Goal: Task Accomplishment & Management: Manage account settings

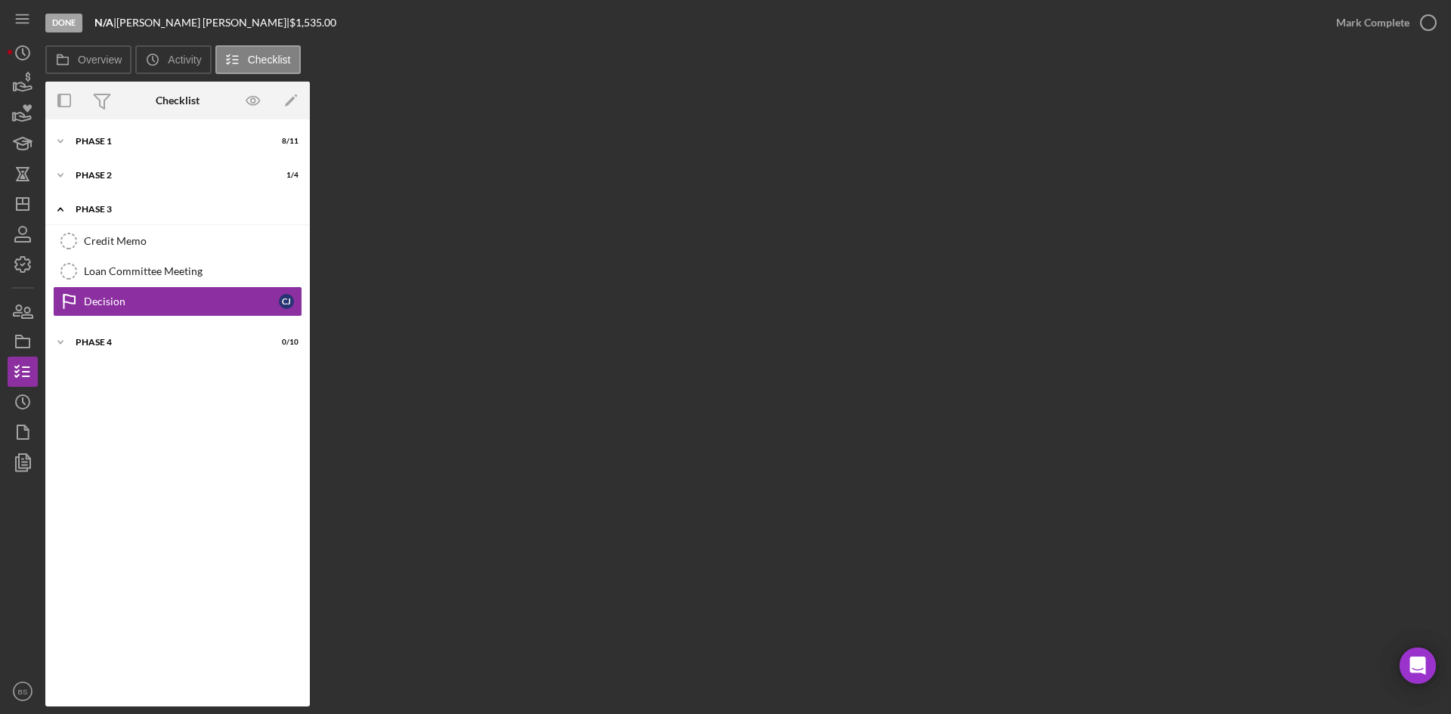
click at [159, 214] on div "Icon/Expander Phase 3 0 / 3" at bounding box center [177, 209] width 264 height 31
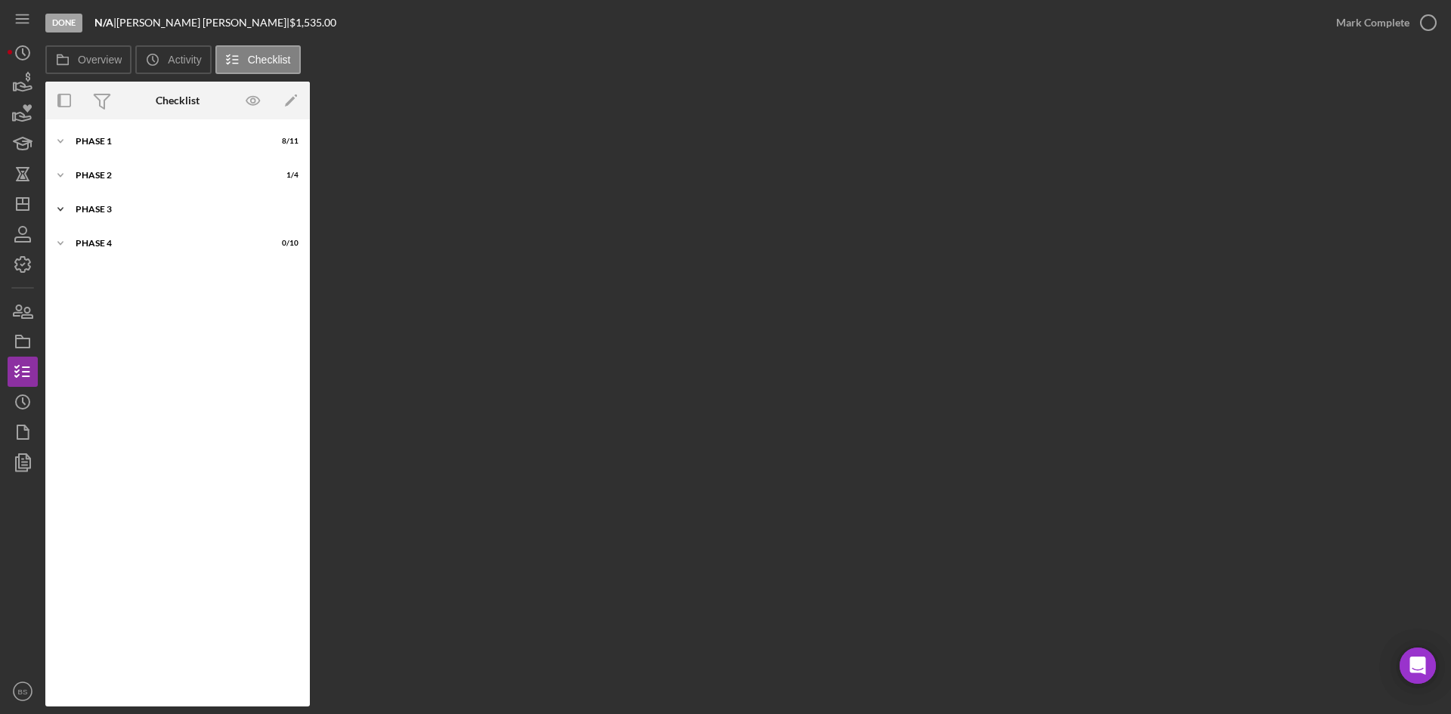
click at [169, 220] on div "Icon/Expander Phase 3 0 / 3" at bounding box center [177, 209] width 264 height 30
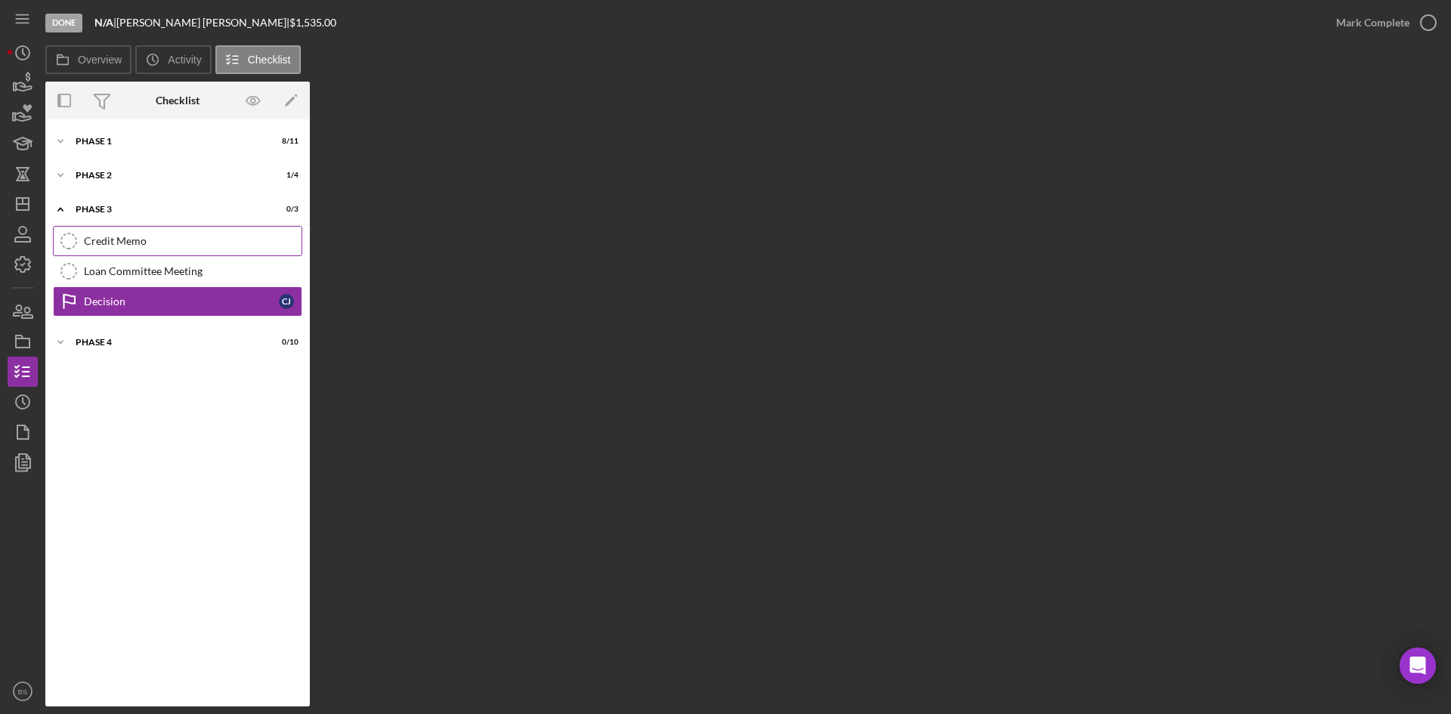
click at [175, 243] on div "Credit Memo" at bounding box center [193, 241] width 218 height 12
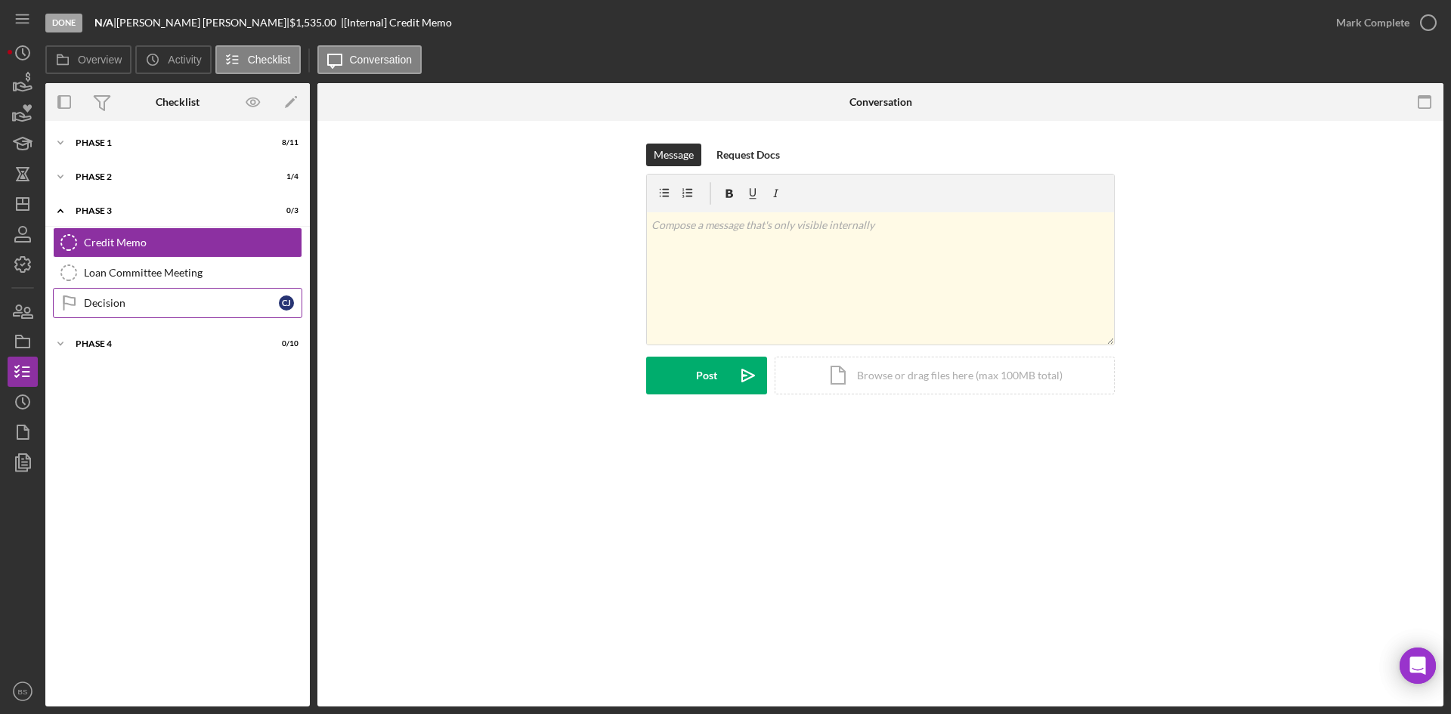
click at [178, 292] on link "Decision Decision [PERSON_NAME]" at bounding box center [177, 303] width 249 height 30
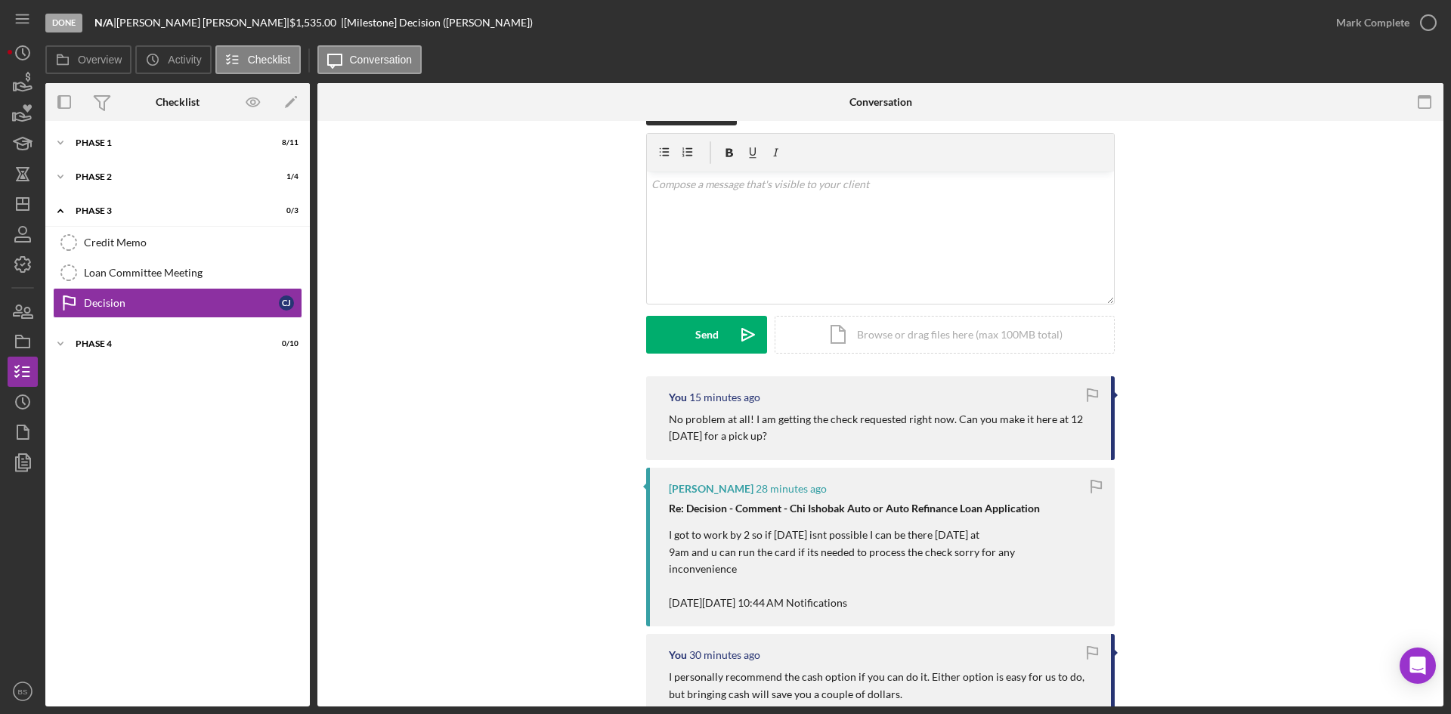
scroll to position [76, 0]
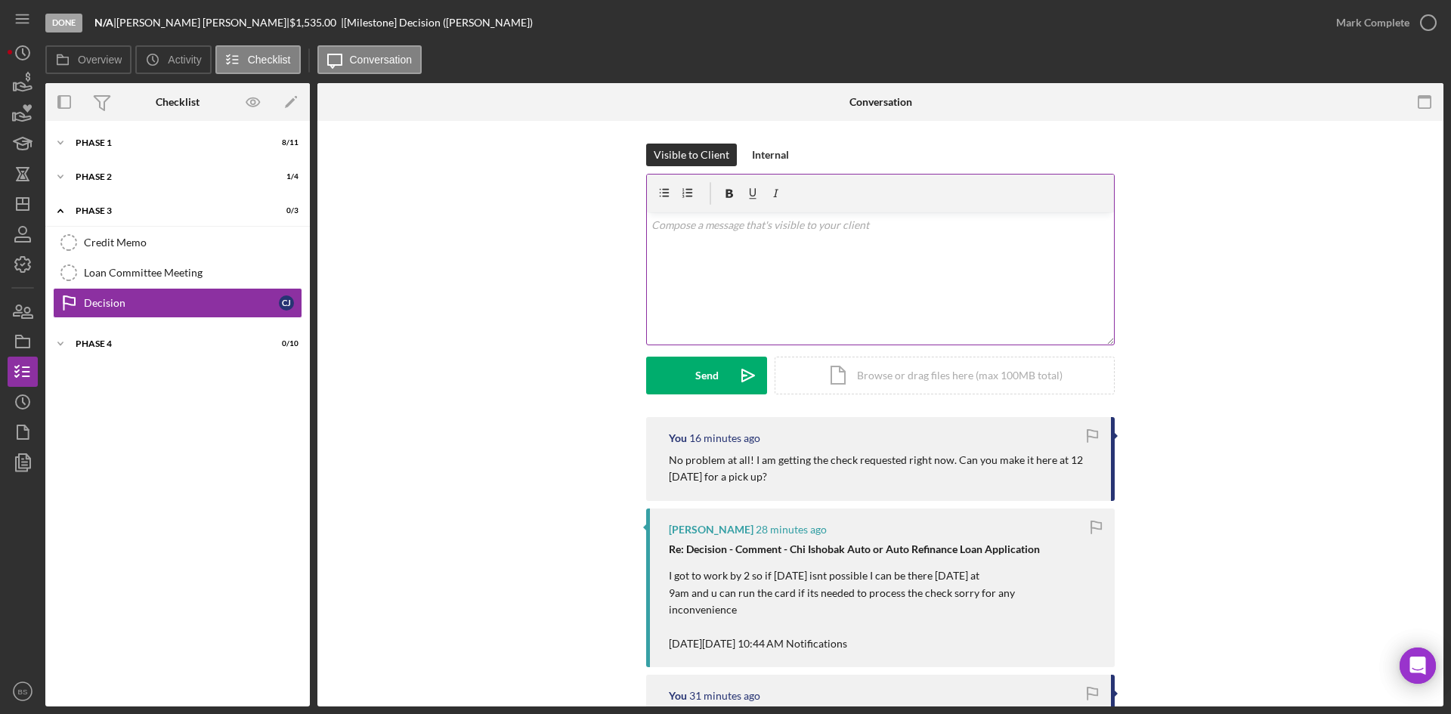
click at [747, 286] on div "v Color teal Color pink Remove color Add row above Add row below Add column bef…" at bounding box center [880, 278] width 467 height 132
click at [734, 366] on icon "Icon/icon-invite-send" at bounding box center [748, 376] width 38 height 38
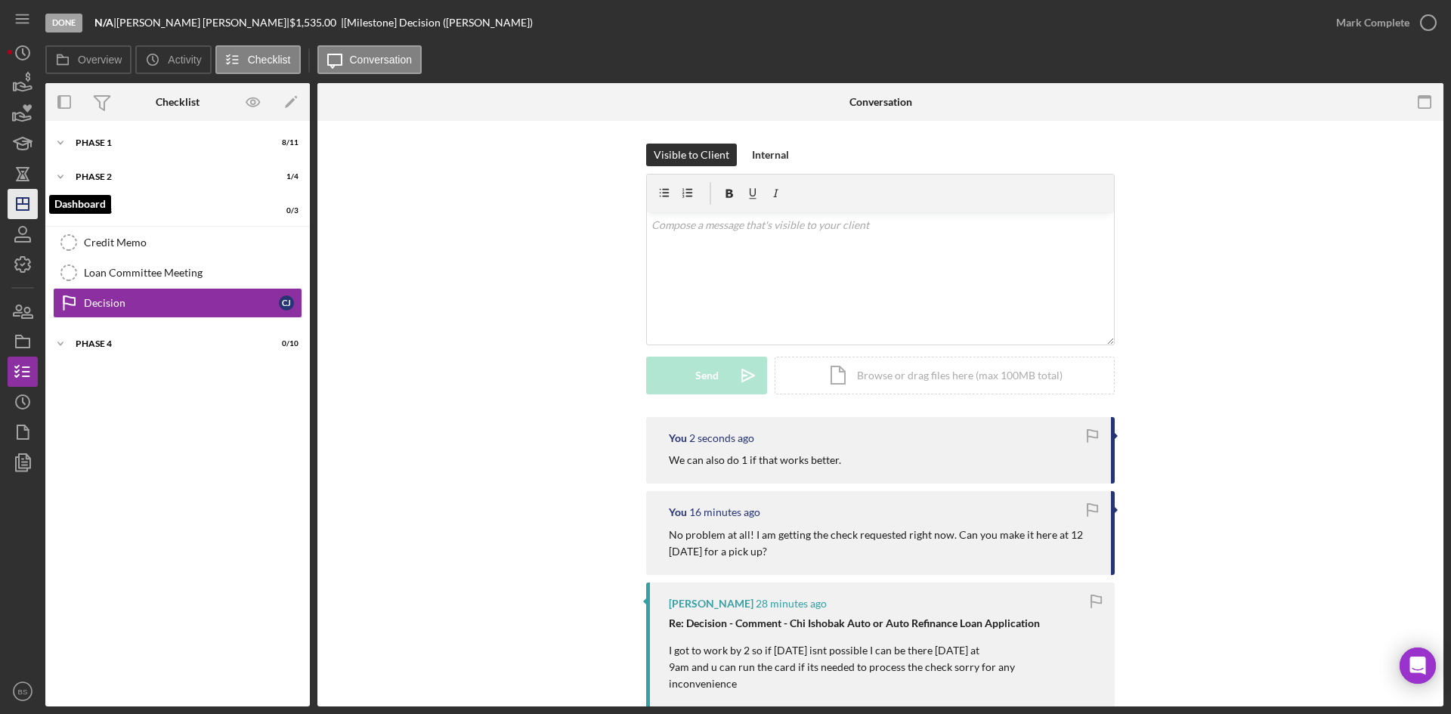
click at [26, 199] on icon "Icon/Dashboard" at bounding box center [23, 204] width 38 height 38
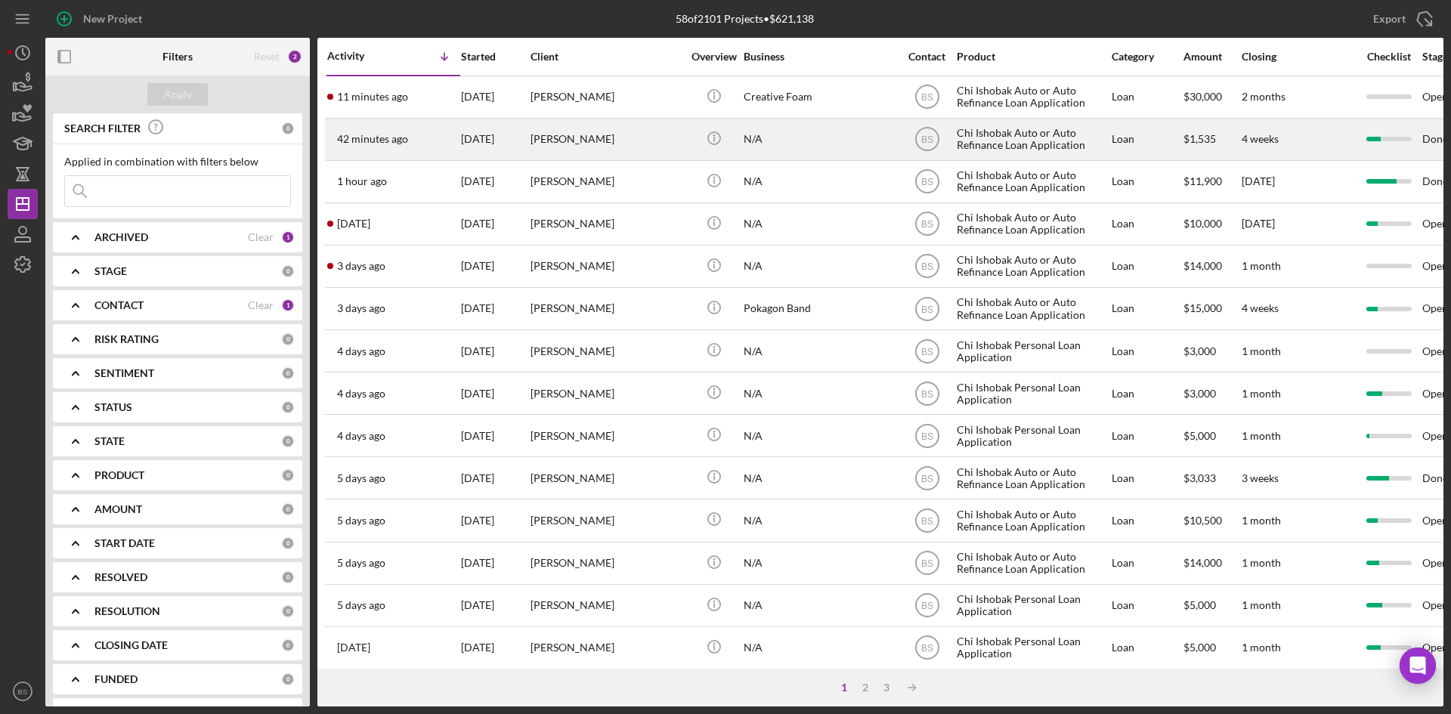
click at [411, 149] on div "42 minutes ago Cassandra Jackson" at bounding box center [393, 139] width 132 height 40
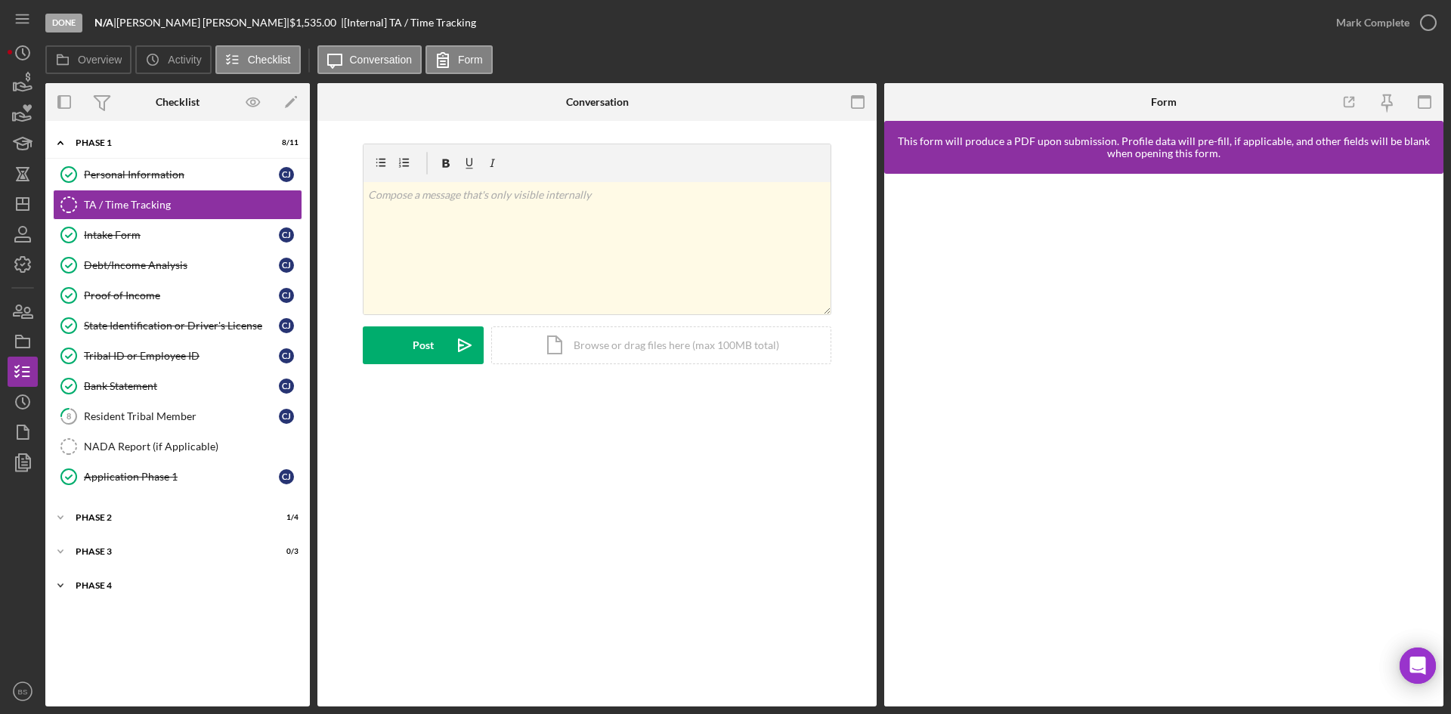
click at [184, 579] on div "Icon/Expander Phase 4 0 / 10" at bounding box center [177, 585] width 264 height 30
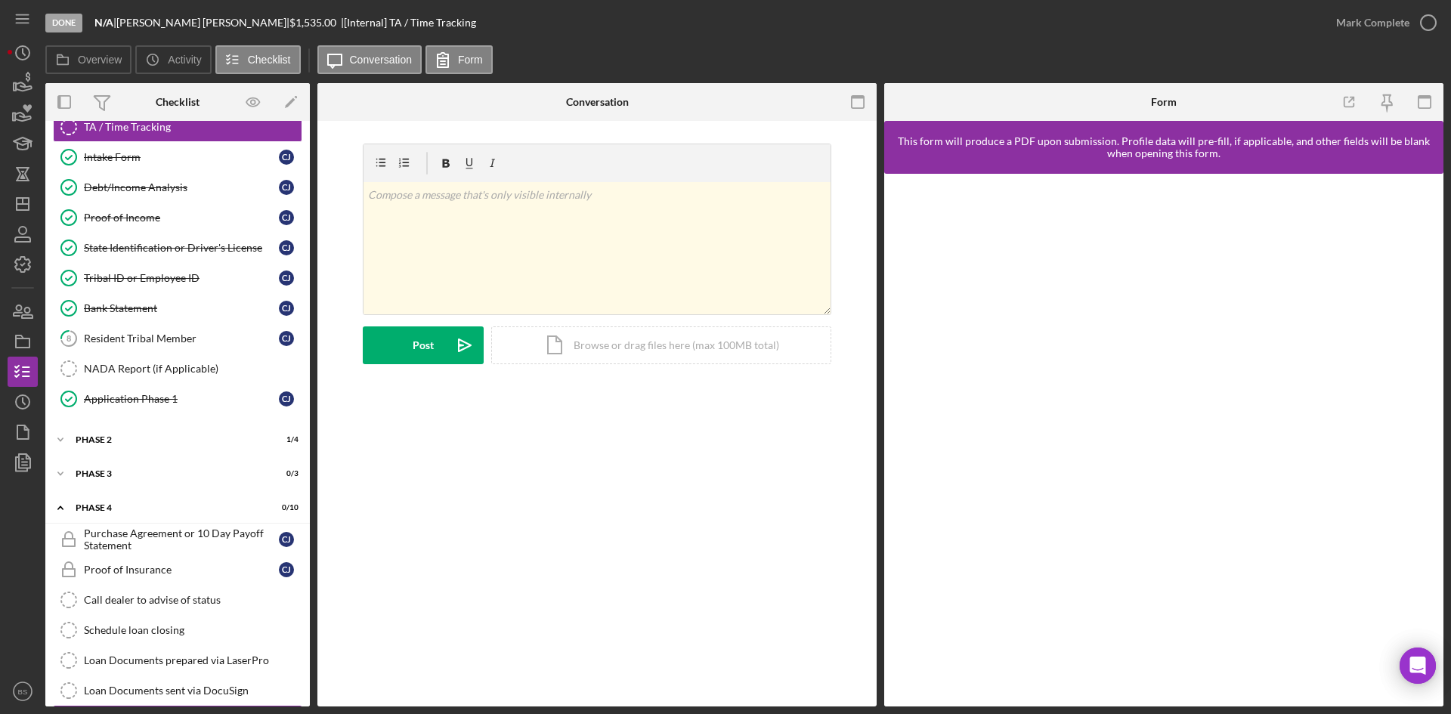
scroll to position [213, 0]
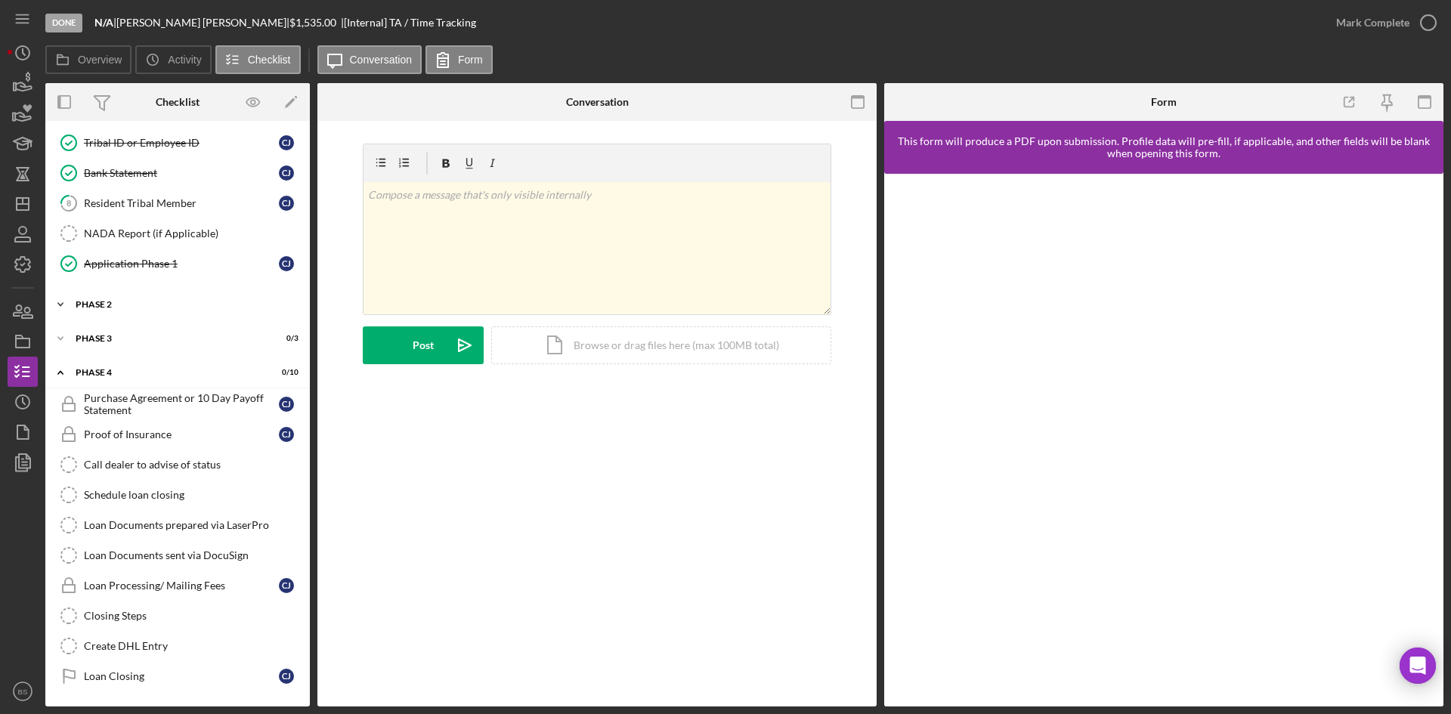
click at [178, 298] on div "Icon/Expander Phase 2 1 / 4" at bounding box center [177, 304] width 264 height 30
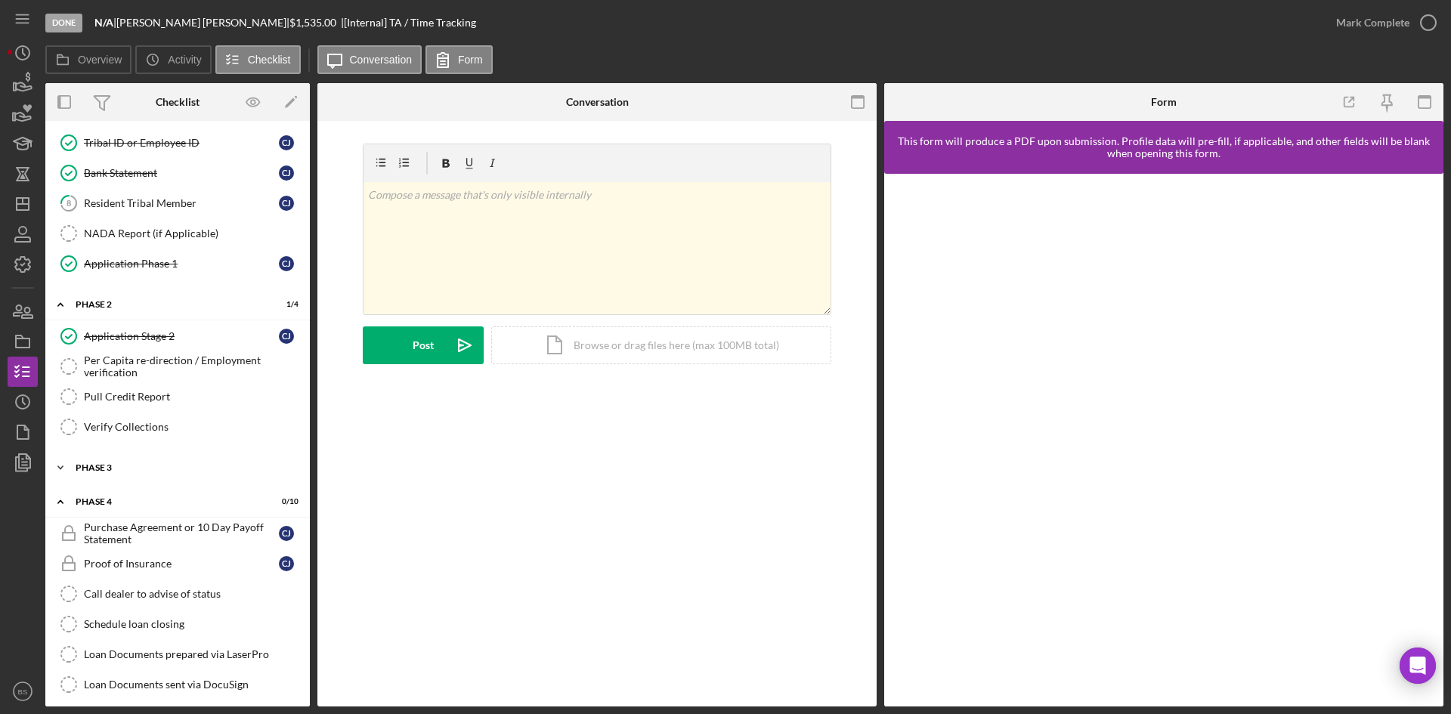
click at [169, 468] on div "Phase 3" at bounding box center [183, 467] width 215 height 9
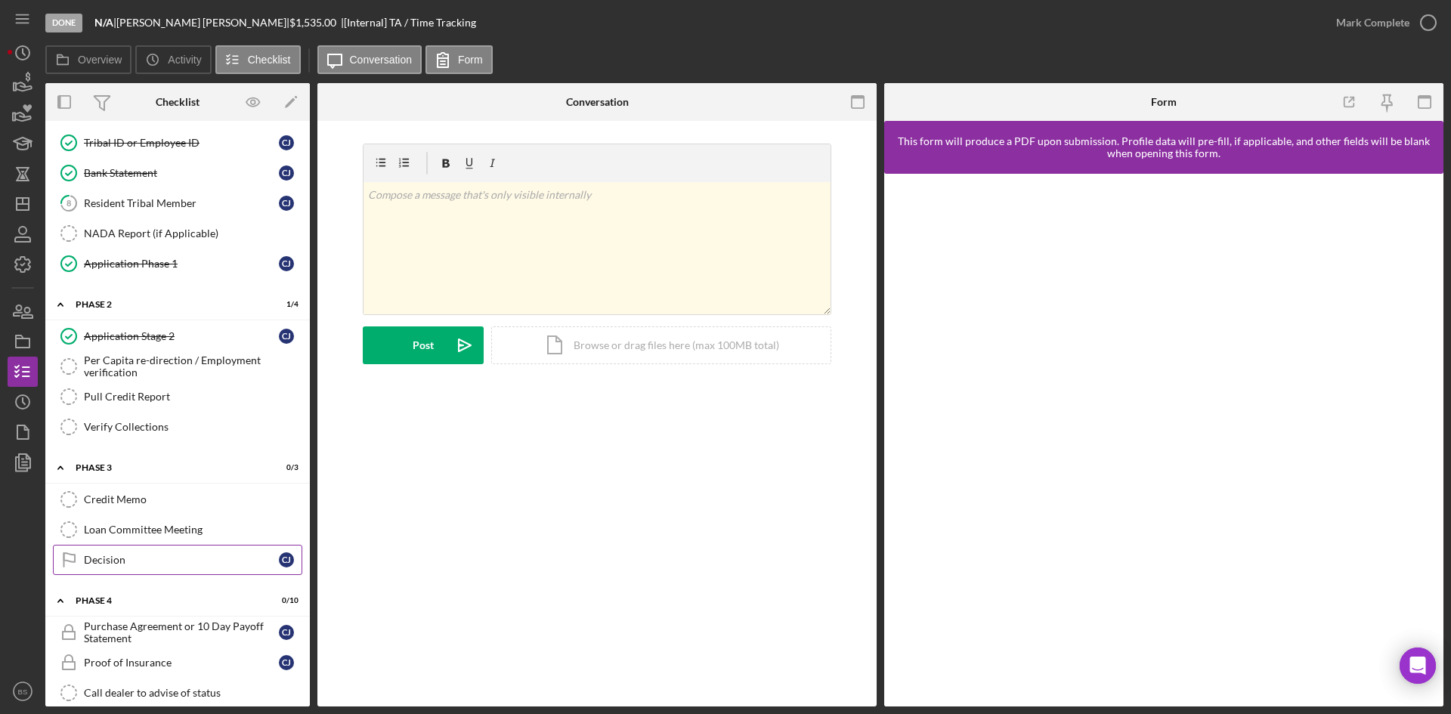
click at [180, 556] on div "Decision" at bounding box center [181, 560] width 195 height 12
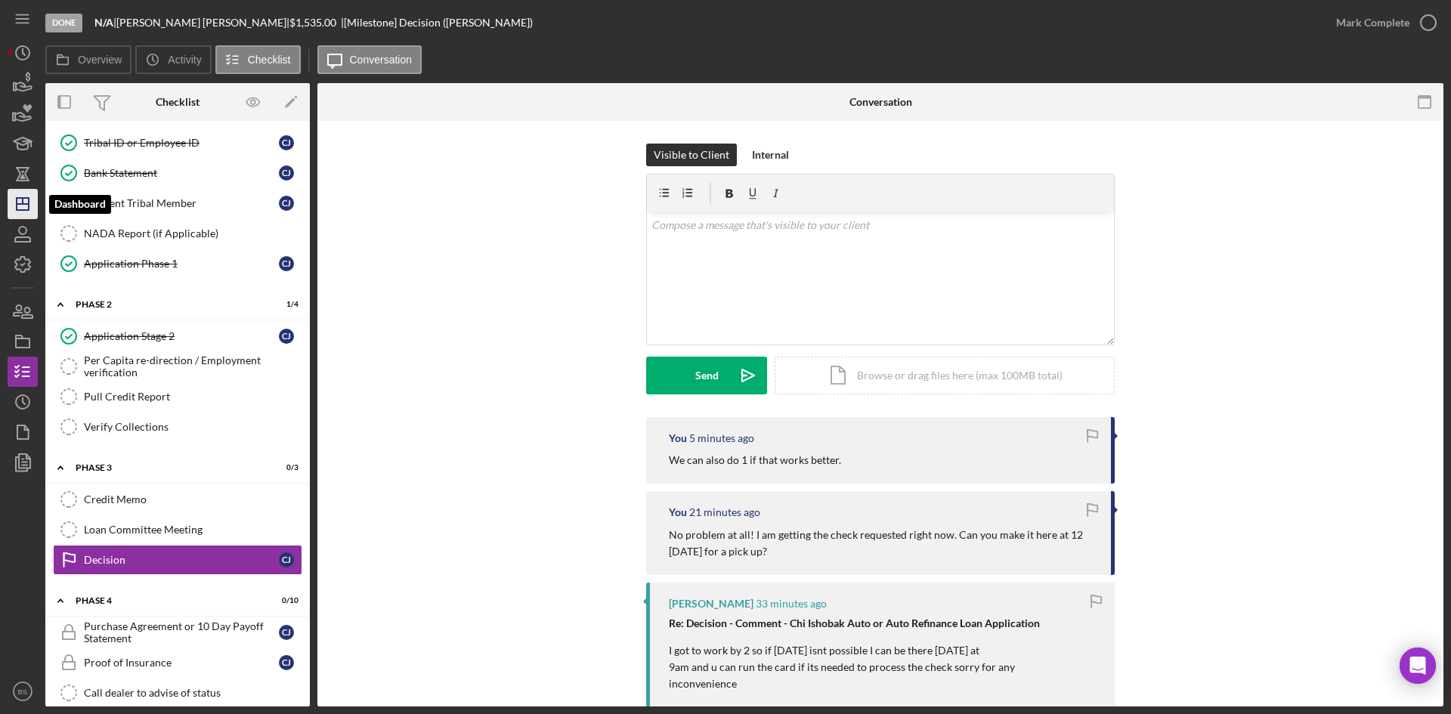
click at [23, 209] on icon "Icon/Dashboard" at bounding box center [23, 204] width 38 height 38
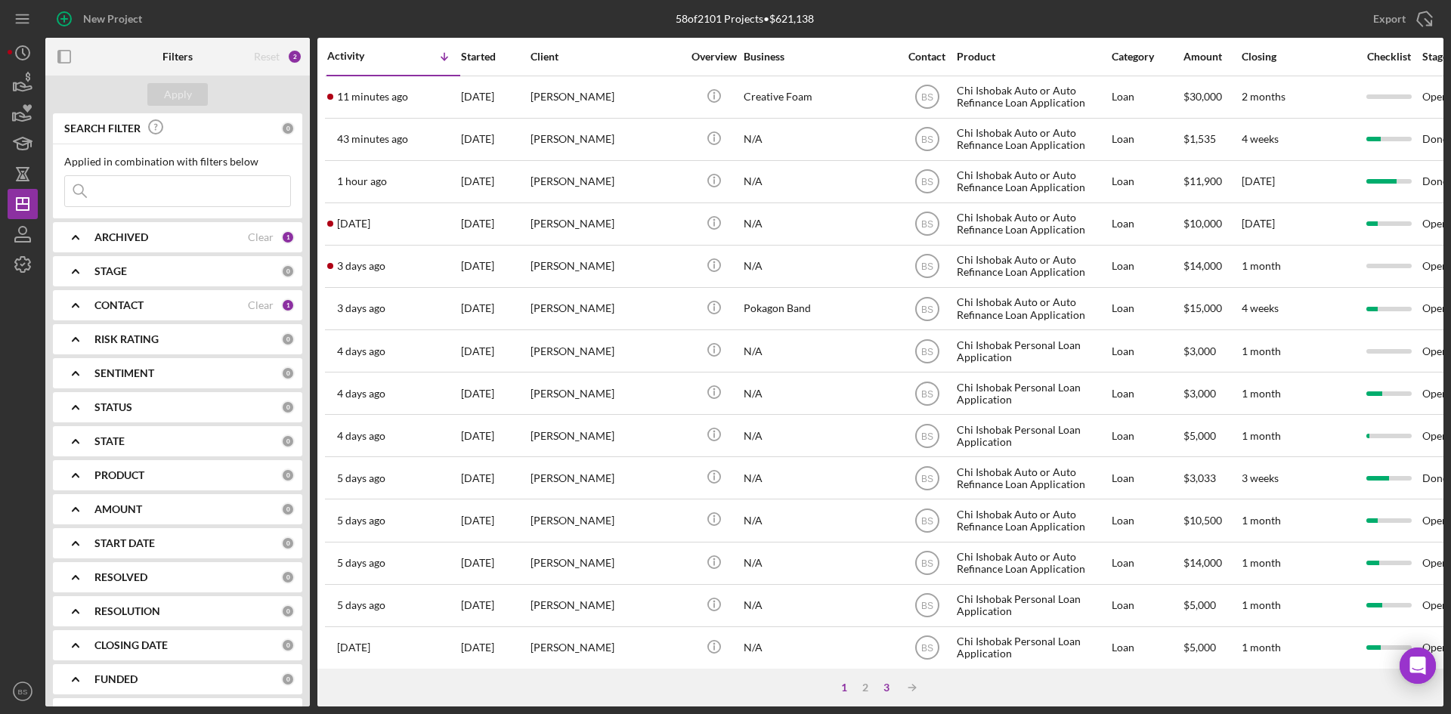
click at [890, 692] on div "3" at bounding box center [886, 687] width 21 height 12
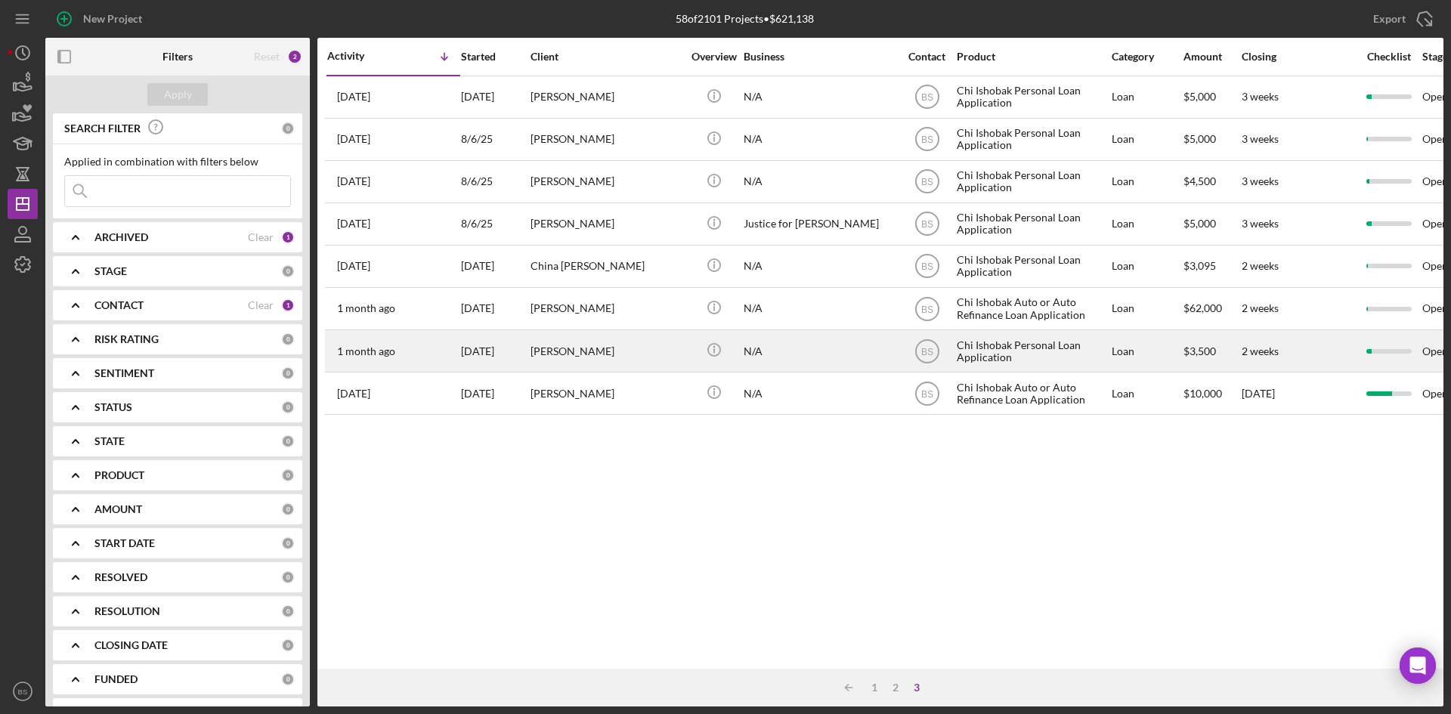
click at [569, 359] on div "[PERSON_NAME]" at bounding box center [605, 351] width 151 height 40
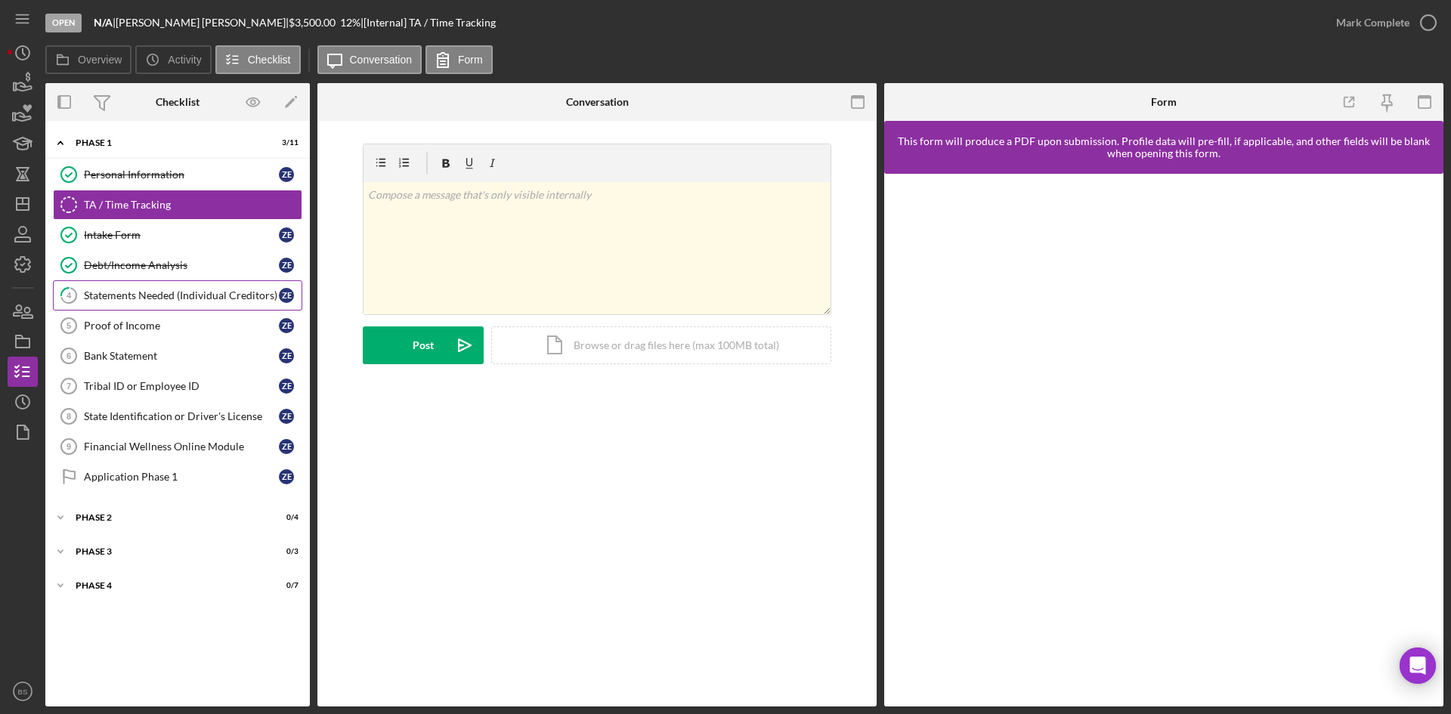
click at [103, 307] on link "4 Statements Needed (Individual Creditors) Z E" at bounding box center [177, 295] width 249 height 30
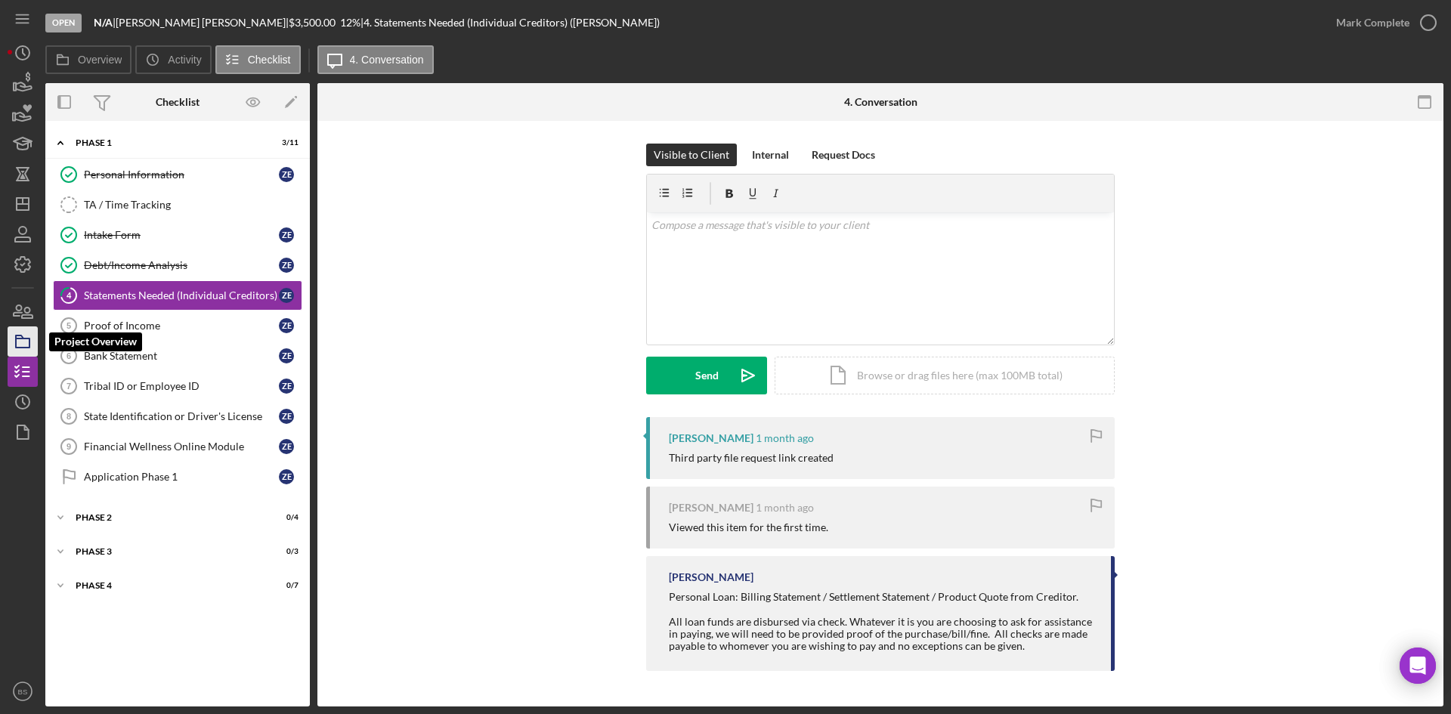
click at [35, 342] on icon "button" at bounding box center [23, 342] width 38 height 38
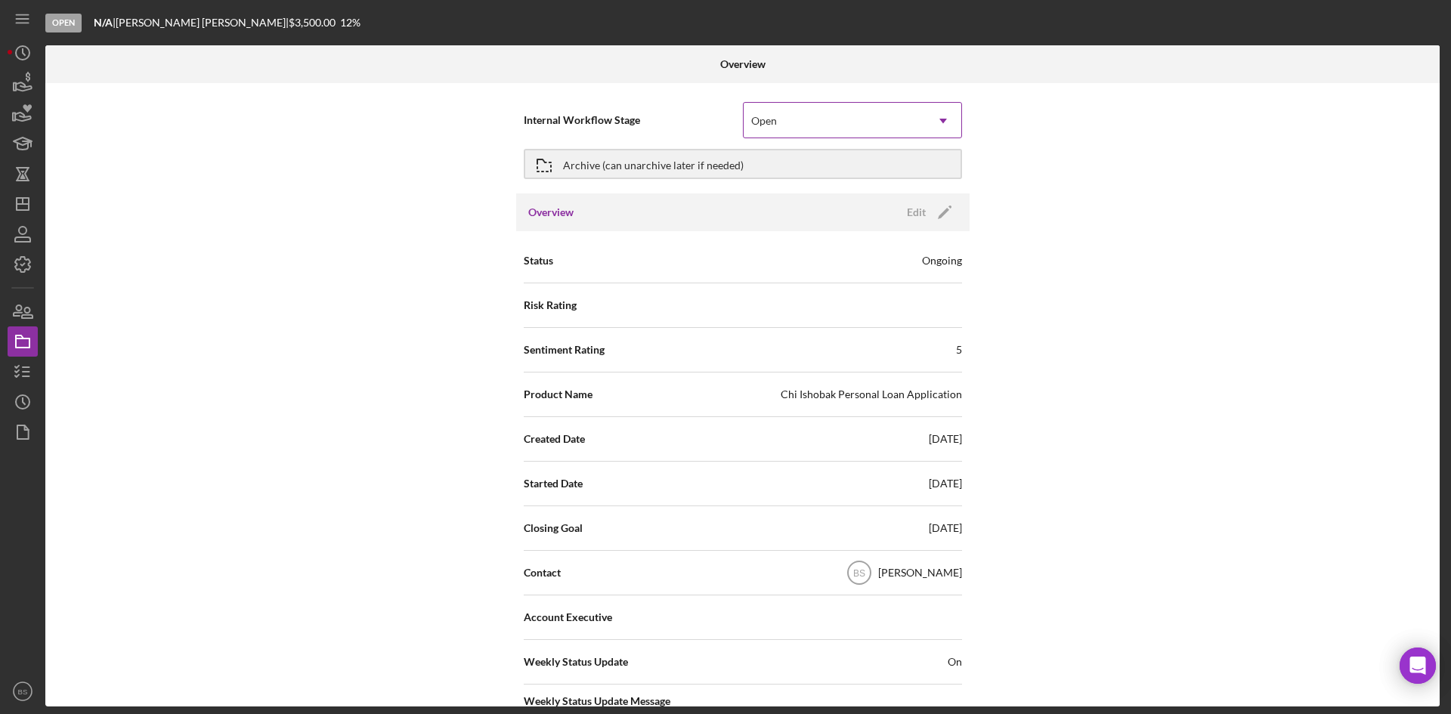
click at [805, 122] on div "Open" at bounding box center [833, 121] width 181 height 35
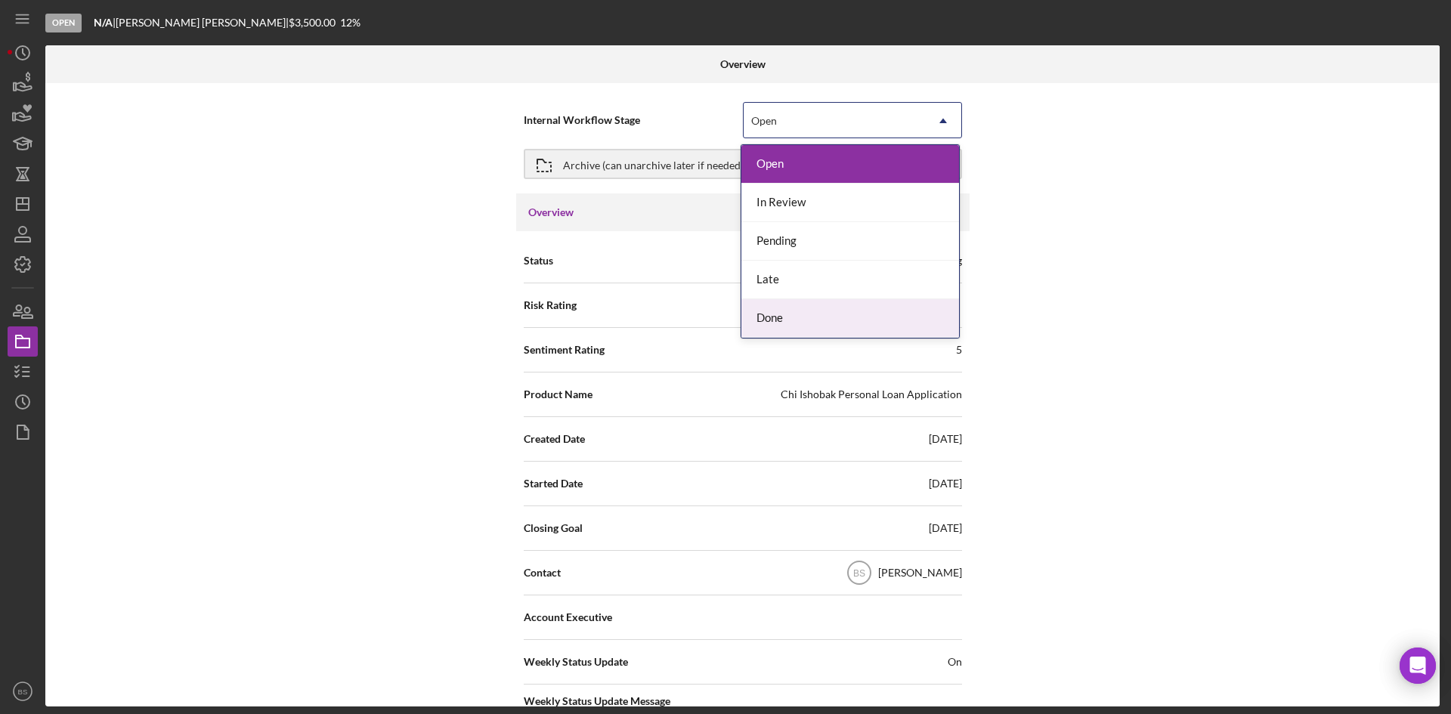
click at [800, 321] on div "Done" at bounding box center [850, 318] width 218 height 39
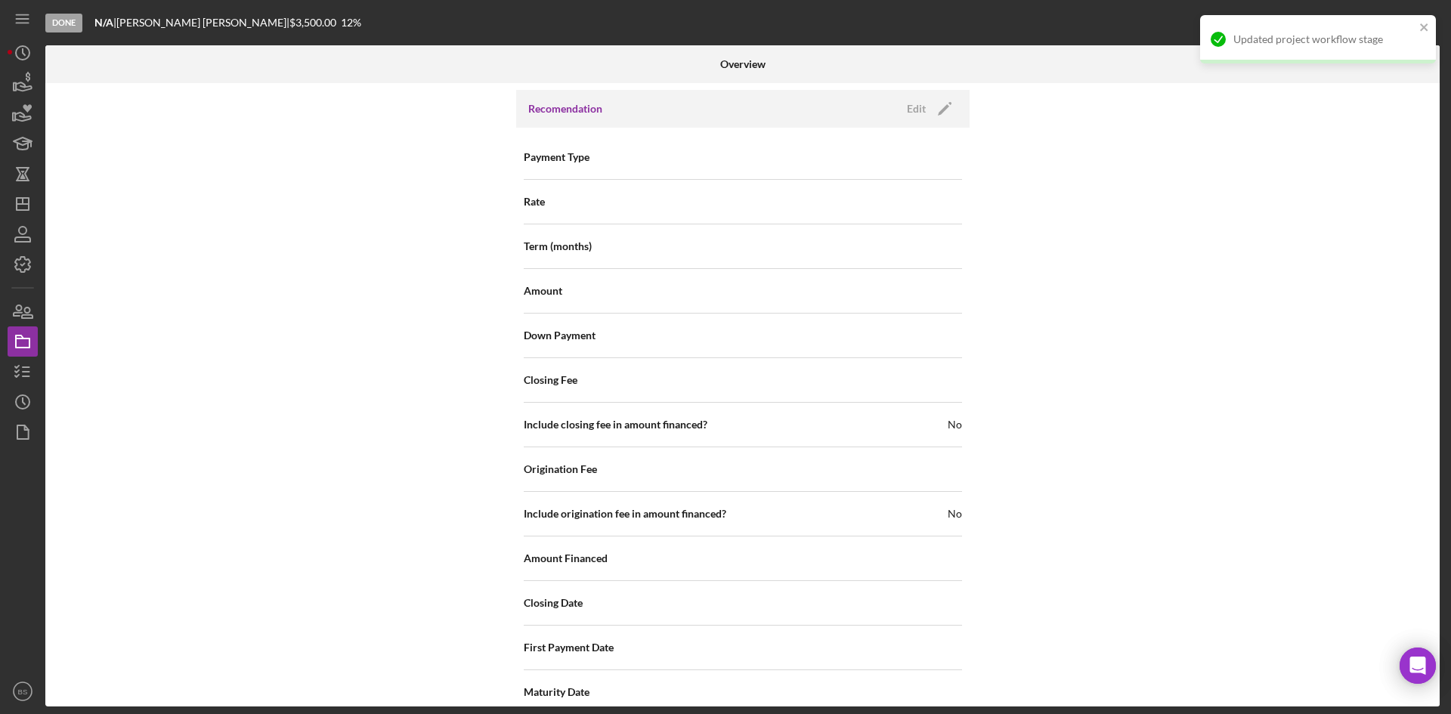
scroll to position [1623, 0]
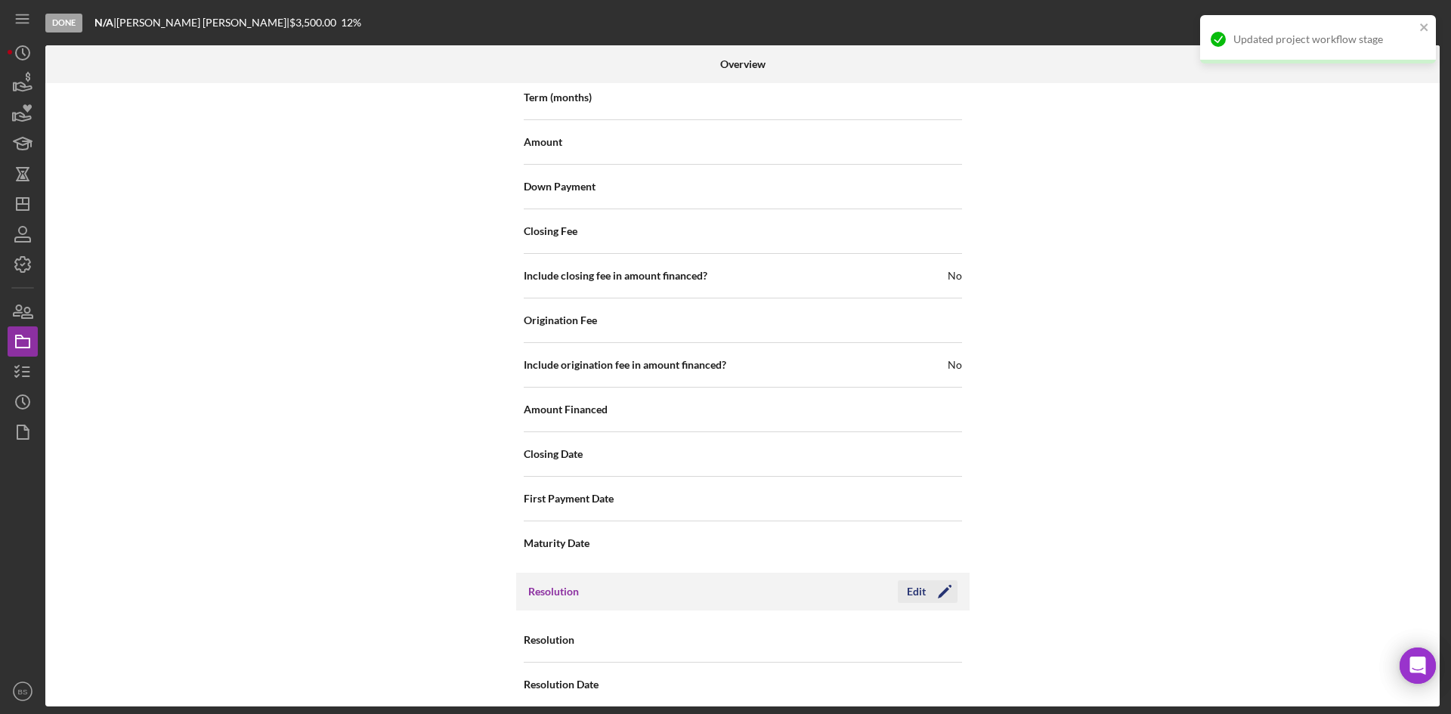
click at [937, 583] on icon "Icon/Edit" at bounding box center [945, 592] width 38 height 38
click at [914, 624] on div "Select..." at bounding box center [833, 640] width 181 height 35
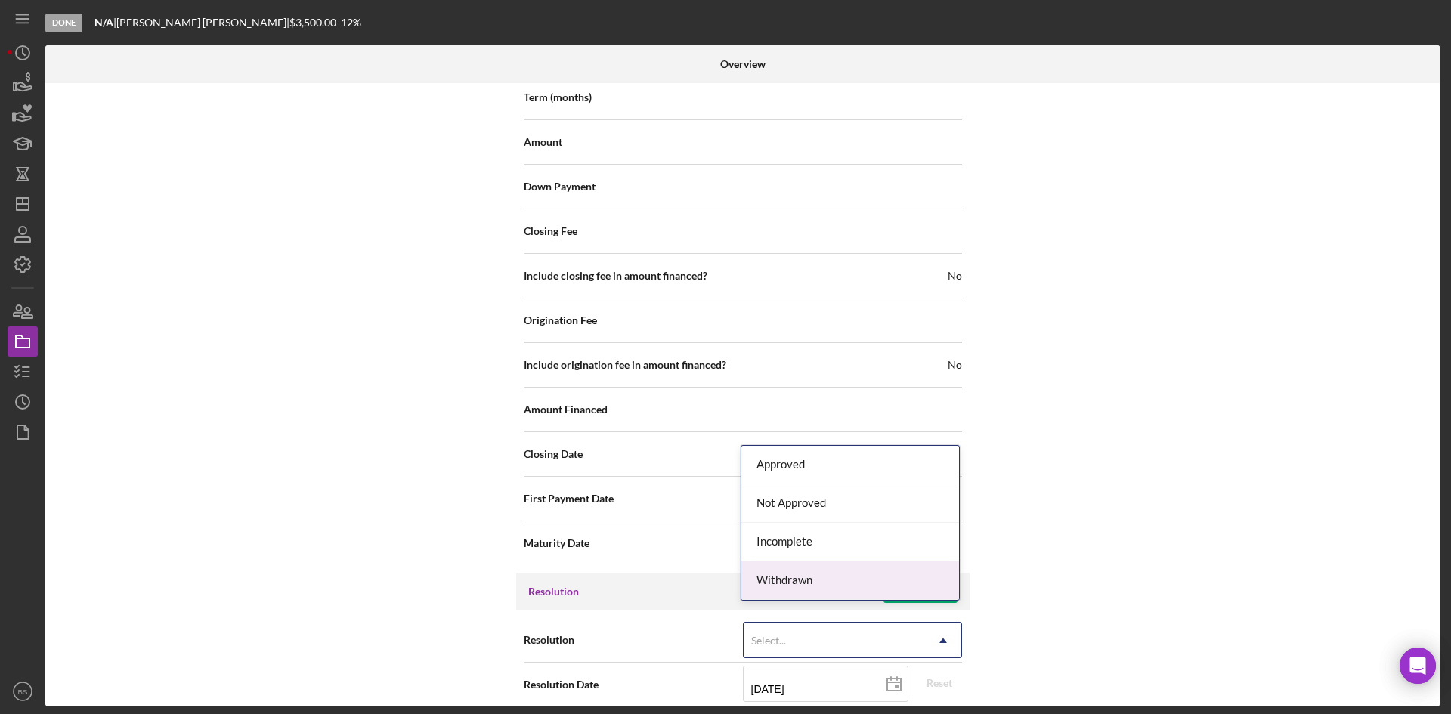
click at [880, 570] on div "Withdrawn" at bounding box center [850, 580] width 218 height 39
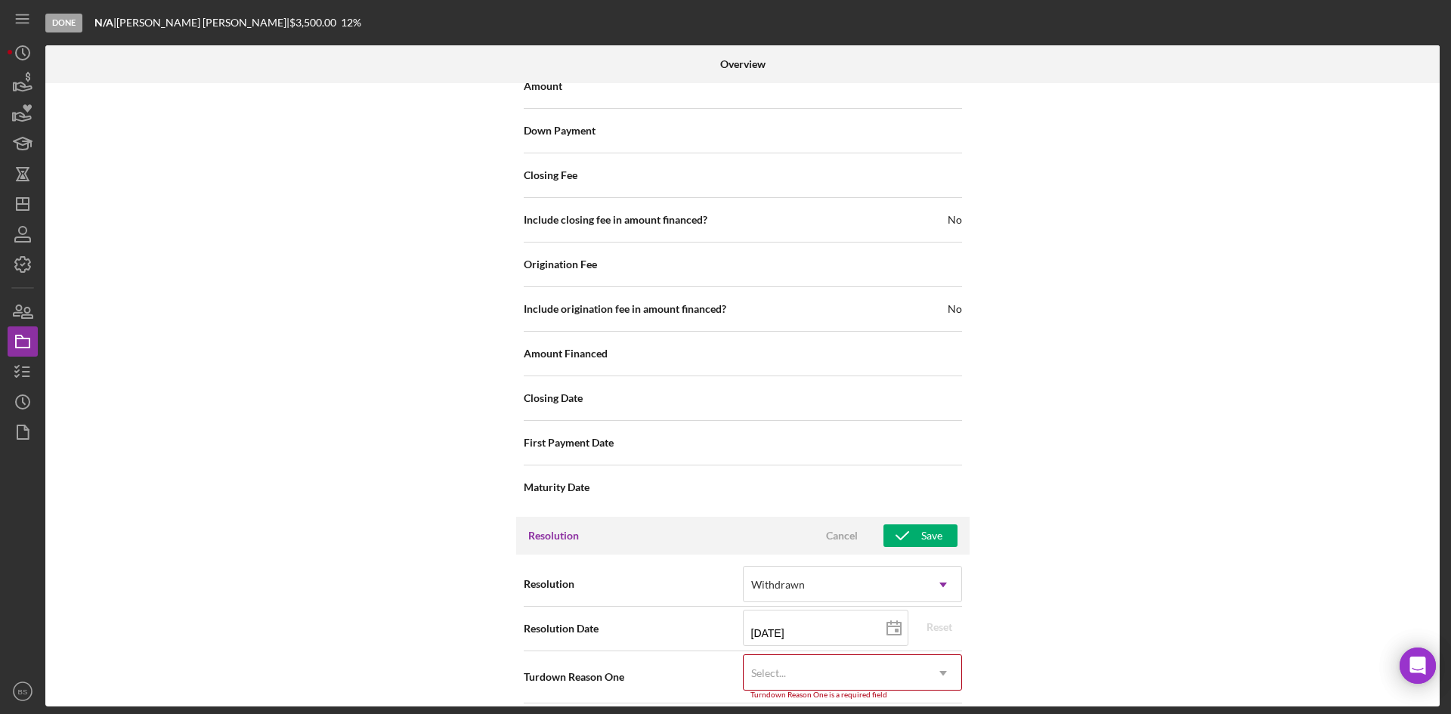
scroll to position [1720, 0]
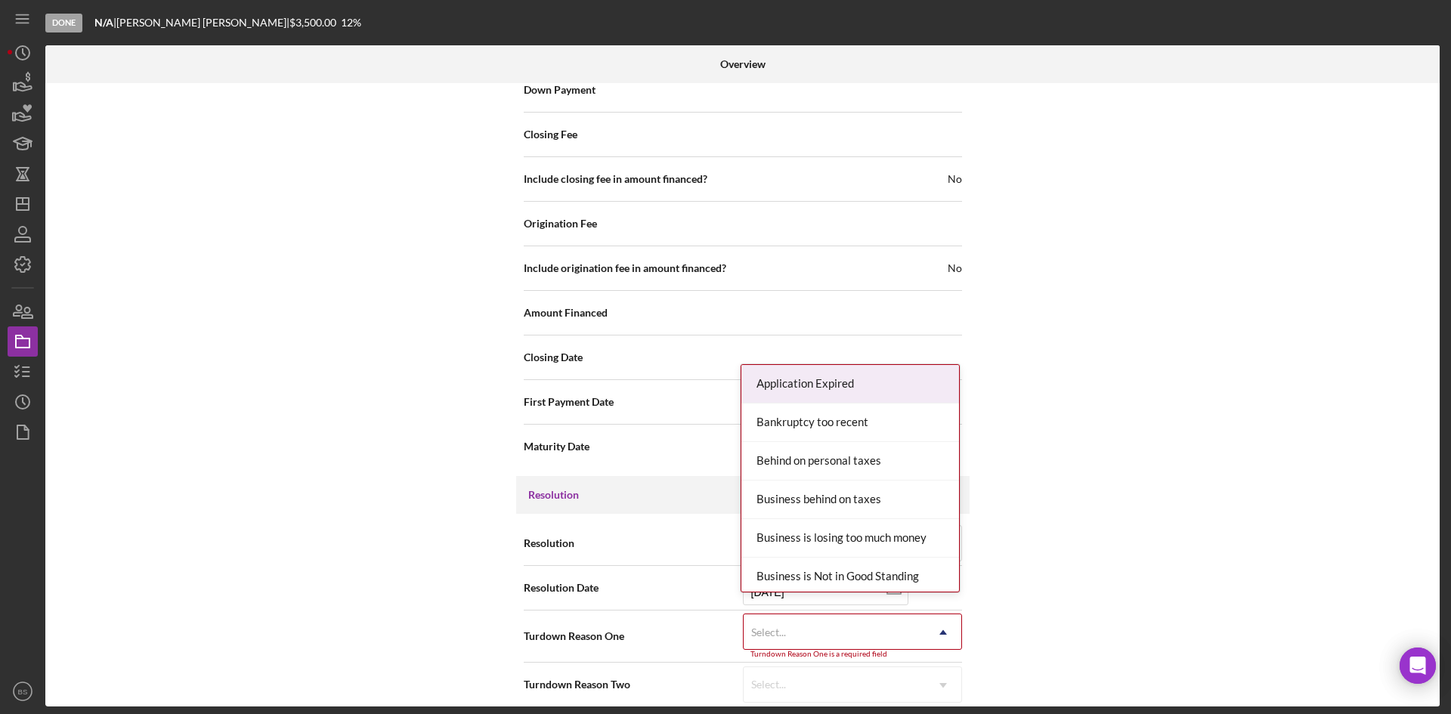
click at [870, 629] on div "Select..." at bounding box center [833, 632] width 181 height 35
click at [870, 382] on div "Application Expired" at bounding box center [850, 384] width 218 height 39
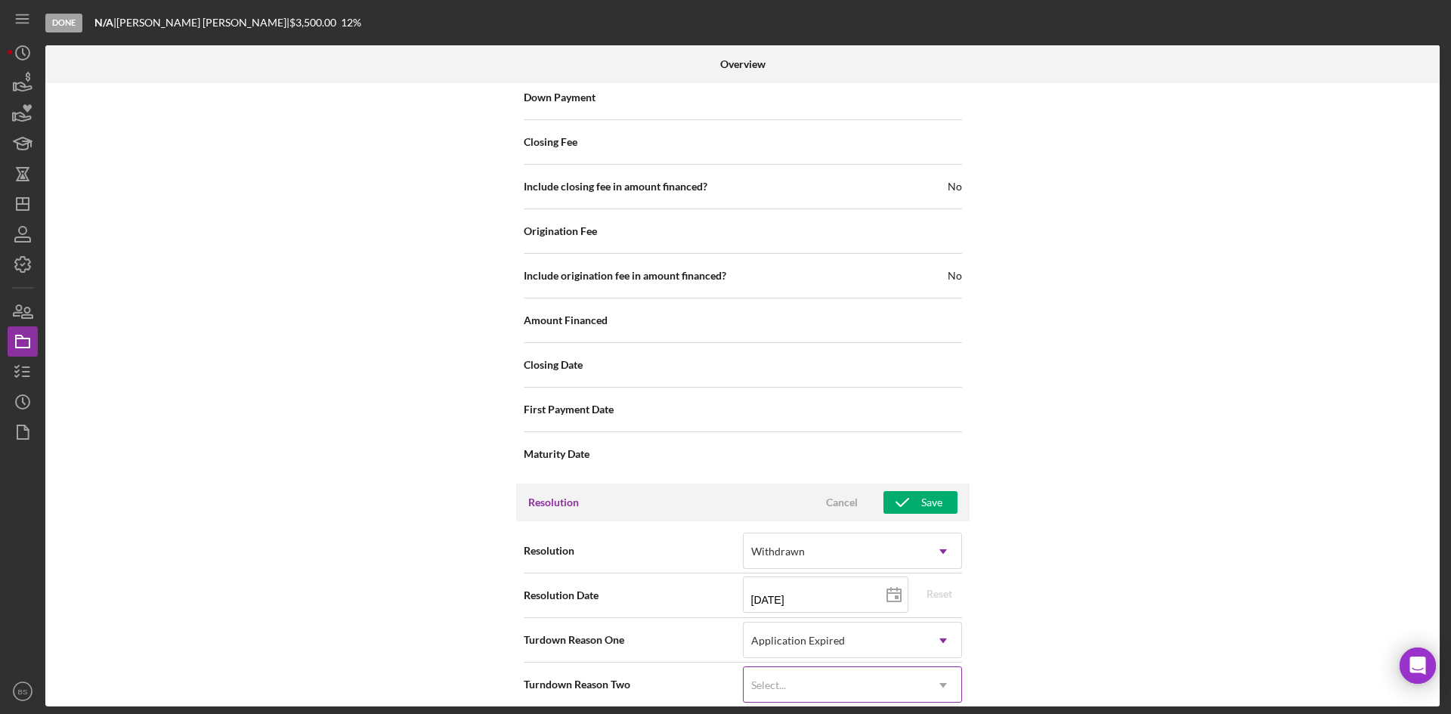
click at [862, 668] on div "Select..." at bounding box center [833, 685] width 181 height 35
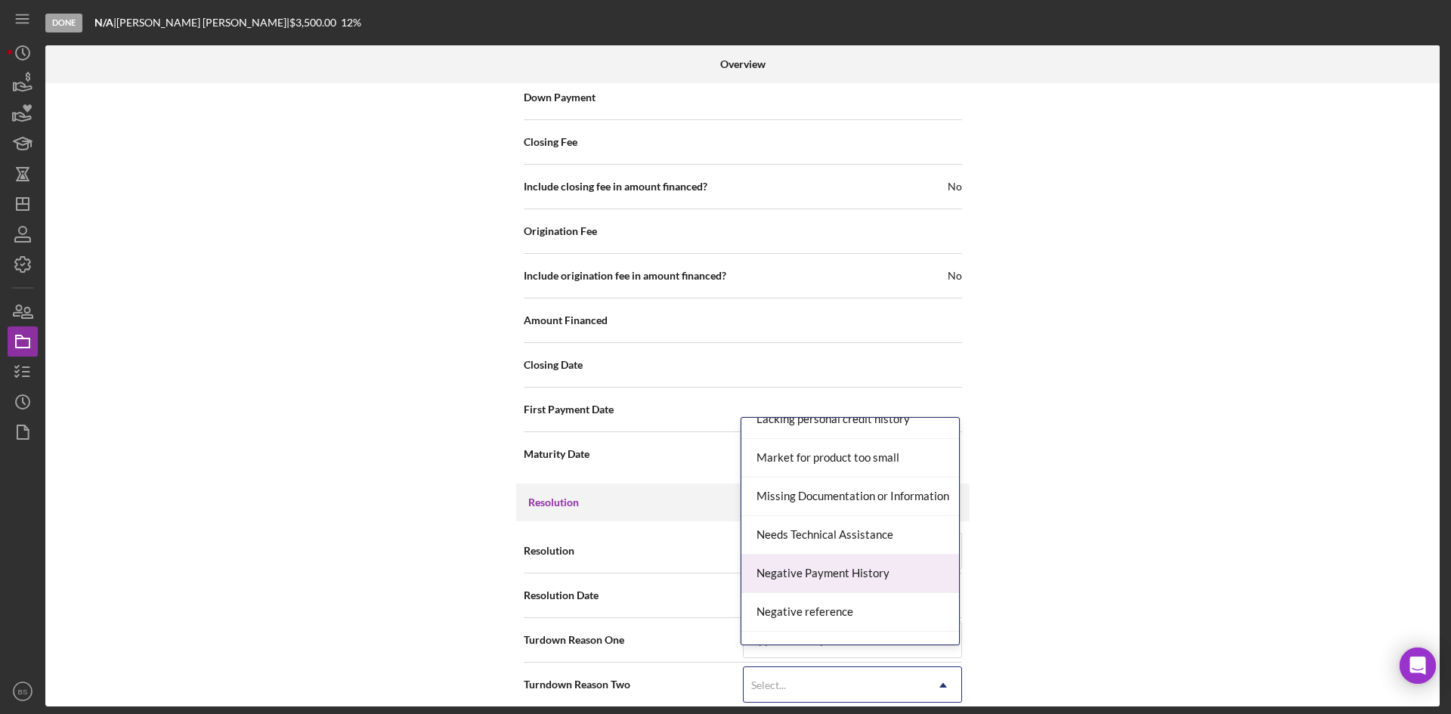
scroll to position [982, 0]
click at [858, 506] on div "Missing Documentation or Information" at bounding box center [850, 495] width 218 height 39
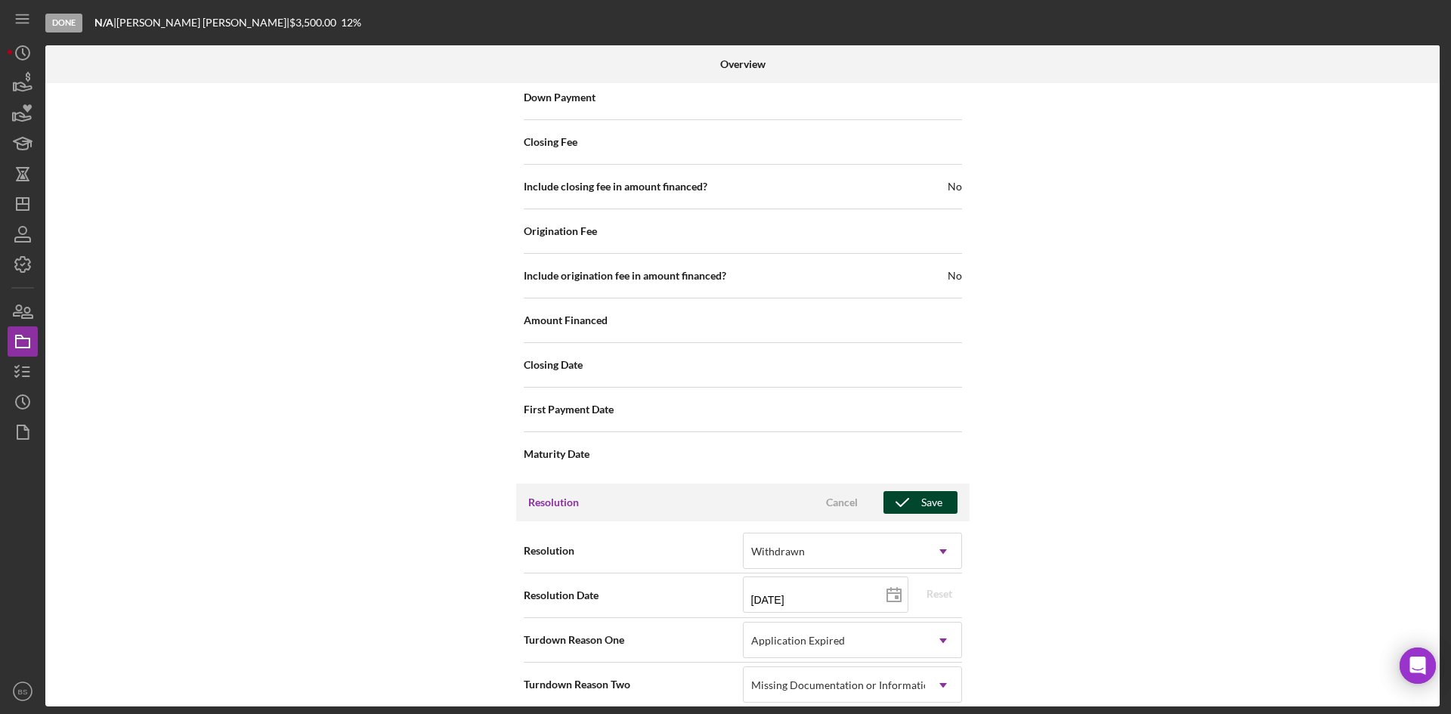
click at [926, 491] on div "Save" at bounding box center [931, 502] width 21 height 23
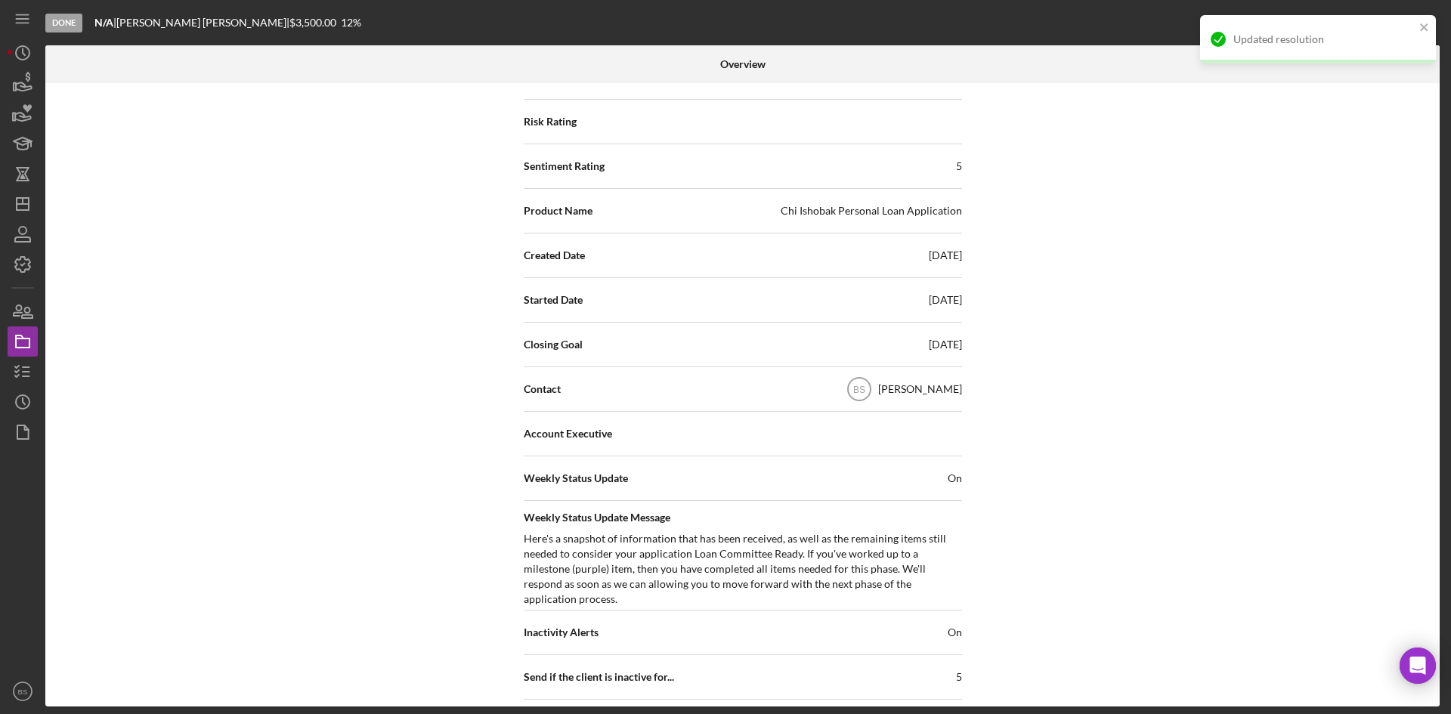
scroll to position [0, 0]
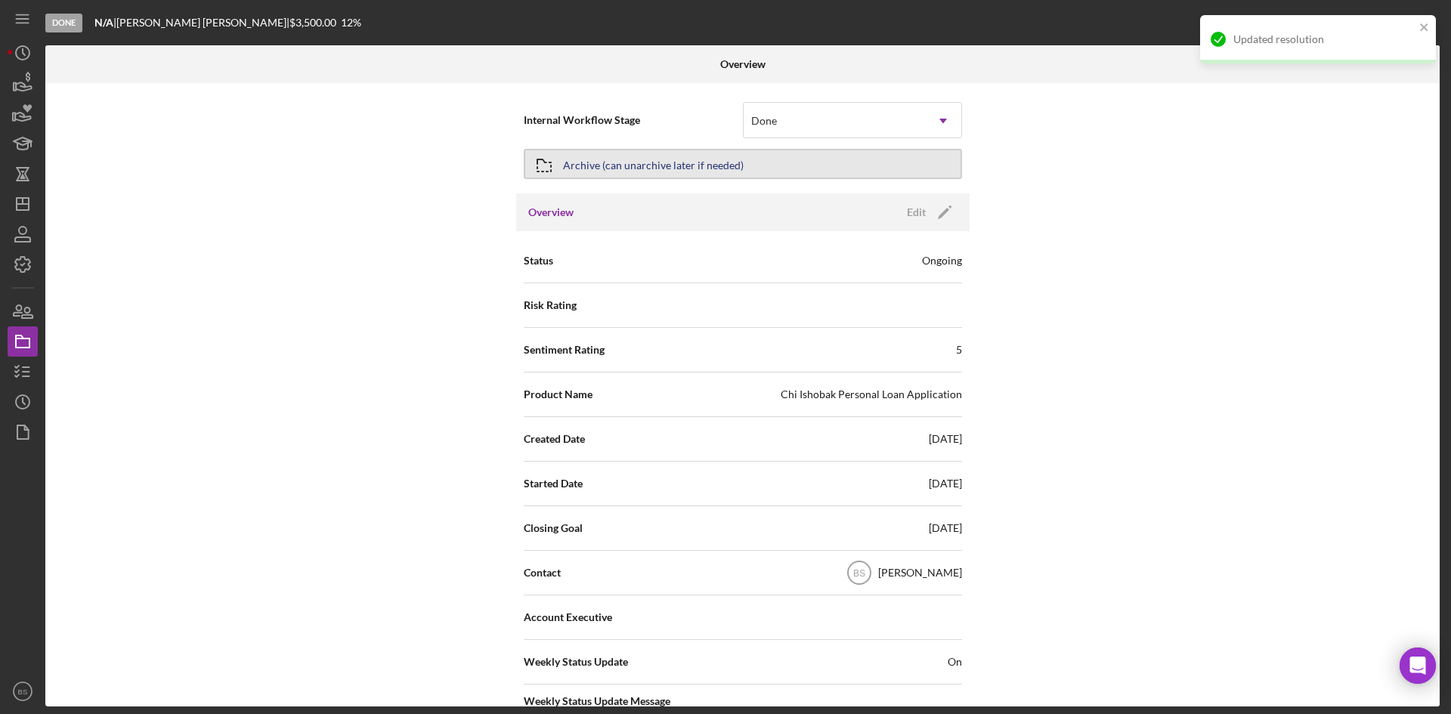
click at [644, 161] on div "Archive (can unarchive later if needed)" at bounding box center [653, 163] width 181 height 27
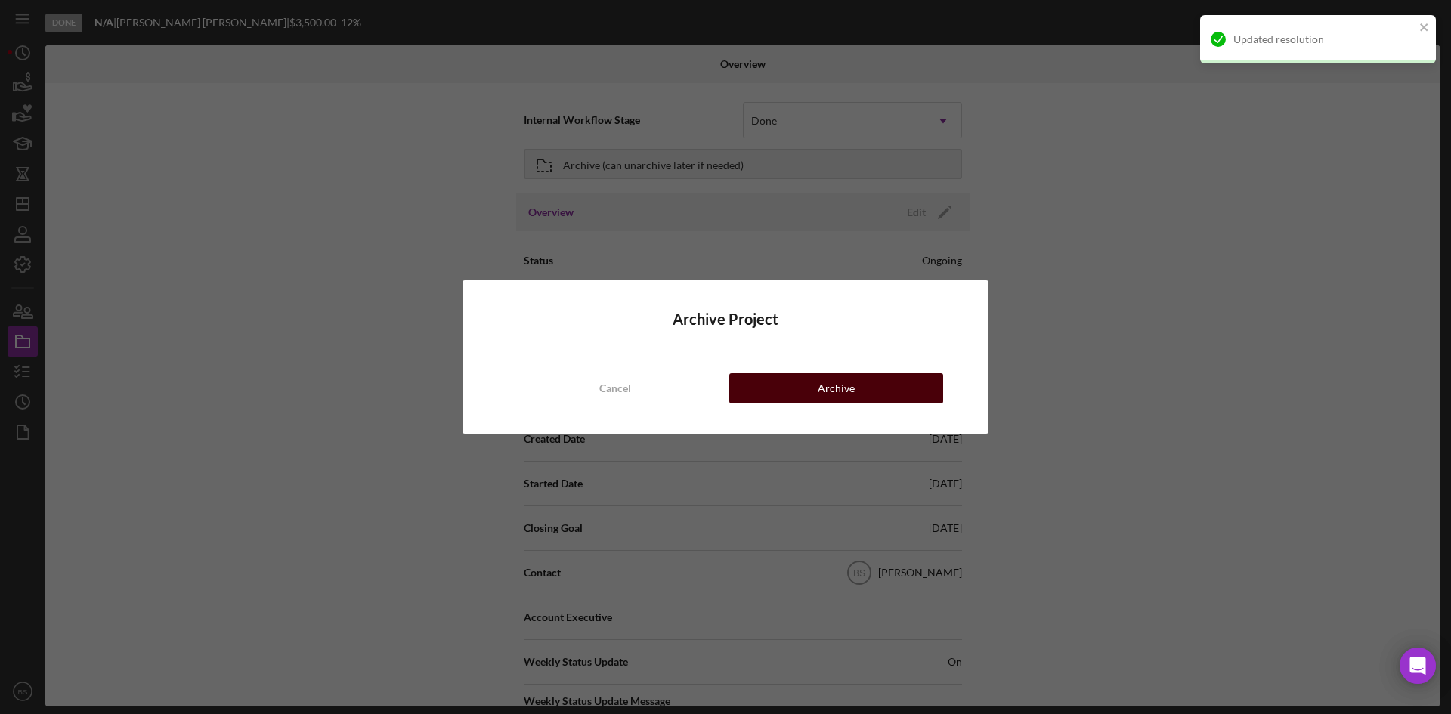
click at [768, 394] on button "Archive" at bounding box center [836, 388] width 214 height 30
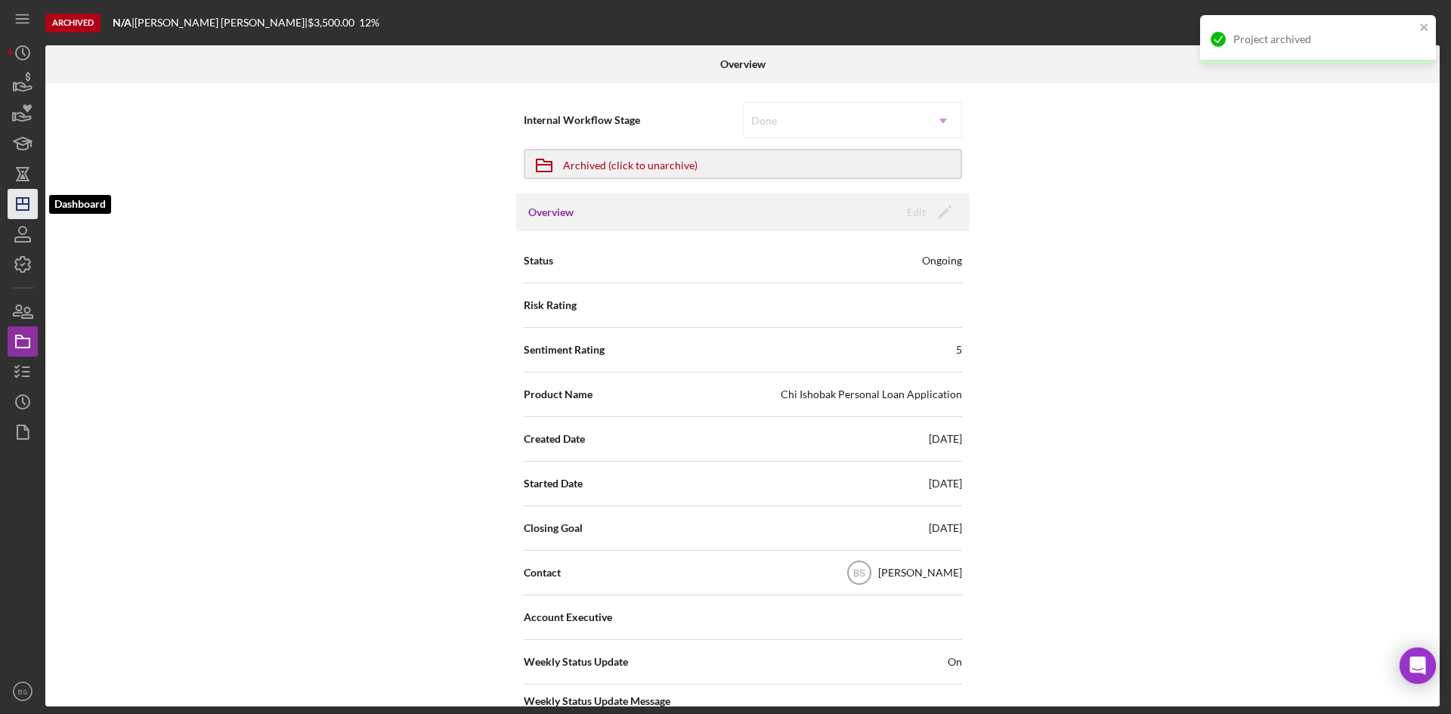
drag, startPoint x: 33, startPoint y: 211, endPoint x: 36, endPoint y: 201, distance: 10.1
click at [33, 210] on icon "Icon/Dashboard" at bounding box center [23, 204] width 38 height 38
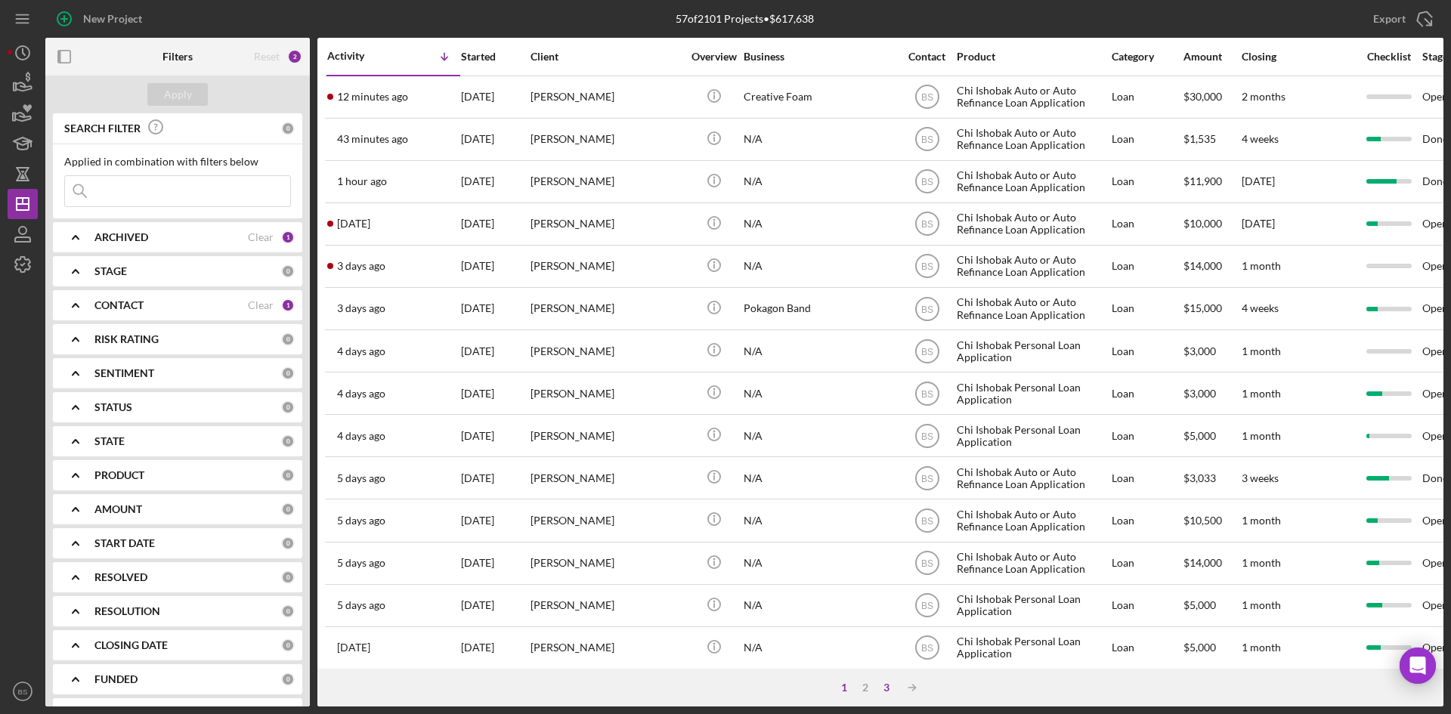
click at [886, 683] on div "3" at bounding box center [886, 687] width 21 height 12
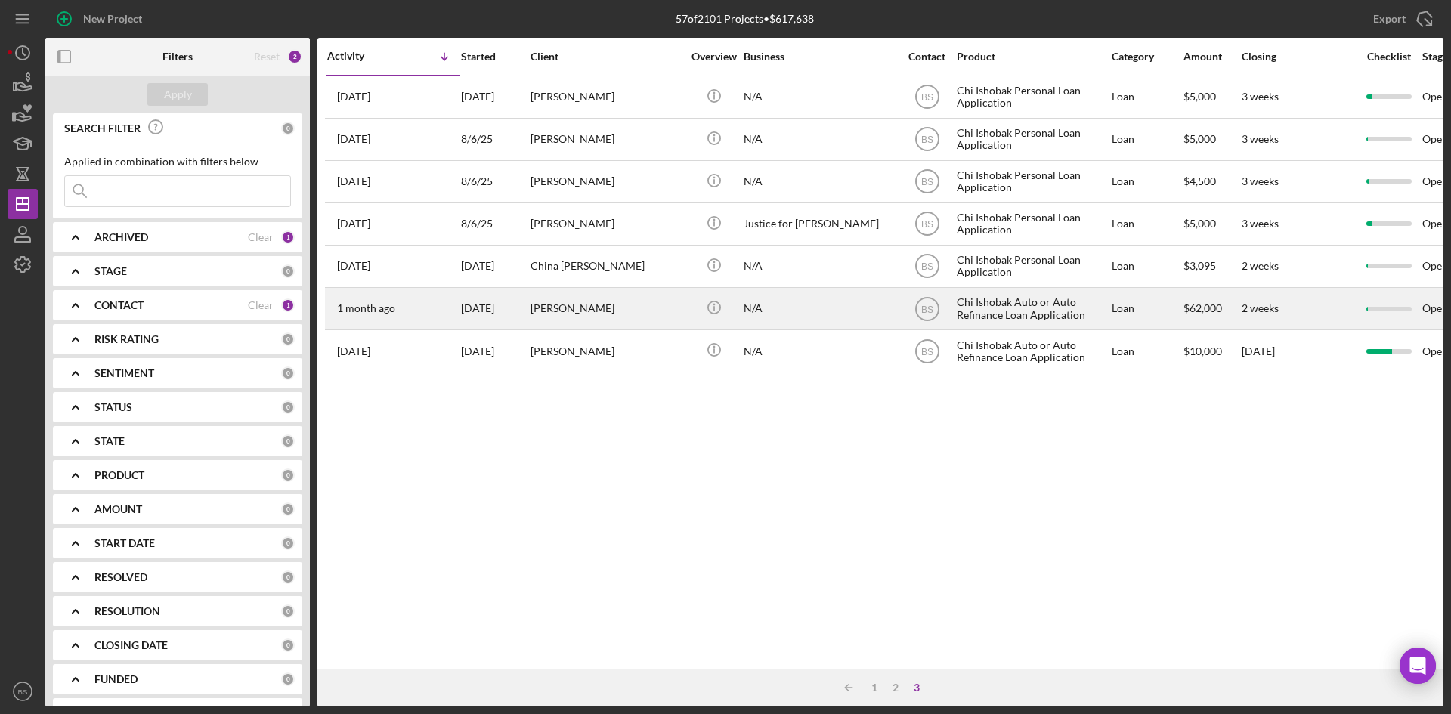
click at [586, 315] on div "Joshua Goodrich" at bounding box center [605, 309] width 151 height 40
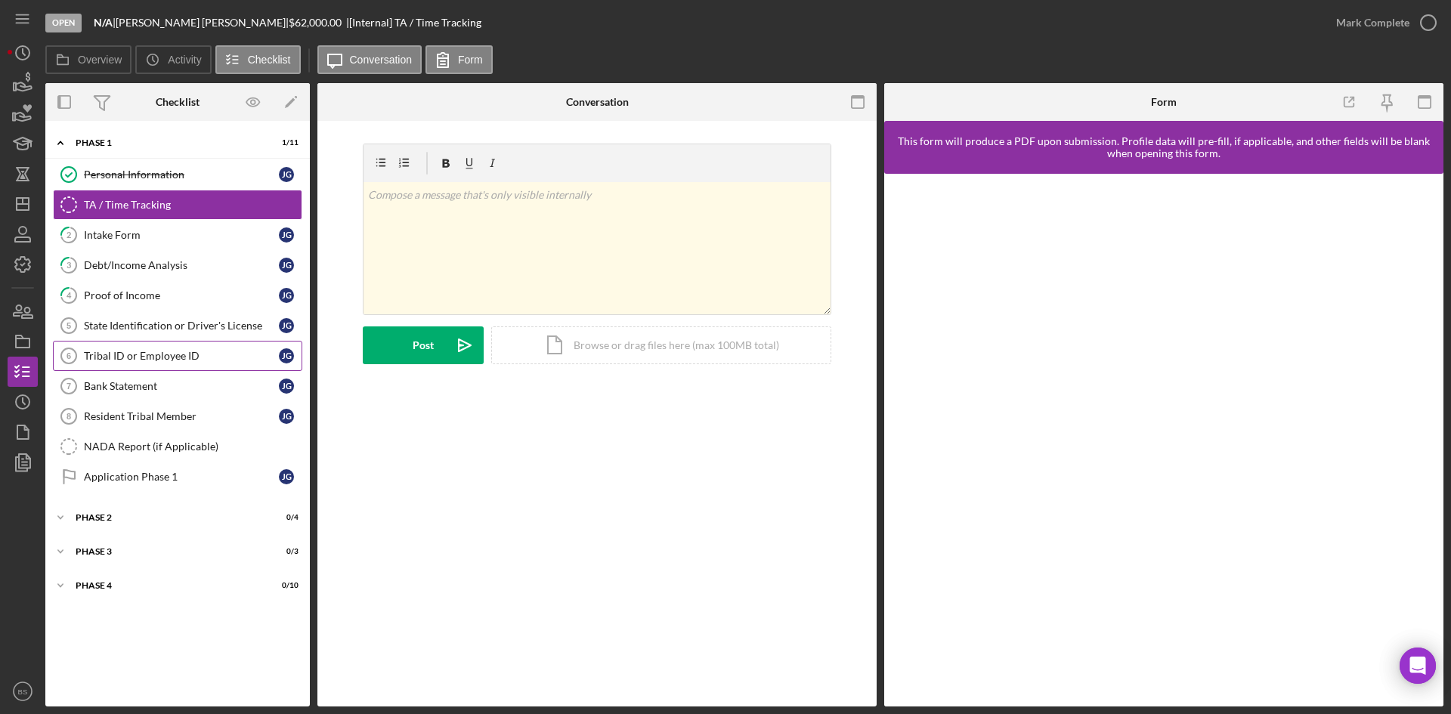
click at [86, 347] on icon "Tribal ID or Employee ID 6" at bounding box center [69, 356] width 38 height 38
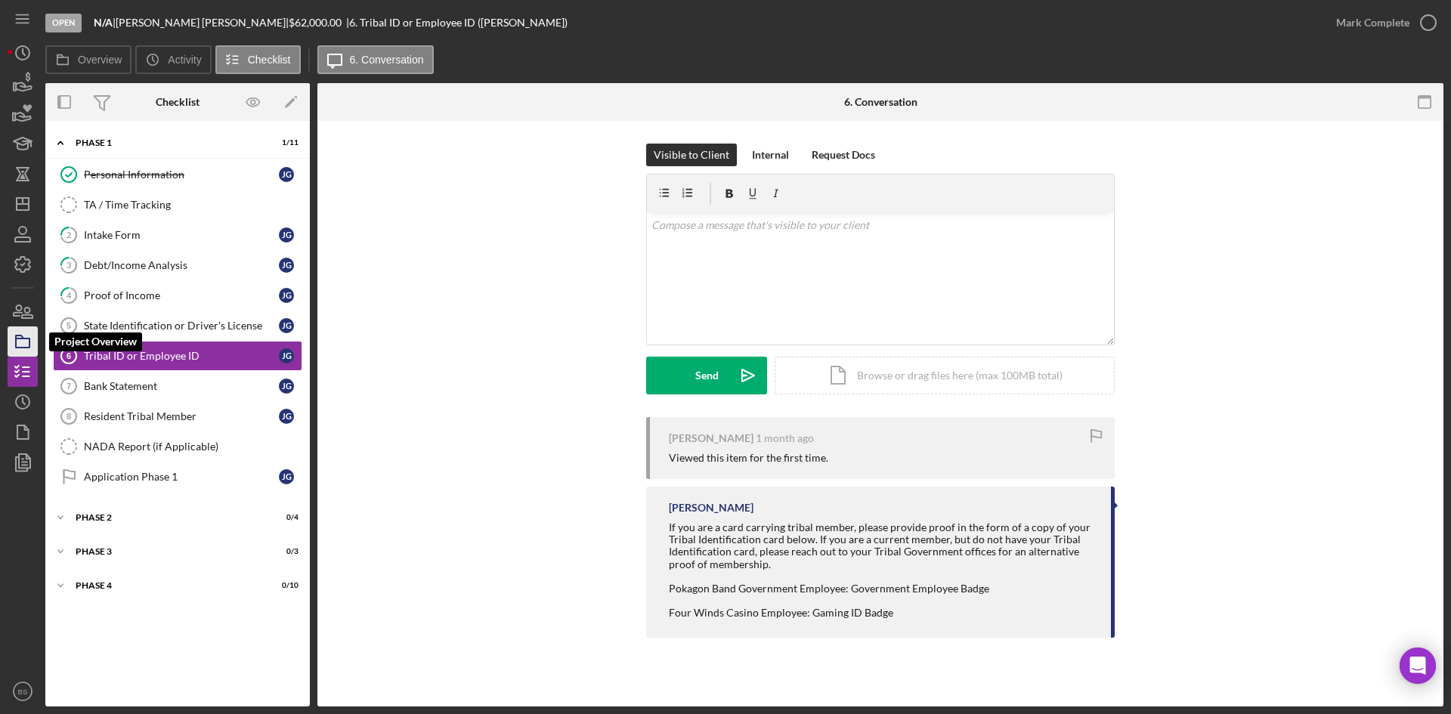
click at [16, 347] on rect "button" at bounding box center [23, 342] width 14 height 9
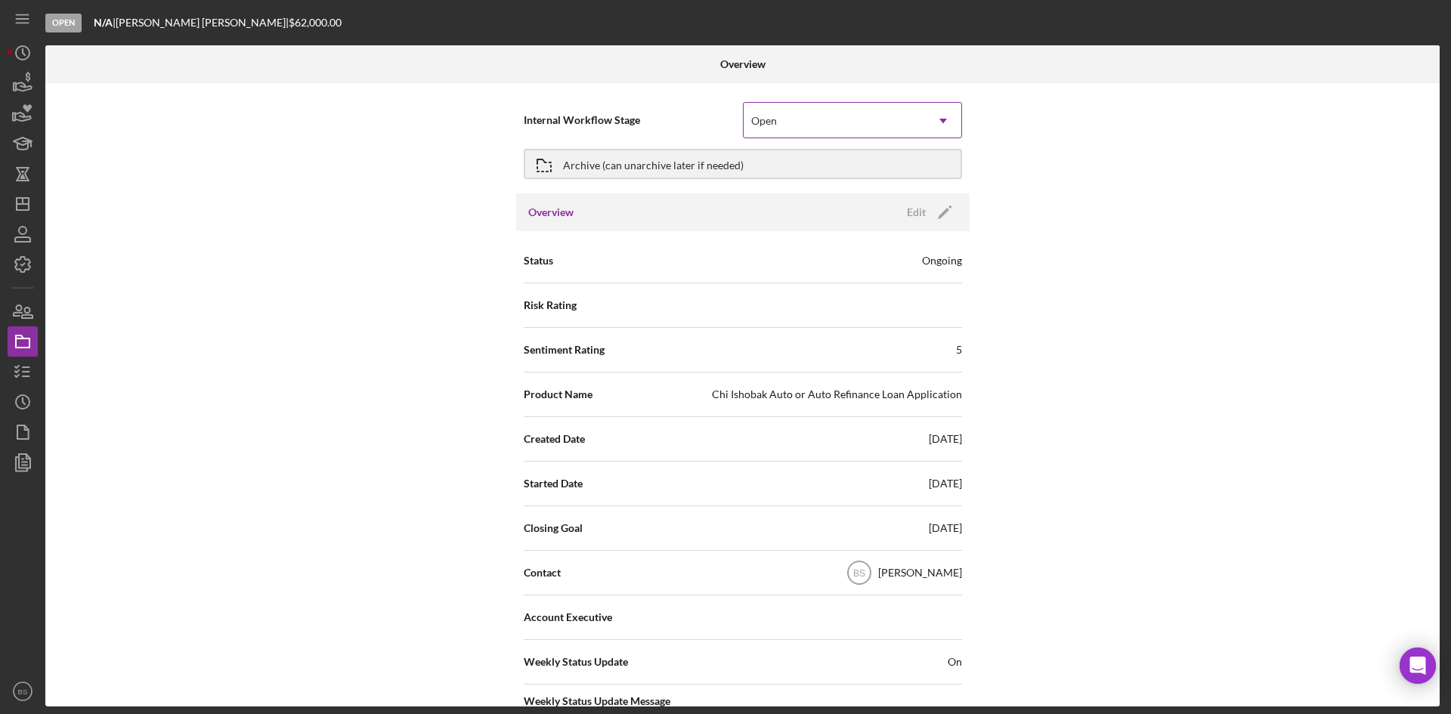
click at [824, 136] on div "Open" at bounding box center [833, 121] width 181 height 35
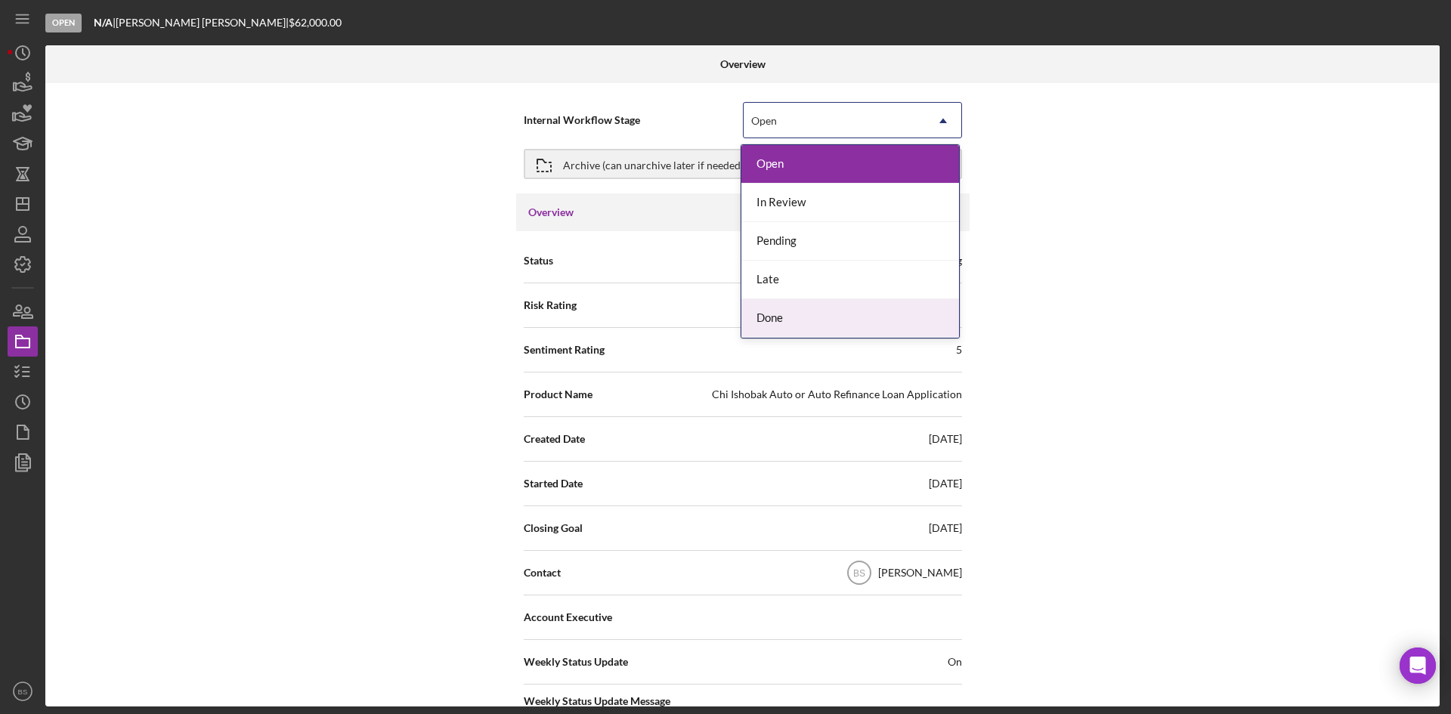
click at [801, 319] on div "Done" at bounding box center [850, 318] width 218 height 39
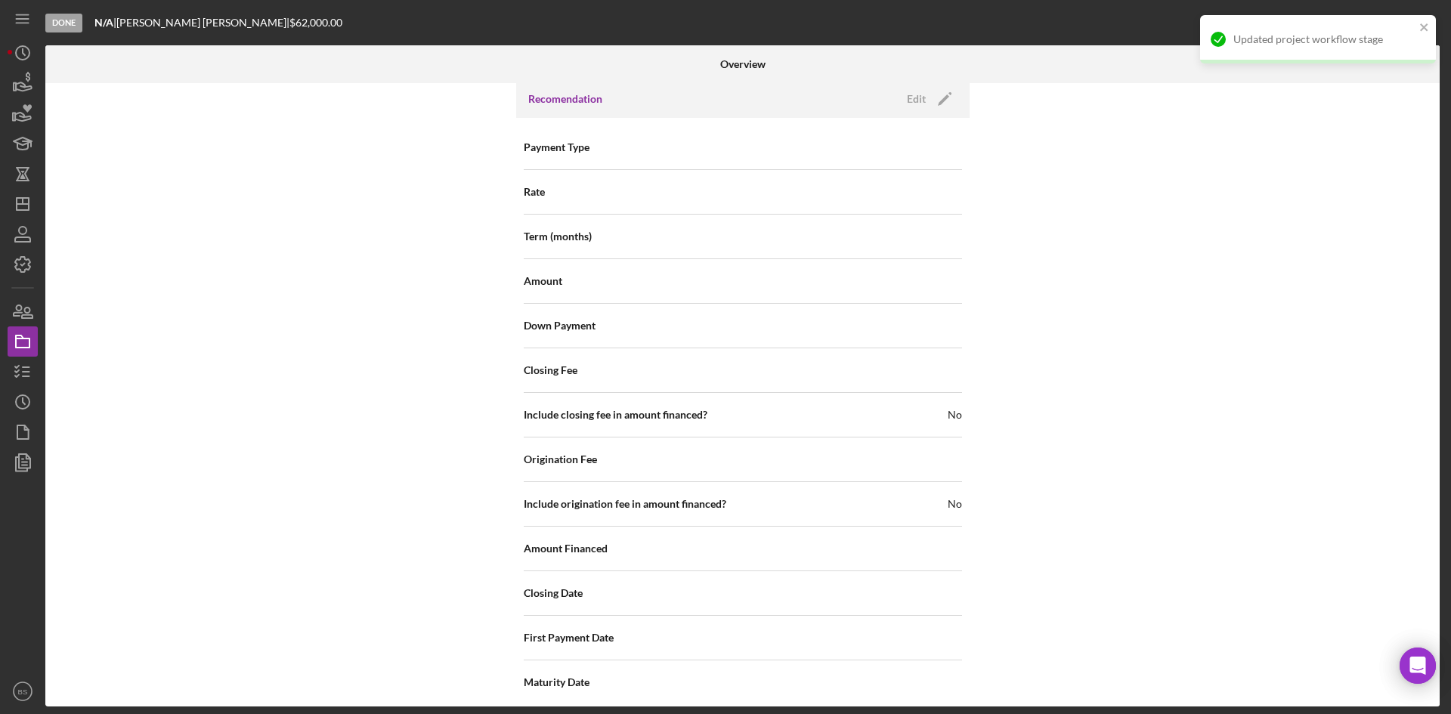
scroll to position [1623, 0]
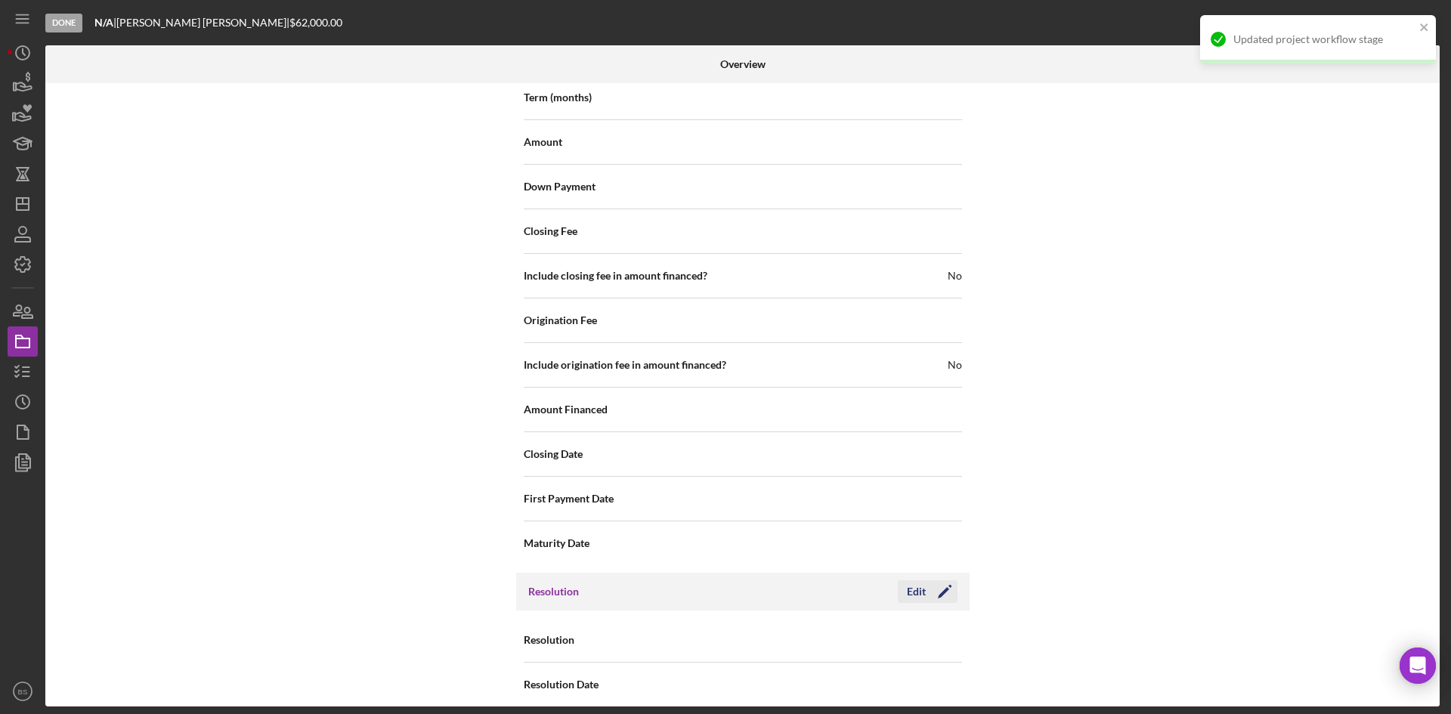
click at [938, 573] on icon "Icon/Edit" at bounding box center [945, 592] width 38 height 38
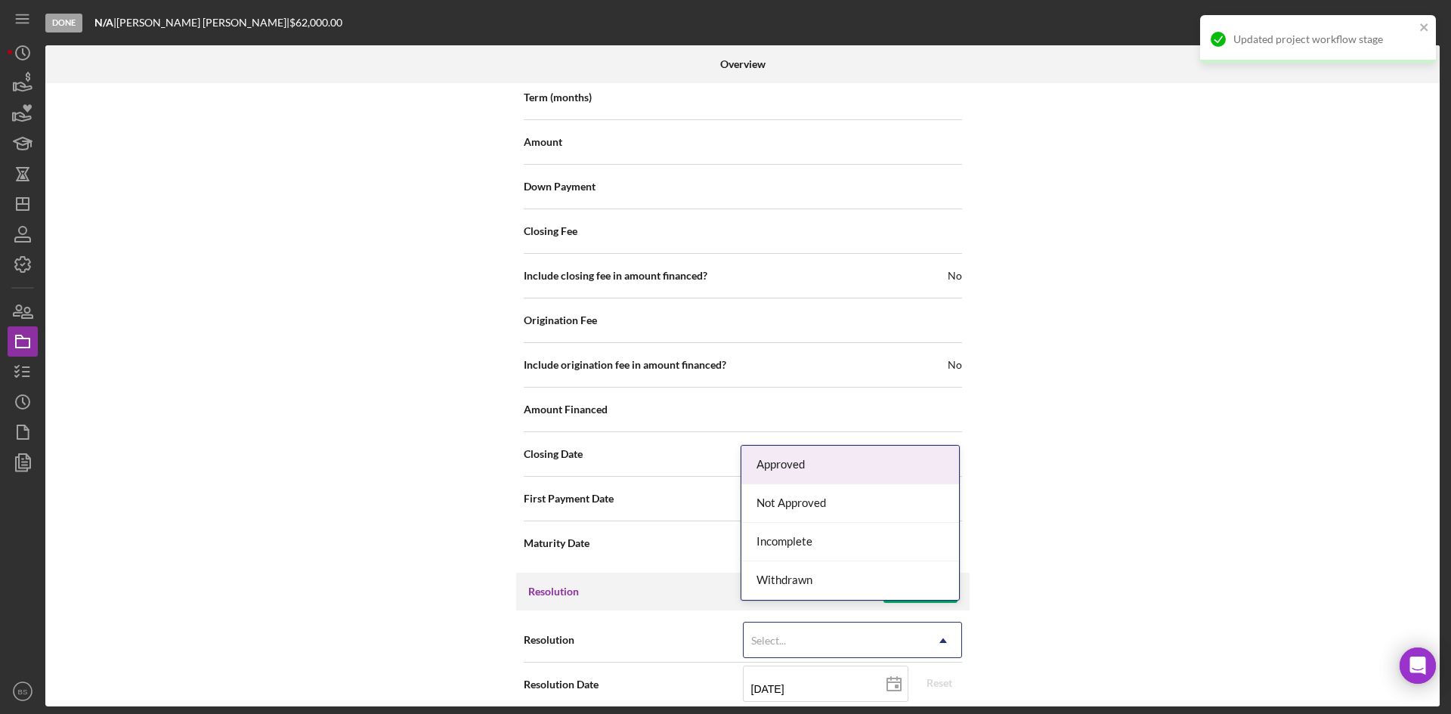
click at [863, 638] on div "Select..." at bounding box center [833, 640] width 181 height 35
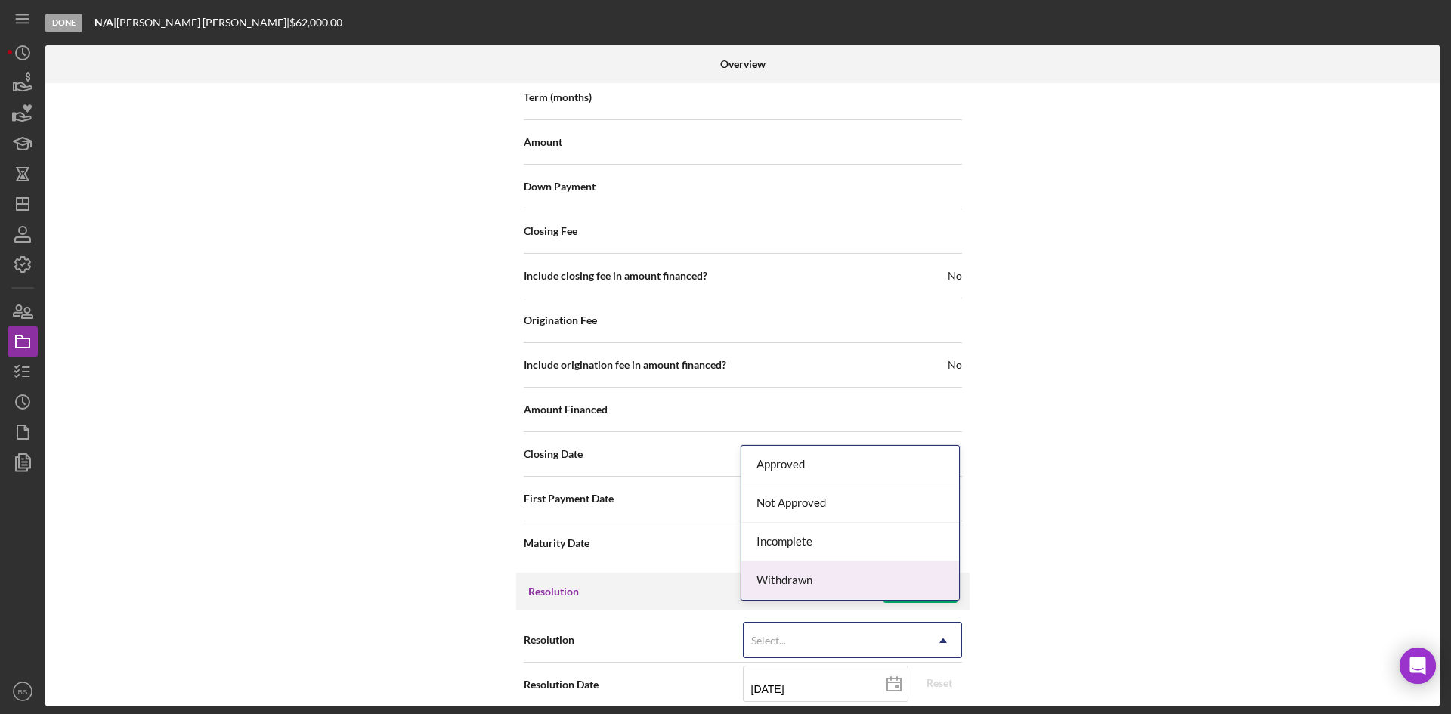
click at [817, 572] on div "Withdrawn" at bounding box center [850, 580] width 218 height 39
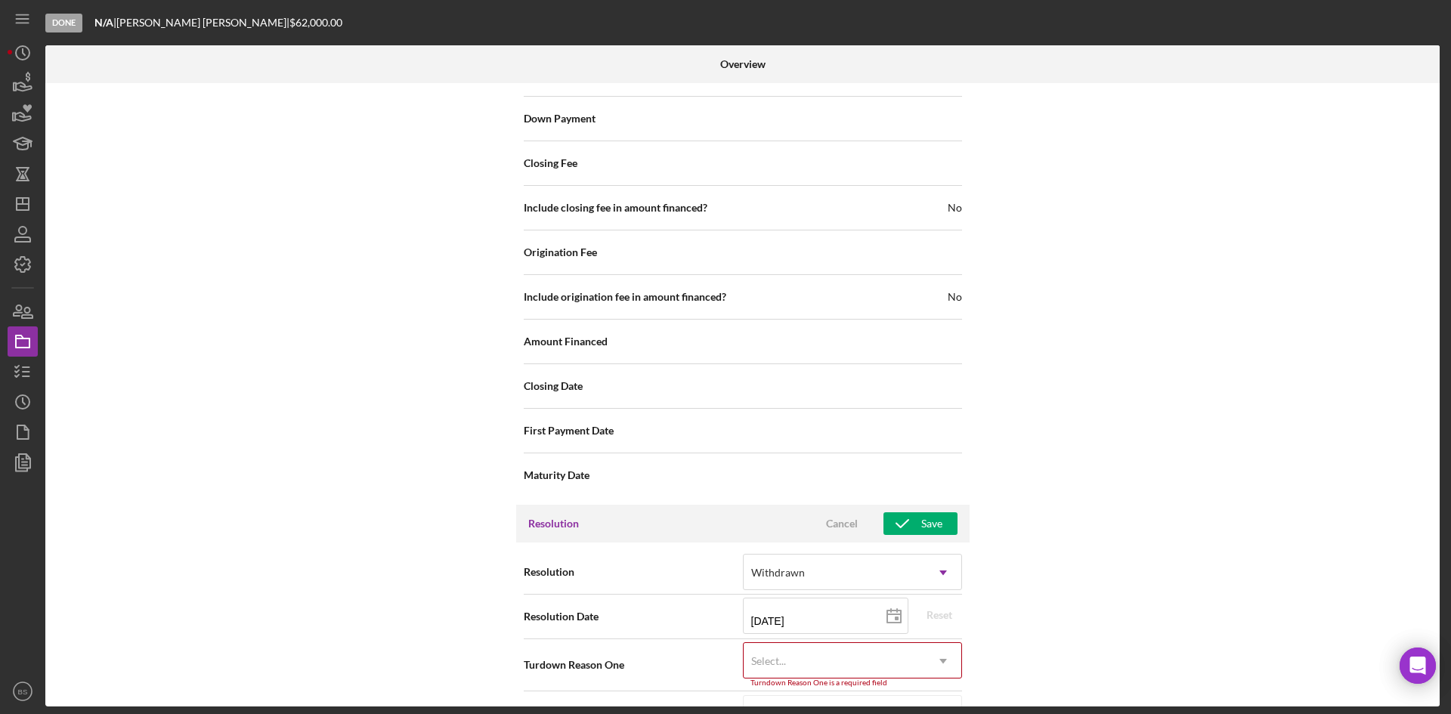
scroll to position [1720, 0]
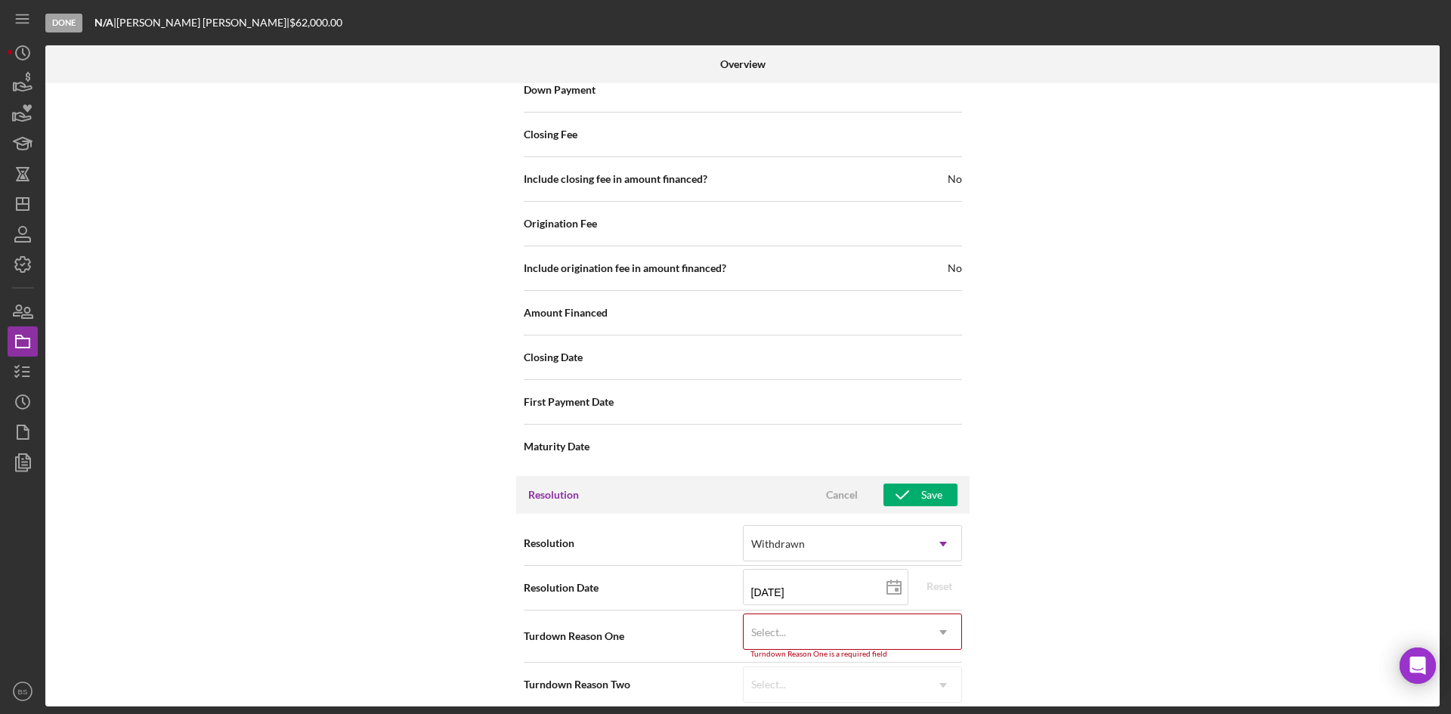
click at [814, 620] on div "Select..." at bounding box center [833, 632] width 181 height 35
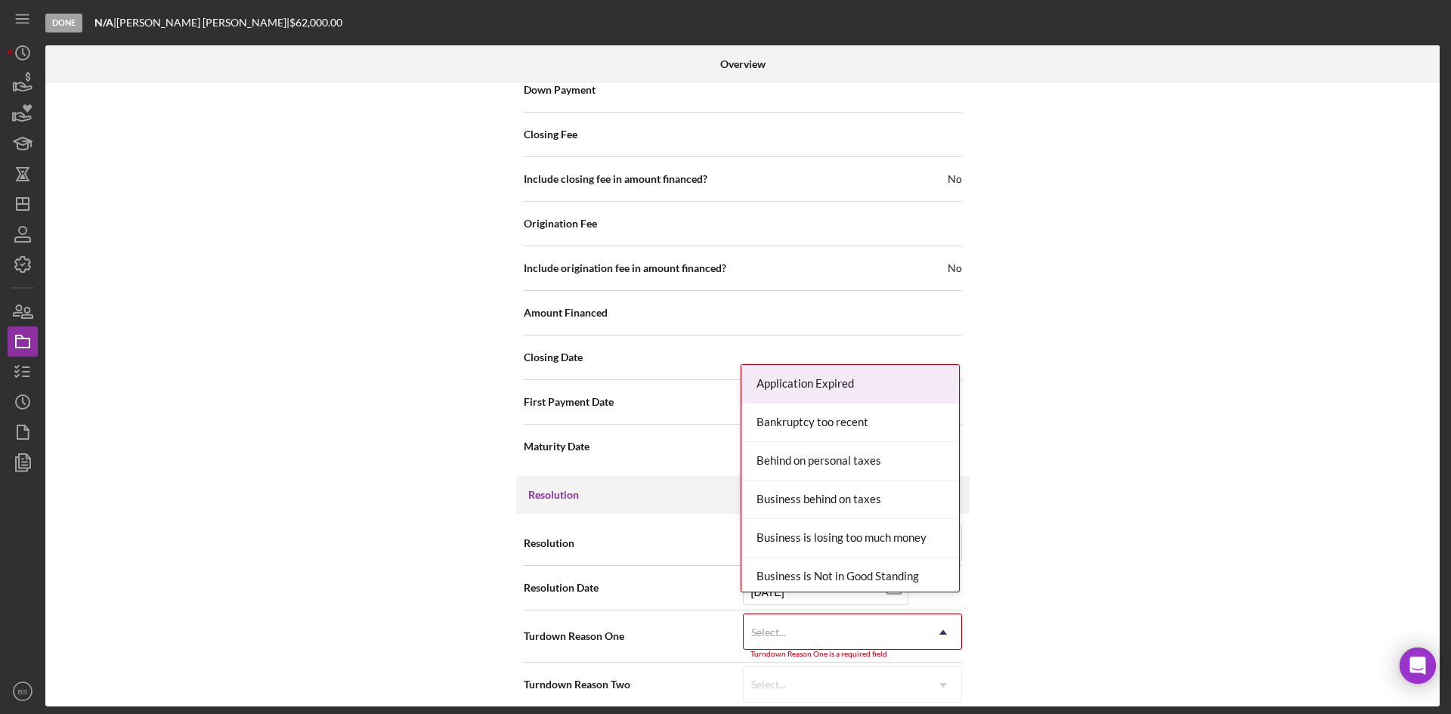
click at [799, 394] on div "Application Expired" at bounding box center [850, 384] width 218 height 39
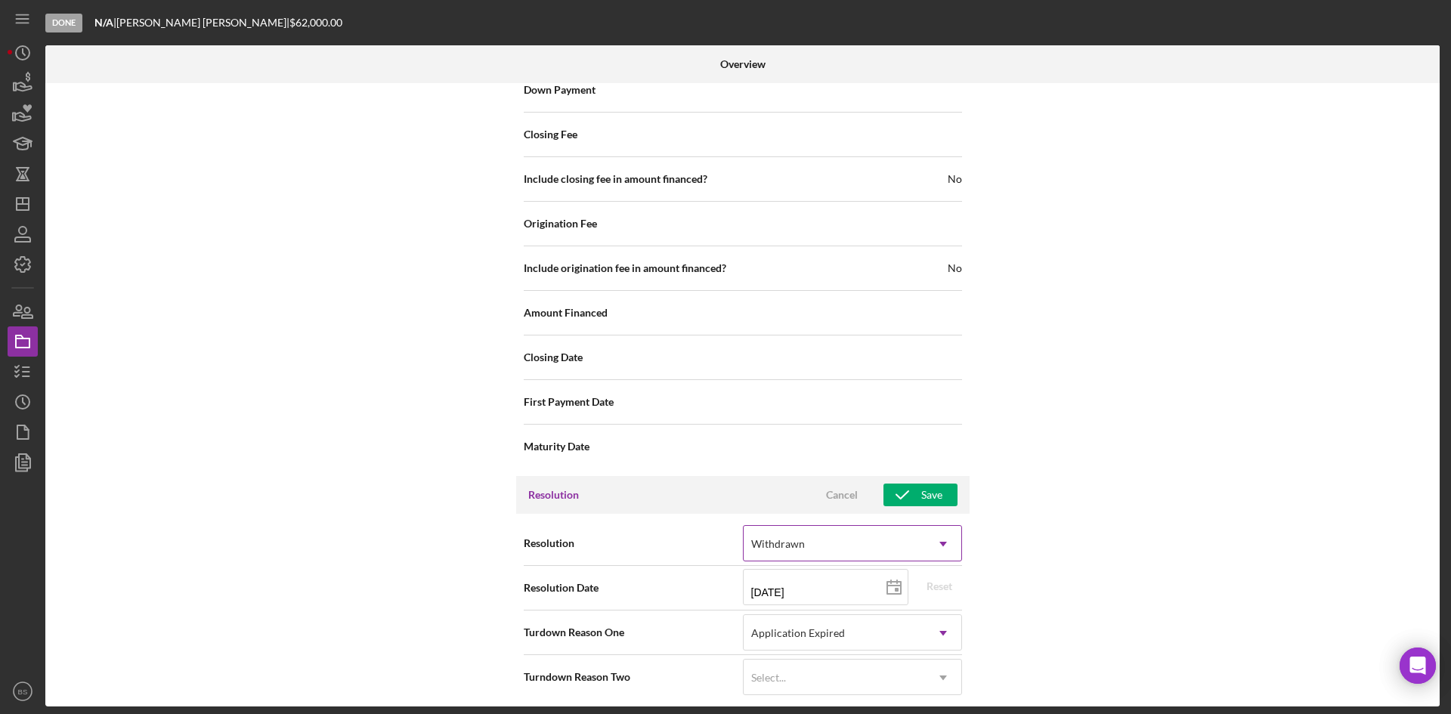
scroll to position [1712, 0]
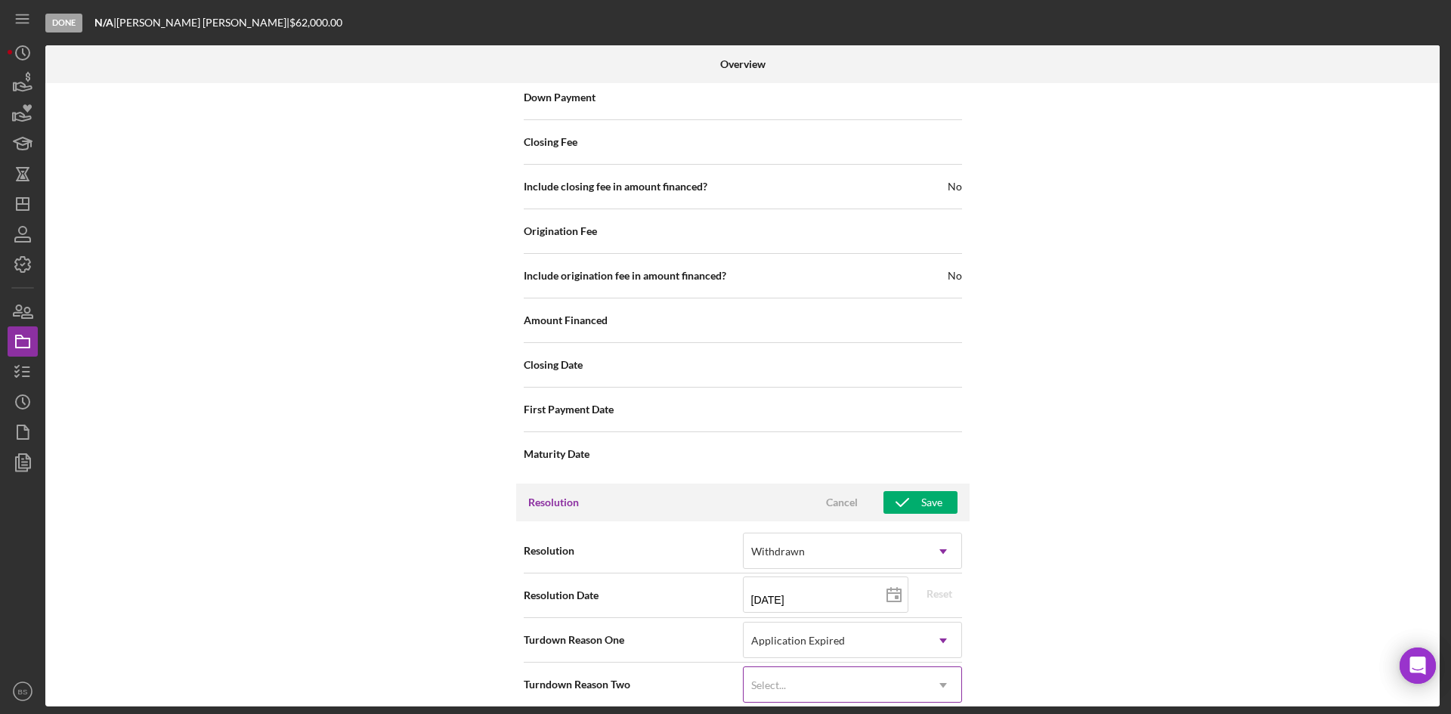
click at [827, 670] on div "Select..." at bounding box center [833, 685] width 181 height 35
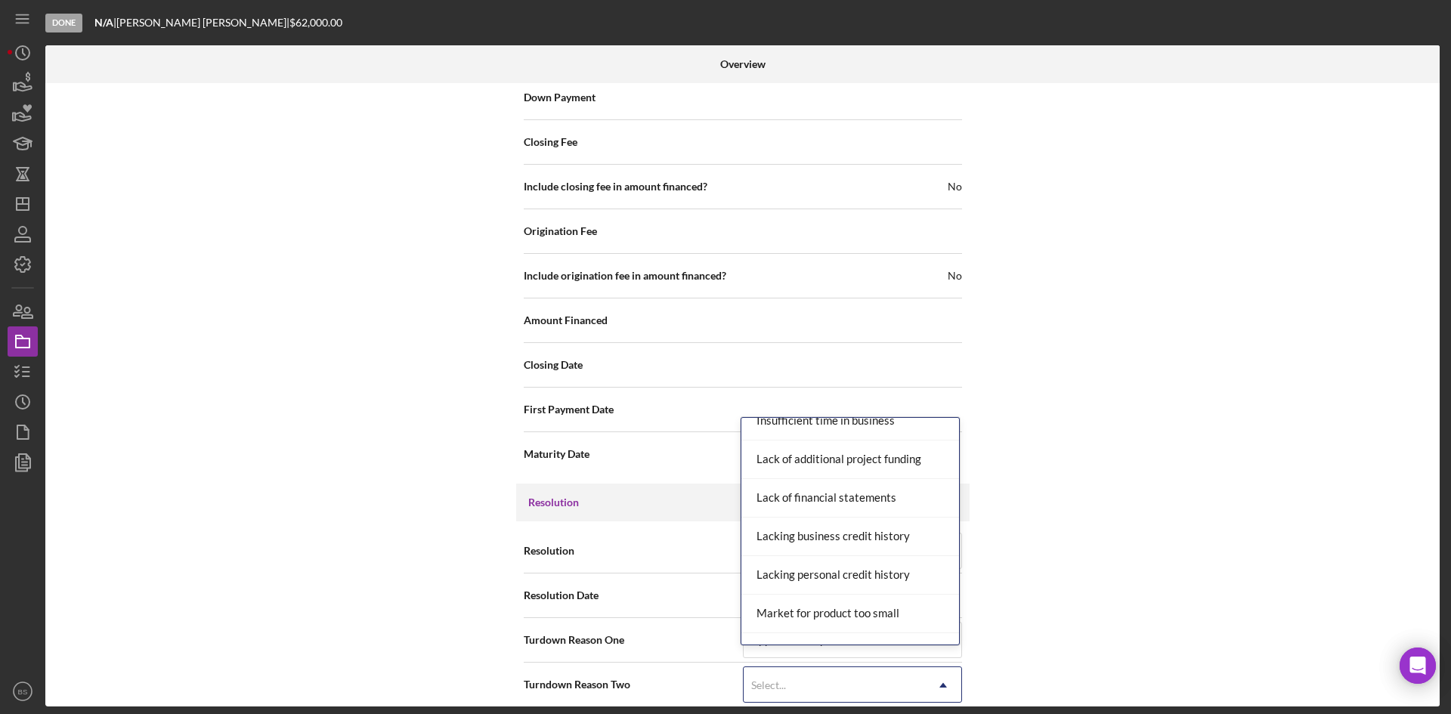
scroll to position [907, 0]
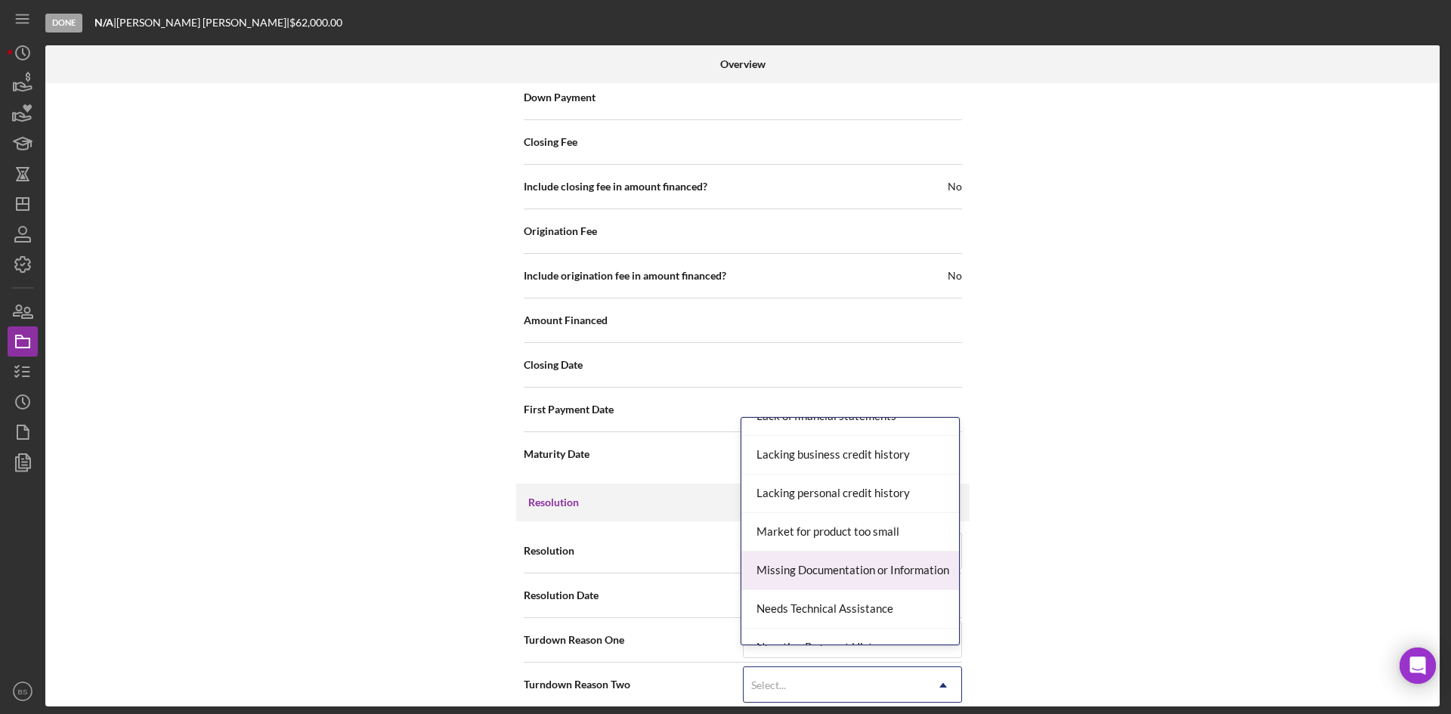
click at [830, 565] on div "Missing Documentation or Information" at bounding box center [850, 571] width 218 height 39
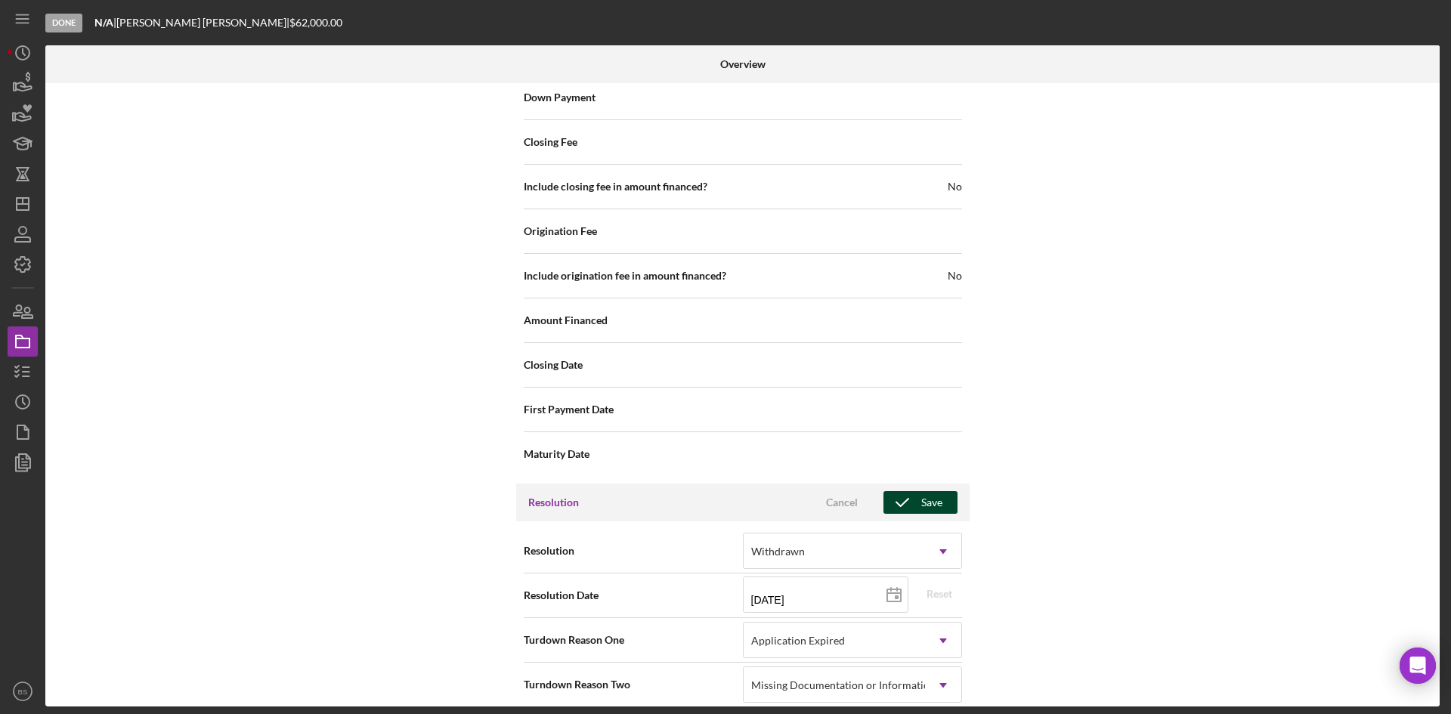
click at [910, 494] on icon "button" at bounding box center [902, 503] width 38 height 38
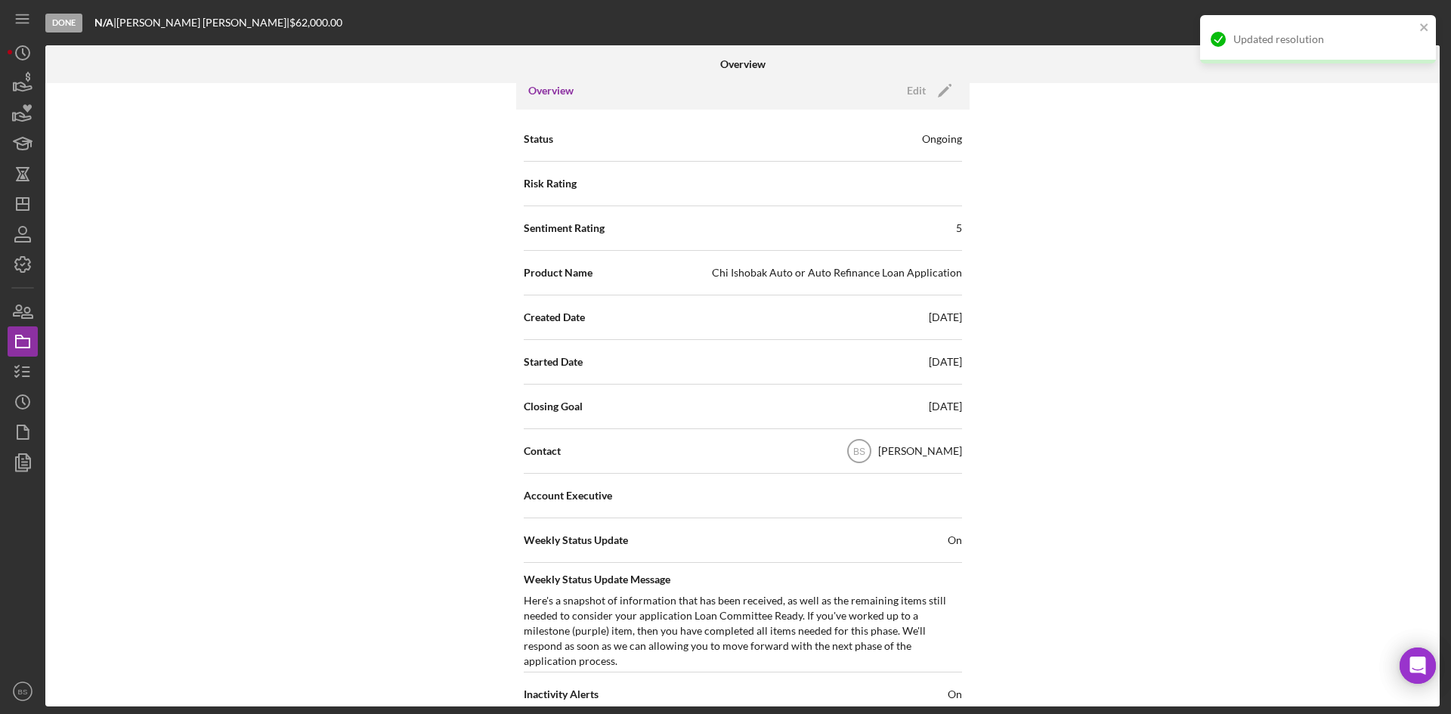
scroll to position [0, 0]
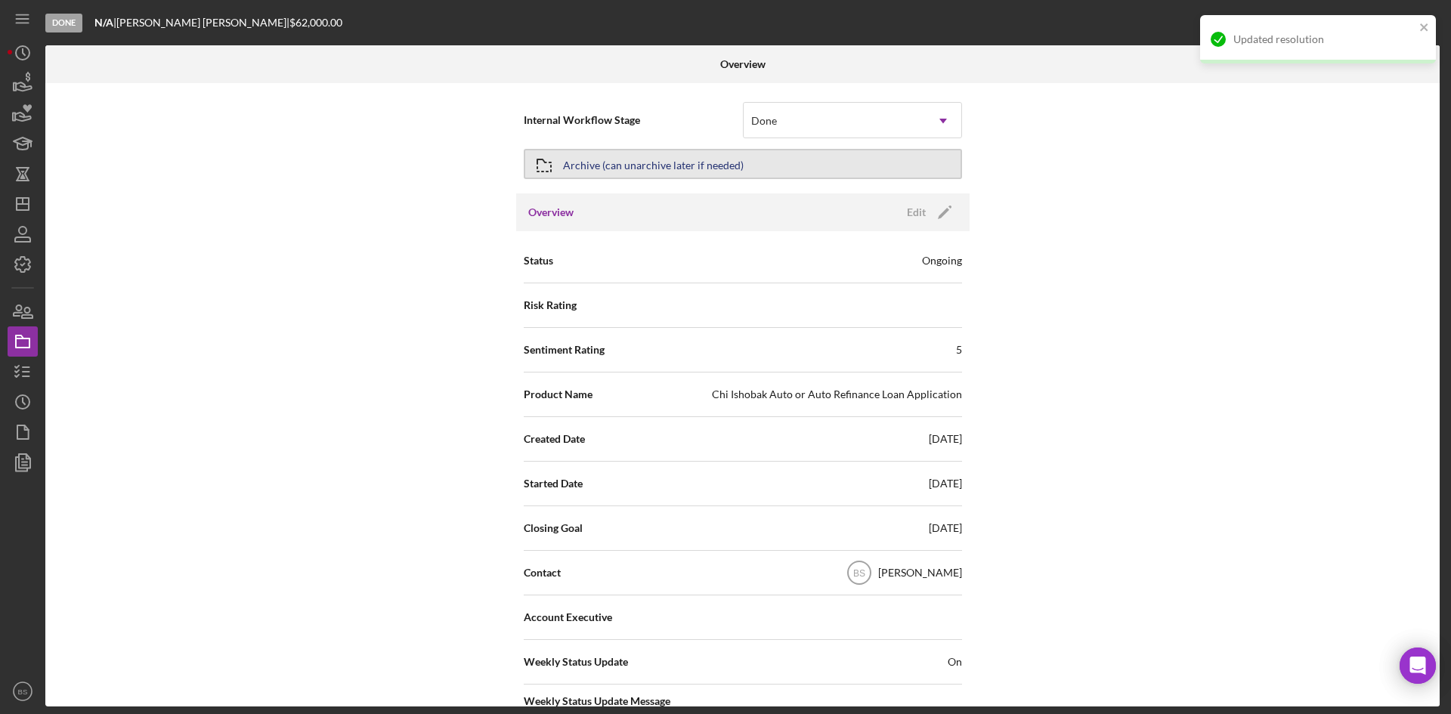
click at [715, 168] on div "Archive (can unarchive later if needed)" at bounding box center [653, 163] width 181 height 27
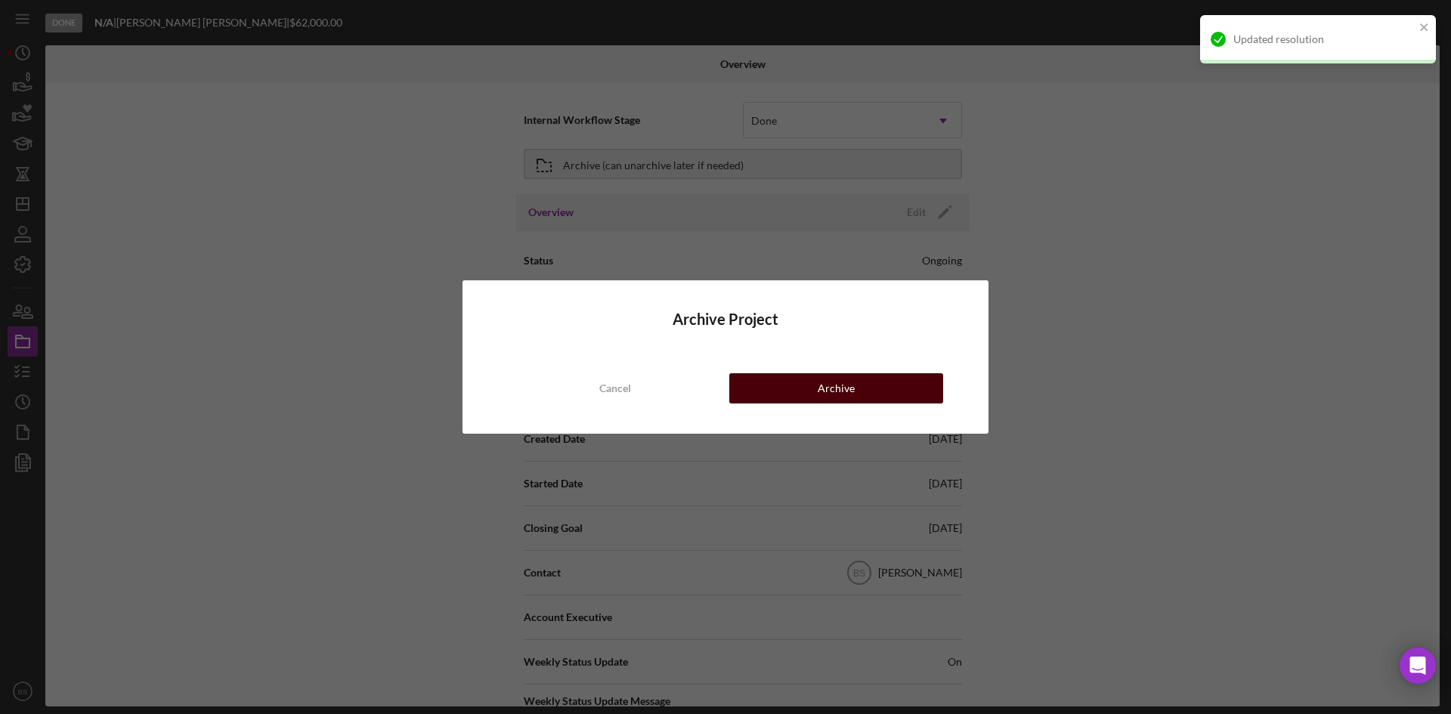
click at [747, 387] on button "Archive" at bounding box center [836, 388] width 214 height 30
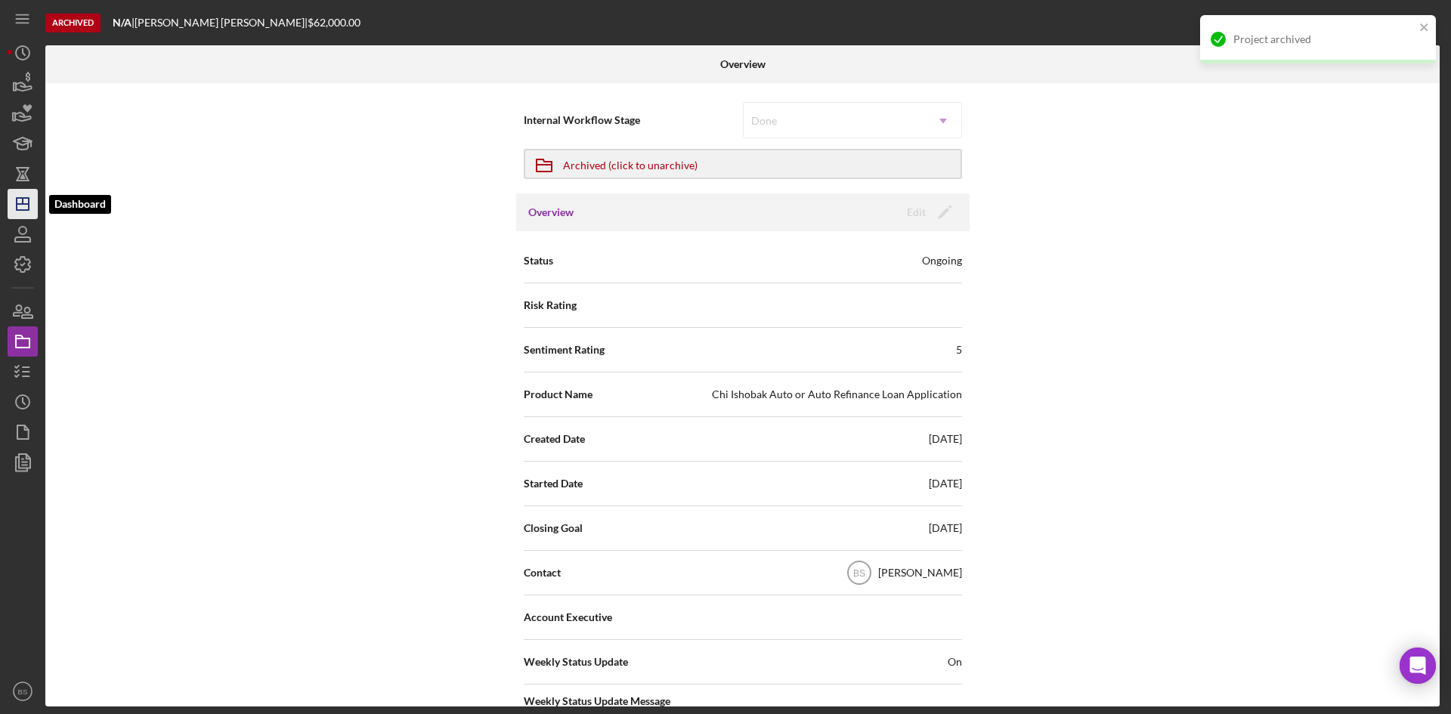
click at [32, 210] on icon "Icon/Dashboard" at bounding box center [23, 204] width 38 height 38
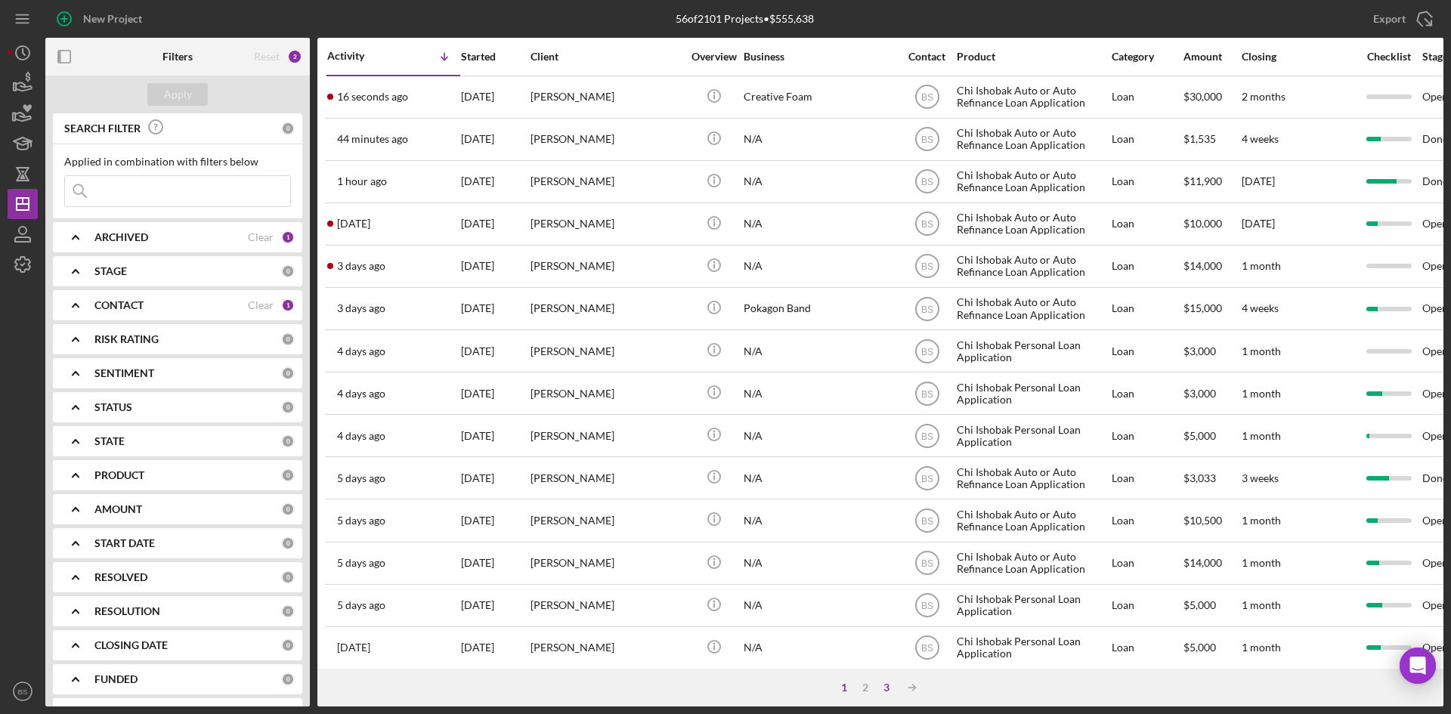
click at [888, 688] on div "3" at bounding box center [886, 687] width 21 height 12
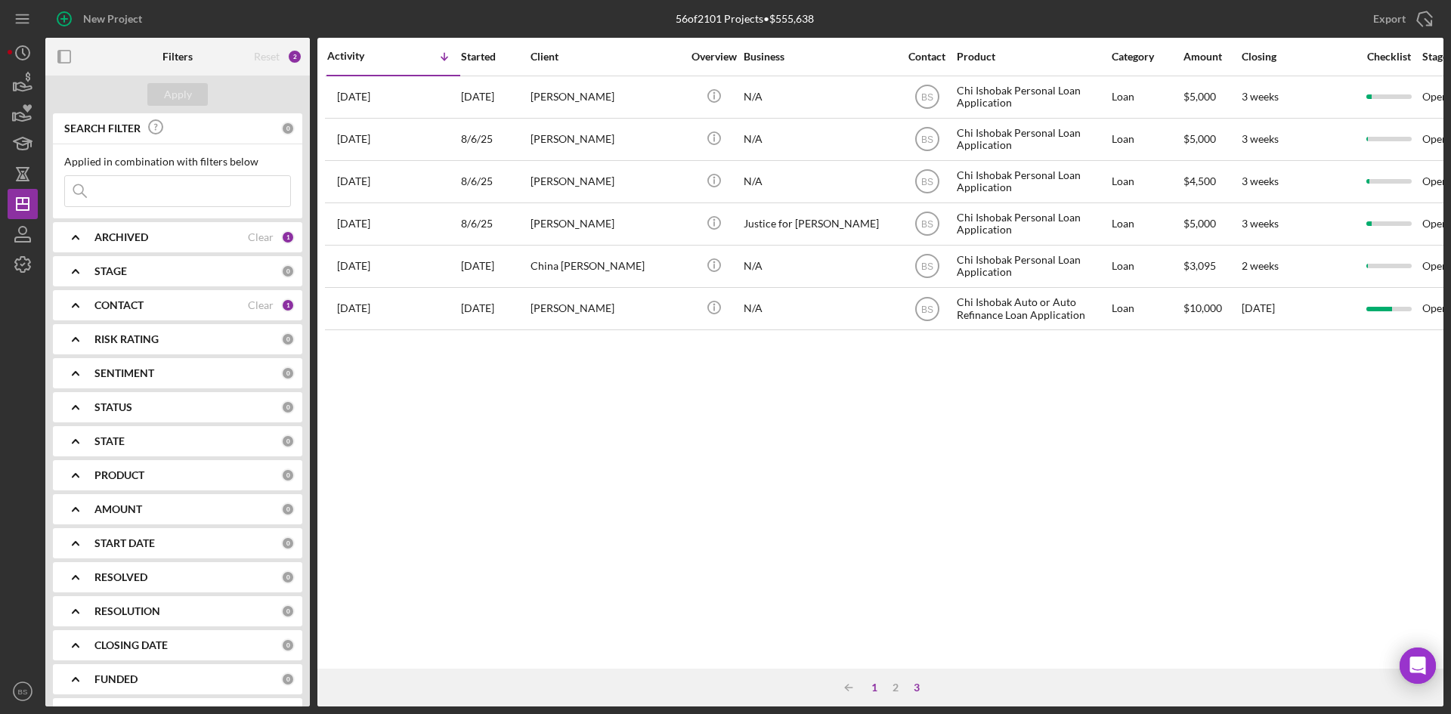
click at [869, 683] on div "1" at bounding box center [874, 687] width 21 height 12
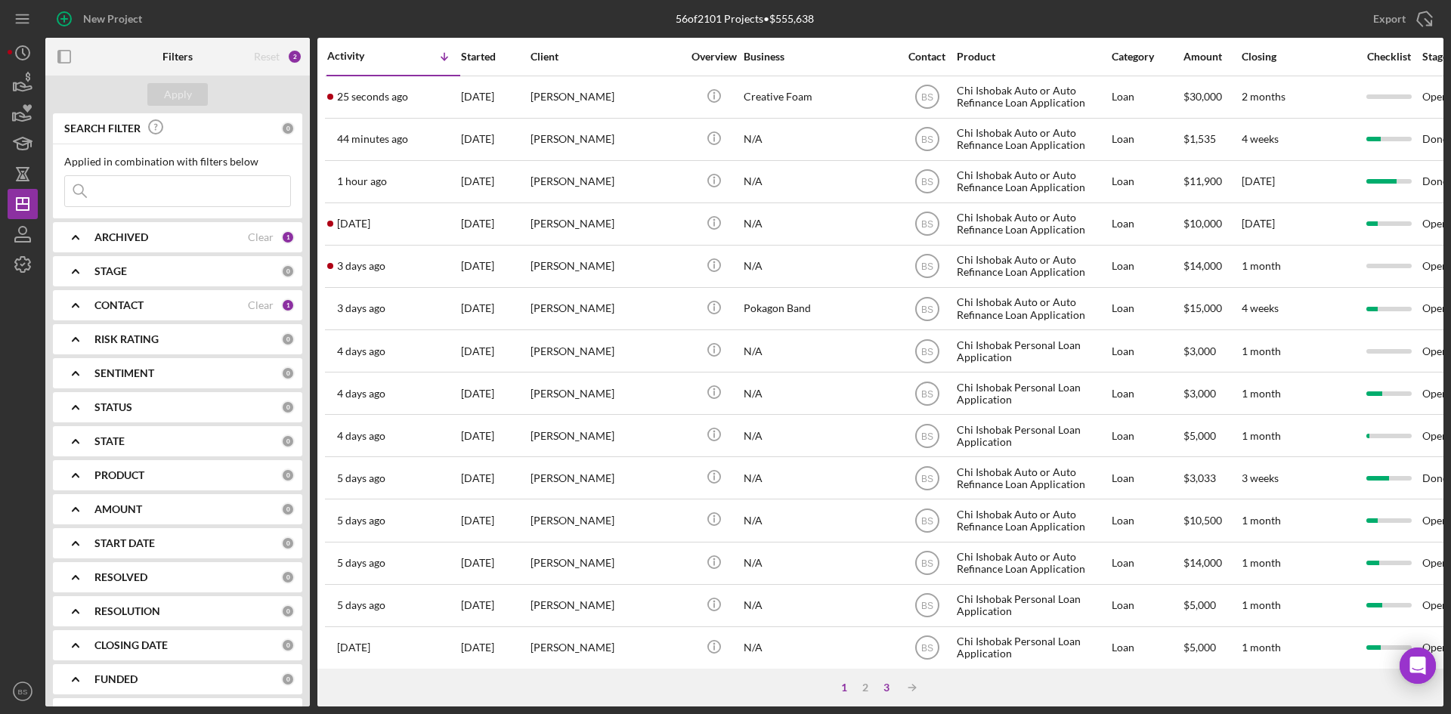
click at [883, 691] on div "3" at bounding box center [886, 687] width 21 height 12
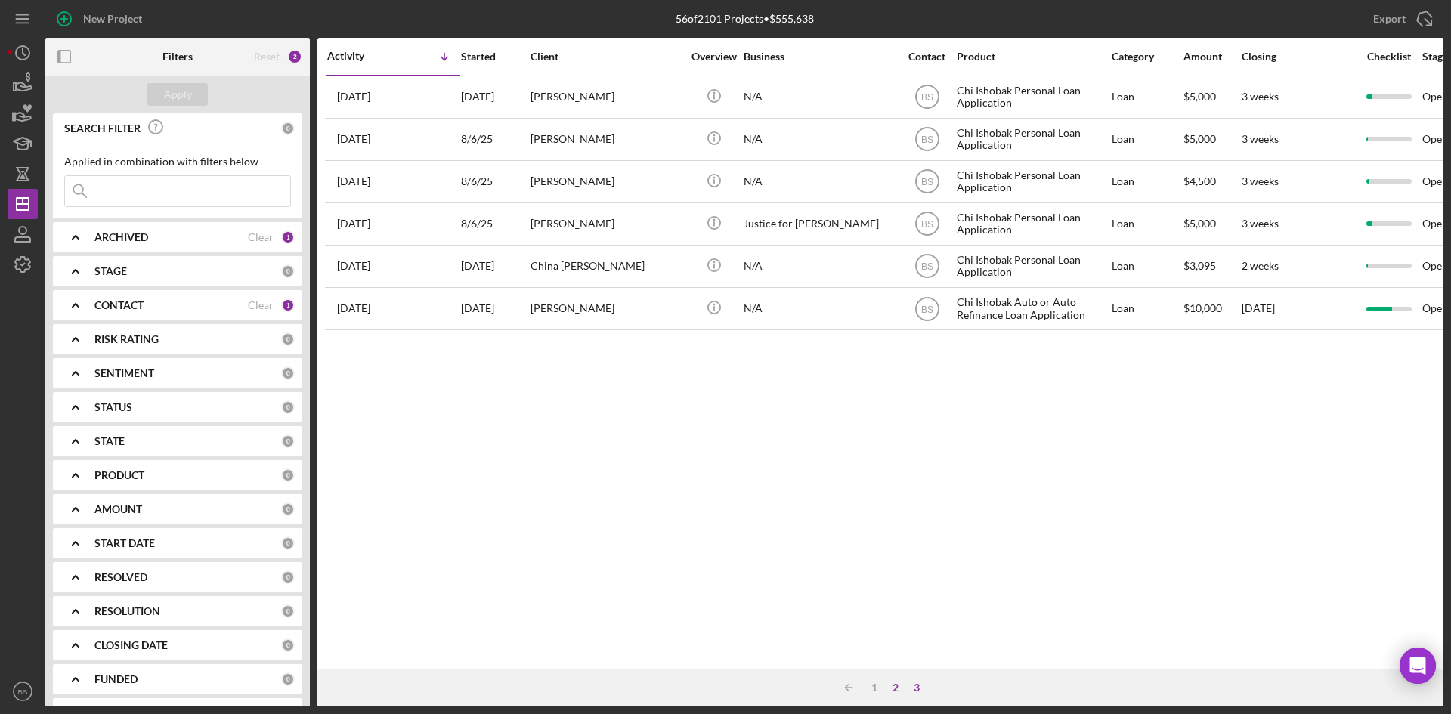
click at [895, 684] on div "2" at bounding box center [895, 687] width 21 height 12
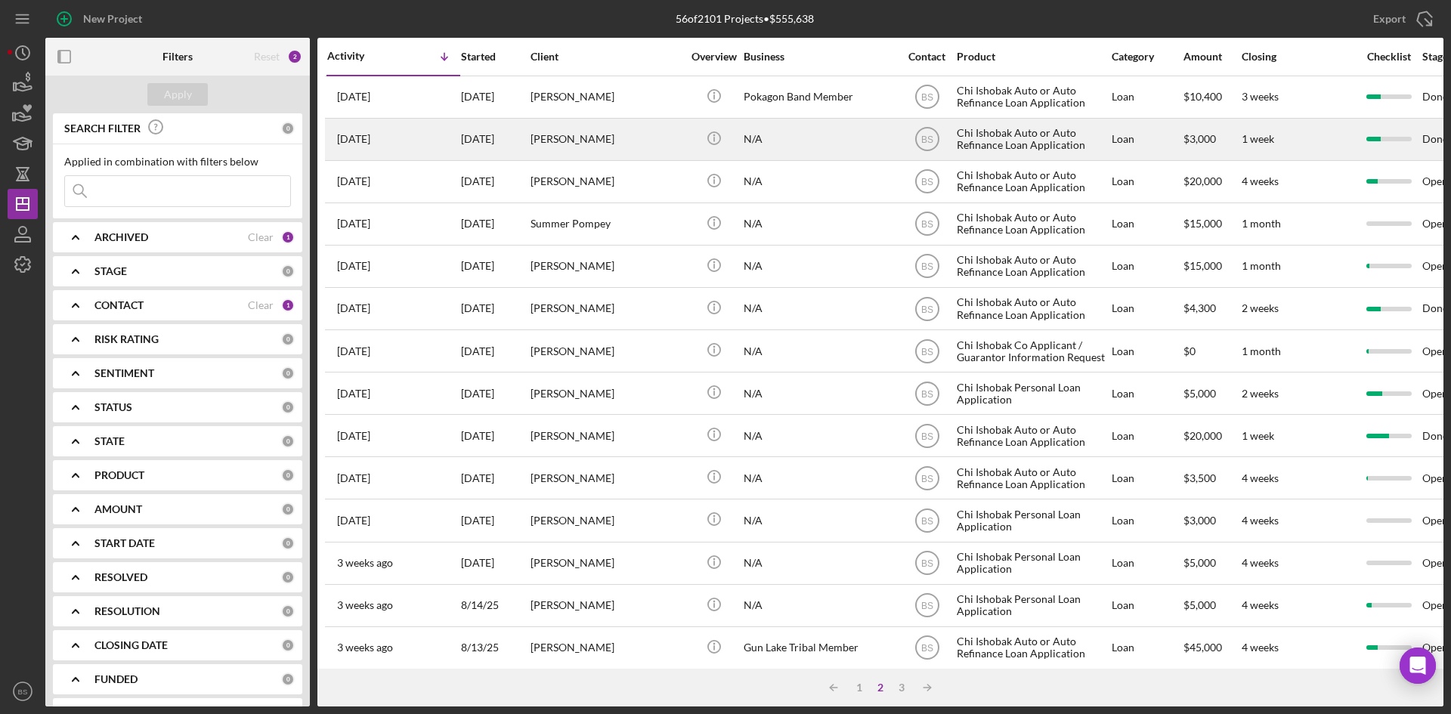
click at [558, 150] on div "Jaime Hostler" at bounding box center [605, 139] width 151 height 40
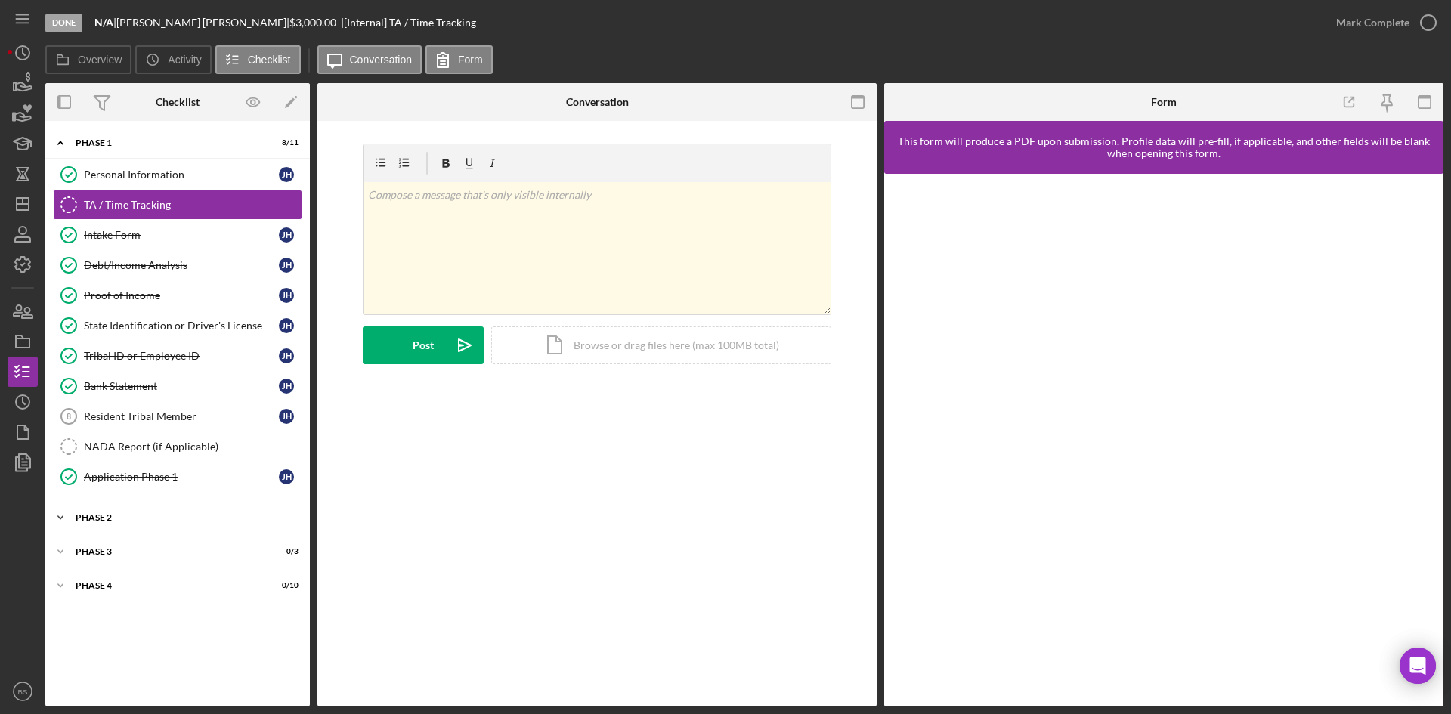
click at [232, 520] on div "Phase 2" at bounding box center [183, 517] width 215 height 9
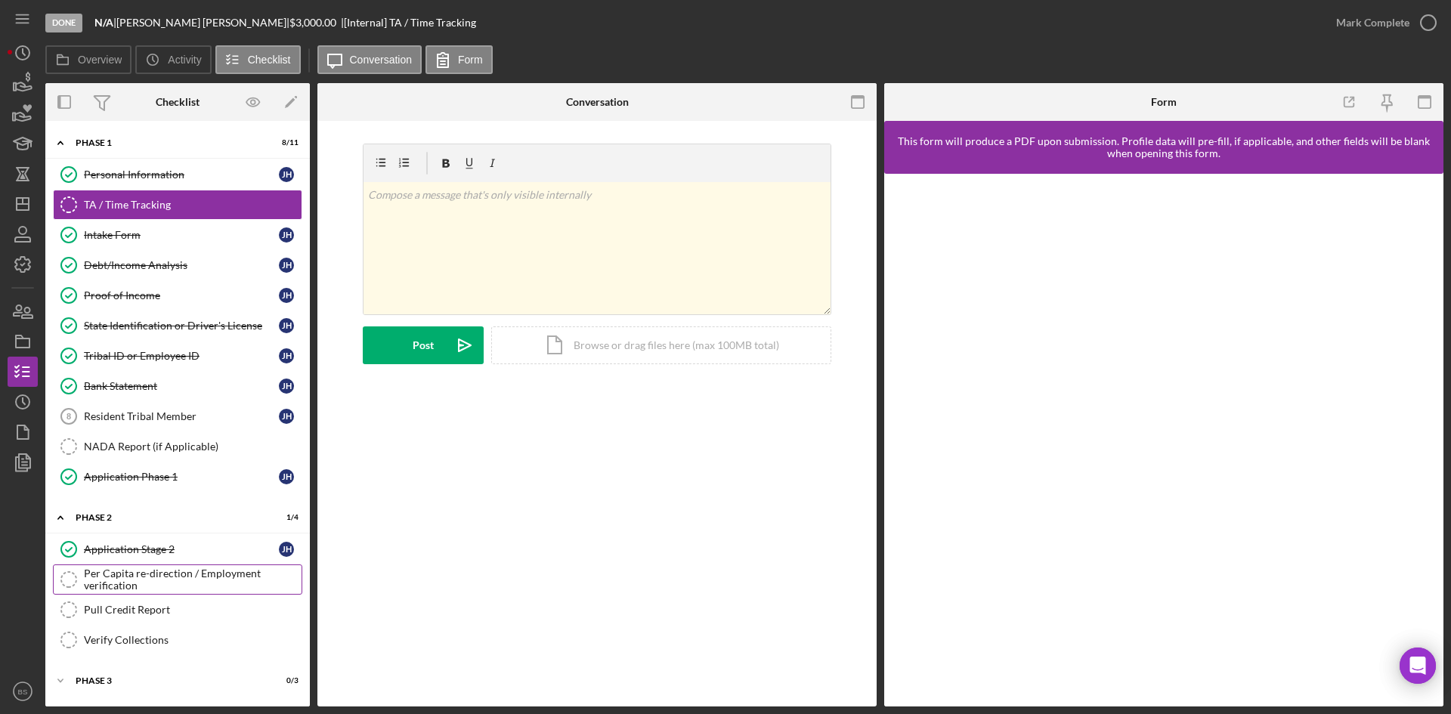
scroll to position [32, 0]
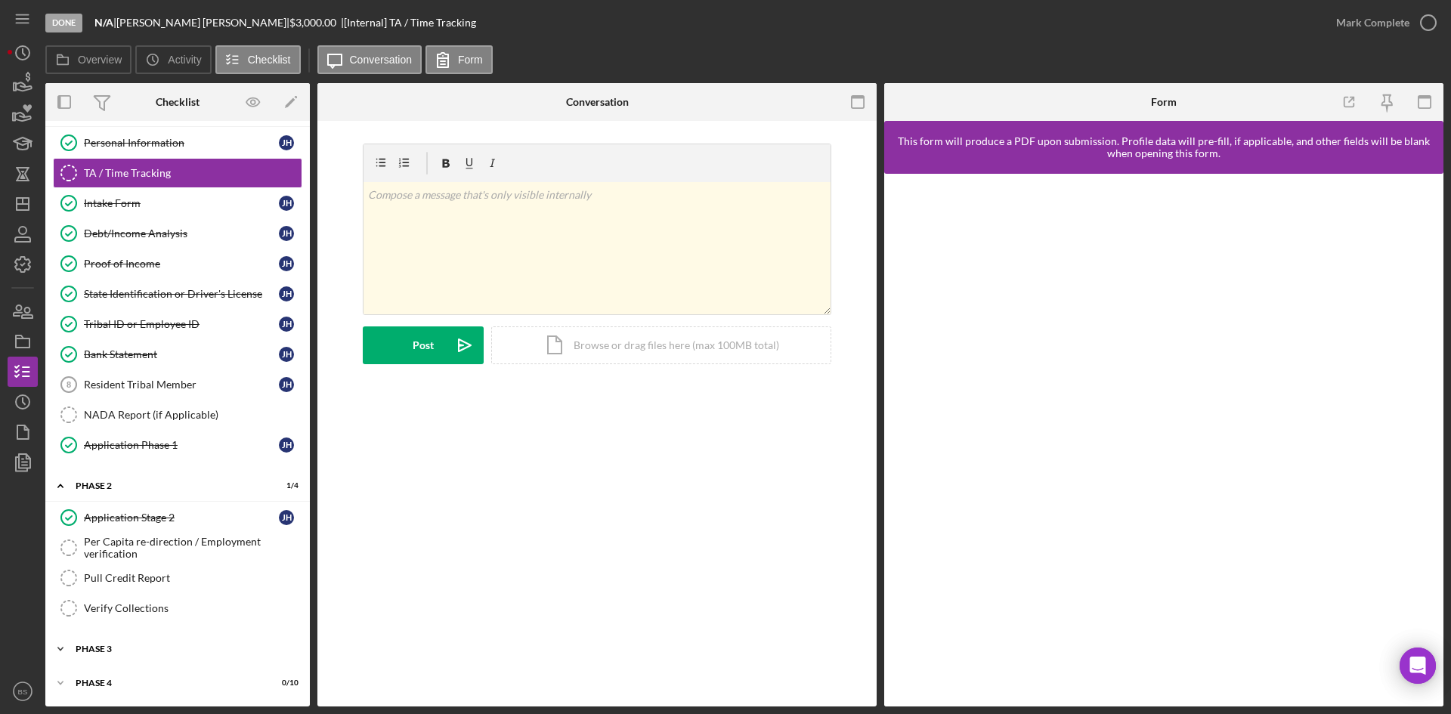
click at [253, 635] on div "Icon/Expander Phase 3 0 / 3" at bounding box center [177, 649] width 264 height 30
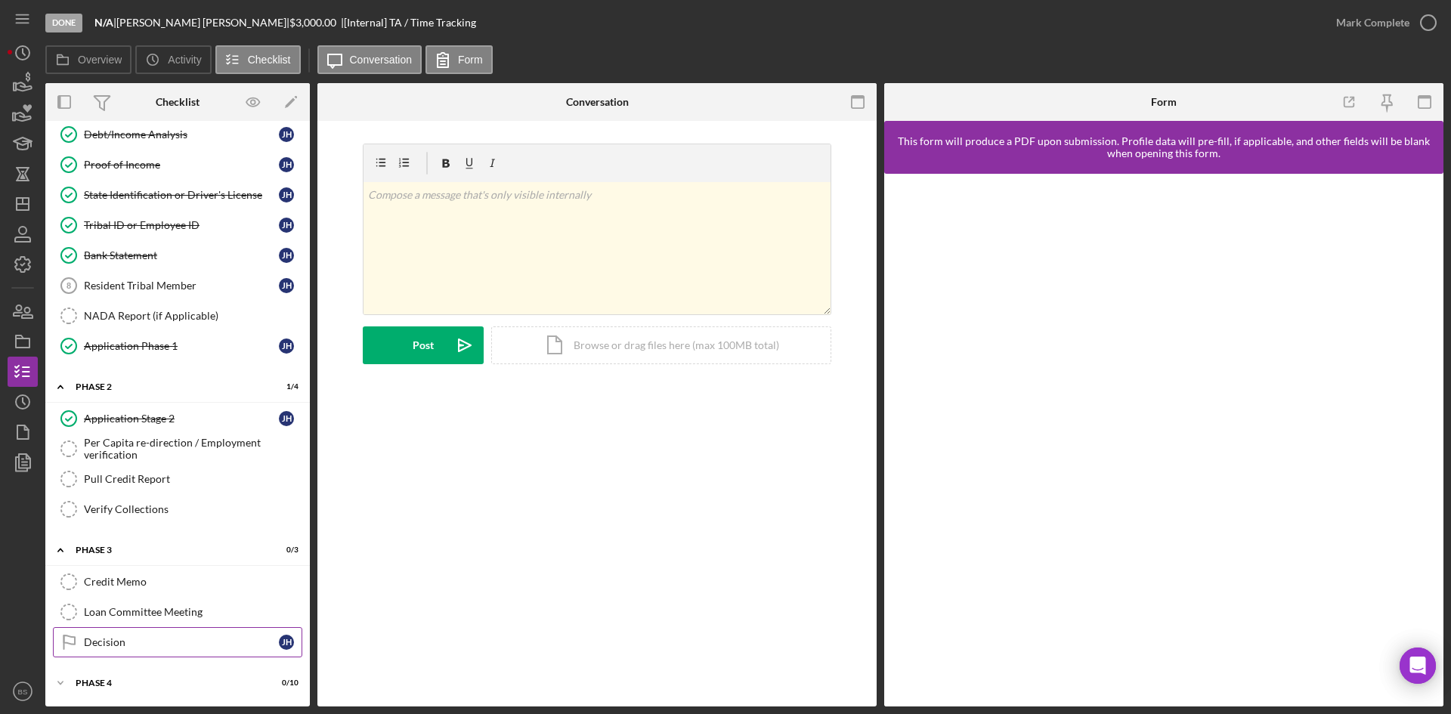
click at [259, 649] on link "Decision Decision J H" at bounding box center [177, 642] width 249 height 30
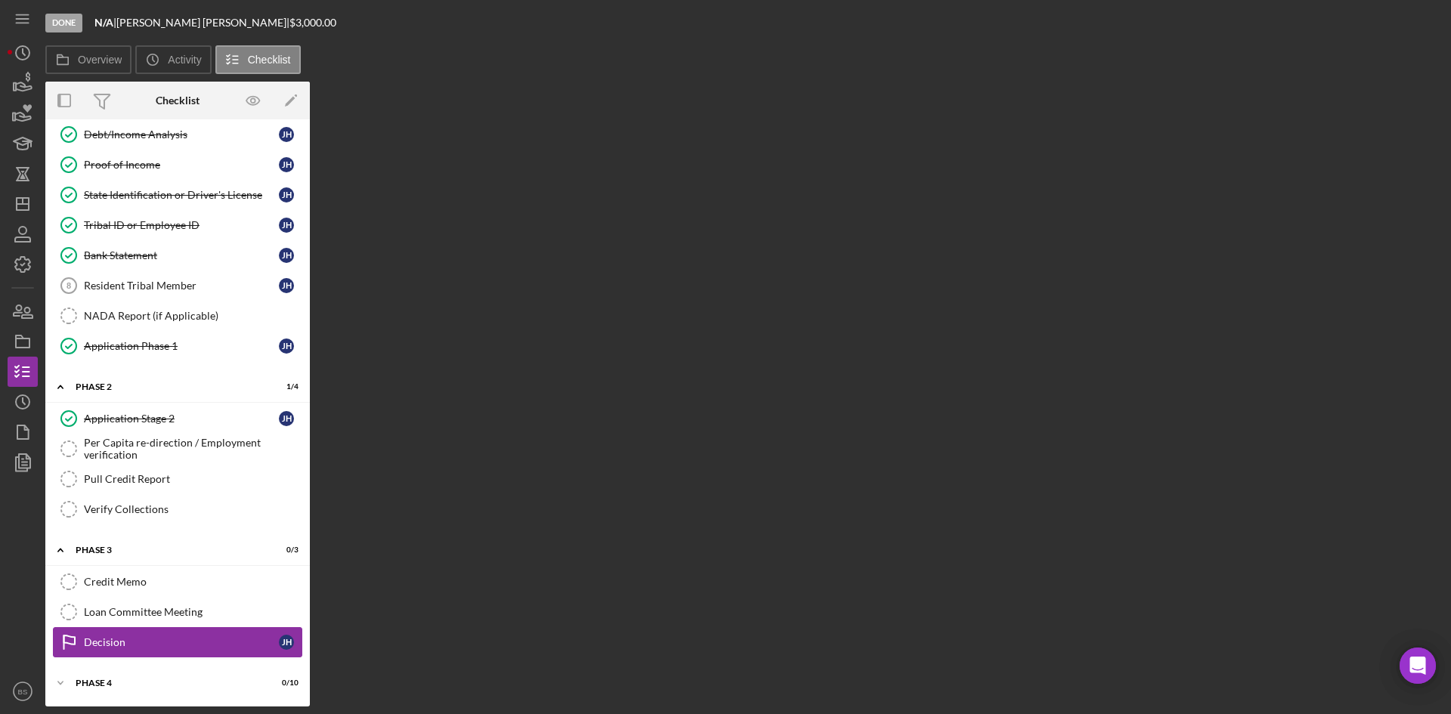
scroll to position [131, 0]
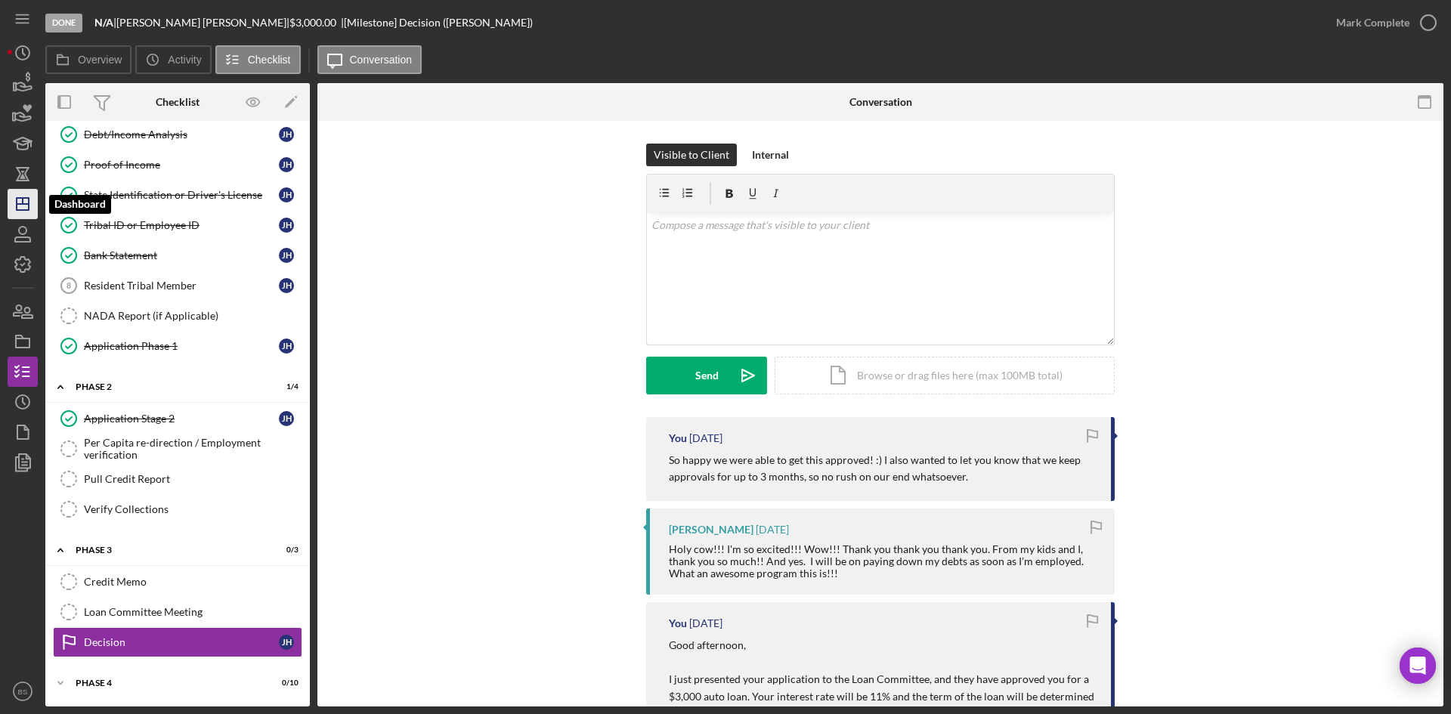
click at [11, 203] on icon "Icon/Dashboard" at bounding box center [23, 204] width 38 height 38
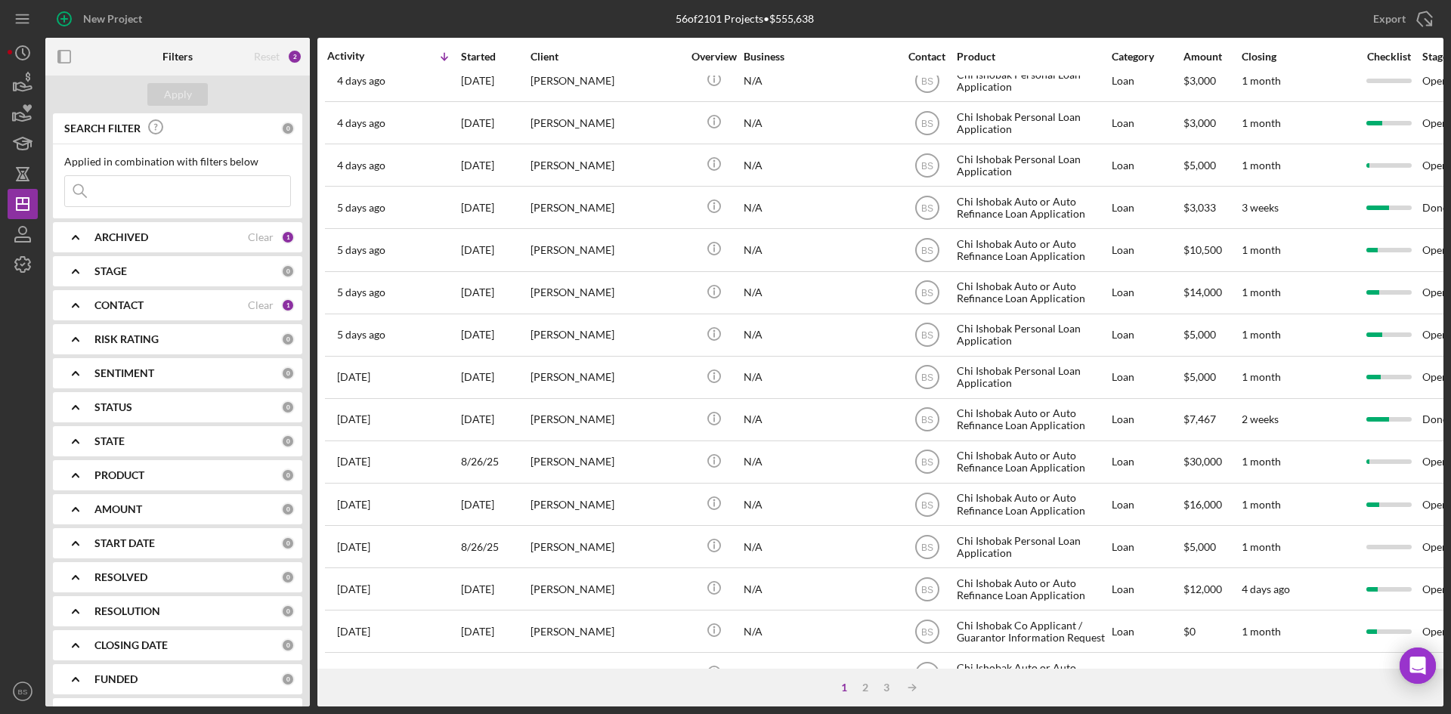
scroll to position [259, 0]
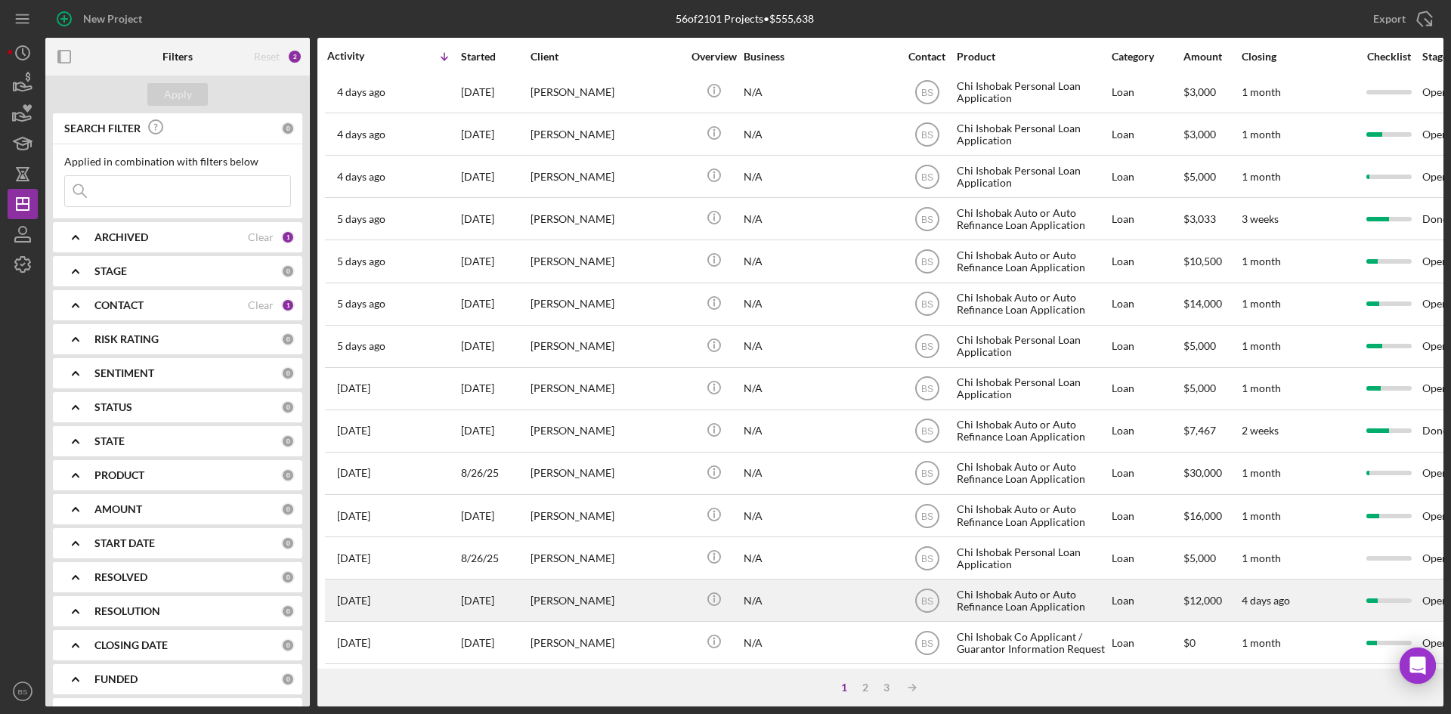
click at [602, 604] on div "[PERSON_NAME]" at bounding box center [605, 600] width 151 height 40
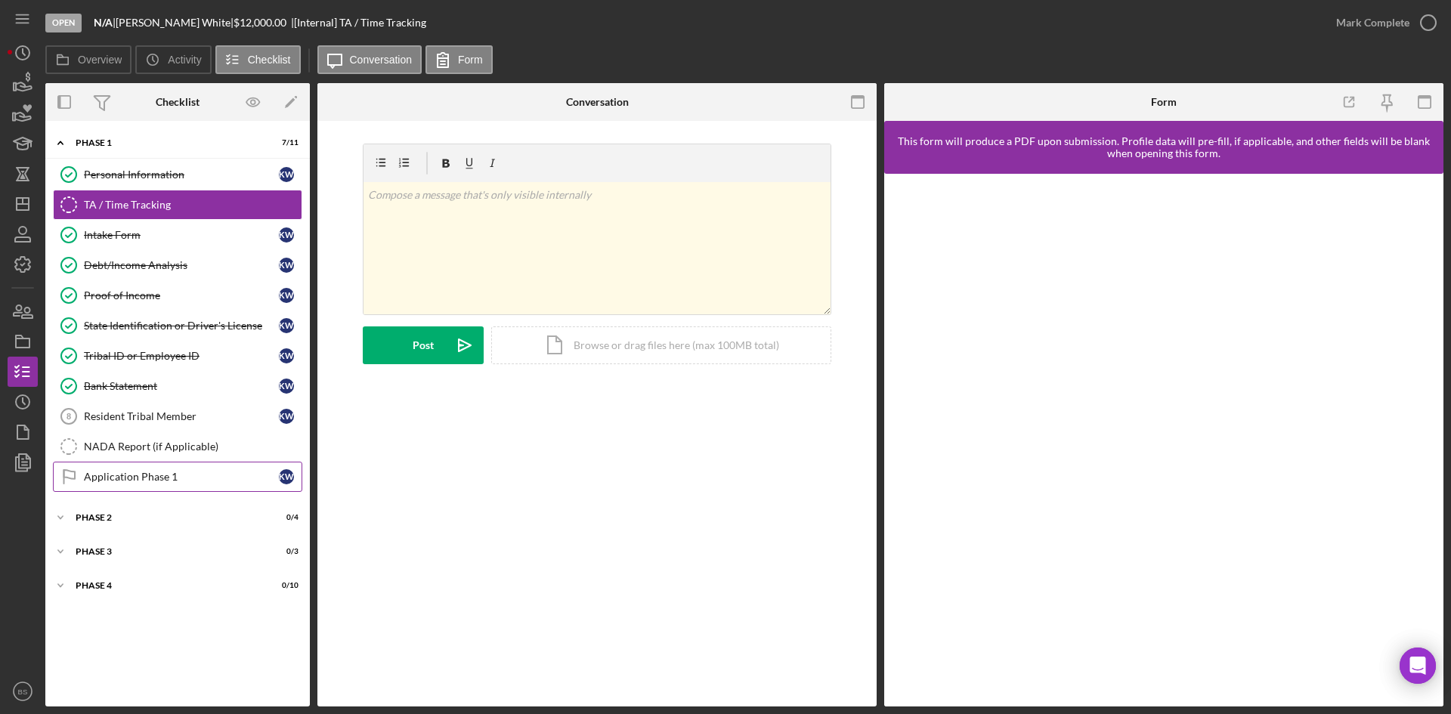
click at [134, 487] on link "Application Phase 1 Application Phase 1 K W" at bounding box center [177, 477] width 249 height 30
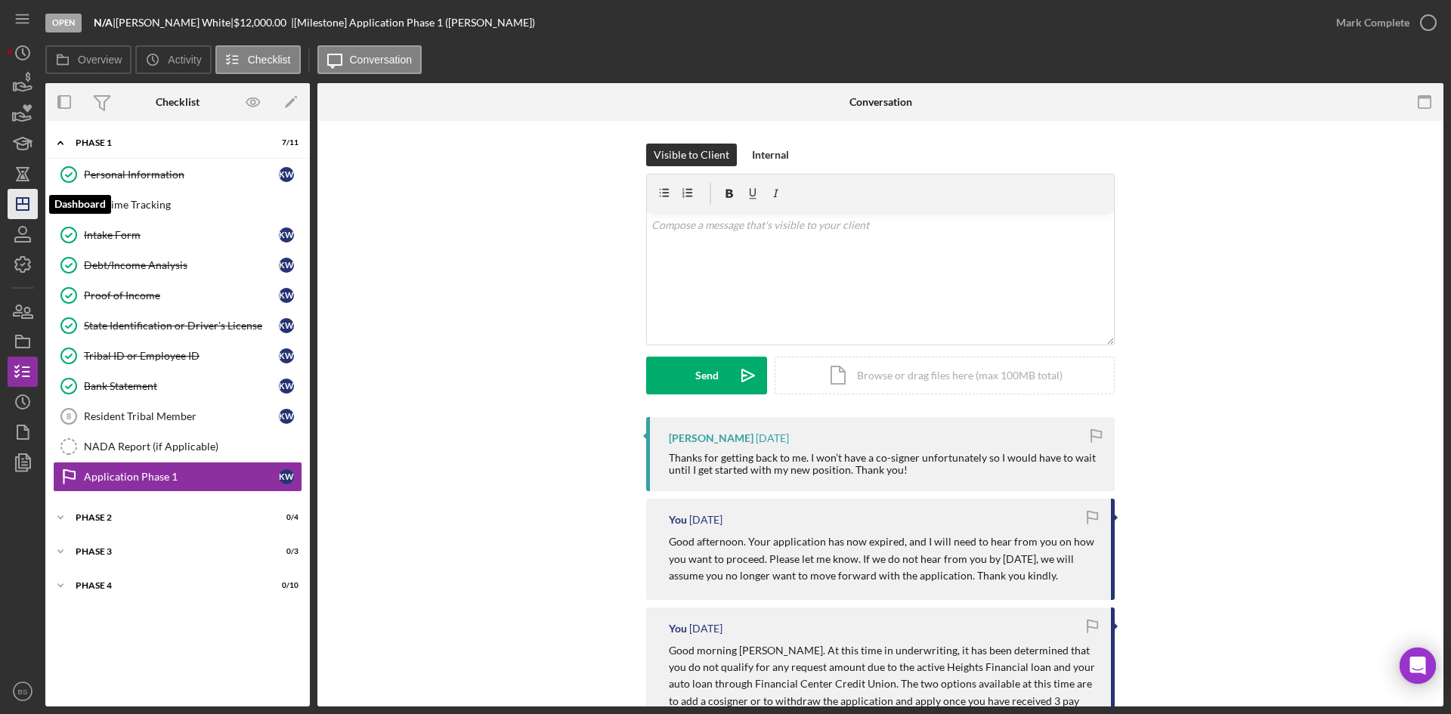
click at [15, 212] on icon "Icon/Dashboard" at bounding box center [23, 204] width 38 height 38
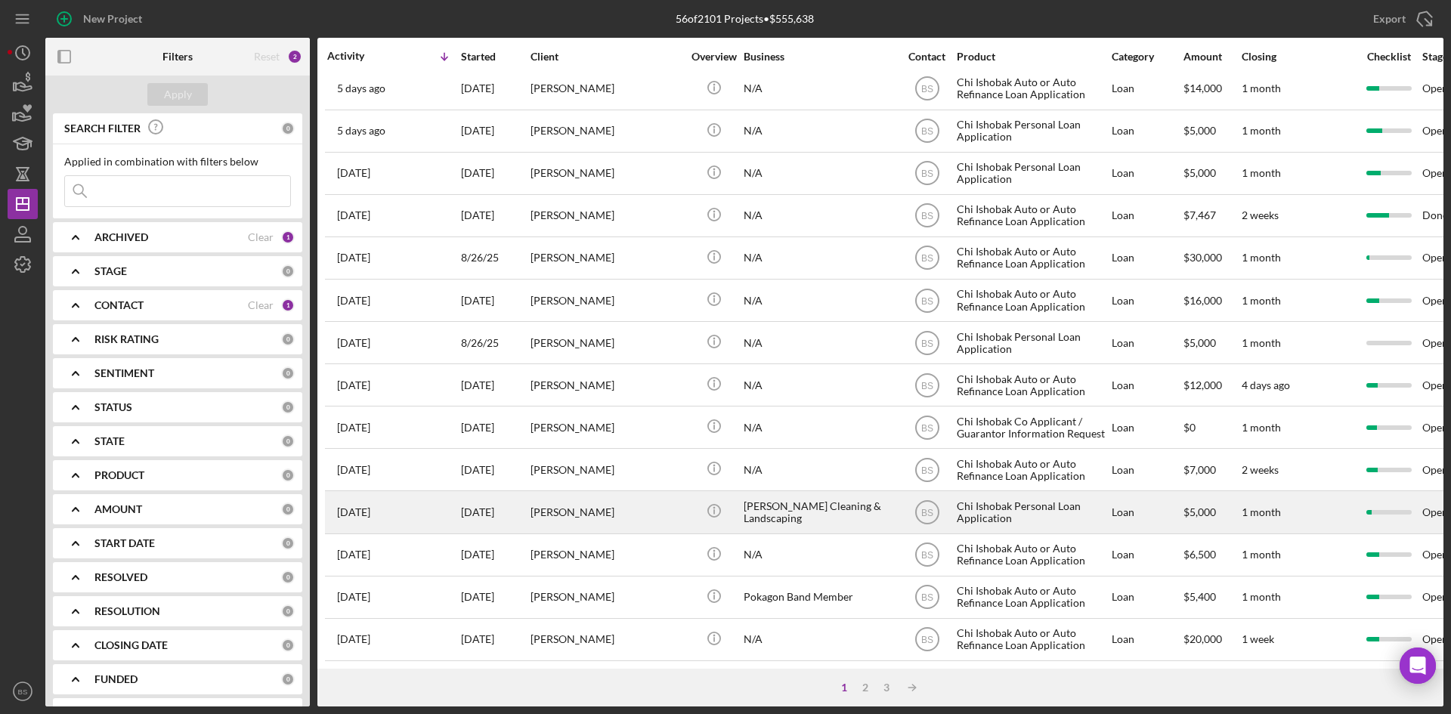
scroll to position [410, 0]
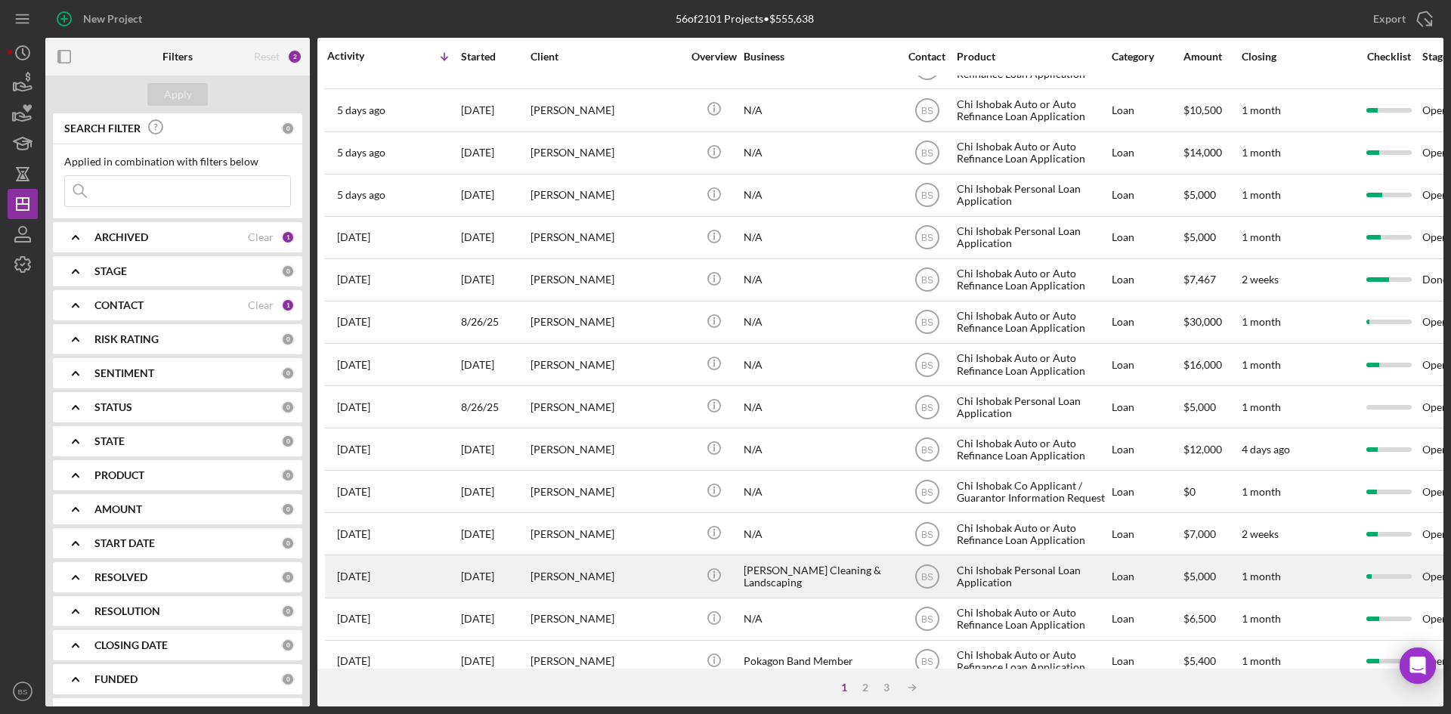
click at [626, 532] on div "[PERSON_NAME]" at bounding box center [605, 534] width 151 height 40
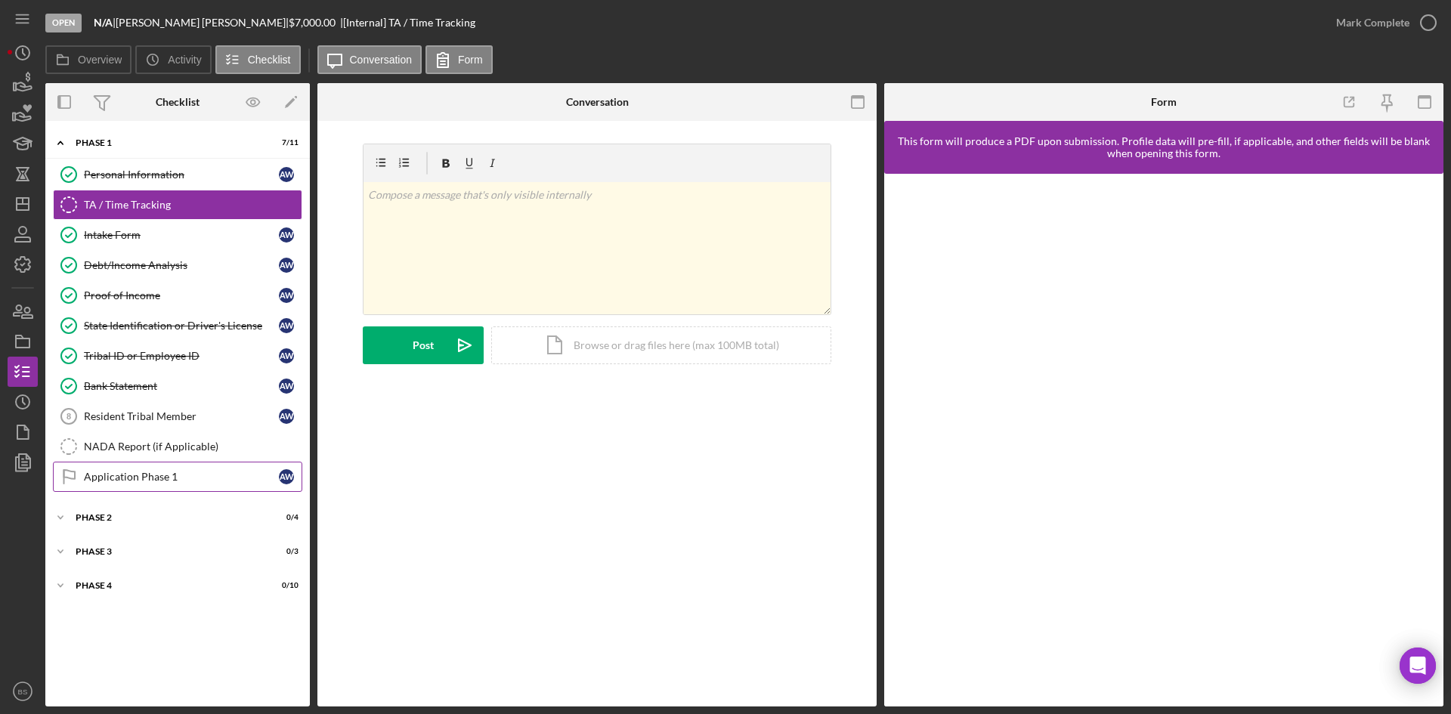
click at [174, 472] on div "Application Phase 1" at bounding box center [181, 477] width 195 height 12
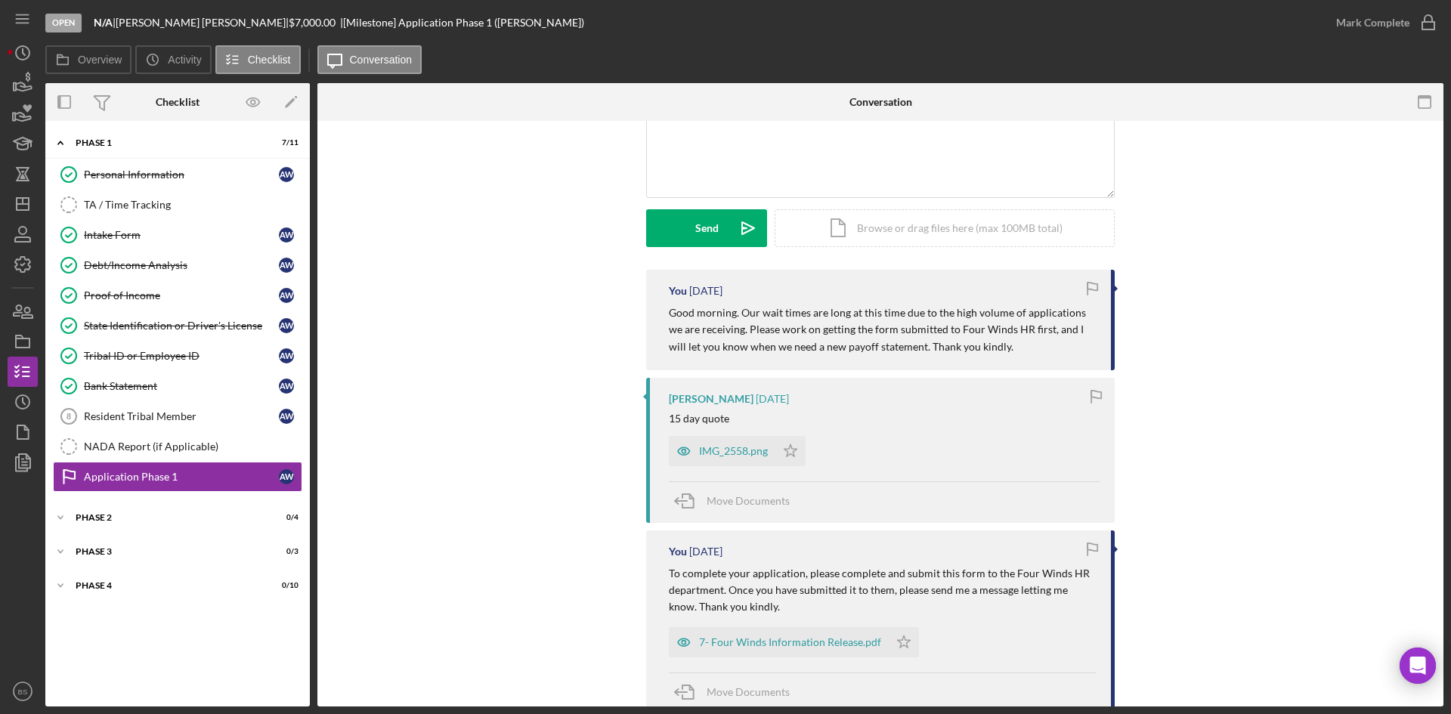
scroll to position [151, 0]
click at [708, 453] on div "IMG_2558.png" at bounding box center [733, 447] width 69 height 12
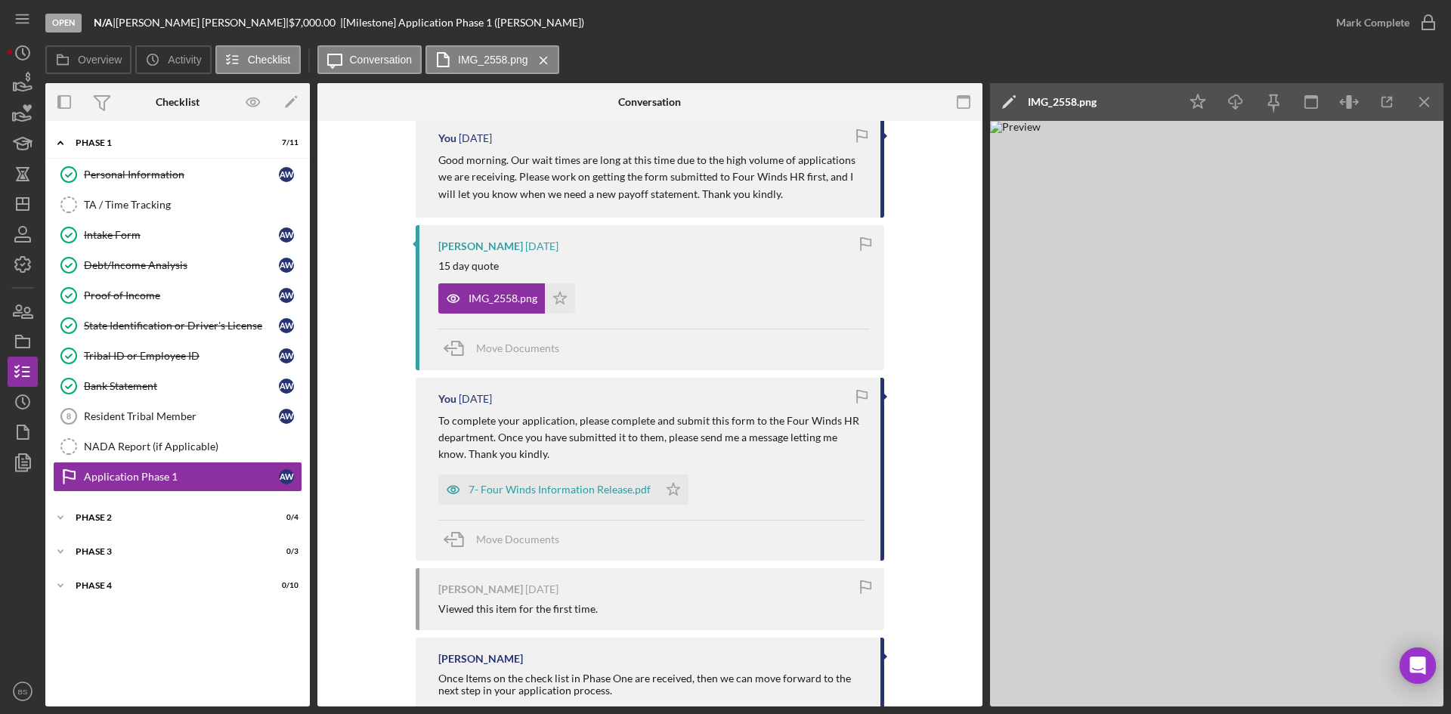
scroll to position [378, 0]
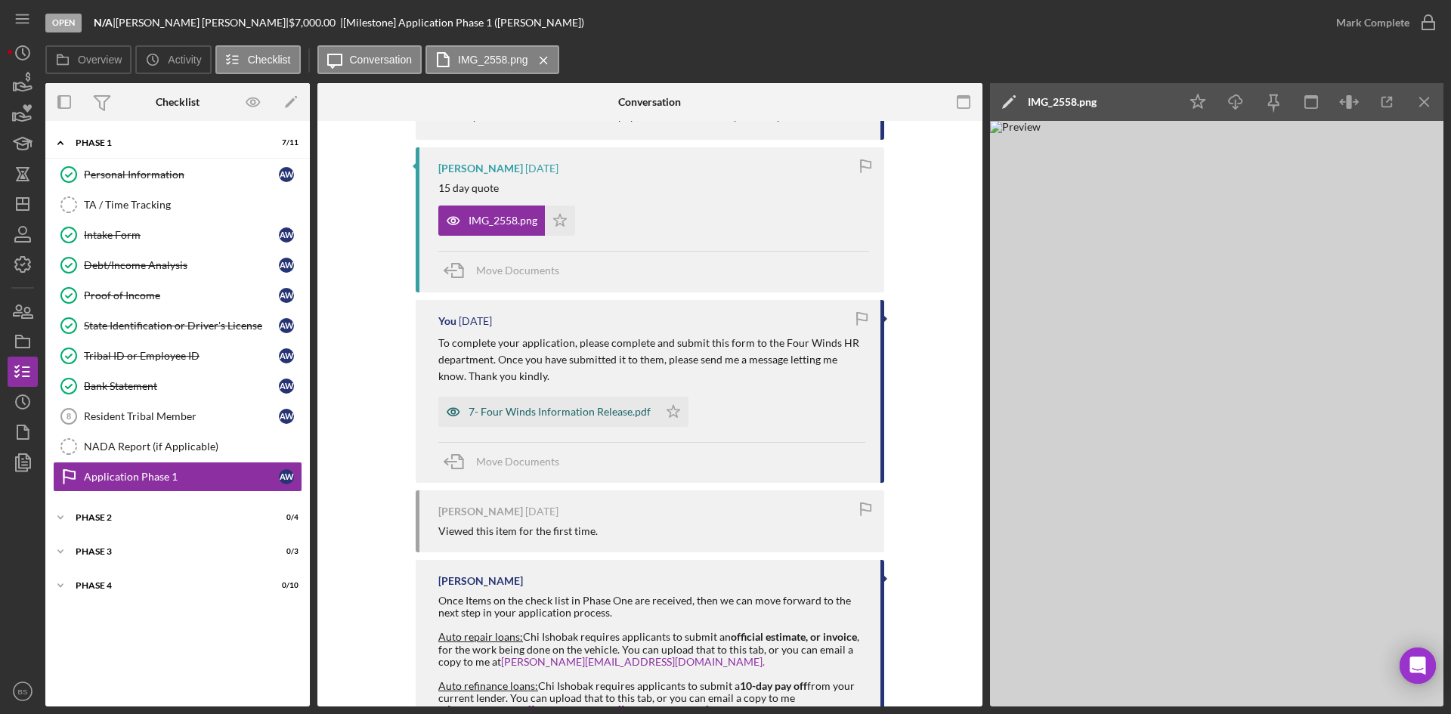
click at [546, 419] on div "7- Four Winds Information Release.pdf" at bounding box center [548, 412] width 220 height 30
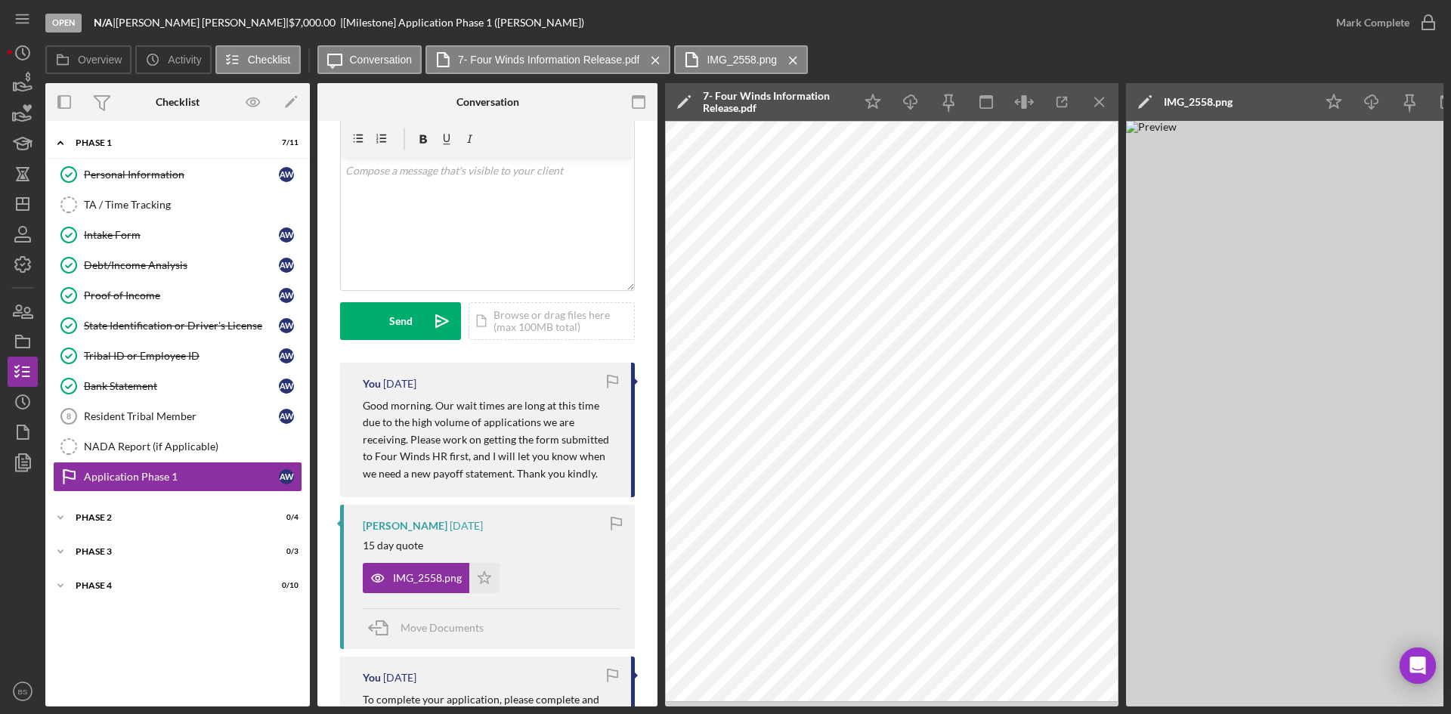
scroll to position [0, 0]
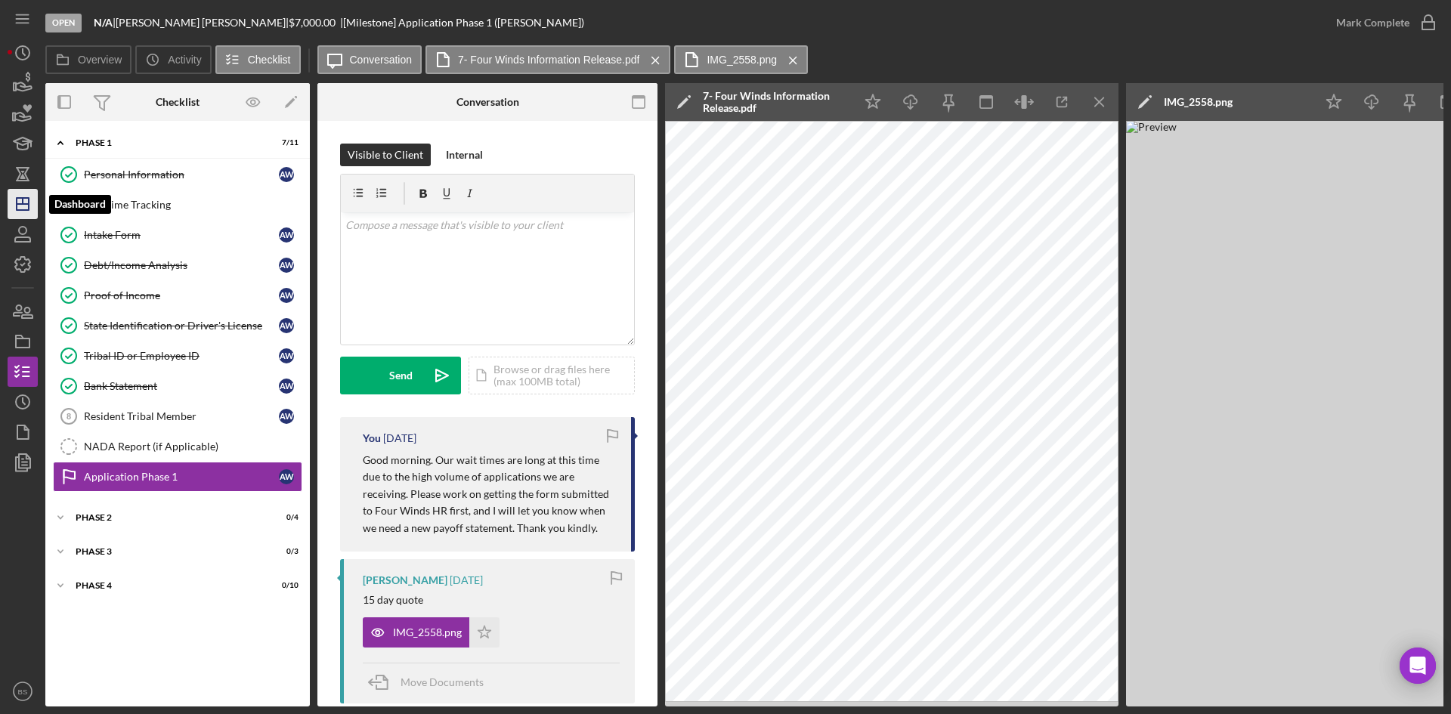
click at [28, 192] on icon "Icon/Dashboard" at bounding box center [23, 204] width 38 height 38
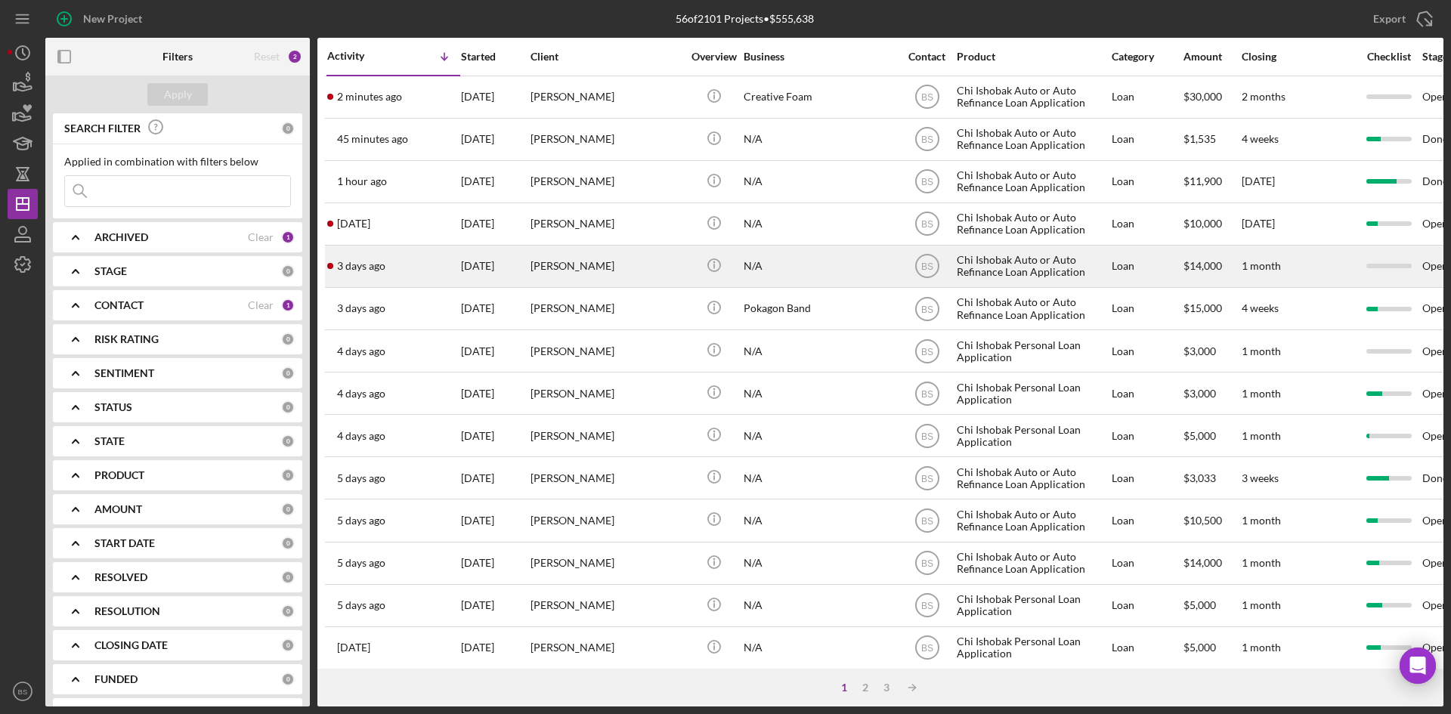
click at [653, 265] on div "[PERSON_NAME]" at bounding box center [605, 266] width 151 height 40
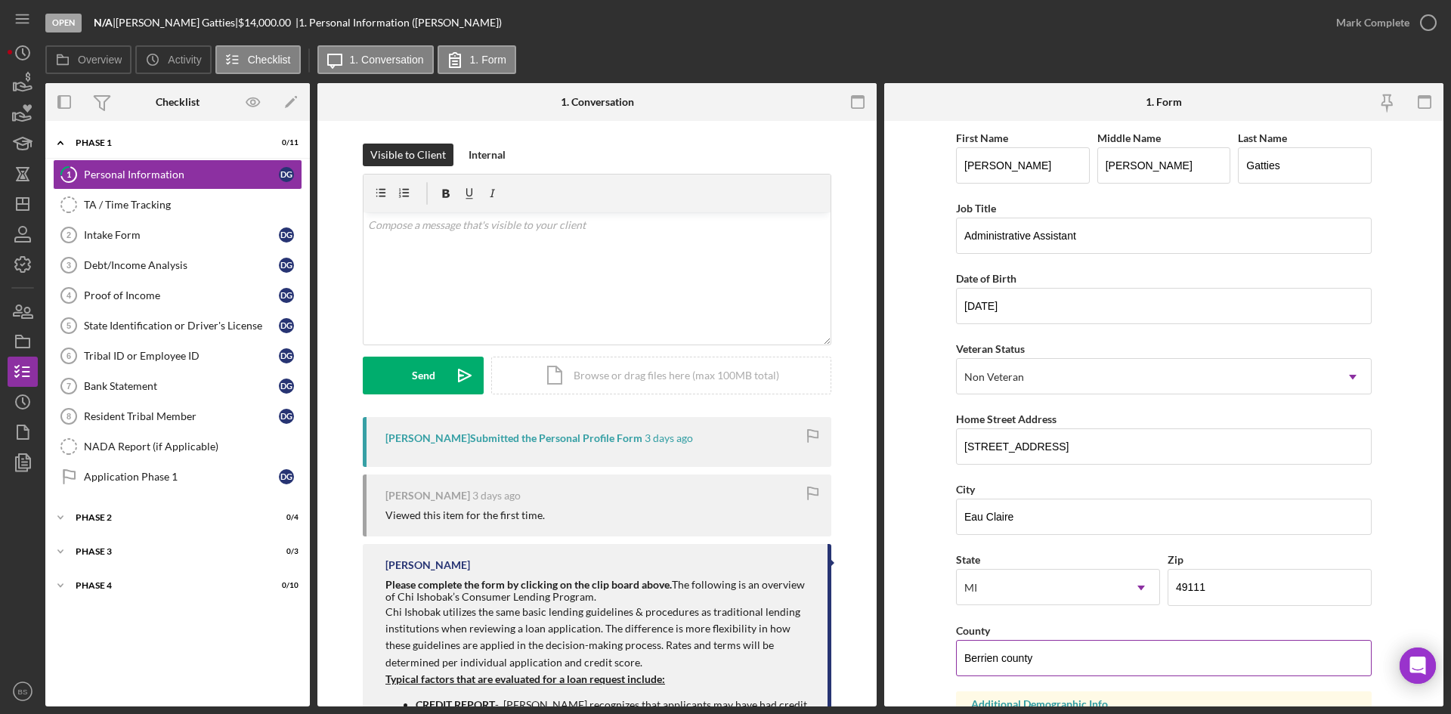
drag, startPoint x: 1049, startPoint y: 657, endPoint x: 995, endPoint y: 660, distance: 53.8
click at [995, 660] on input "Berrien county" at bounding box center [1164, 658] width 416 height 36
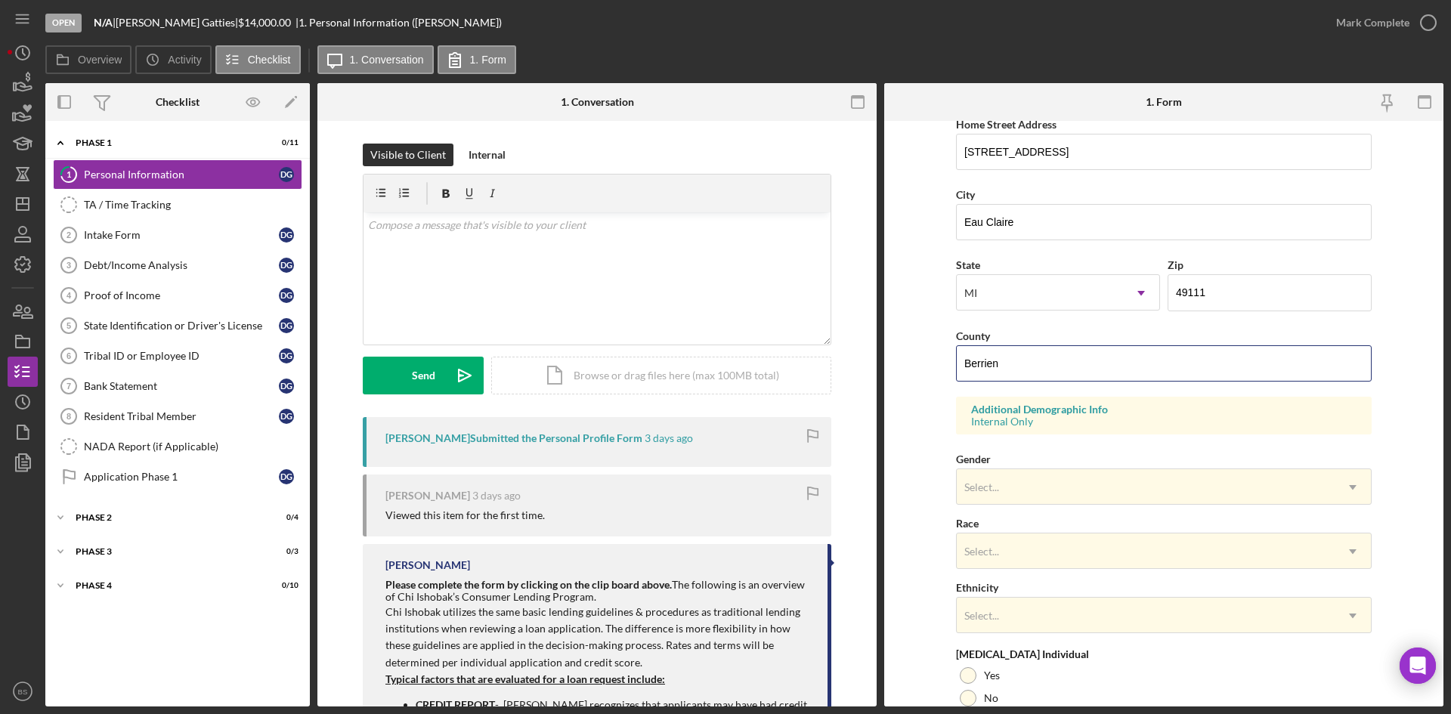
scroll to position [423, 0]
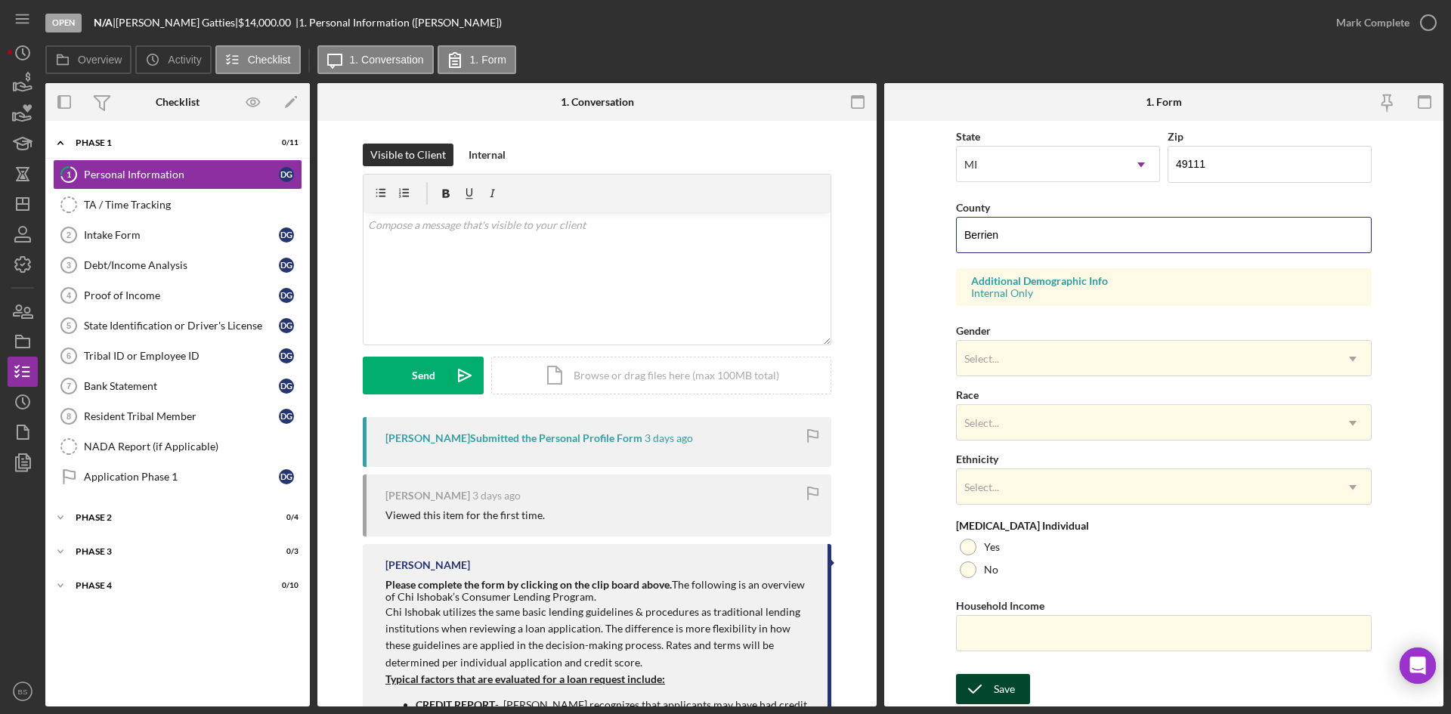
type input "Berrien"
click at [1017, 682] on button "Save" at bounding box center [993, 689] width 74 height 30
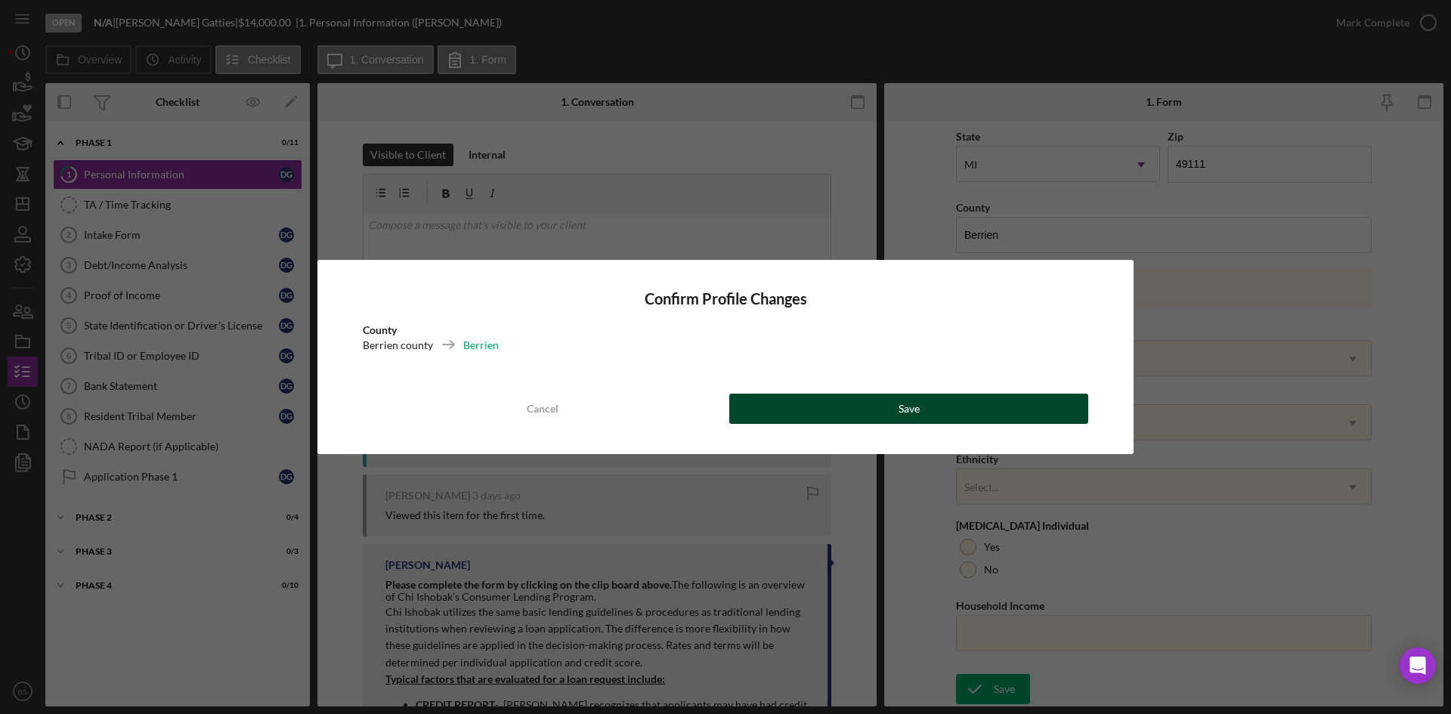
click at [996, 417] on button "Save" at bounding box center [908, 409] width 359 height 30
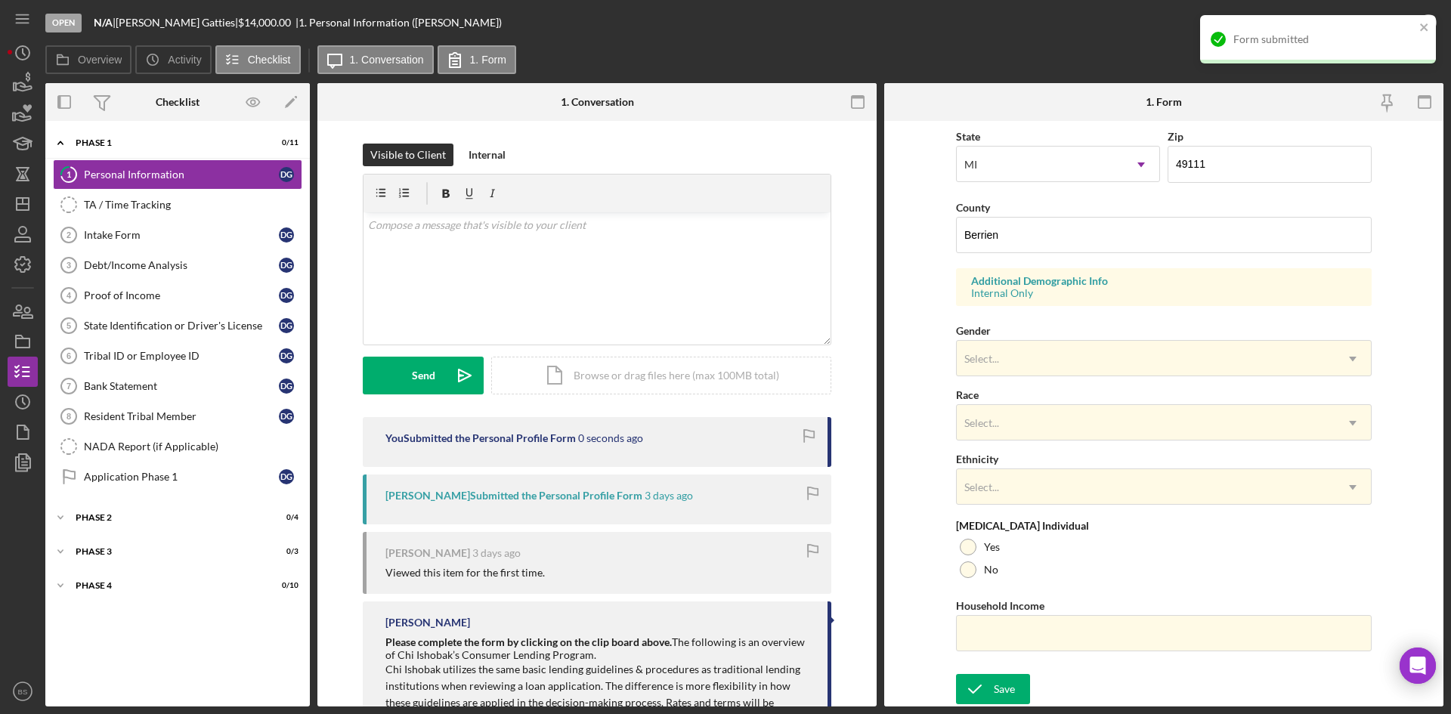
click at [1379, 19] on div "Form submitted" at bounding box center [1318, 39] width 236 height 48
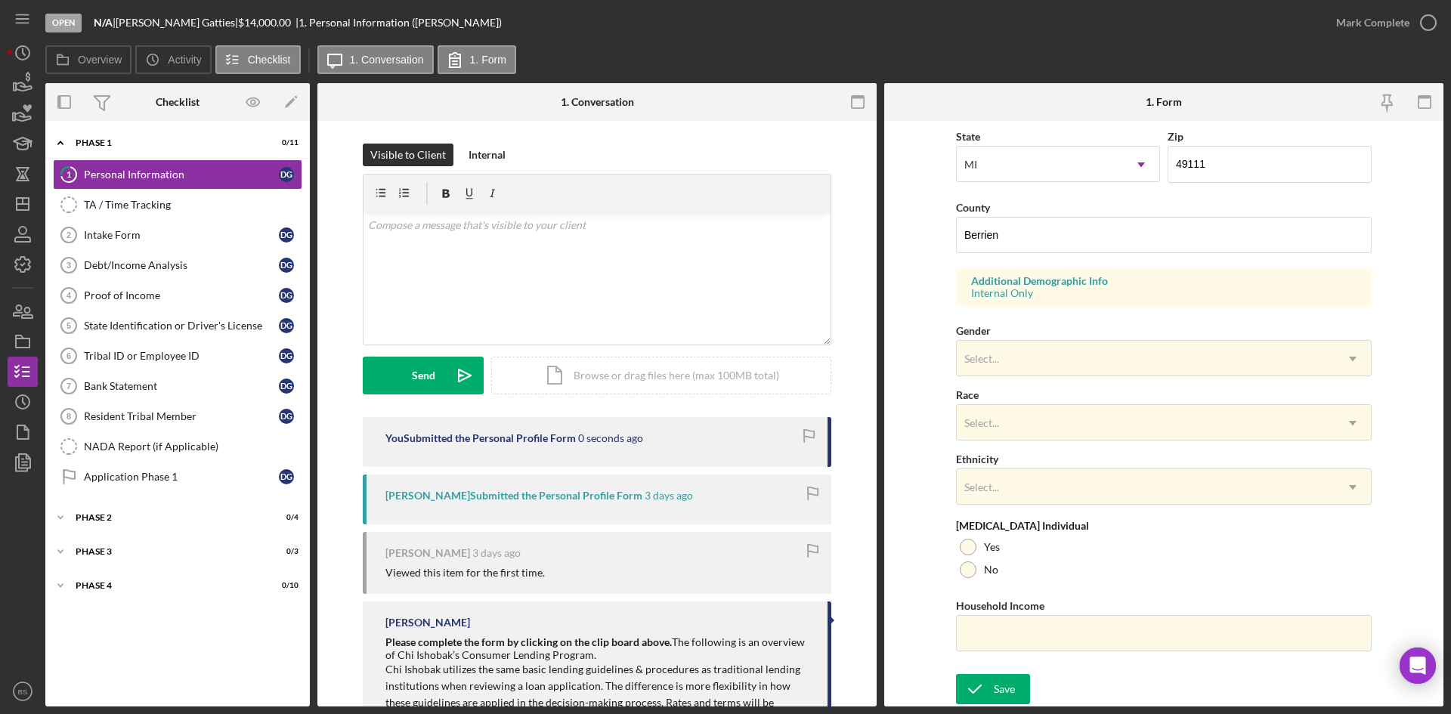
click at [1377, 19] on div "Form submitted" at bounding box center [1318, 45] width 242 height 66
click at [1371, 23] on div "Mark Complete" at bounding box center [1372, 23] width 73 height 30
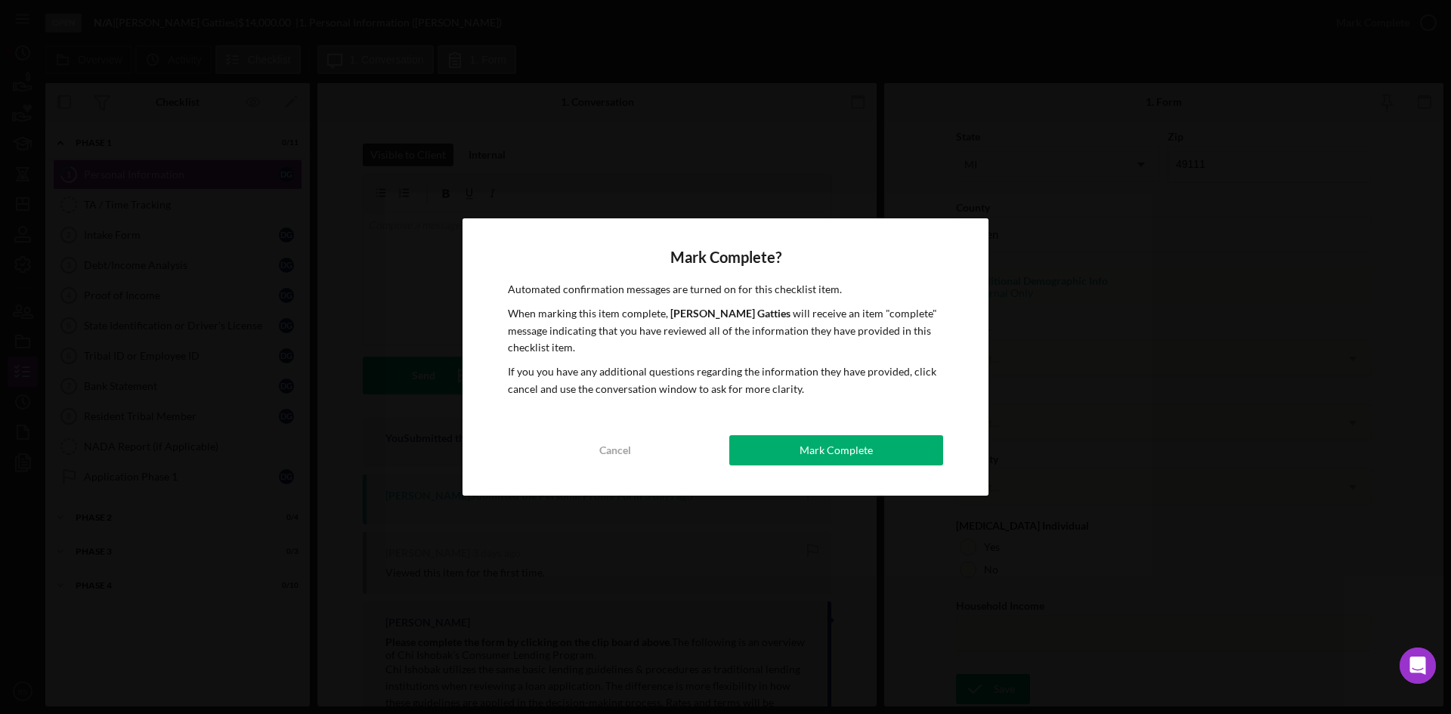
click at [920, 446] on button "Mark Complete" at bounding box center [836, 450] width 214 height 30
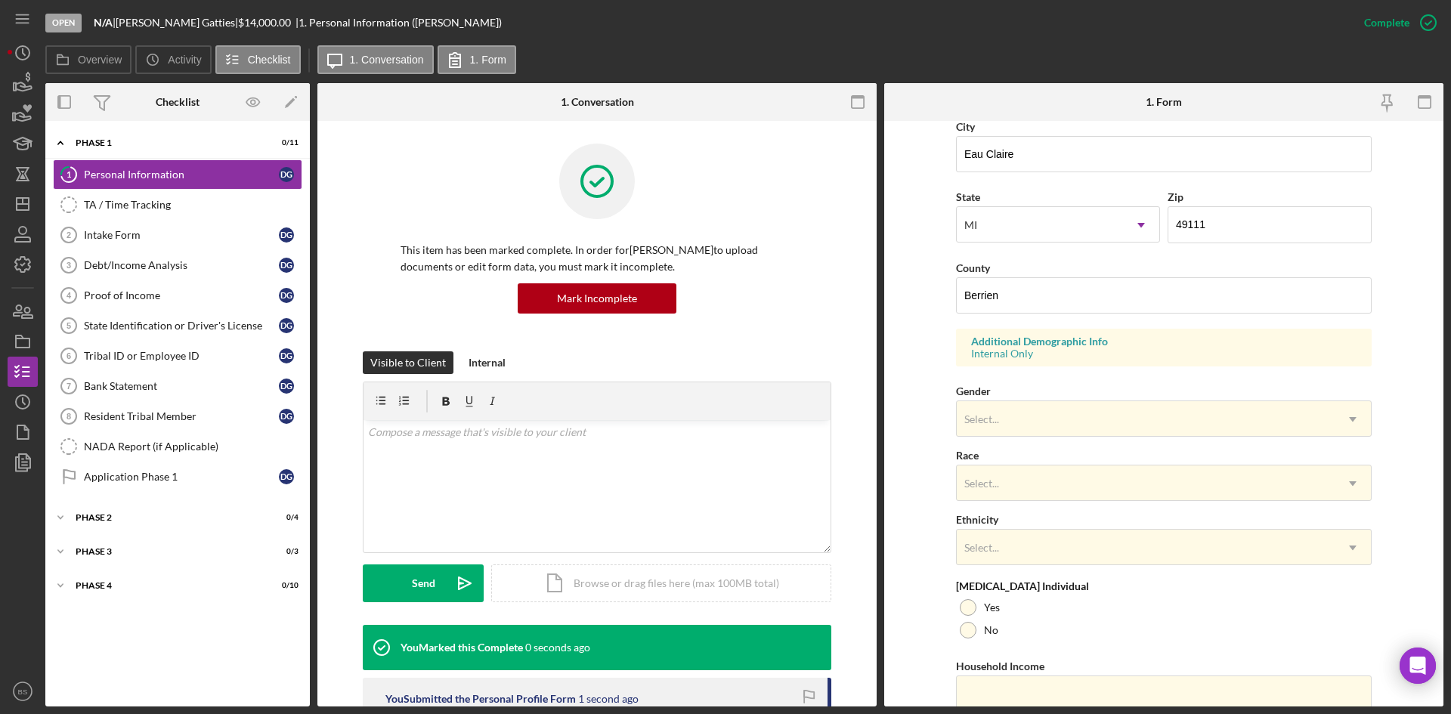
scroll to position [119, 0]
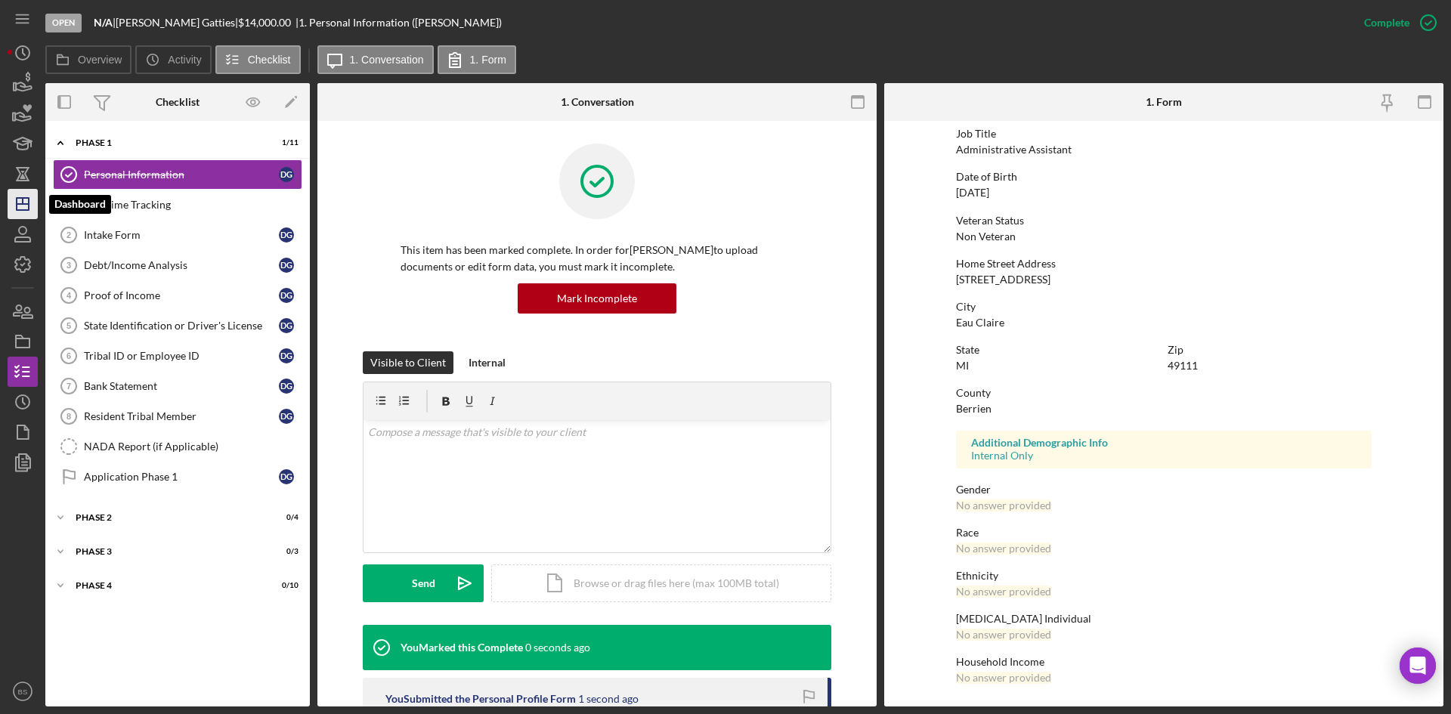
click at [19, 210] on polygon "button" at bounding box center [23, 204] width 12 height 12
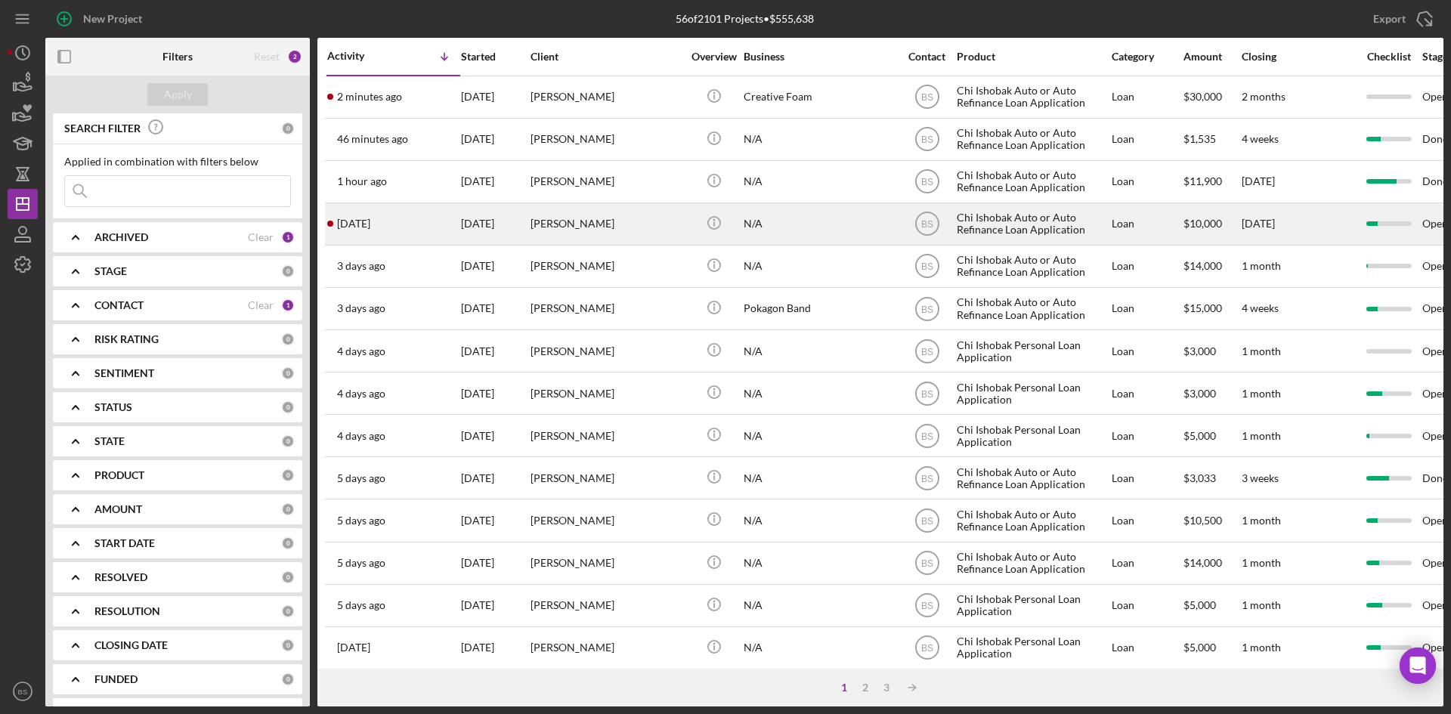
click at [534, 222] on div "[PERSON_NAME]" at bounding box center [605, 224] width 151 height 40
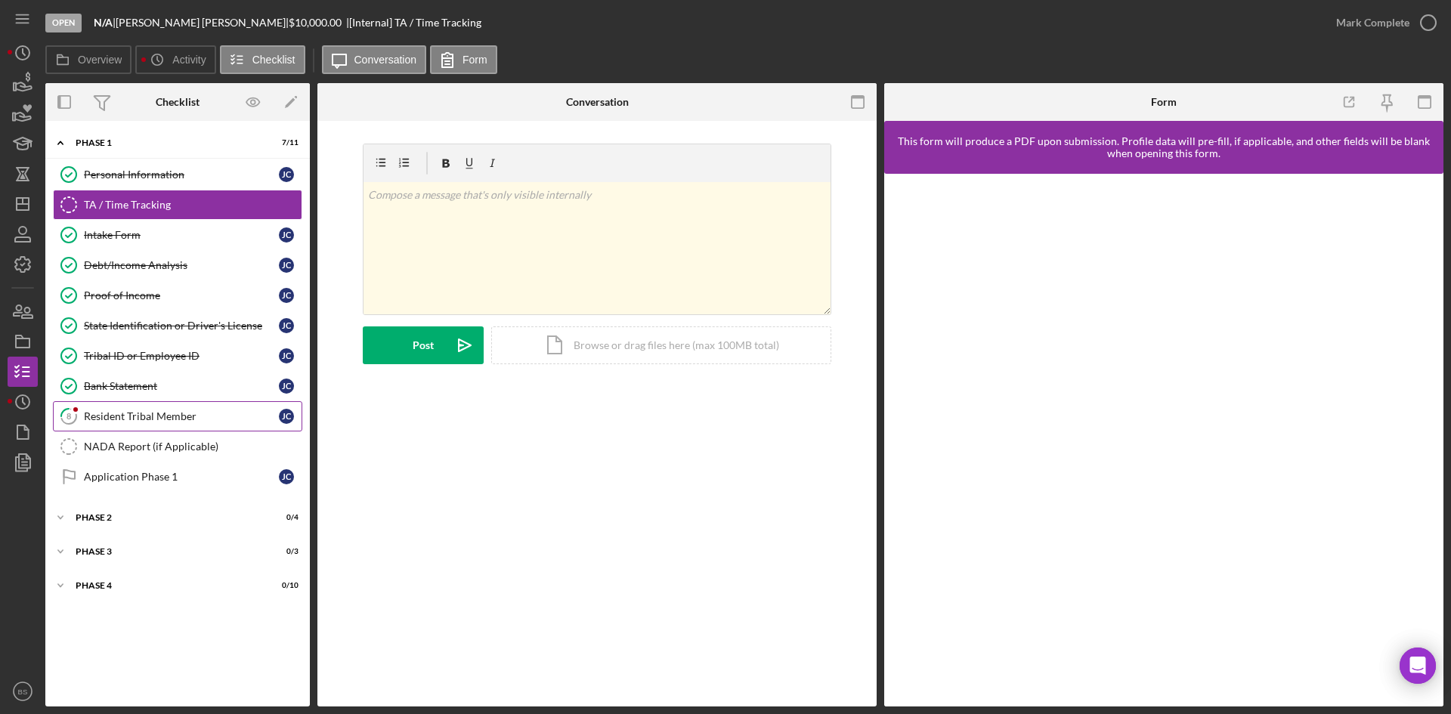
click at [143, 428] on link "8 Resident Tribal Member J C" at bounding box center [177, 416] width 249 height 30
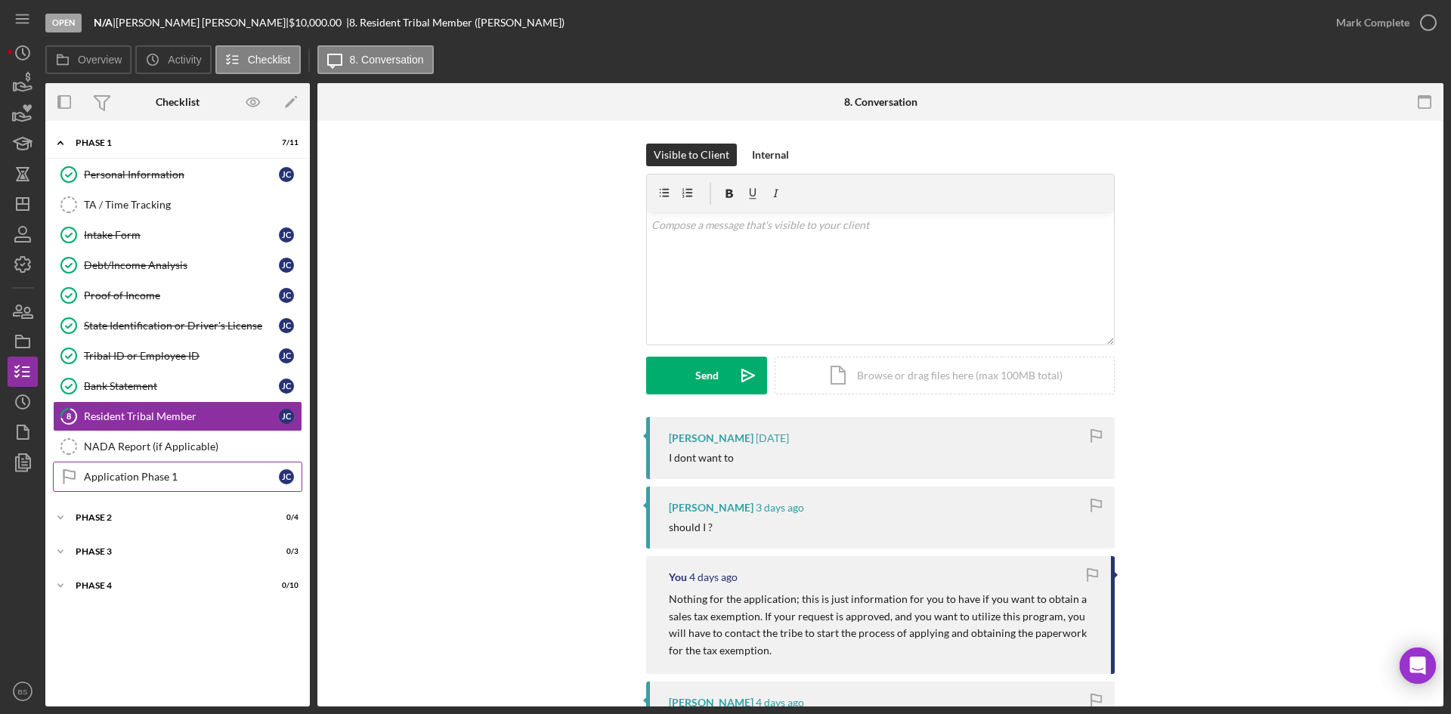
click at [154, 474] on div "Application Phase 1" at bounding box center [181, 477] width 195 height 12
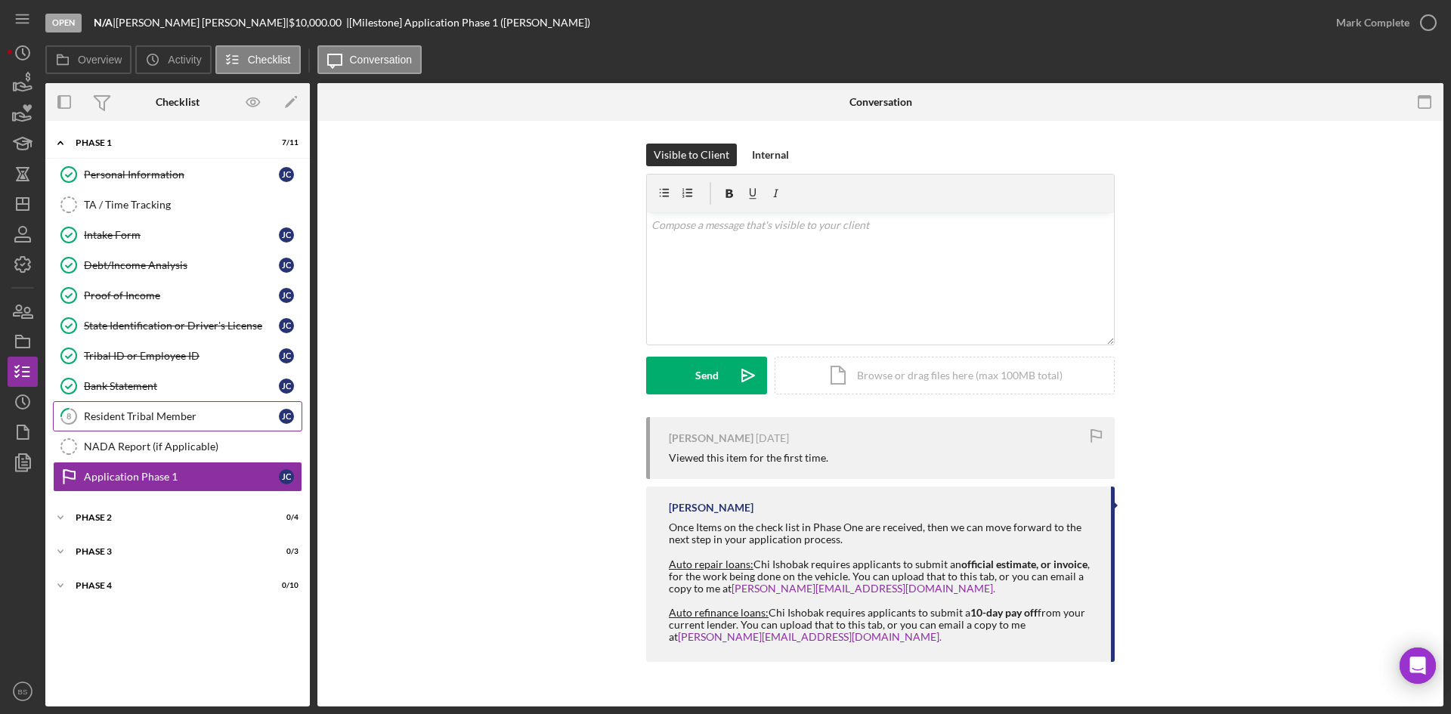
click at [162, 422] on div "Resident Tribal Member" at bounding box center [181, 416] width 195 height 12
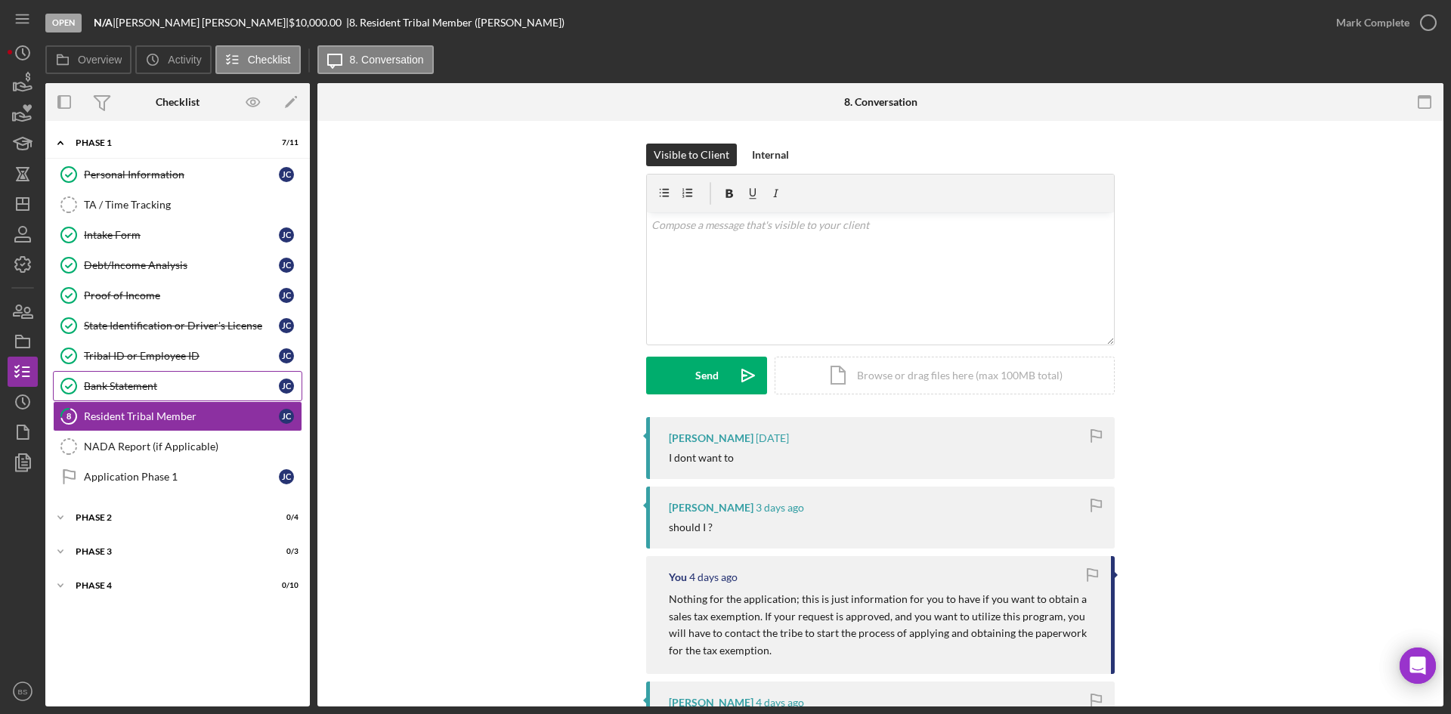
click at [167, 393] on link "Bank Statement Bank Statement [PERSON_NAME]" at bounding box center [177, 386] width 249 height 30
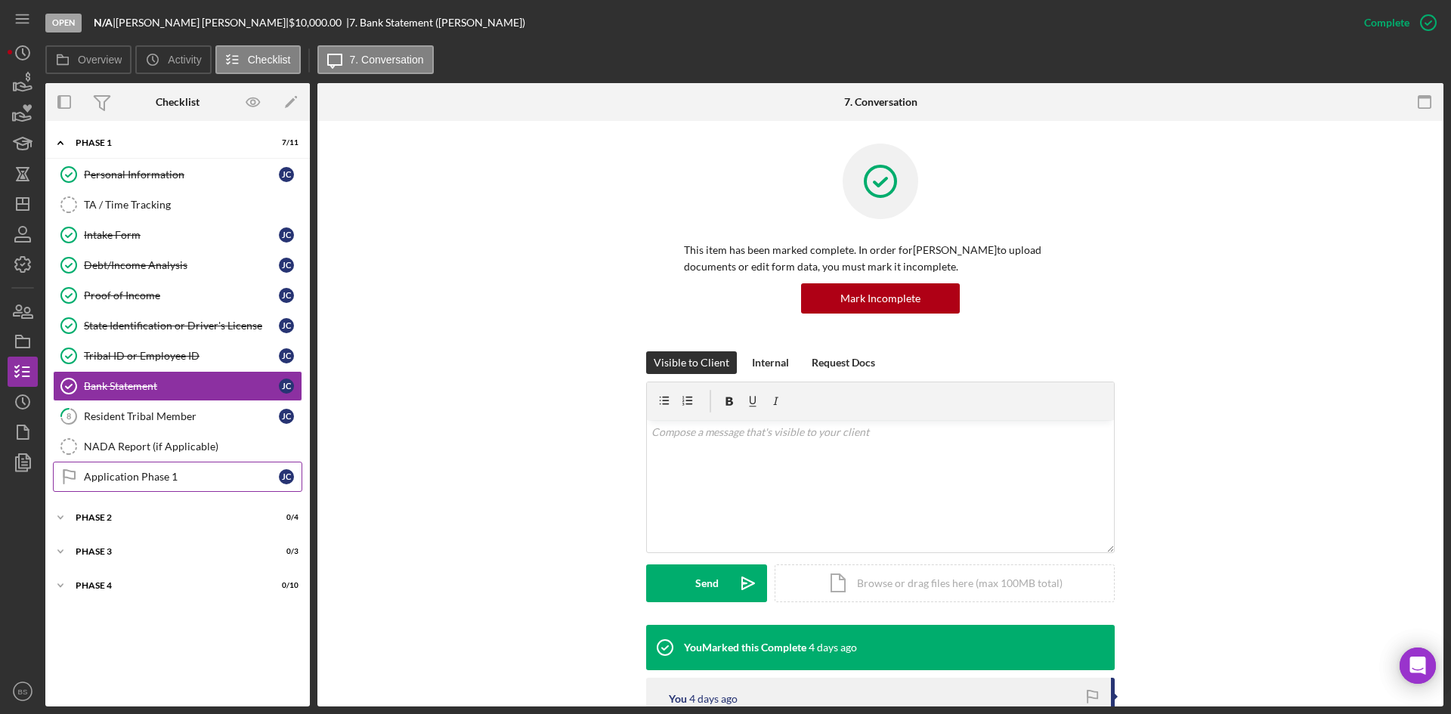
click at [172, 469] on link "Application Phase 1 Application Phase 1 [PERSON_NAME]" at bounding box center [177, 477] width 249 height 30
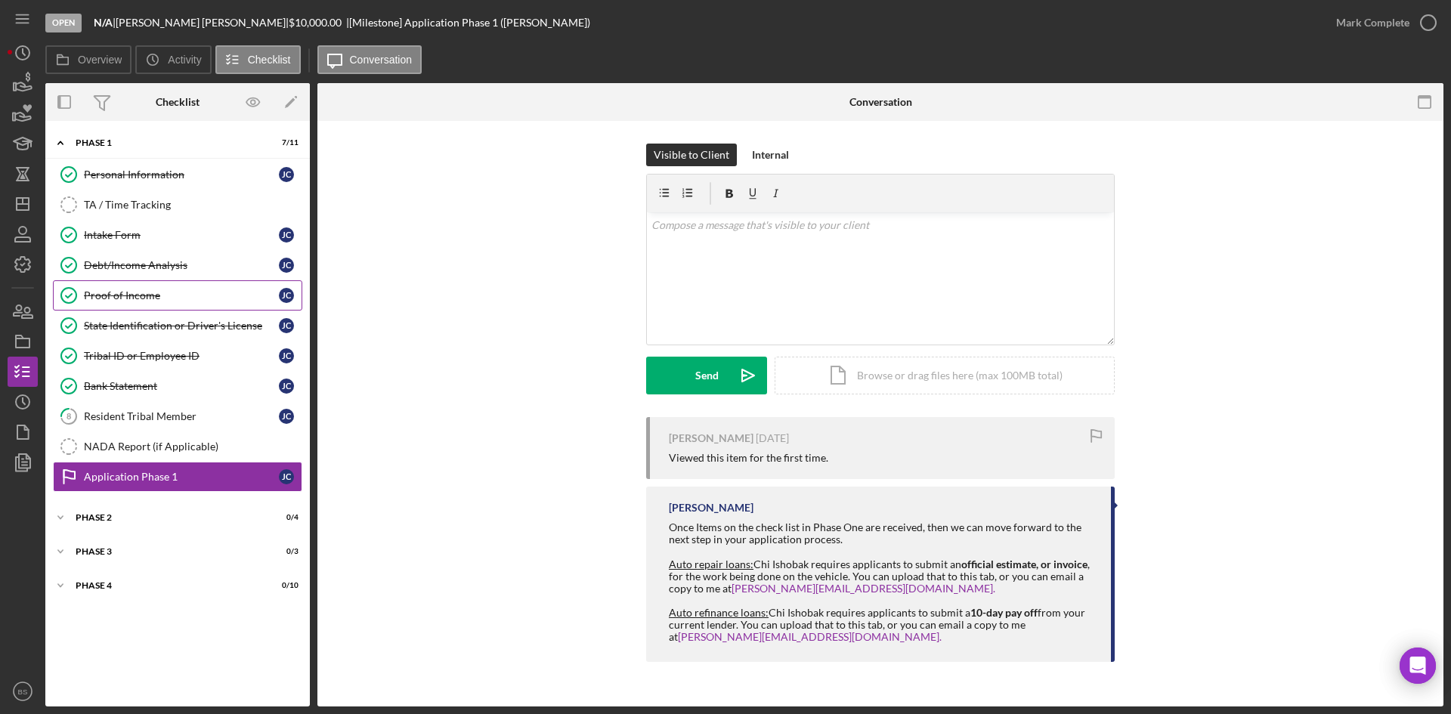
click at [187, 289] on div "Proof of Income" at bounding box center [181, 295] width 195 height 12
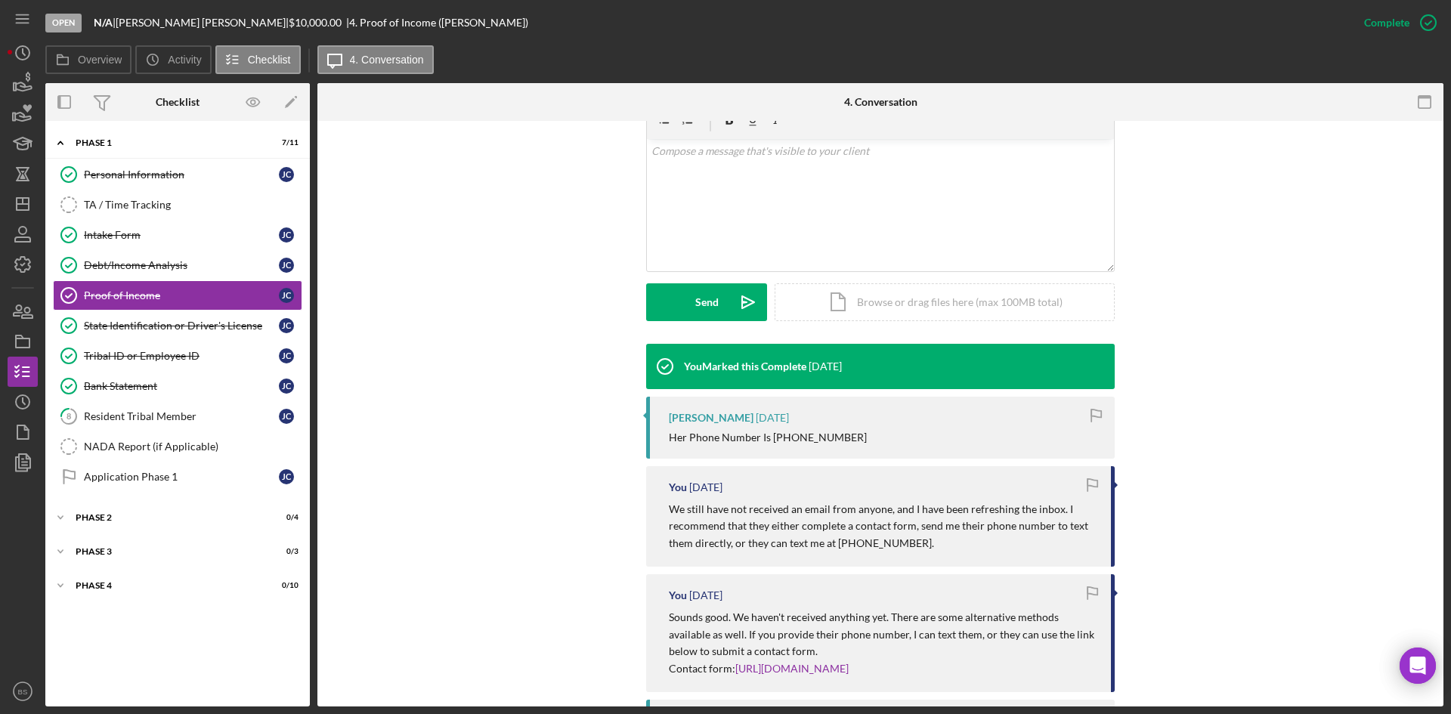
scroll to position [302, 0]
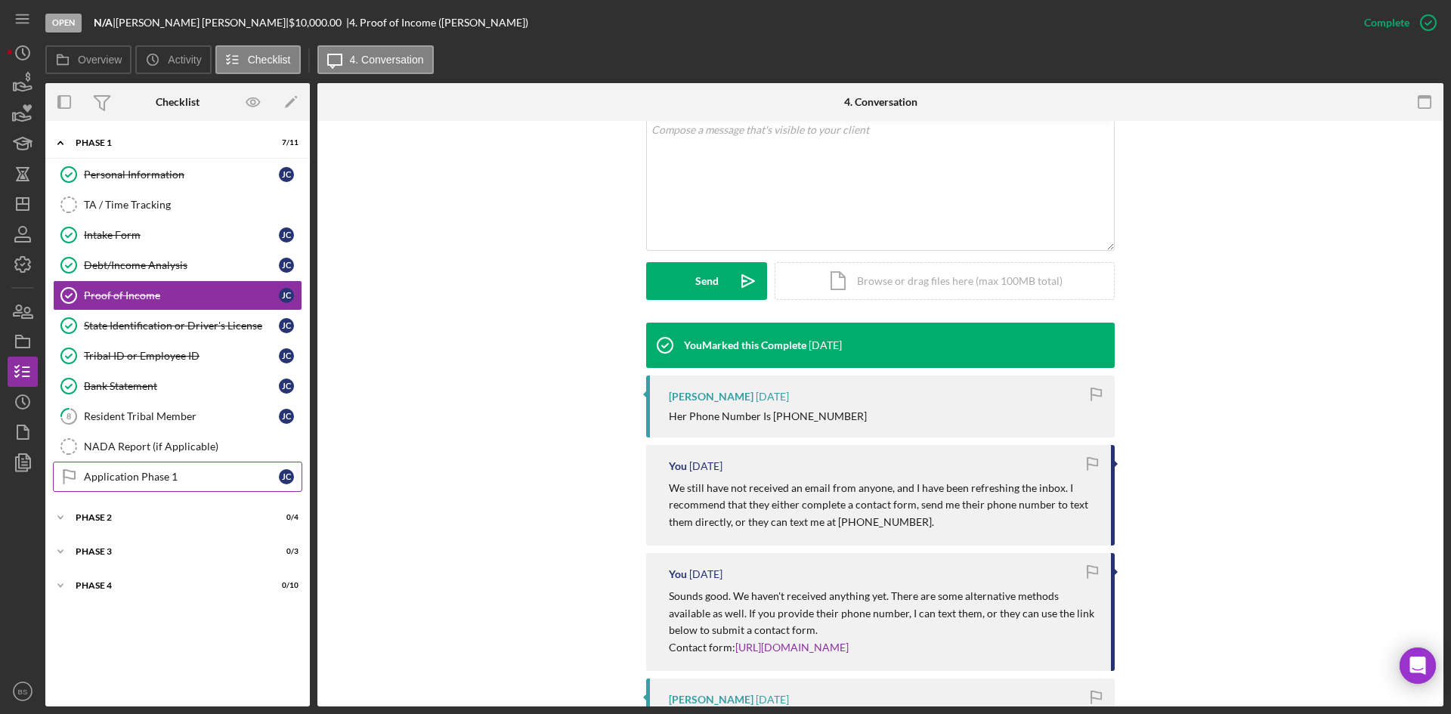
click at [221, 483] on div "Application Phase 1" at bounding box center [181, 477] width 195 height 12
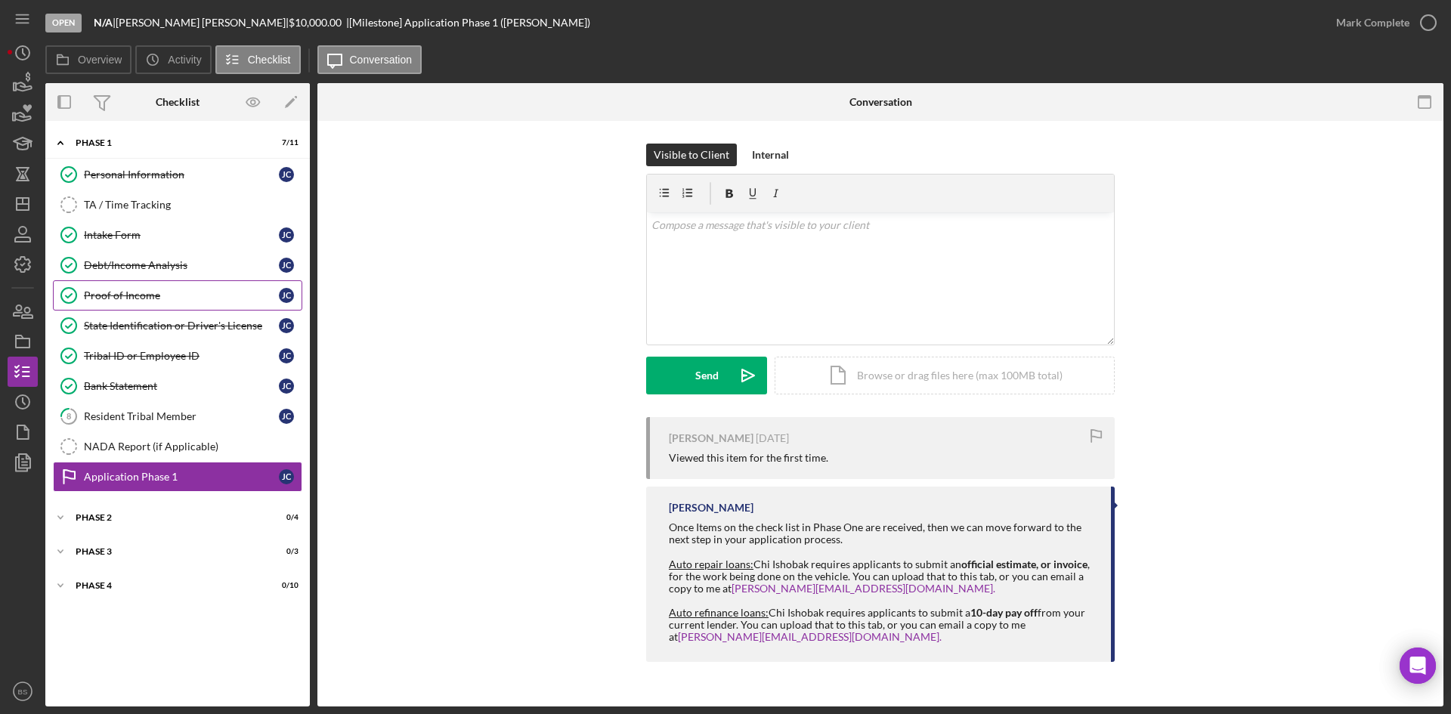
click at [198, 295] on div "Proof of Income" at bounding box center [181, 295] width 195 height 12
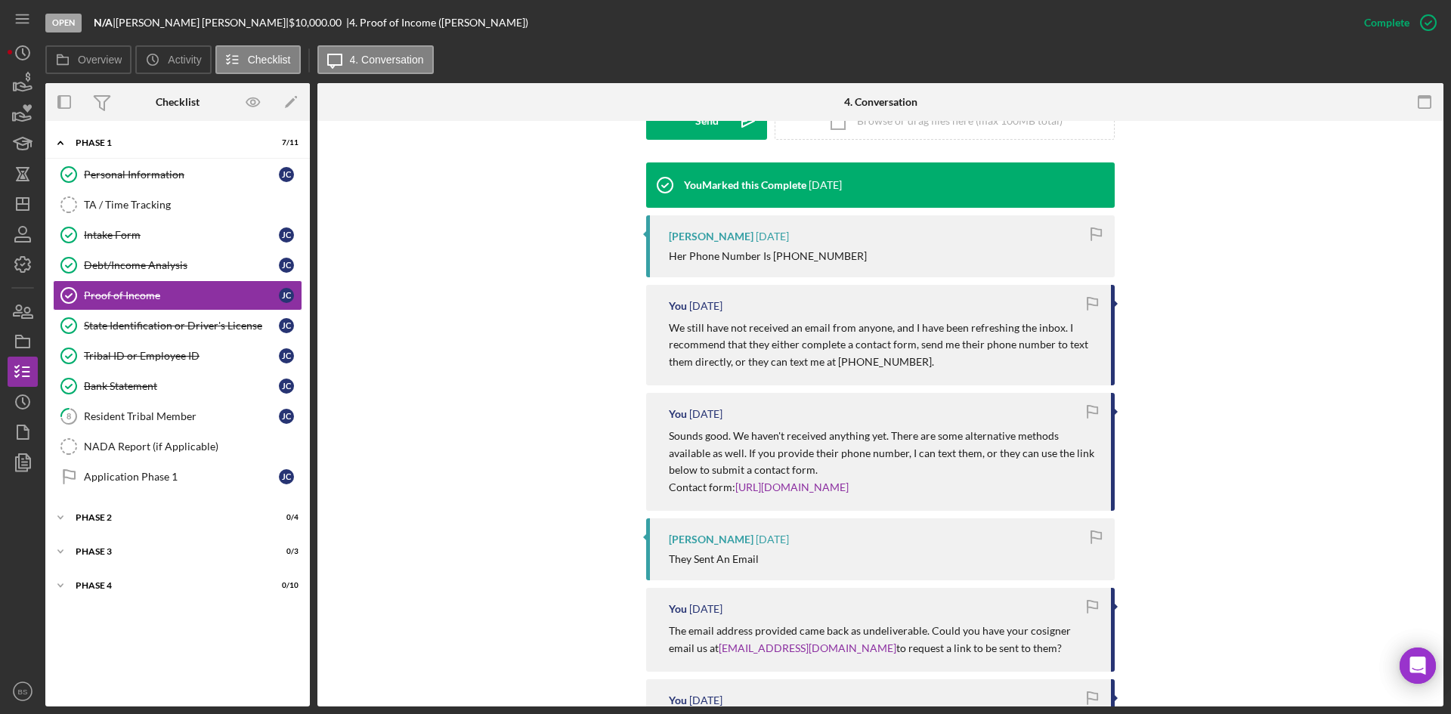
scroll to position [453, 0]
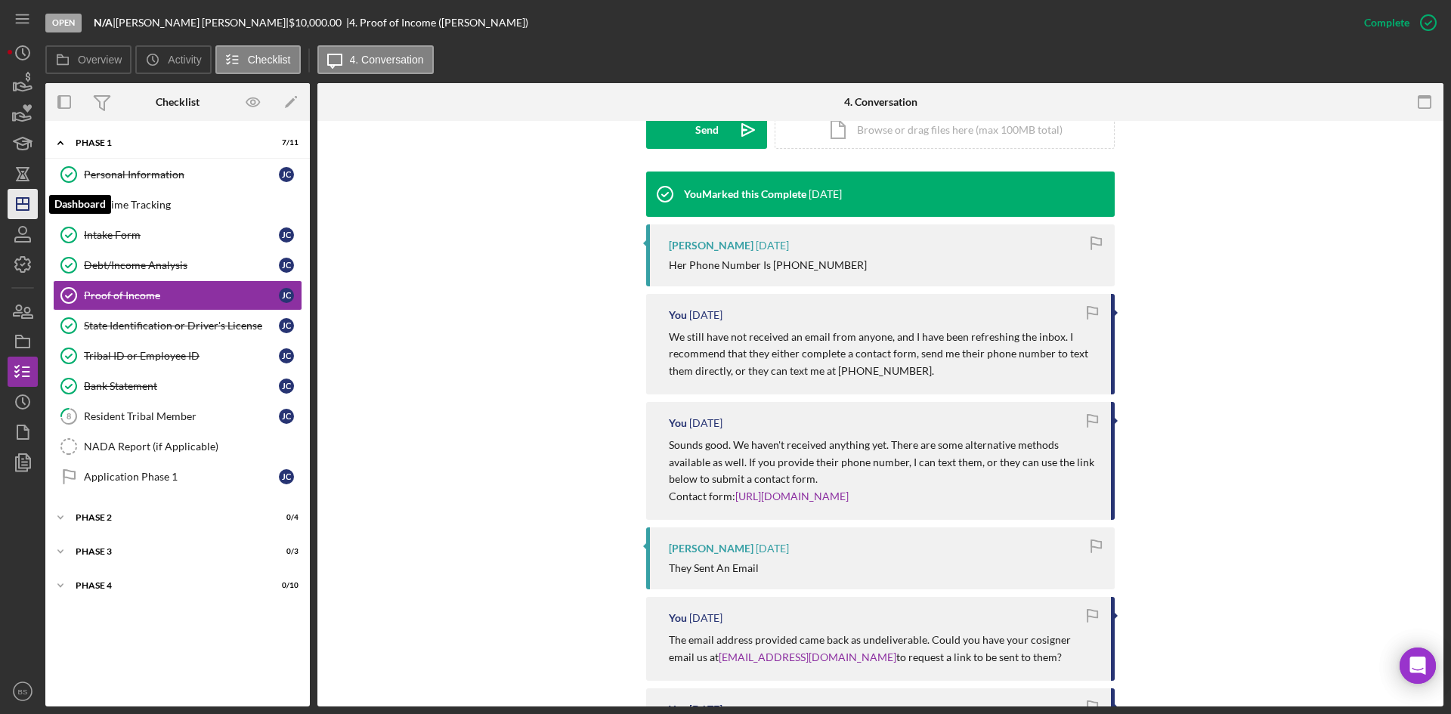
click at [24, 209] on icon "Icon/Dashboard" at bounding box center [23, 204] width 38 height 38
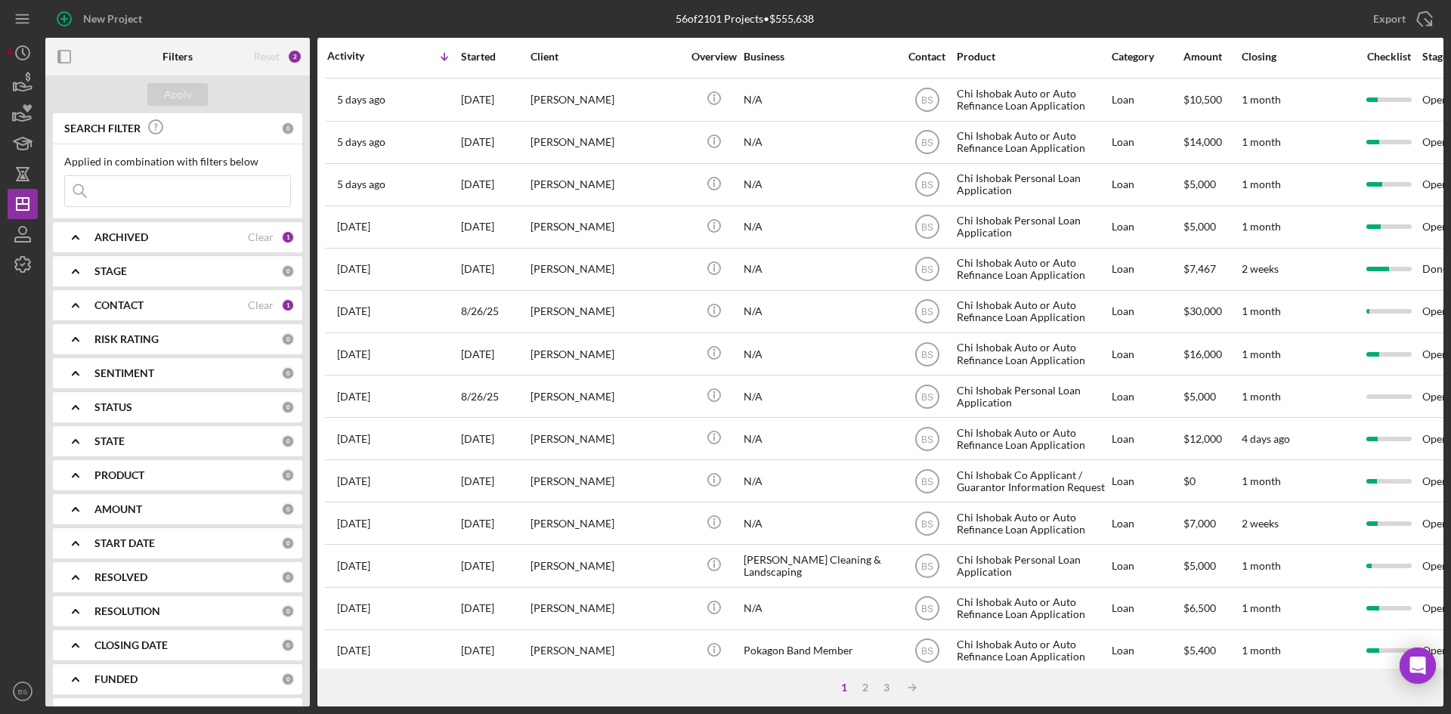
scroll to position [453, 0]
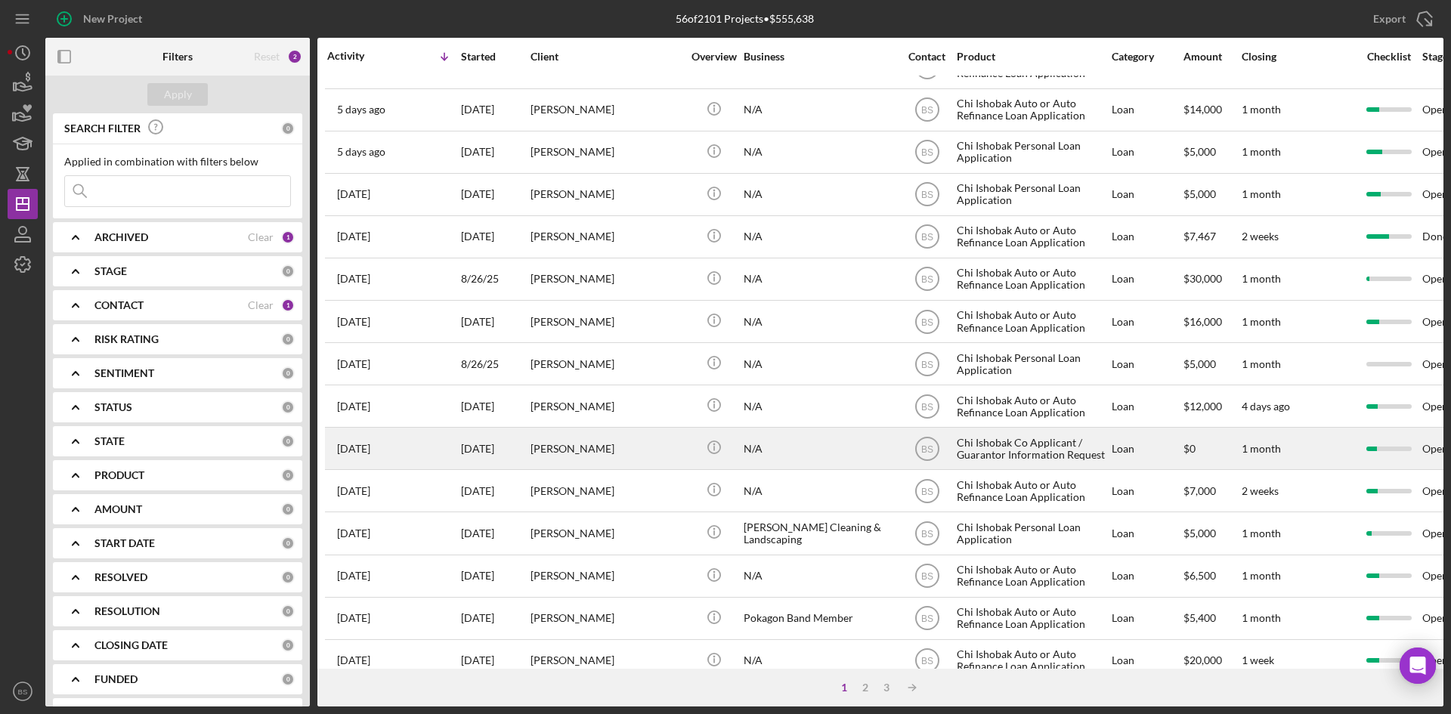
click at [619, 446] on div "[PERSON_NAME]" at bounding box center [605, 448] width 151 height 40
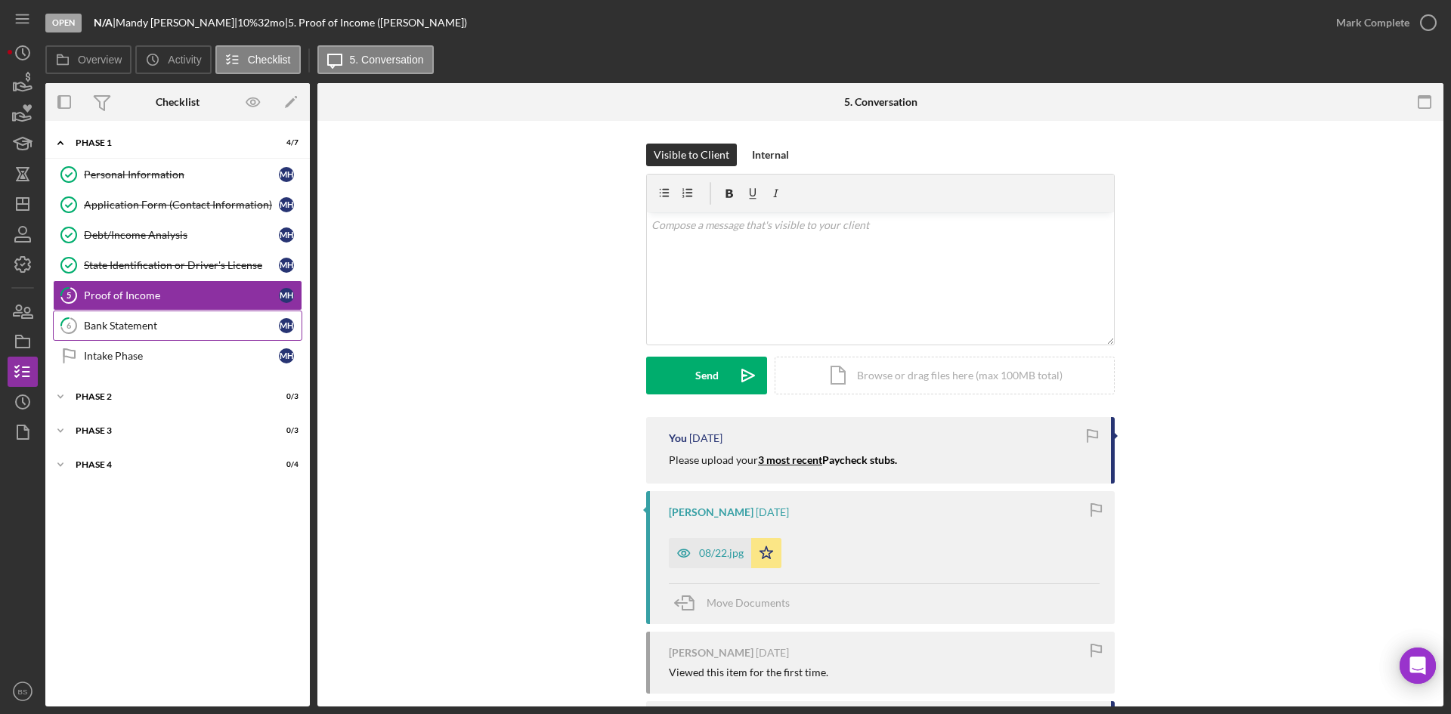
click at [100, 329] on div "Bank Statement" at bounding box center [181, 326] width 195 height 12
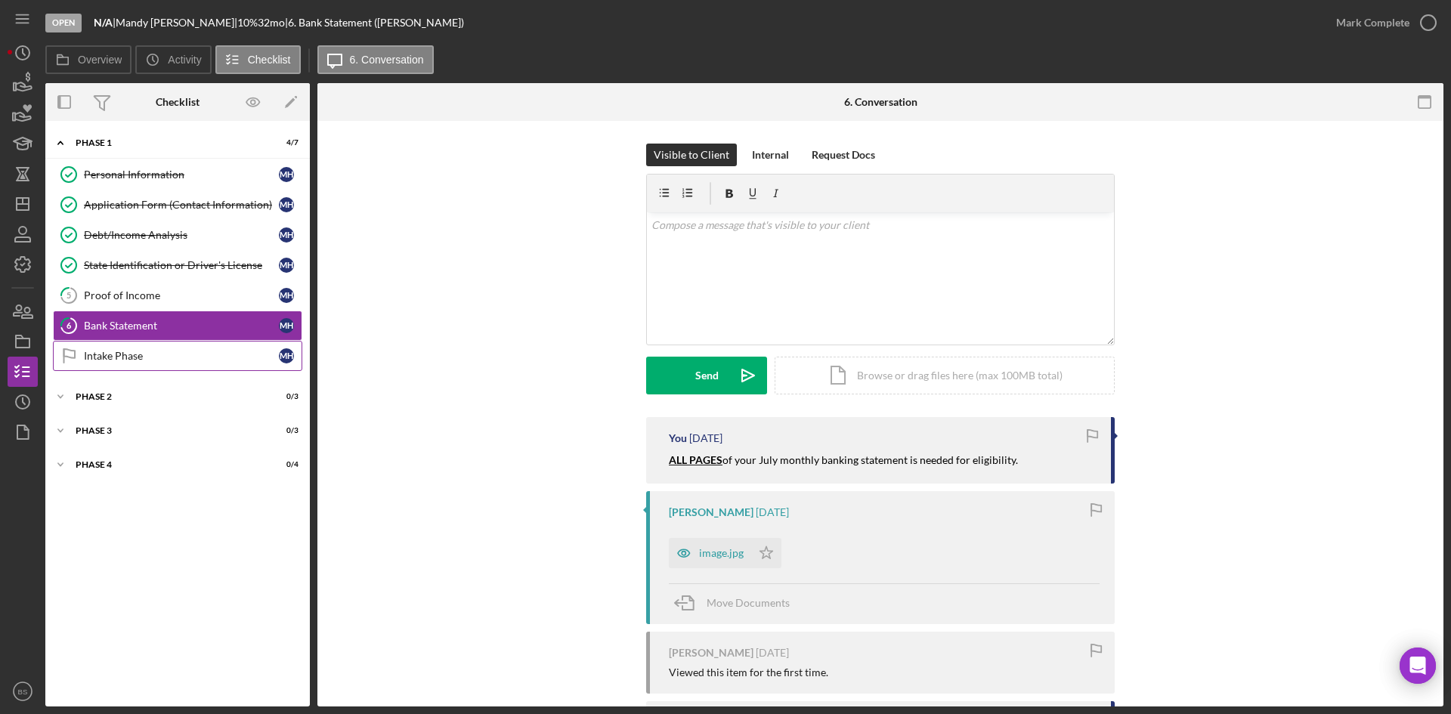
click at [175, 369] on link "Intake Phase Intake Phase M H" at bounding box center [177, 356] width 249 height 30
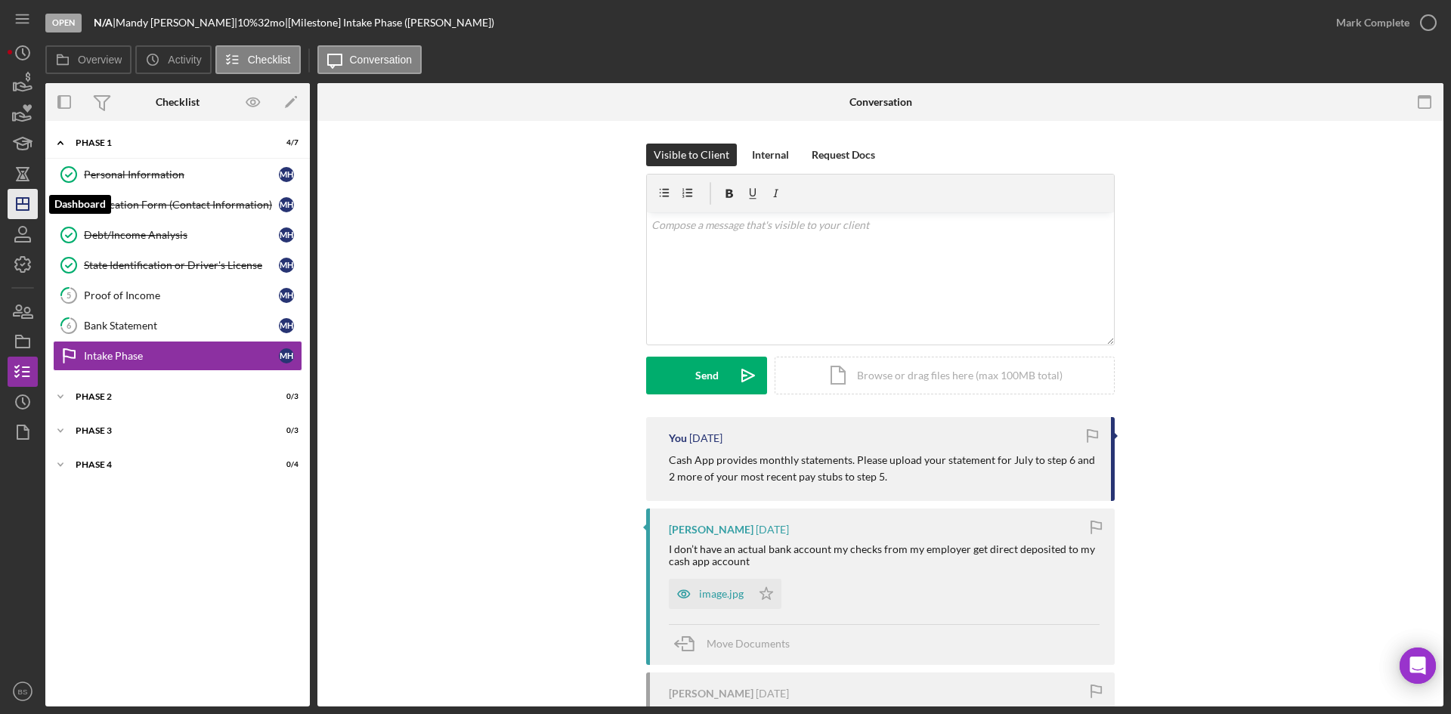
click at [34, 192] on icon "Icon/Dashboard" at bounding box center [23, 204] width 38 height 38
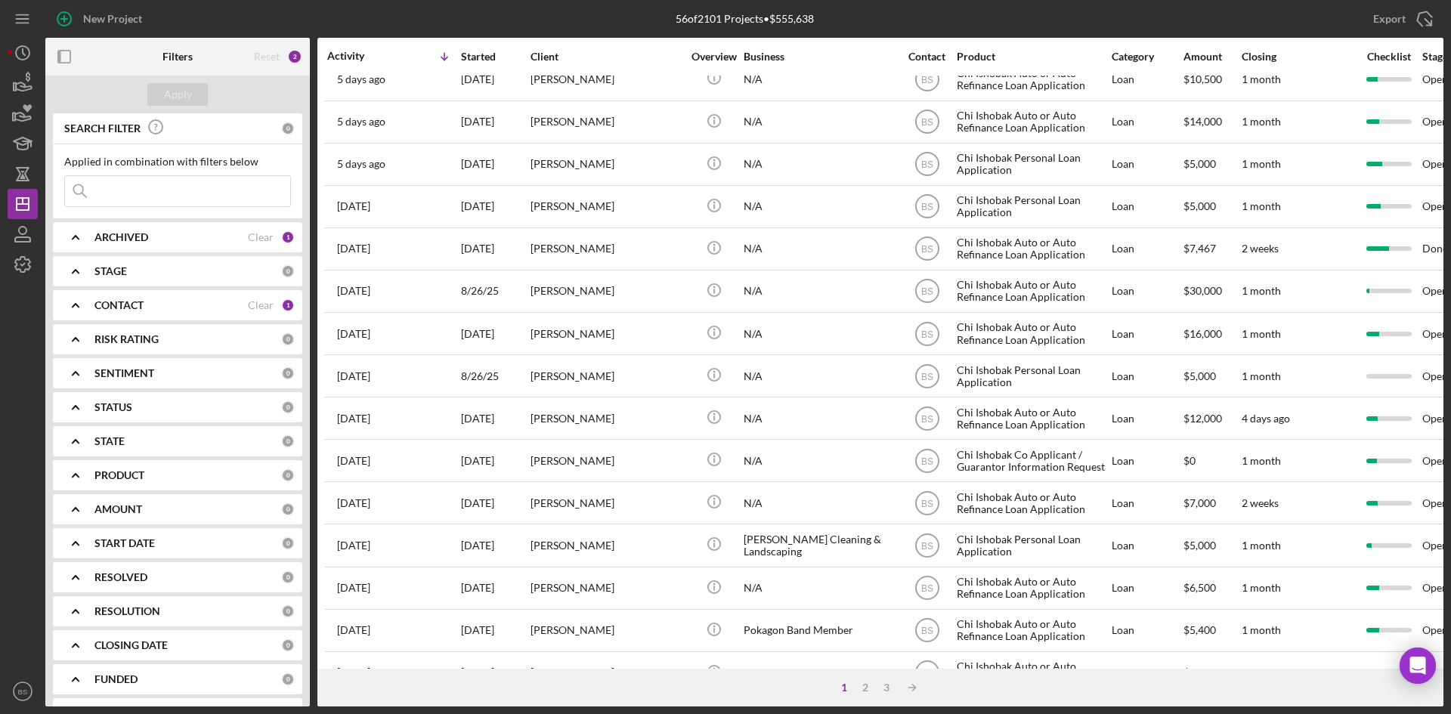
scroll to position [486, 0]
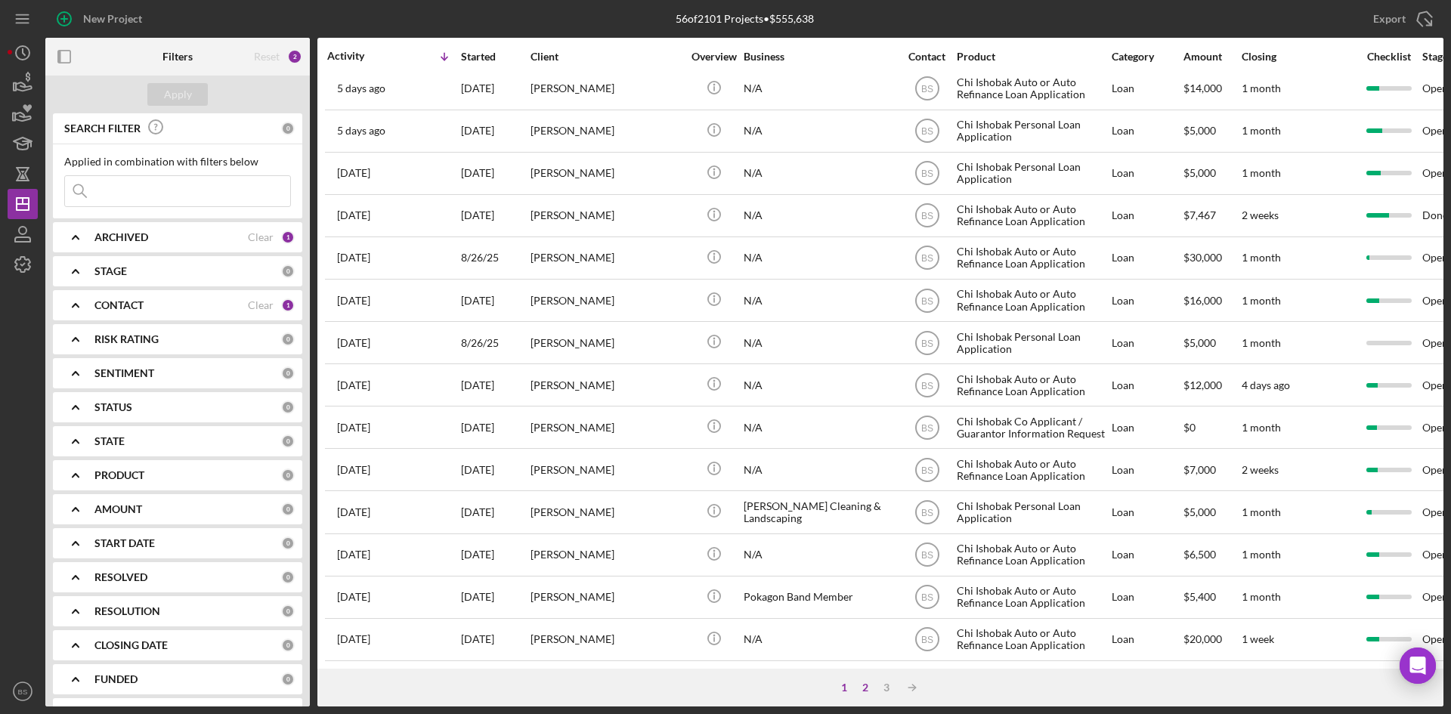
click at [865, 688] on div "2" at bounding box center [864, 687] width 21 height 12
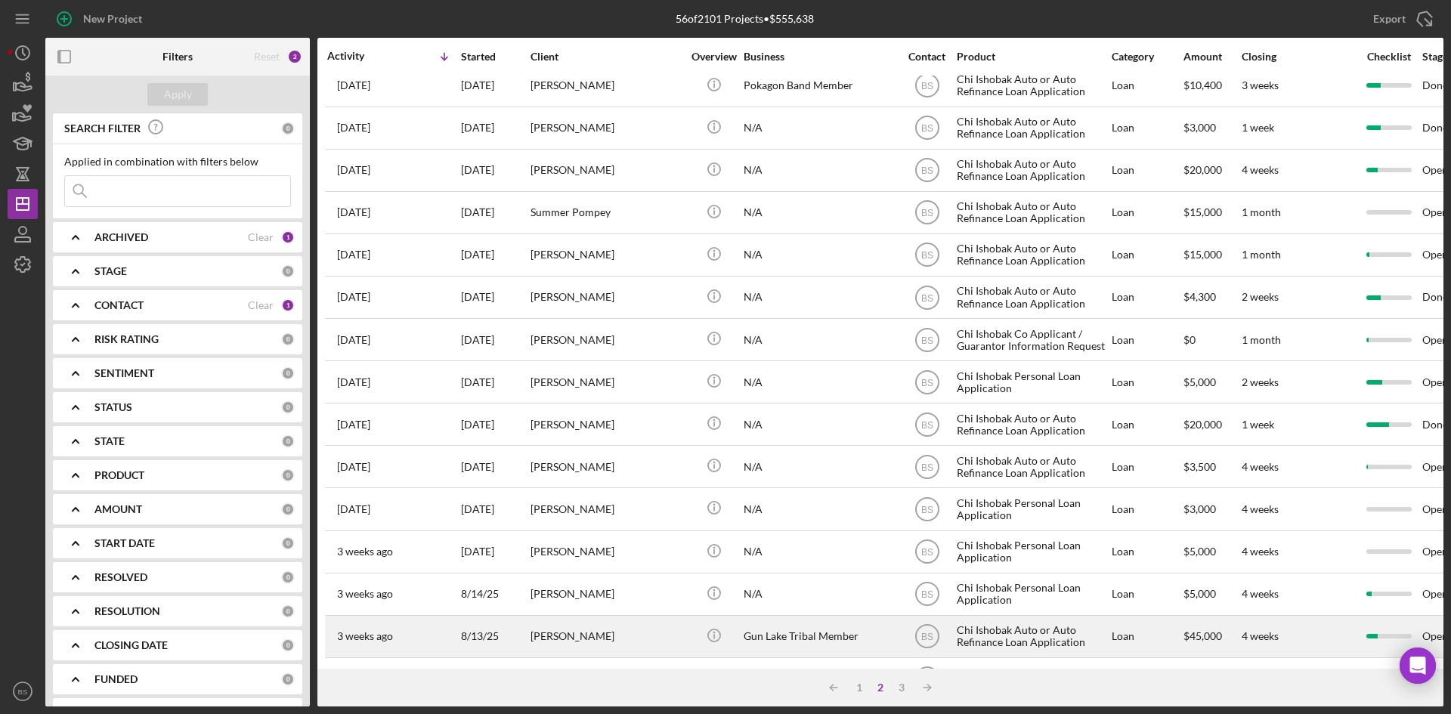
scroll to position [0, 0]
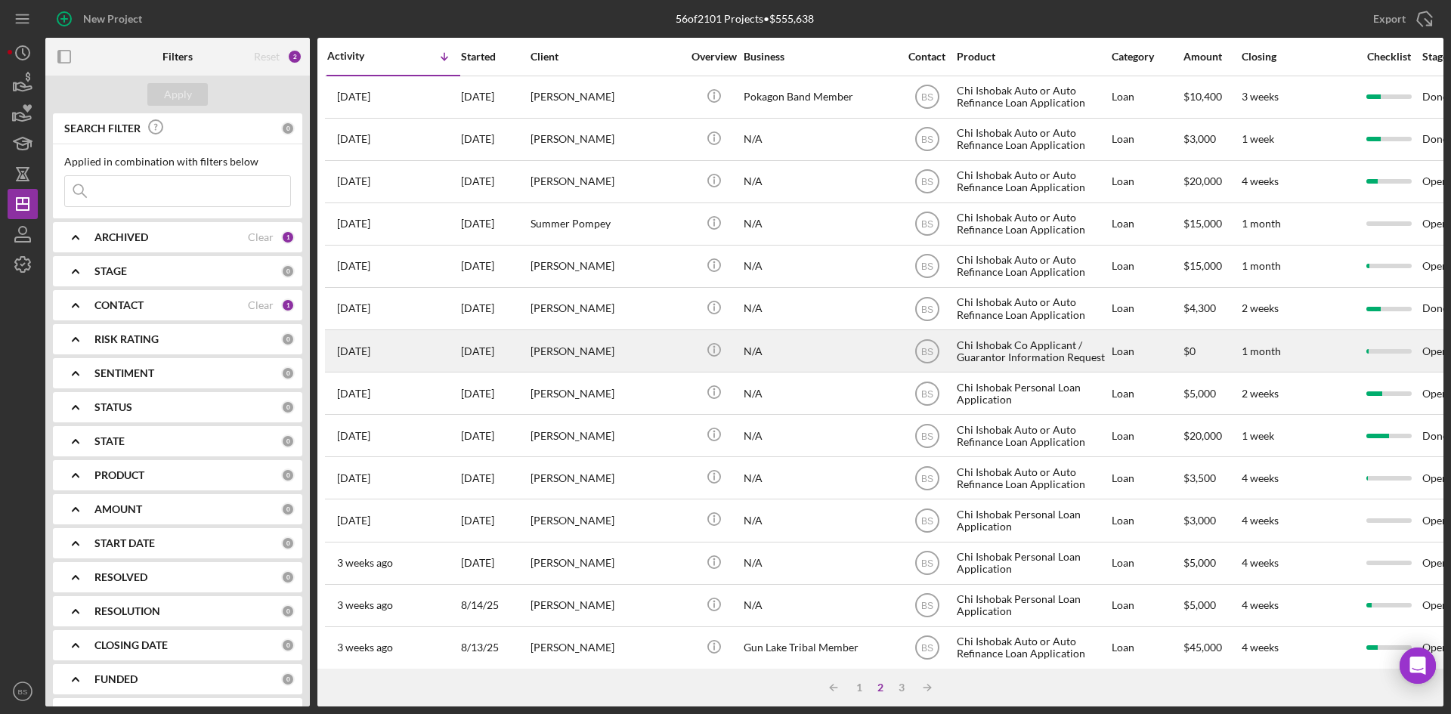
click at [650, 351] on div "Megan Woodard" at bounding box center [605, 351] width 151 height 40
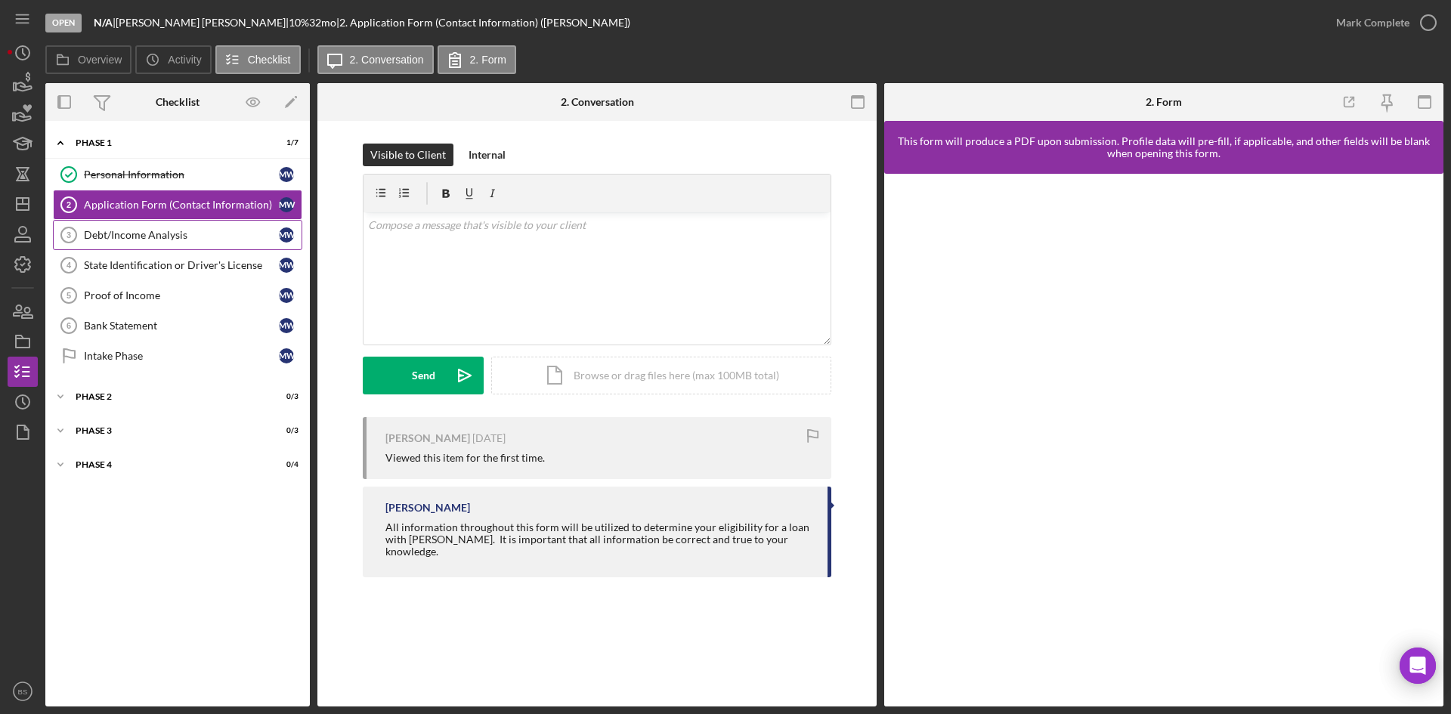
click at [188, 246] on link "Debt/Income Analysis 3 Debt/Income Analysis M W" at bounding box center [177, 235] width 249 height 30
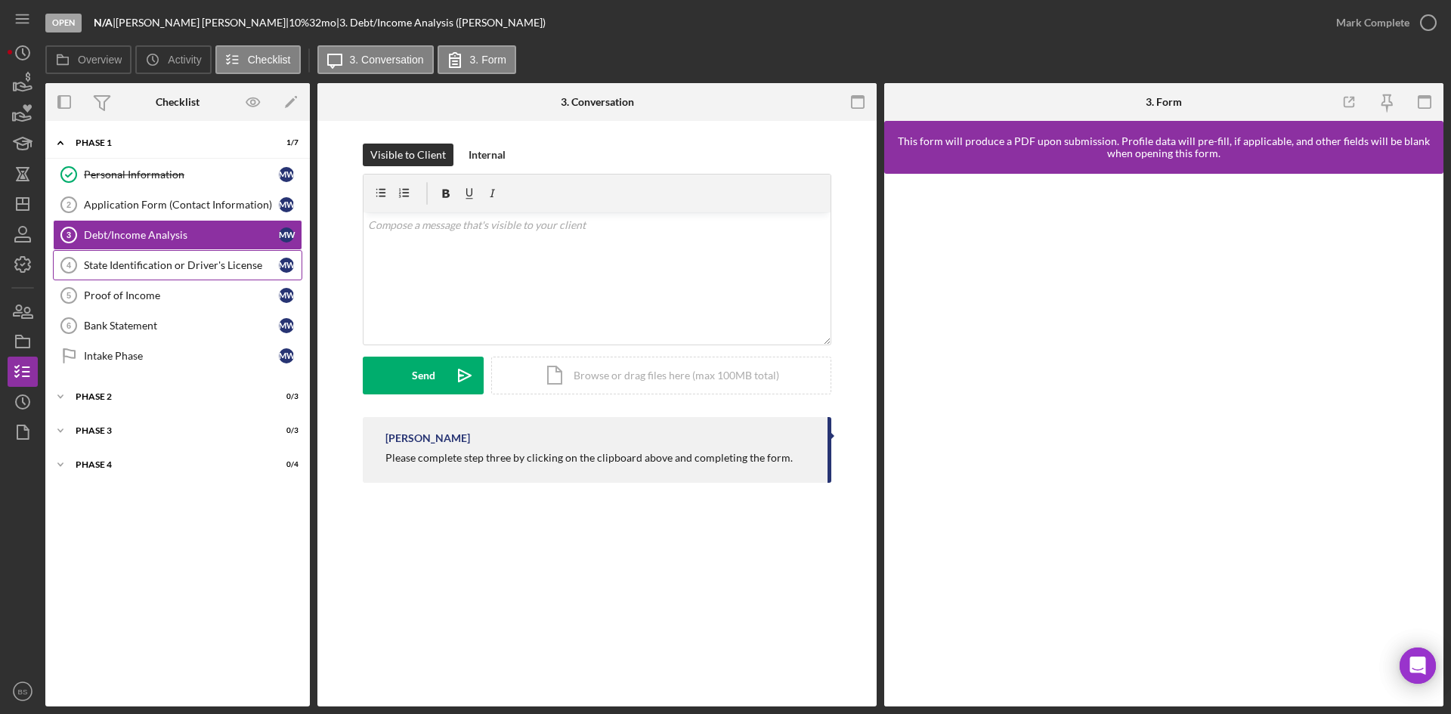
click at [190, 264] on div "State Identification or Driver's License" at bounding box center [181, 265] width 195 height 12
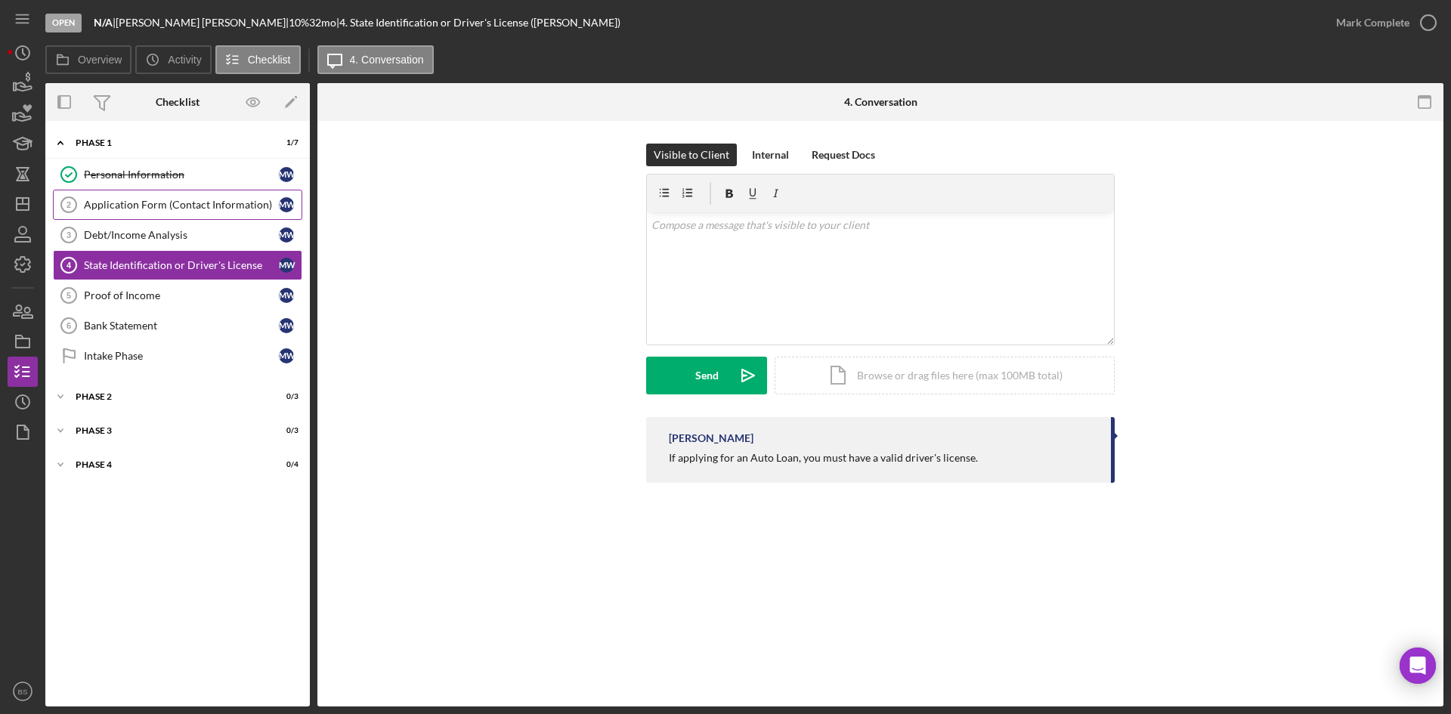
click at [188, 211] on div "Application Form (Contact Information)" at bounding box center [181, 205] width 195 height 12
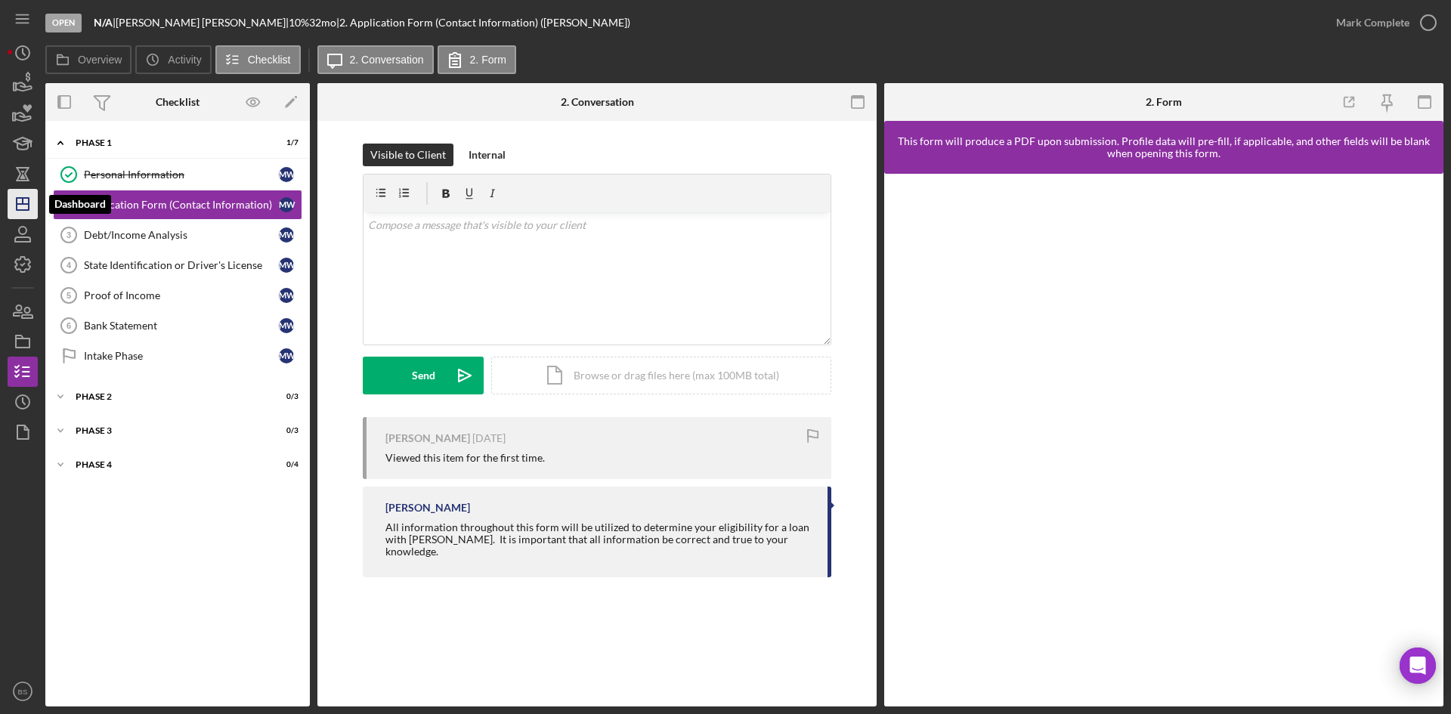
click at [34, 209] on icon "Icon/Dashboard" at bounding box center [23, 204] width 38 height 38
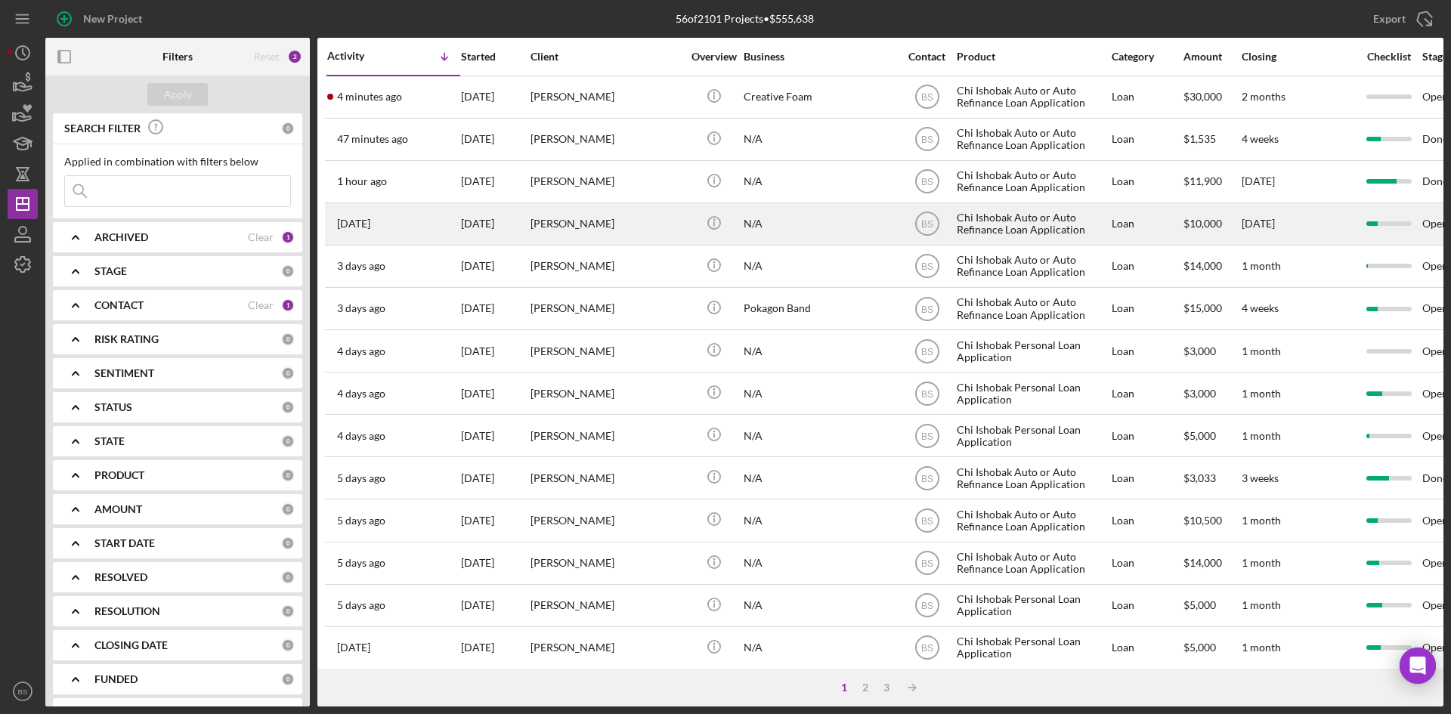
click at [601, 230] on div "[PERSON_NAME]" at bounding box center [605, 224] width 151 height 40
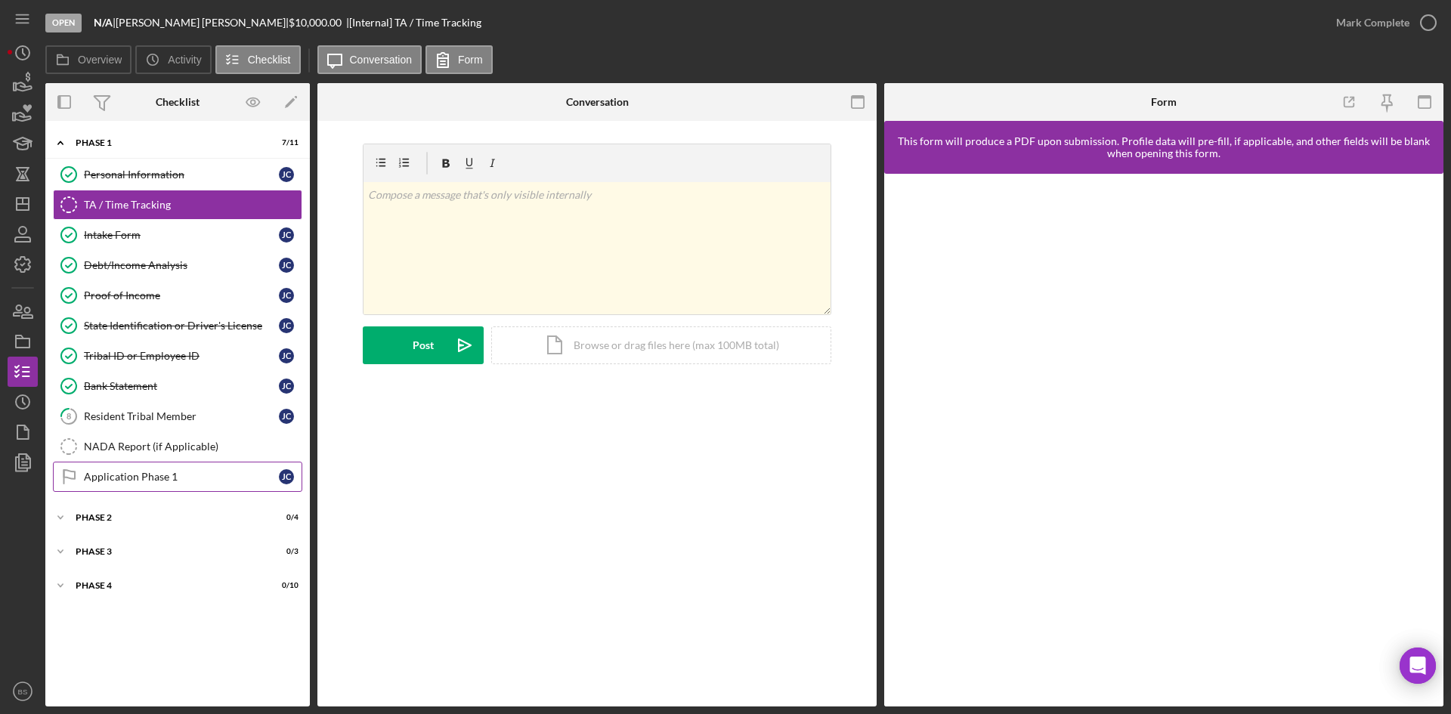
click at [208, 473] on div "Application Phase 1" at bounding box center [181, 477] width 195 height 12
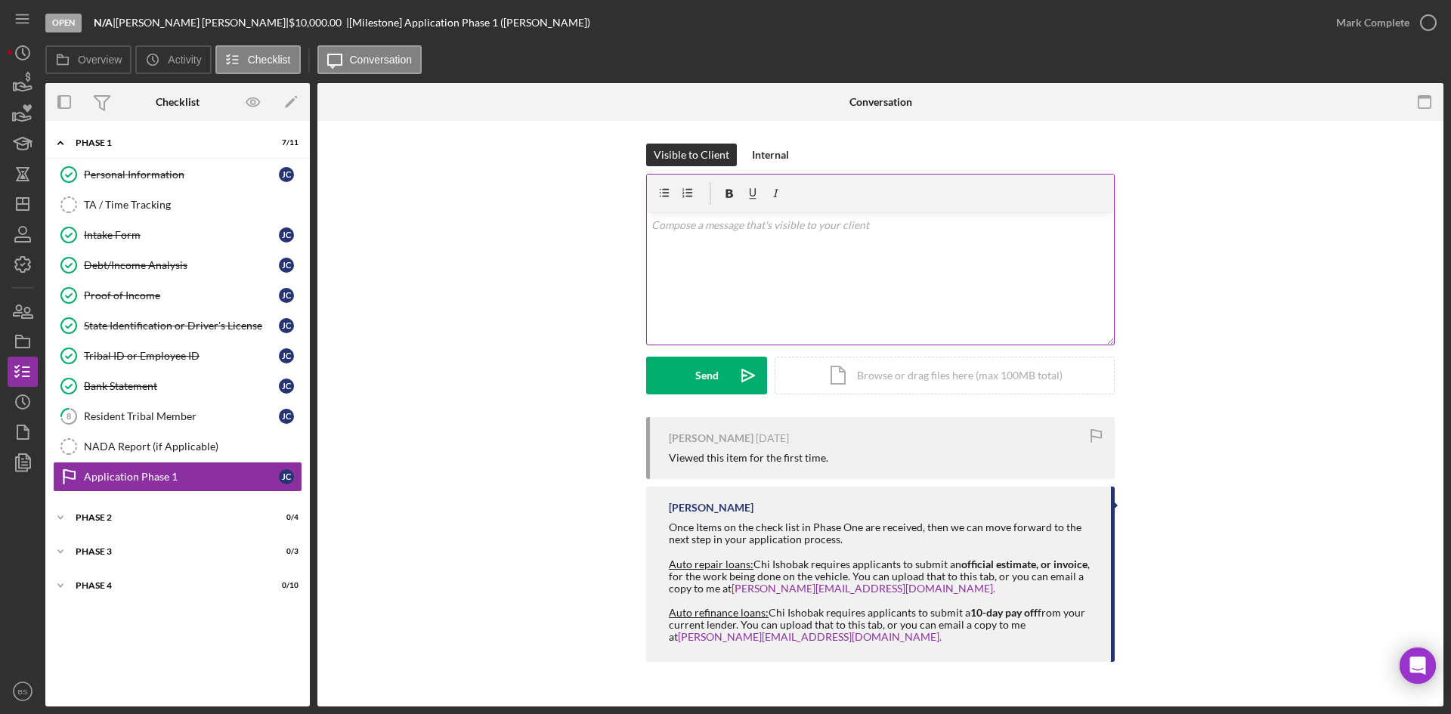
click at [786, 273] on div "v Color teal Color pink Remove color Add row above Add row below Add column bef…" at bounding box center [880, 278] width 467 height 132
click at [960, 224] on p "We are just waiting on your cosigner to complete her application and we can get…" at bounding box center [880, 234] width 459 height 34
click at [653, 225] on p "We are just waiting on your cosigner to complete her application, and we can ge…" at bounding box center [880, 234] width 459 height 34
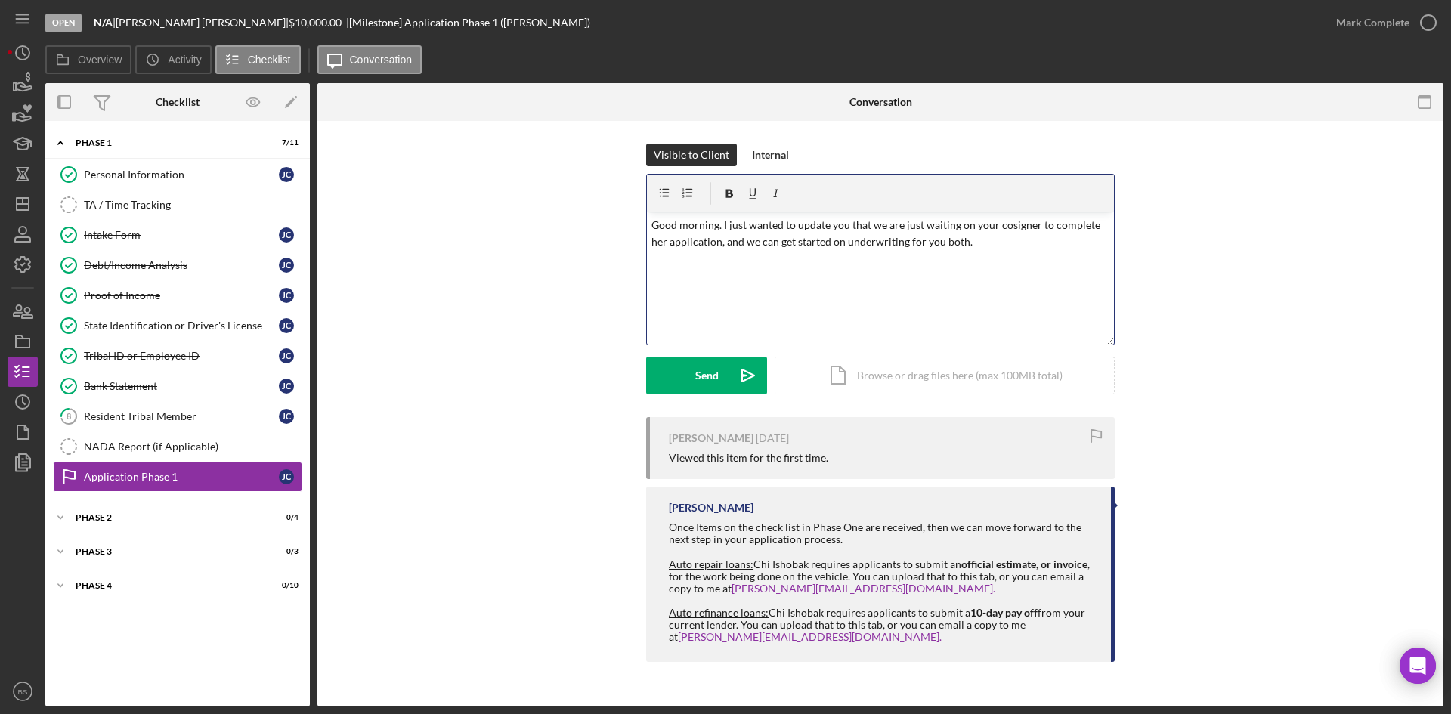
click at [919, 224] on p "Good morning. I just wanted to update you that we are just waiting on your cosi…" at bounding box center [880, 234] width 459 height 34
click at [971, 246] on p "Good morning. I just wanted to update you that we are waiting on your cosigner …" at bounding box center [880, 234] width 459 height 34
click at [694, 371] on button "Send Icon/icon-invite-send" at bounding box center [706, 376] width 121 height 38
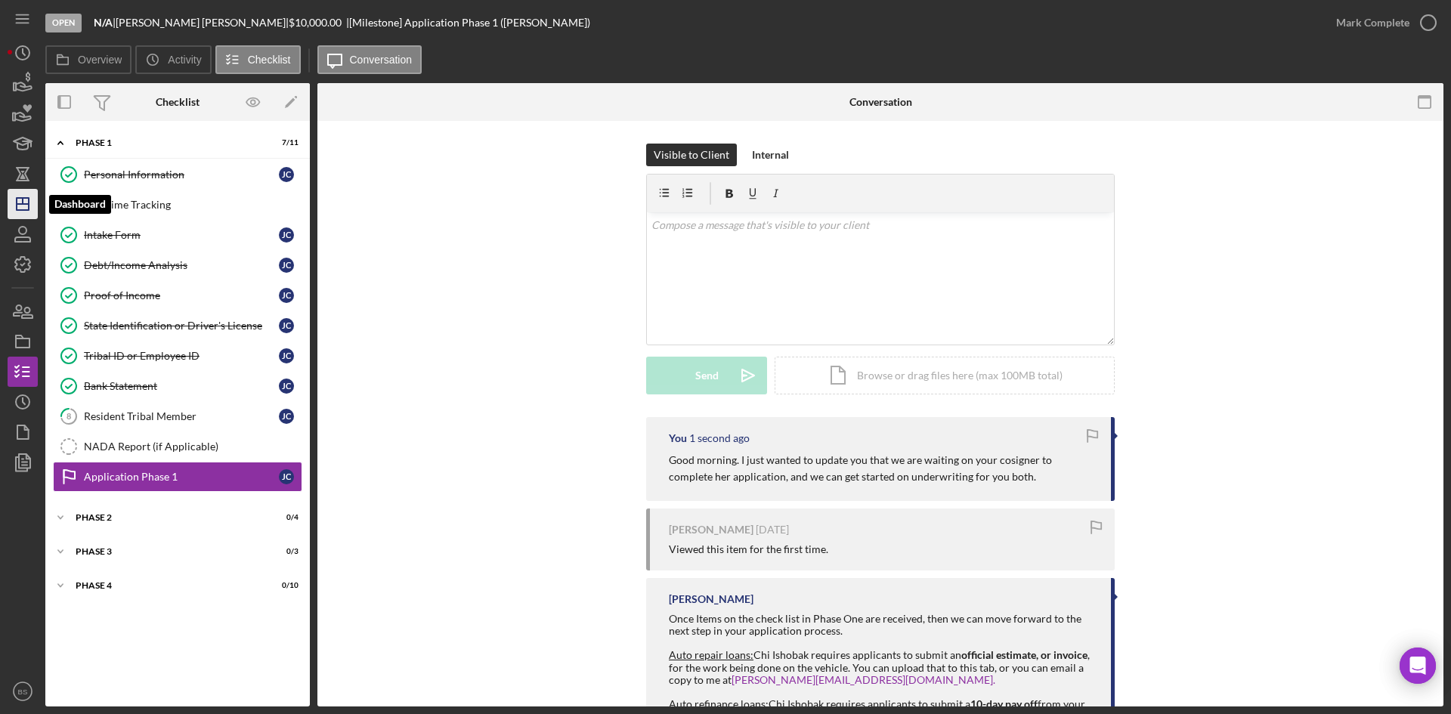
click at [19, 207] on icon "Icon/Dashboard" at bounding box center [23, 204] width 38 height 38
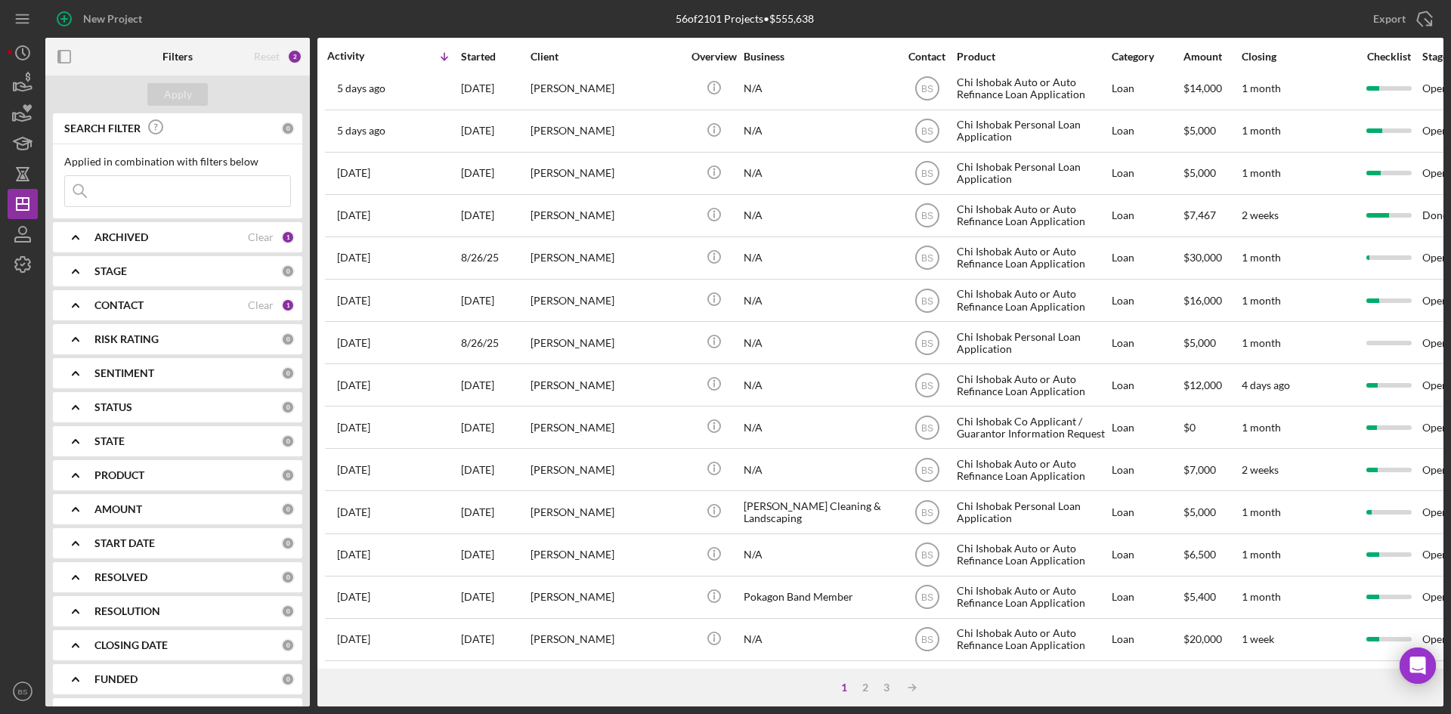
scroll to position [486, 0]
click at [862, 688] on div "2" at bounding box center [864, 687] width 21 height 12
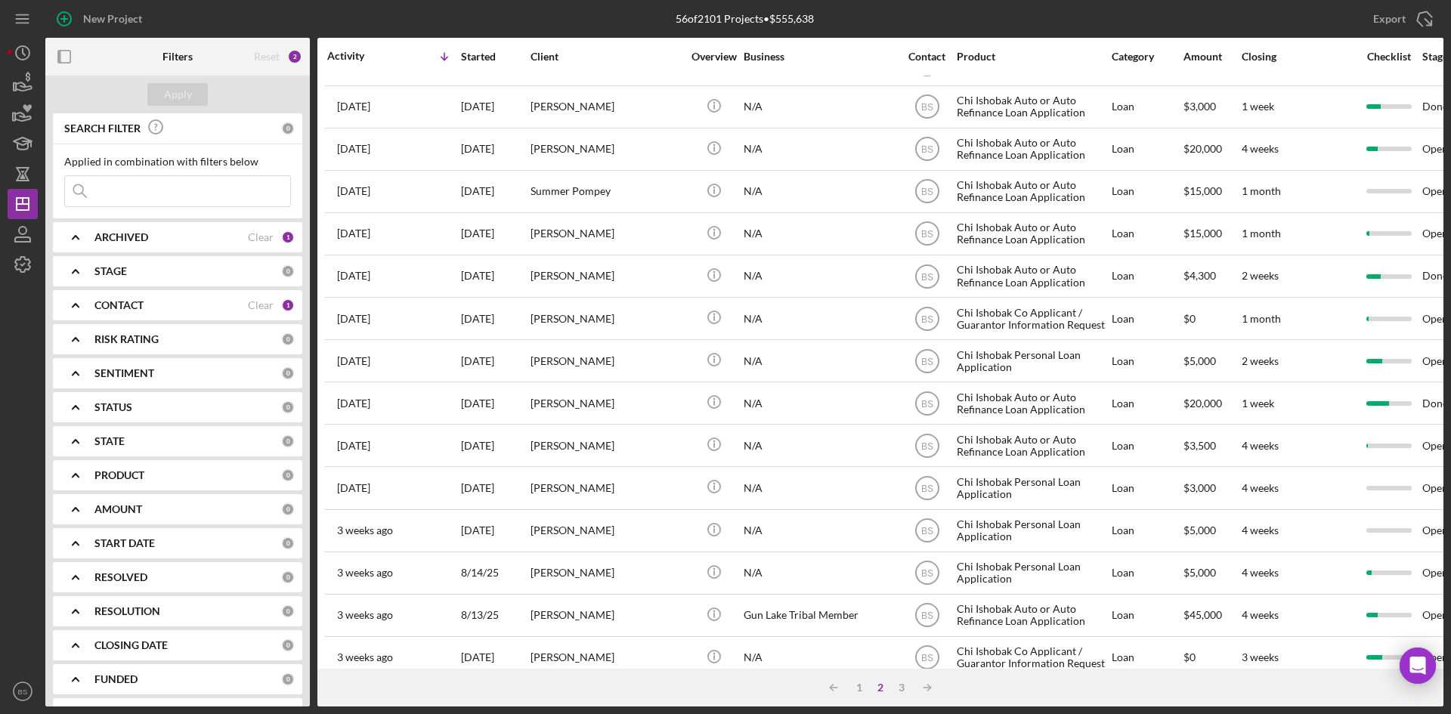
scroll to position [0, 0]
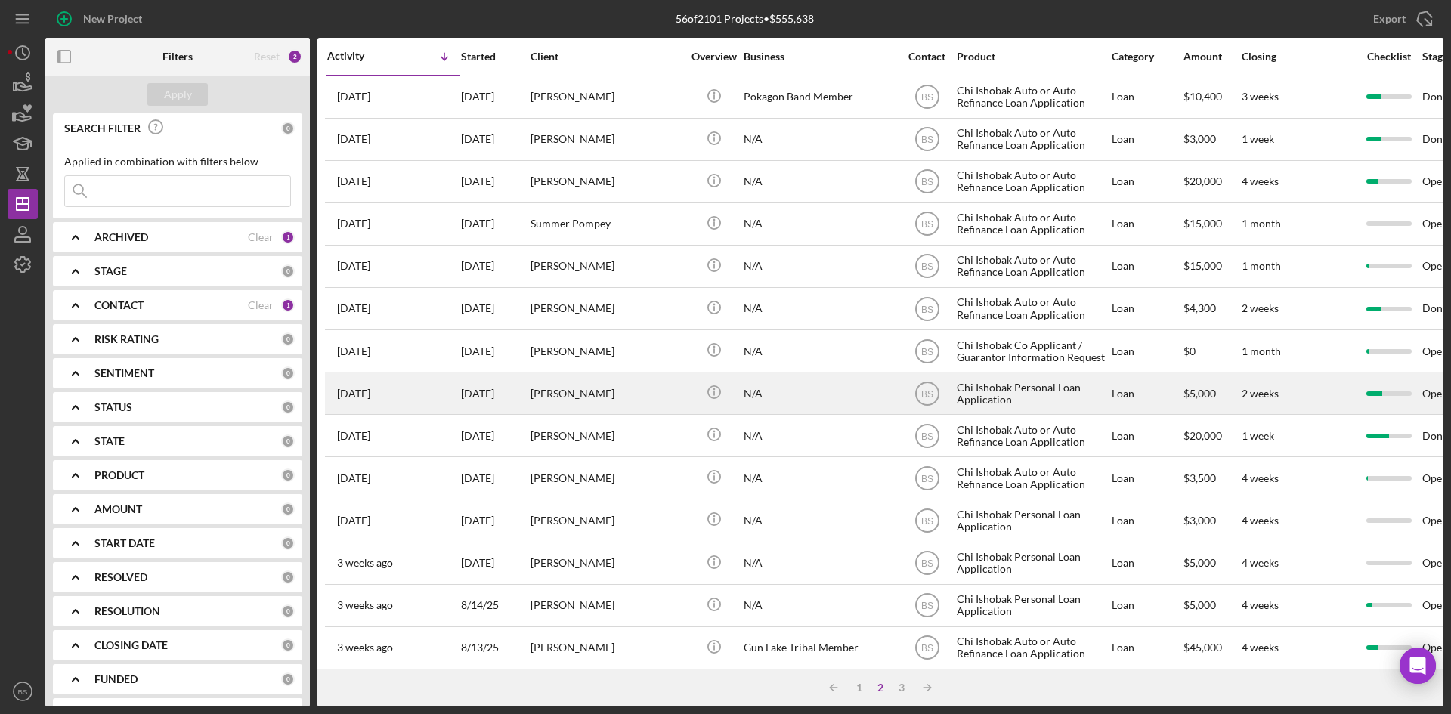
click at [602, 387] on div "Jonathon Woodard" at bounding box center [605, 393] width 151 height 40
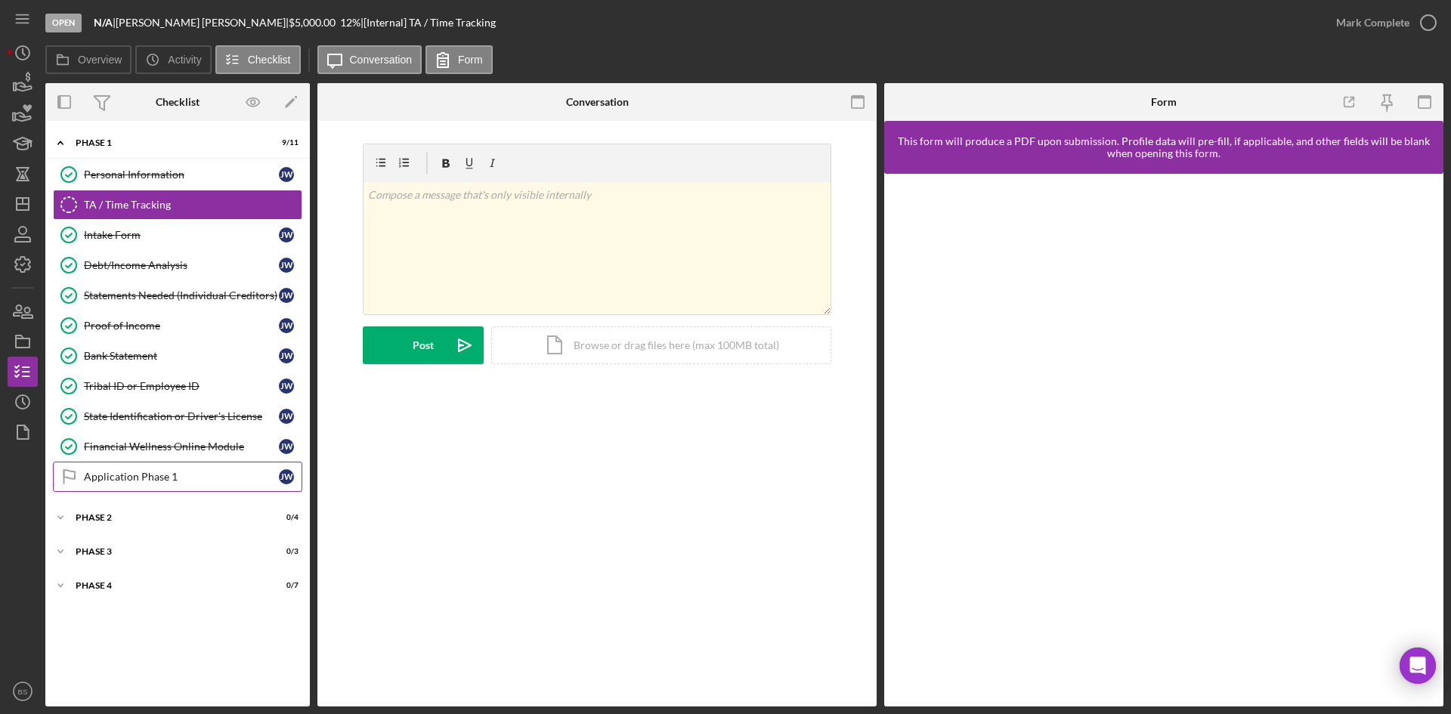
drag, startPoint x: 155, startPoint y: 483, endPoint x: 169, endPoint y: 473, distance: 17.4
click at [155, 483] on div "Application Phase 1" at bounding box center [181, 477] width 195 height 12
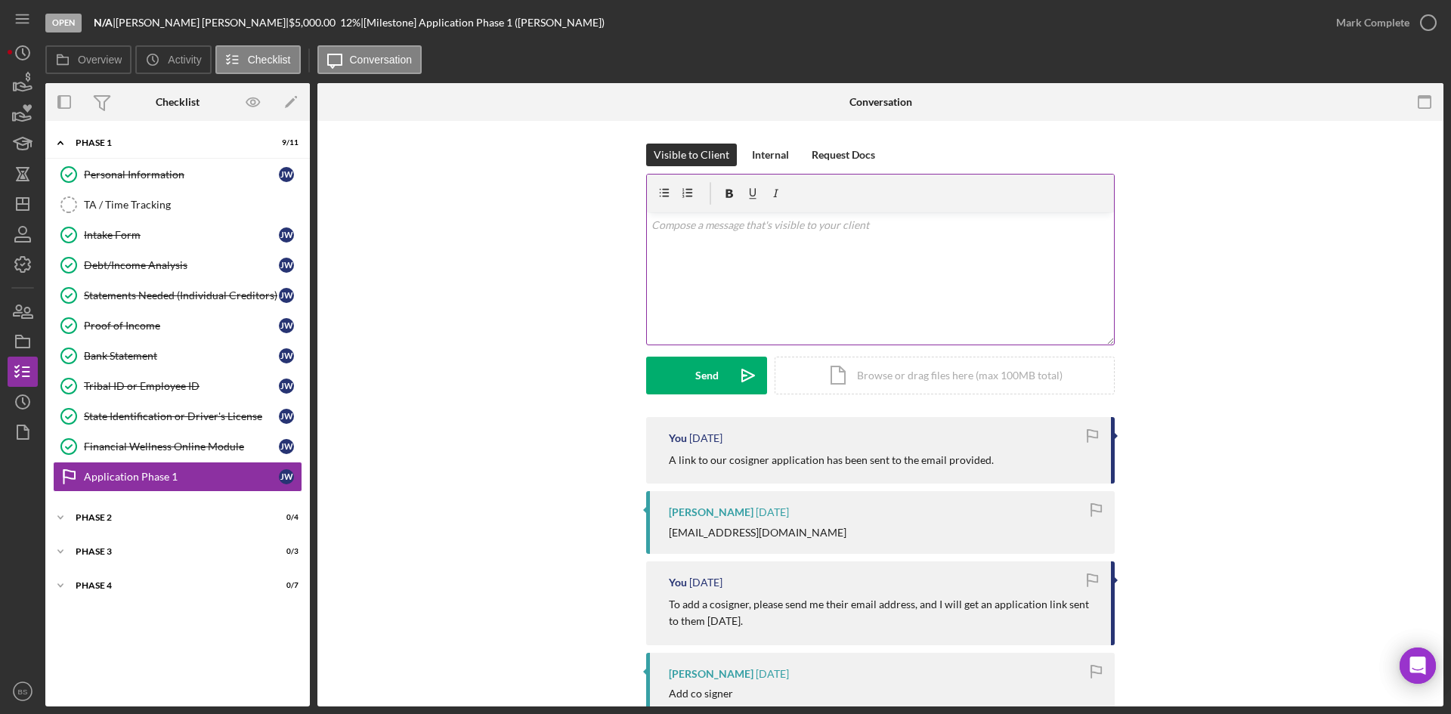
click at [953, 270] on div "v Color teal Color pink Remove color Add row above Add row below Add column bef…" at bounding box center [880, 278] width 467 height 132
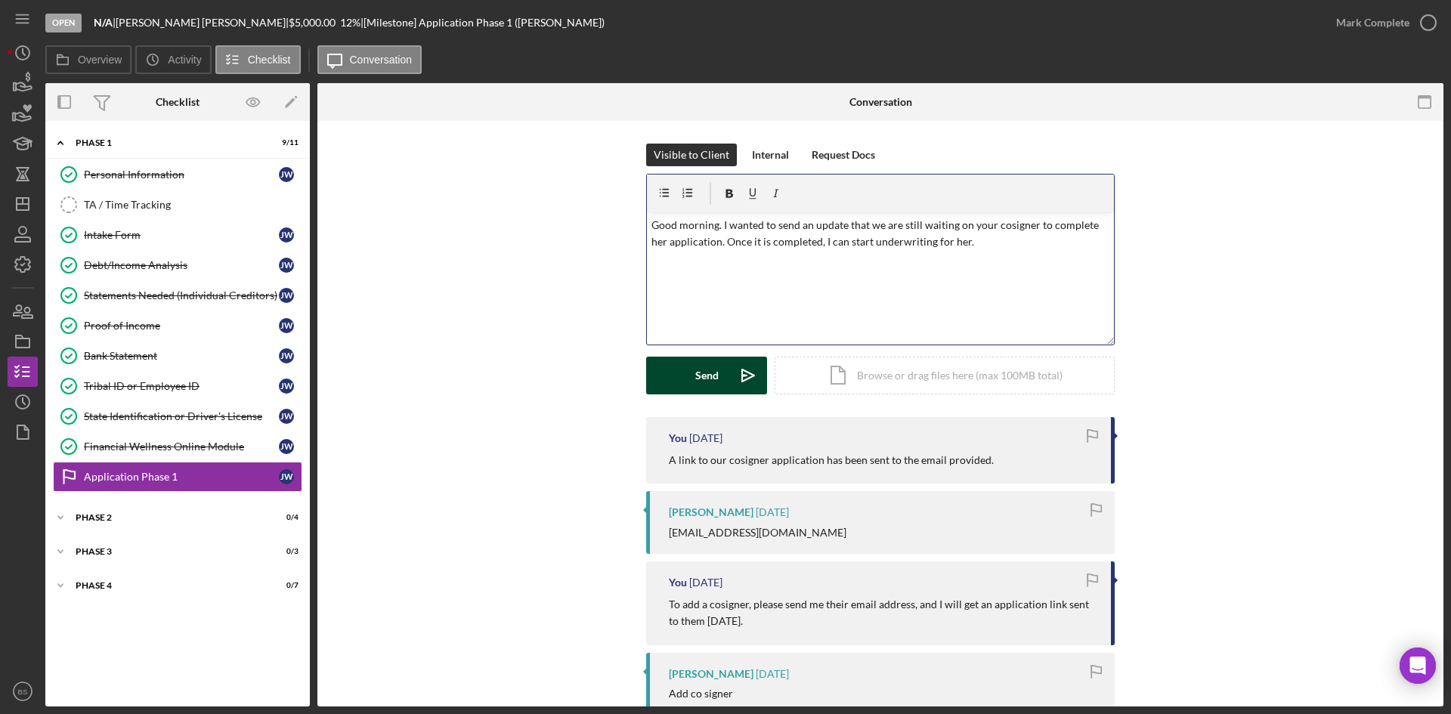
click at [752, 379] on icon "Icon/icon-invite-send" at bounding box center [748, 376] width 38 height 38
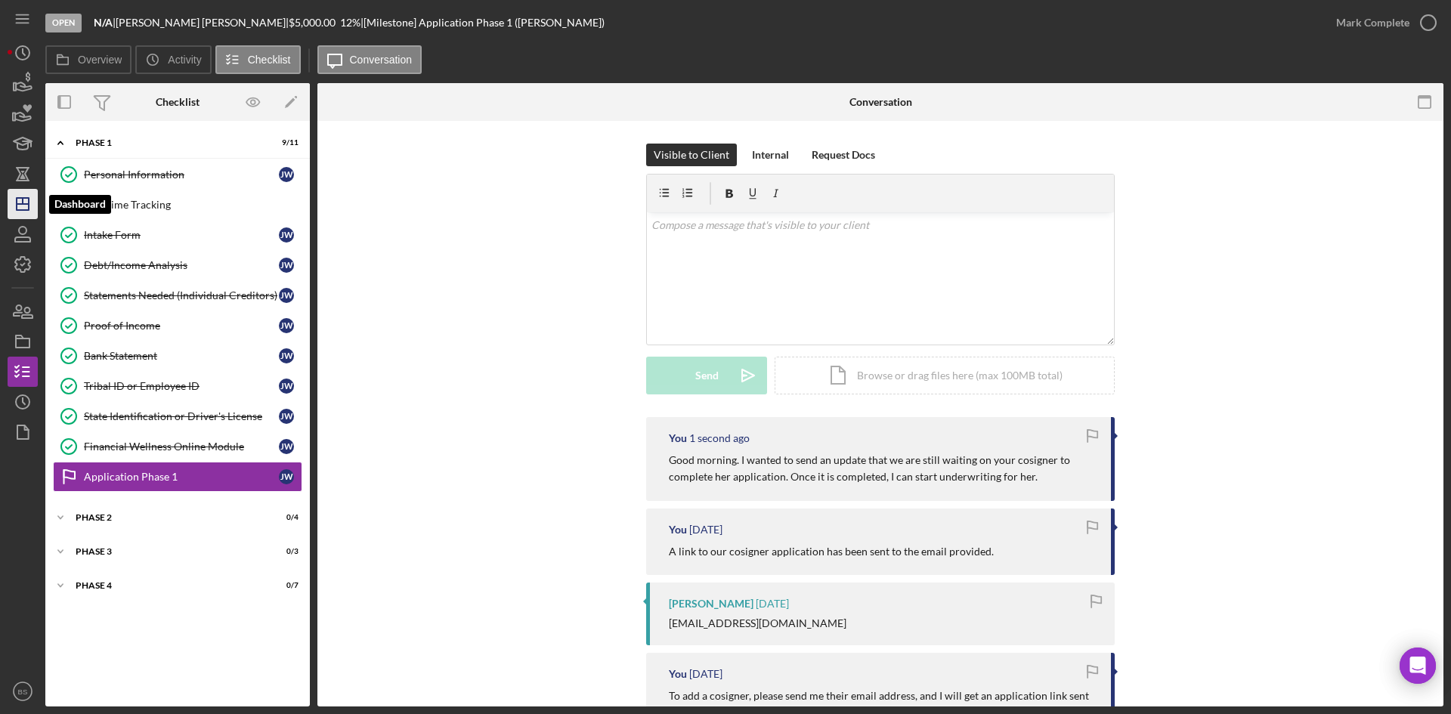
click at [24, 210] on polygon "button" at bounding box center [23, 204] width 12 height 12
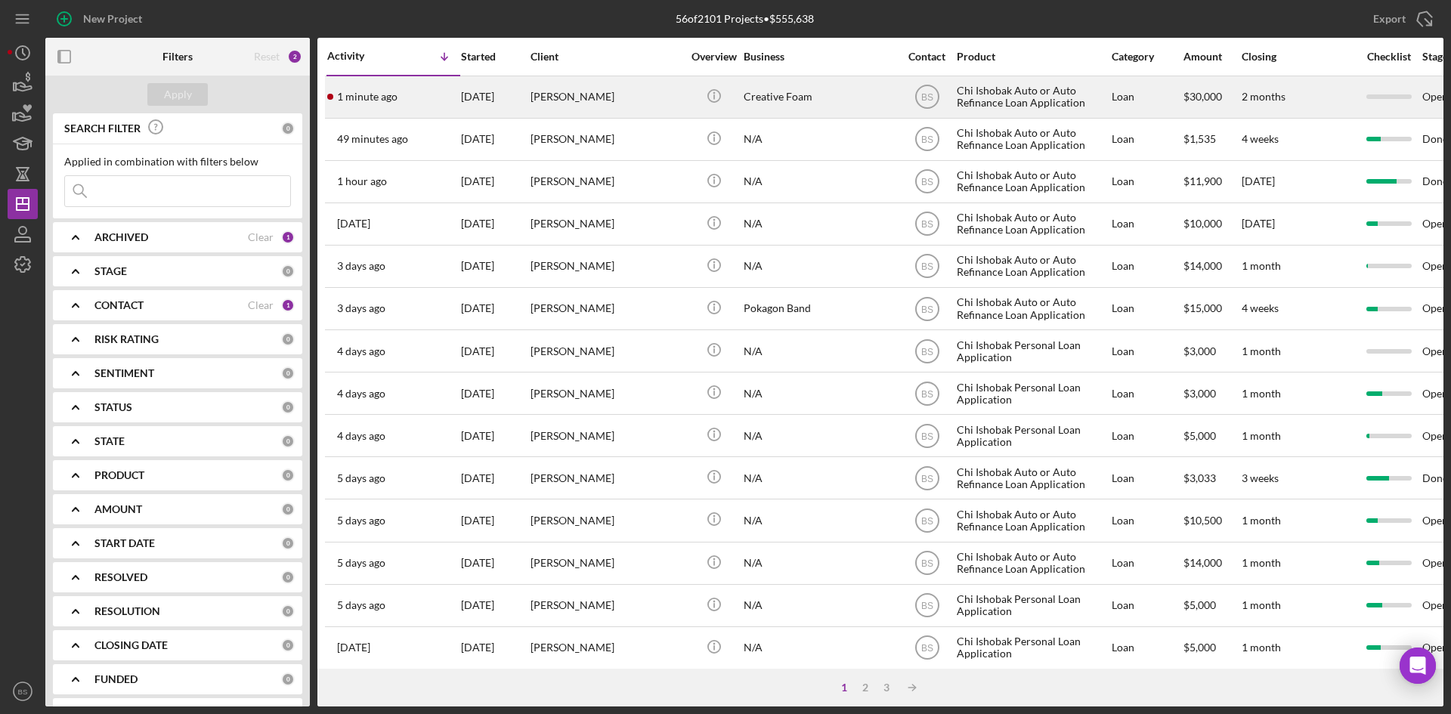
click at [592, 115] on div "[PERSON_NAME]" at bounding box center [605, 97] width 151 height 40
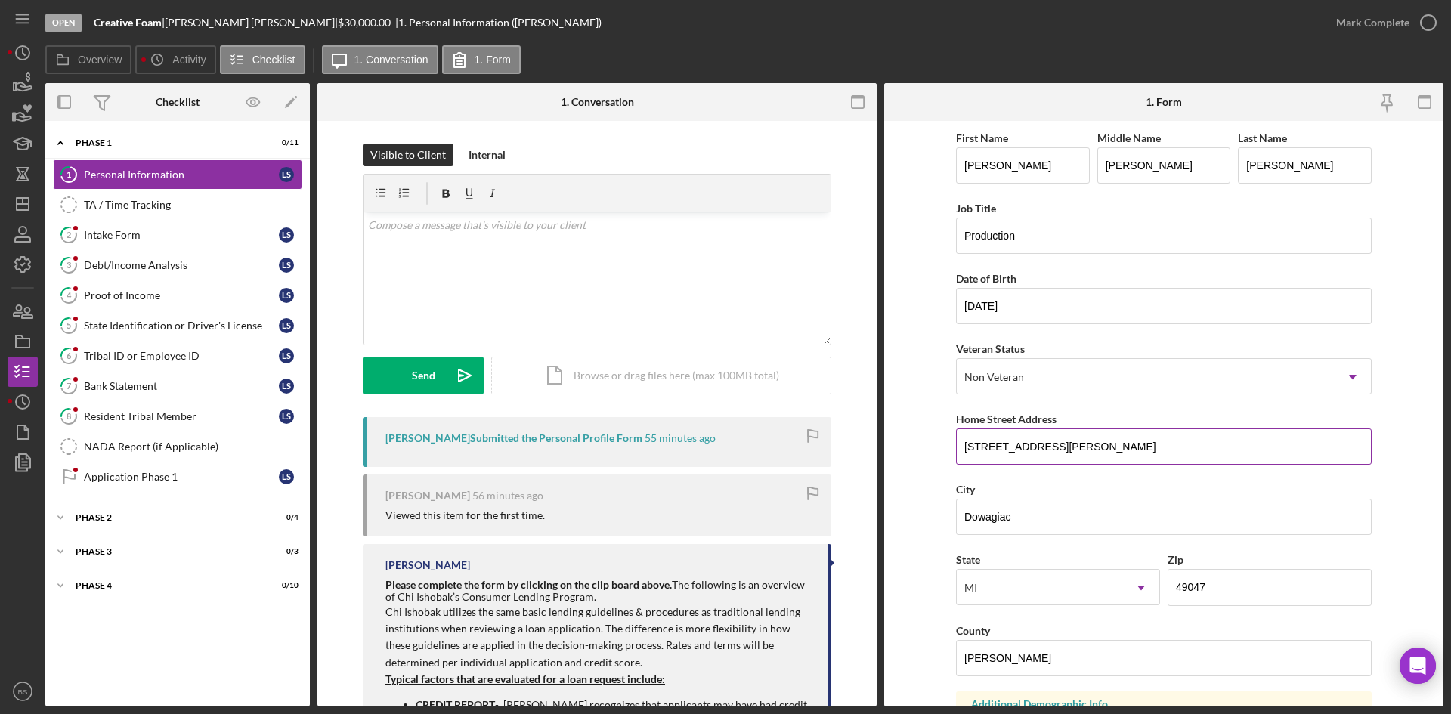
click at [983, 451] on input "315, North Lowe Street Apt A15" at bounding box center [1164, 446] width 416 height 36
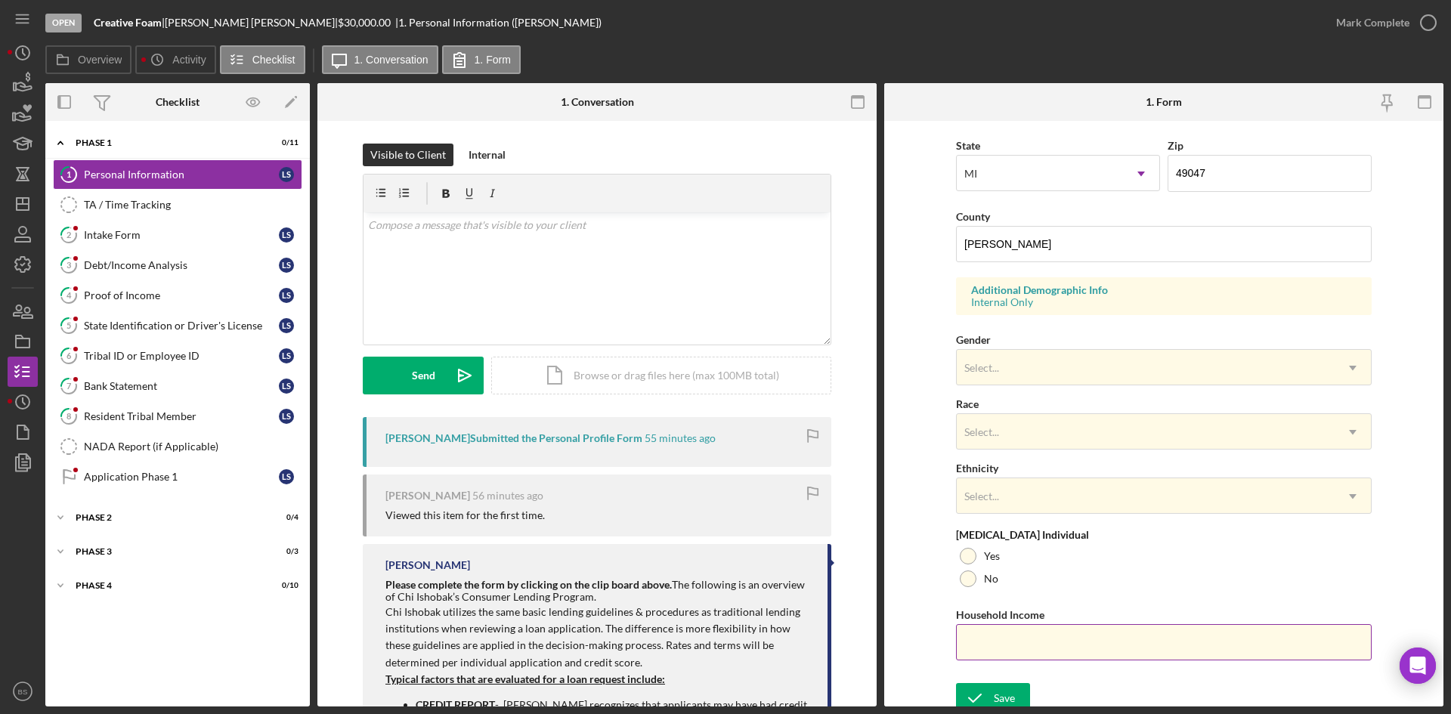
scroll to position [423, 0]
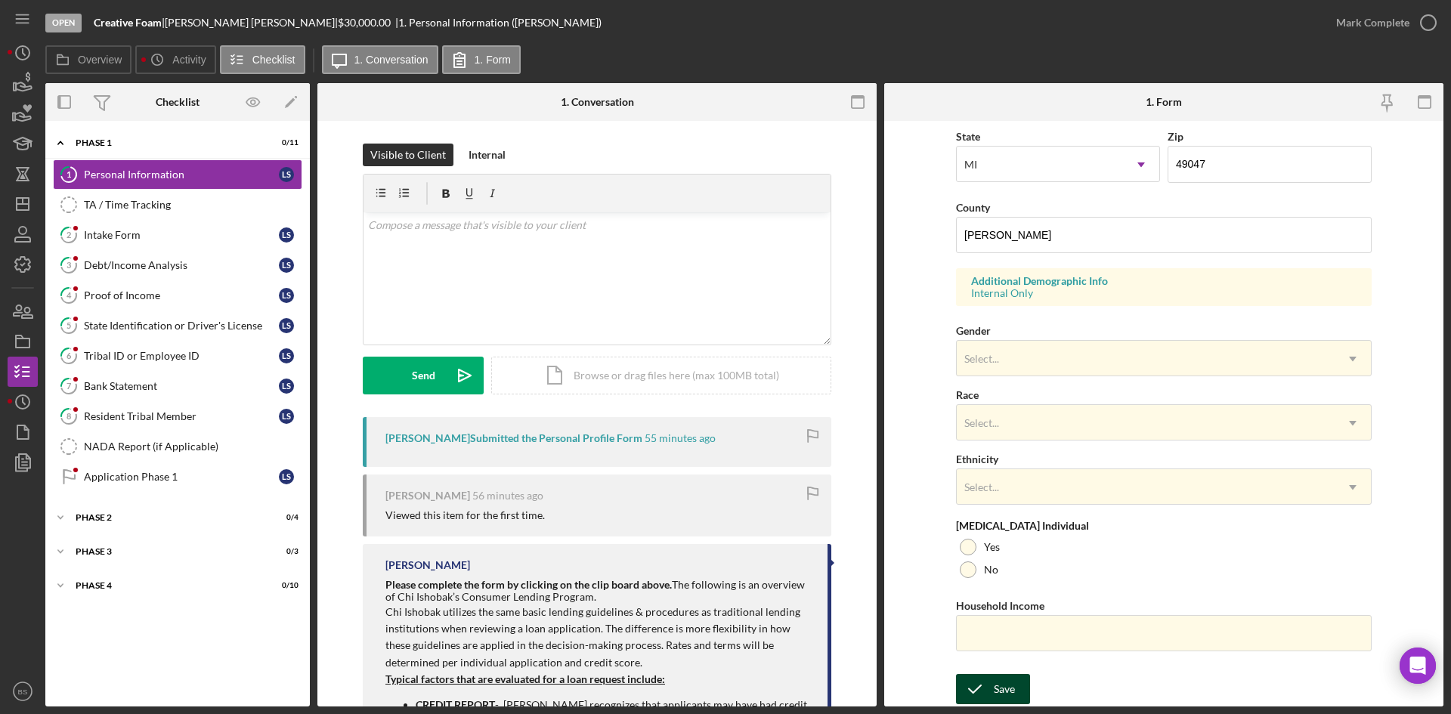
type input "315 North Lowe Street Apt A15"
click at [1013, 679] on button "Save" at bounding box center [993, 689] width 74 height 30
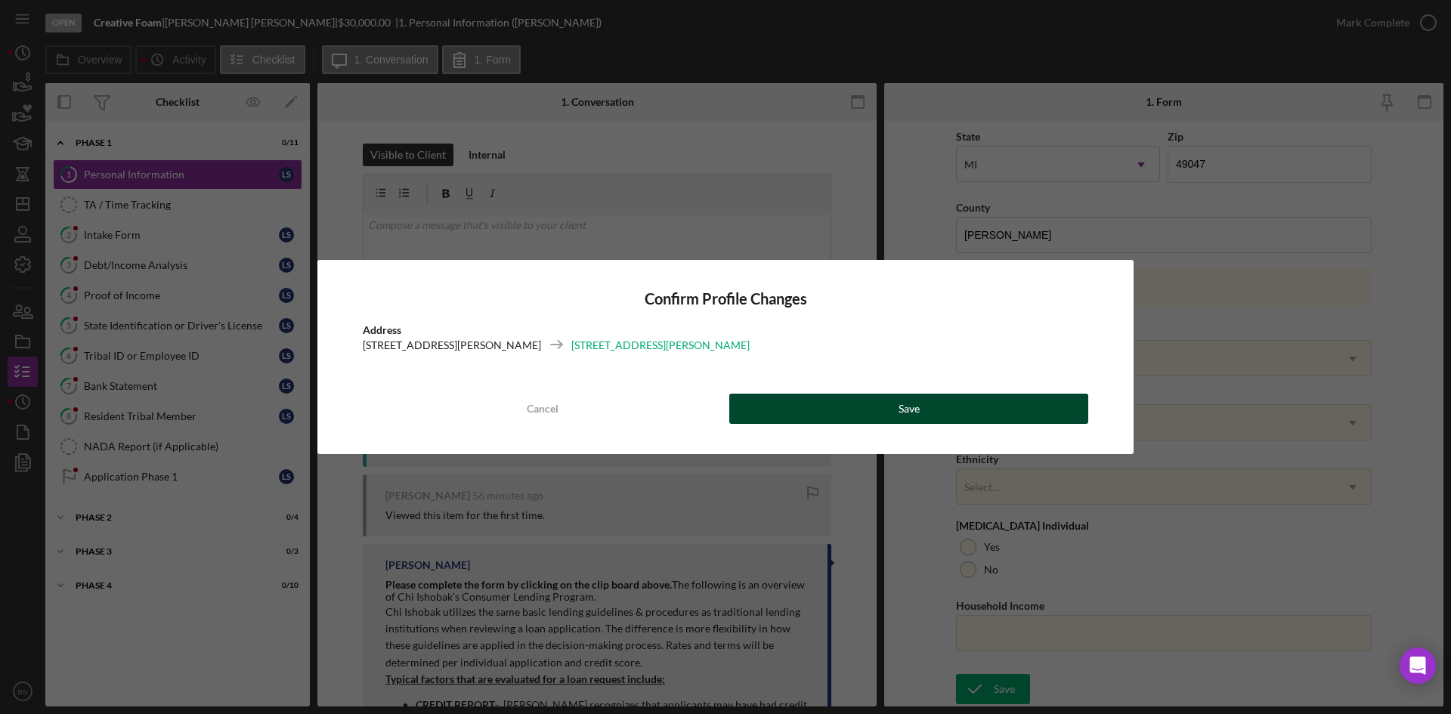
click at [885, 413] on button "Save" at bounding box center [908, 409] width 359 height 30
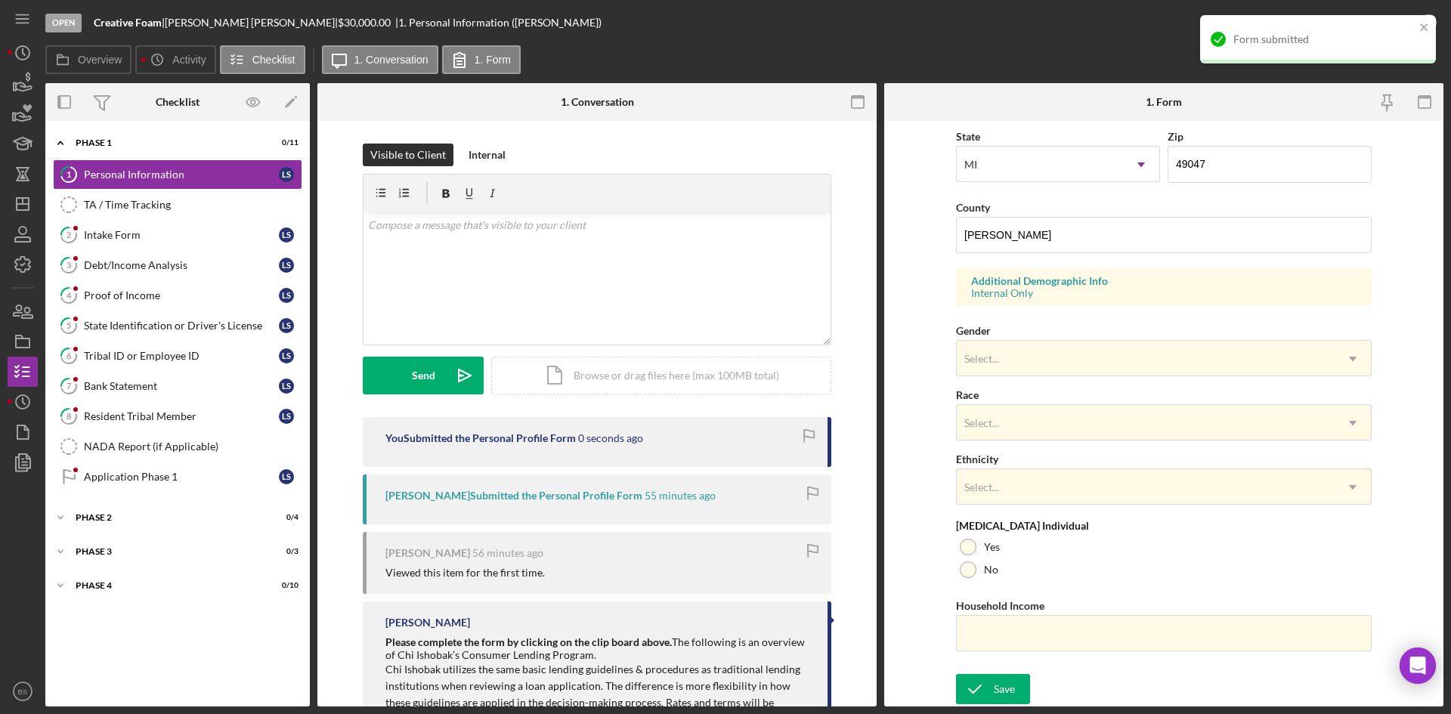
click at [1351, 22] on div "Form submitted" at bounding box center [1318, 39] width 236 height 48
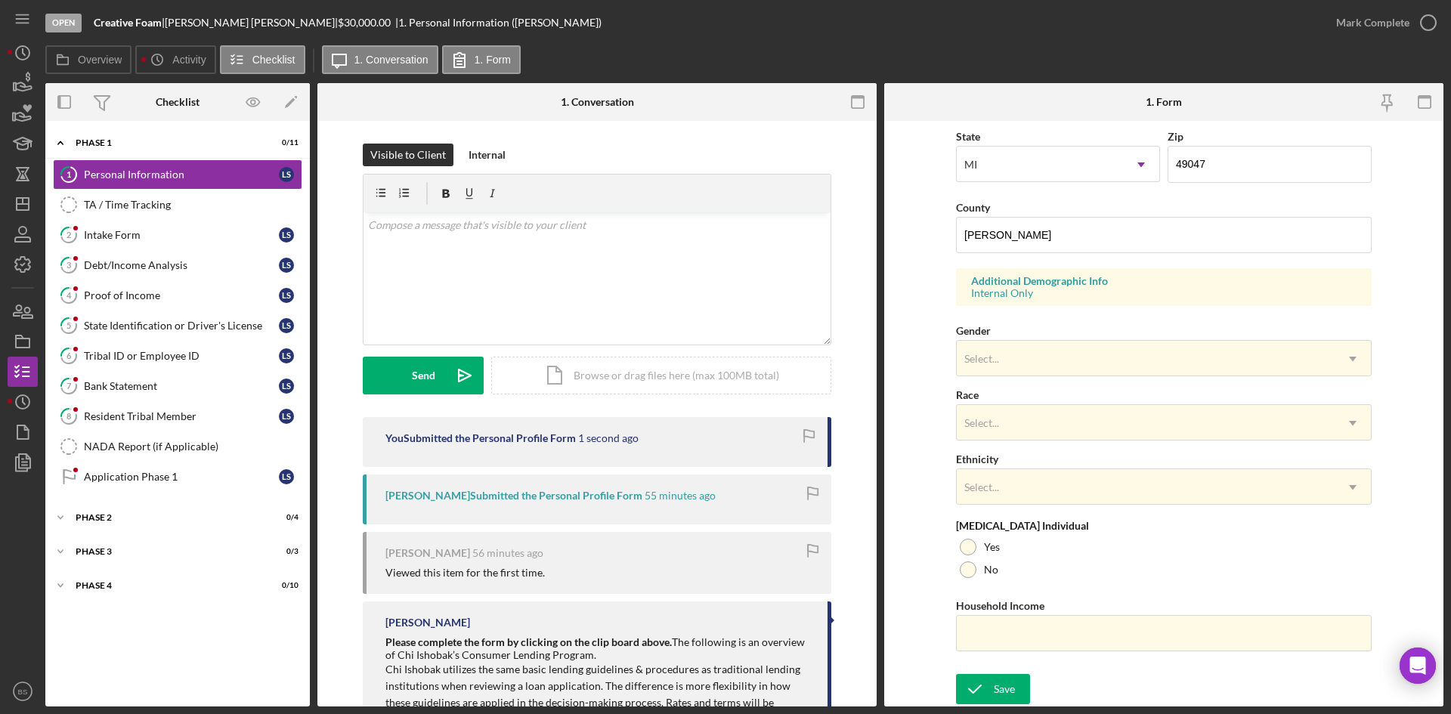
click at [1349, 25] on div "Mark Complete" at bounding box center [1372, 23] width 73 height 30
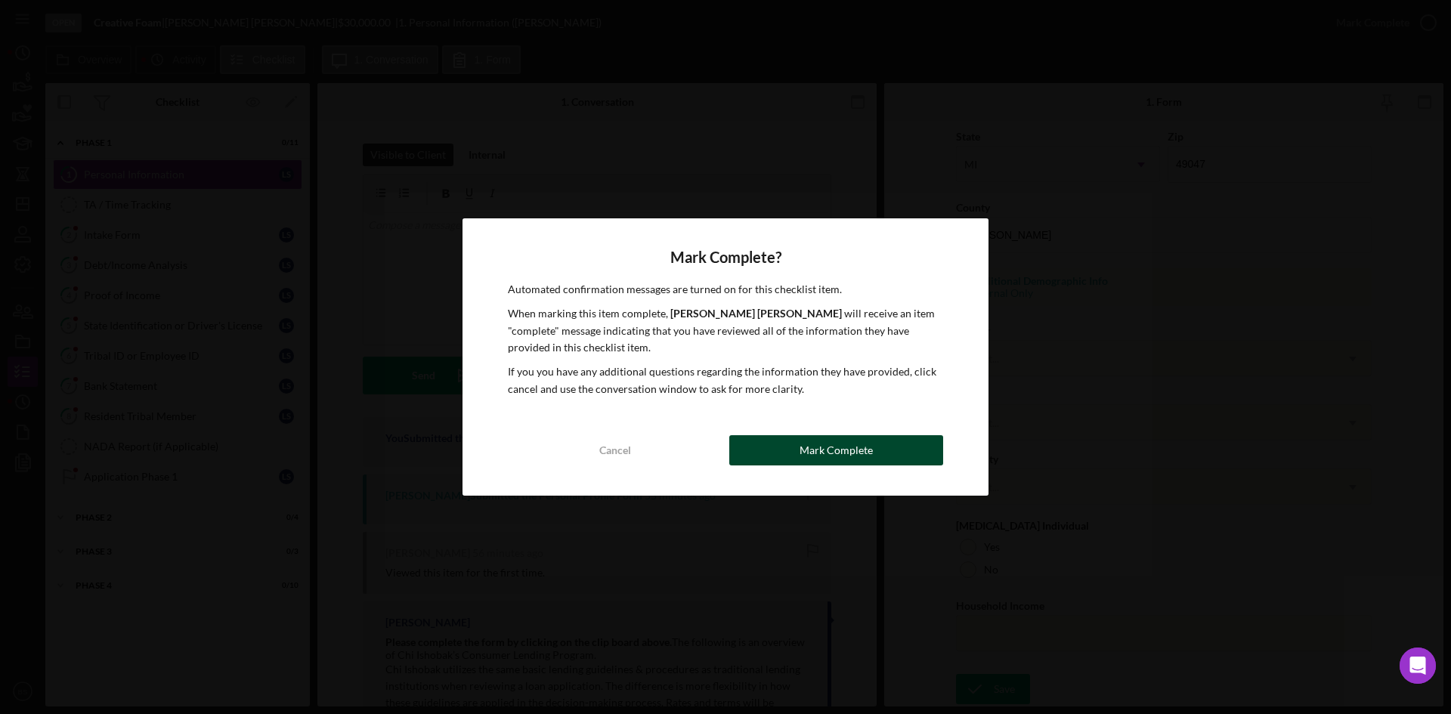
click at [928, 454] on button "Mark Complete" at bounding box center [836, 450] width 214 height 30
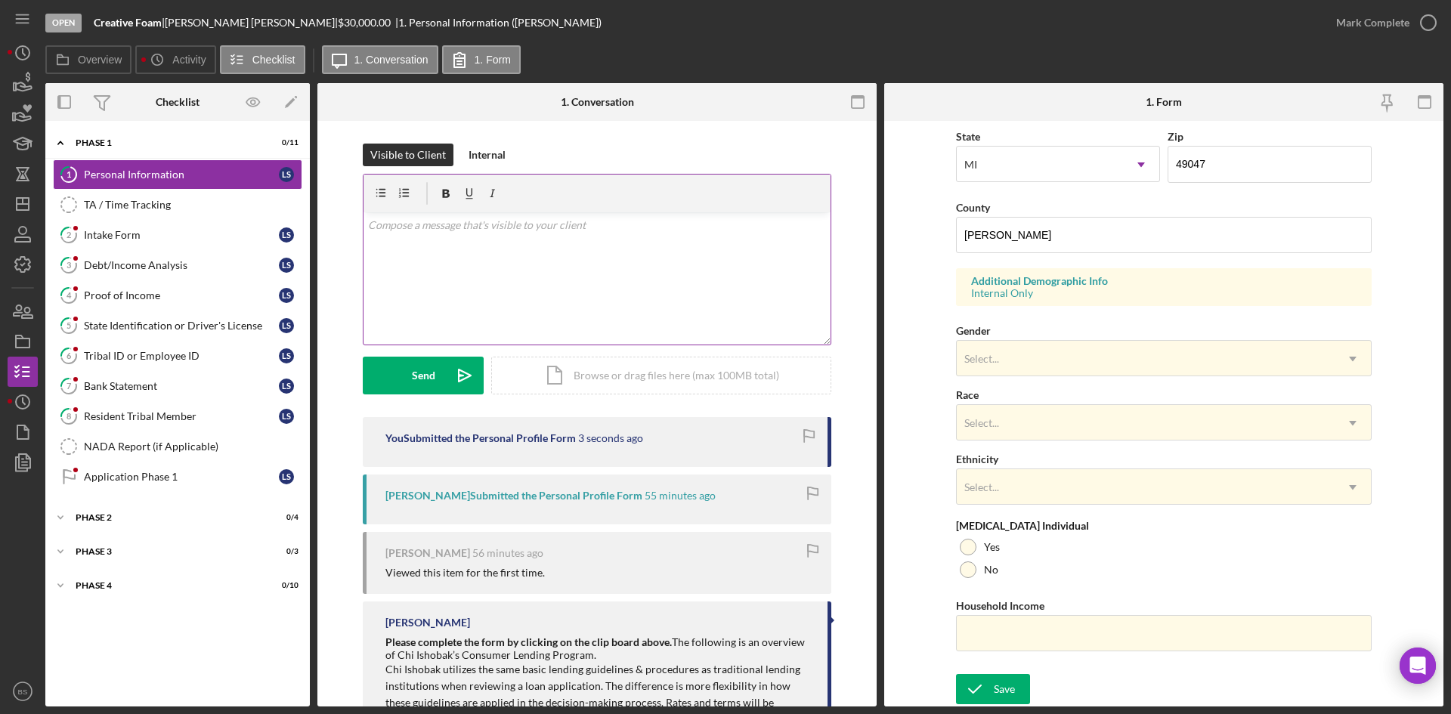
scroll to position [119, 0]
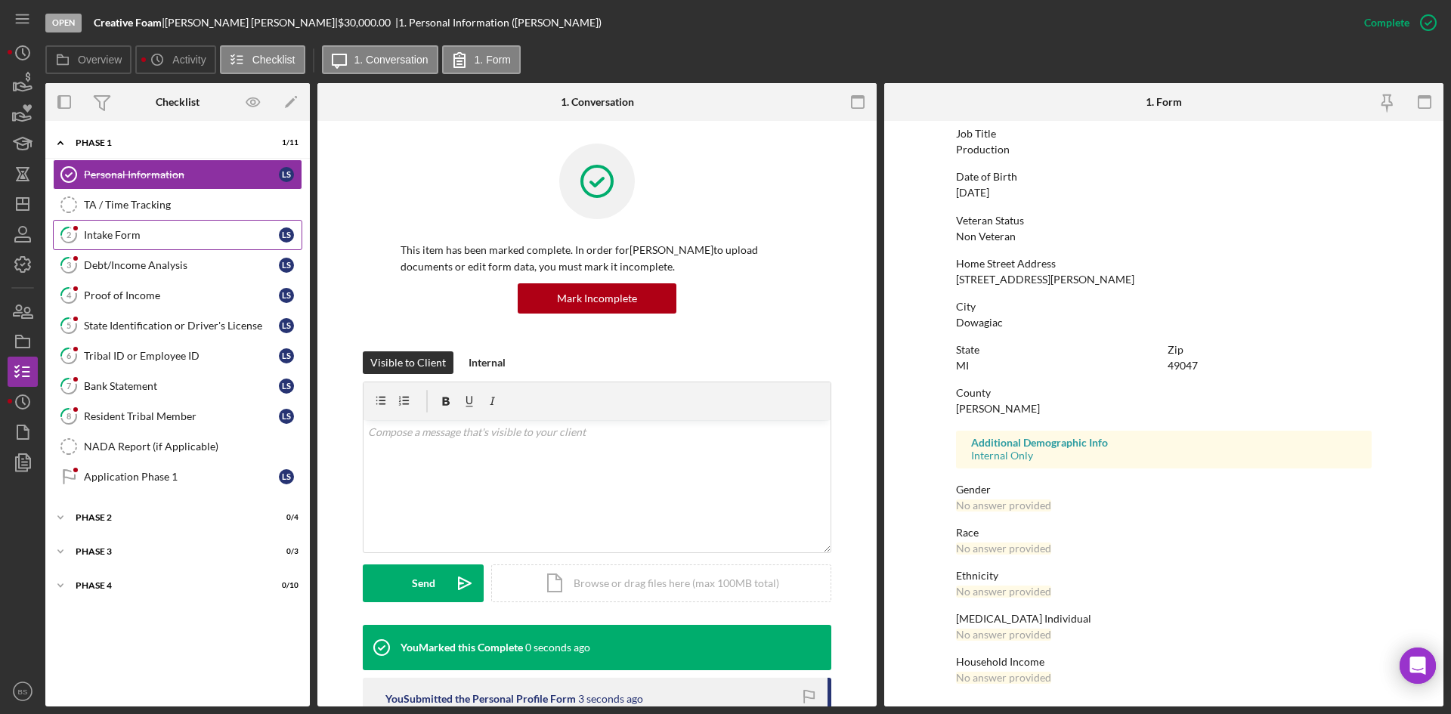
click at [247, 239] on div "Intake Form" at bounding box center [181, 235] width 195 height 12
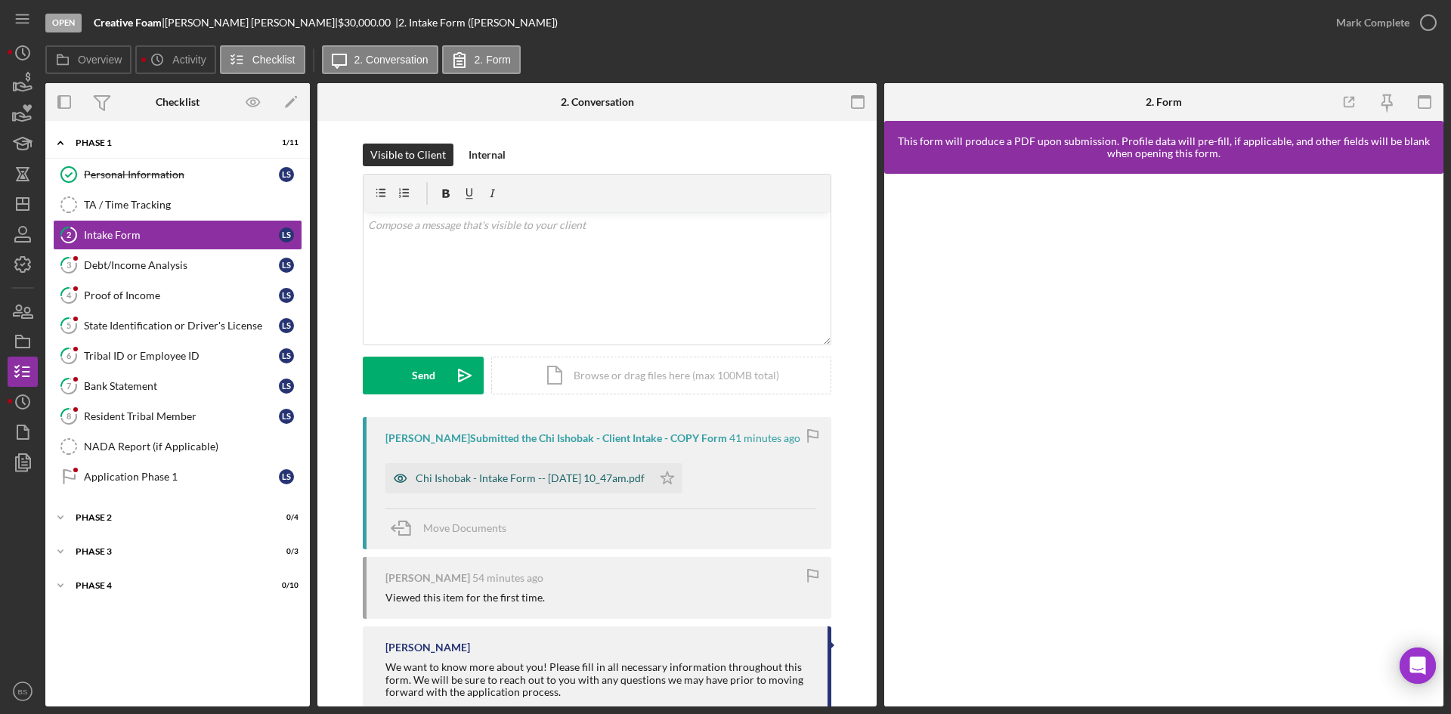
click at [628, 471] on div "Chi Ishobak - Intake Form -- 2025-09-02 10_47am.pdf" at bounding box center [518, 478] width 267 height 30
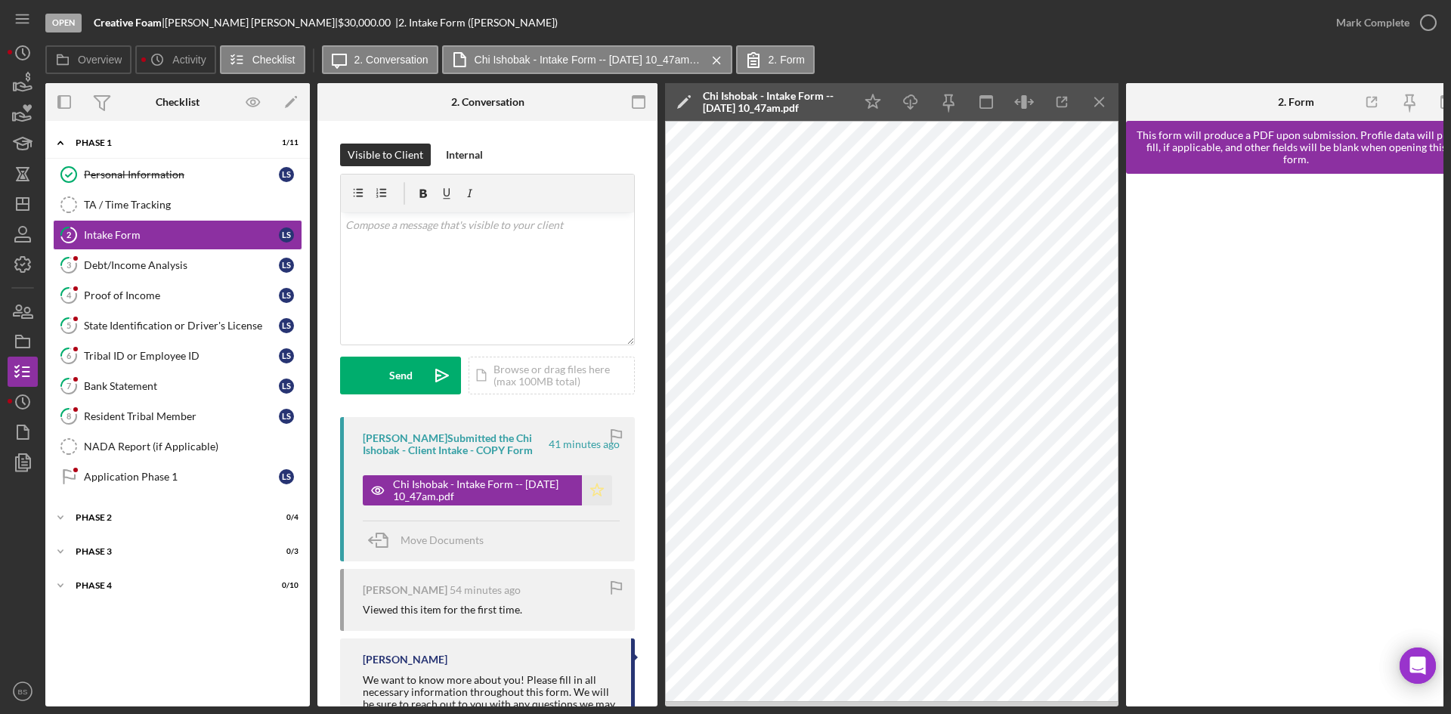
click at [600, 496] on icon "Icon/Star" at bounding box center [597, 490] width 30 height 30
click at [1354, 29] on div "Mark Complete" at bounding box center [1372, 23] width 73 height 30
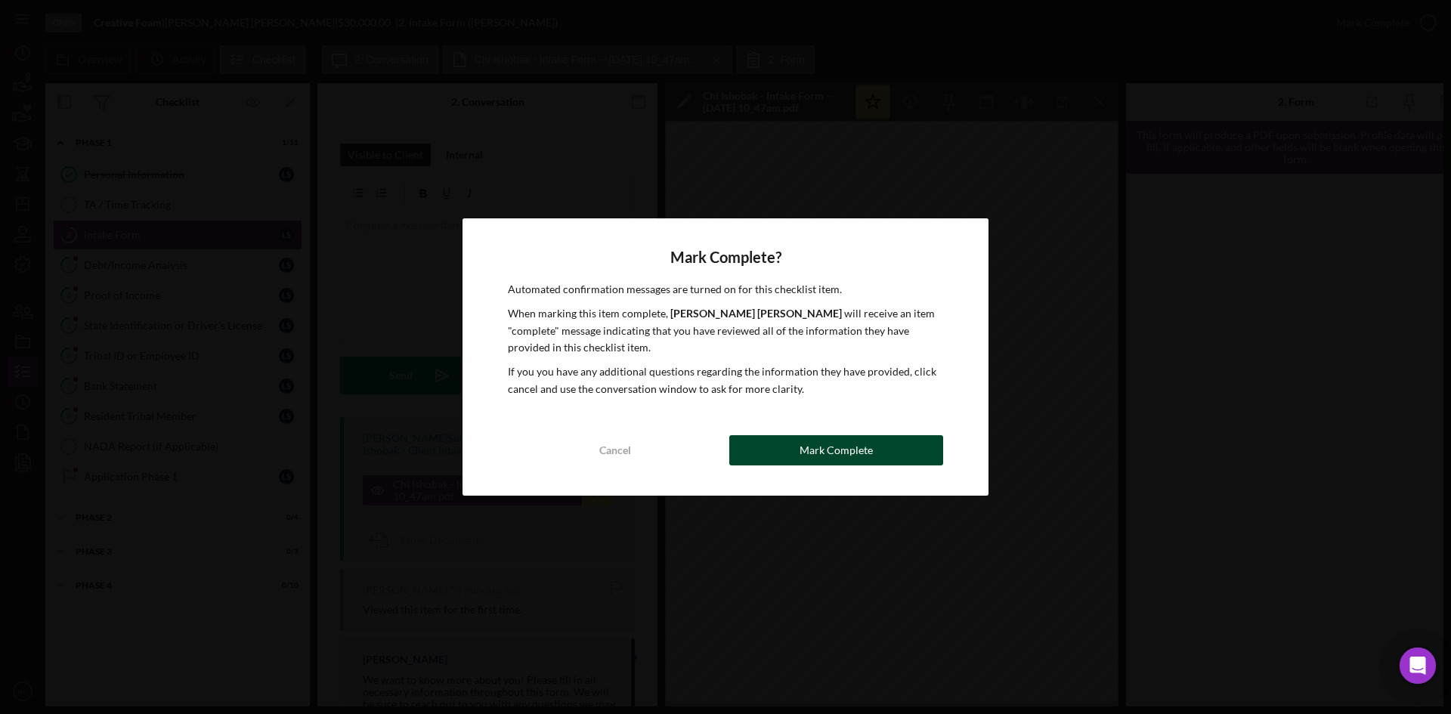
click at [873, 453] on button "Mark Complete" at bounding box center [836, 450] width 214 height 30
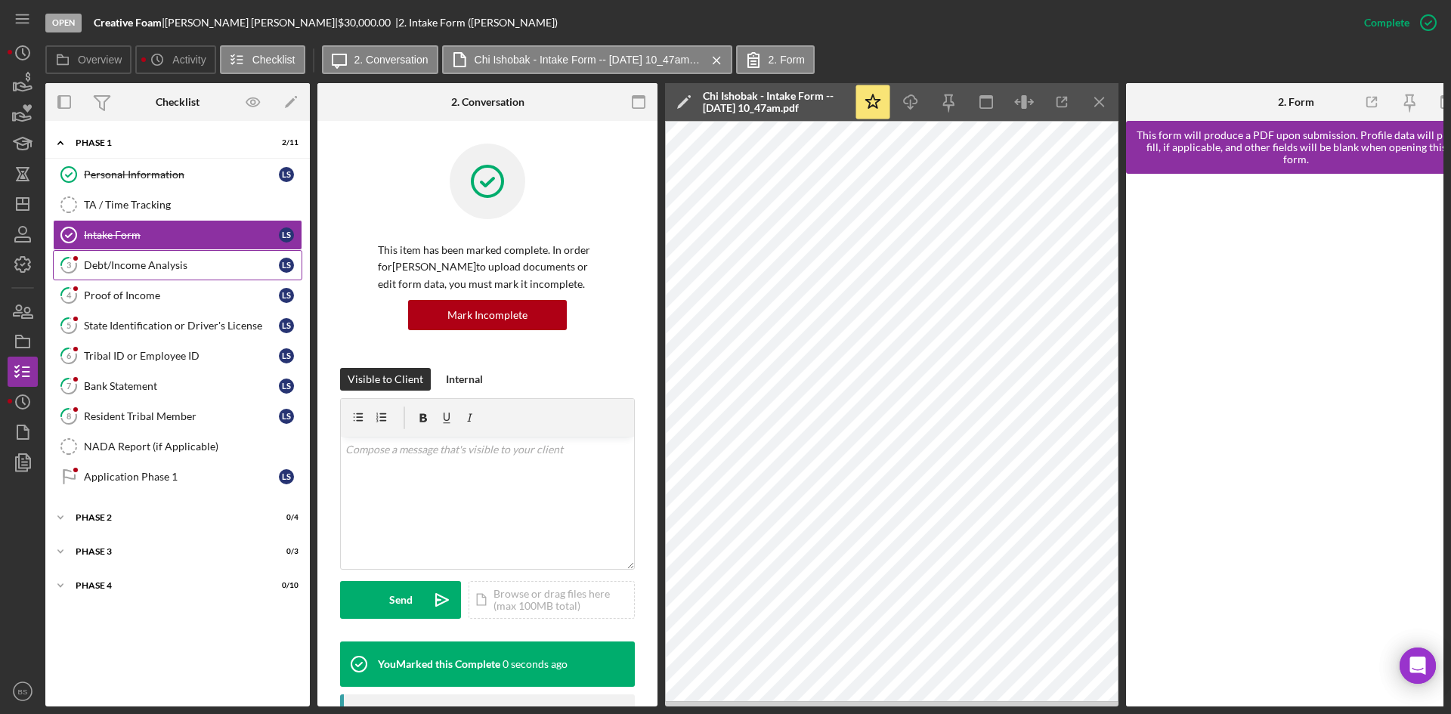
click at [221, 274] on link "3 Debt/Income Analysis L S" at bounding box center [177, 265] width 249 height 30
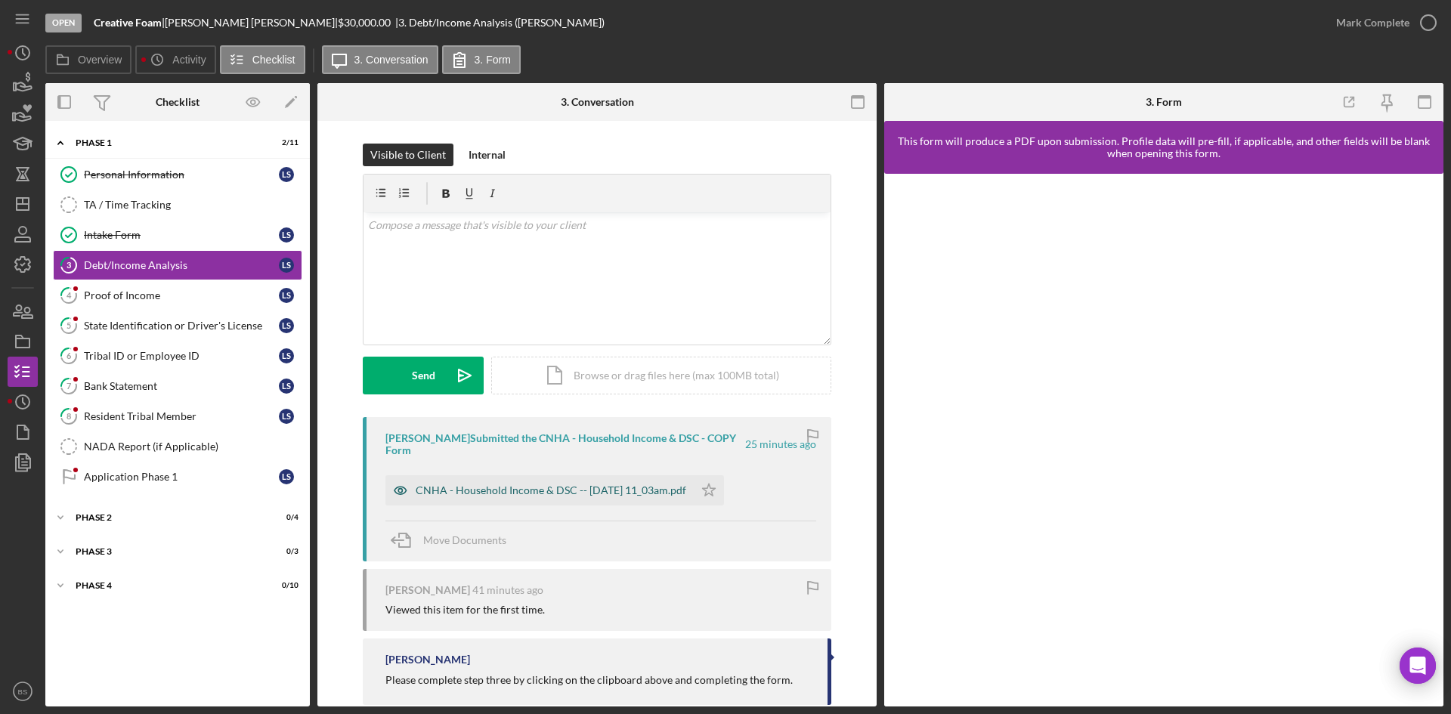
click at [592, 490] on div "CNHA - Household Income & DSC -- 2025-09-02 11_03am.pdf" at bounding box center [551, 490] width 270 height 12
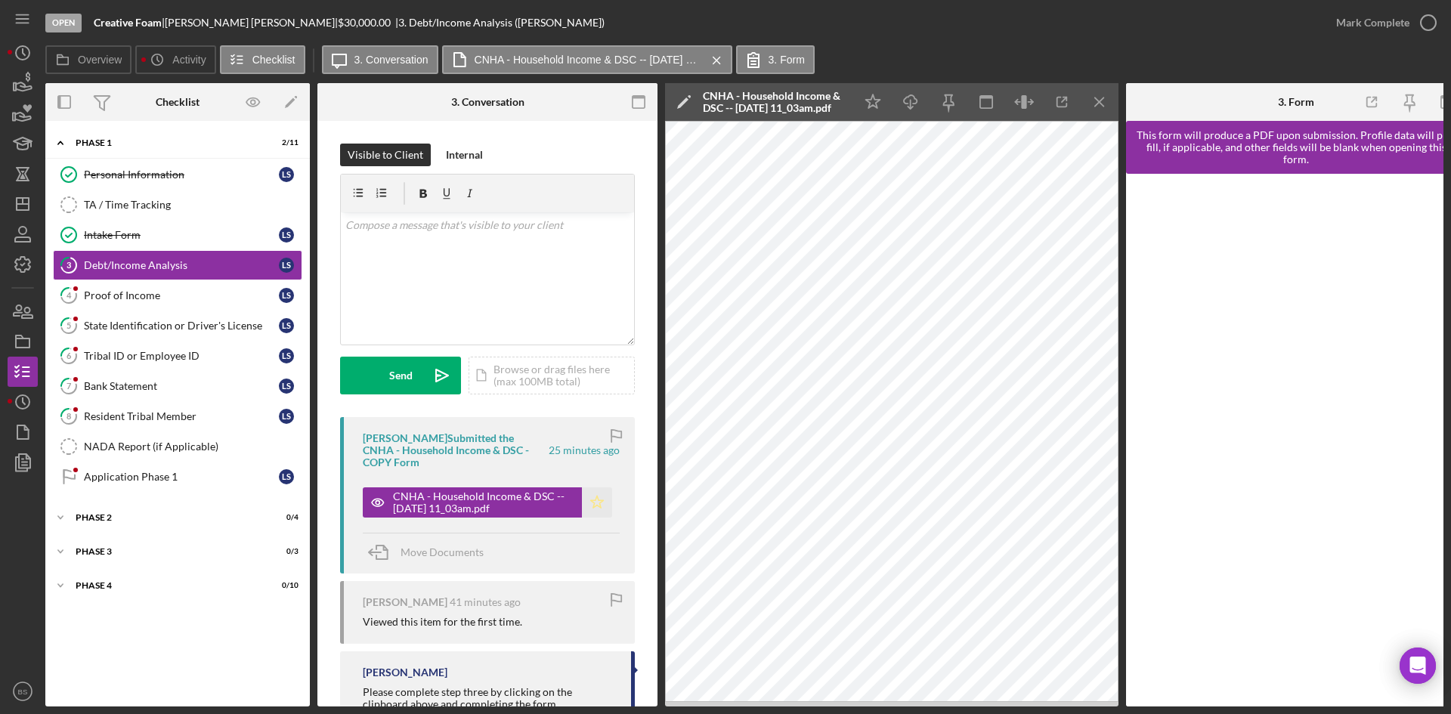
click at [595, 496] on icon "Icon/Star" at bounding box center [597, 502] width 30 height 30
click at [1339, 9] on div "Mark Complete" at bounding box center [1372, 23] width 73 height 30
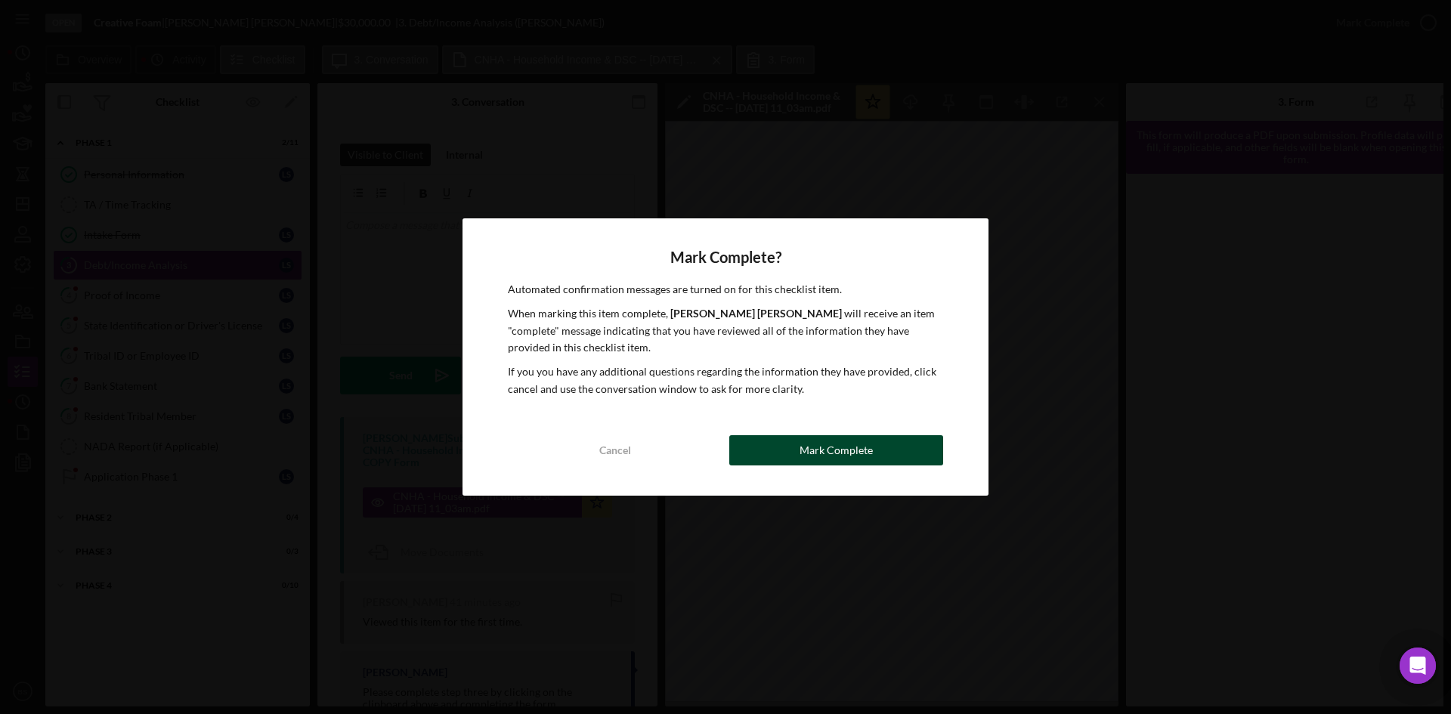
click at [903, 440] on button "Mark Complete" at bounding box center [836, 450] width 214 height 30
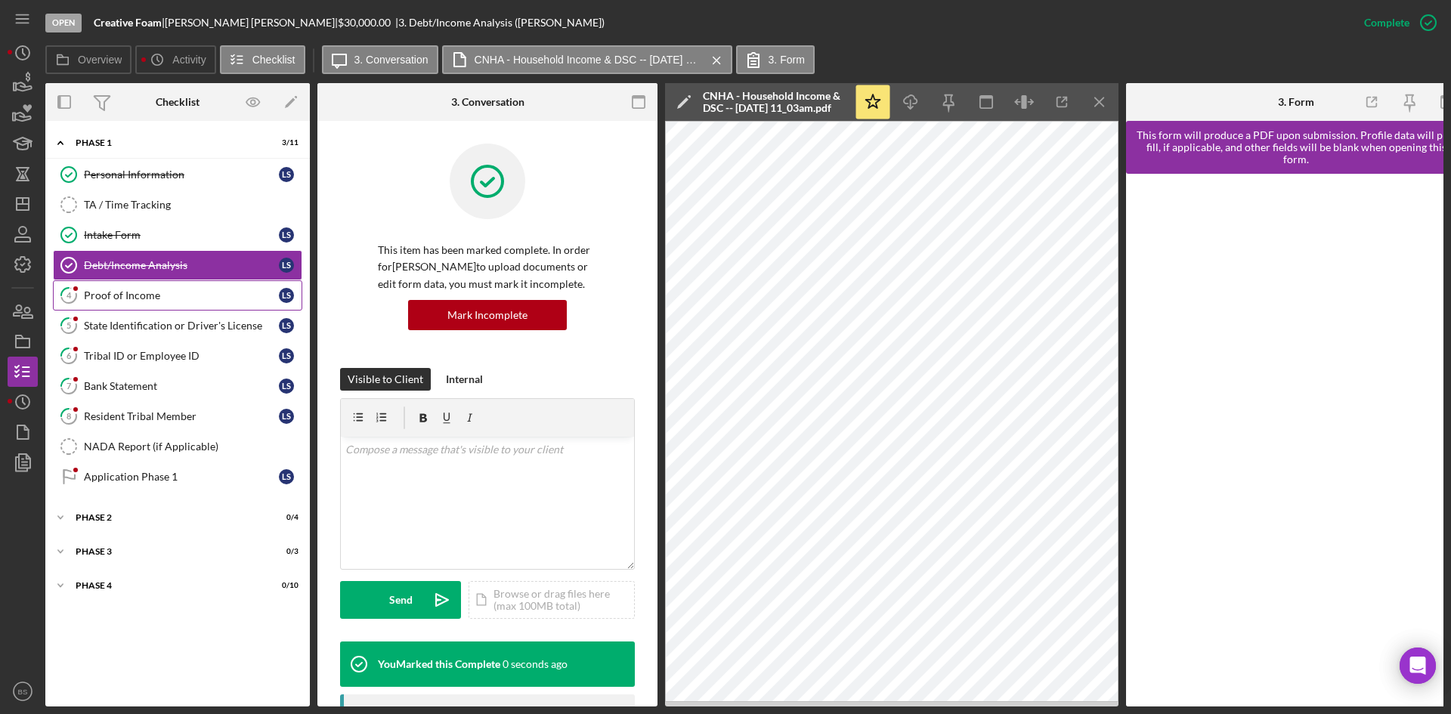
click at [212, 287] on link "4 Proof of Income L S" at bounding box center [177, 295] width 249 height 30
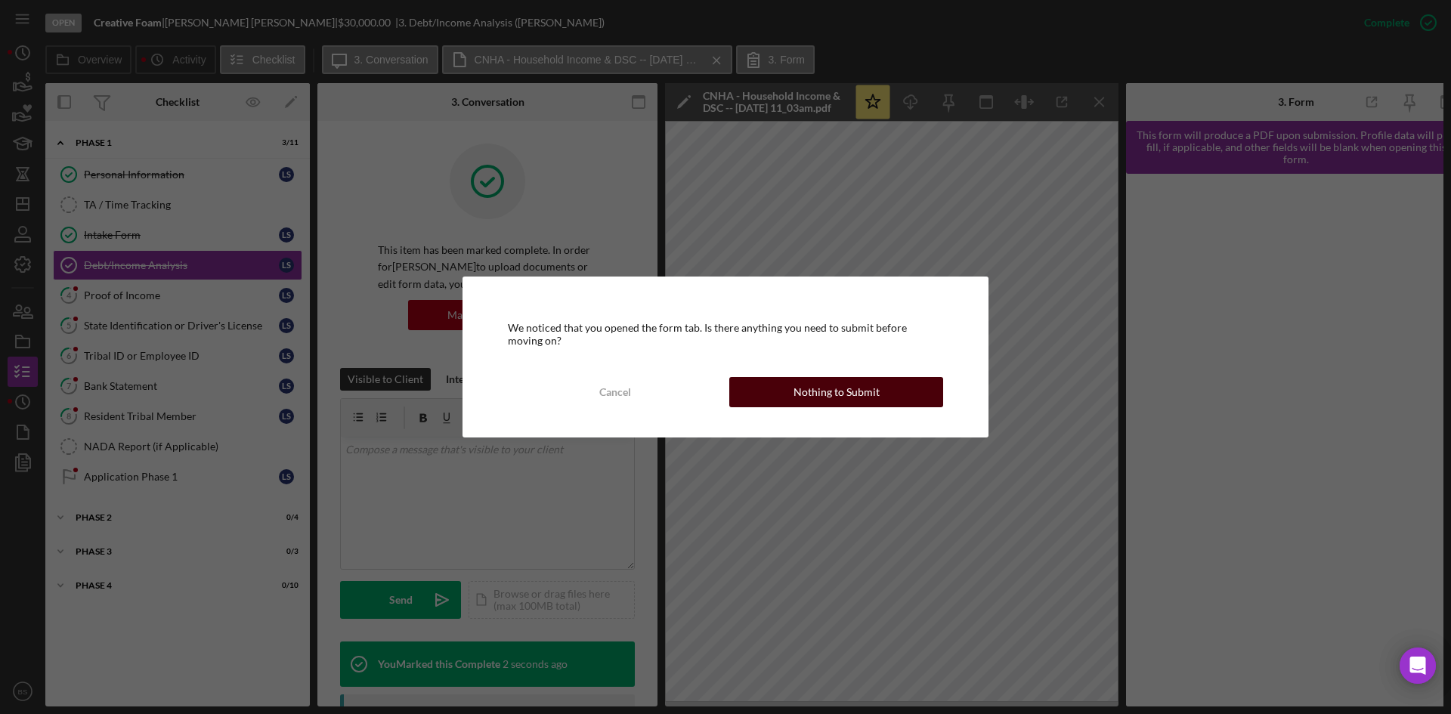
click at [776, 403] on button "Nothing to Submit" at bounding box center [836, 392] width 214 height 30
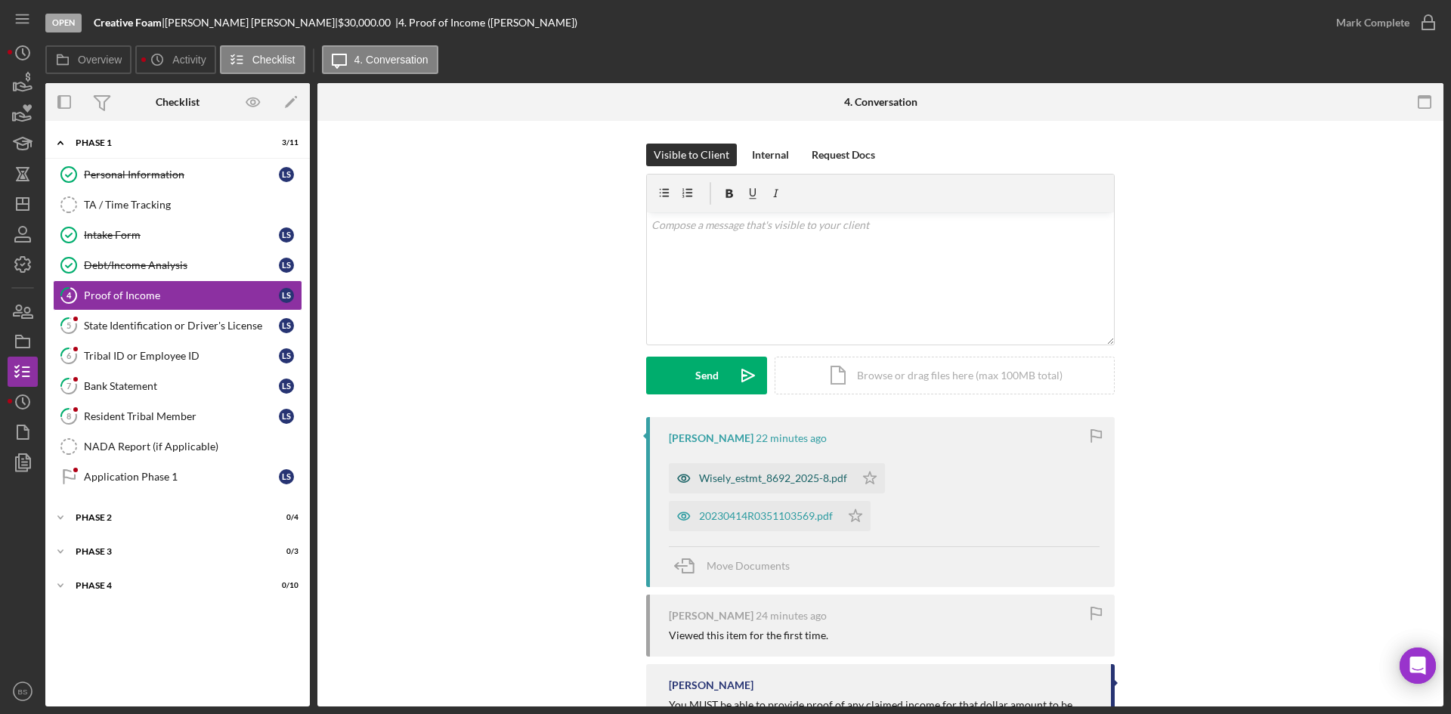
click at [768, 473] on div "Wisely_estmt_8692_2025-8.pdf" at bounding box center [773, 478] width 148 height 12
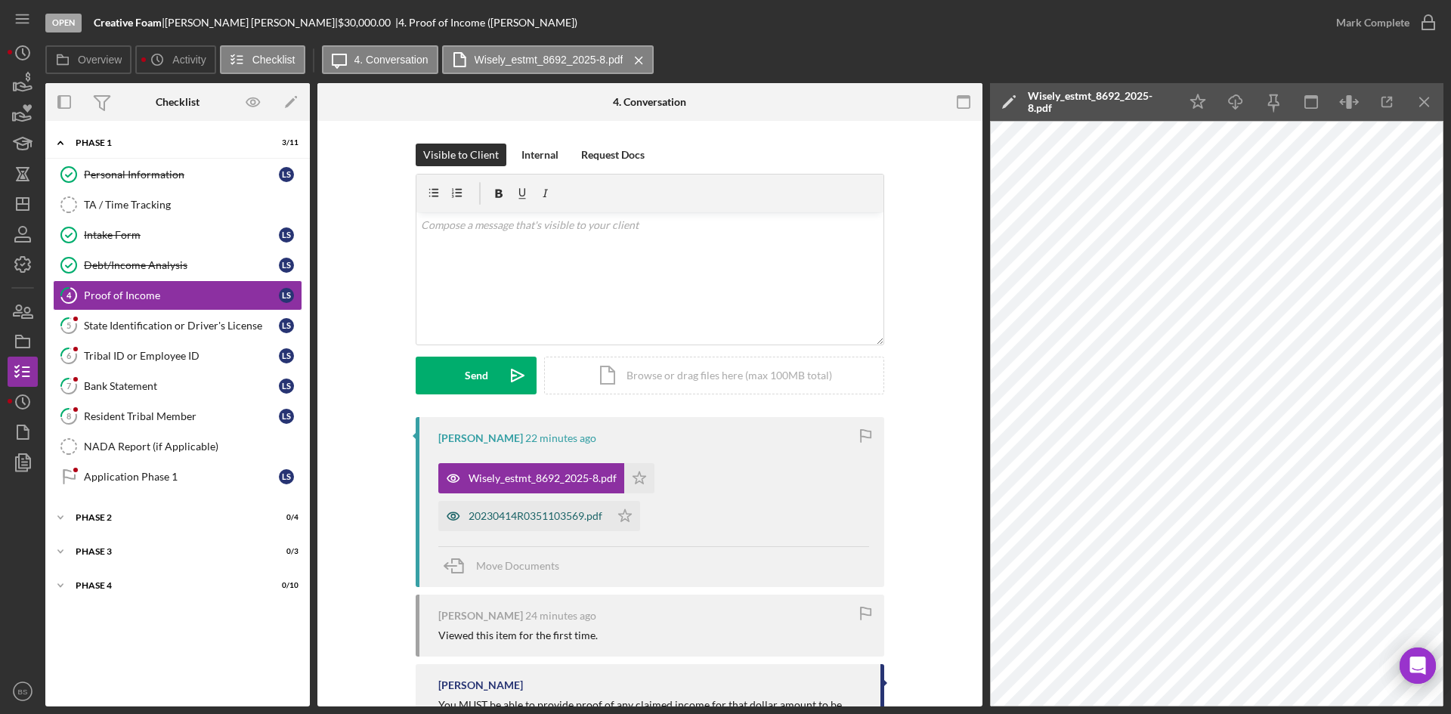
click at [537, 514] on div "20230414R0351103569.pdf" at bounding box center [535, 516] width 134 height 12
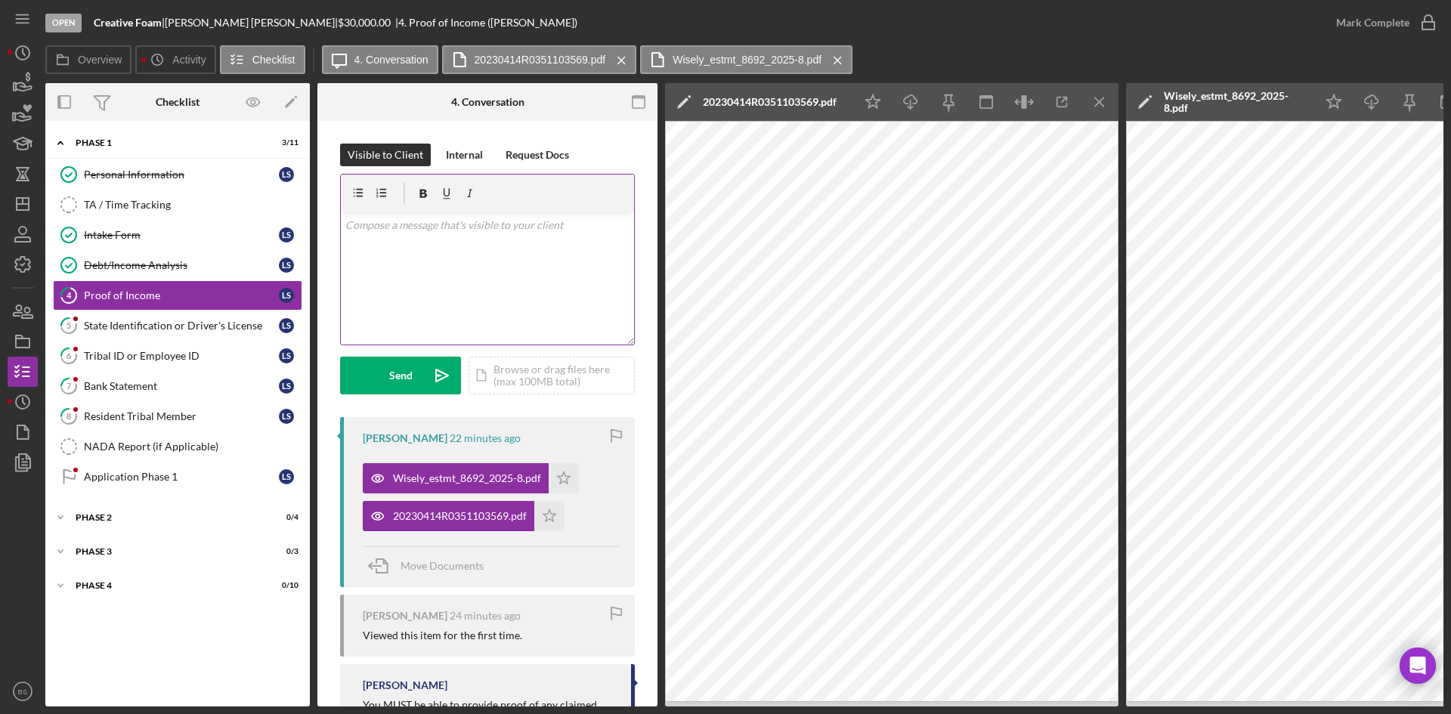
click at [521, 251] on div "v Color teal Color pink Remove color Add row above Add row below Add column bef…" at bounding box center [487, 278] width 293 height 132
click at [464, 228] on p "To complete this step please upload 2 more of your most recent pay stubs." at bounding box center [487, 234] width 285 height 34
click at [438, 231] on p "To complete this step please upload 2 more of your most recent pay stubs." at bounding box center [487, 234] width 285 height 34
click at [454, 377] on icon "Icon/icon-invite-send" at bounding box center [442, 376] width 38 height 38
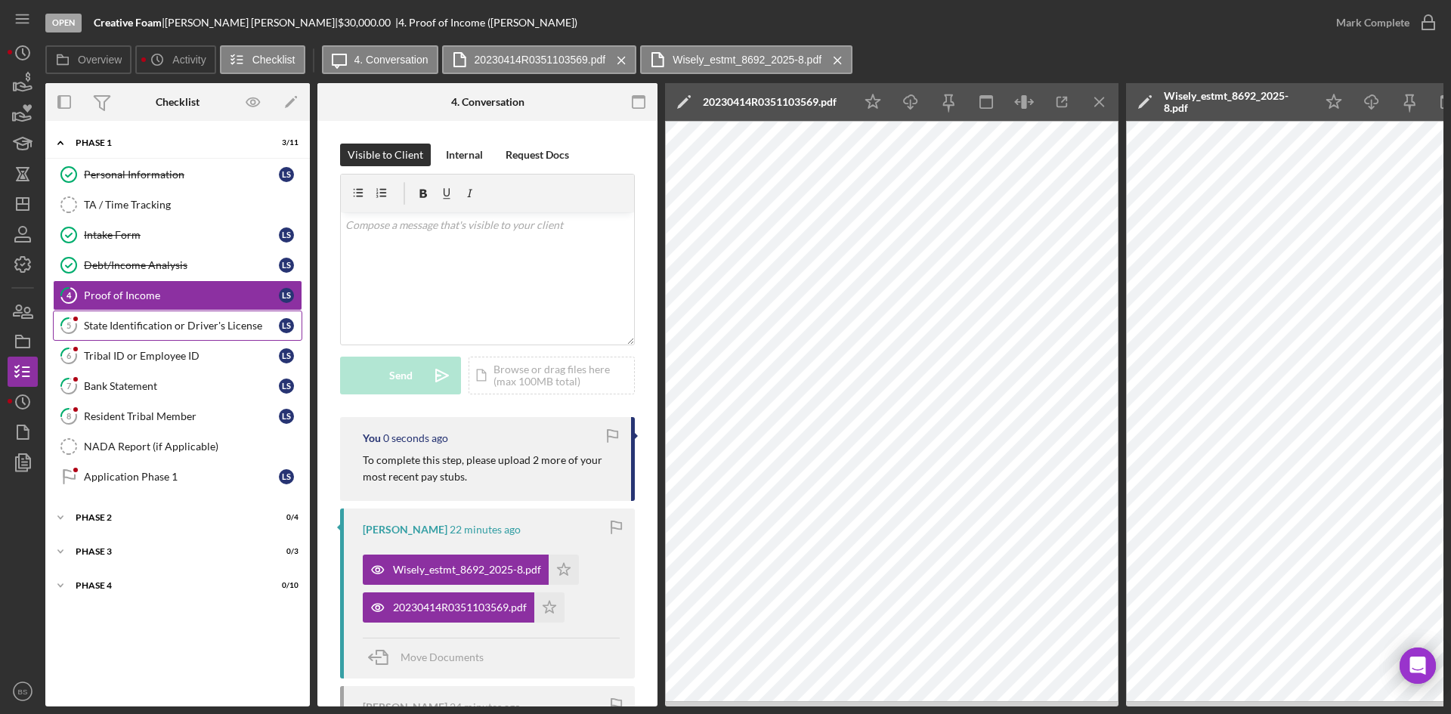
click at [233, 329] on div "State Identification or Driver's License" at bounding box center [181, 326] width 195 height 12
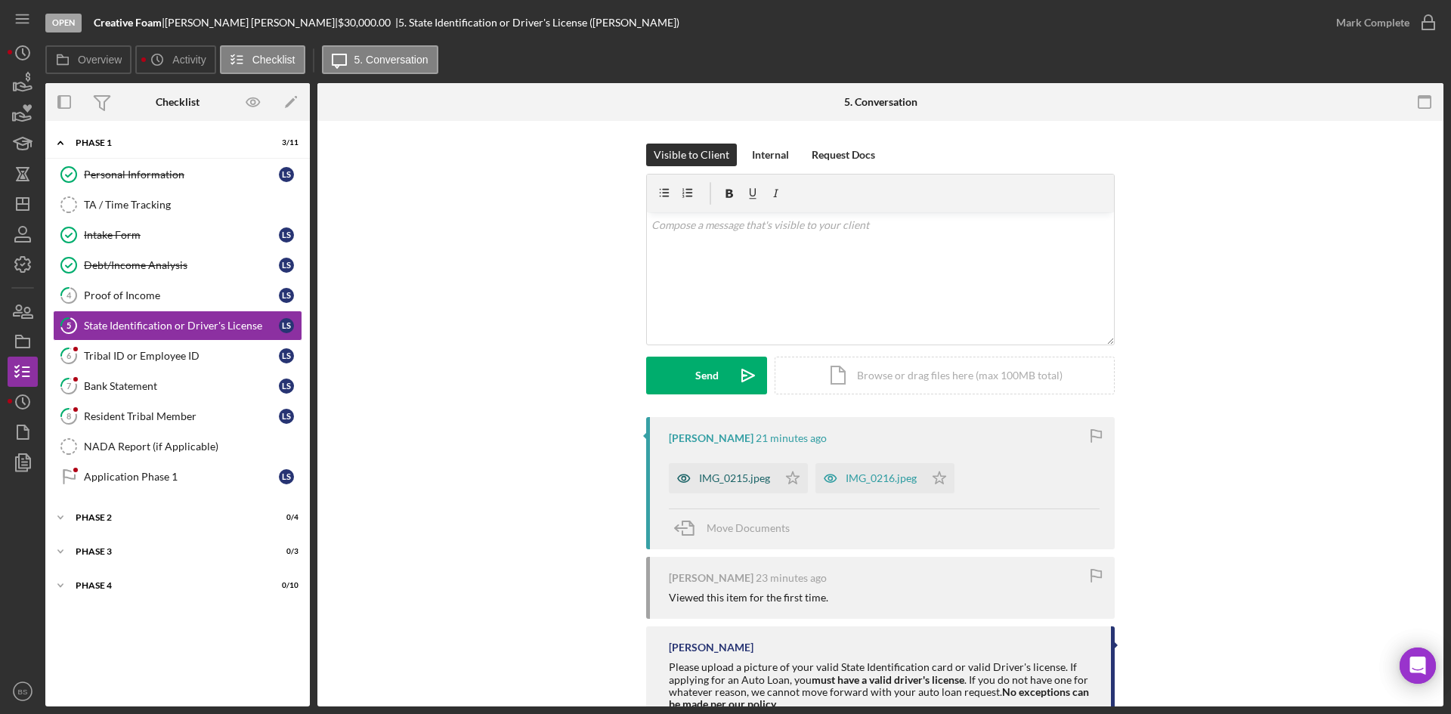
click at [677, 471] on icon "button" at bounding box center [684, 478] width 30 height 30
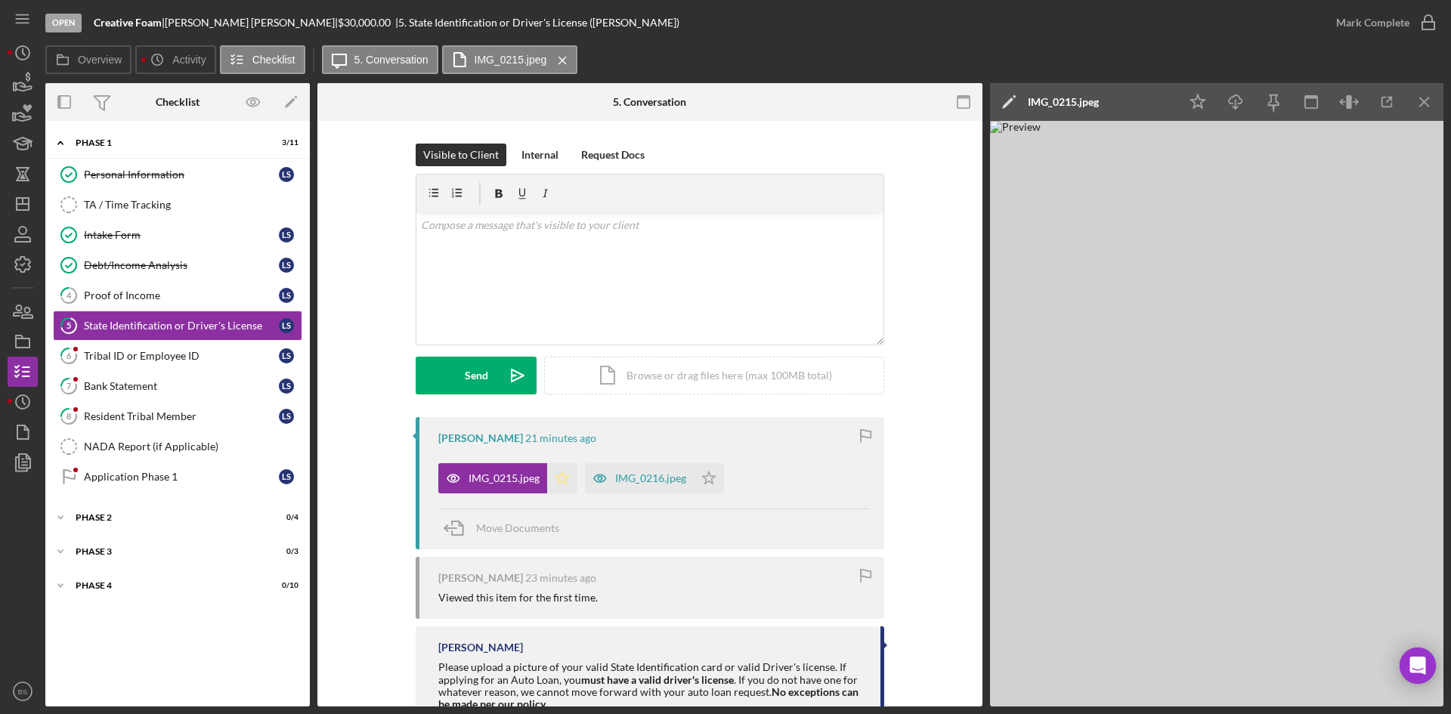
click at [561, 477] on icon "Icon/Star" at bounding box center [562, 478] width 30 height 30
click at [1349, 26] on div "Mark Complete" at bounding box center [1372, 23] width 73 height 30
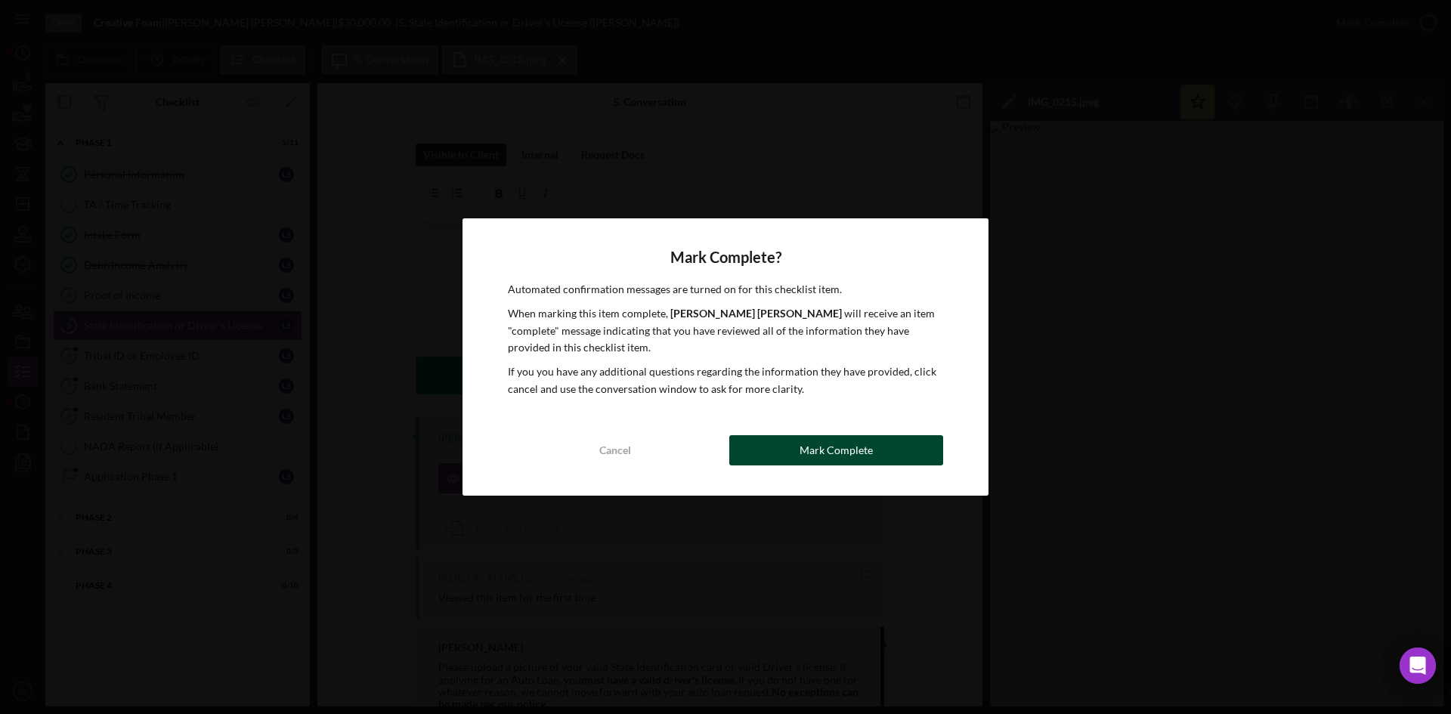
click at [932, 449] on button "Mark Complete" at bounding box center [836, 450] width 214 height 30
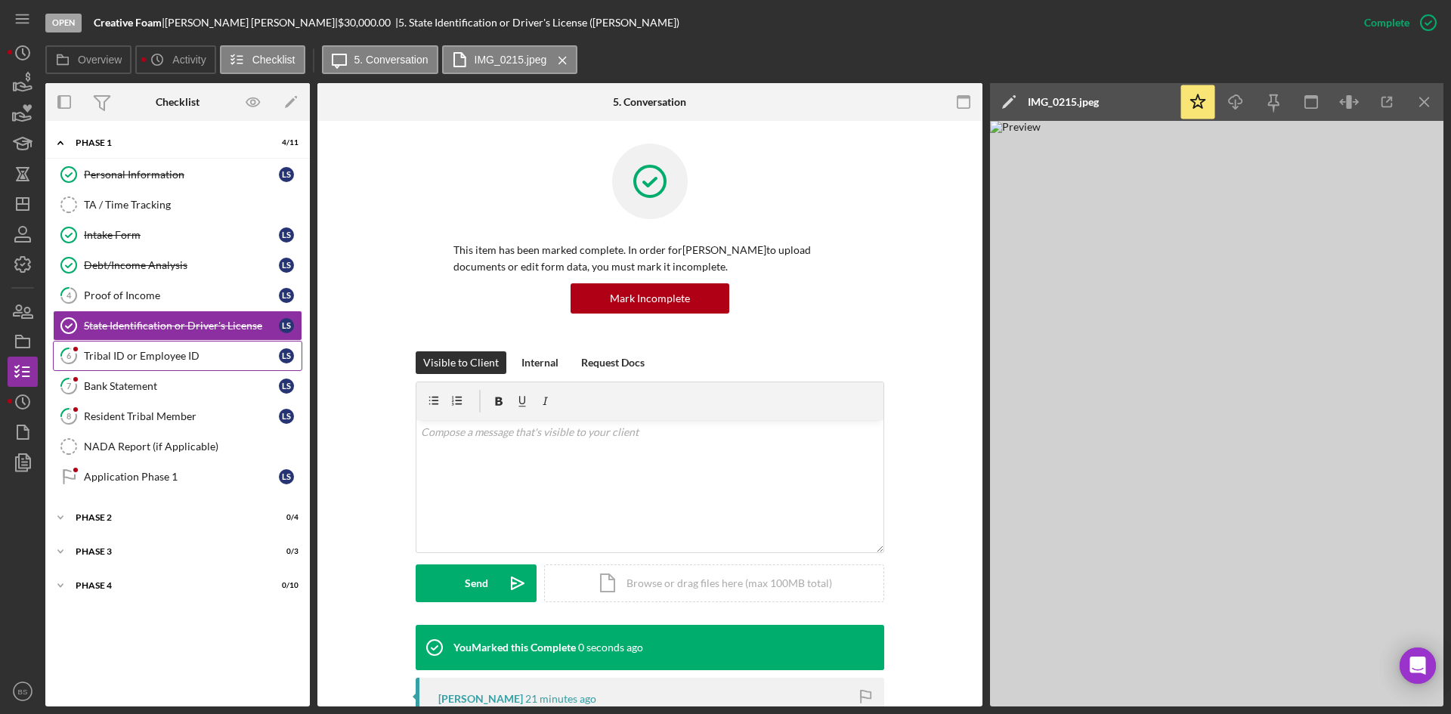
click at [105, 342] on link "6 Tribal ID or Employee ID L S" at bounding box center [177, 356] width 249 height 30
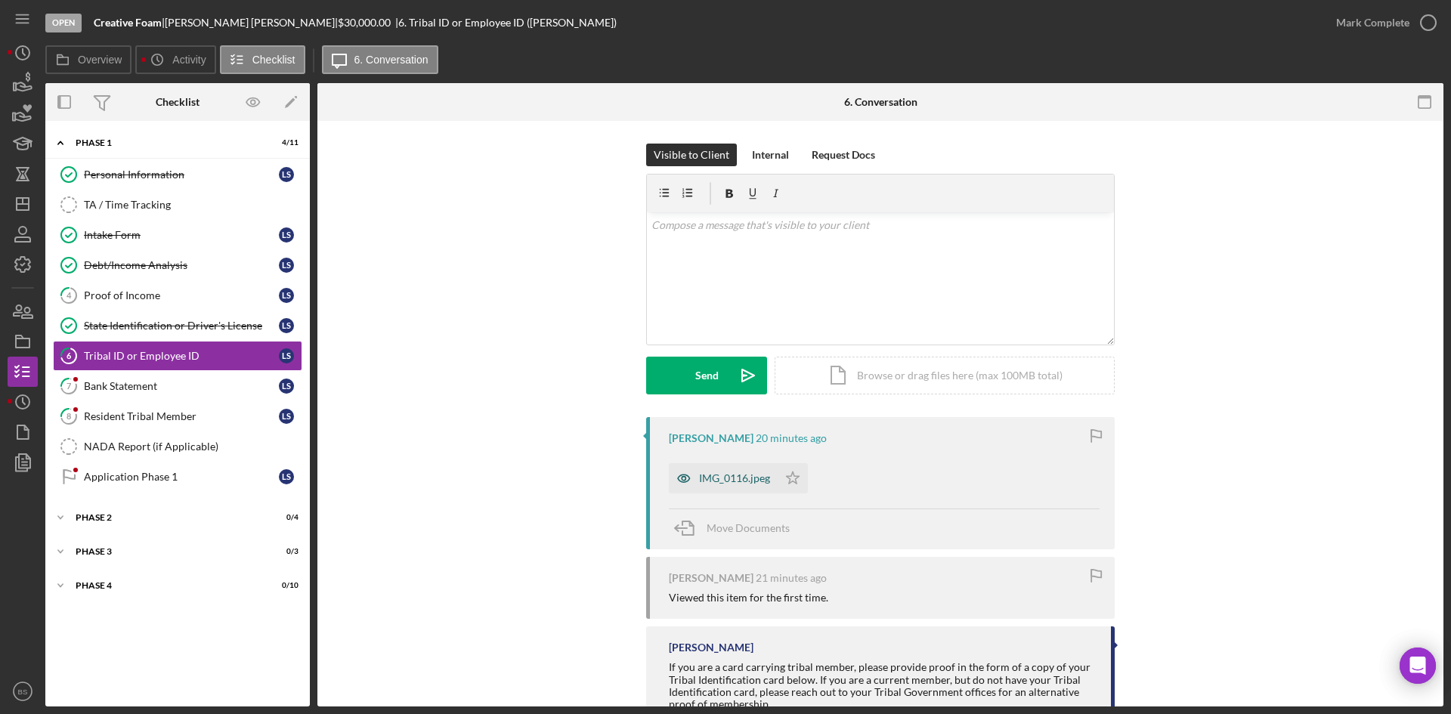
click at [743, 482] on div "IMG_0116.jpeg" at bounding box center [734, 478] width 71 height 12
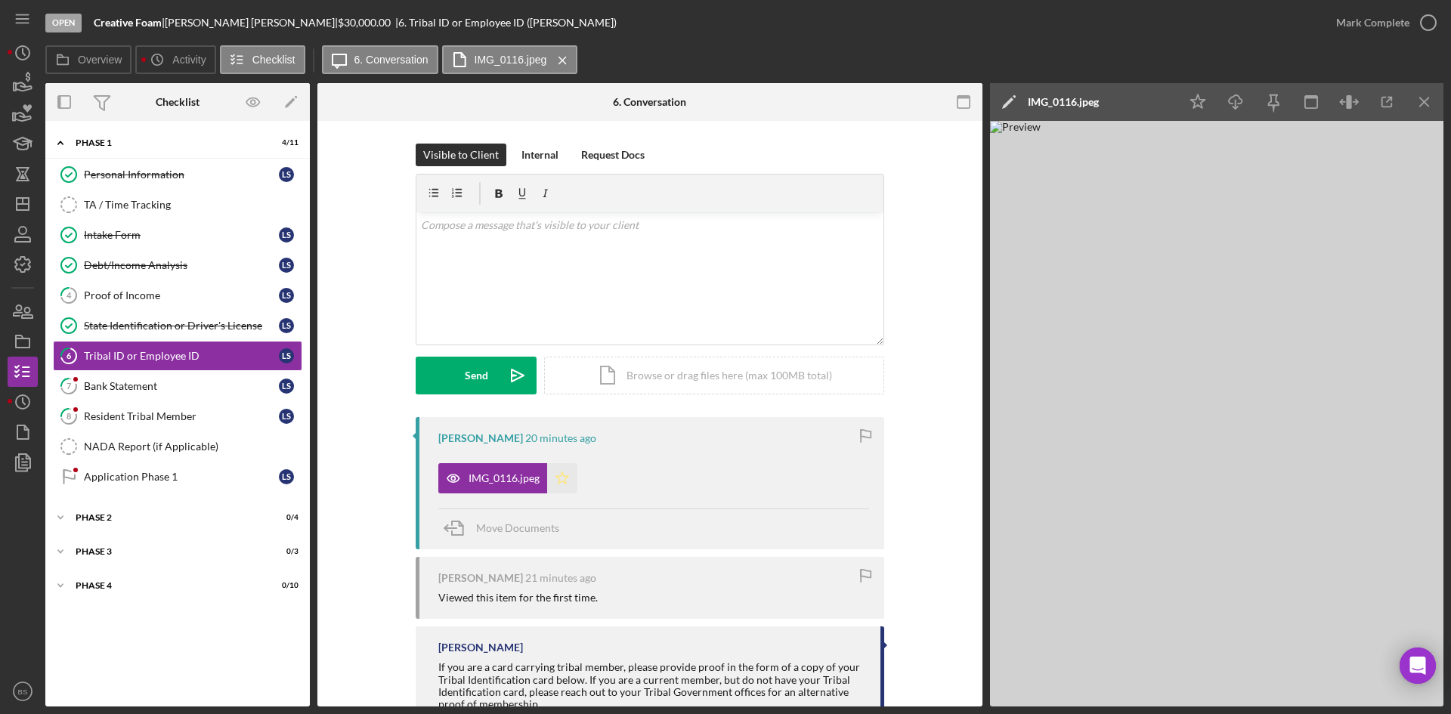
click at [562, 477] on polygon "button" at bounding box center [562, 477] width 13 height 12
click at [1394, 20] on div "Mark Complete" at bounding box center [1372, 23] width 73 height 30
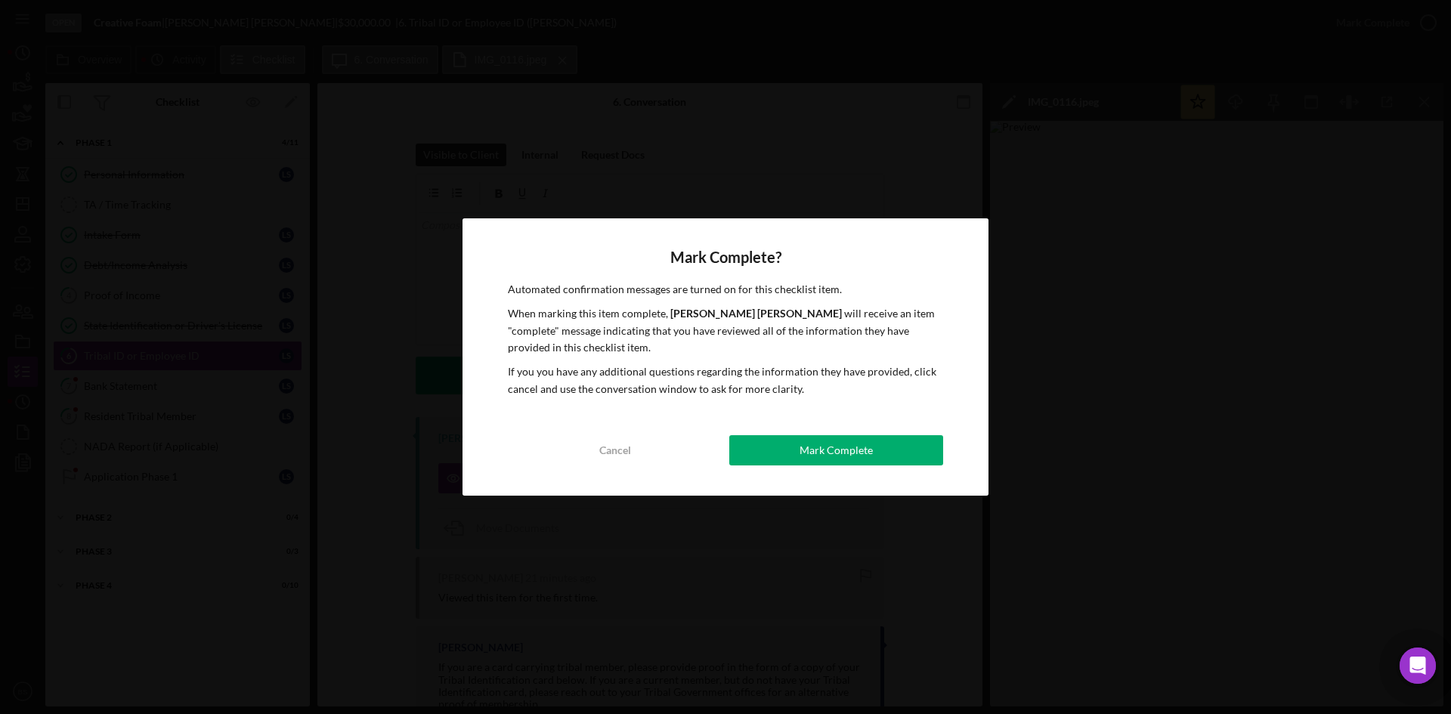
click at [877, 445] on button "Mark Complete" at bounding box center [836, 450] width 214 height 30
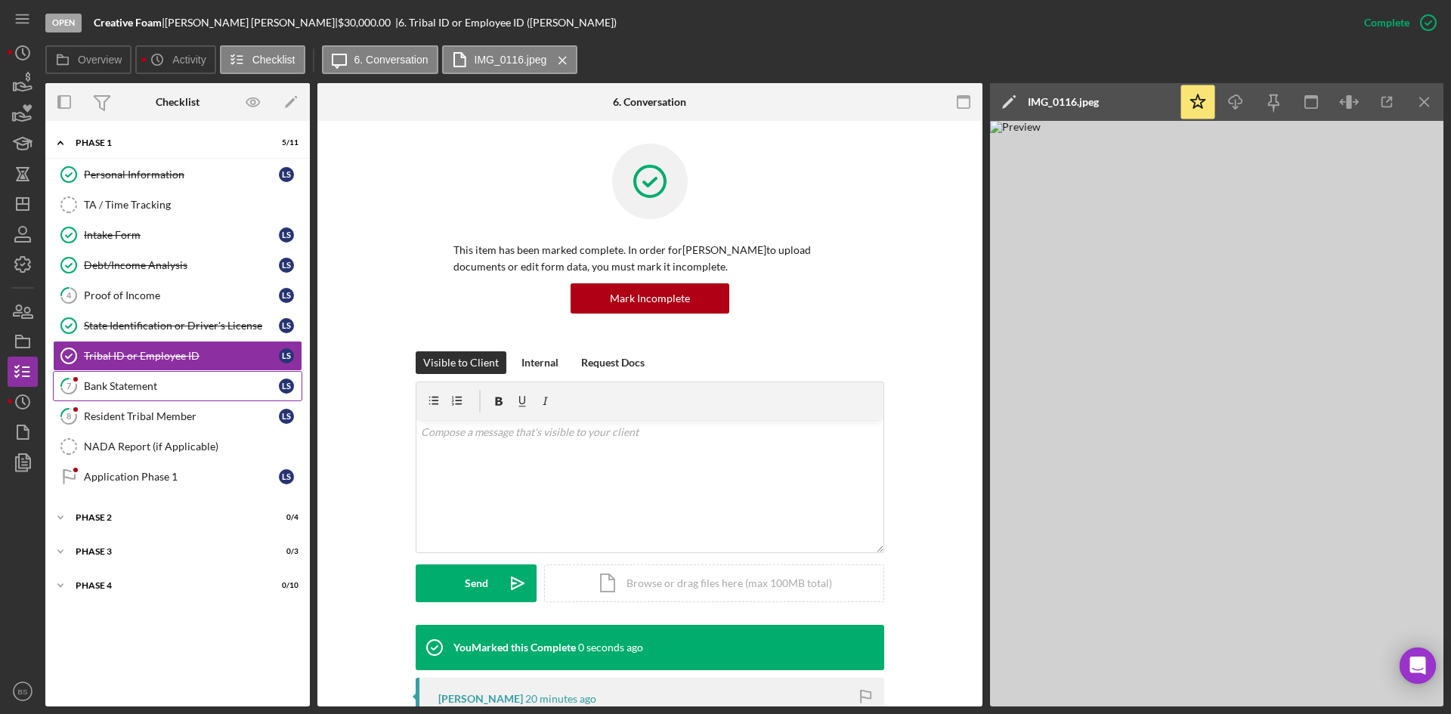
click at [167, 381] on div "Bank Statement" at bounding box center [181, 386] width 195 height 12
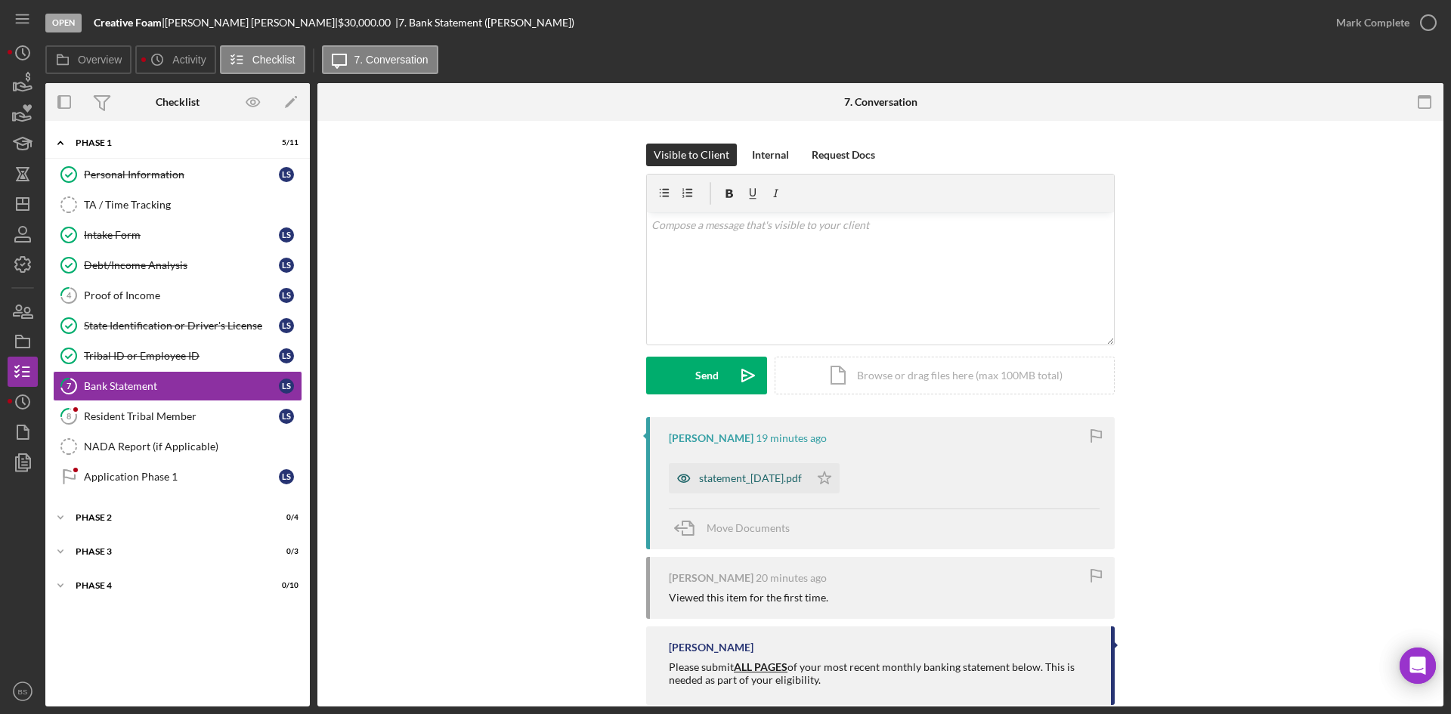
click at [724, 481] on div "statement_2025-08-05.pdf" at bounding box center [750, 478] width 103 height 12
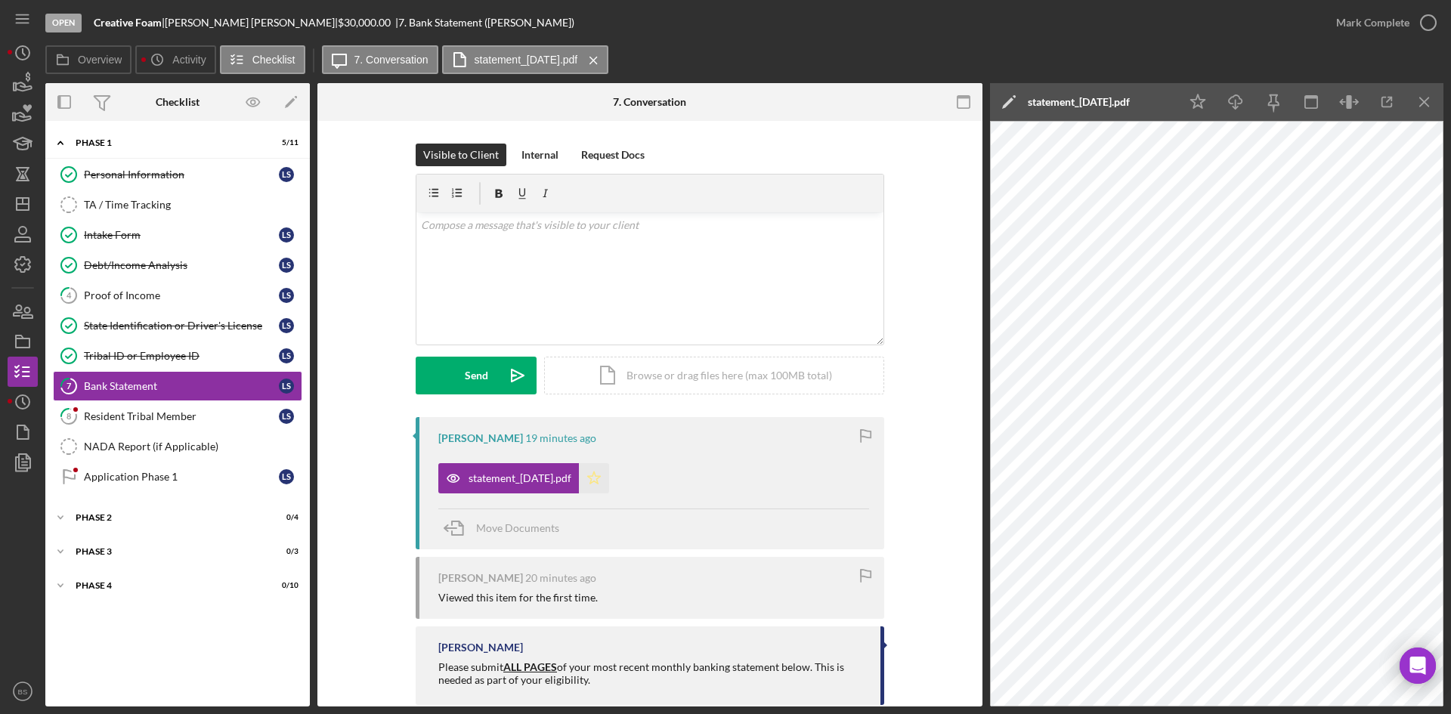
click at [609, 477] on icon "Icon/Star" at bounding box center [594, 478] width 30 height 30
click at [609, 470] on icon "Icon/Star" at bounding box center [594, 478] width 30 height 30
click at [669, 277] on div "v Color teal Color pink Remove color Add row above Add row below Add column bef…" at bounding box center [649, 278] width 467 height 132
click at [608, 225] on p "To complete this step, please upload your bank statement for August." at bounding box center [650, 225] width 459 height 17
click at [586, 227] on p "To complete this step, please upload your bank statement for August." at bounding box center [650, 225] width 459 height 17
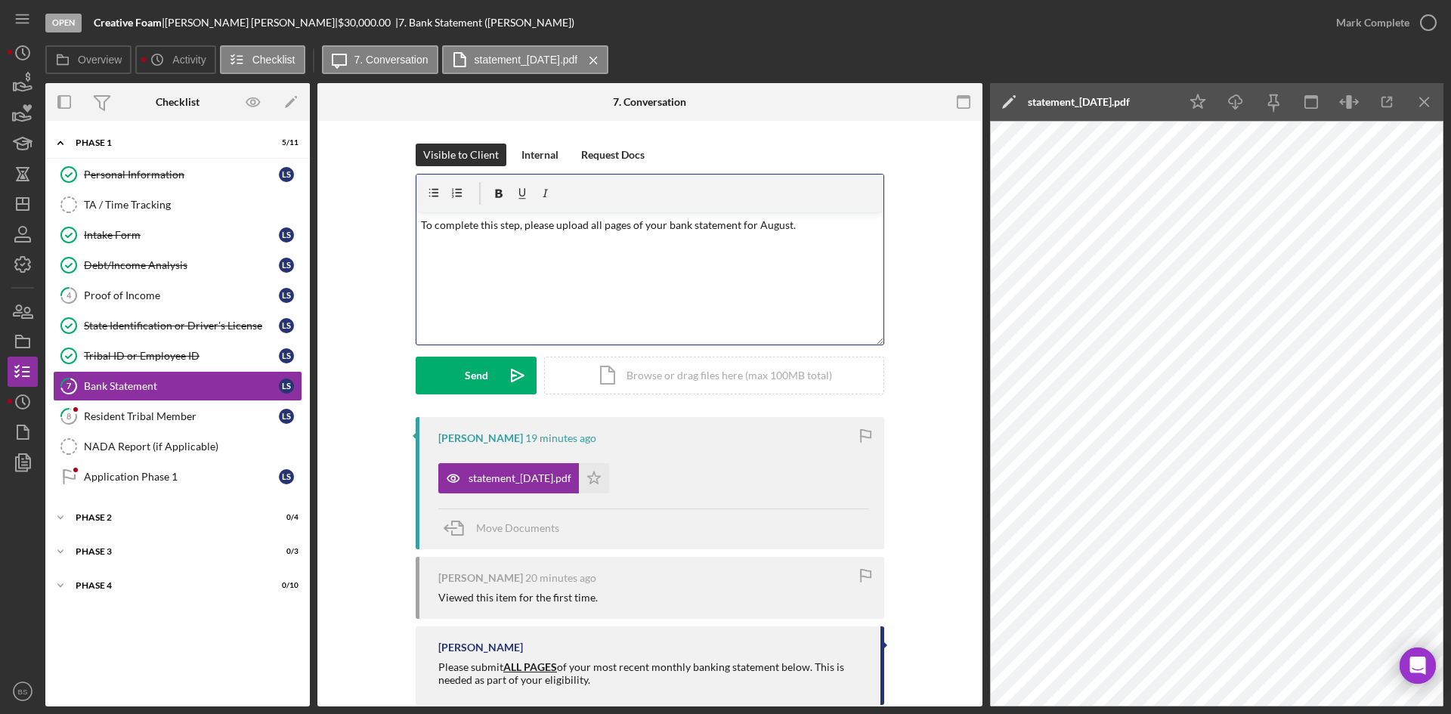
click at [832, 219] on p "To complete this step, please upload all pages of your bank statement for Augus…" at bounding box center [650, 225] width 459 height 17
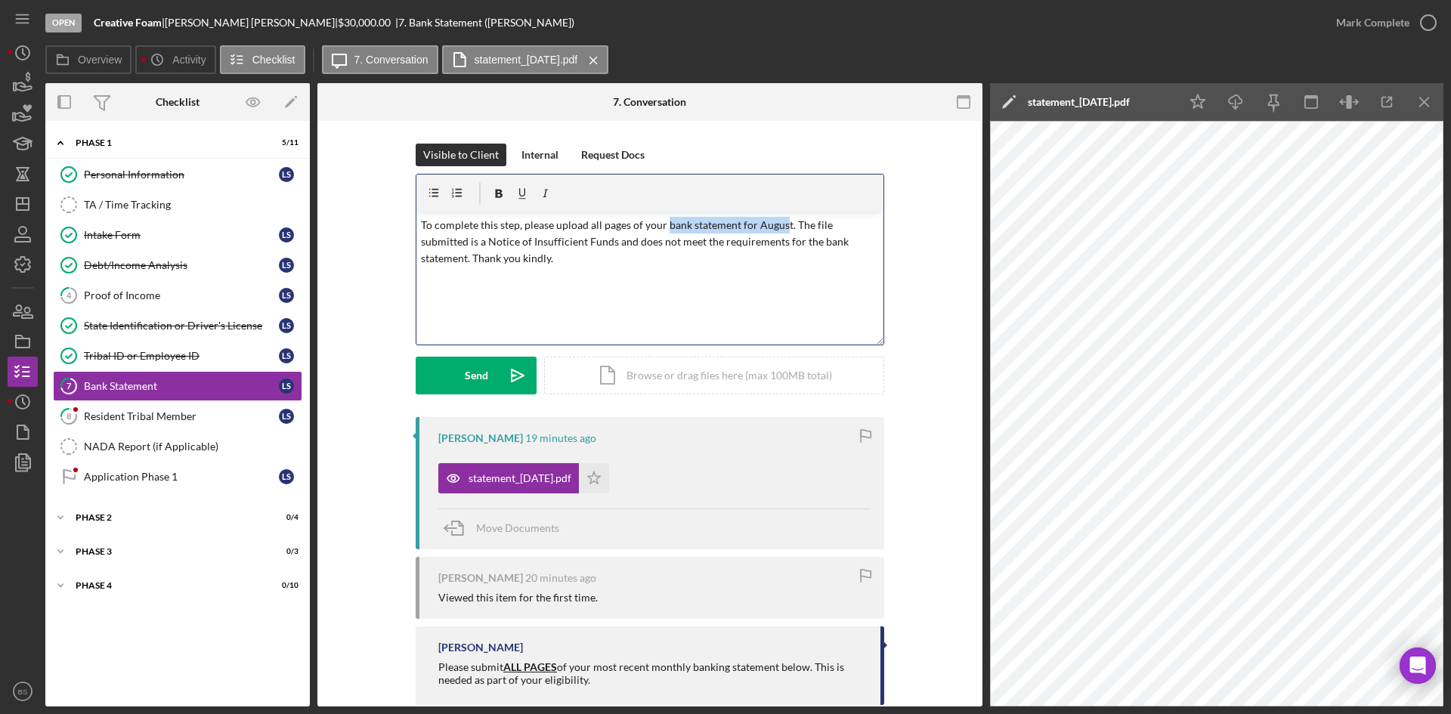
drag, startPoint x: 784, startPoint y: 225, endPoint x: 663, endPoint y: 227, distance: 120.9
click at [663, 227] on p "To complete this step, please upload all pages of your bank statement for Augus…" at bounding box center [650, 242] width 459 height 51
click at [807, 253] on p "To complete this step, please upload all pages of your August bank statement fo…" at bounding box center [650, 242] width 459 height 51
click at [487, 372] on button "Send Icon/icon-invite-send" at bounding box center [476, 376] width 121 height 38
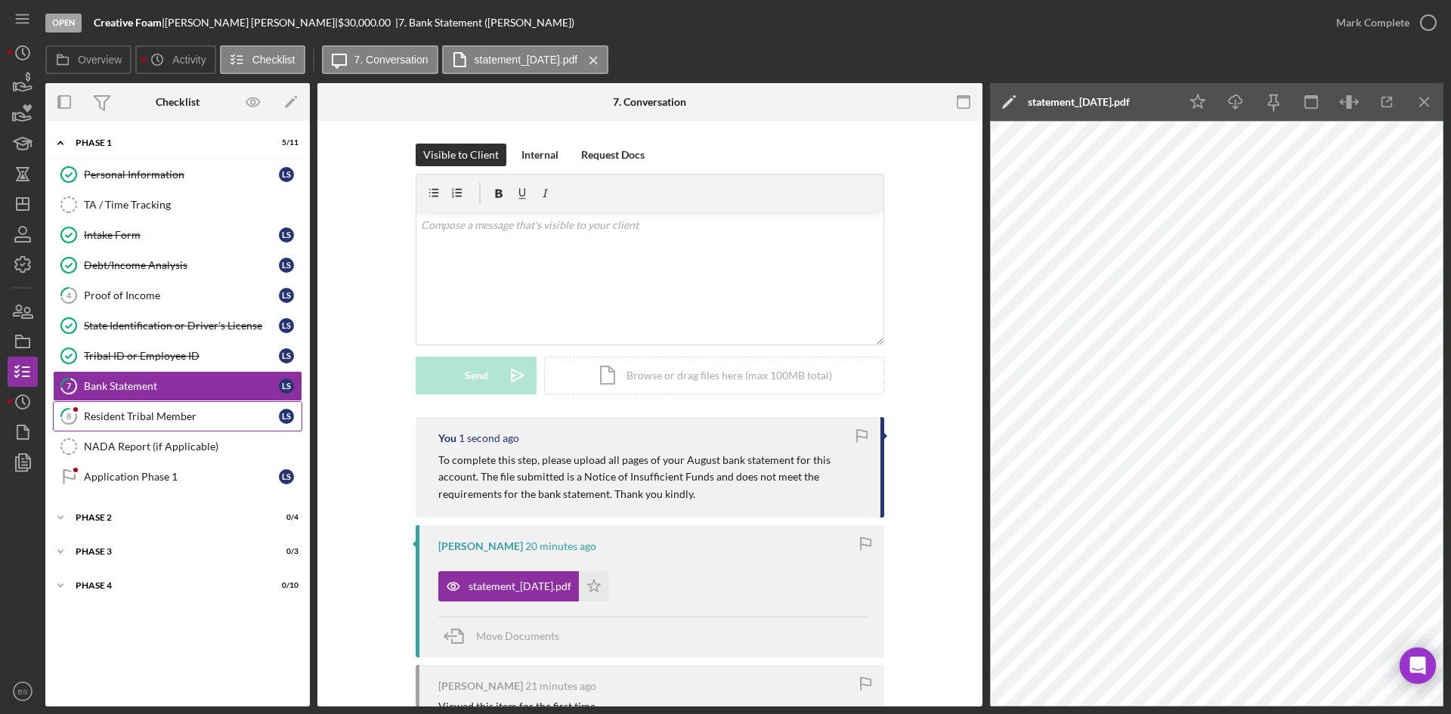
click at [127, 419] on div "Resident Tribal Member" at bounding box center [181, 416] width 195 height 12
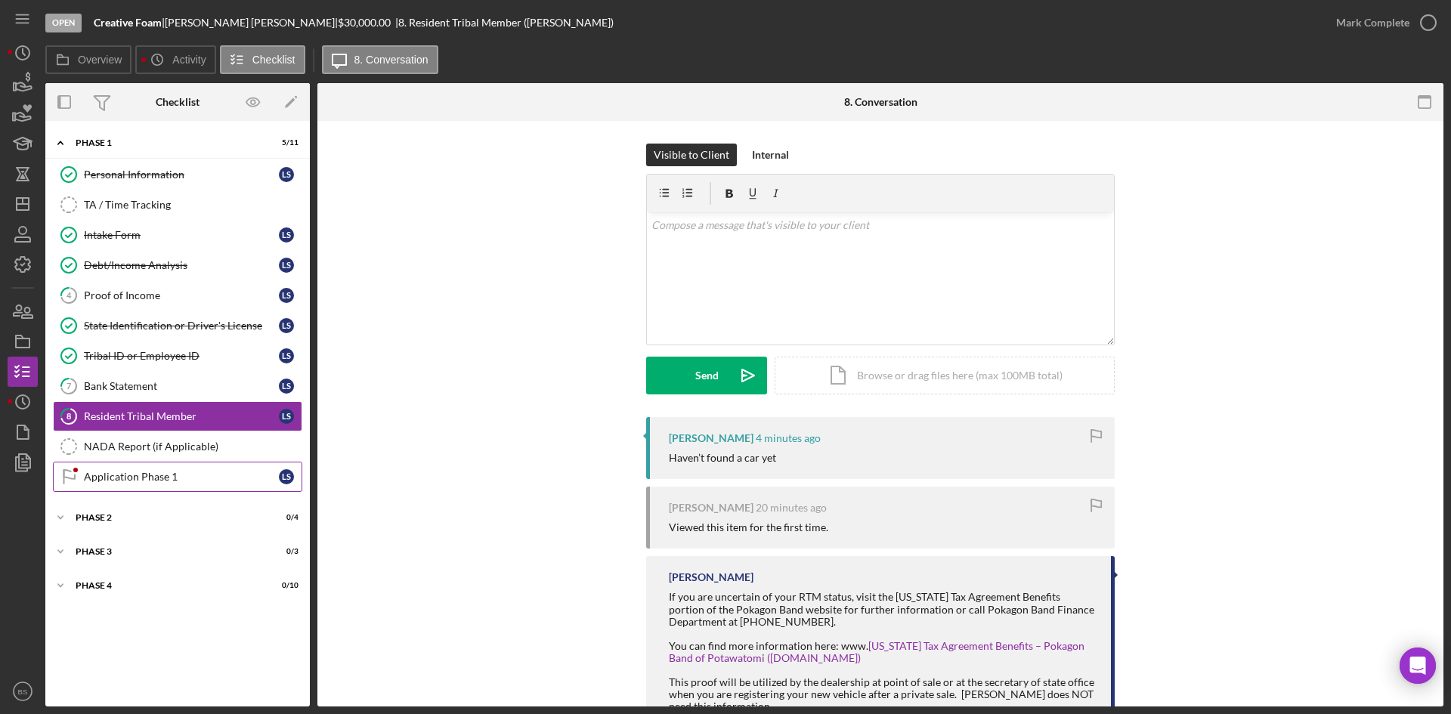
click at [150, 475] on div "Application Phase 1" at bounding box center [181, 477] width 195 height 12
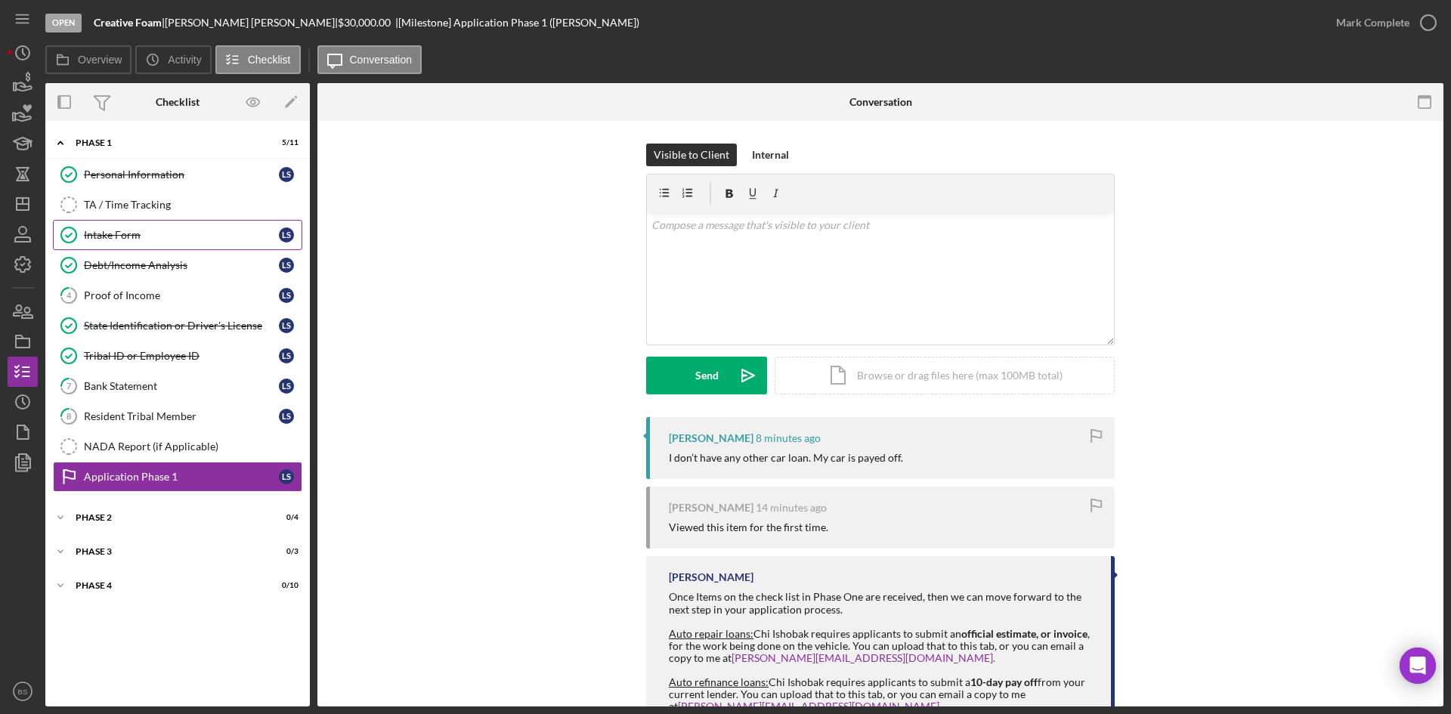
click at [168, 246] on link "Intake Form Intake Form L S" at bounding box center [177, 235] width 249 height 30
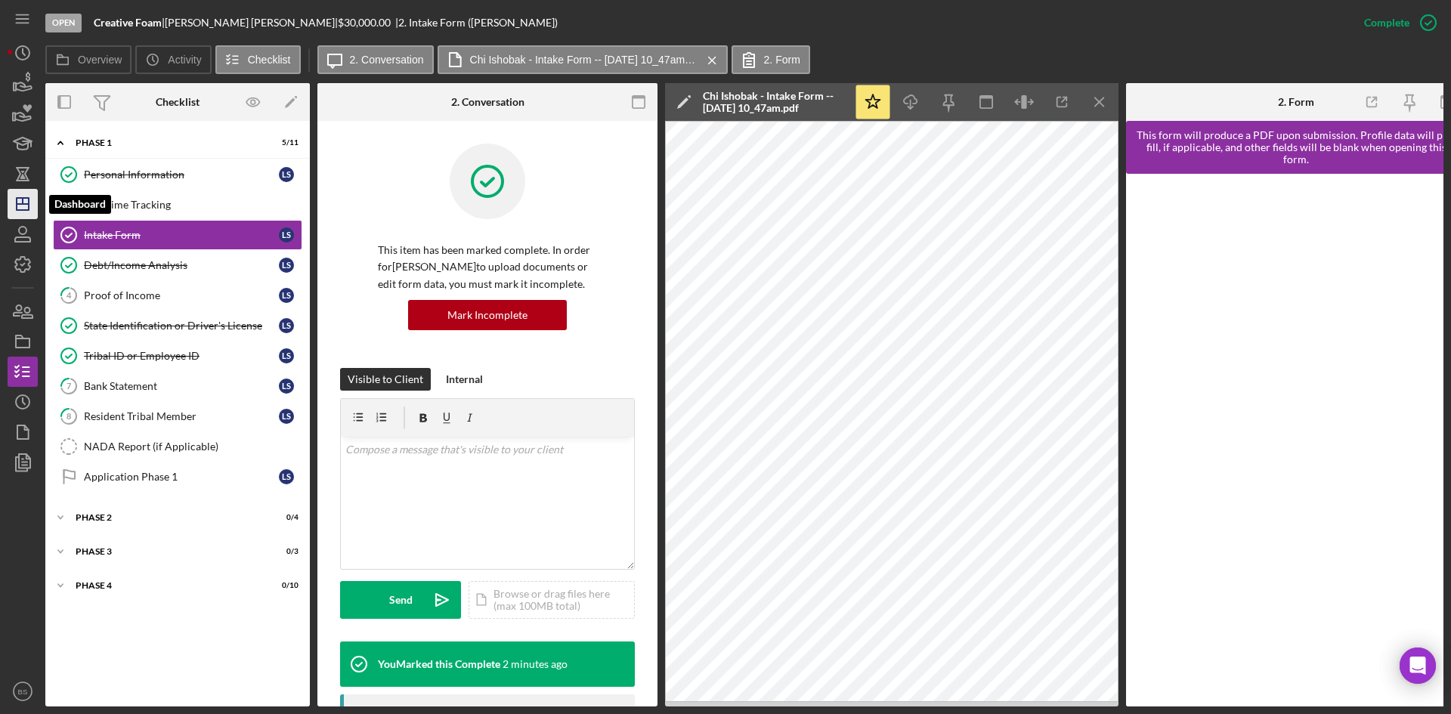
click at [11, 199] on icon "Icon/Dashboard" at bounding box center [23, 204] width 38 height 38
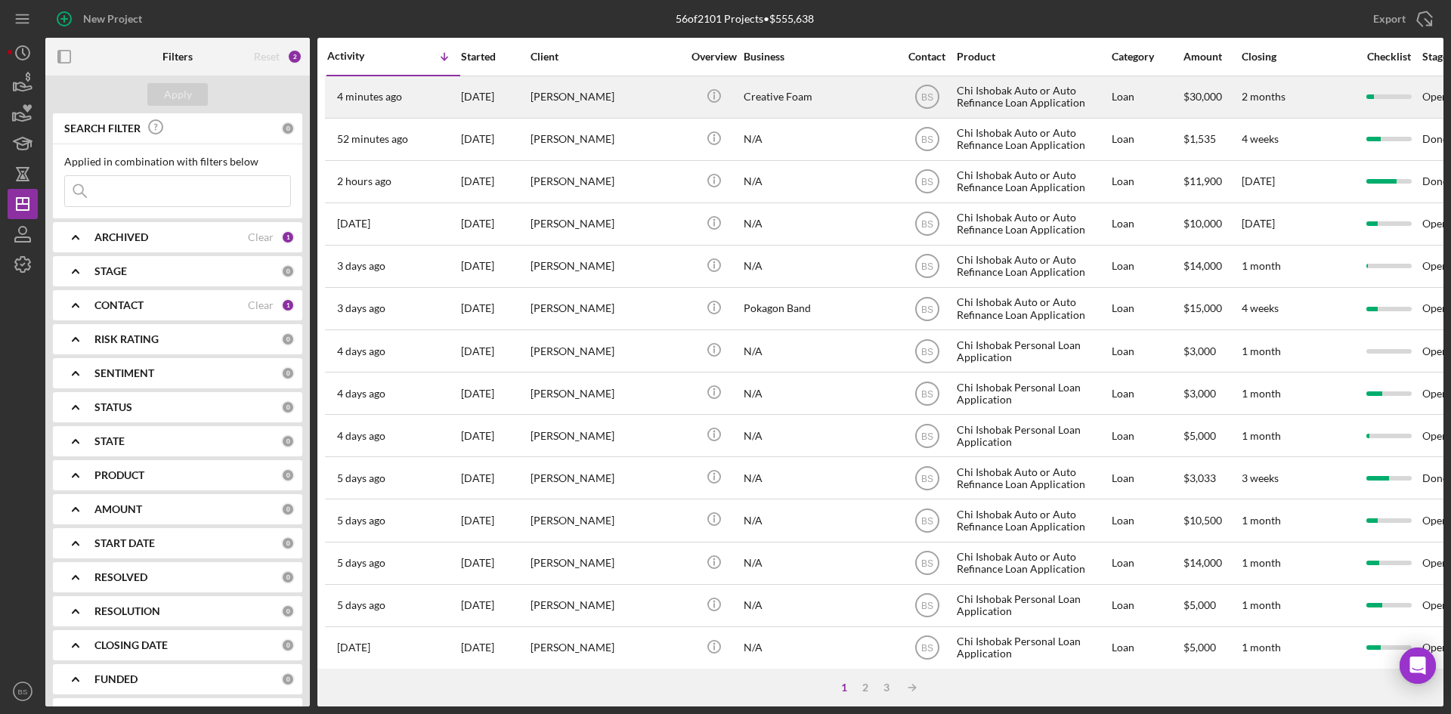
click at [539, 109] on div "[PERSON_NAME]" at bounding box center [605, 97] width 151 height 40
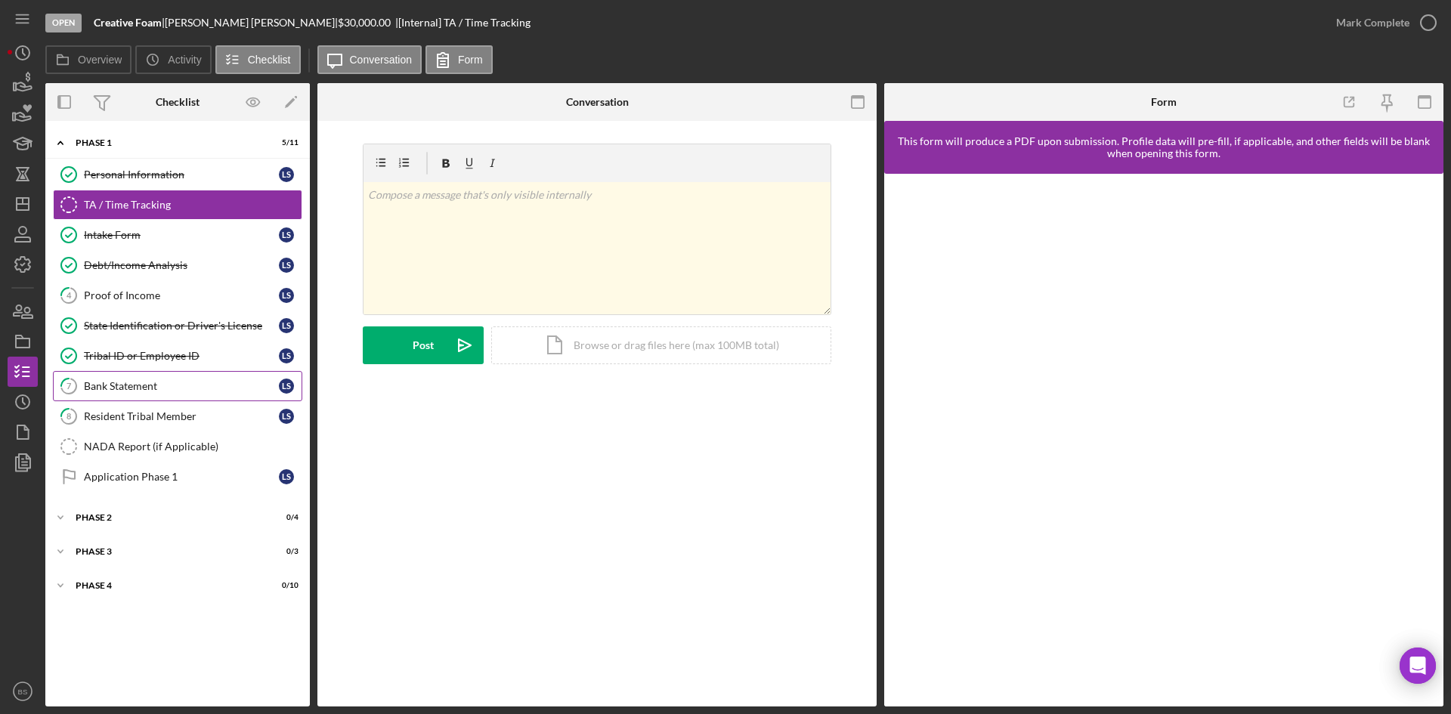
click at [209, 376] on link "7 Bank Statement L S" at bounding box center [177, 386] width 249 height 30
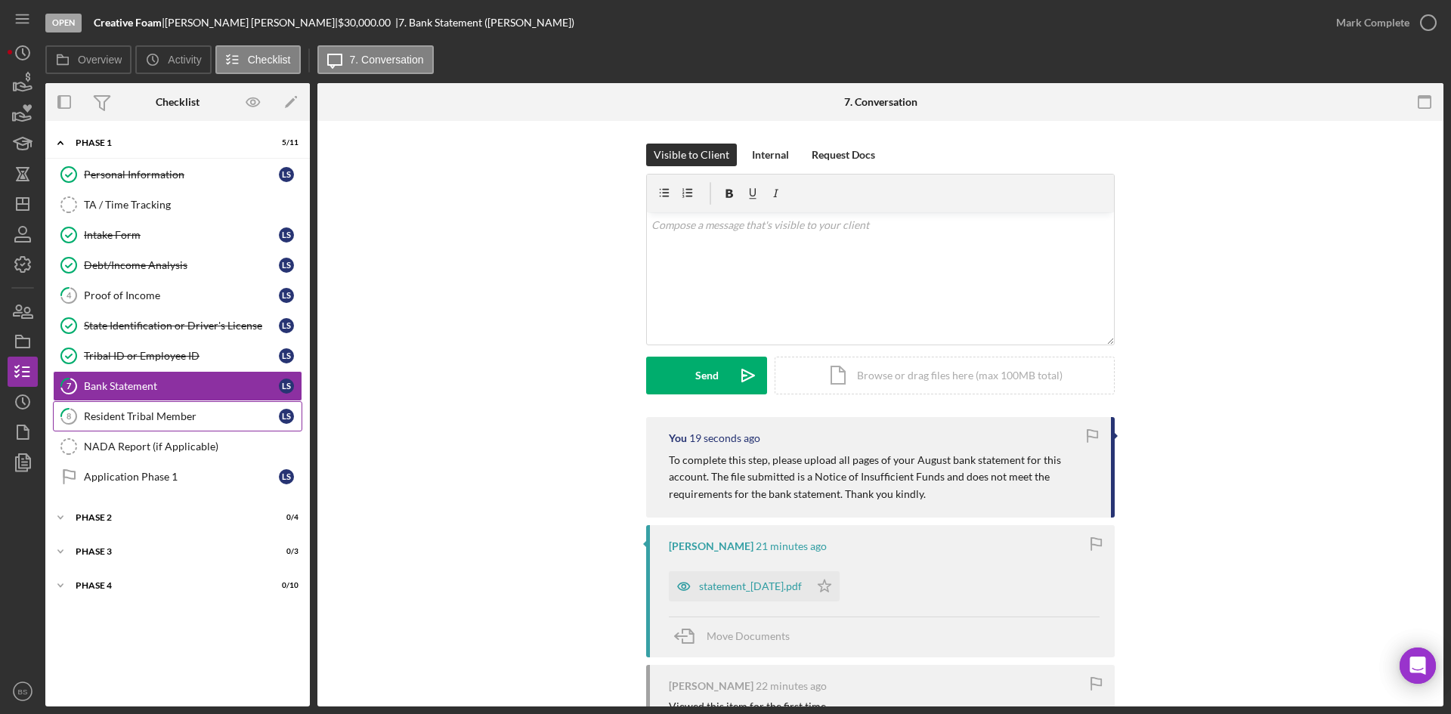
click at [211, 407] on link "8 Resident Tribal Member L S" at bounding box center [177, 416] width 249 height 30
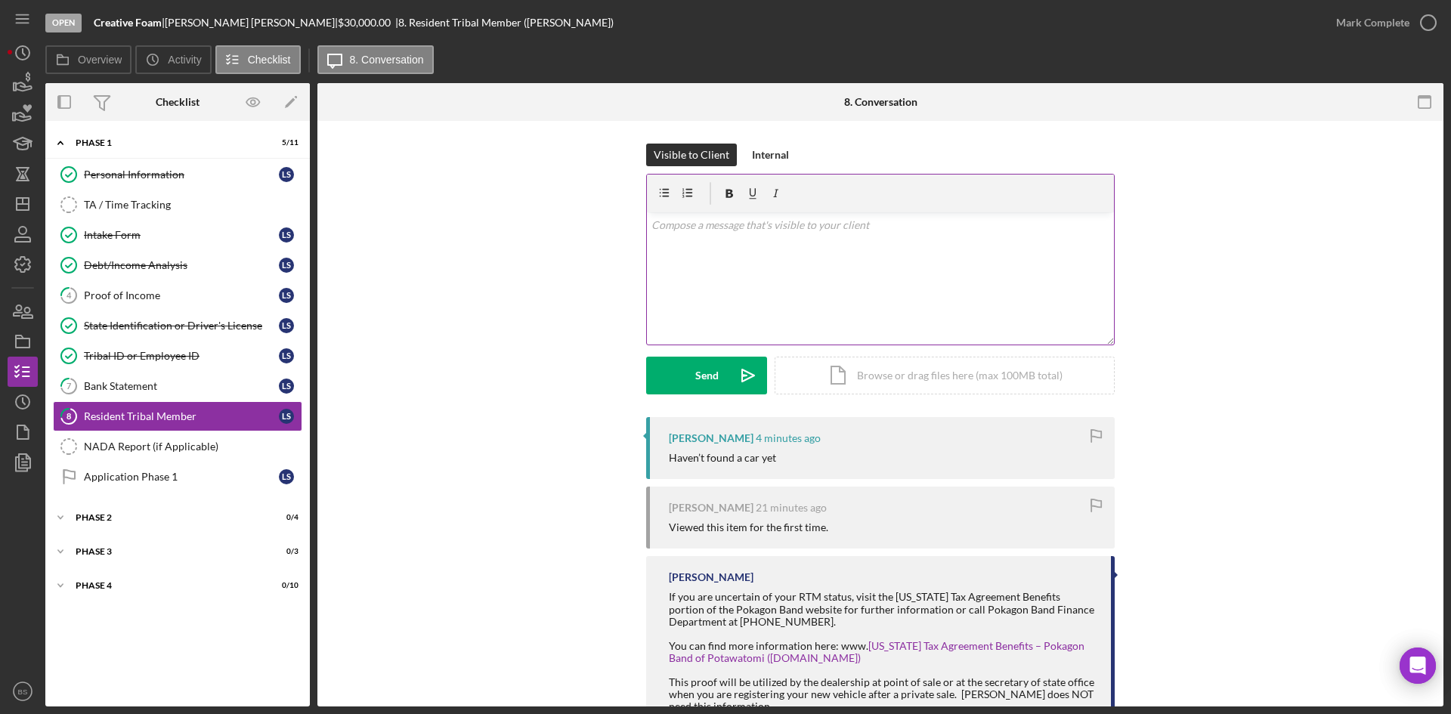
click at [721, 277] on div "v Color teal Color pink Remove color Add row above Add row below Add column bef…" at bounding box center [880, 278] width 467 height 132
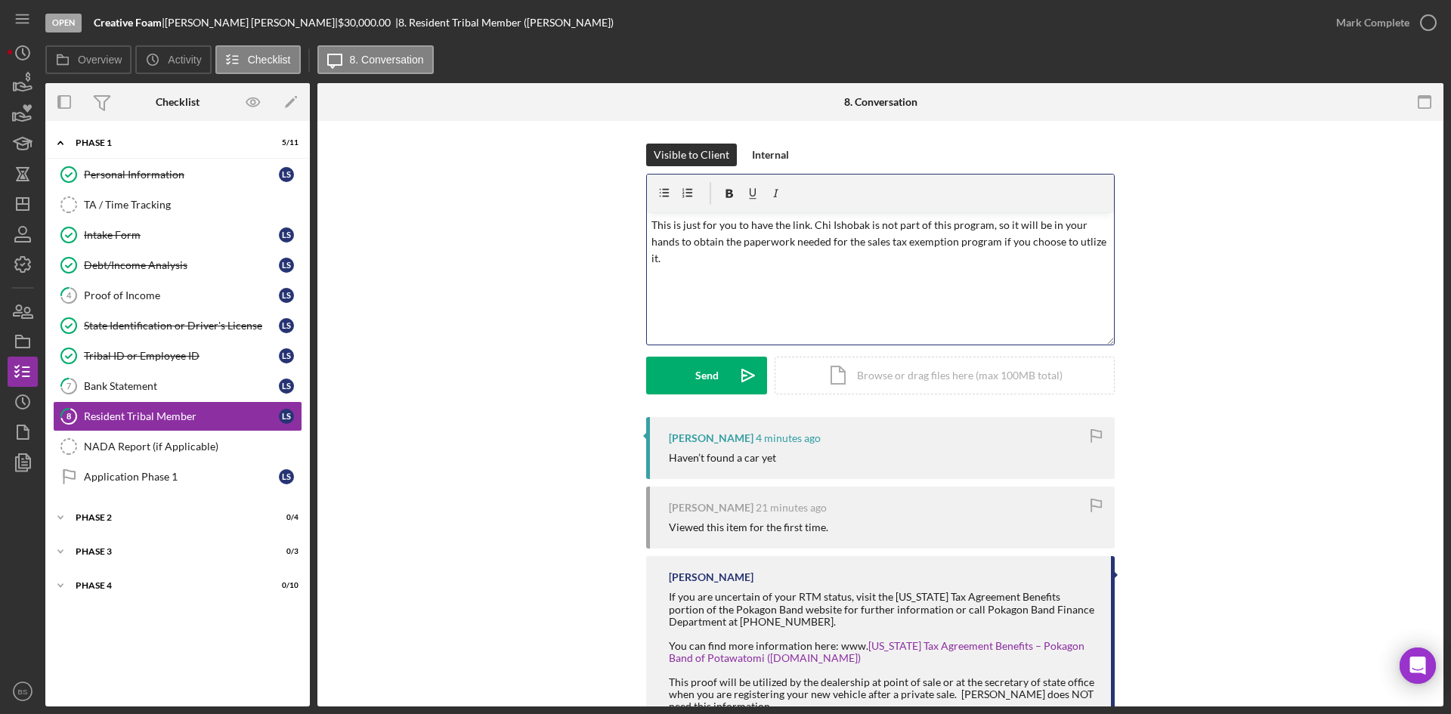
click at [1091, 245] on p "This is just for you to have the link. Chi Ishobak is not part of this program,…" at bounding box center [880, 242] width 459 height 51
click at [729, 369] on icon "Icon/icon-invite-send" at bounding box center [748, 376] width 38 height 38
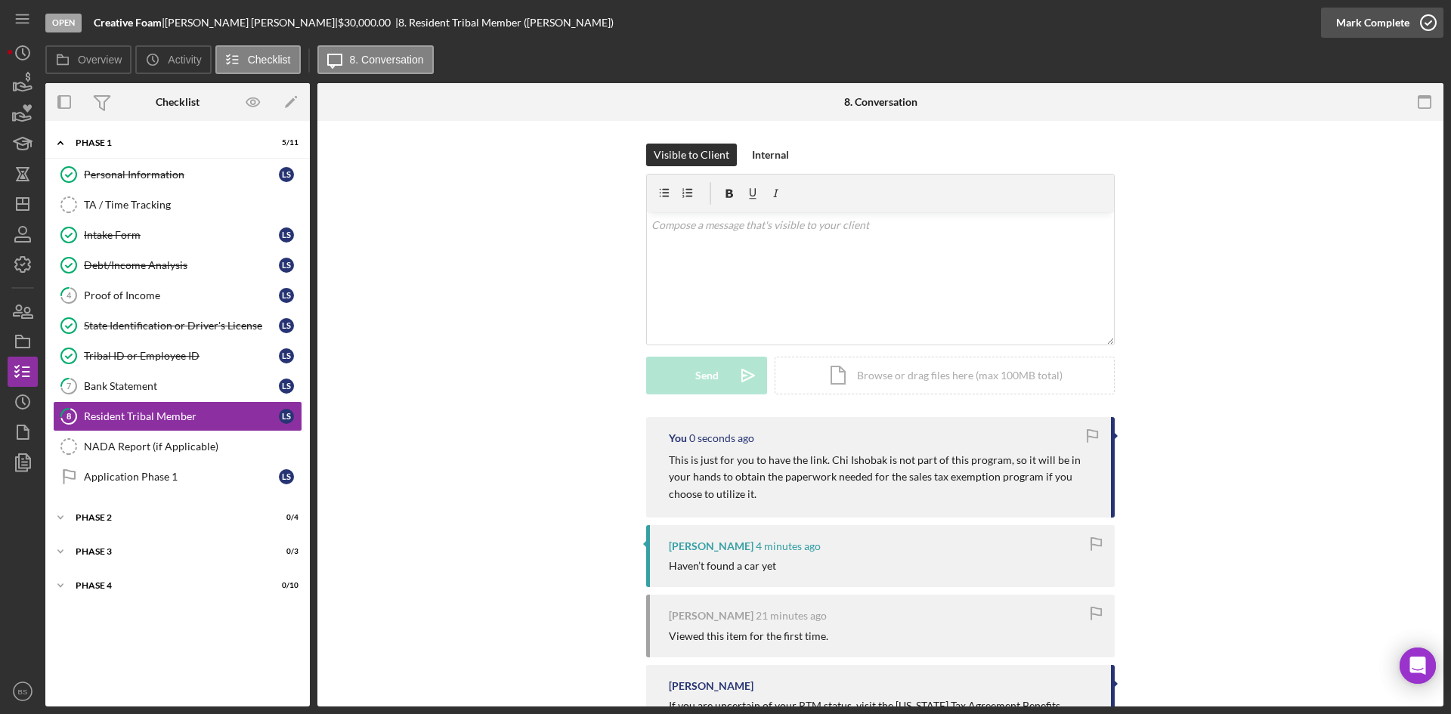
click at [1339, 33] on div "Mark Complete" at bounding box center [1372, 23] width 73 height 30
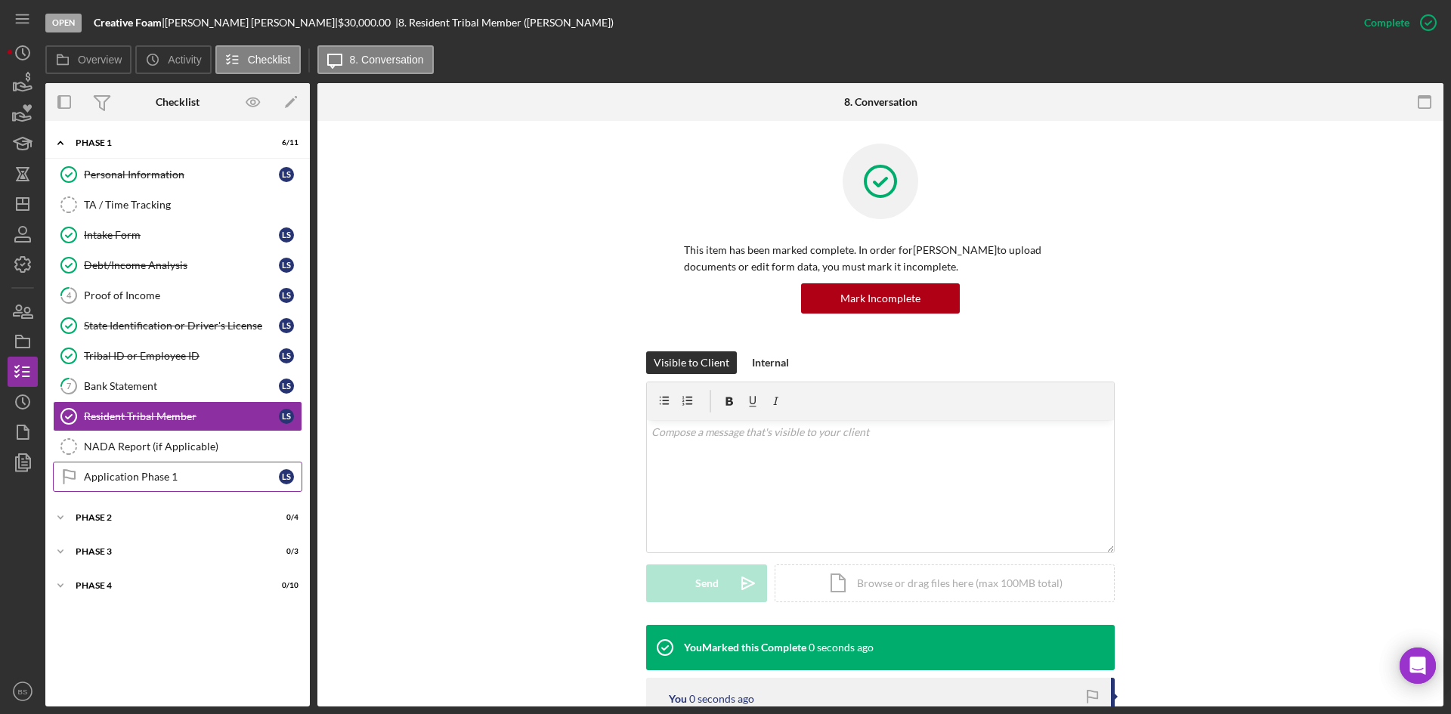
click at [224, 468] on link "Application Phase 1 Application Phase 1 L S" at bounding box center [177, 477] width 249 height 30
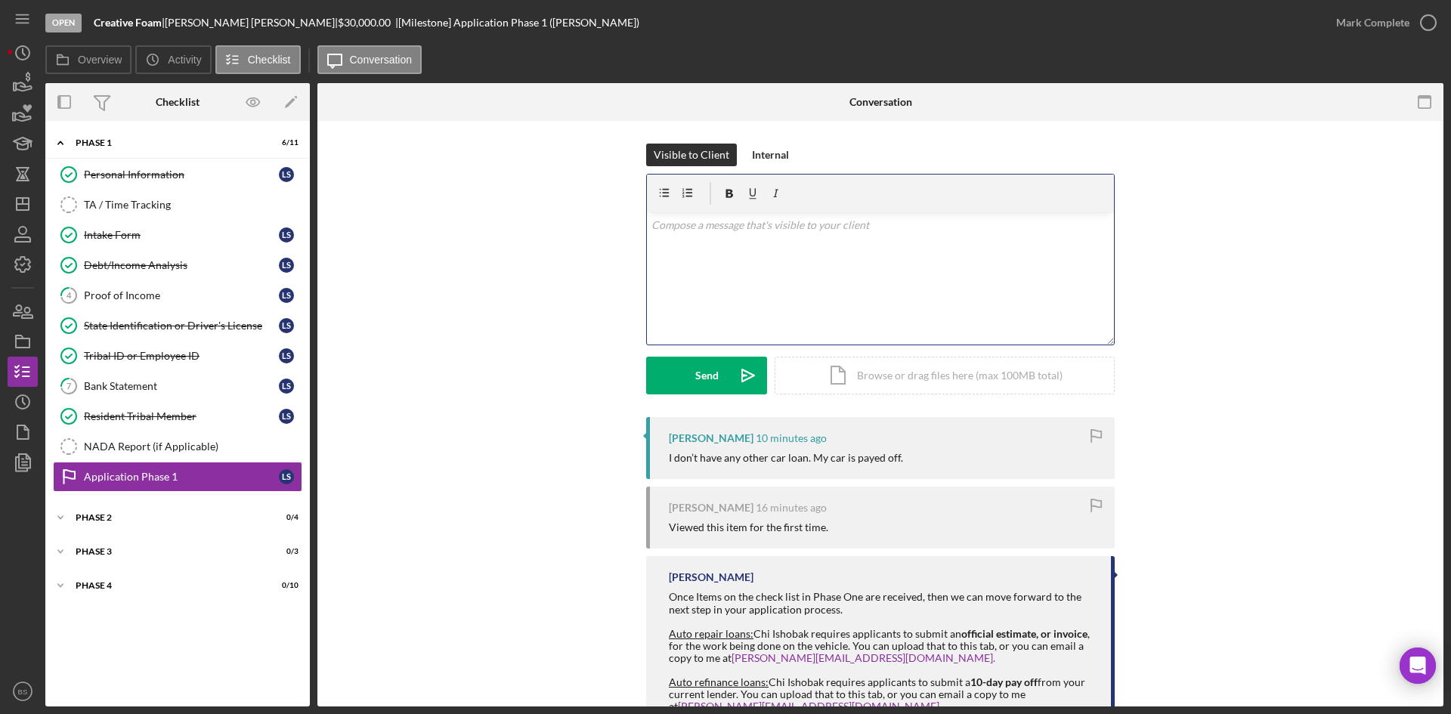
click at [733, 317] on div "v Color teal Color pink Remove color Add row above Add row below Add column bef…" at bounding box center [880, 278] width 467 height 132
click at [125, 292] on div "Proof of Income" at bounding box center [181, 295] width 195 height 12
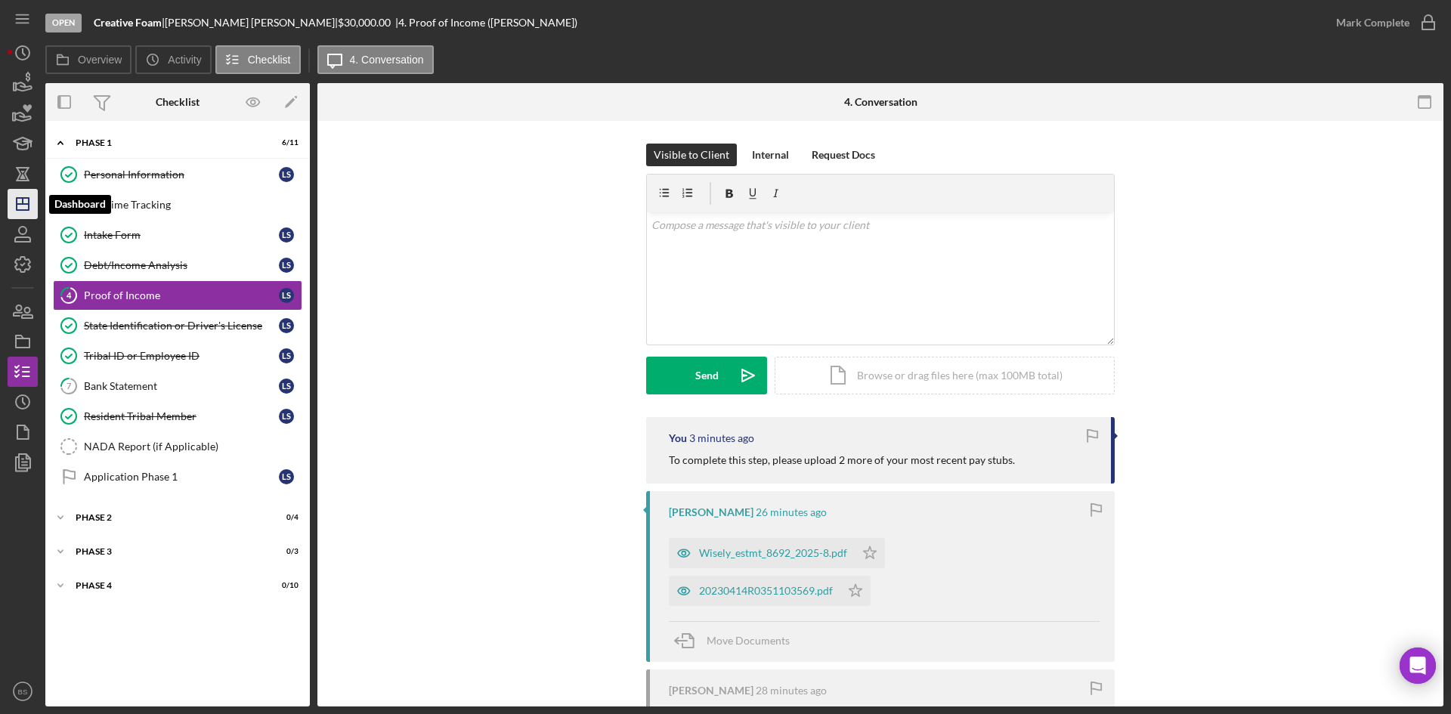
click at [13, 210] on icon "Icon/Dashboard" at bounding box center [23, 204] width 38 height 38
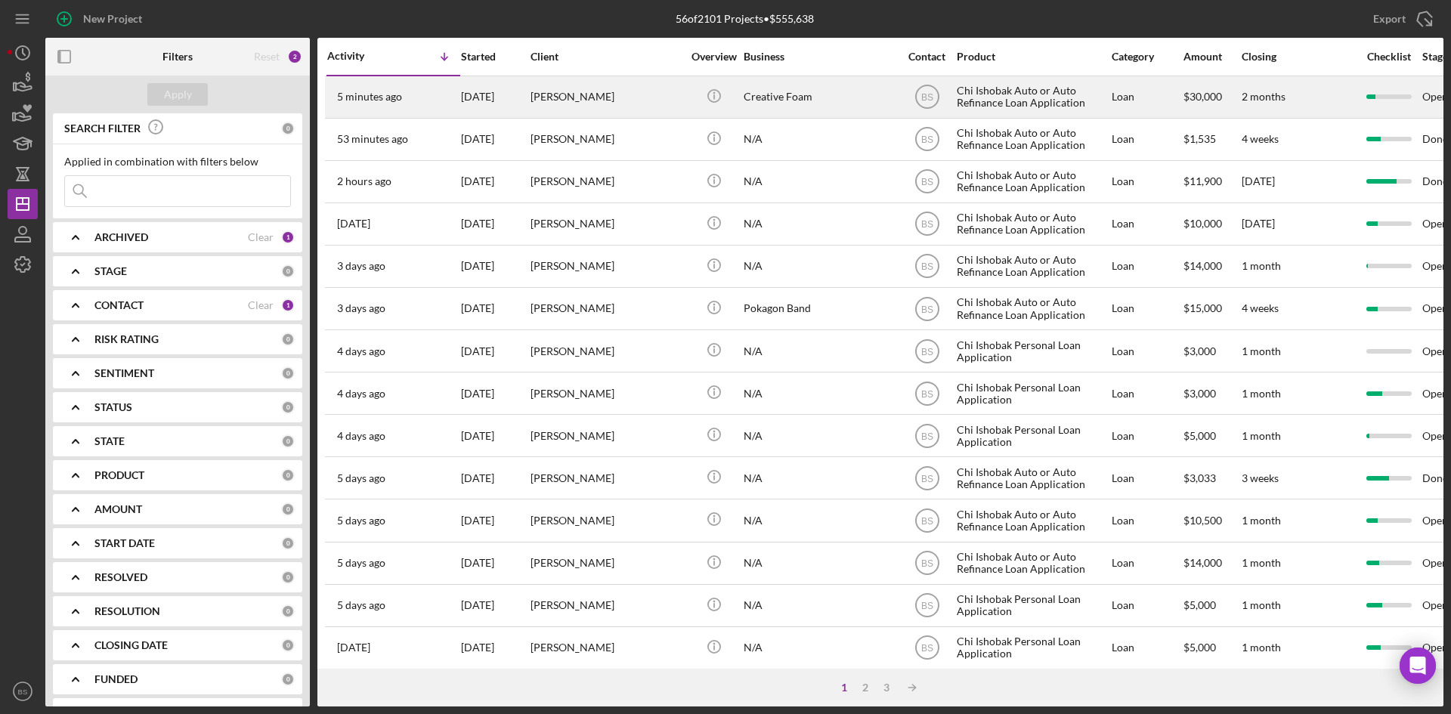
click at [605, 109] on div "[PERSON_NAME]" at bounding box center [605, 97] width 151 height 40
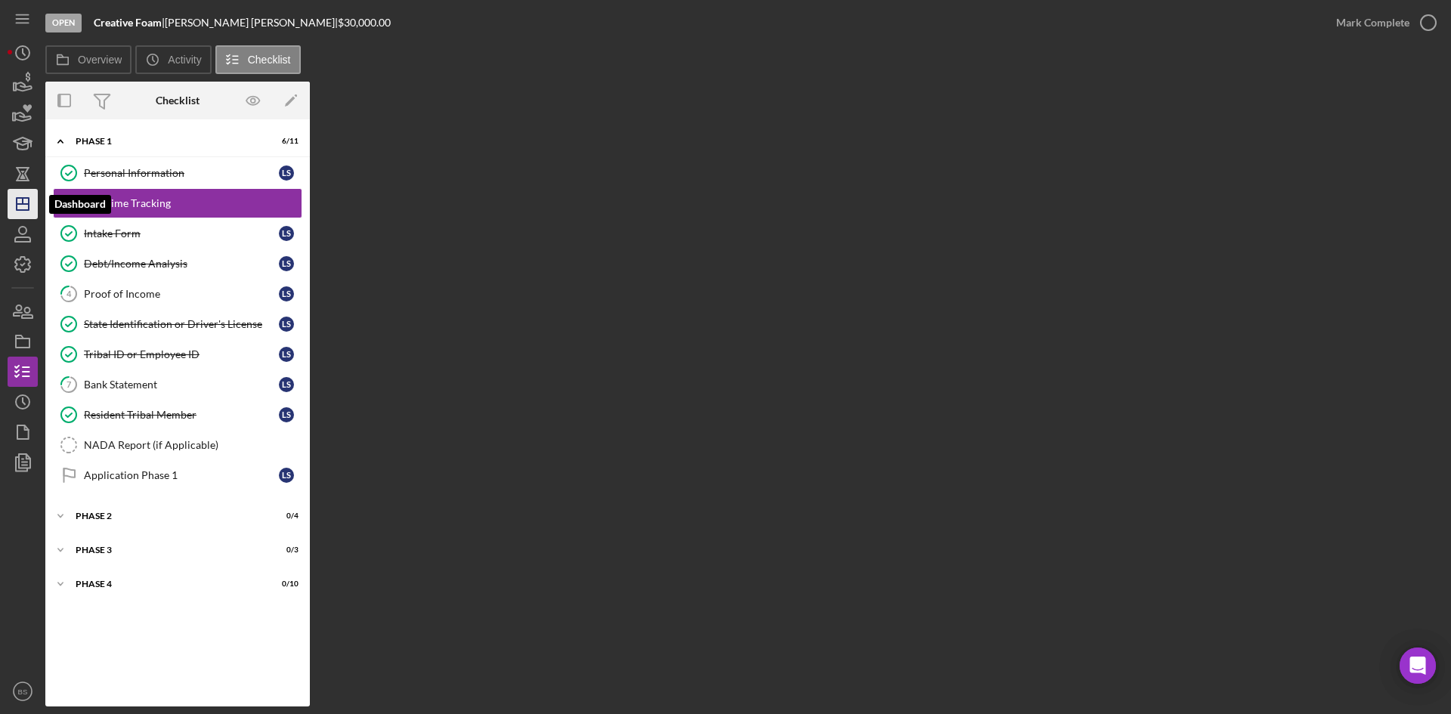
click at [24, 202] on icon "Icon/Dashboard" at bounding box center [23, 204] width 38 height 38
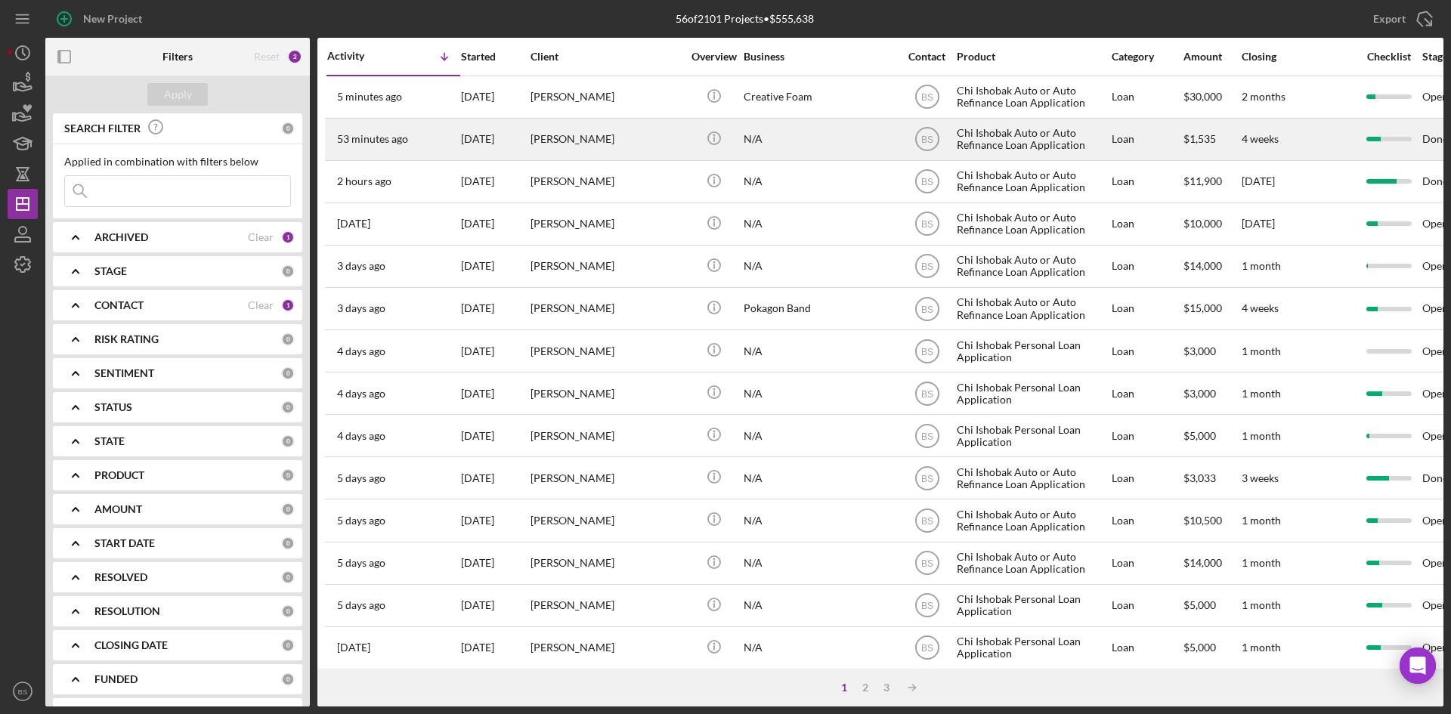
click at [555, 154] on div "[PERSON_NAME]" at bounding box center [605, 139] width 151 height 40
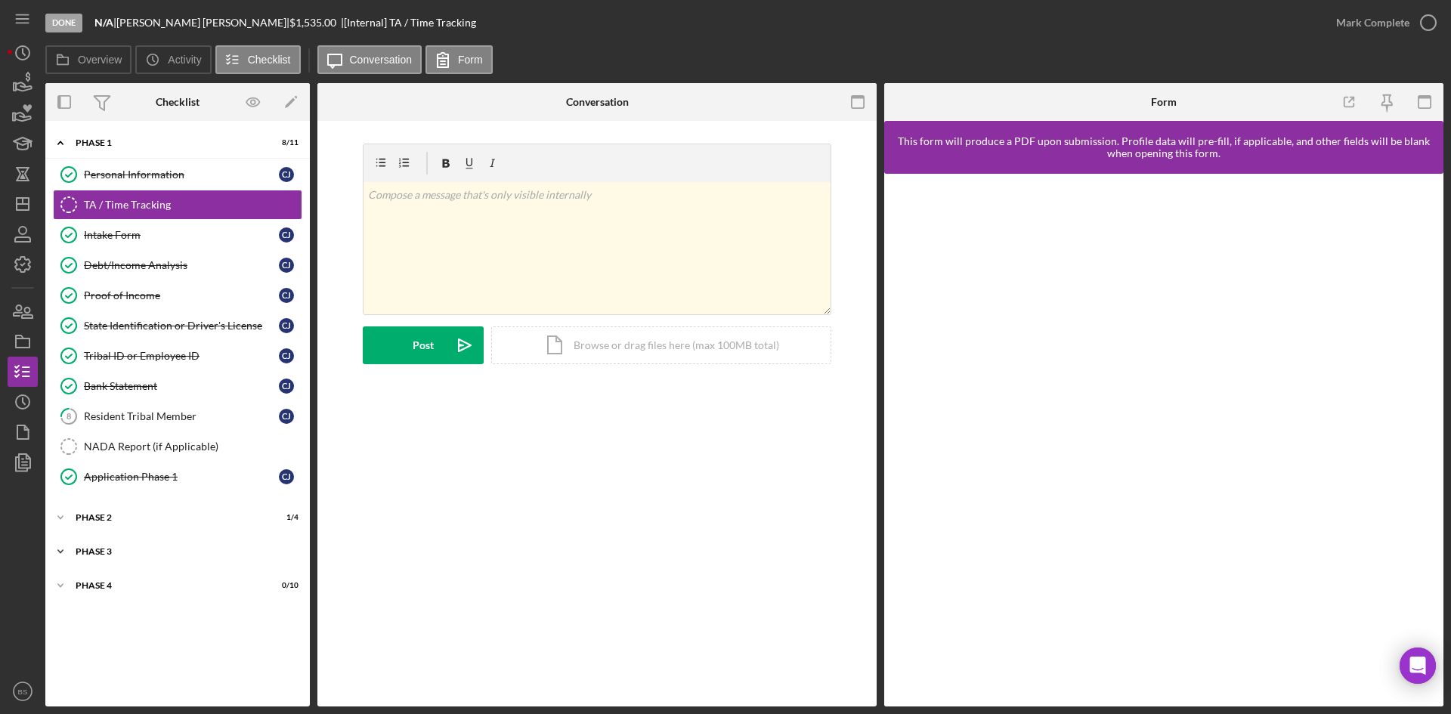
click at [179, 550] on div "Phase 3" at bounding box center [183, 551] width 215 height 9
drag, startPoint x: 169, startPoint y: 650, endPoint x: 189, endPoint y: 637, distance: 23.5
click at [168, 650] on div "Decision" at bounding box center [181, 644] width 195 height 12
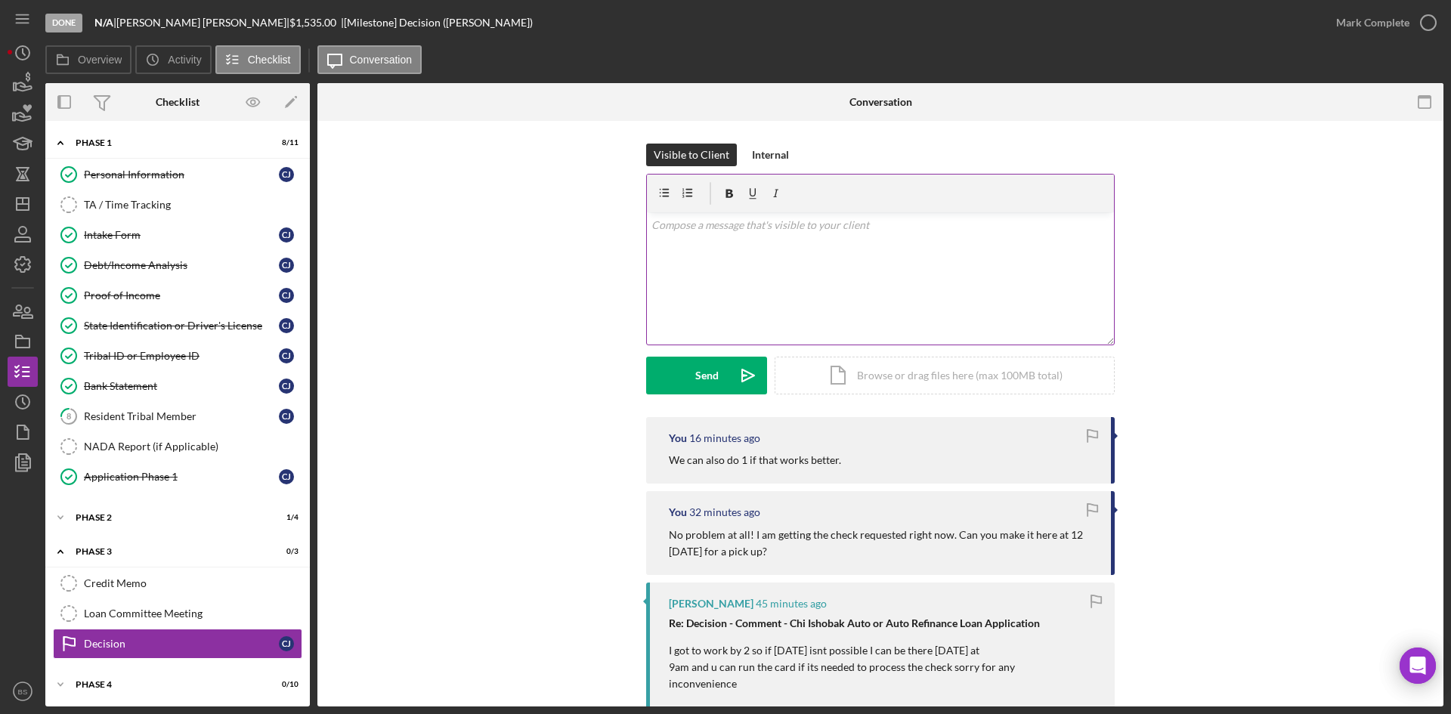
click at [774, 303] on div "v Color teal Color pink Remove color Add row above Add row below Add column bef…" at bounding box center [880, 278] width 467 height 132
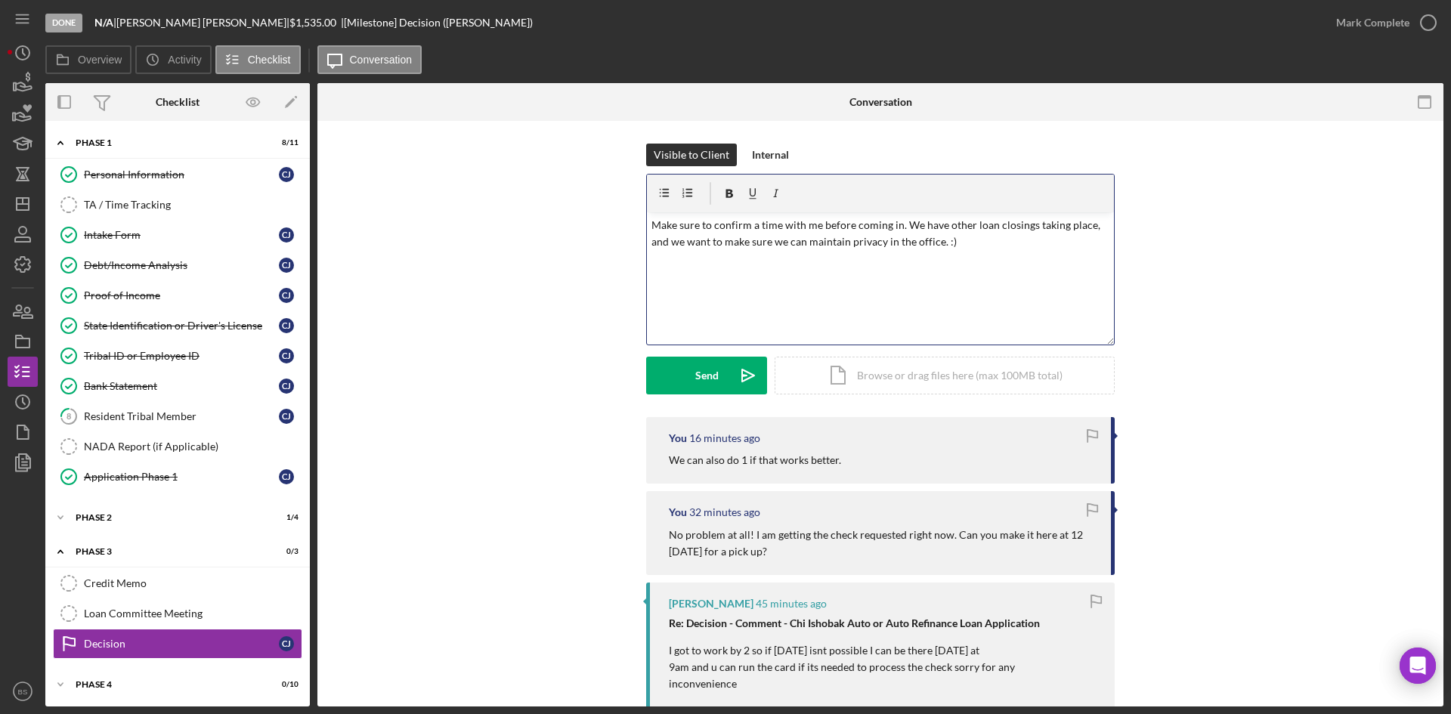
click at [732, 244] on p "Make sure to confirm a time with me before coming in. We have other loan closin…" at bounding box center [880, 234] width 459 height 34
click at [863, 227] on p "Make sure to confirm a time with me before coming in. We have other loan closin…" at bounding box center [880, 234] width 459 height 34
drag, startPoint x: 657, startPoint y: 227, endPoint x: 634, endPoint y: 224, distance: 23.6
click at [623, 227] on div "Visible to Client Internal v Color teal Color pink Remove color Add row above A…" at bounding box center [880, 280] width 1080 height 273
click at [654, 227] on p "Make sure to confirm a time with me before coming in. We have other loan closin…" at bounding box center [880, 234] width 459 height 34
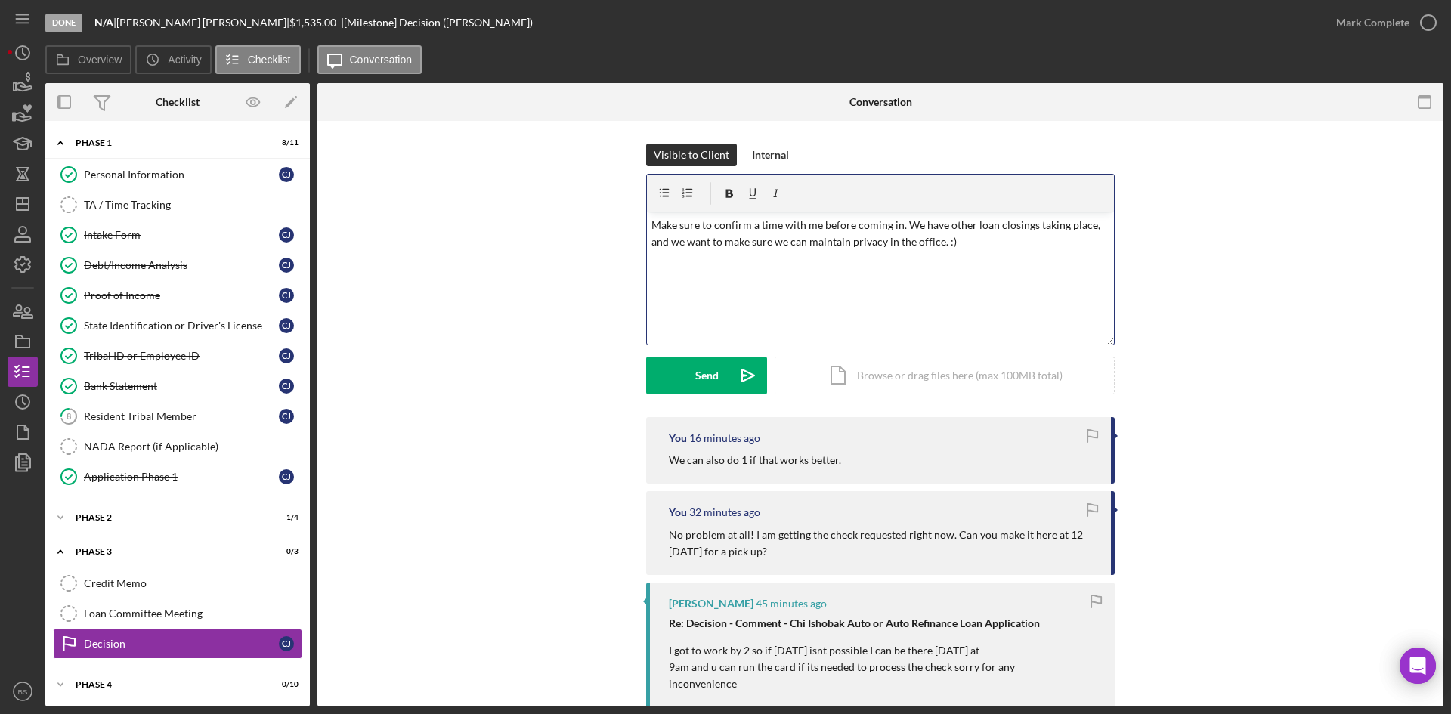
click at [959, 243] on p "Make sure to confirm a time with me before coming in. We have other loan closin…" at bounding box center [880, 234] width 459 height 34
click at [959, 243] on p "Make sure to confirm a time with me before coming in. We have other loan closin…" at bounding box center [880, 242] width 459 height 51
click at [1015, 246] on p "Make sure to confirm a time with me before coming in. We have other loan closin…" at bounding box center [880, 242] width 459 height 51
click at [1006, 243] on p "Make sure to confirm a time with me before coming in. We have other loan closin…" at bounding box center [880, 242] width 459 height 51
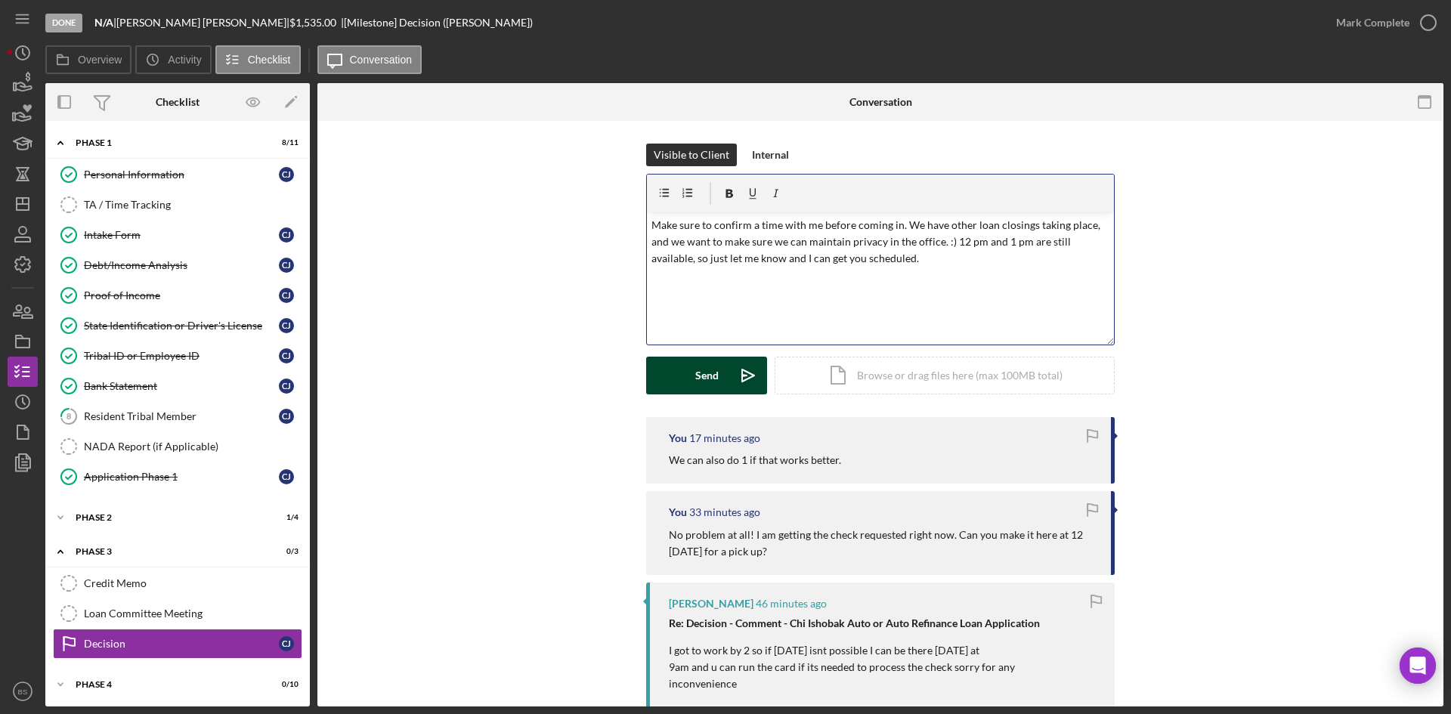
click at [754, 370] on icon "Icon/icon-invite-send" at bounding box center [748, 376] width 38 height 38
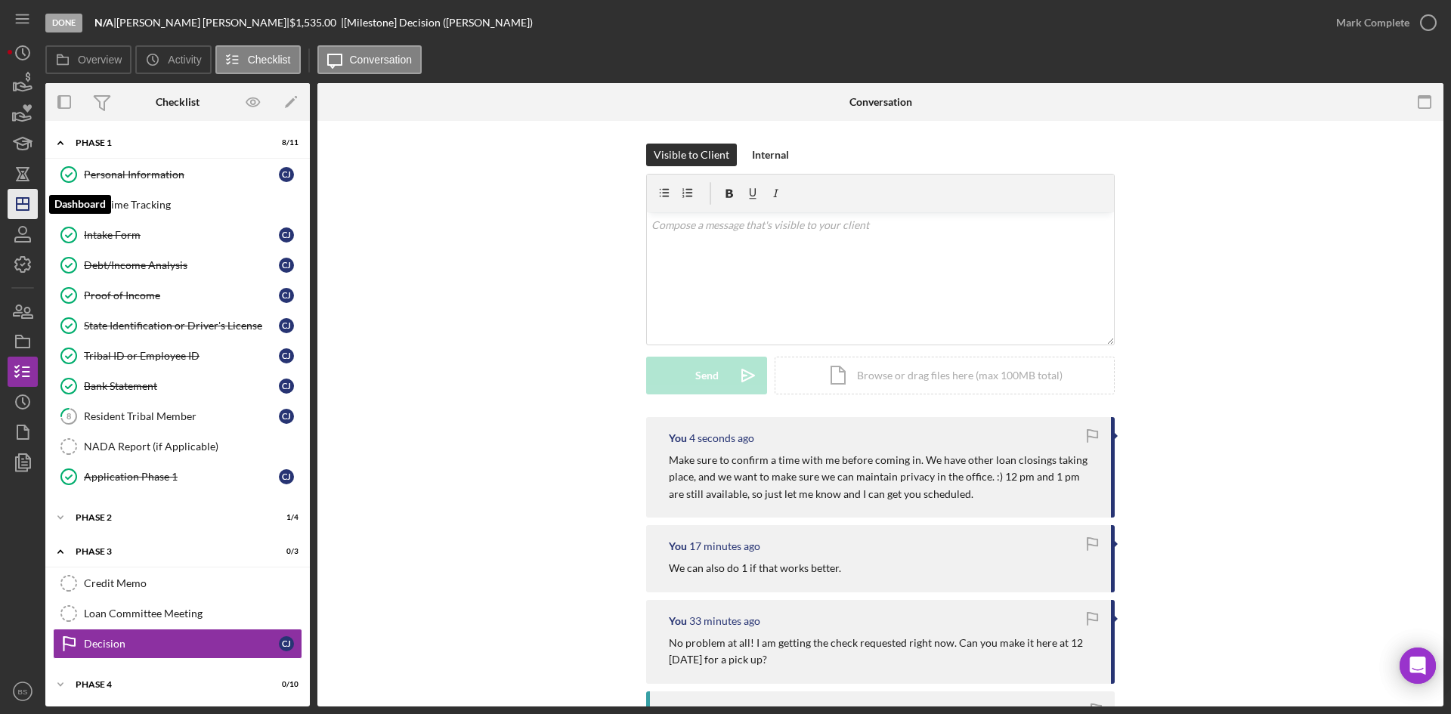
click at [15, 194] on icon "Icon/Dashboard" at bounding box center [23, 204] width 38 height 38
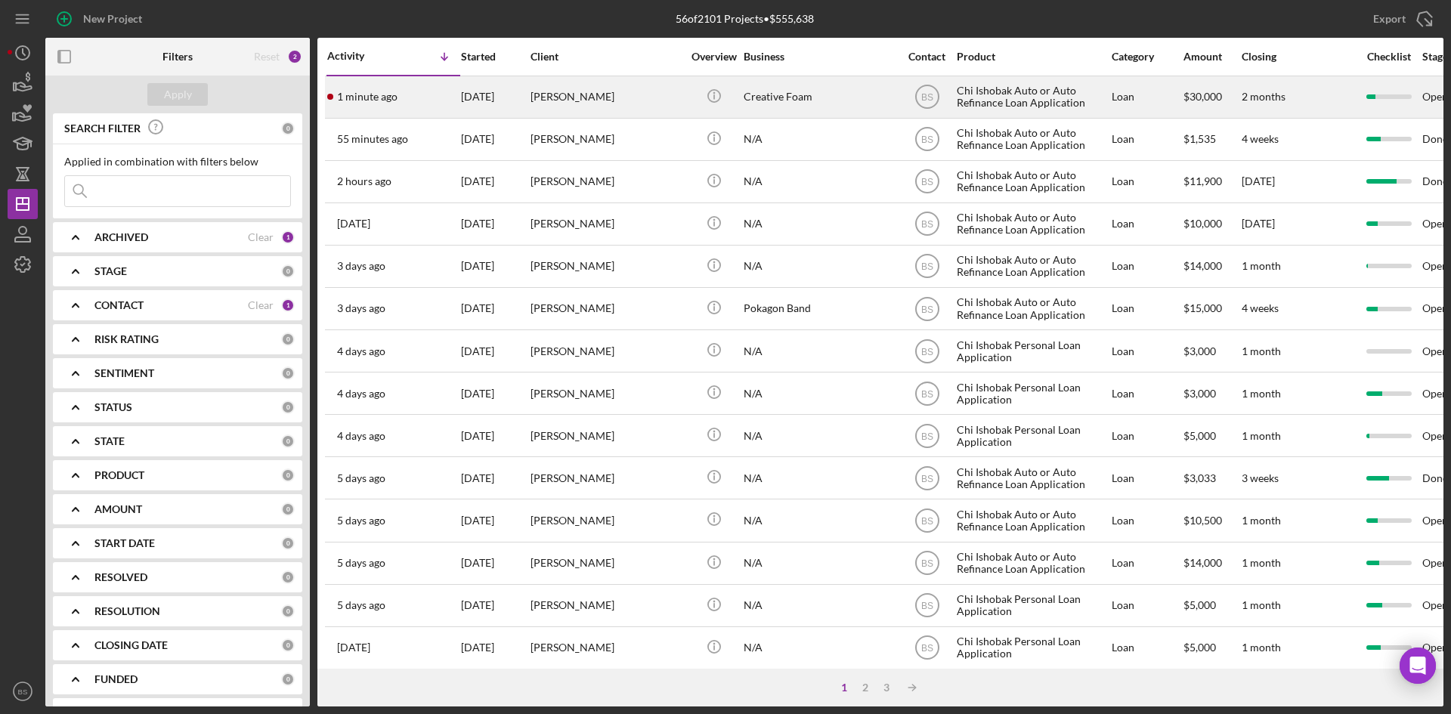
click at [430, 105] on div "1 minute ago Logan Schmidt" at bounding box center [393, 97] width 132 height 40
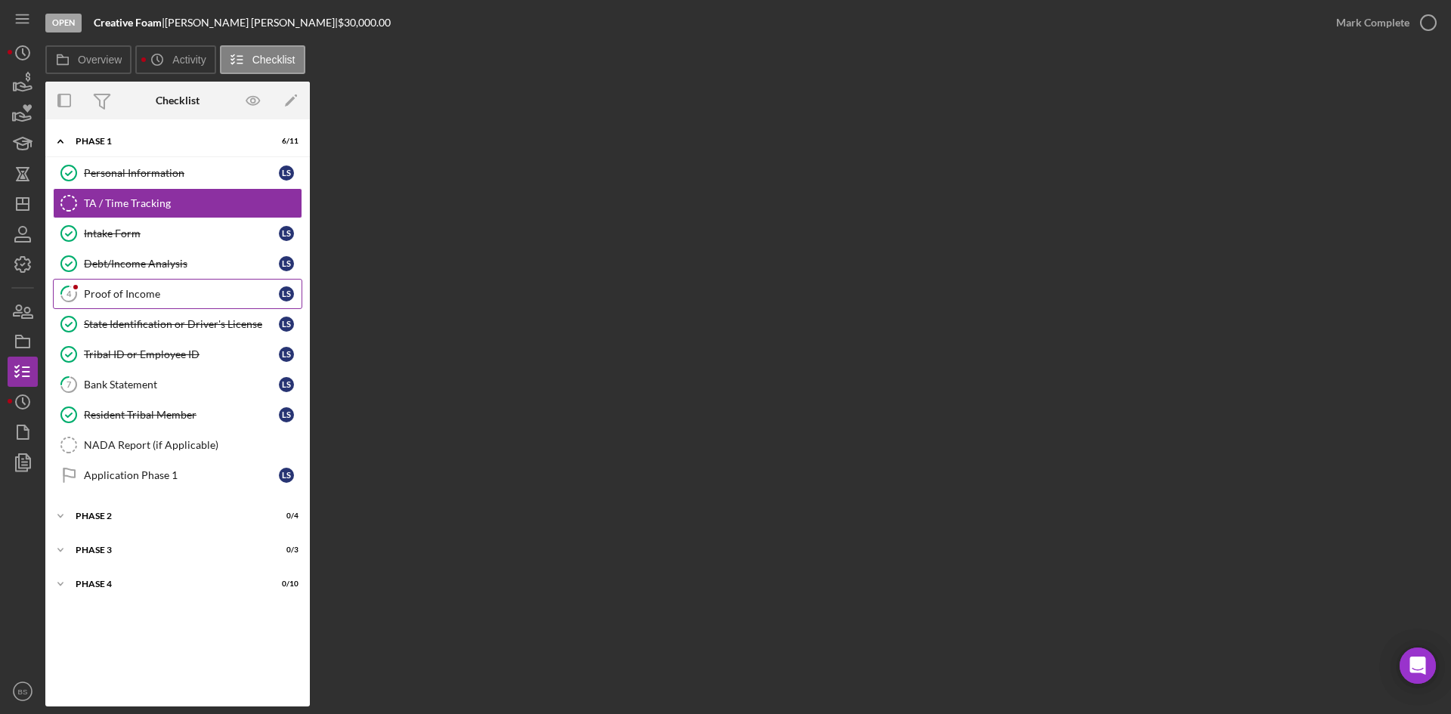
click at [149, 292] on div "Proof of Income" at bounding box center [181, 294] width 195 height 12
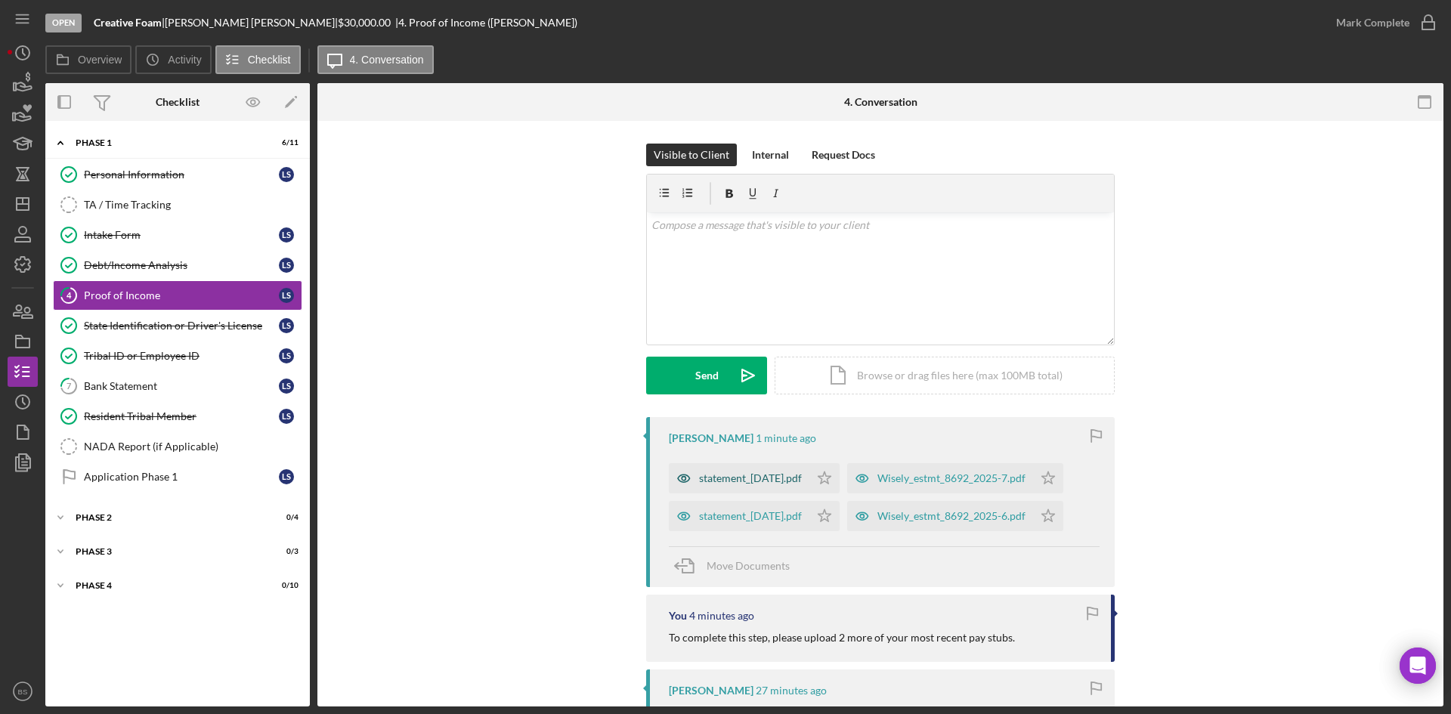
click at [776, 470] on div "statement_2025-06-13.pdf" at bounding box center [739, 478] width 141 height 30
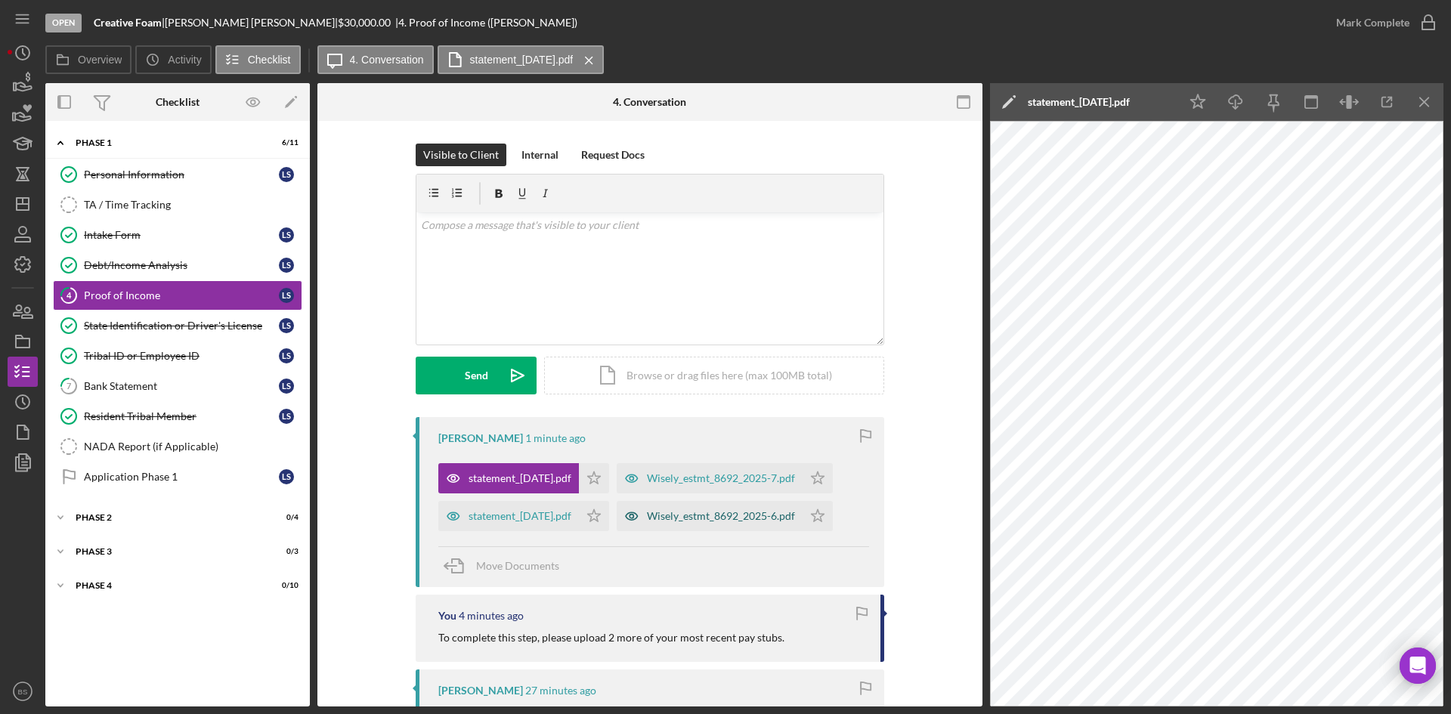
click at [731, 503] on div "Wisely_estmt_8692_2025-6.pdf" at bounding box center [710, 516] width 186 height 30
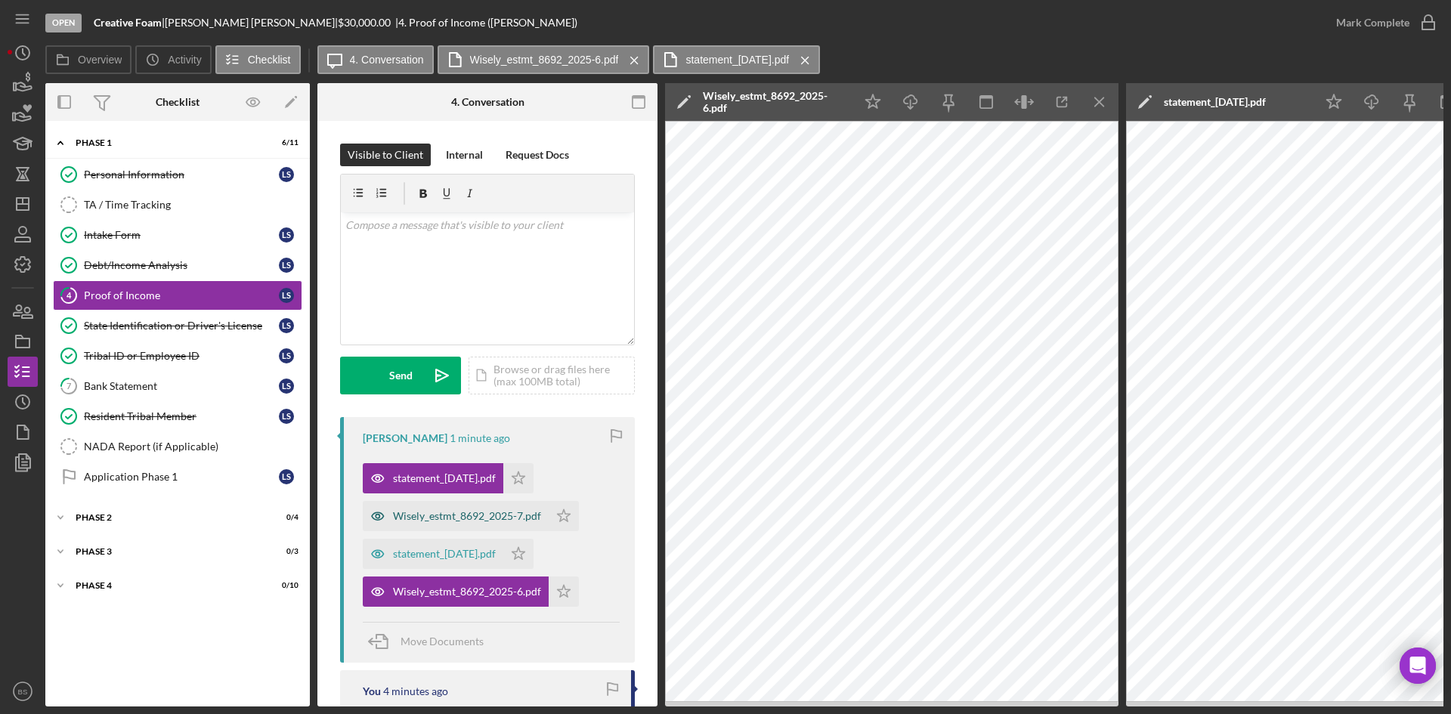
scroll to position [453, 0]
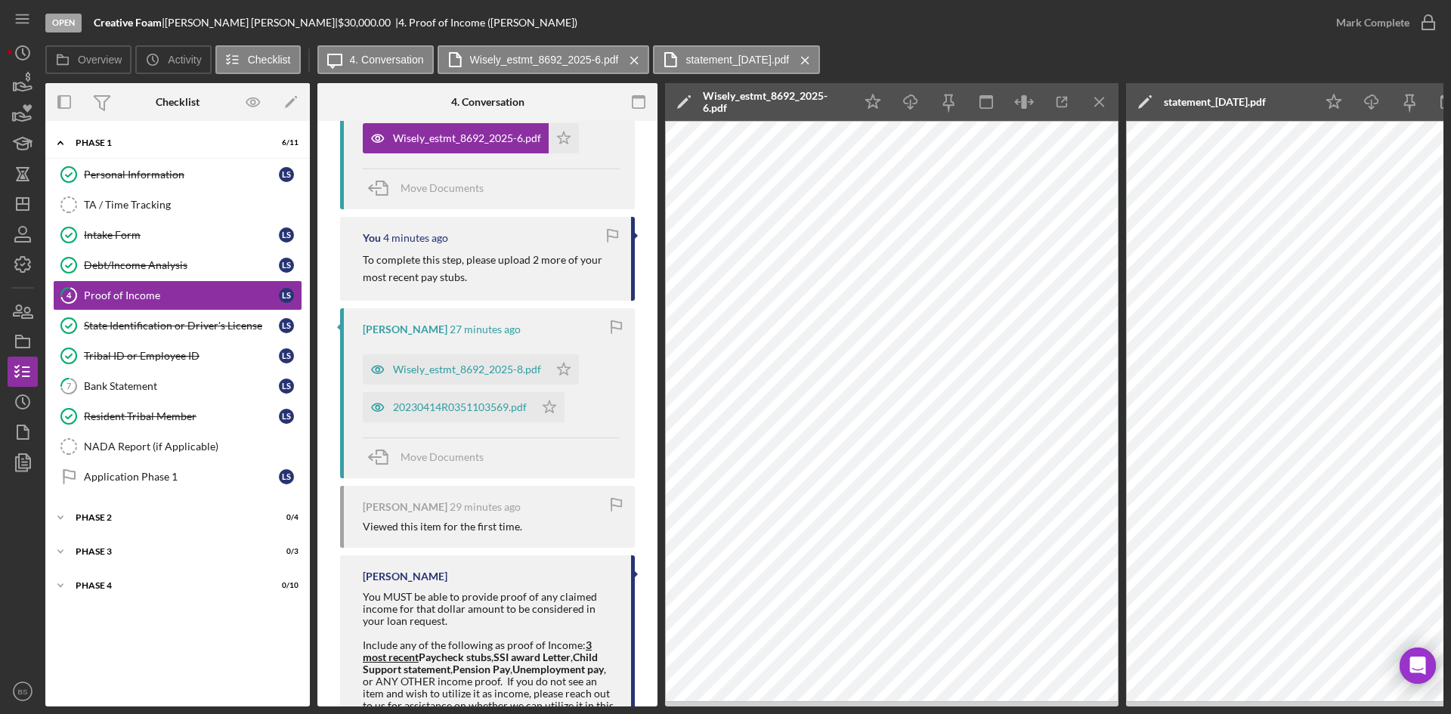
drag, startPoint x: 474, startPoint y: 279, endPoint x: 344, endPoint y: 260, distance: 131.3
click at [344, 260] on div "You 4 minutes ago To complete this step, please upload 2 more of your most rece…" at bounding box center [487, 259] width 295 height 84
copy p "To complete this step, please upload 2 more of your most recent pay stubs."
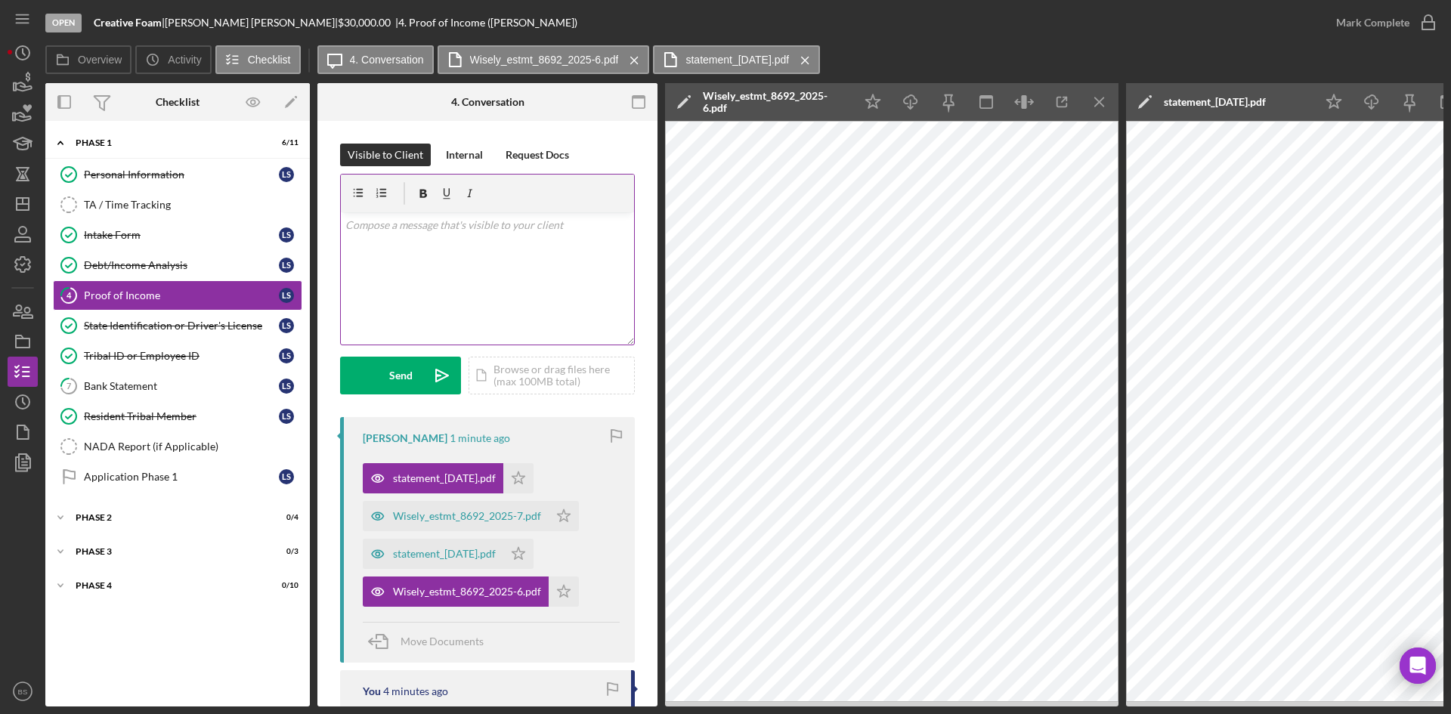
click at [456, 284] on div "v Color teal Color pink Remove color Add row above Add row below Add column bef…" at bounding box center [487, 278] width 293 height 132
paste div
click at [554, 239] on p "To complete this step, please upload 2 more of your most recent pay stubs, not …" at bounding box center [487, 234] width 285 height 34
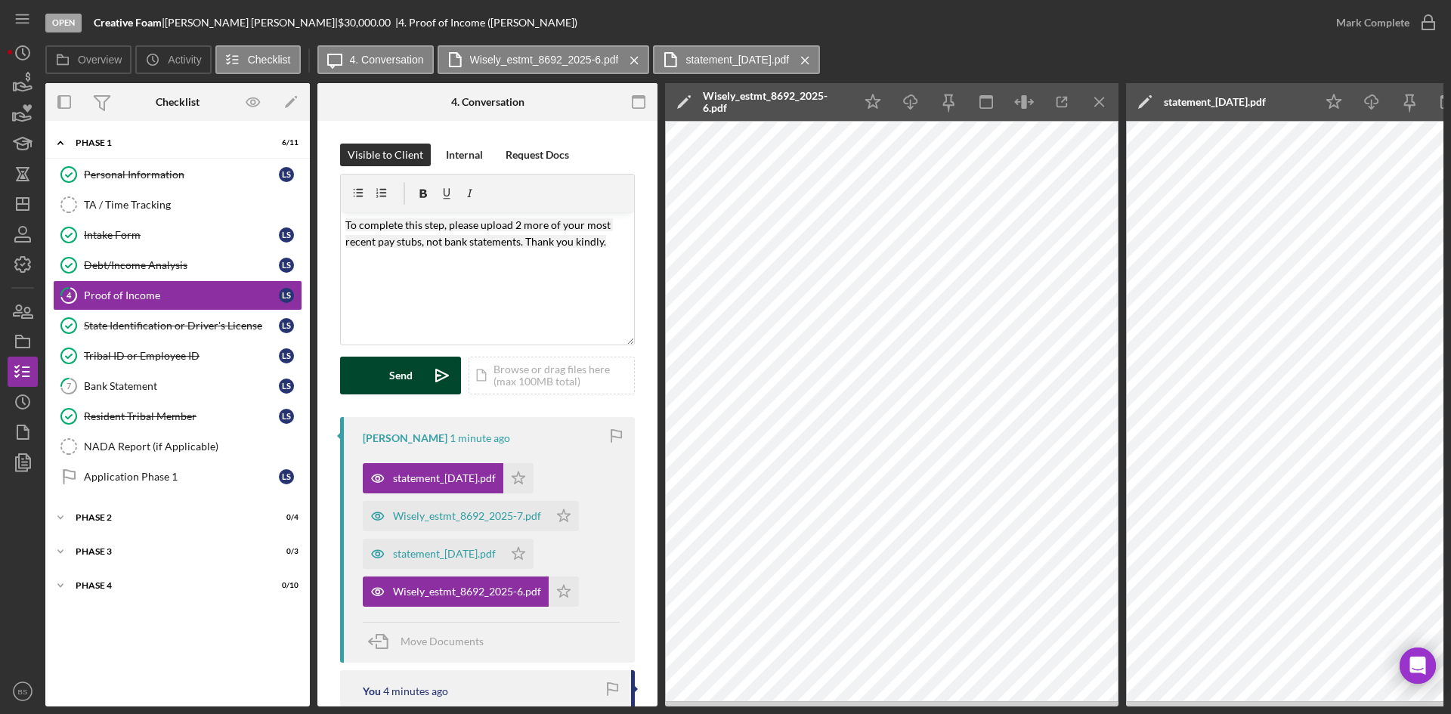
click at [421, 370] on button "Send Icon/icon-invite-send" at bounding box center [400, 376] width 121 height 38
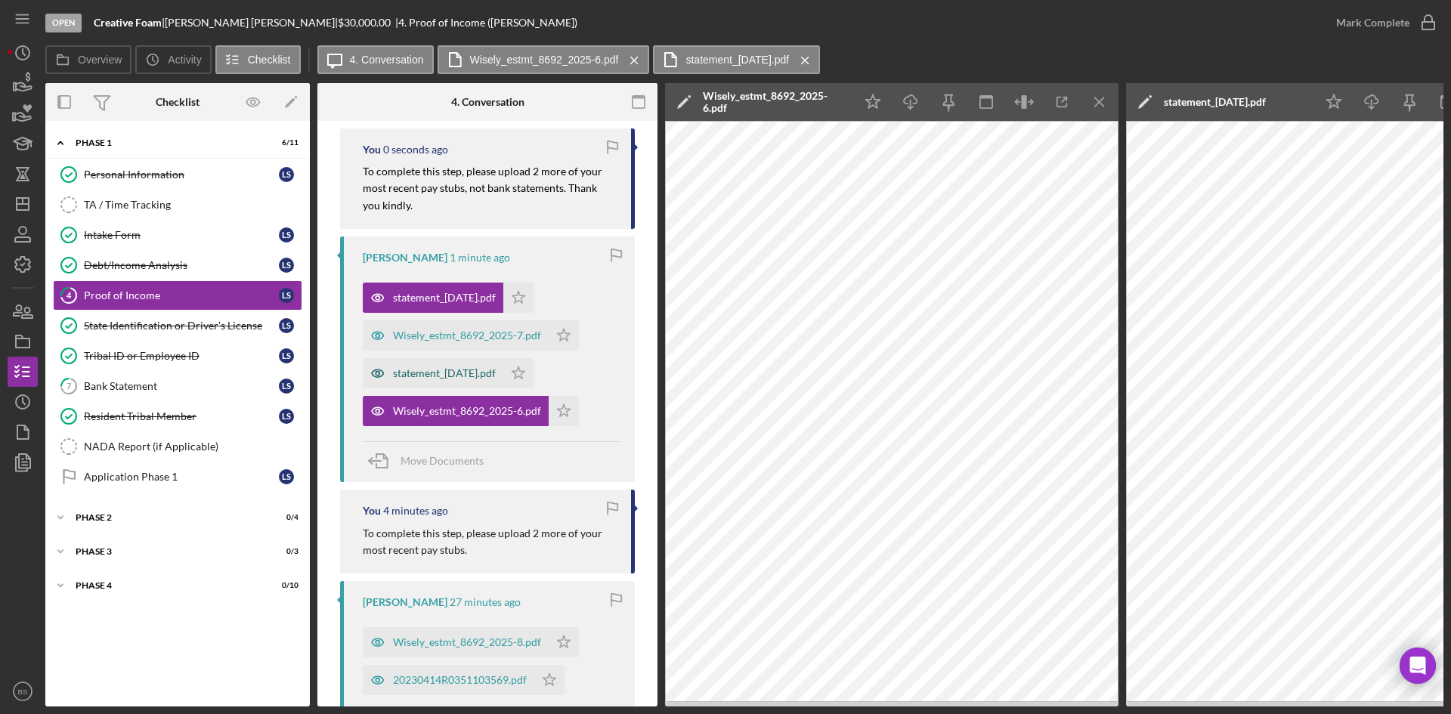
scroll to position [302, 0]
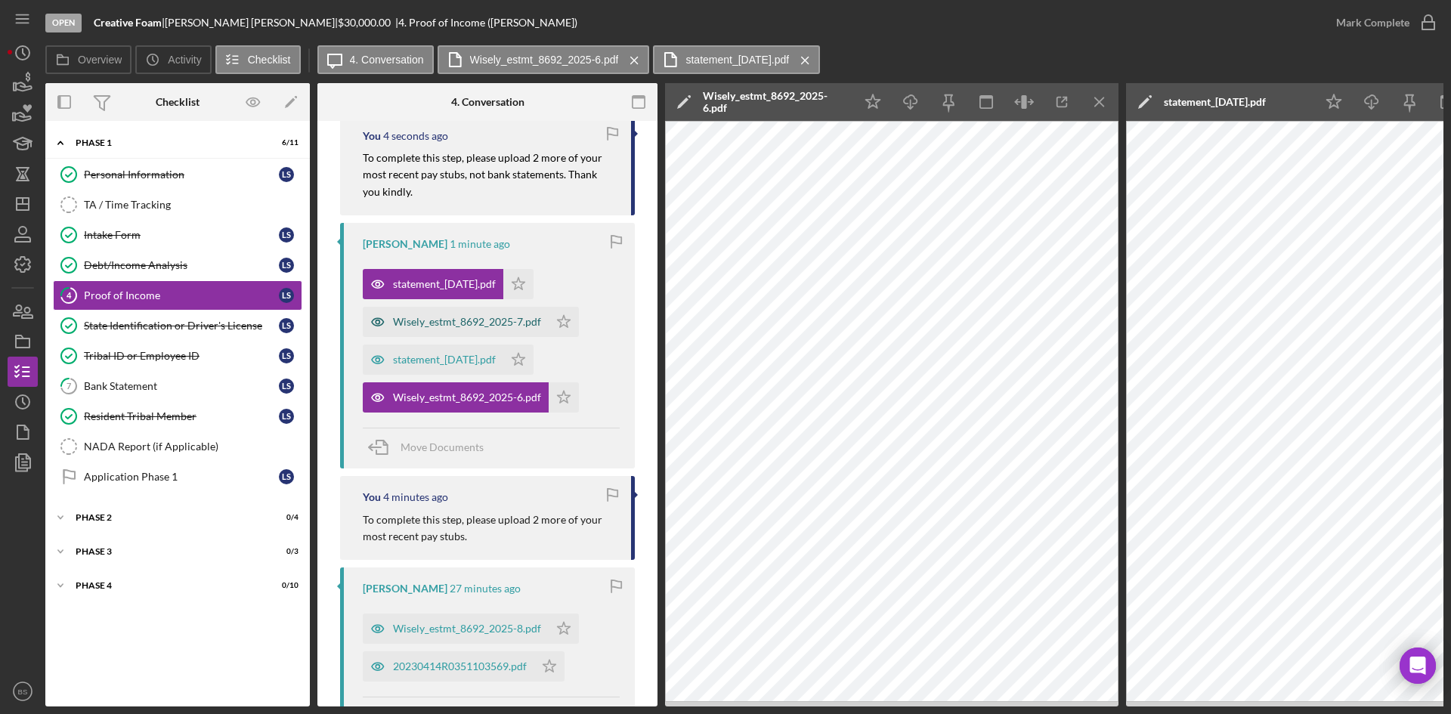
click at [428, 323] on div "Wisely_estmt_8692_2025-7.pdf" at bounding box center [467, 322] width 148 height 12
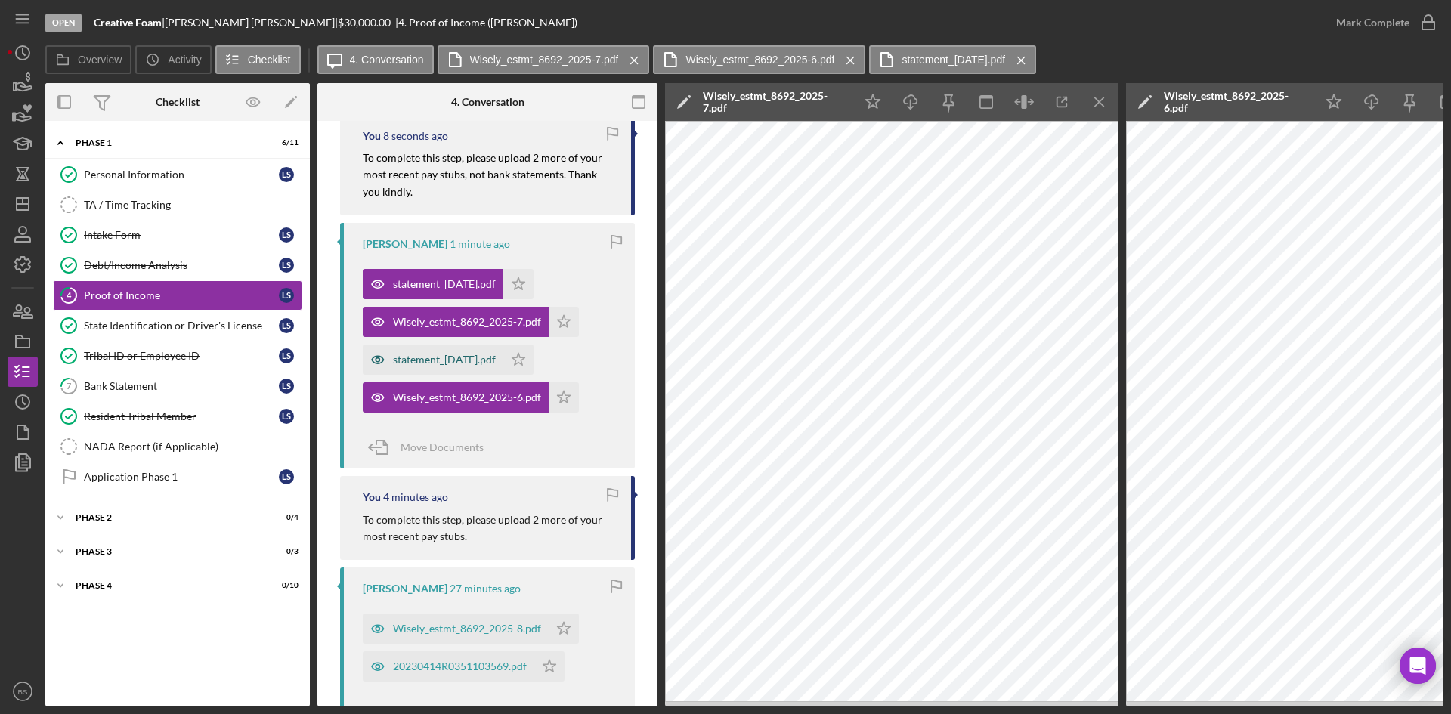
click at [447, 363] on div "statement_2025-07-16.pdf" at bounding box center [444, 360] width 103 height 12
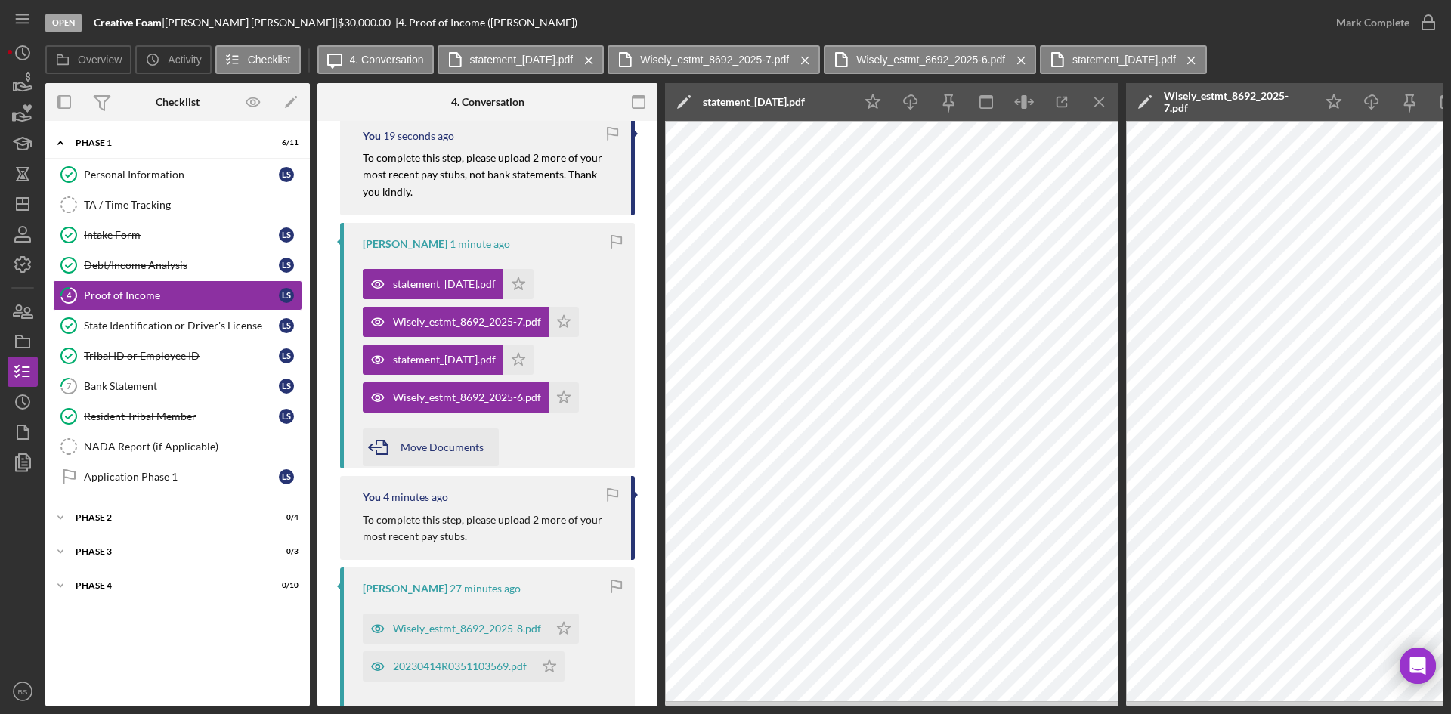
click at [391, 439] on icon "button" at bounding box center [382, 447] width 38 height 38
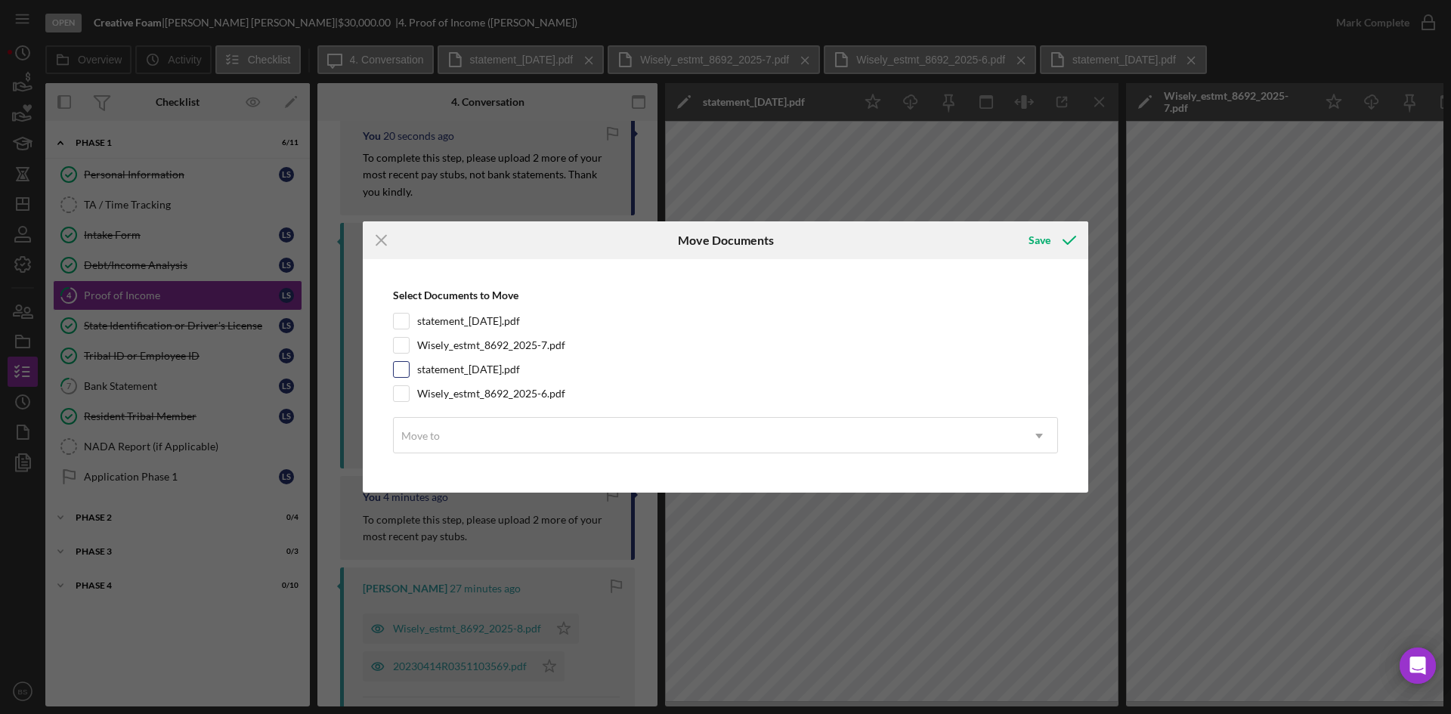
click at [424, 374] on label "statement_2025-07-16.pdf" at bounding box center [468, 369] width 103 height 15
click at [409, 374] on input "statement_2025-07-16.pdf" at bounding box center [401, 369] width 15 height 15
checkbox input "true"
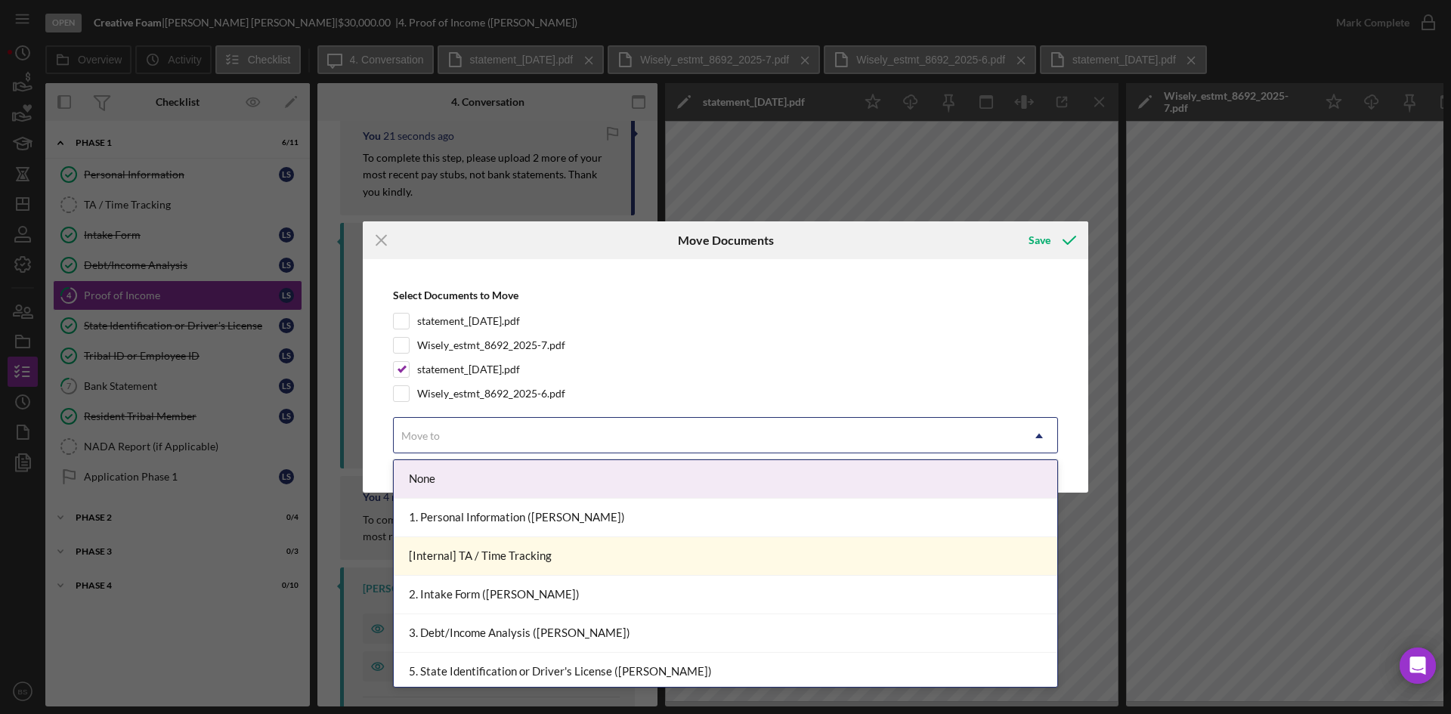
click at [435, 419] on div "Move to" at bounding box center [707, 436] width 627 height 35
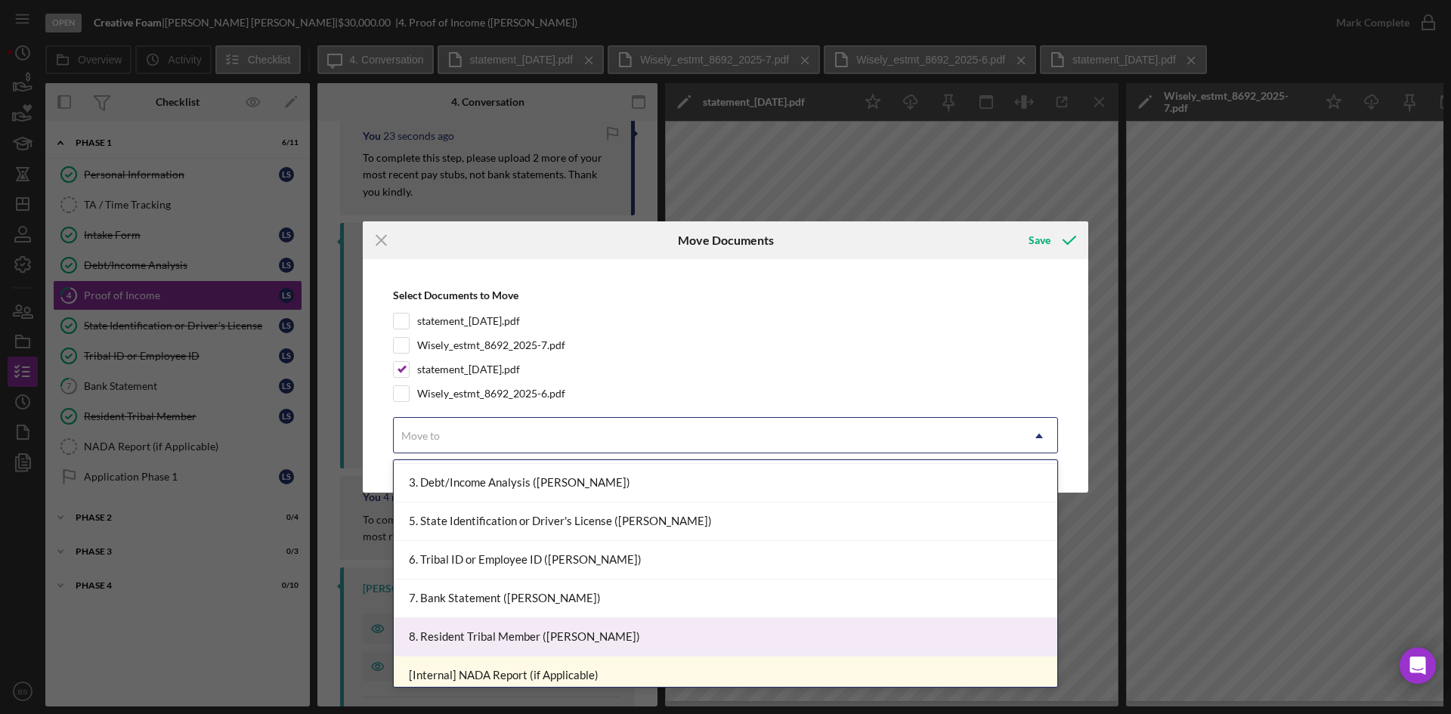
scroll to position [151, 0]
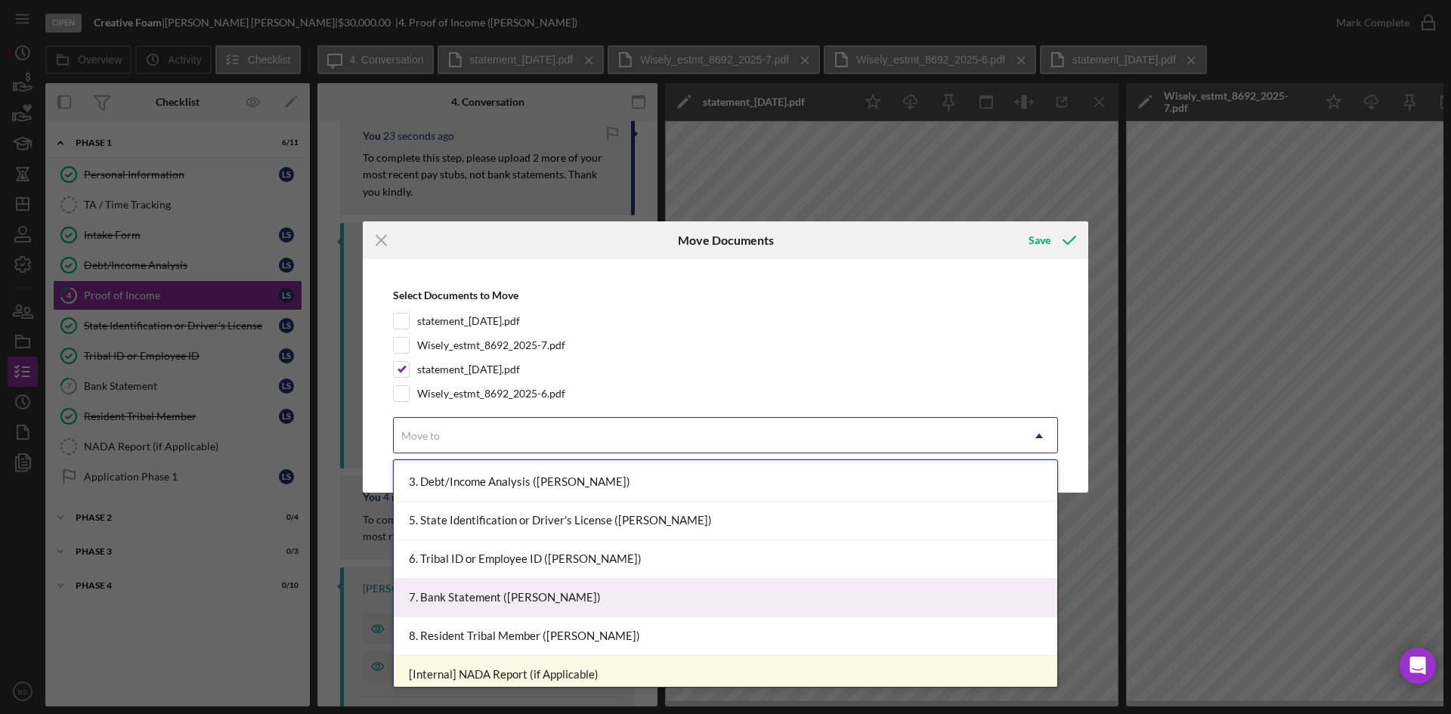
click at [508, 601] on div "7. Bank Statement (Logan S.)" at bounding box center [725, 598] width 663 height 39
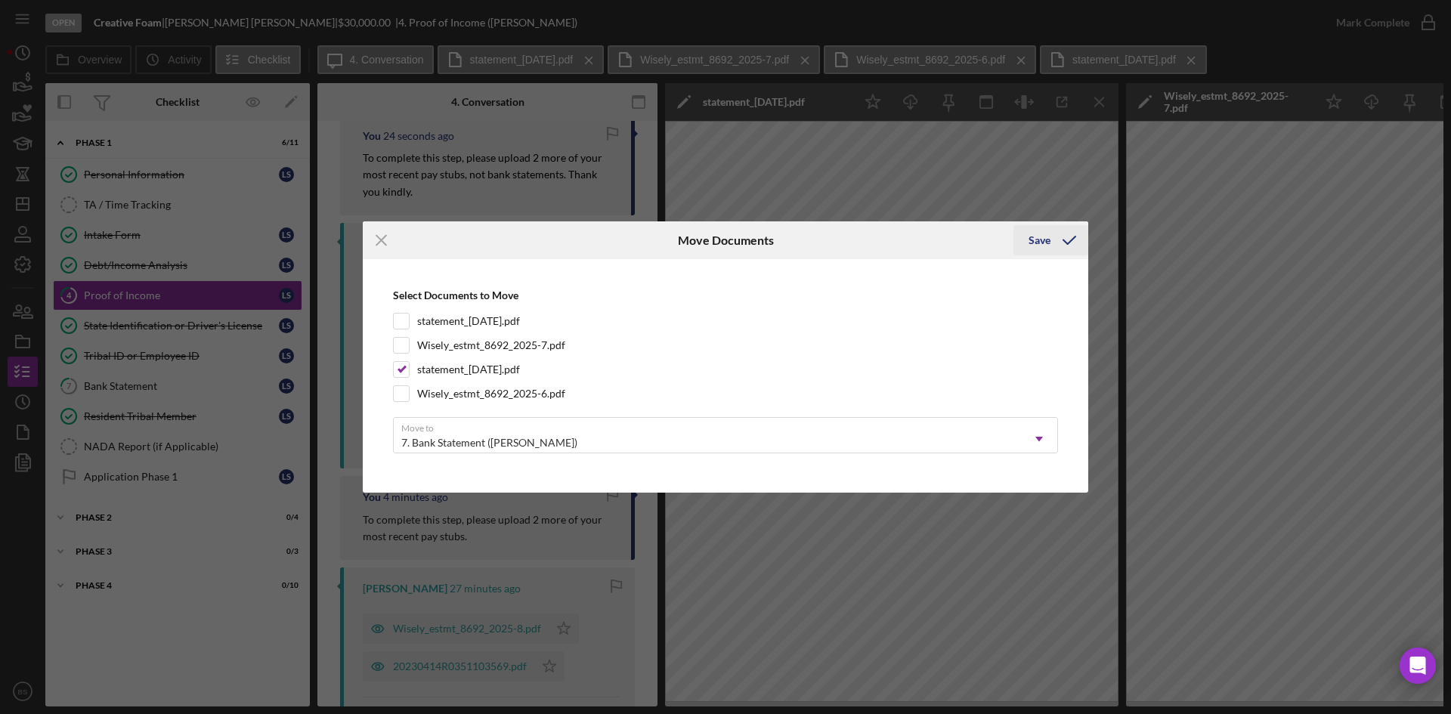
click at [1042, 244] on div "Save" at bounding box center [1039, 240] width 22 height 30
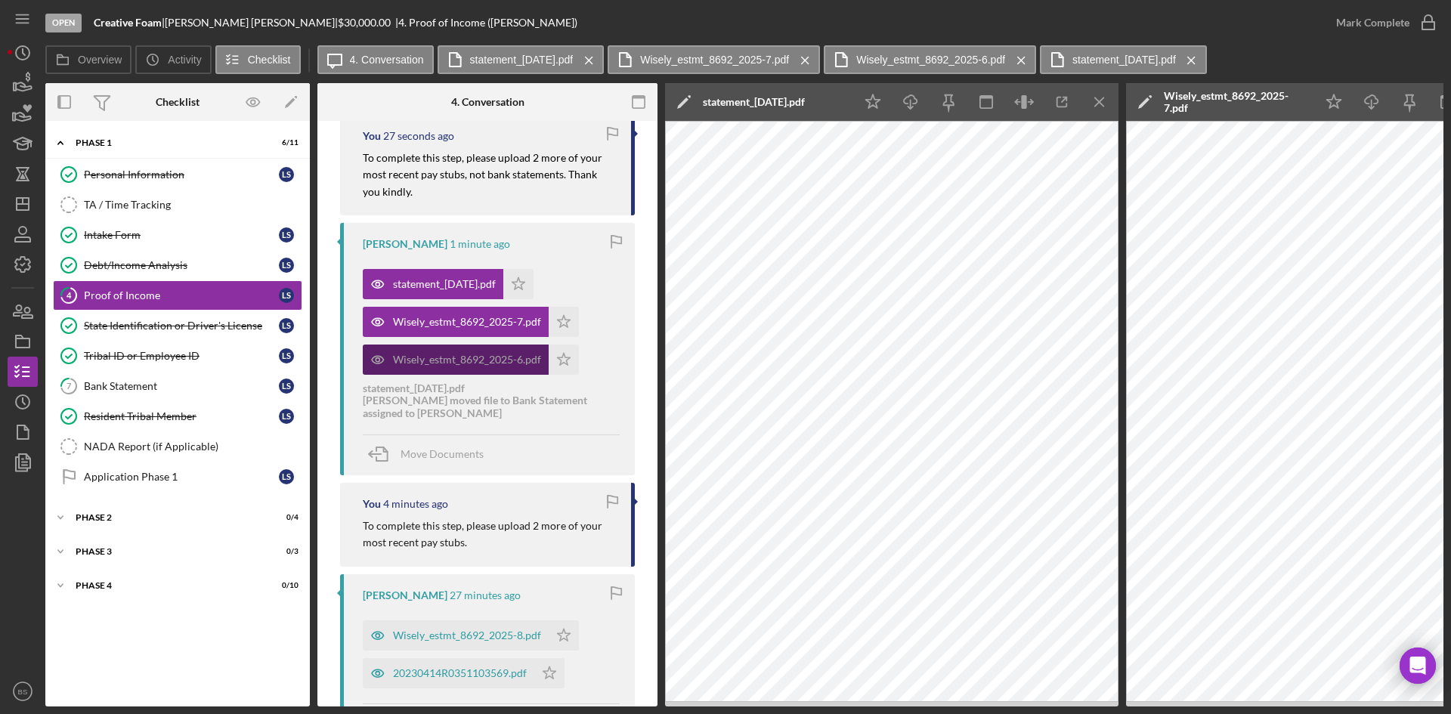
click at [437, 366] on div "Wisely_estmt_8692_2025-6.pdf" at bounding box center [467, 360] width 148 height 12
click at [1085, 107] on icon "Icon/Menu Close" at bounding box center [1100, 102] width 34 height 34
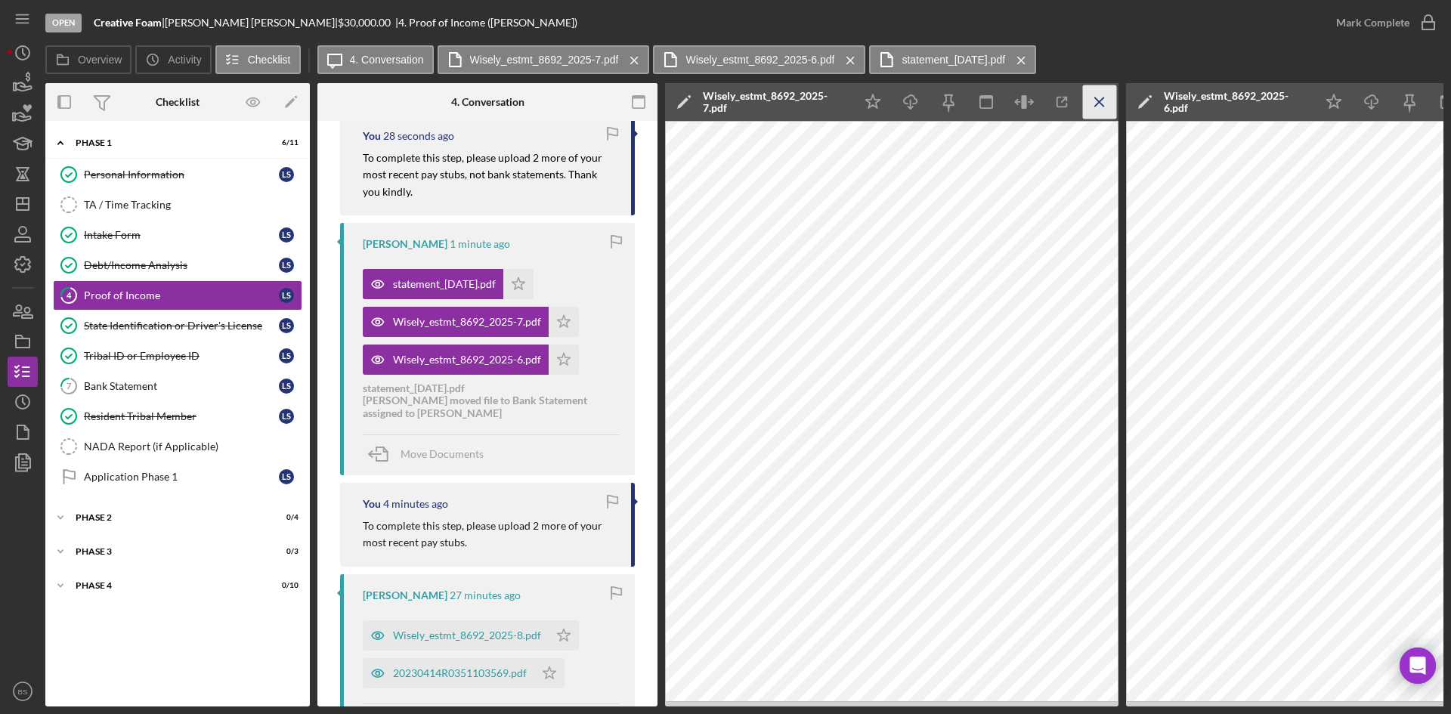
click at [1090, 105] on icon "Icon/Menu Close" at bounding box center [1100, 102] width 34 height 34
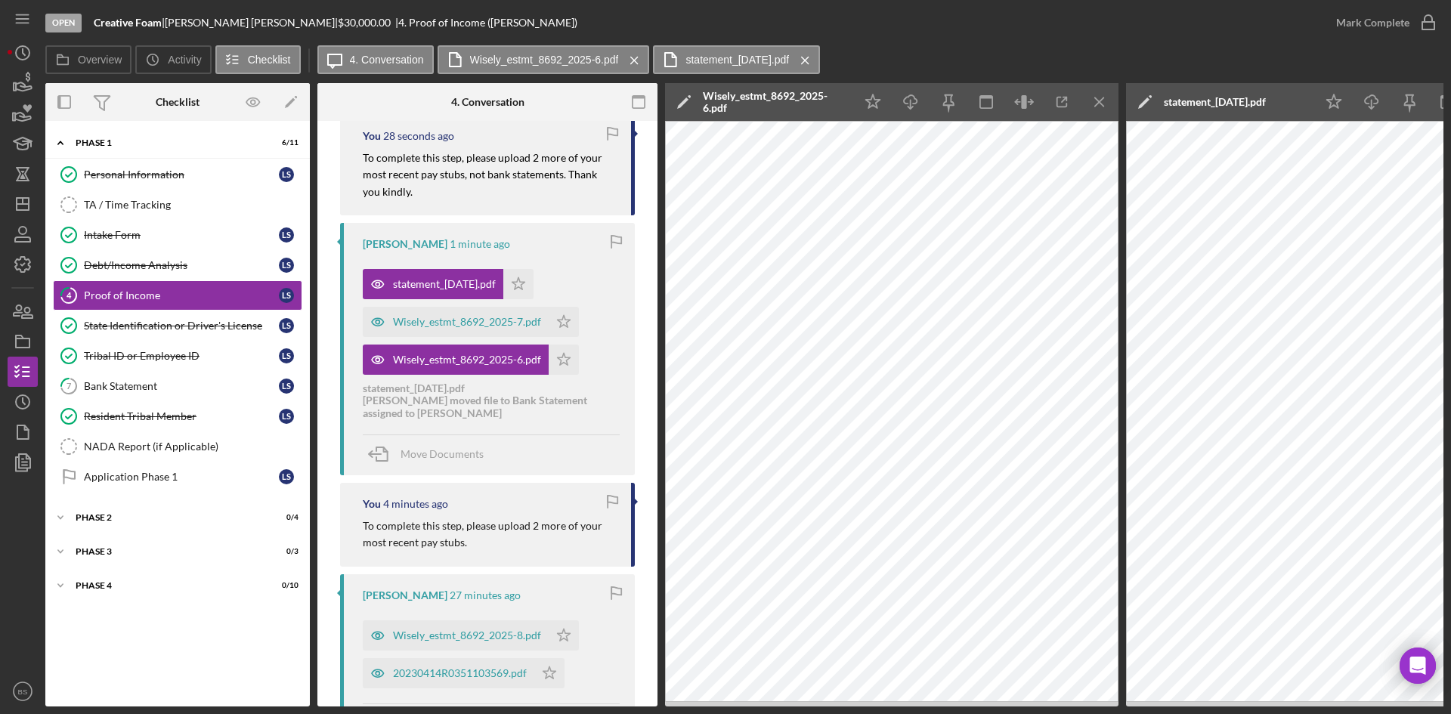
click at [1090, 105] on icon "Icon/Menu Close" at bounding box center [1100, 102] width 34 height 34
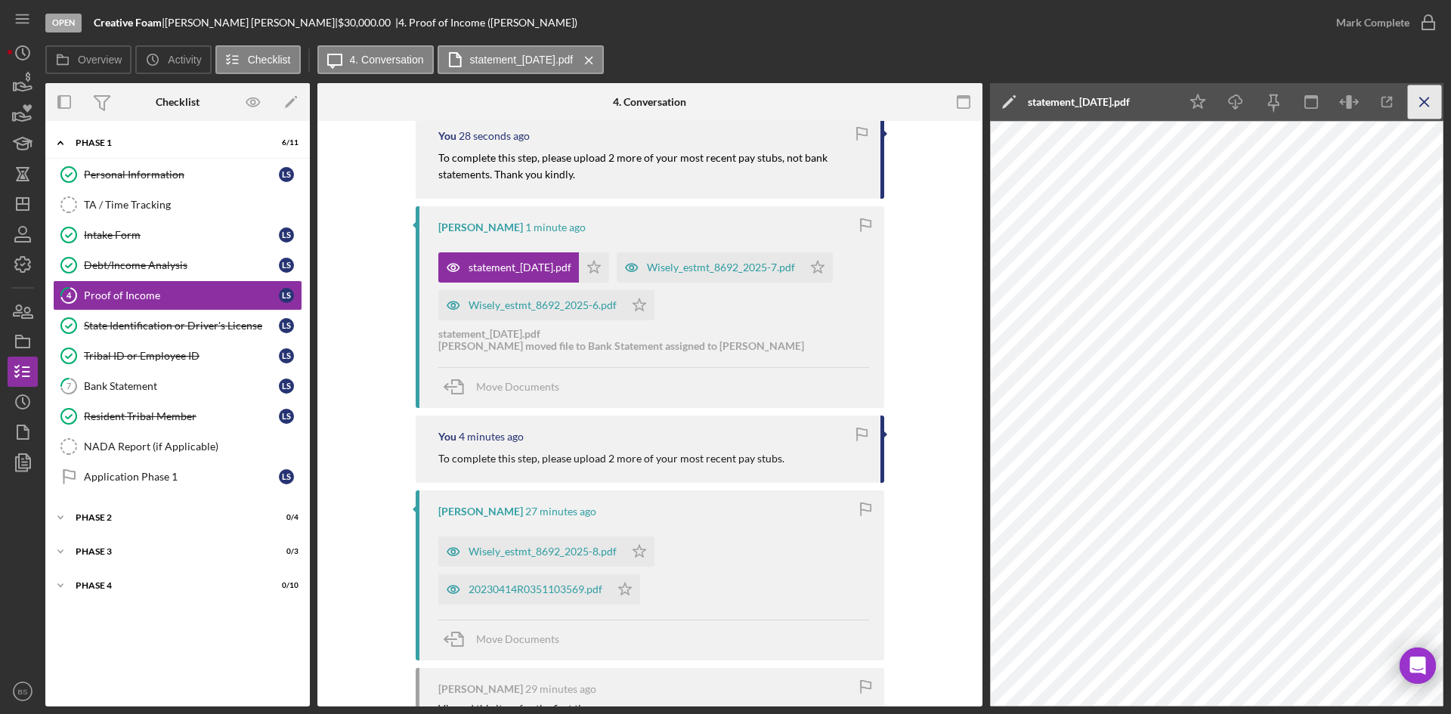
click at [1421, 104] on line "button" at bounding box center [1424, 101] width 8 height 8
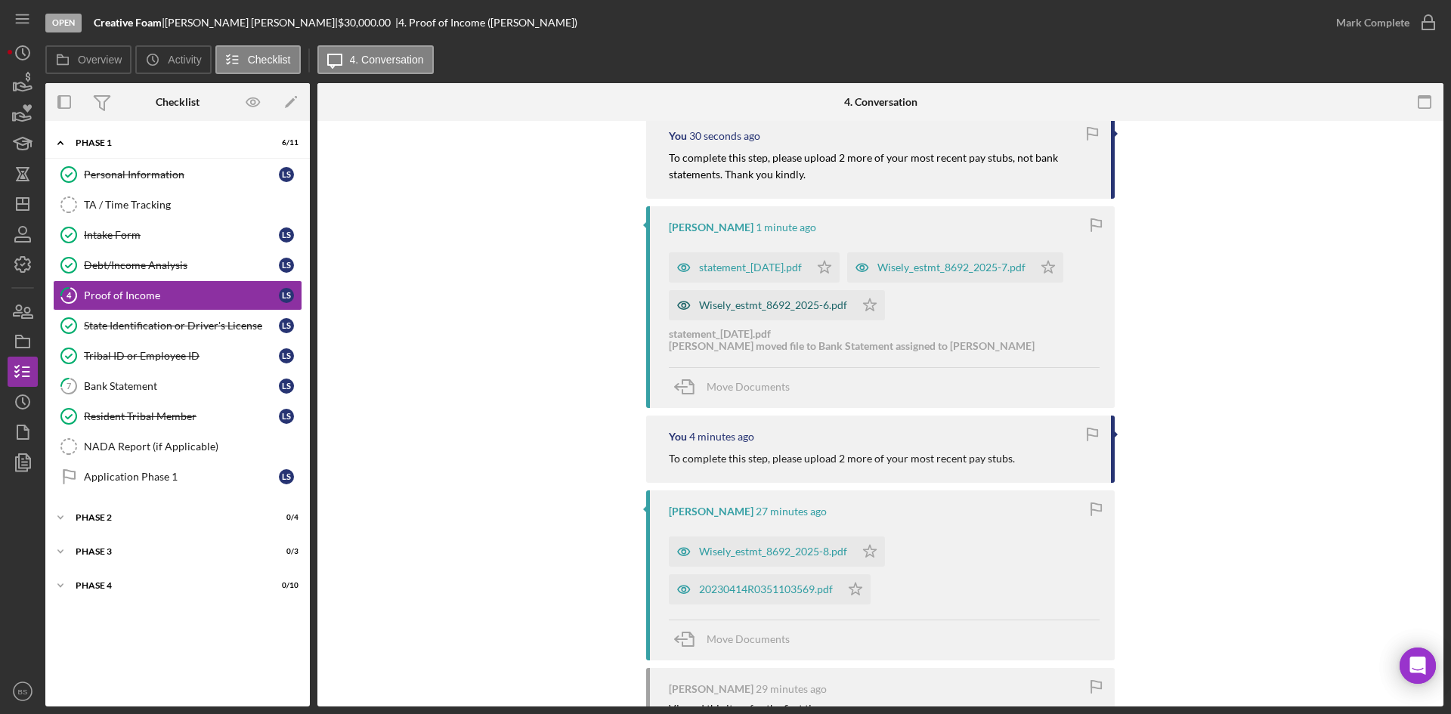
click at [779, 300] on div "Wisely_estmt_8692_2025-6.pdf" at bounding box center [773, 305] width 148 height 12
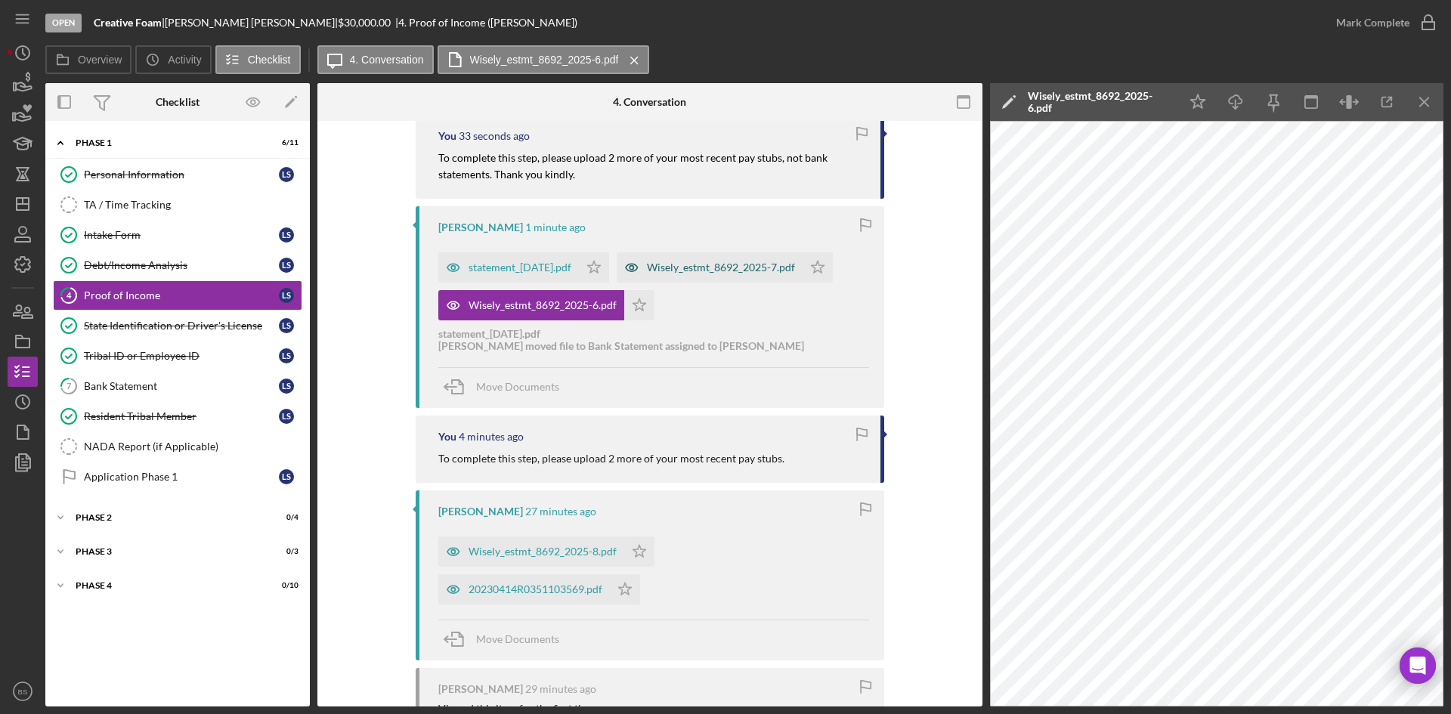
click at [732, 270] on div "Wisely_estmt_8692_2025-7.pdf" at bounding box center [721, 267] width 148 height 12
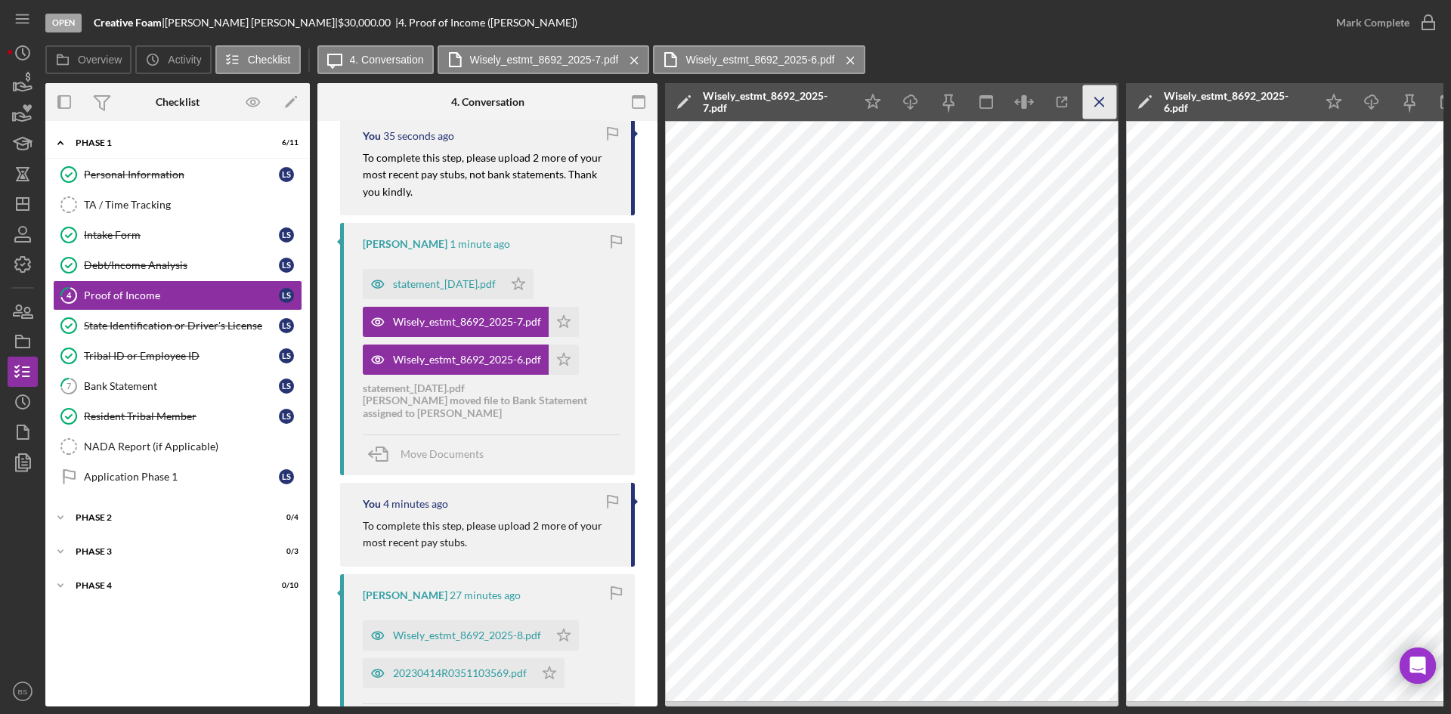
click at [1102, 97] on icon "Icon/Menu Close" at bounding box center [1100, 102] width 34 height 34
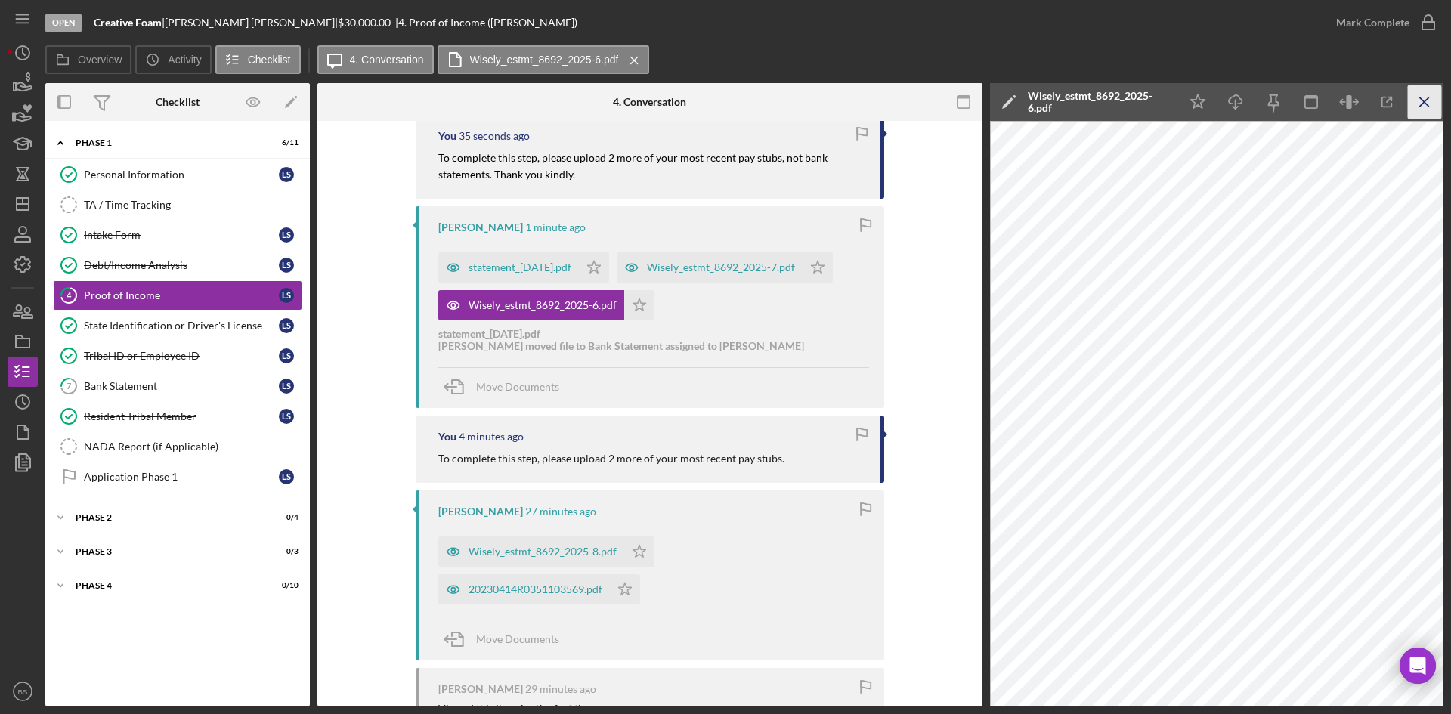
click at [1426, 99] on icon "Icon/Menu Close" at bounding box center [1425, 102] width 34 height 34
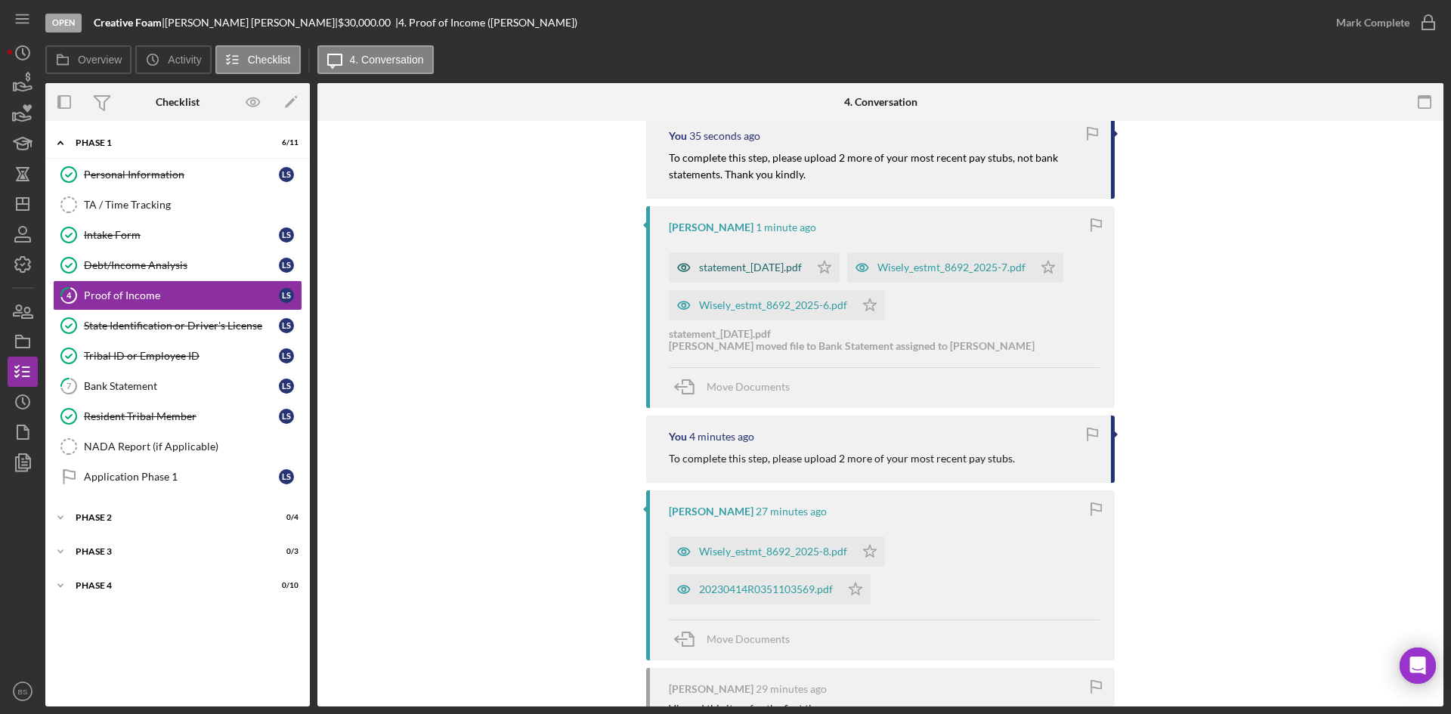
click at [765, 264] on div "statement_2025-06-13.pdf" at bounding box center [750, 267] width 103 height 12
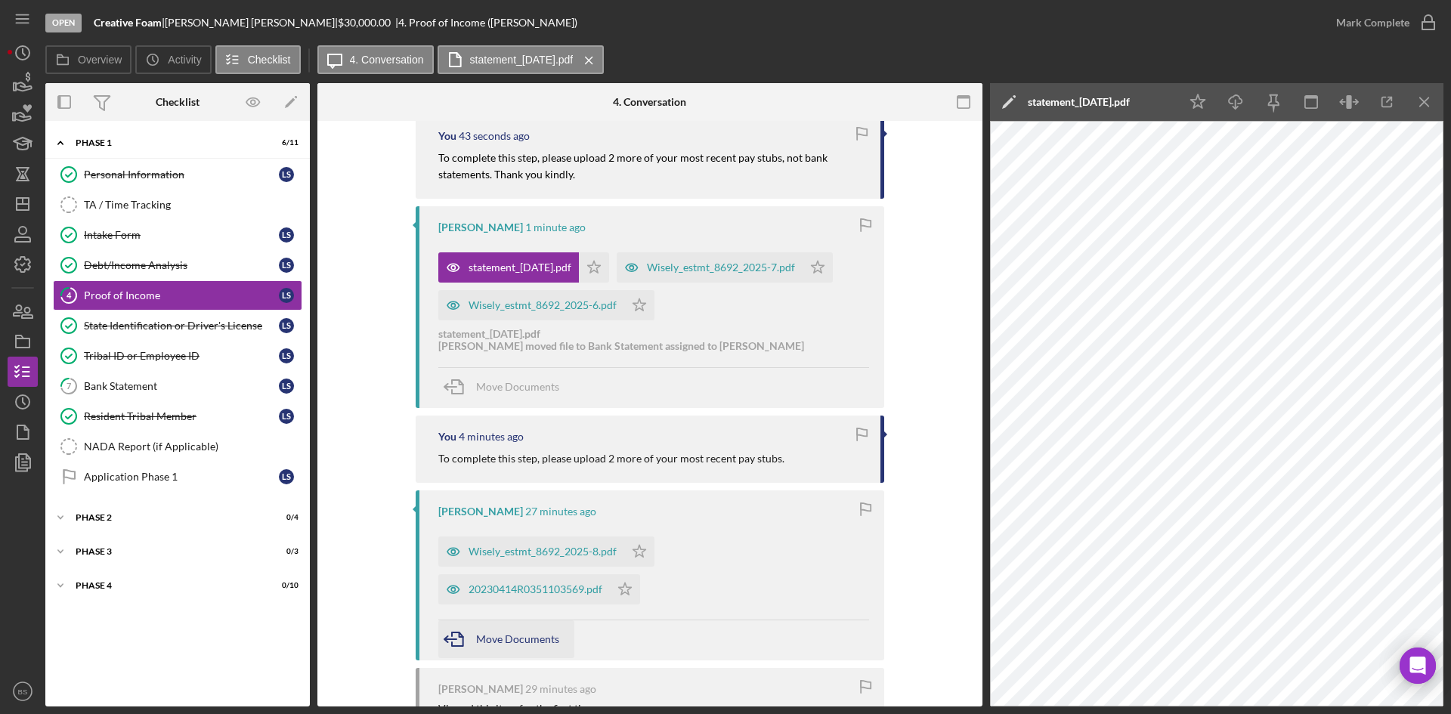
scroll to position [378, 0]
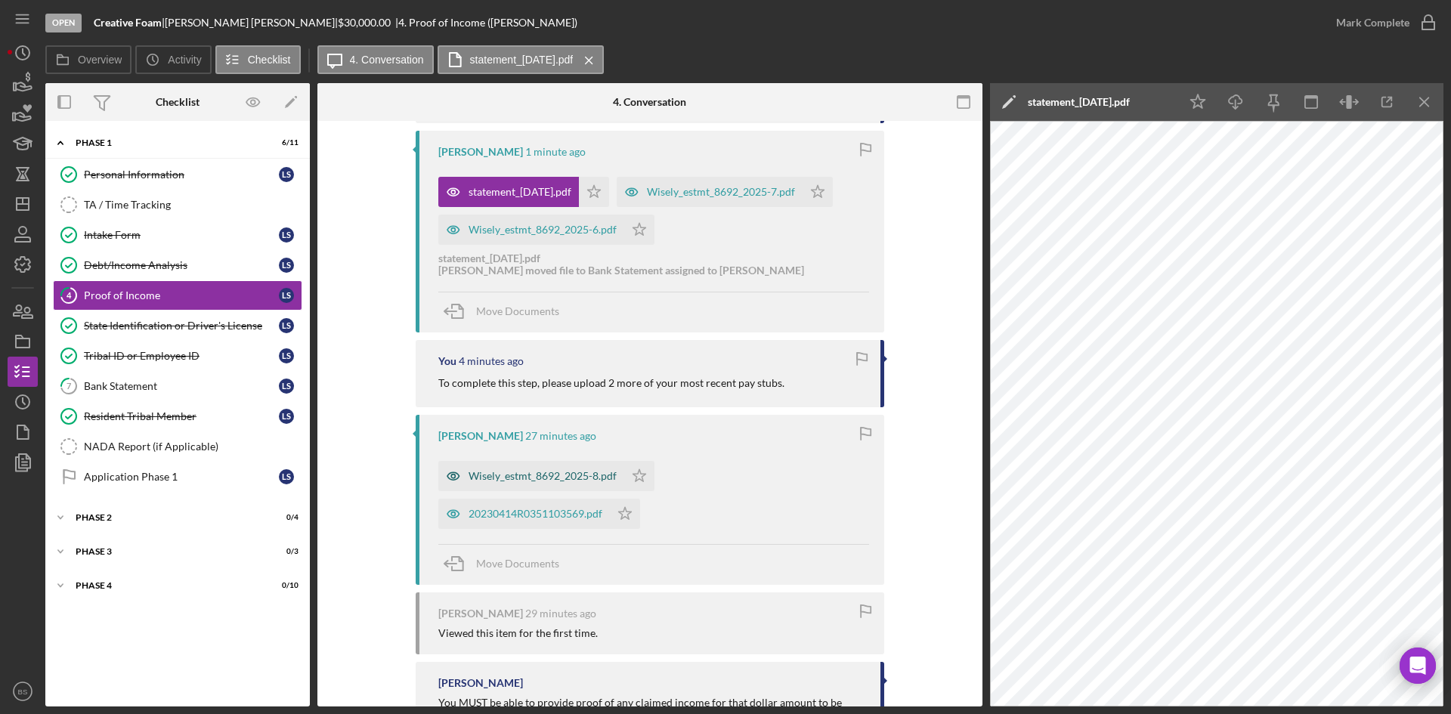
click at [537, 476] on div "Wisely_estmt_8692_2025-8.pdf" at bounding box center [542, 476] width 148 height 12
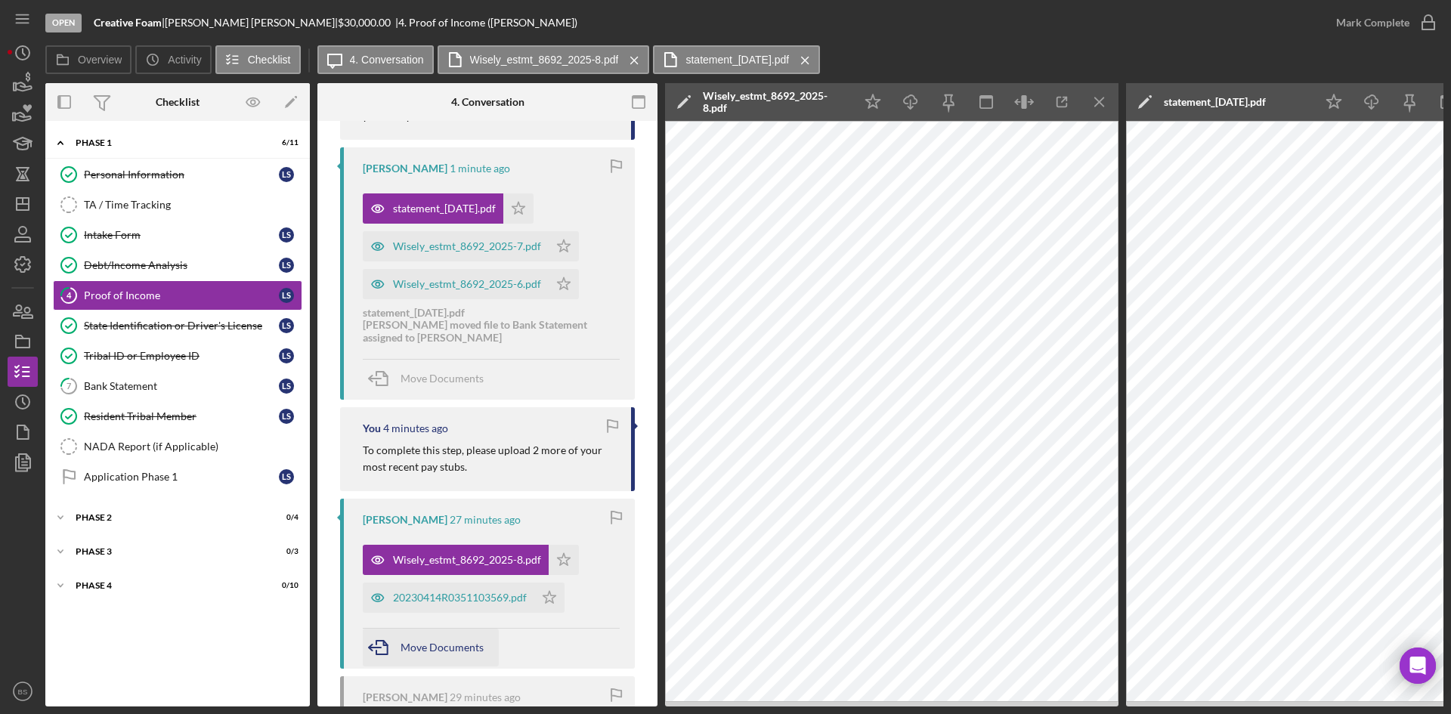
click at [431, 644] on span "Move Documents" at bounding box center [441, 647] width 83 height 13
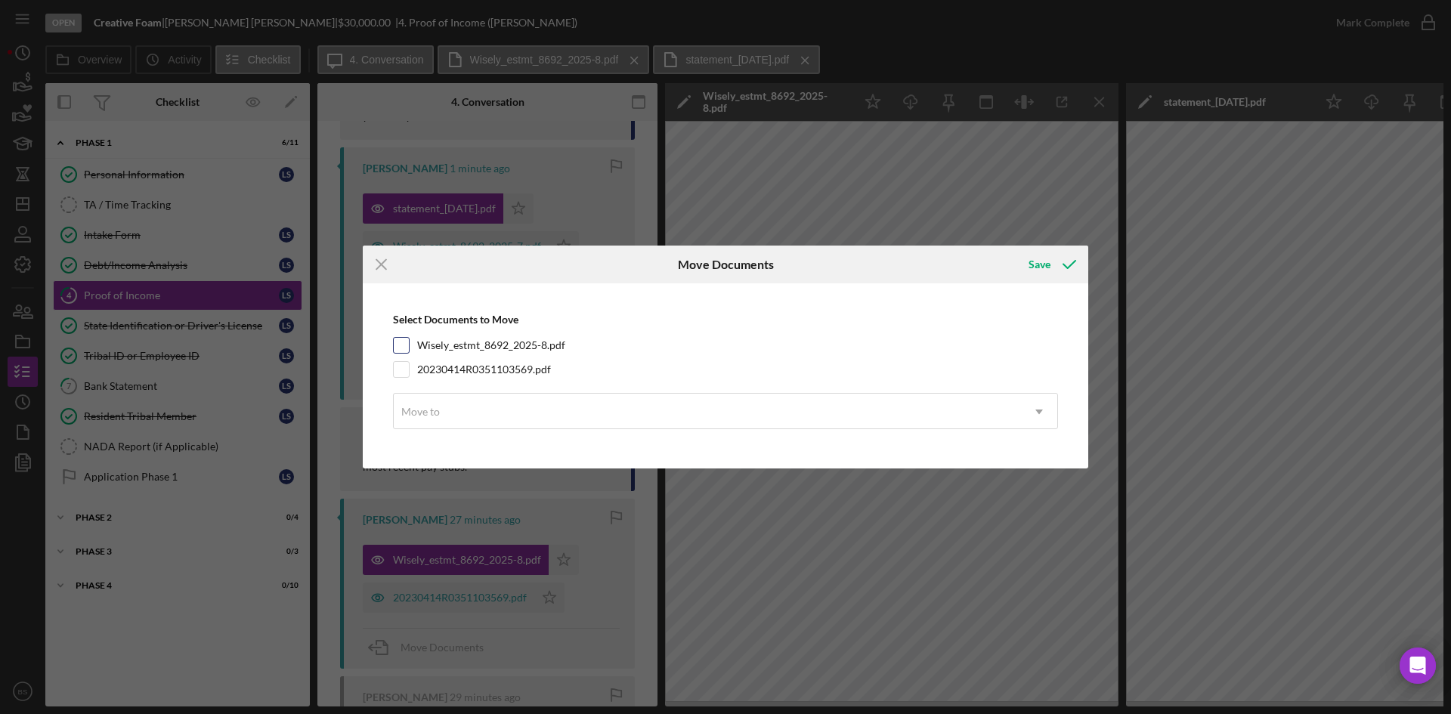
click at [503, 342] on label "Wisely_estmt_8692_2025-8.pdf" at bounding box center [491, 345] width 148 height 15
click at [409, 342] on input "Wisely_estmt_8692_2025-8.pdf" at bounding box center [401, 345] width 15 height 15
checkbox input "true"
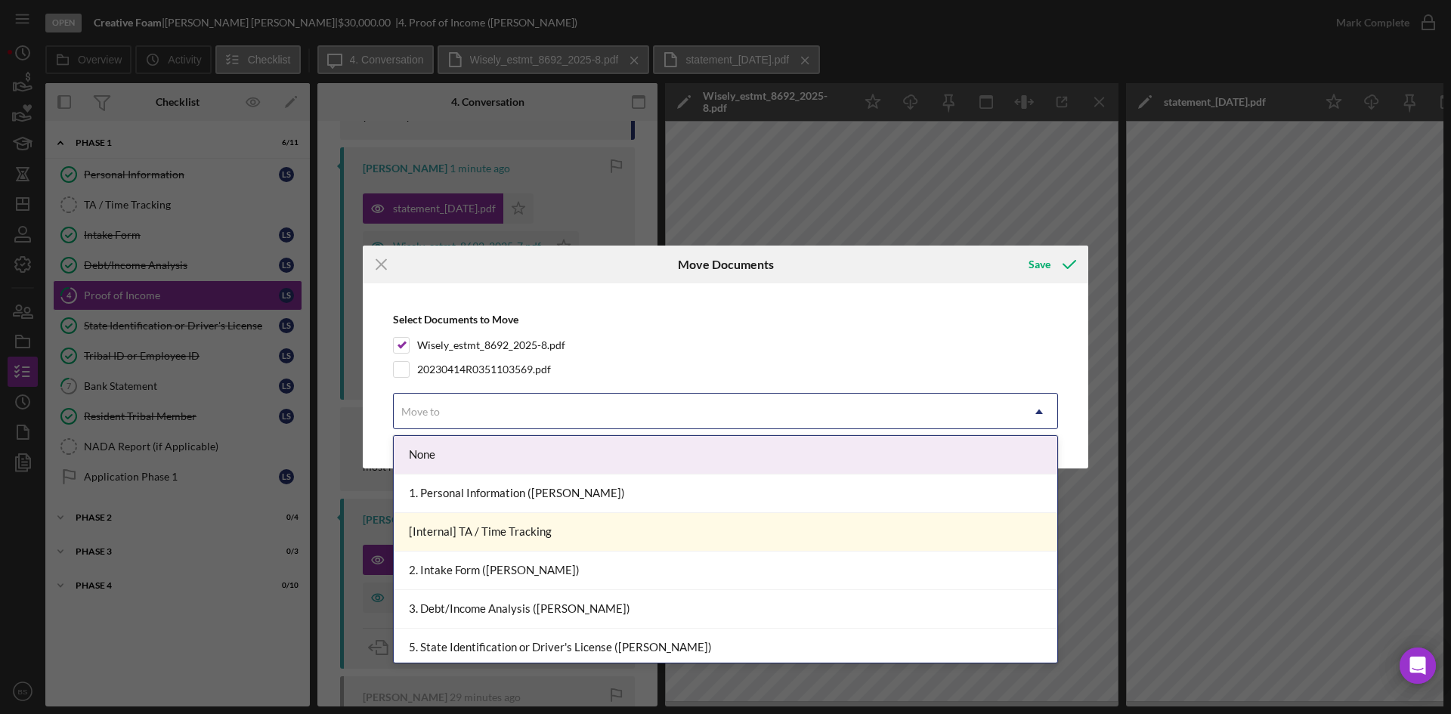
click at [489, 400] on div "Move to" at bounding box center [707, 411] width 627 height 35
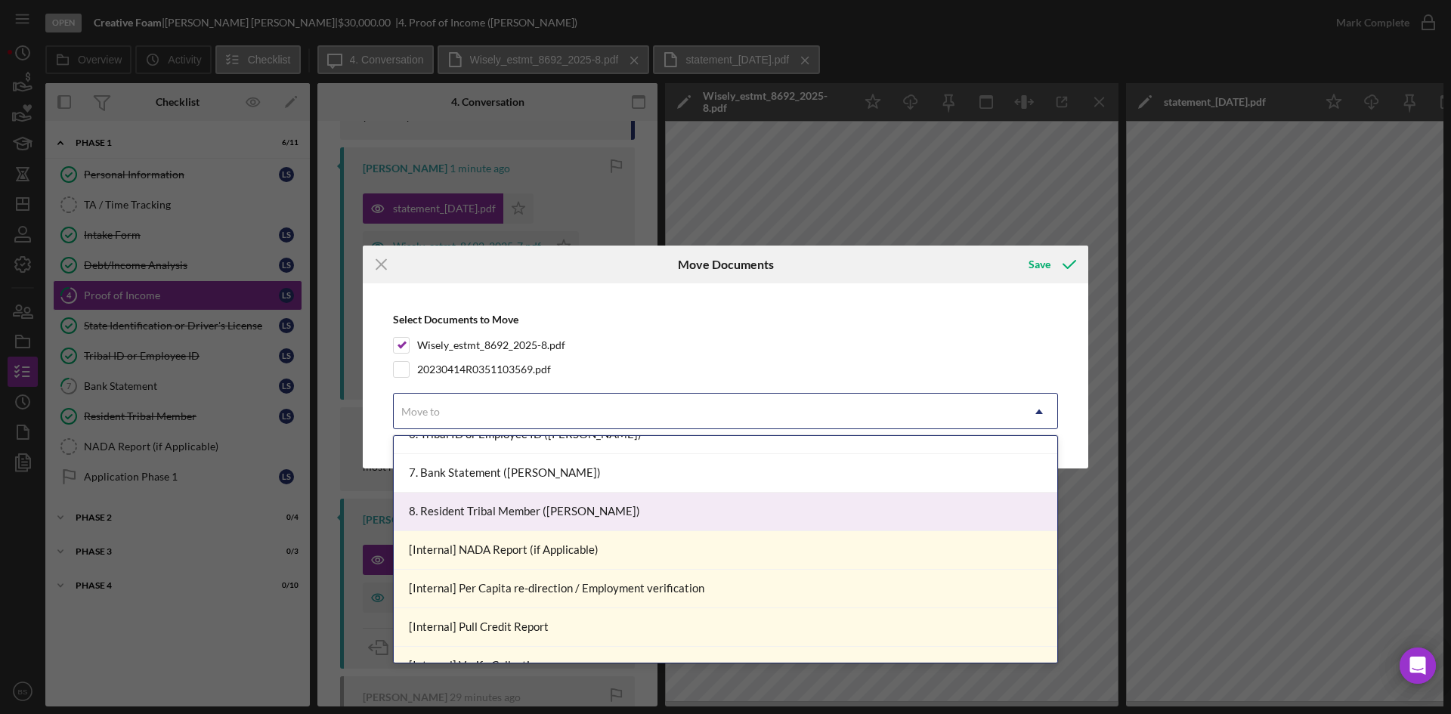
scroll to position [227, 0]
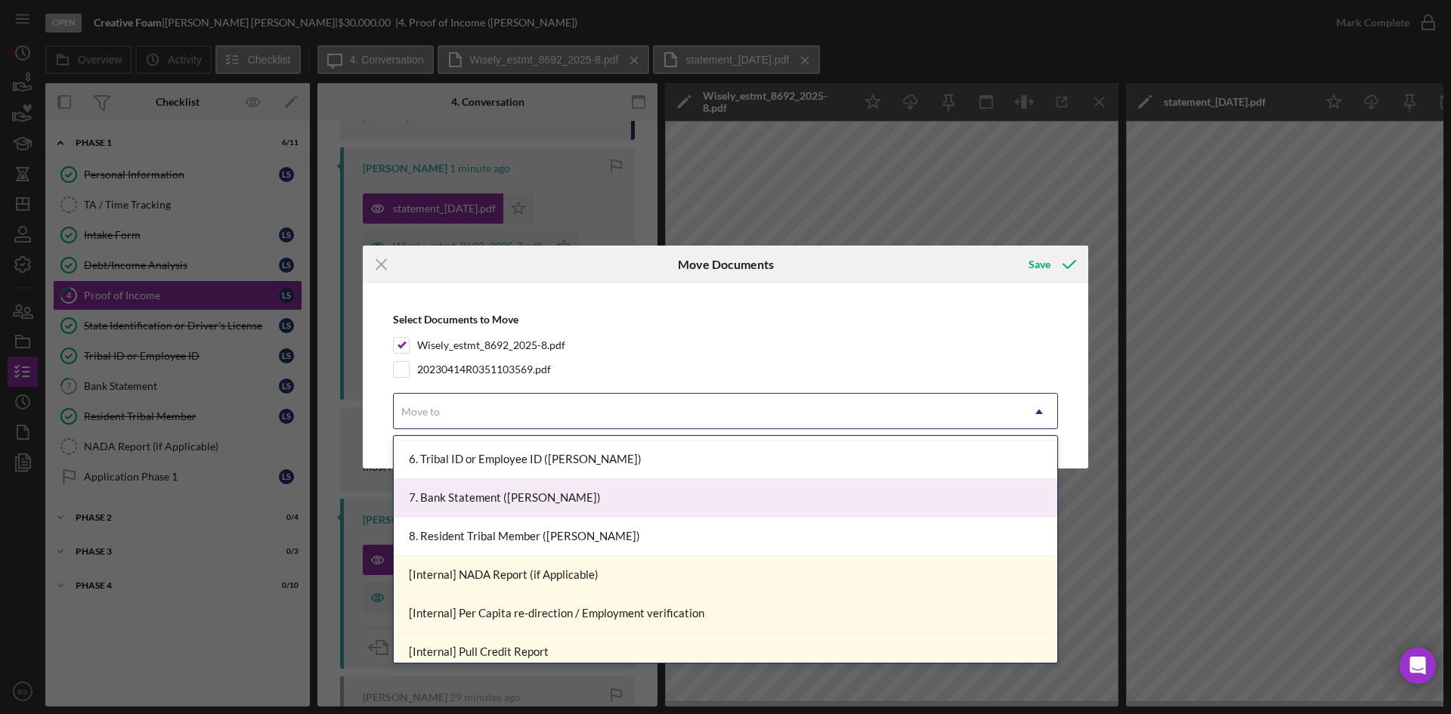
click at [555, 503] on div "7. Bank Statement (Logan S.)" at bounding box center [725, 498] width 663 height 39
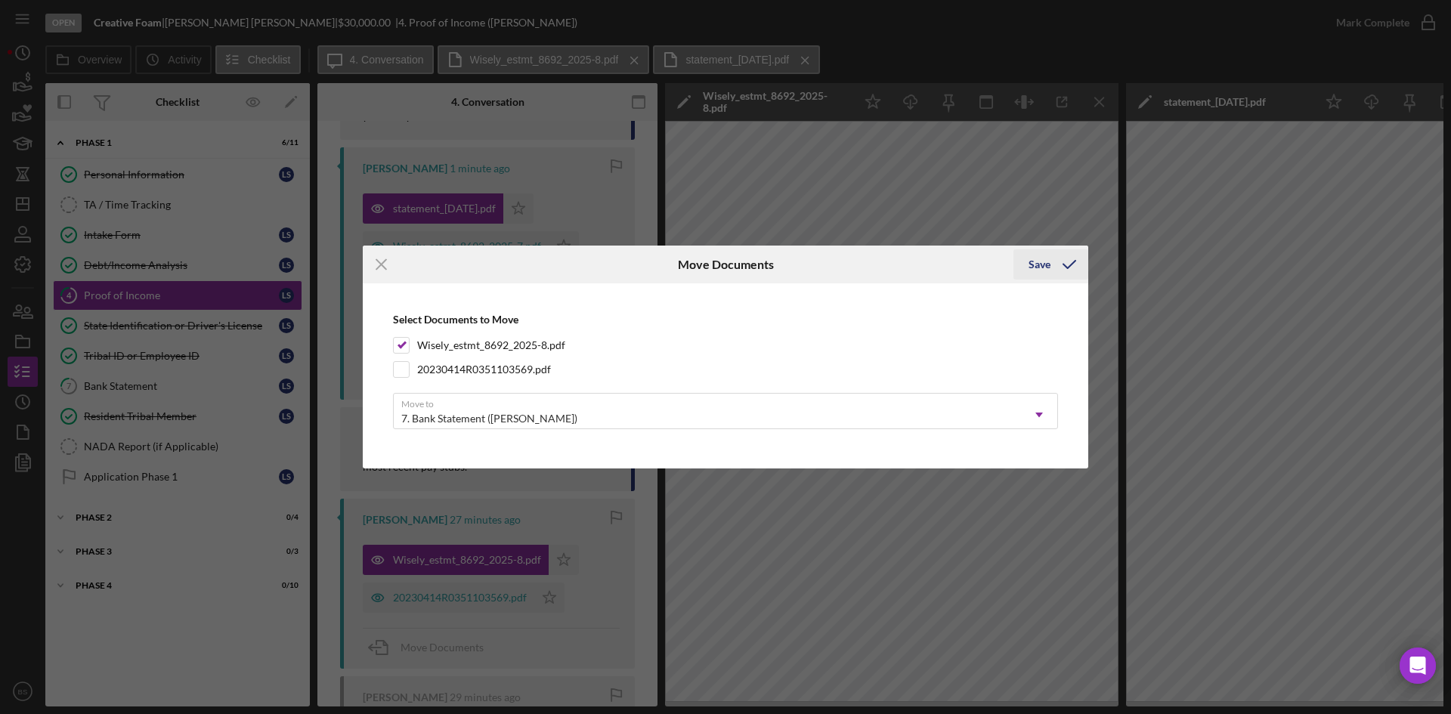
click at [1043, 252] on div "Save" at bounding box center [1039, 264] width 22 height 30
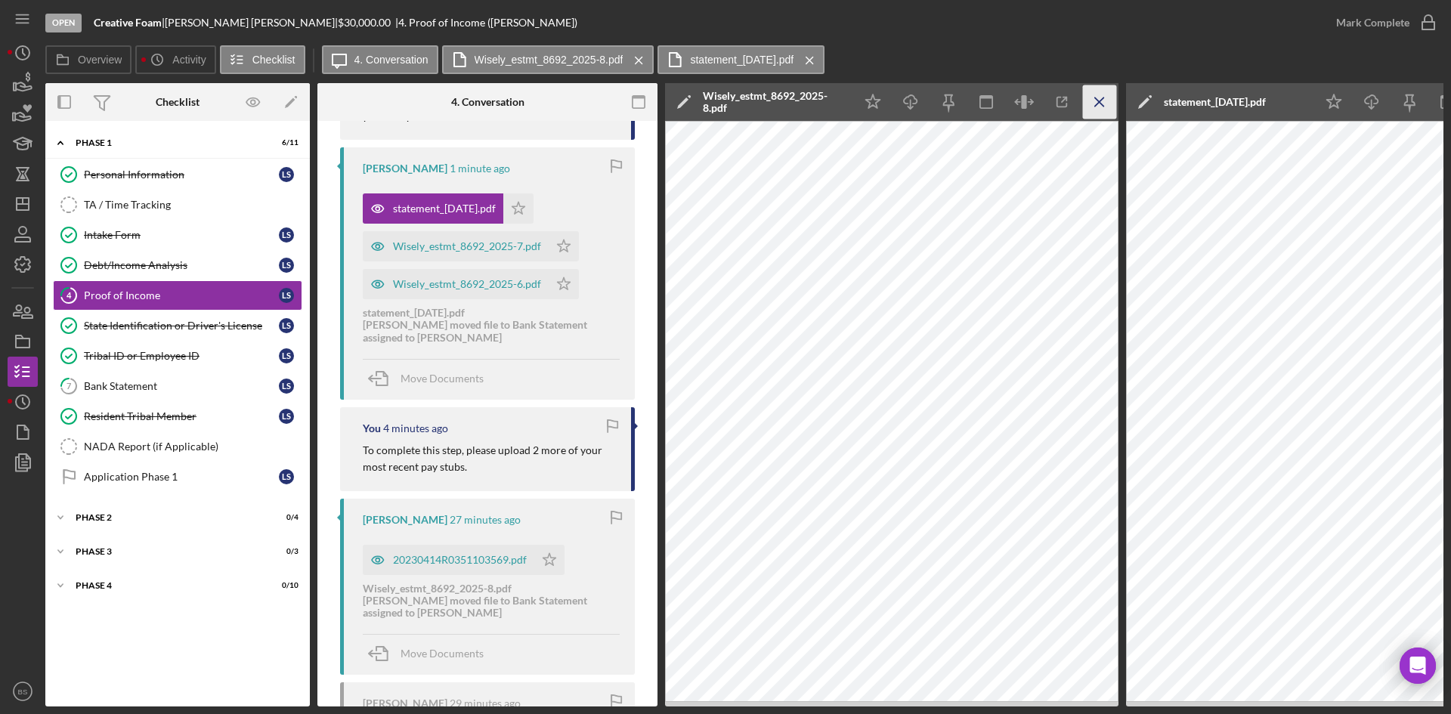
click at [1098, 90] on icon "Icon/Menu Close" at bounding box center [1100, 102] width 34 height 34
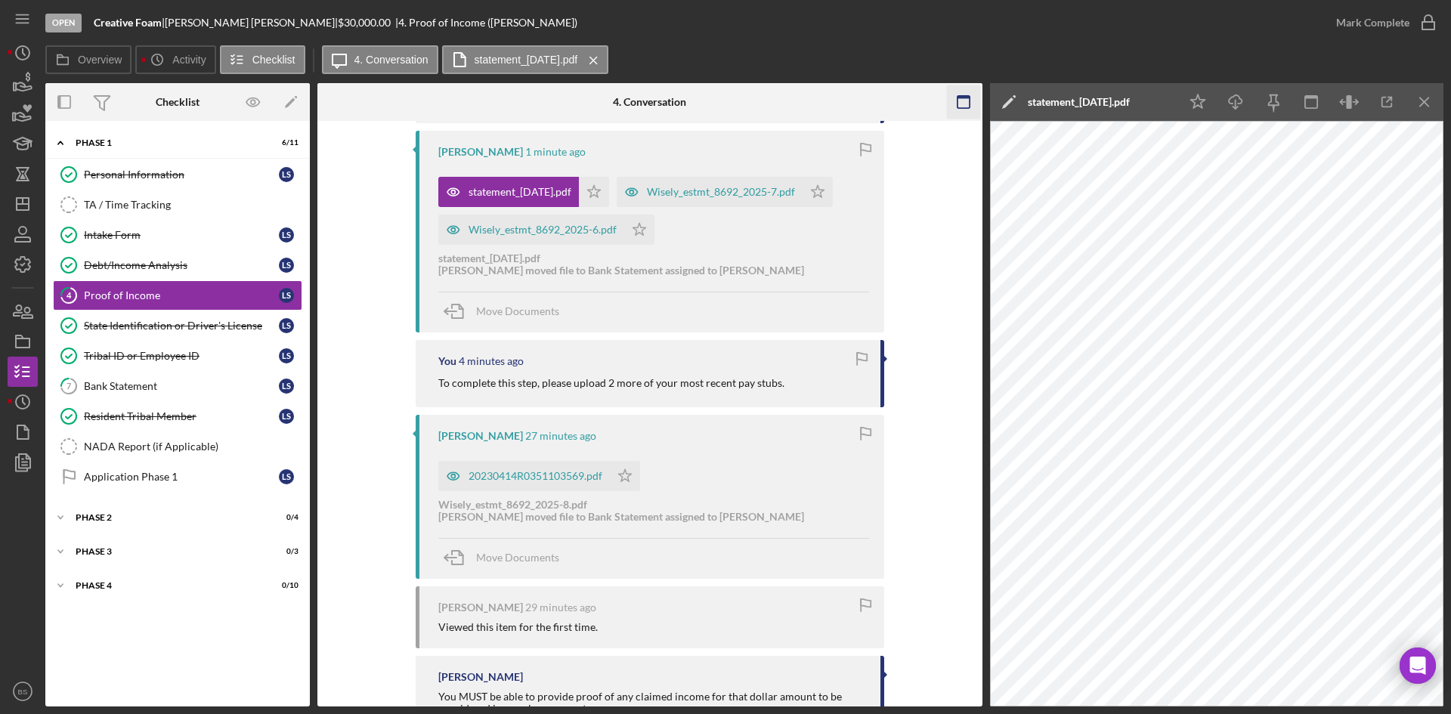
drag, startPoint x: 1423, startPoint y: 91, endPoint x: 1405, endPoint y: 97, distance: 19.1
click at [1423, 91] on icon "Icon/Menu Close" at bounding box center [1425, 102] width 34 height 34
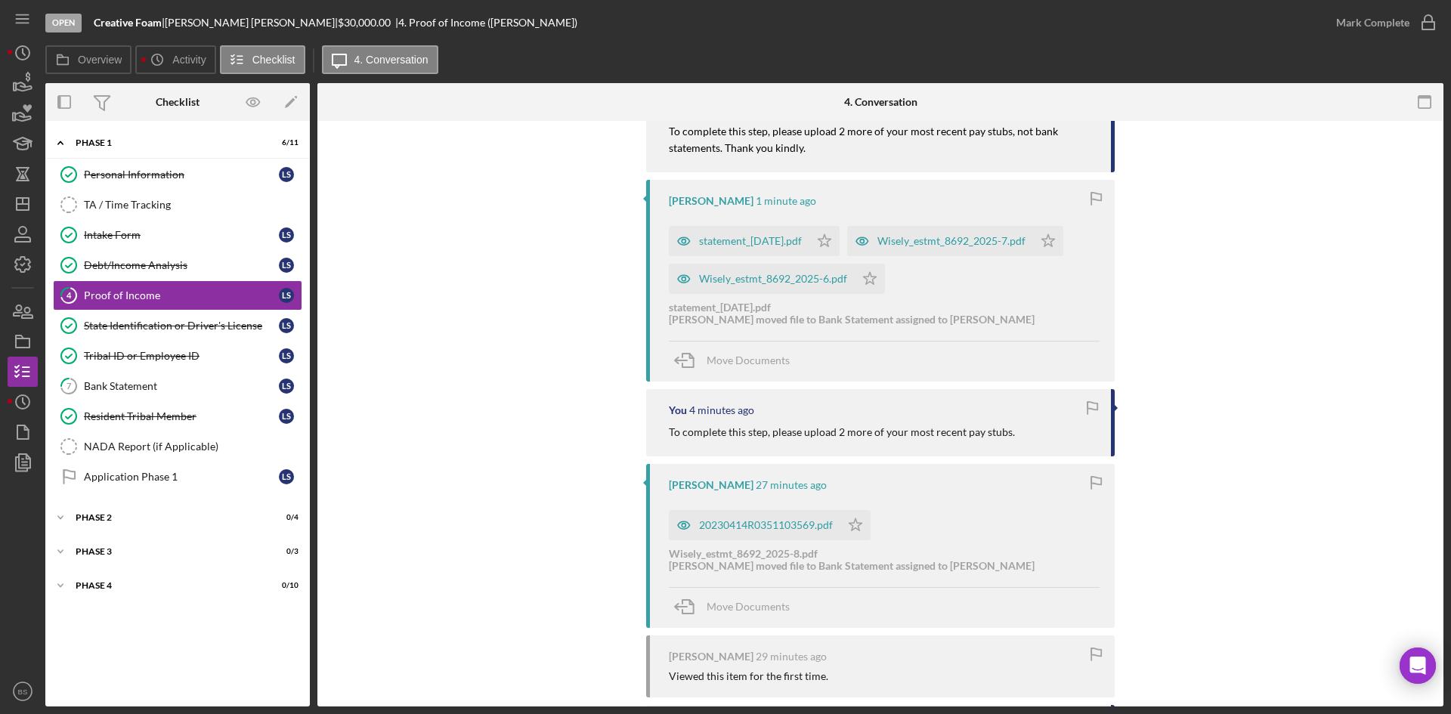
scroll to position [302, 0]
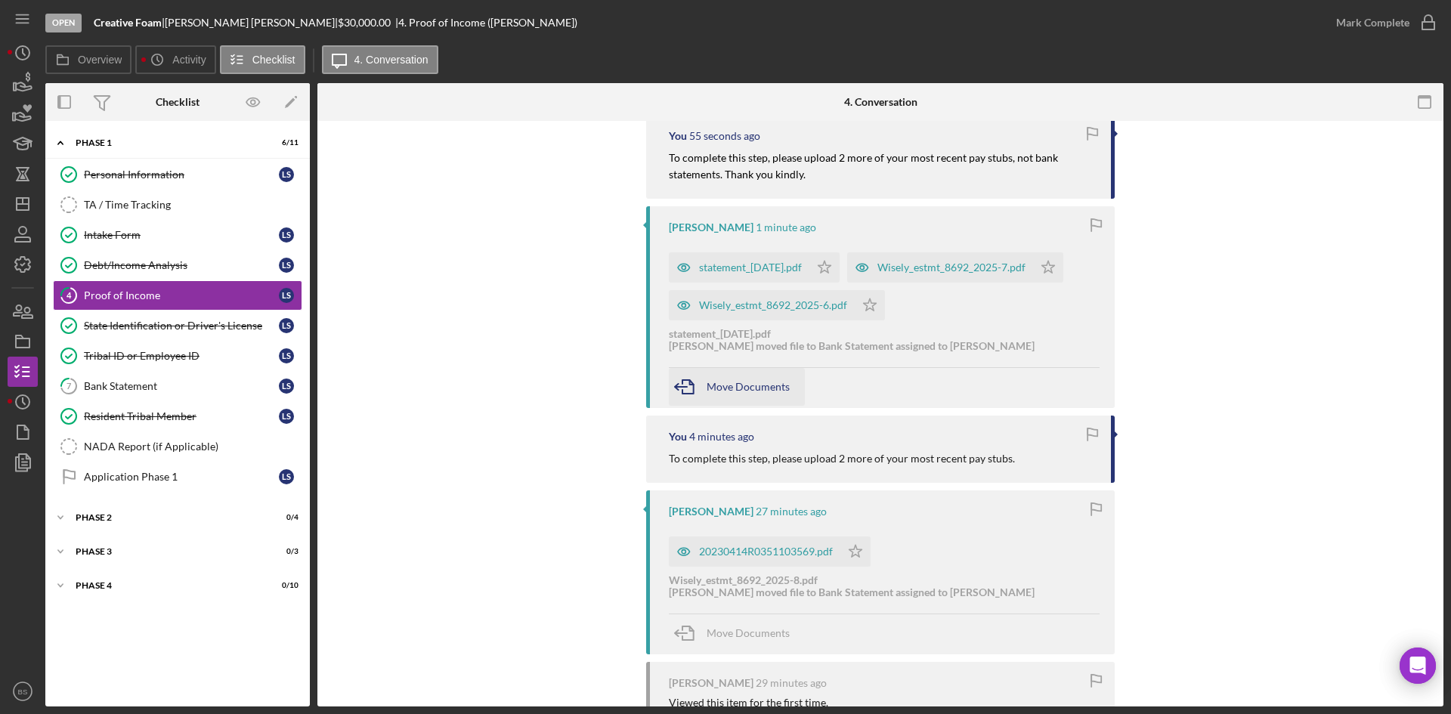
click at [719, 379] on div "Move Documents" at bounding box center [747, 387] width 83 height 38
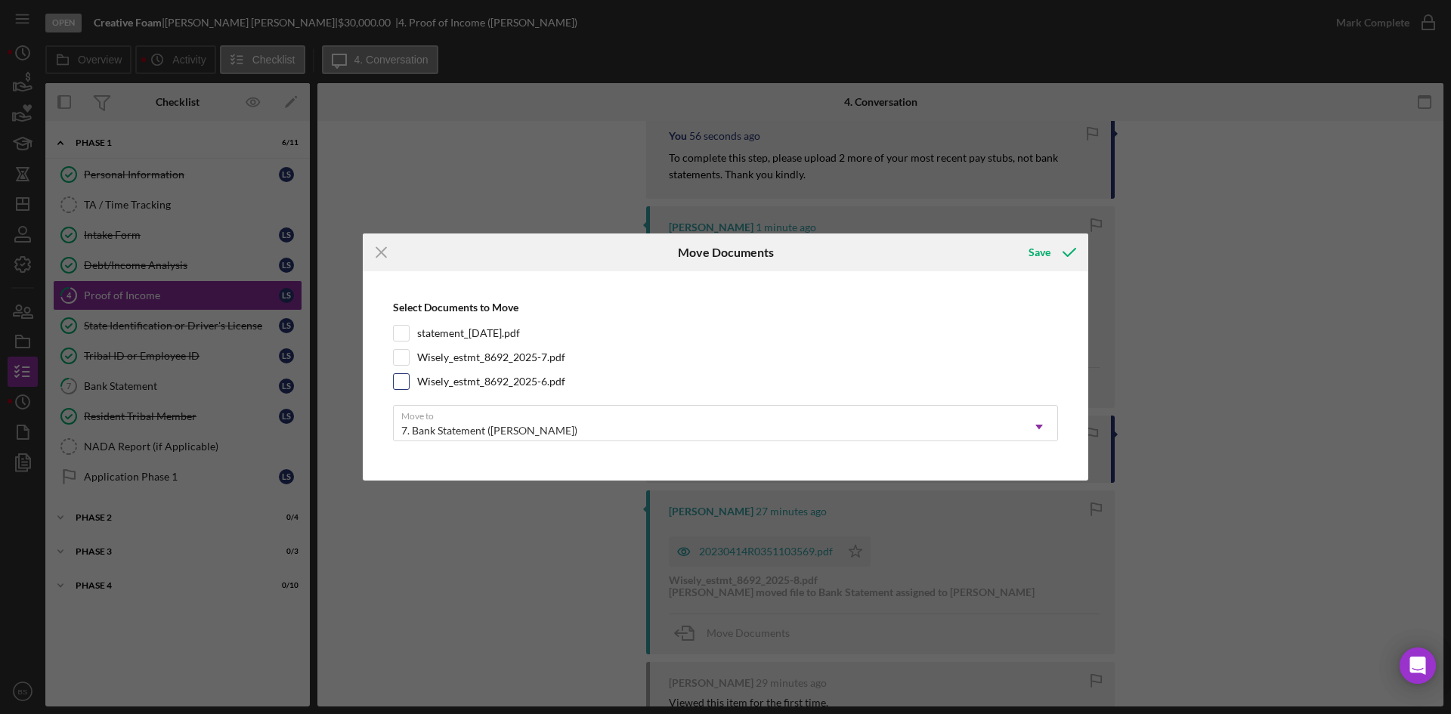
click at [514, 384] on label "Wisely_estmt_8692_2025-6.pdf" at bounding box center [491, 381] width 148 height 15
click at [409, 384] on input "Wisely_estmt_8692_2025-6.pdf" at bounding box center [401, 381] width 15 height 15
checkbox input "true"
click at [514, 360] on label "Wisely_estmt_8692_2025-7.pdf" at bounding box center [491, 357] width 148 height 15
click at [409, 360] on input "Wisely_estmt_8692_2025-7.pdf" at bounding box center [401, 357] width 15 height 15
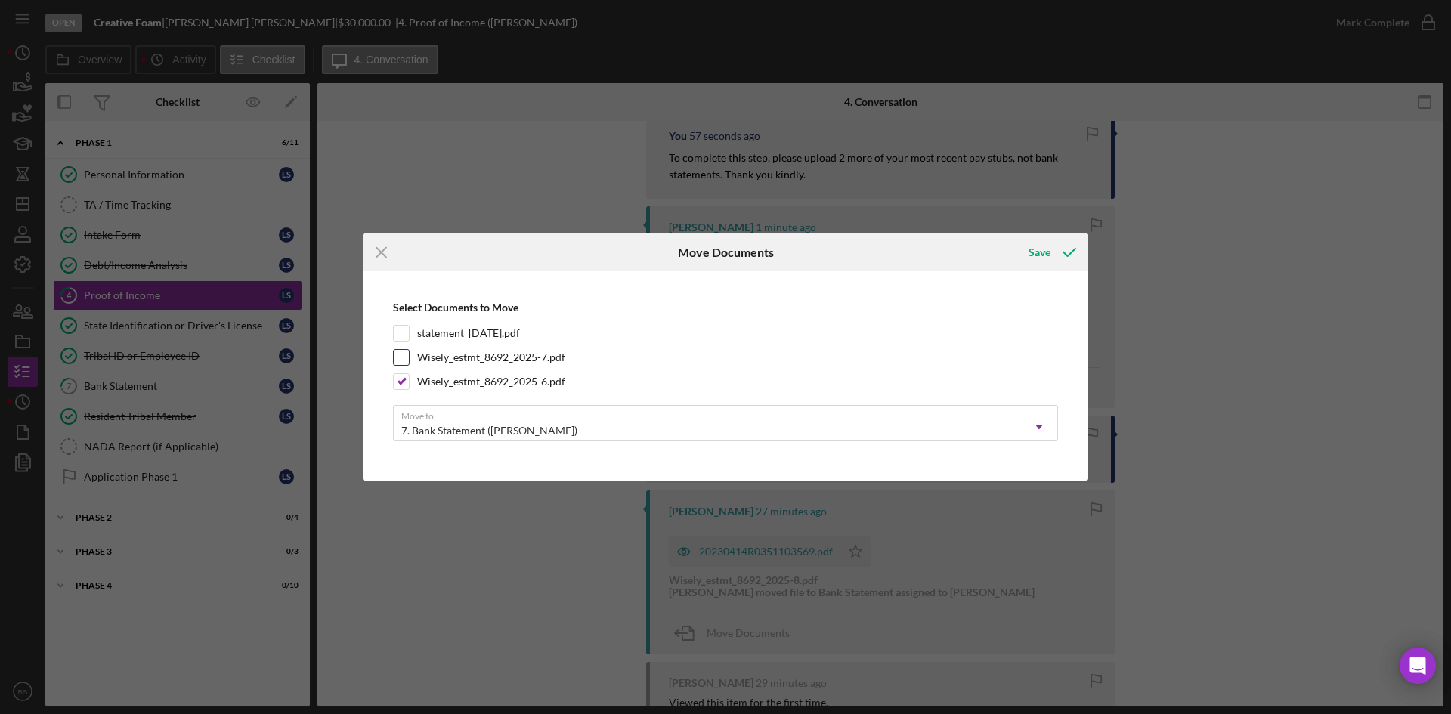
checkbox input "true"
click at [511, 335] on label "statement_2025-06-13.pdf" at bounding box center [468, 333] width 103 height 15
click at [409, 335] on input "statement_2025-06-13.pdf" at bounding box center [401, 333] width 15 height 15
checkbox input "true"
click at [536, 428] on div "7. Bank Statement (Logan S.)" at bounding box center [707, 430] width 627 height 35
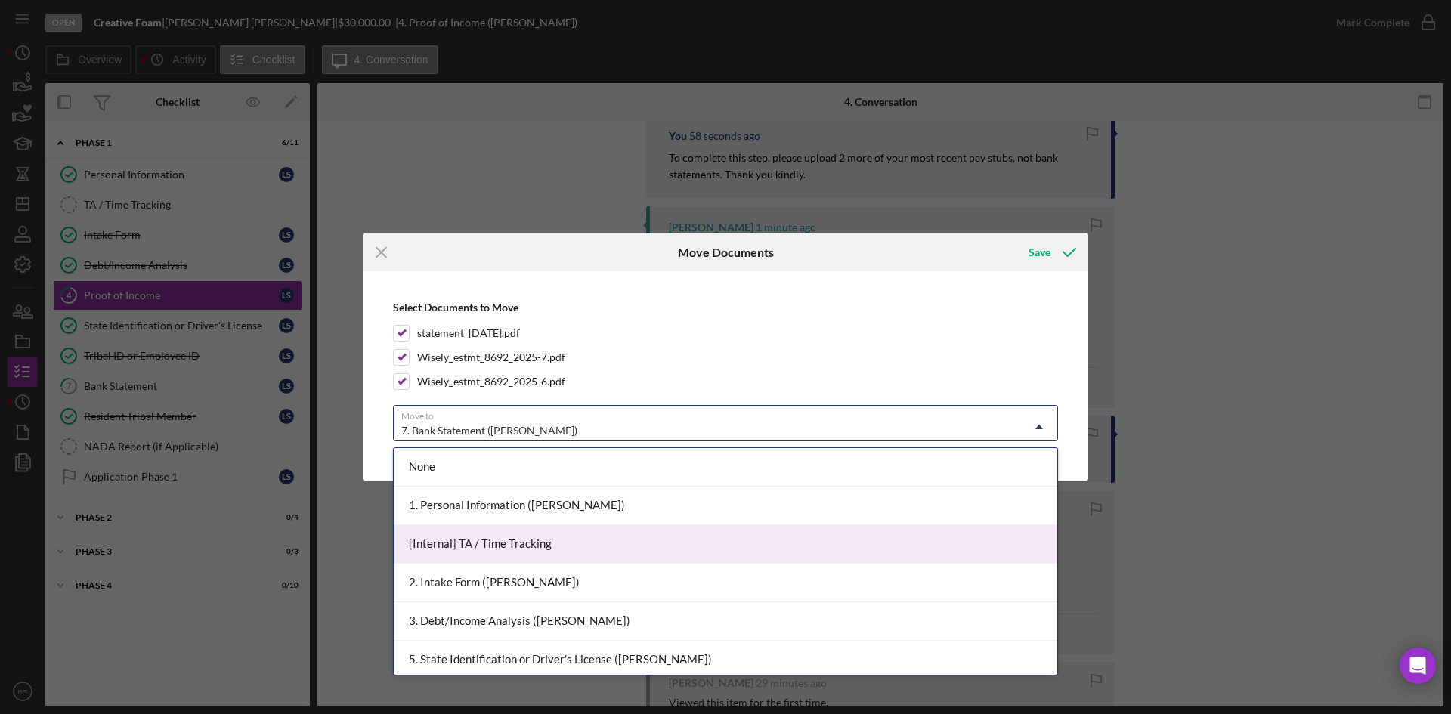
click at [531, 532] on div "[Internal] TA / Time Tracking" at bounding box center [725, 544] width 663 height 39
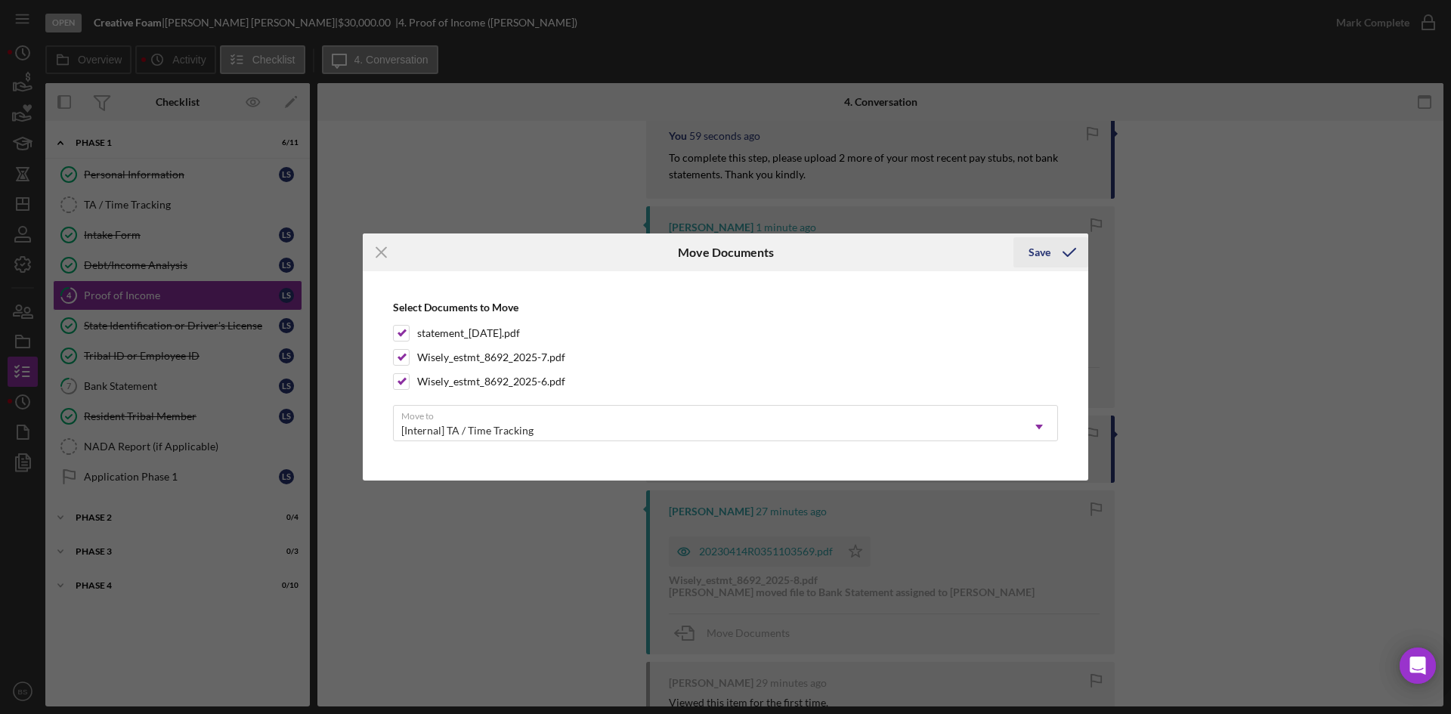
click at [1041, 258] on div "Save" at bounding box center [1039, 252] width 22 height 30
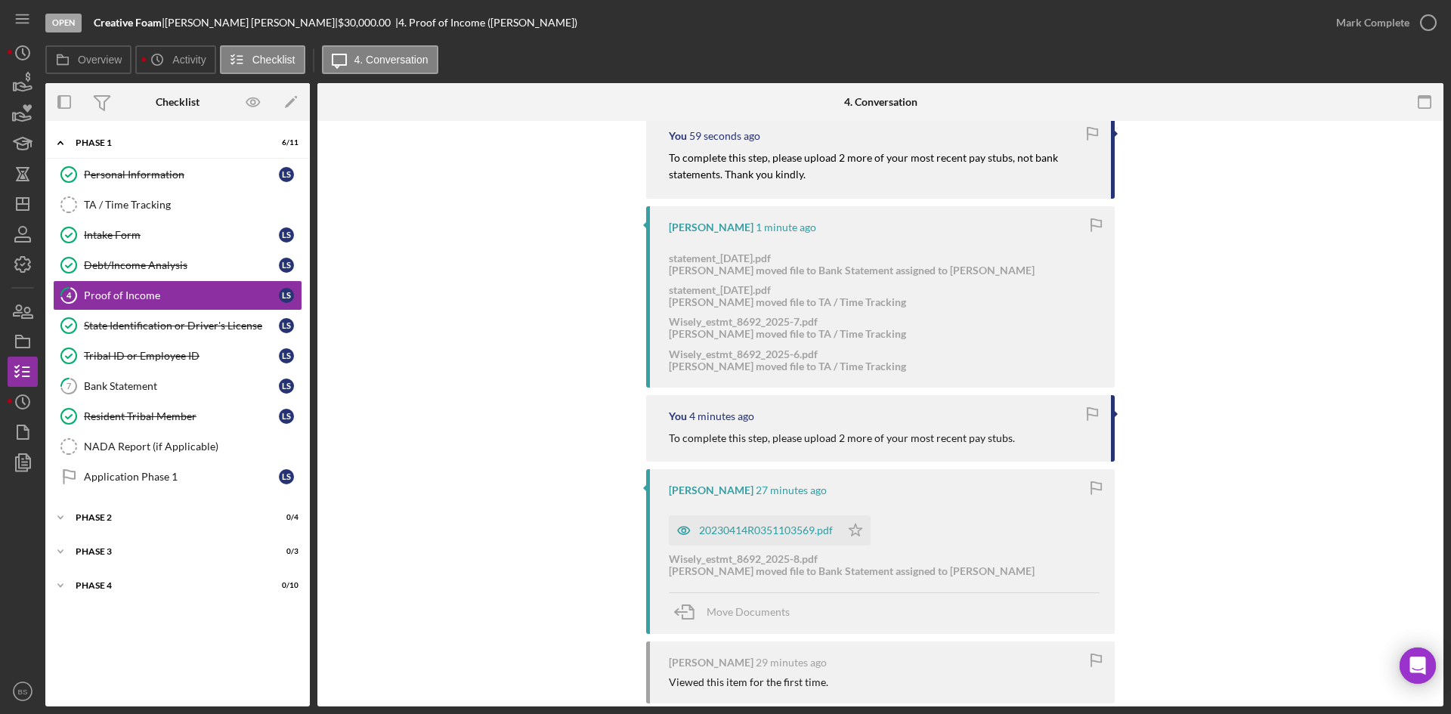
scroll to position [378, 0]
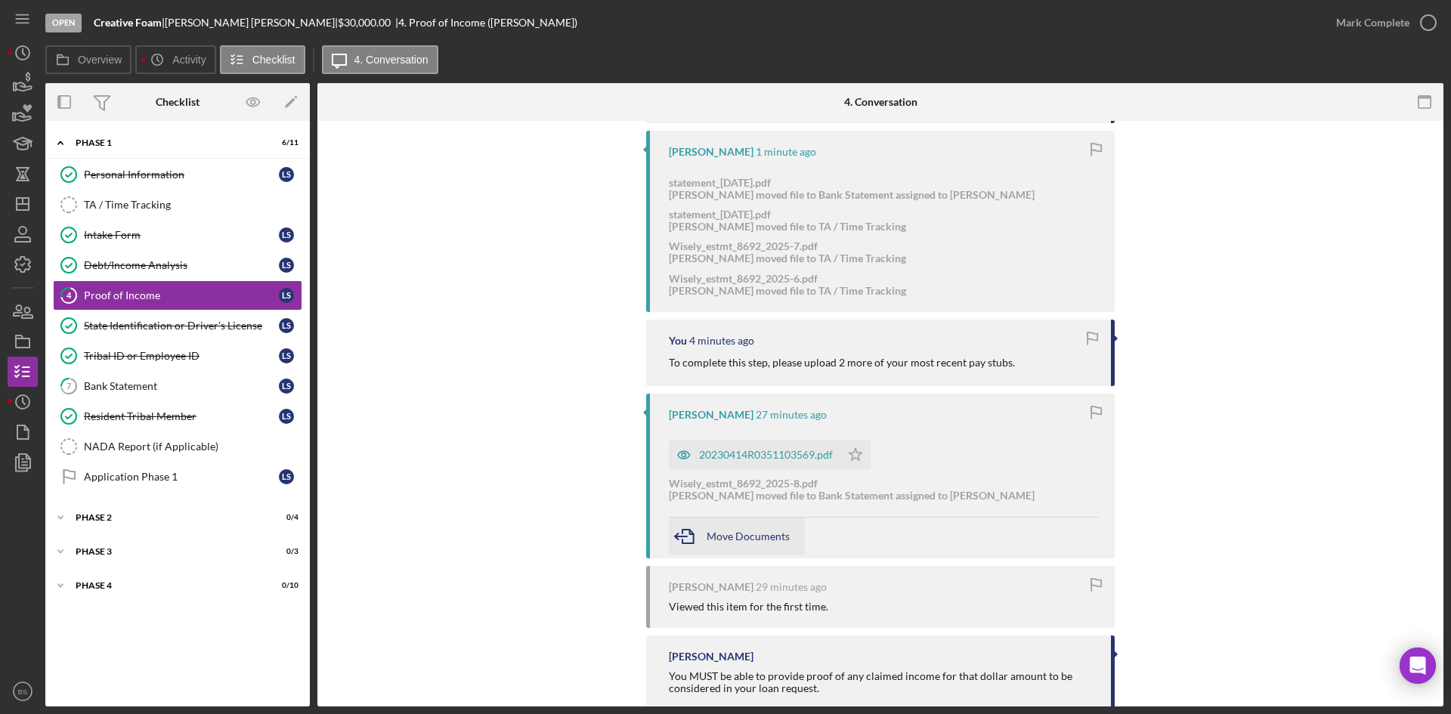
click at [738, 530] on span "Move Documents" at bounding box center [747, 536] width 83 height 13
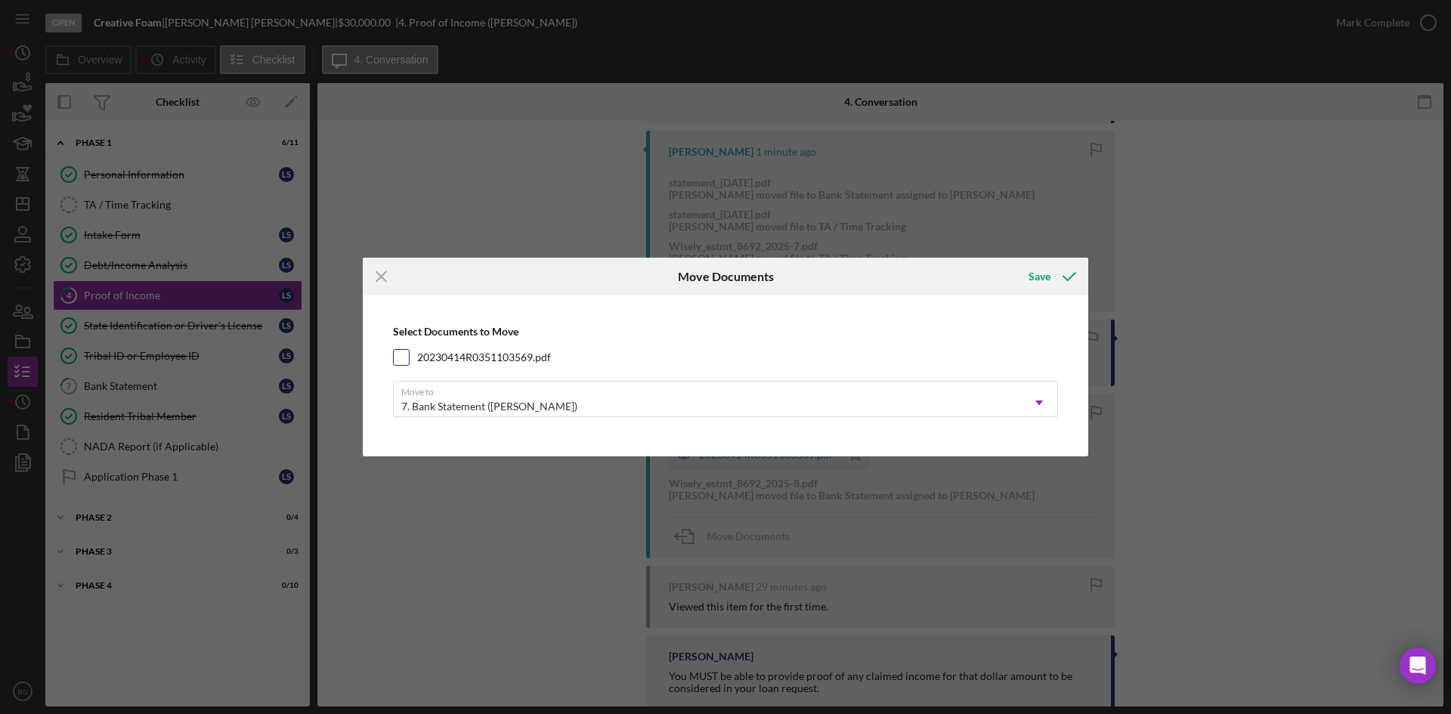
click at [549, 357] on label "20230414R0351103569.pdf" at bounding box center [484, 357] width 134 height 15
click at [409, 357] on input "20230414R0351103569.pdf" at bounding box center [401, 357] width 15 height 15
checkbox input "true"
click at [559, 387] on div "7. Bank Statement (Logan S.) Icon/Dropdown Arrow" at bounding box center [725, 399] width 665 height 36
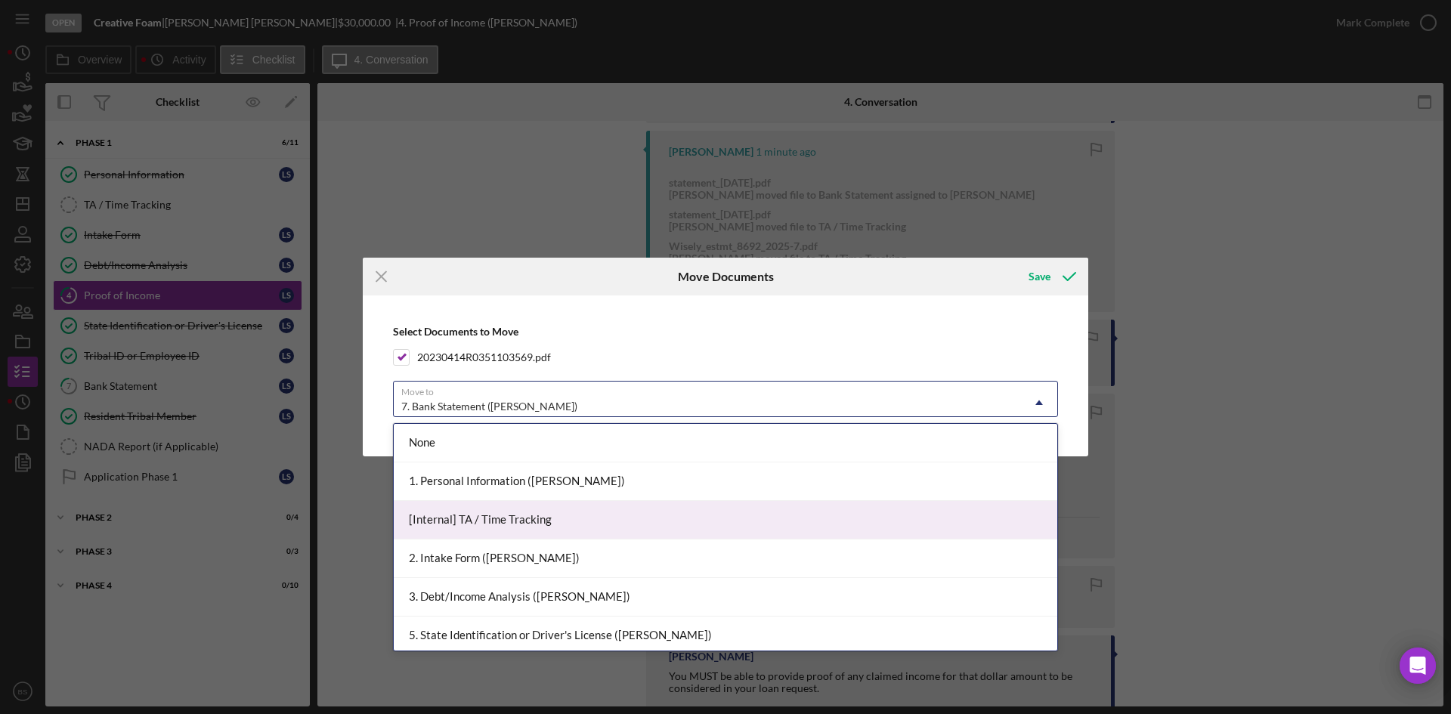
click at [576, 505] on div "[Internal] TA / Time Tracking" at bounding box center [725, 520] width 663 height 39
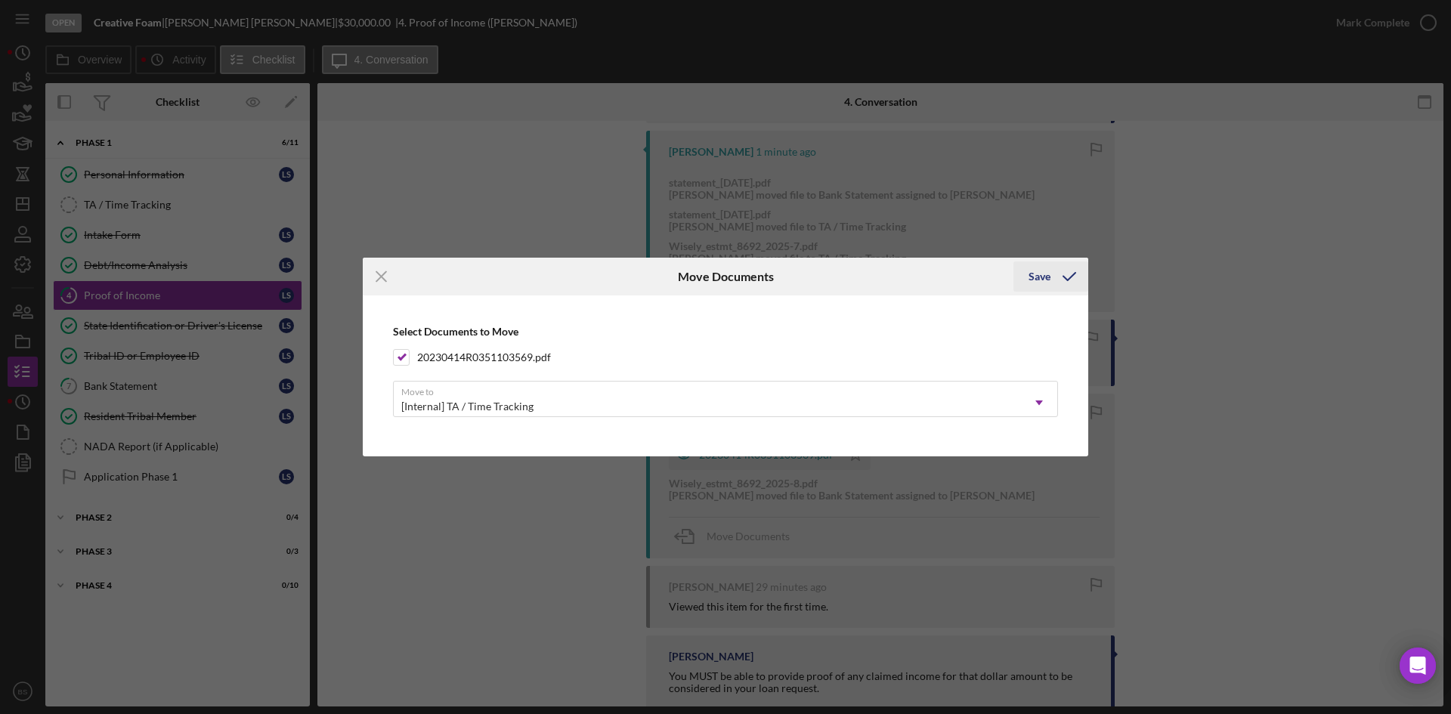
click at [1023, 280] on button "Save" at bounding box center [1050, 276] width 75 height 30
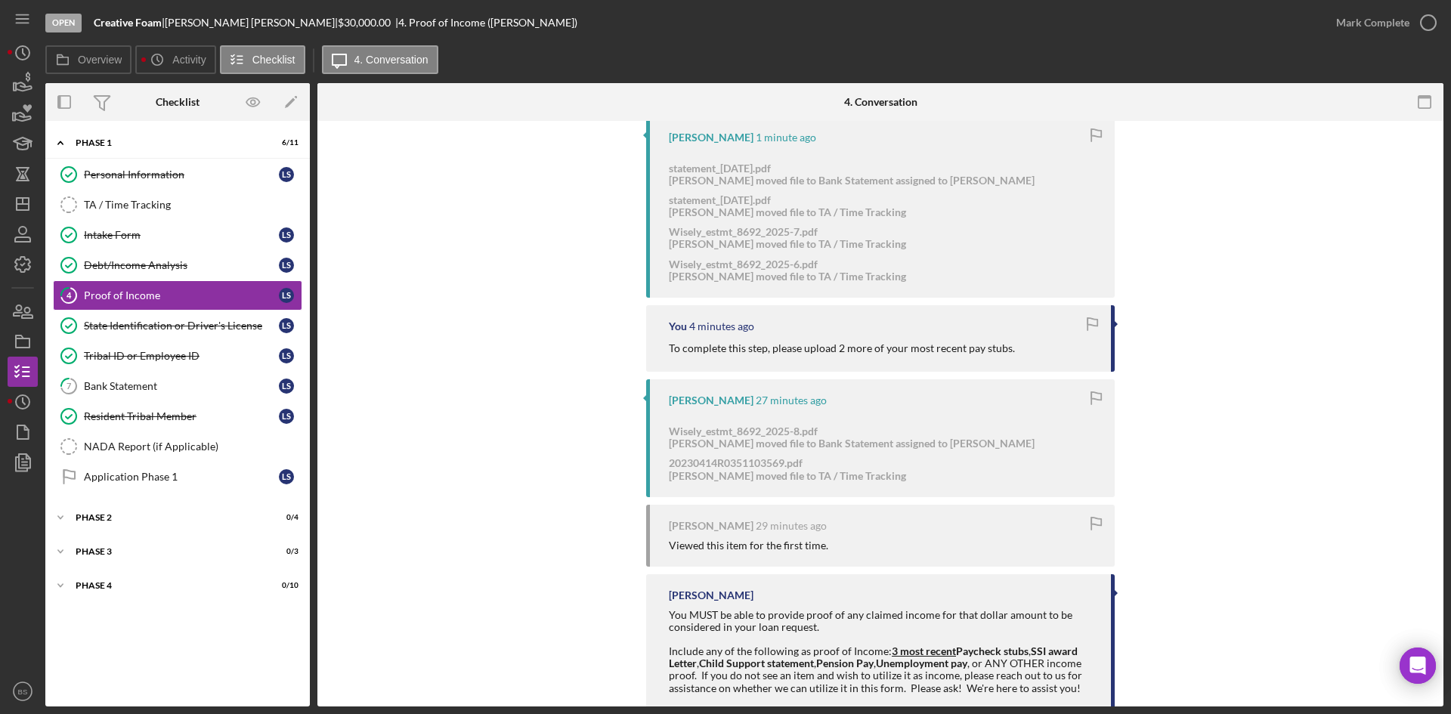
scroll to position [397, 0]
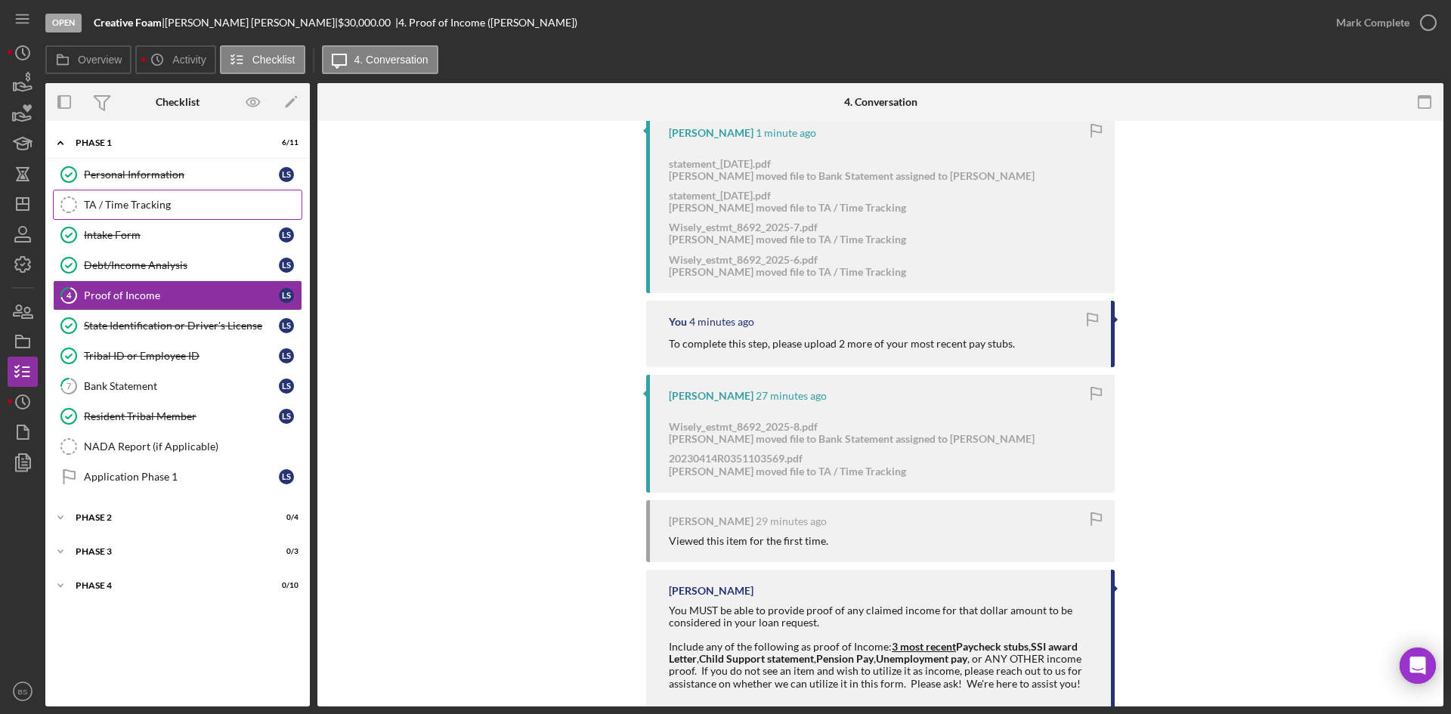
click at [166, 215] on link "TA / Time Tracking TA / Time Tracking" at bounding box center [177, 205] width 249 height 30
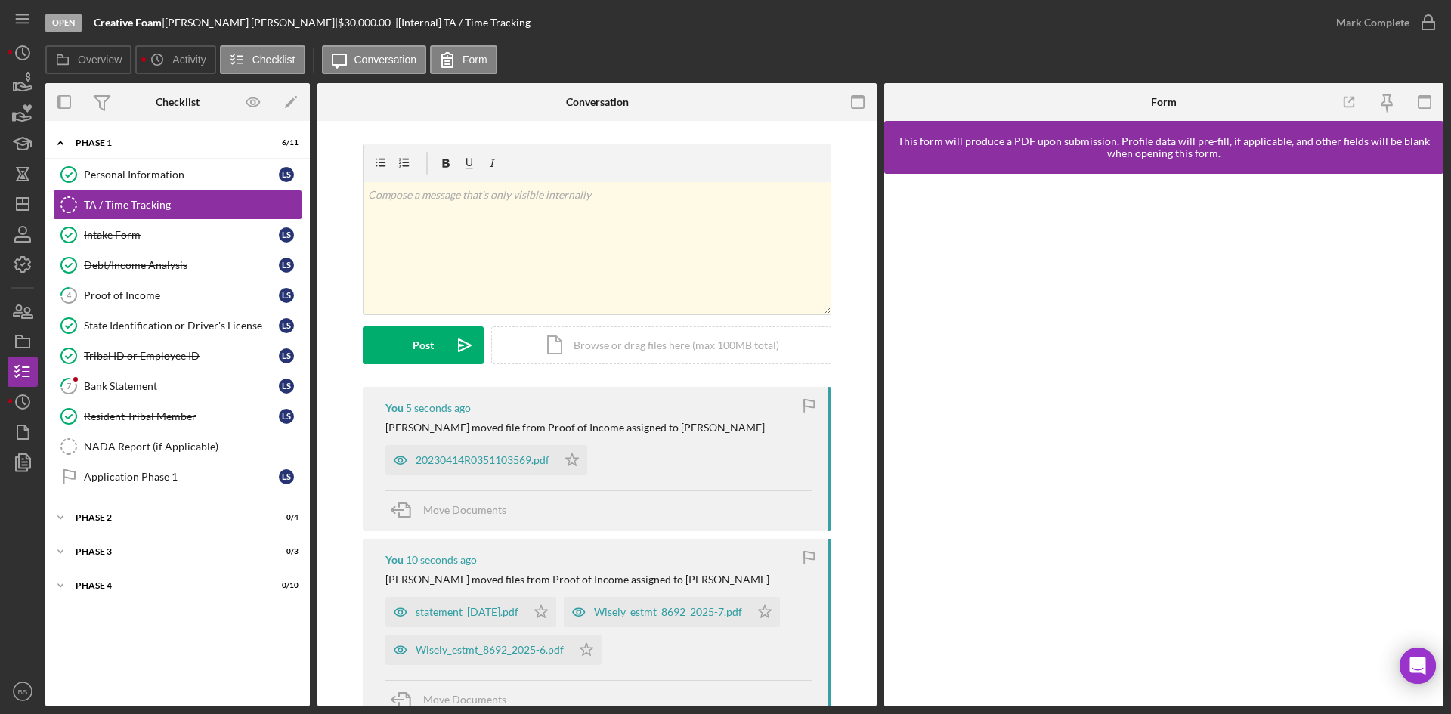
scroll to position [45, 0]
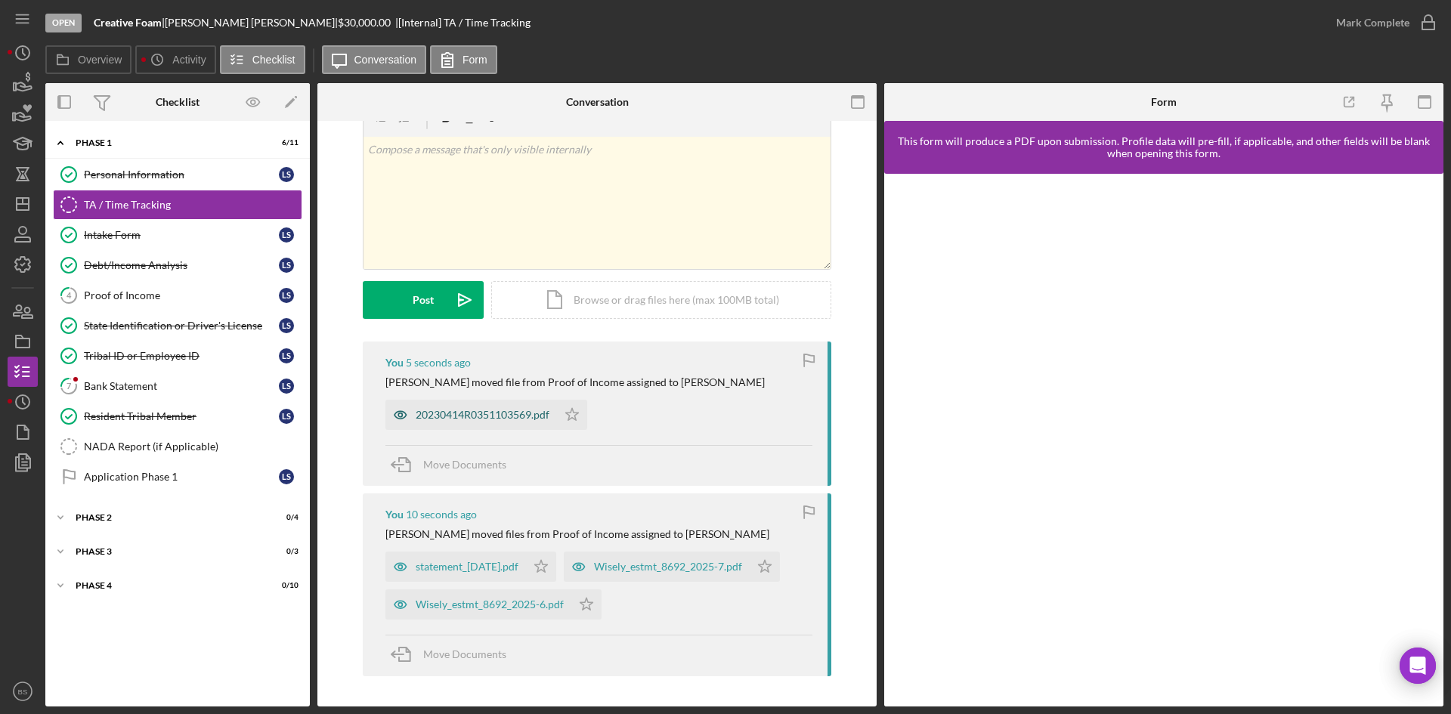
click at [465, 409] on div "20230414R0351103569.pdf" at bounding box center [483, 415] width 134 height 12
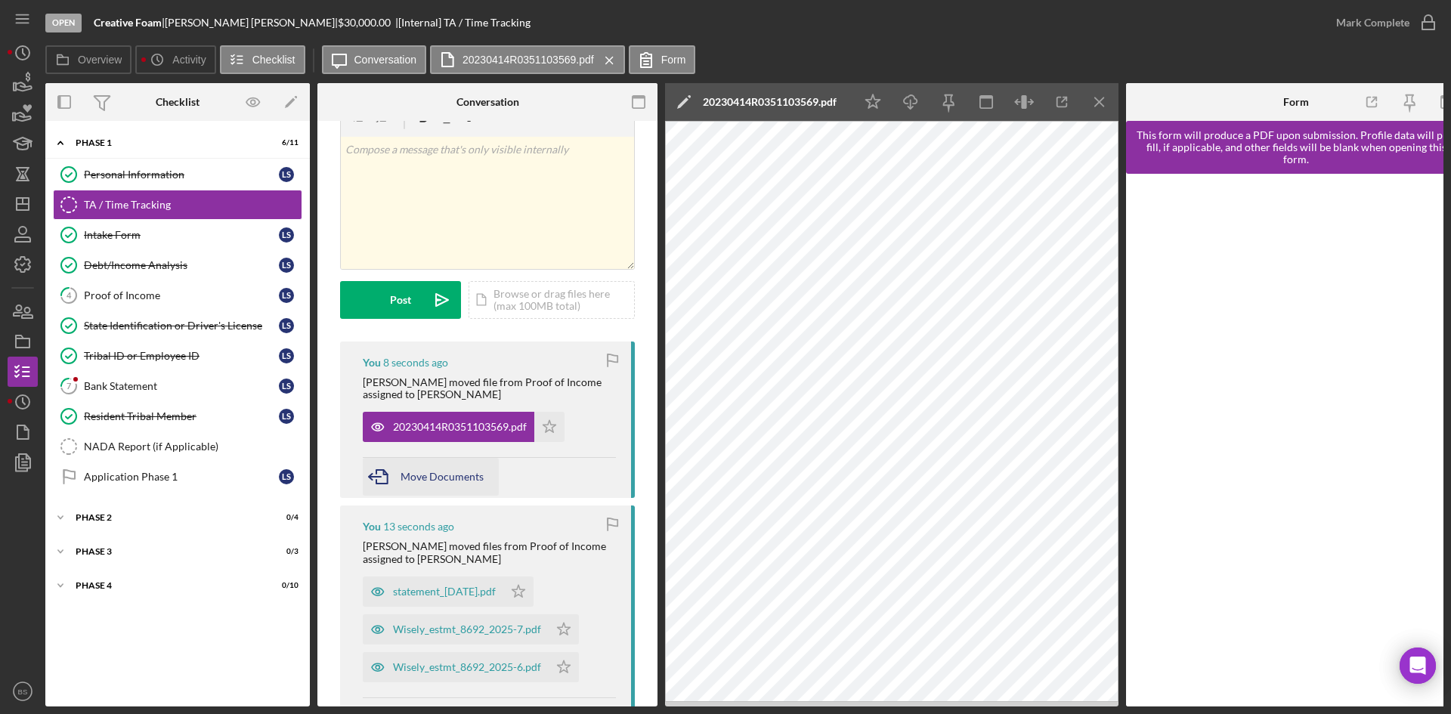
click at [406, 476] on span "Move Documents" at bounding box center [441, 476] width 83 height 13
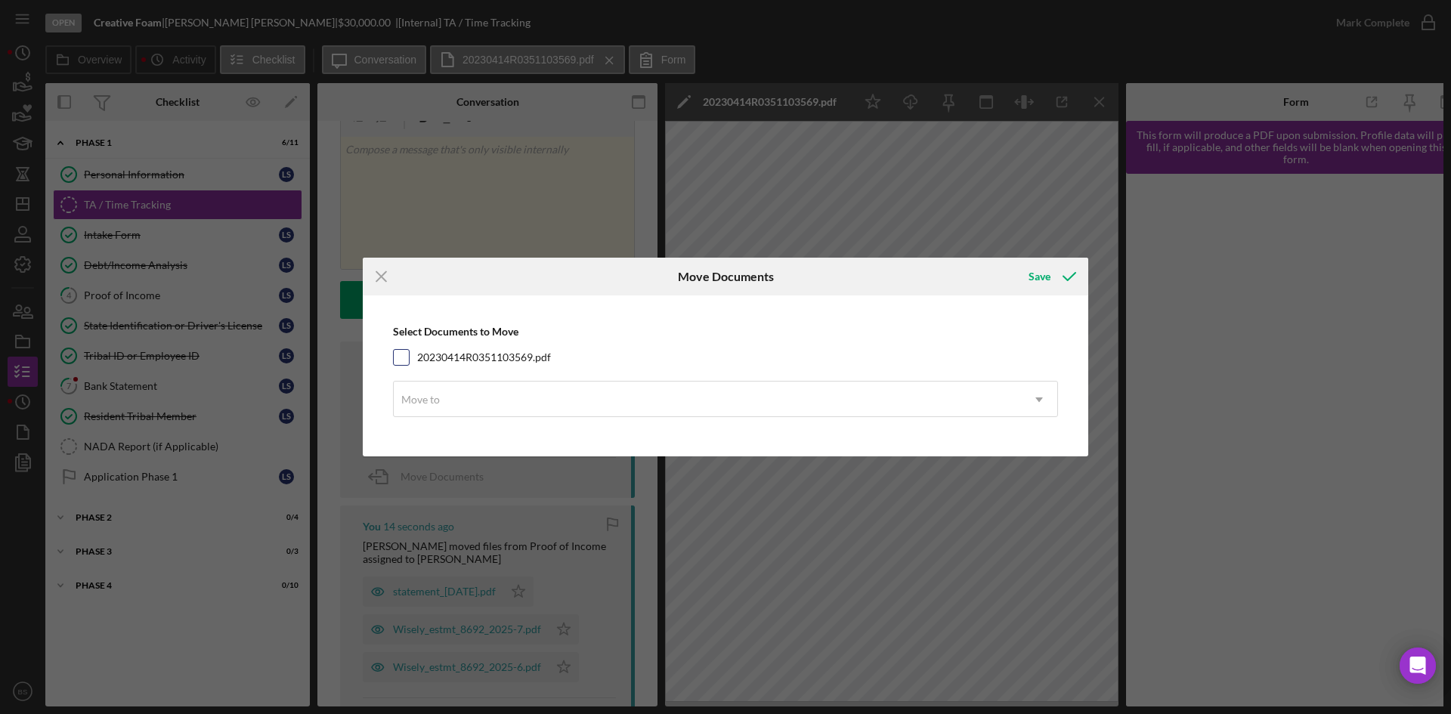
click at [460, 351] on label "20230414R0351103569.pdf" at bounding box center [484, 357] width 134 height 15
click at [409, 351] on input "20230414R0351103569.pdf" at bounding box center [401, 357] width 15 height 15
checkbox input "true"
click at [462, 388] on div "Move to" at bounding box center [707, 399] width 627 height 35
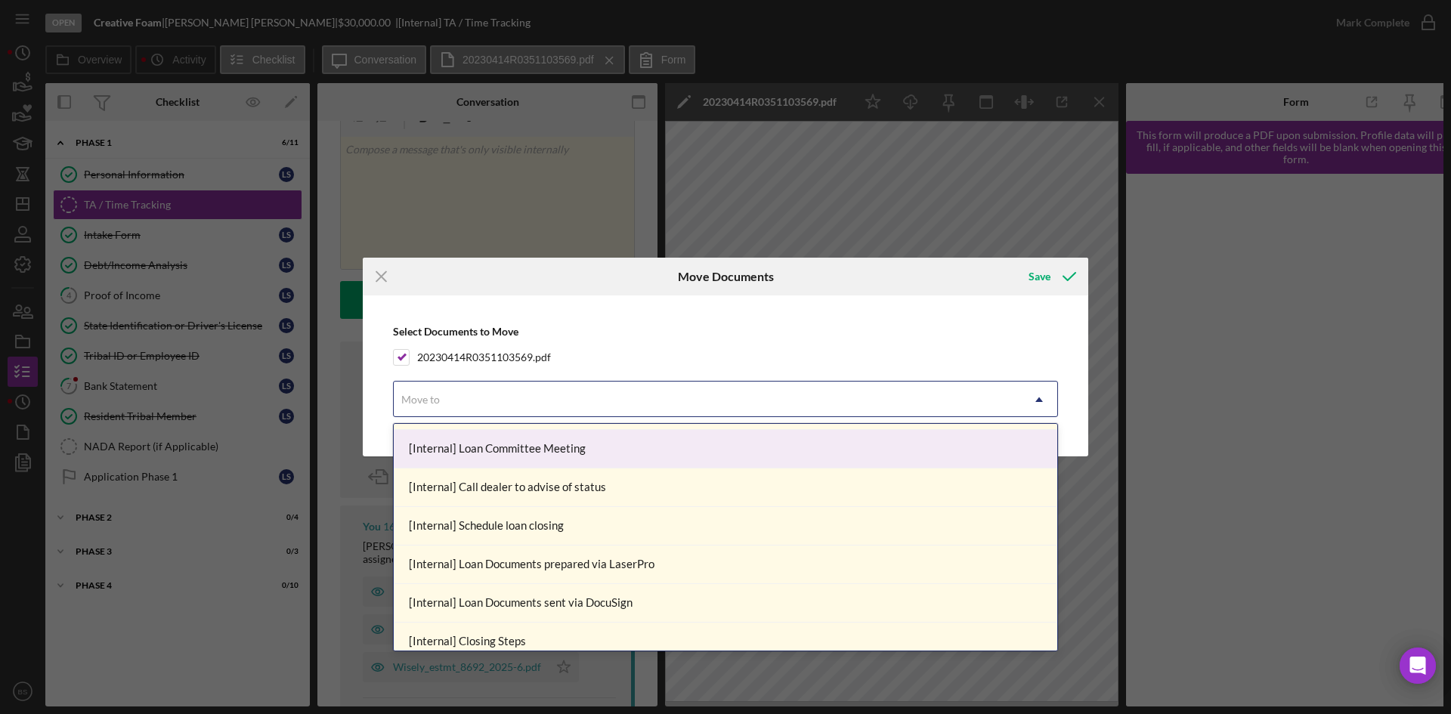
scroll to position [199, 0]
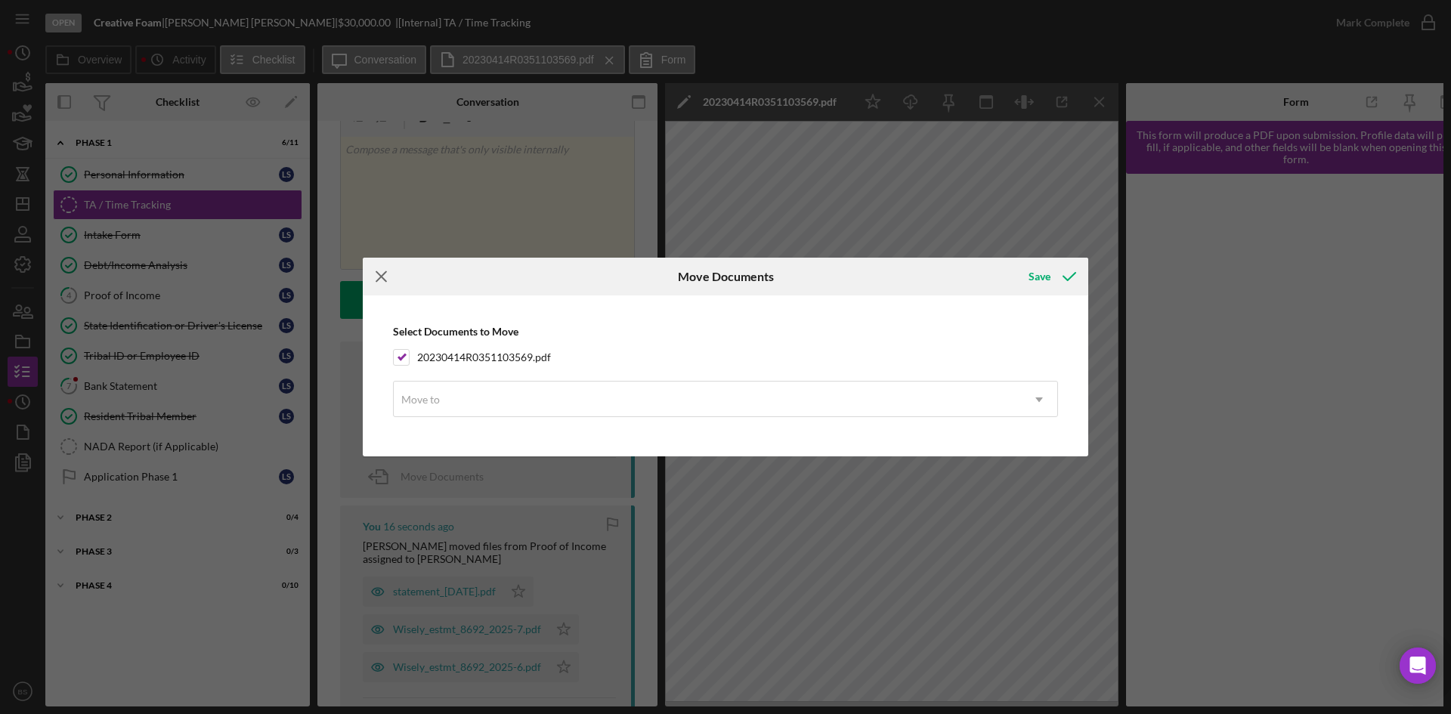
click at [375, 272] on icon "Icon/Menu Close" at bounding box center [382, 277] width 38 height 38
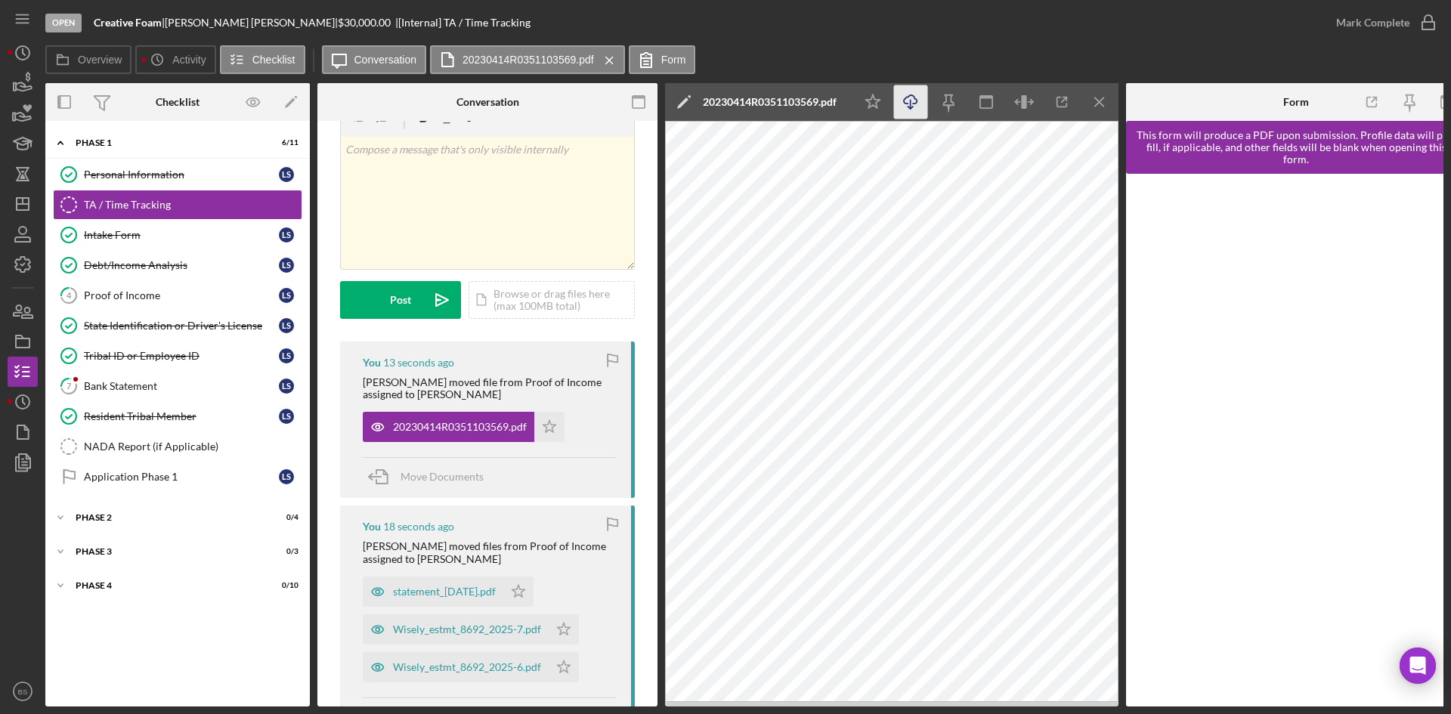
click at [898, 100] on icon "Icon/Download" at bounding box center [911, 102] width 34 height 34
click at [172, 298] on div "Proof of Income" at bounding box center [181, 295] width 195 height 12
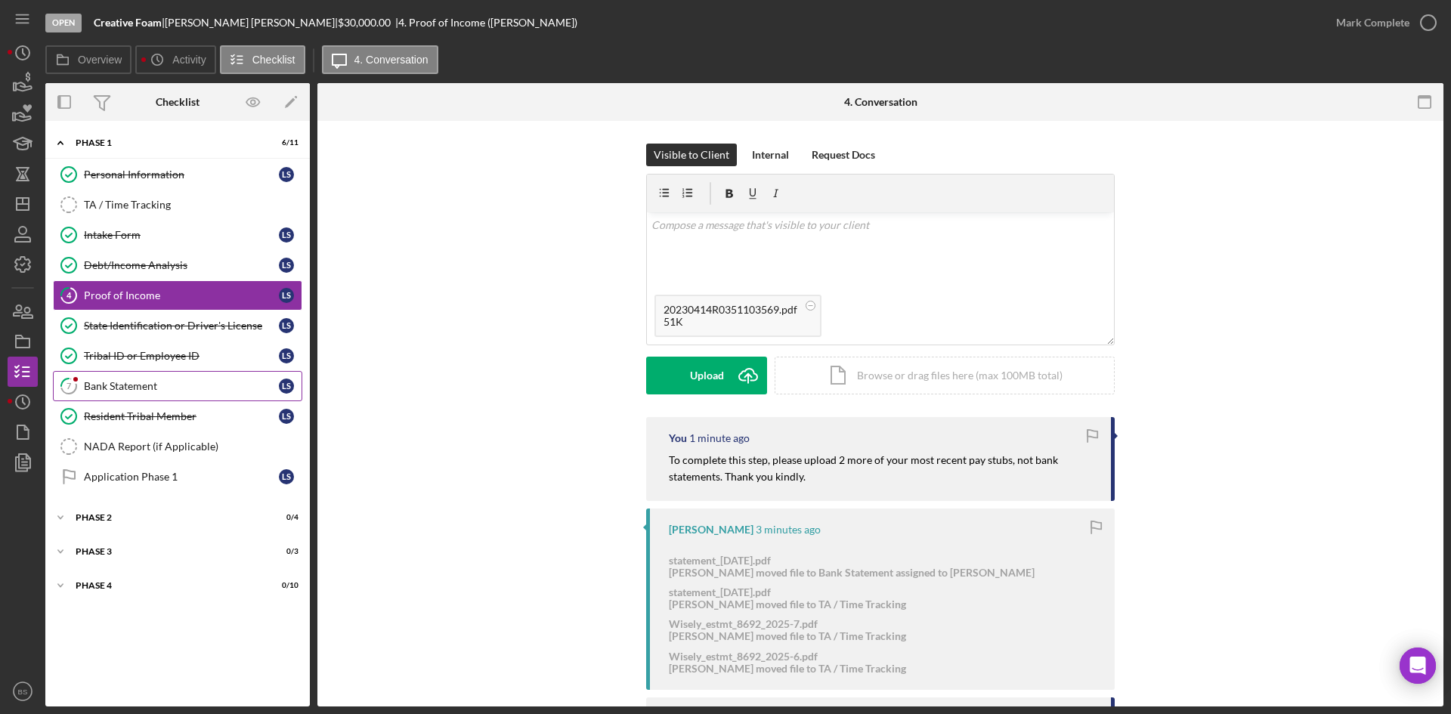
click at [222, 383] on div "Bank Statement" at bounding box center [181, 386] width 195 height 12
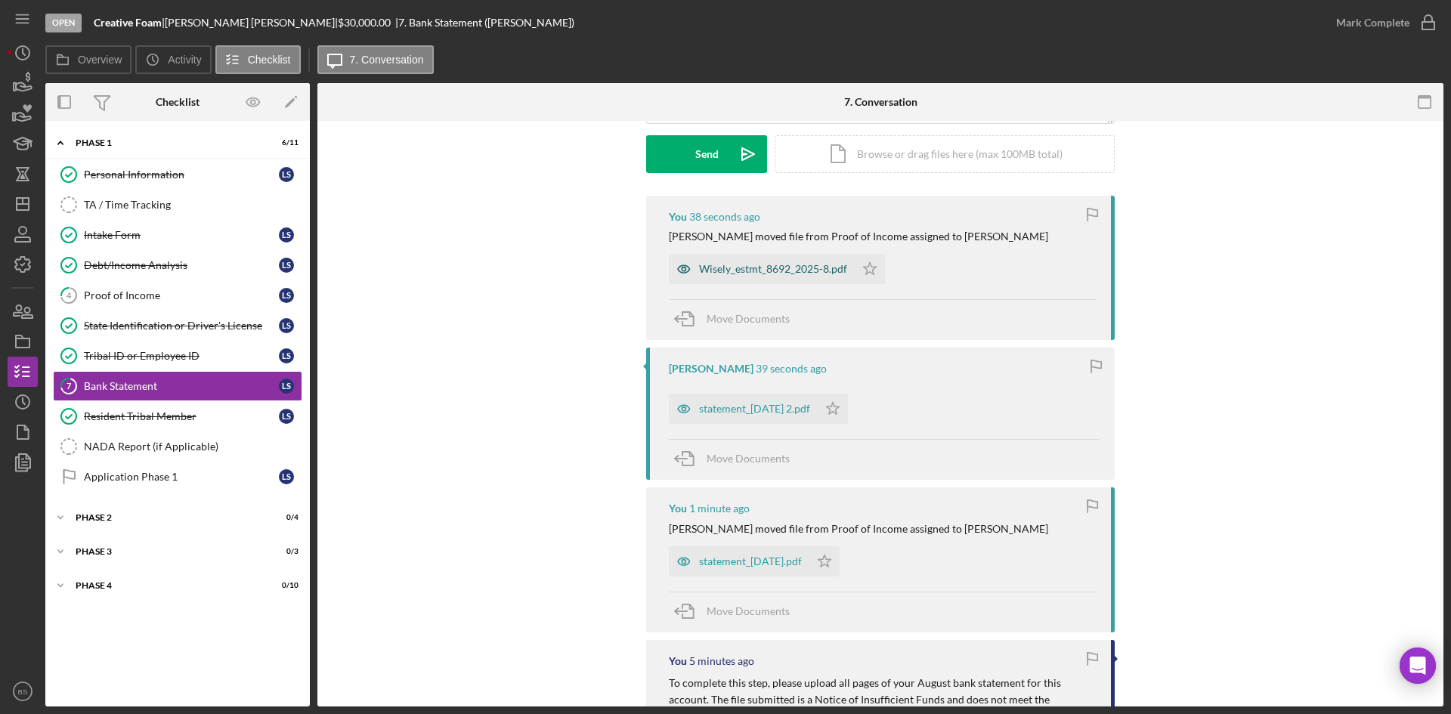
scroll to position [227, 0]
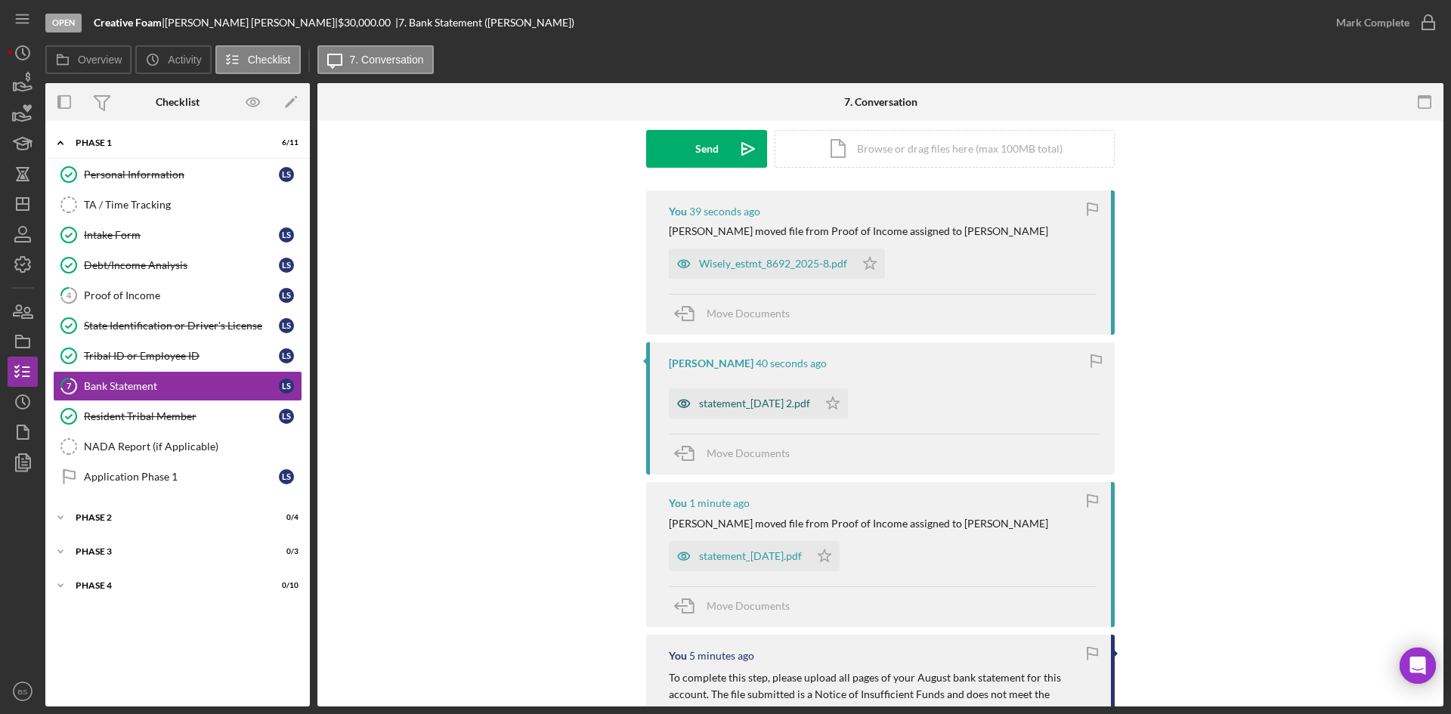
click at [750, 408] on div "statement_2025-07-16 2.pdf" at bounding box center [754, 403] width 111 height 12
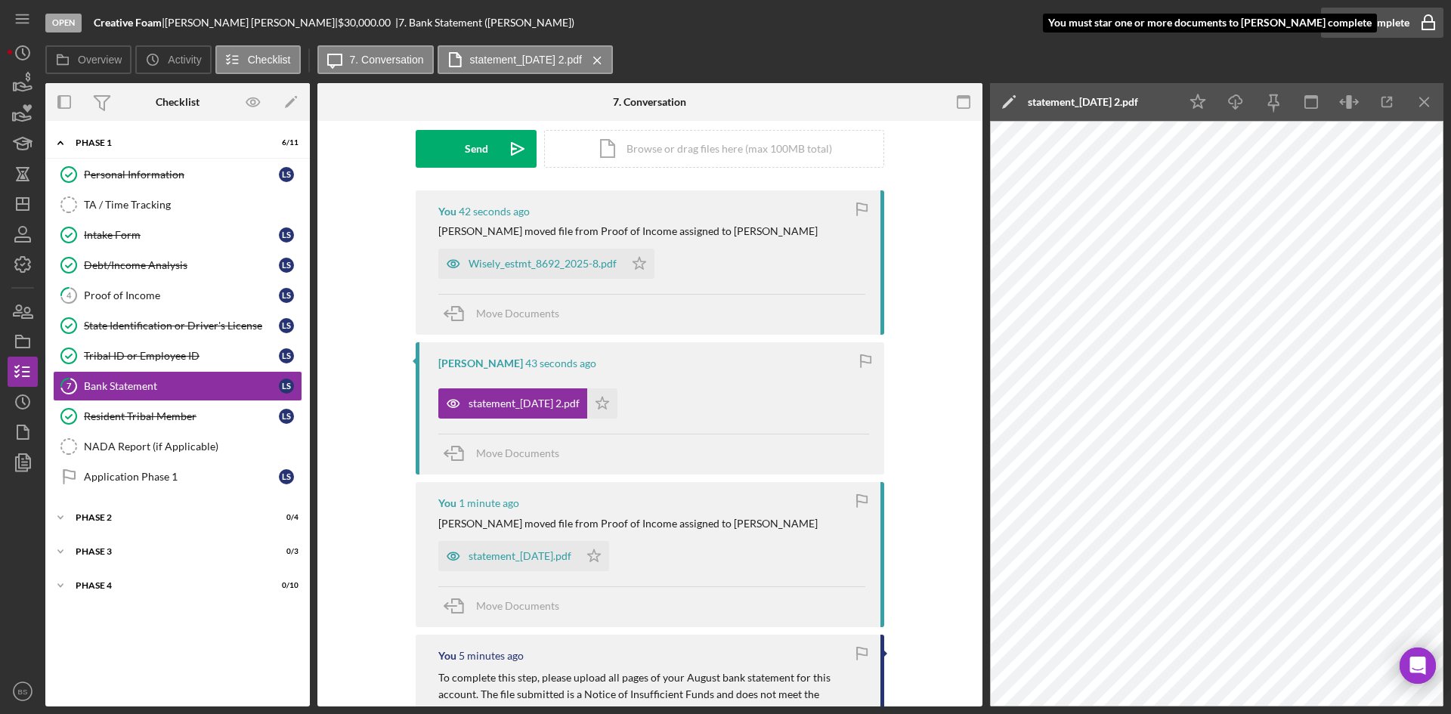
click at [1352, 22] on div "Mark Complete" at bounding box center [1372, 23] width 73 height 30
click at [637, 260] on polygon "button" at bounding box center [639, 263] width 13 height 12
click at [609, 558] on icon "Icon/Star" at bounding box center [594, 556] width 30 height 30
click at [1413, 29] on icon "button" at bounding box center [1428, 23] width 38 height 38
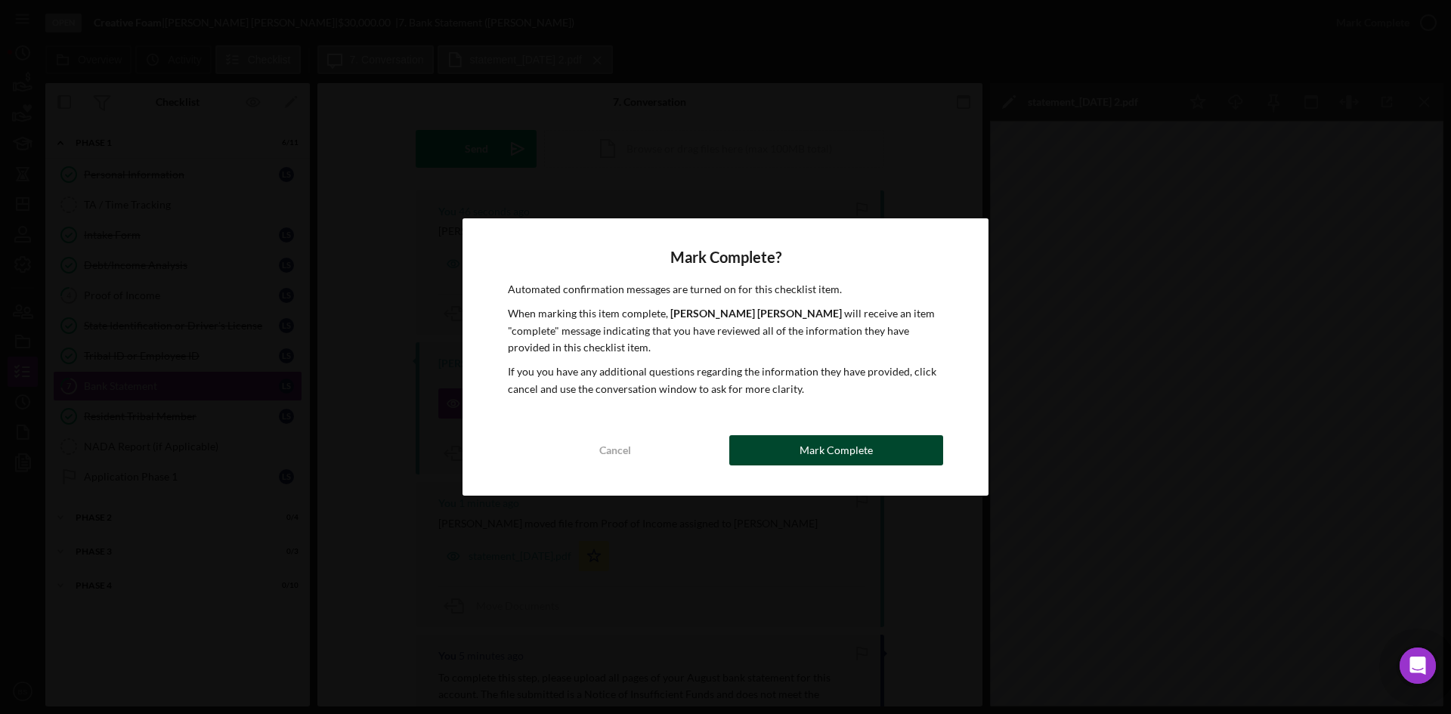
click at [845, 449] on div "Mark Complete" at bounding box center [835, 450] width 73 height 30
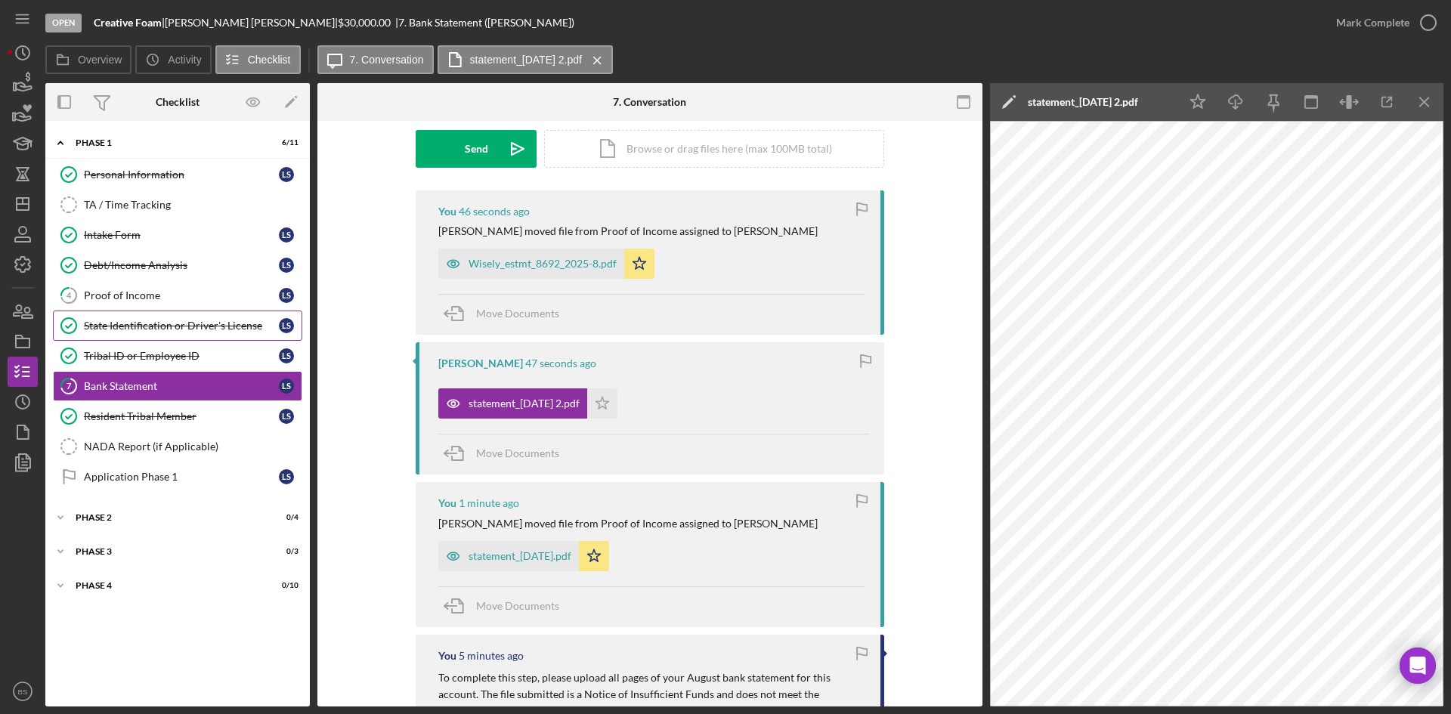
scroll to position [434, 0]
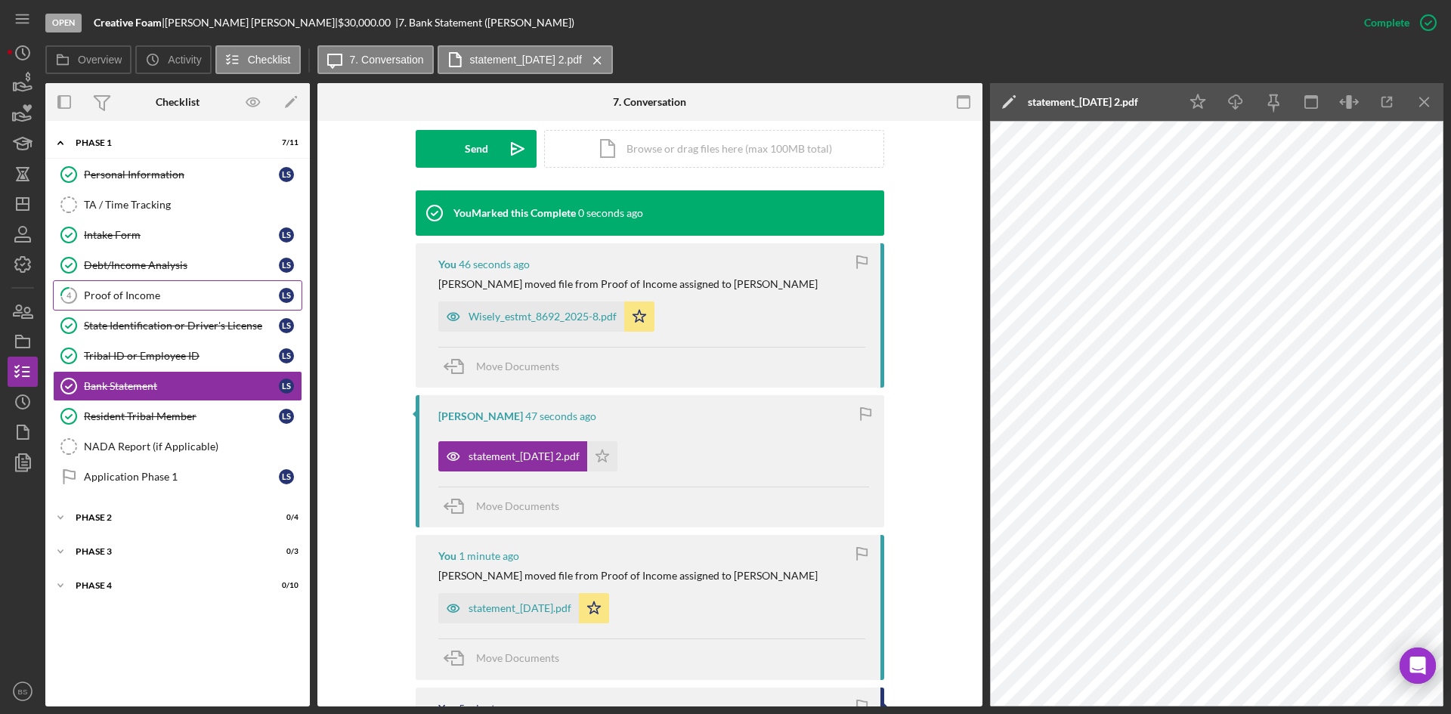
click at [170, 302] on link "4 Proof of Income L S" at bounding box center [177, 295] width 249 height 30
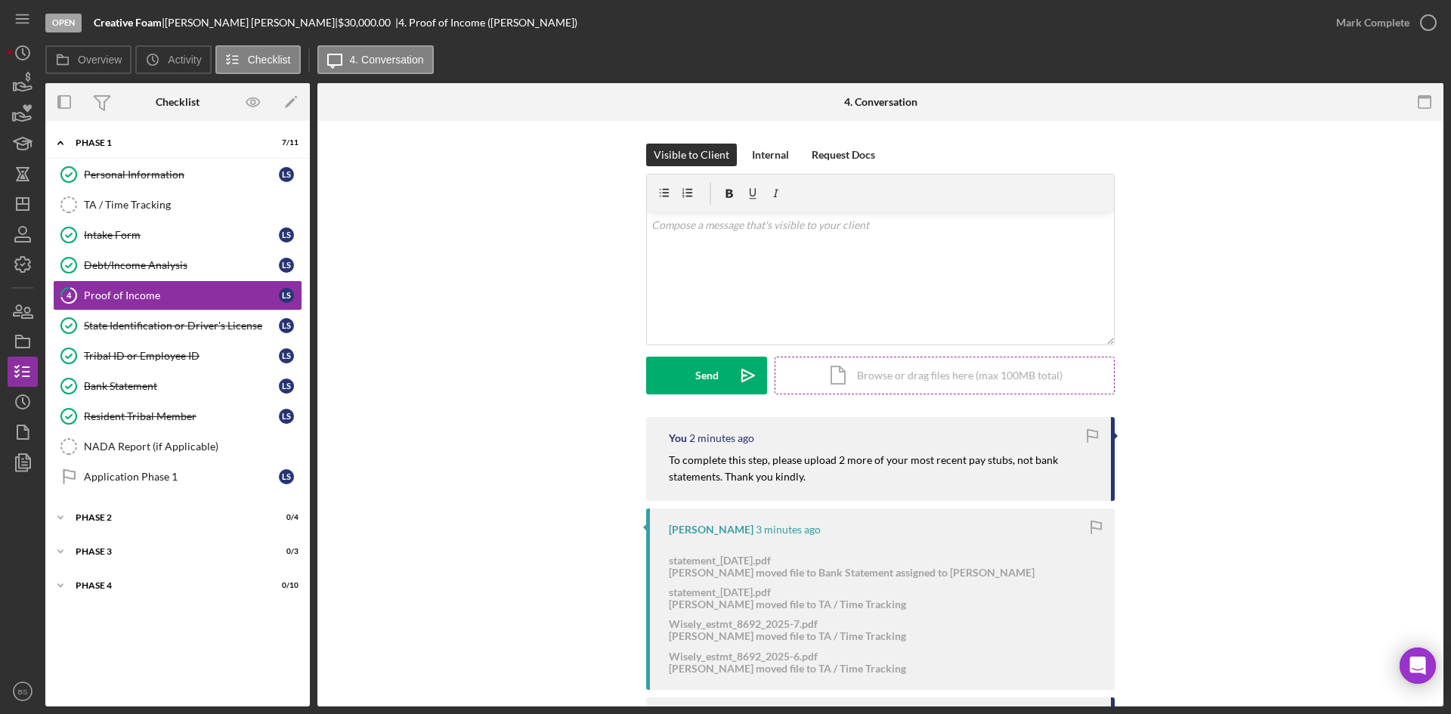
click at [817, 385] on div "Icon/Document Browse or drag files here (max 100MB total) Tap to choose files o…" at bounding box center [944, 376] width 340 height 38
click at [736, 366] on icon "Icon/Upload" at bounding box center [748, 376] width 38 height 38
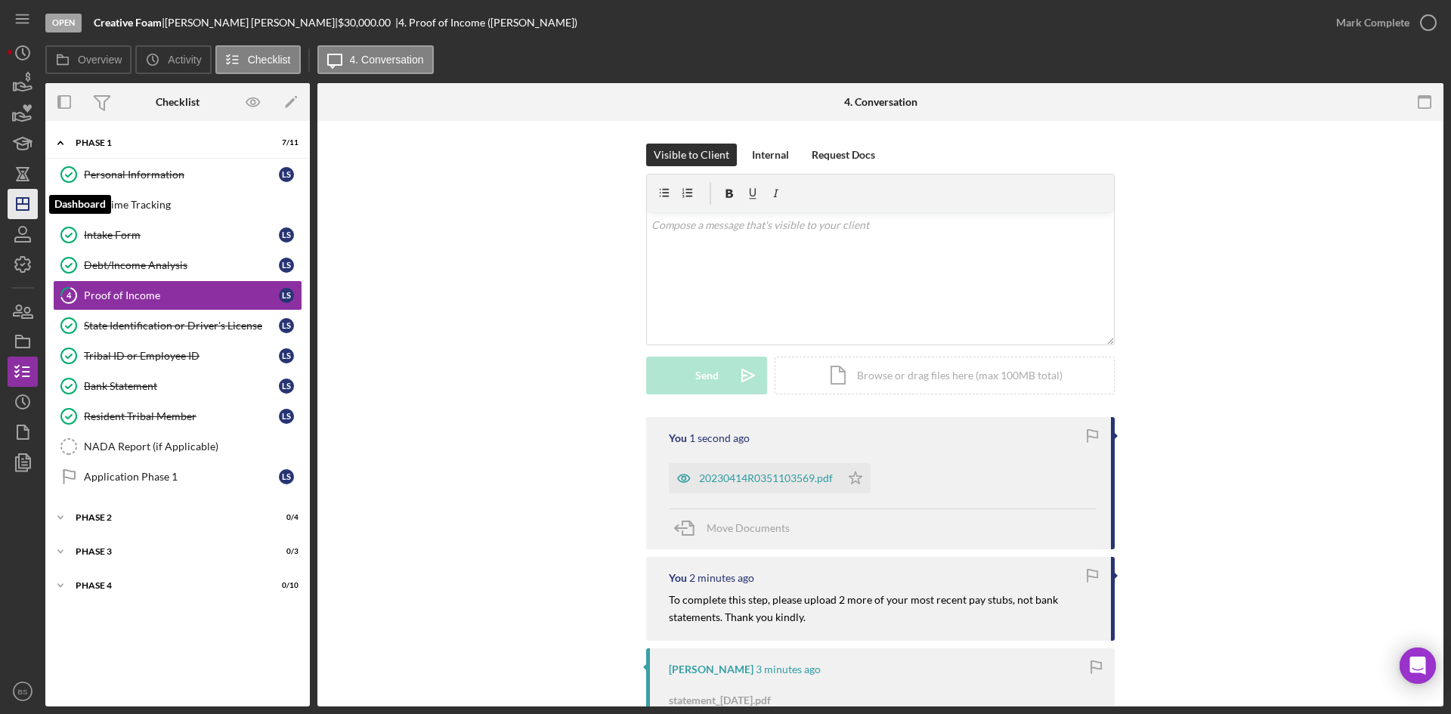
click at [32, 209] on icon "Icon/Dashboard" at bounding box center [23, 204] width 38 height 38
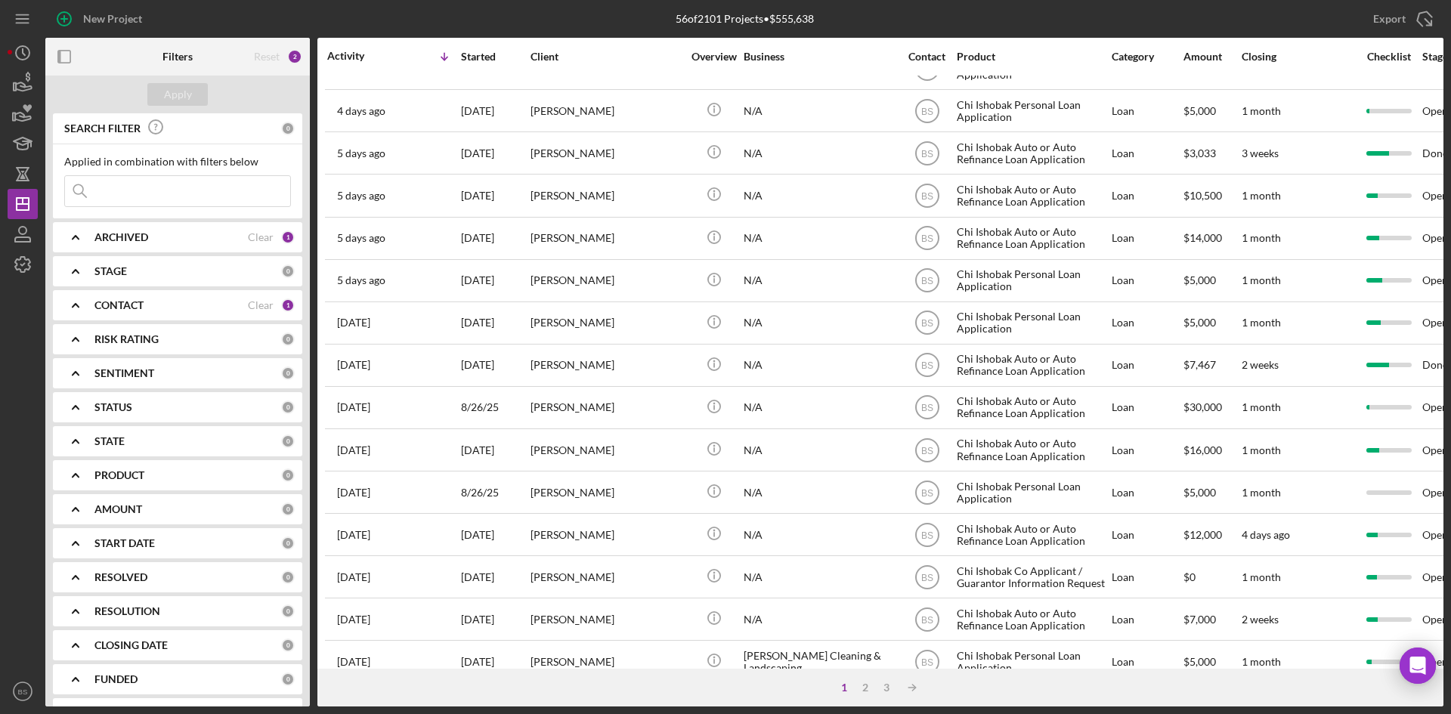
scroll to position [378, 0]
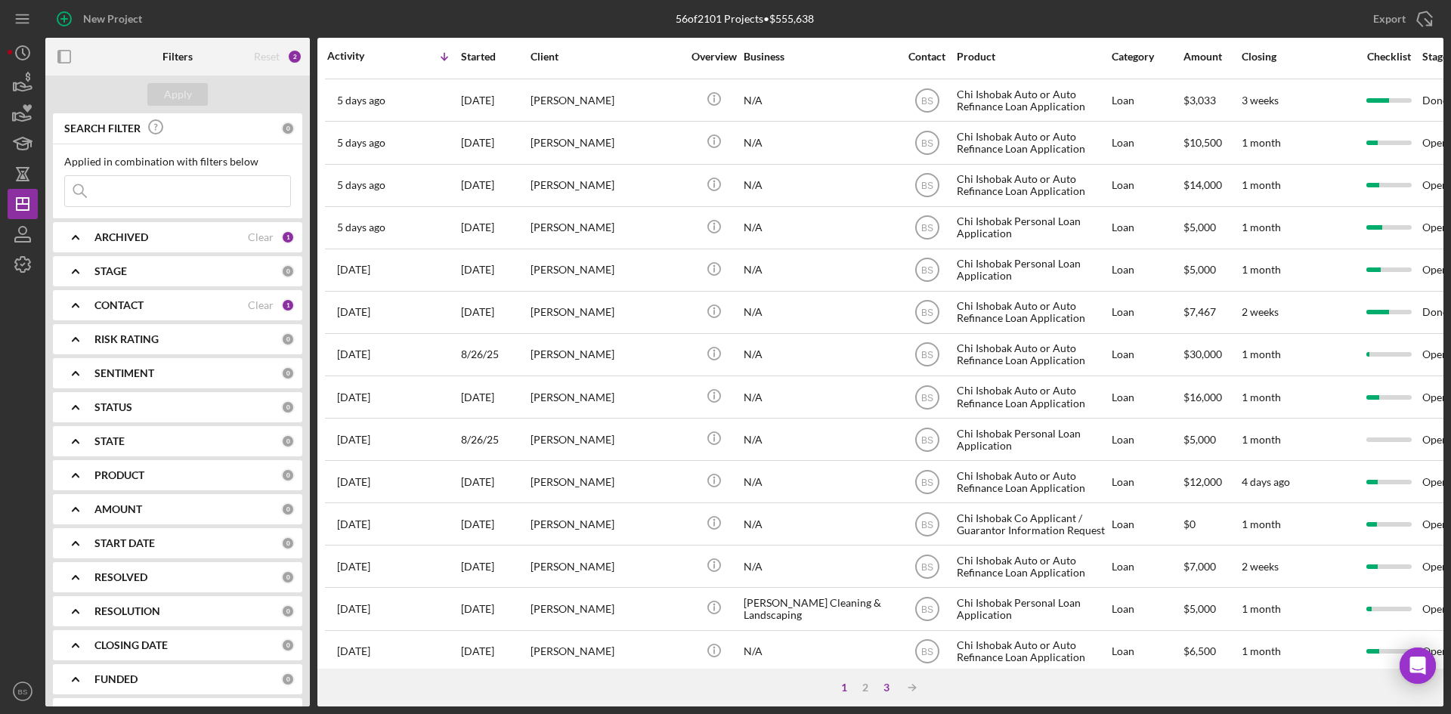
click at [885, 687] on div "3" at bounding box center [886, 687] width 21 height 12
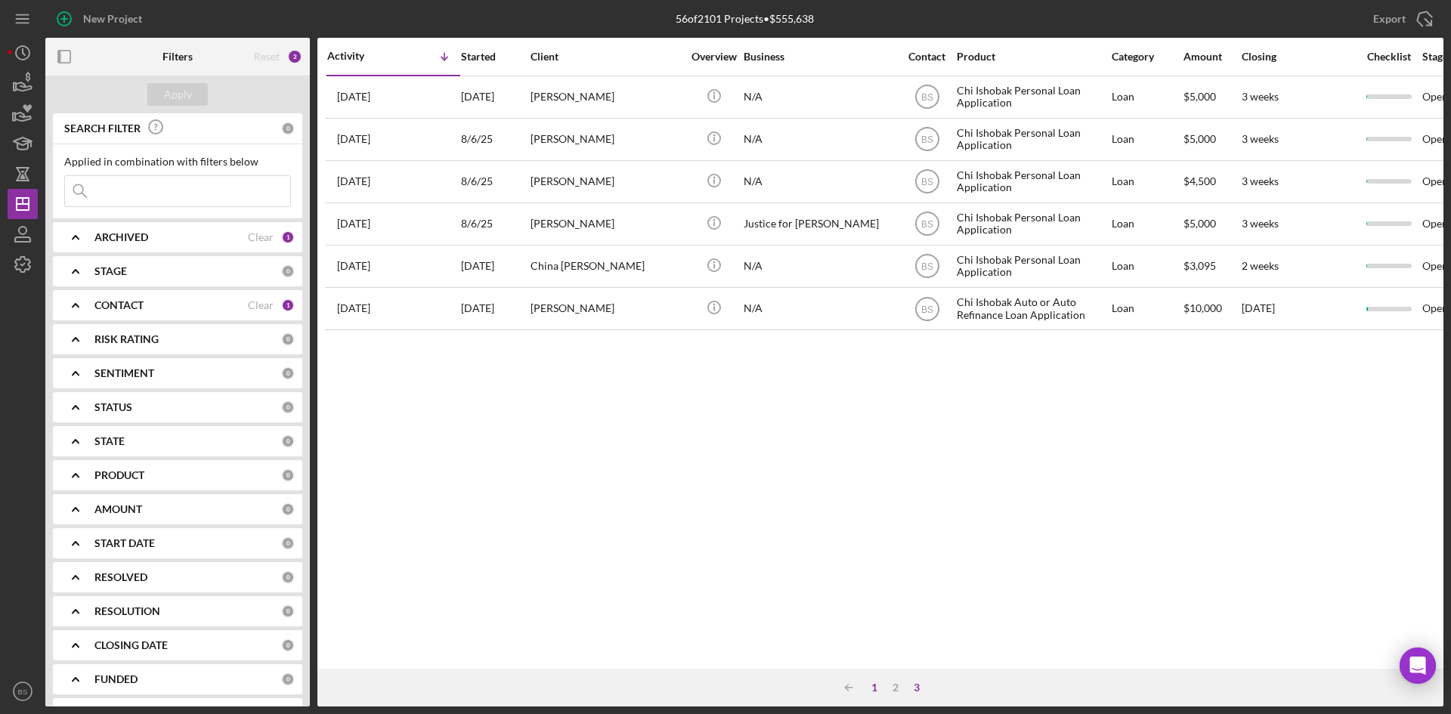
scroll to position [0, 0]
click at [873, 686] on div "1" at bounding box center [874, 687] width 21 height 12
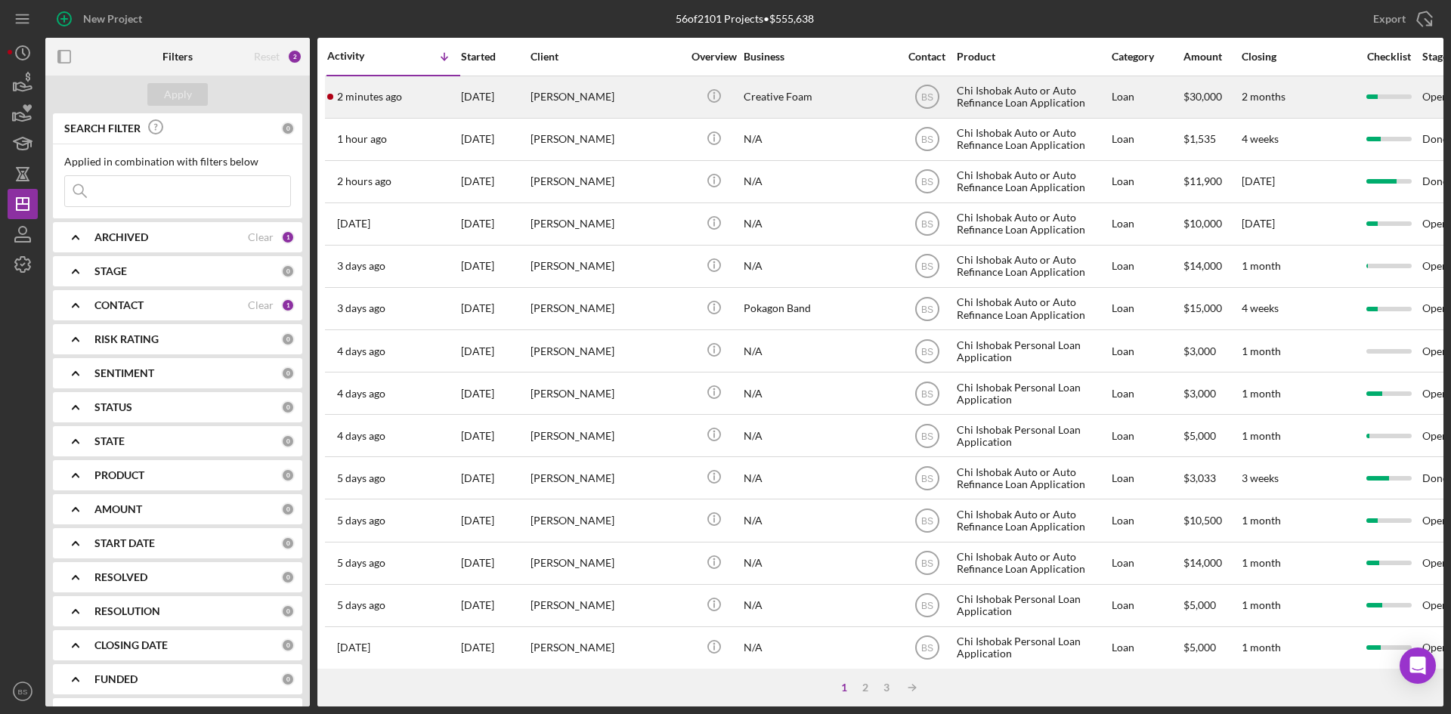
click at [617, 110] on div "[PERSON_NAME]" at bounding box center [605, 97] width 151 height 40
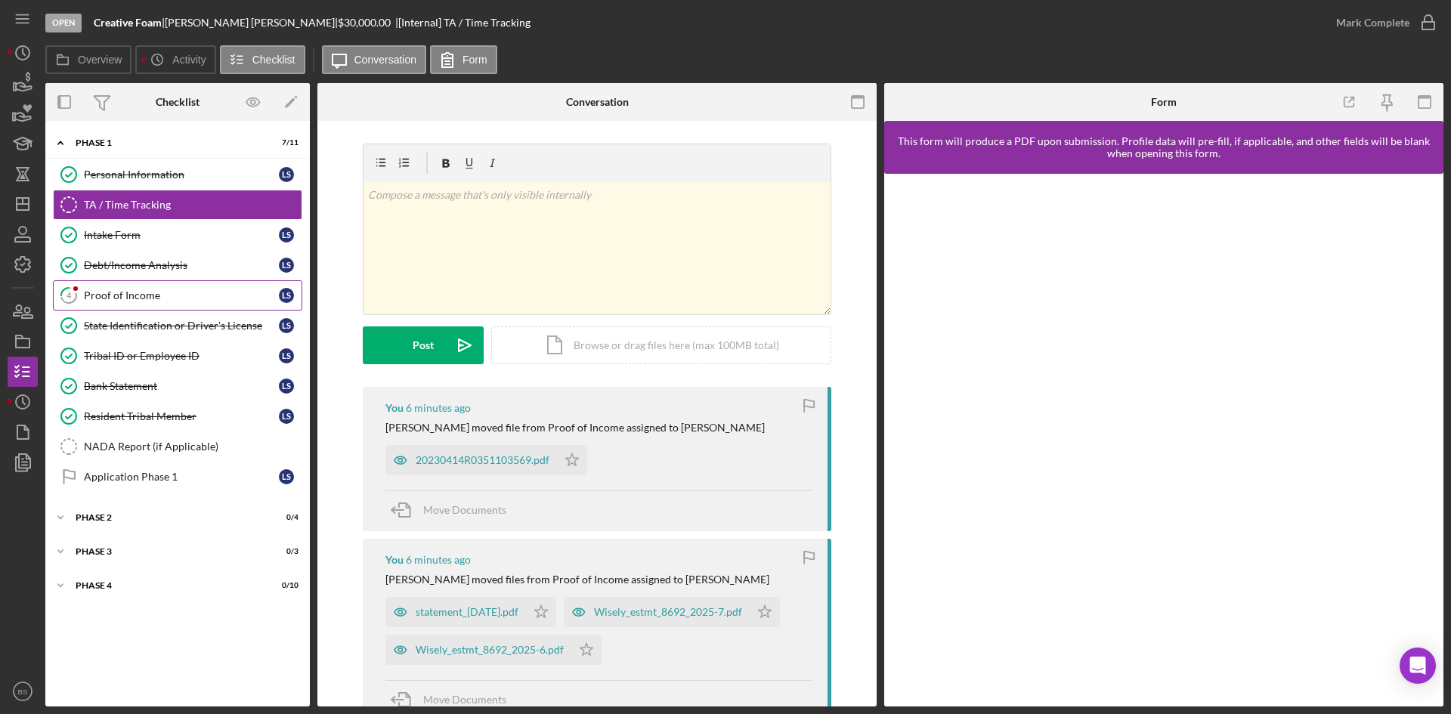
click at [177, 296] on div "Proof of Income" at bounding box center [181, 295] width 195 height 12
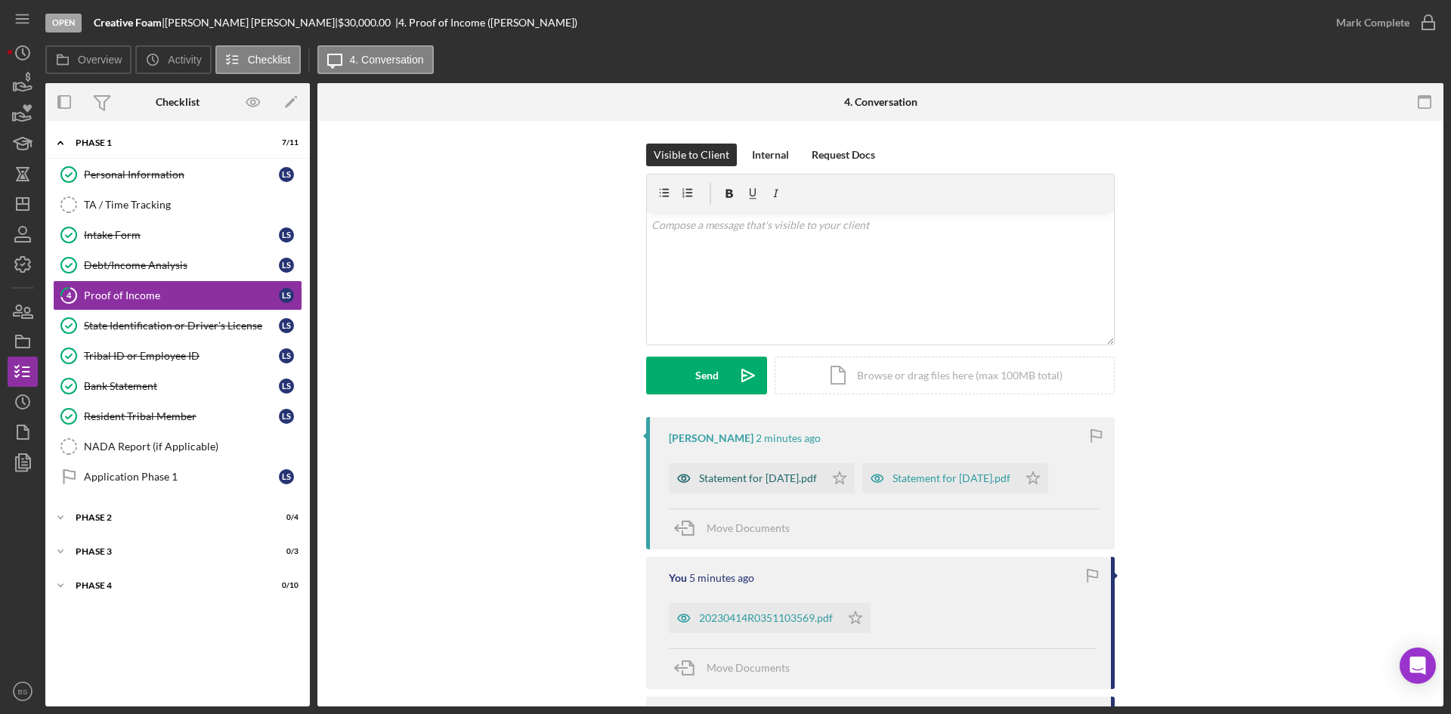
click at [703, 483] on div "Statement for Aug 21, 2025.pdf" at bounding box center [758, 478] width 118 height 12
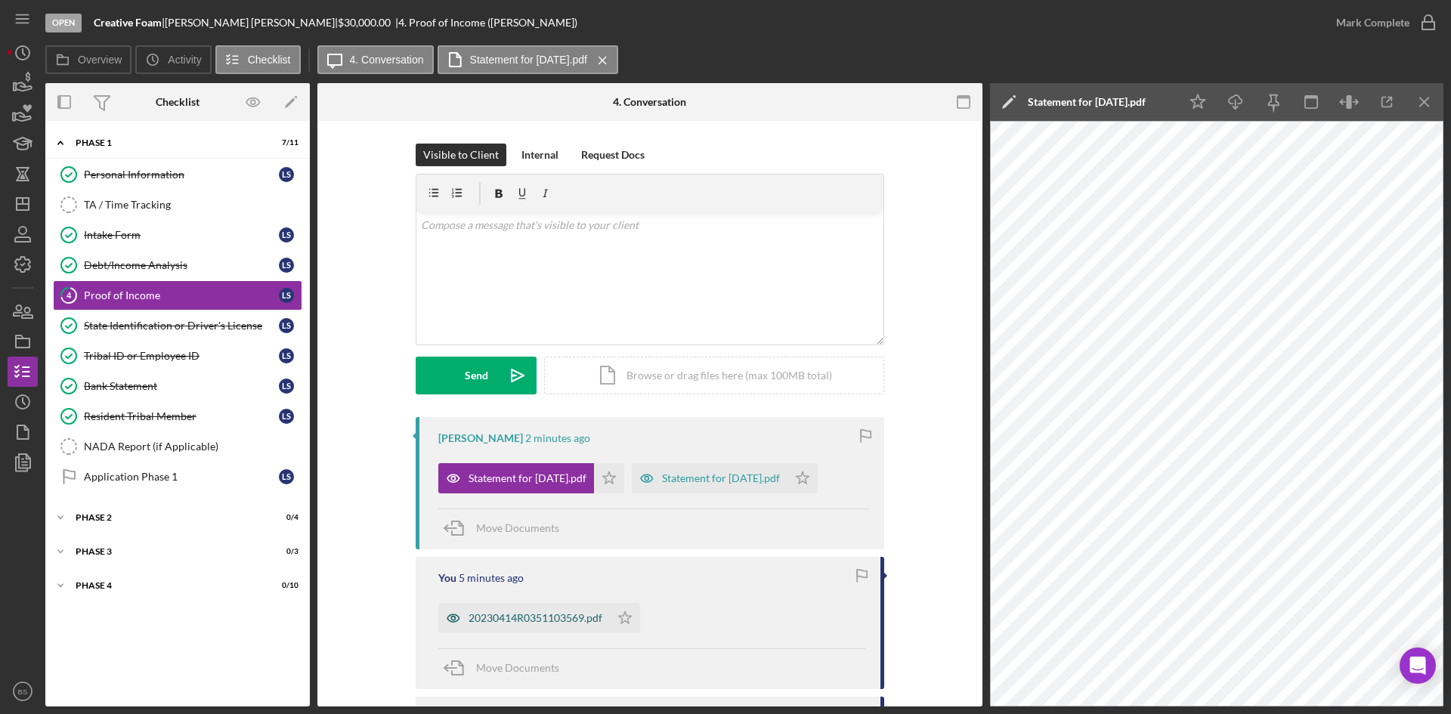
click at [595, 624] on div "20230414R0351103569.pdf" at bounding box center [535, 618] width 134 height 12
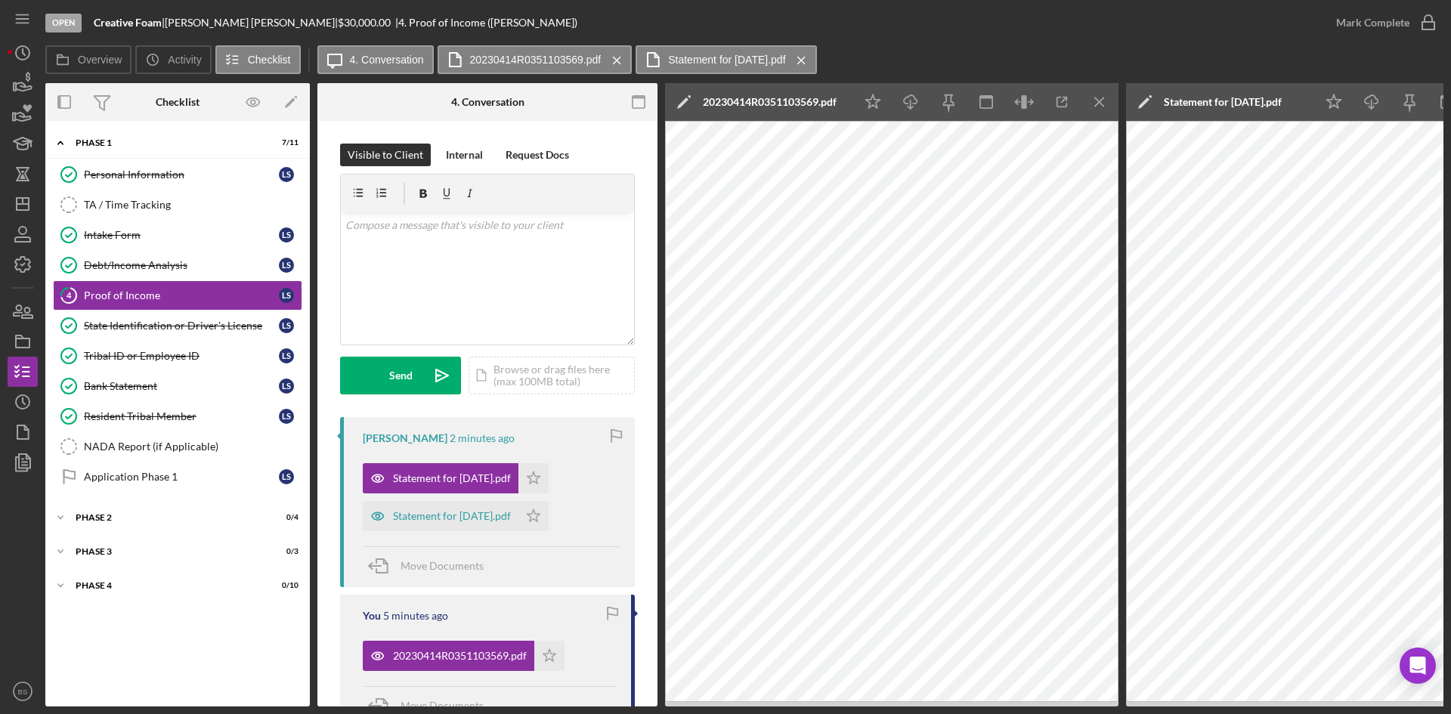
click at [723, 100] on div "20230414R0351103569.pdf" at bounding box center [770, 102] width 134 height 12
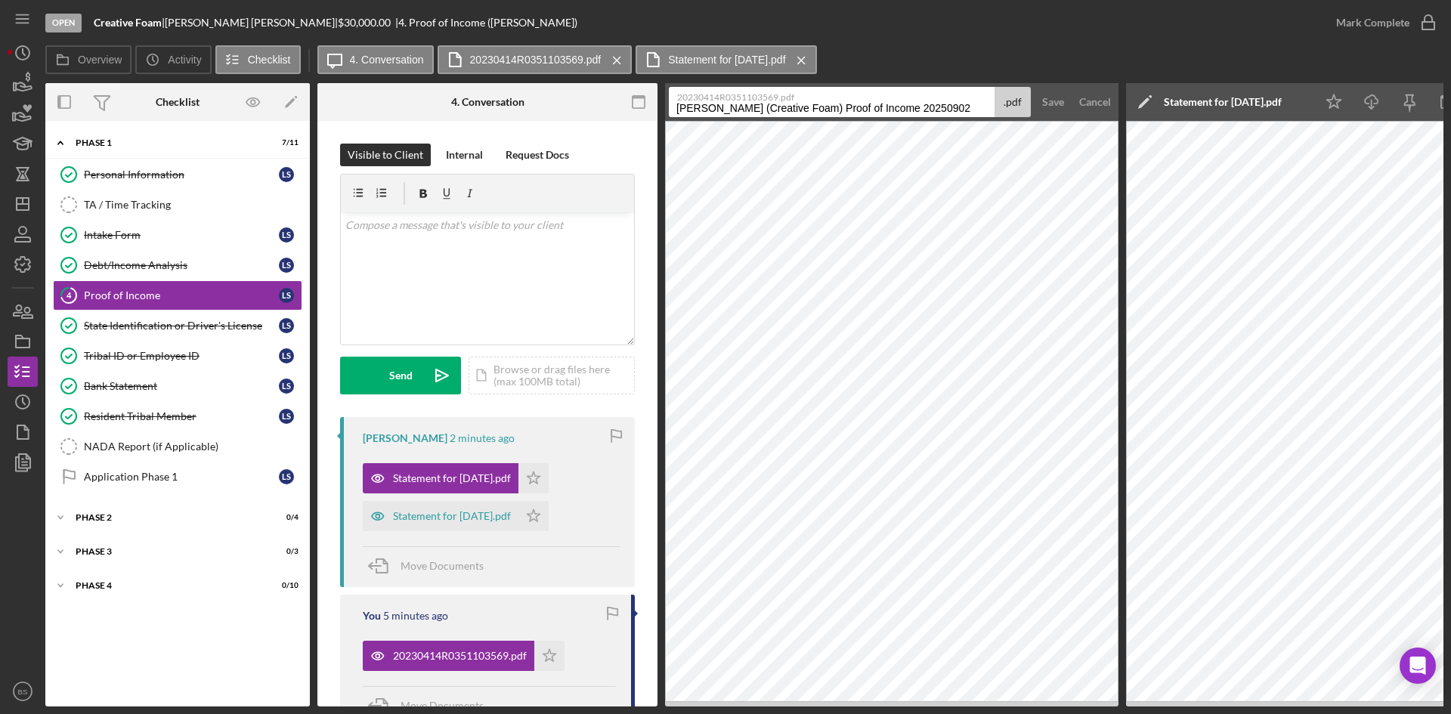
click at [738, 99] on label "20230414R0351103569.pdf" at bounding box center [835, 95] width 317 height 15
click at [738, 99] on input "Schmidt, Logan (Creative Foam) Proof of Income 20250902" at bounding box center [832, 102] width 326 height 30
click at [741, 108] on input "Schmidt, Logan (Creative Foam) Proof of Income 20250902" at bounding box center [832, 102] width 326 height 30
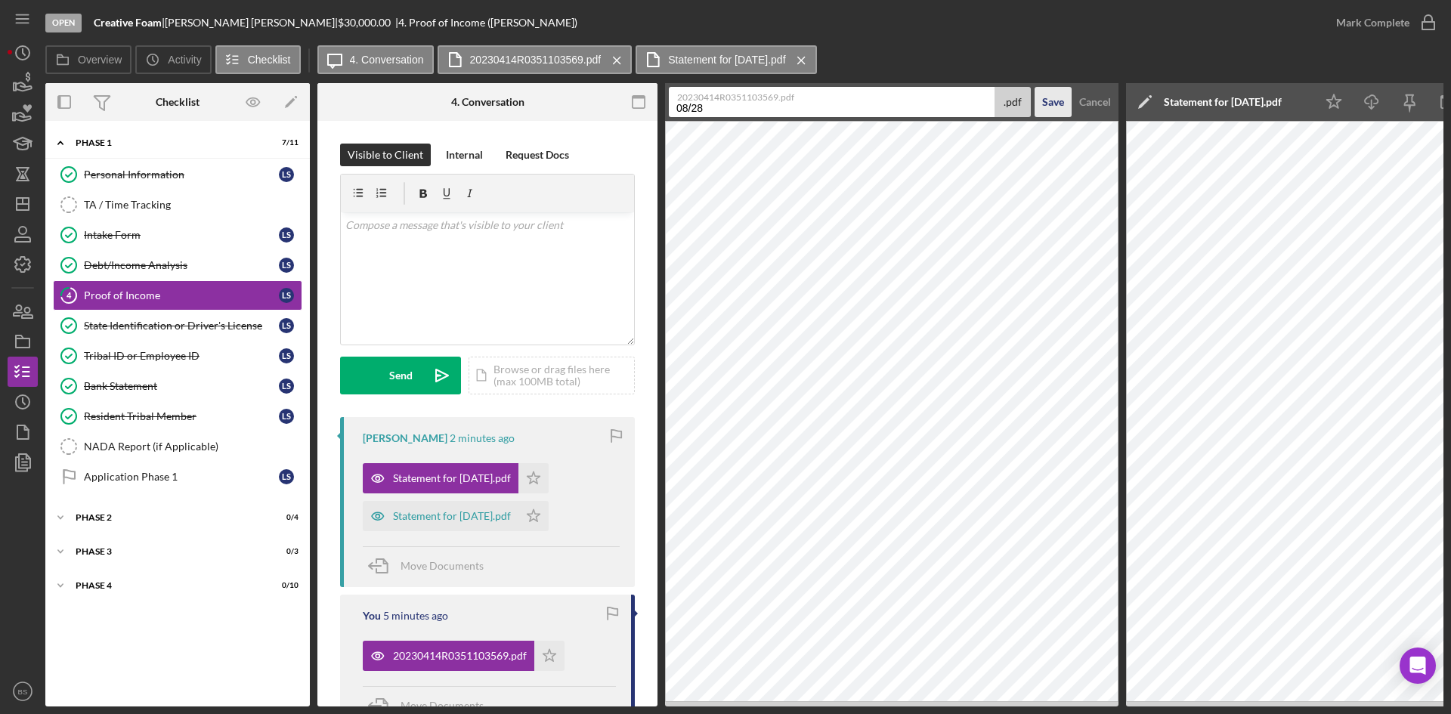
type input "08/28"
click at [1065, 99] on button "Save" at bounding box center [1052, 102] width 37 height 30
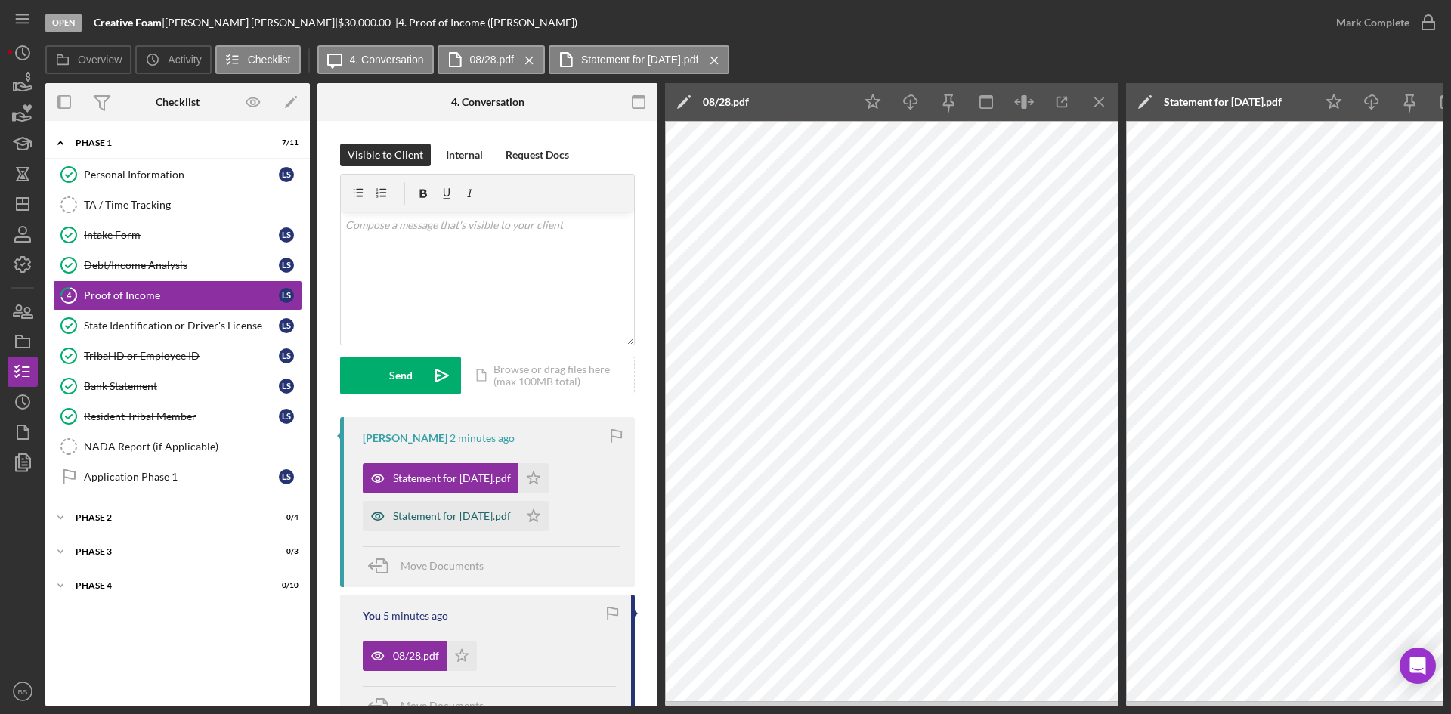
click at [493, 512] on div "Statement for Aug 14, 2025.pdf" at bounding box center [452, 516] width 118 height 12
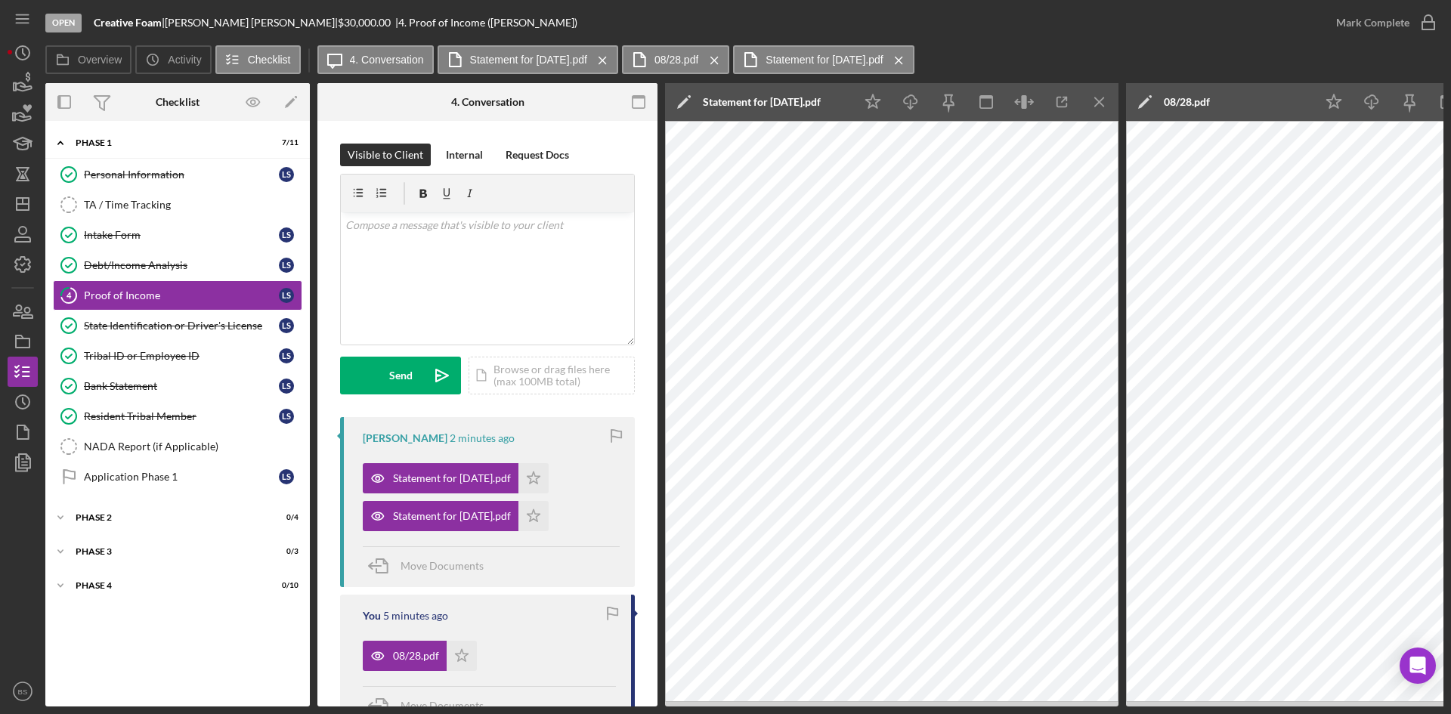
click at [777, 88] on div "Statement for Aug 14, 2025.pdf" at bounding box center [762, 102] width 118 height 38
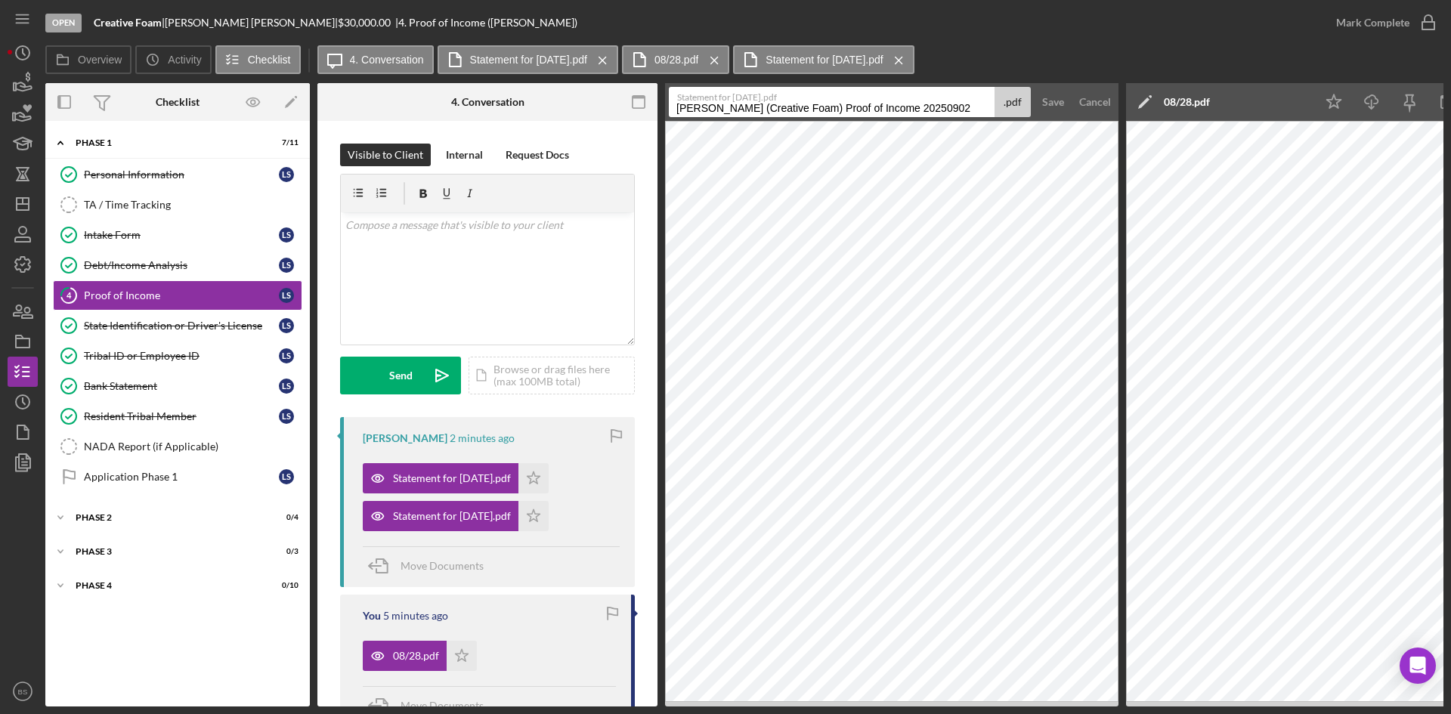
click at [775, 104] on input "Schmidt, Logan (Creative Foam) Proof of Income 20250902" at bounding box center [832, 102] width 326 height 30
type input "08/14"
click at [1060, 100] on div "Save" at bounding box center [1053, 102] width 22 height 30
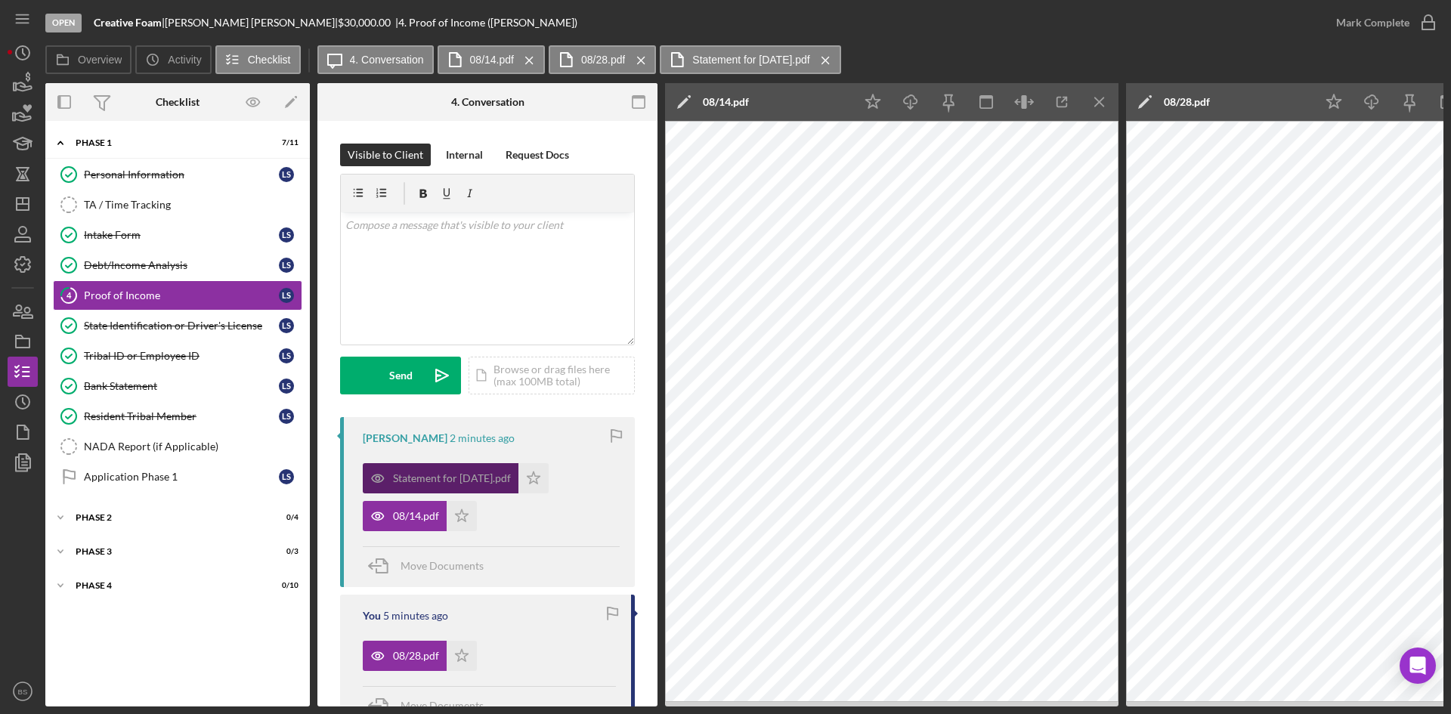
click at [415, 471] on div "Statement for Aug 21, 2025.pdf" at bounding box center [441, 478] width 156 height 30
click at [1089, 104] on icon "Icon/Menu Close" at bounding box center [1100, 102] width 34 height 34
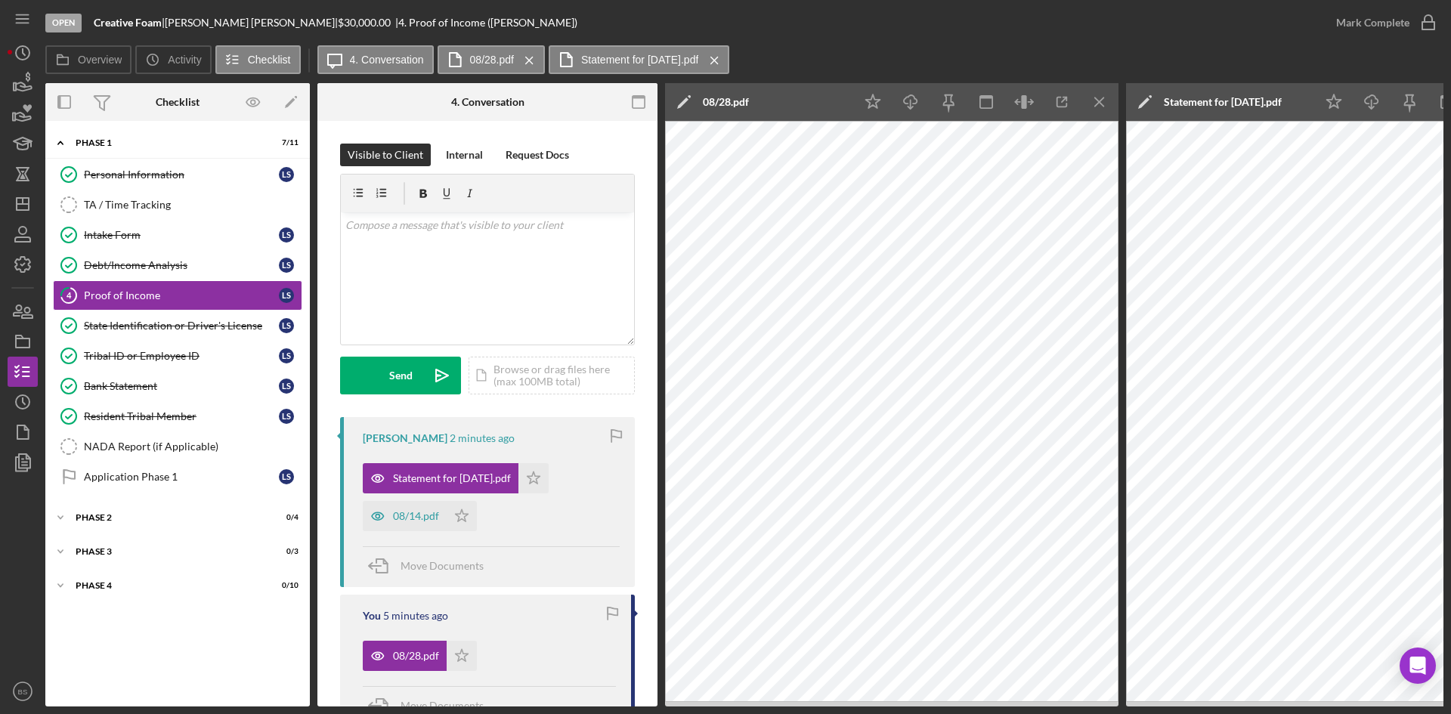
click at [1089, 104] on icon "Icon/Menu Close" at bounding box center [1100, 102] width 34 height 34
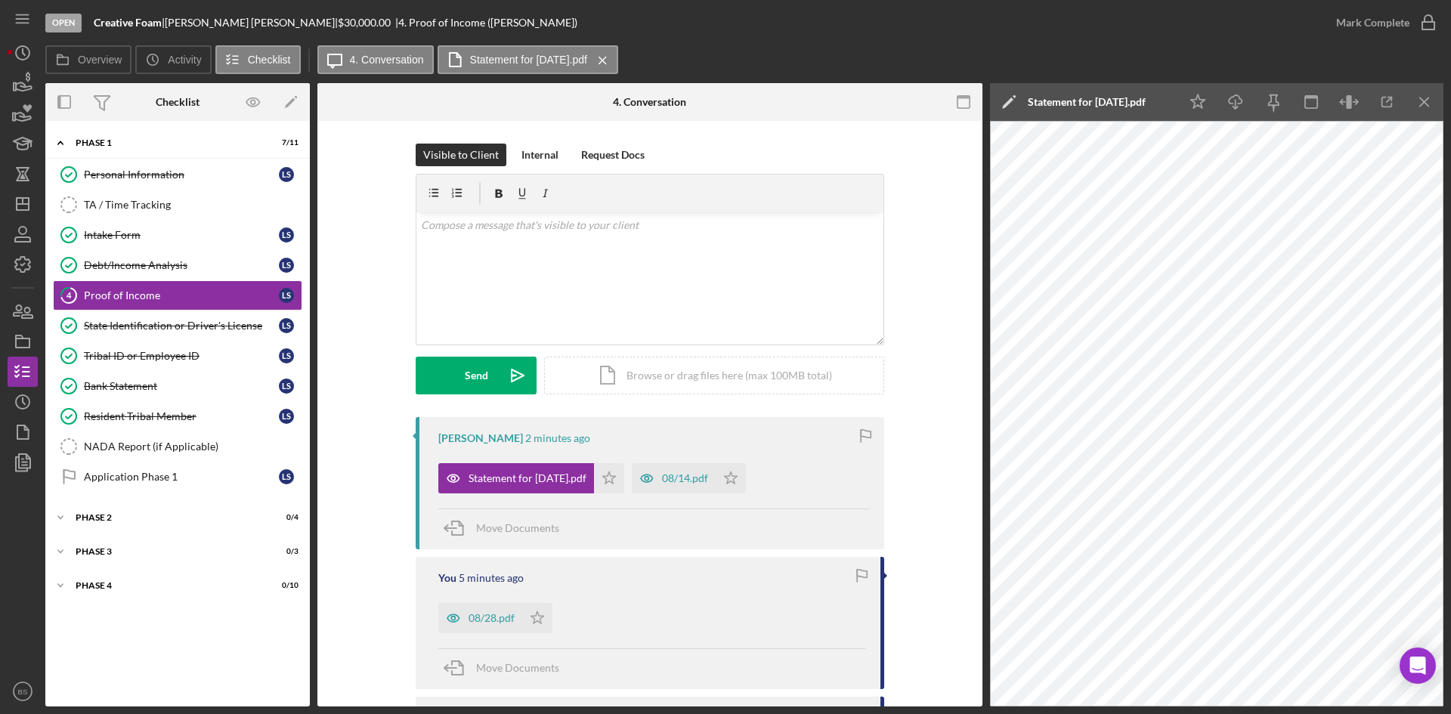
click at [1071, 102] on div "Statement for Aug 21, 2025.pdf" at bounding box center [1087, 102] width 118 height 12
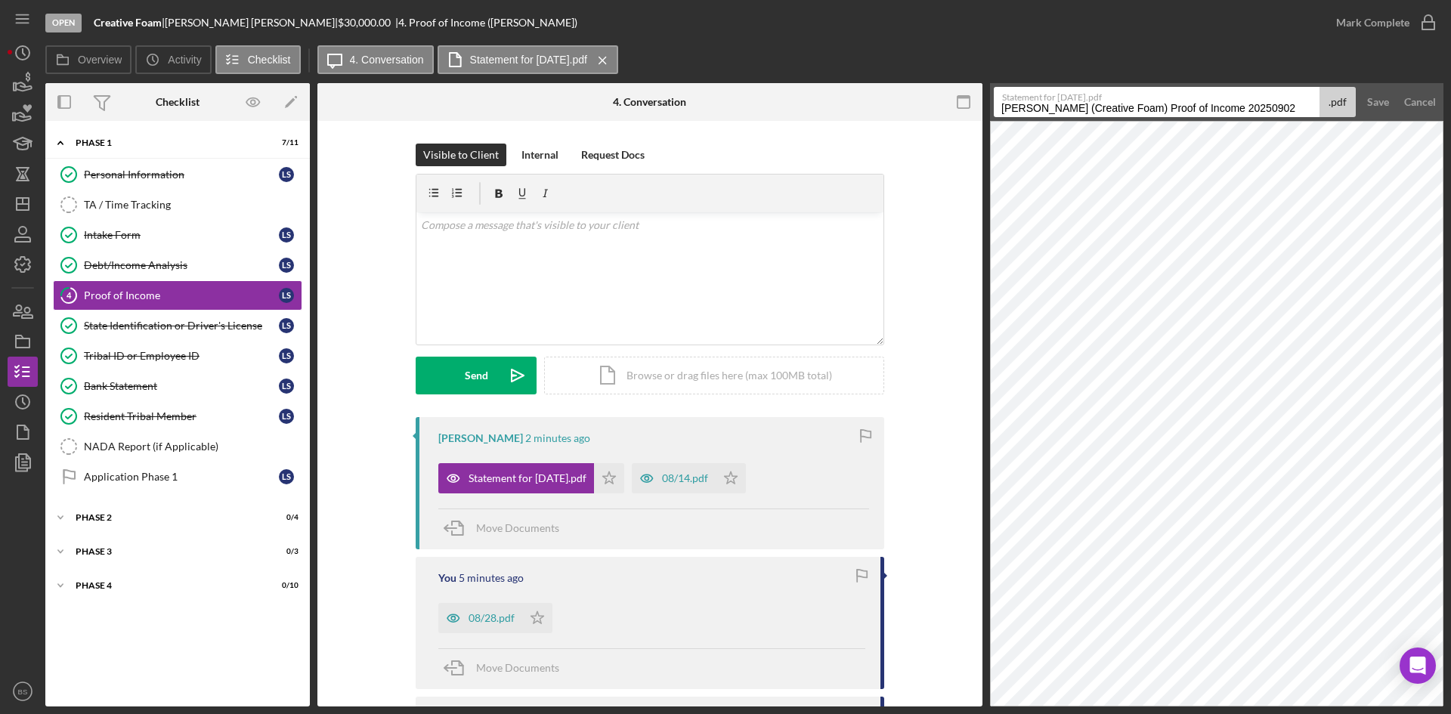
click at [1068, 106] on input "Schmidt, Logan (Creative Foam) Proof of Income 20250902" at bounding box center [1157, 102] width 326 height 30
type input "08/21"
click at [1379, 94] on div "Save" at bounding box center [1378, 102] width 22 height 30
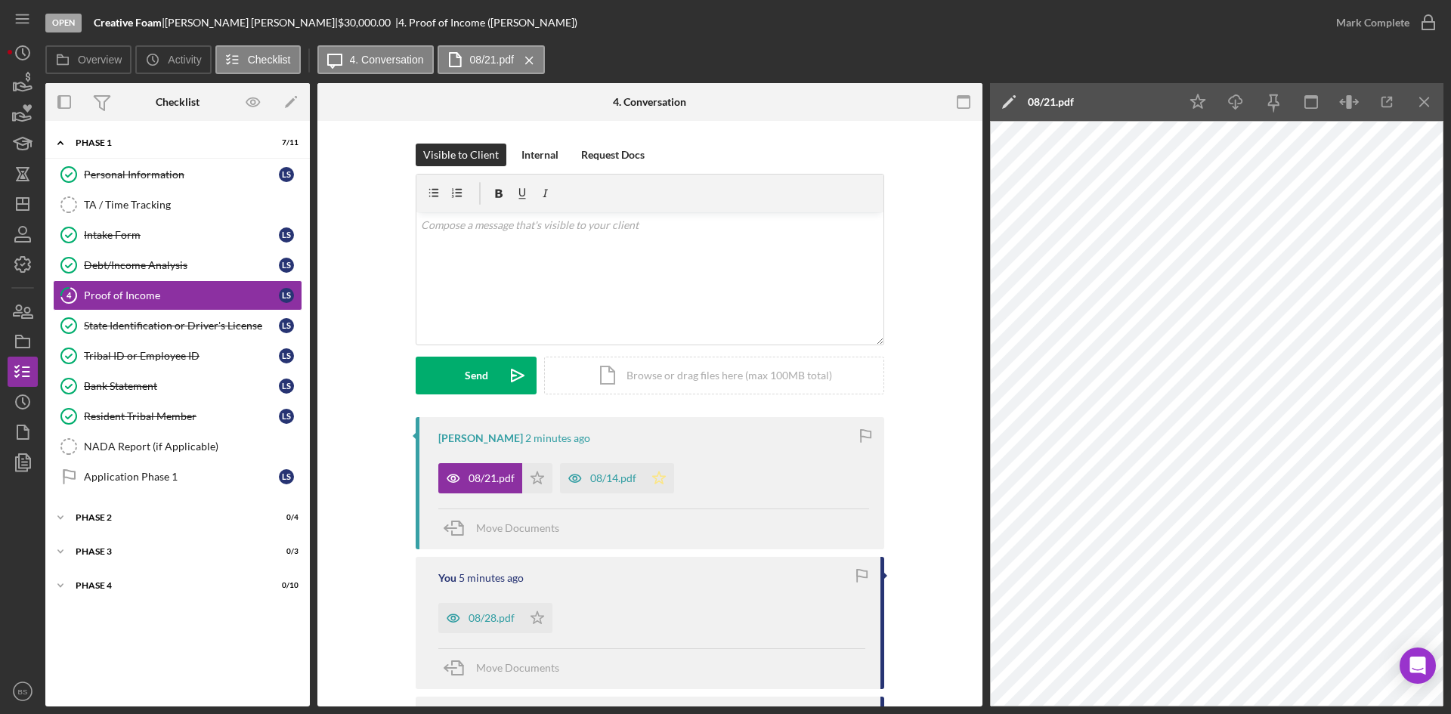
click at [544, 476] on polygon "button" at bounding box center [537, 477] width 13 height 12
click at [527, 483] on icon "Icon/Star" at bounding box center [537, 478] width 30 height 30
click at [533, 621] on icon "Icon/Star" at bounding box center [537, 618] width 30 height 30
click at [1408, 17] on button "Mark Complete" at bounding box center [1382, 23] width 122 height 30
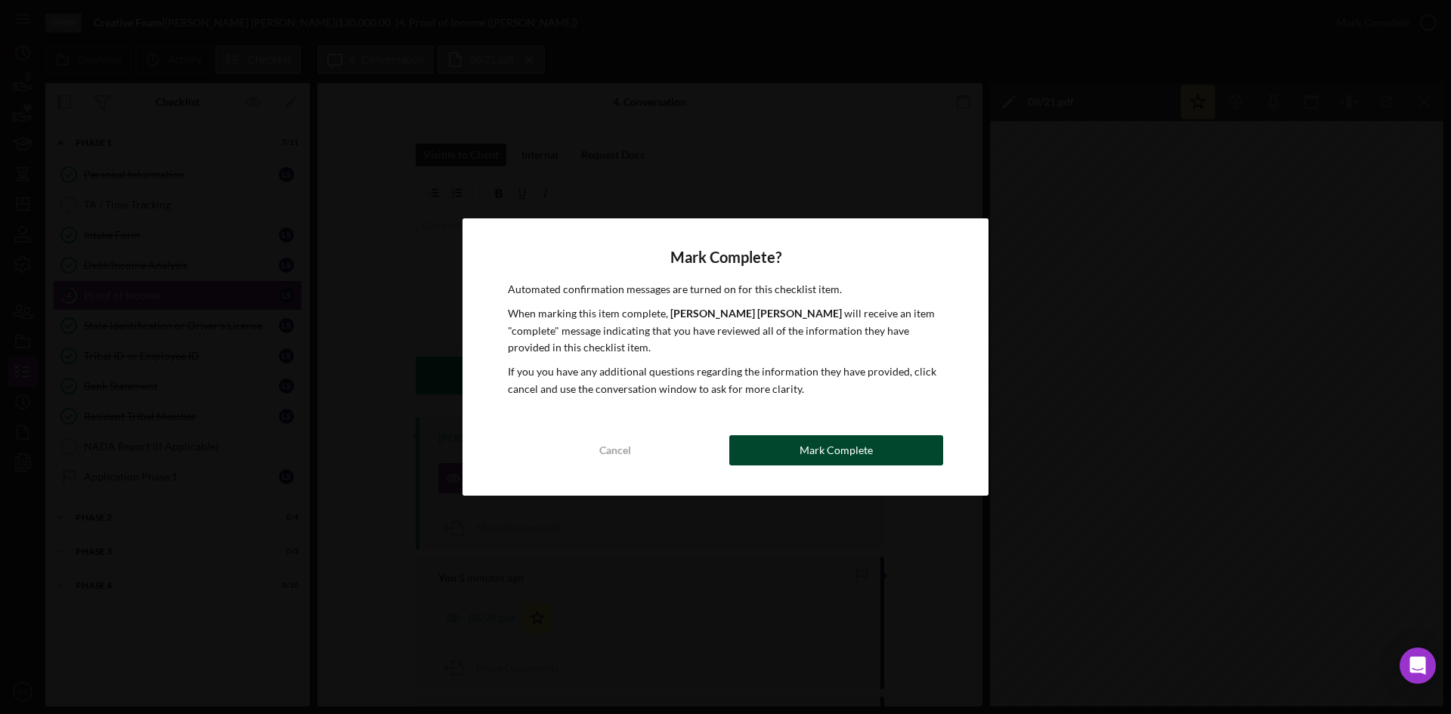
click at [836, 459] on div "Mark Complete" at bounding box center [835, 450] width 73 height 30
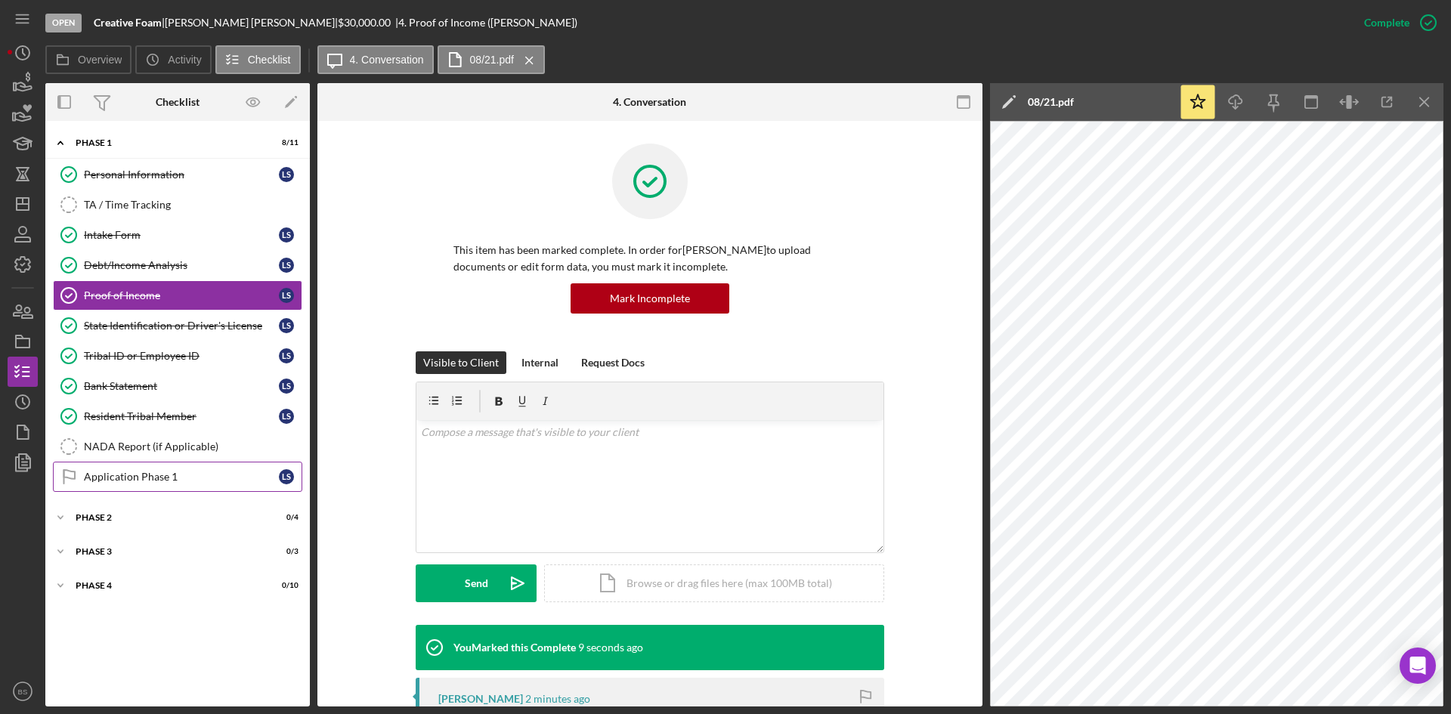
click at [252, 480] on div "Application Phase 1" at bounding box center [181, 477] width 195 height 12
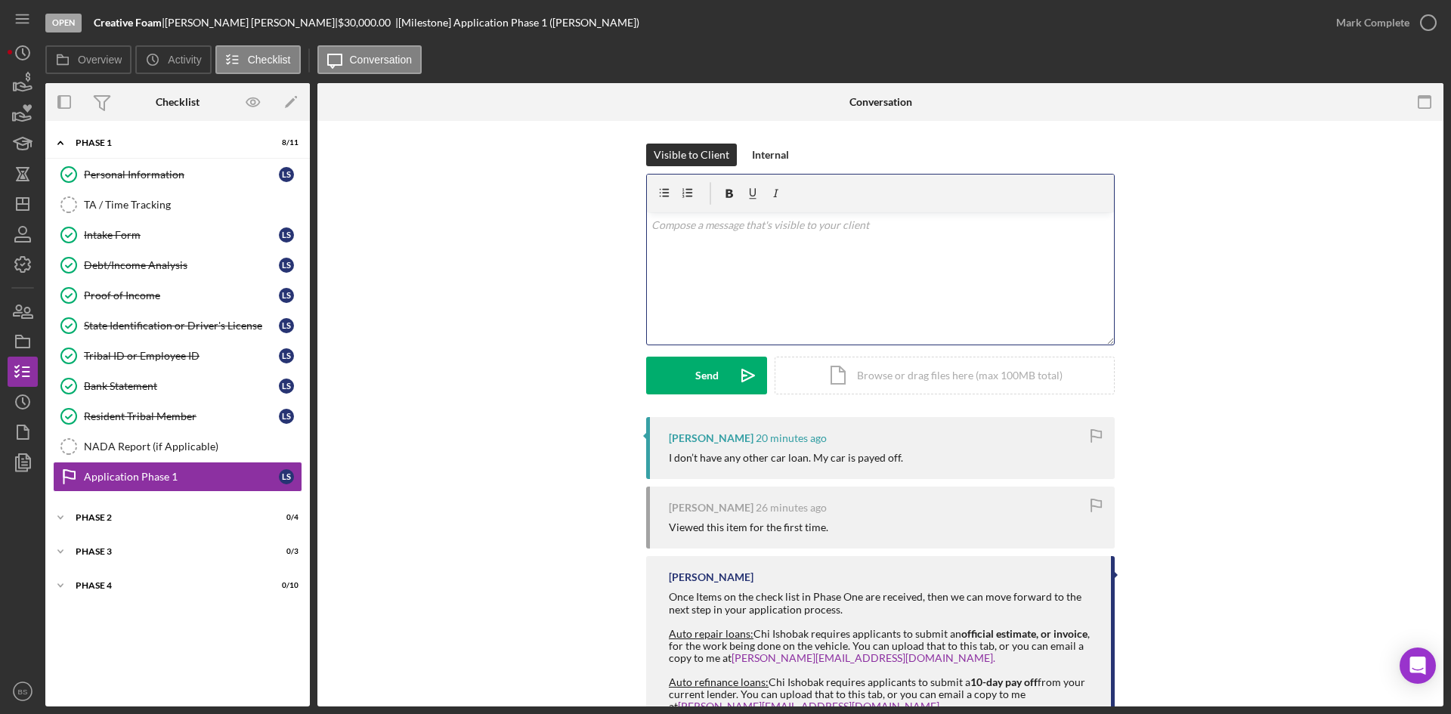
click at [691, 248] on div "v Color teal Color pink Remove color Add row above Add row below Add column bef…" at bounding box center [880, 278] width 467 height 132
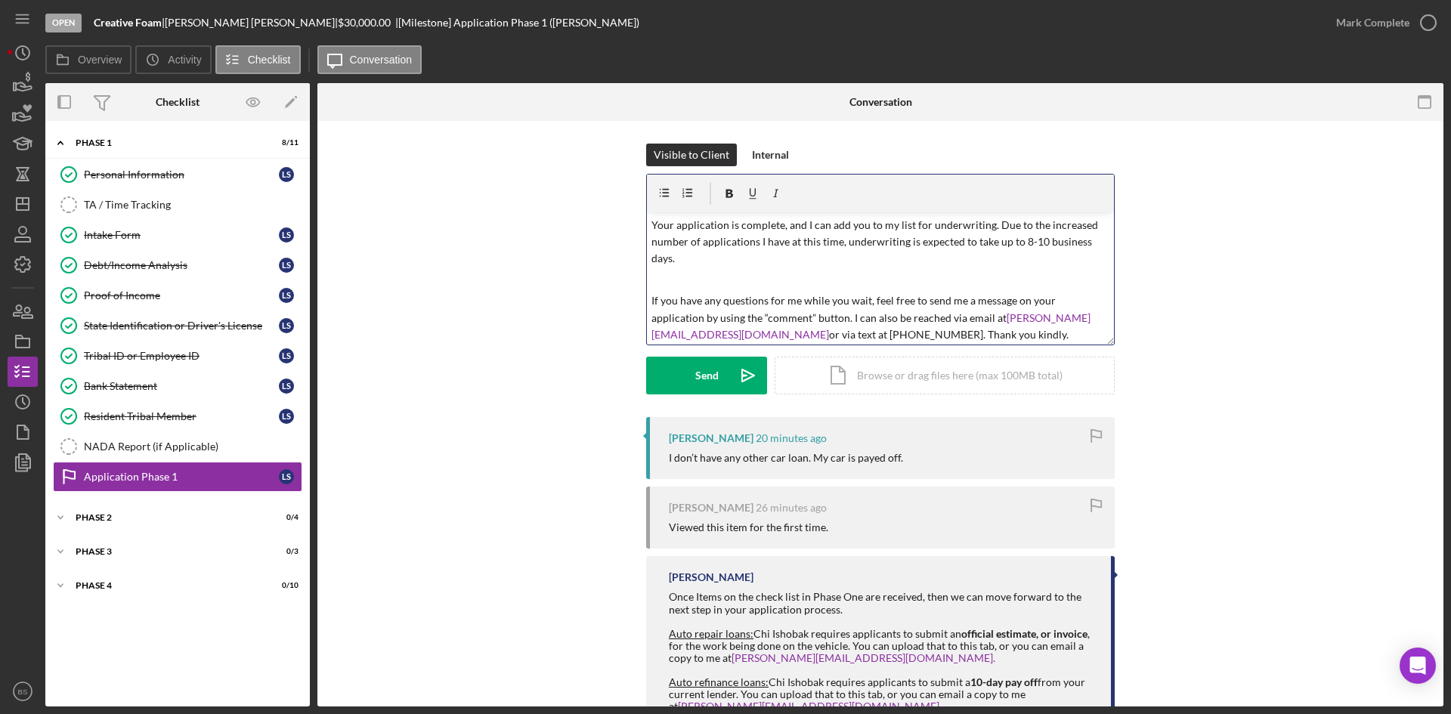
scroll to position [21, 0]
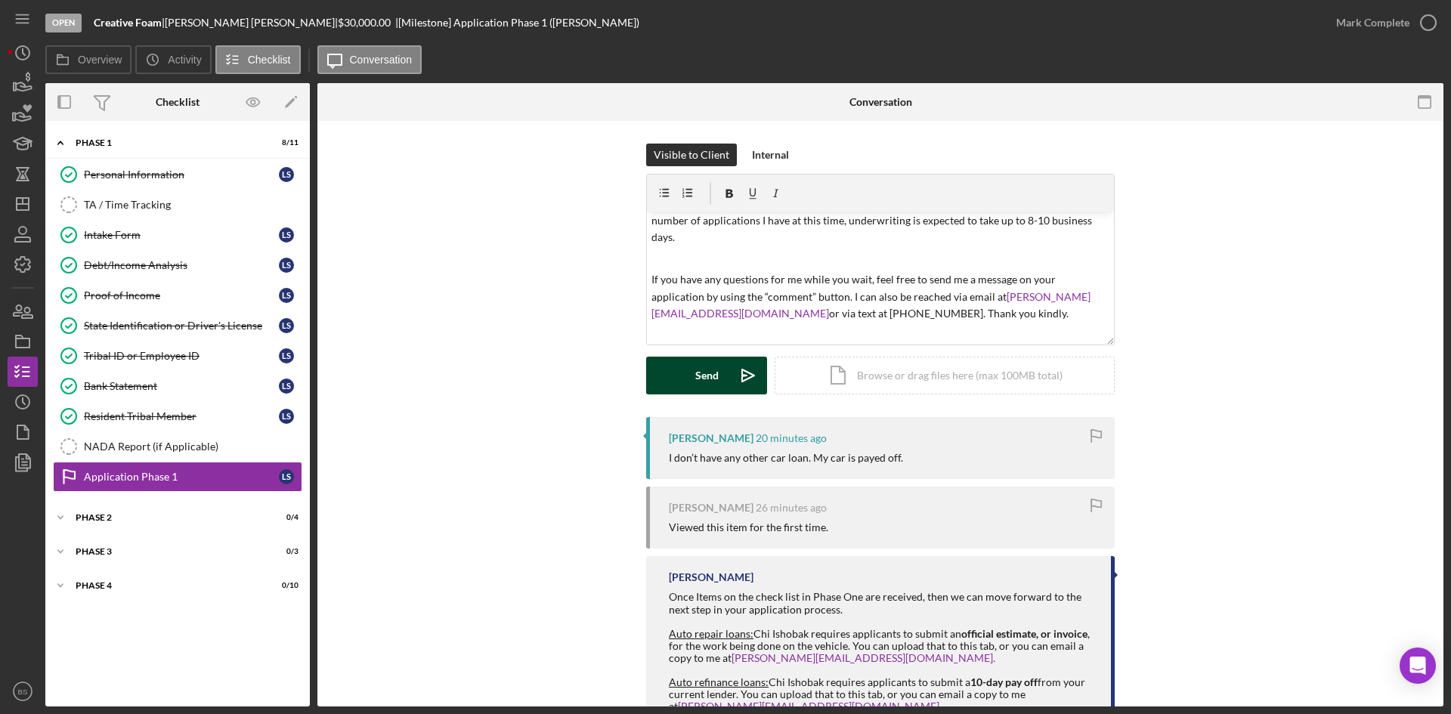
click at [690, 378] on button "Send Icon/icon-invite-send" at bounding box center [706, 376] width 121 height 38
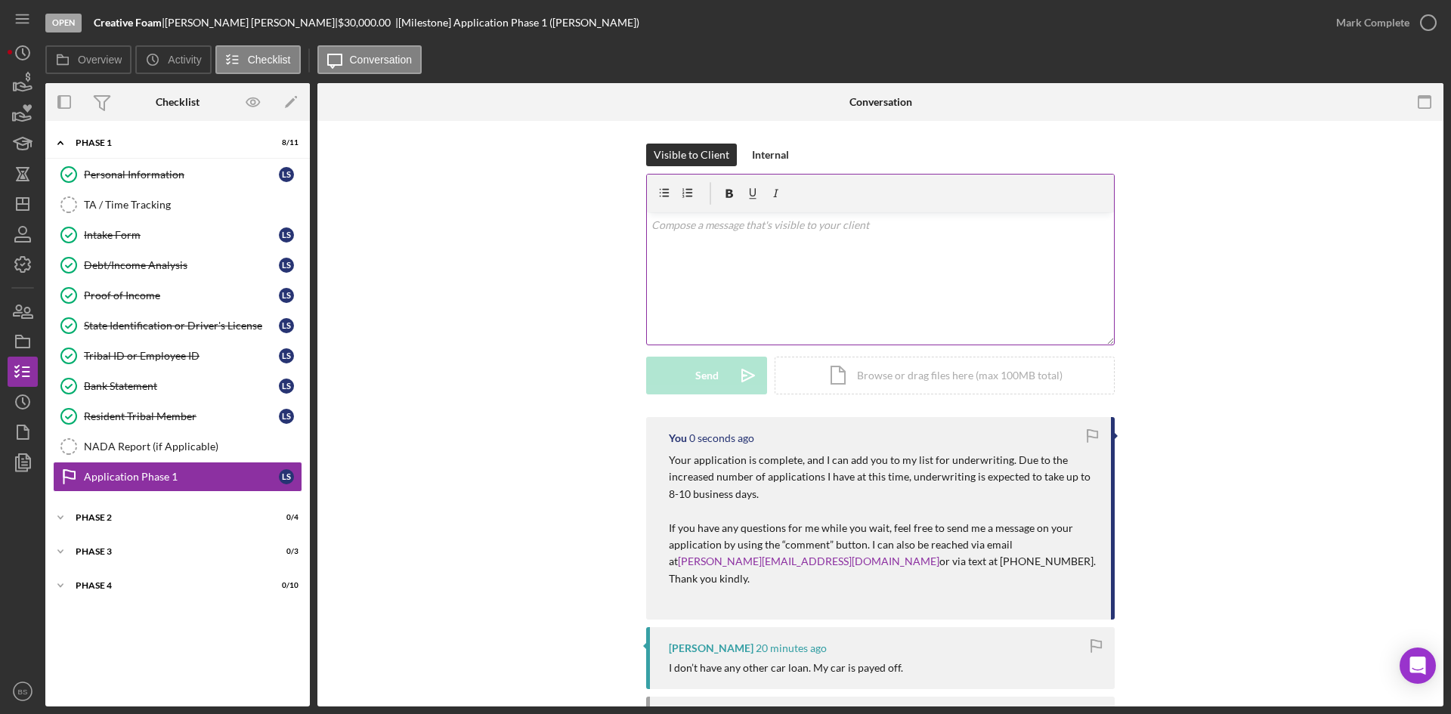
scroll to position [0, 0]
click at [22, 209] on icon "Icon/Dashboard" at bounding box center [23, 204] width 38 height 38
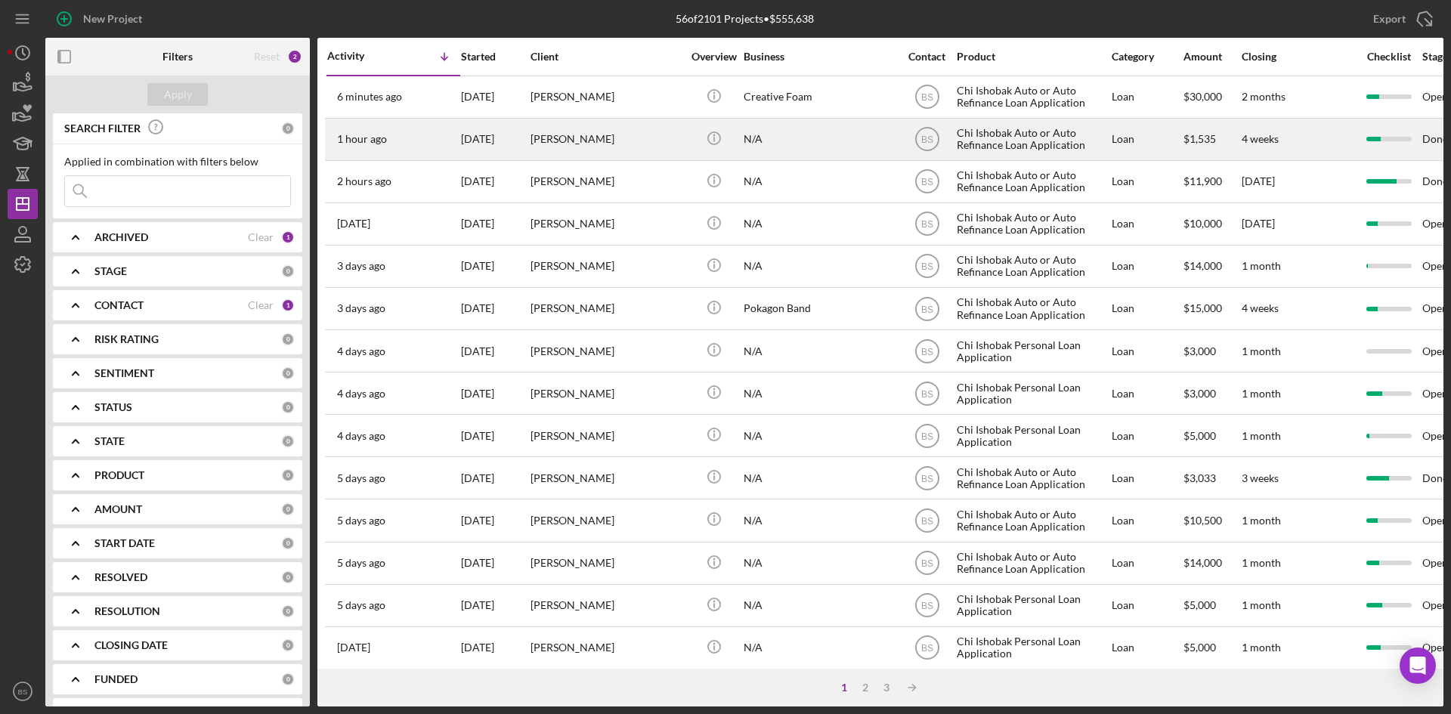
click at [490, 138] on div "[DATE]" at bounding box center [495, 139] width 68 height 40
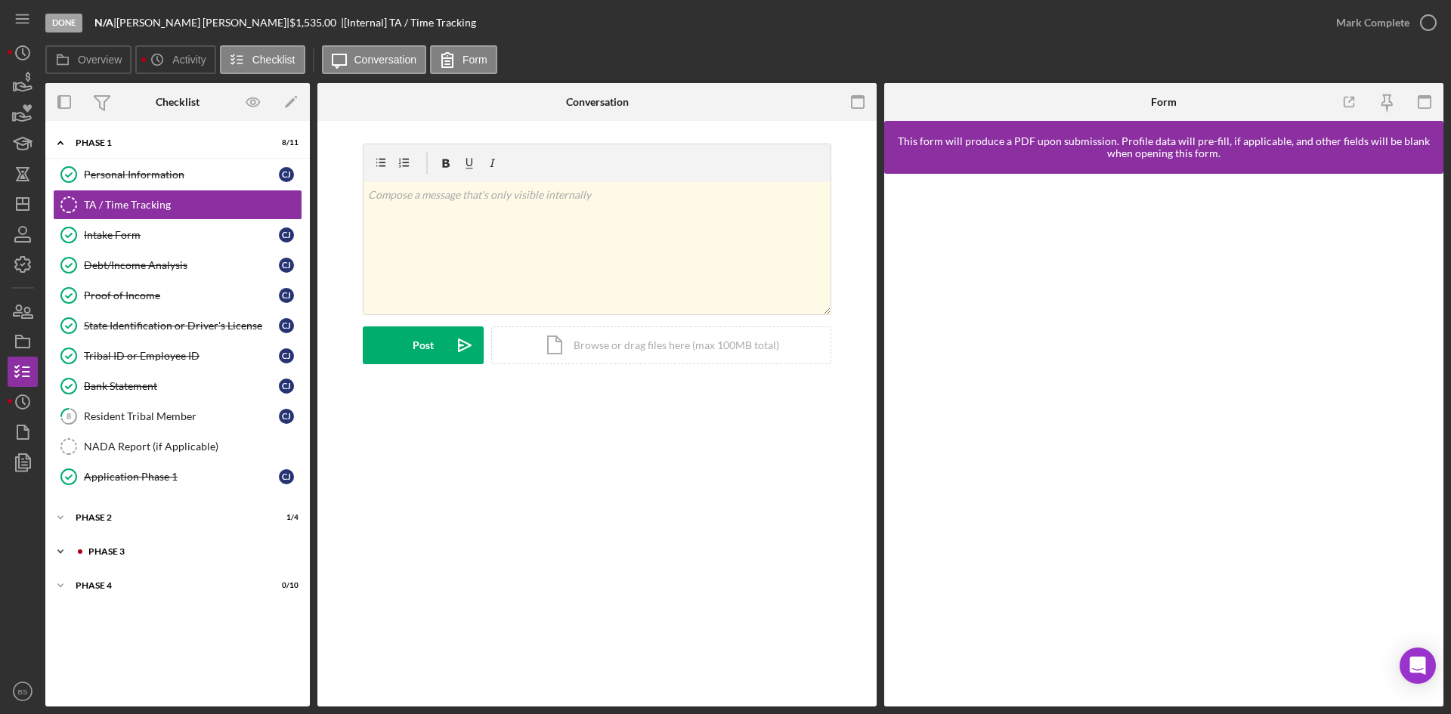
click at [154, 545] on div "Icon/Expander Phase 3 0 / 3" at bounding box center [177, 551] width 264 height 30
click at [141, 648] on div "Decision" at bounding box center [181, 644] width 195 height 12
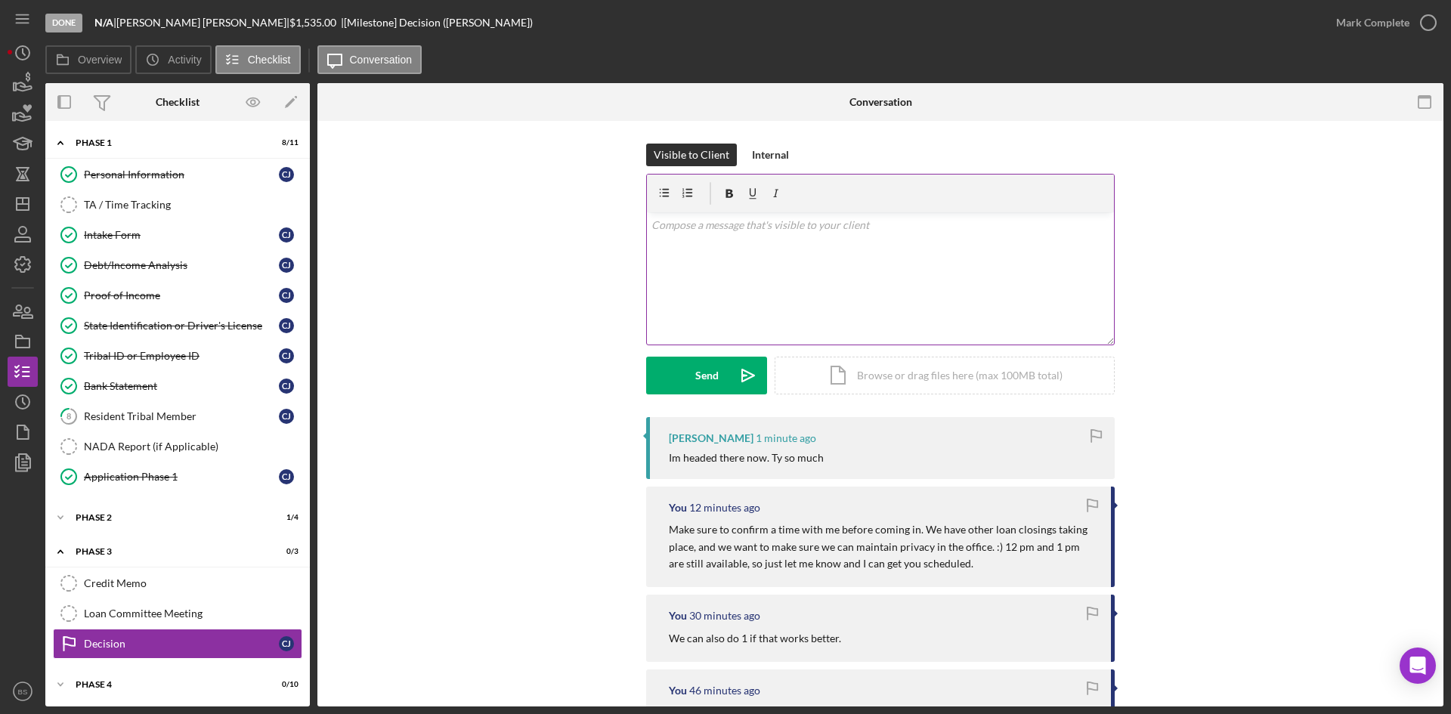
click at [728, 267] on div "v Color teal Color pink Remove color Add row above Add row below Add column bef…" at bounding box center [880, 278] width 467 height 132
click at [718, 381] on button "Send Icon/icon-invite-send" at bounding box center [706, 376] width 121 height 38
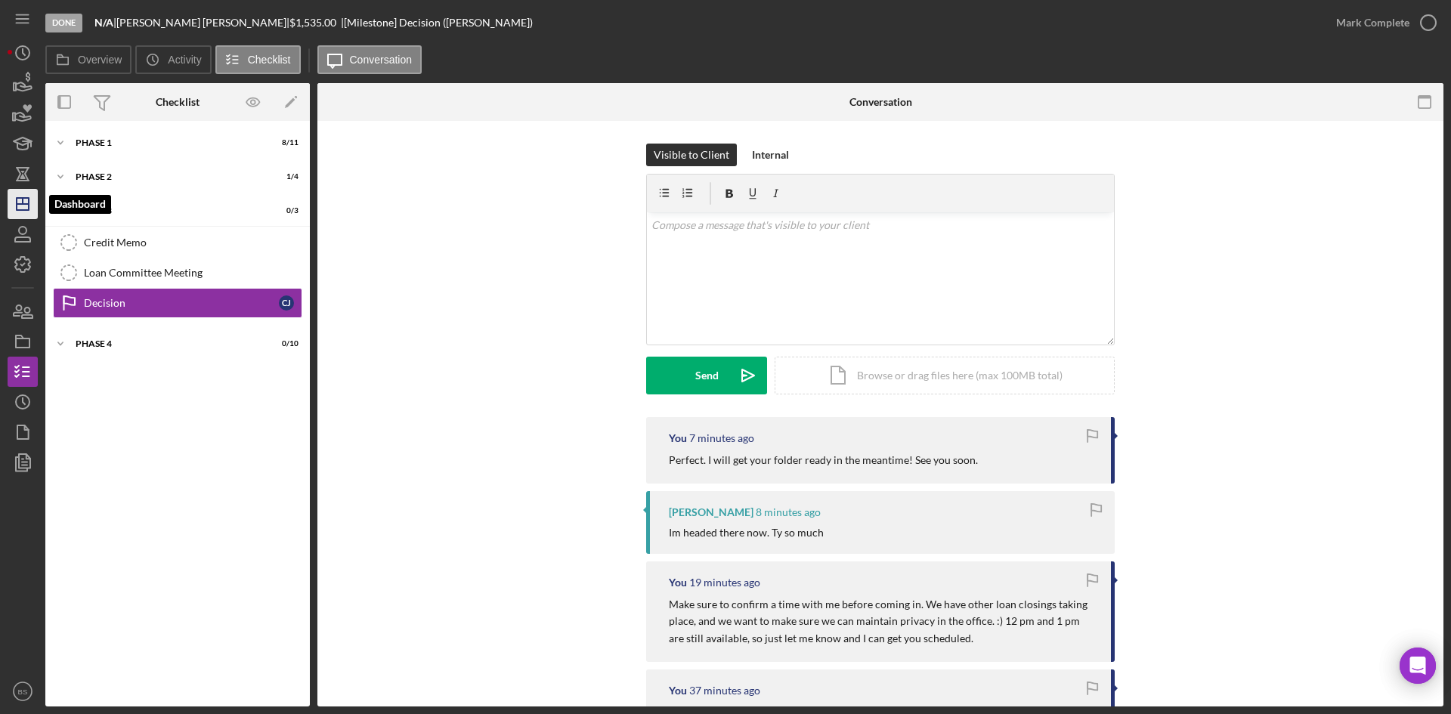
click at [32, 195] on icon "Icon/Dashboard" at bounding box center [23, 204] width 38 height 38
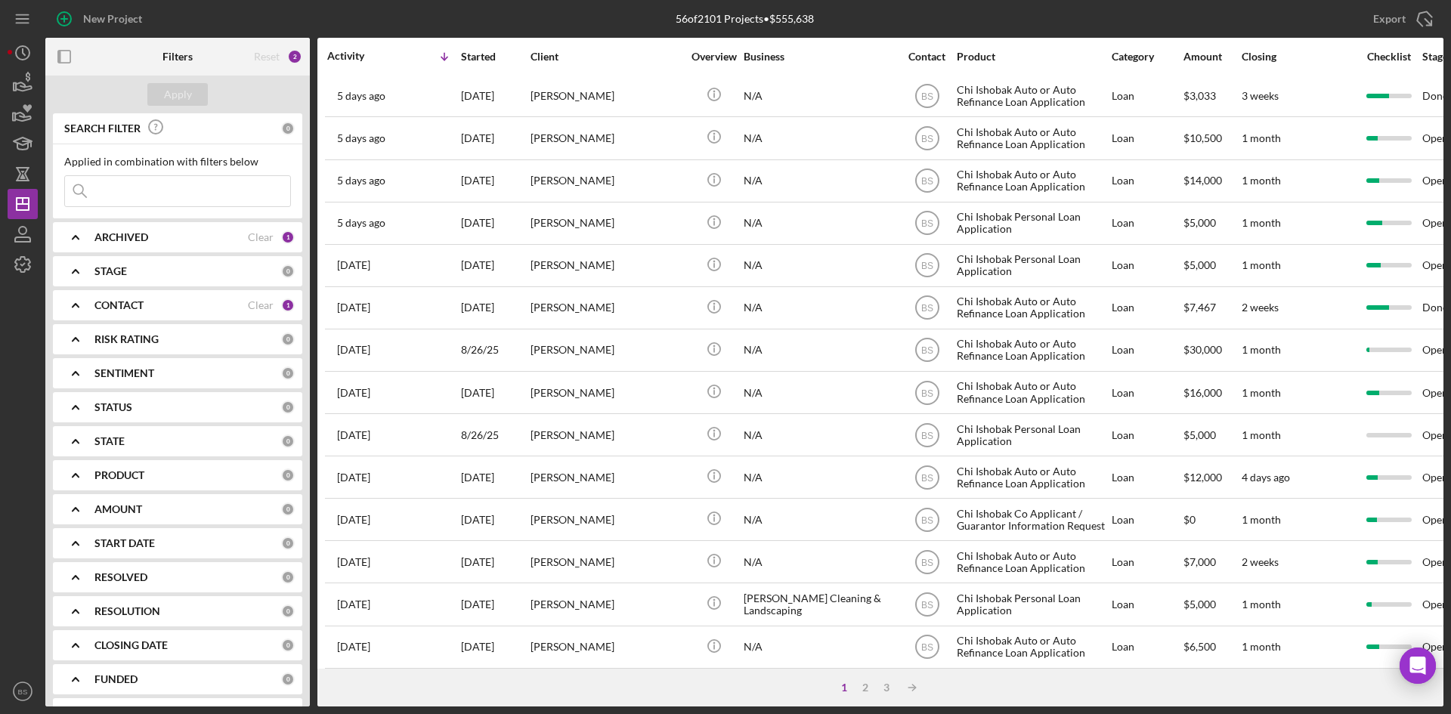
scroll to position [486, 0]
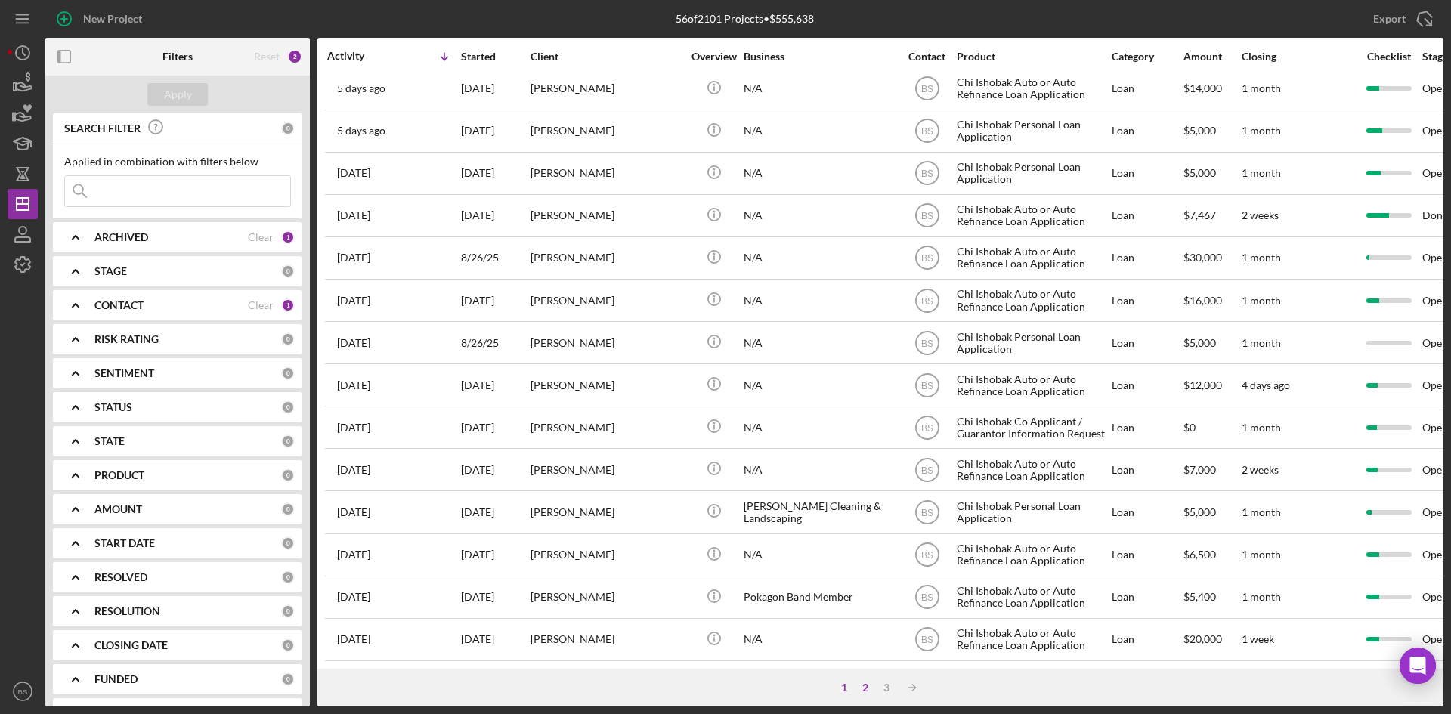
click at [862, 681] on div "2" at bounding box center [864, 687] width 21 height 12
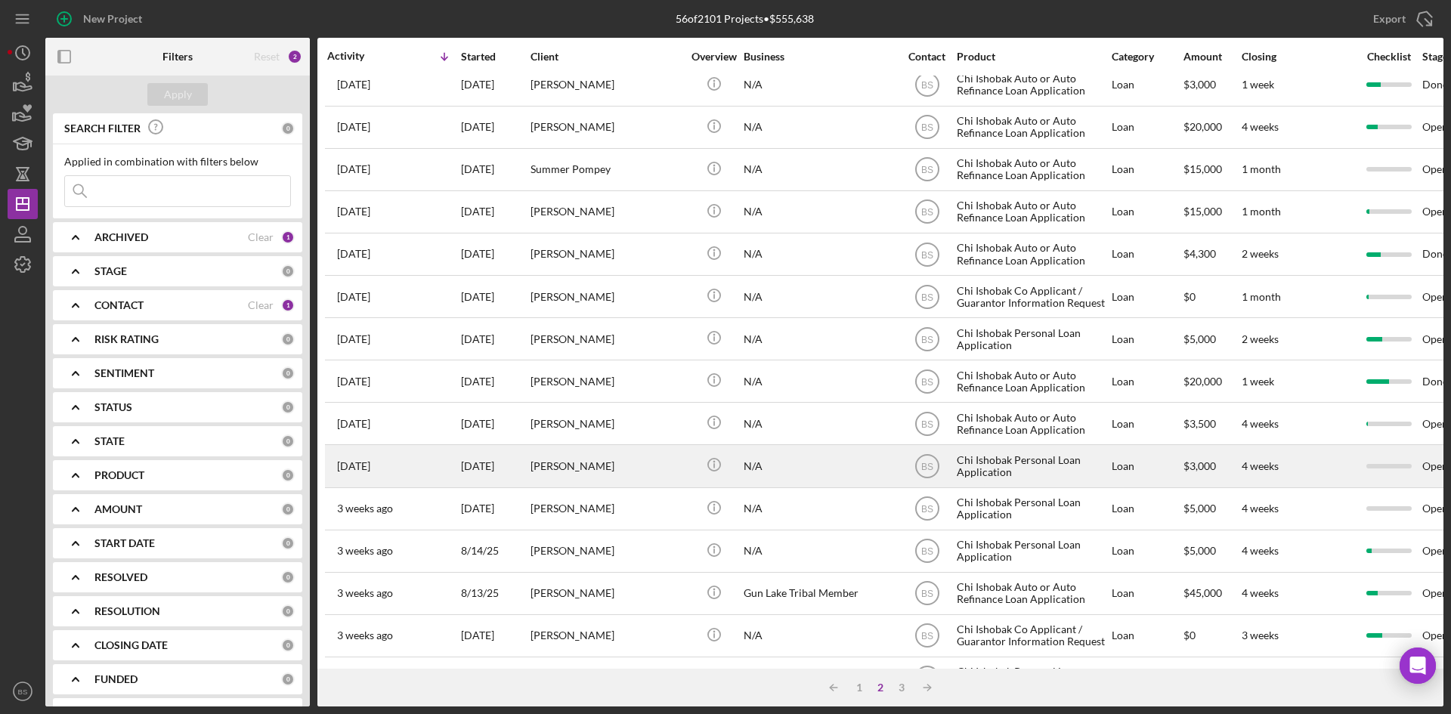
scroll to position [0, 0]
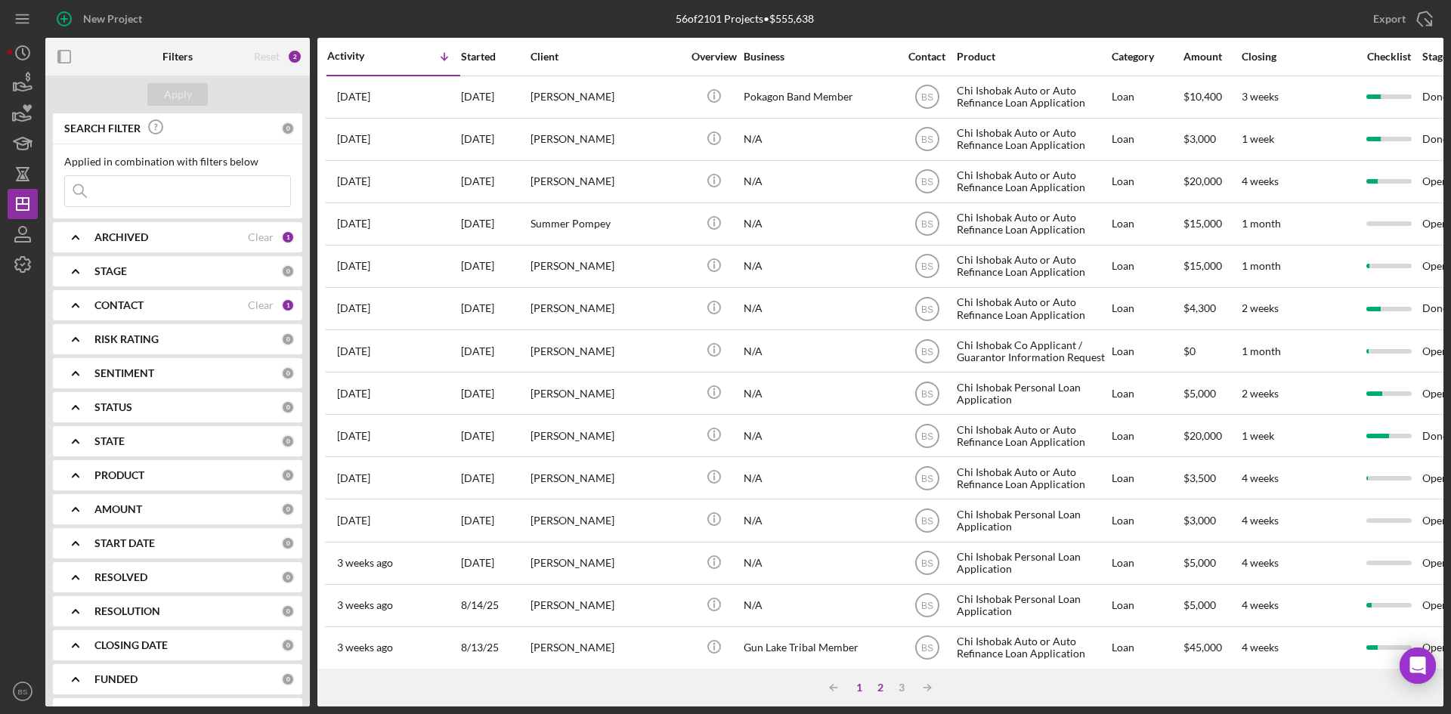
click at [860, 685] on div "1" at bounding box center [858, 687] width 21 height 12
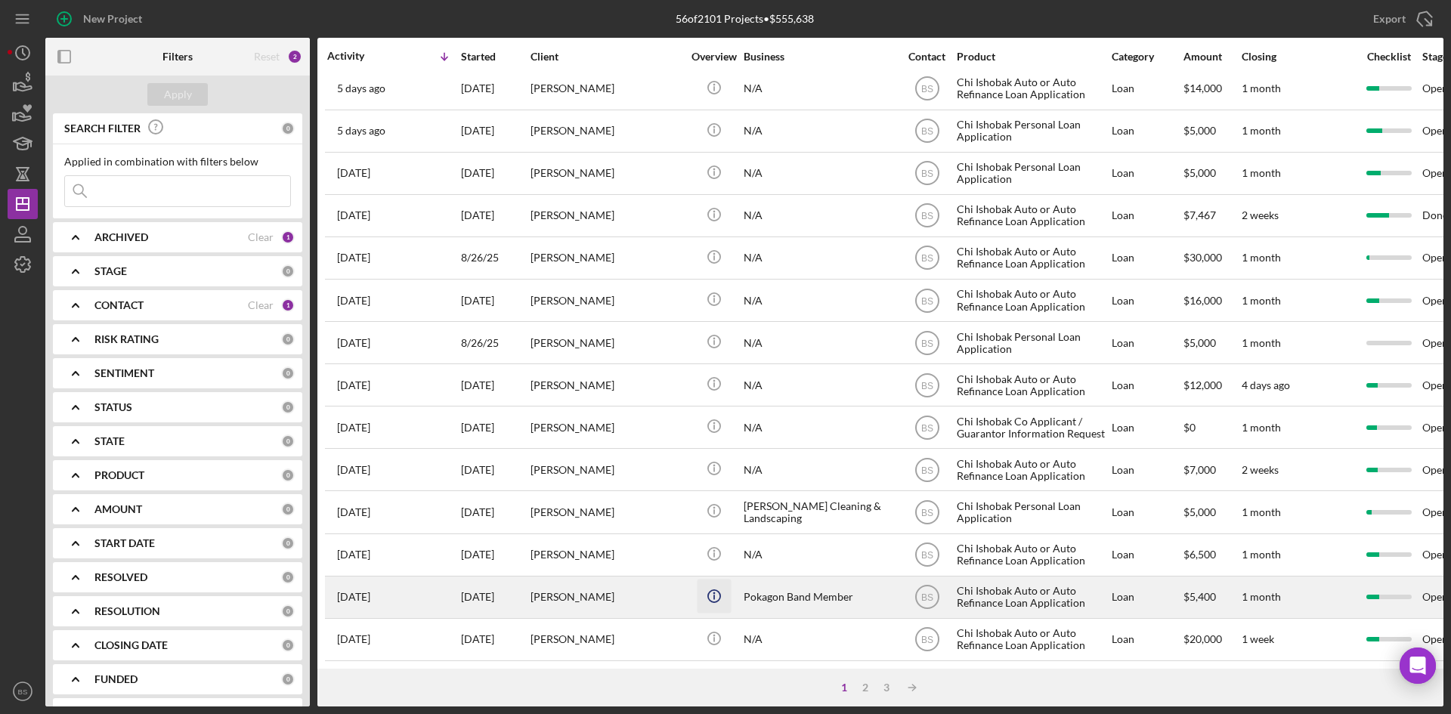
scroll to position [486, 0]
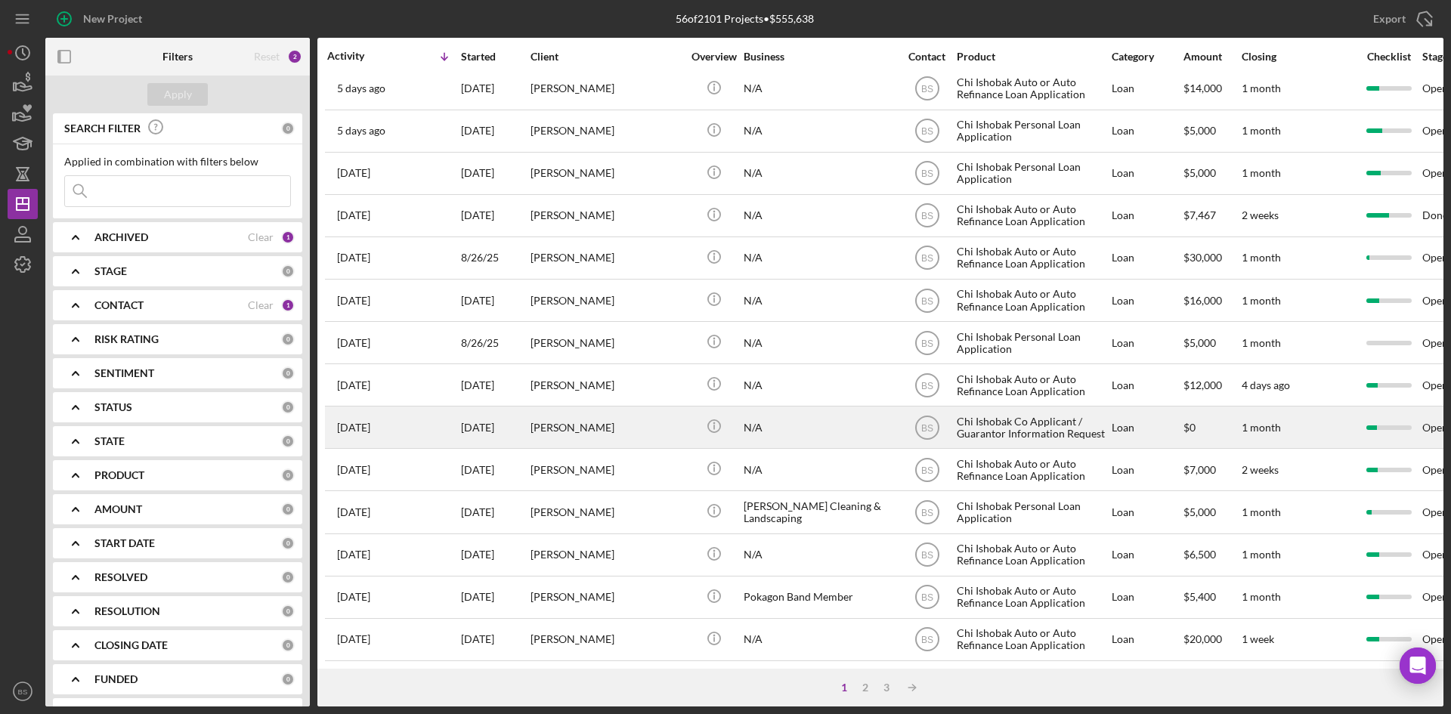
click at [613, 424] on div "[PERSON_NAME]" at bounding box center [605, 427] width 151 height 40
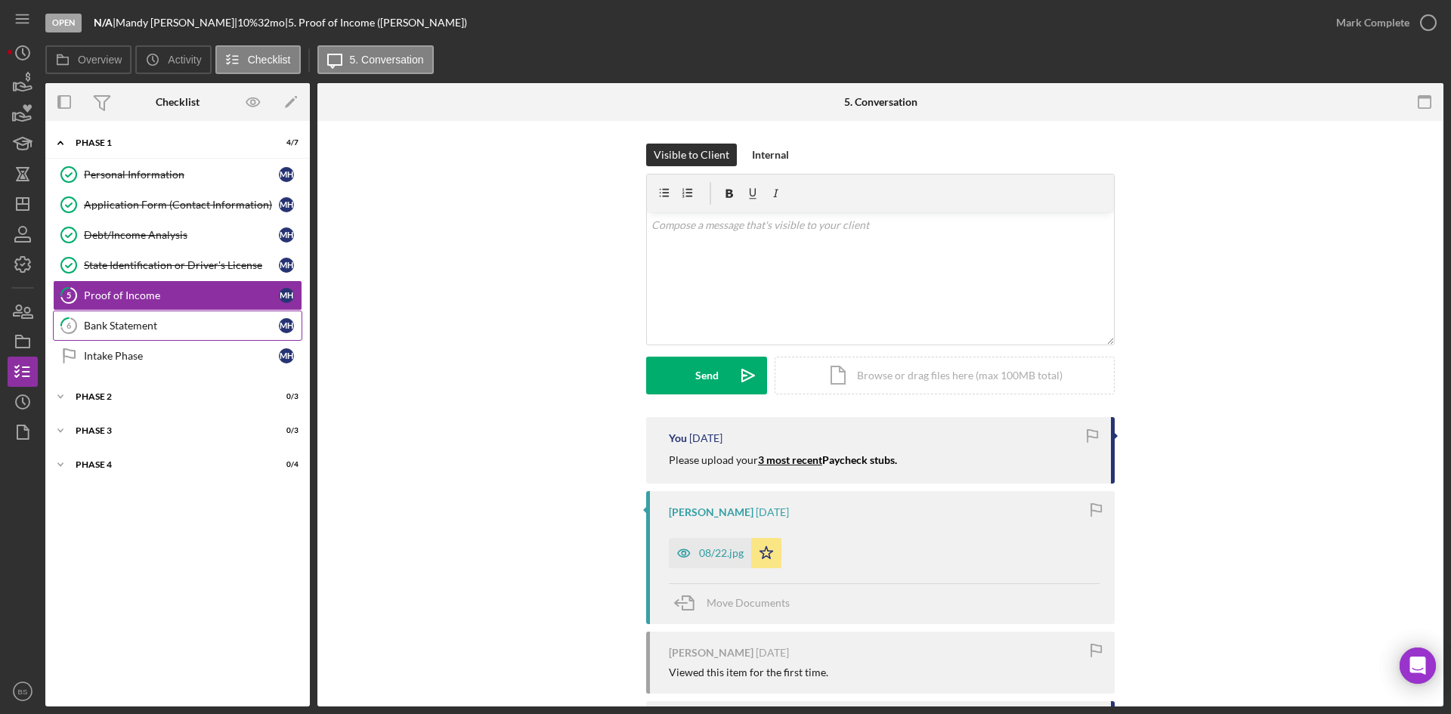
click at [187, 332] on link "6 Bank Statement M H" at bounding box center [177, 326] width 249 height 30
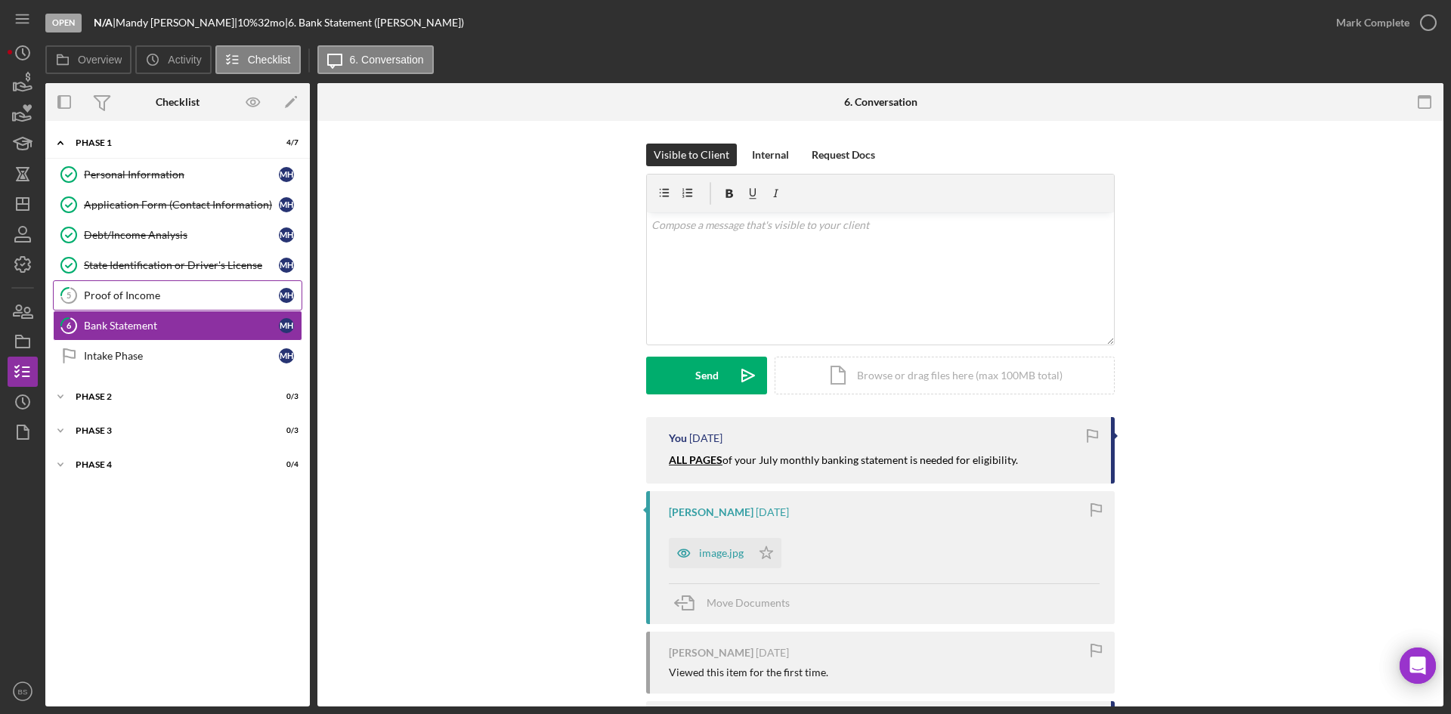
click at [162, 289] on div "Proof of Income" at bounding box center [181, 295] width 195 height 12
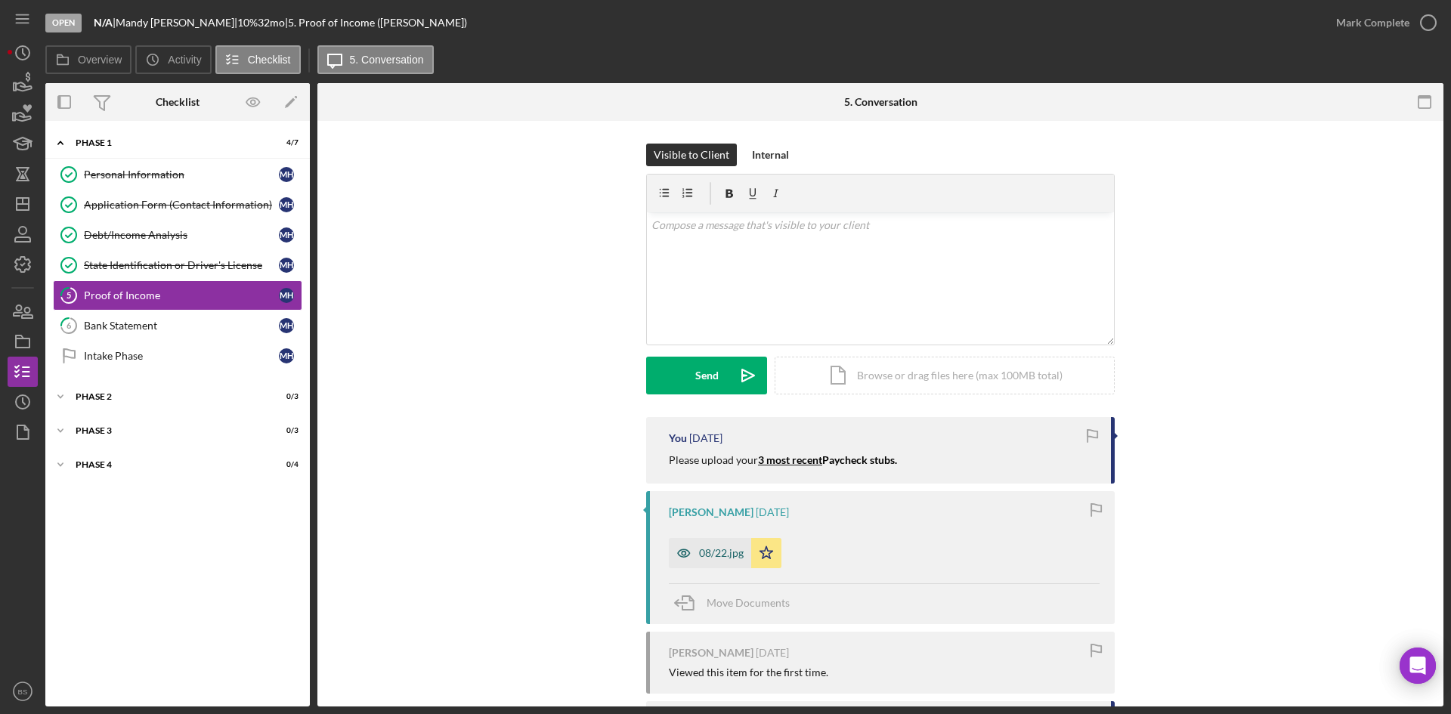
click at [678, 549] on icon "button" at bounding box center [684, 553] width 12 height 8
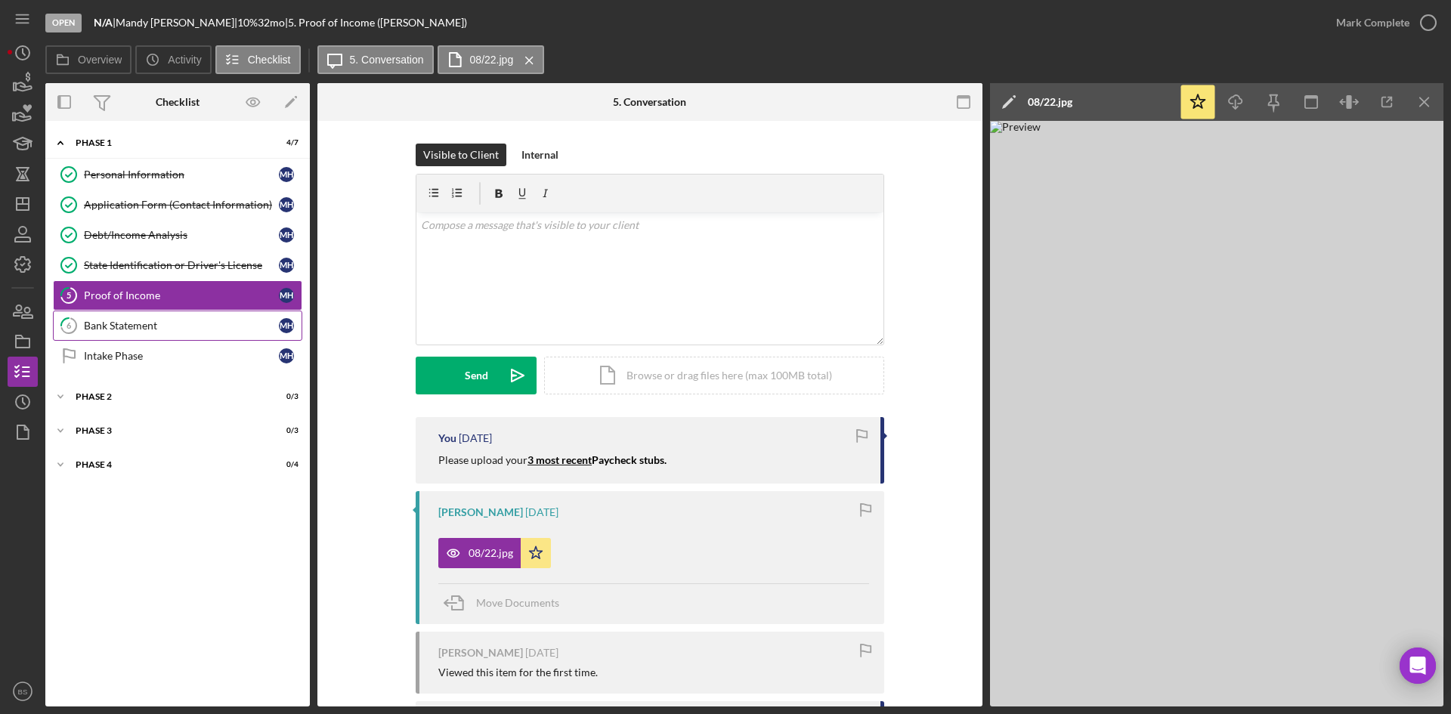
click at [212, 322] on div "Bank Statement" at bounding box center [181, 326] width 195 height 12
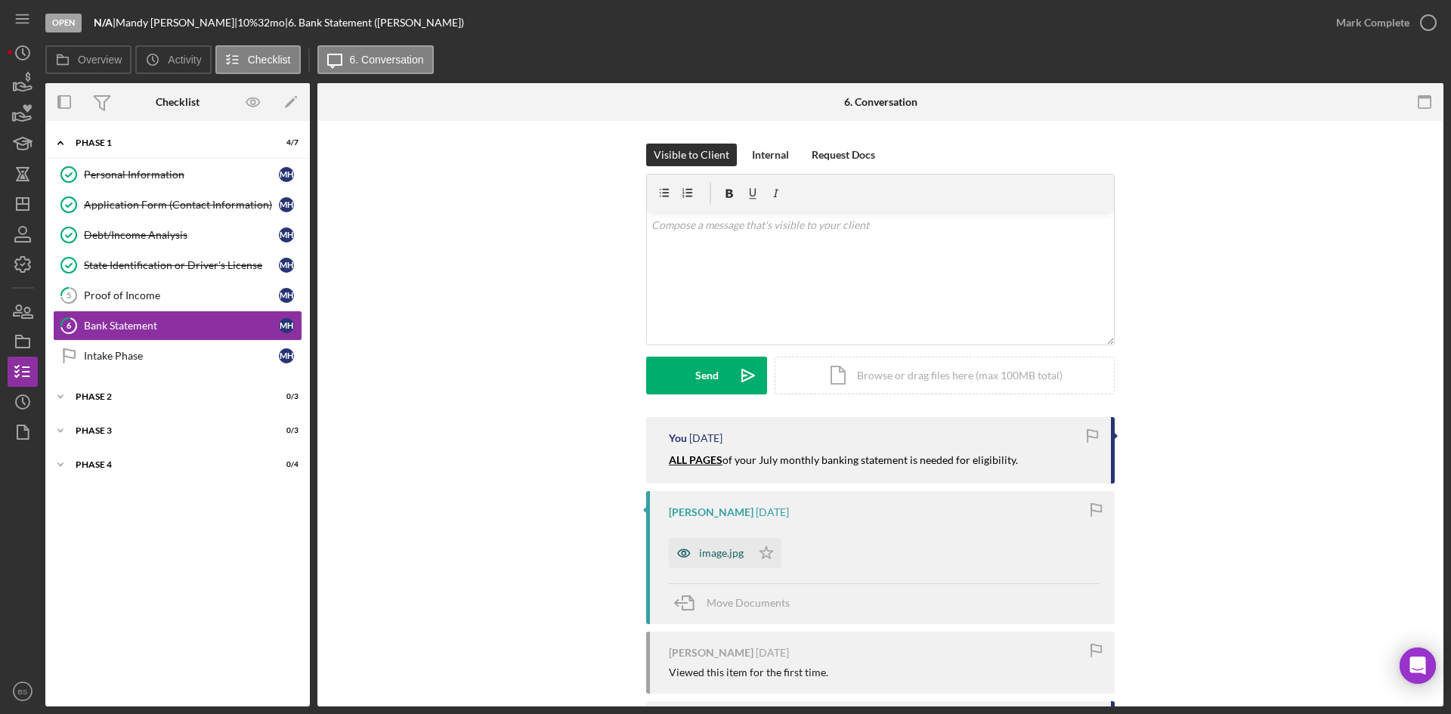
click at [691, 559] on icon "button" at bounding box center [684, 553] width 30 height 30
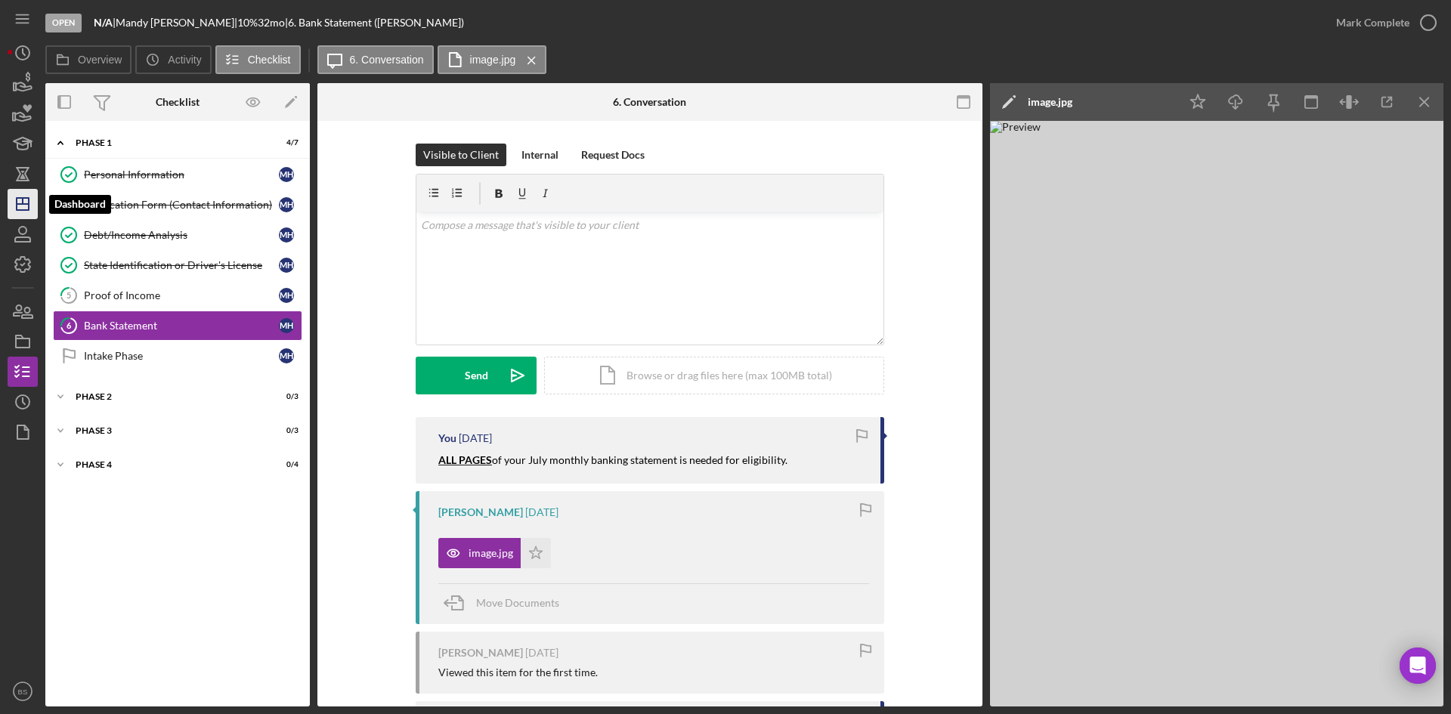
click at [29, 204] on g "button" at bounding box center [23, 204] width 12 height 12
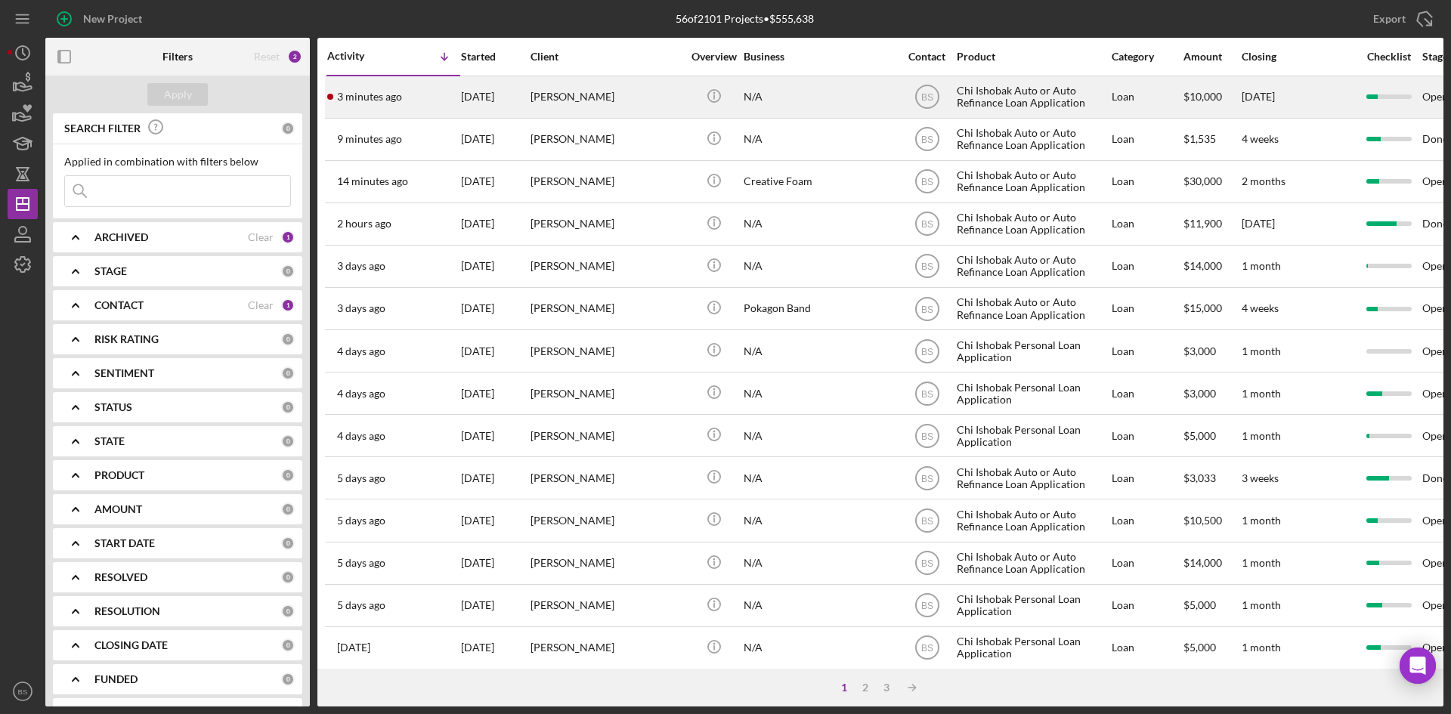
click at [540, 105] on div "[PERSON_NAME]" at bounding box center [605, 97] width 151 height 40
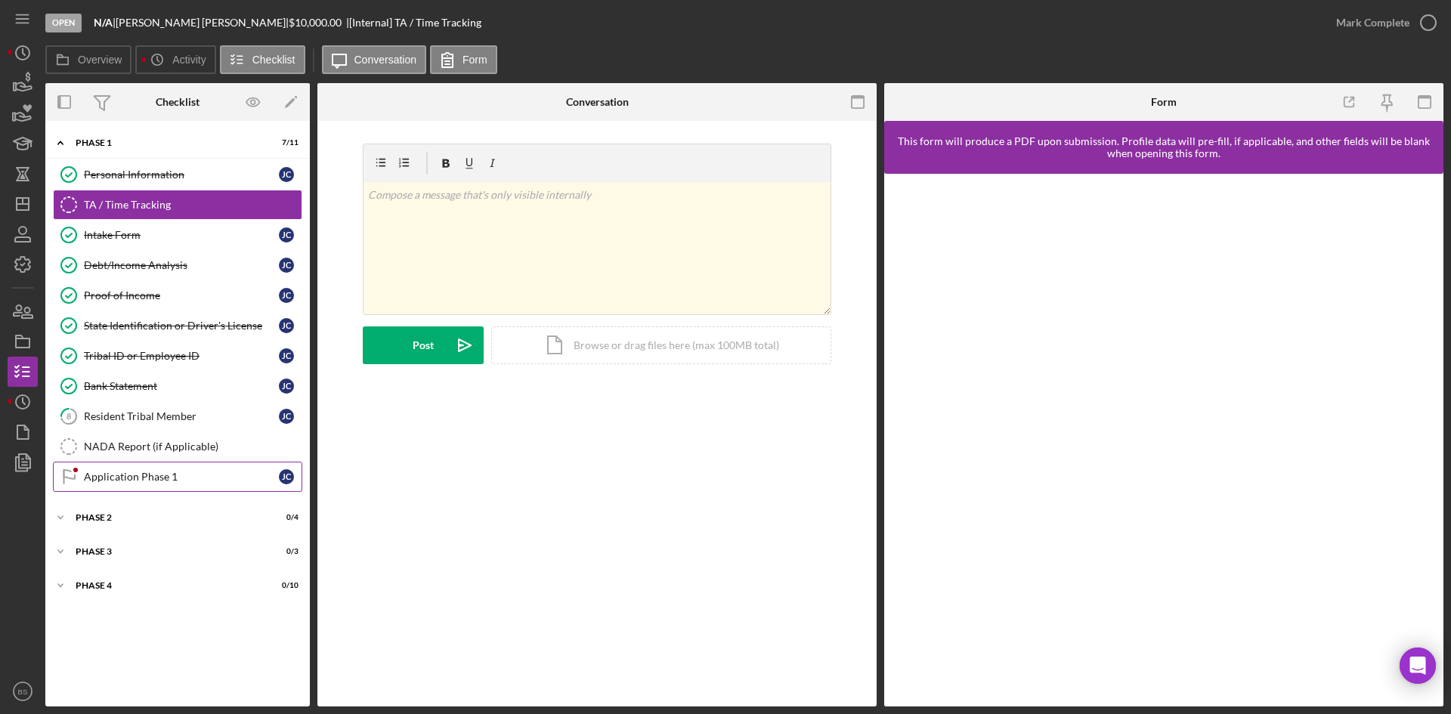
click at [190, 475] on div "Application Phase 1" at bounding box center [181, 477] width 195 height 12
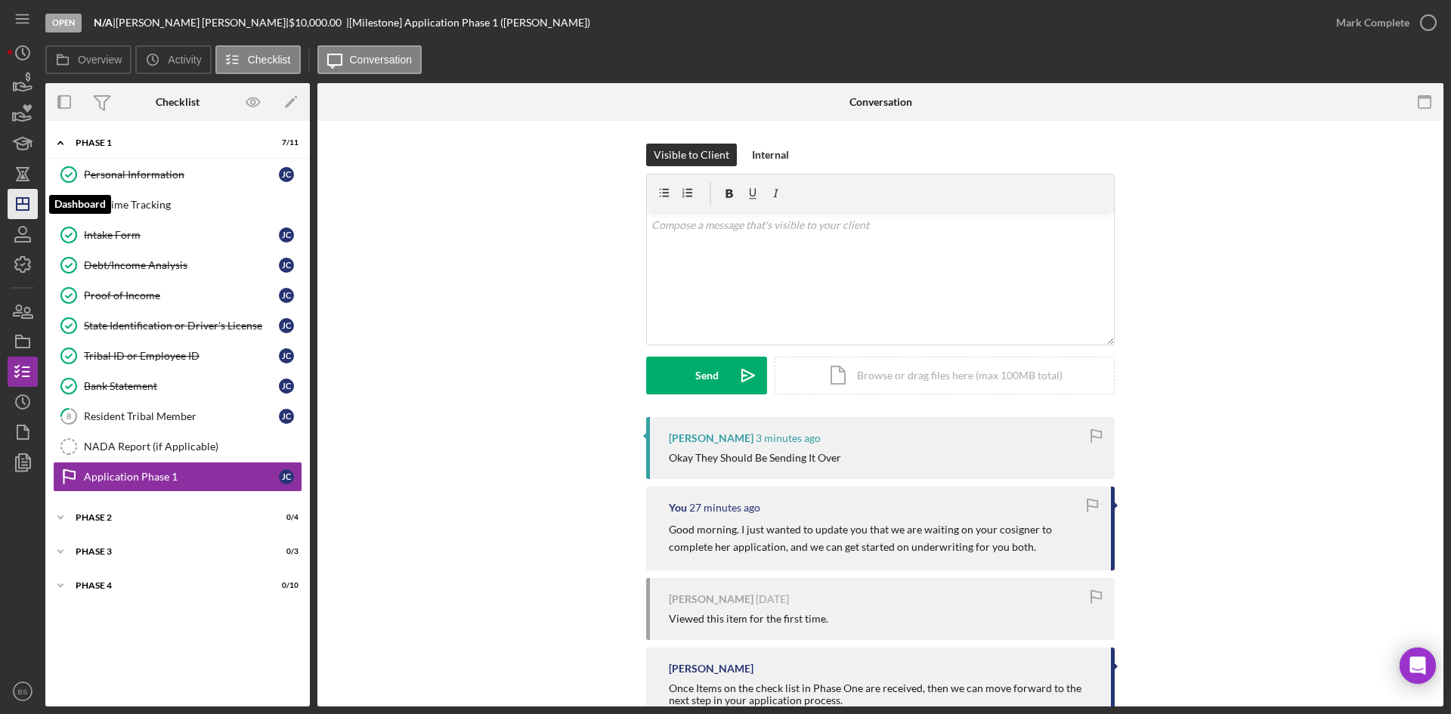
click at [26, 199] on icon "Icon/Dashboard" at bounding box center [23, 204] width 38 height 38
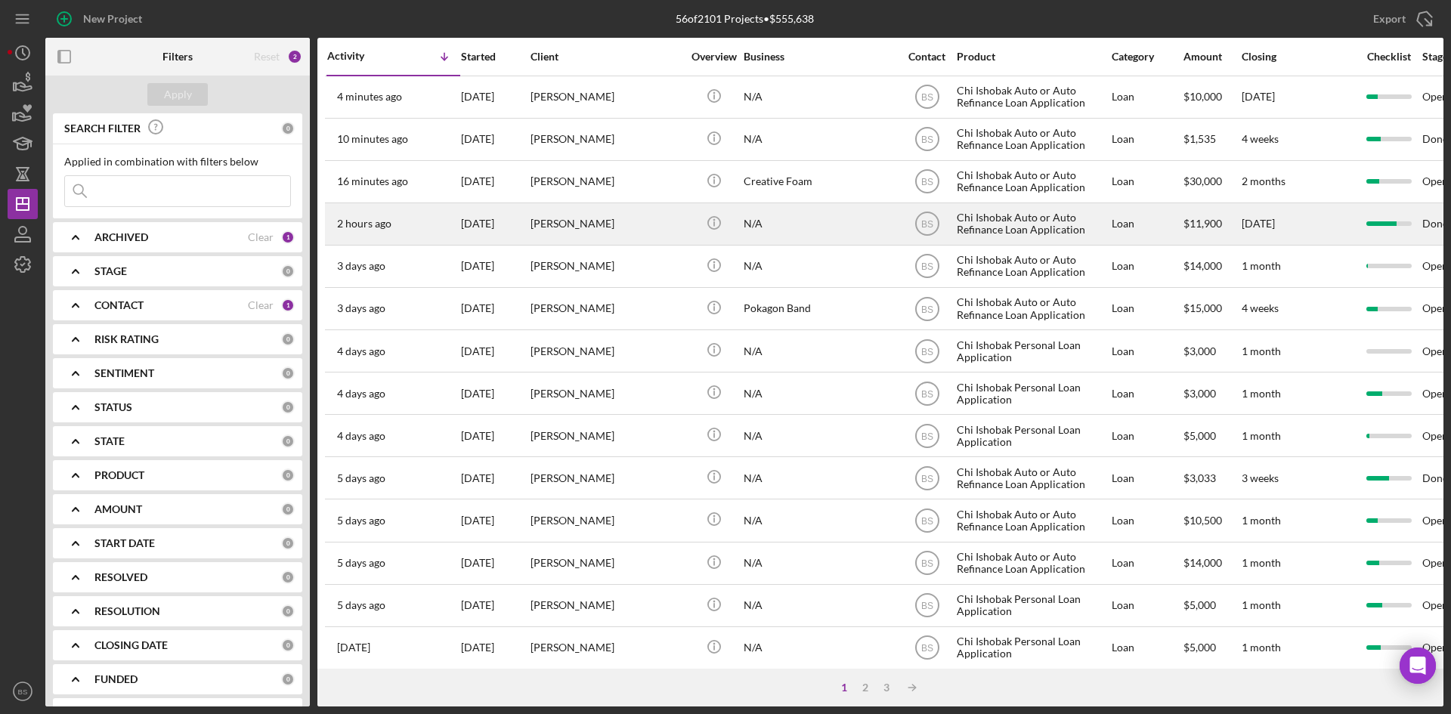
click at [532, 219] on div "[PERSON_NAME]" at bounding box center [605, 224] width 151 height 40
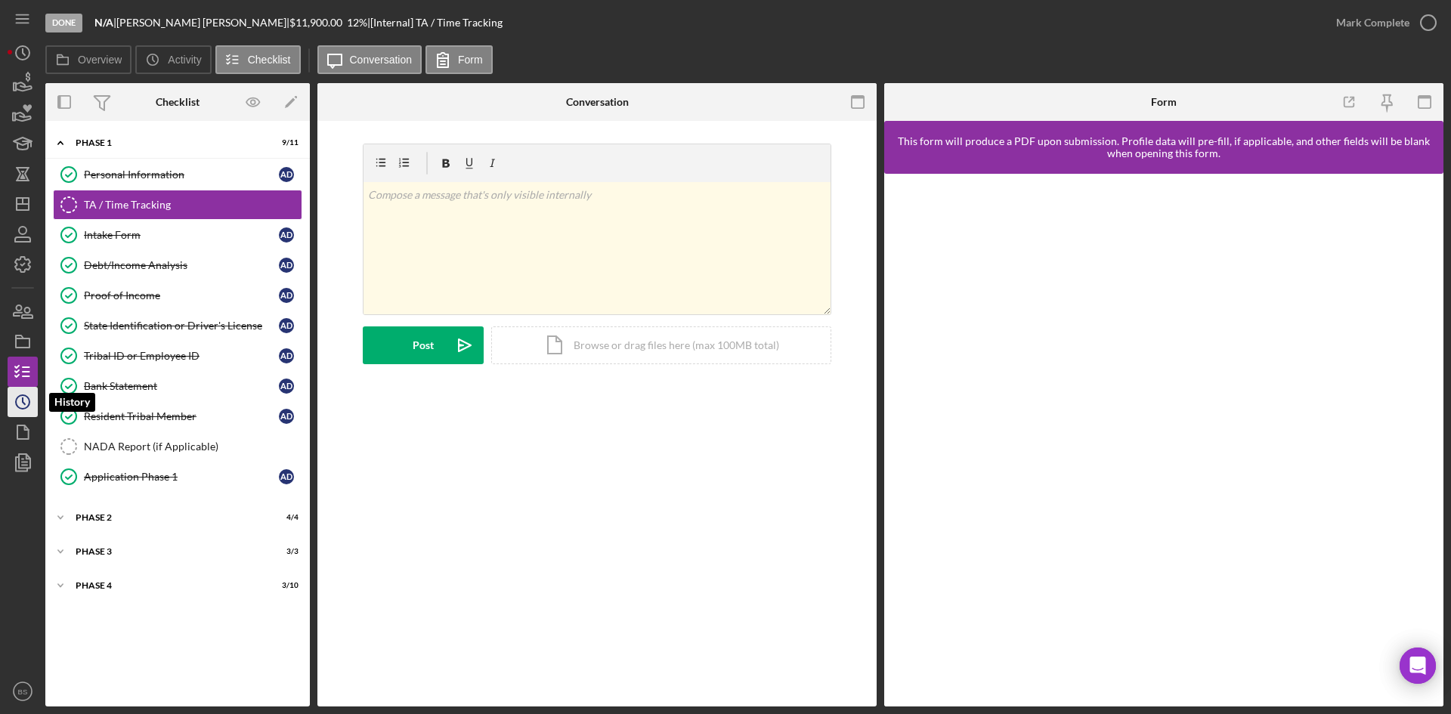
click at [21, 409] on circle "button" at bounding box center [23, 402] width 14 height 14
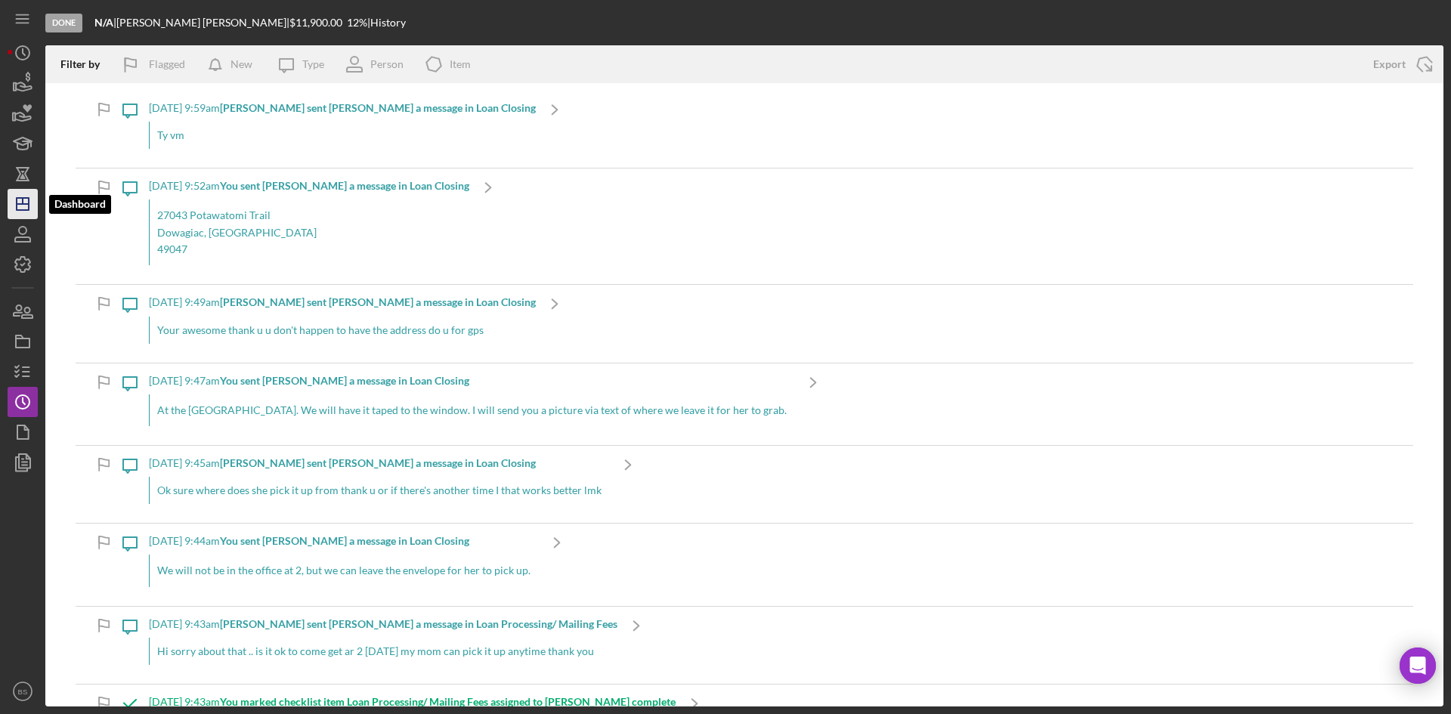
click at [31, 199] on icon "Icon/Dashboard" at bounding box center [23, 204] width 38 height 38
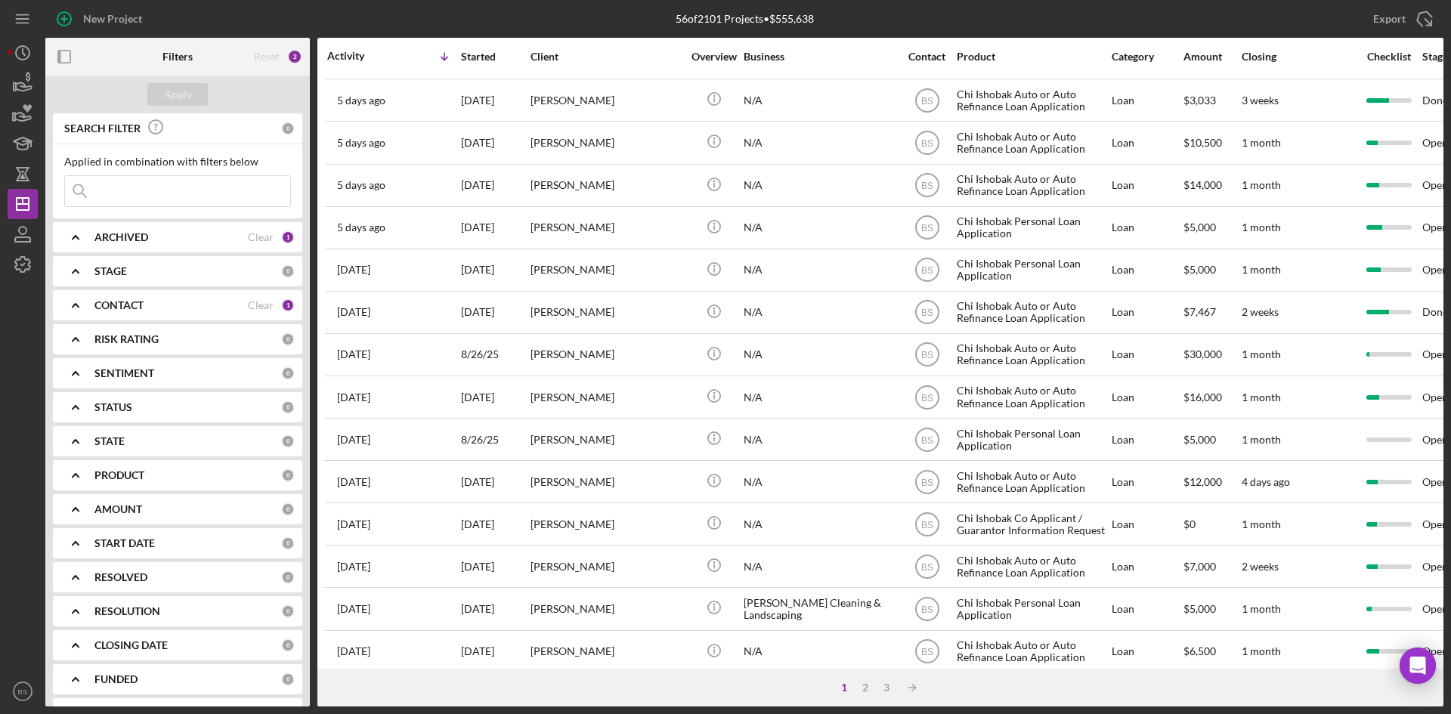
scroll to position [486, 0]
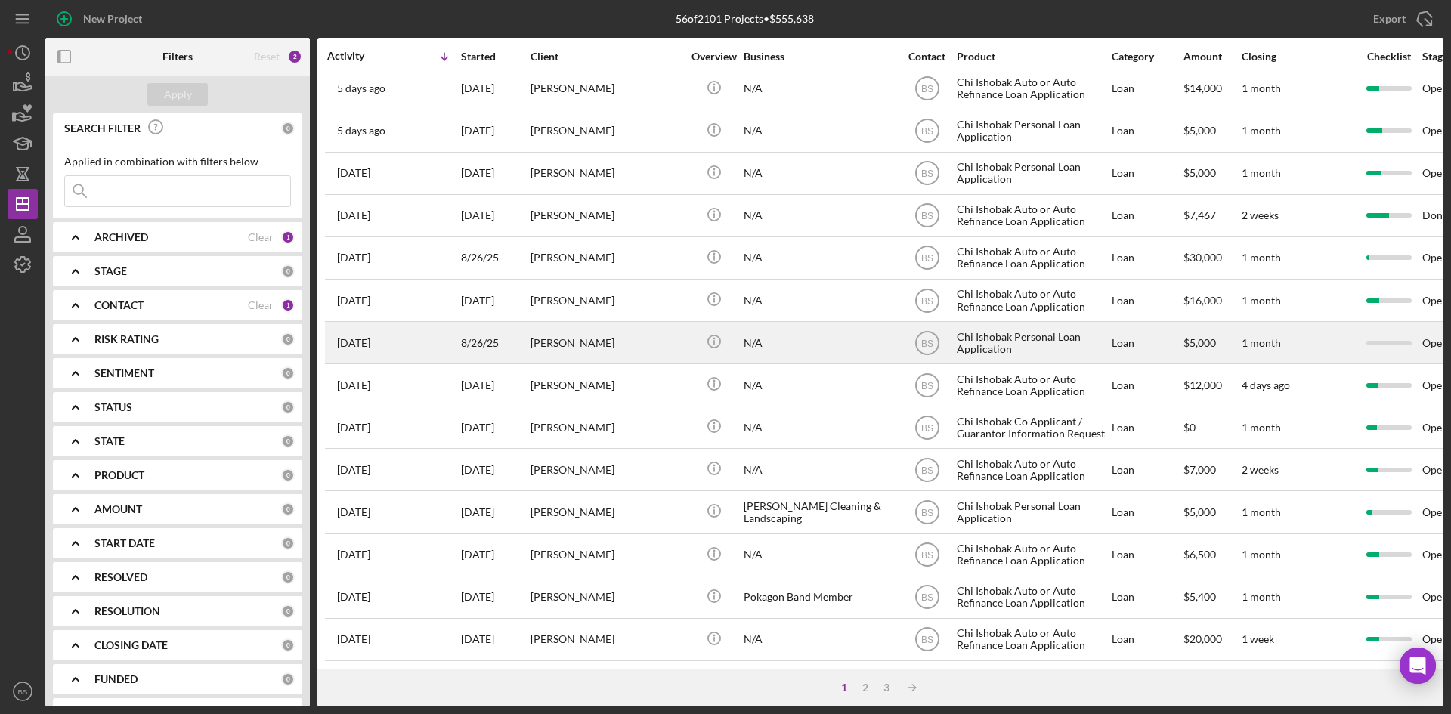
click at [637, 323] on div "[PERSON_NAME]" at bounding box center [605, 343] width 151 height 40
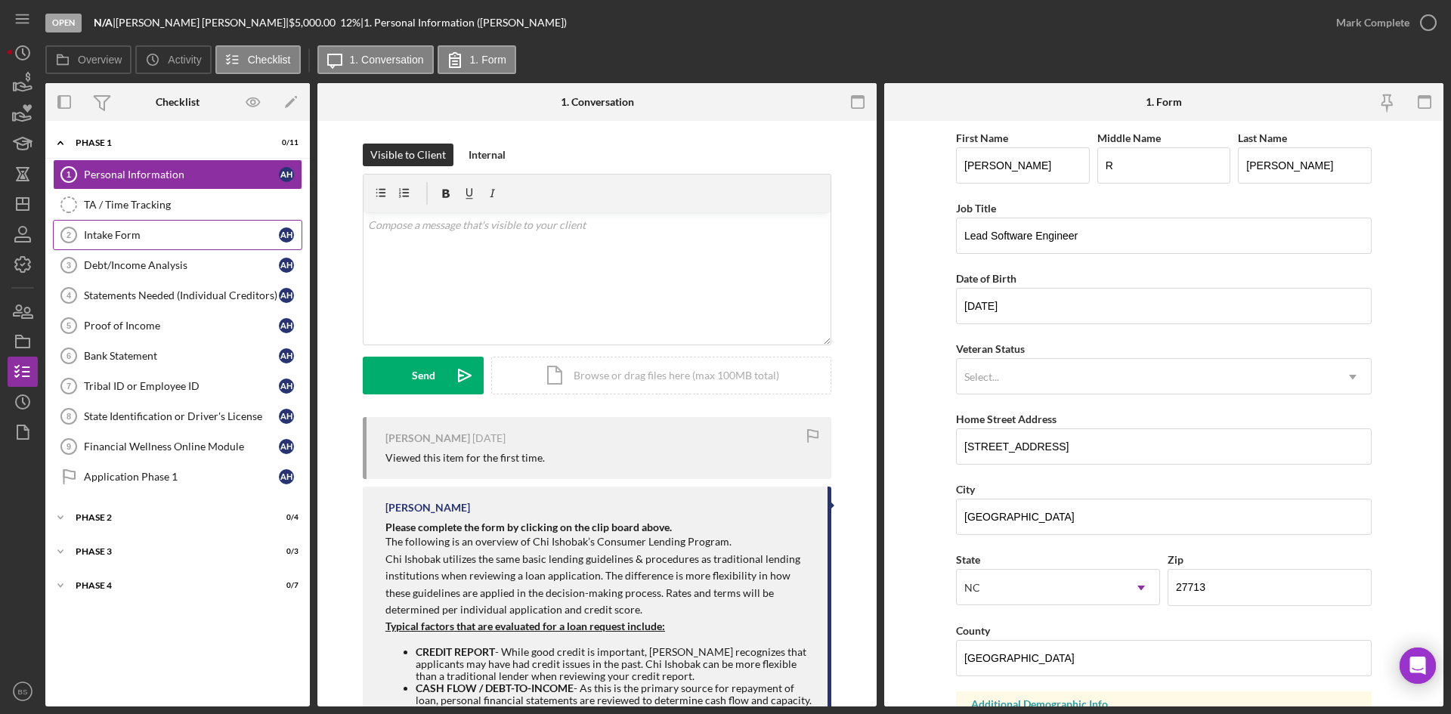
click at [221, 240] on div "Intake Form" at bounding box center [181, 235] width 195 height 12
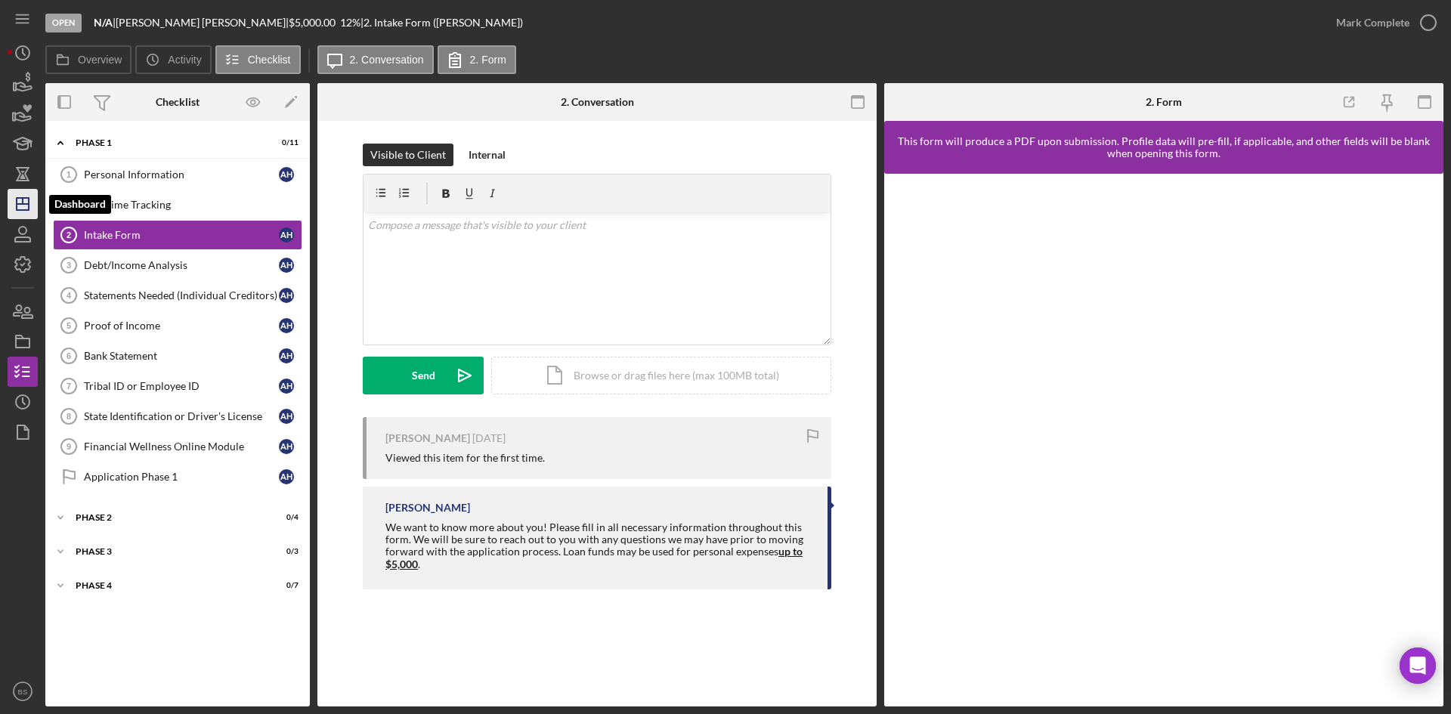
click at [36, 202] on icon "Icon/Dashboard" at bounding box center [23, 204] width 38 height 38
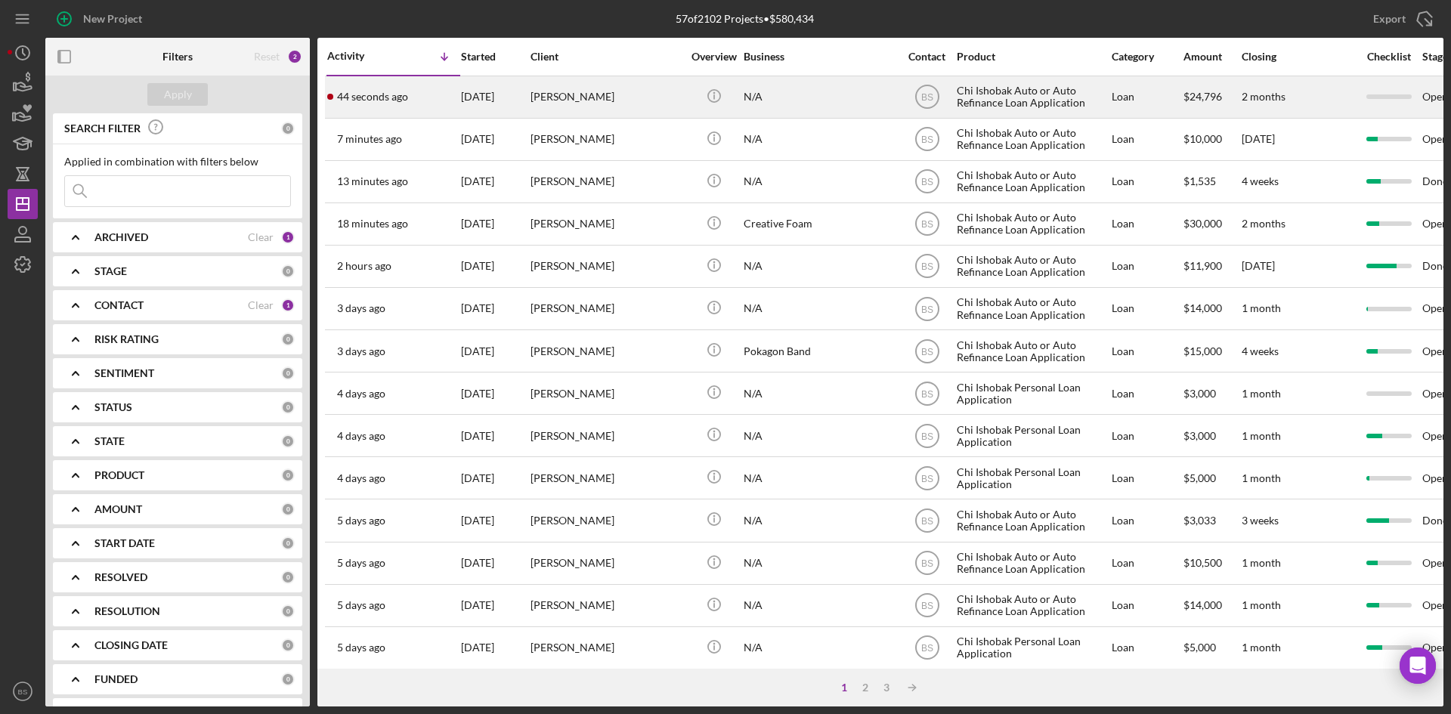
click at [412, 111] on div "44 seconds ago [PERSON_NAME]" at bounding box center [393, 97] width 132 height 40
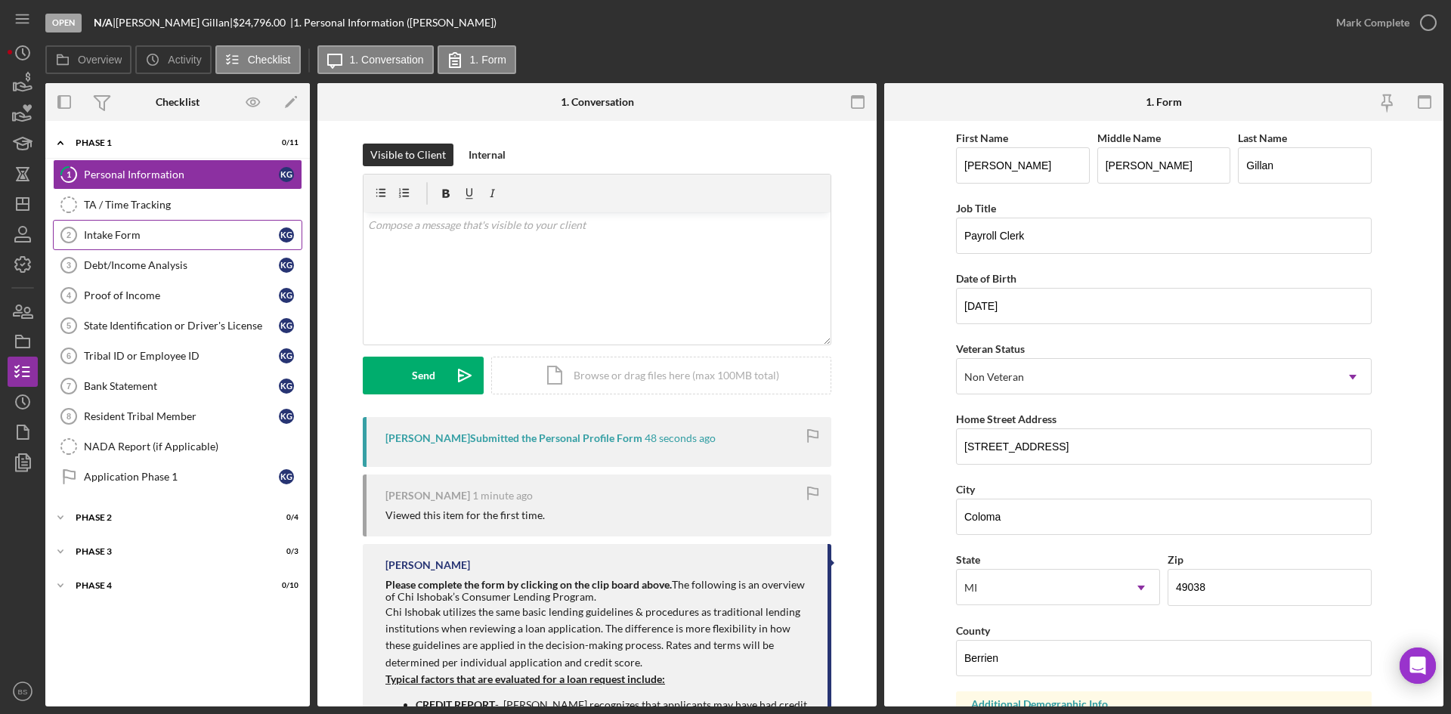
click at [169, 229] on div "Intake Form" at bounding box center [181, 235] width 195 height 12
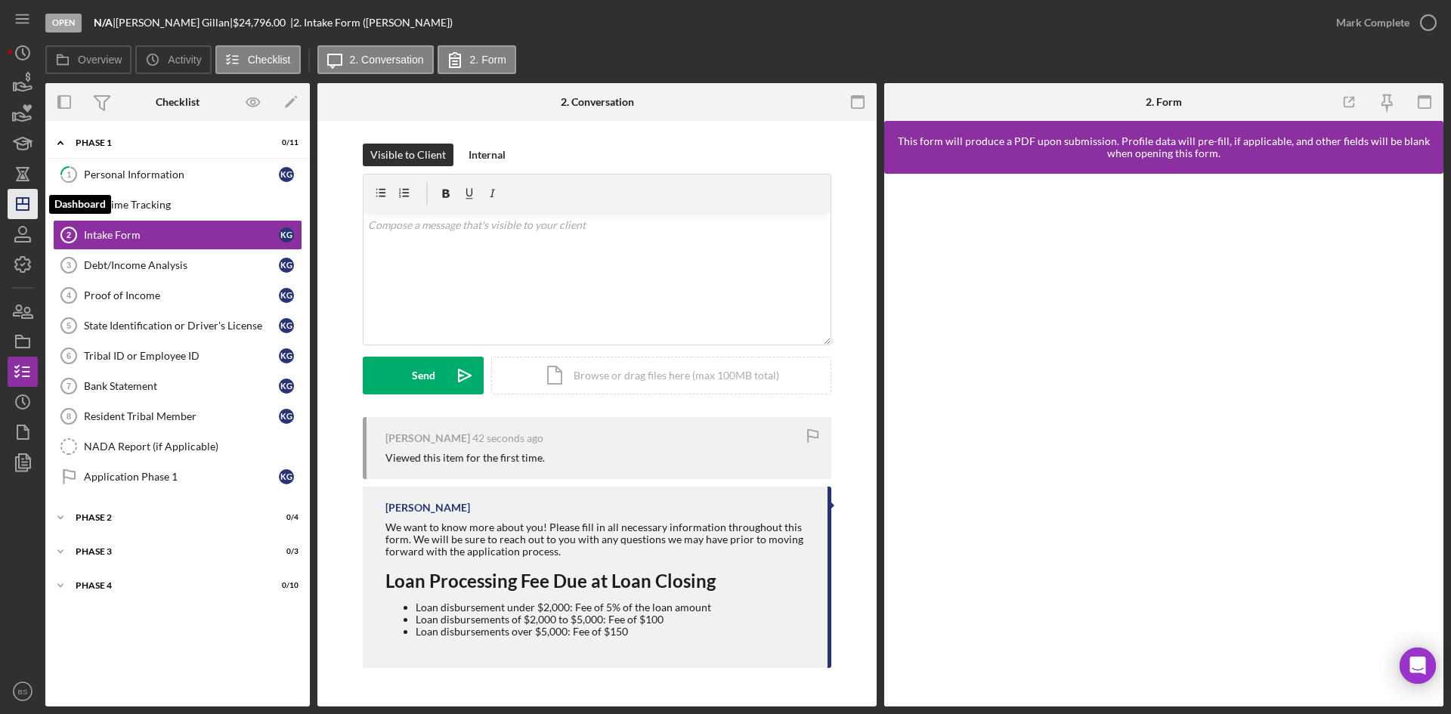
click at [15, 198] on icon "Icon/Dashboard" at bounding box center [23, 204] width 38 height 38
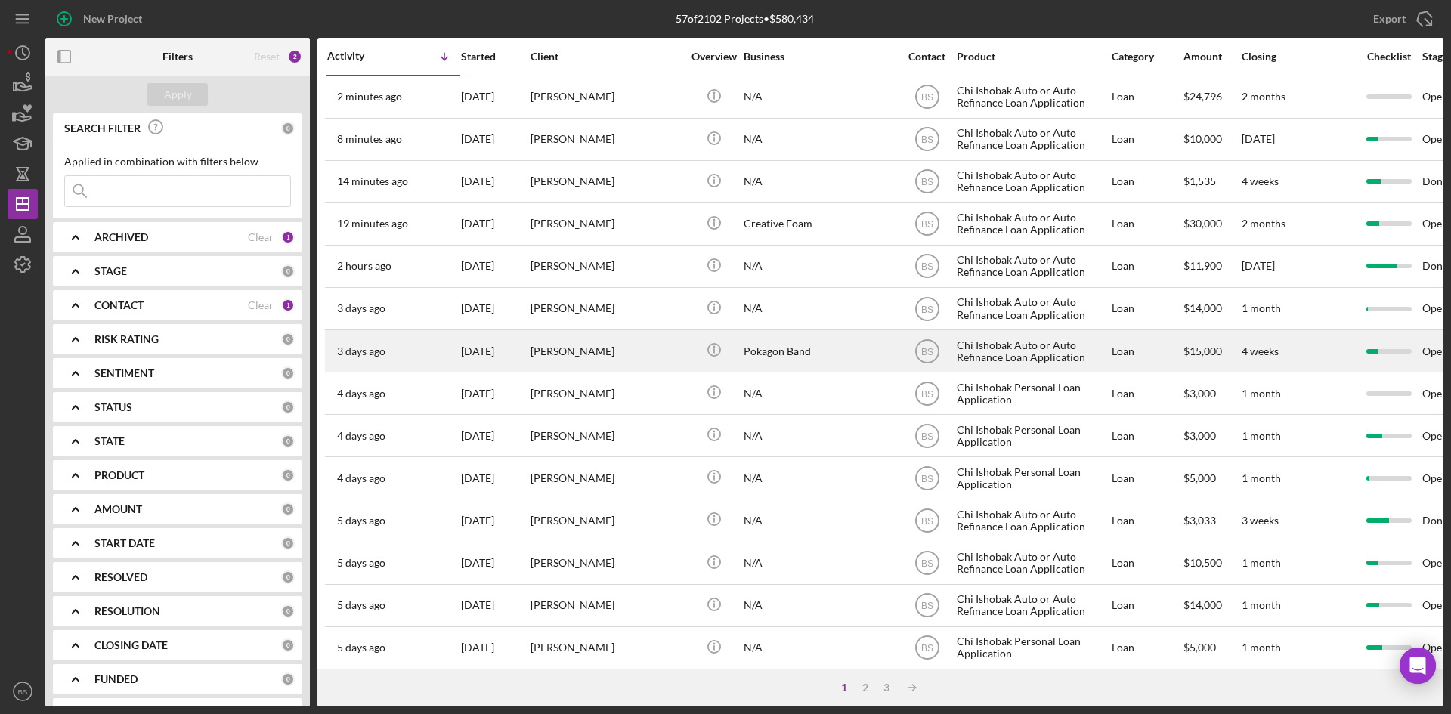
click at [583, 351] on div "[PERSON_NAME]" at bounding box center [605, 351] width 151 height 40
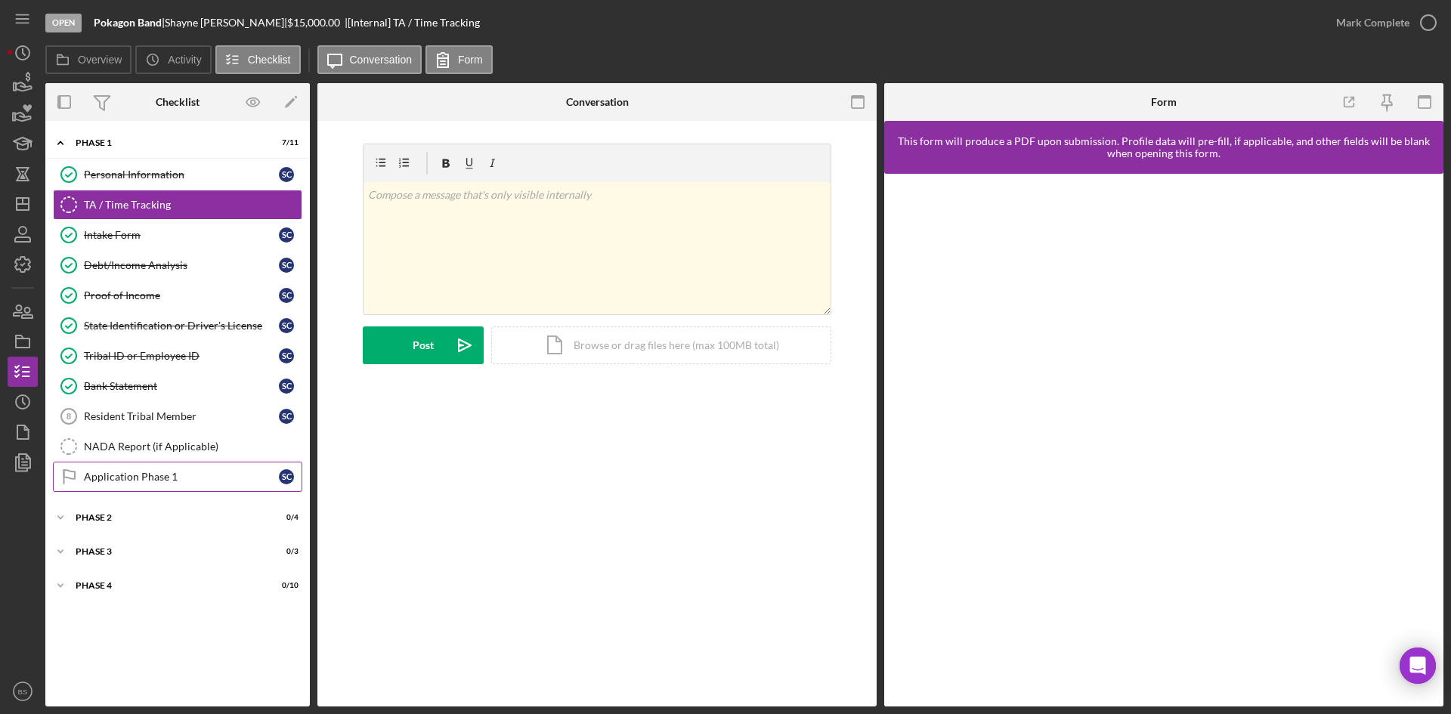
click at [131, 481] on div "Application Phase 1" at bounding box center [181, 477] width 195 height 12
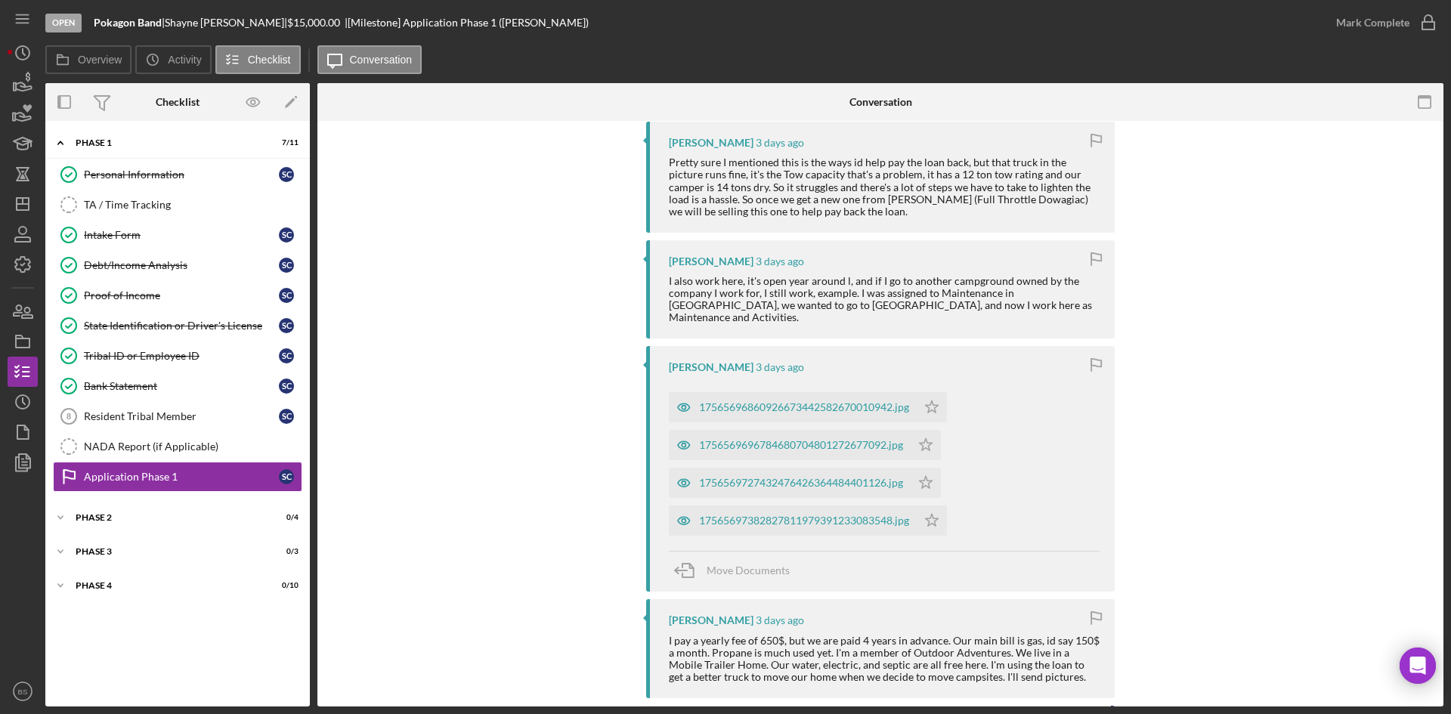
scroll to position [378, 0]
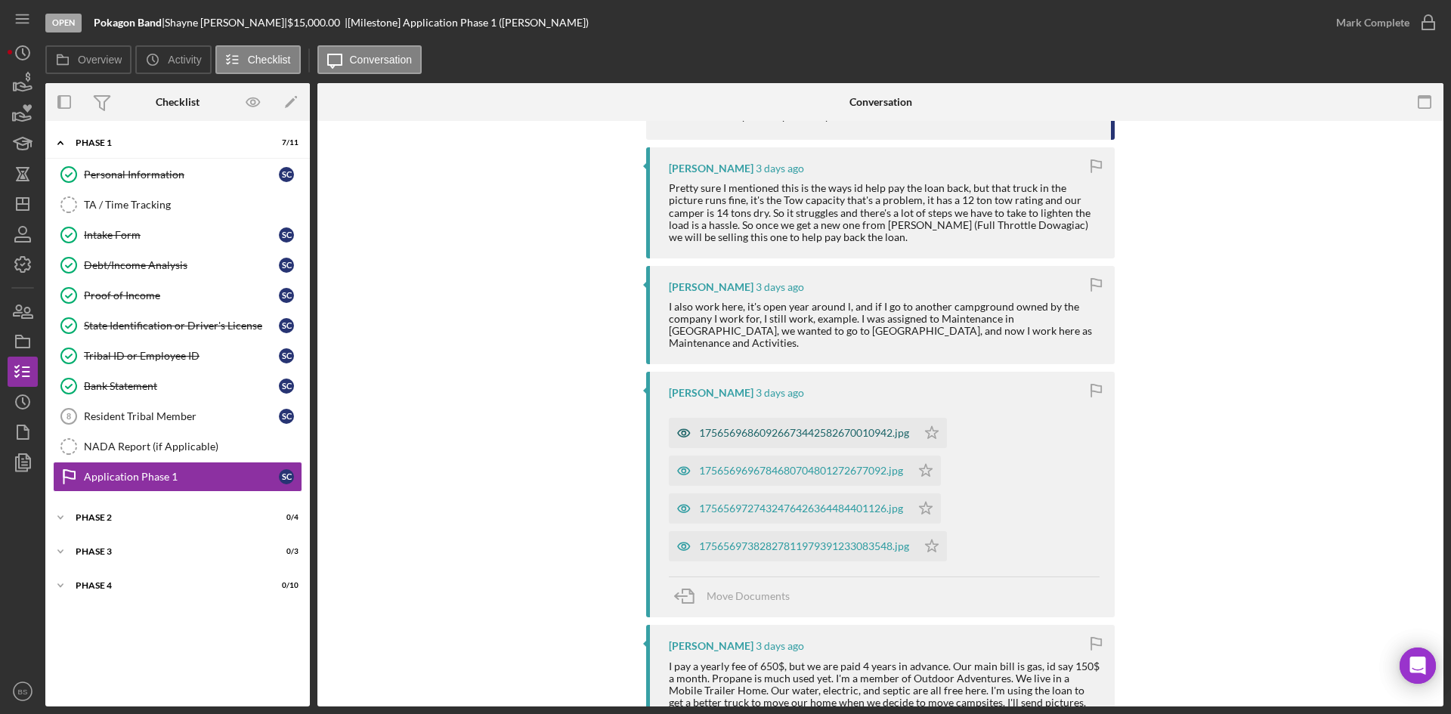
click at [826, 428] on div "17565696860926673442582670010942.jpg" at bounding box center [804, 433] width 210 height 12
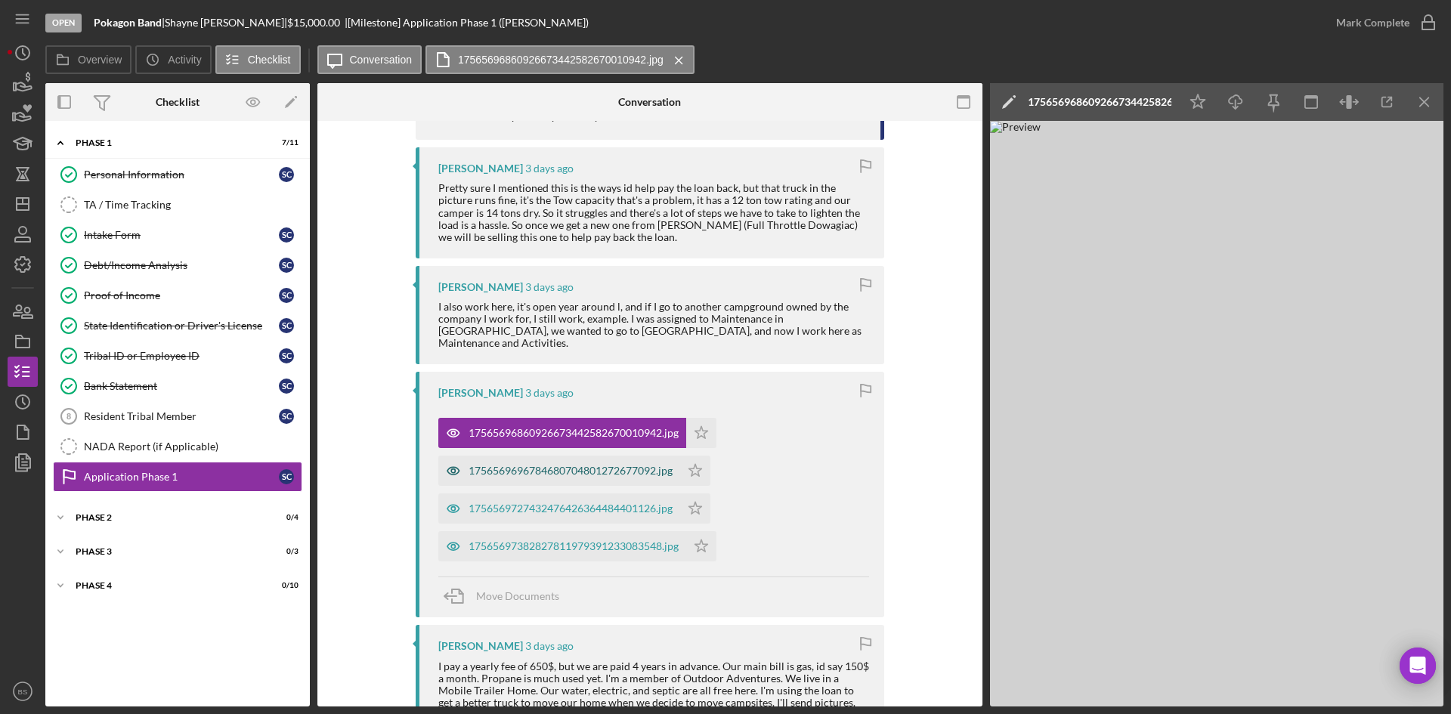
click at [586, 476] on div "1756569696784680704801272677092.jpg" at bounding box center [570, 471] width 204 height 12
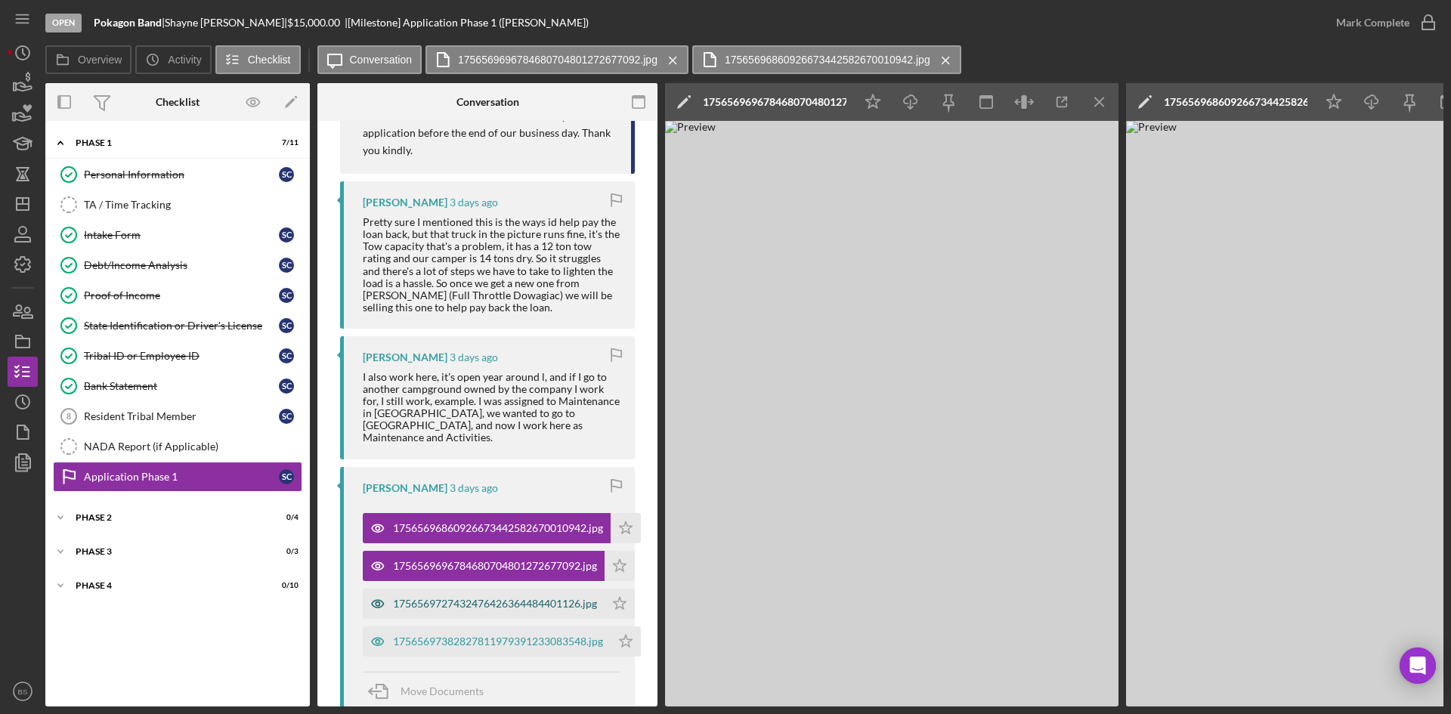
click at [533, 598] on div "1756569727432476426364484401126.jpg" at bounding box center [495, 604] width 204 height 12
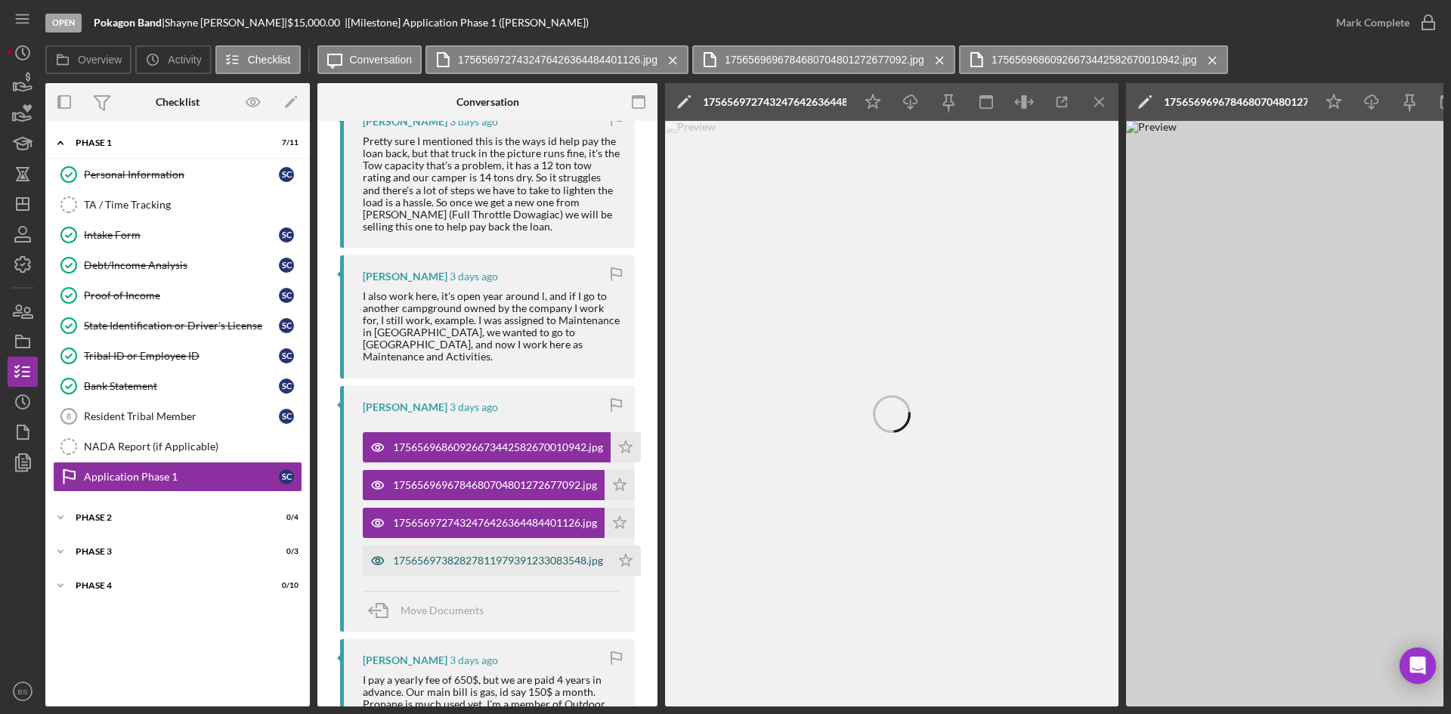
scroll to position [604, 0]
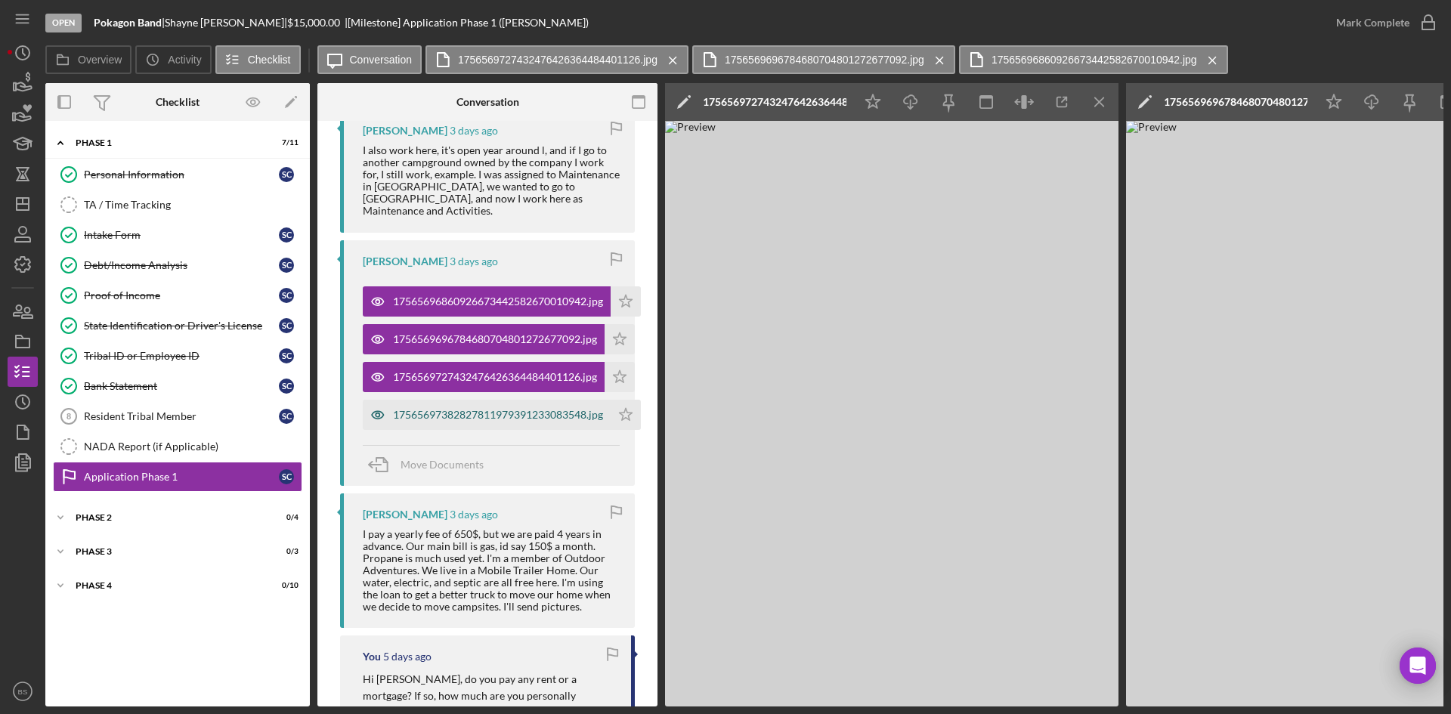
click at [505, 400] on div "17565697382827811979391233083548.jpg" at bounding box center [487, 415] width 248 height 30
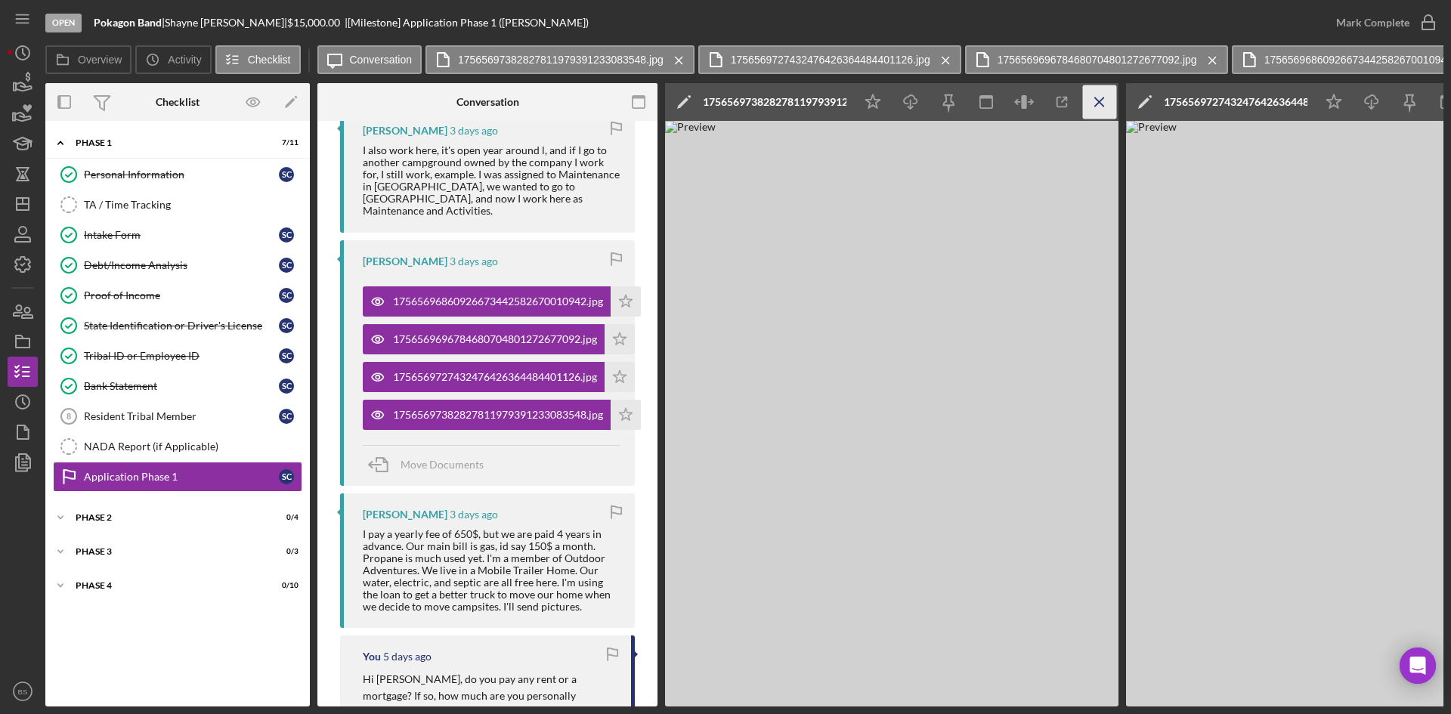
click at [1093, 108] on icon "Icon/Menu Close" at bounding box center [1100, 102] width 34 height 34
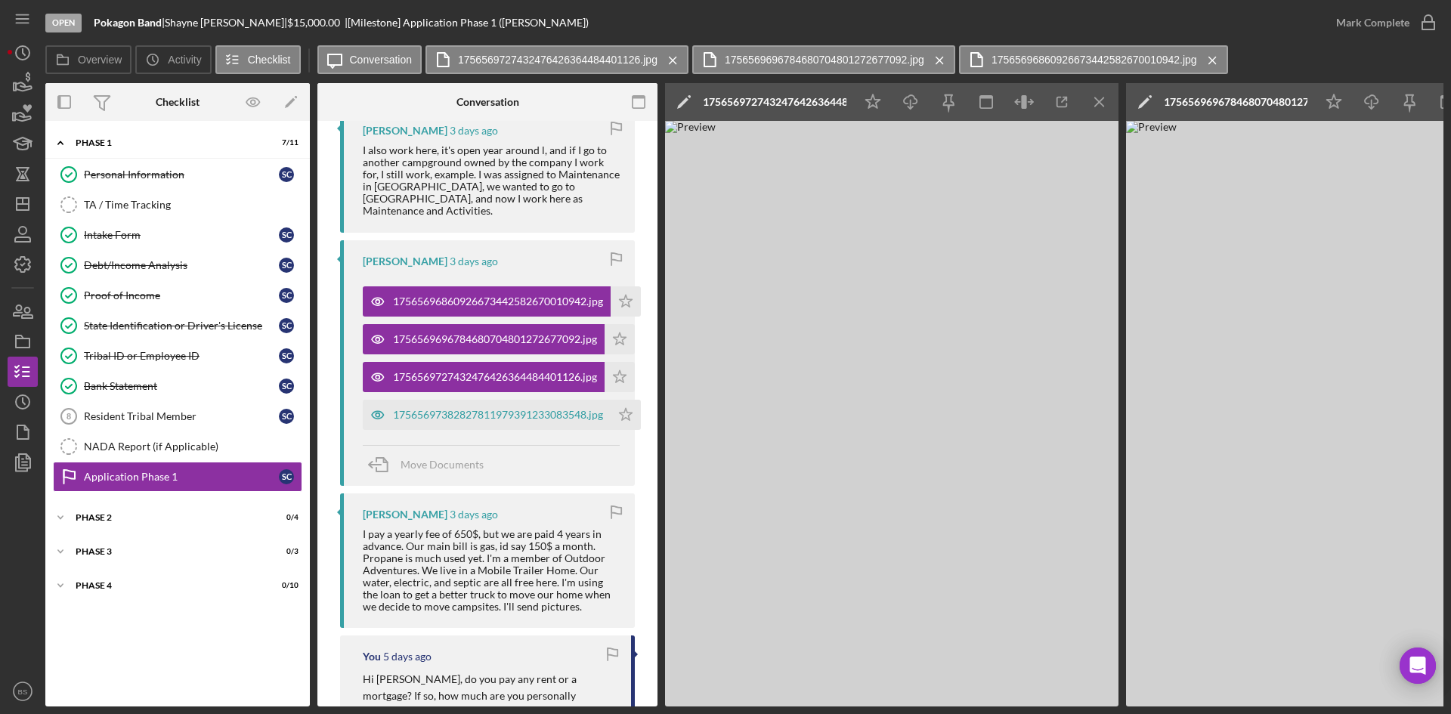
click at [1093, 108] on icon "Icon/Menu Close" at bounding box center [1100, 102] width 34 height 34
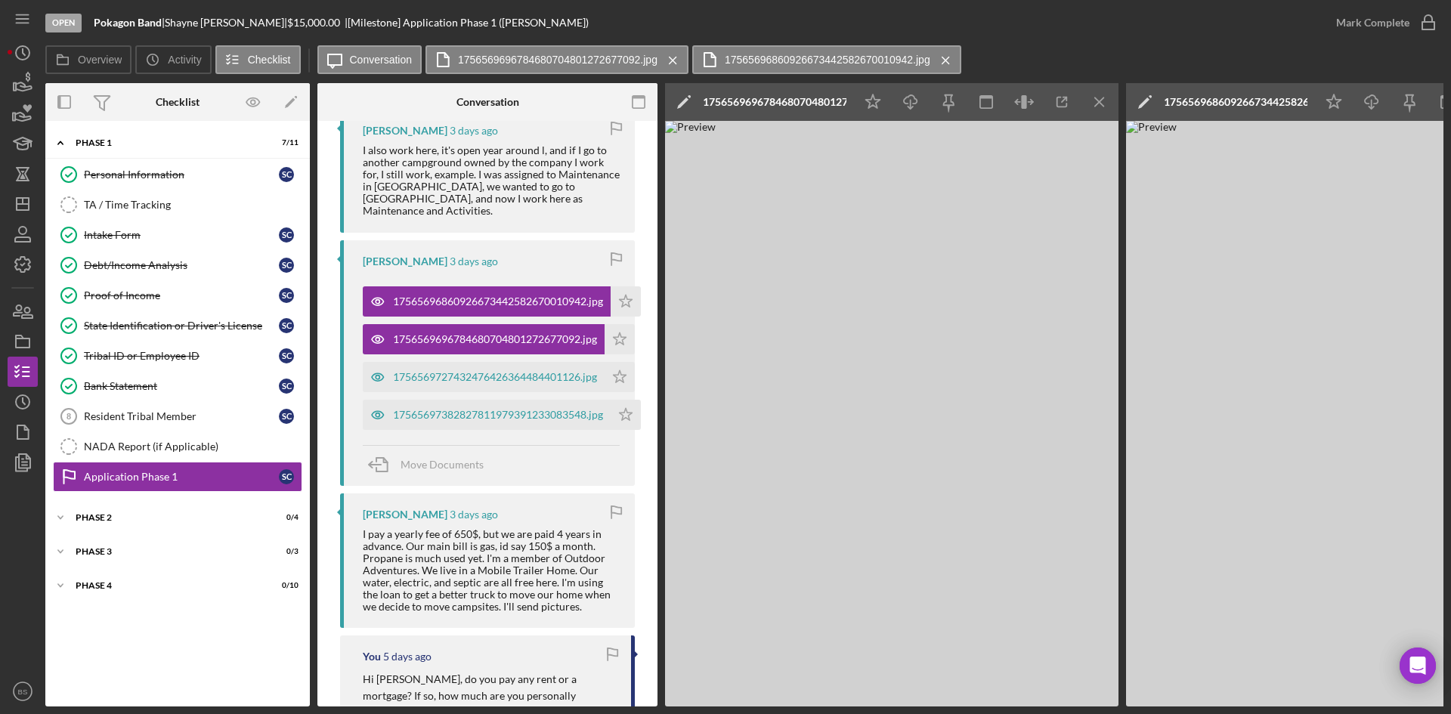
click at [1093, 108] on icon "Icon/Menu Close" at bounding box center [1100, 102] width 34 height 34
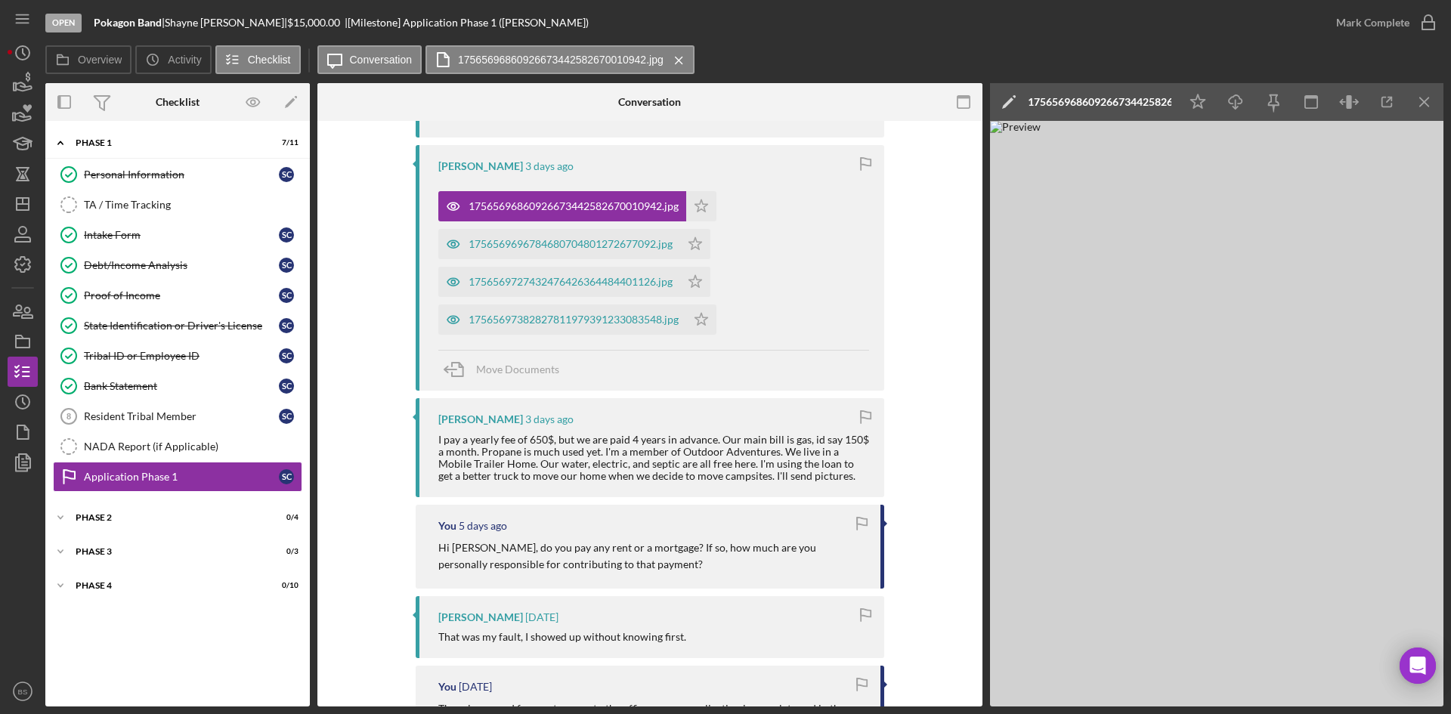
scroll to position [551, 0]
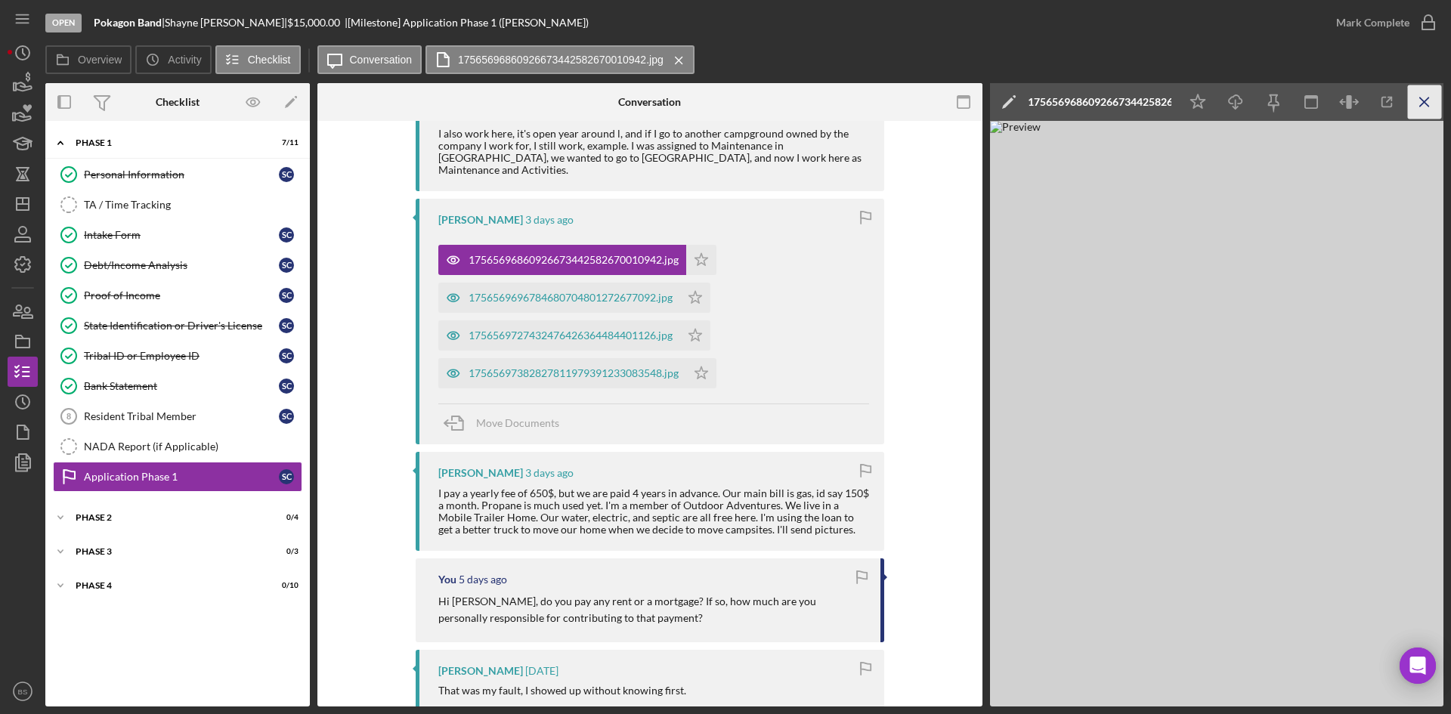
click at [1420, 107] on icon "Icon/Menu Close" at bounding box center [1425, 102] width 34 height 34
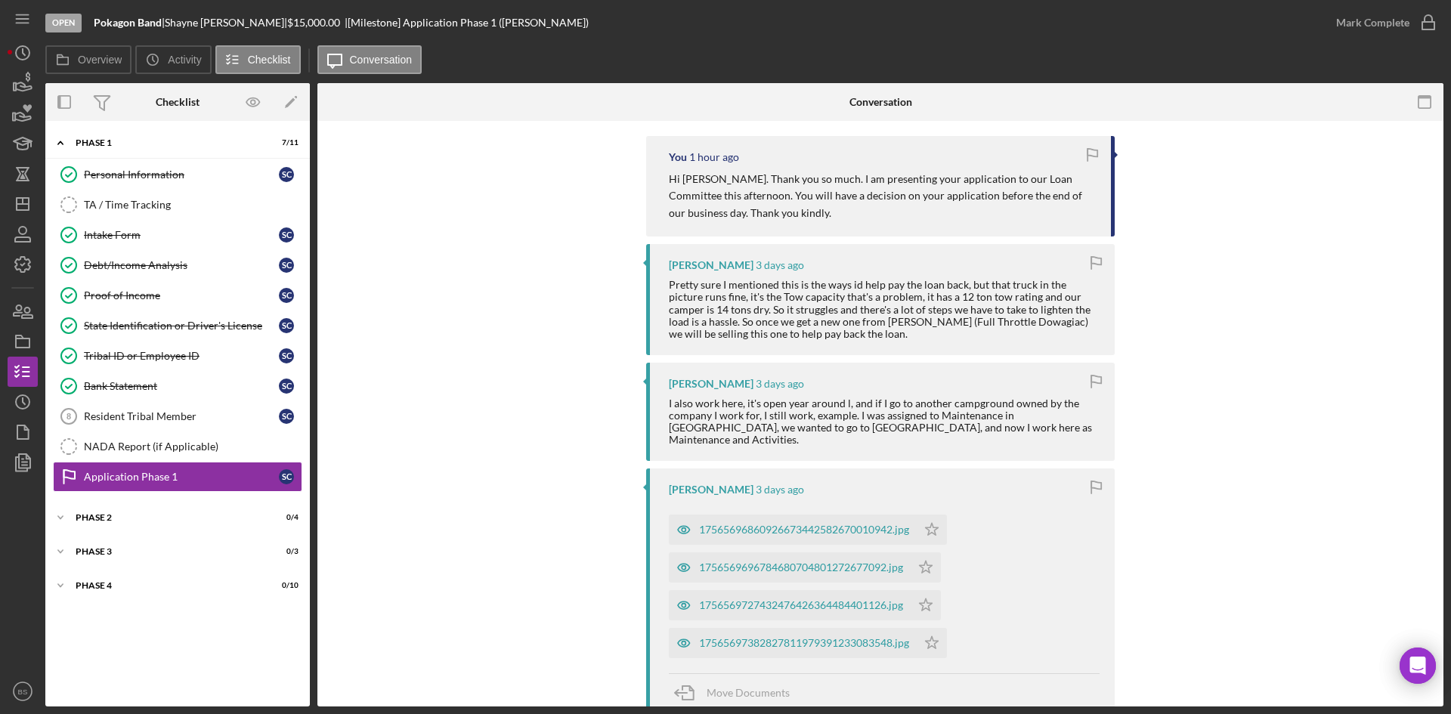
scroll to position [0, 0]
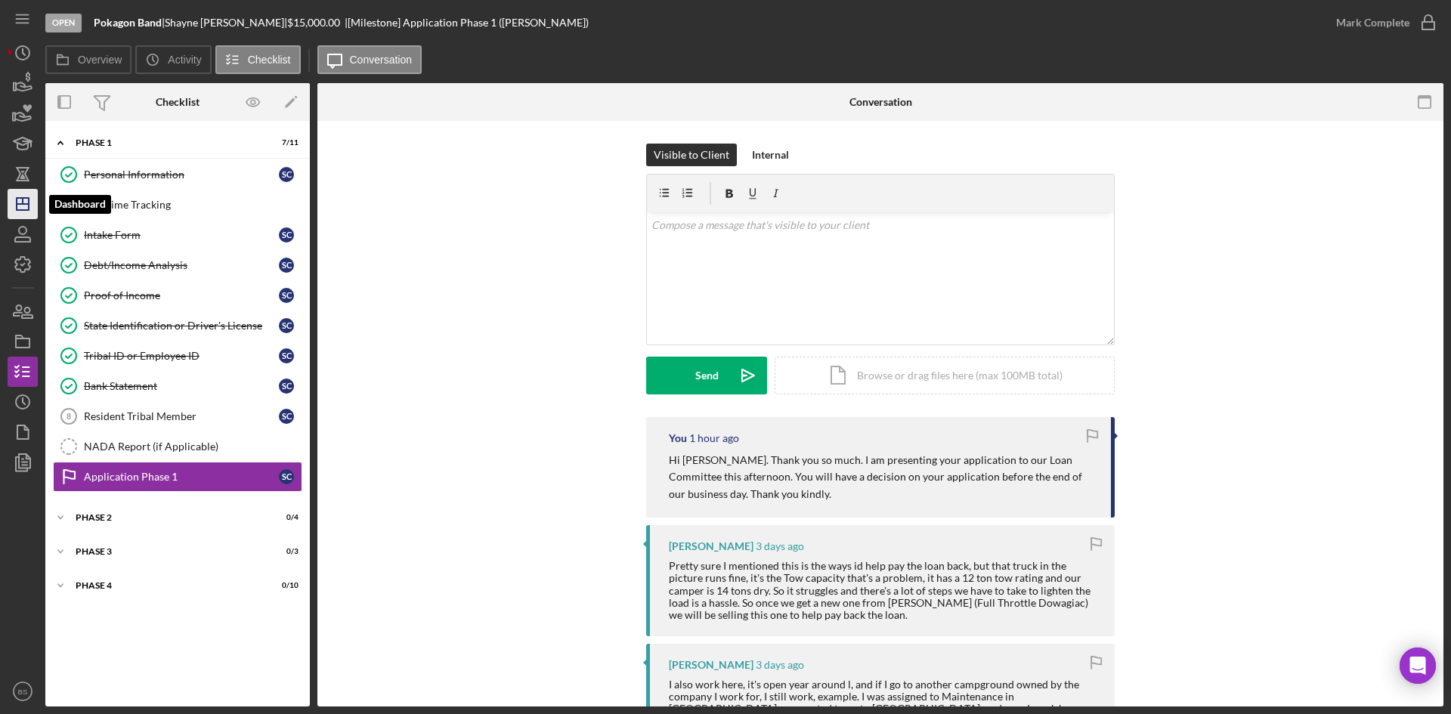
click at [11, 206] on icon "Icon/Dashboard" at bounding box center [23, 204] width 38 height 38
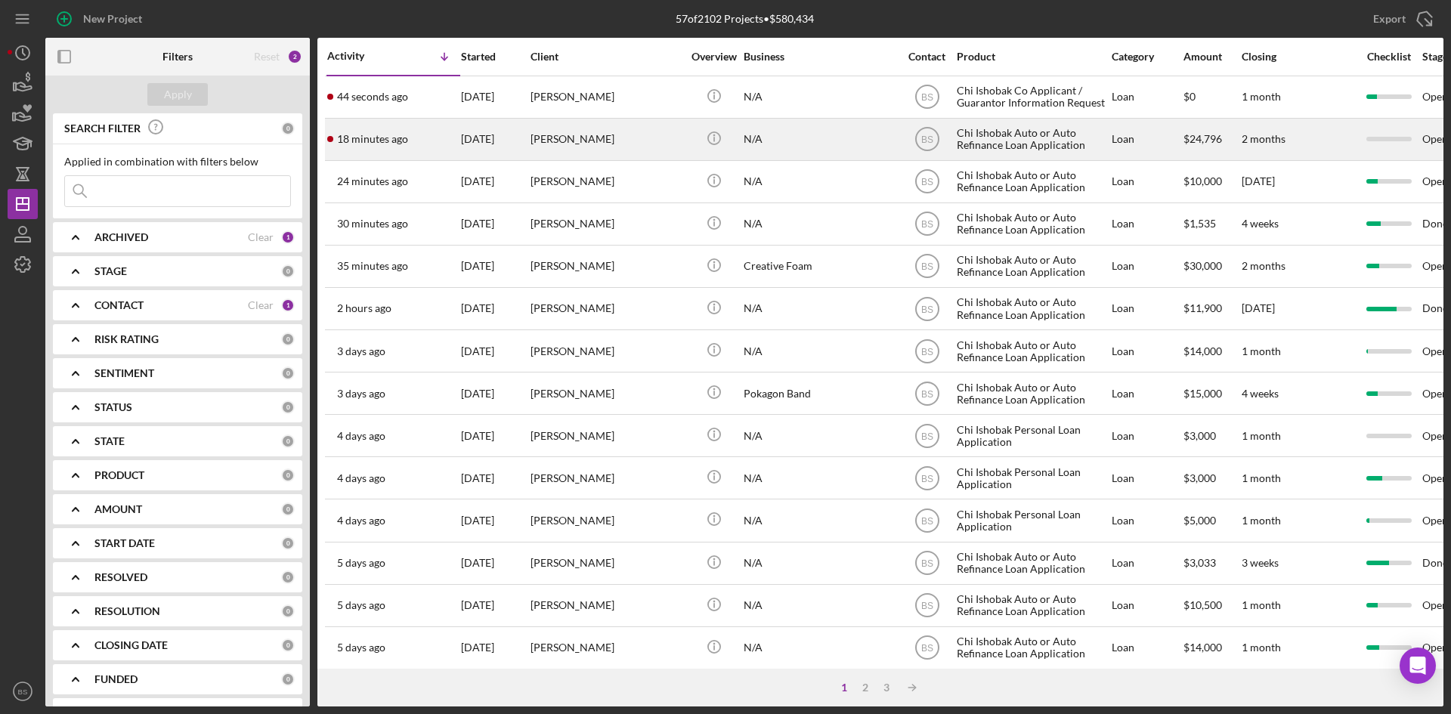
click at [604, 153] on div "[PERSON_NAME]" at bounding box center [605, 139] width 151 height 40
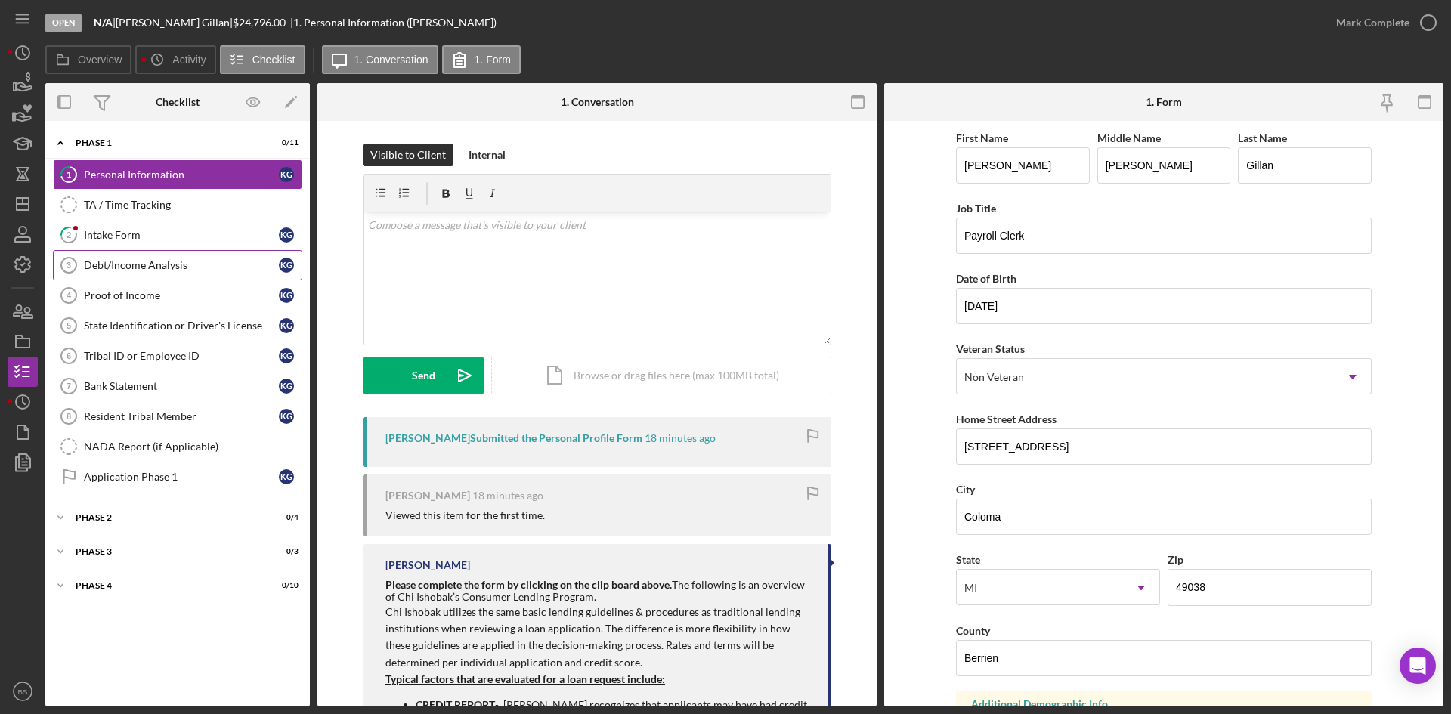
click at [106, 259] on div "Debt/Income Analysis" at bounding box center [181, 265] width 195 height 12
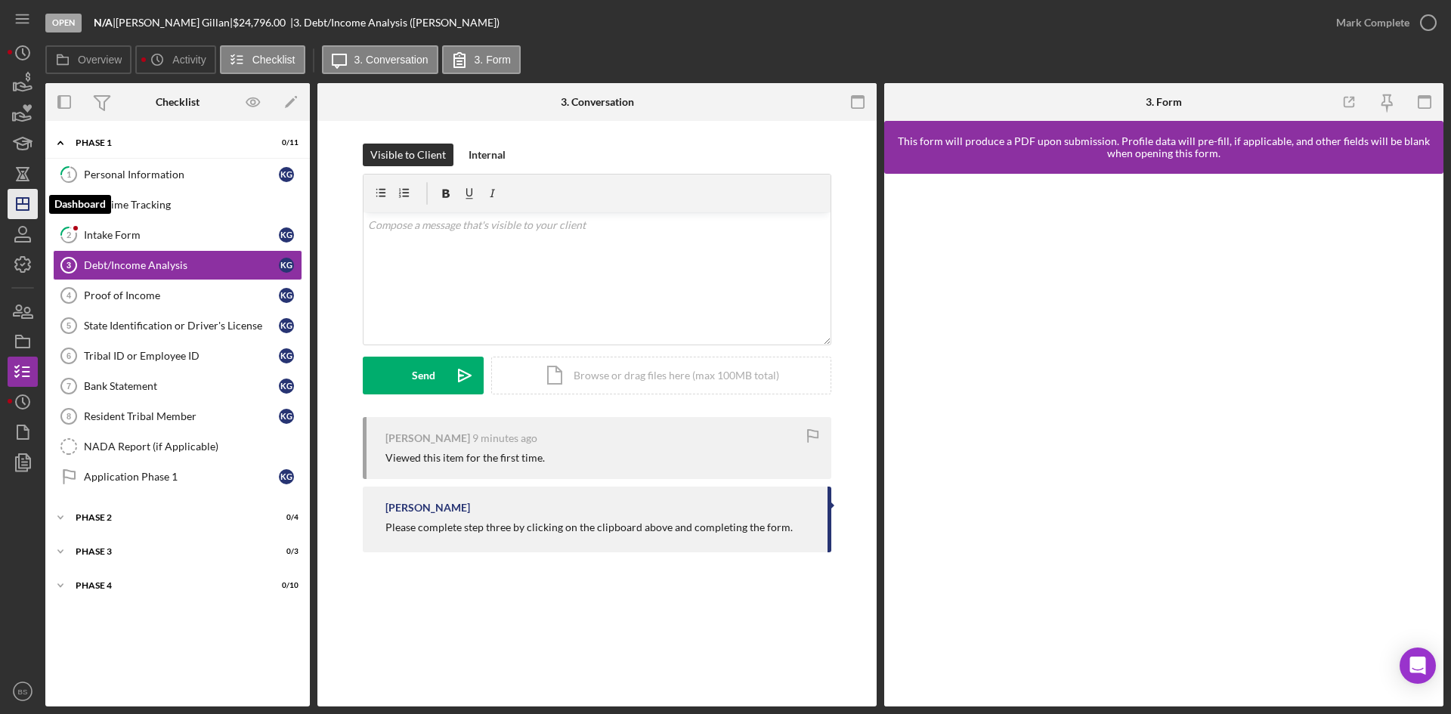
click at [28, 204] on line "button" at bounding box center [23, 204] width 12 height 0
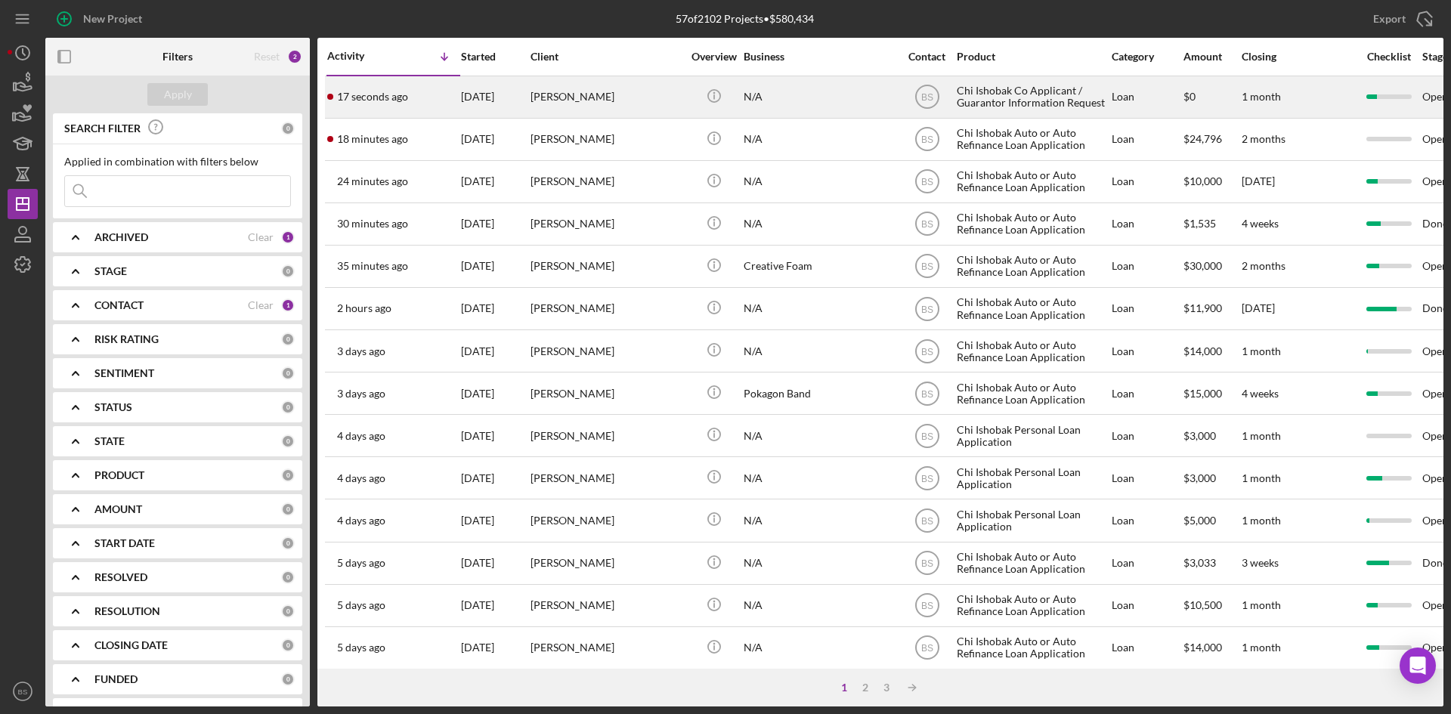
click at [385, 102] on time "17 seconds ago" at bounding box center [372, 97] width 71 height 12
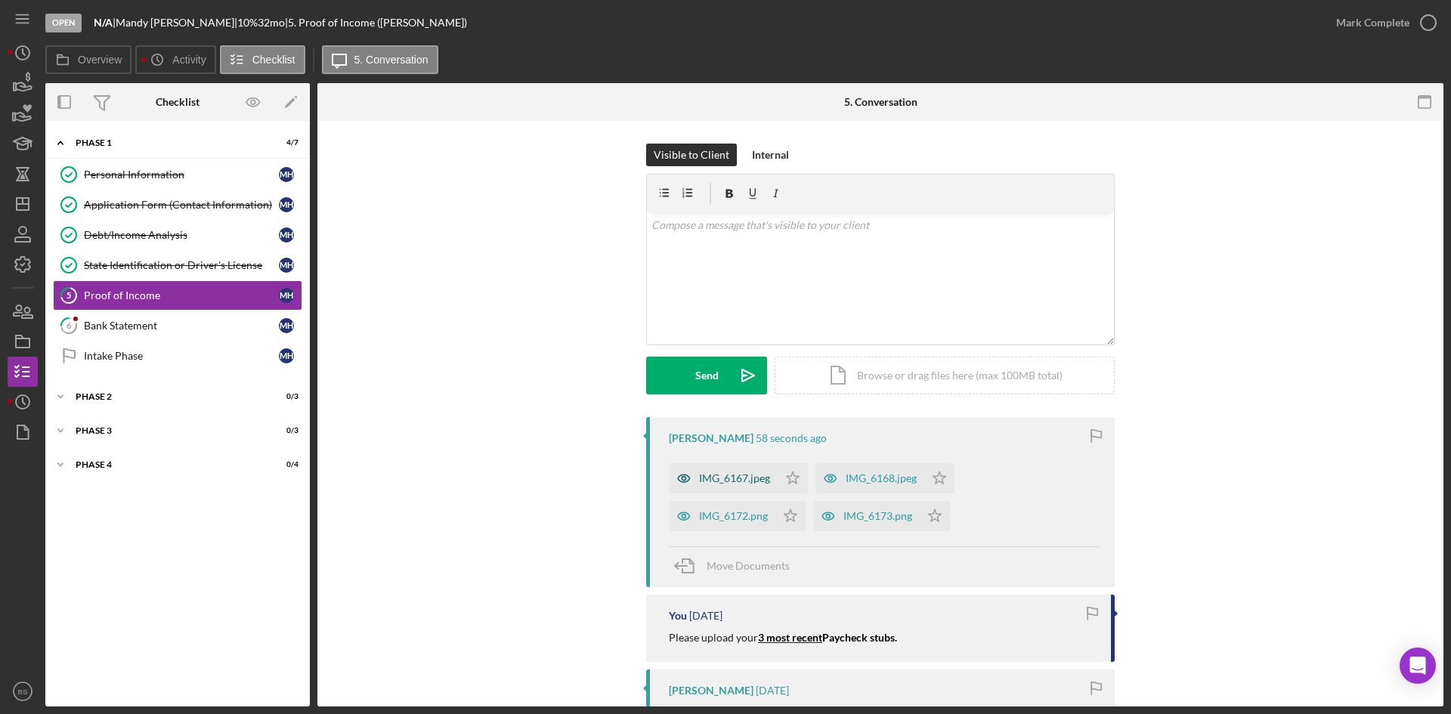
click at [728, 473] on div "IMG_6167.jpeg" at bounding box center [734, 478] width 71 height 12
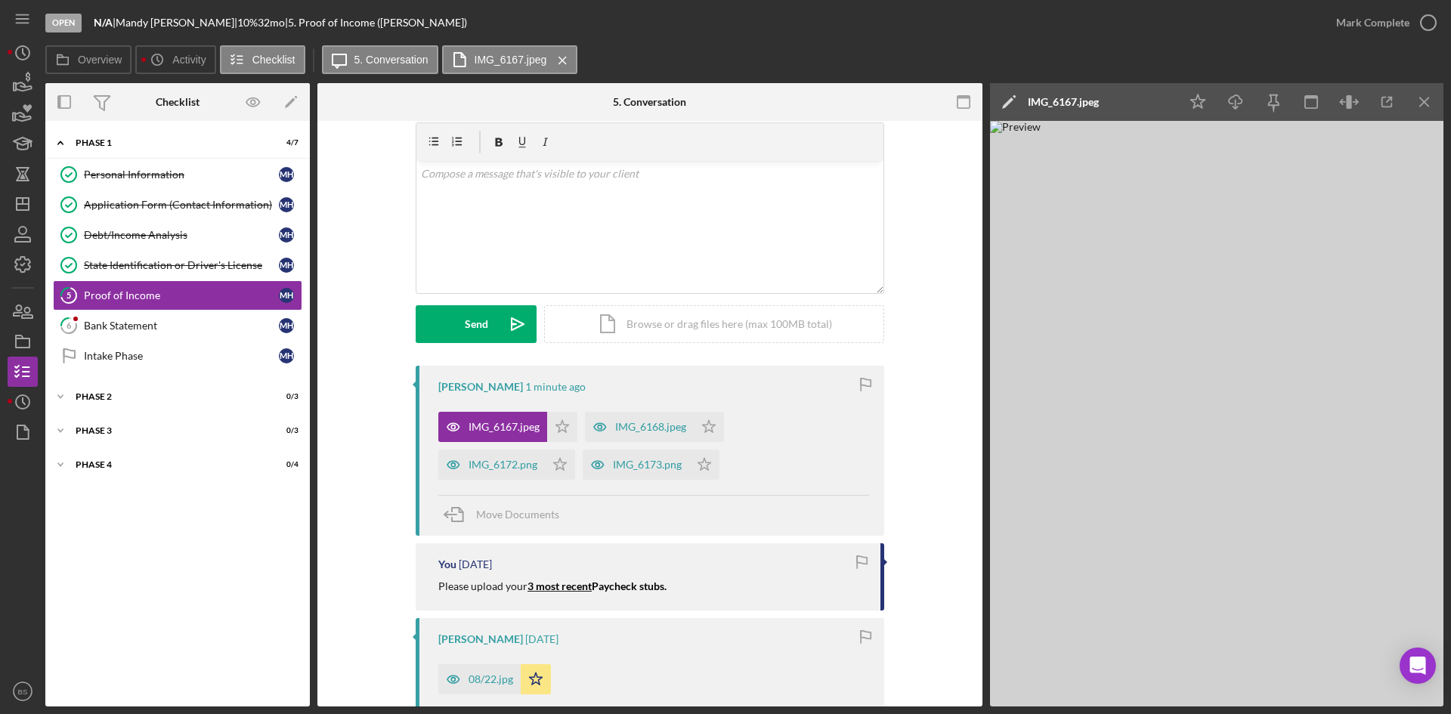
scroll to position [227, 0]
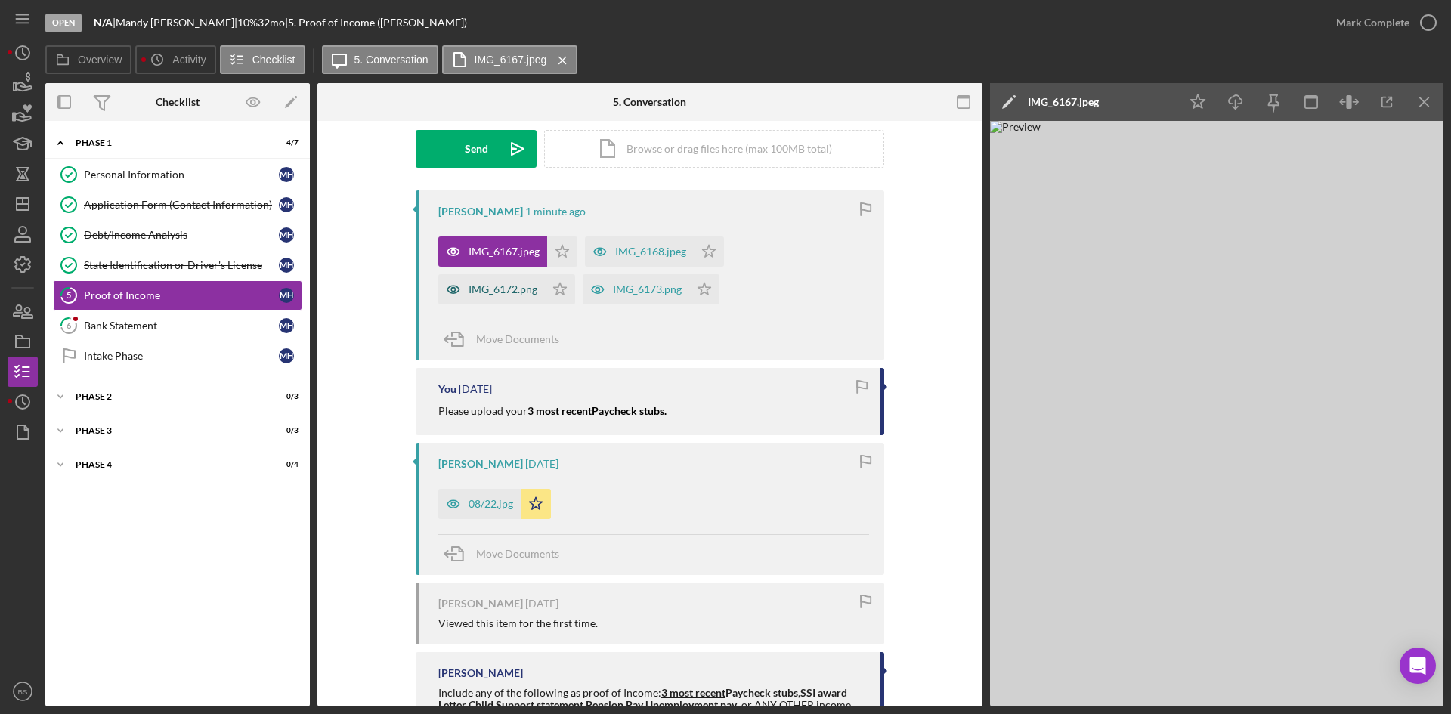
click at [486, 292] on div "IMG_6172.png" at bounding box center [502, 289] width 69 height 12
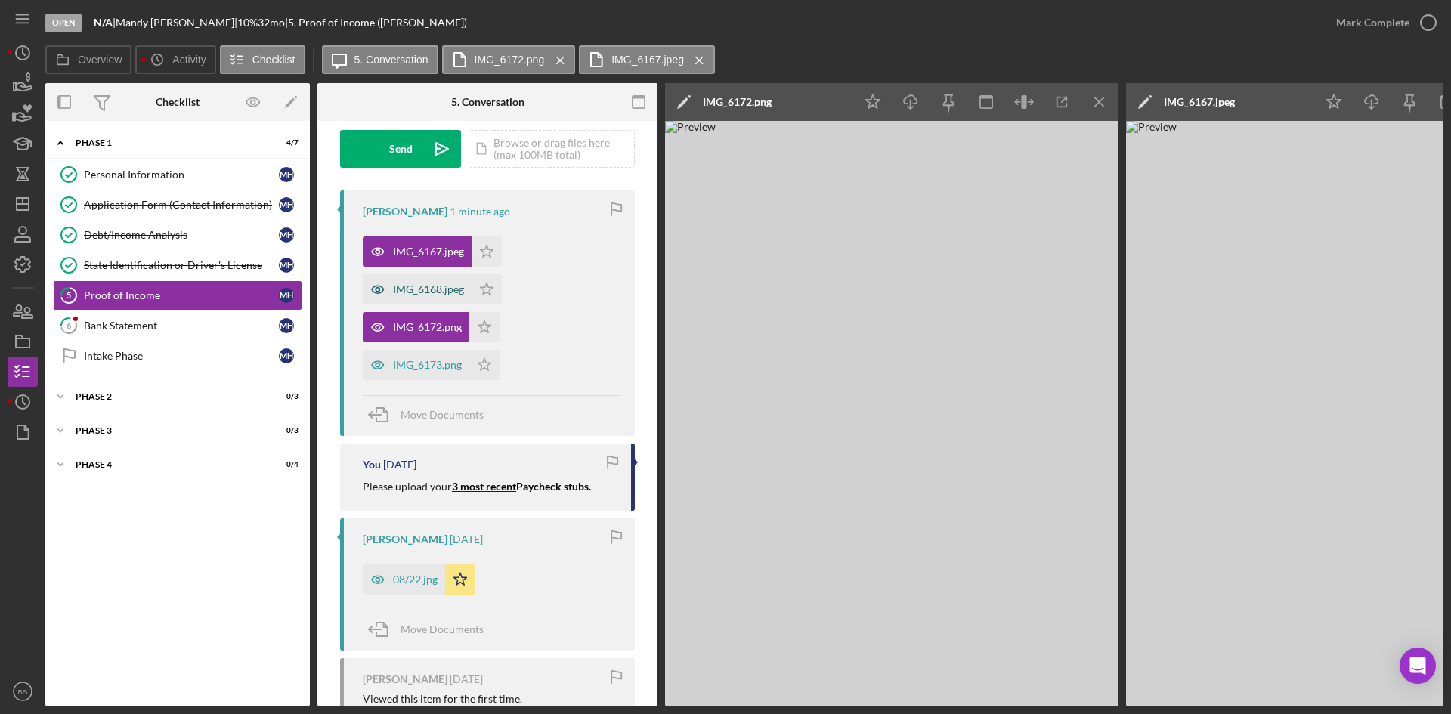
click at [422, 301] on div "IMG_6168.jpeg" at bounding box center [417, 289] width 109 height 30
click at [416, 361] on div "IMG_6173.png" at bounding box center [427, 365] width 69 height 12
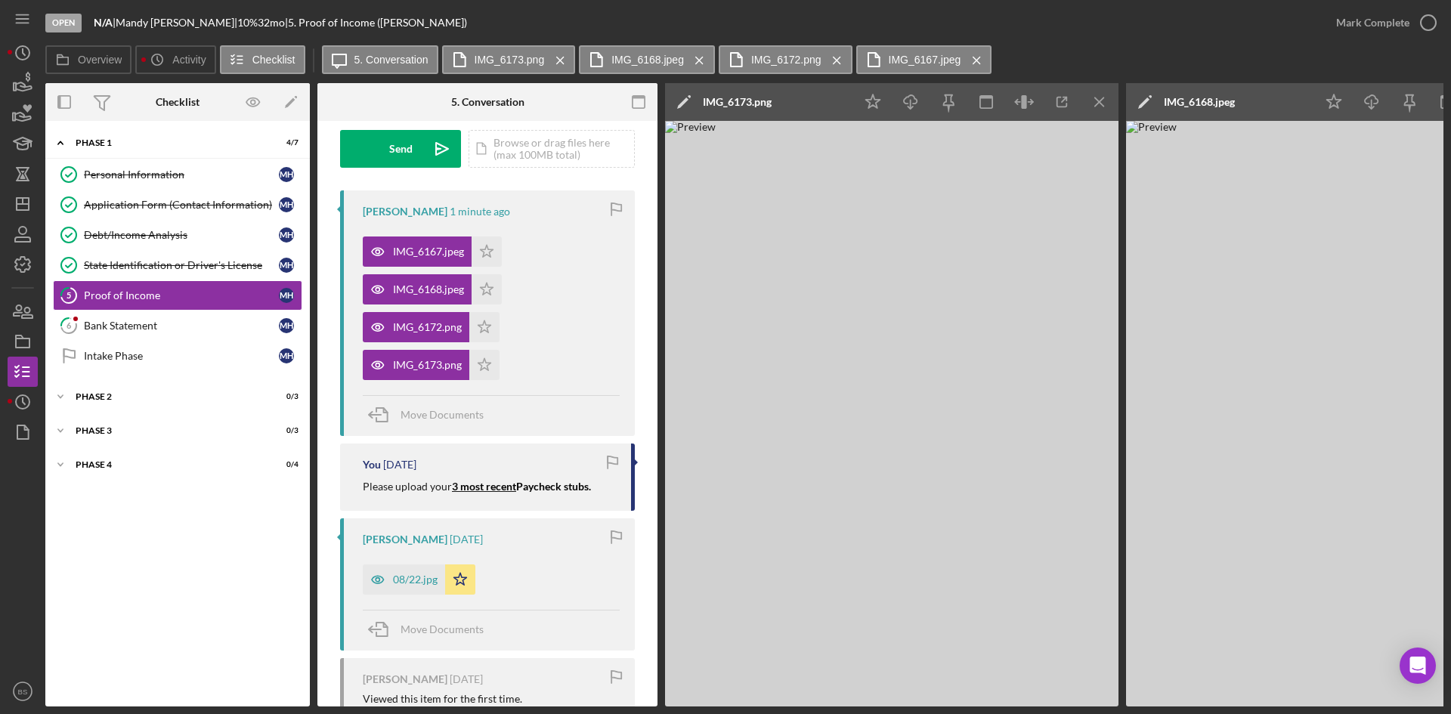
drag, startPoint x: 589, startPoint y: 700, endPoint x: 606, endPoint y: 704, distance: 18.0
click at [604, 703] on div "Overview Internal Workflow Stage Open Icon/Dropdown Arrow Archive (can unarchiv…" at bounding box center [744, 394] width 1398 height 623
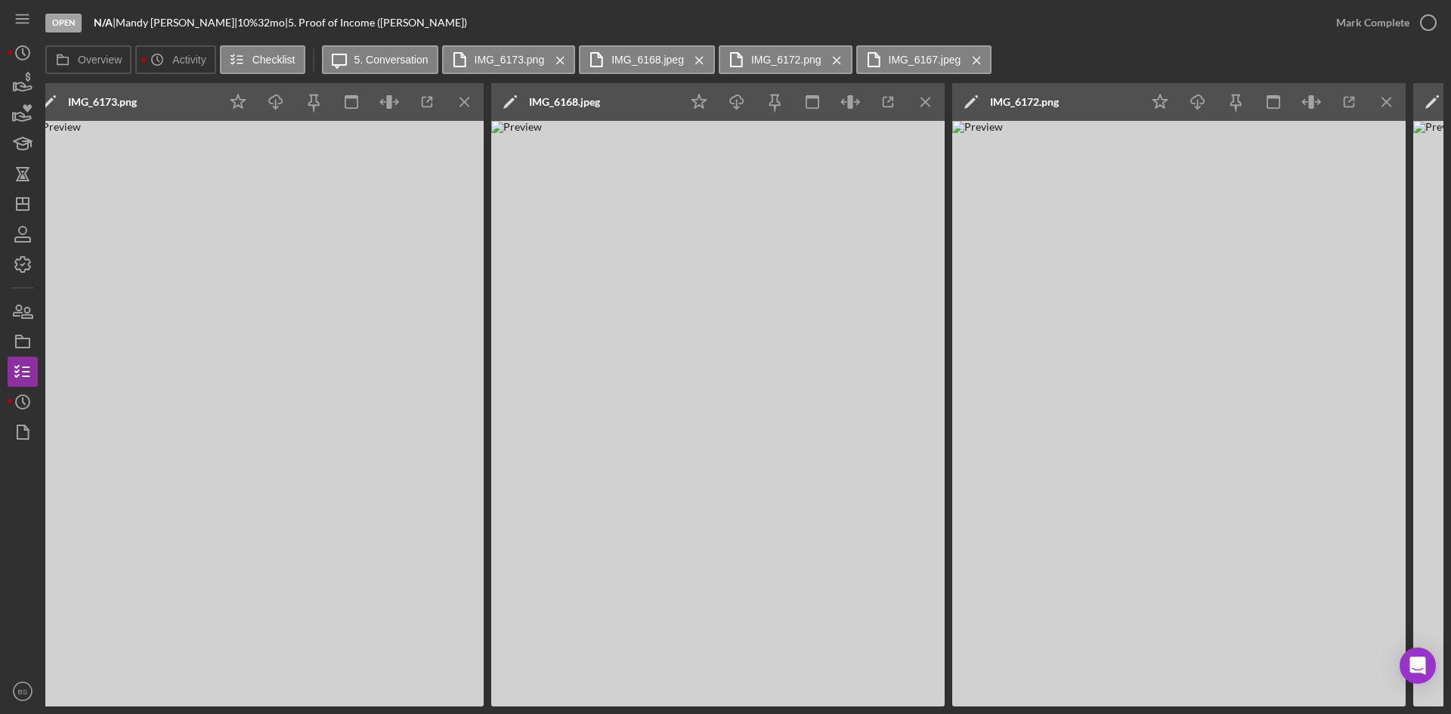
scroll to position [0, 636]
click at [701, 96] on icon "Icon/Star" at bounding box center [698, 102] width 34 height 34
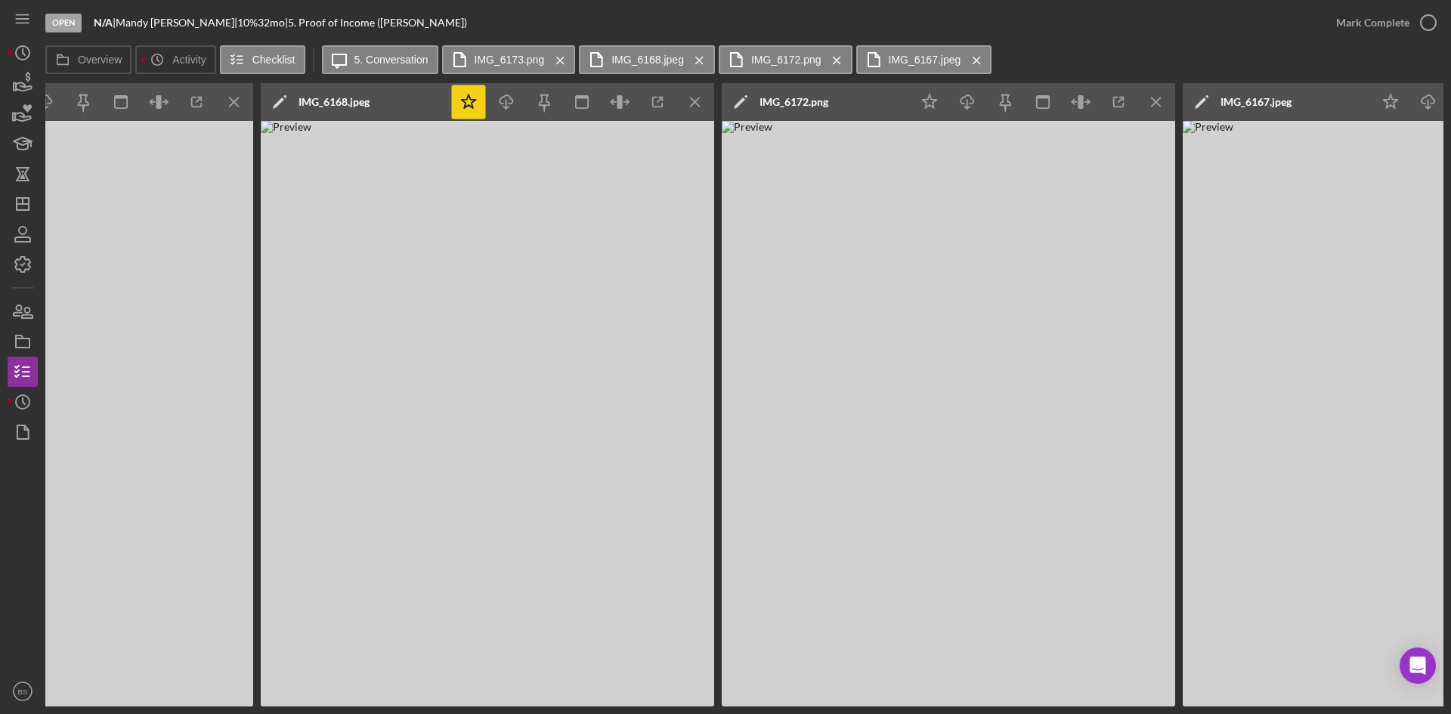
scroll to position [0, 1058]
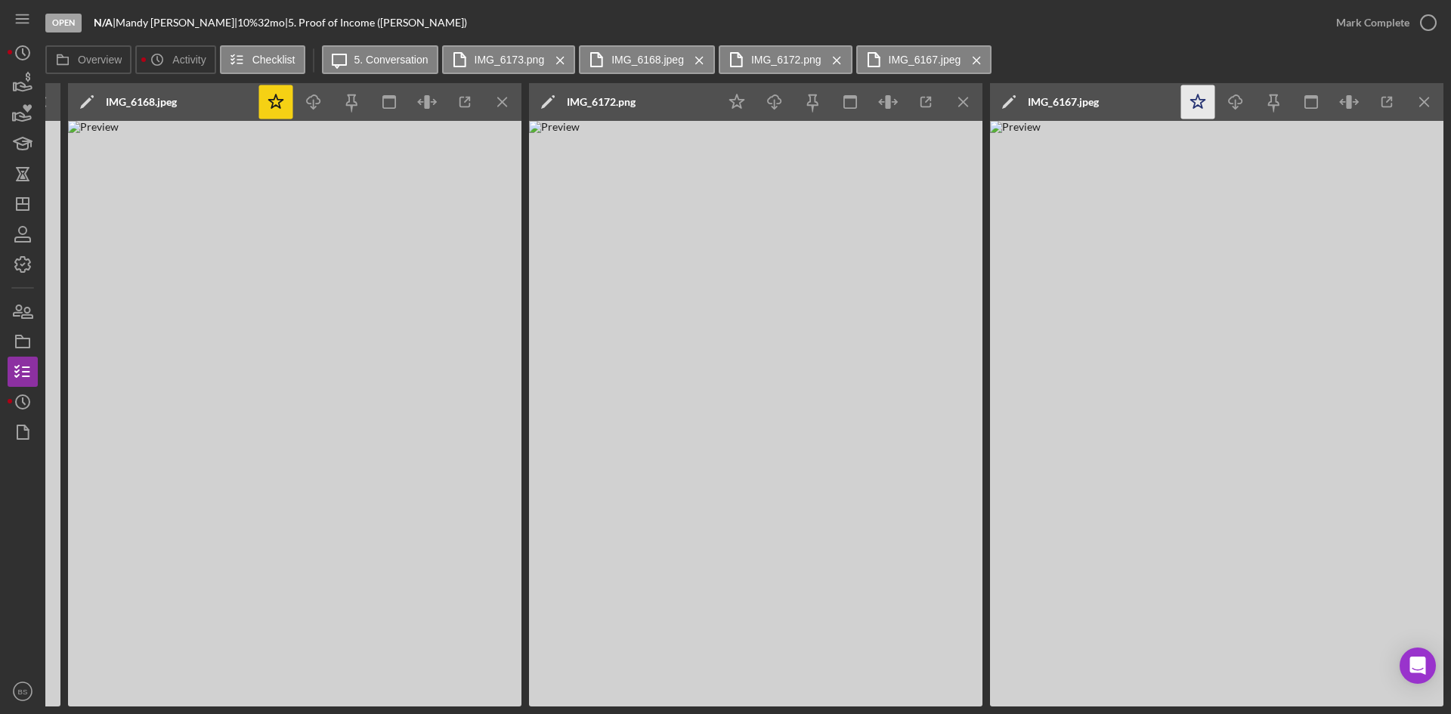
click at [1350, 30] on div "Mark Complete" at bounding box center [1372, 23] width 73 height 30
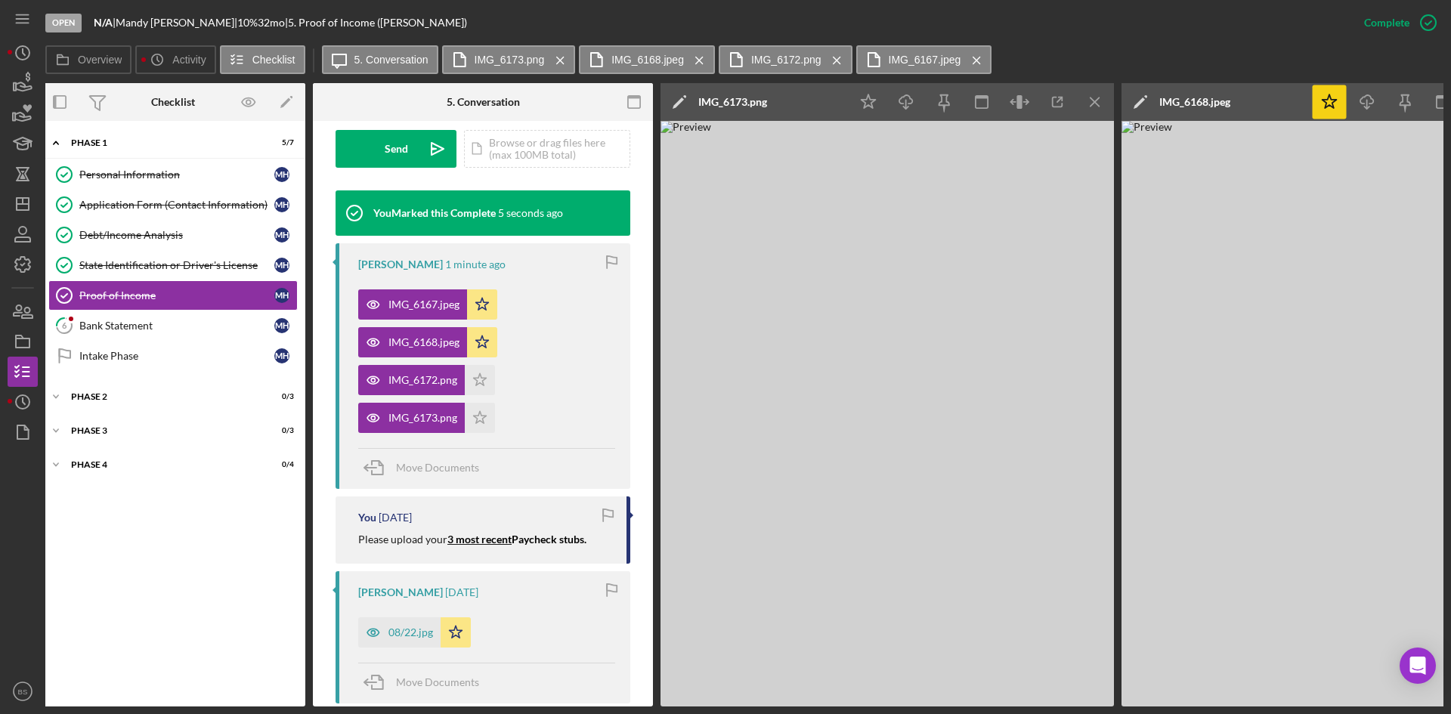
scroll to position [0, 0]
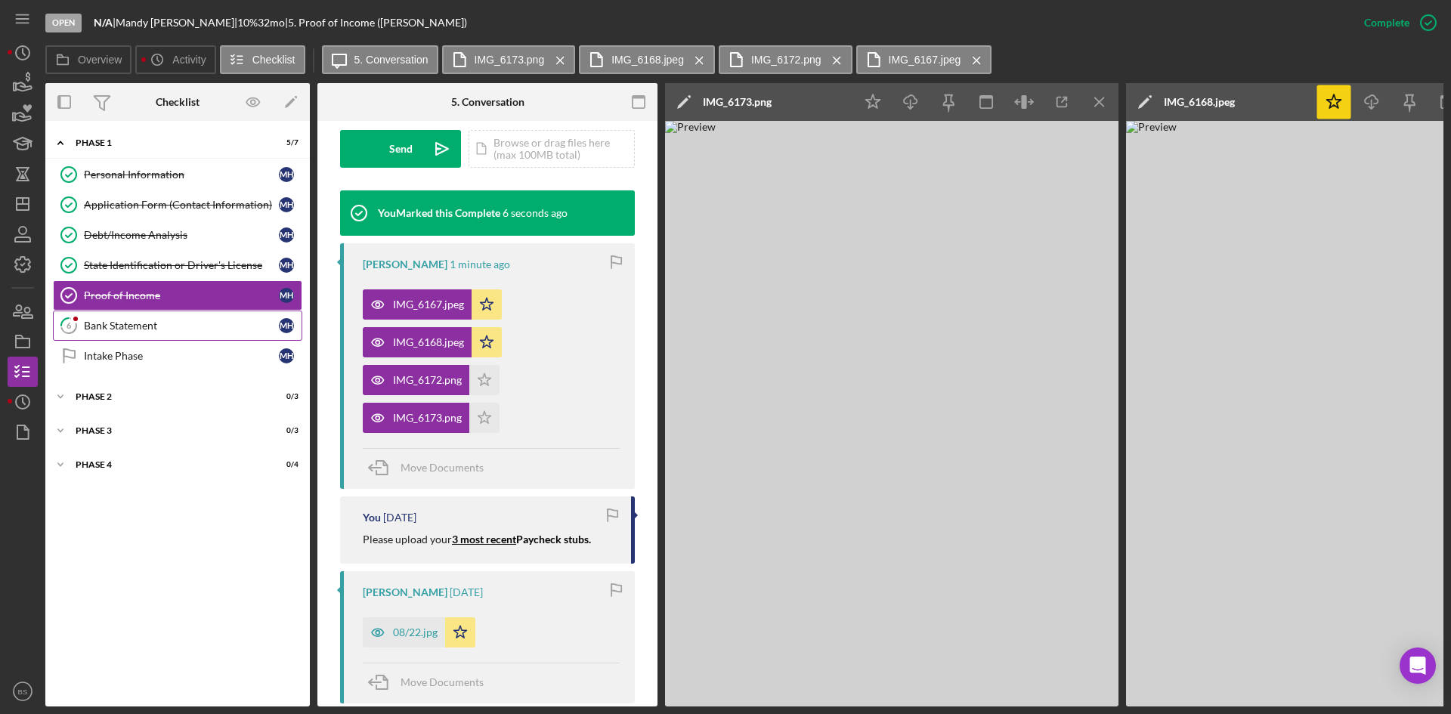
click at [220, 326] on div "Bank Statement" at bounding box center [181, 326] width 195 height 12
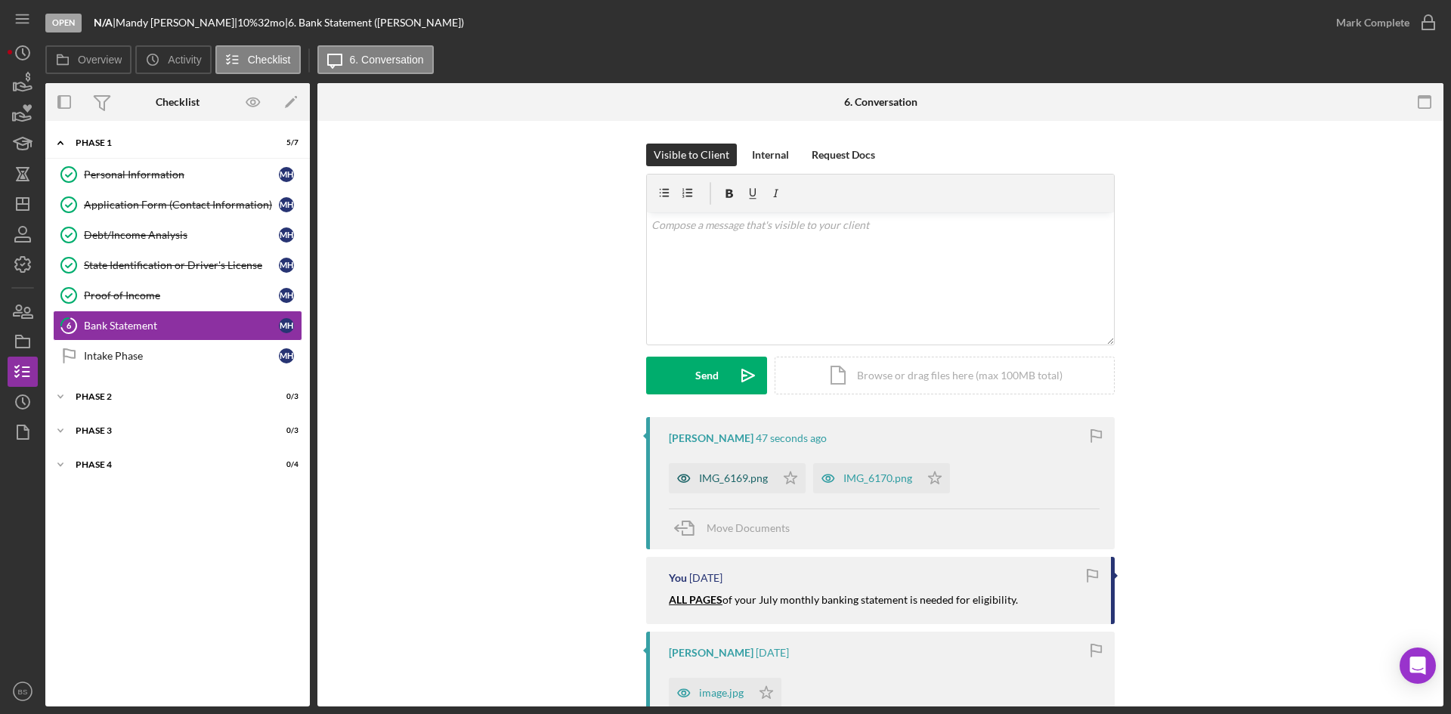
click at [722, 478] on div "IMG_6169.png" at bounding box center [733, 478] width 69 height 12
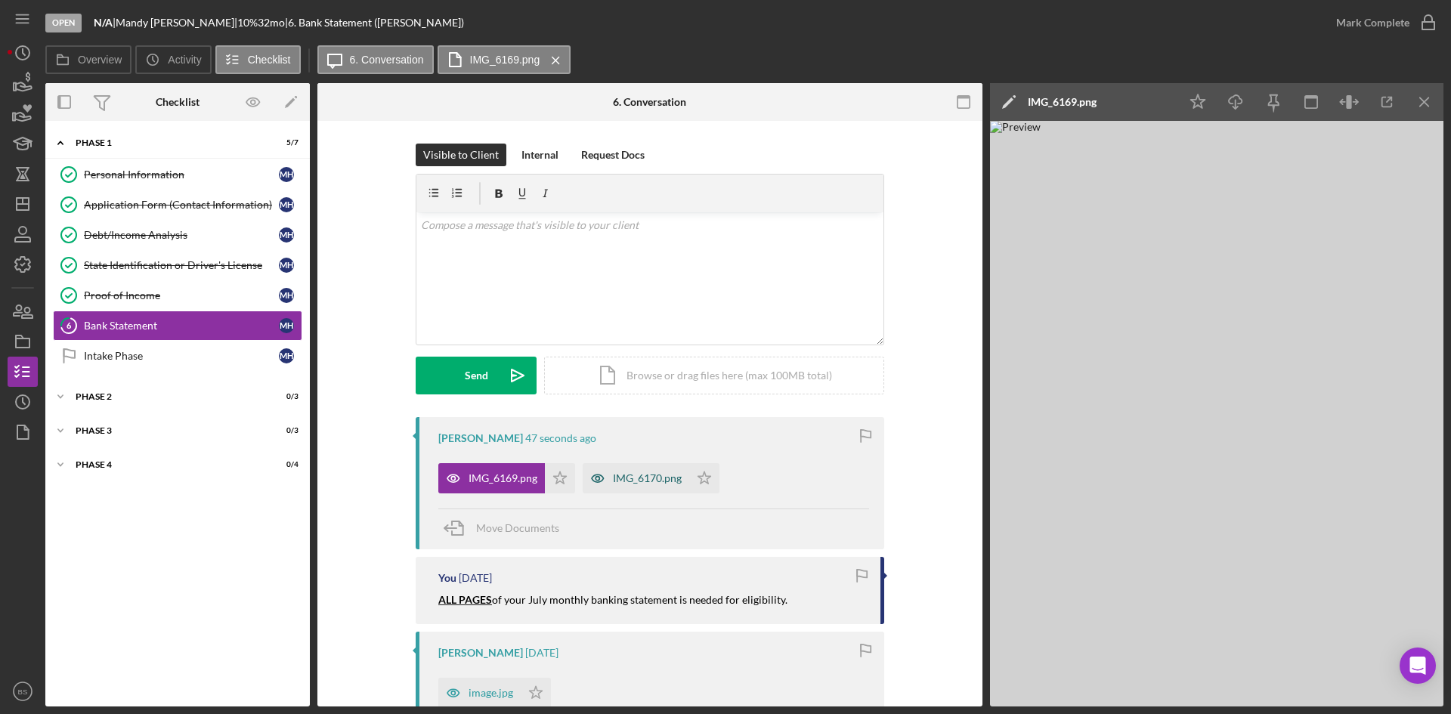
click at [644, 475] on div "IMG_6170.png" at bounding box center [647, 478] width 69 height 12
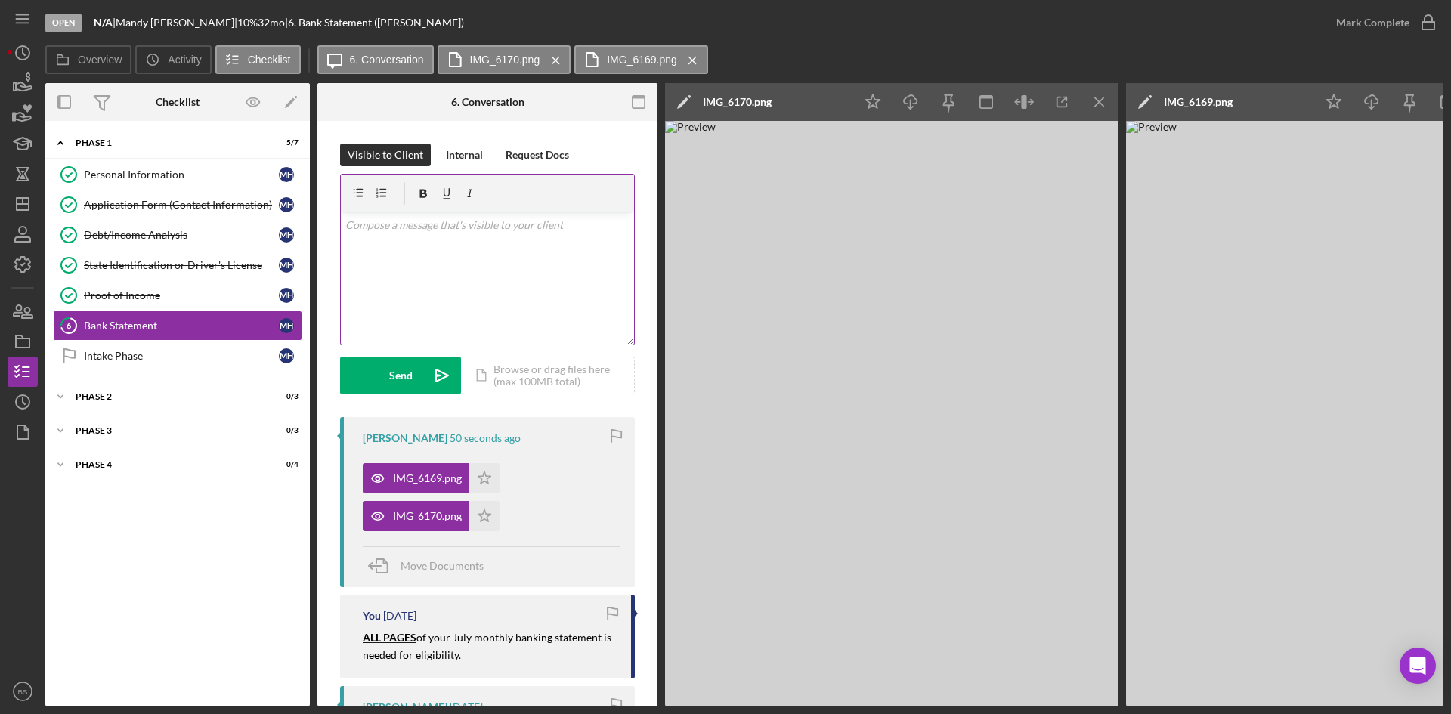
click at [559, 262] on div "v Color teal Color pink Remove color Add row above Add row below Add column bef…" at bounding box center [487, 278] width 293 height 132
click at [255, 357] on div "Intake Phase" at bounding box center [181, 356] width 195 height 12
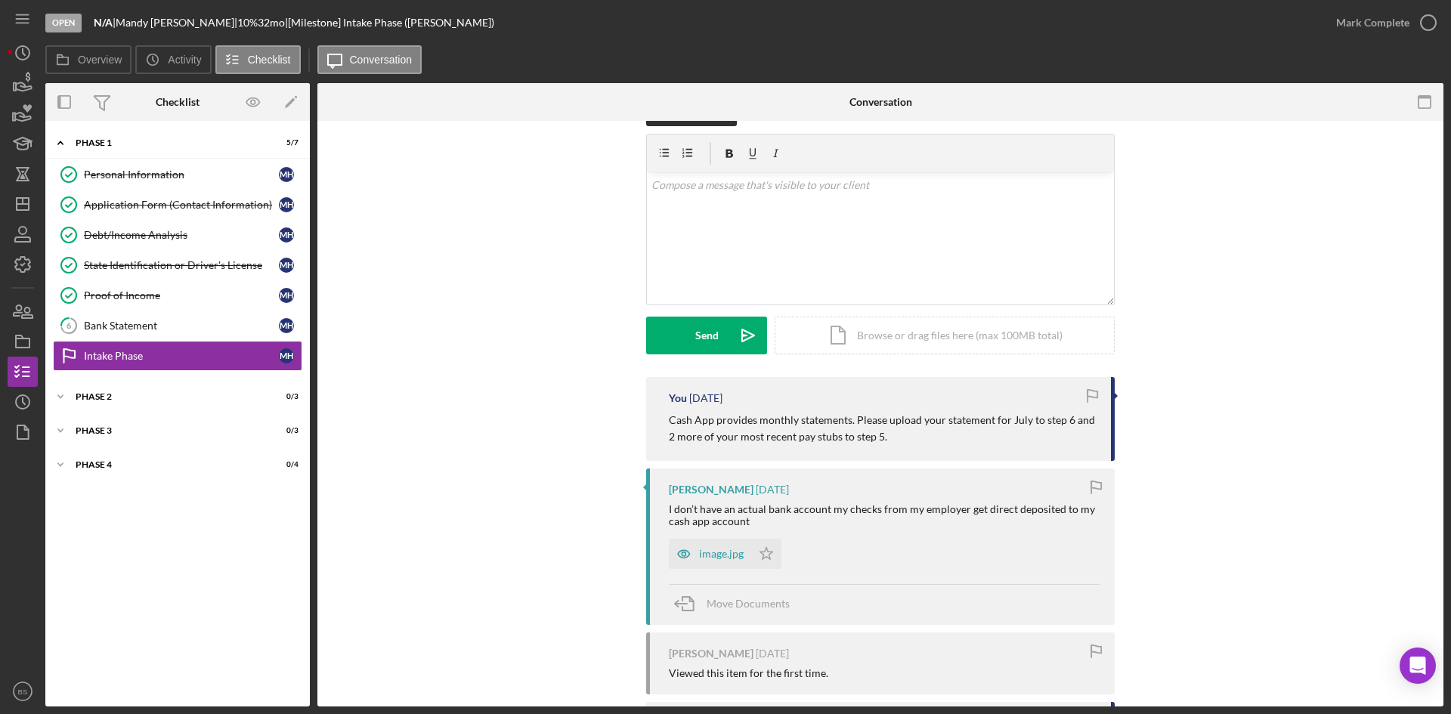
scroll to position [76, 0]
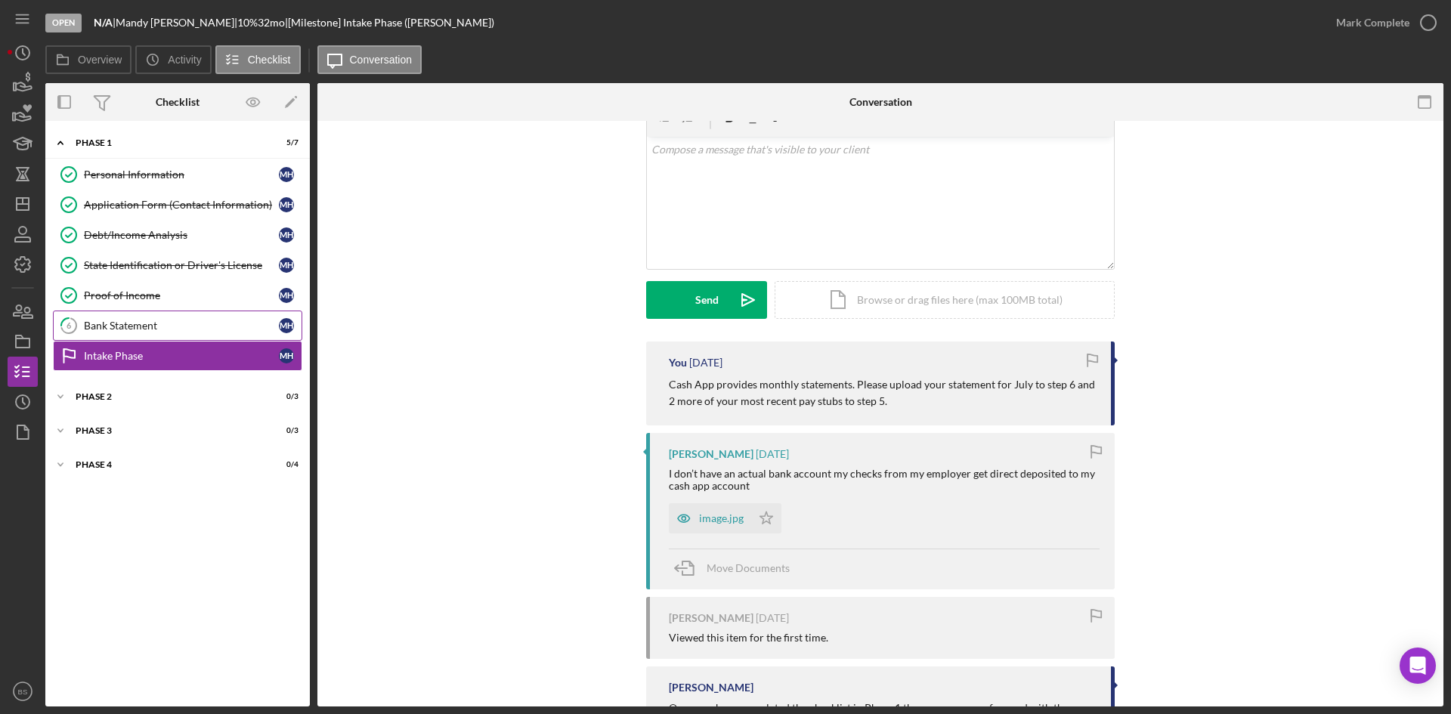
drag, startPoint x: 175, startPoint y: 321, endPoint x: 260, endPoint y: 311, distance: 85.3
click at [175, 321] on div "Bank Statement" at bounding box center [181, 326] width 195 height 12
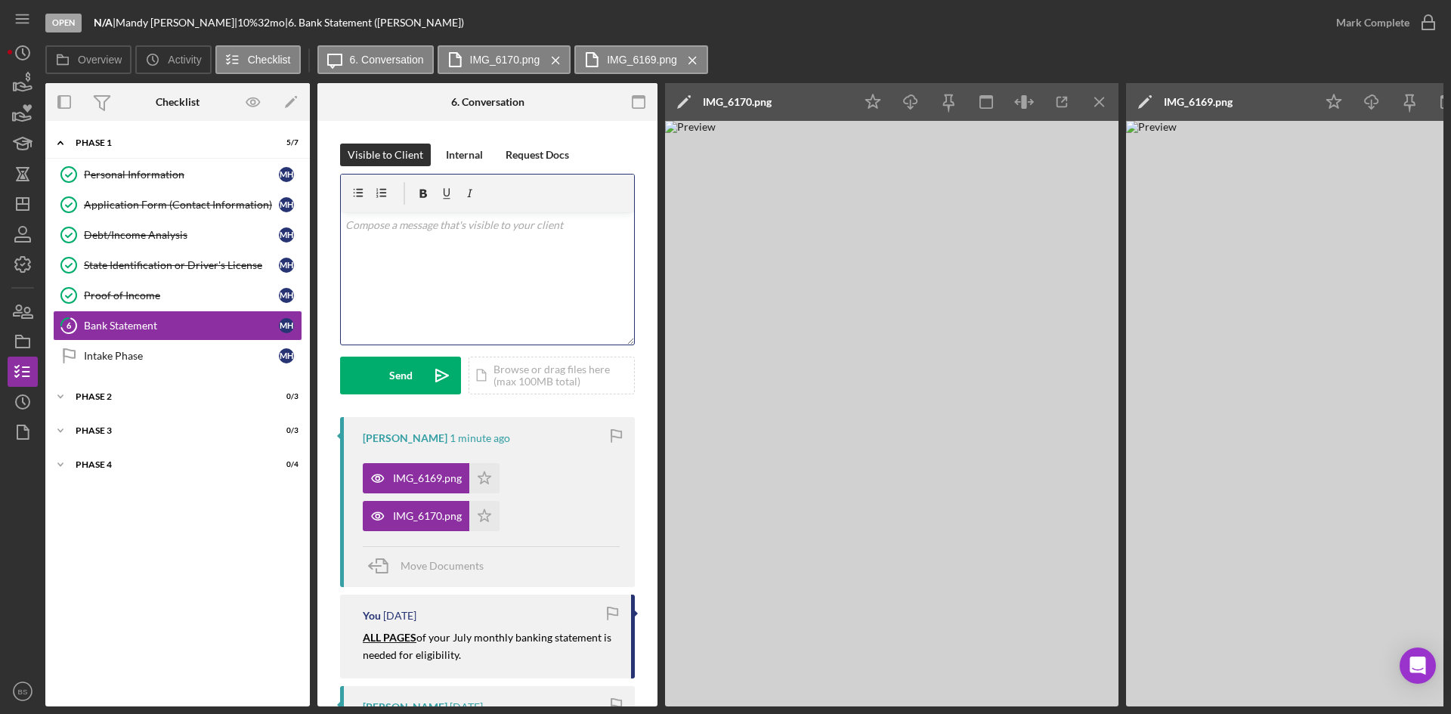
click at [508, 292] on div "v Color teal Color pink Remove color Add row above Add row below Add column bef…" at bounding box center [487, 278] width 293 height 132
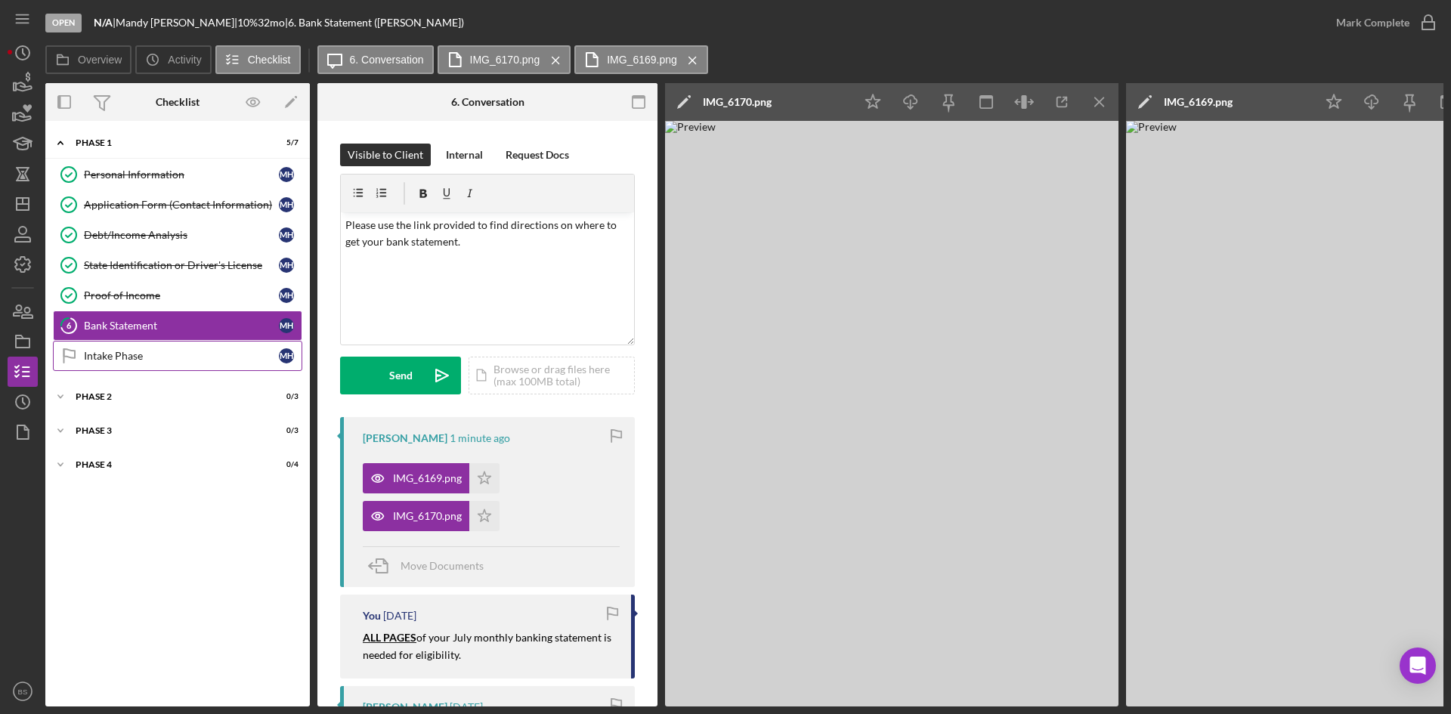
click at [242, 357] on div "Intake Phase" at bounding box center [181, 356] width 195 height 12
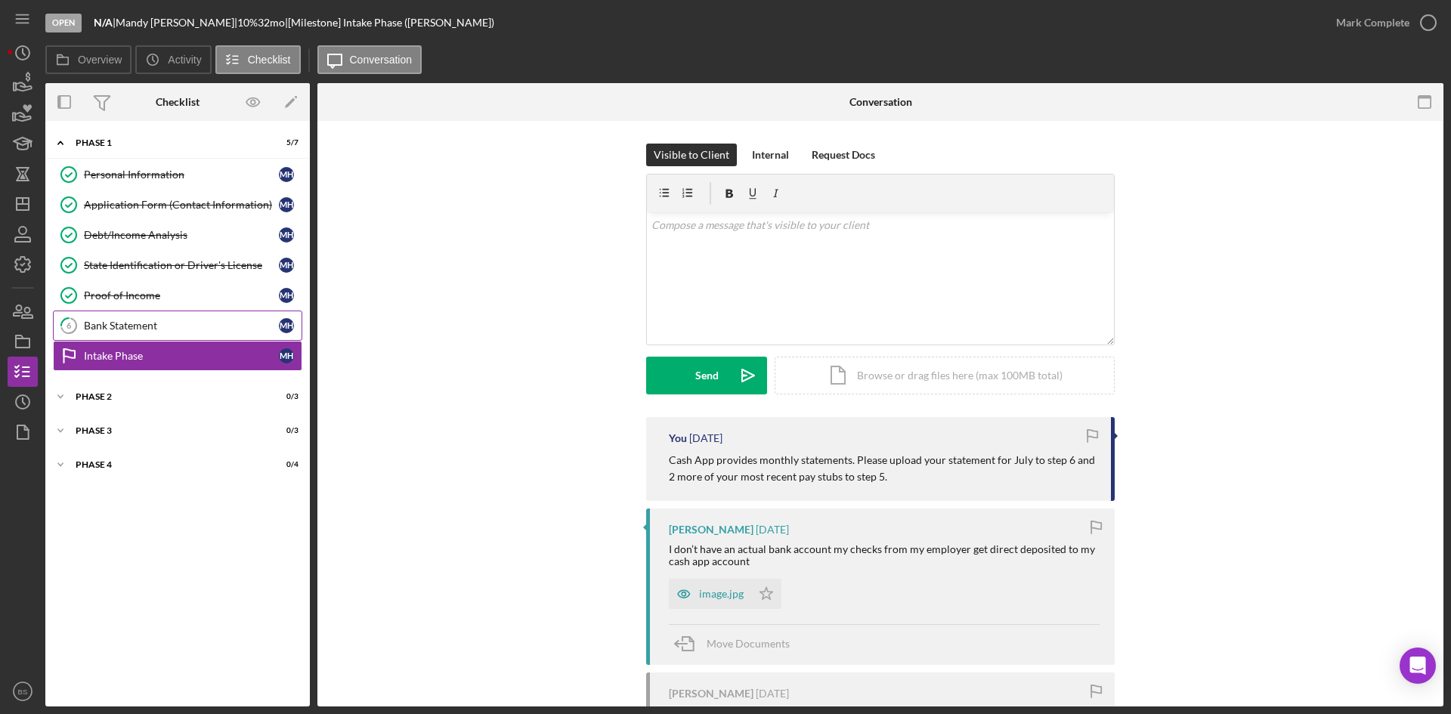
click at [240, 339] on link "6 Bank Statement M H" at bounding box center [177, 326] width 249 height 30
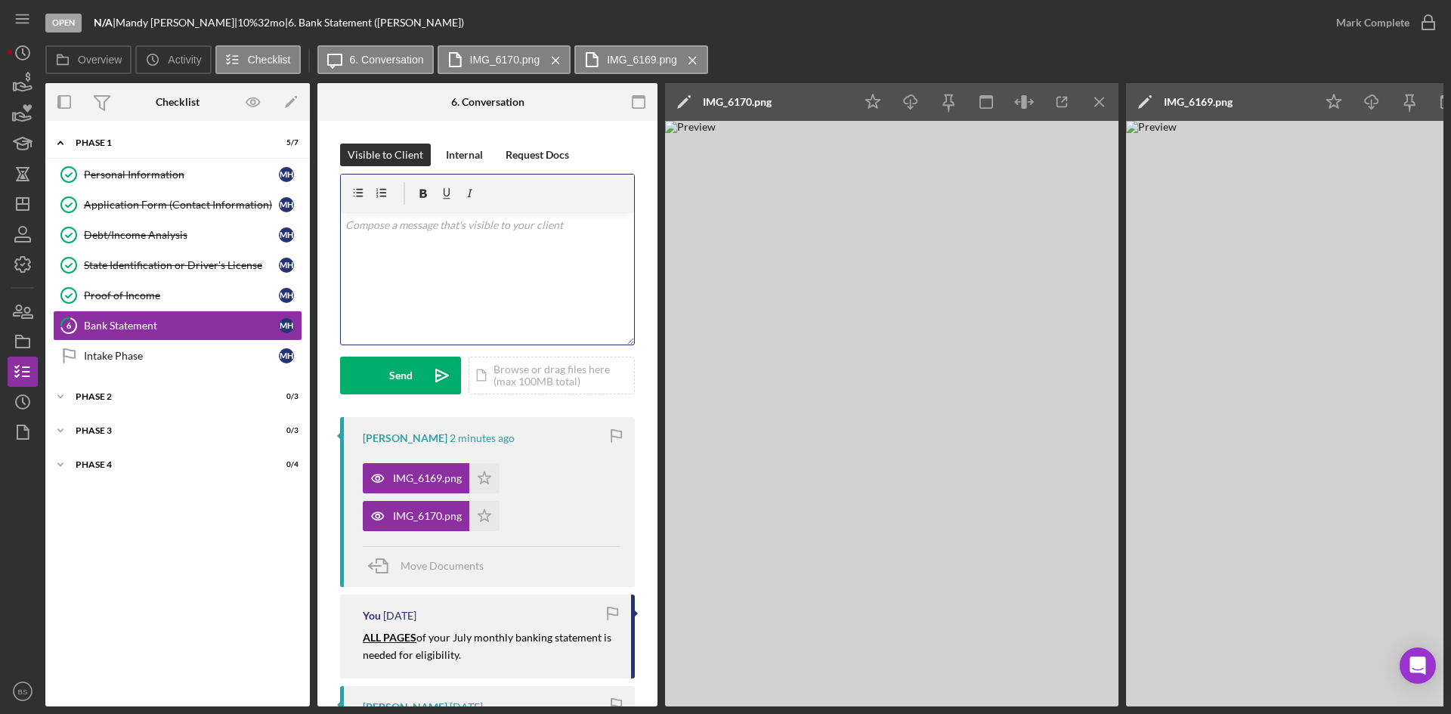
click at [455, 265] on div "v Color teal Color pink Remove color Add row above Add row below Add column bef…" at bounding box center [487, 278] width 293 height 132
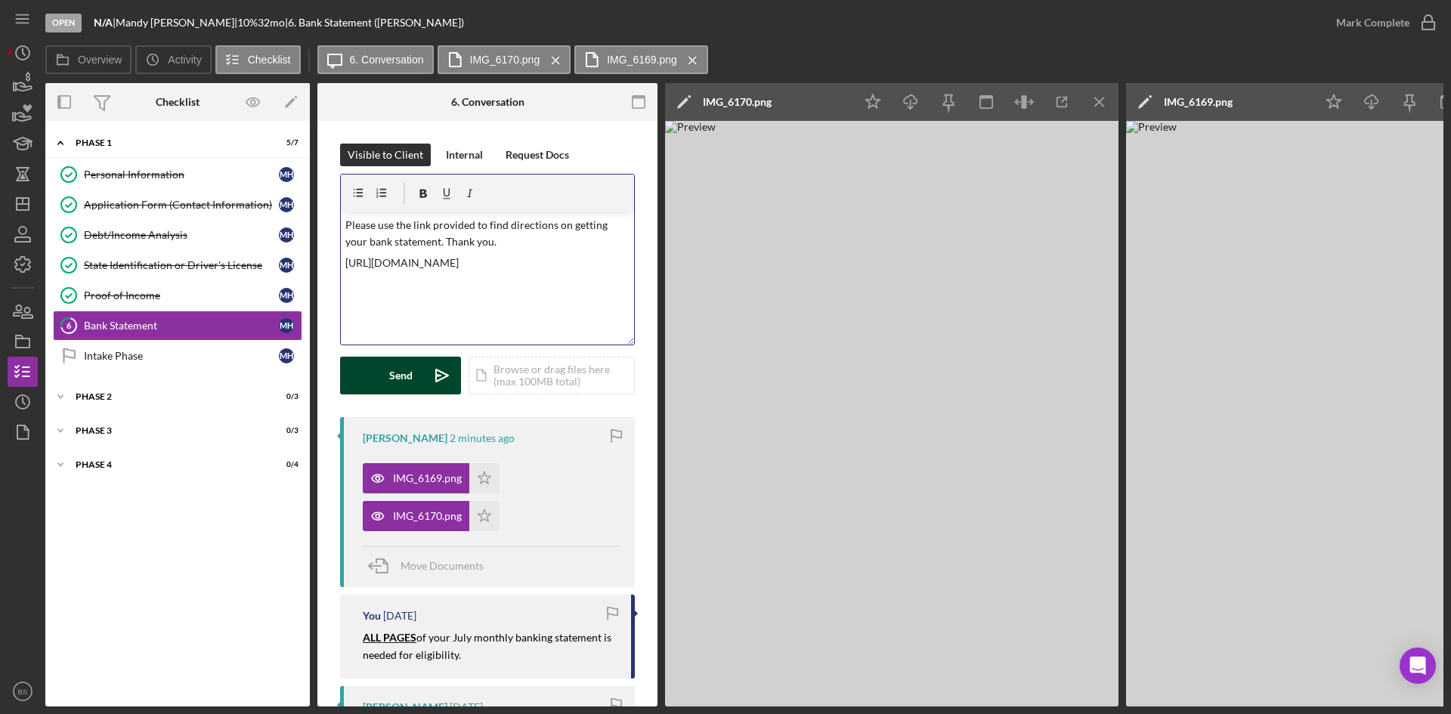
click at [425, 366] on icon "Icon/icon-invite-send" at bounding box center [442, 376] width 38 height 38
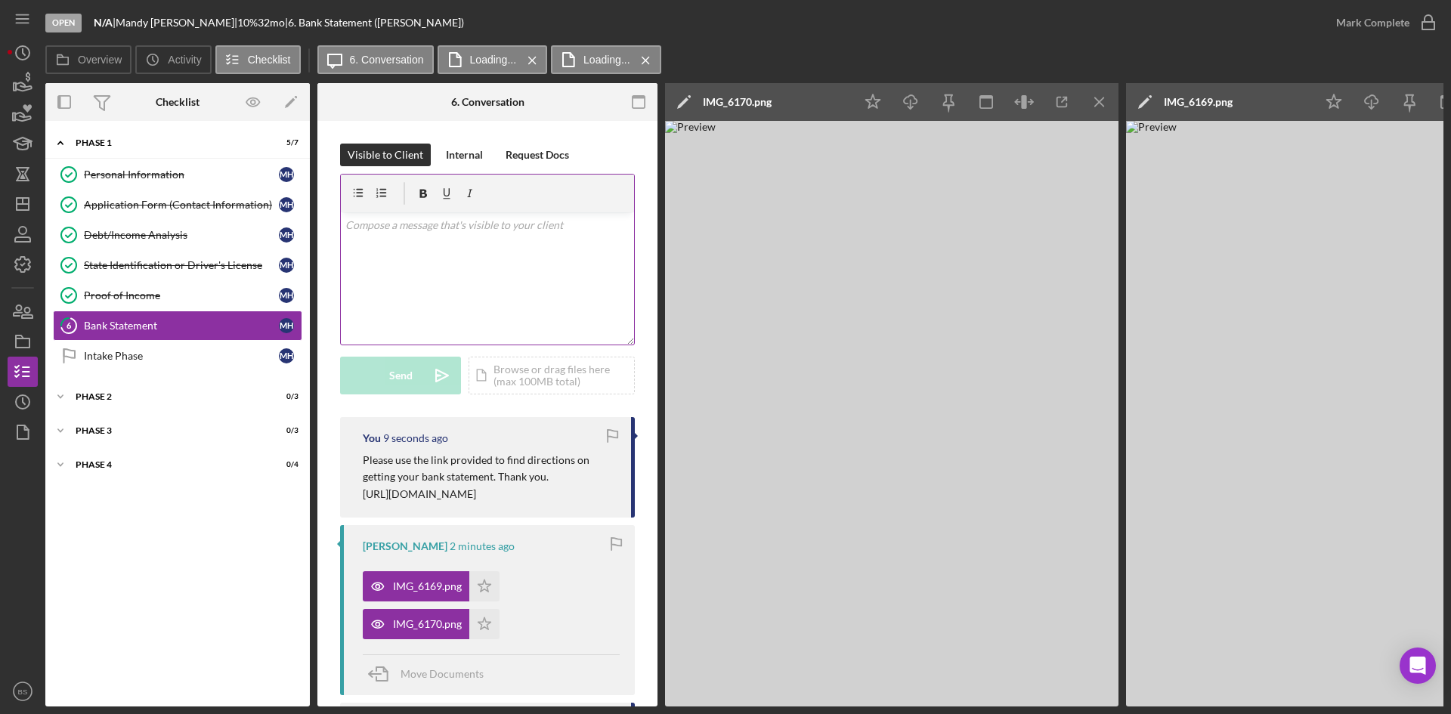
click at [531, 290] on div "v Color teal Color pink Remove color Add row above Add row below Add column bef…" at bounding box center [487, 278] width 293 height 132
click at [447, 365] on icon "Icon/icon-invite-send" at bounding box center [442, 376] width 38 height 38
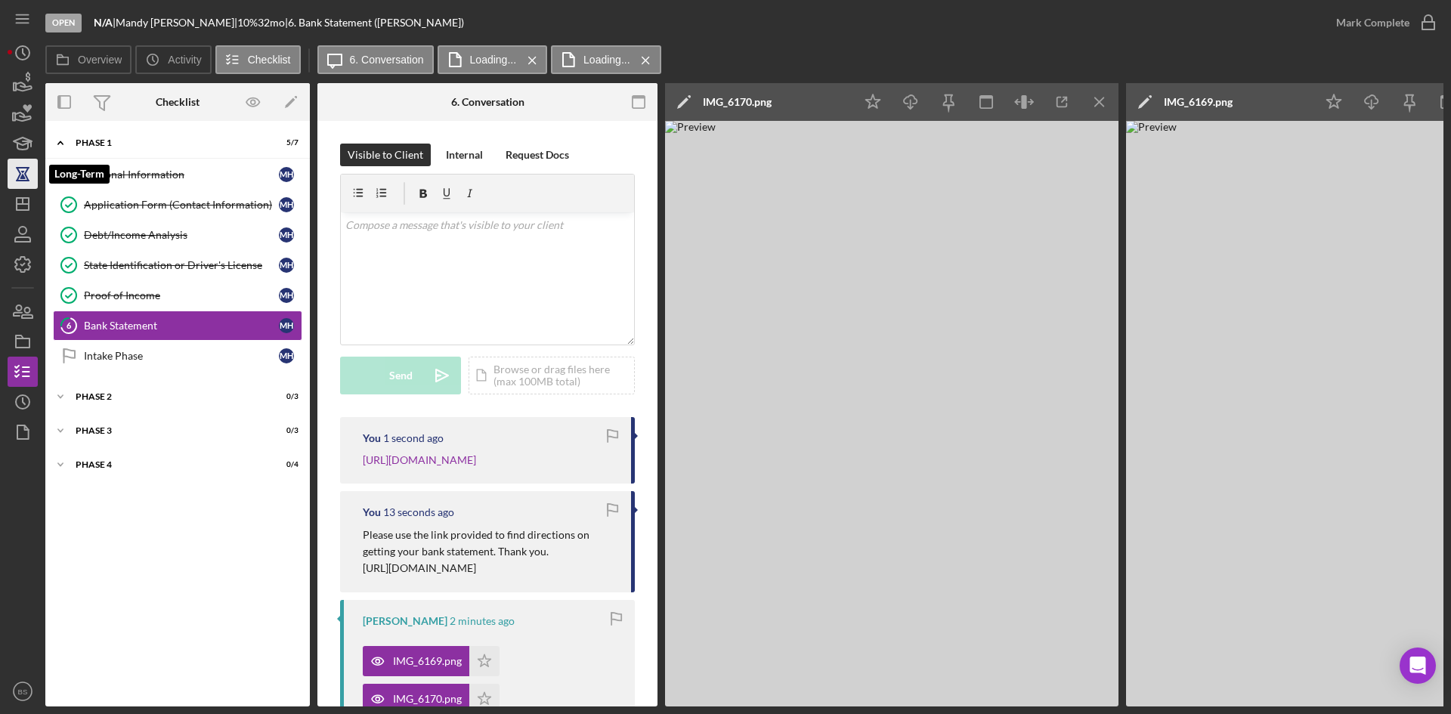
click at [28, 187] on icon "button" at bounding box center [23, 174] width 38 height 38
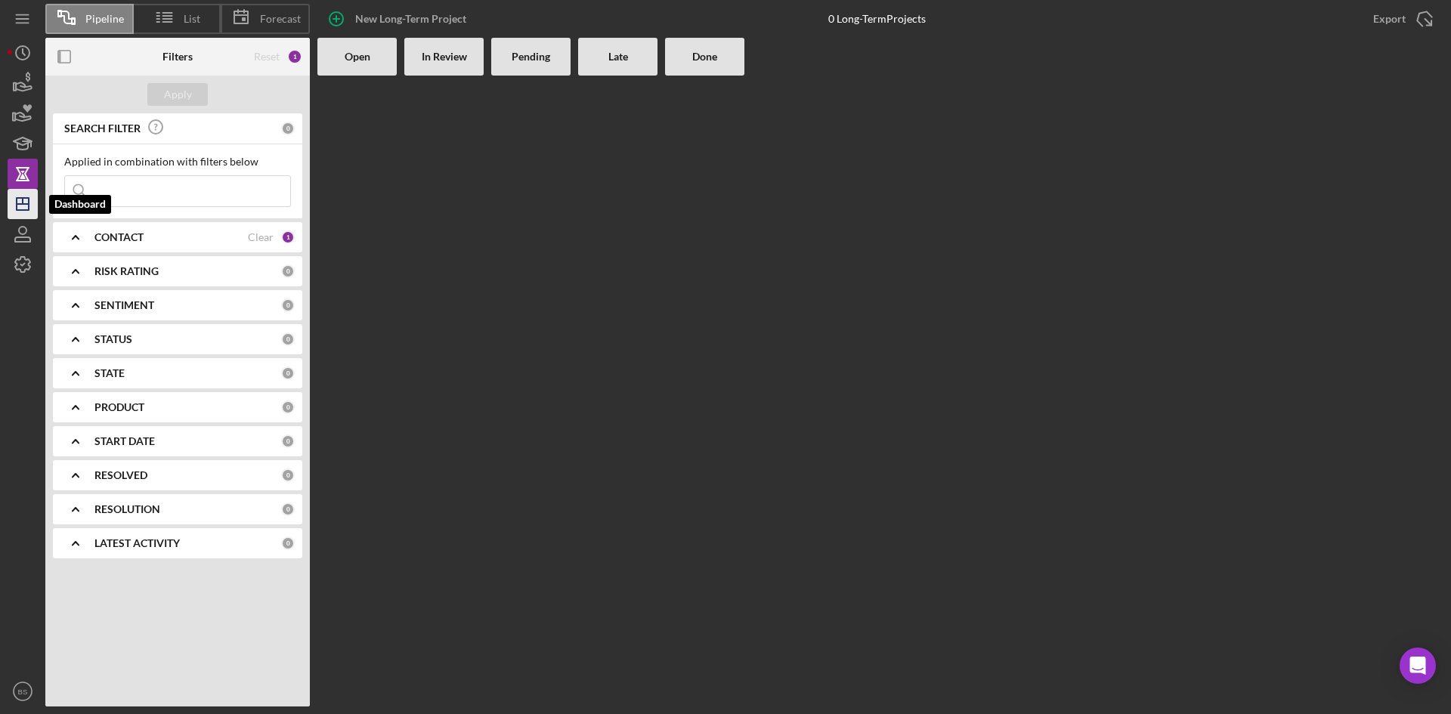
click at [28, 197] on icon "Icon/Dashboard" at bounding box center [23, 204] width 38 height 38
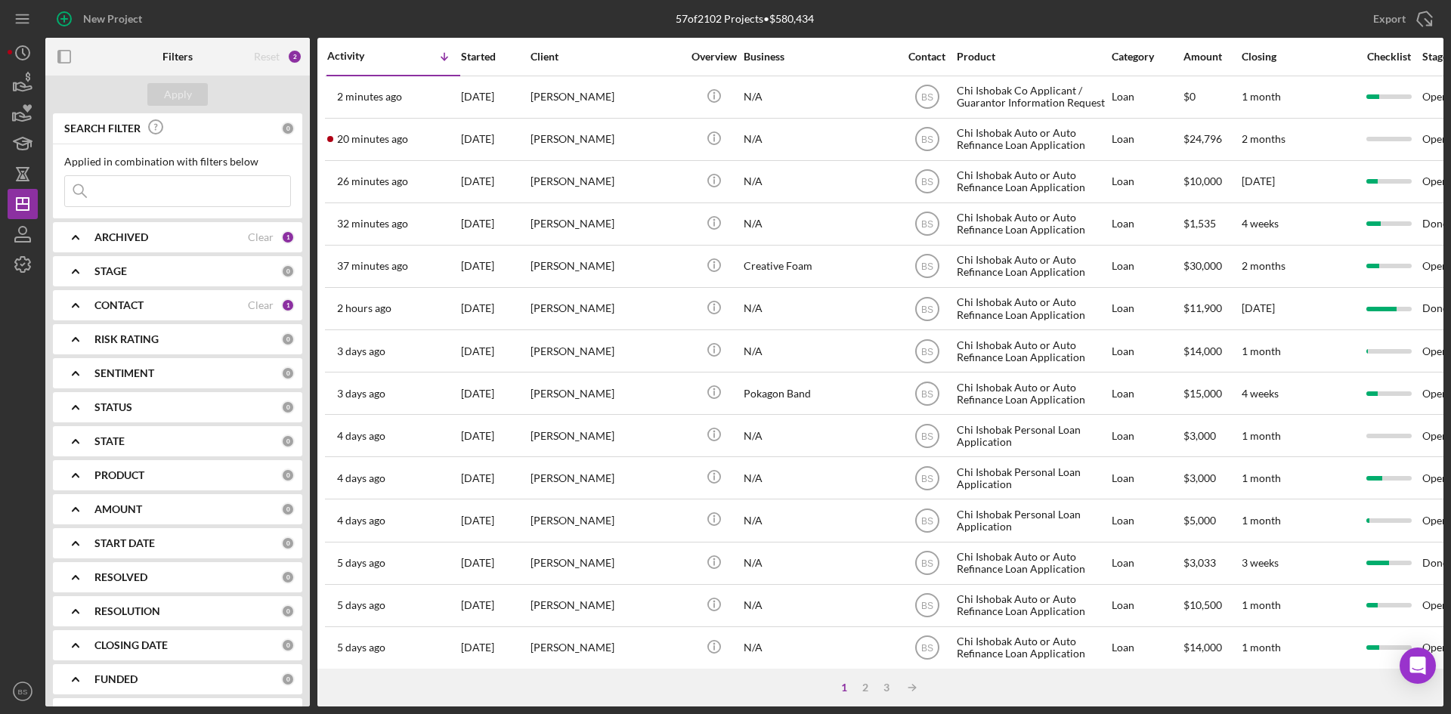
click at [552, 137] on div "[PERSON_NAME]" at bounding box center [605, 139] width 151 height 40
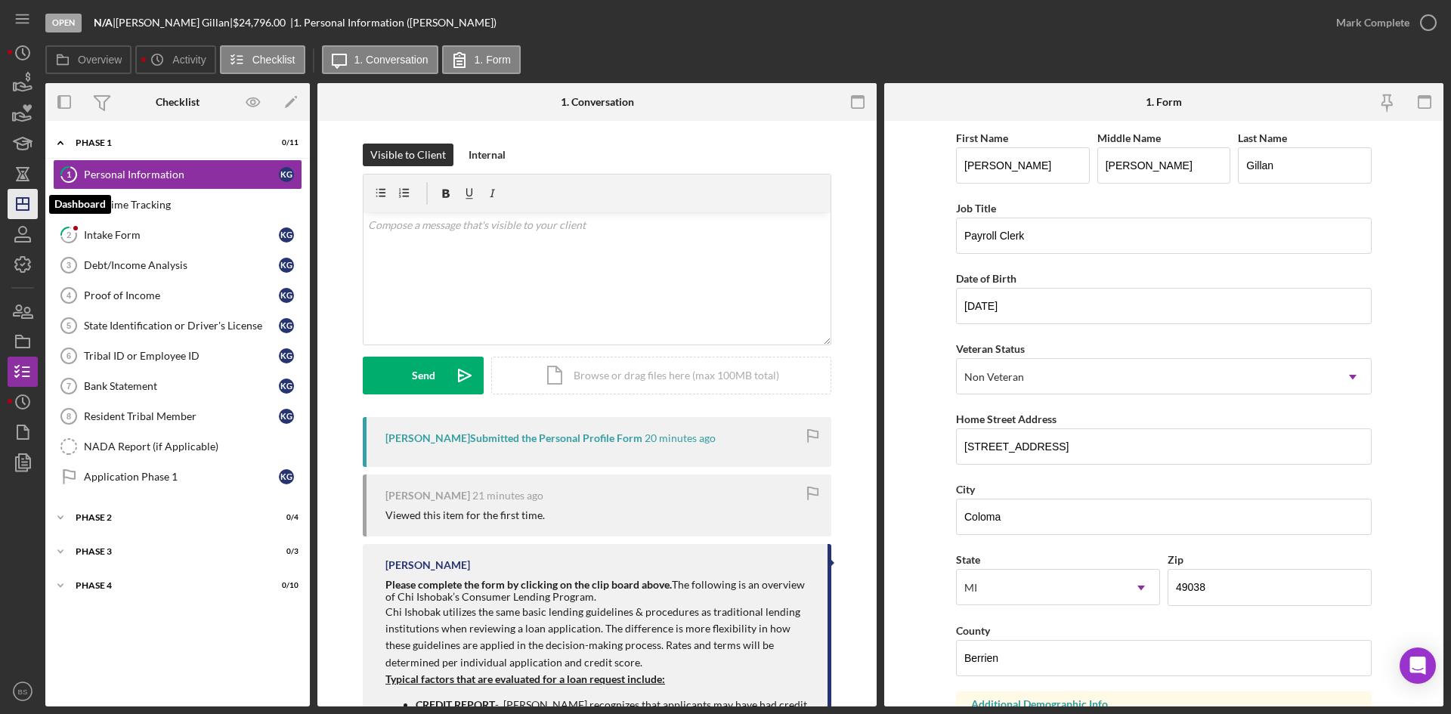
click at [20, 199] on polygon "button" at bounding box center [23, 204] width 12 height 12
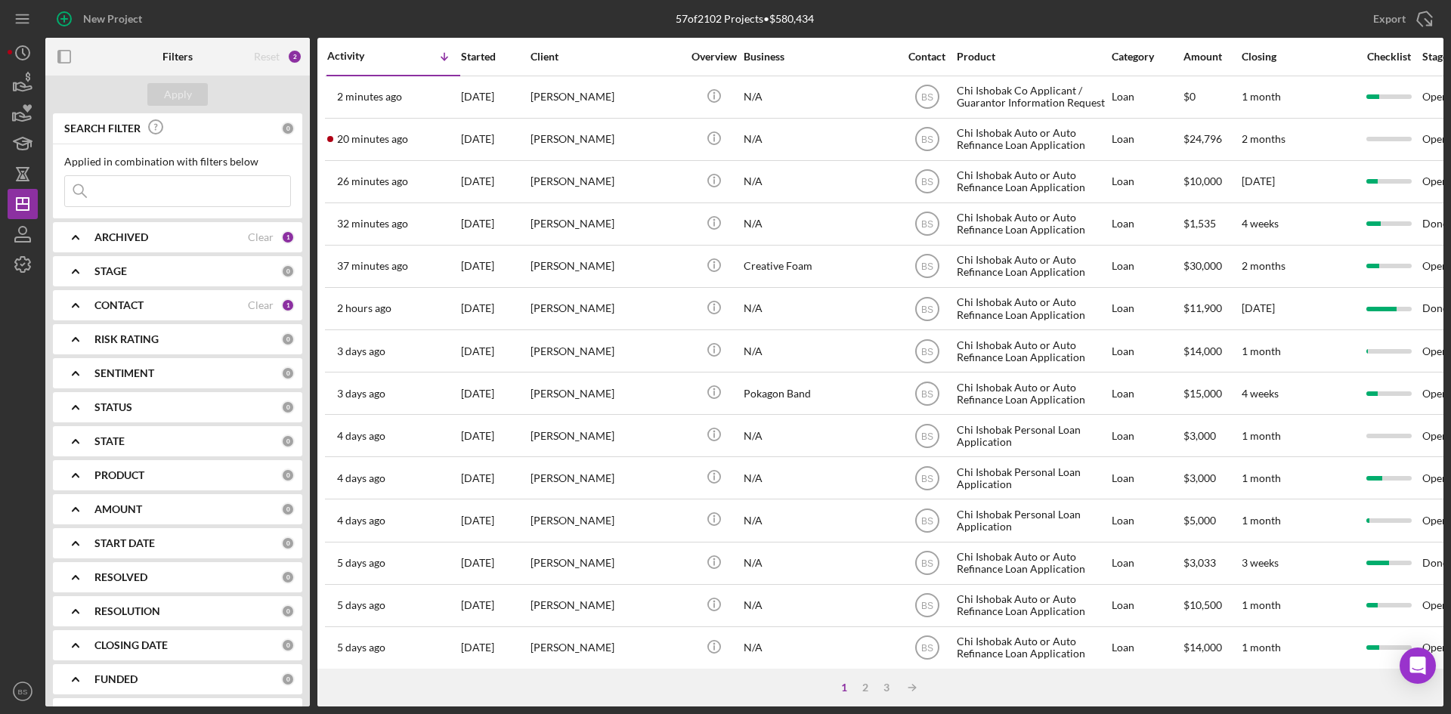
click at [378, 119] on div "20 minutes ago Krystal Gillan" at bounding box center [393, 139] width 132 height 40
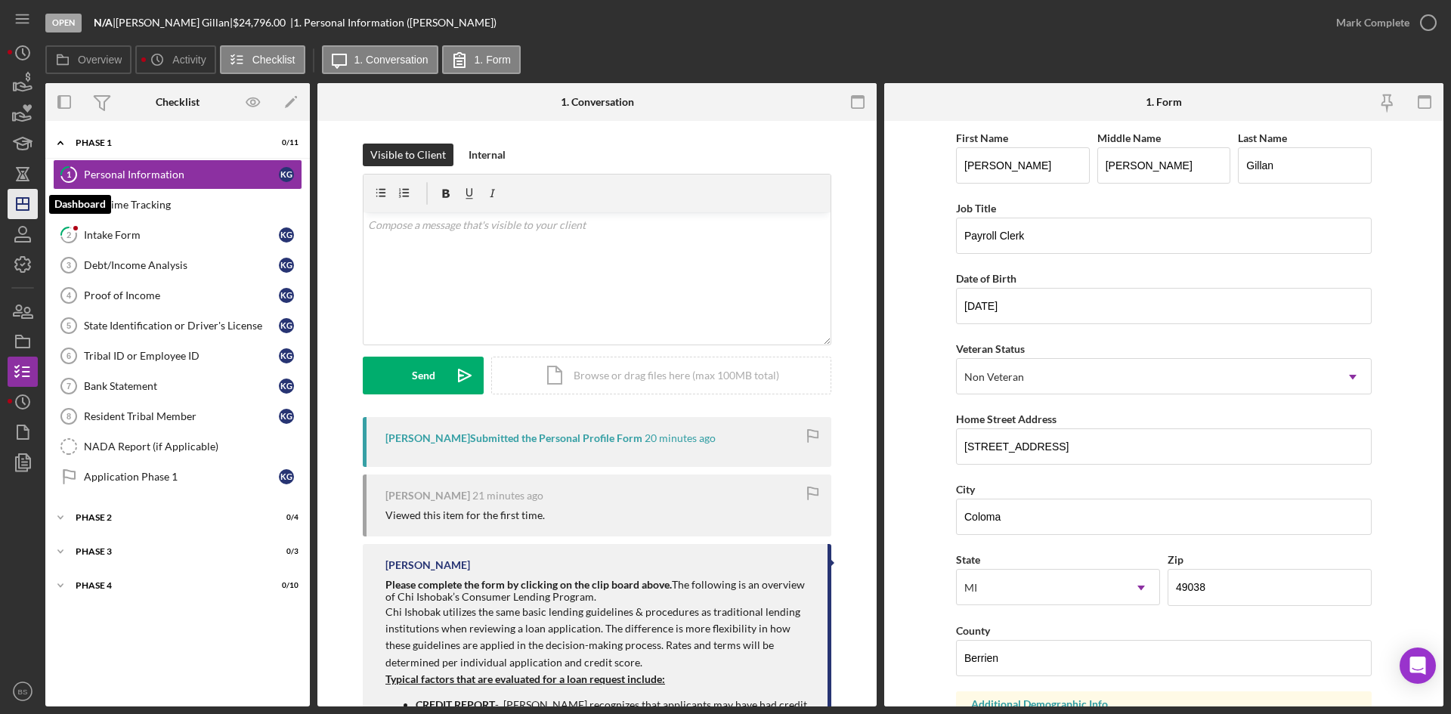
click at [20, 212] on icon "Icon/Dashboard" at bounding box center [23, 204] width 38 height 38
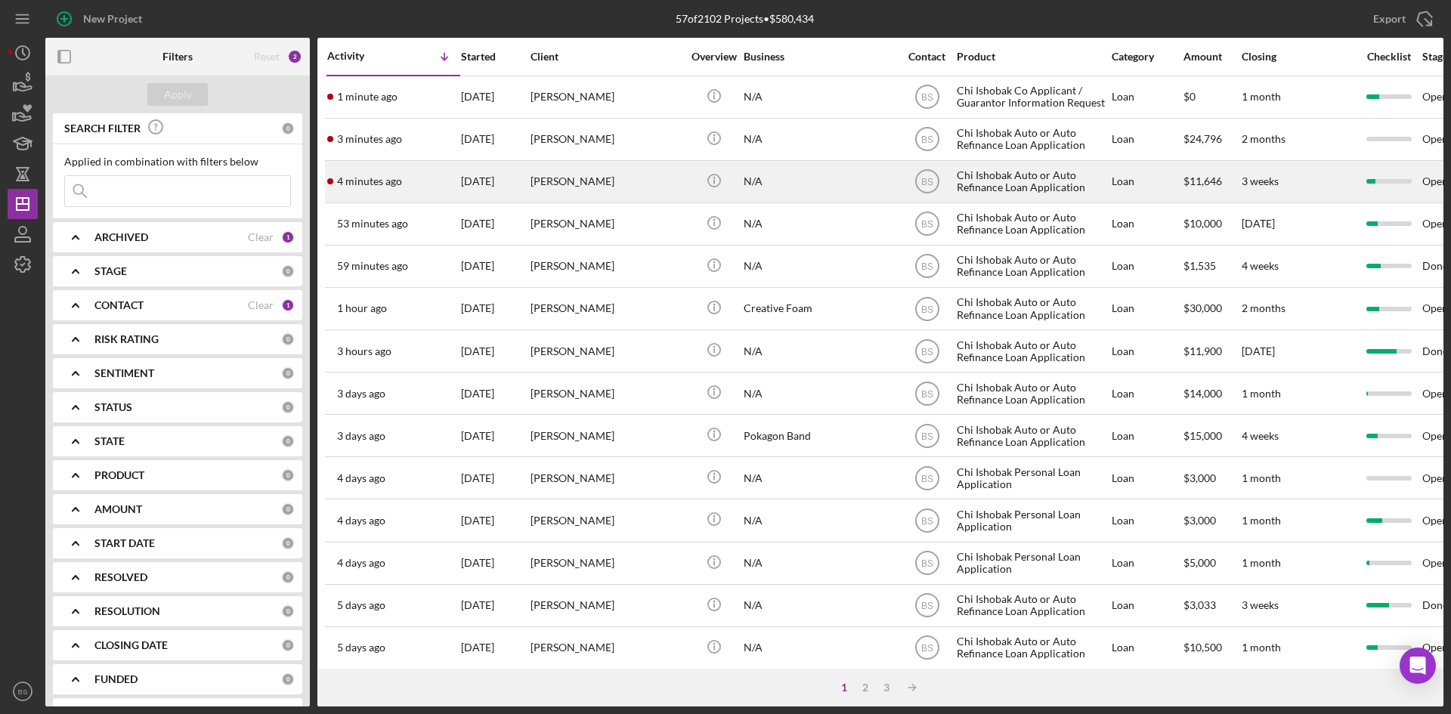
click at [394, 166] on div "4 minutes ago [PERSON_NAME]" at bounding box center [393, 182] width 132 height 40
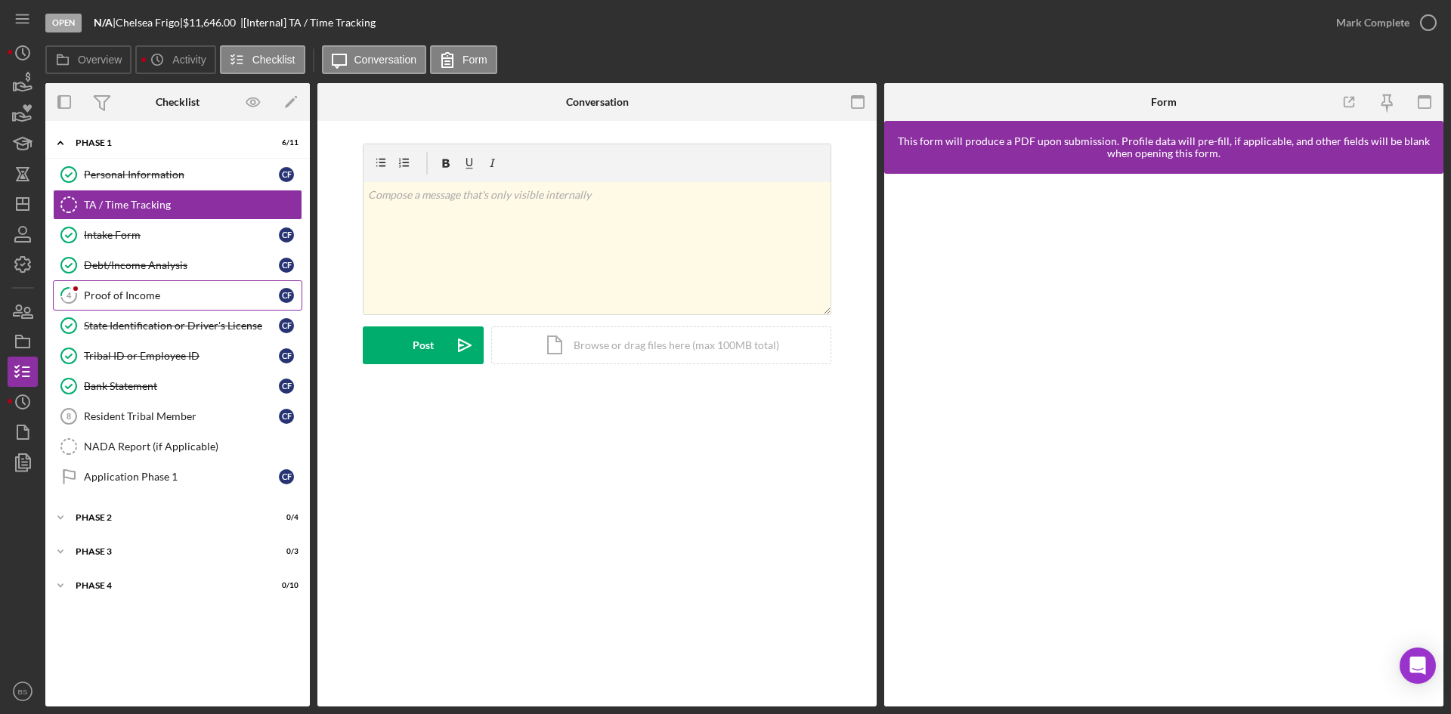
click at [158, 298] on div "Proof of Income" at bounding box center [181, 295] width 195 height 12
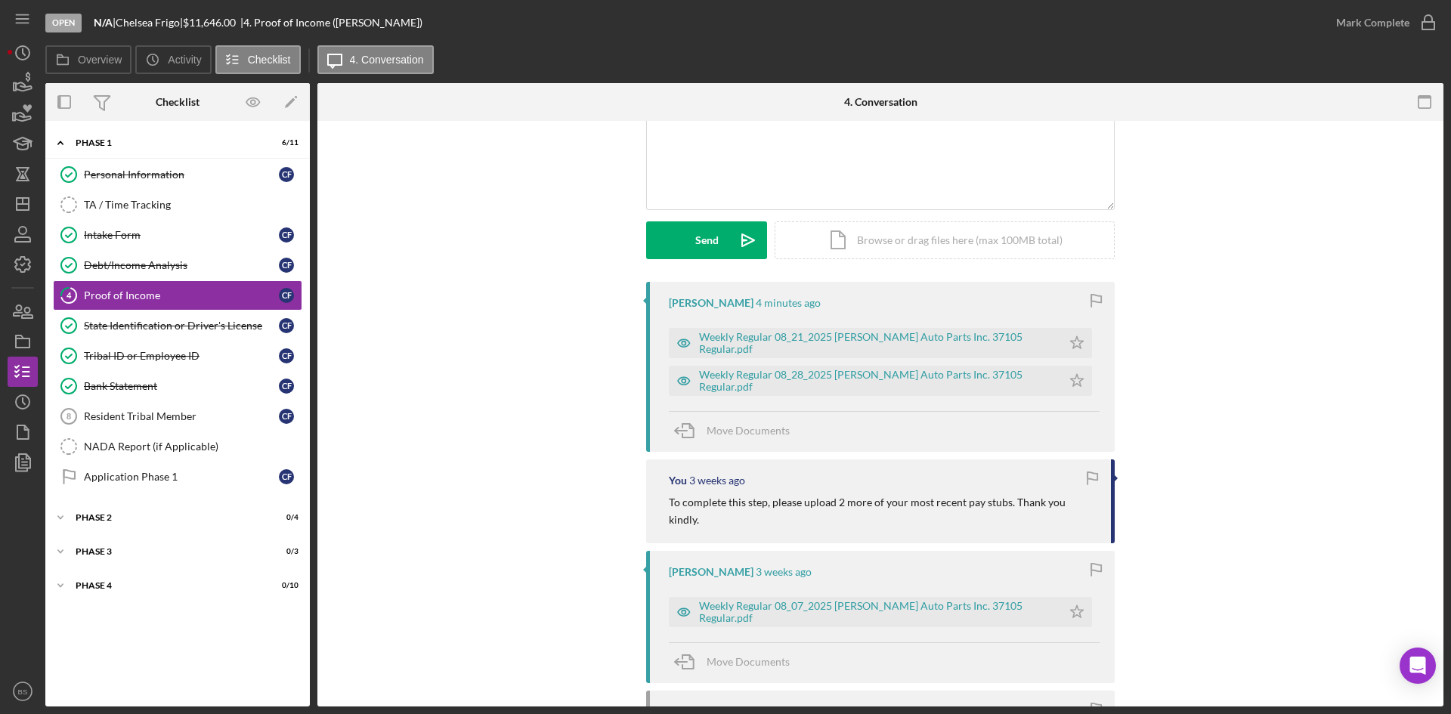
scroll to position [151, 0]
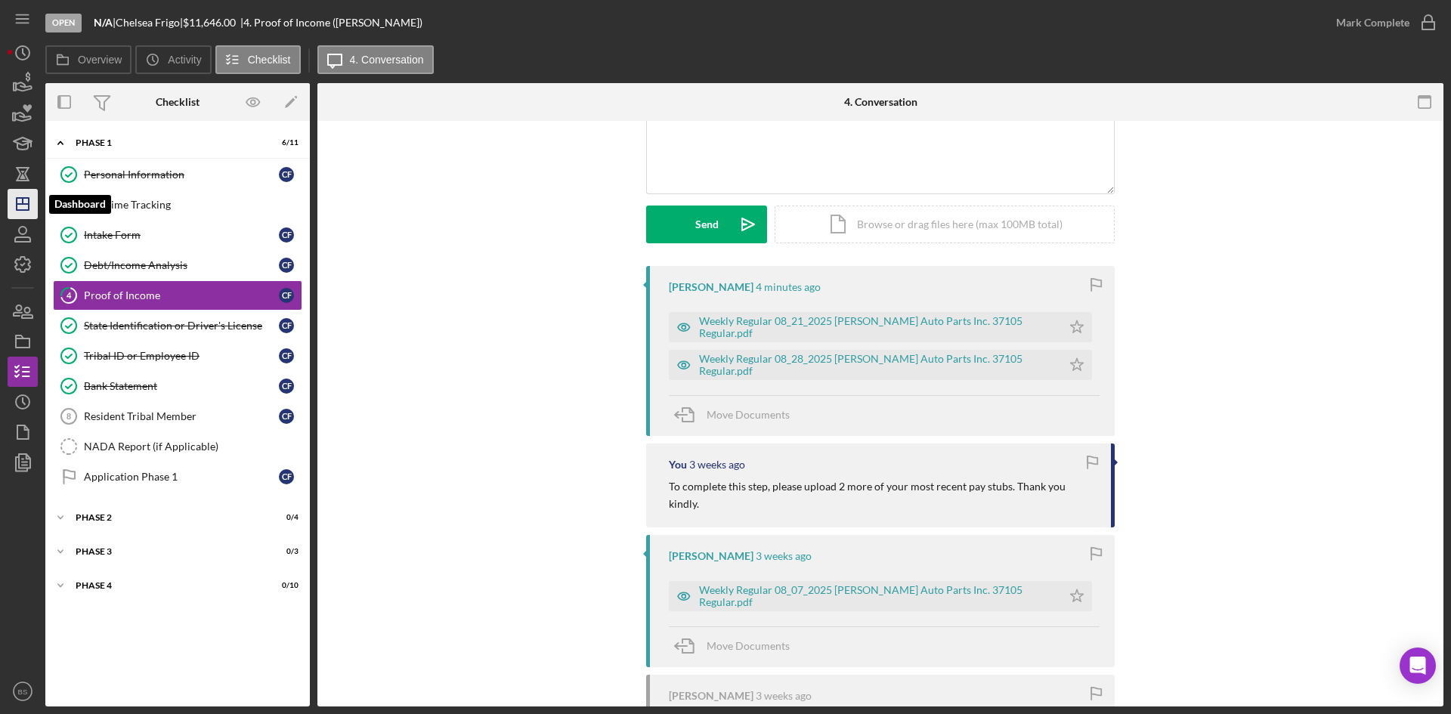
click at [20, 214] on icon "Icon/Dashboard" at bounding box center [23, 204] width 38 height 38
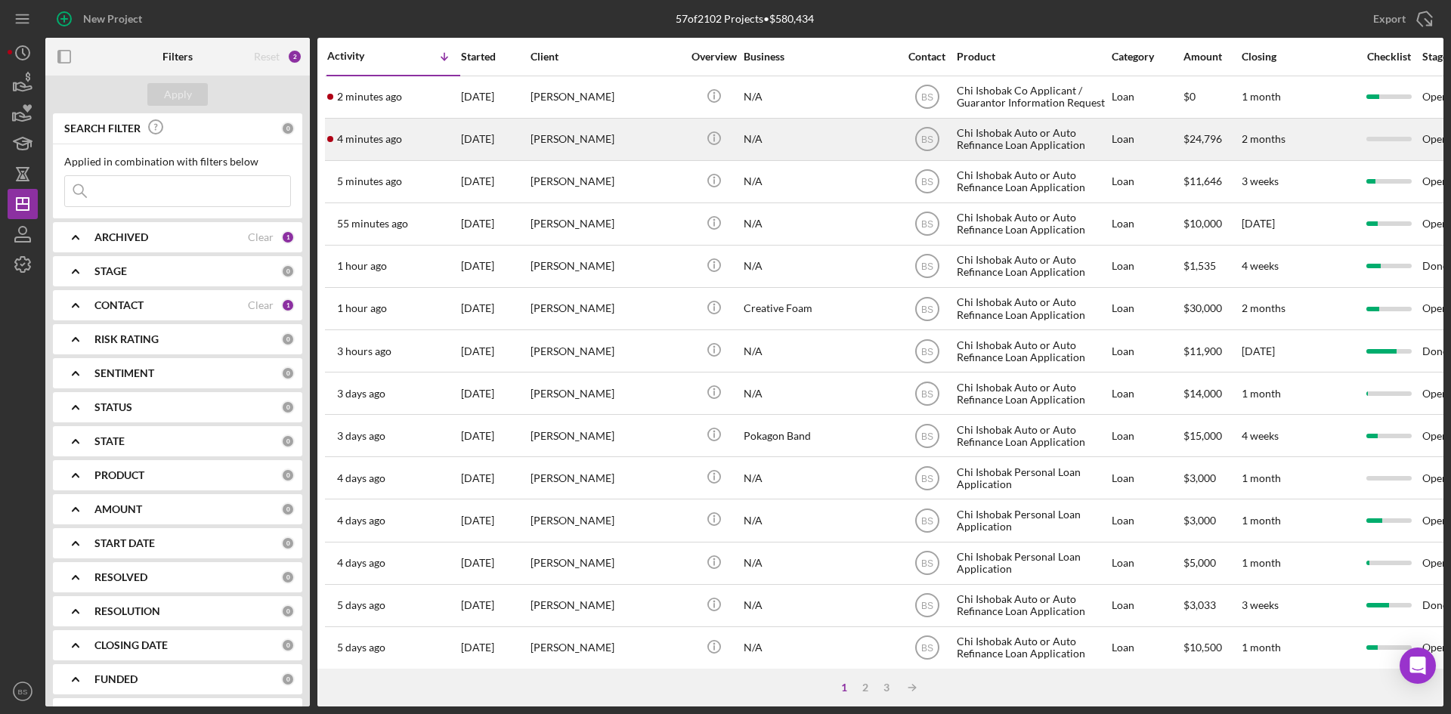
click at [493, 124] on div "[DATE]" at bounding box center [495, 139] width 68 height 40
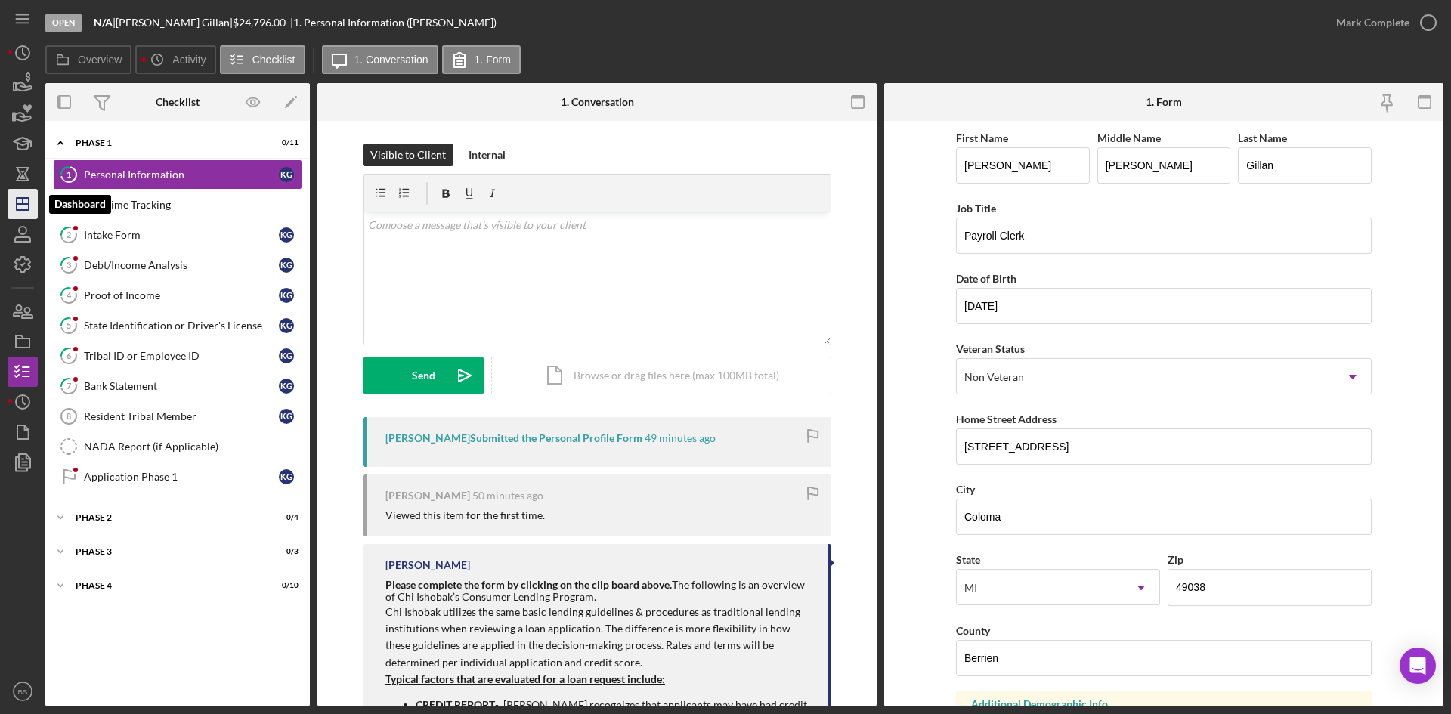
click at [32, 211] on icon "Icon/Dashboard" at bounding box center [23, 204] width 38 height 38
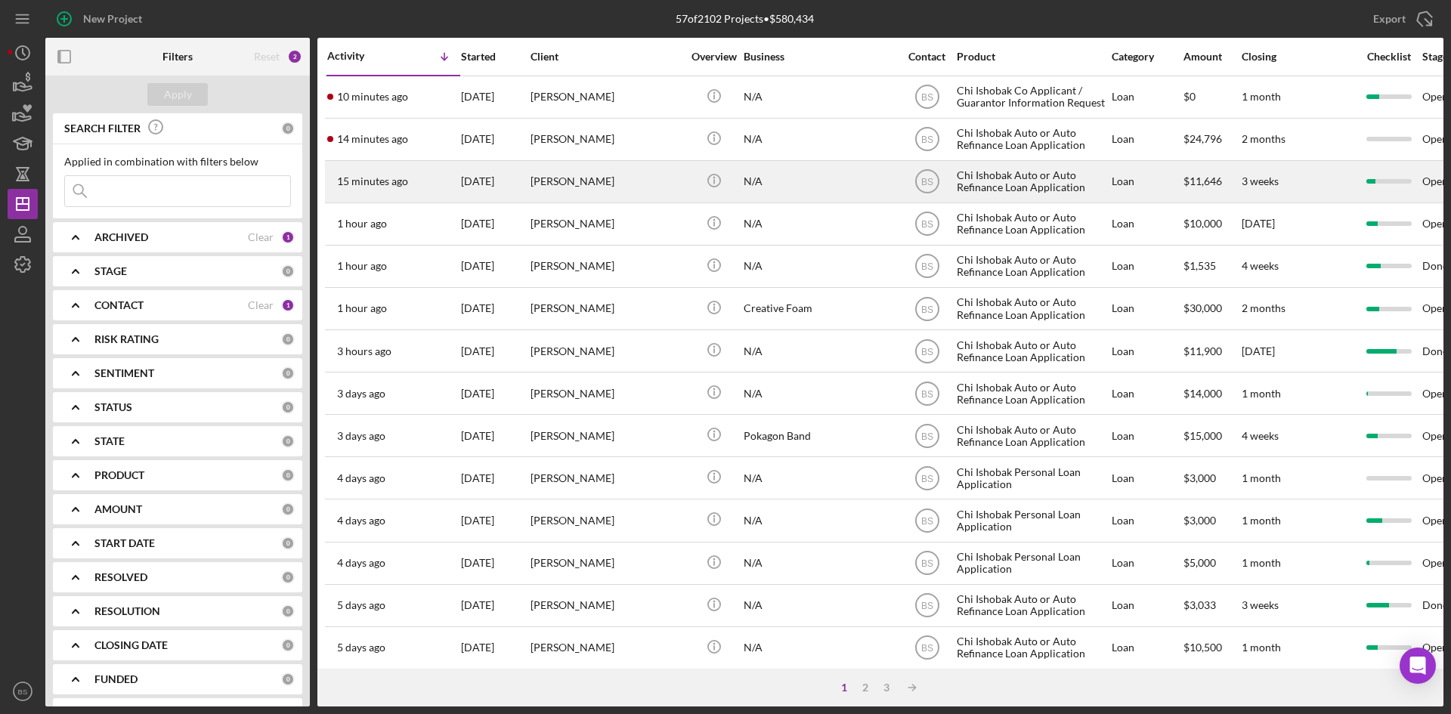
click at [443, 194] on div "15 minutes ago Chelsea Frigo" at bounding box center [393, 182] width 132 height 40
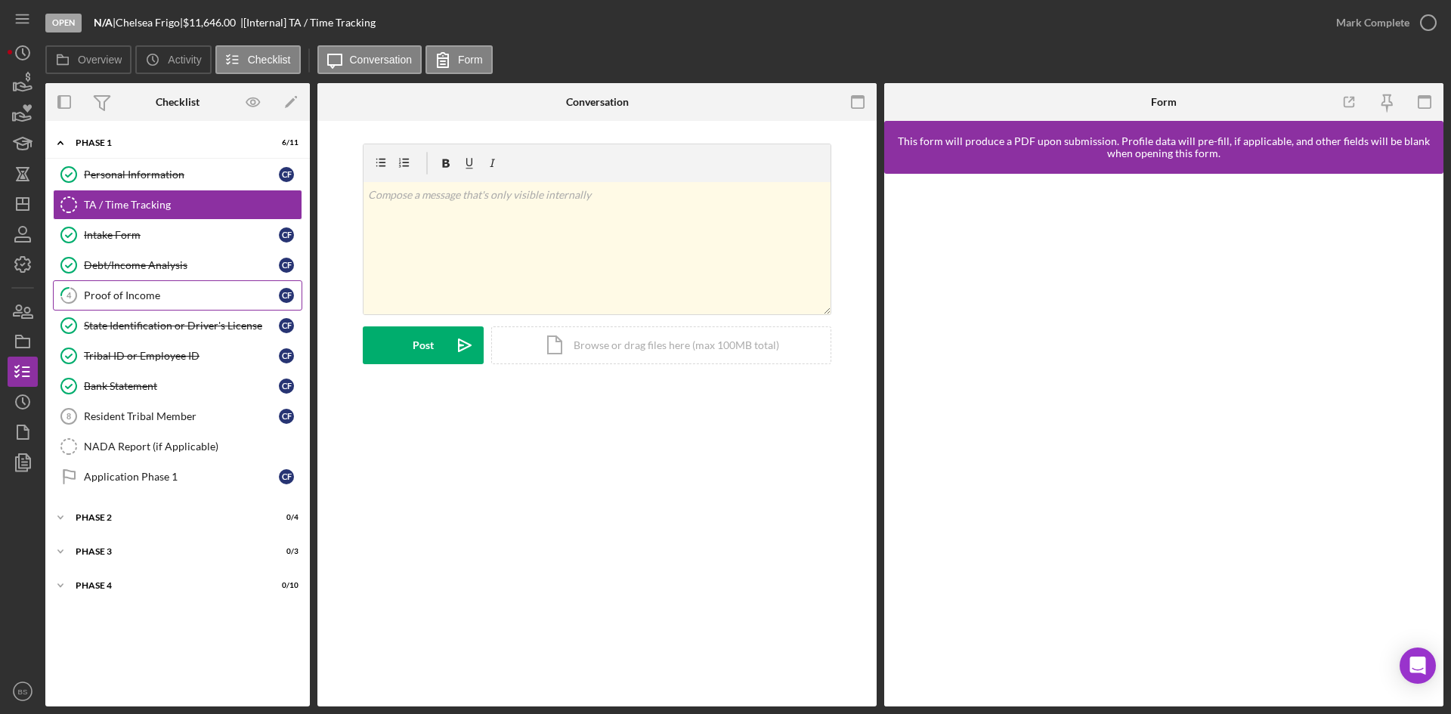
click at [189, 288] on link "4 Proof of Income C F" at bounding box center [177, 295] width 249 height 30
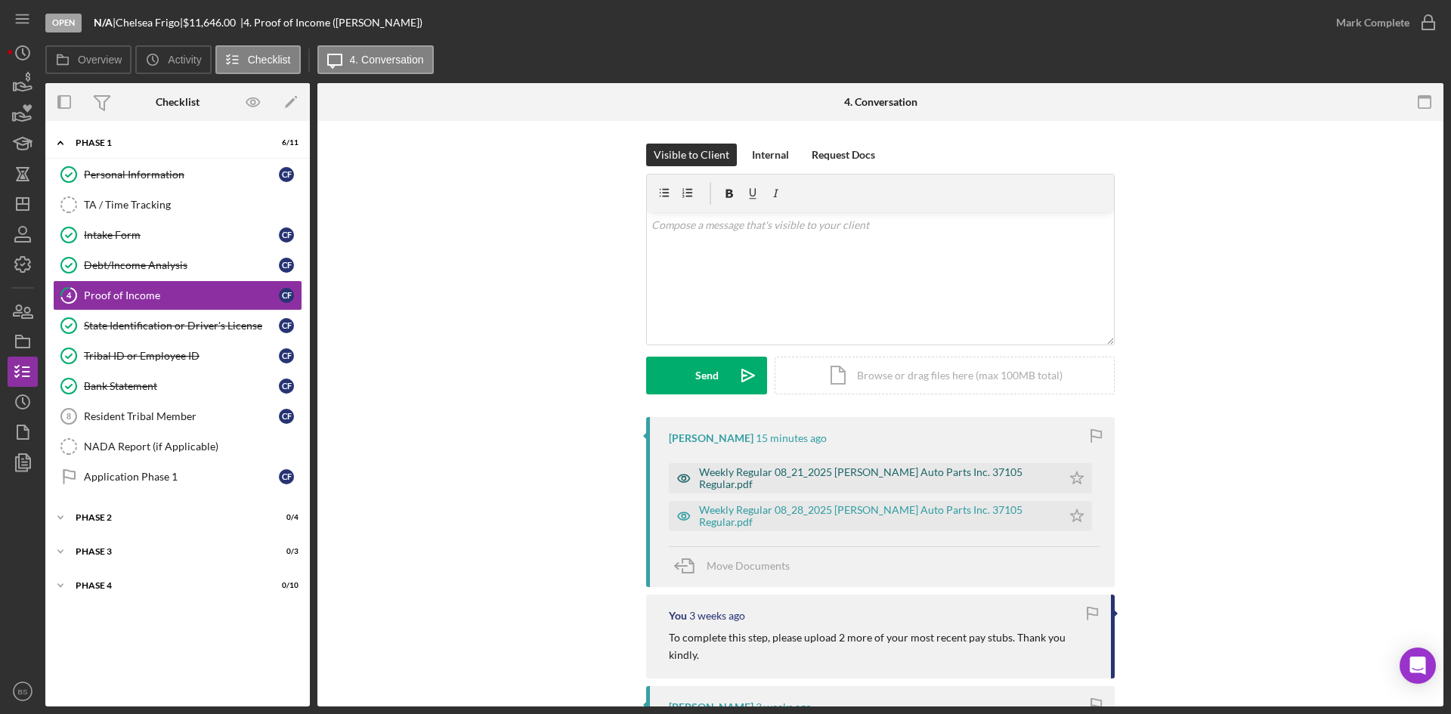
click at [704, 483] on div "Weekly Regular 08_21_2025 Fisher Auto Parts Inc. 37105 Regular.pdf" at bounding box center [876, 478] width 355 height 24
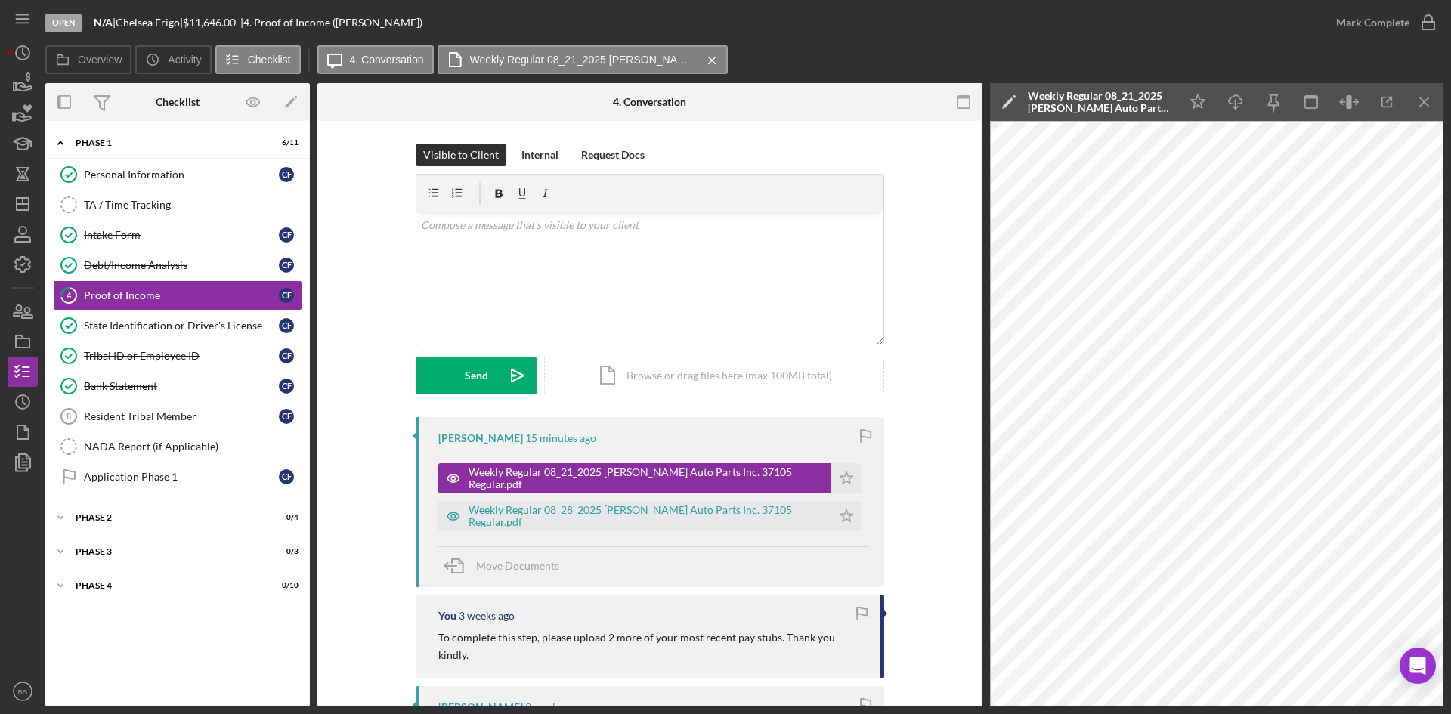
click at [1051, 113] on div "Weekly Regular 08_21_2025 Fisher Auto Parts Inc. 37105 Regular.pdf" at bounding box center [1100, 102] width 144 height 24
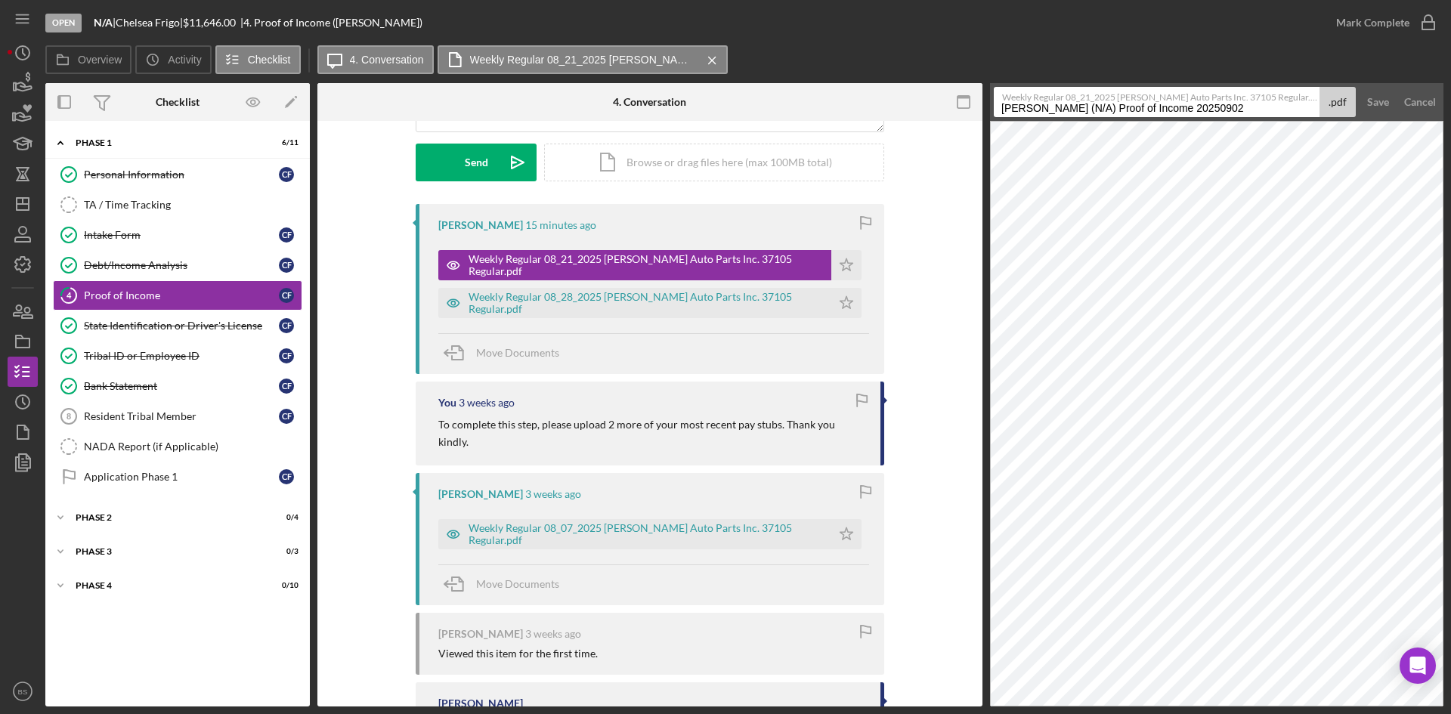
scroll to position [227, 0]
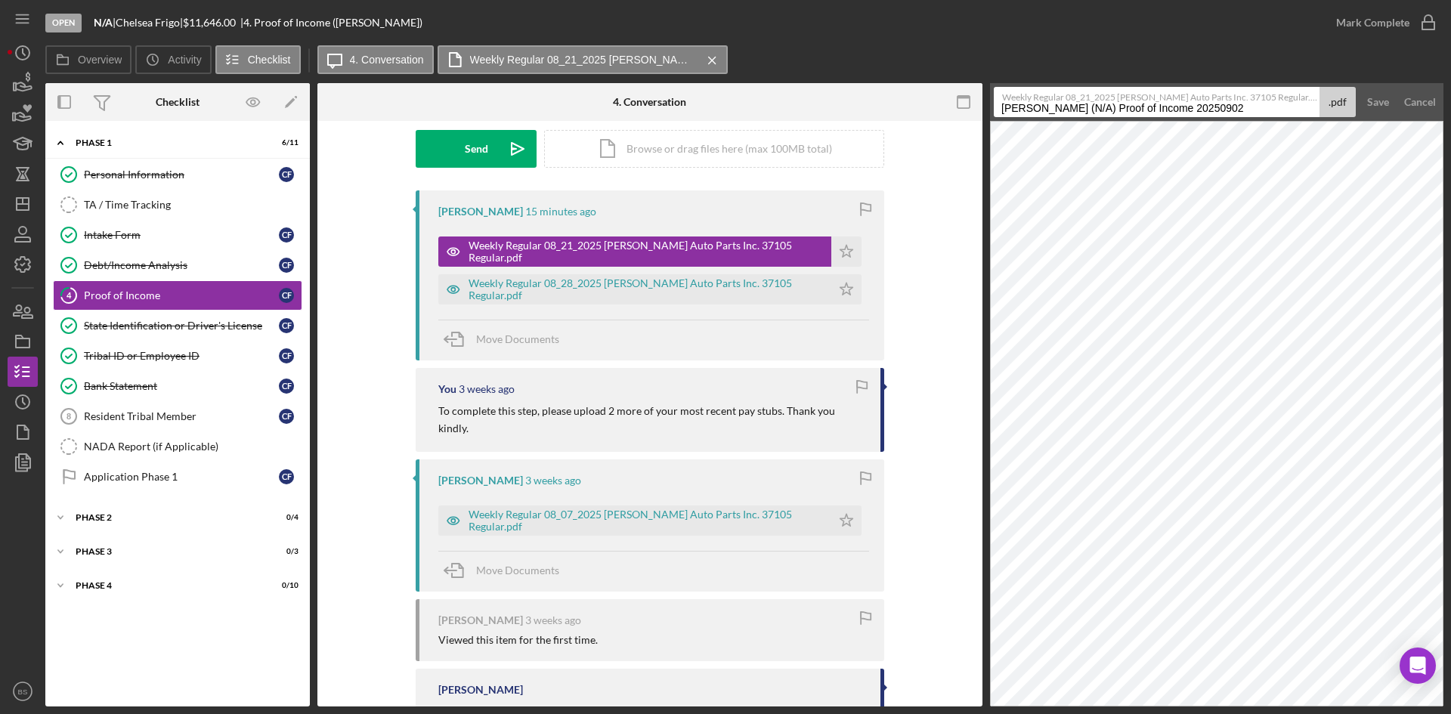
click at [1052, 110] on input "Frigo, Chelsea (N/A) Proof of Income 20250902" at bounding box center [1157, 102] width 326 height 30
type input "08/21"
click at [1380, 110] on div "Save" at bounding box center [1378, 102] width 22 height 30
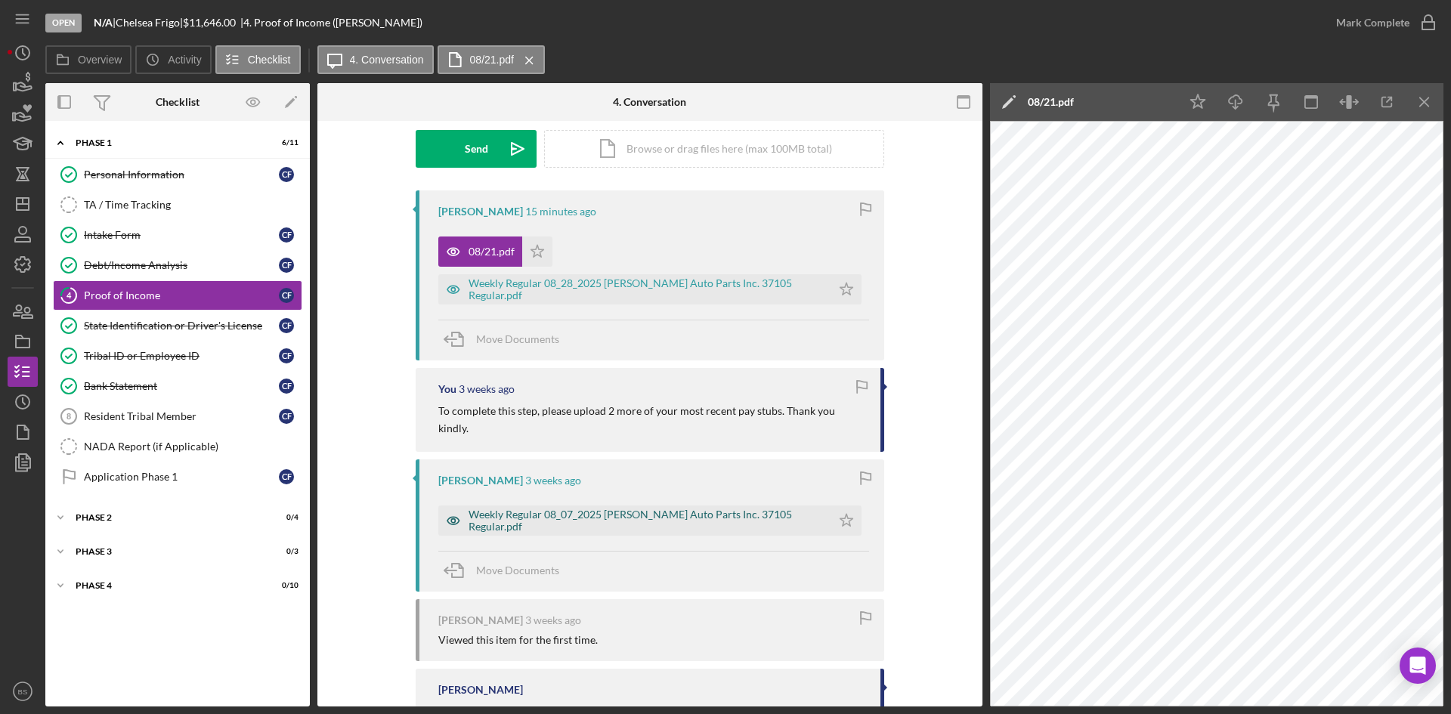
click at [531, 505] on div "Weekly Regular 08_07_2025 Fisher Auto Parts Inc. 37105 Regular.pdf" at bounding box center [634, 520] width 393 height 30
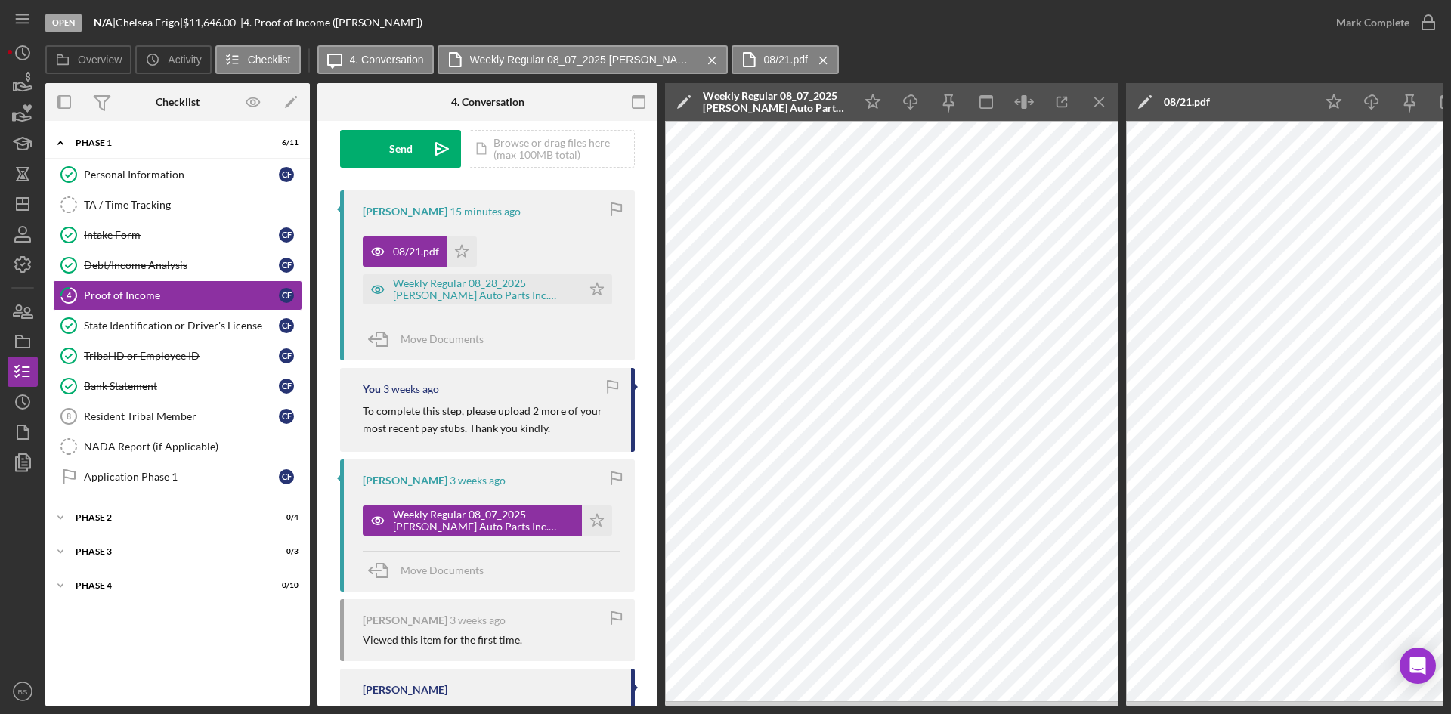
click at [771, 99] on div "Weekly Regular 08_07_2025 Fisher Auto Parts Inc. 37105 Regular.pdf" at bounding box center [775, 102] width 144 height 24
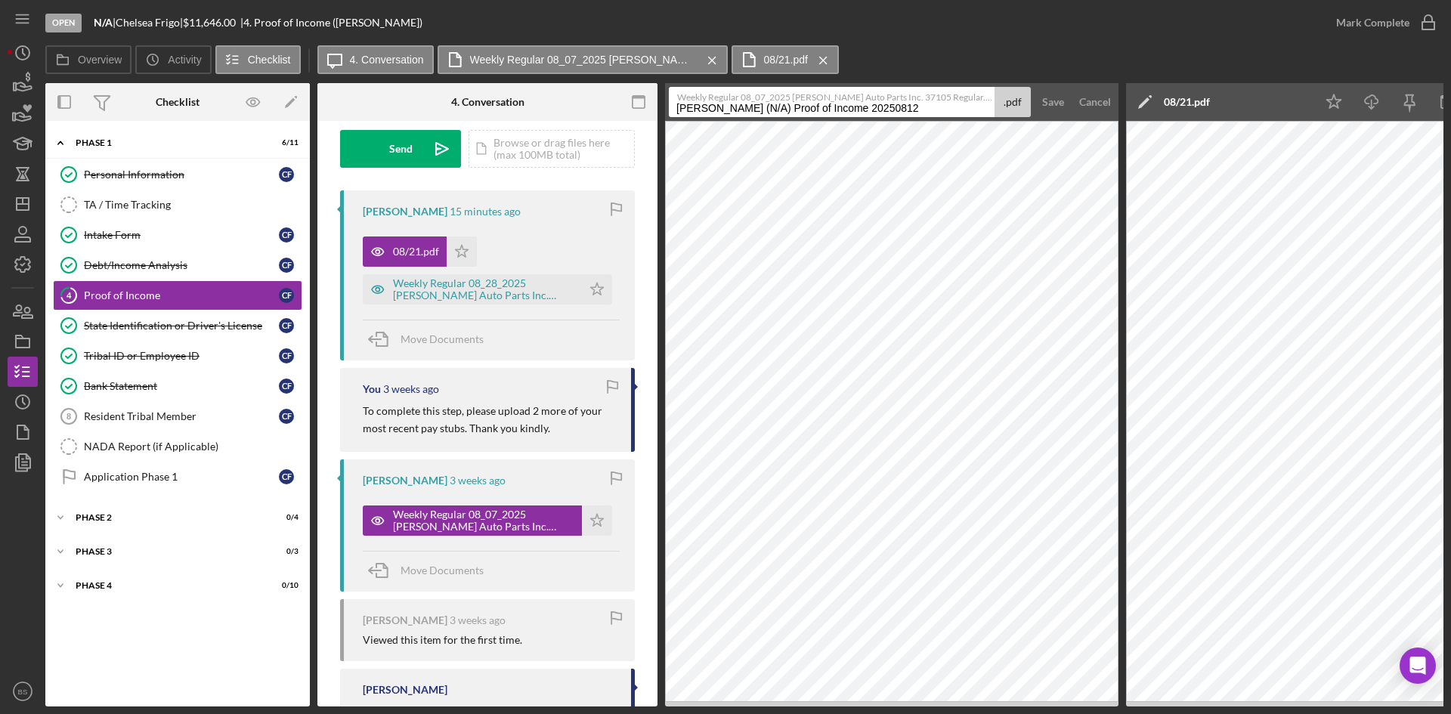
click at [774, 110] on input "Frigo, Chelsea (N/A) Proof of Income 20250812" at bounding box center [832, 102] width 326 height 30
type input "08/07"
click at [1059, 90] on div "Save" at bounding box center [1053, 102] width 22 height 30
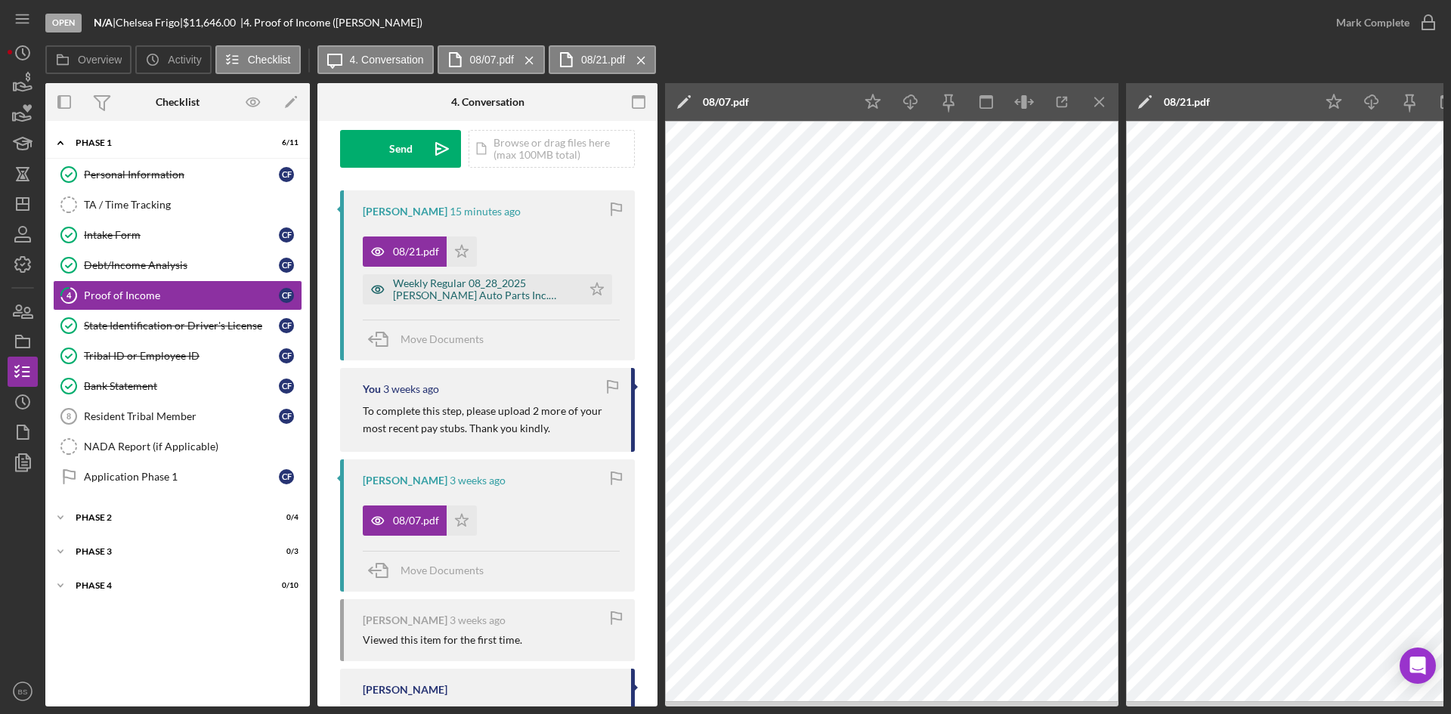
click at [436, 304] on div "Weekly Regular 08_28_2025 Fisher Auto Parts Inc. 37105 Regular.pdf" at bounding box center [472, 289] width 219 height 30
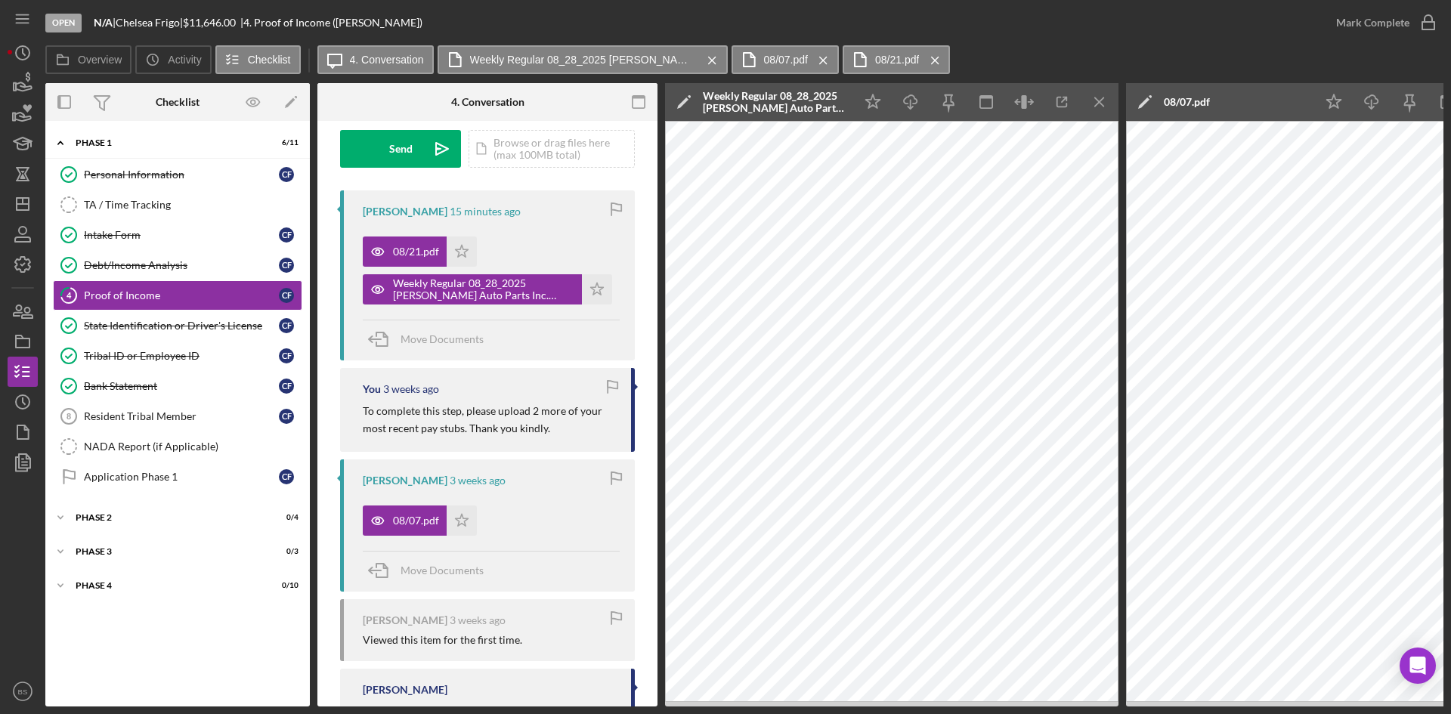
click at [737, 97] on div "Weekly Regular 08_28_2025 Fisher Auto Parts Inc. 37105 Regular.pdf" at bounding box center [775, 102] width 144 height 24
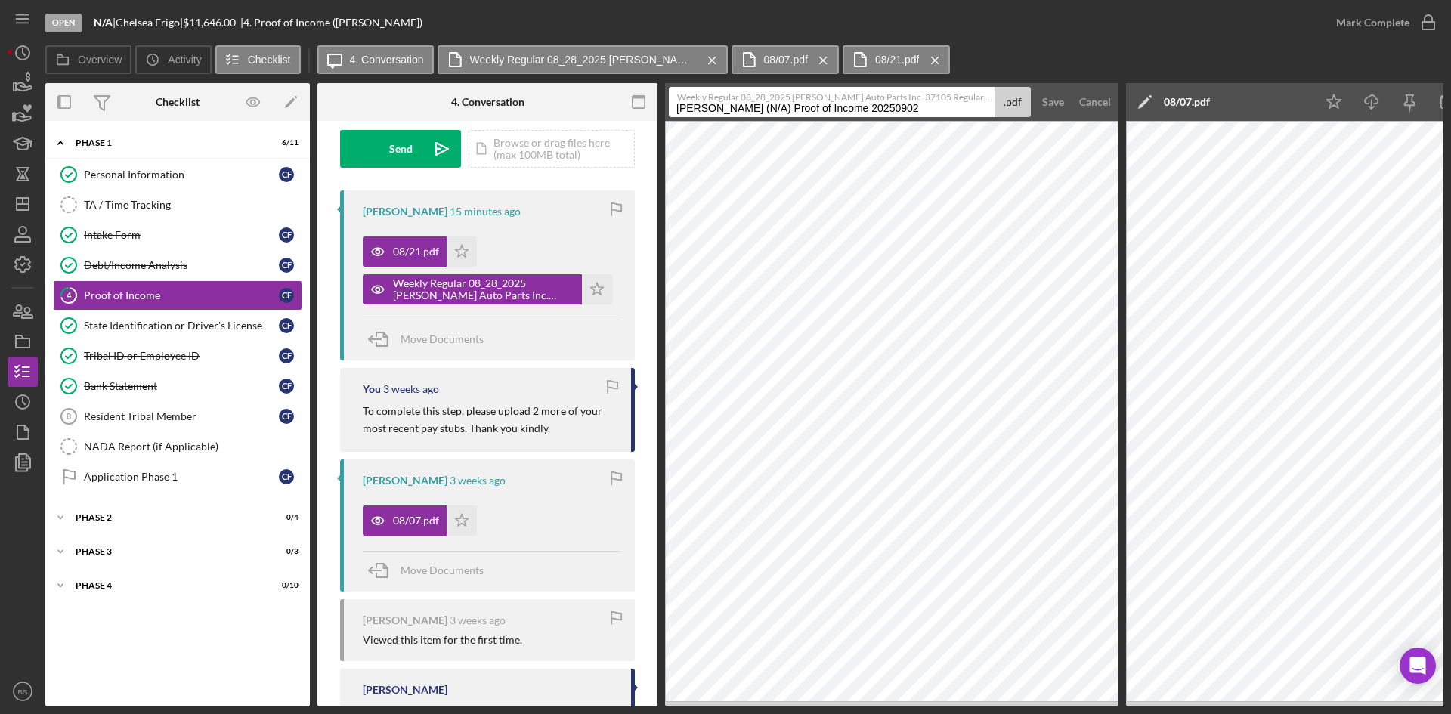
click at [745, 112] on input "Frigo, Chelsea (N/A) Proof of Income 20250902" at bounding box center [832, 102] width 326 height 30
type input "08/28"
click at [1061, 97] on div "Save" at bounding box center [1053, 102] width 22 height 30
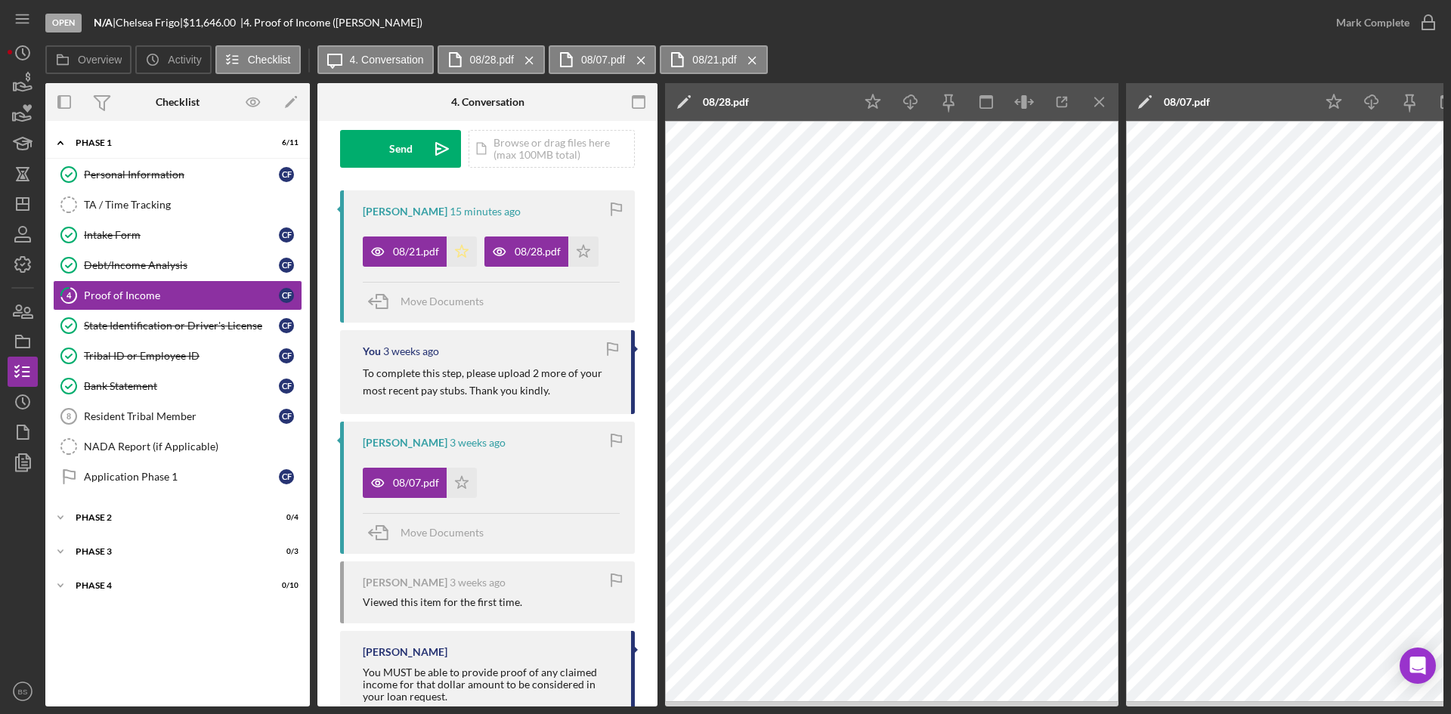
click at [461, 246] on polygon "button" at bounding box center [462, 251] width 13 height 12
click at [210, 246] on link "Intake Form Intake Form C F" at bounding box center [177, 235] width 249 height 30
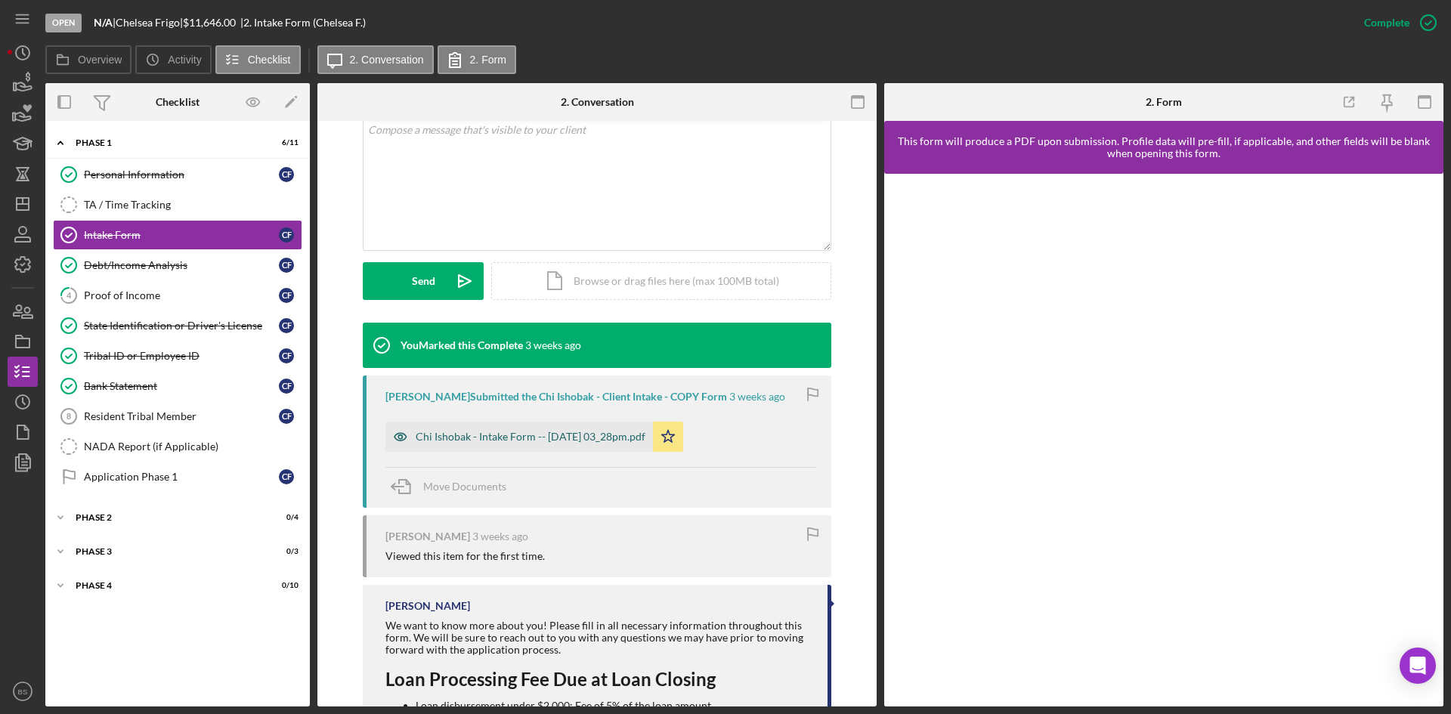
click at [584, 427] on div "Chi Ishobak - Intake Form -- [DATE] 03_28pm.pdf" at bounding box center [518, 437] width 267 height 30
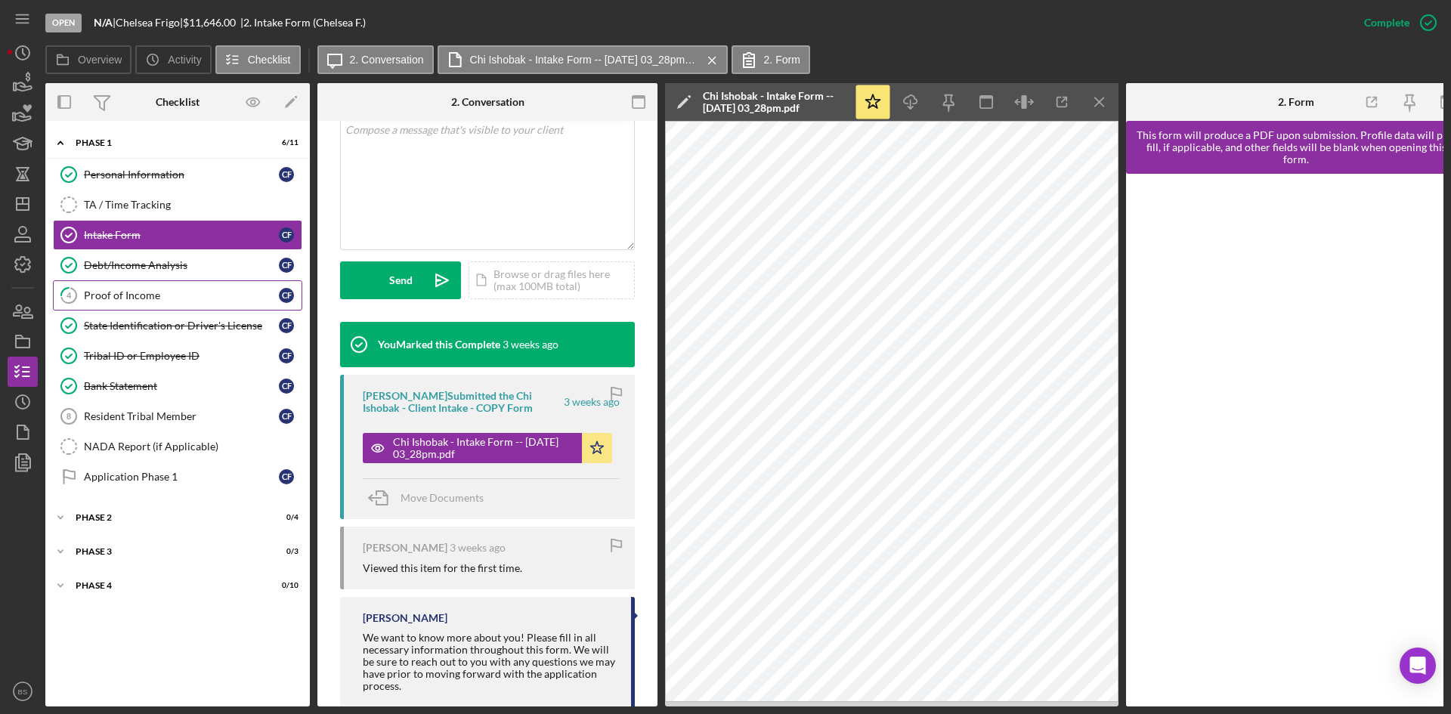
click at [257, 285] on link "4 Proof of Income C F" at bounding box center [177, 295] width 249 height 30
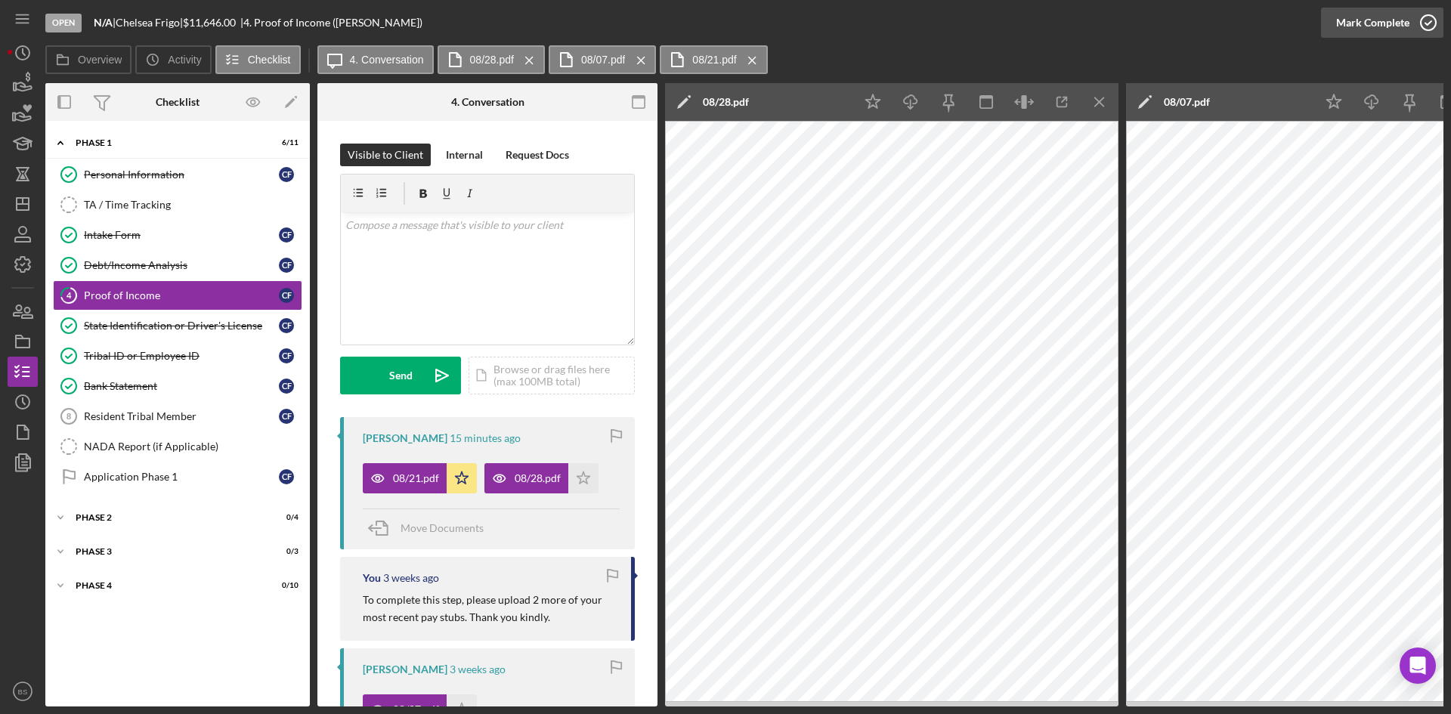
click at [1380, 26] on div "Mark Complete" at bounding box center [1372, 23] width 73 height 30
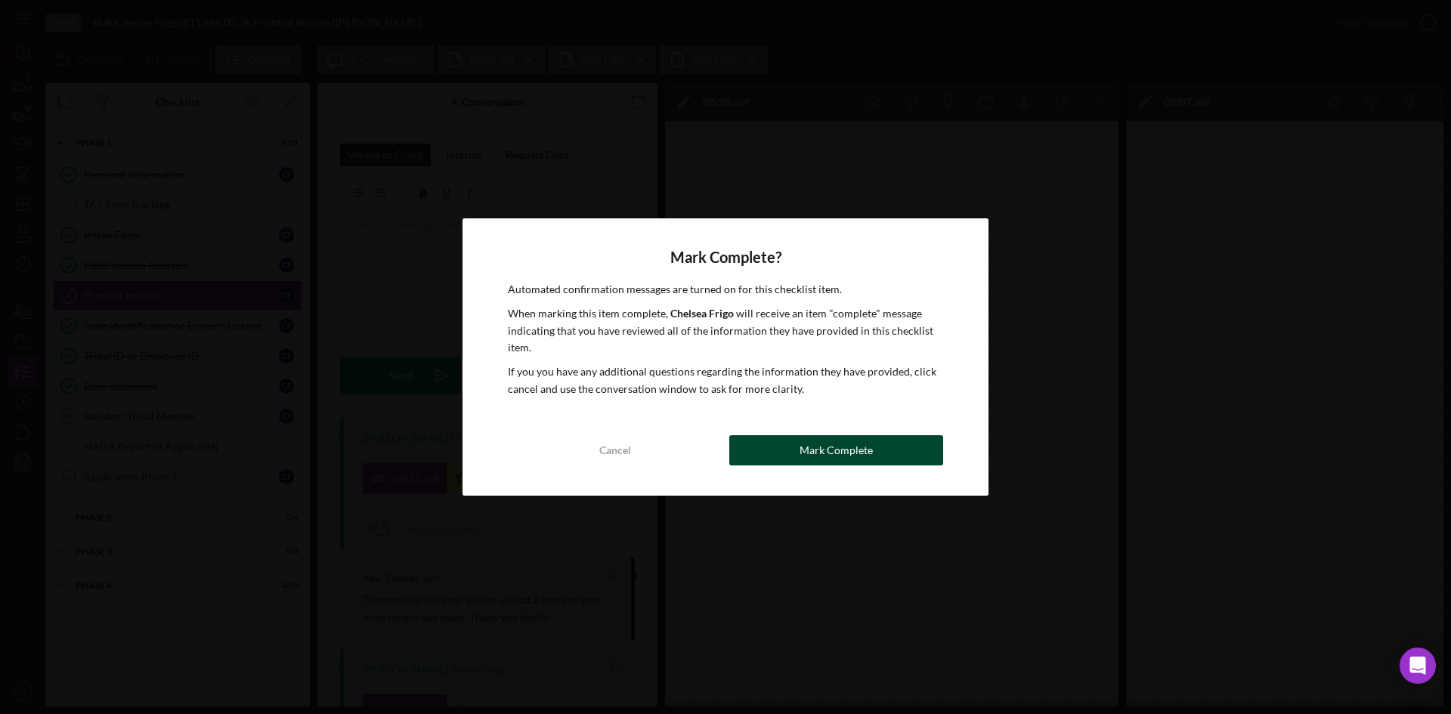
click at [750, 452] on button "Mark Complete" at bounding box center [836, 450] width 214 height 30
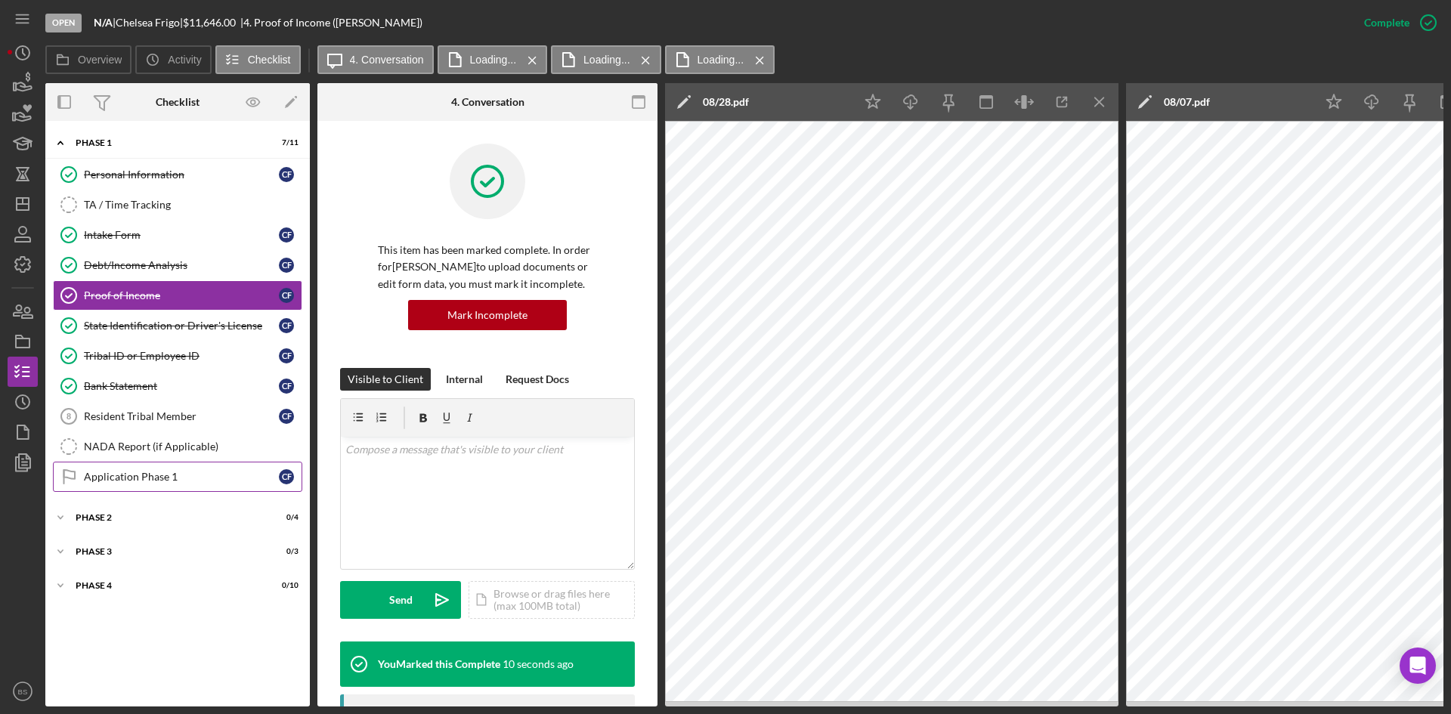
drag, startPoint x: 171, startPoint y: 468, endPoint x: 189, endPoint y: 468, distance: 18.1
click at [171, 468] on link "Application Phase 1 Application Phase 1 C F" at bounding box center [177, 477] width 249 height 30
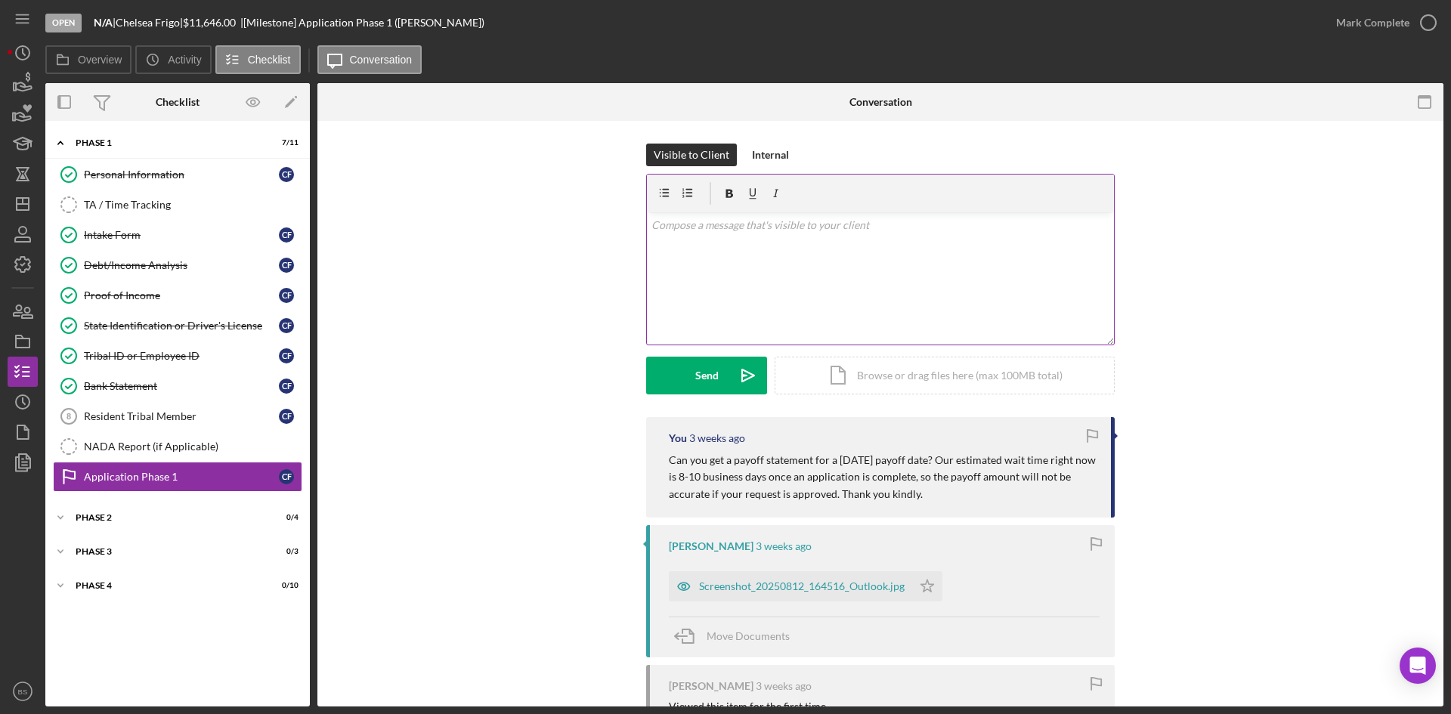
click at [764, 316] on div "v Color teal Color pink Remove color Add row above Add row below Add column bef…" at bounding box center [880, 278] width 467 height 132
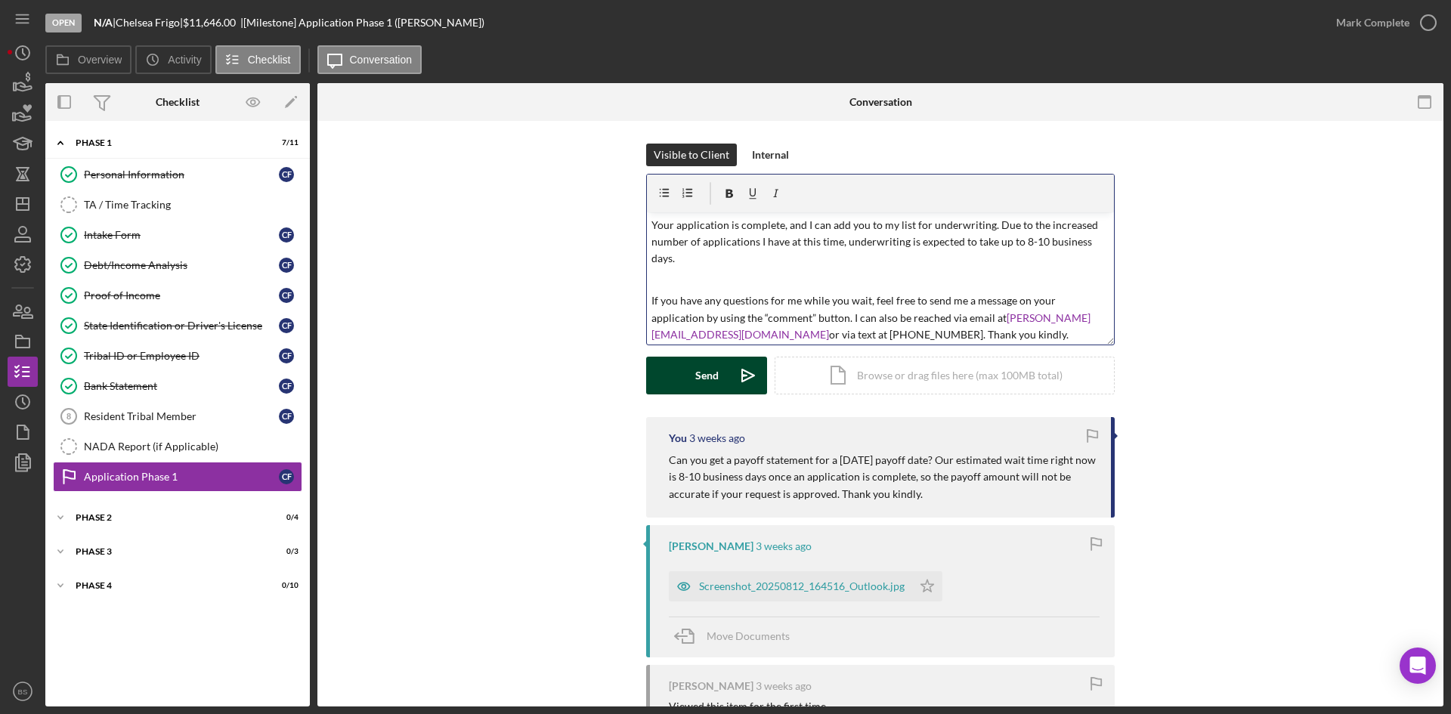
click at [717, 368] on button "Send Icon/icon-invite-send" at bounding box center [706, 376] width 121 height 38
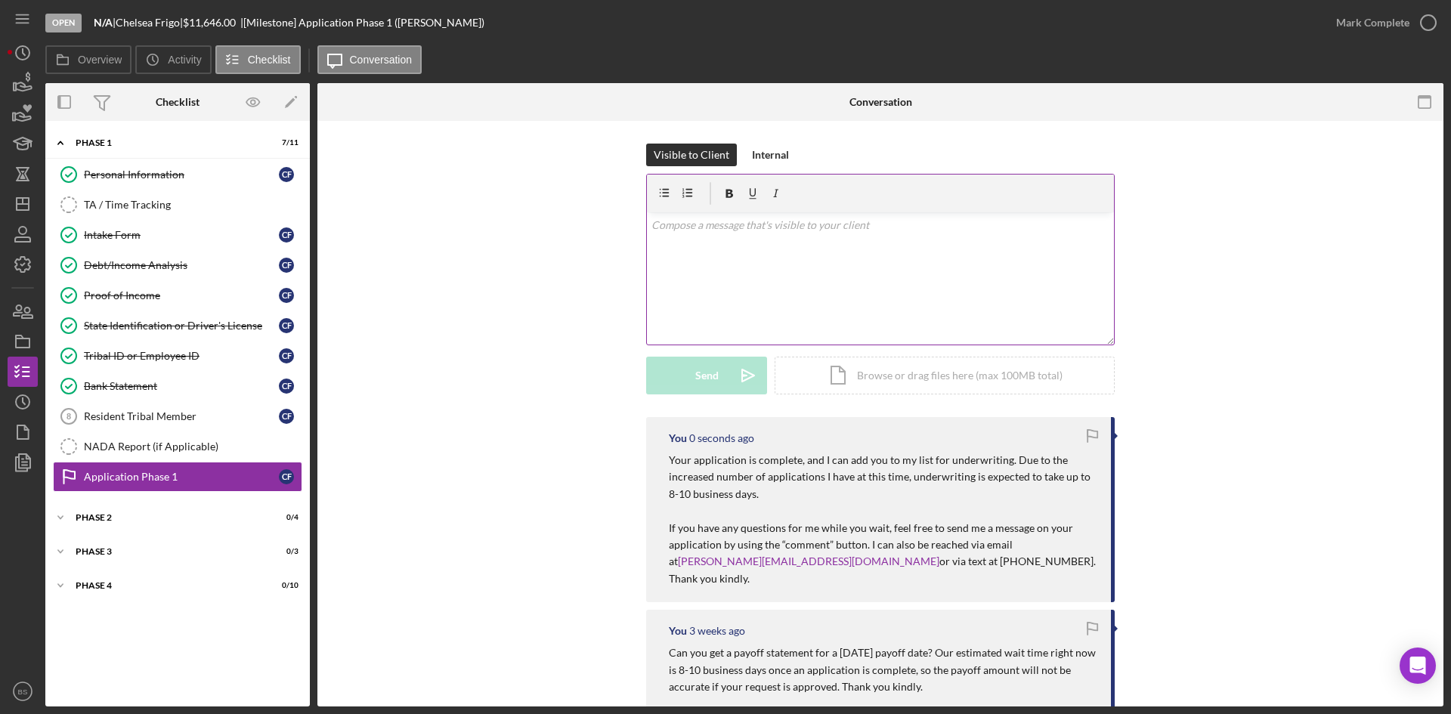
click at [753, 317] on div "v Color teal Color pink Remove color Add row above Add row below Add column bef…" at bounding box center [880, 278] width 467 height 132
click at [19, 199] on polygon "button" at bounding box center [23, 204] width 12 height 12
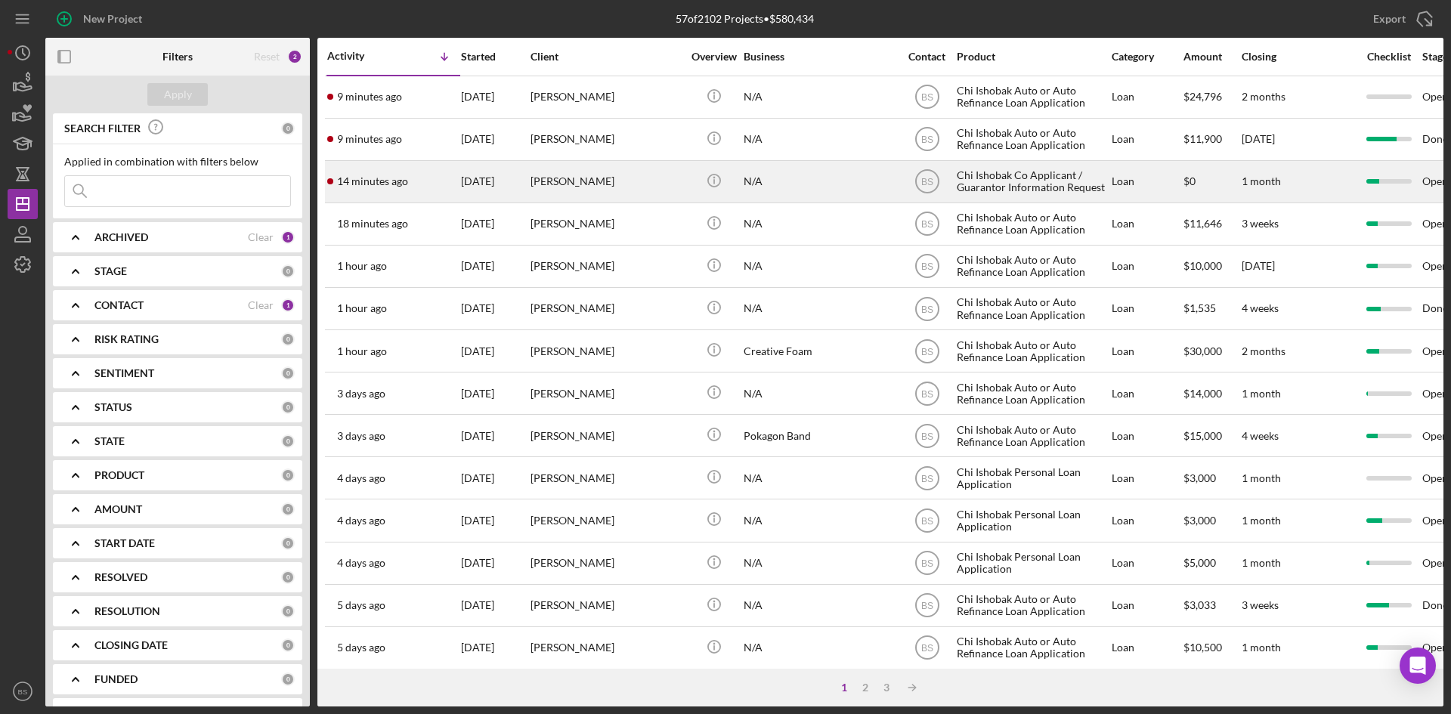
click at [378, 193] on div "14 minutes ago Mandy Henslee" at bounding box center [393, 182] width 132 height 40
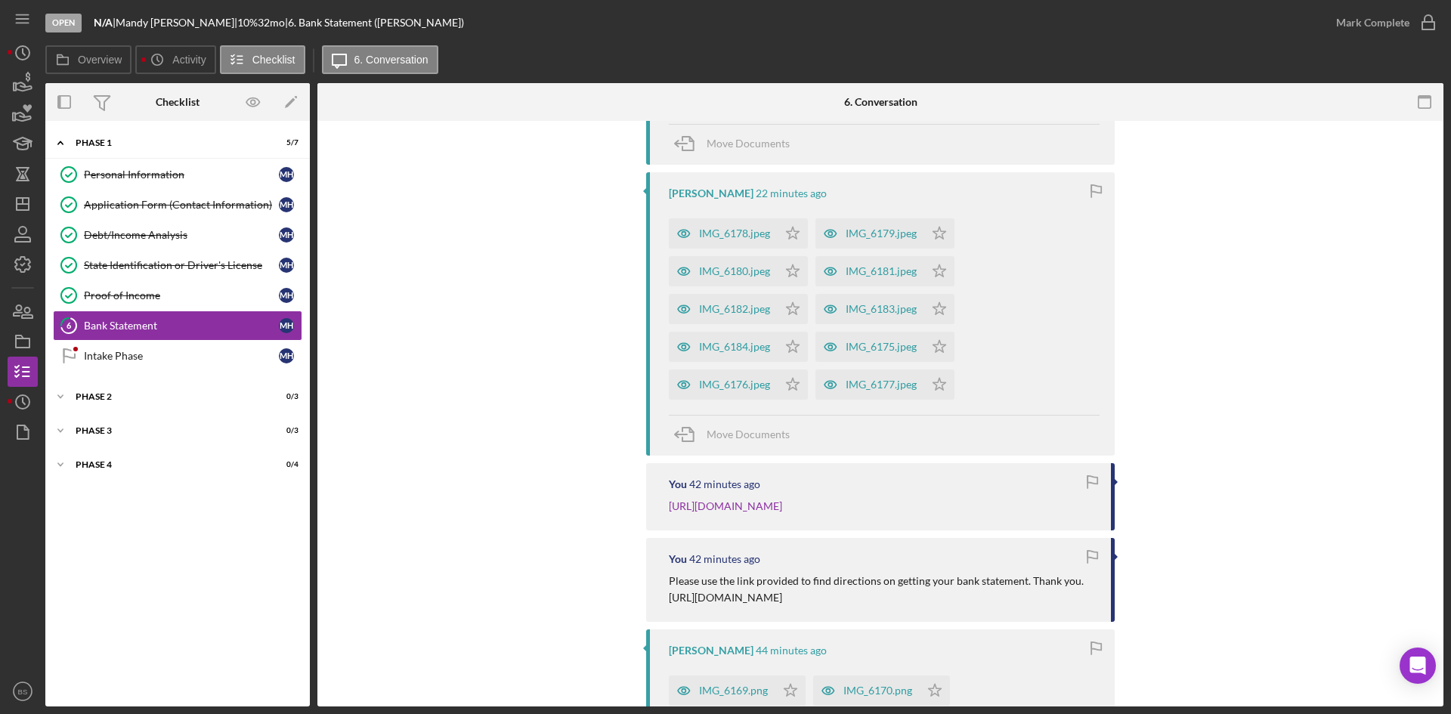
scroll to position [604, 0]
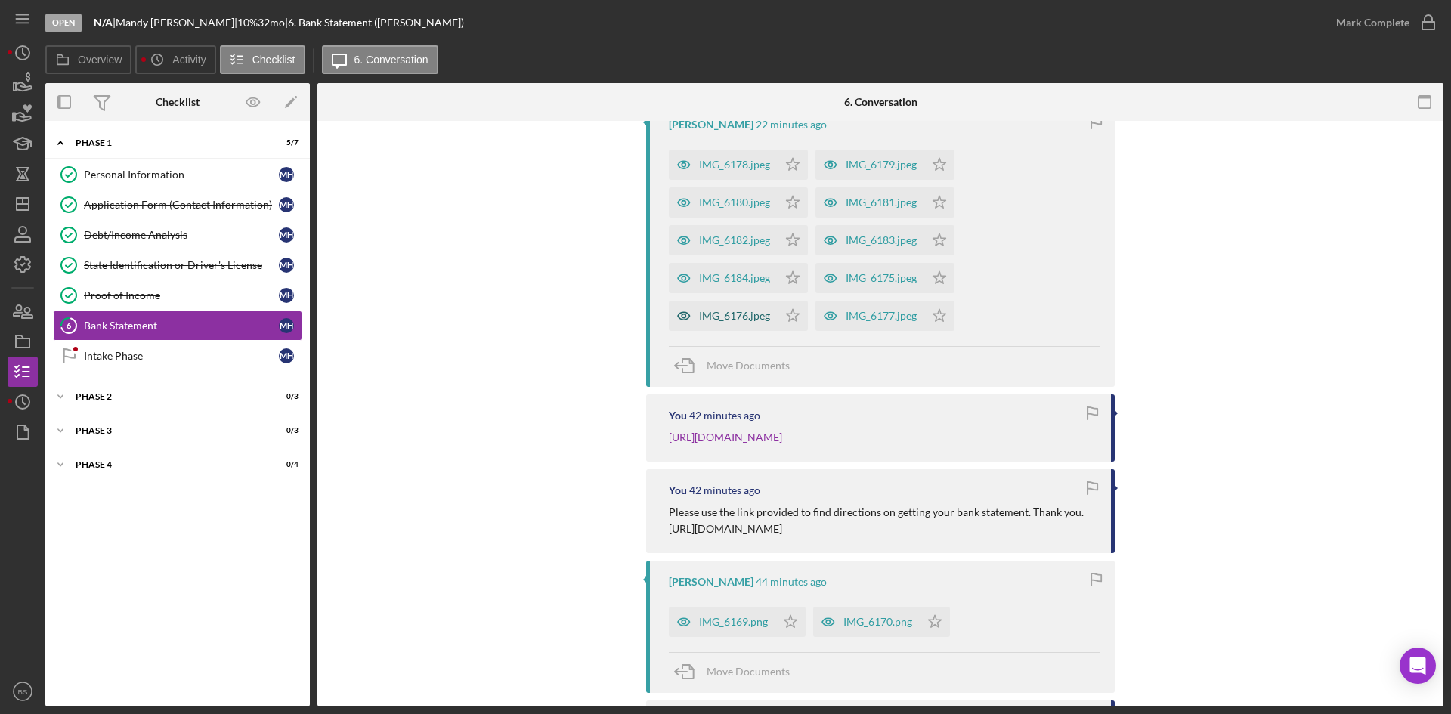
click at [703, 320] on div "IMG_6176.jpeg" at bounding box center [734, 316] width 71 height 12
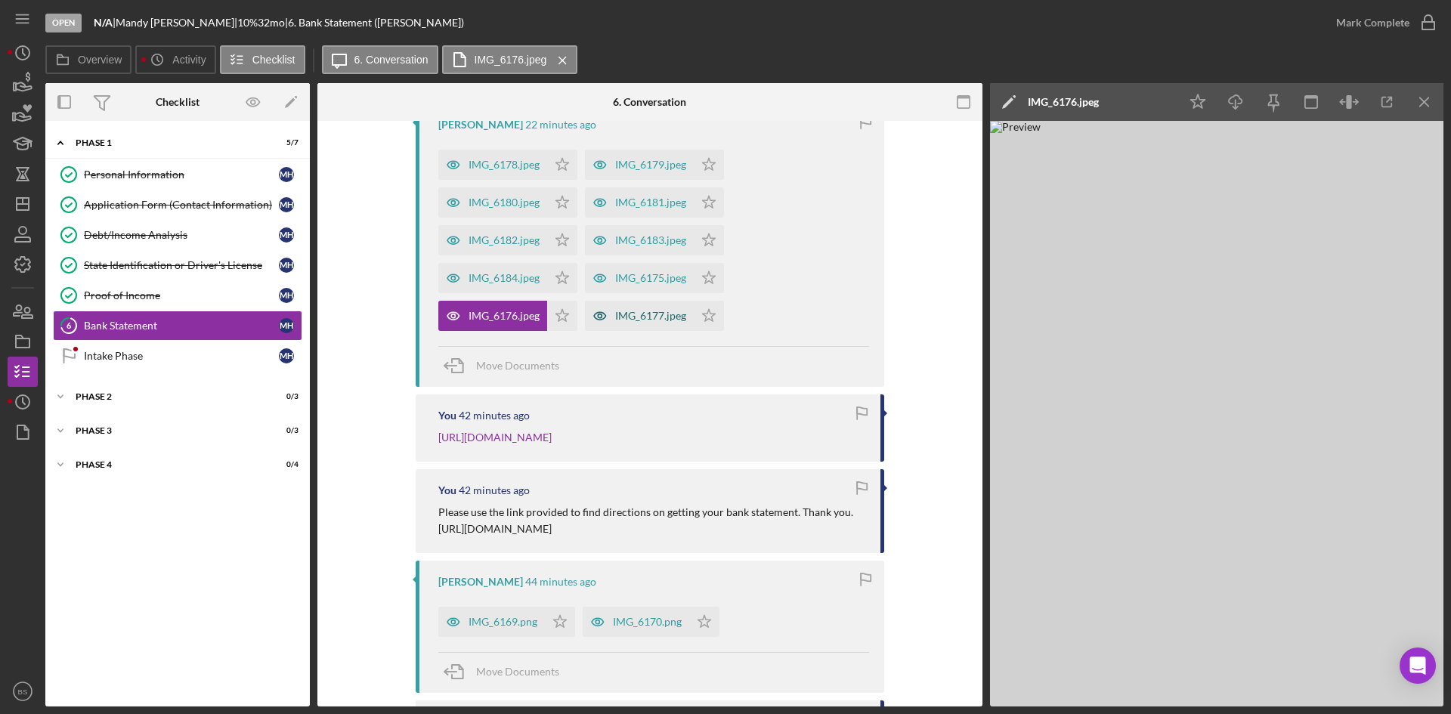
click at [671, 318] on div "IMG_6177.jpeg" at bounding box center [650, 316] width 71 height 12
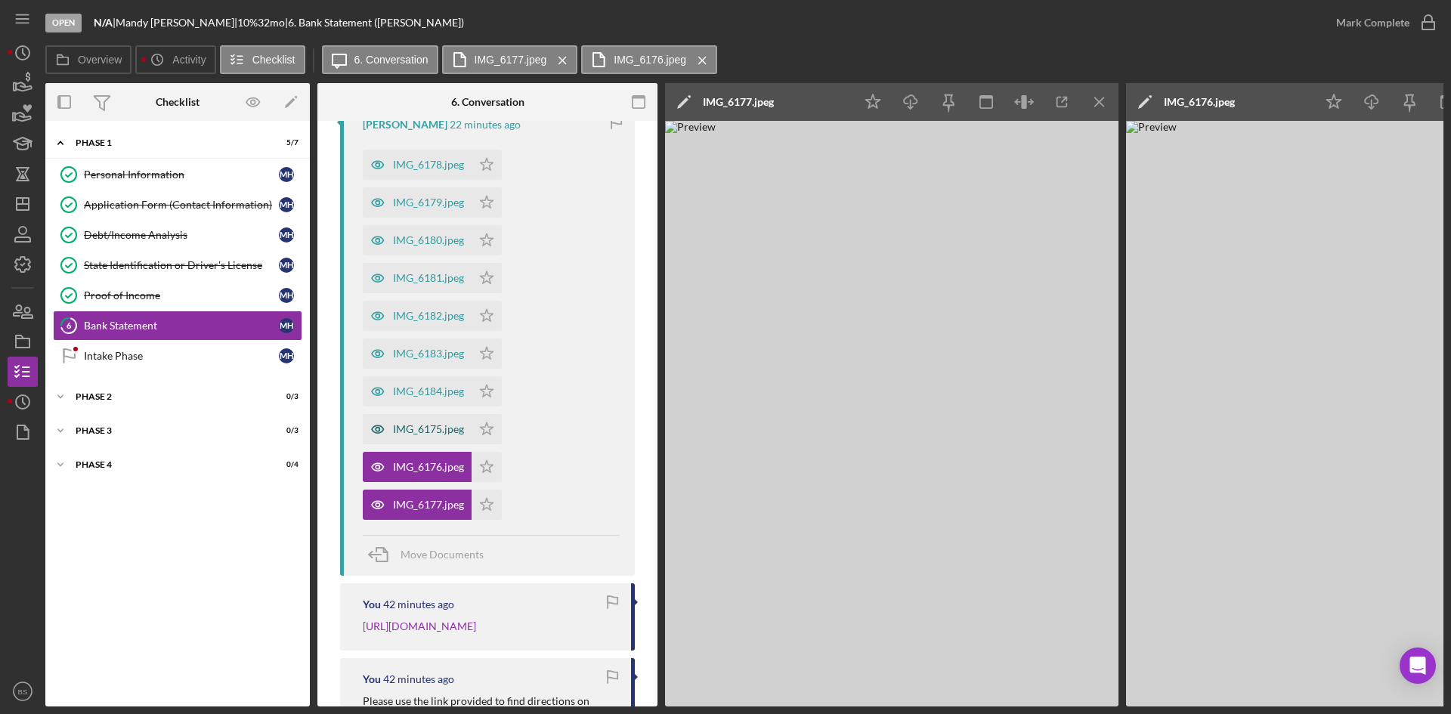
click at [442, 421] on div "IMG_6175.jpeg" at bounding box center [417, 429] width 109 height 30
click at [428, 385] on div "IMG_6184.jpeg" at bounding box center [417, 391] width 109 height 30
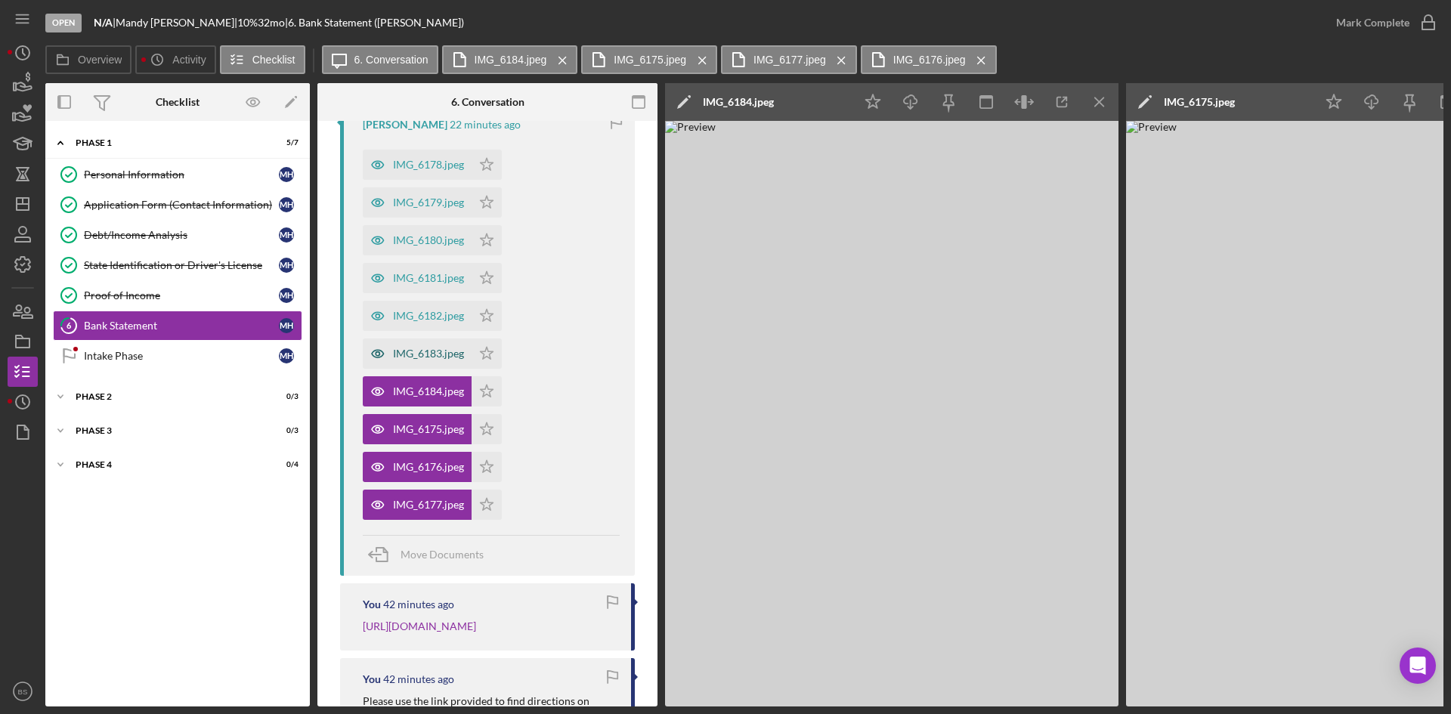
click at [427, 360] on div "IMG_6183.jpeg" at bounding box center [428, 354] width 71 height 12
click at [425, 326] on div "IMG_6182.jpeg" at bounding box center [417, 316] width 109 height 30
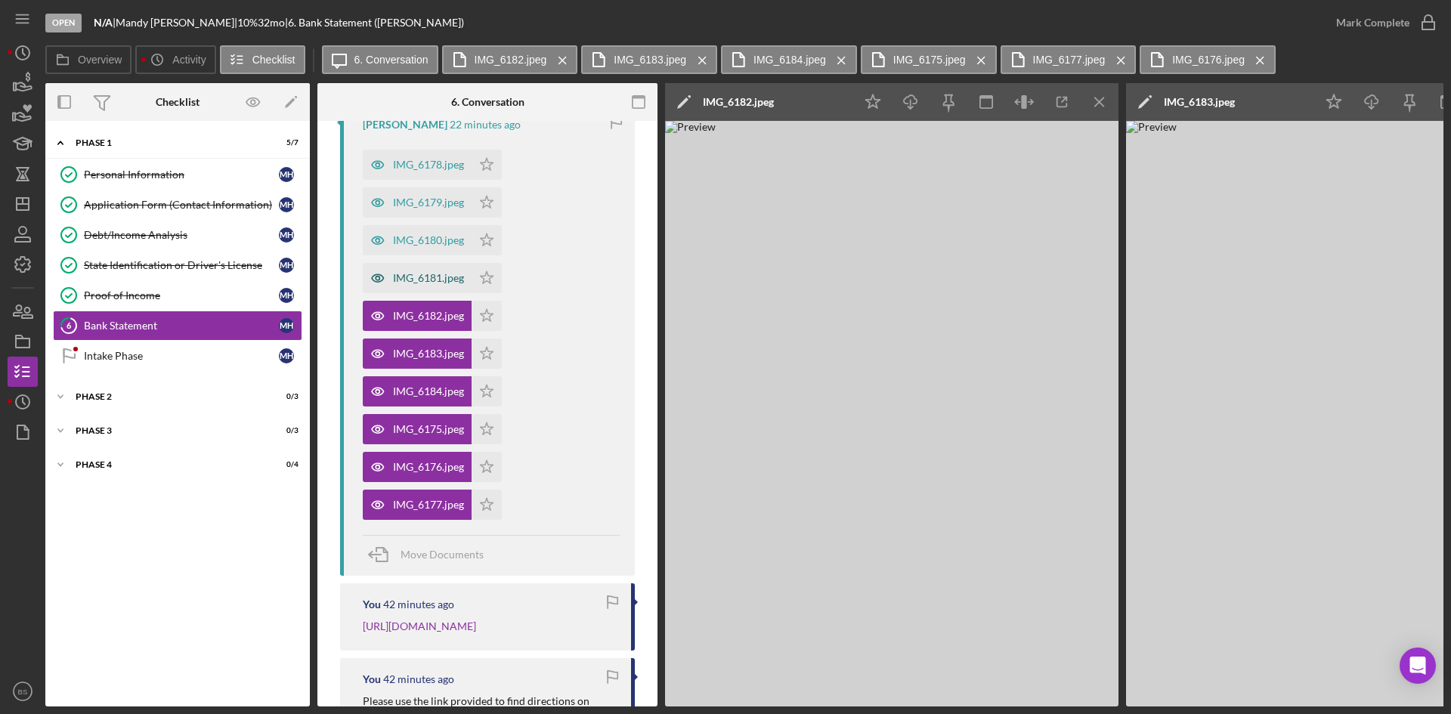
click at [421, 283] on div "IMG_6181.jpeg" at bounding box center [428, 278] width 71 height 12
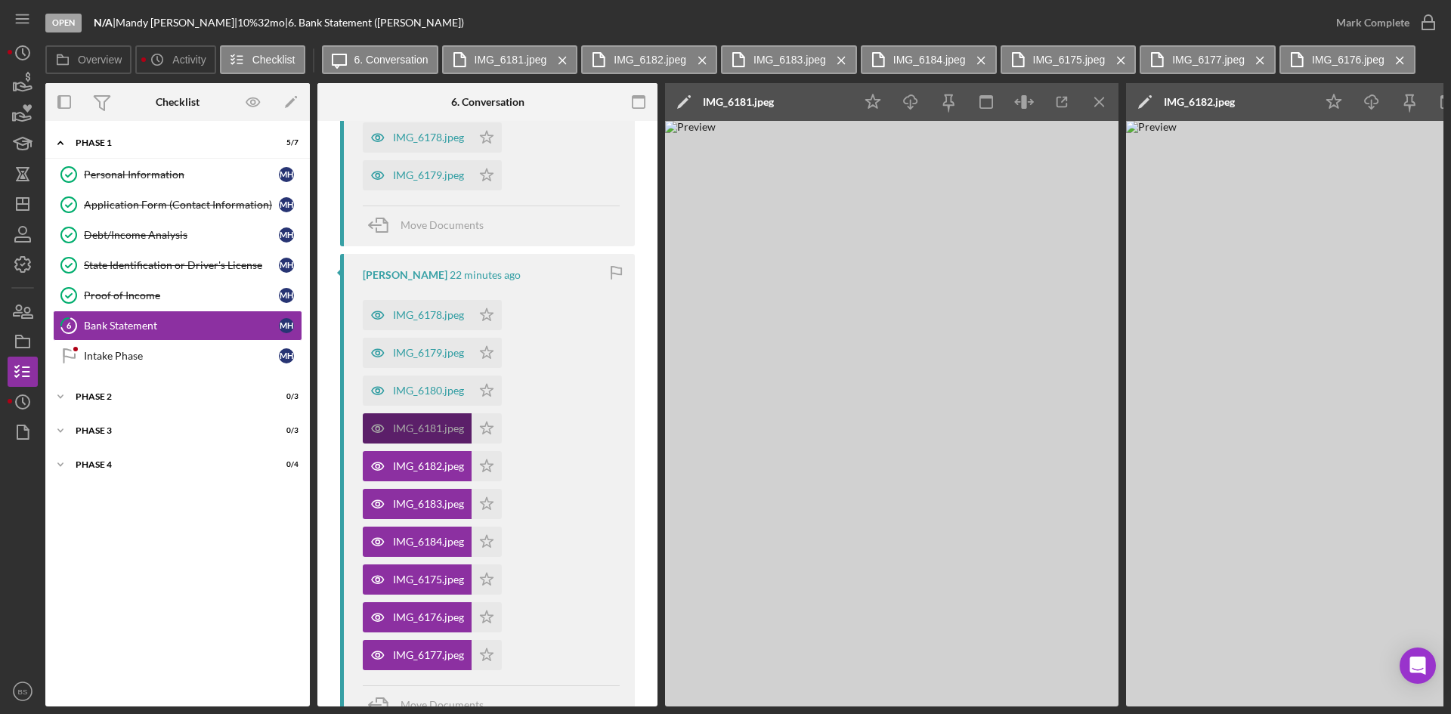
scroll to position [642, 0]
click at [419, 382] on div "IMG_6180.jpeg" at bounding box center [417, 391] width 109 height 30
click at [421, 358] on div "IMG_6179.jpeg" at bounding box center [428, 354] width 71 height 12
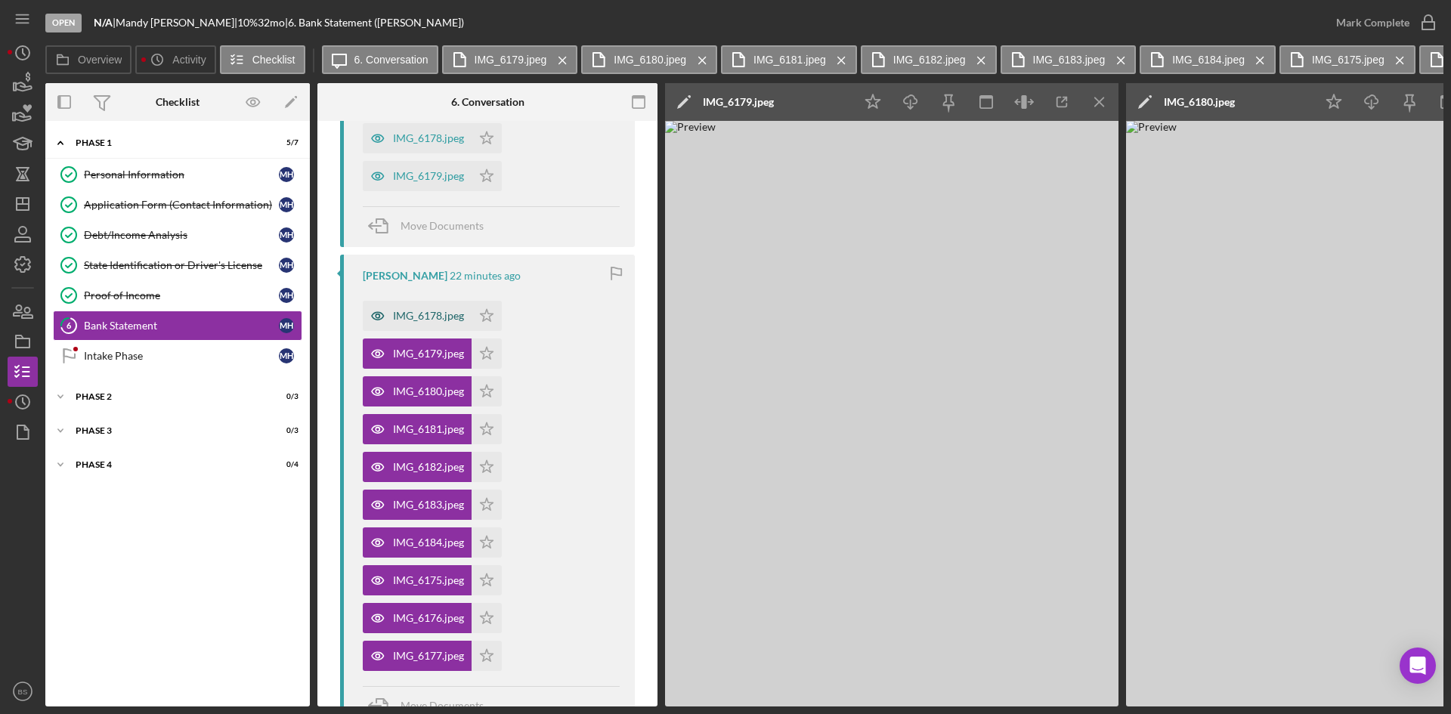
click at [421, 320] on div "IMG_6178.jpeg" at bounding box center [428, 316] width 71 height 12
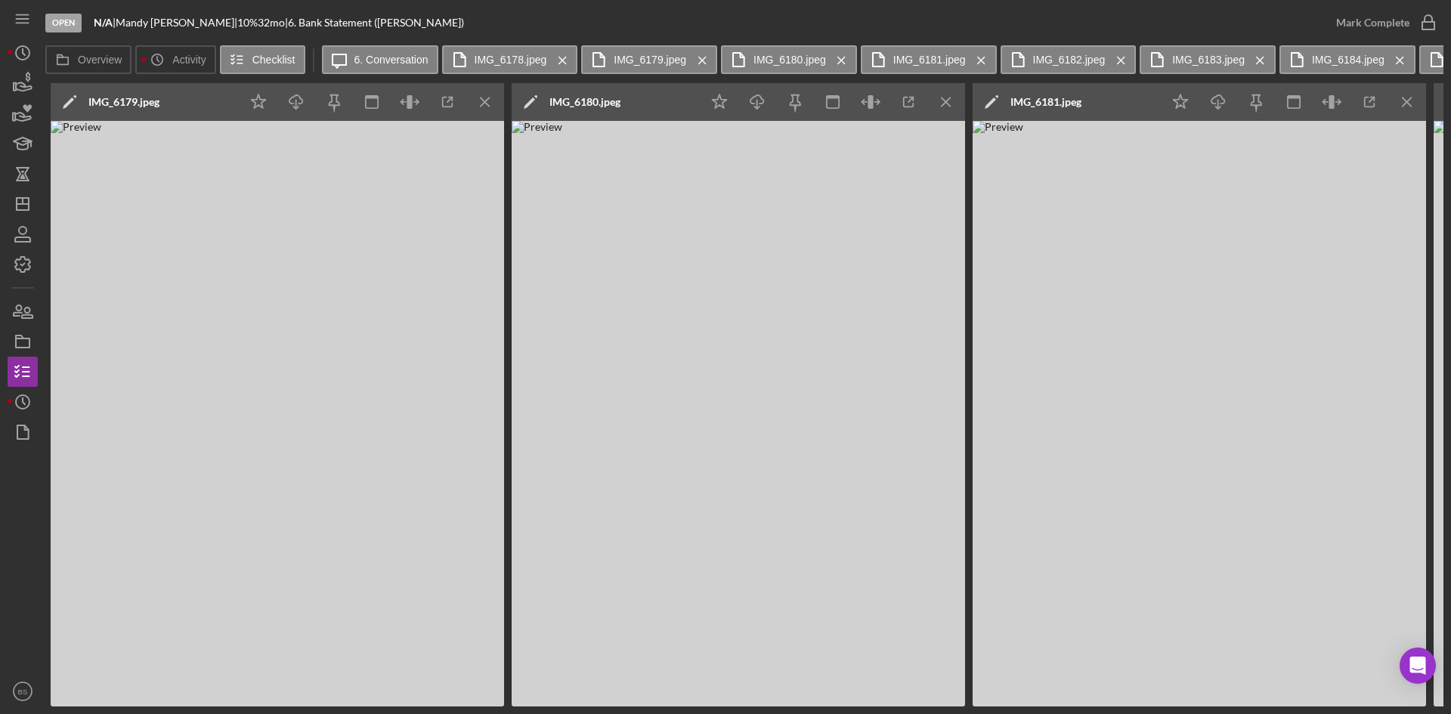
scroll to position [0, 1077]
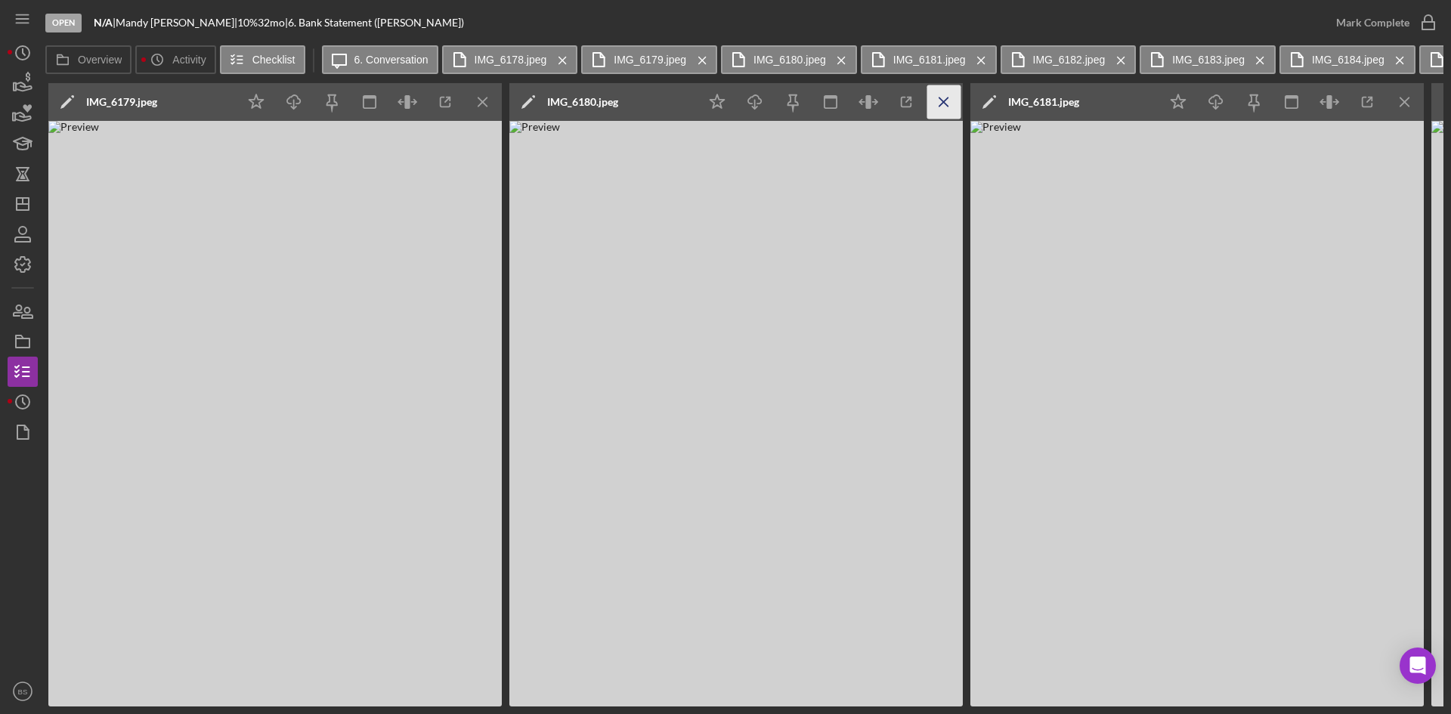
click at [946, 109] on icon "Icon/Menu Close" at bounding box center [944, 102] width 34 height 34
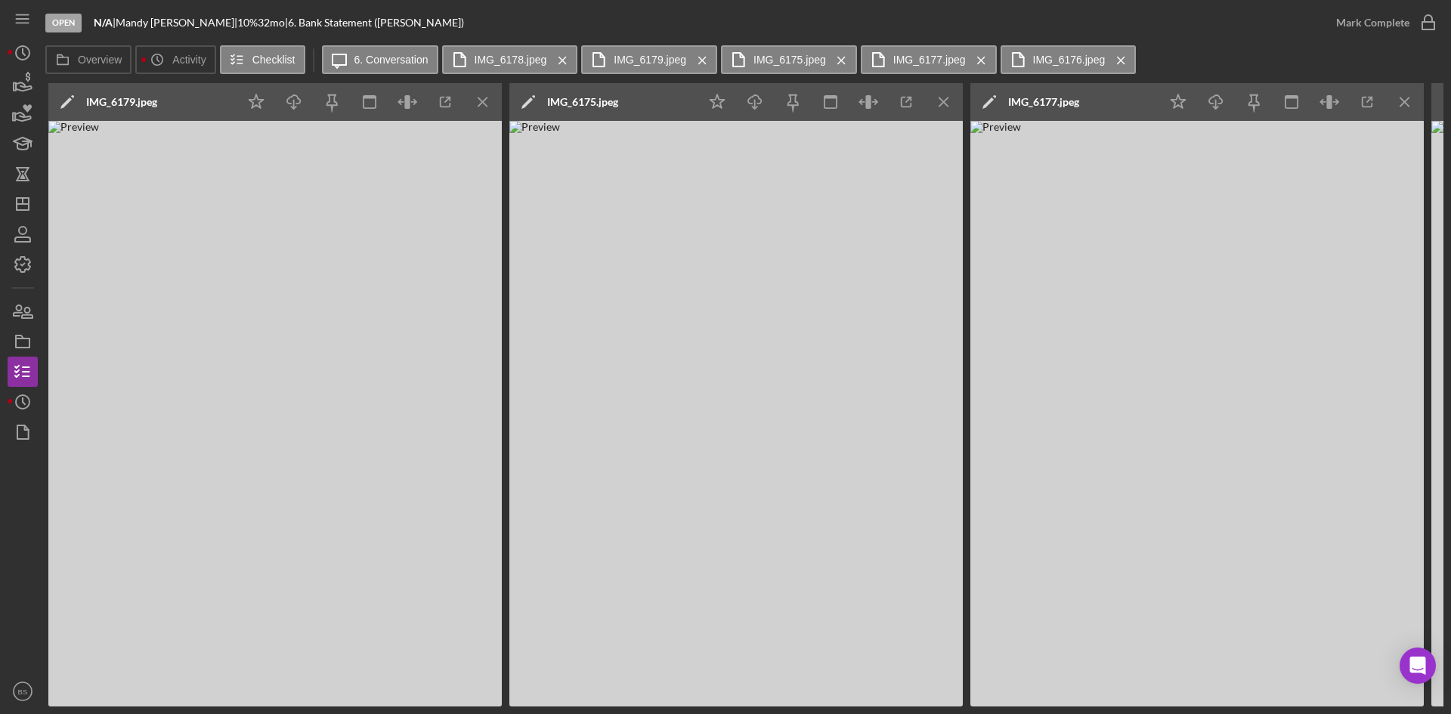
click at [946, 109] on icon "Icon/Menu Close" at bounding box center [944, 102] width 34 height 34
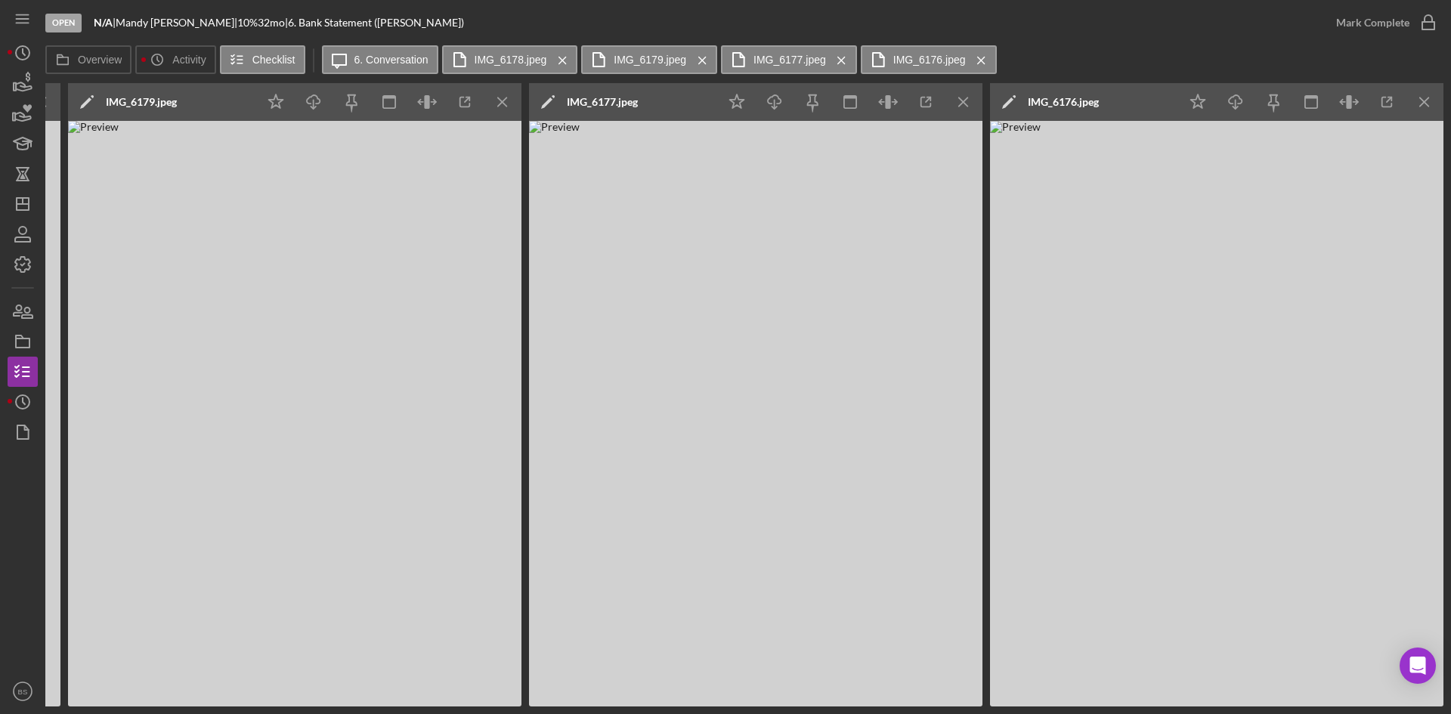
scroll to position [0, 1058]
click at [1435, 89] on icon "Icon/Menu Close" at bounding box center [1425, 102] width 34 height 34
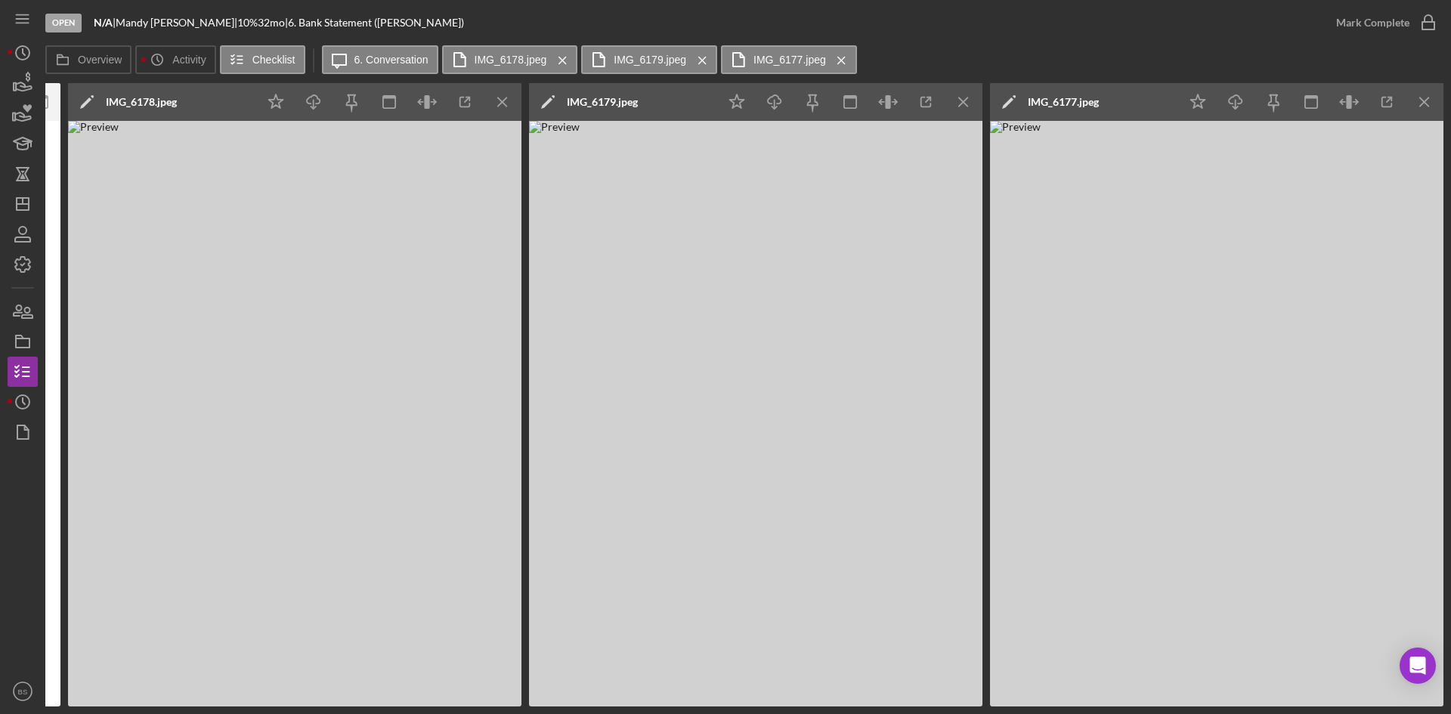
scroll to position [0, 597]
click at [1083, 105] on div "IMG_6177.jpeg" at bounding box center [1063, 102] width 71 height 12
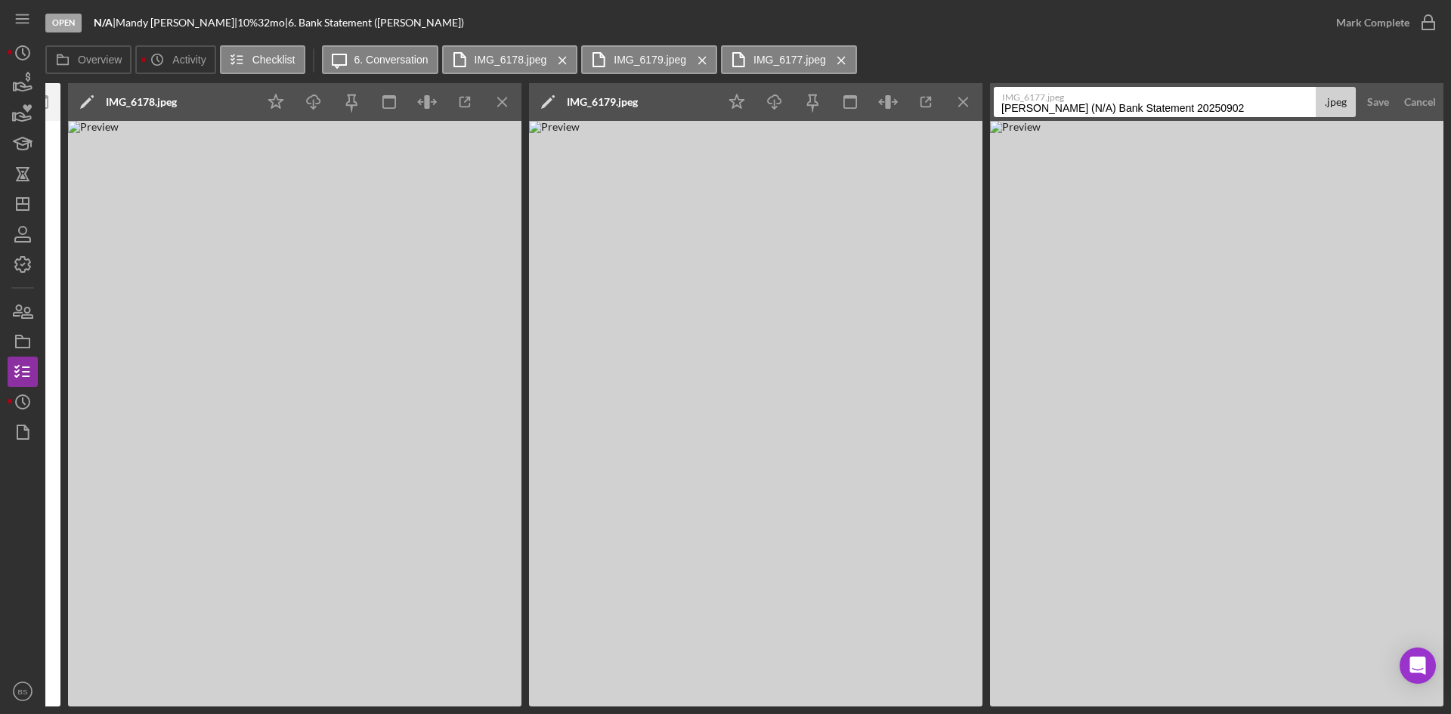
click at [1096, 110] on input "Henslee, Mandy (N/A) Bank Statement 20250902" at bounding box center [1155, 102] width 322 height 30
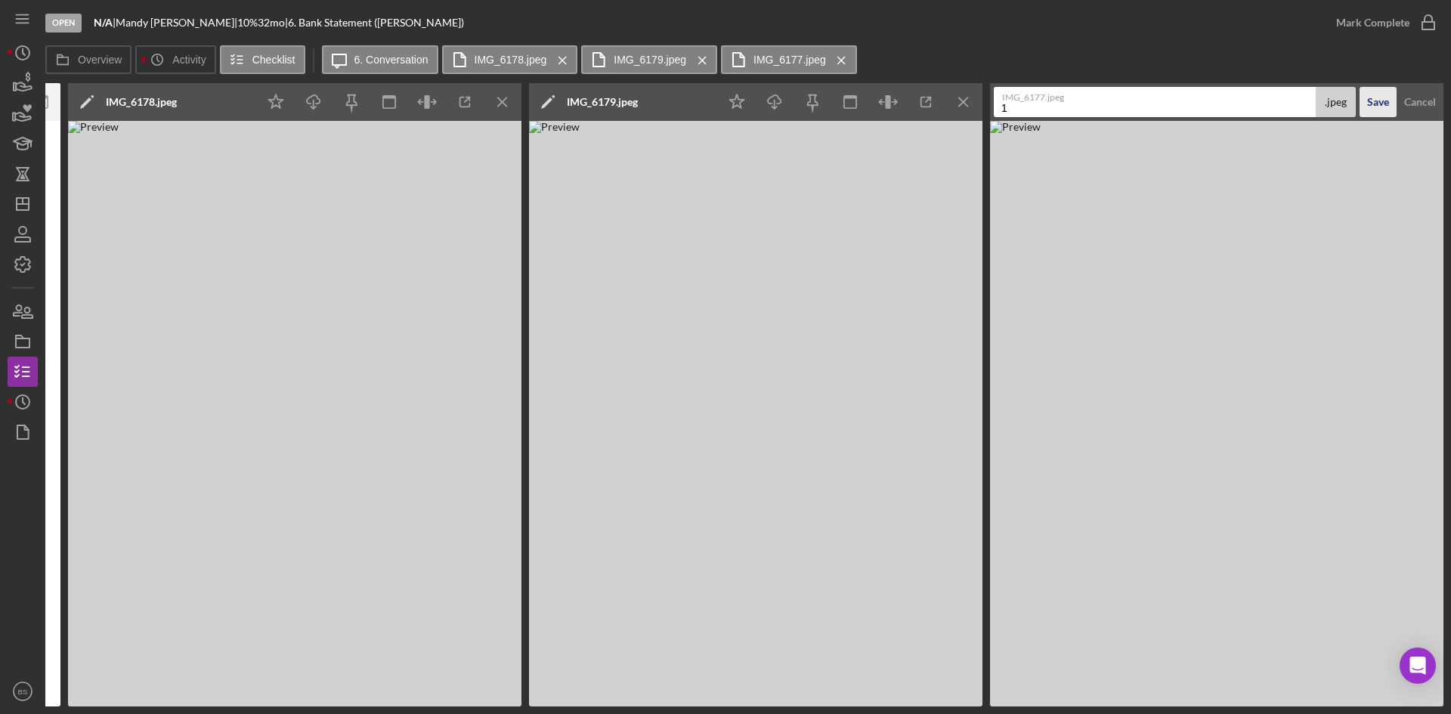
type input "1"
click at [1378, 107] on div "Save" at bounding box center [1378, 102] width 22 height 30
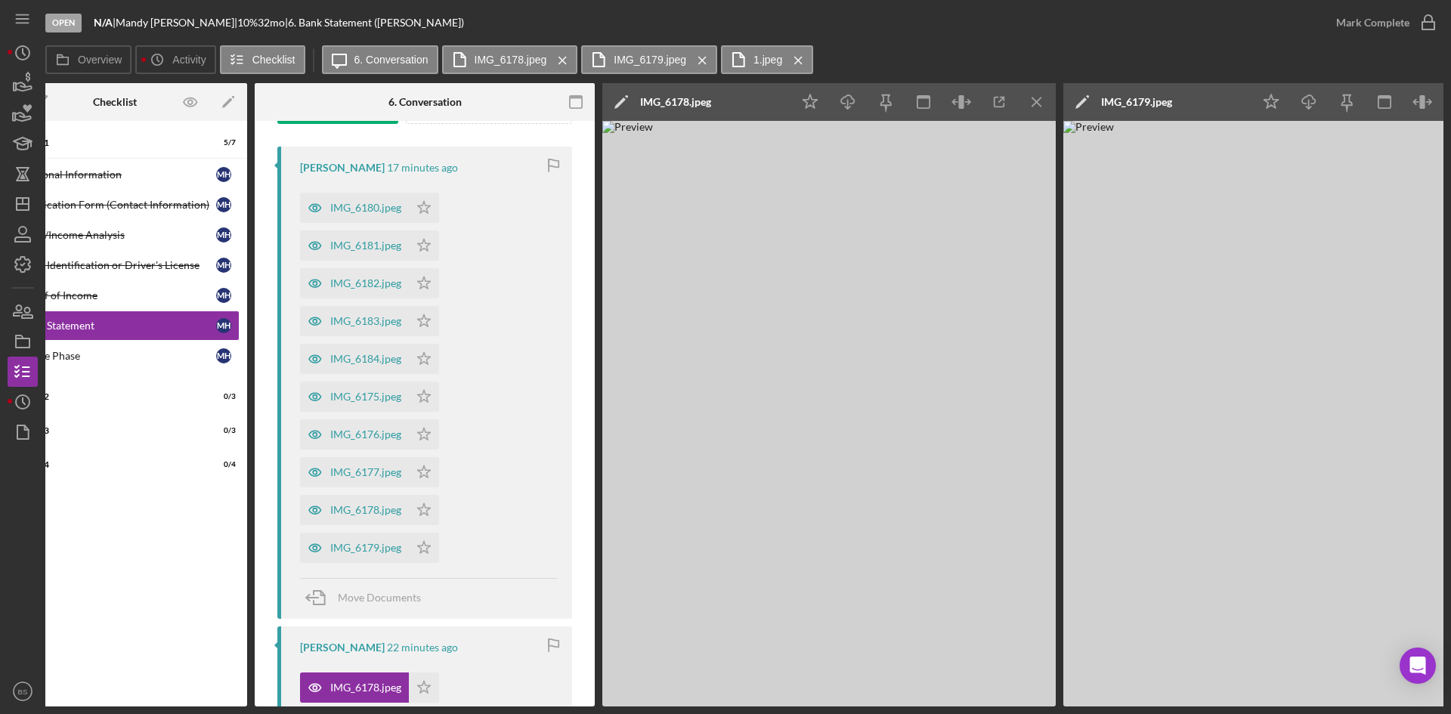
scroll to position [264, 0]
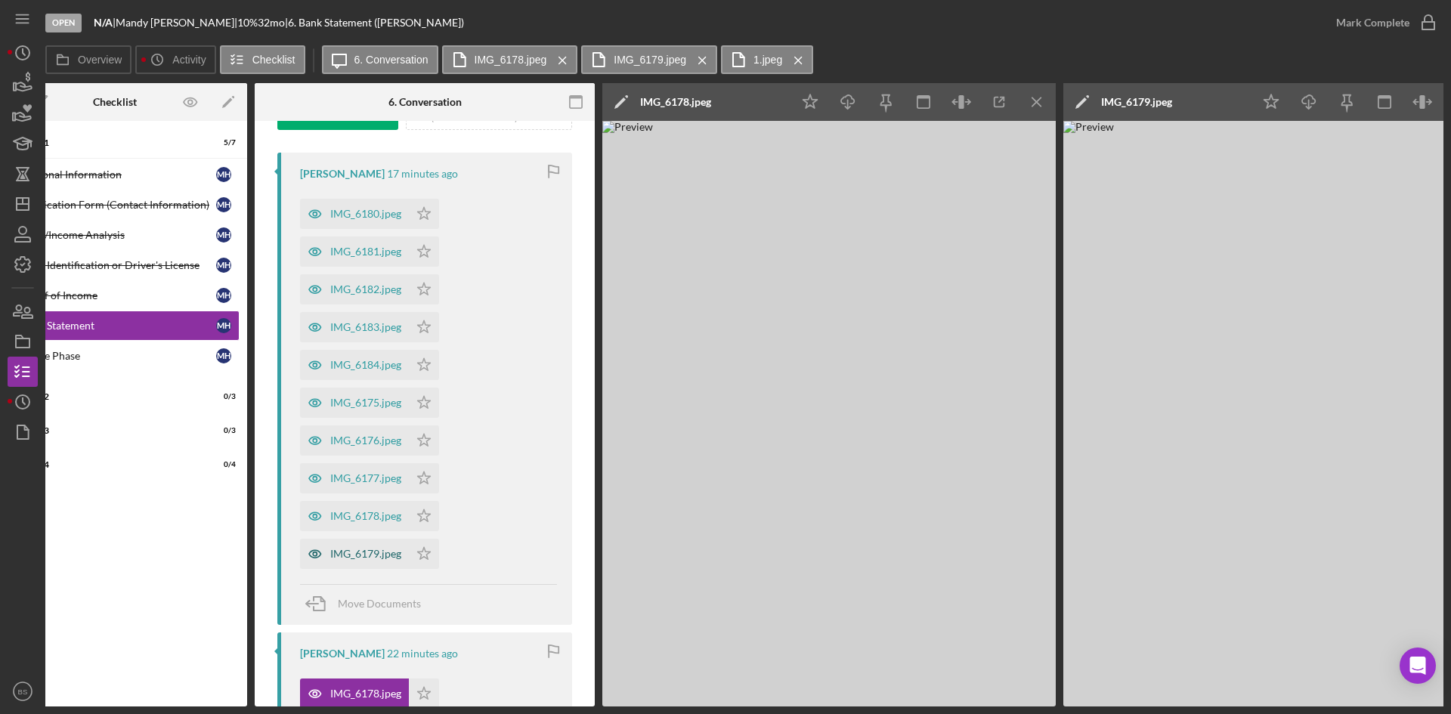
click at [385, 543] on div "IMG_6179.jpeg" at bounding box center [354, 554] width 109 height 30
click at [377, 524] on div "IMG_6178.jpeg" at bounding box center [354, 516] width 109 height 30
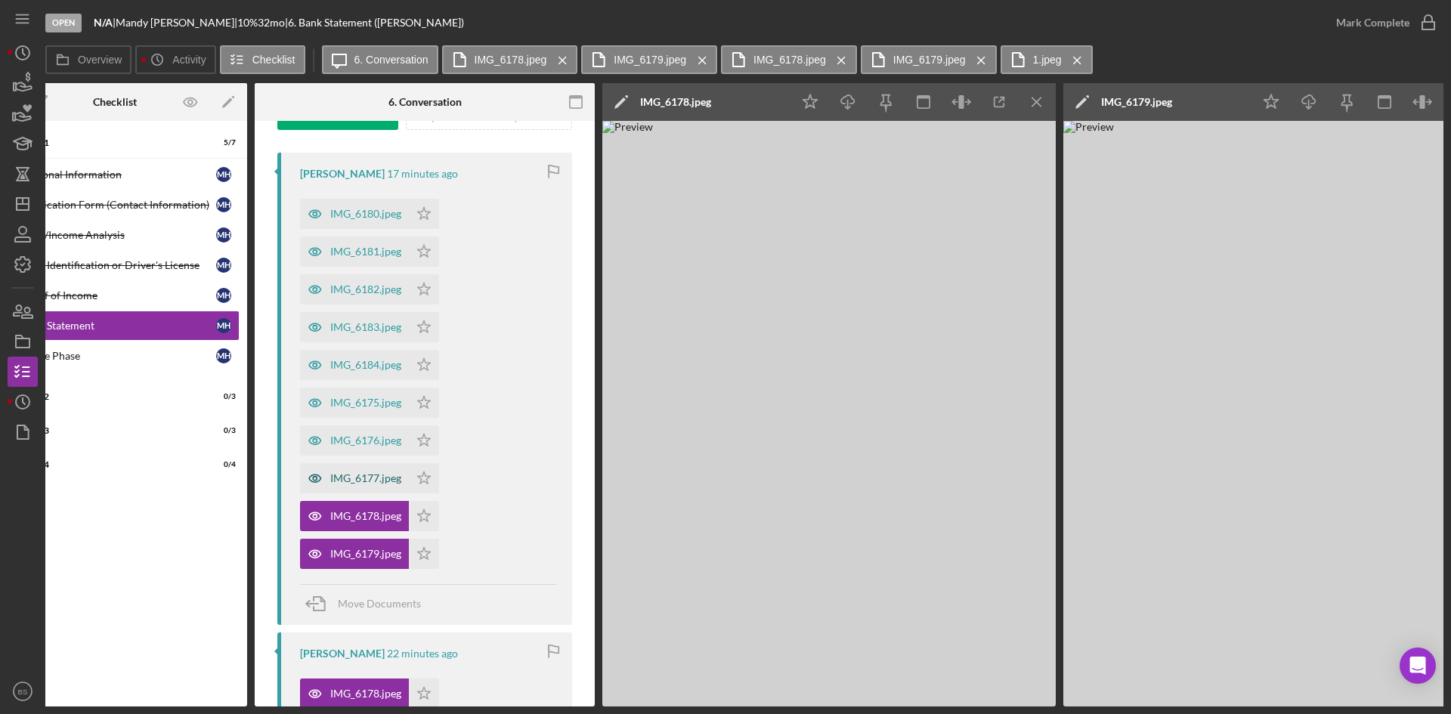
click at [362, 481] on div "IMG_6177.jpeg" at bounding box center [365, 478] width 71 height 12
click at [334, 443] on div "IMG_6176.jpeg" at bounding box center [365, 440] width 71 height 12
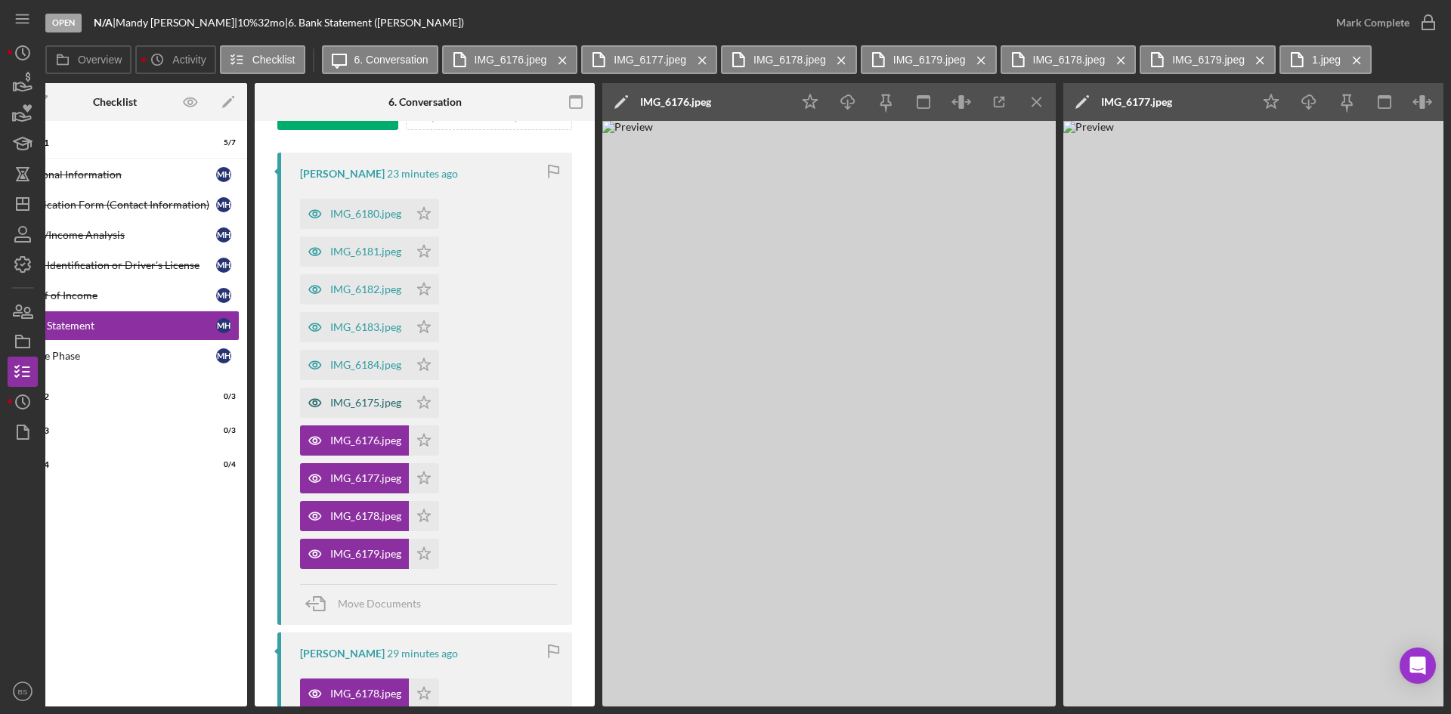
click at [346, 404] on div "IMG_6175.jpeg" at bounding box center [365, 403] width 71 height 12
click at [357, 360] on div "IMG_6184.jpeg" at bounding box center [365, 365] width 71 height 12
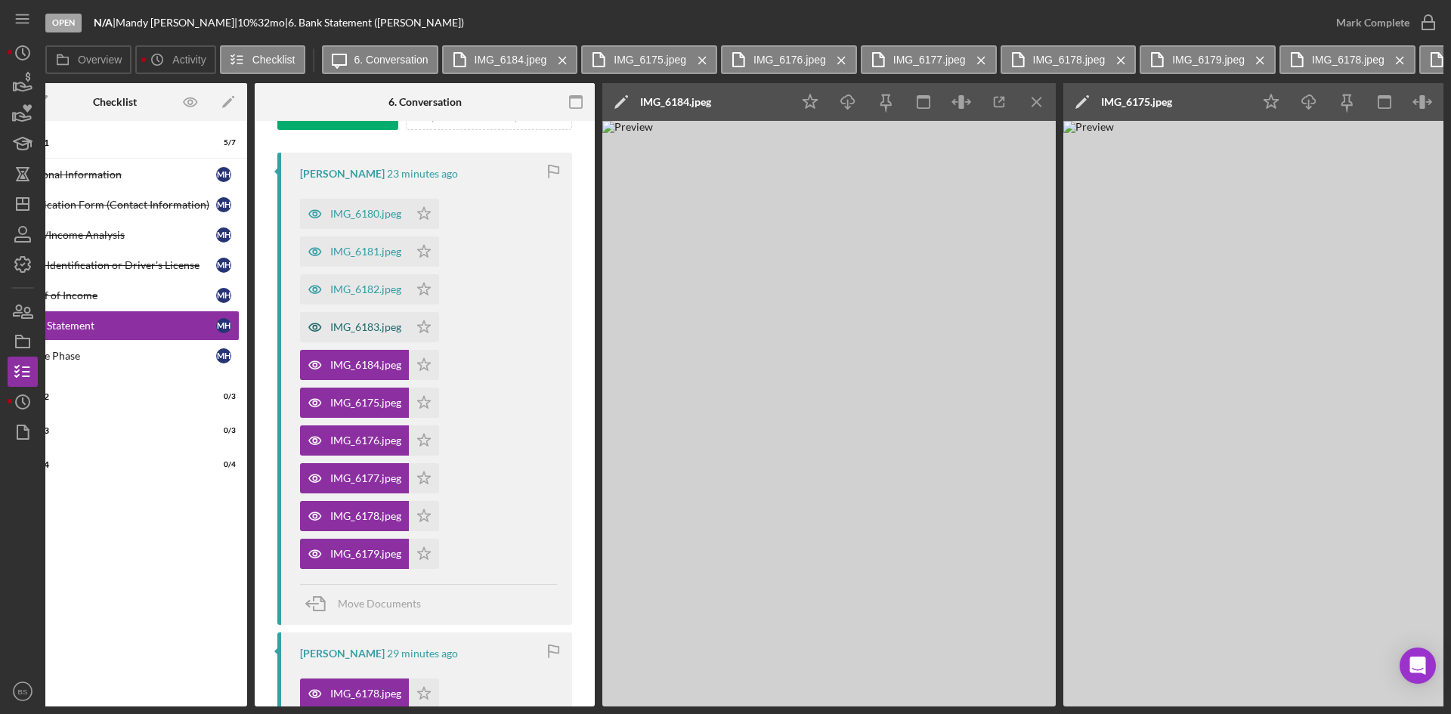
click at [354, 320] on div "IMG_6183.jpeg" at bounding box center [354, 327] width 109 height 30
click at [355, 292] on div "IMG_6182.jpeg" at bounding box center [365, 289] width 71 height 12
click at [357, 237] on div "IMG_6181.jpeg" at bounding box center [354, 251] width 109 height 30
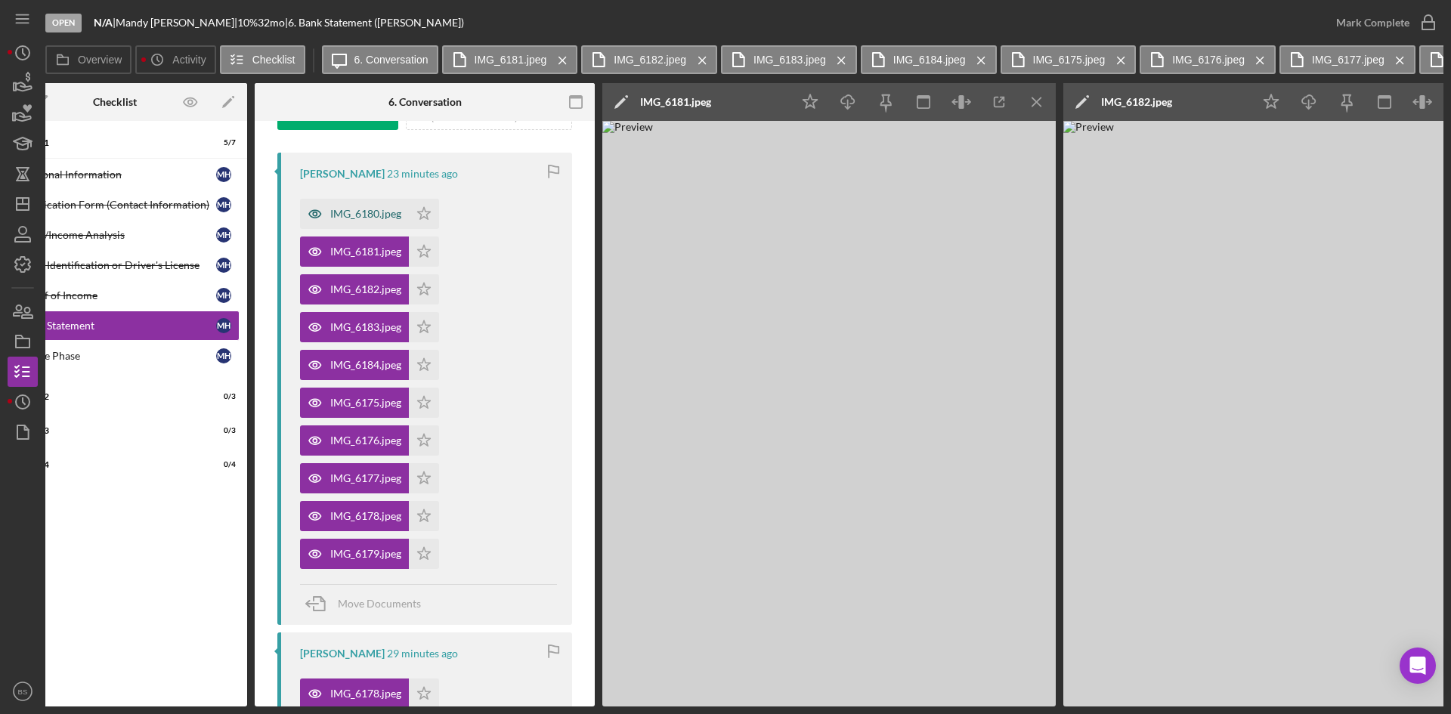
click at [360, 218] on div "IMG_6180.jpeg" at bounding box center [365, 214] width 71 height 12
click at [1036, 100] on icon "Icon/Menu Close" at bounding box center [1037, 102] width 34 height 34
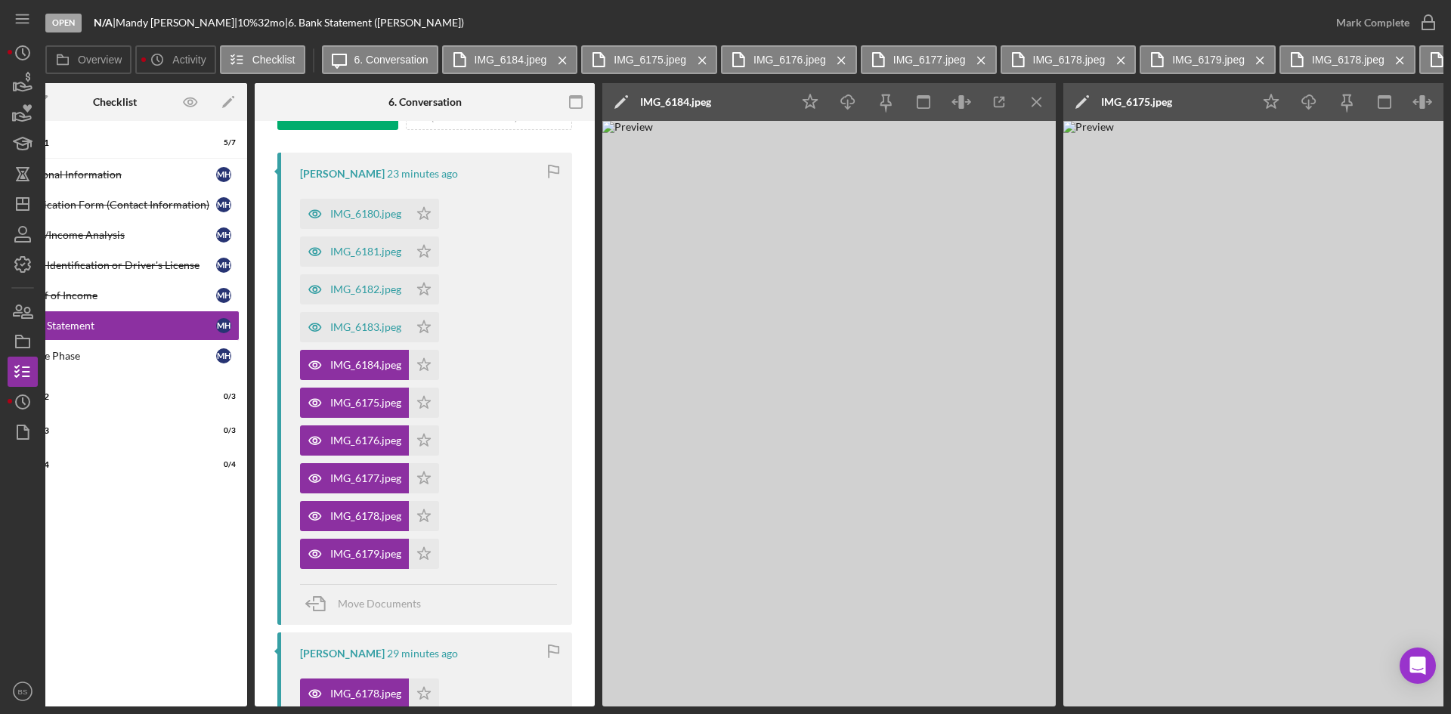
click at [1036, 100] on icon "Icon/Menu Close" at bounding box center [1037, 102] width 34 height 34
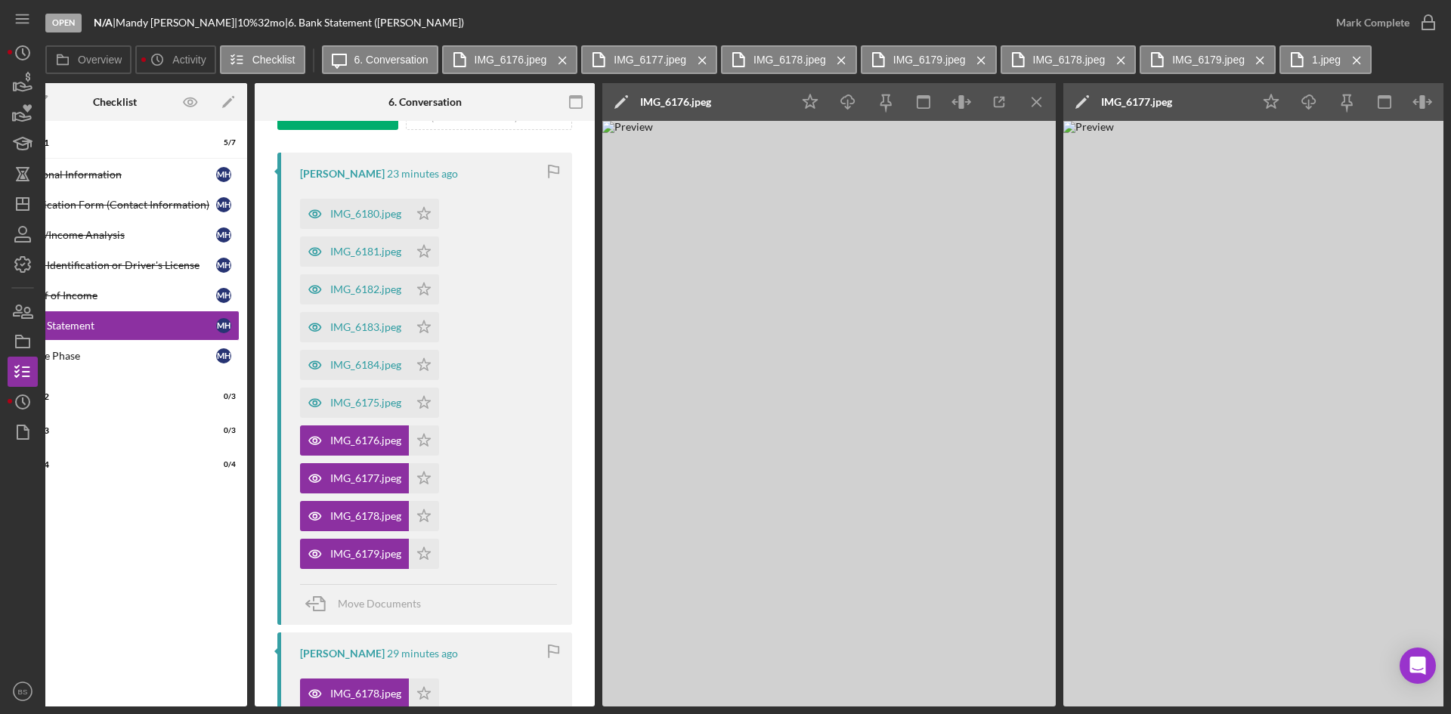
click at [1036, 100] on icon "Icon/Menu Close" at bounding box center [1037, 102] width 34 height 34
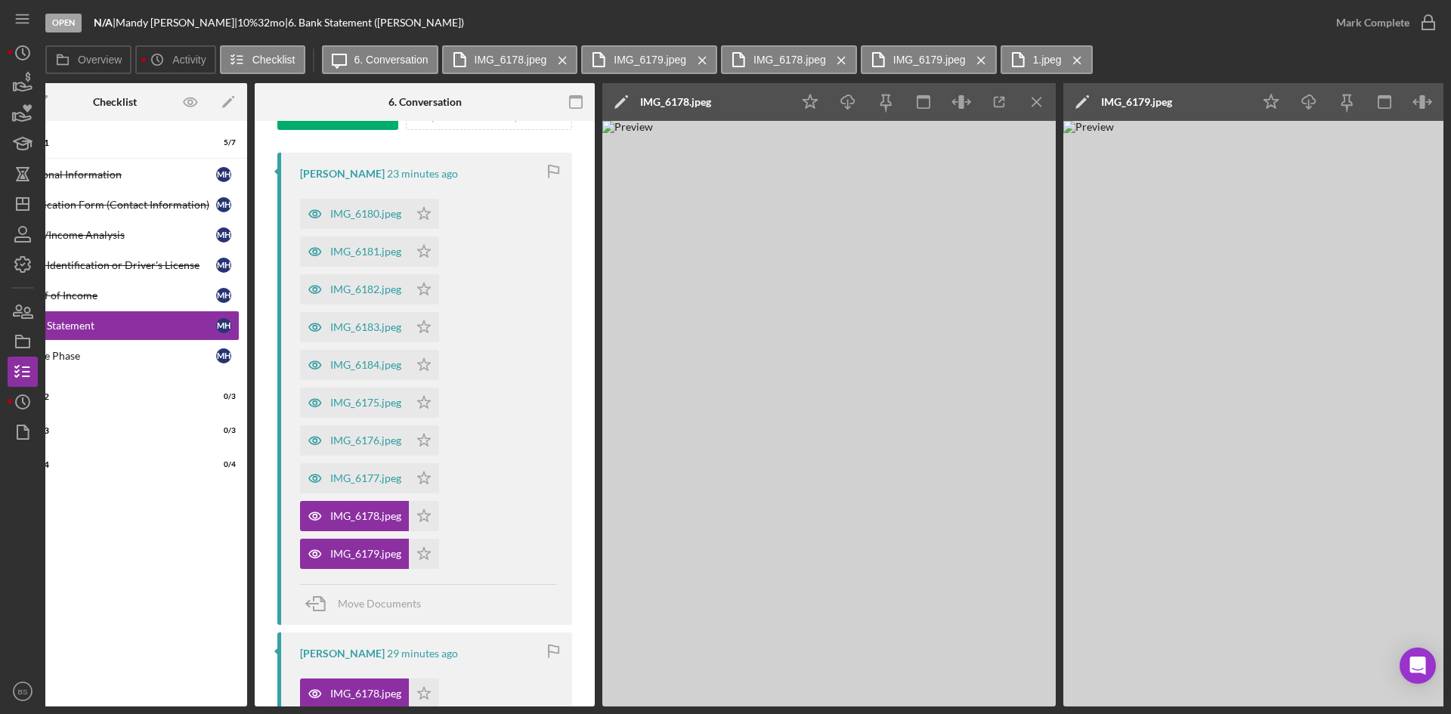
click at [1036, 100] on icon "Icon/Menu Close" at bounding box center [1037, 102] width 34 height 34
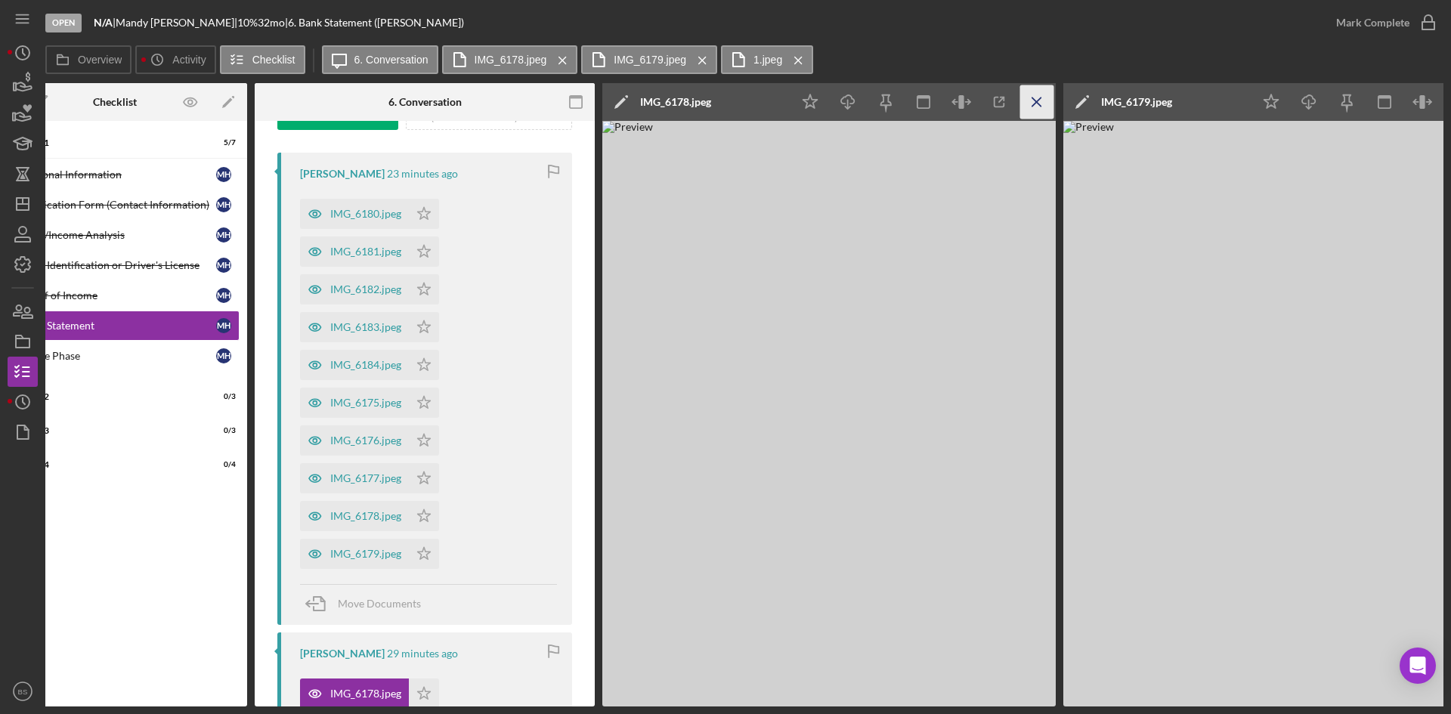
click at [1028, 106] on icon "Icon/Menu Close" at bounding box center [1037, 102] width 34 height 34
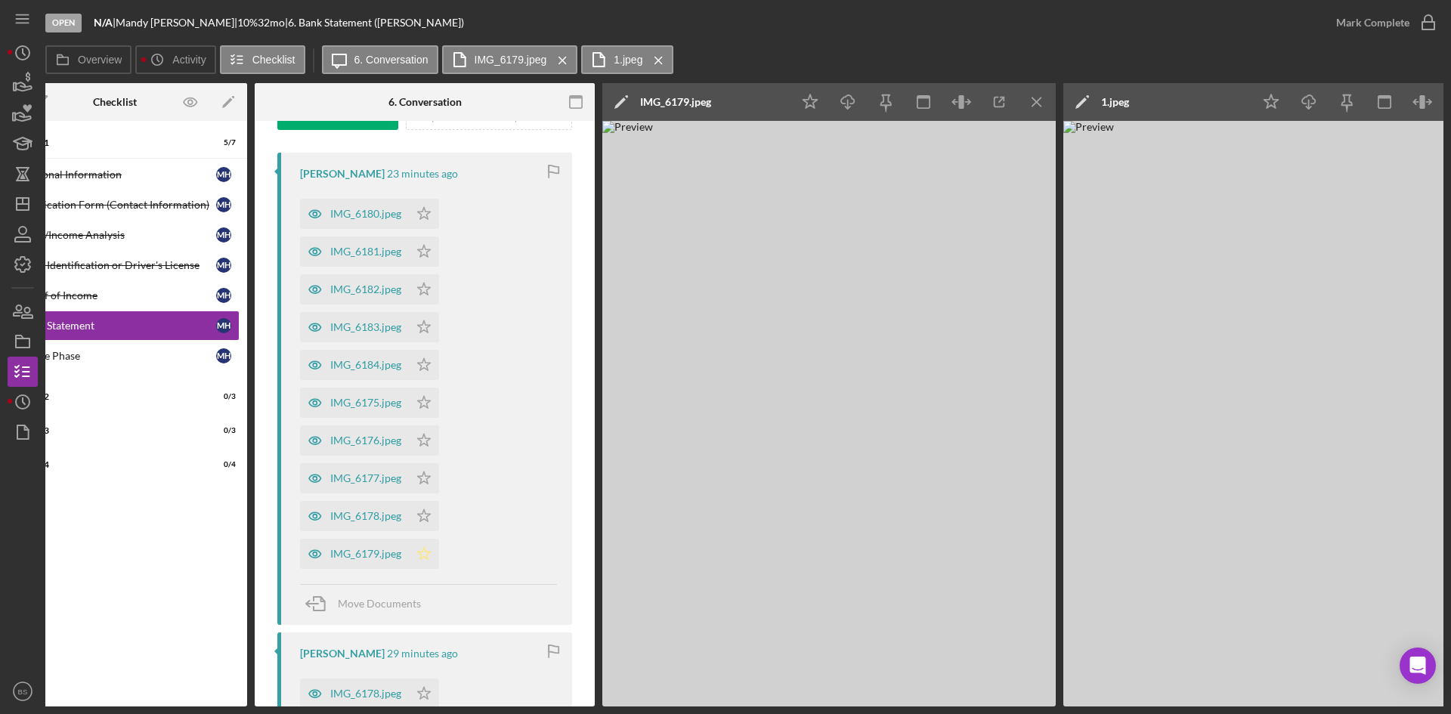
click at [425, 554] on icon "Icon/Star" at bounding box center [424, 554] width 30 height 30
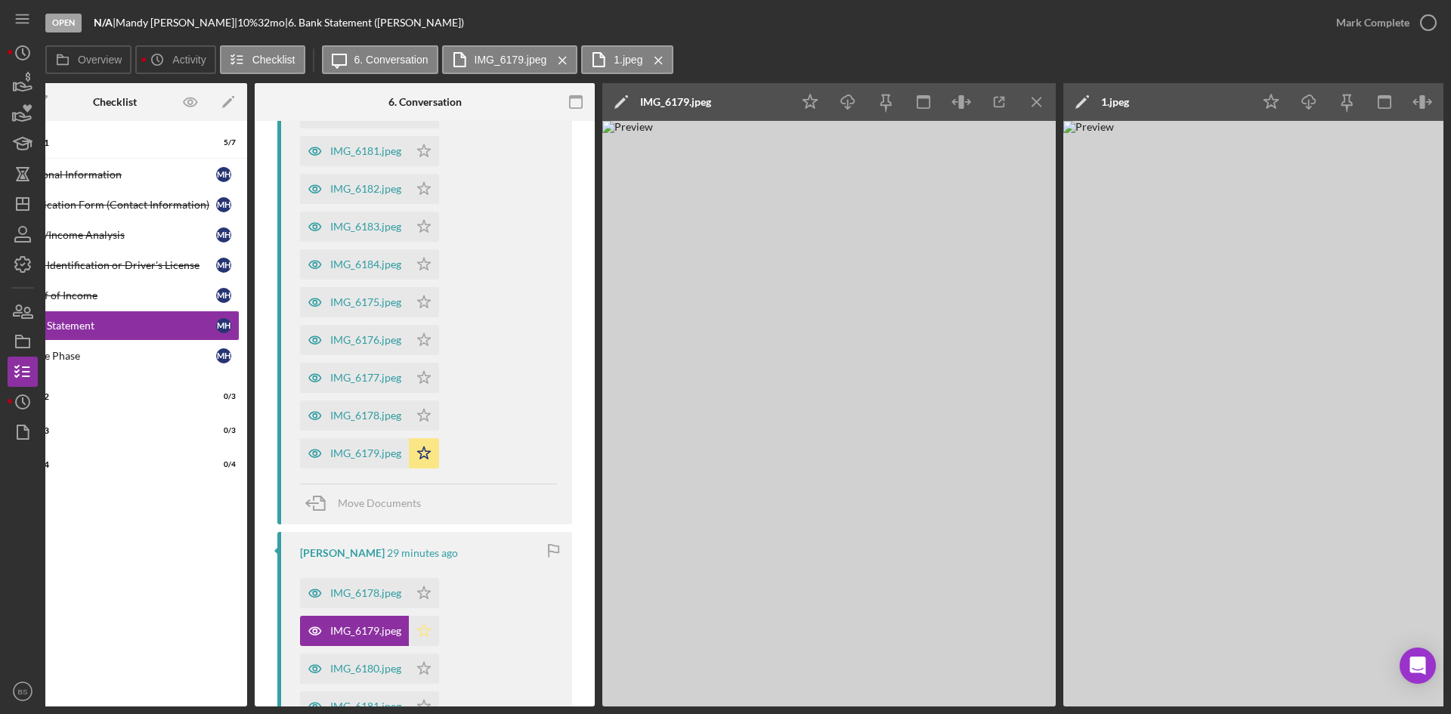
scroll to position [416, 0]
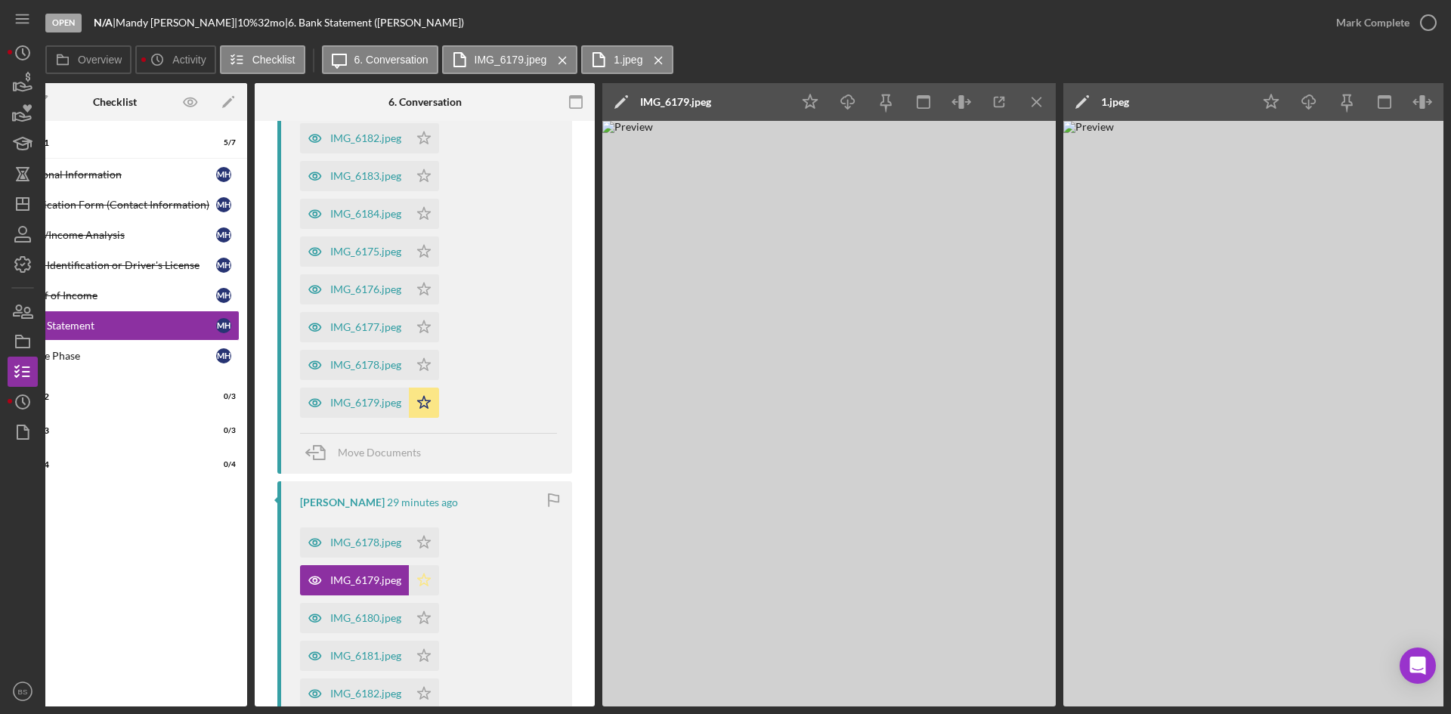
click at [426, 570] on icon "Icon/Star" at bounding box center [424, 580] width 30 height 30
click at [431, 544] on icon "Icon/Star" at bounding box center [424, 542] width 30 height 30
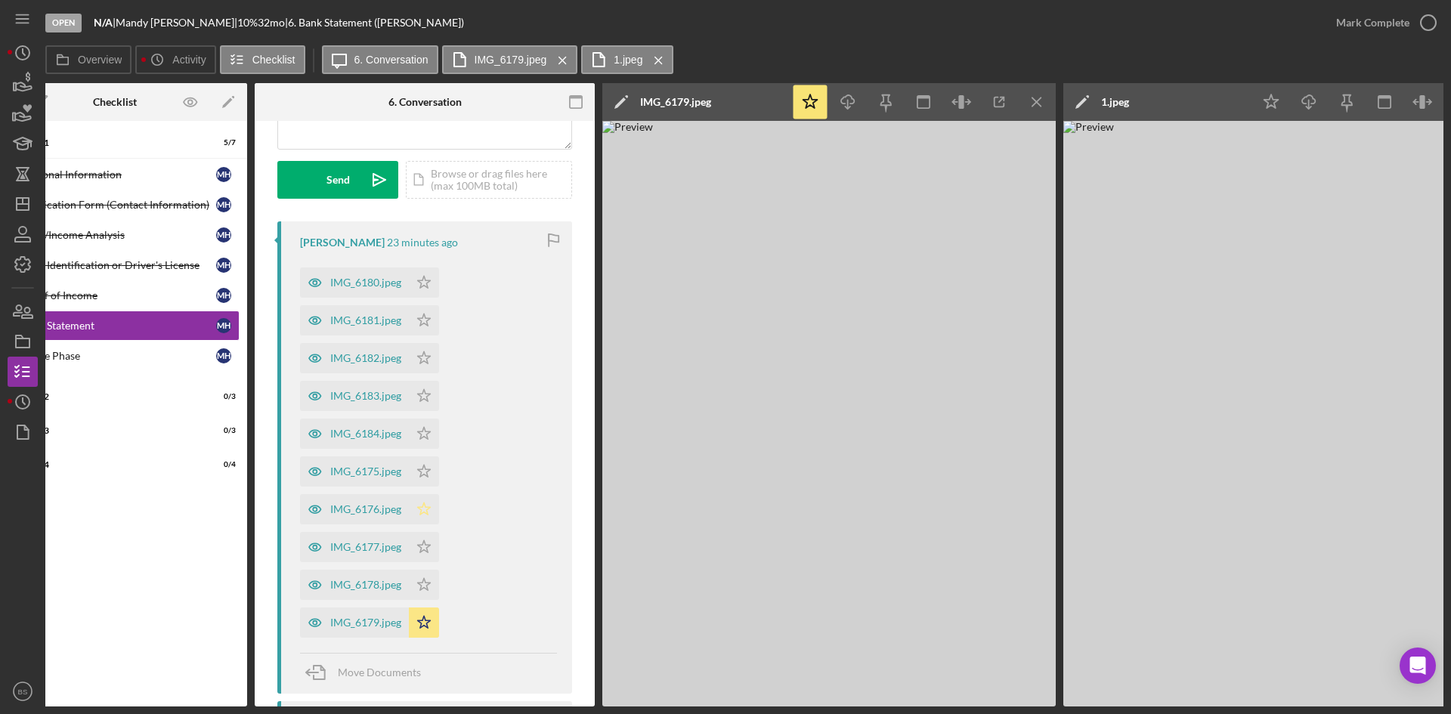
scroll to position [189, 0]
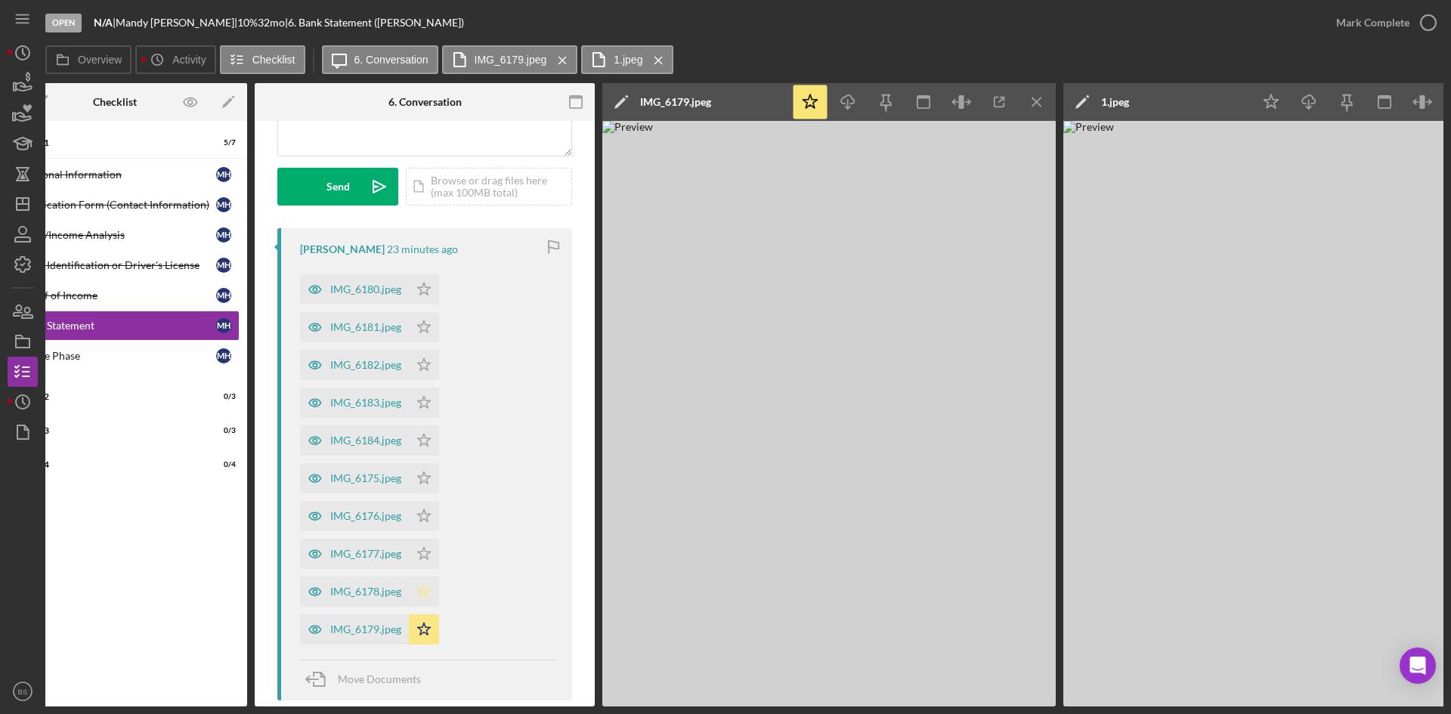
click at [428, 584] on icon "Icon/Star" at bounding box center [424, 591] width 30 height 30
click at [428, 558] on icon "Icon/Star" at bounding box center [424, 554] width 30 height 30
click at [428, 508] on icon "Icon/Star" at bounding box center [424, 516] width 30 height 30
click at [427, 472] on icon "Icon/Star" at bounding box center [424, 478] width 30 height 30
click at [427, 295] on polygon "button" at bounding box center [424, 289] width 13 height 12
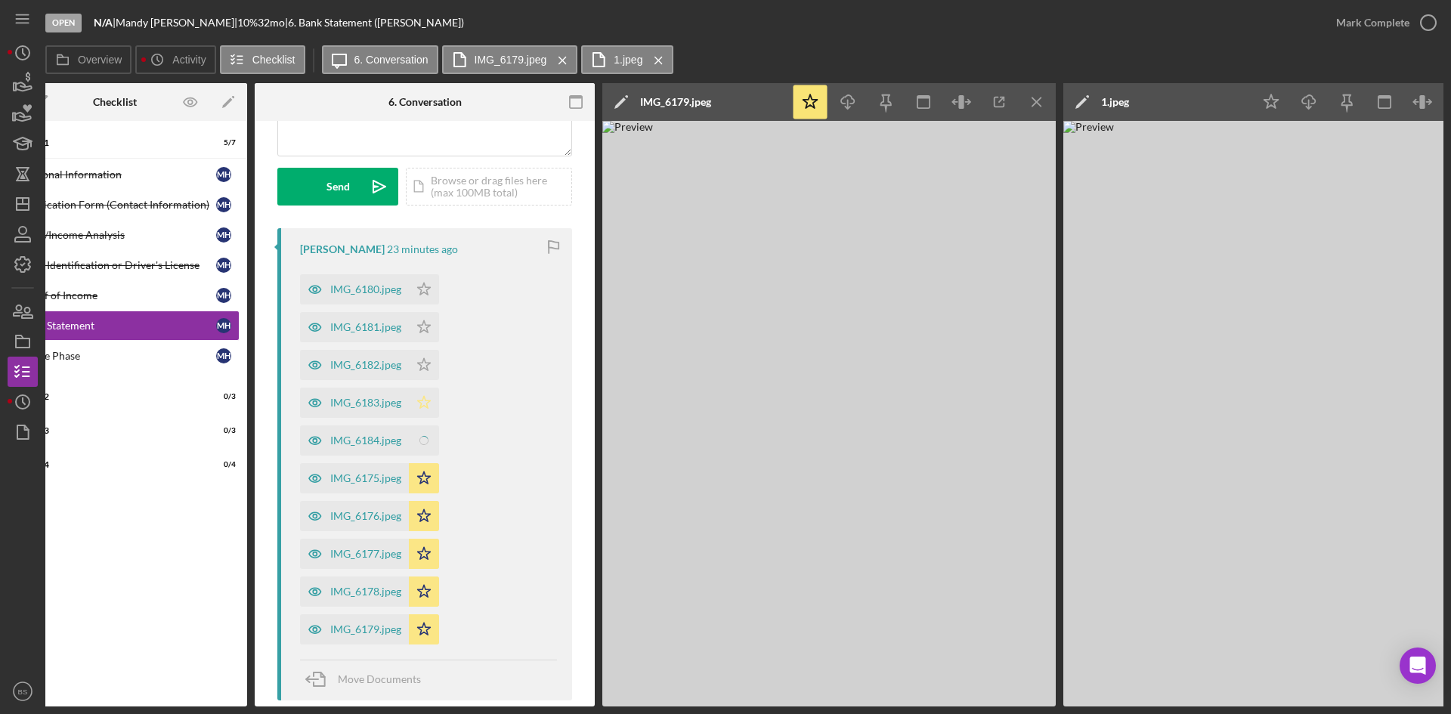
click at [428, 397] on icon "Icon/Star" at bounding box center [424, 403] width 30 height 30
click at [428, 295] on polygon "button" at bounding box center [424, 289] width 13 height 12
click at [428, 287] on polygon "button" at bounding box center [424, 289] width 13 height 12
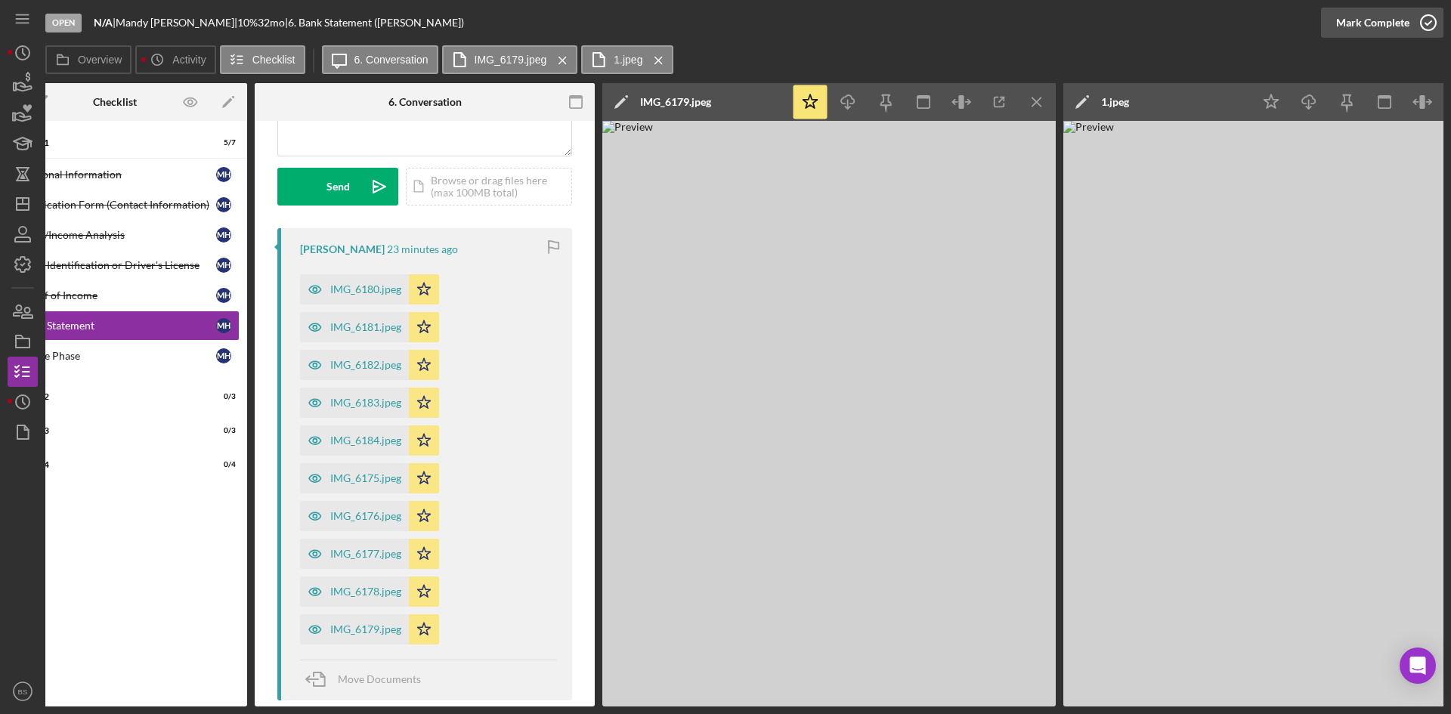
click at [1357, 26] on div "Mark Complete" at bounding box center [1372, 23] width 73 height 30
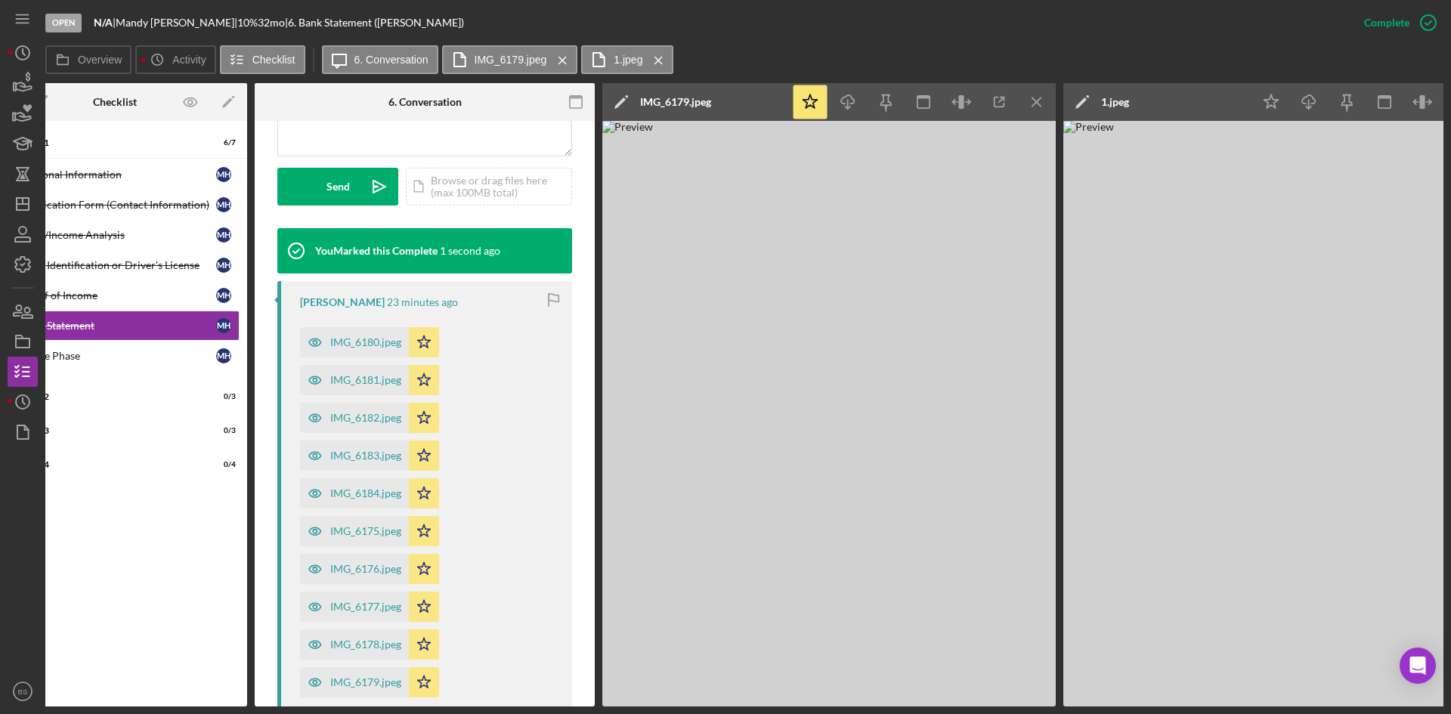
scroll to position [0, 0]
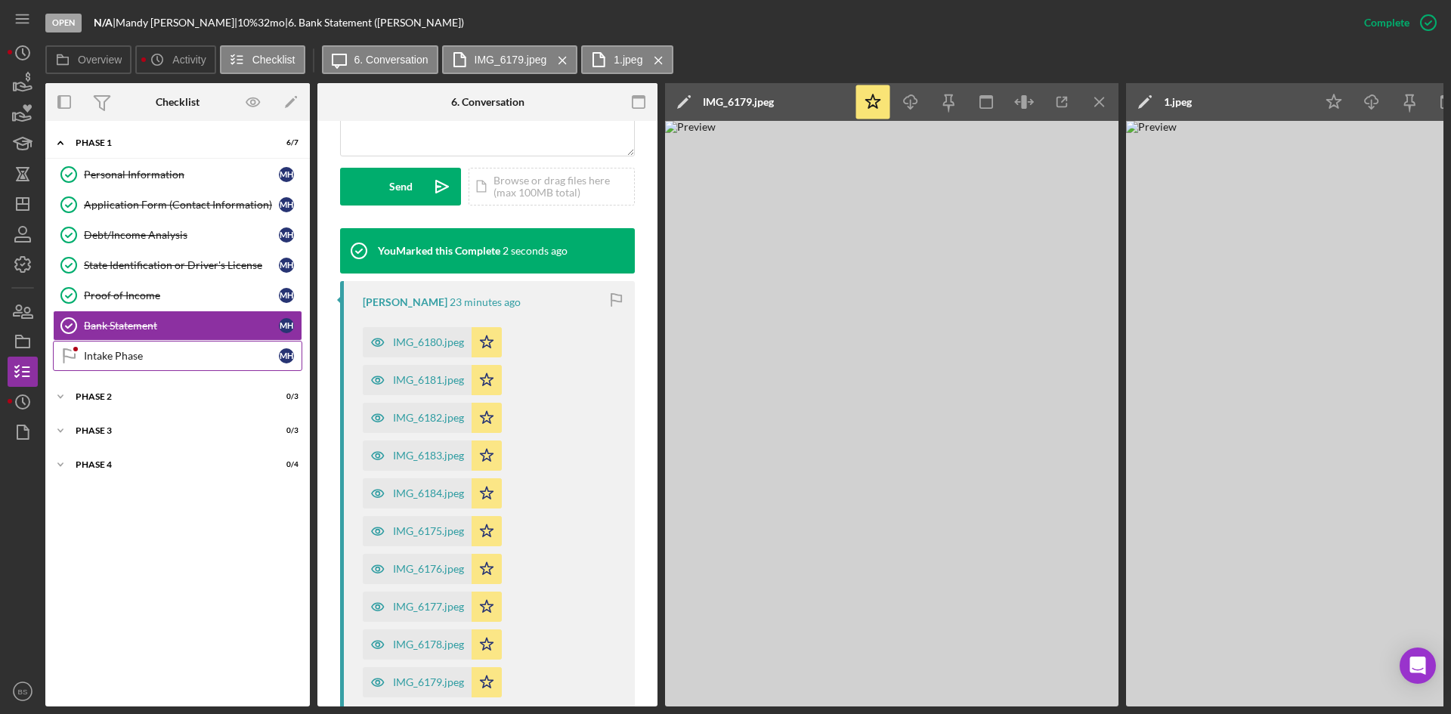
click at [150, 362] on div "Intake Phase" at bounding box center [181, 356] width 195 height 12
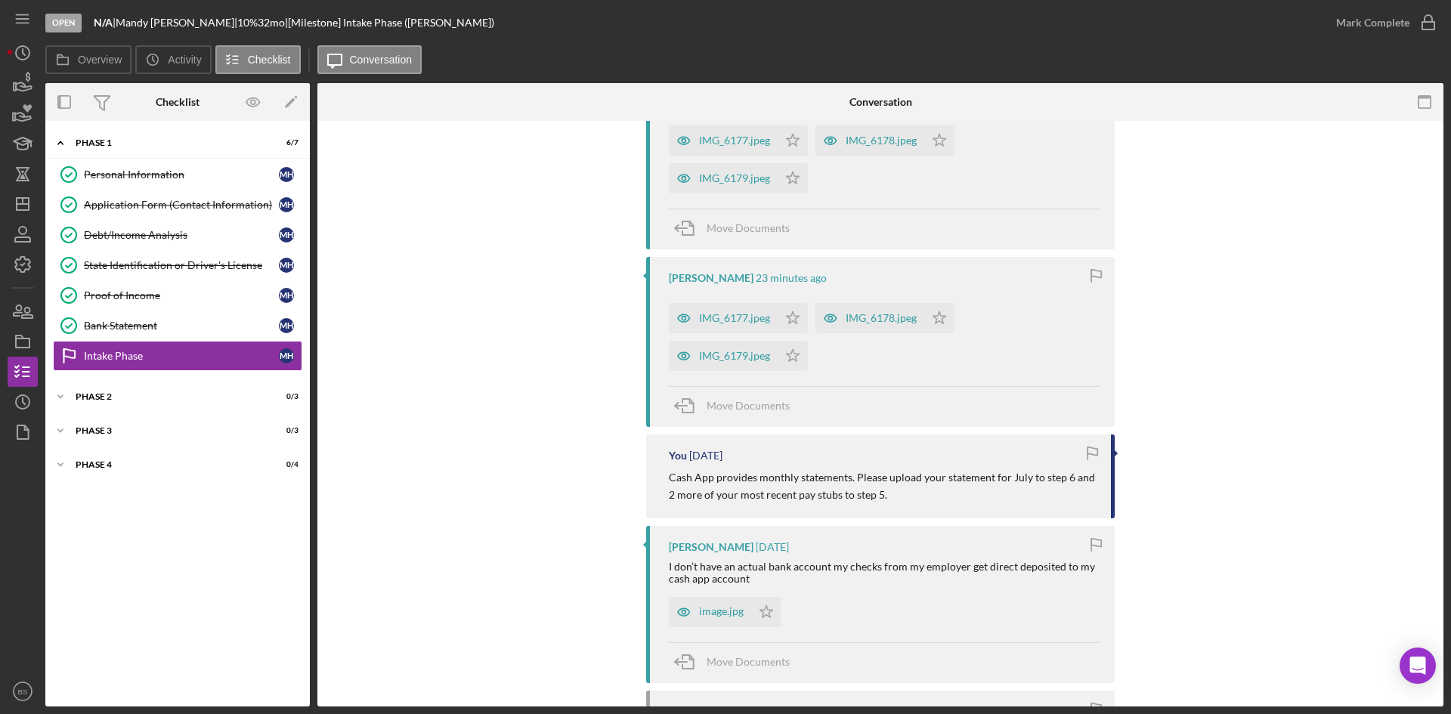
scroll to position [378, 0]
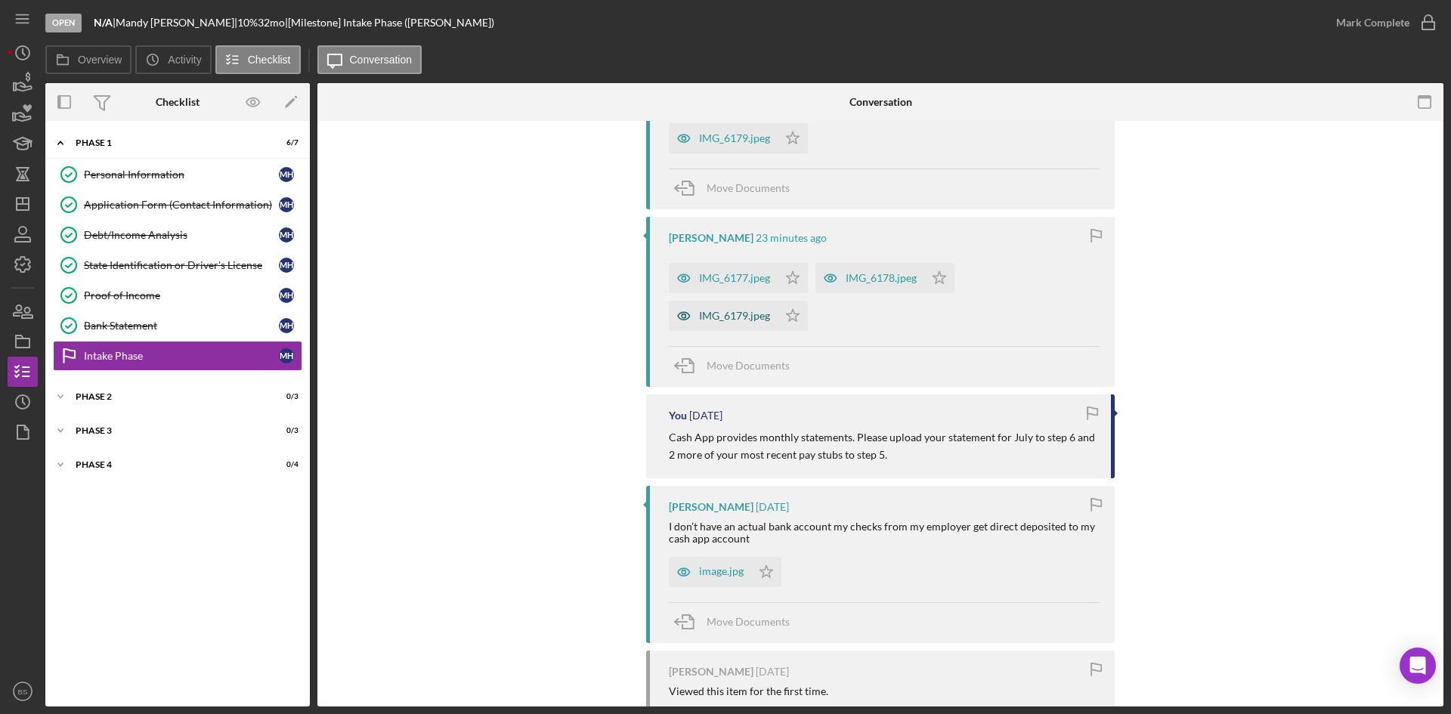
click at [715, 325] on div "IMG_6179.jpeg" at bounding box center [723, 316] width 109 height 30
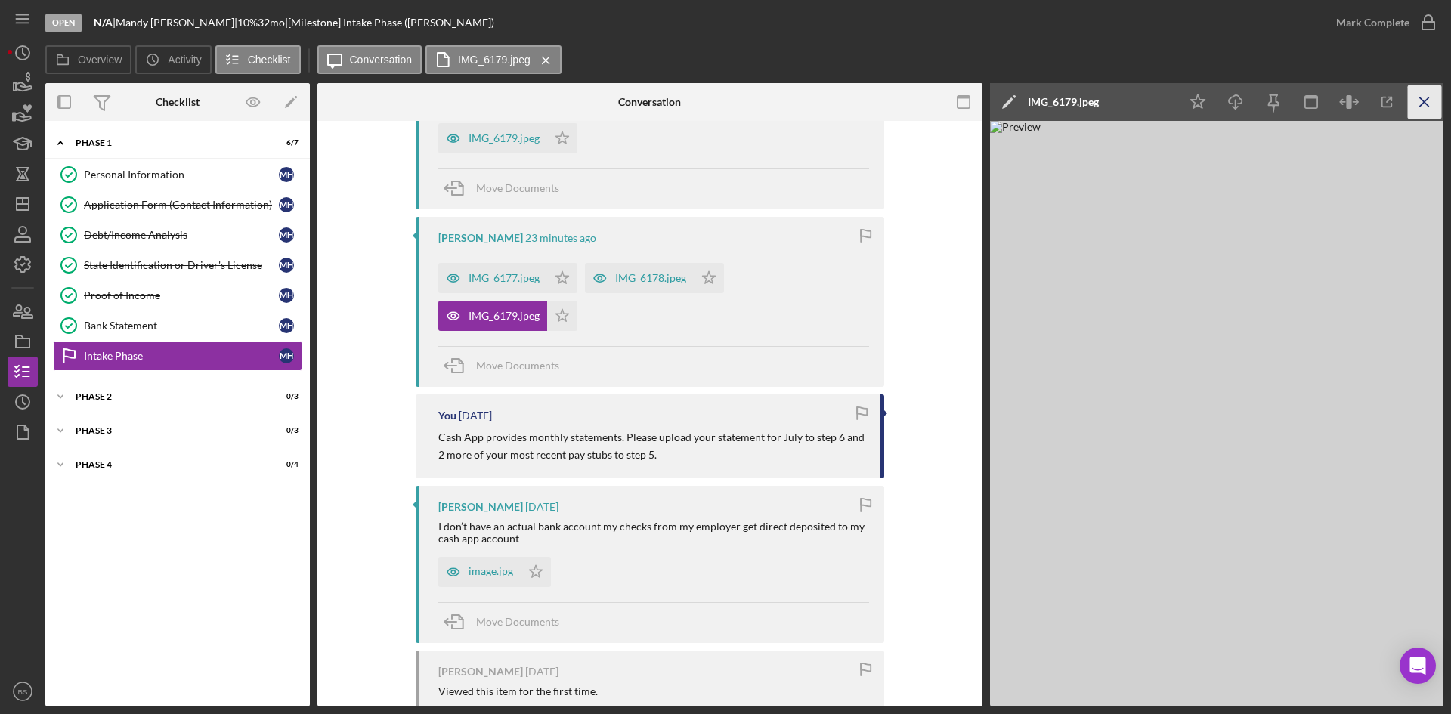
click at [1423, 96] on icon "Icon/Menu Close" at bounding box center [1425, 102] width 34 height 34
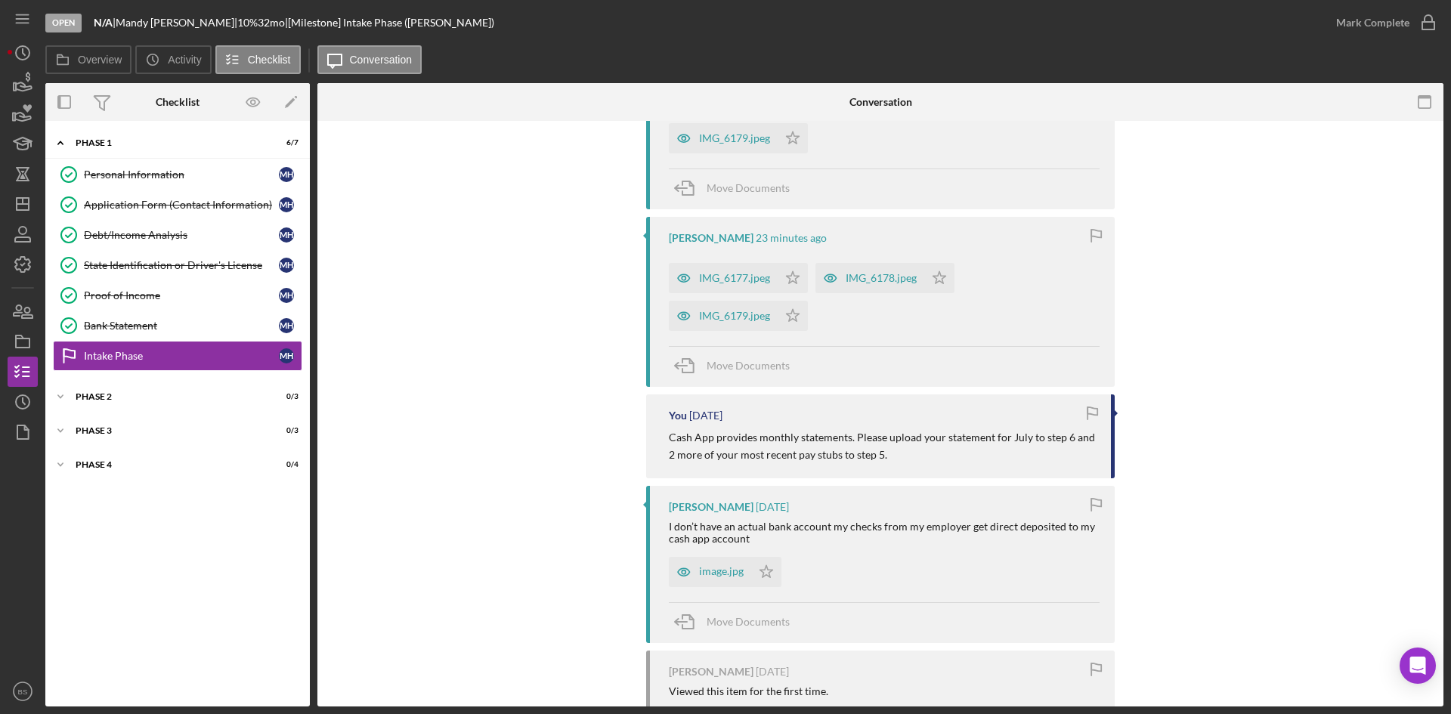
scroll to position [76, 0]
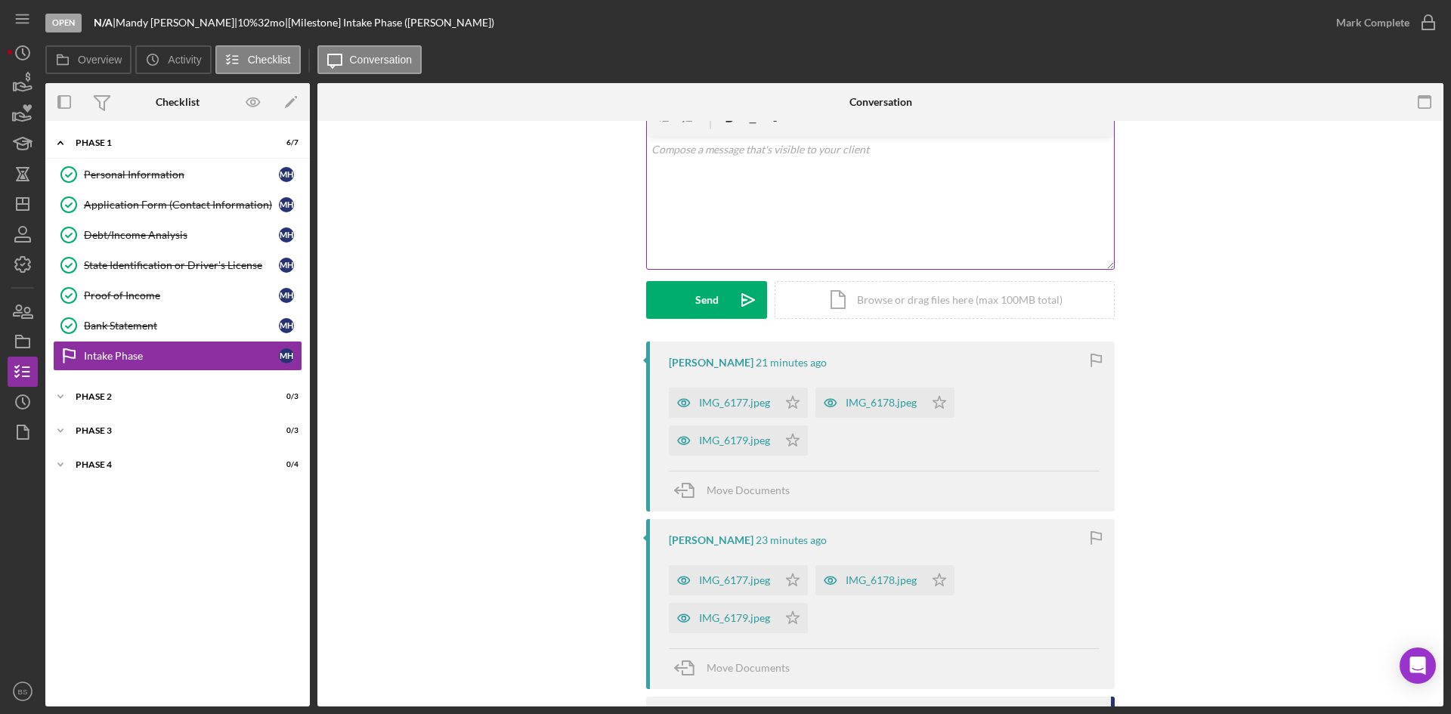
click at [707, 224] on div "v Color teal Color pink Remove color Add row above Add row below Add column bef…" at bounding box center [880, 203] width 467 height 132
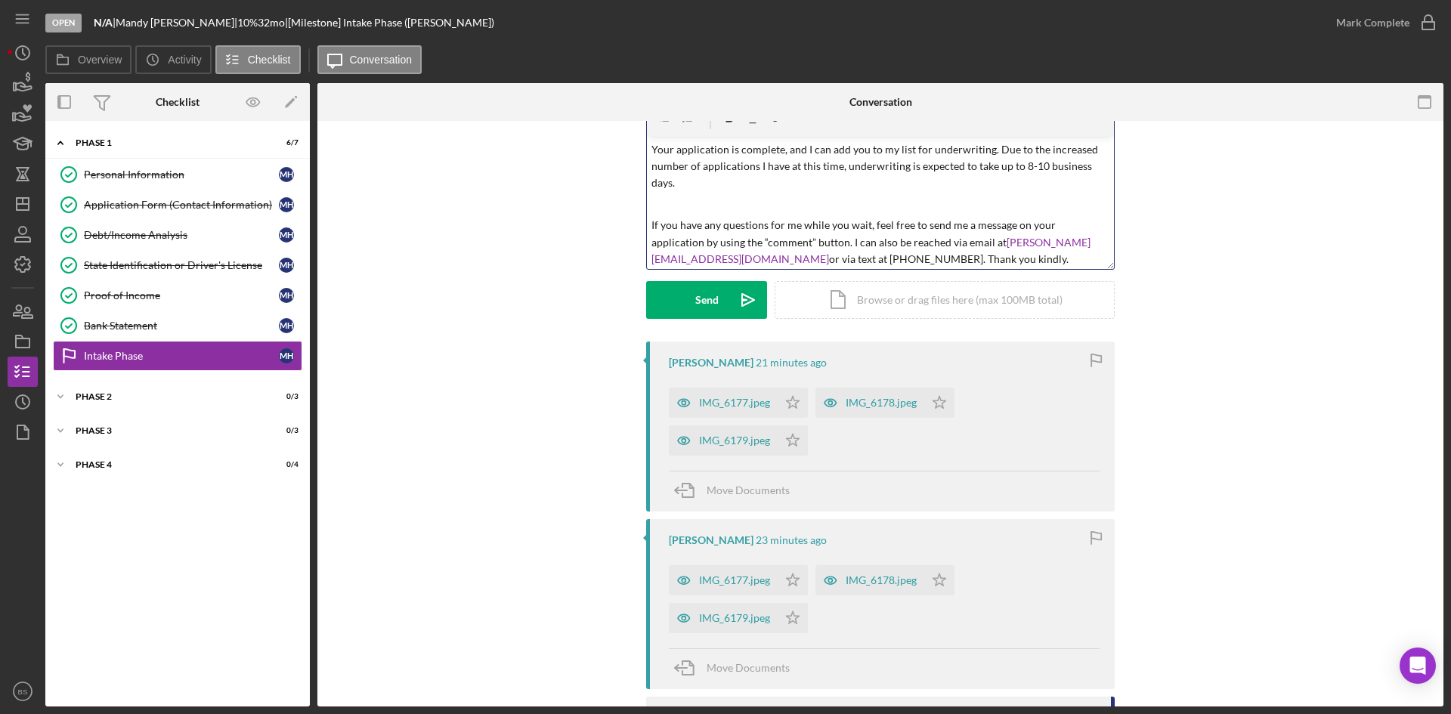
scroll to position [0, 0]
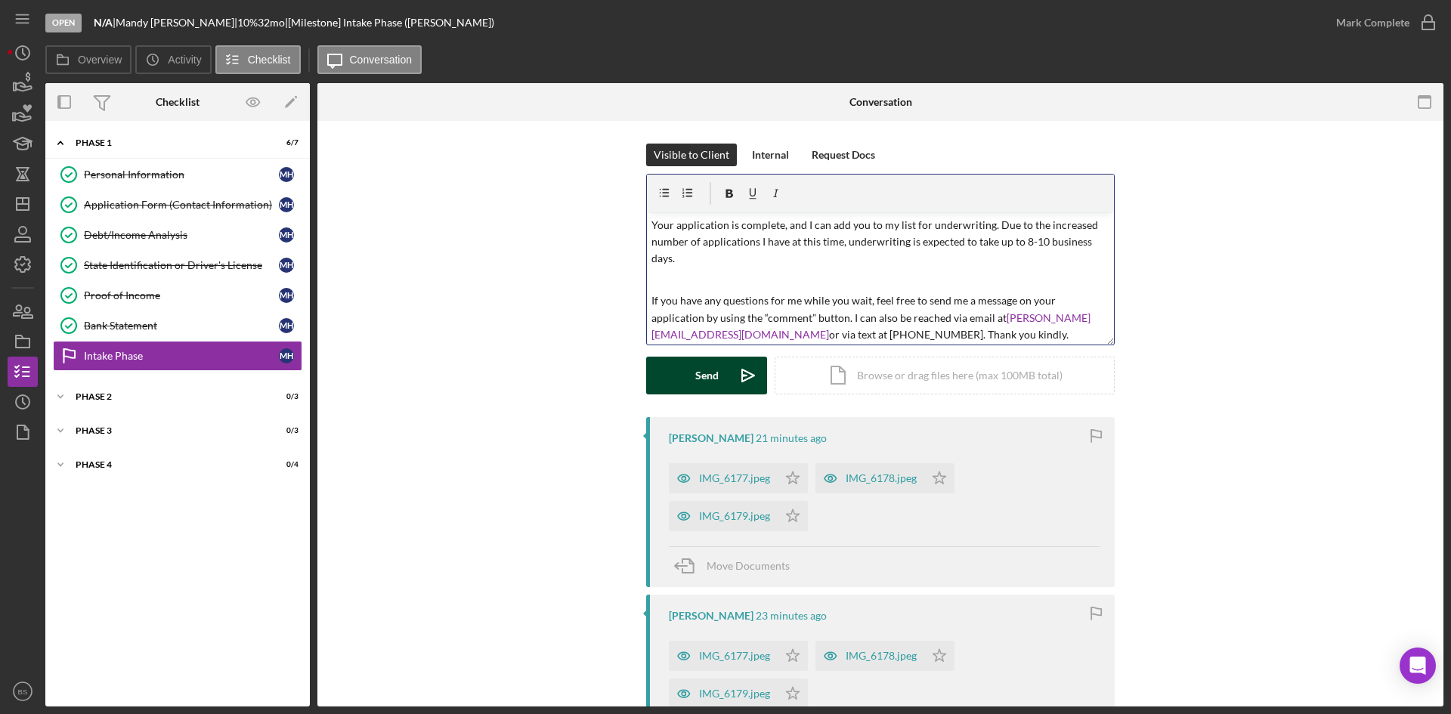
drag, startPoint x: 749, startPoint y: 368, endPoint x: 727, endPoint y: 368, distance: 21.9
click at [749, 368] on icon "Icon/icon-invite-send" at bounding box center [748, 376] width 38 height 38
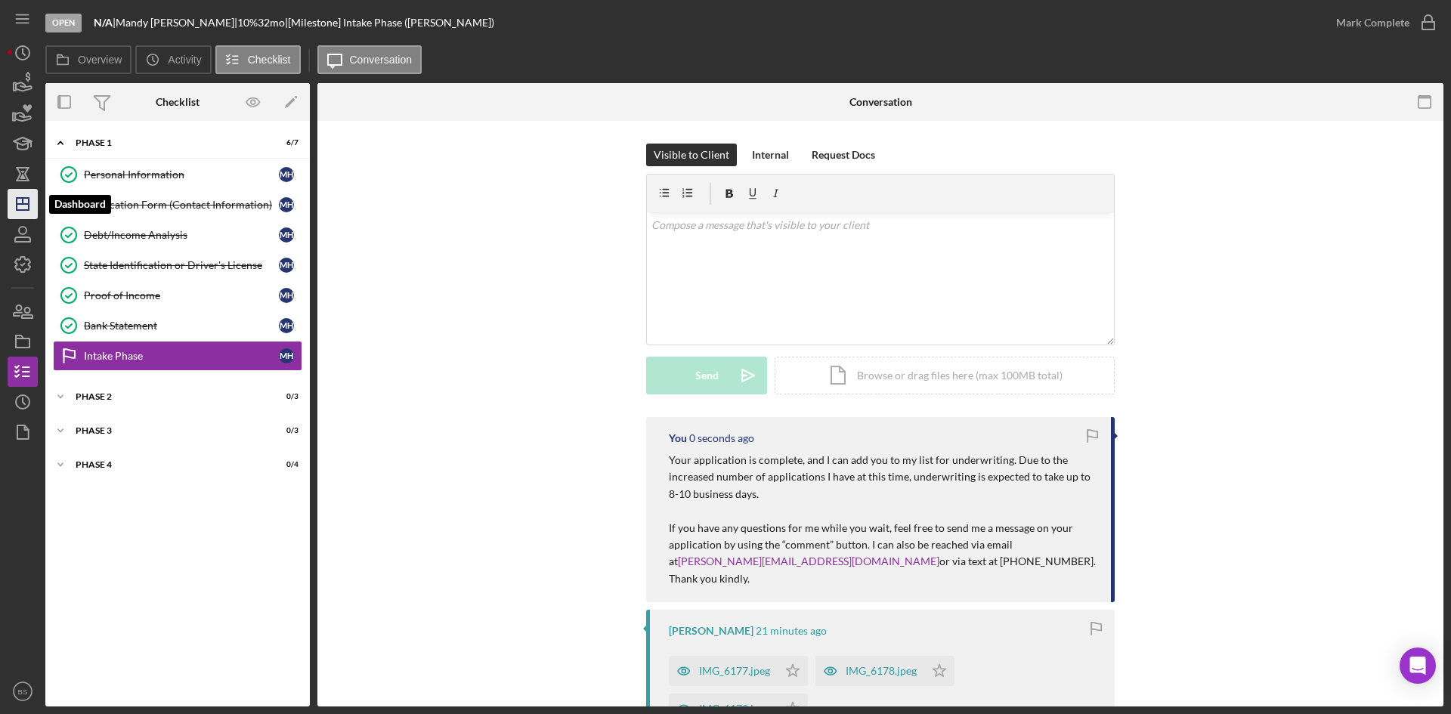
click at [29, 212] on icon "Icon/Dashboard" at bounding box center [23, 204] width 38 height 38
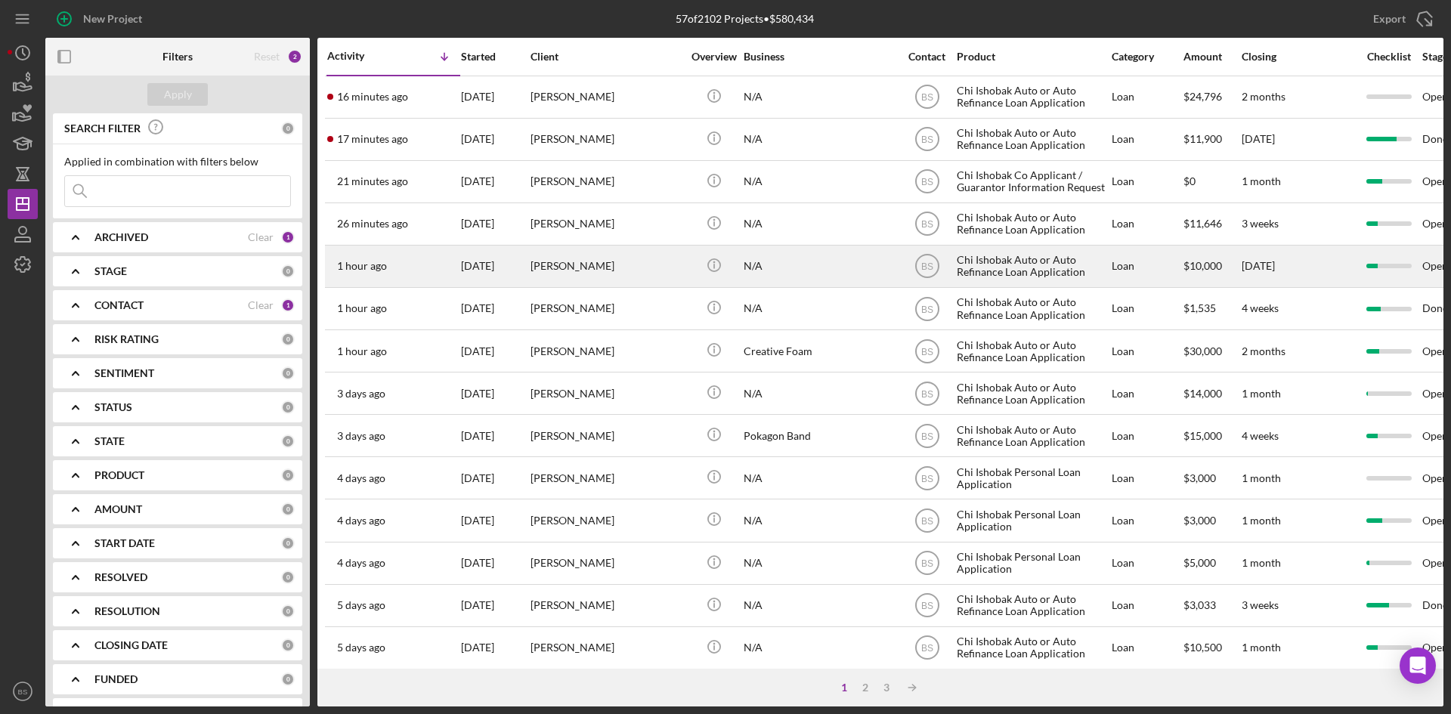
click at [564, 259] on div "[PERSON_NAME]" at bounding box center [605, 266] width 151 height 40
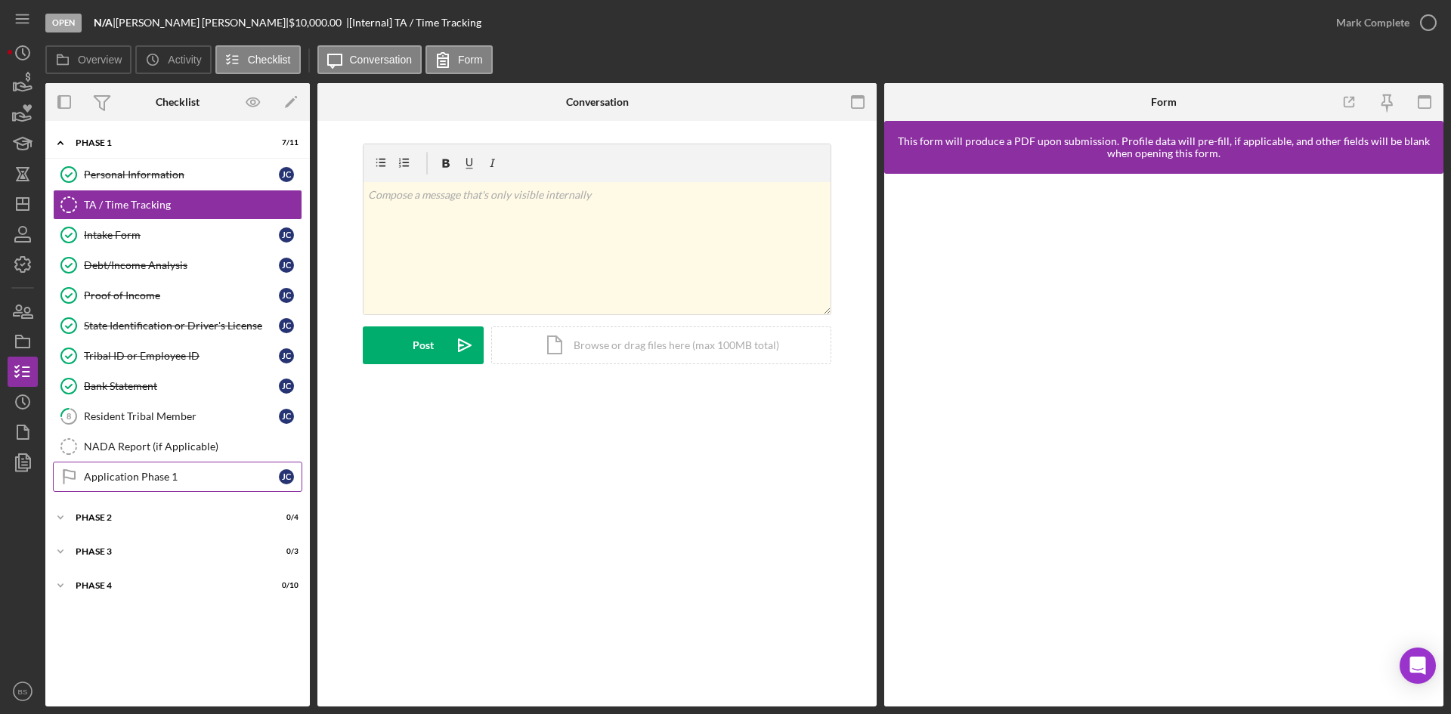
click at [189, 464] on link "Application Phase 1 Application Phase 1 J C" at bounding box center [177, 477] width 249 height 30
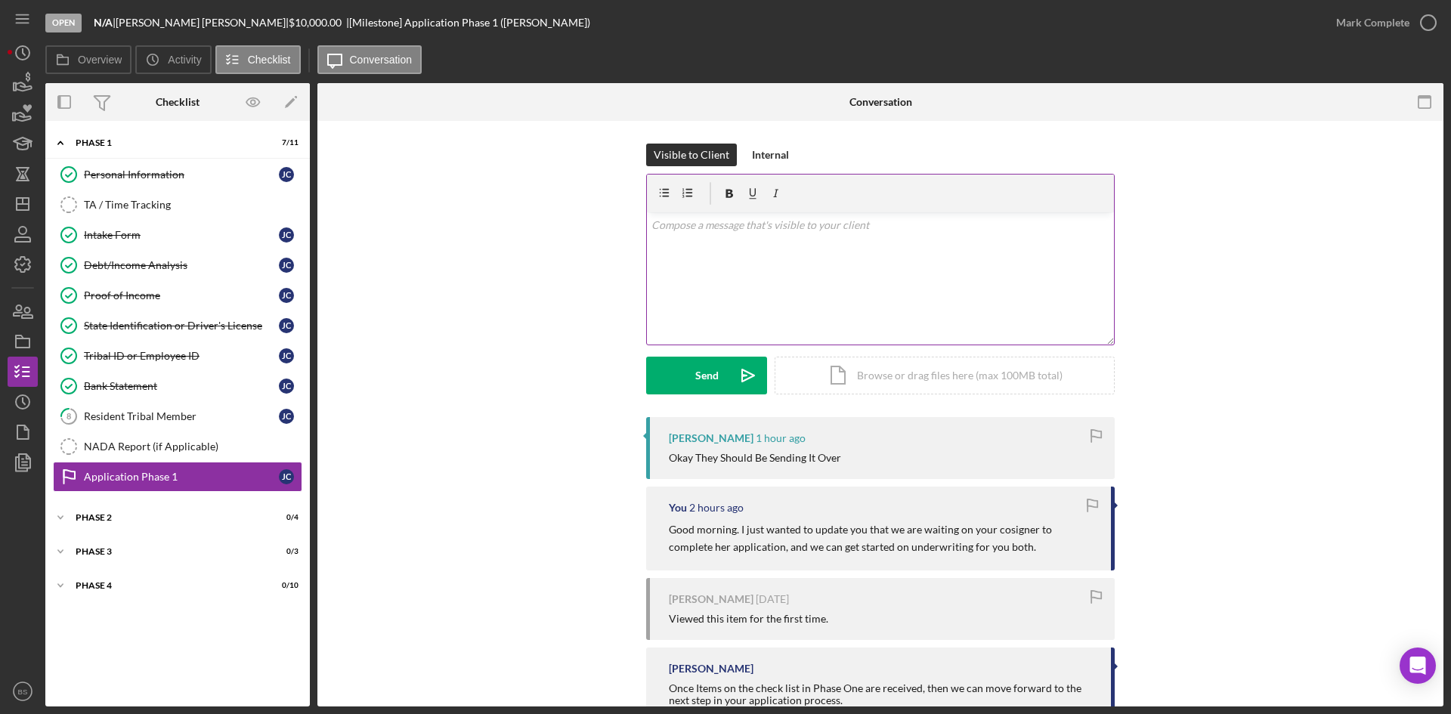
click at [700, 270] on div "v Color teal Color pink Remove color Add row above Add row below Add column bef…" at bounding box center [880, 278] width 467 height 132
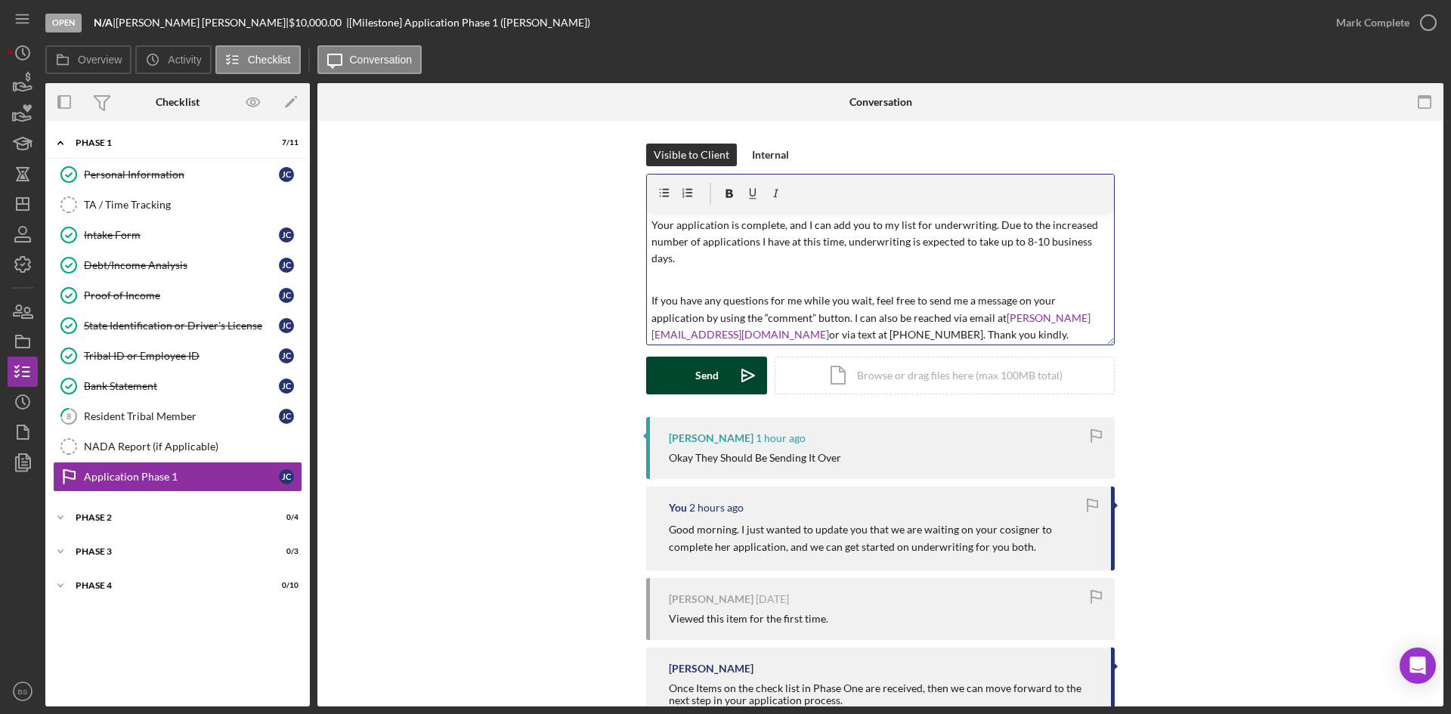
click at [689, 374] on button "Send Icon/icon-invite-send" at bounding box center [706, 376] width 121 height 38
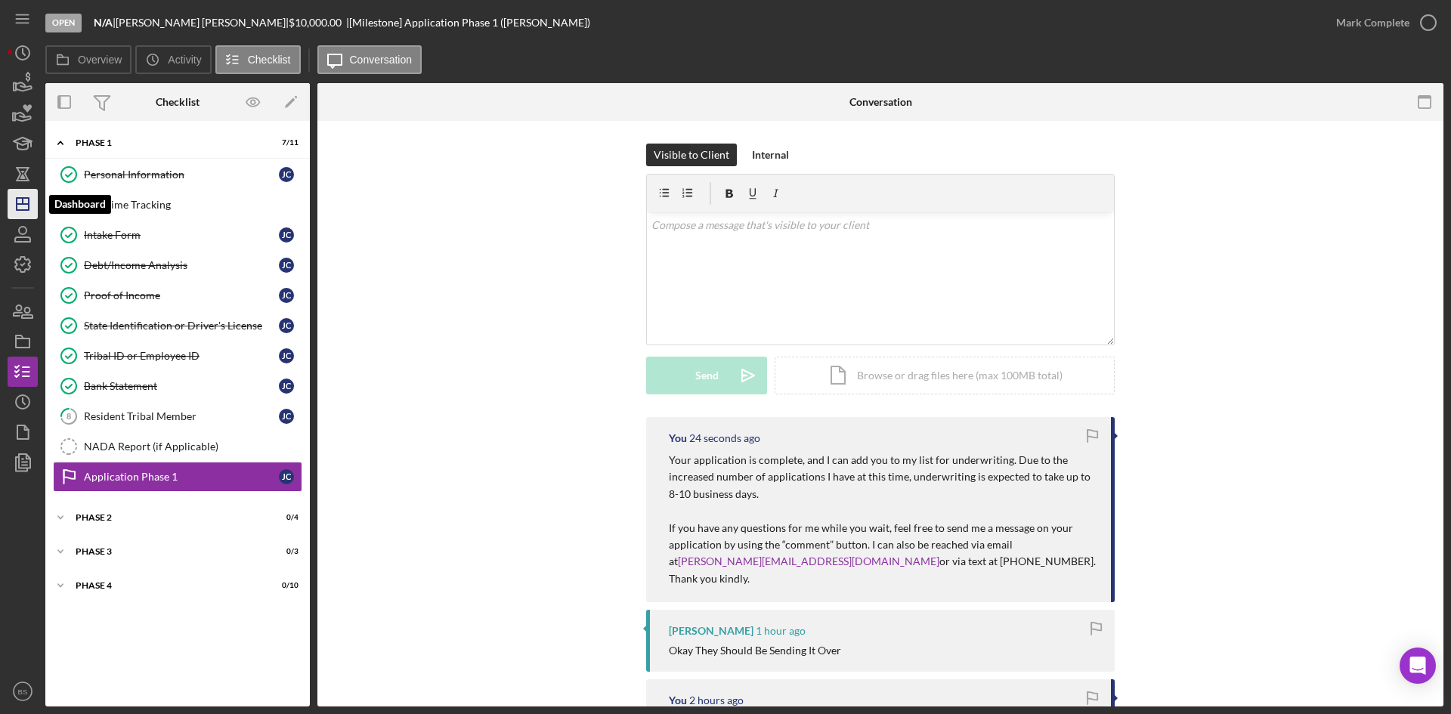
click at [33, 204] on icon "Icon/Dashboard" at bounding box center [23, 204] width 38 height 38
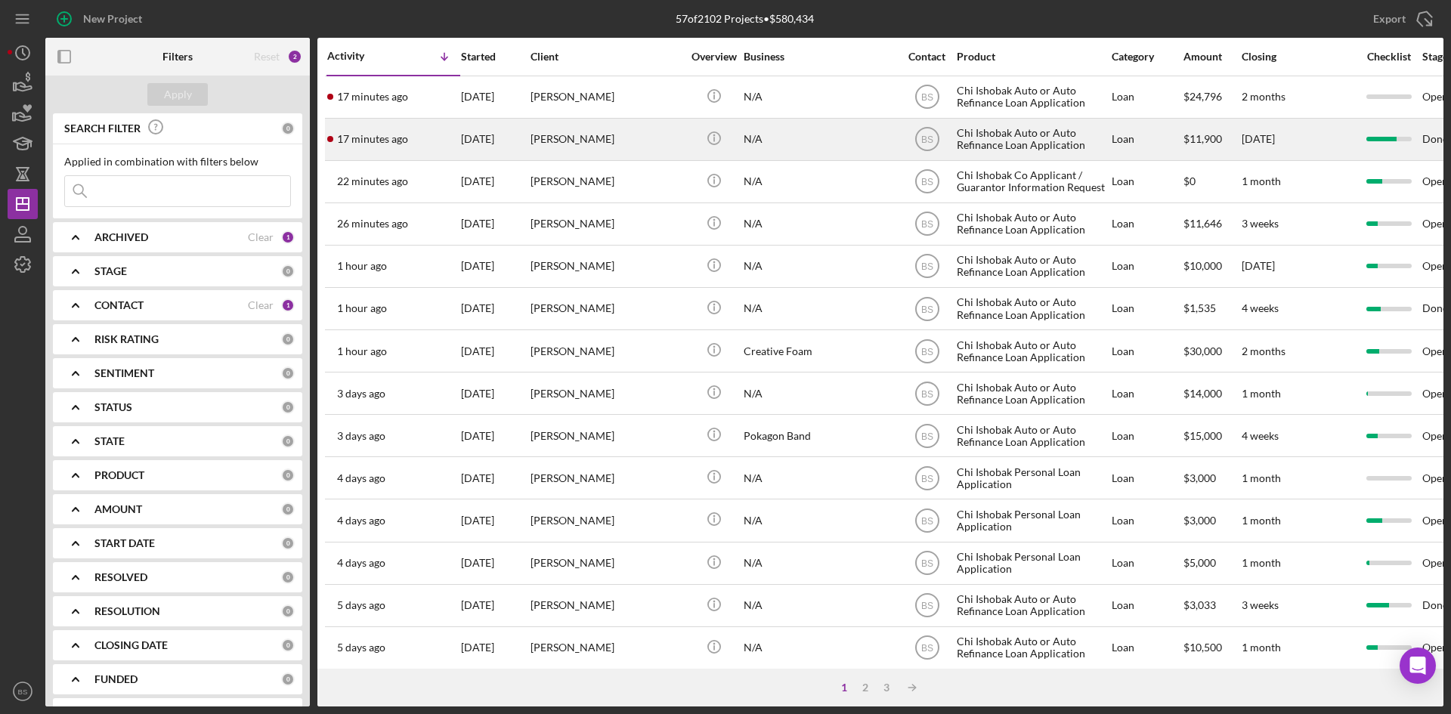
click at [383, 150] on div "17 minutes ago Alexis Doorlag" at bounding box center [393, 139] width 132 height 40
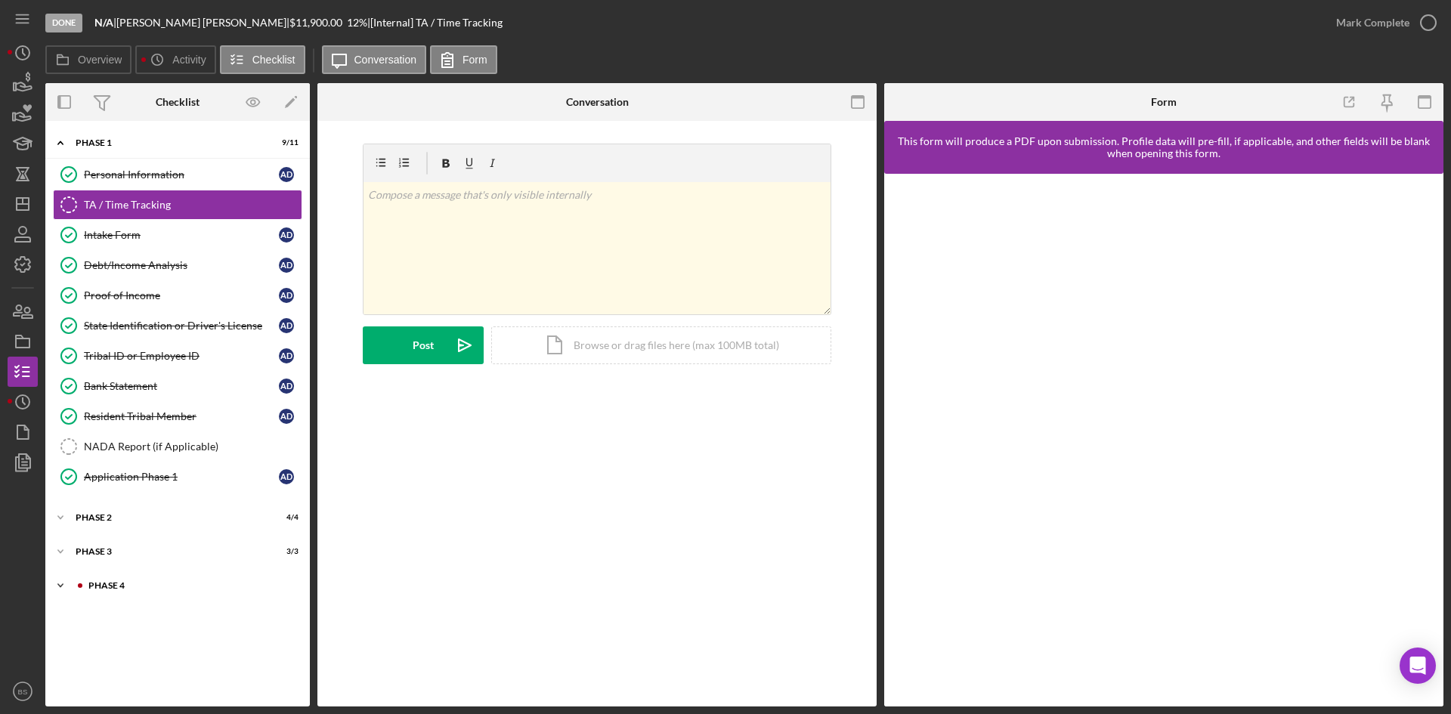
click at [104, 580] on div "Icon/Expander Phase 4 3 / 10" at bounding box center [177, 585] width 264 height 30
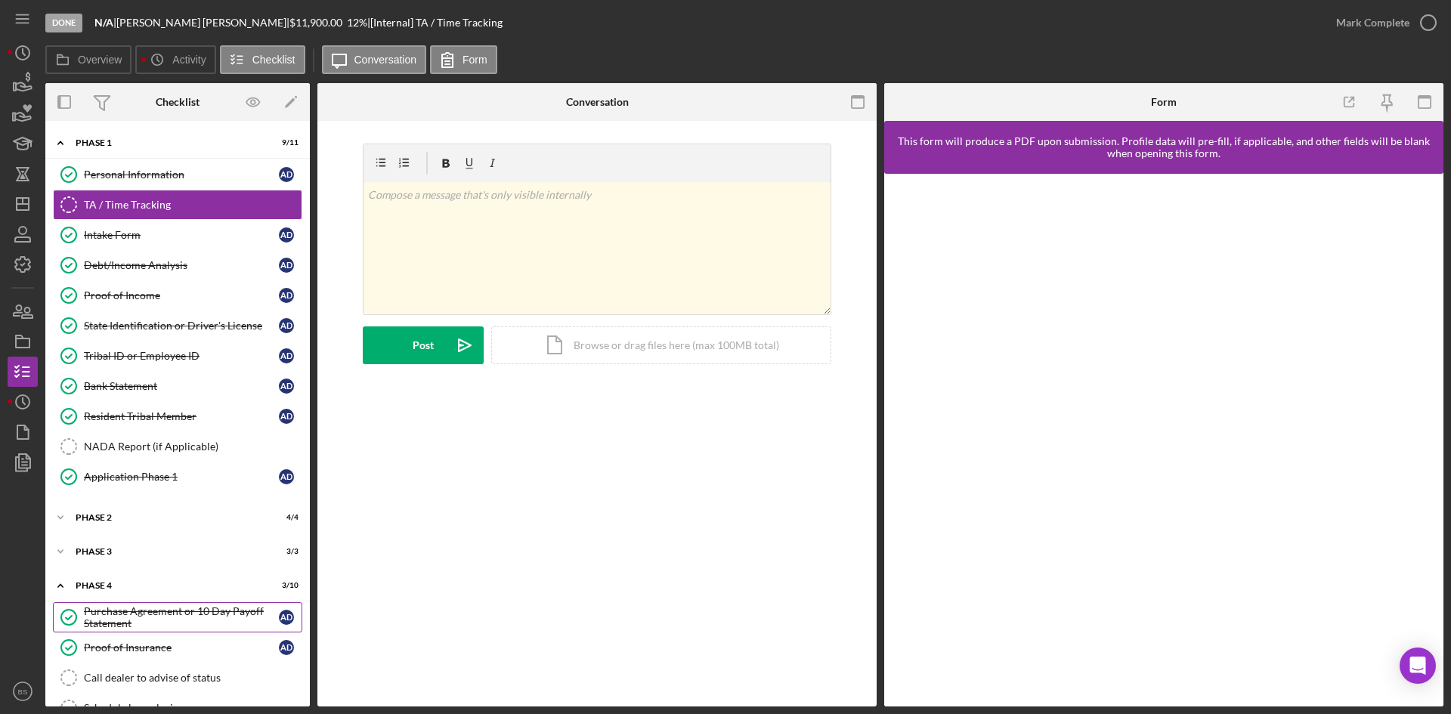
scroll to position [213, 0]
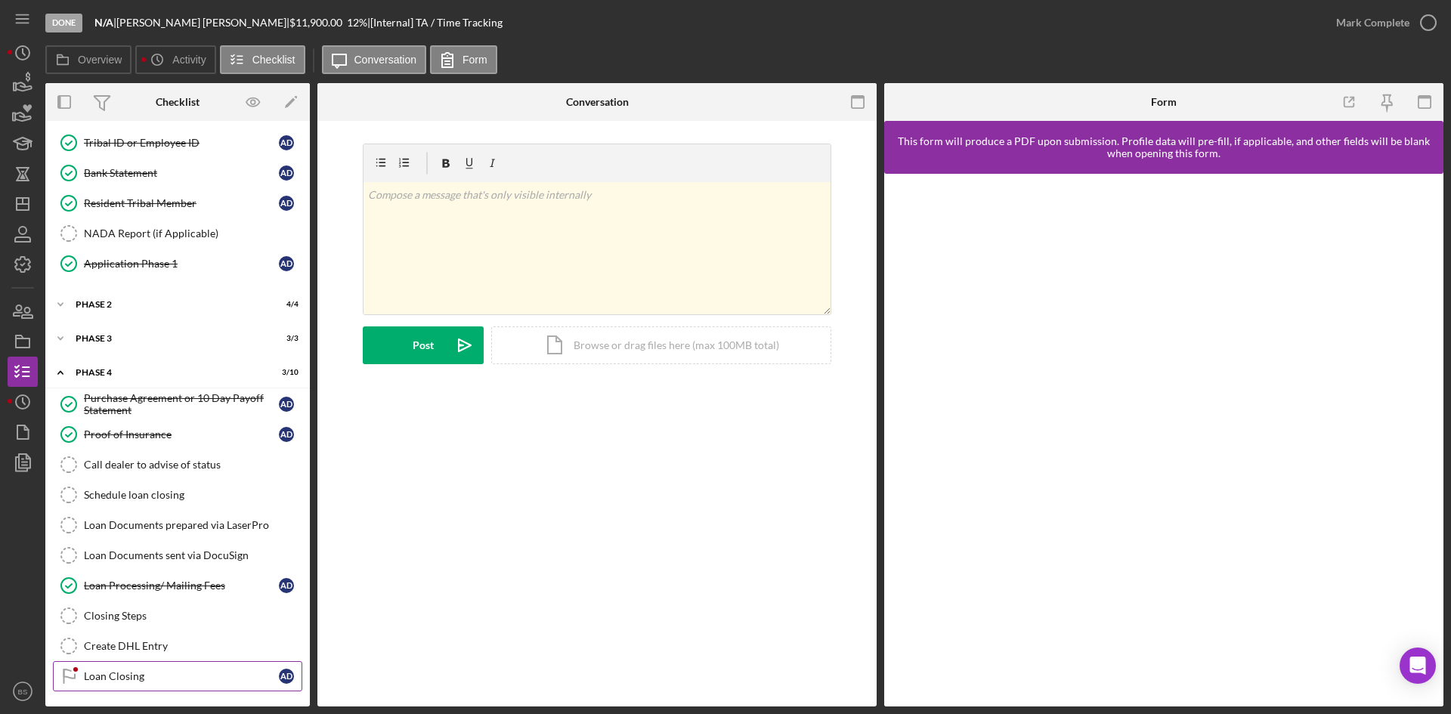
click at [127, 668] on link "Loan Closing Loan Closing A D" at bounding box center [177, 676] width 249 height 30
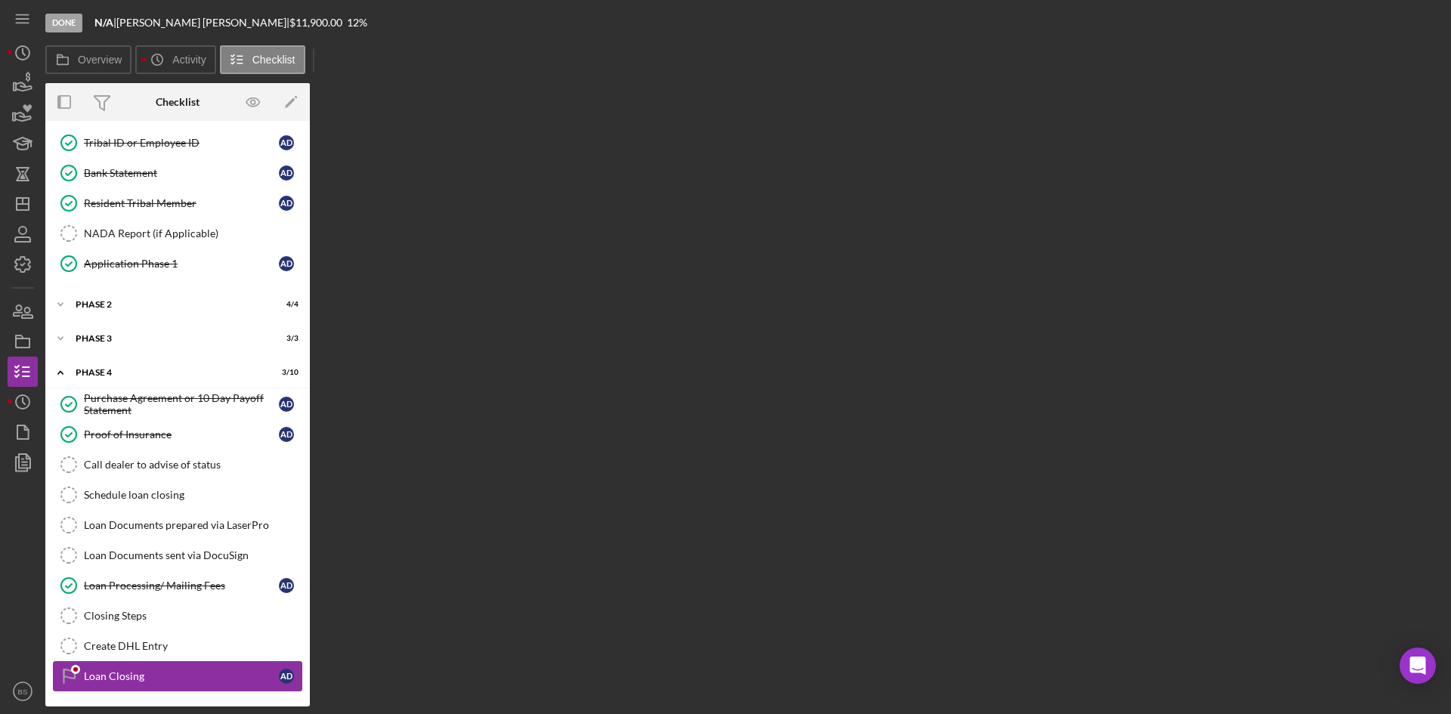
scroll to position [213, 0]
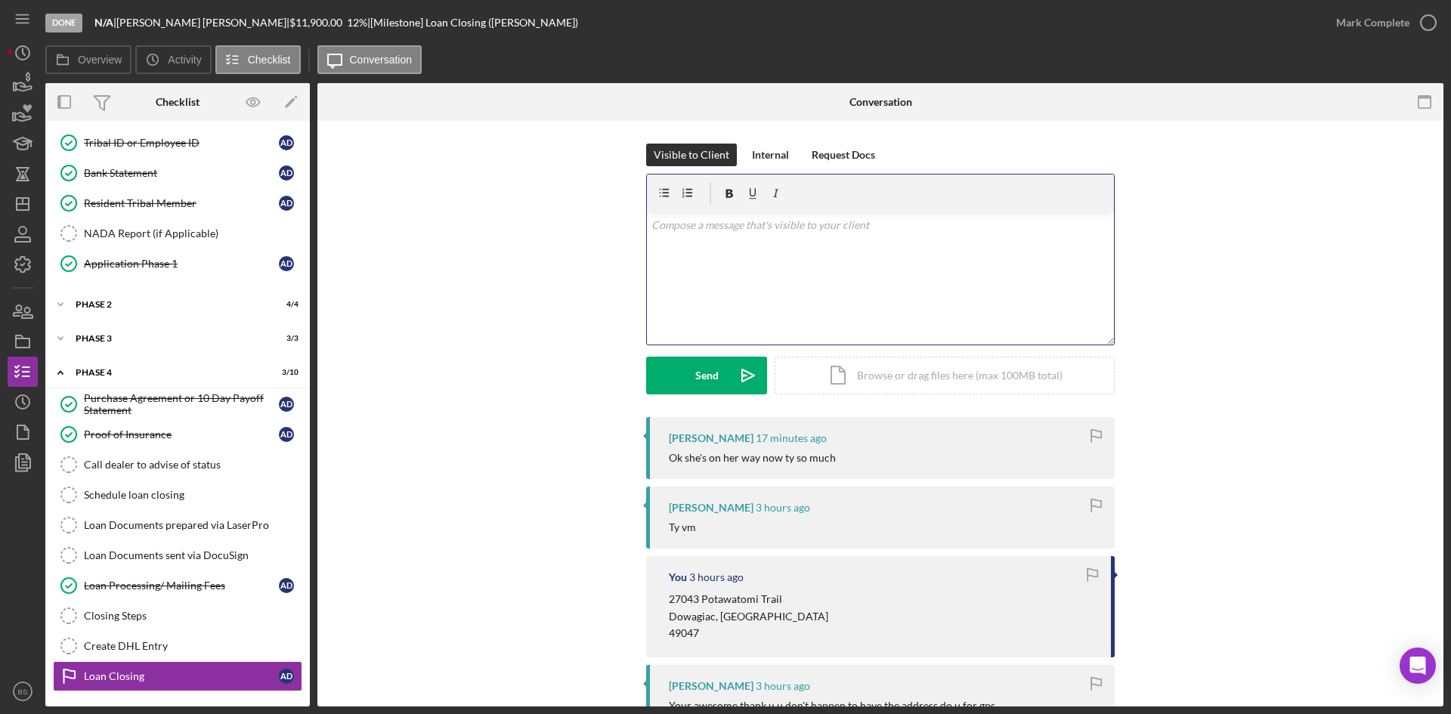
click at [774, 283] on div "v Color teal Color pink Remove color Add row above Add row below Add column bef…" at bounding box center [880, 278] width 467 height 132
click at [24, 193] on icon "Icon/Dashboard" at bounding box center [23, 204] width 38 height 38
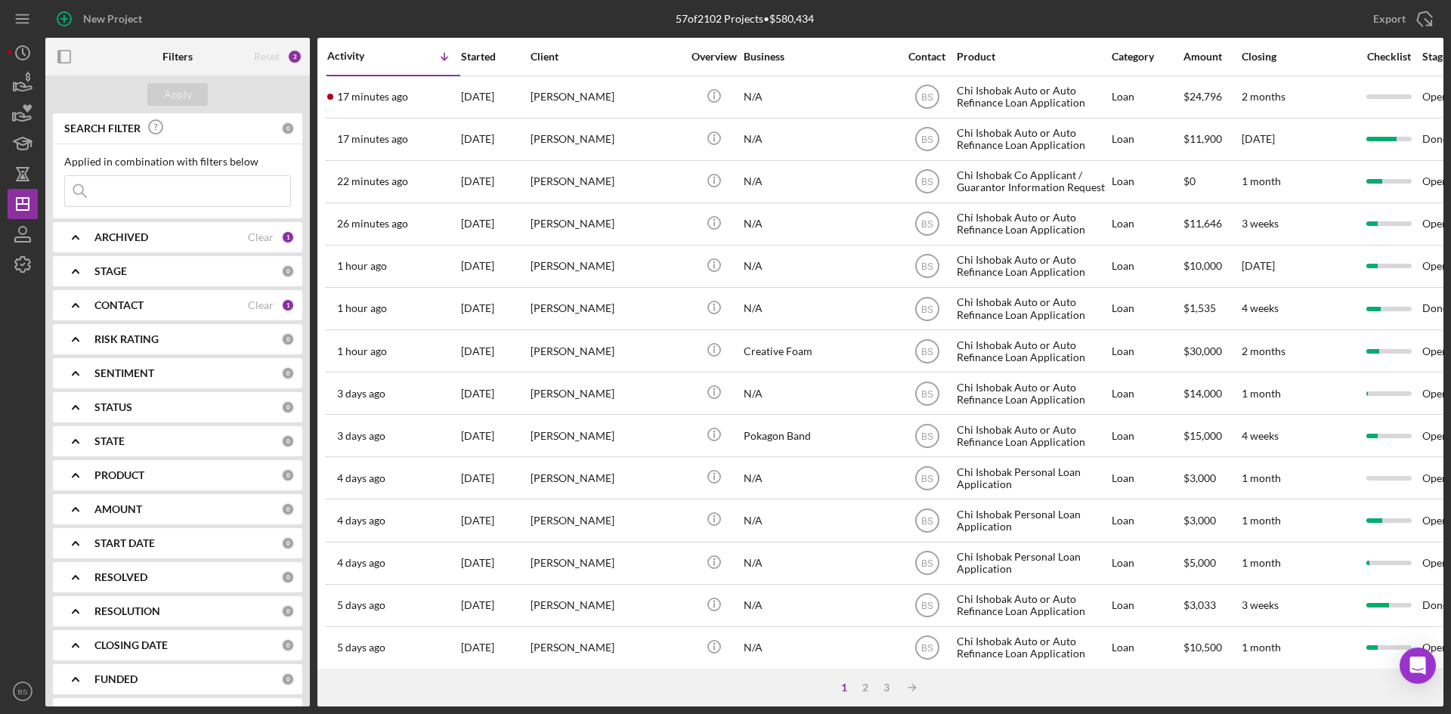
click at [373, 100] on time "17 minutes ago" at bounding box center [372, 97] width 71 height 12
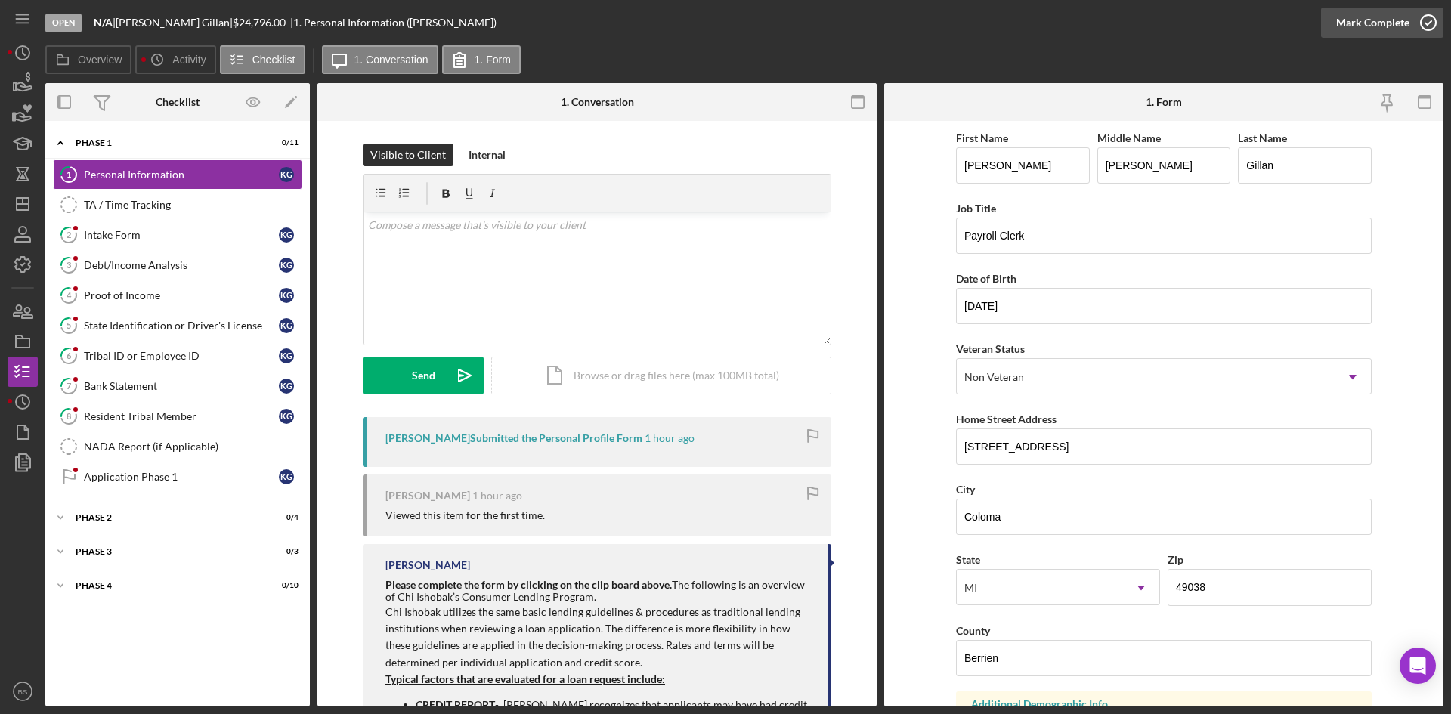
click at [1357, 23] on div "Mark Complete" at bounding box center [1372, 23] width 73 height 30
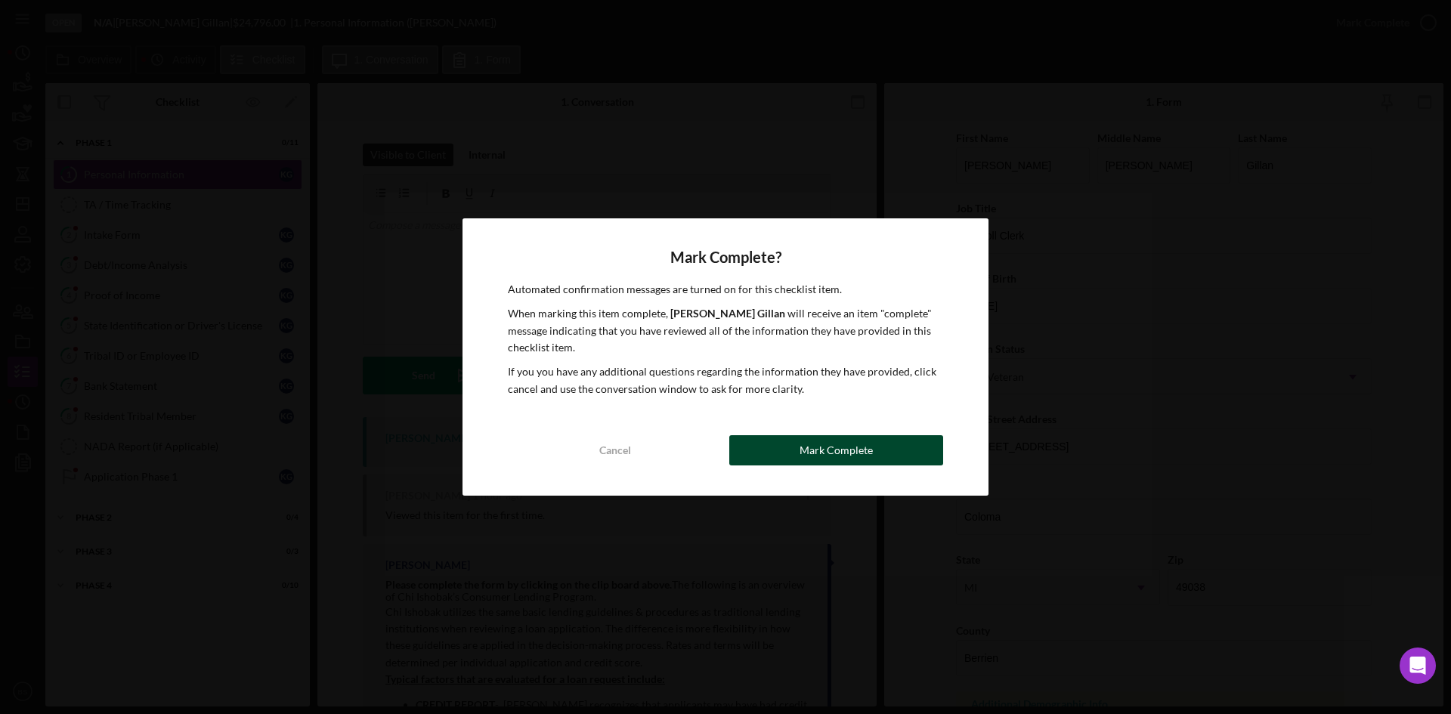
click at [873, 455] on button "Mark Complete" at bounding box center [836, 450] width 214 height 30
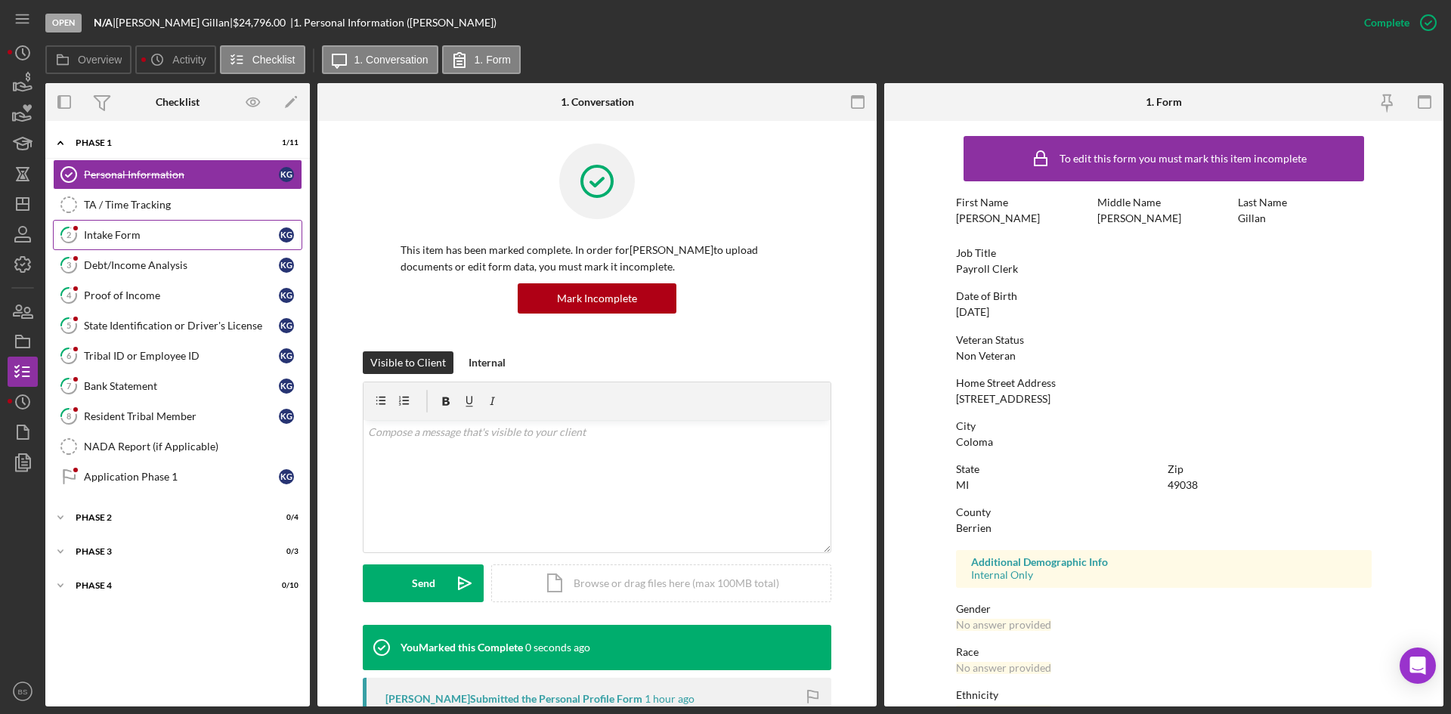
click at [194, 236] on div "Intake Form" at bounding box center [181, 235] width 195 height 12
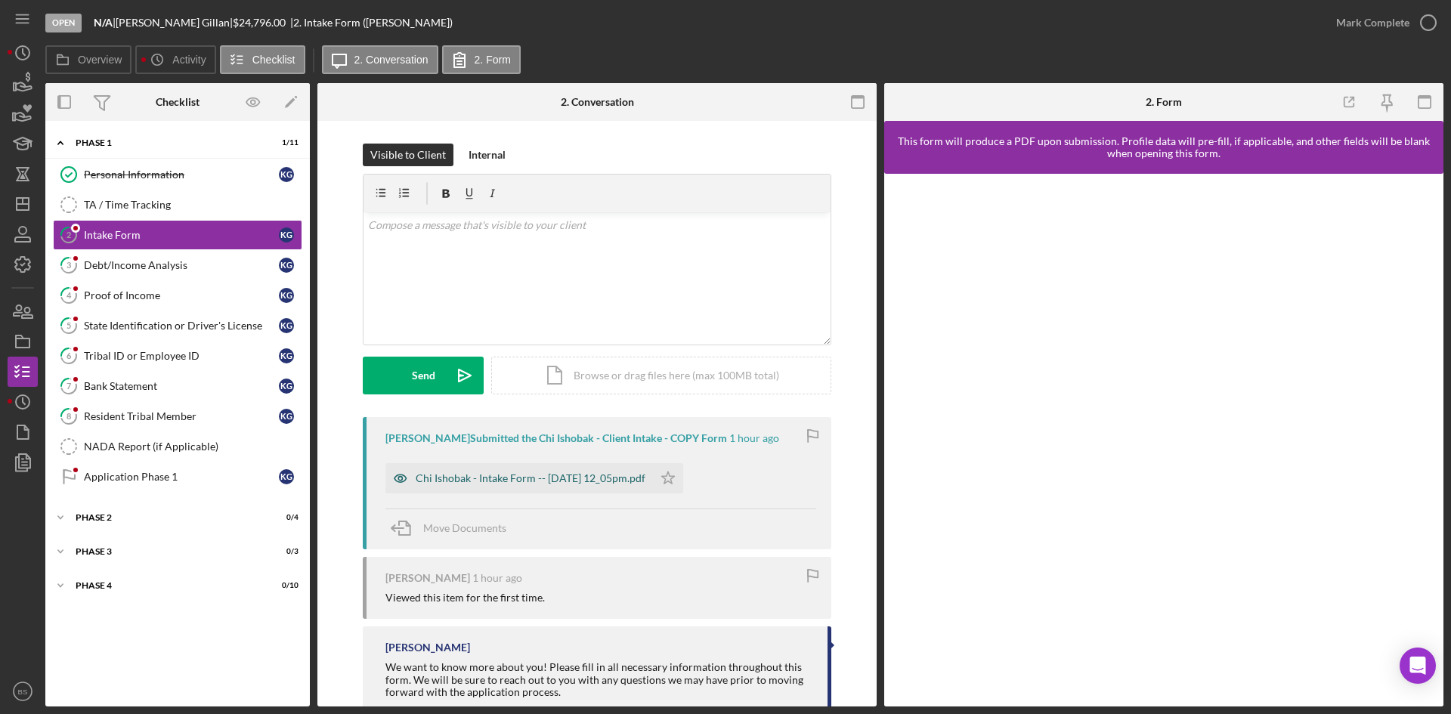
click at [629, 477] on div "Chi Ishobak - Intake Form -- 2025-09-02 12_05pm.pdf" at bounding box center [531, 478] width 230 height 12
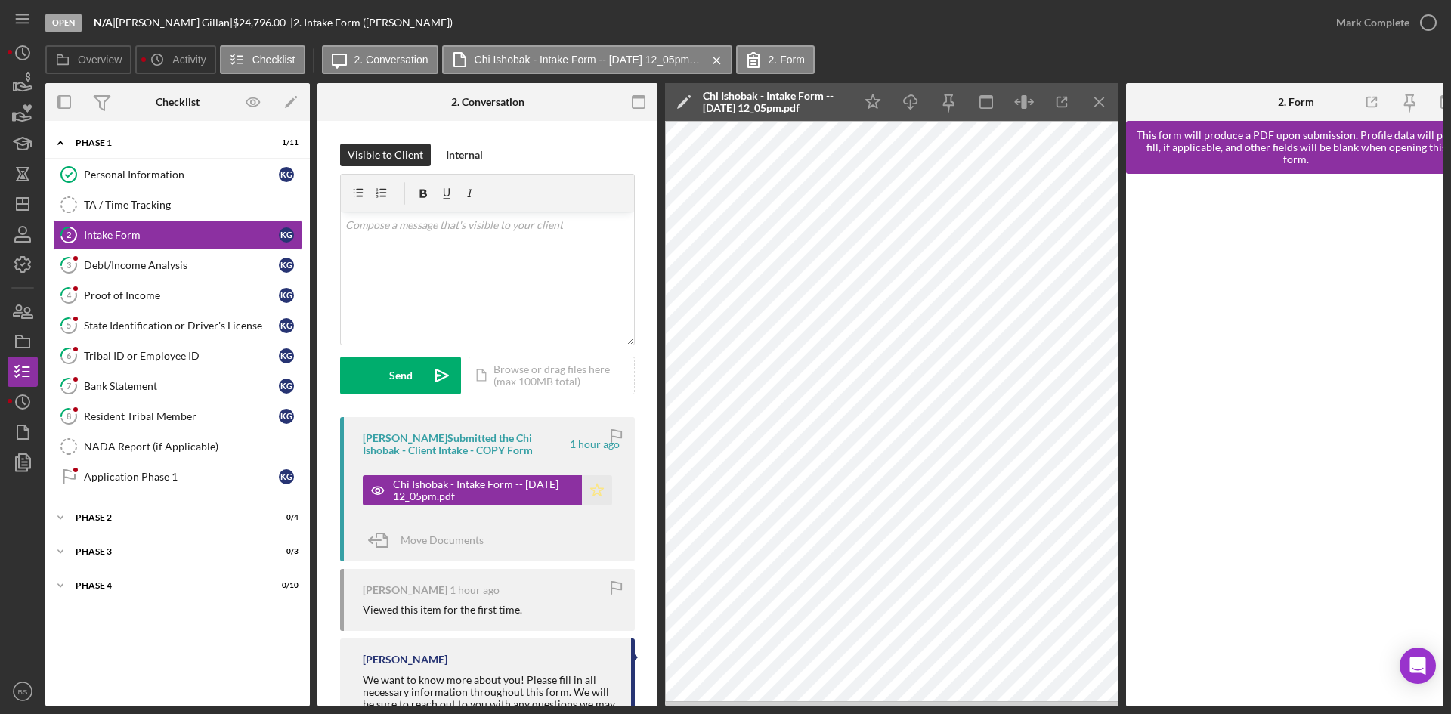
click at [592, 490] on icon "Icon/Star" at bounding box center [597, 490] width 30 height 30
click at [1368, 23] on div "Mark Complete" at bounding box center [1372, 23] width 73 height 30
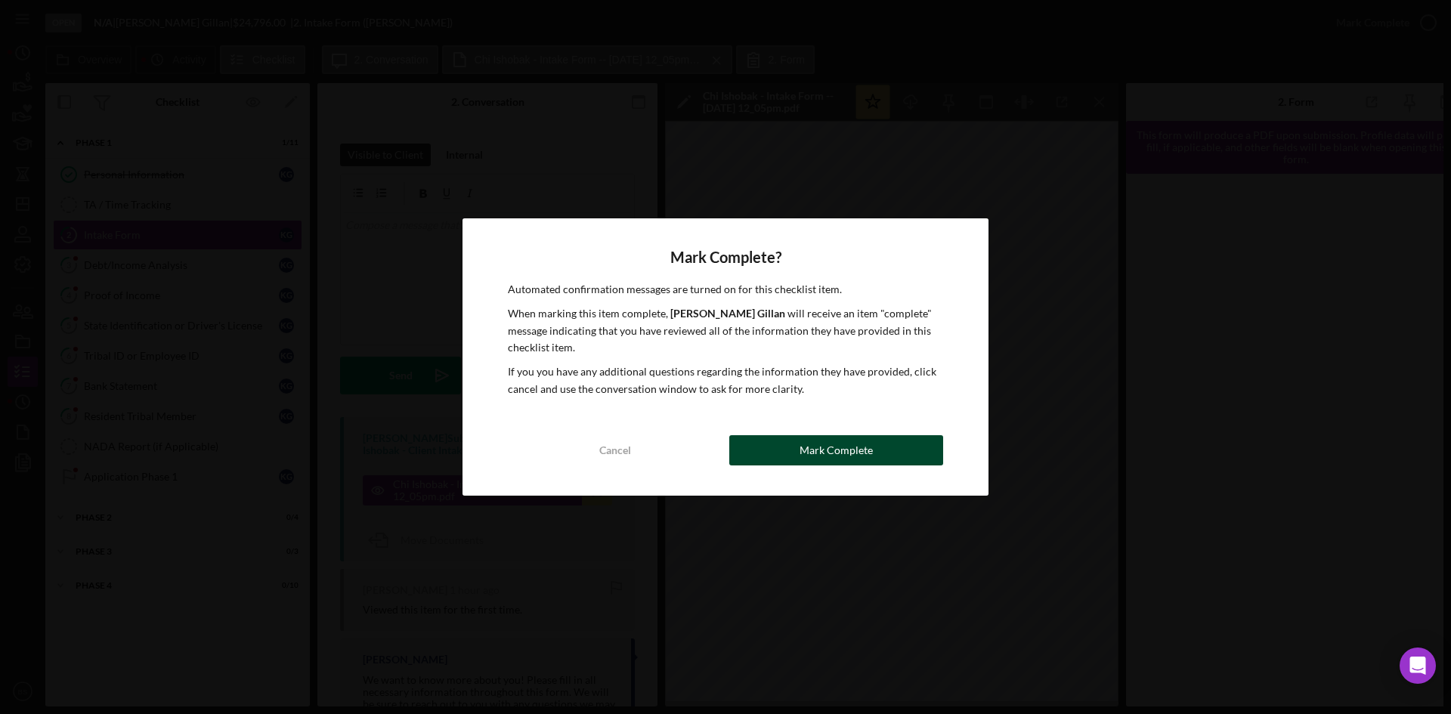
click at [822, 453] on div "Mark Complete" at bounding box center [835, 450] width 73 height 30
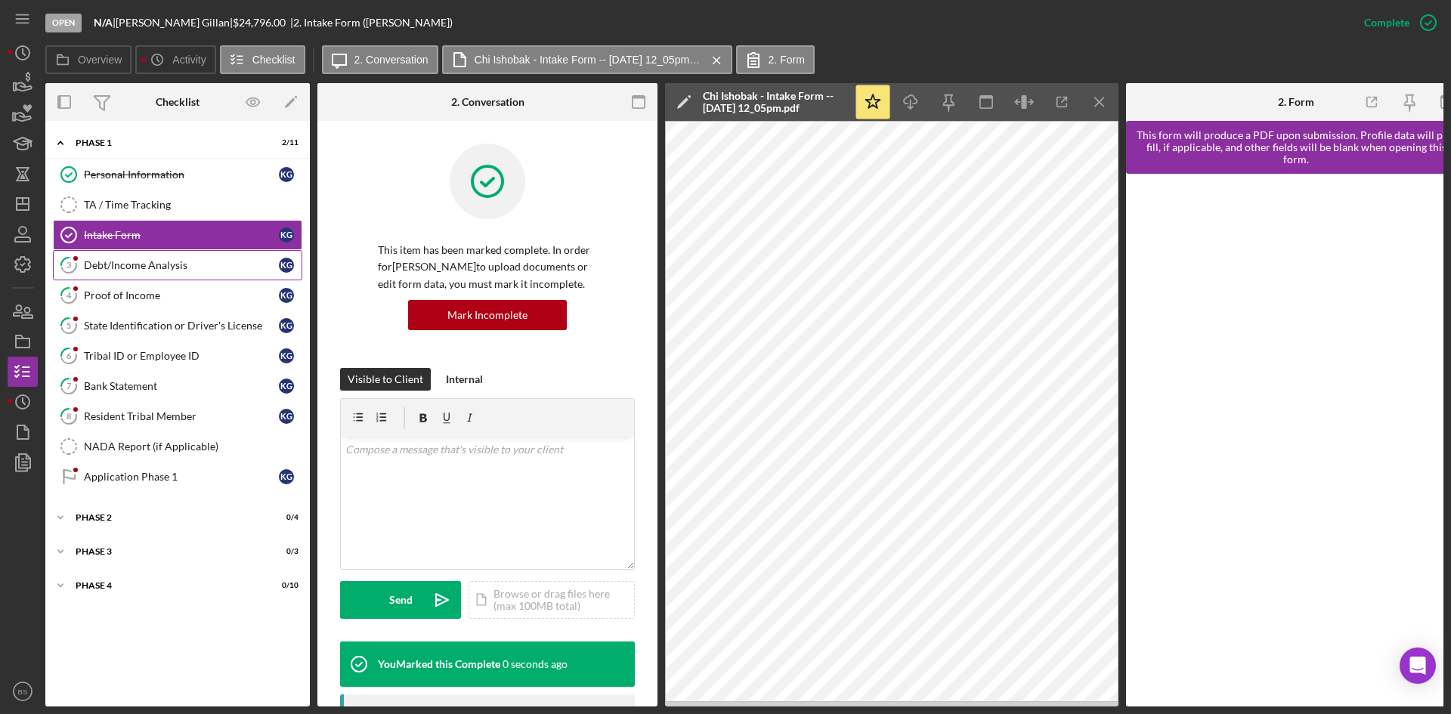
click at [202, 274] on link "3 Debt/Income Analysis K G" at bounding box center [177, 265] width 249 height 30
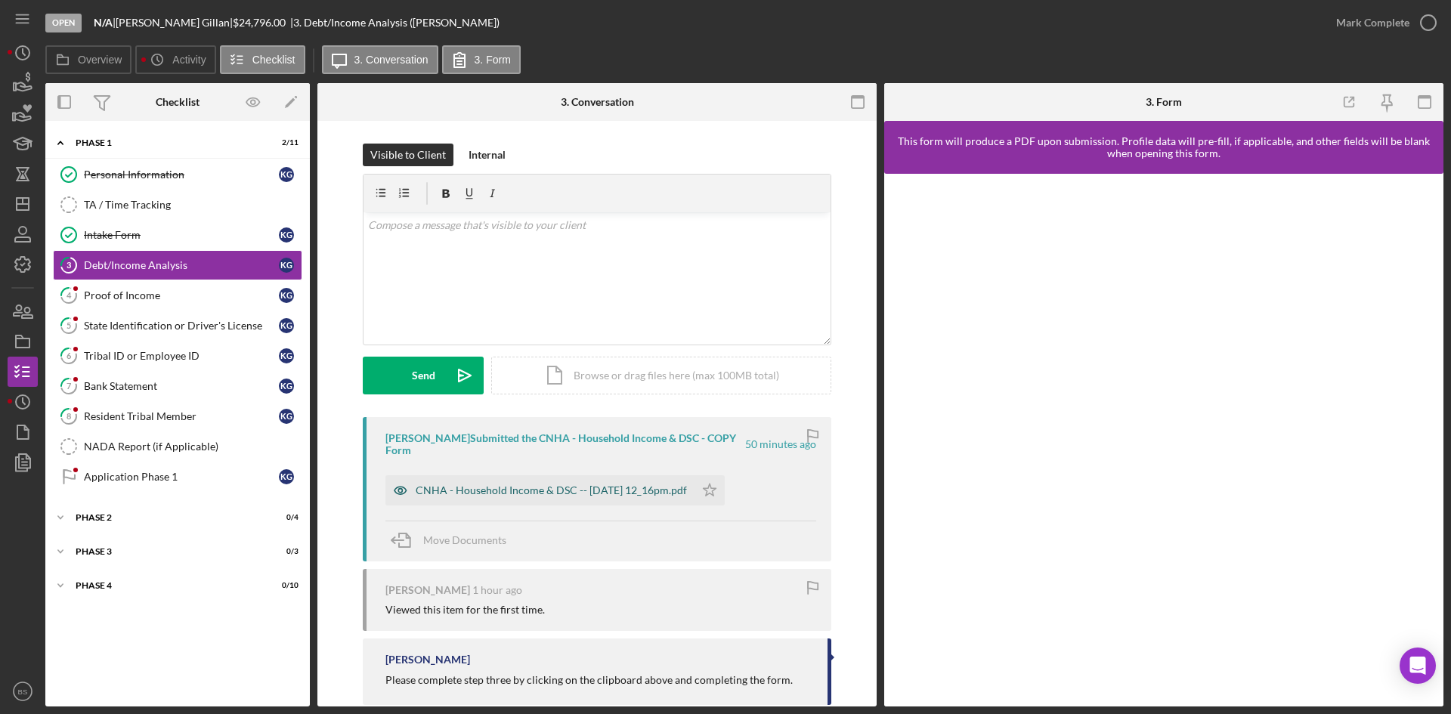
click at [598, 481] on div "CNHA - Household Income & DSC -- 2025-09-02 12_16pm.pdf" at bounding box center [539, 490] width 309 height 30
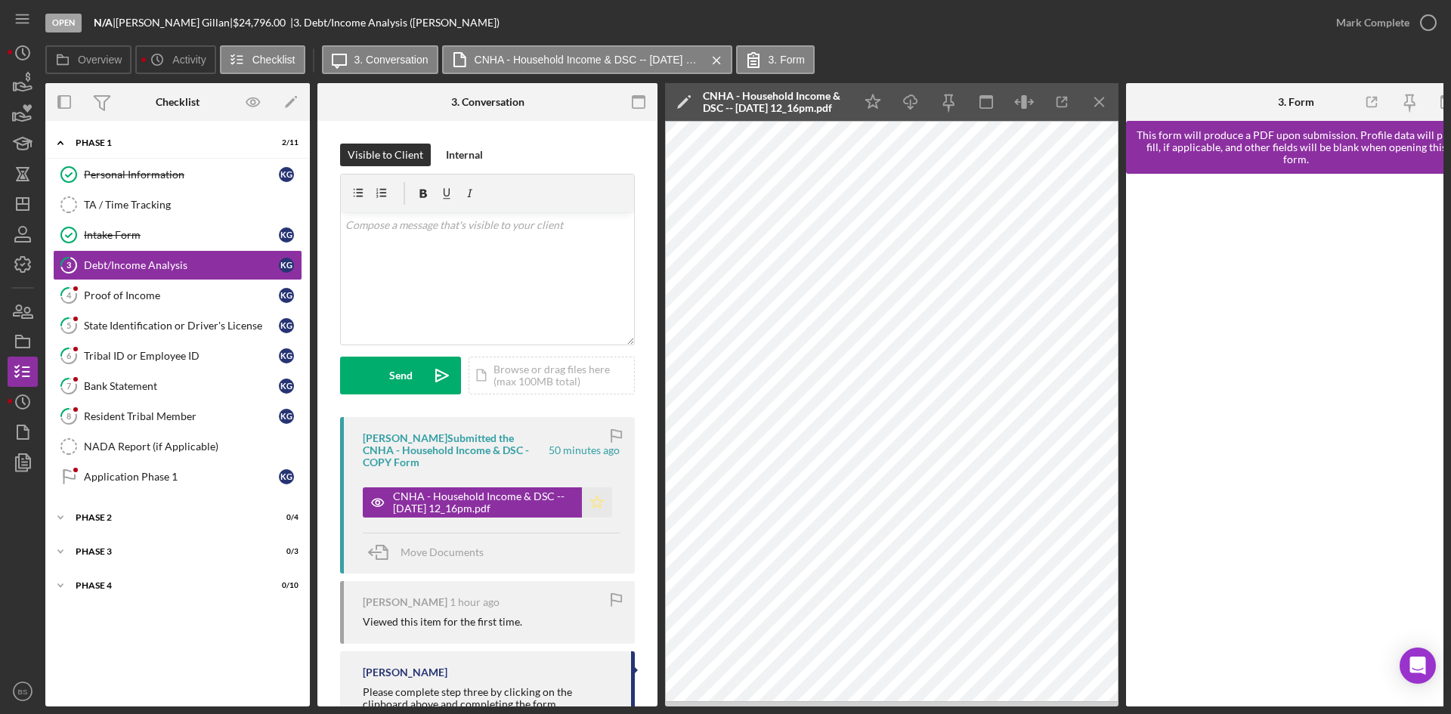
click at [595, 497] on icon "Icon/Star" at bounding box center [597, 502] width 30 height 30
click at [509, 283] on div "v Color teal Color pink Remove color Add row above Add row below Add column bef…" at bounding box center [487, 278] width 293 height 132
drag, startPoint x: 499, startPoint y: 243, endPoint x: 466, endPoint y: 244, distance: 32.5
click at [466, 244] on p "Do you pay rent or a mortgage? If so, how much are you personally responsible f…" at bounding box center [487, 234] width 285 height 34
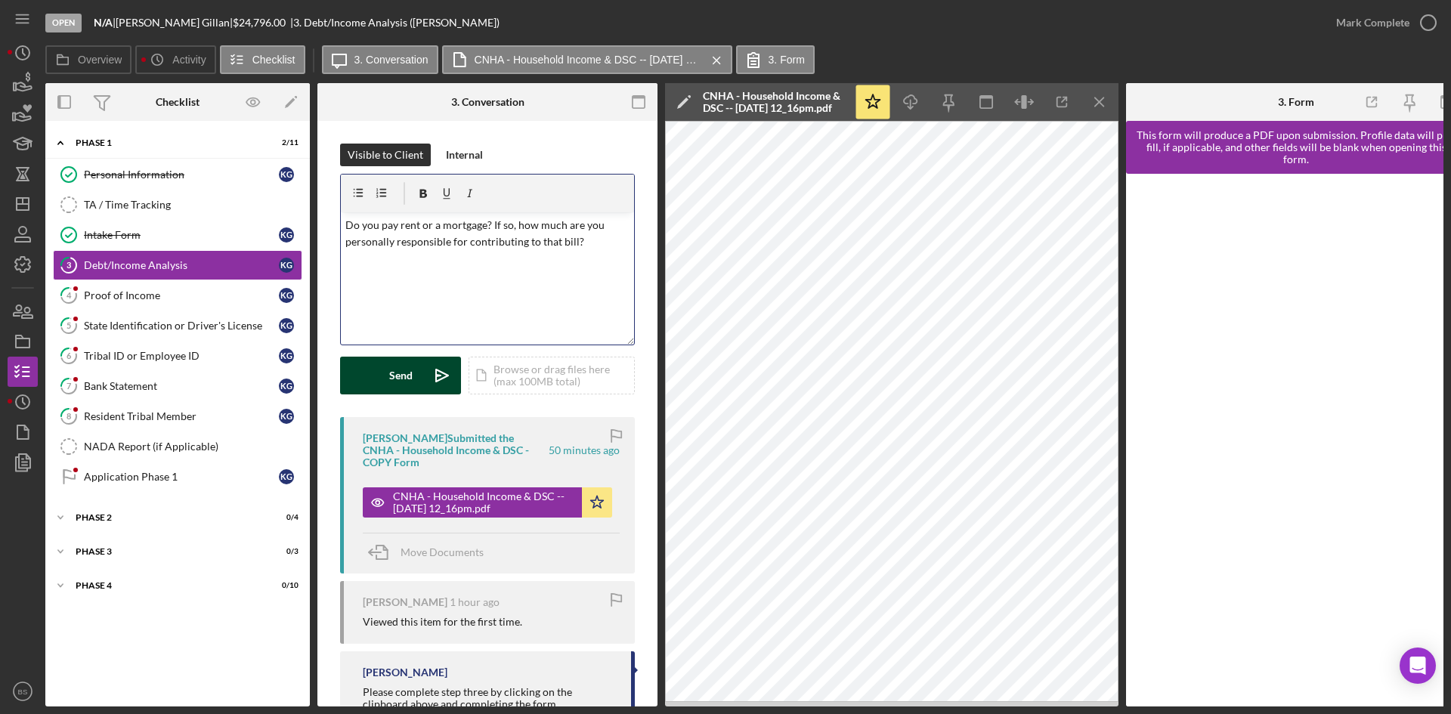
click at [413, 375] on button "Send Icon/icon-invite-send" at bounding box center [400, 376] width 121 height 38
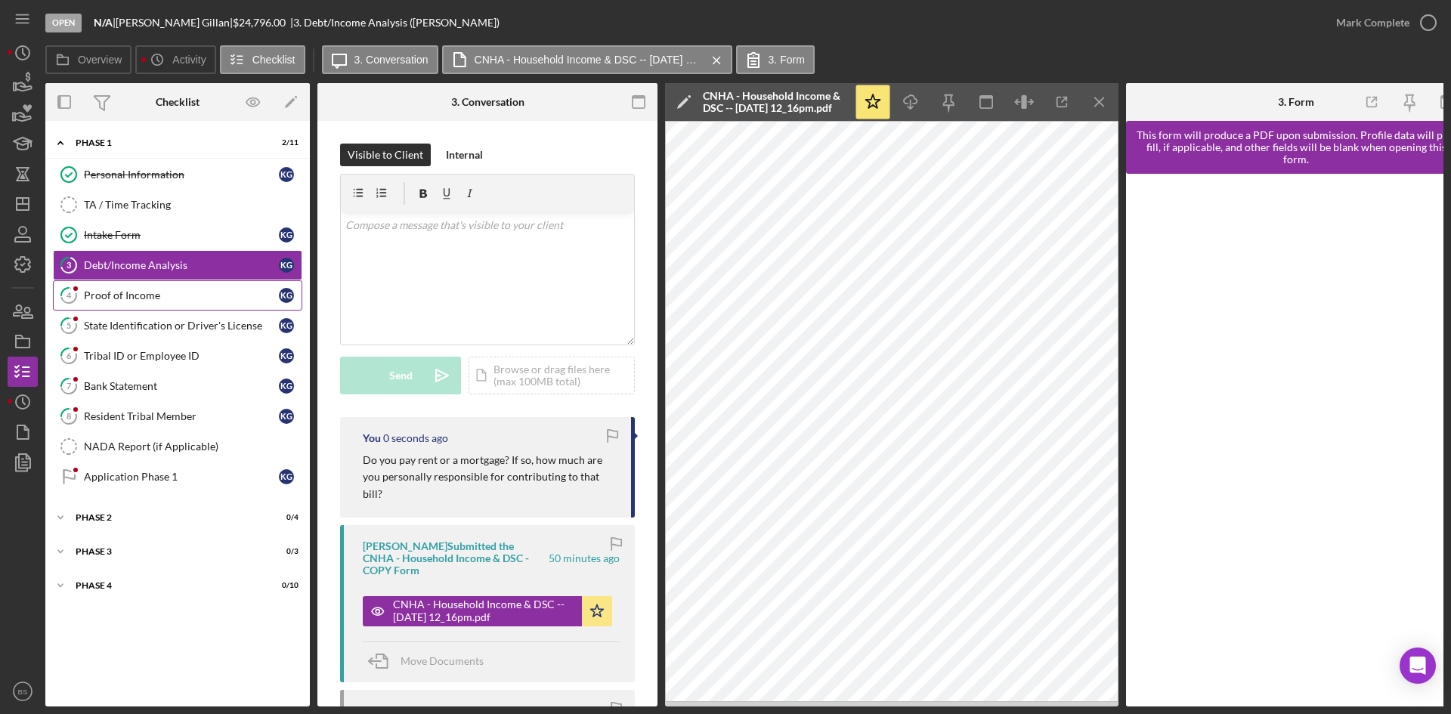
click at [177, 300] on div "Proof of Income" at bounding box center [181, 295] width 195 height 12
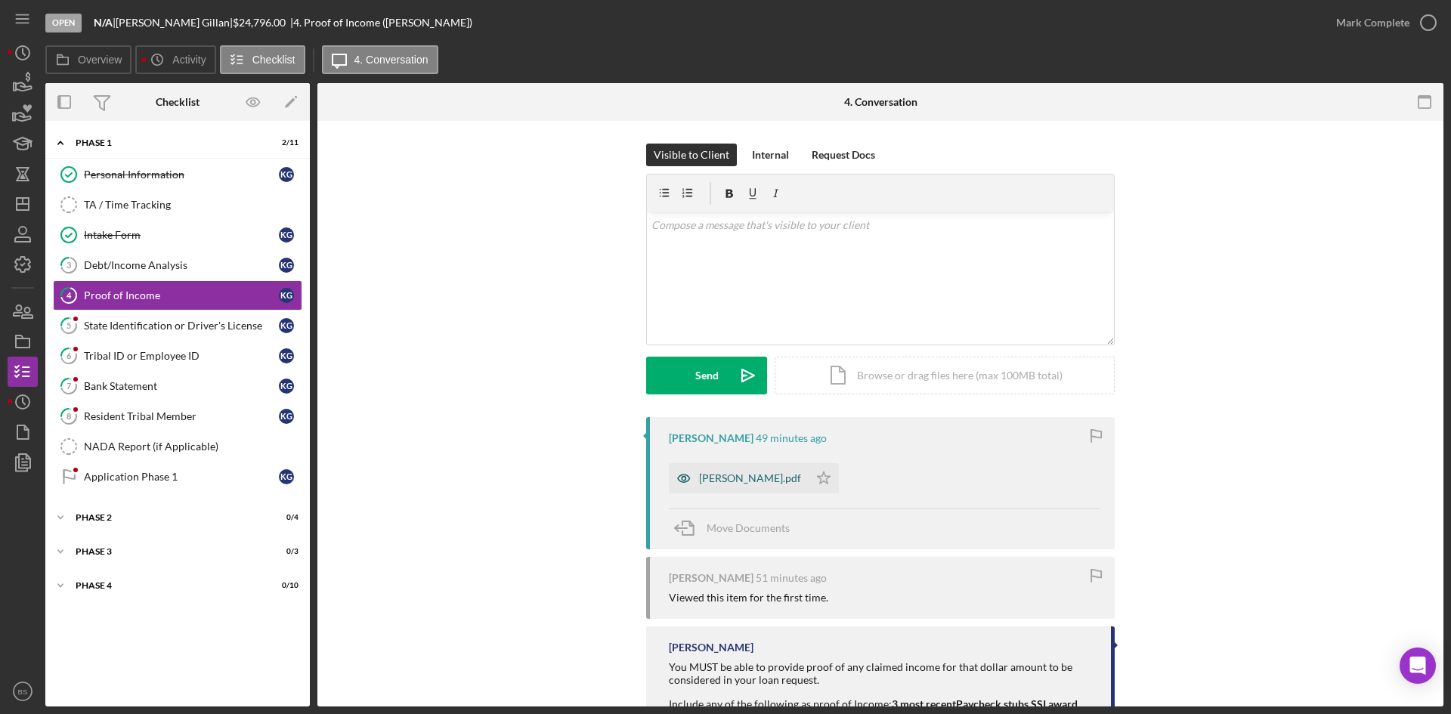
click at [723, 467] on div "Gillan, Krystal.pdf" at bounding box center [739, 478] width 140 height 30
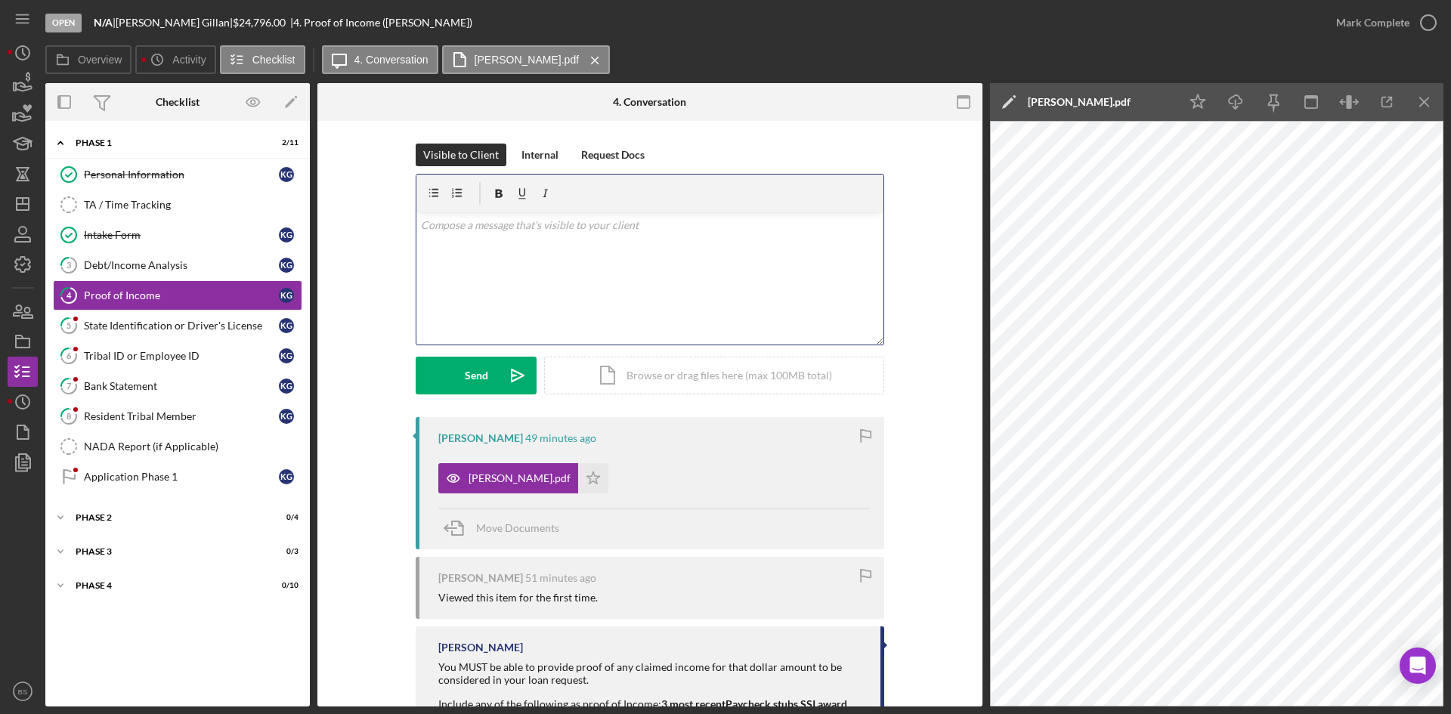
click at [657, 298] on div "v Color teal Color pink Remove color Add row above Add row below Add column bef…" at bounding box center [649, 278] width 467 height 132
click at [524, 388] on icon "Icon/icon-invite-send" at bounding box center [518, 376] width 38 height 38
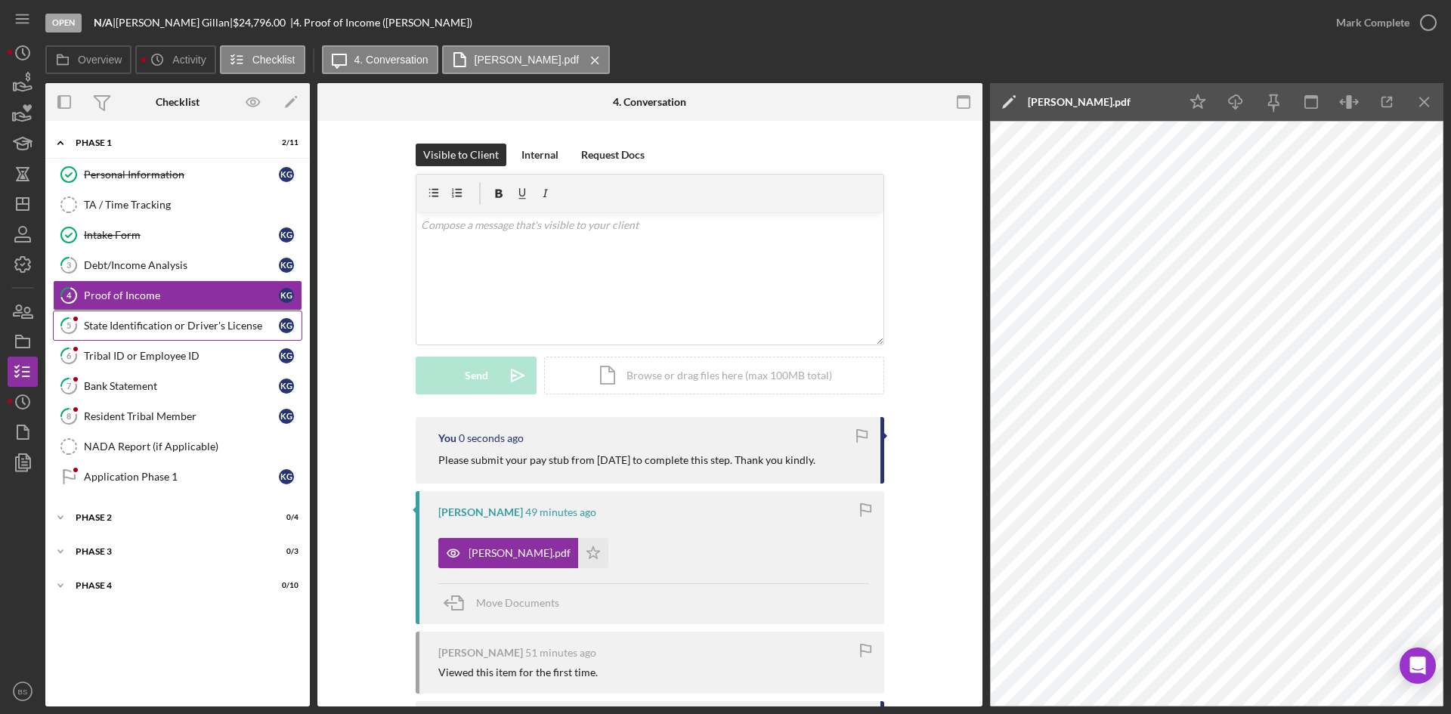
click at [240, 329] on div "State Identification or Driver's License" at bounding box center [181, 326] width 195 height 12
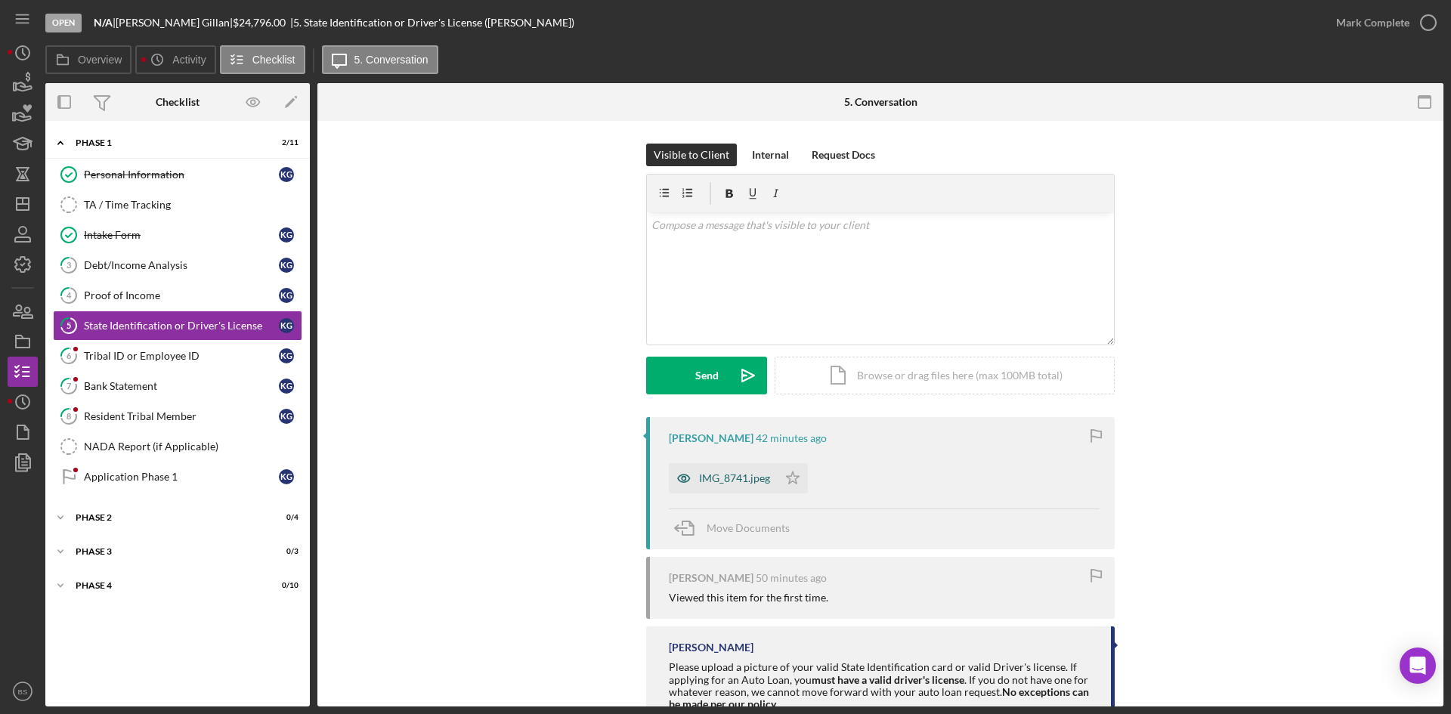
click at [740, 470] on div "IMG_8741.jpeg" at bounding box center [723, 478] width 109 height 30
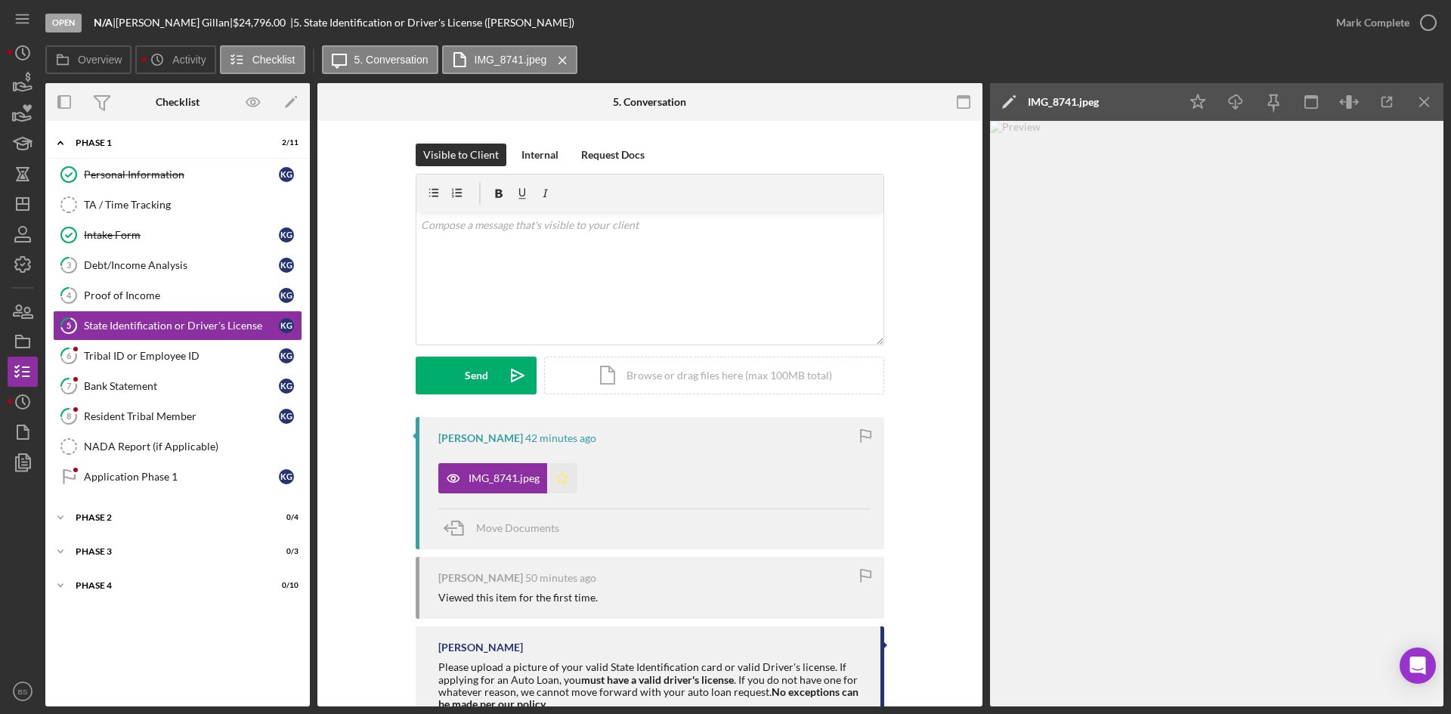
click at [562, 475] on icon "Icon/Star" at bounding box center [562, 478] width 30 height 30
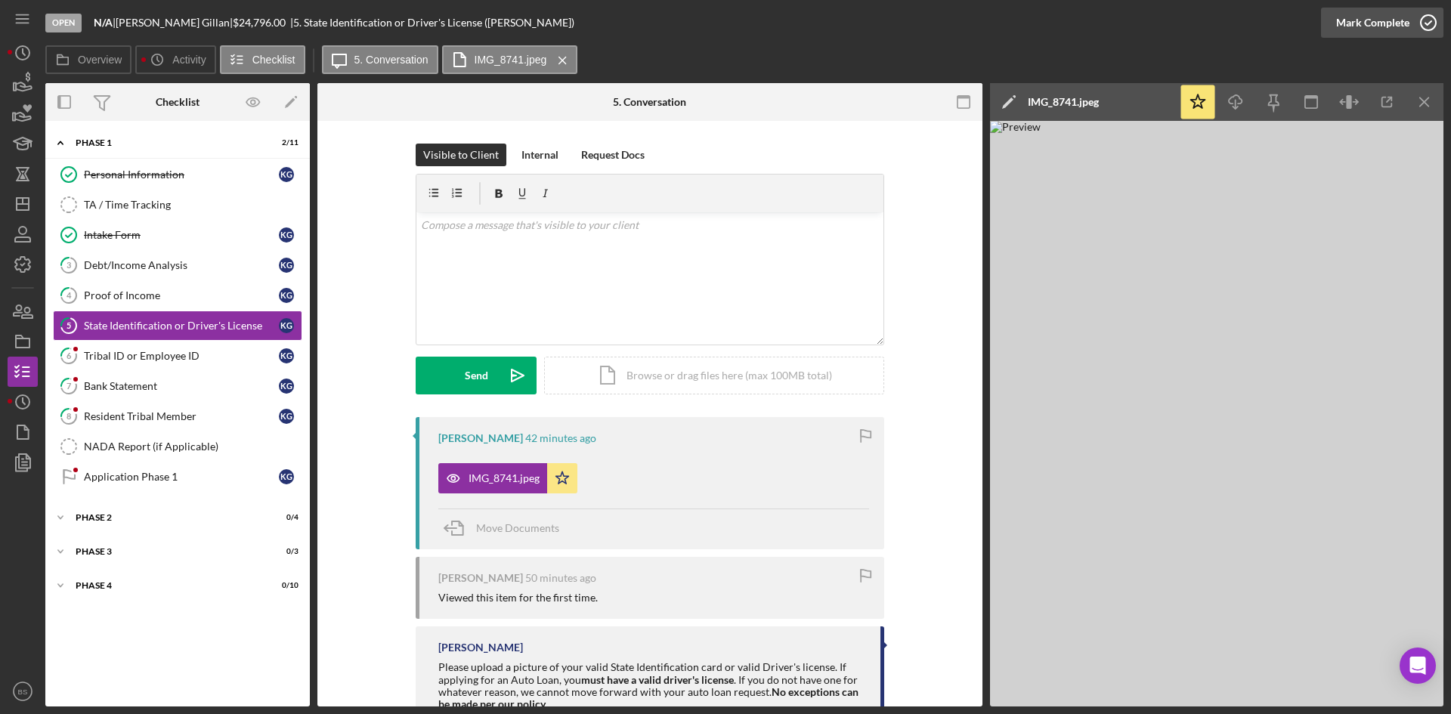
click at [1355, 28] on div "Mark Complete" at bounding box center [1372, 23] width 73 height 30
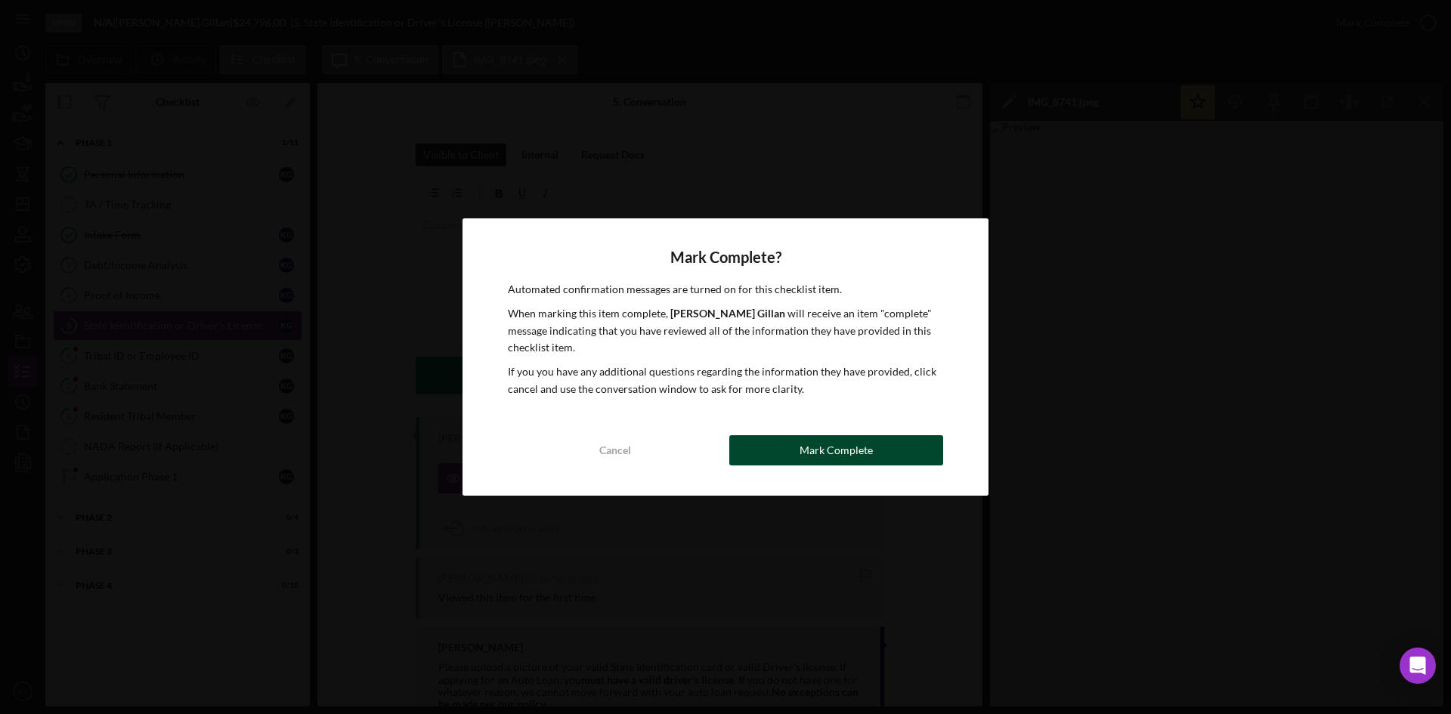
drag, startPoint x: 830, startPoint y: 434, endPoint x: 828, endPoint y: 451, distance: 17.5
click at [829, 438] on div "Mark Complete? Automated confirmation messages are turned on for this checklist…" at bounding box center [725, 356] width 526 height 277
click at [828, 451] on div "Mark Complete" at bounding box center [835, 450] width 73 height 30
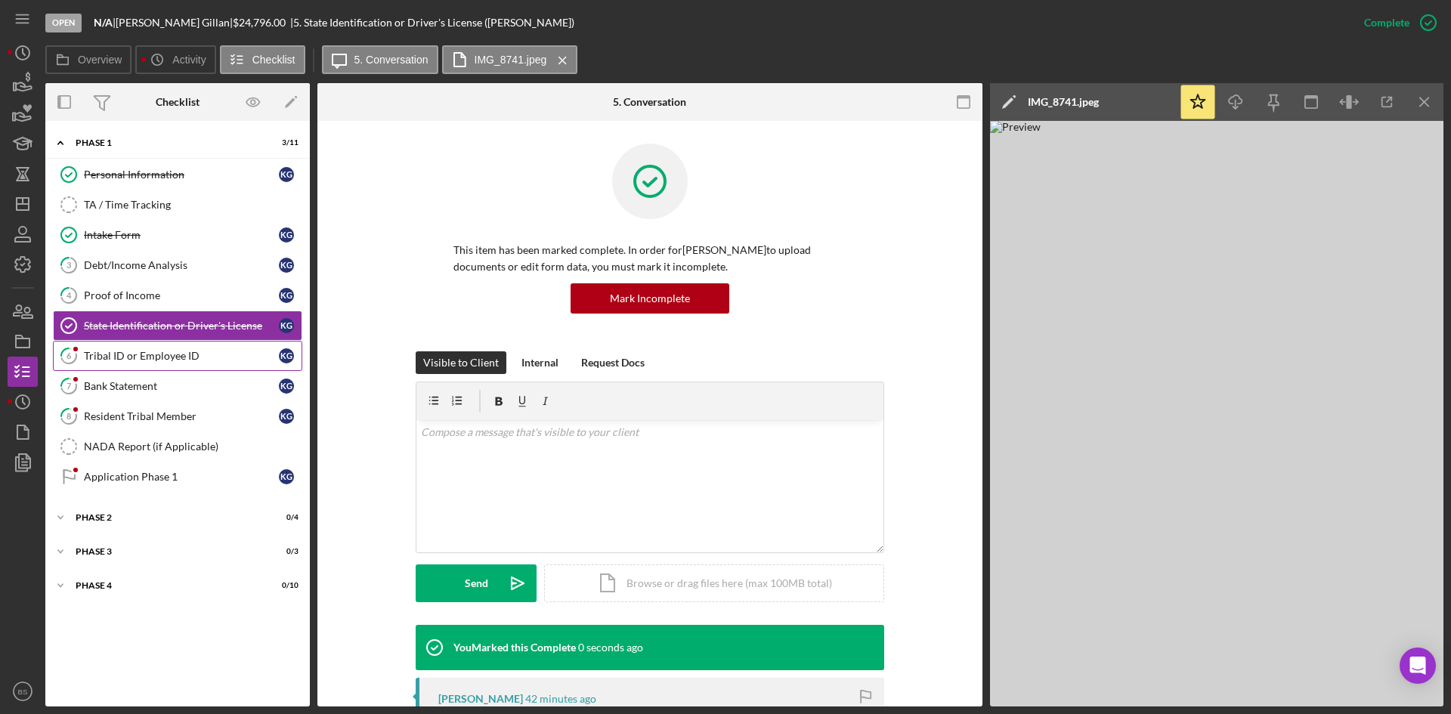
click at [199, 362] on div "Tribal ID or Employee ID" at bounding box center [181, 356] width 195 height 12
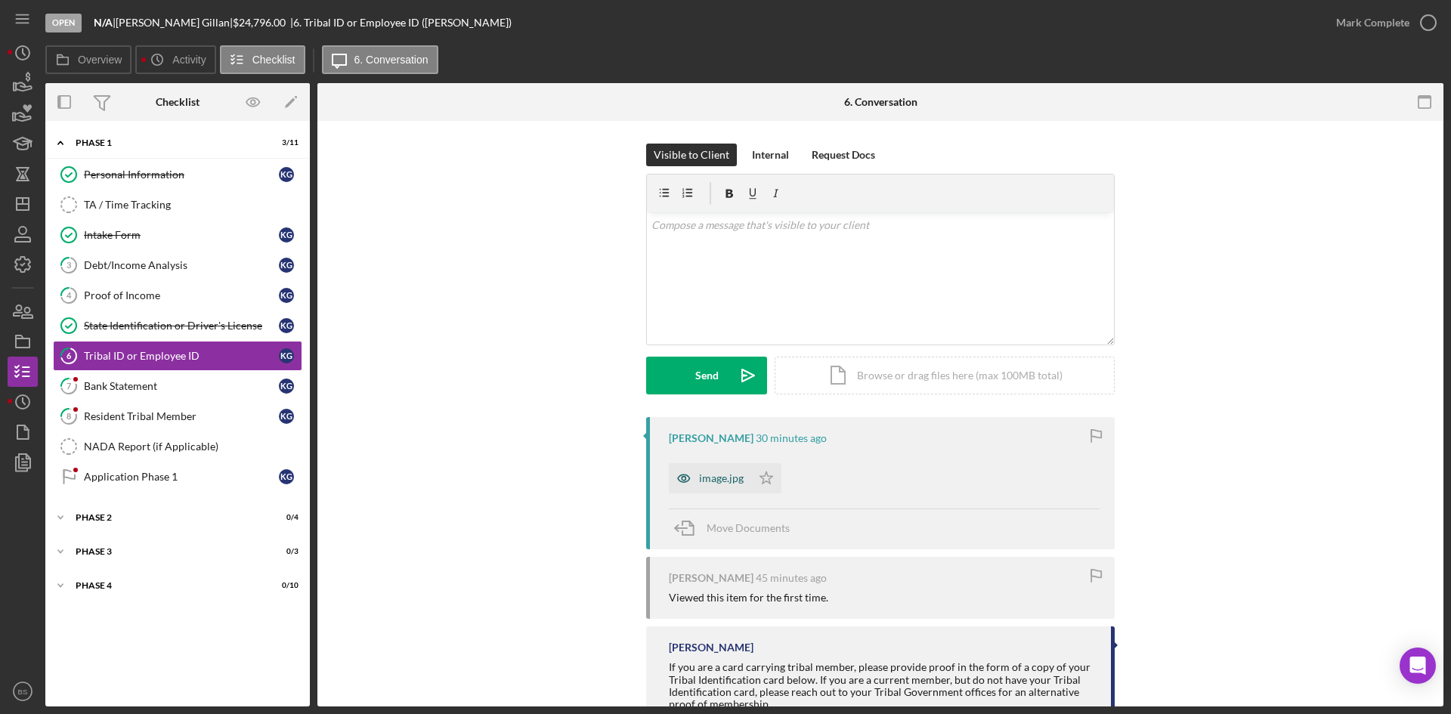
click at [720, 477] on div "image.jpg" at bounding box center [721, 478] width 45 height 12
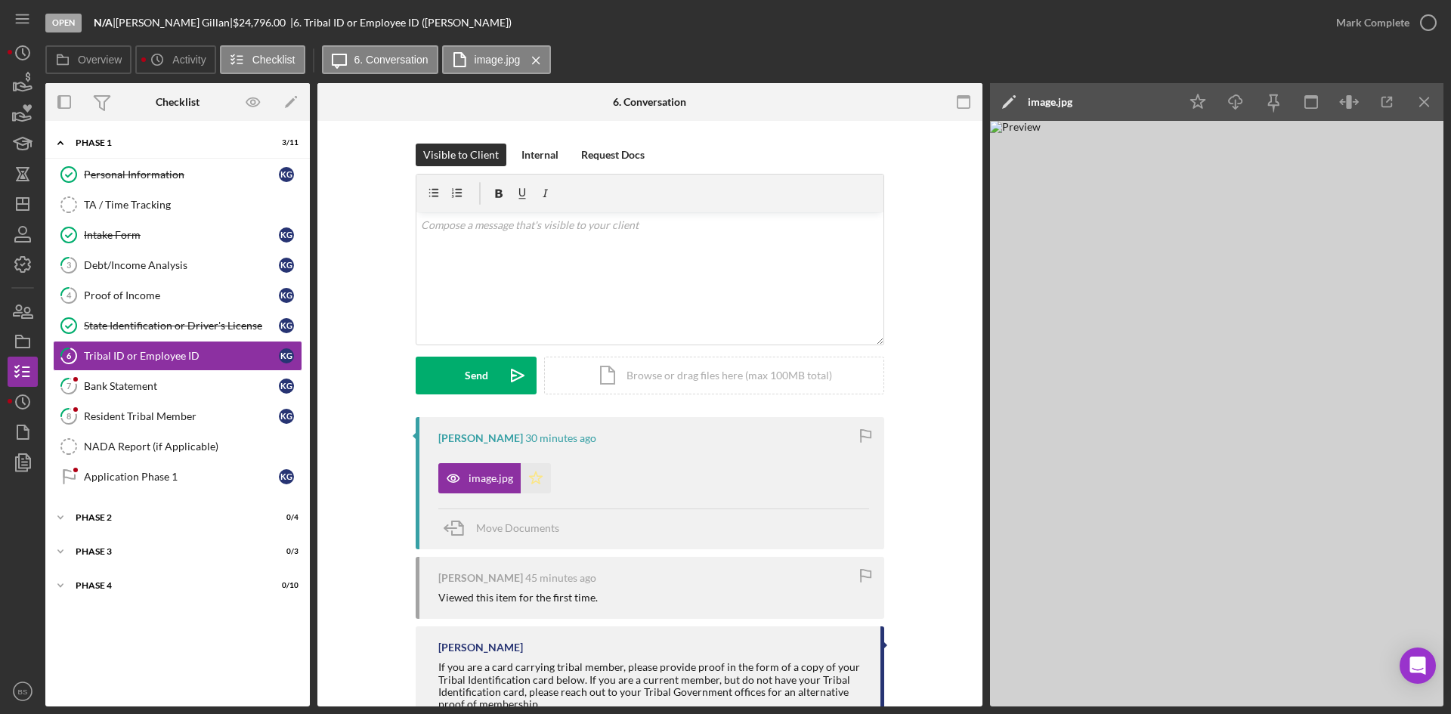
click at [536, 475] on icon "Icon/Star" at bounding box center [536, 478] width 30 height 30
click at [1377, 22] on div "Mark Complete" at bounding box center [1372, 23] width 73 height 30
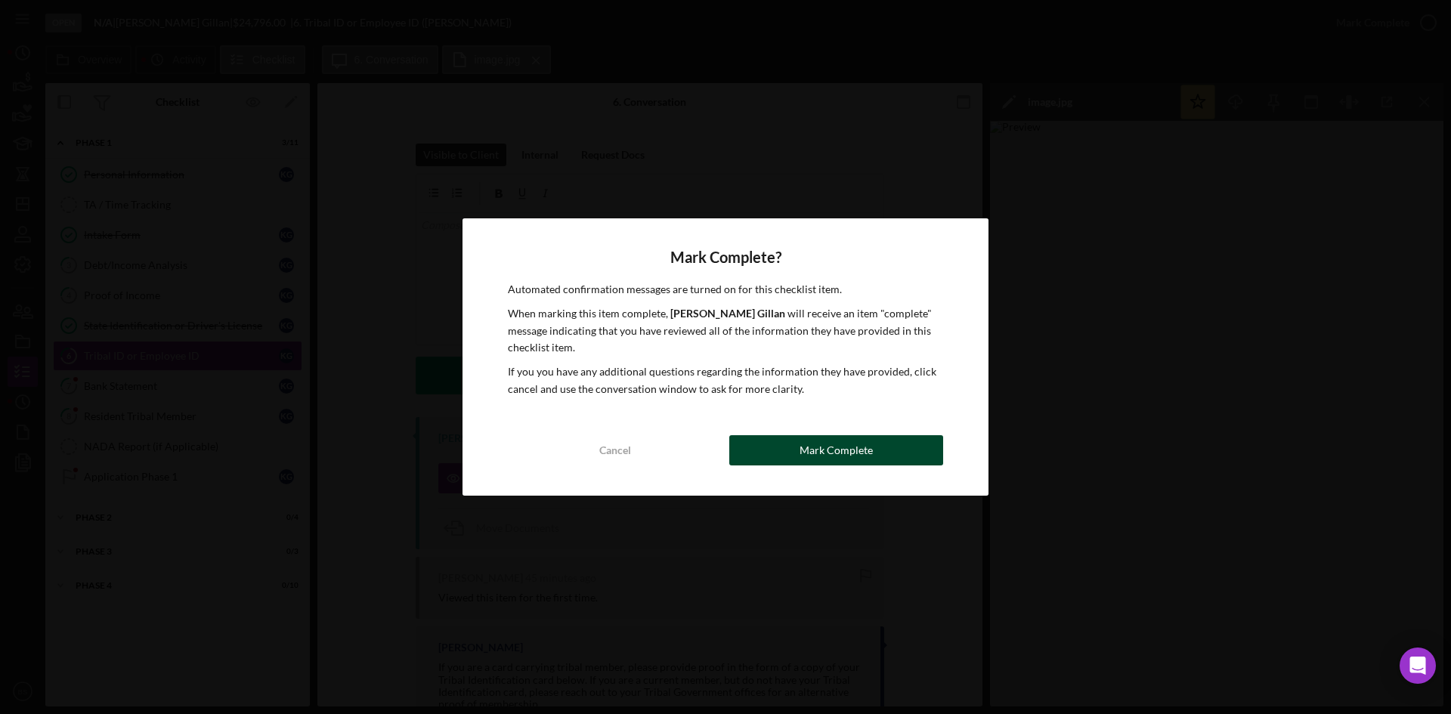
click at [879, 437] on button "Mark Complete" at bounding box center [836, 450] width 214 height 30
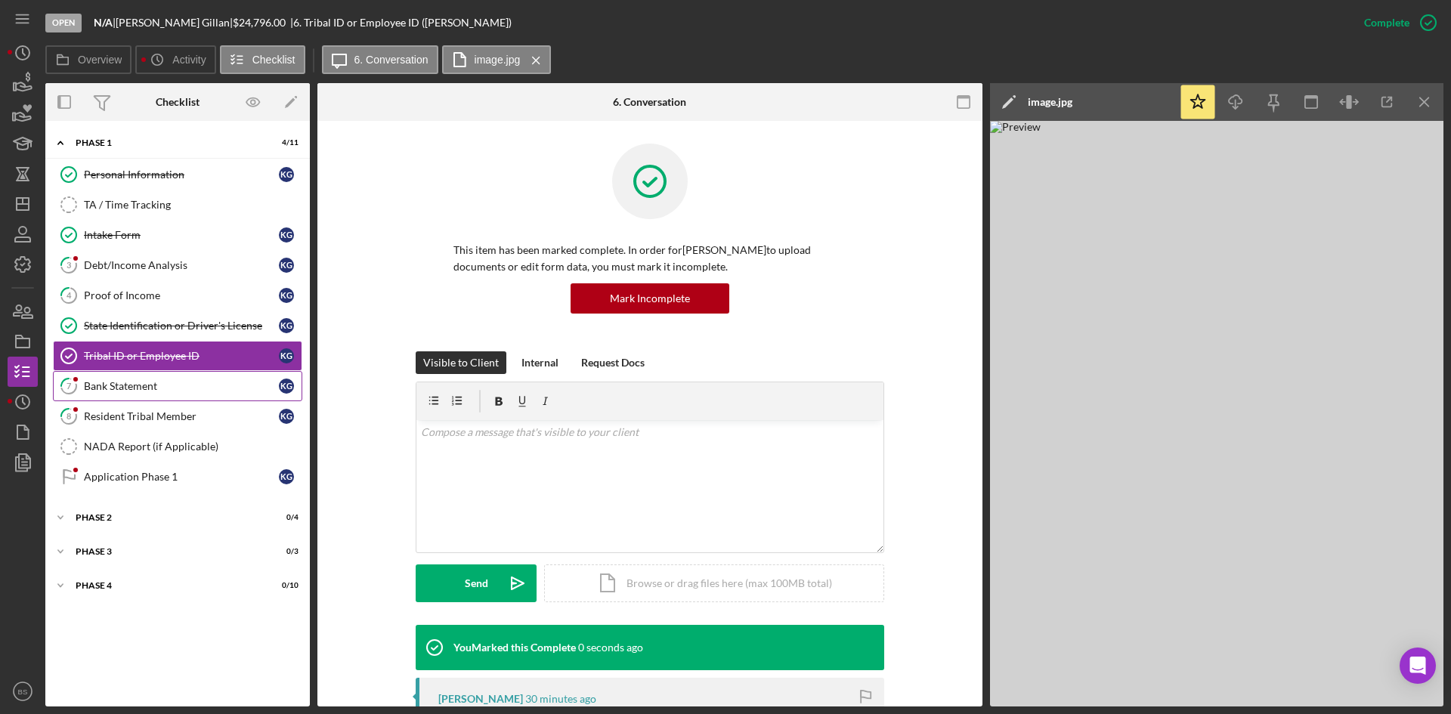
click at [195, 375] on link "7 Bank Statement K G" at bounding box center [177, 386] width 249 height 30
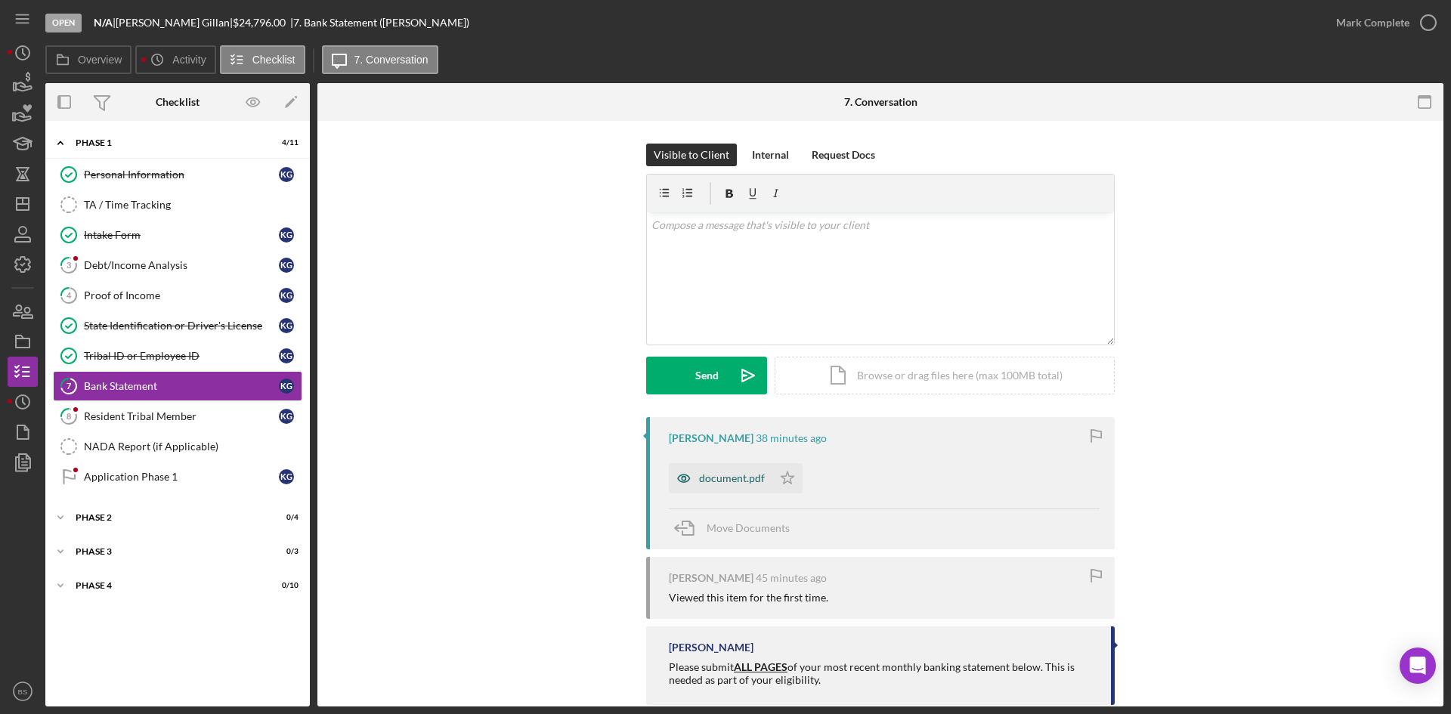
click at [712, 480] on div "document.pdf" at bounding box center [732, 478] width 66 height 12
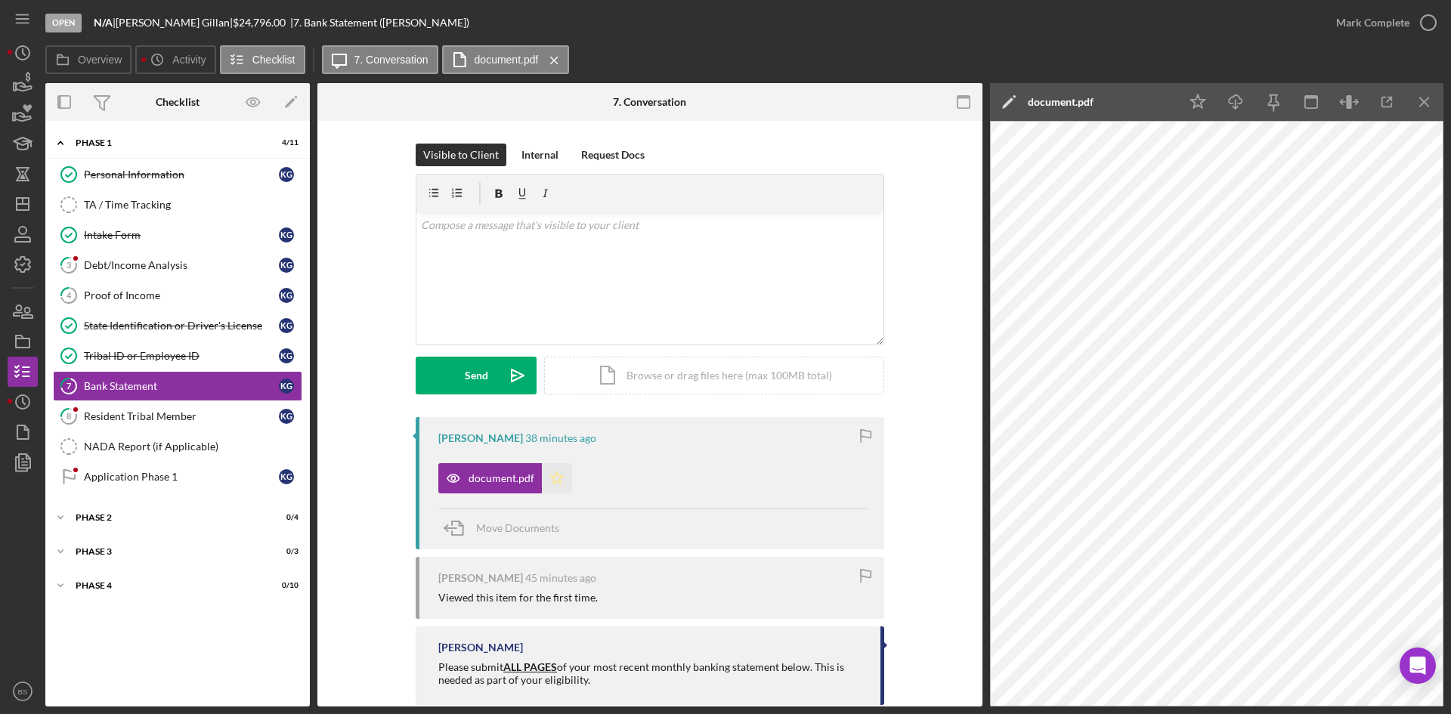
click at [551, 477] on icon "Icon/Star" at bounding box center [557, 478] width 30 height 30
click at [1367, 14] on div "Mark Complete" at bounding box center [1372, 23] width 73 height 30
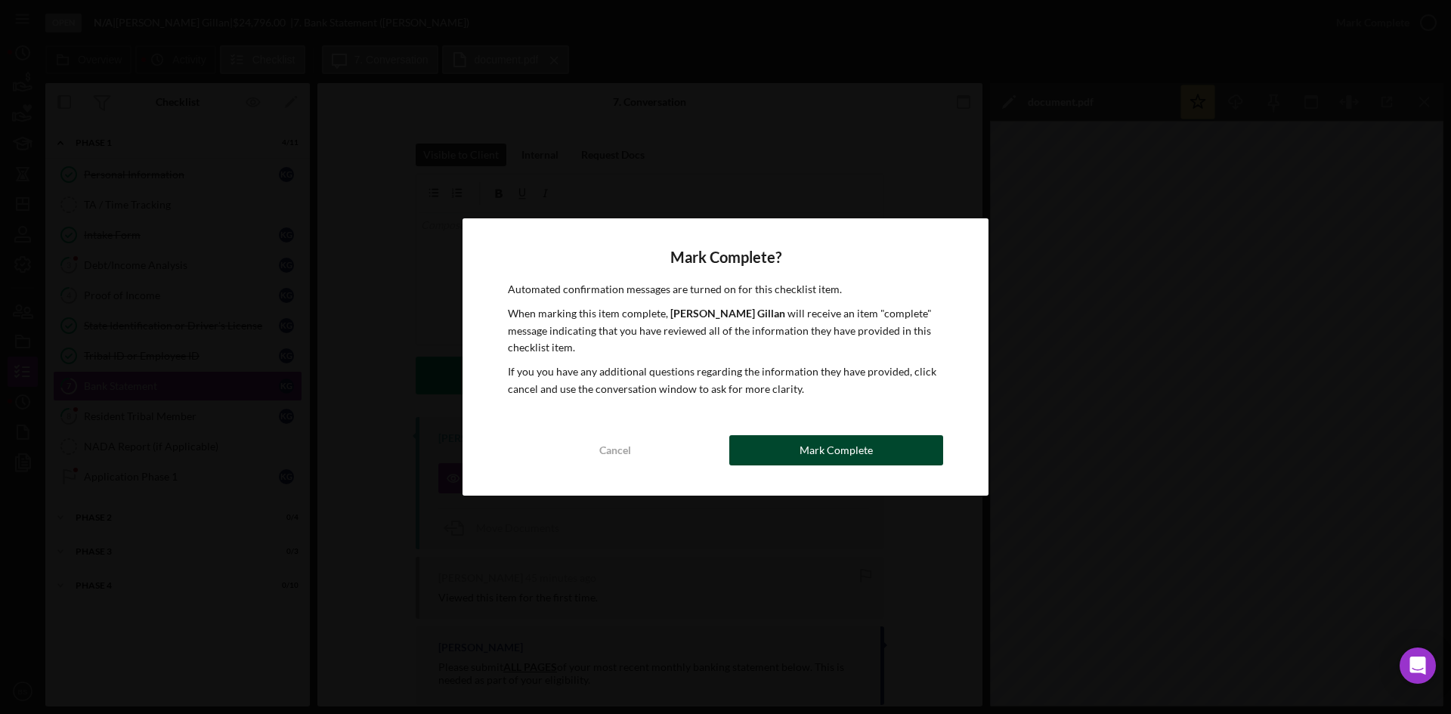
click at [798, 460] on button "Mark Complete" at bounding box center [836, 450] width 214 height 30
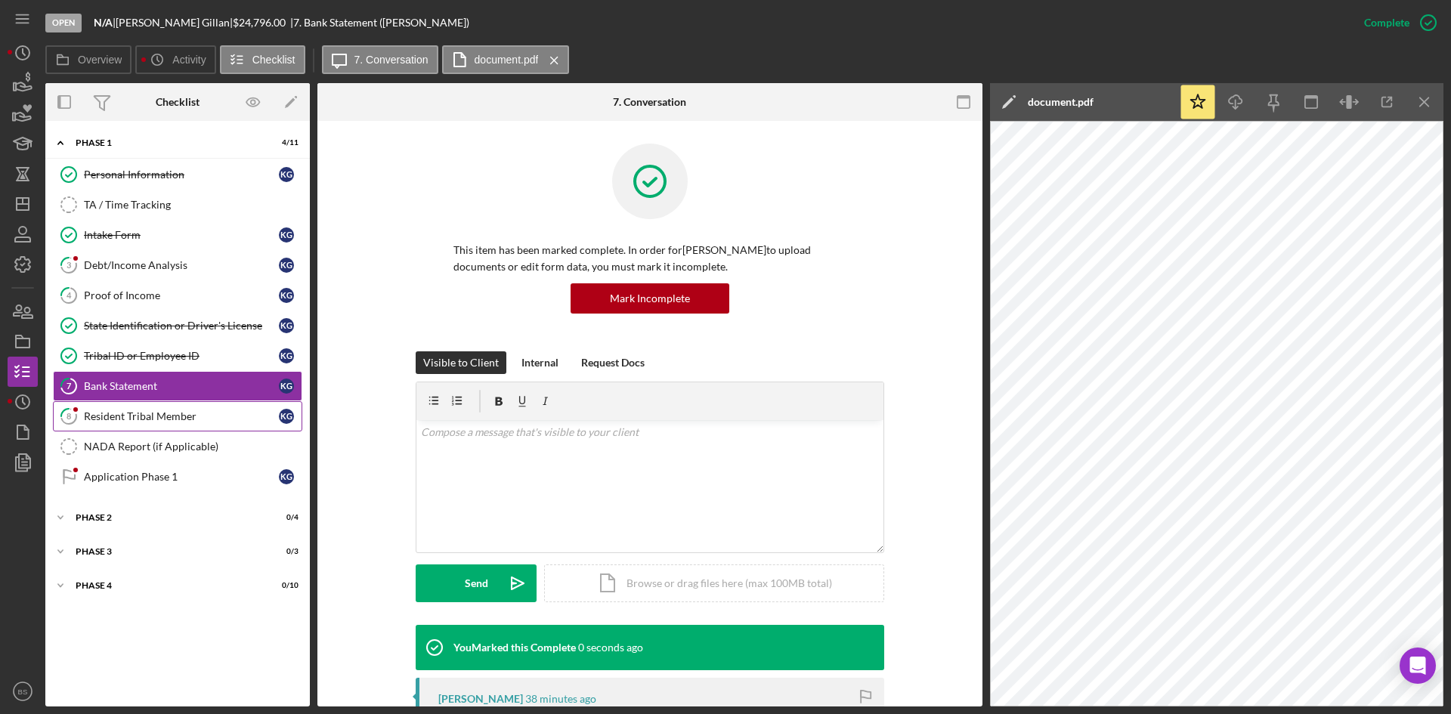
click at [212, 405] on link "8 Resident Tribal Member K G" at bounding box center [177, 416] width 249 height 30
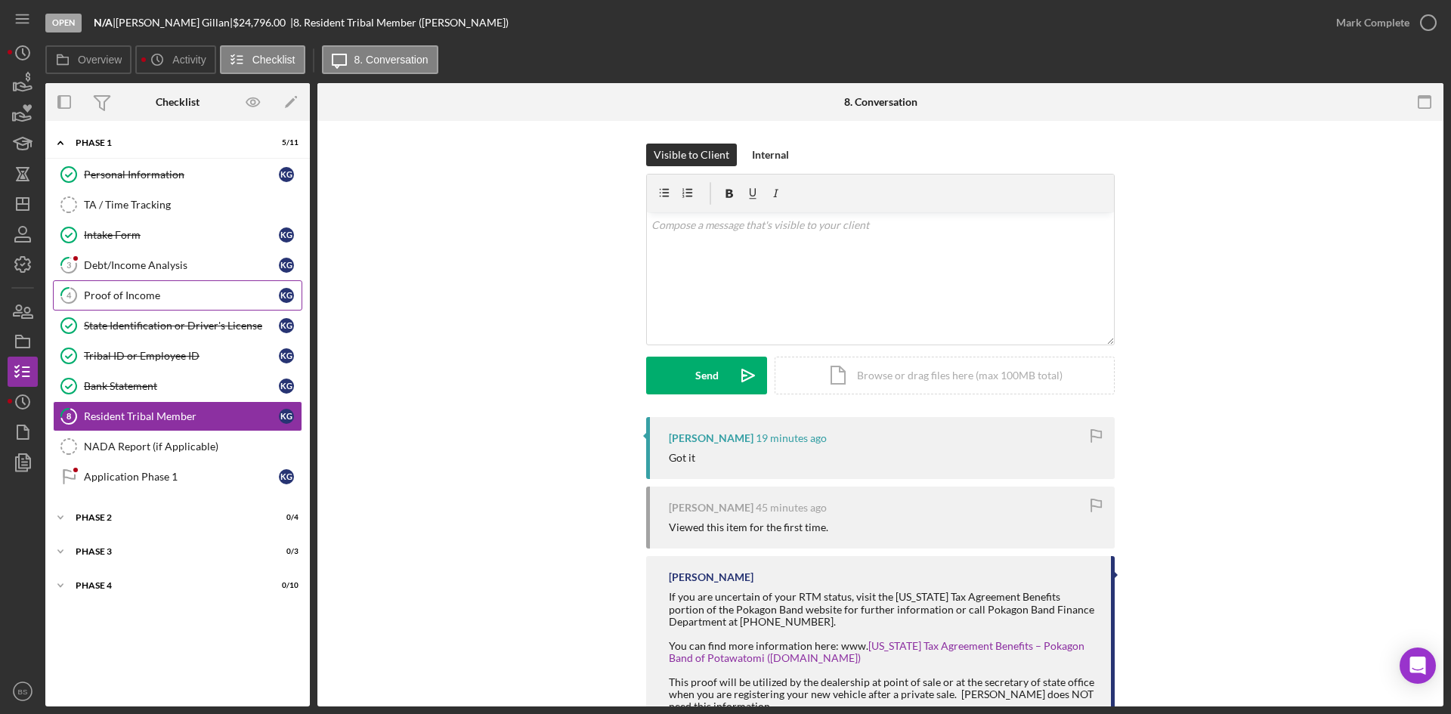
click at [160, 289] on div "Proof of Income" at bounding box center [181, 295] width 195 height 12
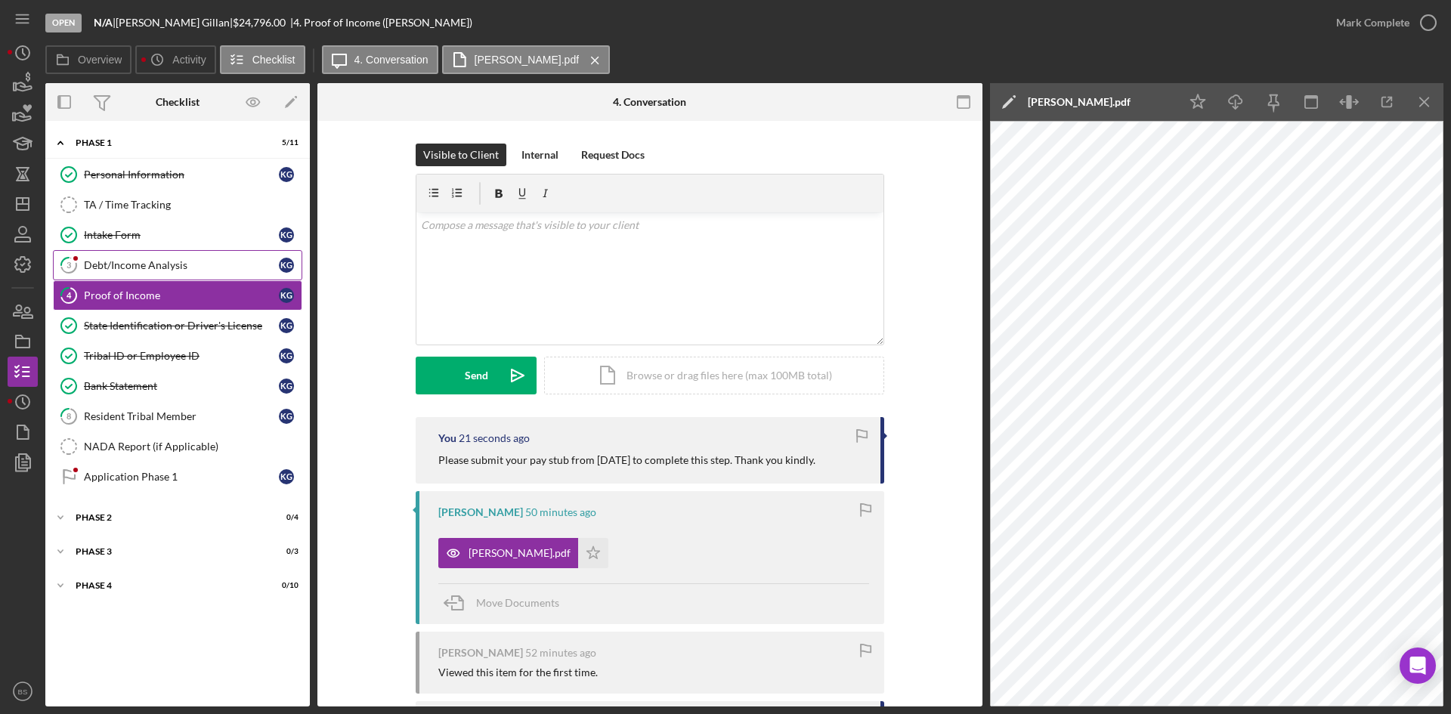
click at [160, 268] on div "Debt/Income Analysis" at bounding box center [181, 265] width 195 height 12
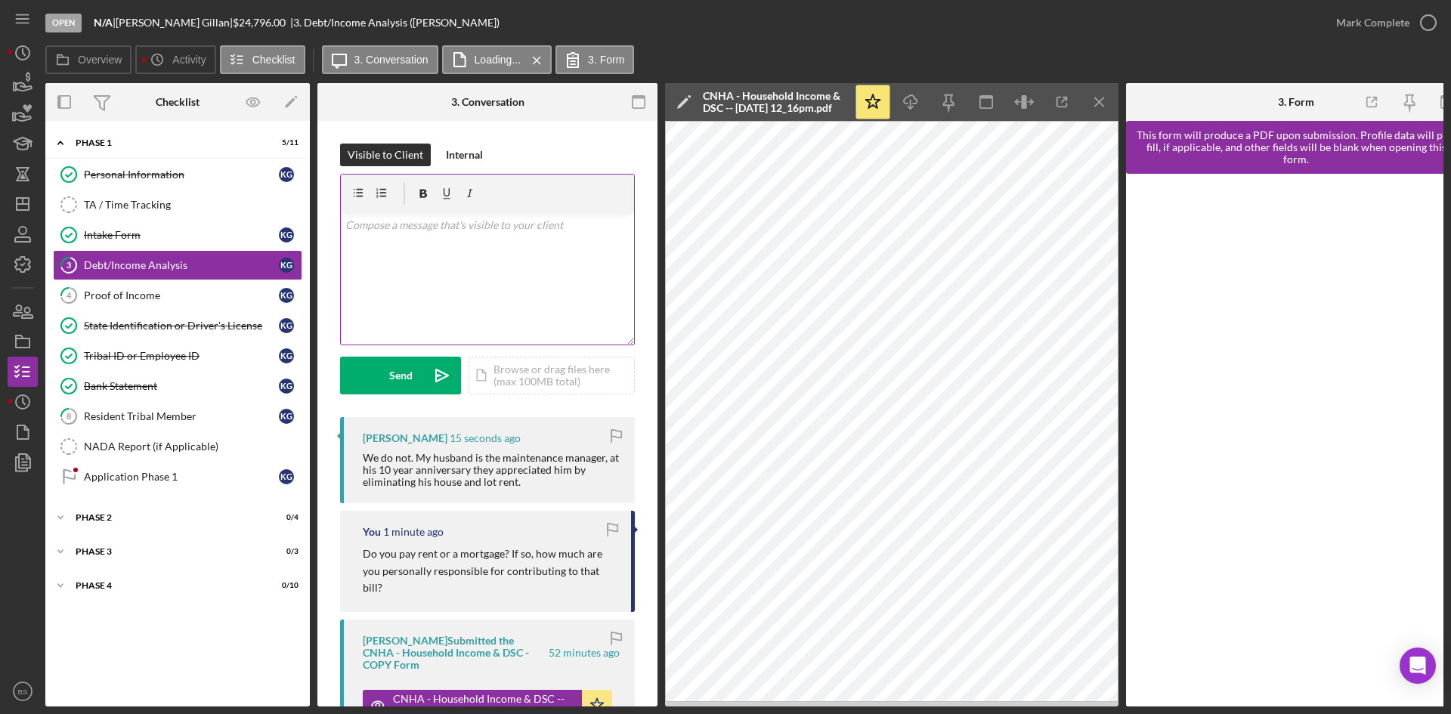
click at [496, 271] on div "v Color teal Color pink Remove color Add row above Add row below Add column bef…" at bounding box center [487, 278] width 293 height 132
click at [397, 375] on div "Send" at bounding box center [400, 376] width 23 height 38
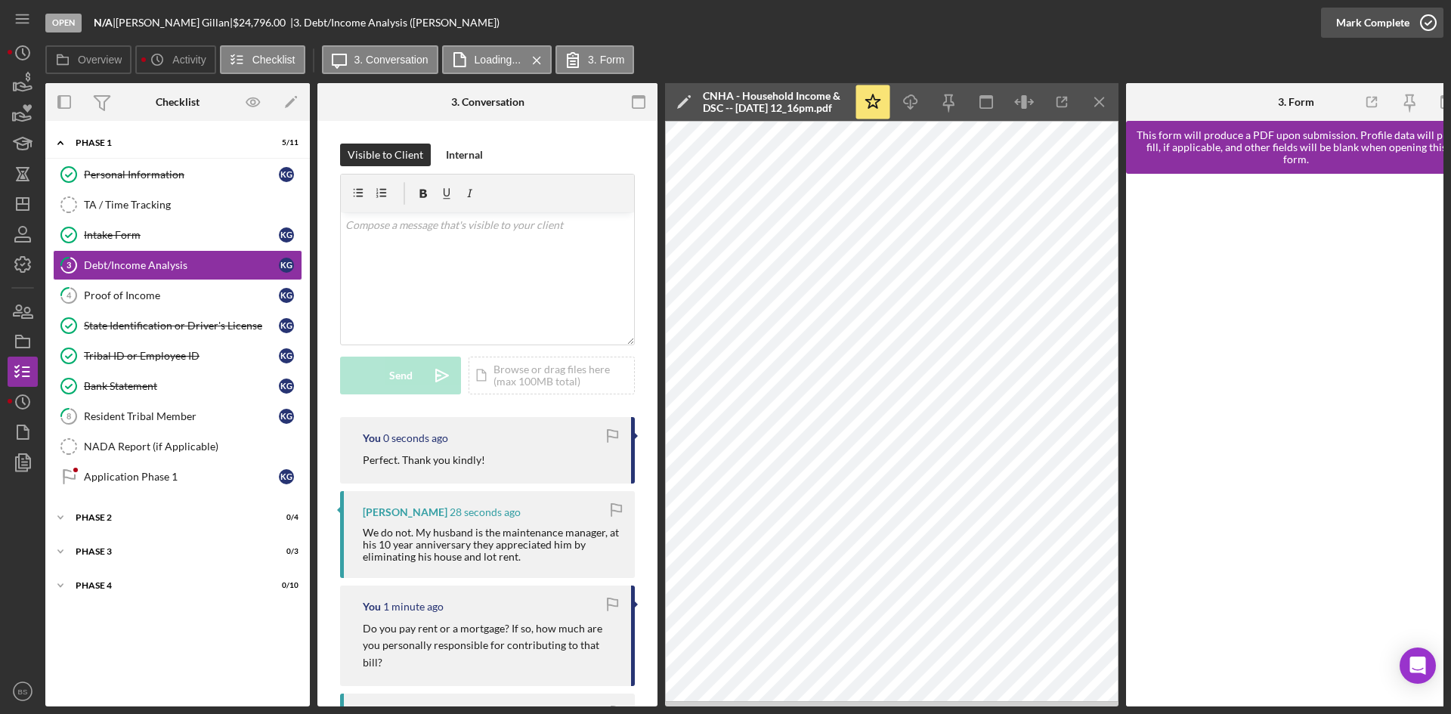
click at [1340, 28] on div "Mark Complete" at bounding box center [1372, 23] width 73 height 30
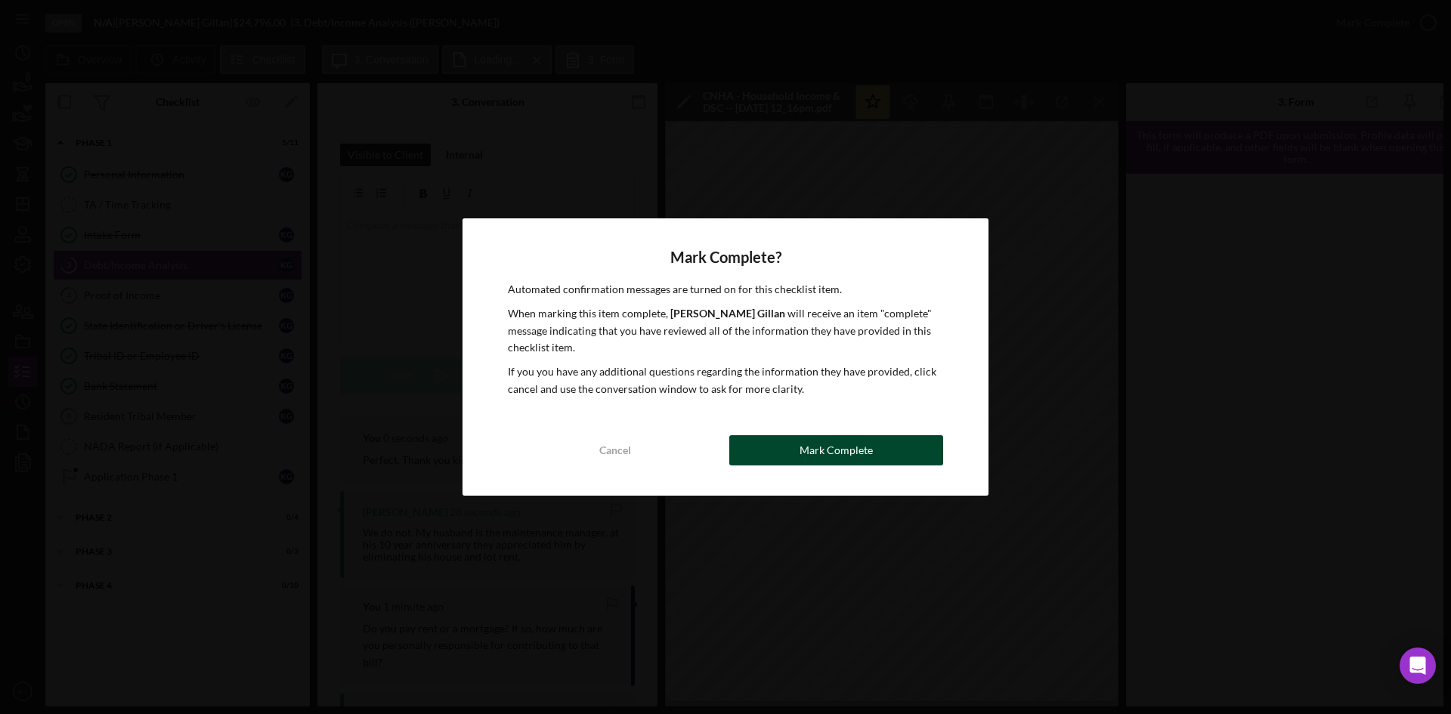
click at [829, 443] on div "Mark Complete" at bounding box center [835, 450] width 73 height 30
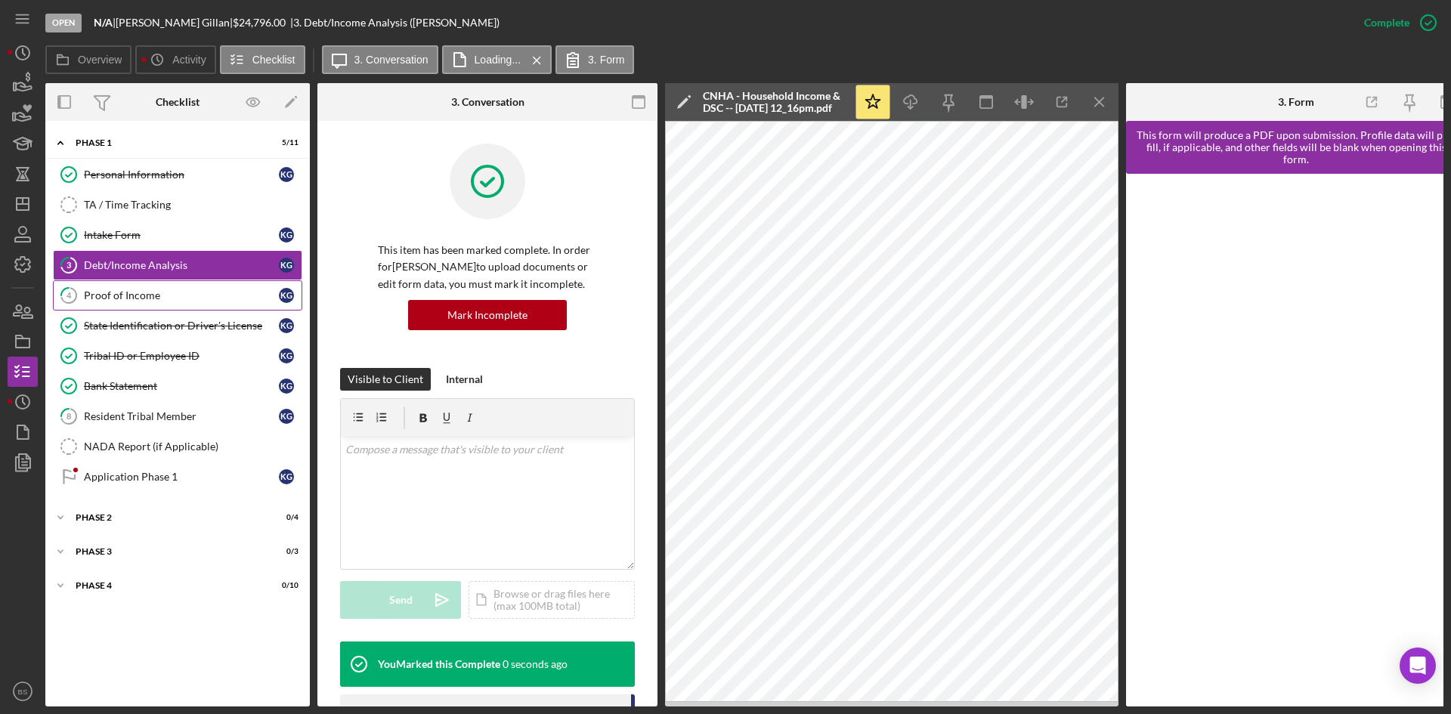
click at [168, 297] on div "Proof of Income" at bounding box center [181, 295] width 195 height 12
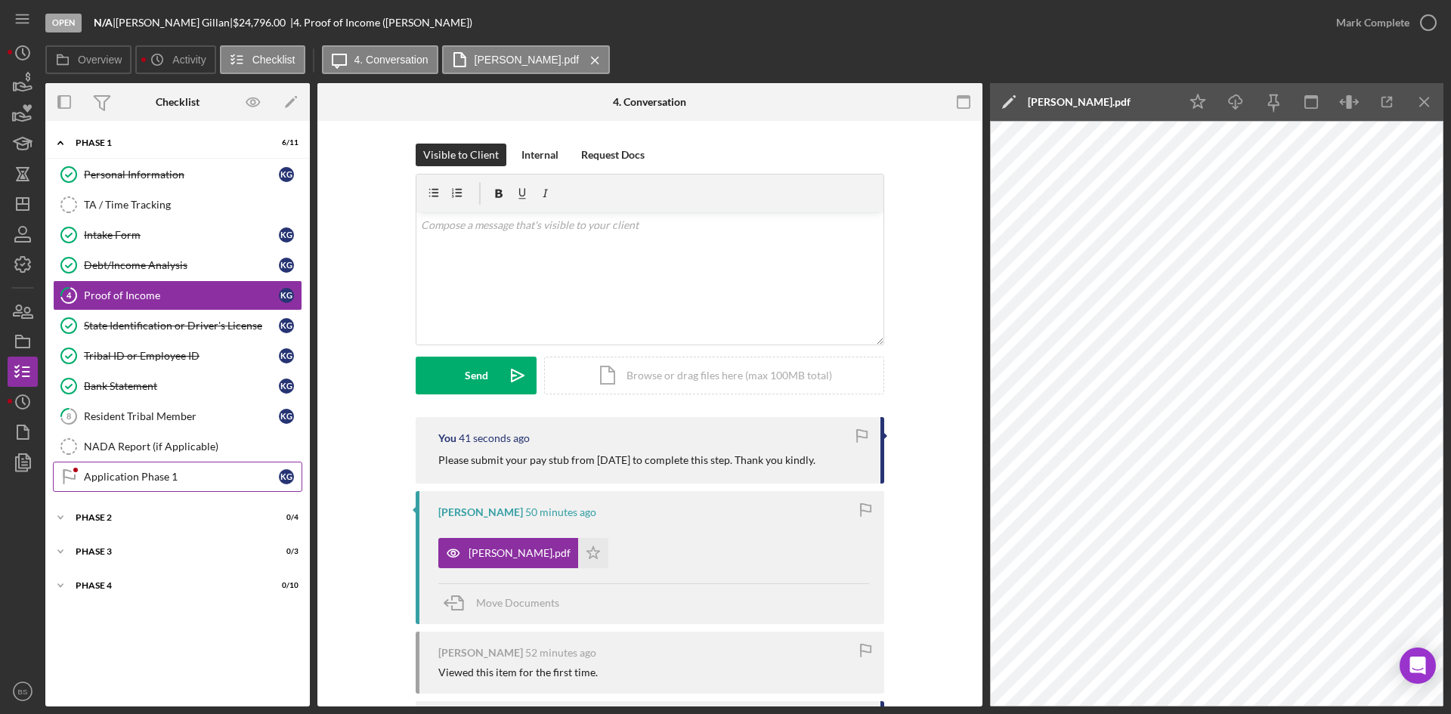
click at [206, 466] on link "Application Phase 1 Application Phase 1 K G" at bounding box center [177, 477] width 249 height 30
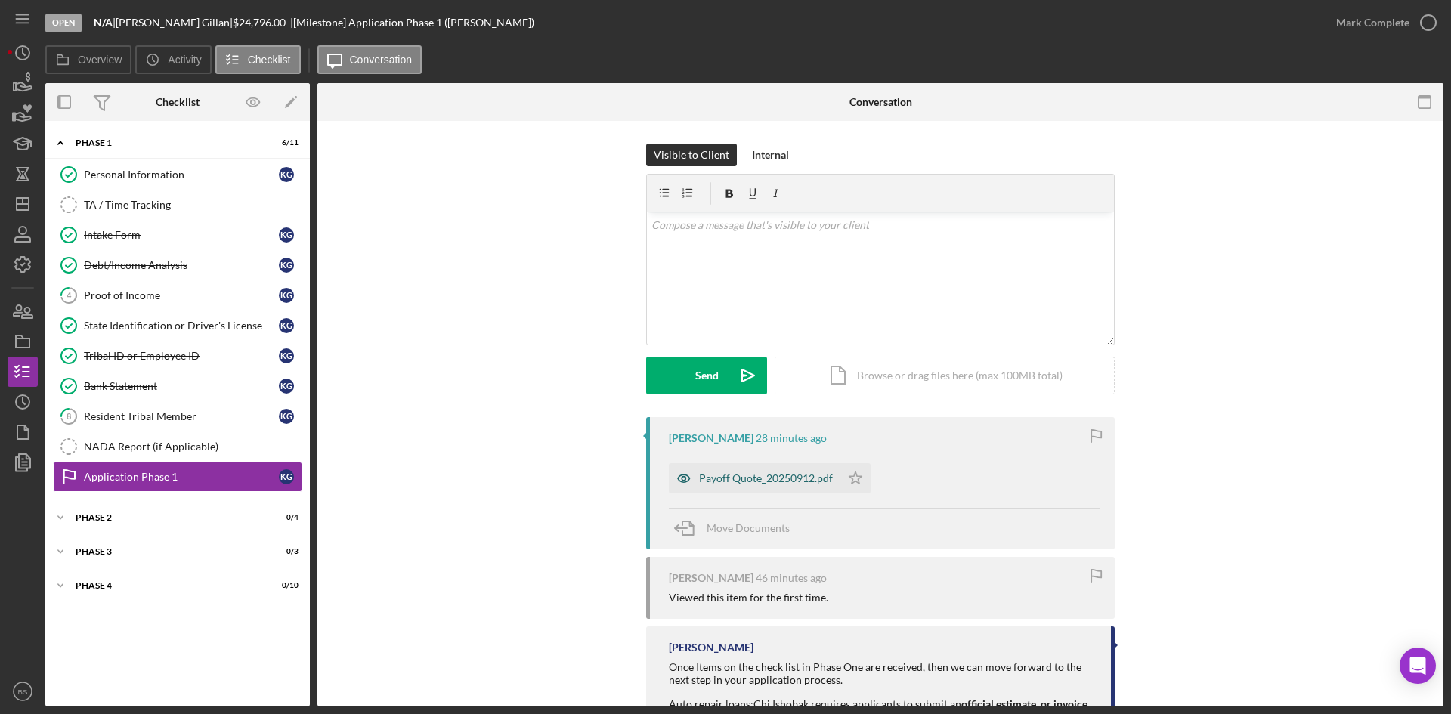
click at [747, 483] on div "Payoff Quote_20250912.pdf" at bounding box center [766, 478] width 134 height 12
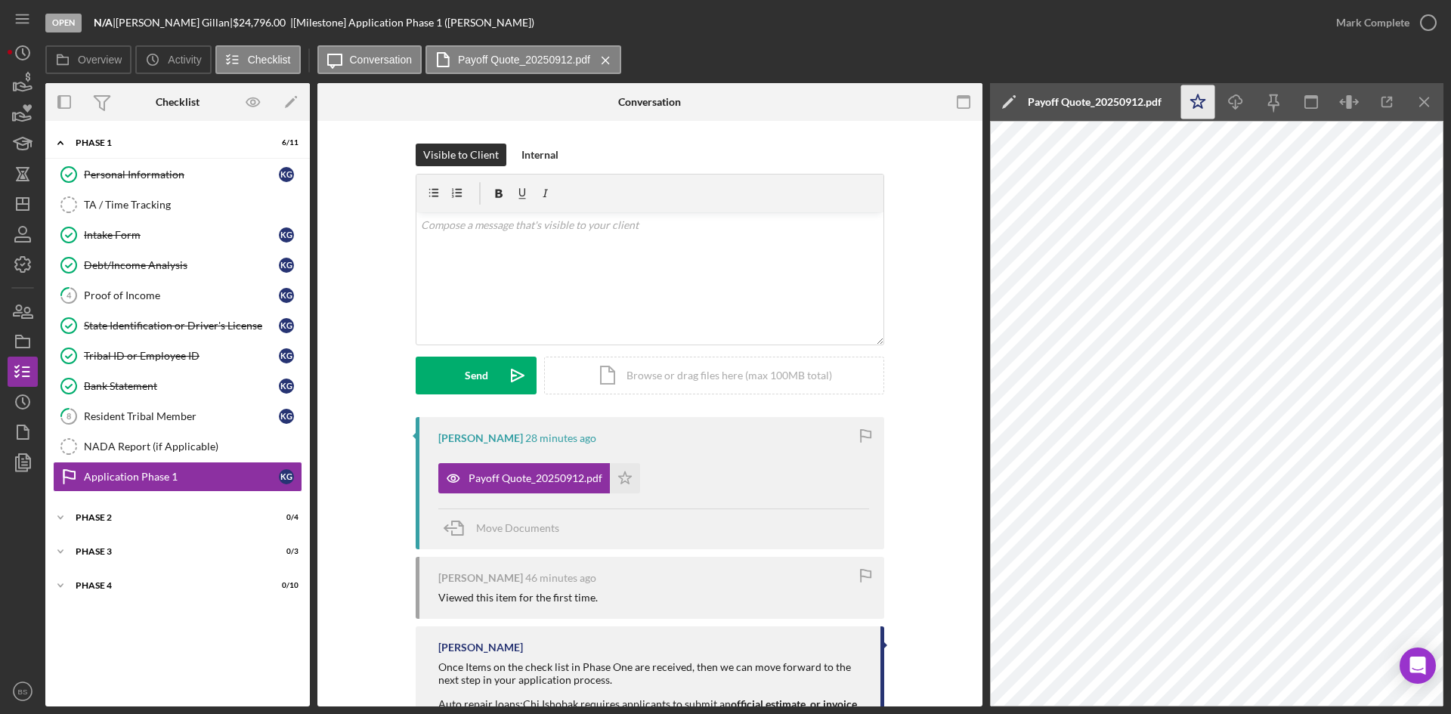
click at [1196, 100] on polygon "button" at bounding box center [1198, 101] width 14 height 14
click at [193, 287] on link "4 Proof of Income K G" at bounding box center [177, 295] width 249 height 30
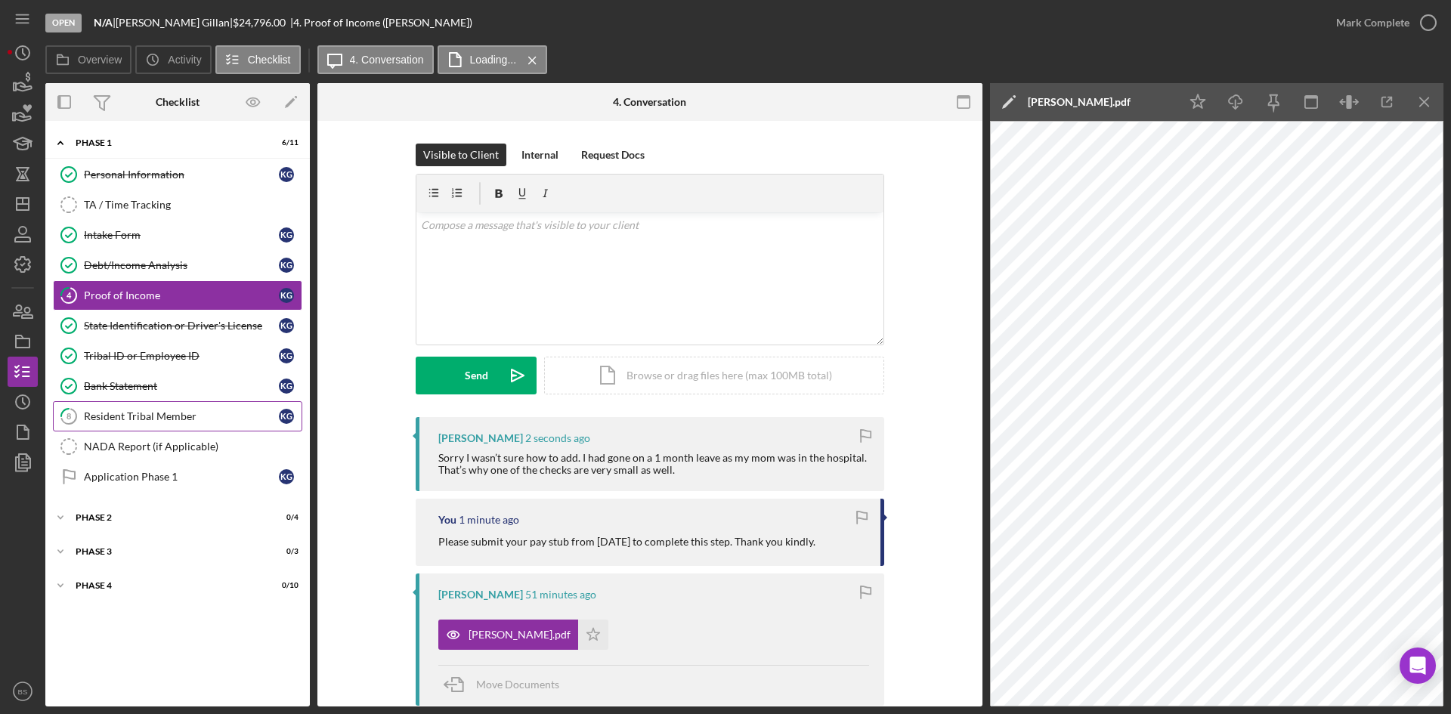
click at [225, 408] on link "8 Resident Tribal Member K G" at bounding box center [177, 416] width 249 height 30
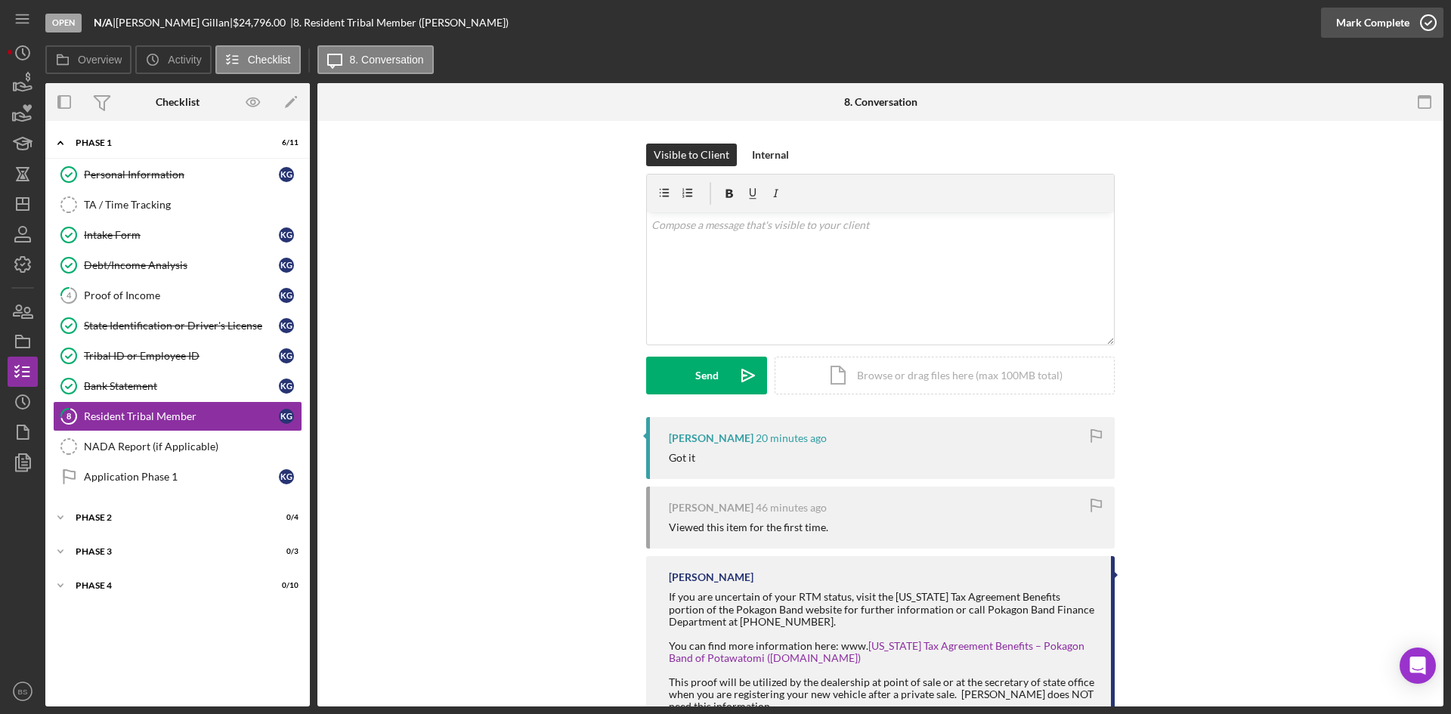
click at [1377, 16] on div "Mark Complete" at bounding box center [1372, 23] width 73 height 30
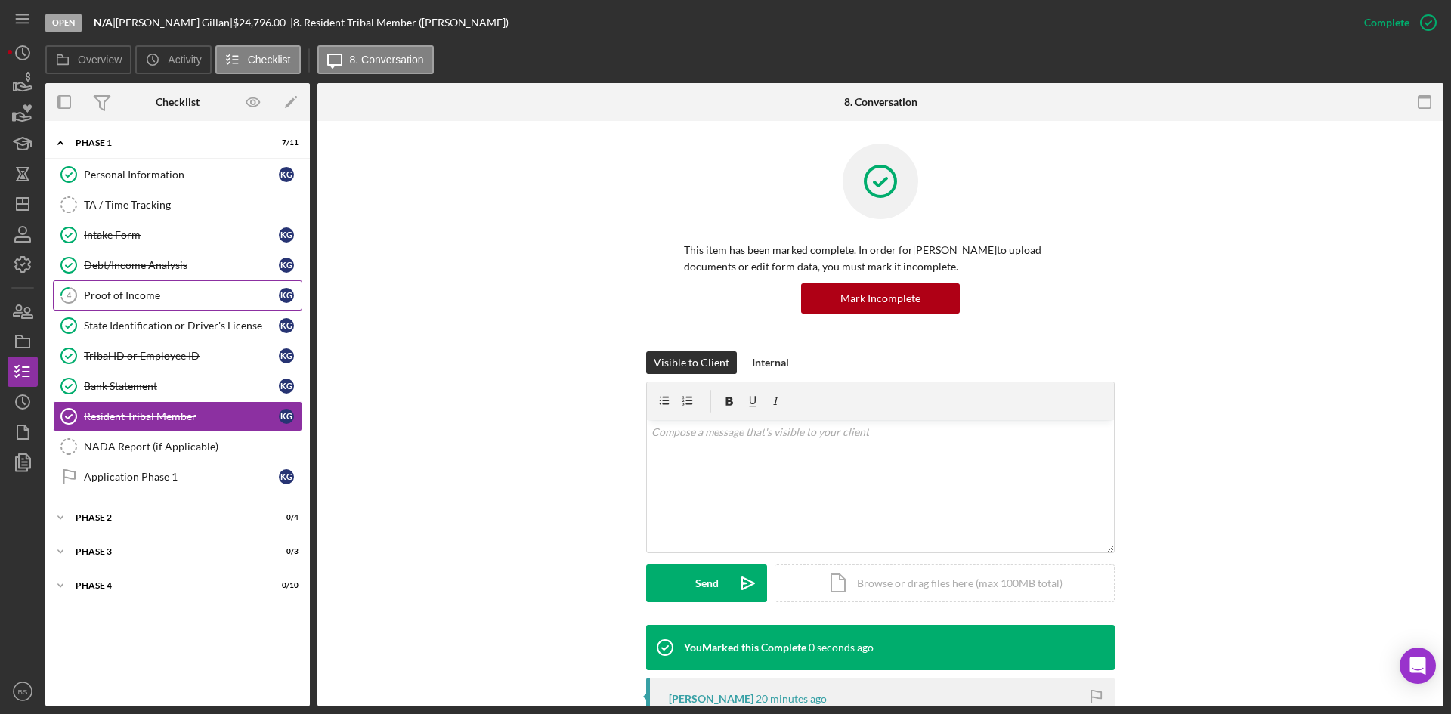
click at [174, 301] on div "Proof of Income" at bounding box center [181, 295] width 195 height 12
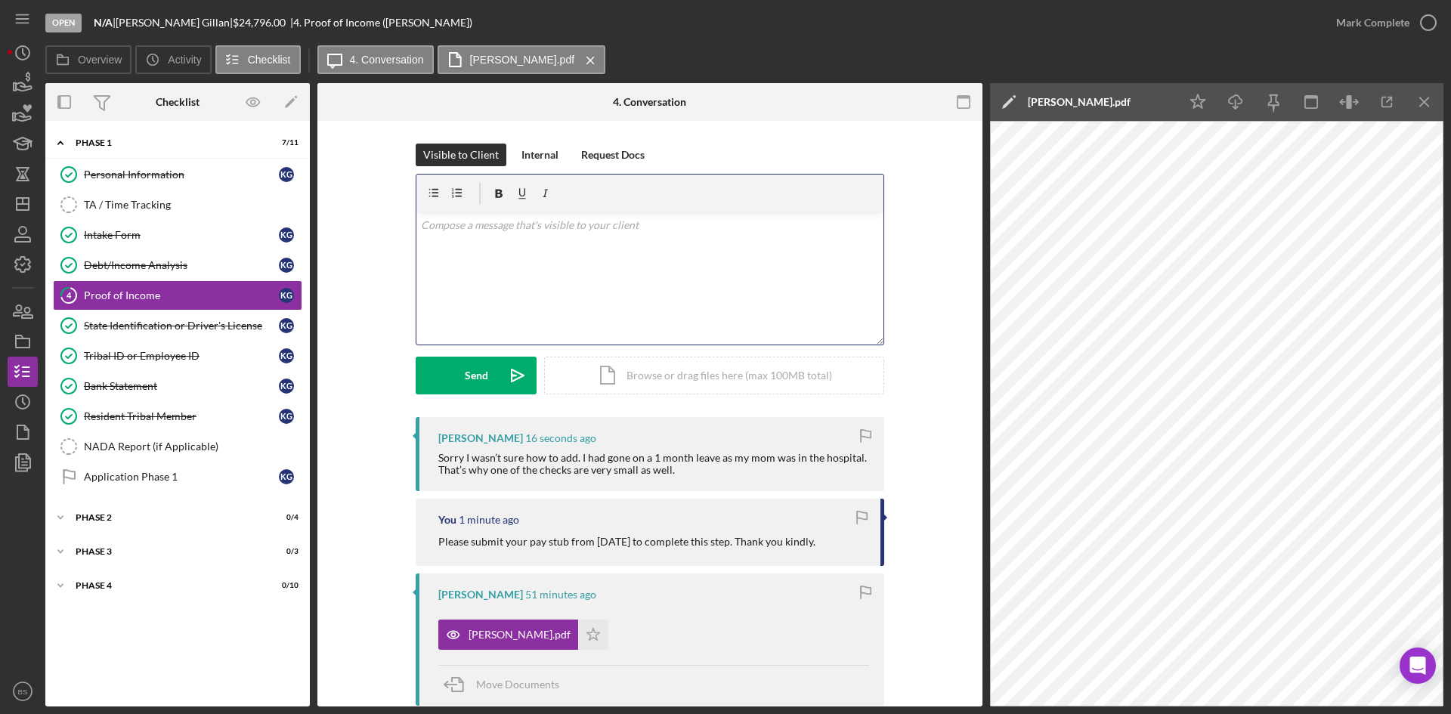
click at [707, 304] on div "v Color teal Color pink Remove color Add row above Add row below Add column bef…" at bounding box center [649, 278] width 467 height 132
click at [502, 226] on p "No apology necessarry!" at bounding box center [650, 225] width 459 height 17
click at [531, 225] on p "No apology necessary!" at bounding box center [650, 225] width 459 height 17
click at [796, 221] on p "No apology necessary! The pay stub from 08/06 looks like it was just for" at bounding box center [650, 225] width 459 height 17
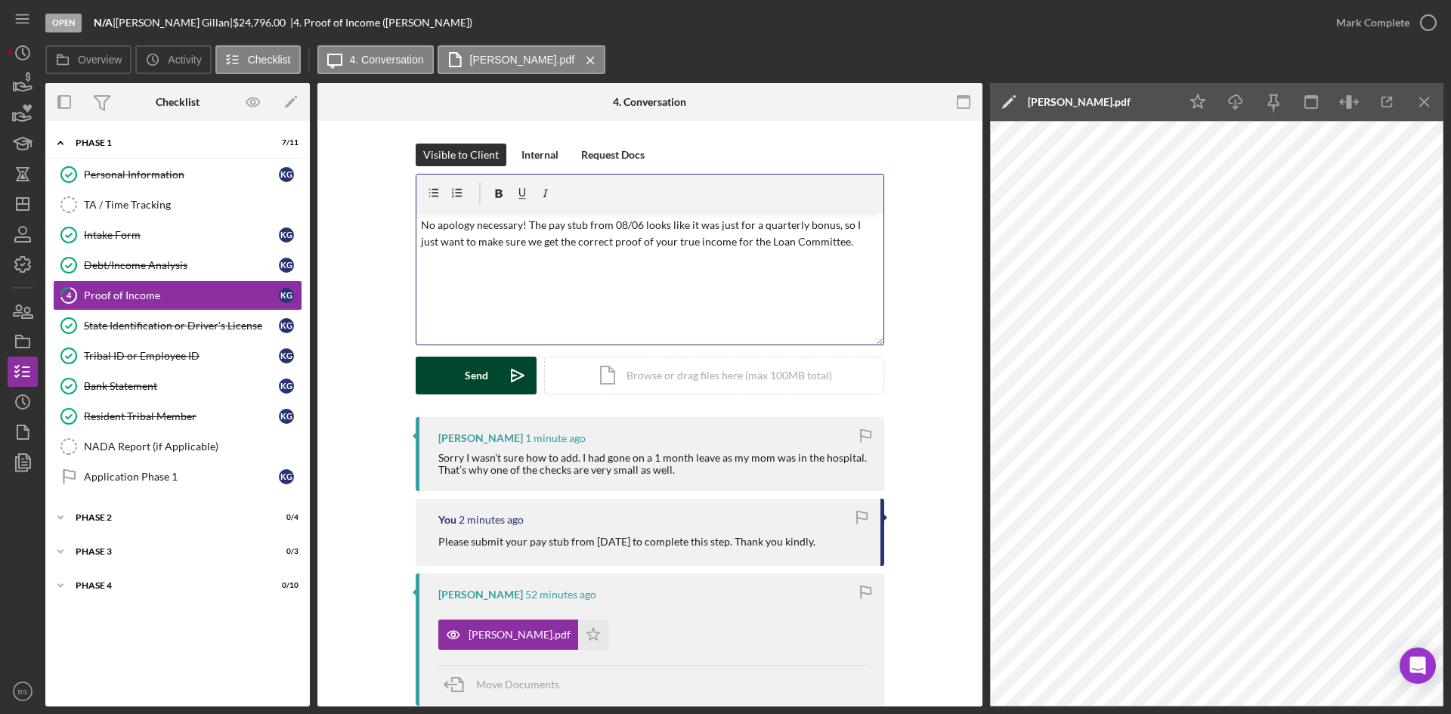
click at [427, 379] on button "Send Icon/icon-invite-send" at bounding box center [476, 376] width 121 height 38
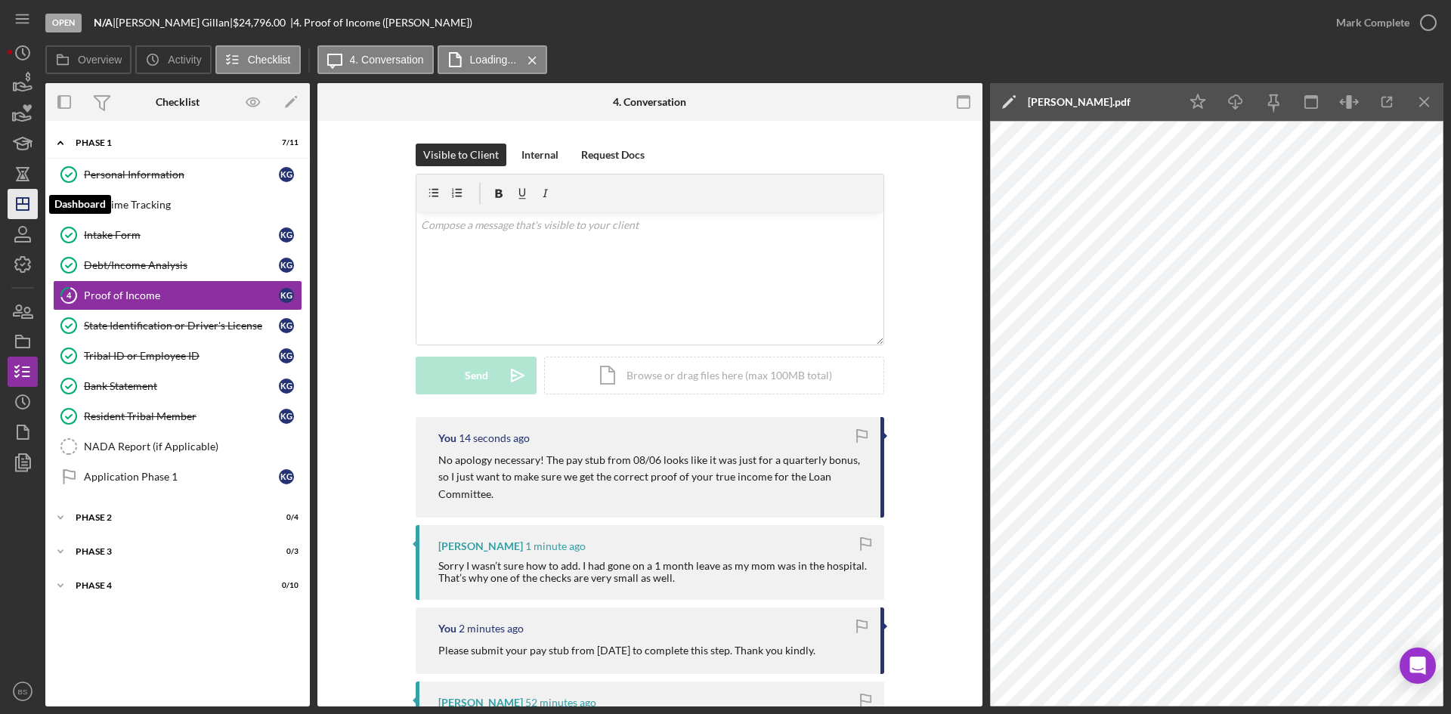
click at [28, 214] on icon "Icon/Dashboard" at bounding box center [23, 204] width 38 height 38
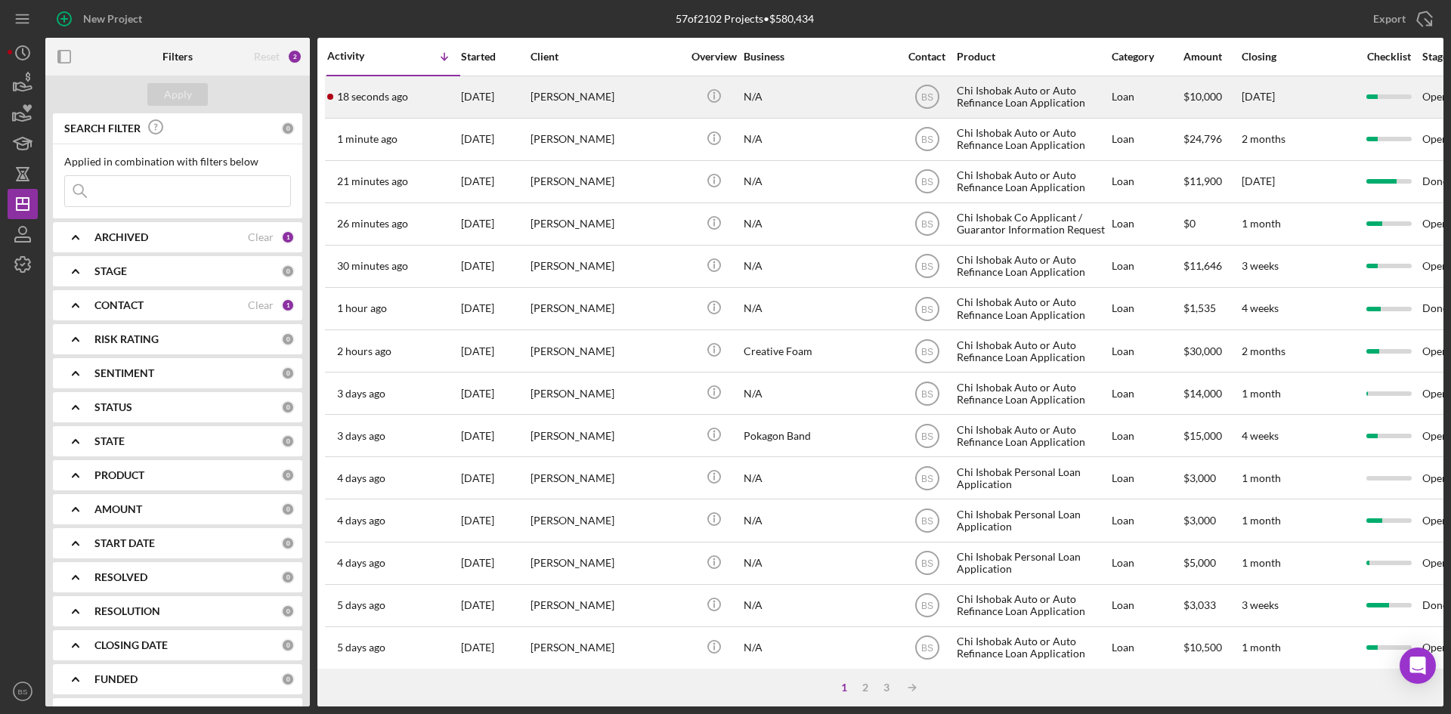
click at [603, 103] on div "[PERSON_NAME]" at bounding box center [605, 97] width 151 height 40
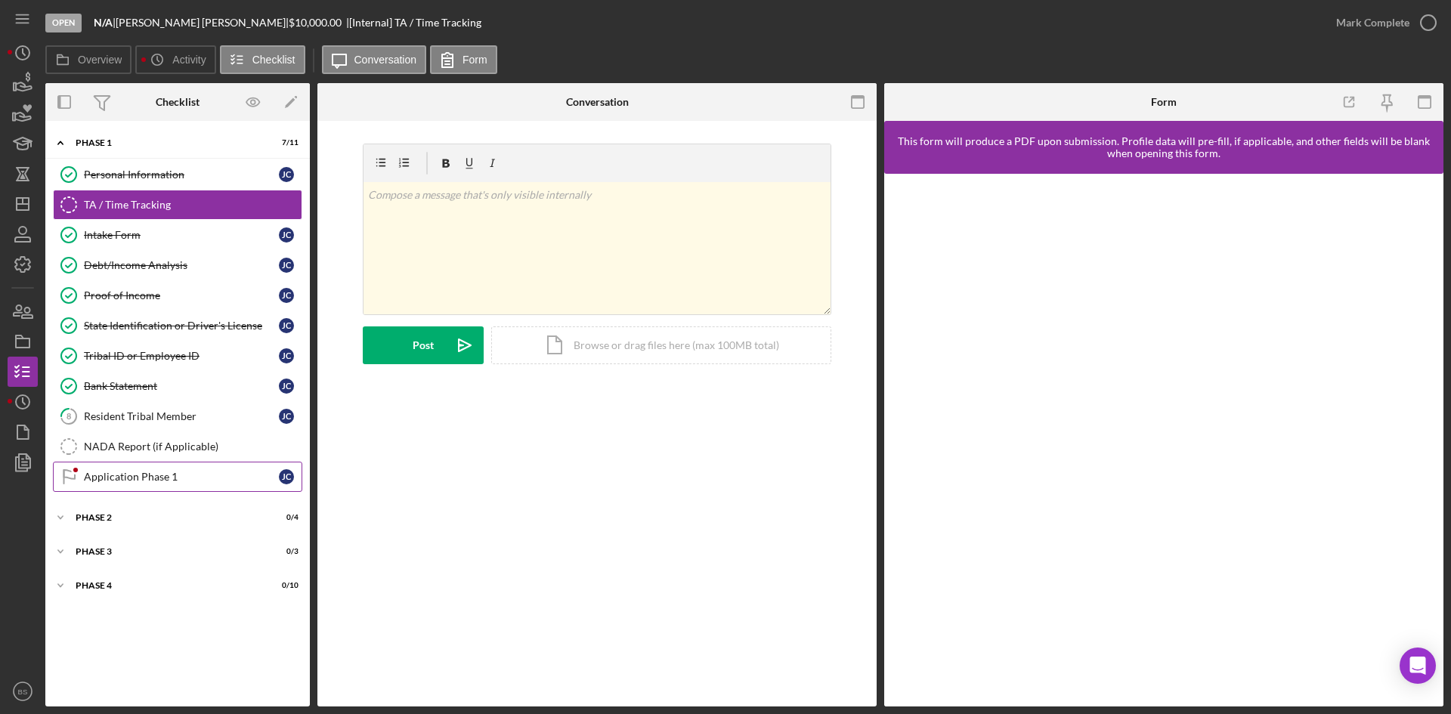
click at [194, 476] on div "Application Phase 1" at bounding box center [181, 477] width 195 height 12
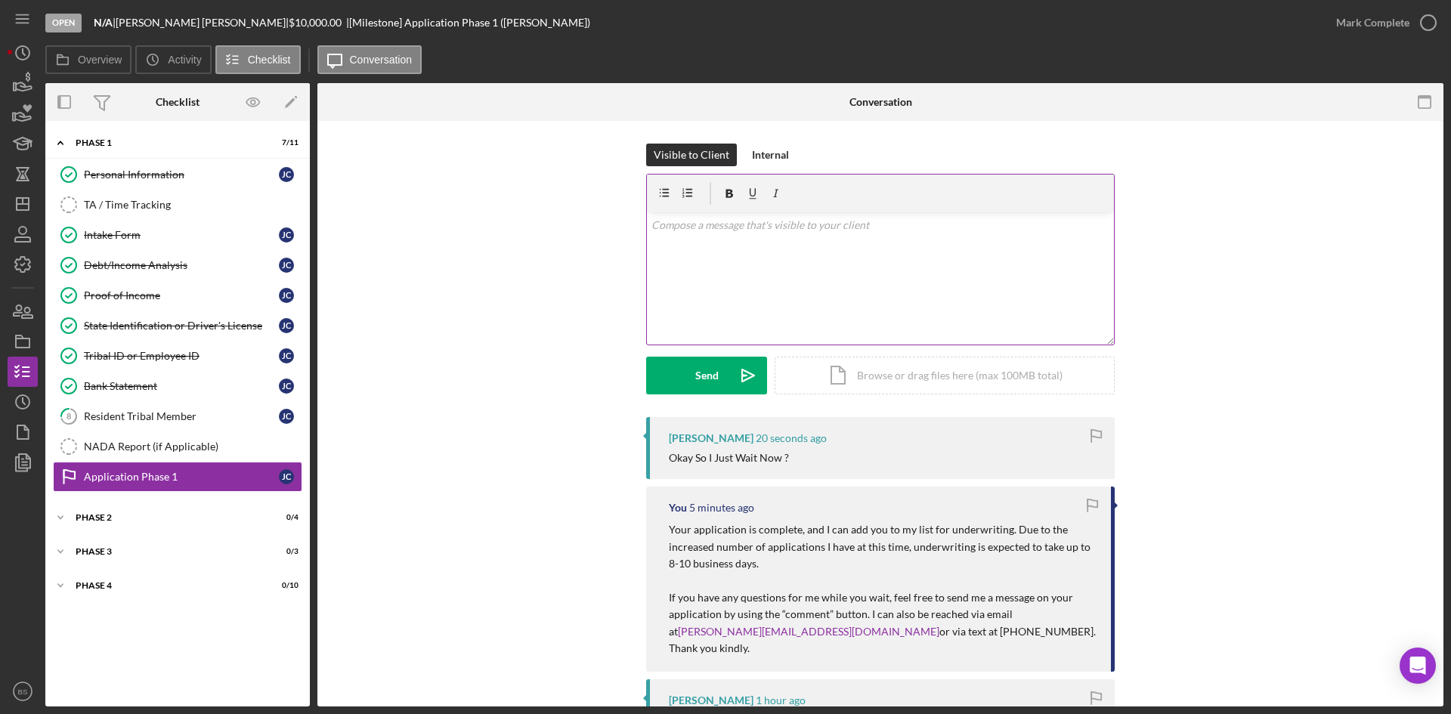
click at [786, 326] on div "v Color teal Color pink Remove color Add row above Add row below Add column bef…" at bounding box center [880, 278] width 467 height 132
click at [685, 378] on button "Send Icon/icon-invite-send" at bounding box center [706, 376] width 121 height 38
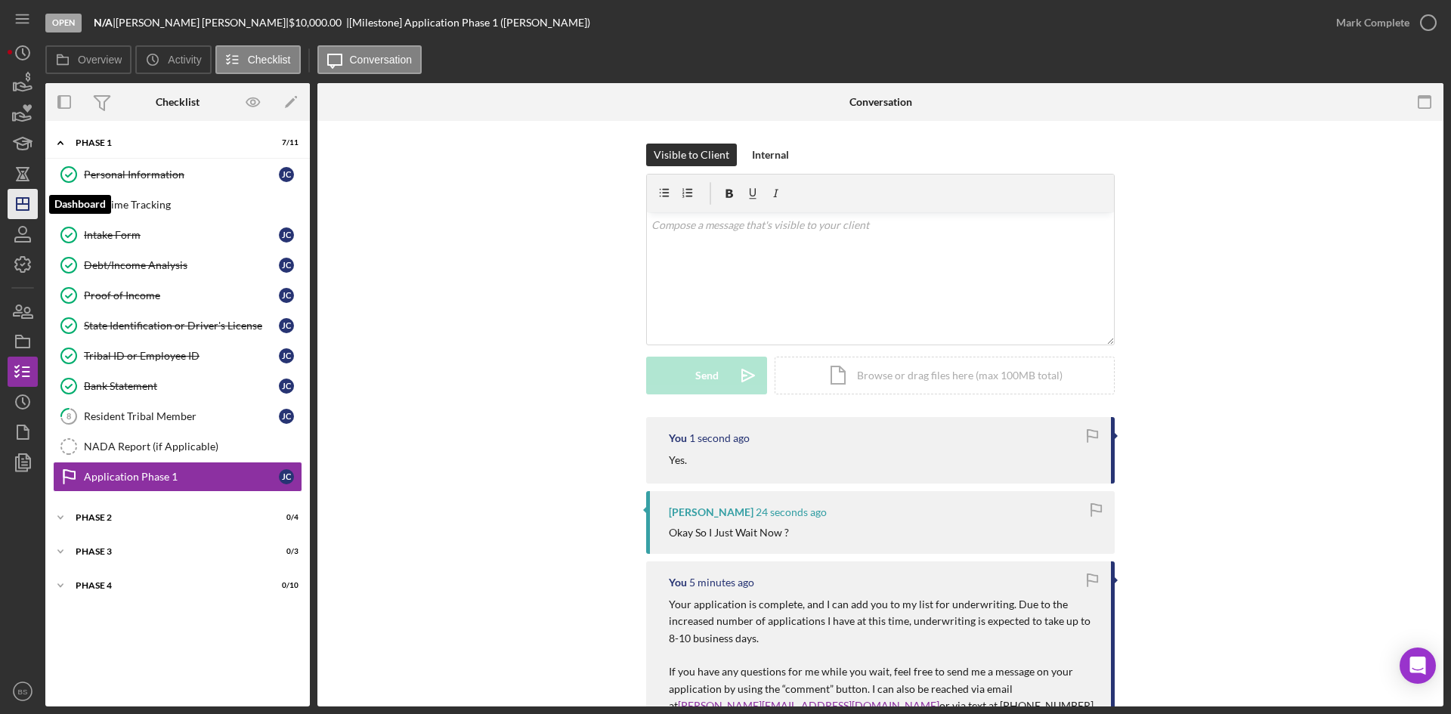
click at [27, 196] on icon "Icon/Dashboard" at bounding box center [23, 204] width 38 height 38
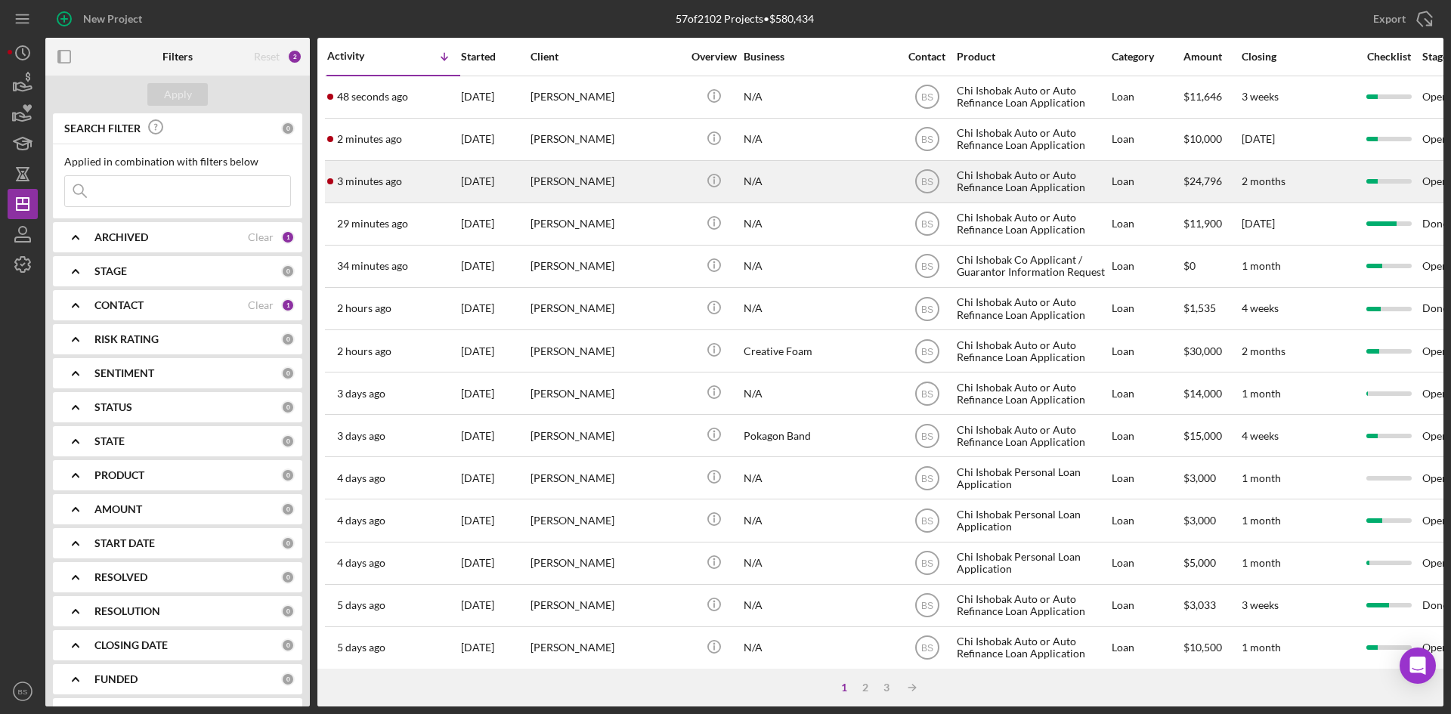
click at [387, 181] on time "3 minutes ago" at bounding box center [369, 181] width 65 height 12
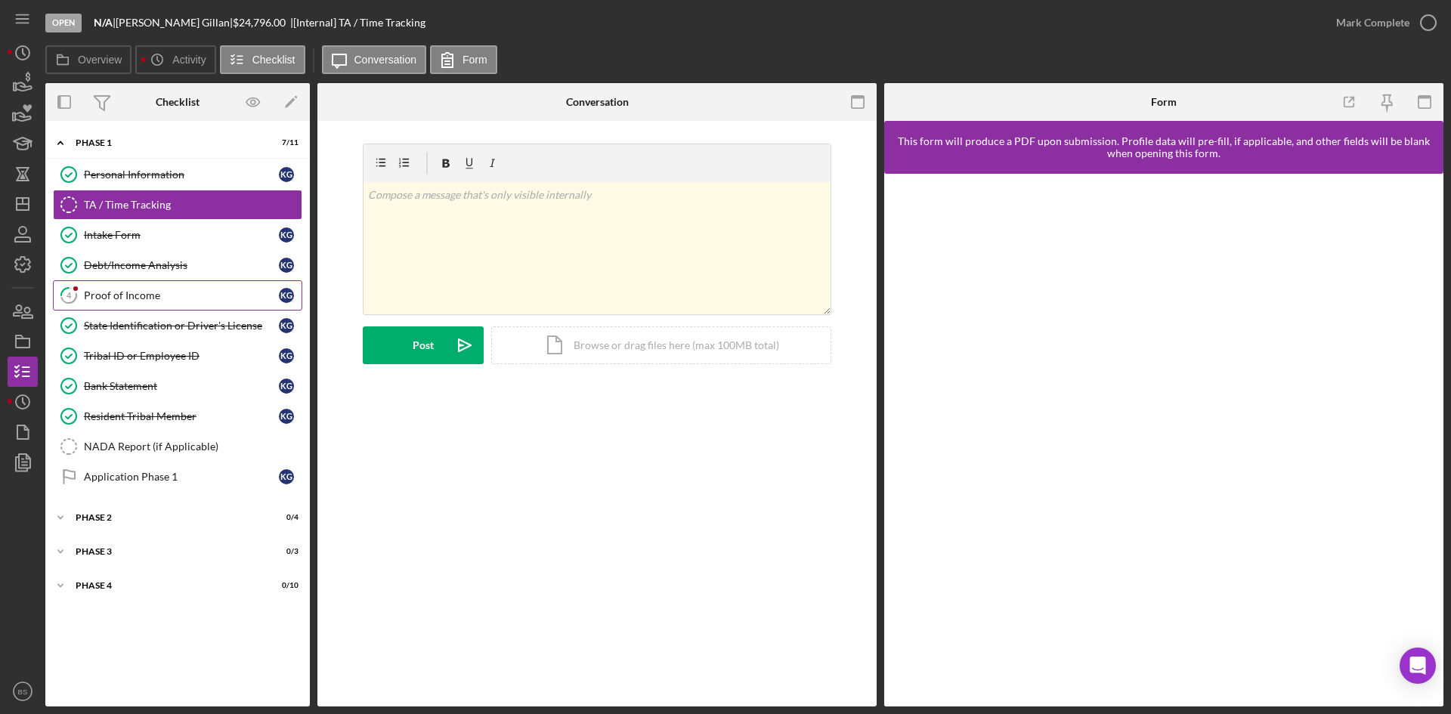
click at [187, 289] on div "Proof of Income" at bounding box center [181, 295] width 195 height 12
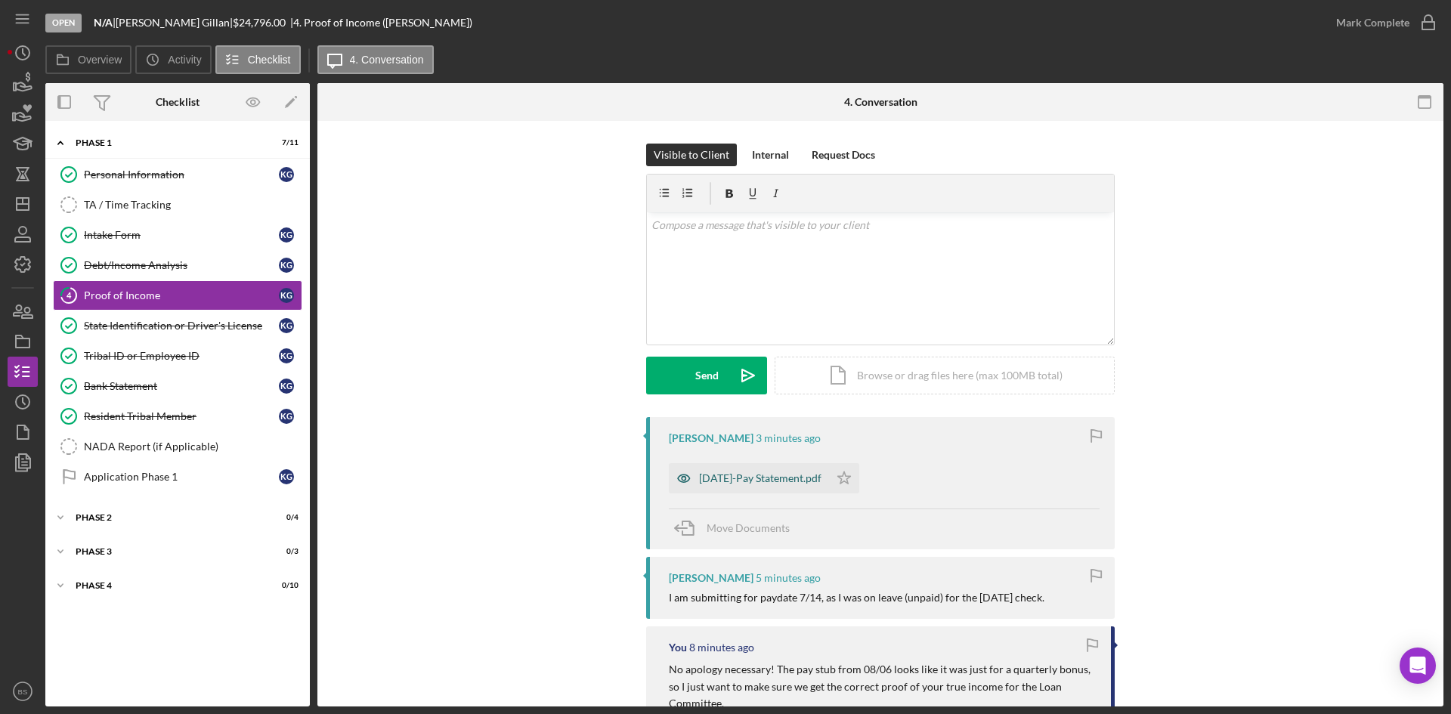
click at [708, 487] on div "[DATE]-Pay Statement.pdf" at bounding box center [749, 478] width 160 height 30
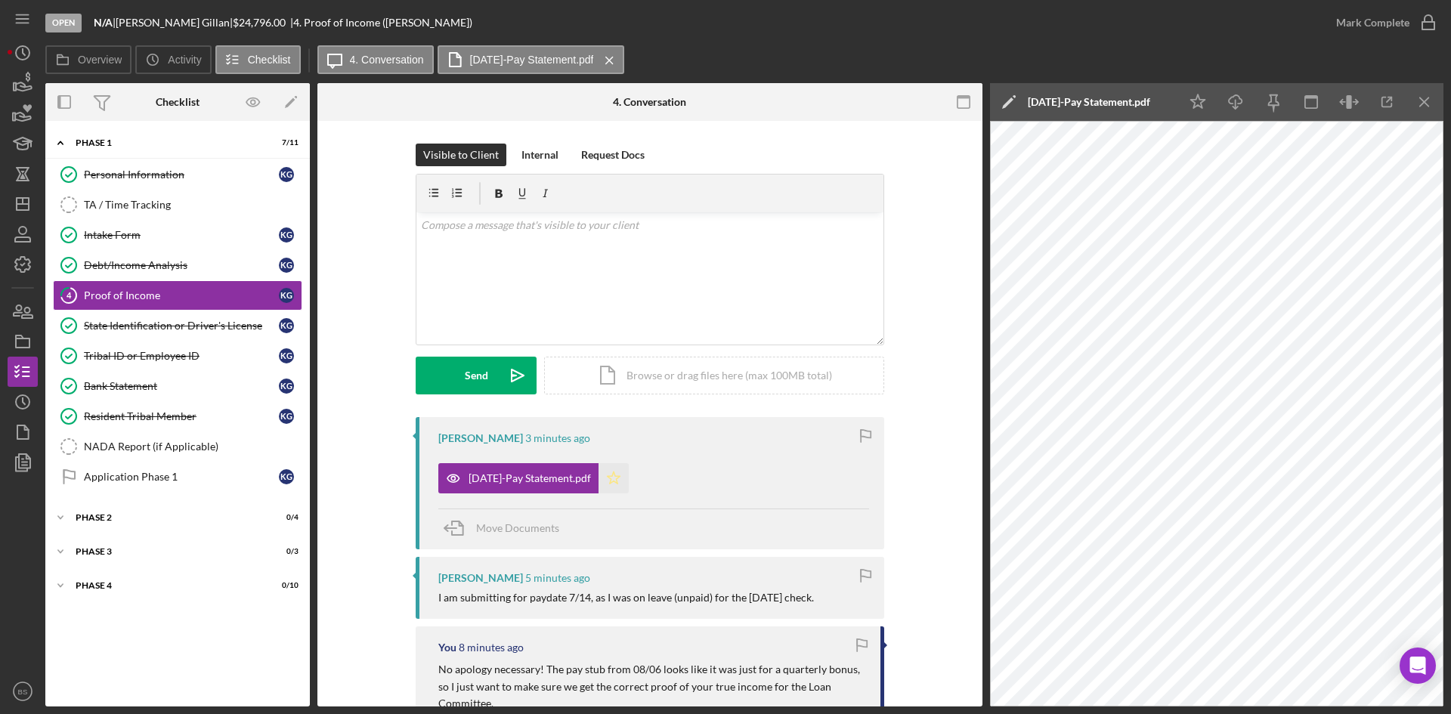
click at [601, 475] on icon "Icon/Star" at bounding box center [613, 478] width 30 height 30
click at [598, 243] on div "v Color teal Color pink Remove color Add row above Add row below Add column bef…" at bounding box center [649, 278] width 467 height 132
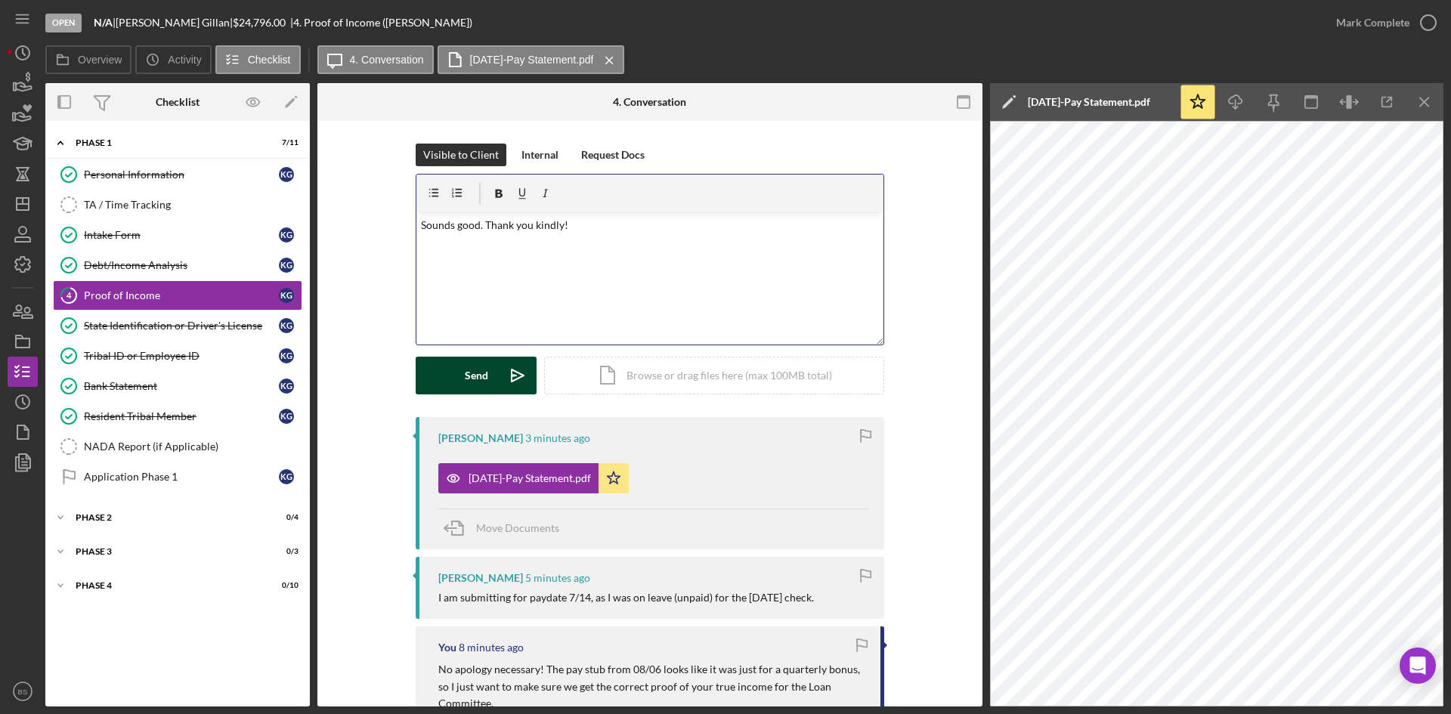
click at [519, 379] on icon "Icon/icon-invite-send" at bounding box center [518, 376] width 38 height 38
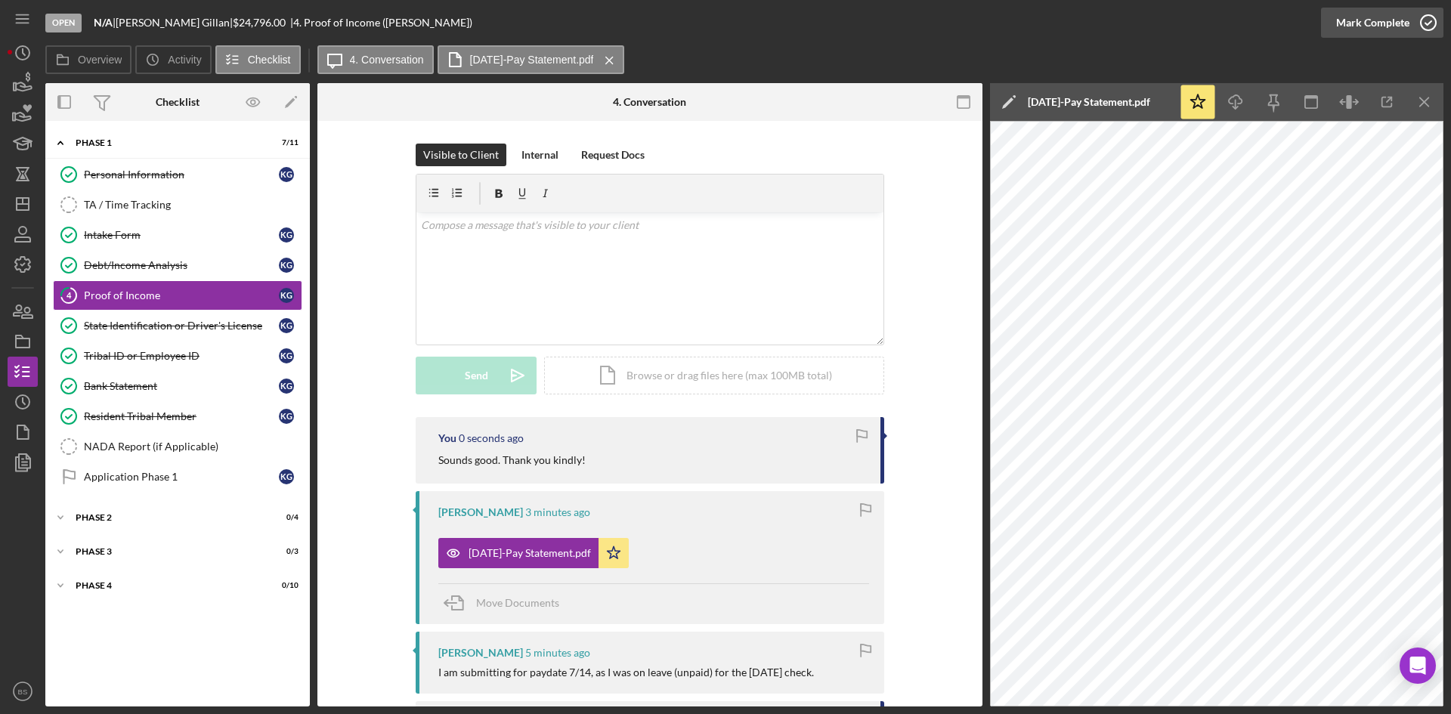
click at [1357, 24] on div "Mark Complete" at bounding box center [1372, 23] width 73 height 30
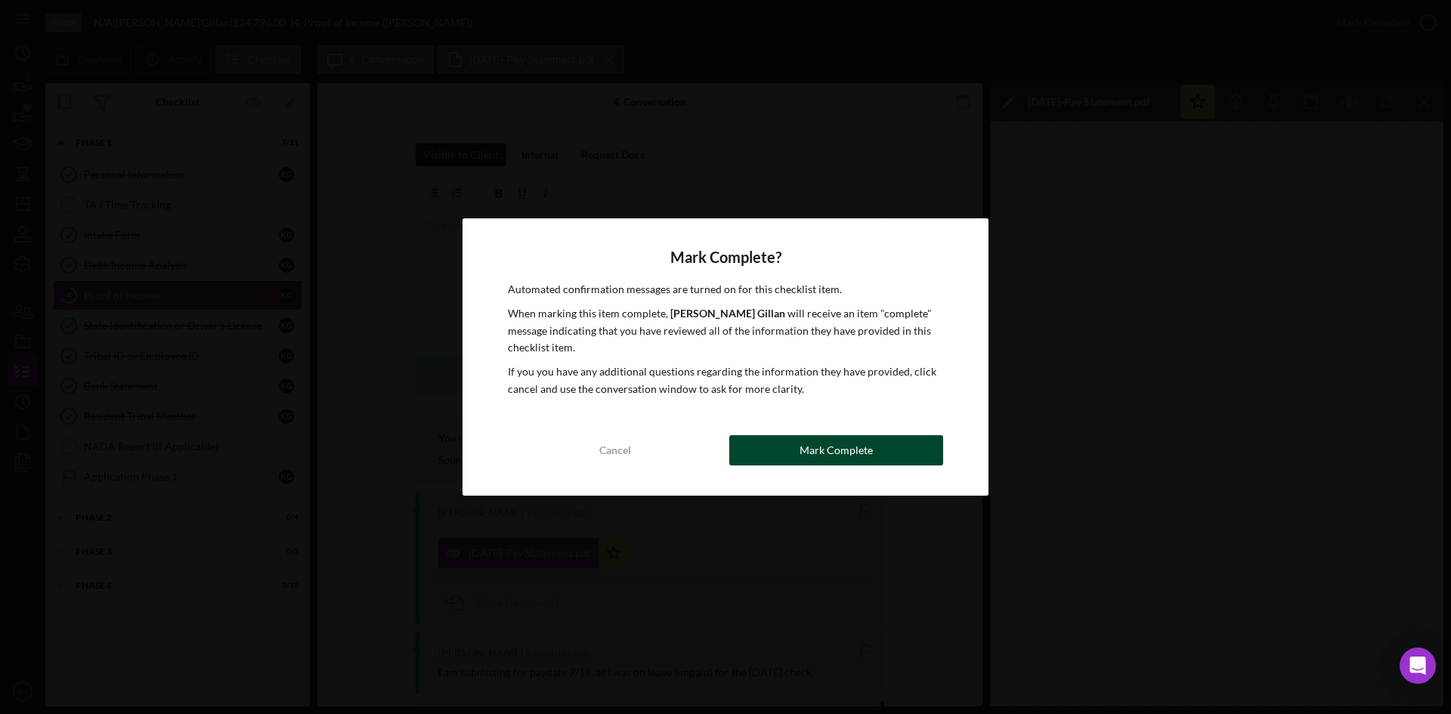
click at [872, 450] on button "Mark Complete" at bounding box center [836, 450] width 214 height 30
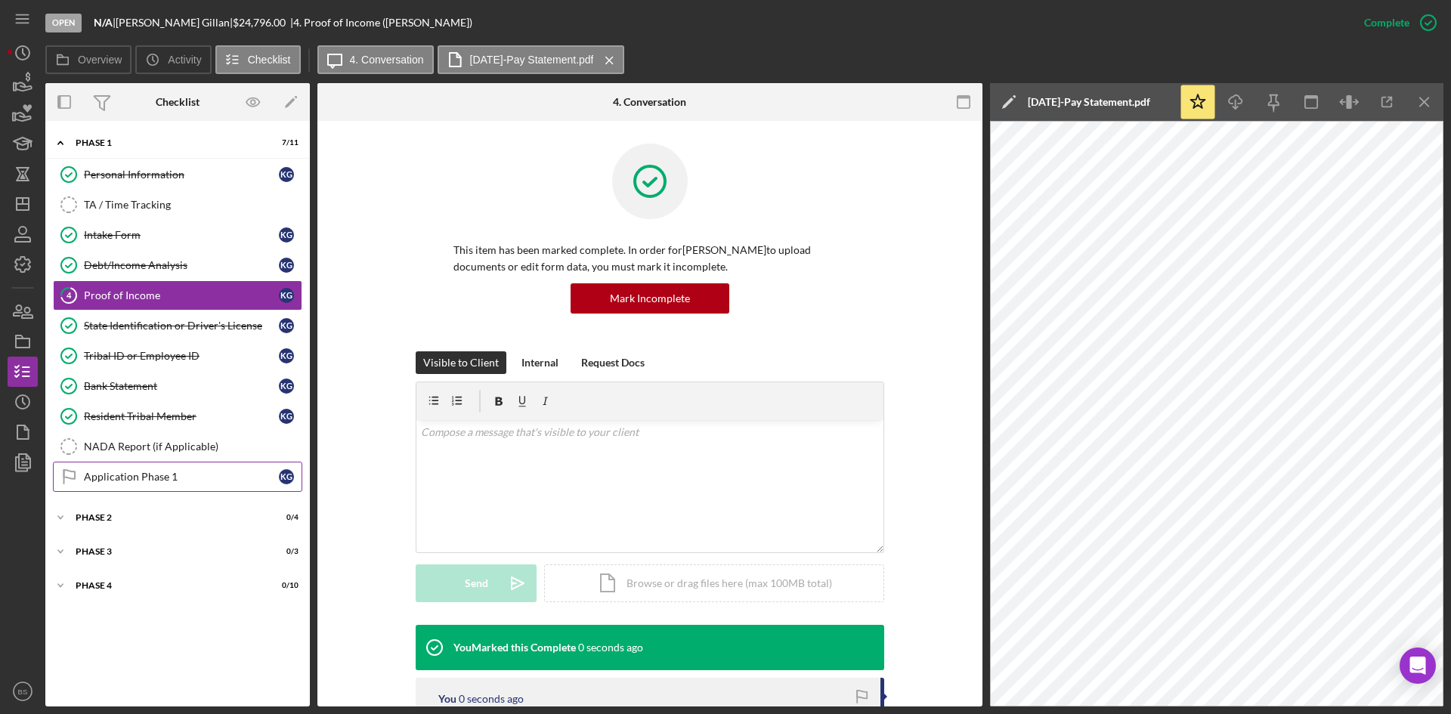
click at [193, 484] on link "Application Phase 1 Application Phase 1 K G" at bounding box center [177, 477] width 249 height 30
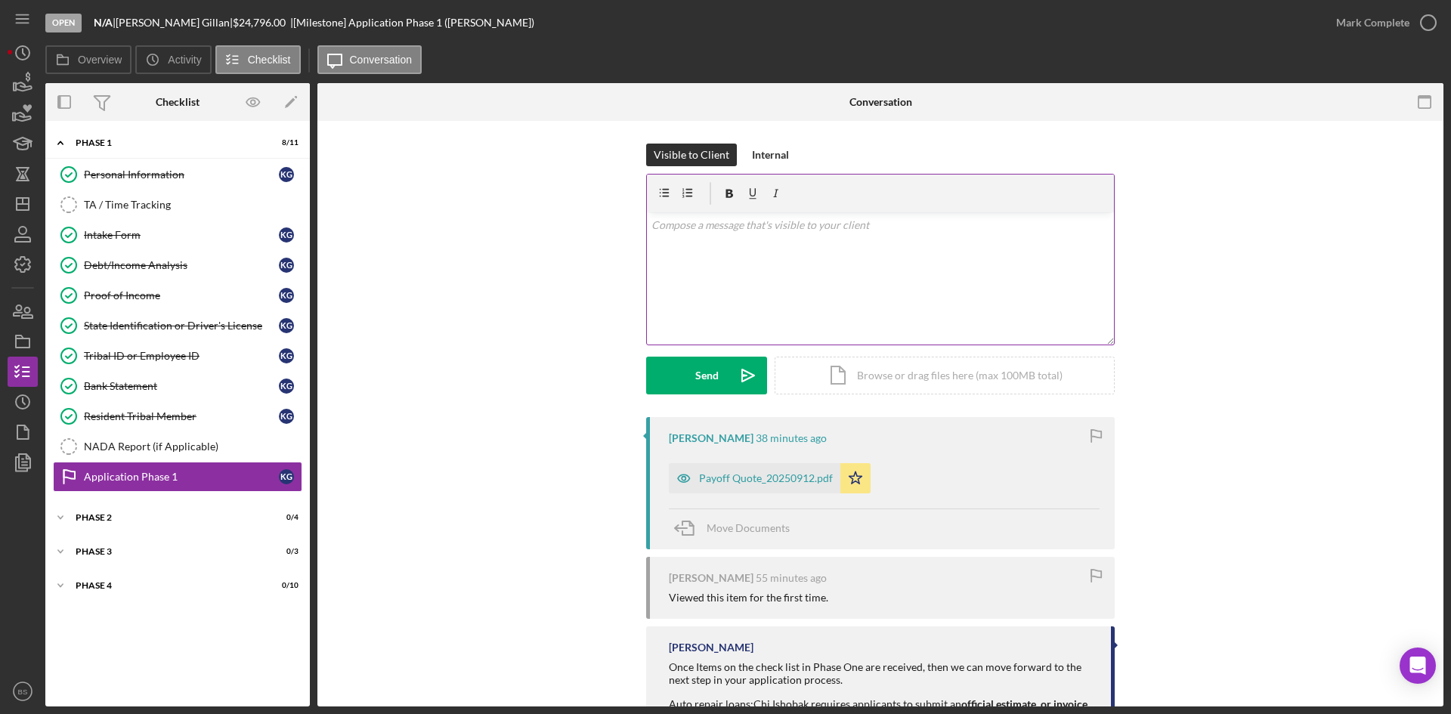
click at [747, 246] on div "v Color teal Color pink Remove color Add row above Add row below Add column bef…" at bounding box center [880, 278] width 467 height 132
drag, startPoint x: 768, startPoint y: 259, endPoint x: 731, endPoint y: 246, distance: 38.7
click at [768, 259] on div "v Color teal Color pink Remove color Add row above Add row below Add column bef…" at bounding box center [880, 278] width 467 height 132
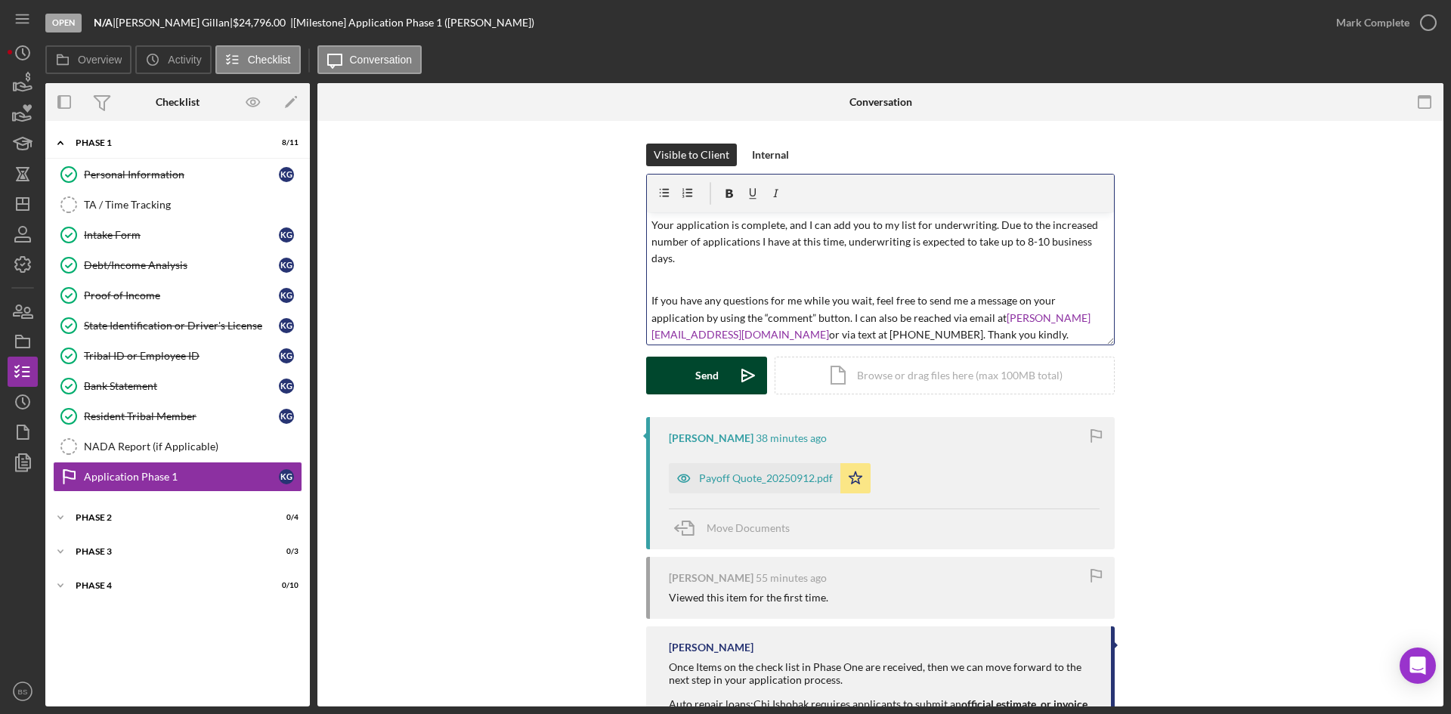
click at [748, 383] on icon "Icon/icon-invite-send" at bounding box center [748, 376] width 38 height 38
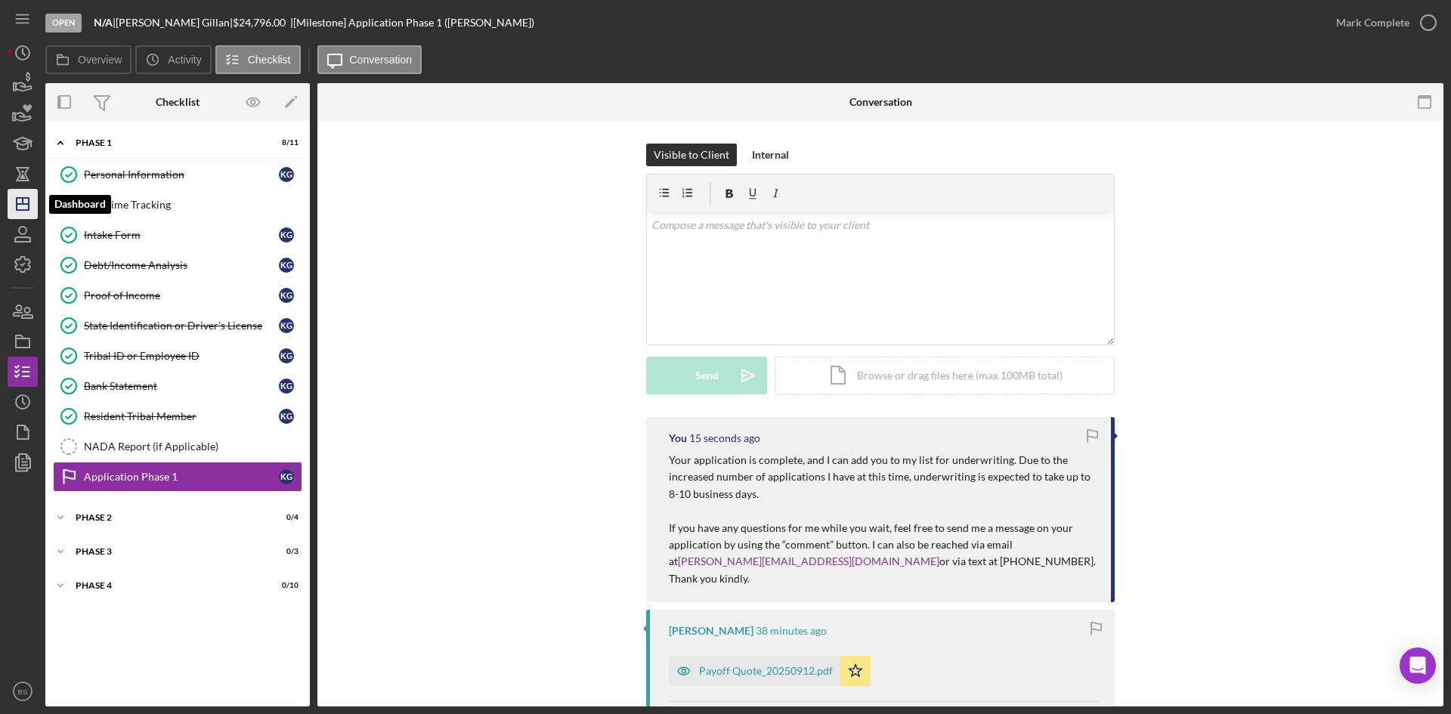
click at [24, 212] on icon "Icon/Dashboard" at bounding box center [23, 204] width 38 height 38
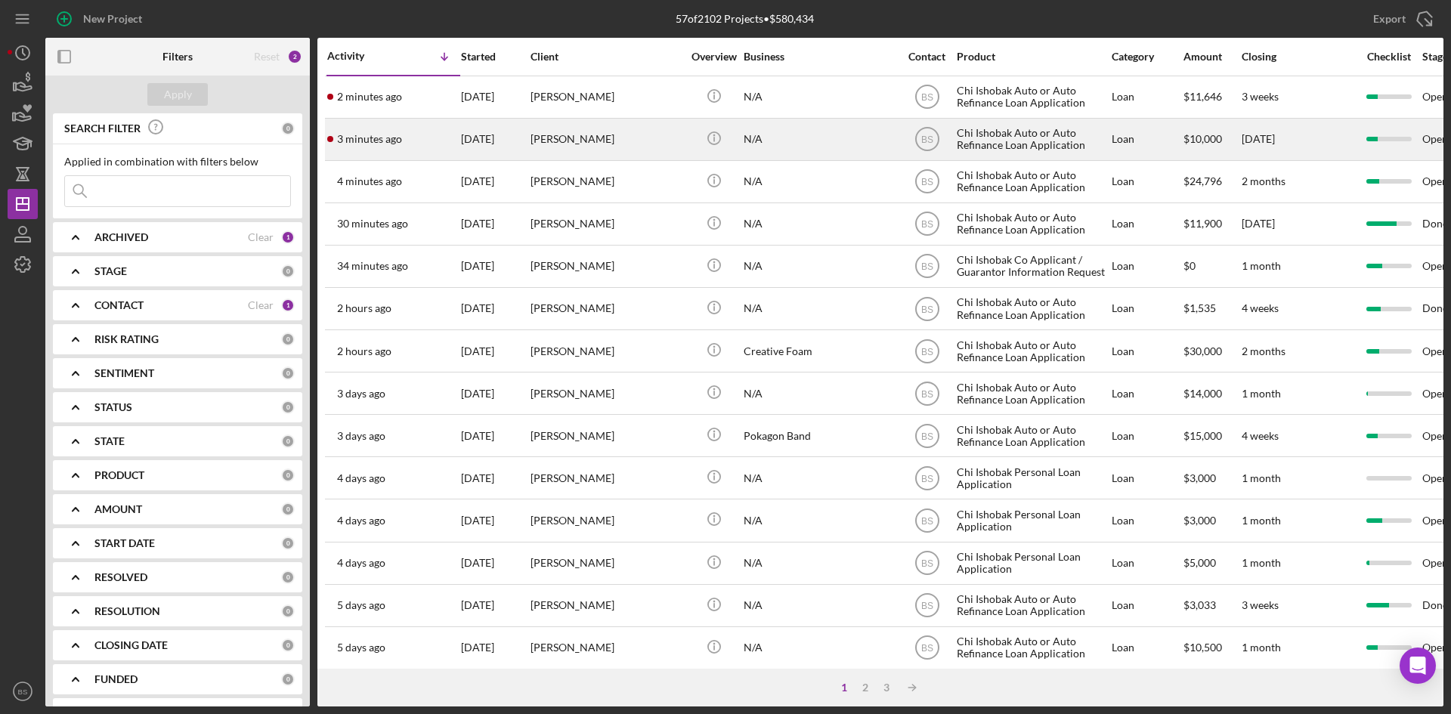
click at [550, 158] on div "[PERSON_NAME]" at bounding box center [605, 139] width 151 height 40
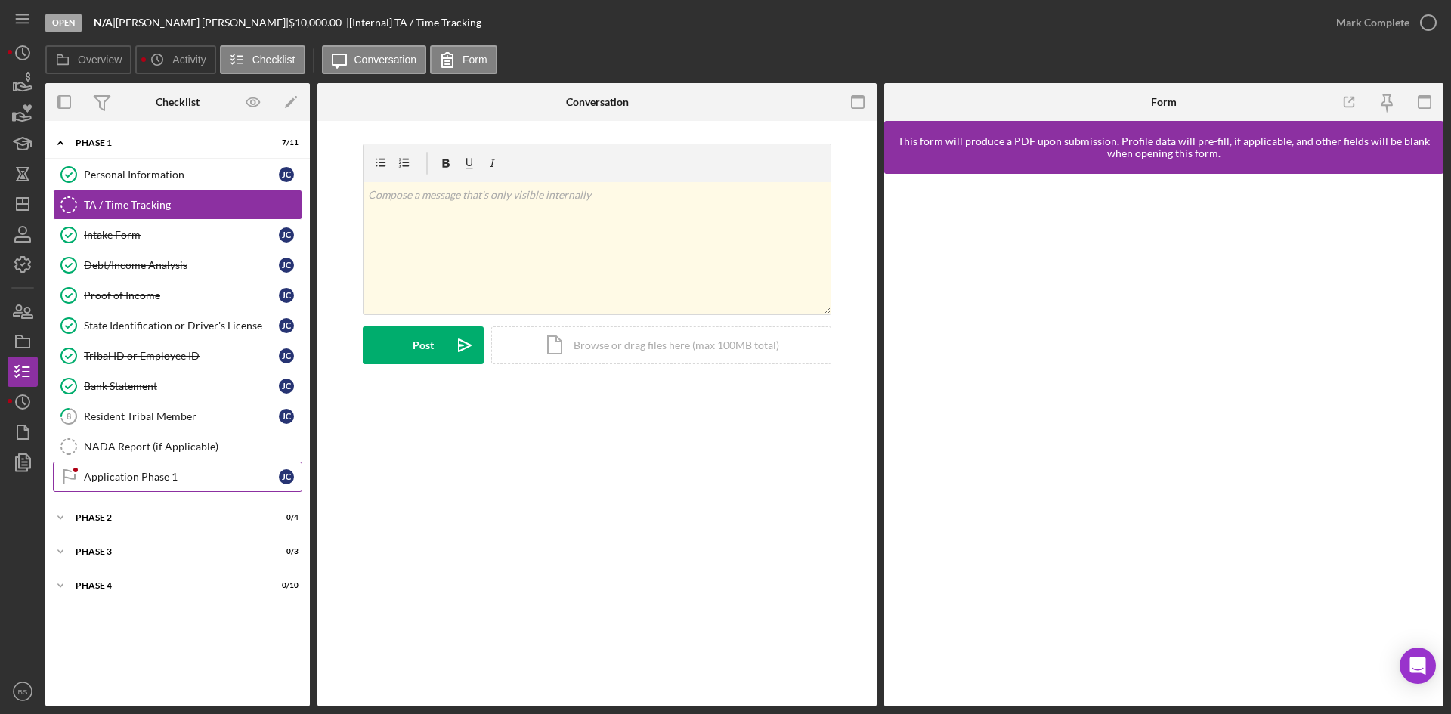
click at [181, 475] on div "Application Phase 1" at bounding box center [181, 477] width 195 height 12
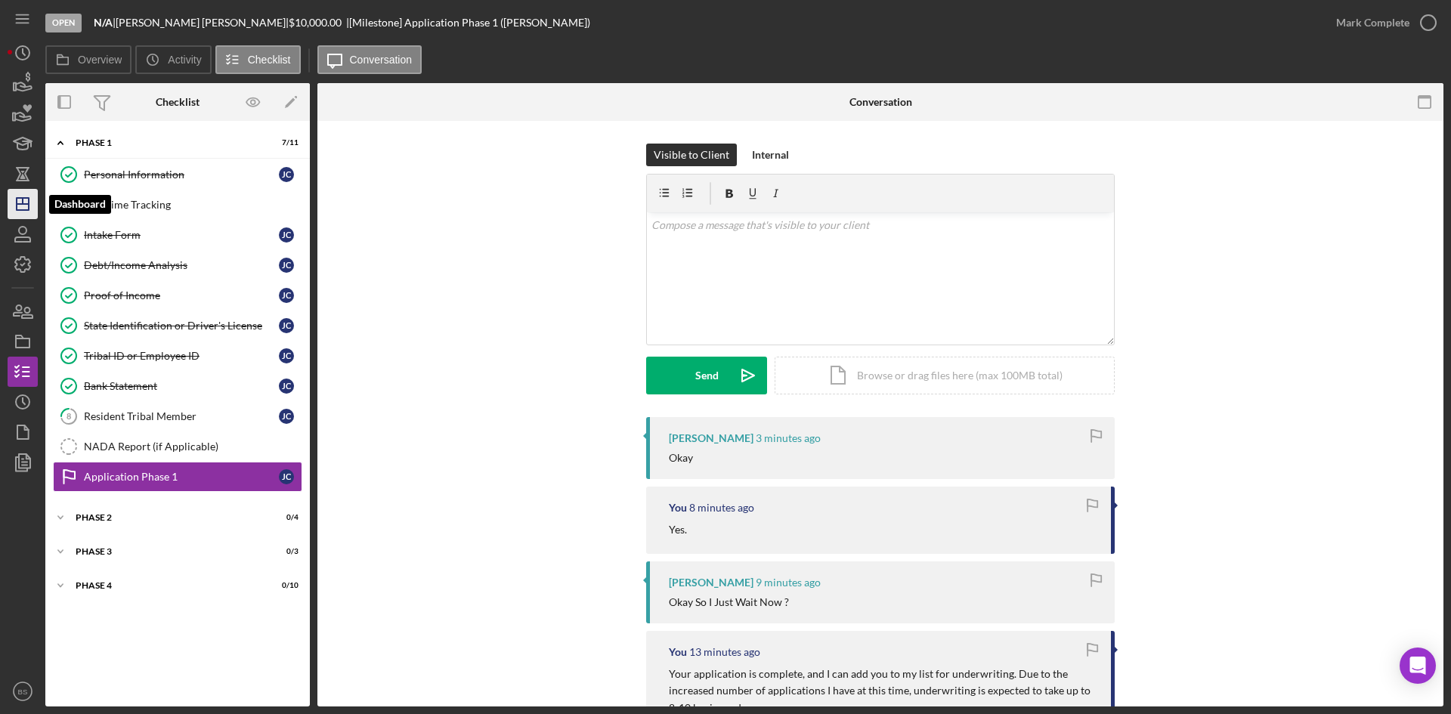
click at [25, 202] on icon "Icon/Dashboard" at bounding box center [23, 204] width 38 height 38
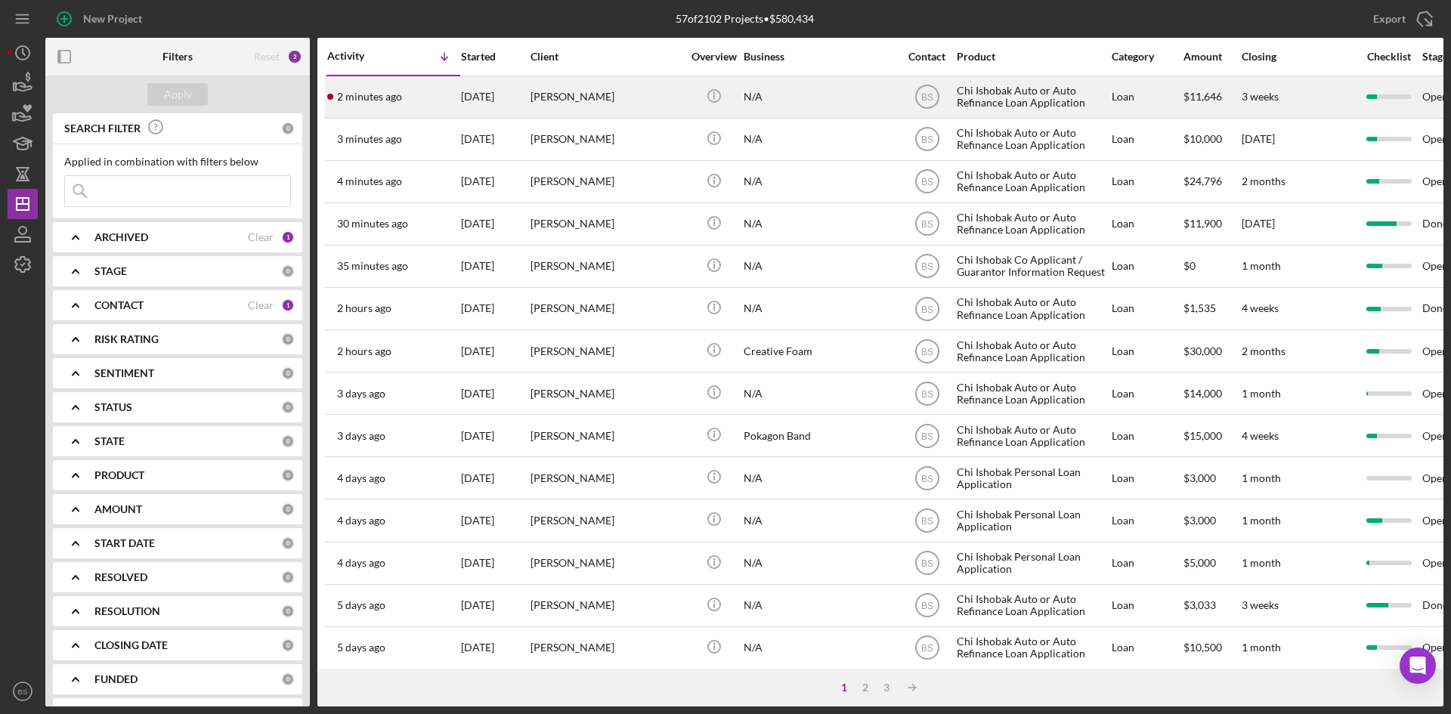
click at [542, 110] on div "[PERSON_NAME]" at bounding box center [605, 97] width 151 height 40
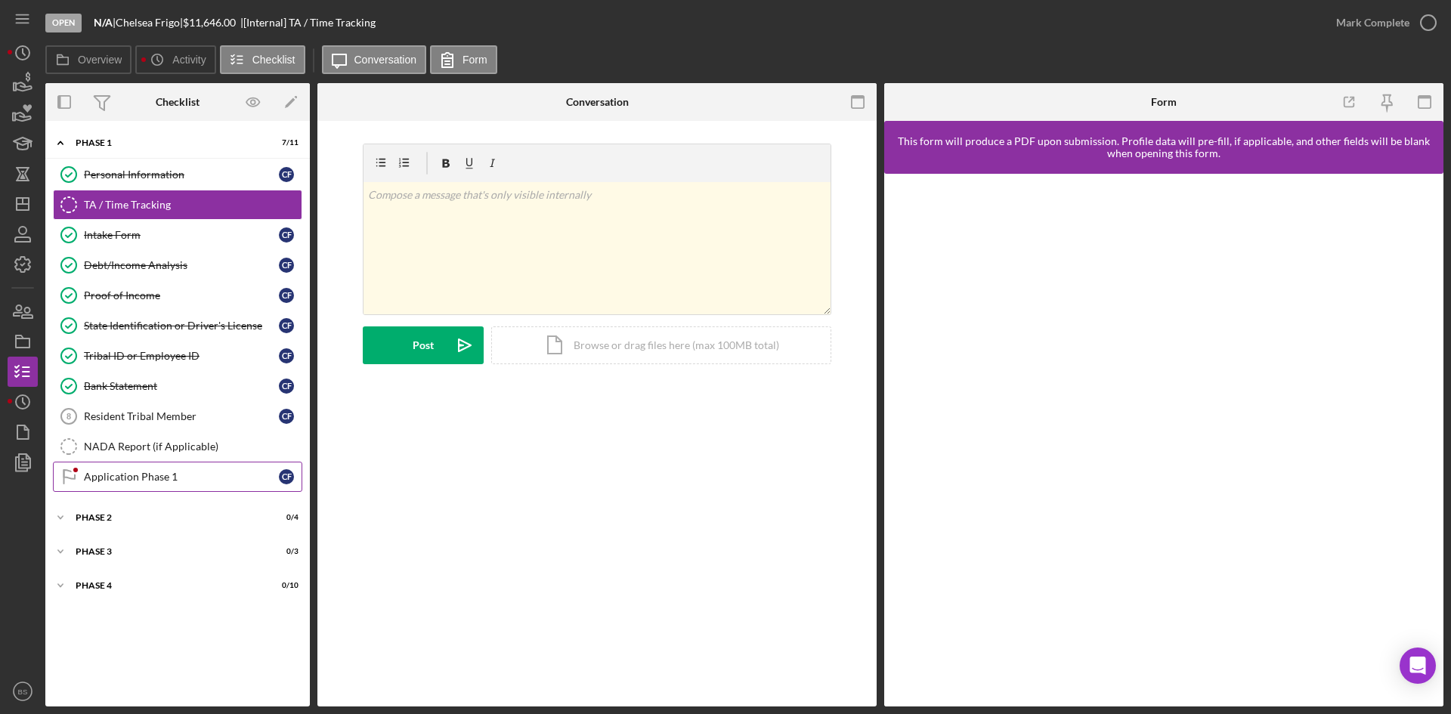
click at [188, 465] on link "Application Phase 1 Application Phase 1 C F" at bounding box center [177, 477] width 249 height 30
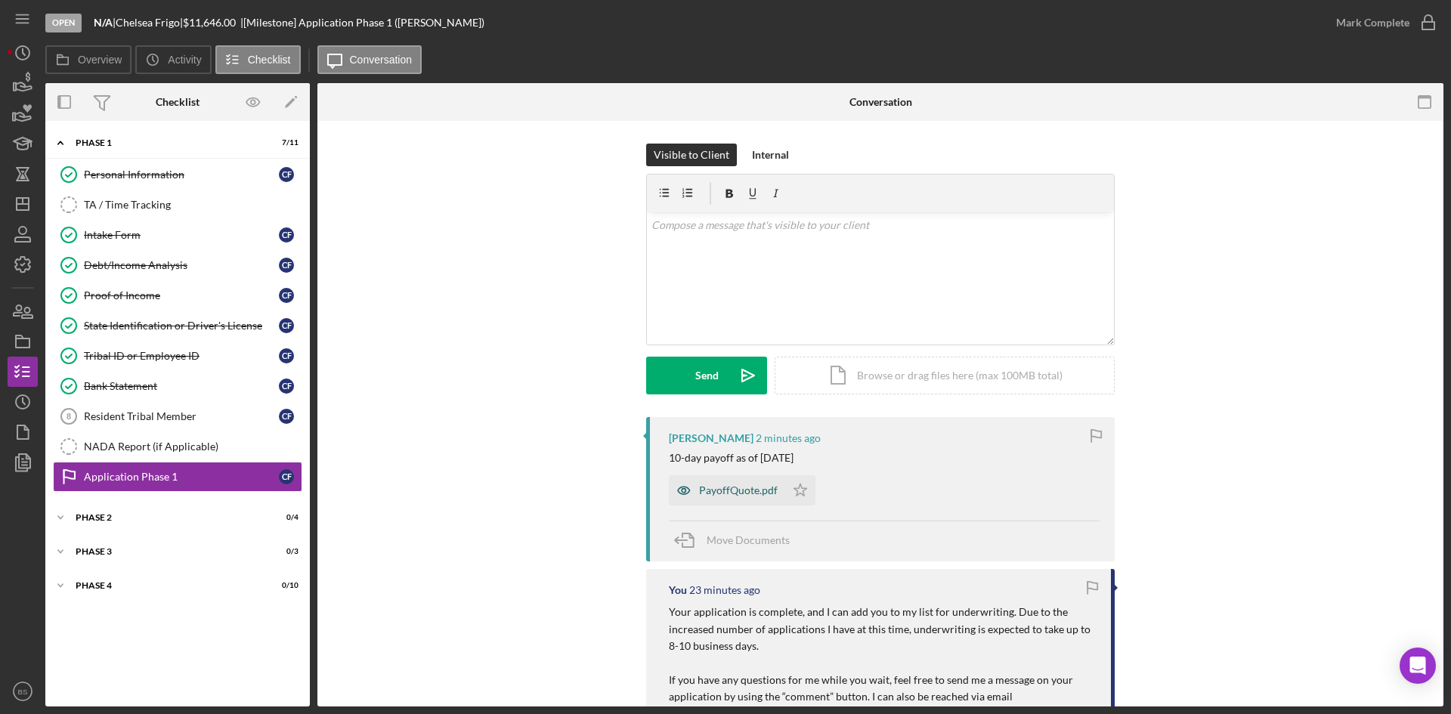
click at [743, 488] on div "PayoffQuote.pdf" at bounding box center [738, 490] width 79 height 12
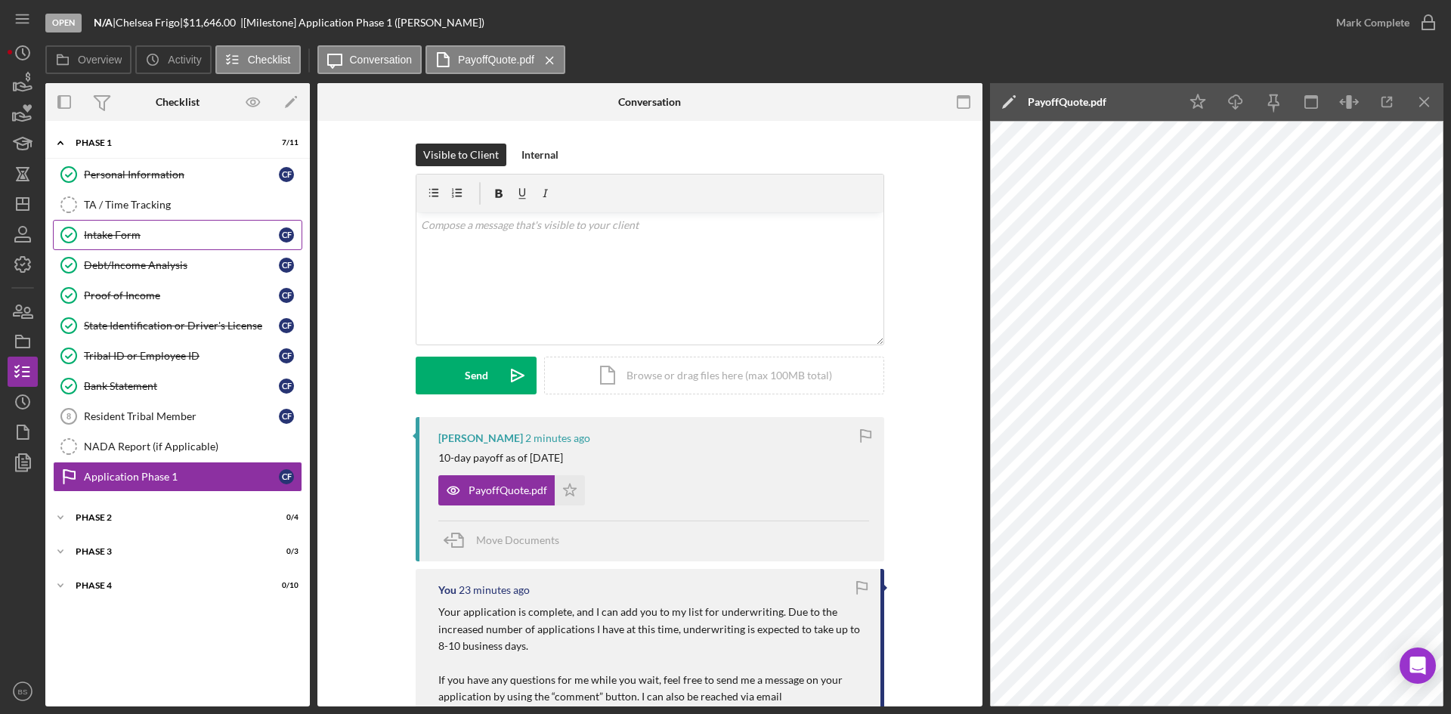
click at [181, 233] on div "Intake Form" at bounding box center [181, 235] width 195 height 12
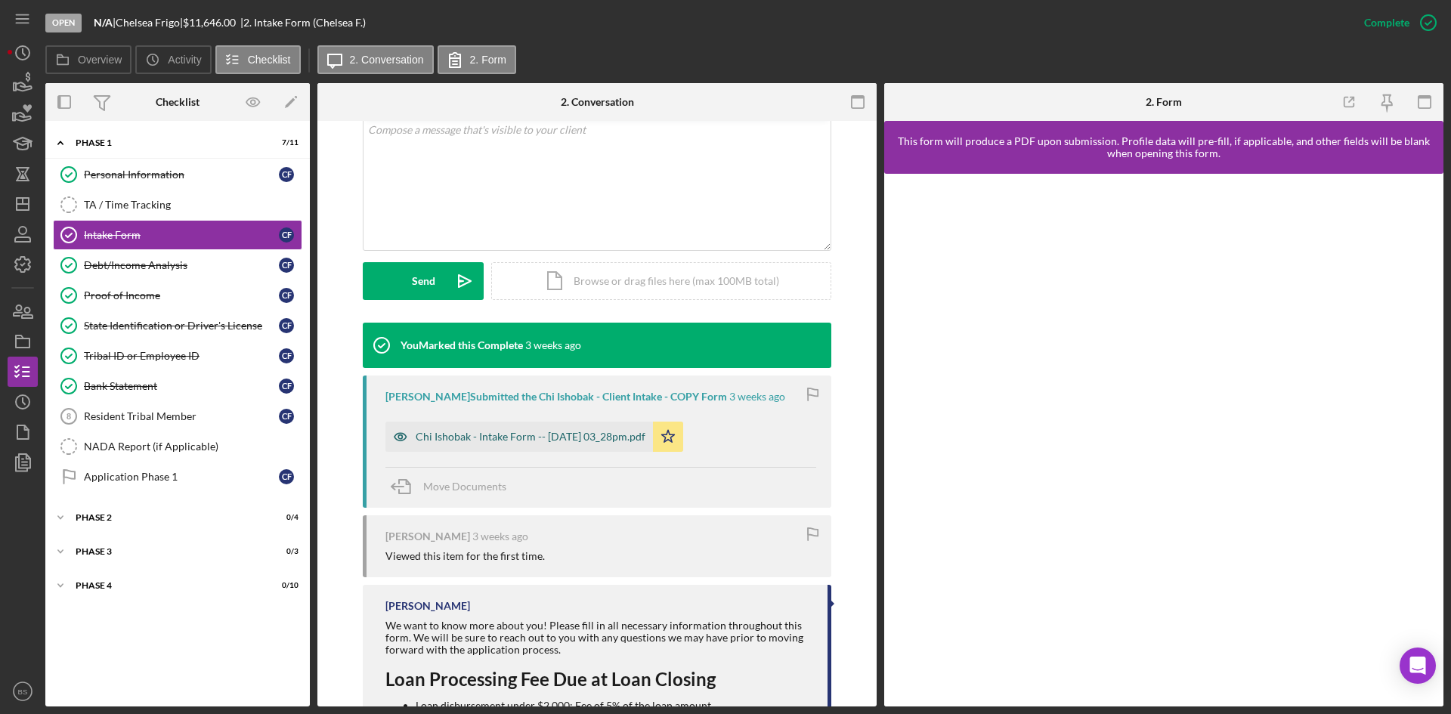
click at [548, 437] on div "Chi Ishobak - Intake Form -- 2025-08-12 03_28pm.pdf" at bounding box center [531, 437] width 230 height 12
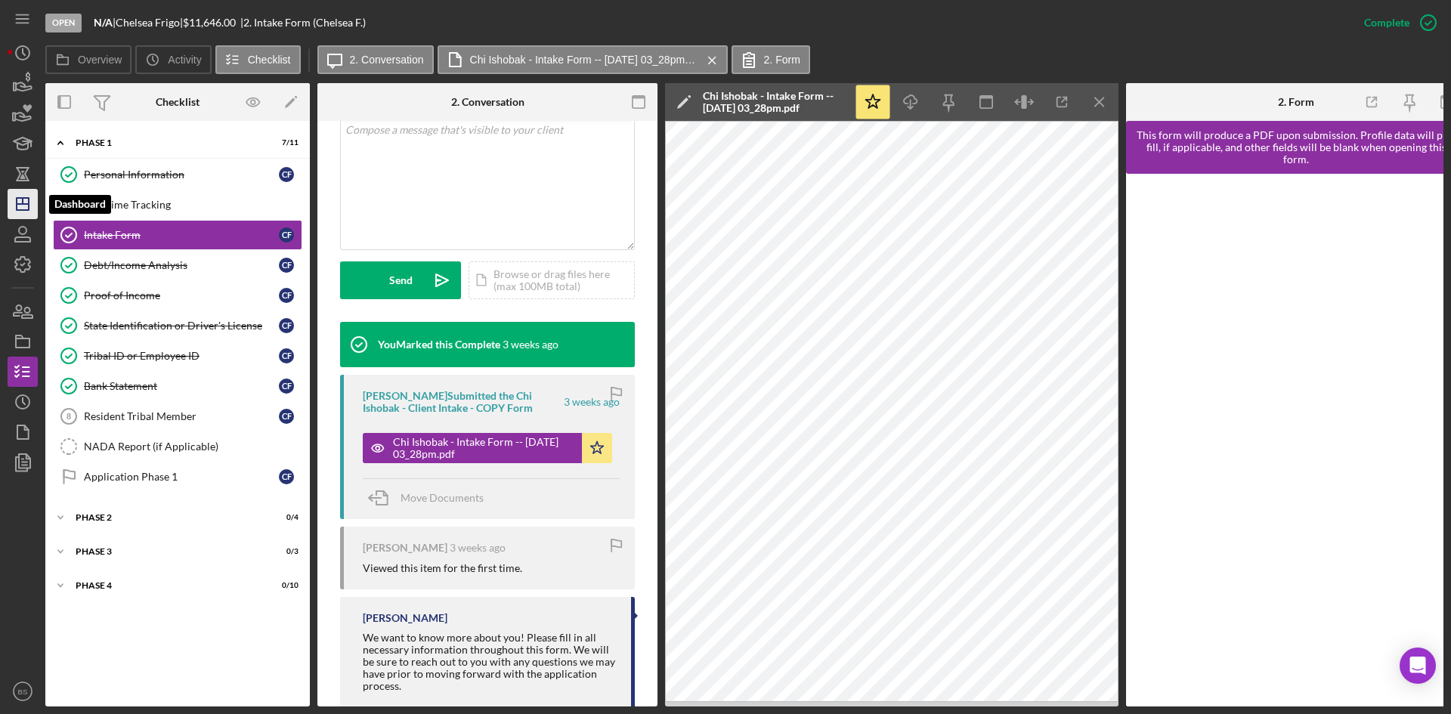
click at [36, 197] on icon "Icon/Dashboard" at bounding box center [23, 204] width 38 height 38
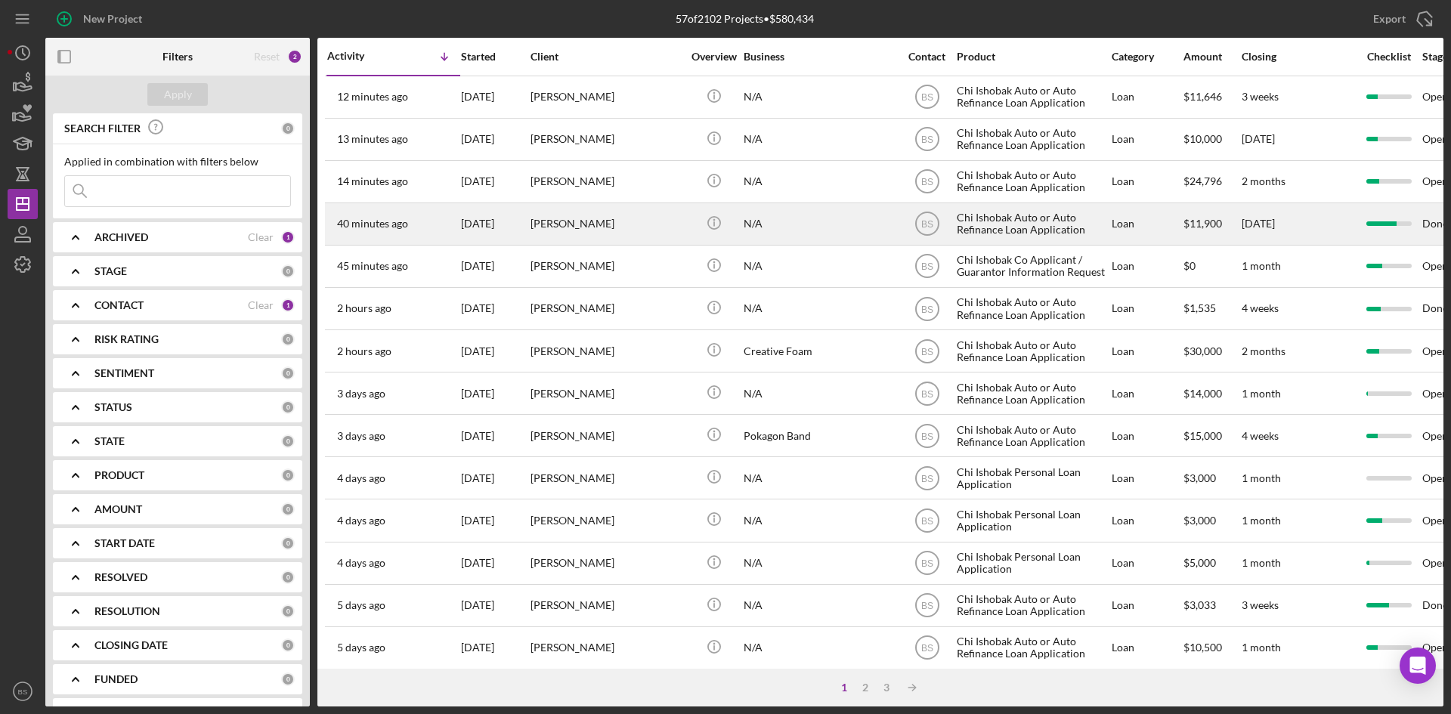
click at [615, 224] on div "[PERSON_NAME]" at bounding box center [605, 224] width 151 height 40
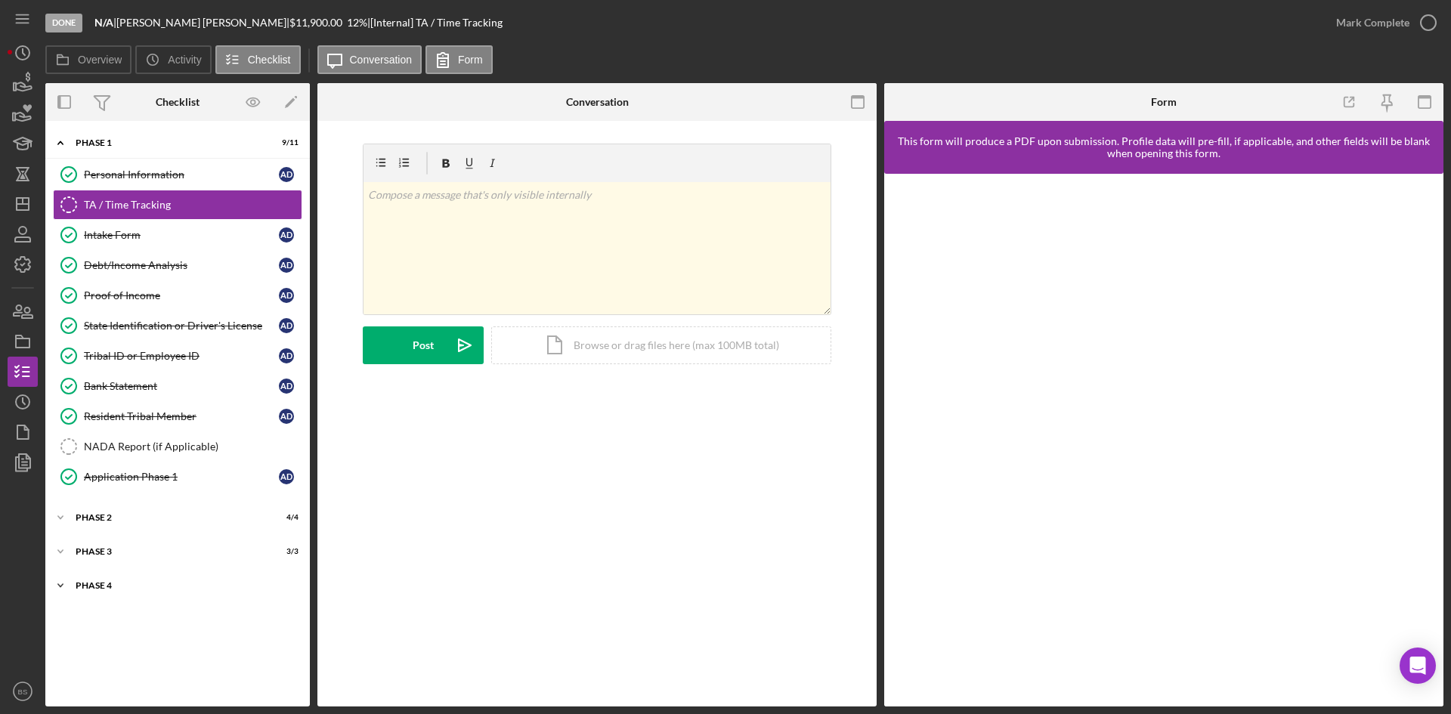
click at [139, 585] on div "Phase 4" at bounding box center [183, 585] width 215 height 9
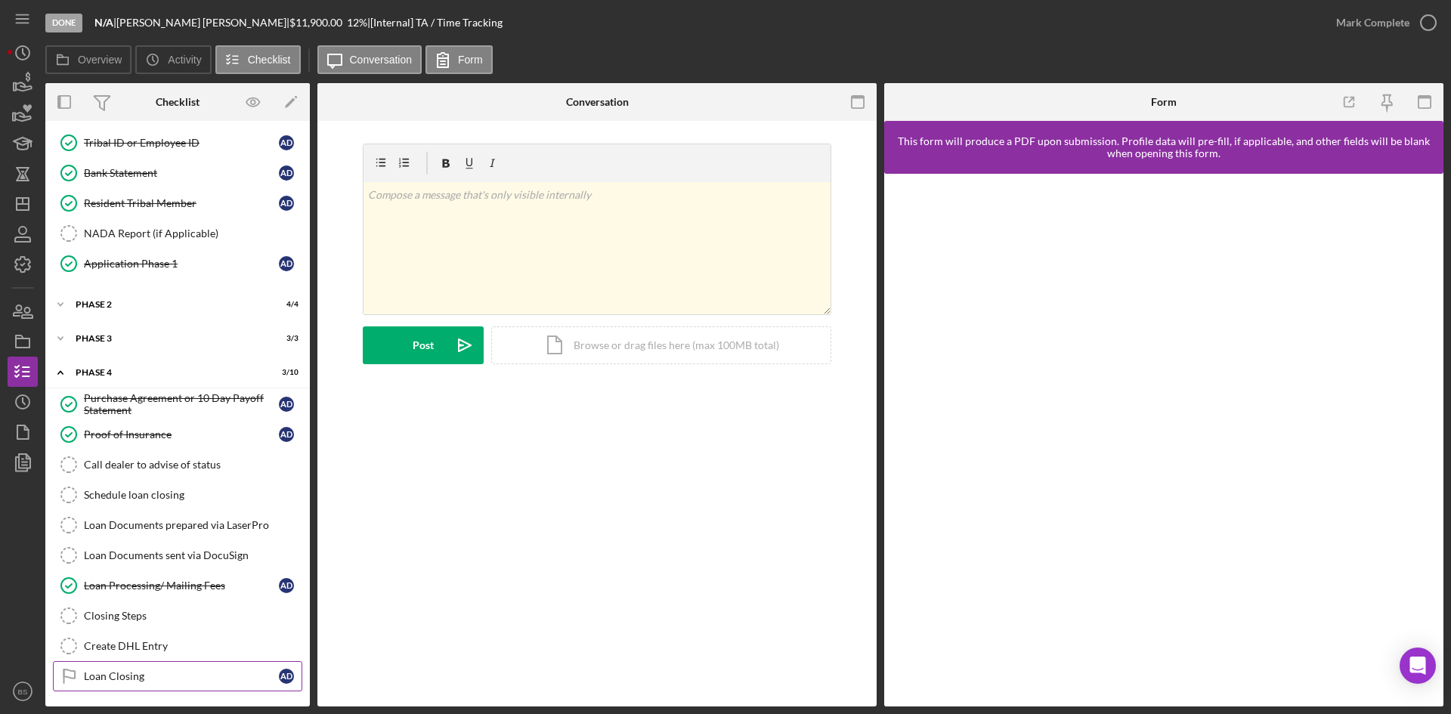
click at [145, 688] on link "Loan Closing Loan Closing A D" at bounding box center [177, 676] width 249 height 30
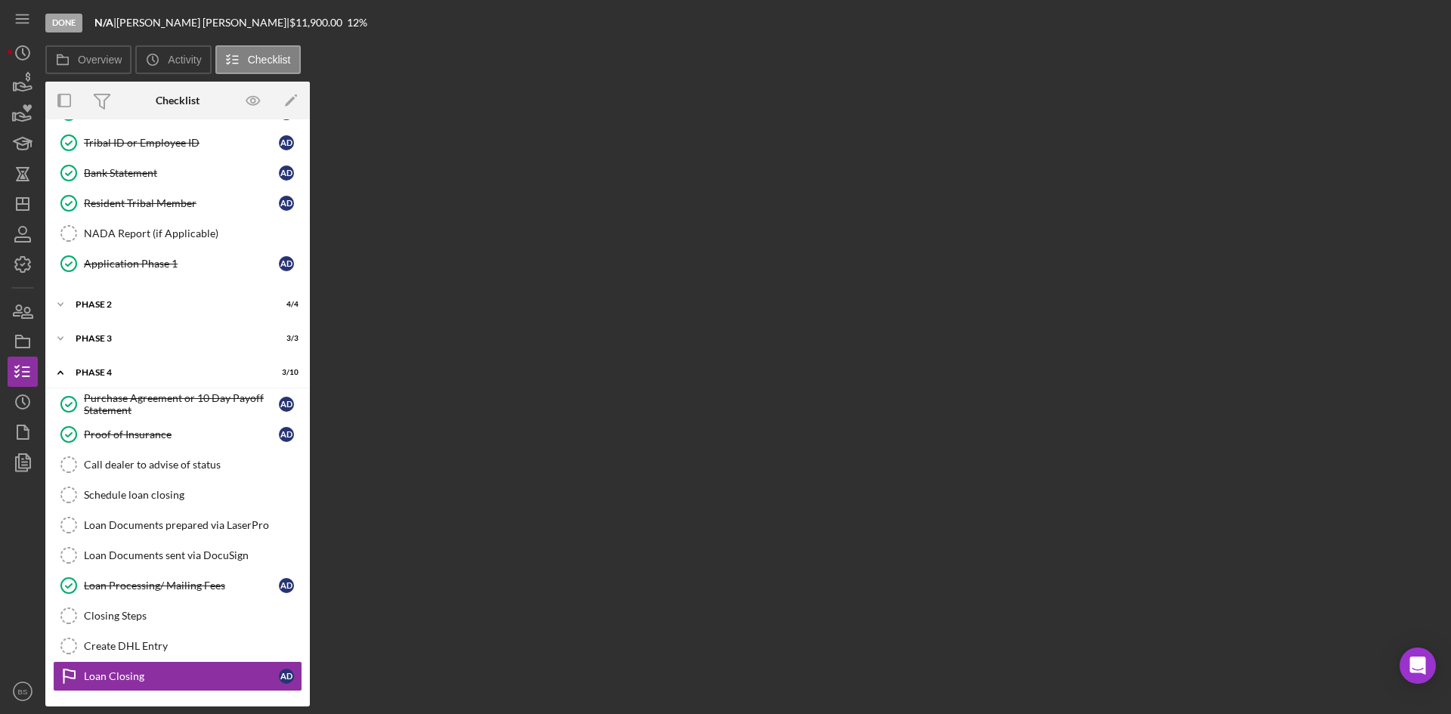
scroll to position [213, 0]
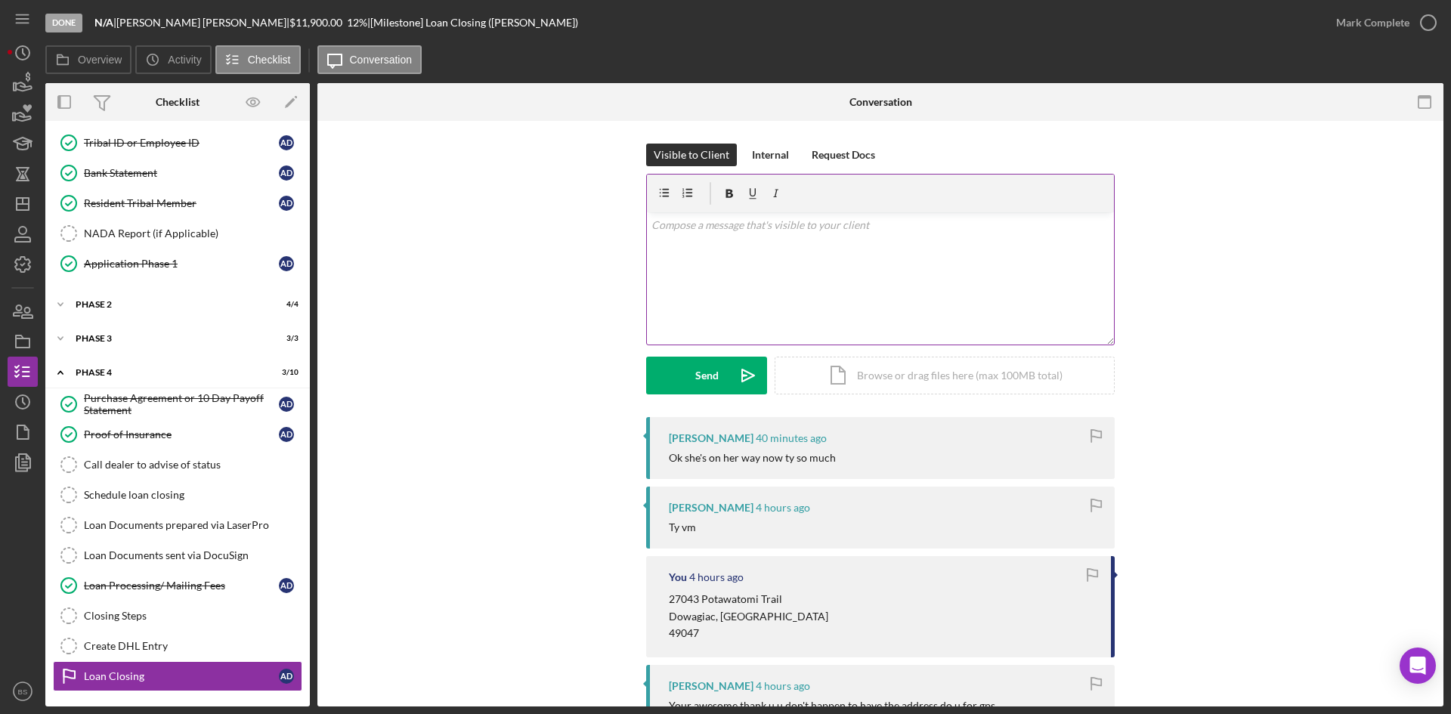
click at [789, 314] on div "v Color teal Color pink Remove color Add row above Add row below Add column bef…" at bounding box center [880, 278] width 467 height 132
click at [684, 225] on p "Okay. It is taped to the door with your name on it." at bounding box center [880, 225] width 459 height 17
click at [718, 364] on button "Send Icon/icon-invite-send" at bounding box center [706, 376] width 121 height 38
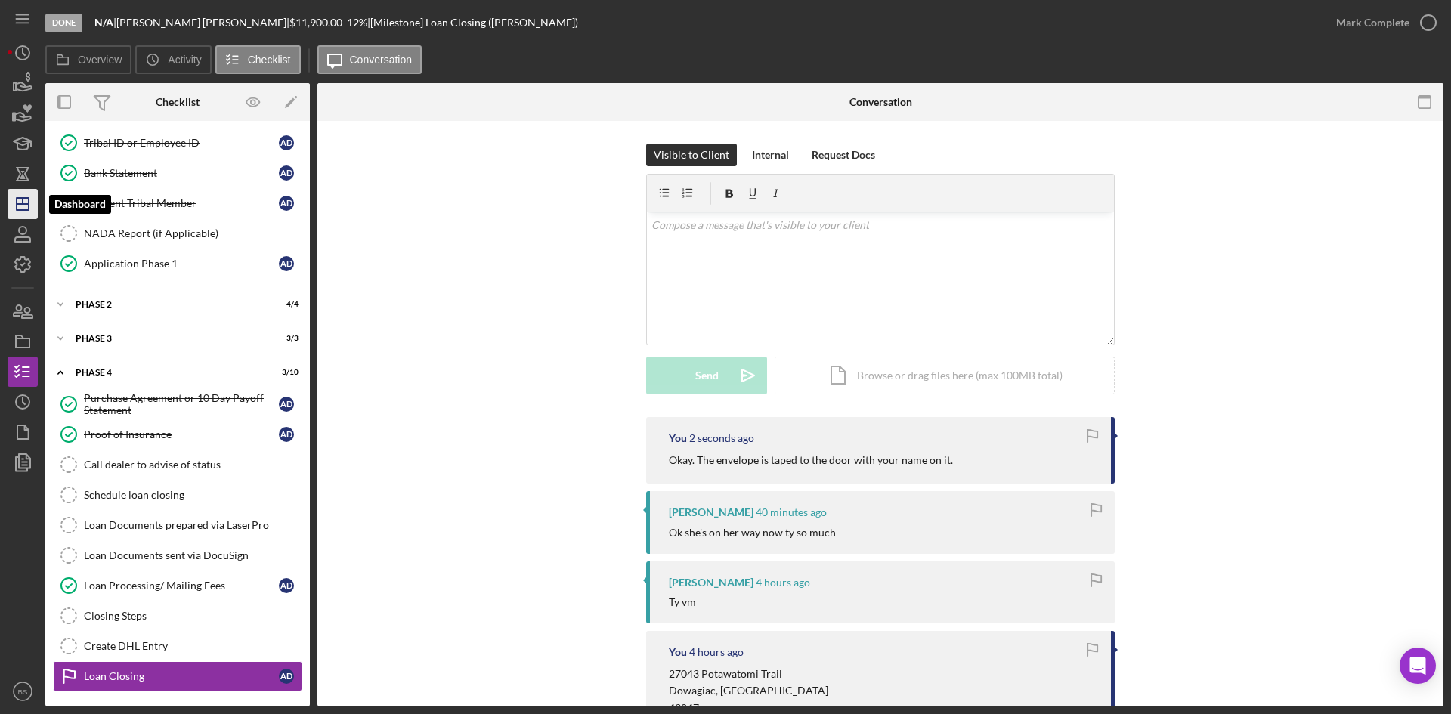
click at [8, 194] on icon "Icon/Dashboard" at bounding box center [23, 204] width 38 height 38
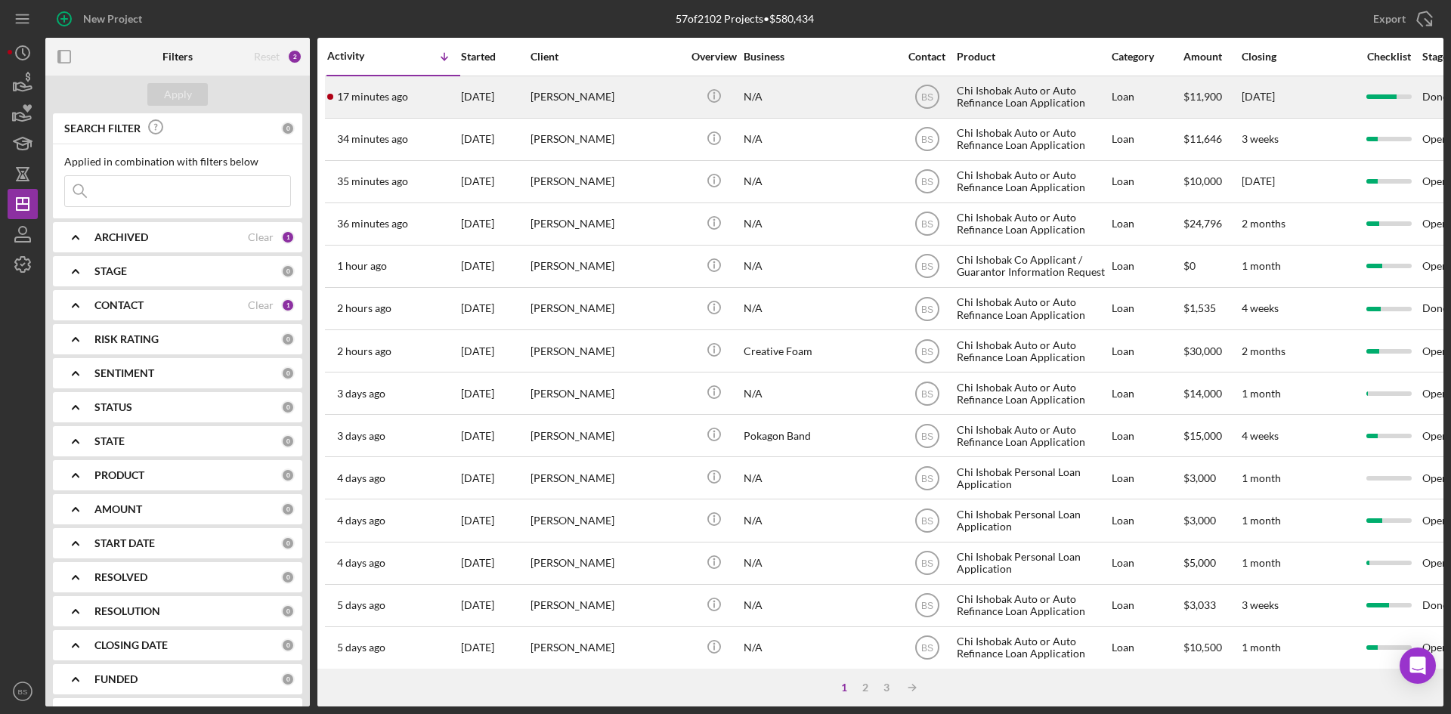
click at [394, 104] on div "17 minutes ago [PERSON_NAME]" at bounding box center [393, 97] width 132 height 40
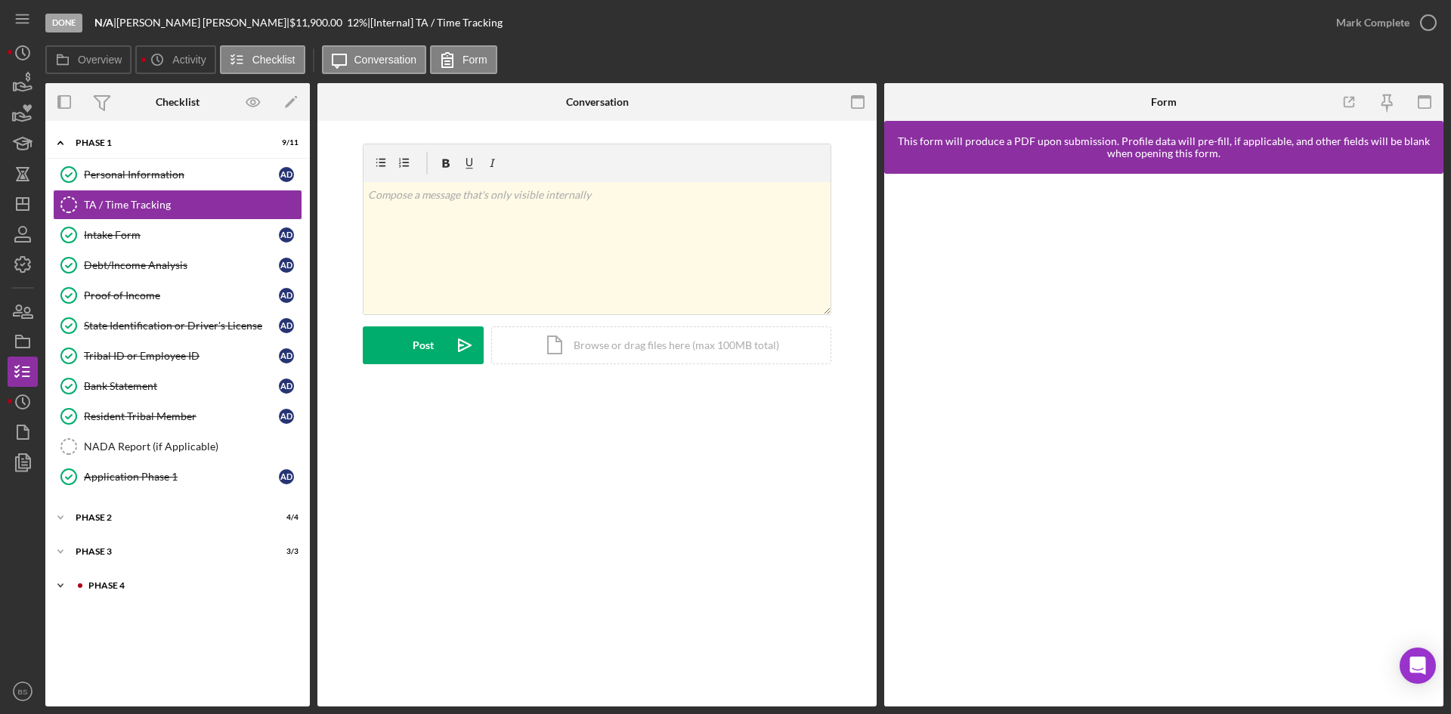
click at [162, 592] on div "Icon/Expander Phase 4 3 / 10" at bounding box center [177, 585] width 264 height 30
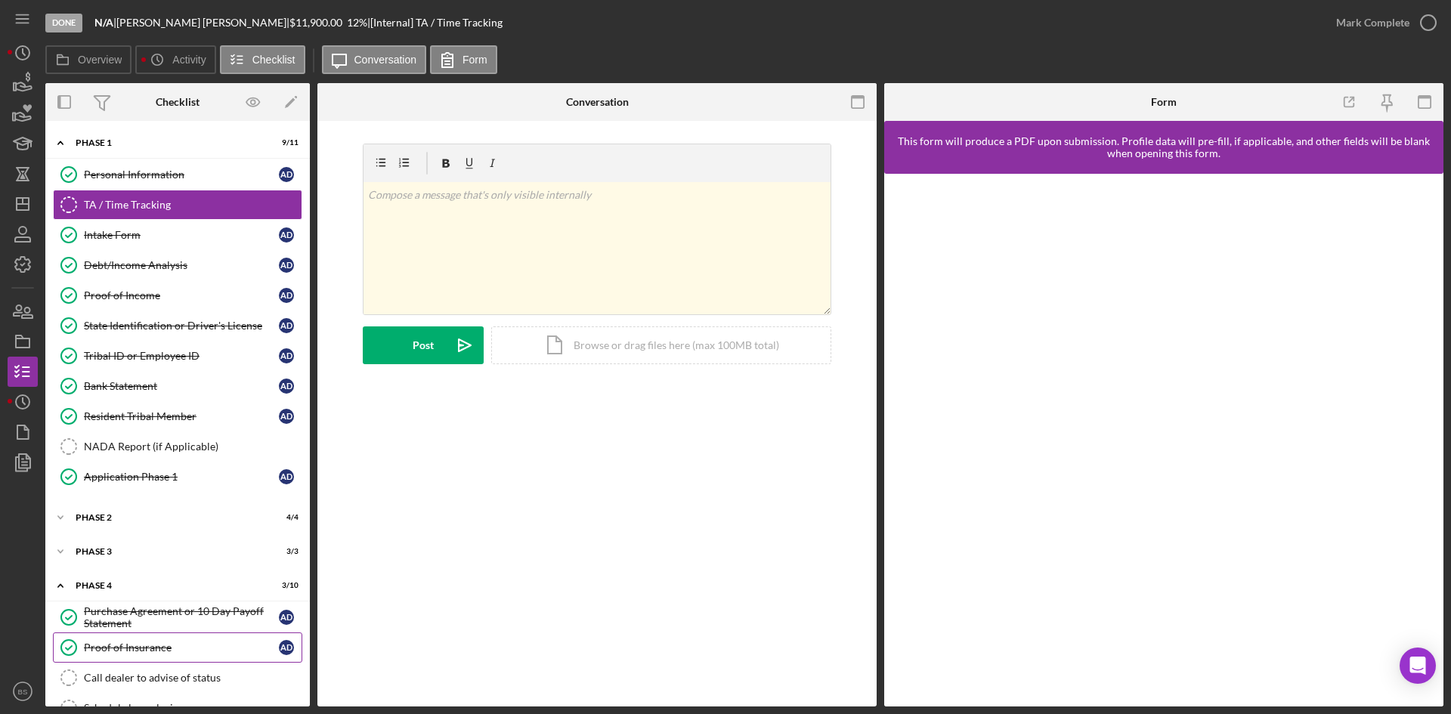
scroll to position [213, 0]
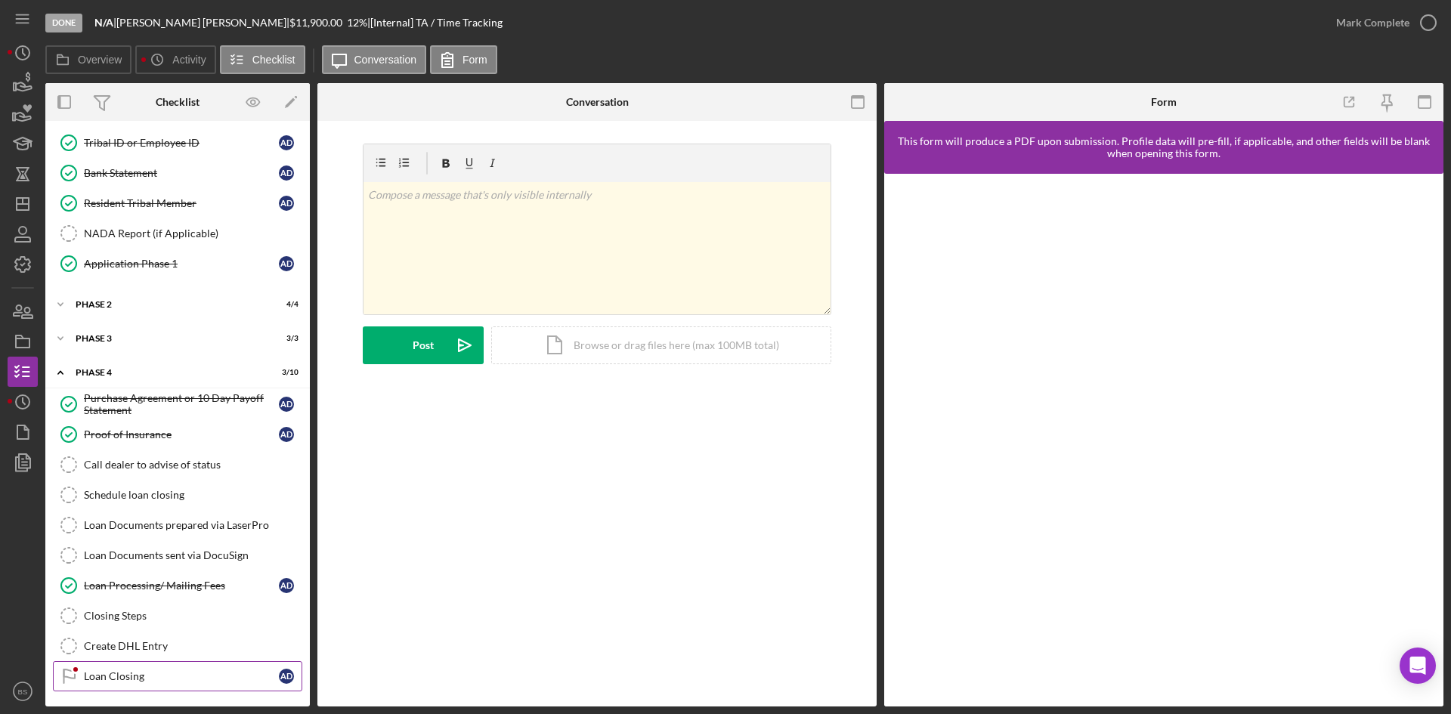
click at [175, 670] on div "Loan Closing" at bounding box center [181, 676] width 195 height 12
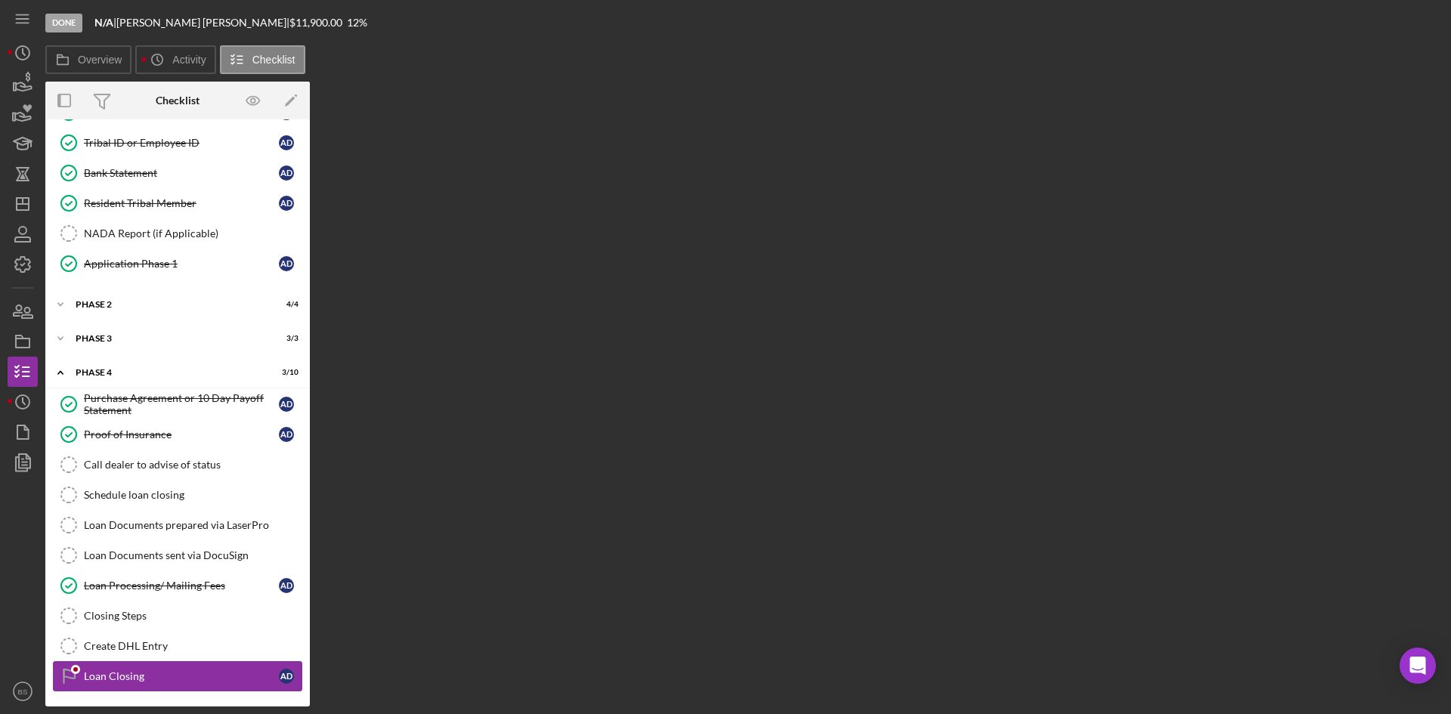
scroll to position [213, 0]
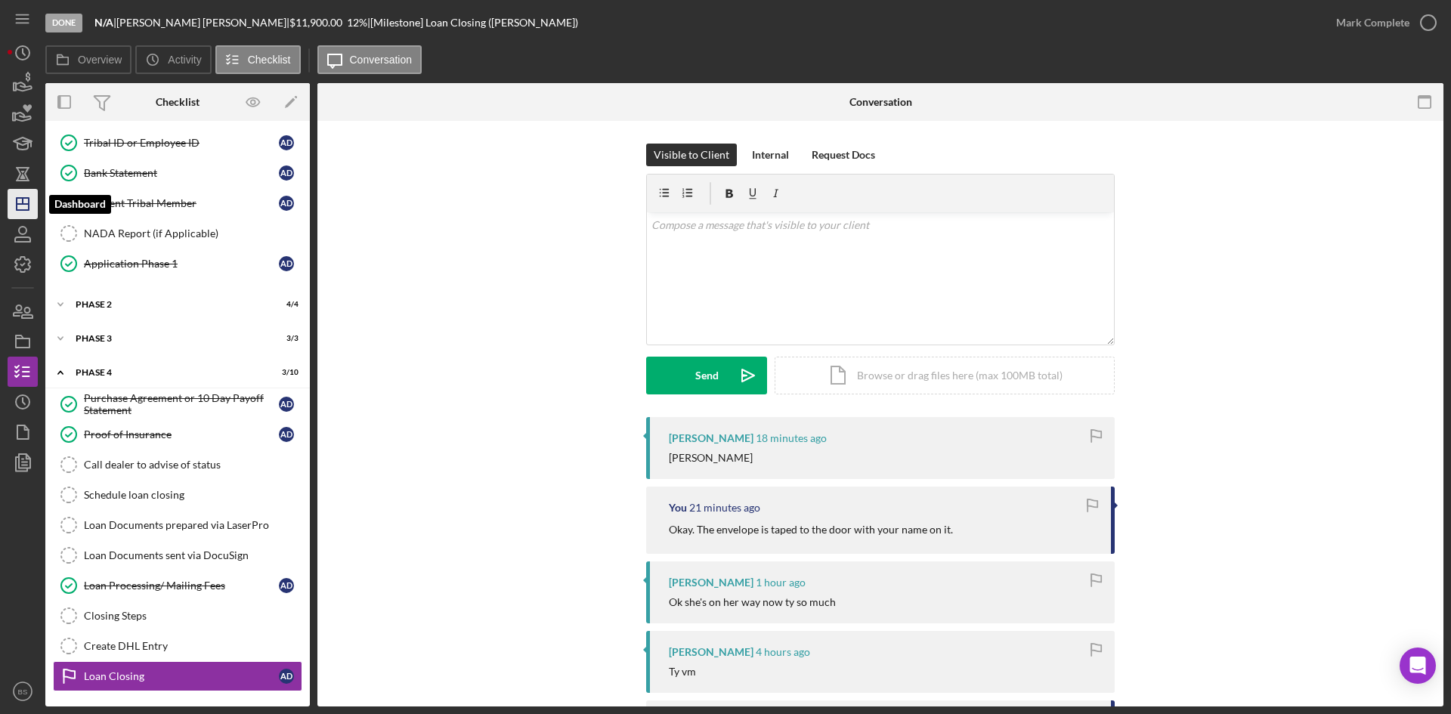
click at [25, 206] on icon "Icon/Dashboard" at bounding box center [23, 204] width 38 height 38
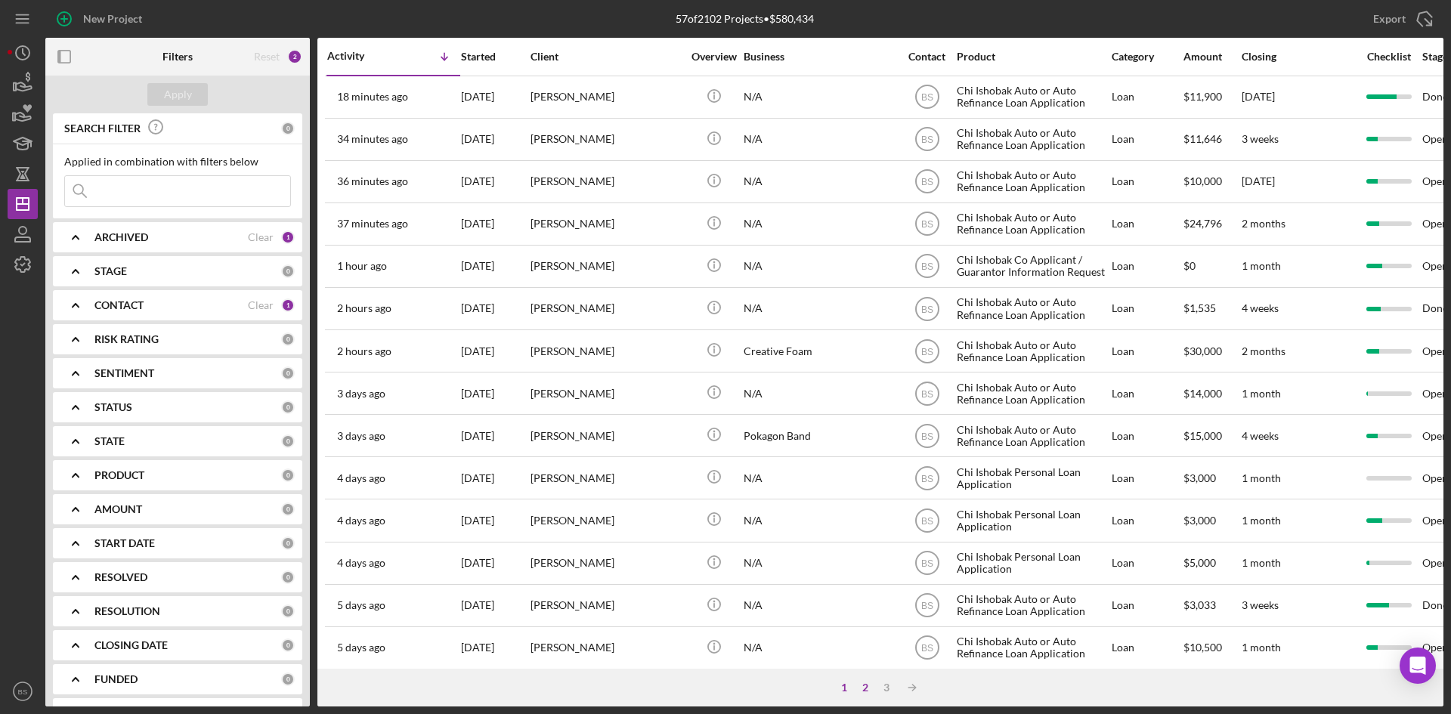
click at [868, 688] on div "2" at bounding box center [864, 687] width 21 height 12
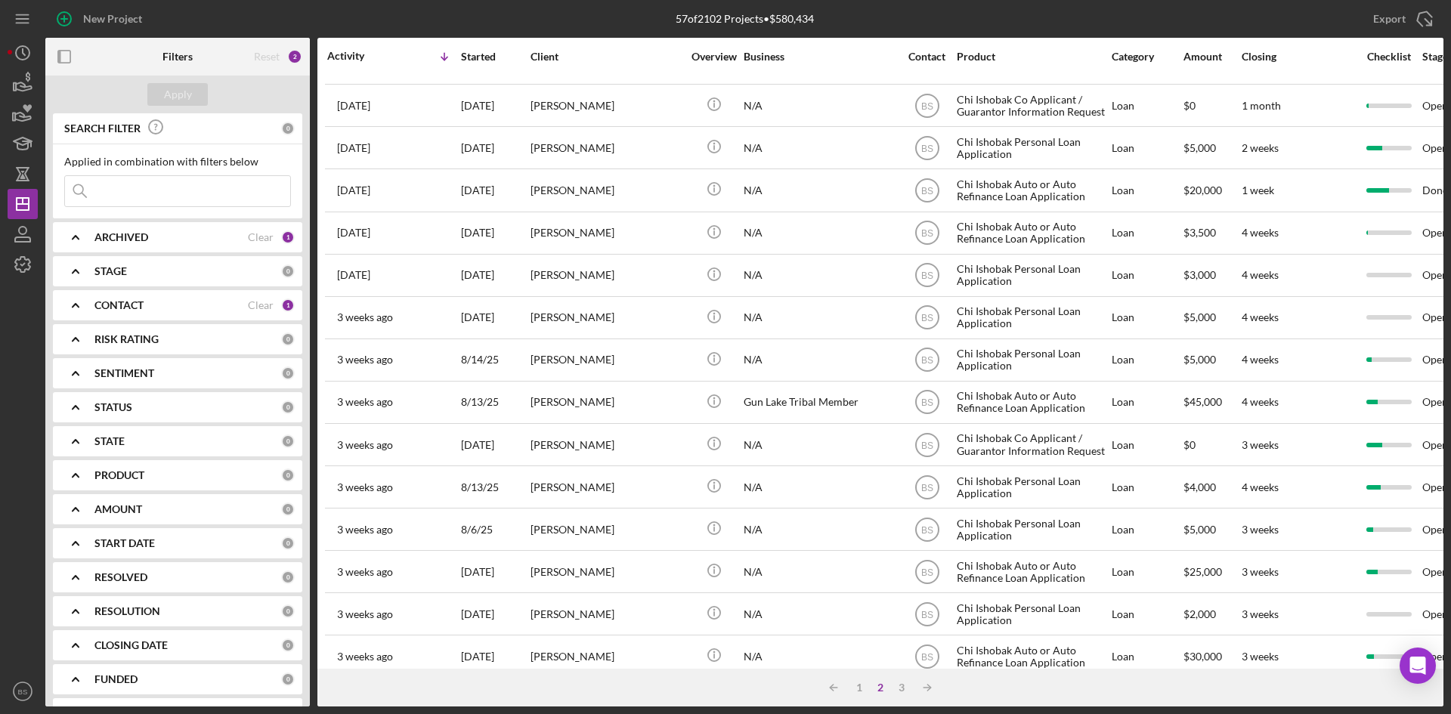
scroll to position [378, 0]
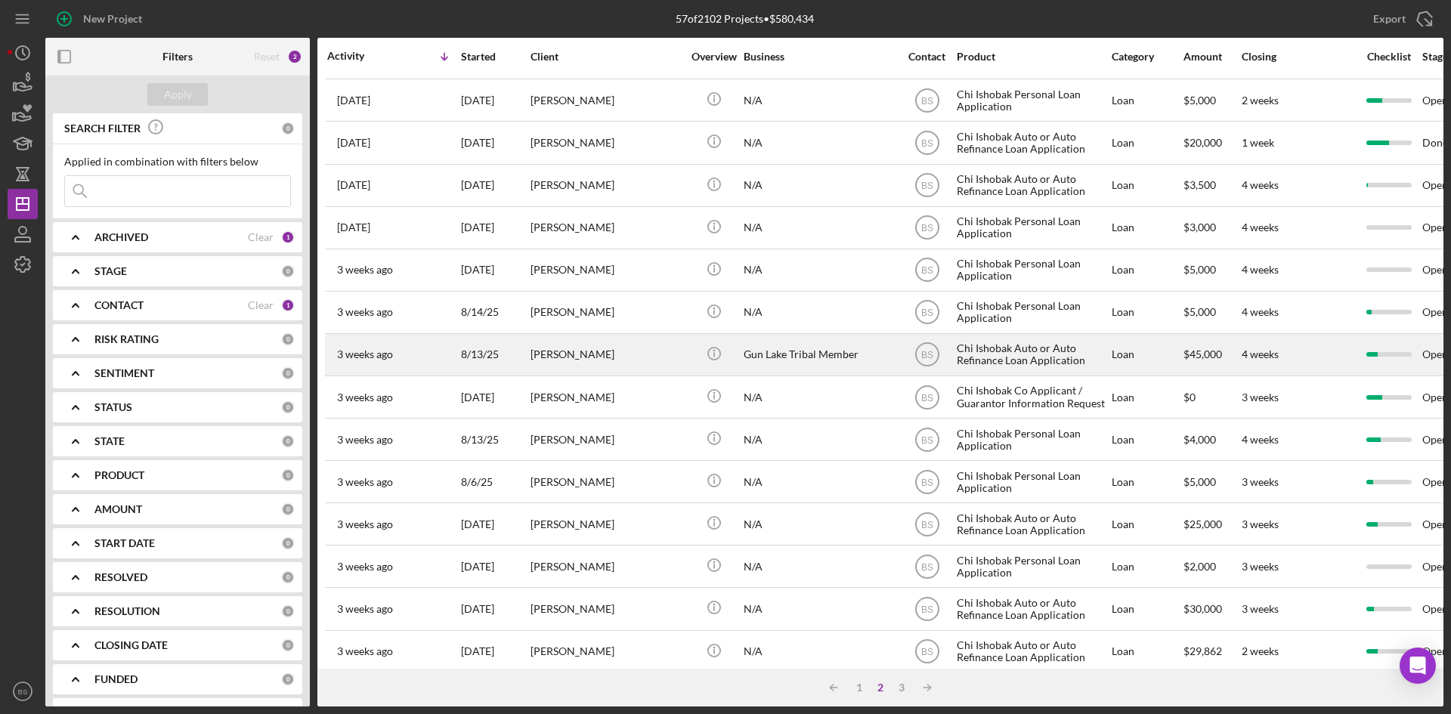
click at [601, 366] on div "[PERSON_NAME]" at bounding box center [605, 355] width 151 height 40
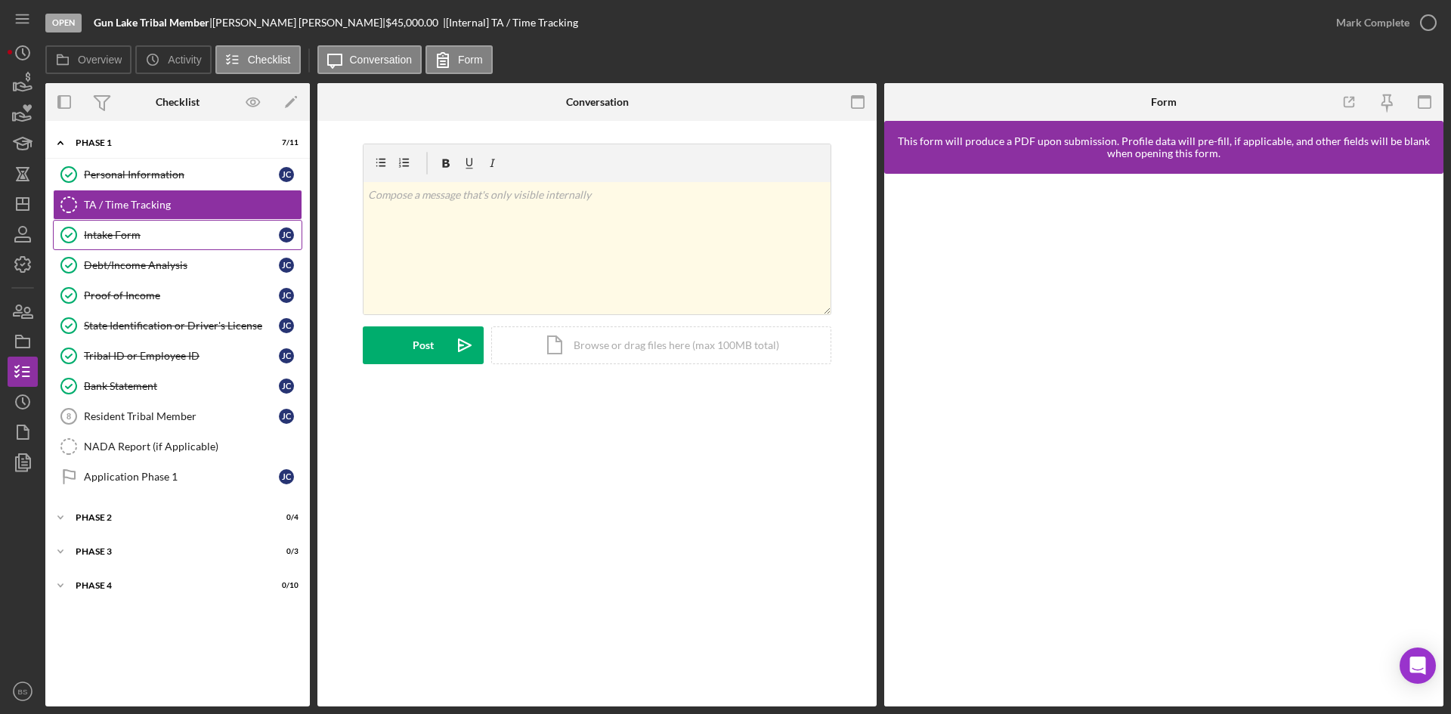
click at [105, 237] on div "Intake Form" at bounding box center [181, 235] width 195 height 12
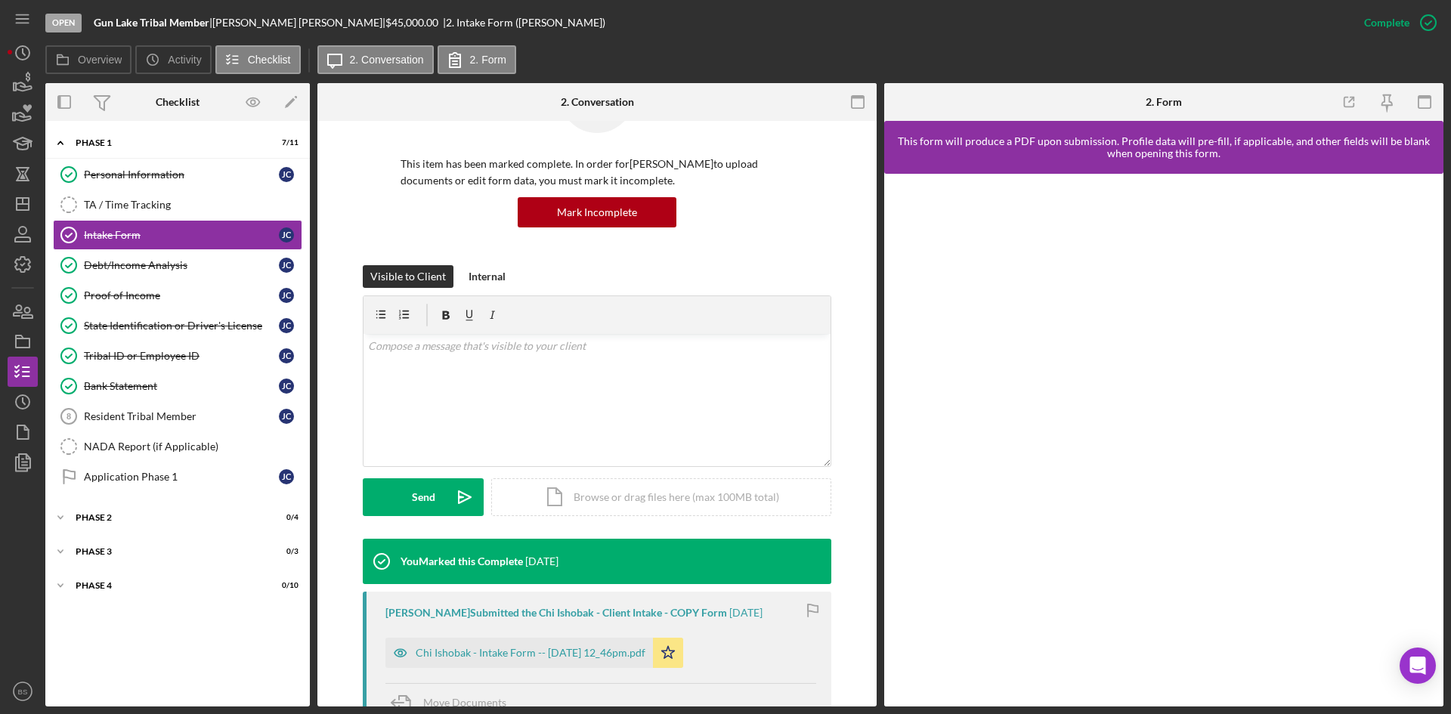
scroll to position [302, 0]
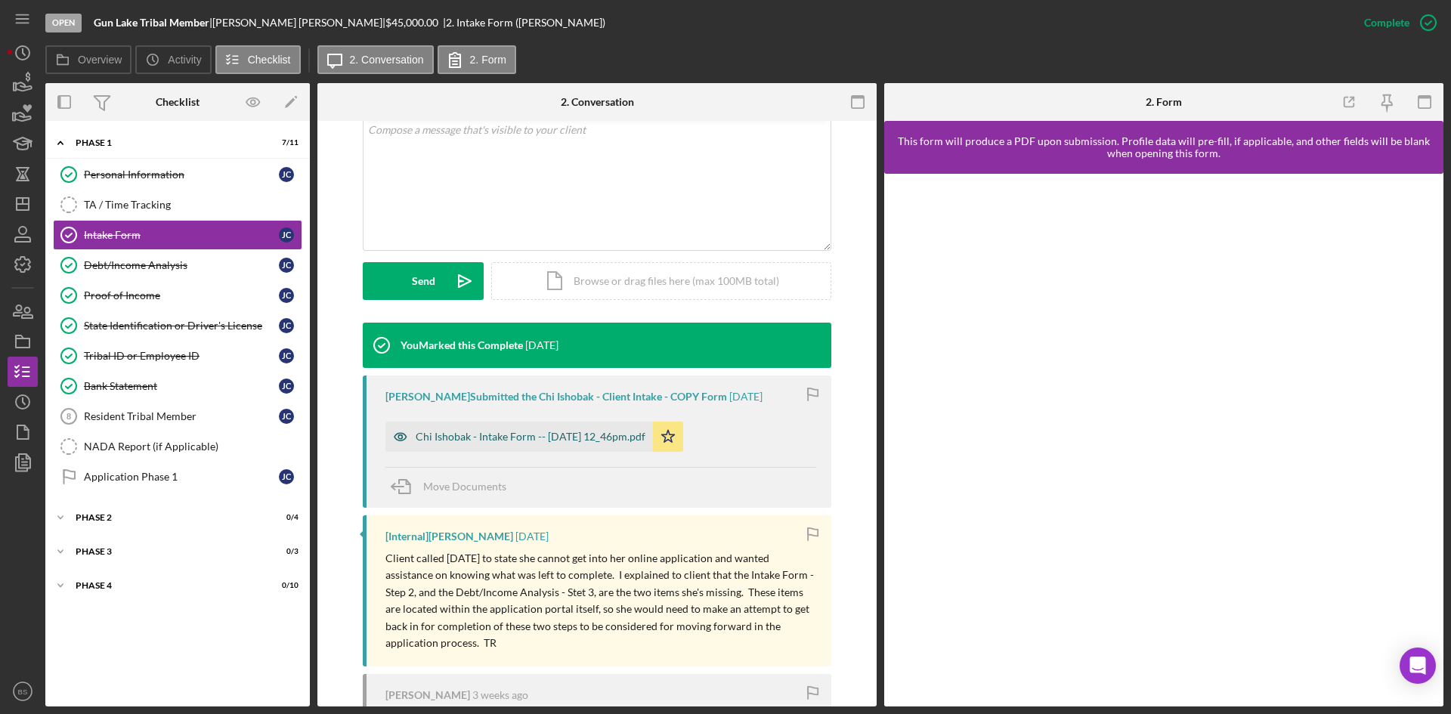
click at [570, 446] on div "Chi Ishobak - Intake Form -- [DATE] 12_46pm.pdf" at bounding box center [518, 437] width 267 height 30
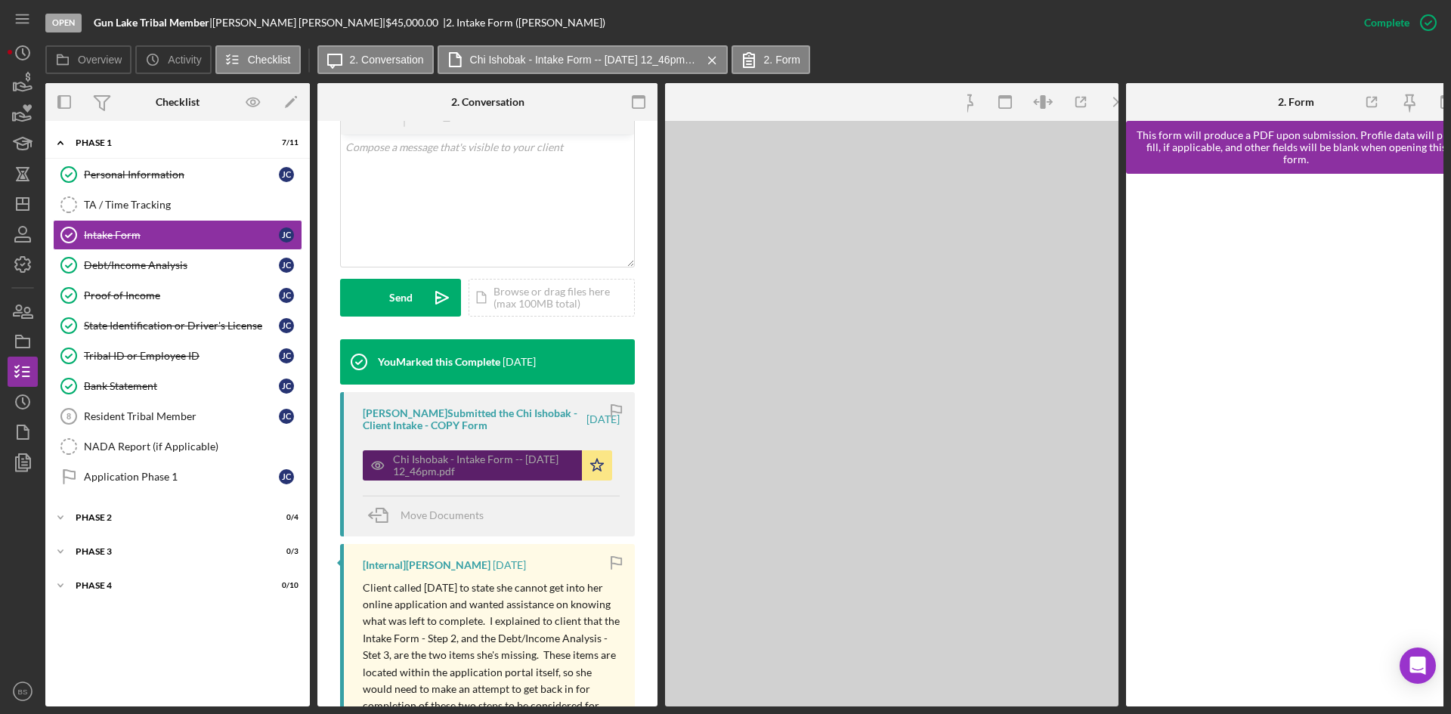
scroll to position [320, 0]
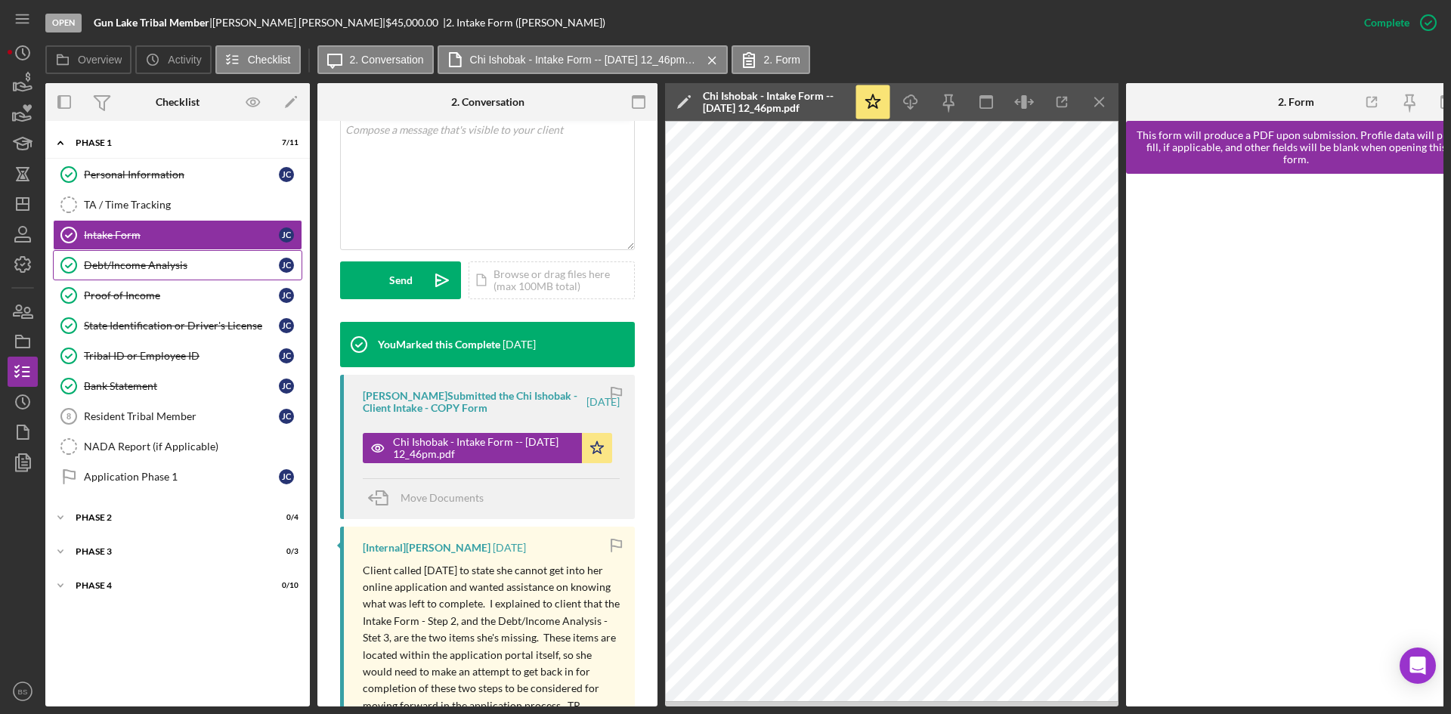
click at [174, 261] on div "Debt/Income Analysis" at bounding box center [181, 265] width 195 height 12
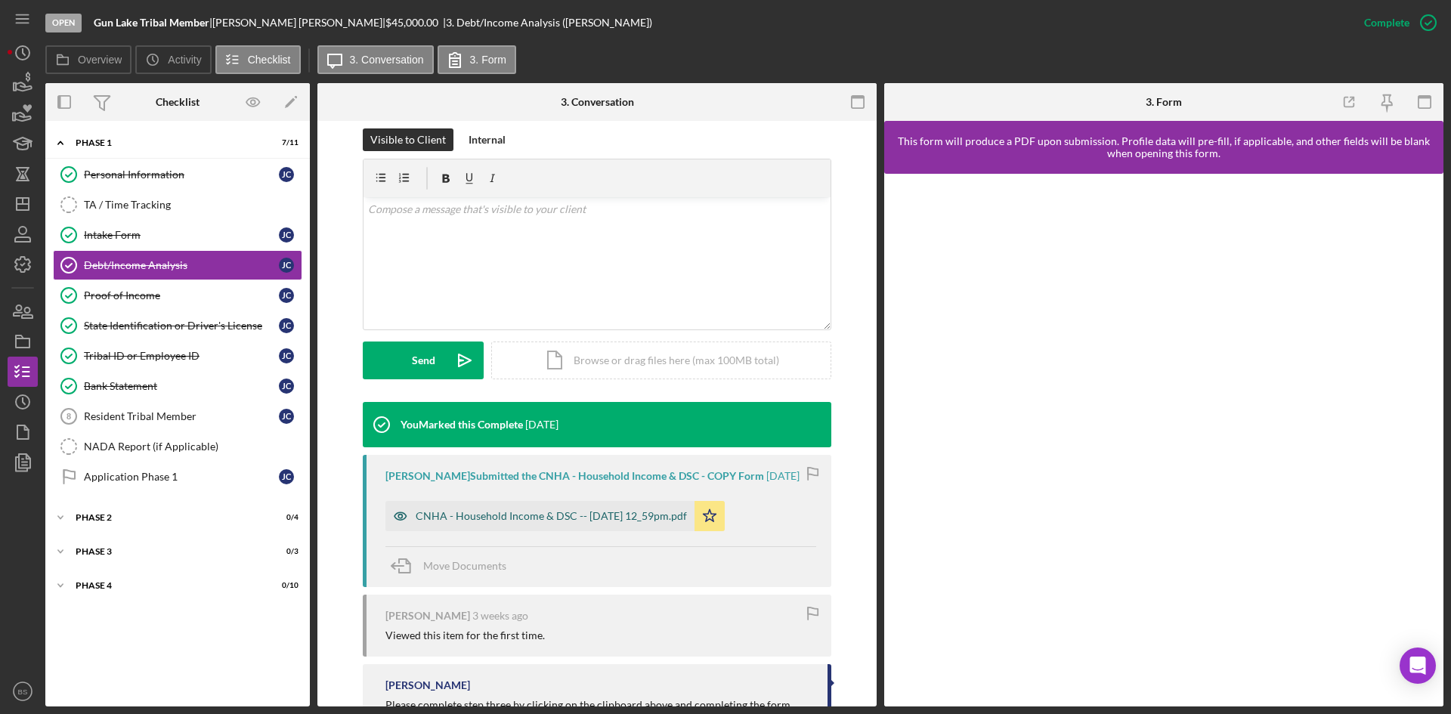
scroll to position [227, 0]
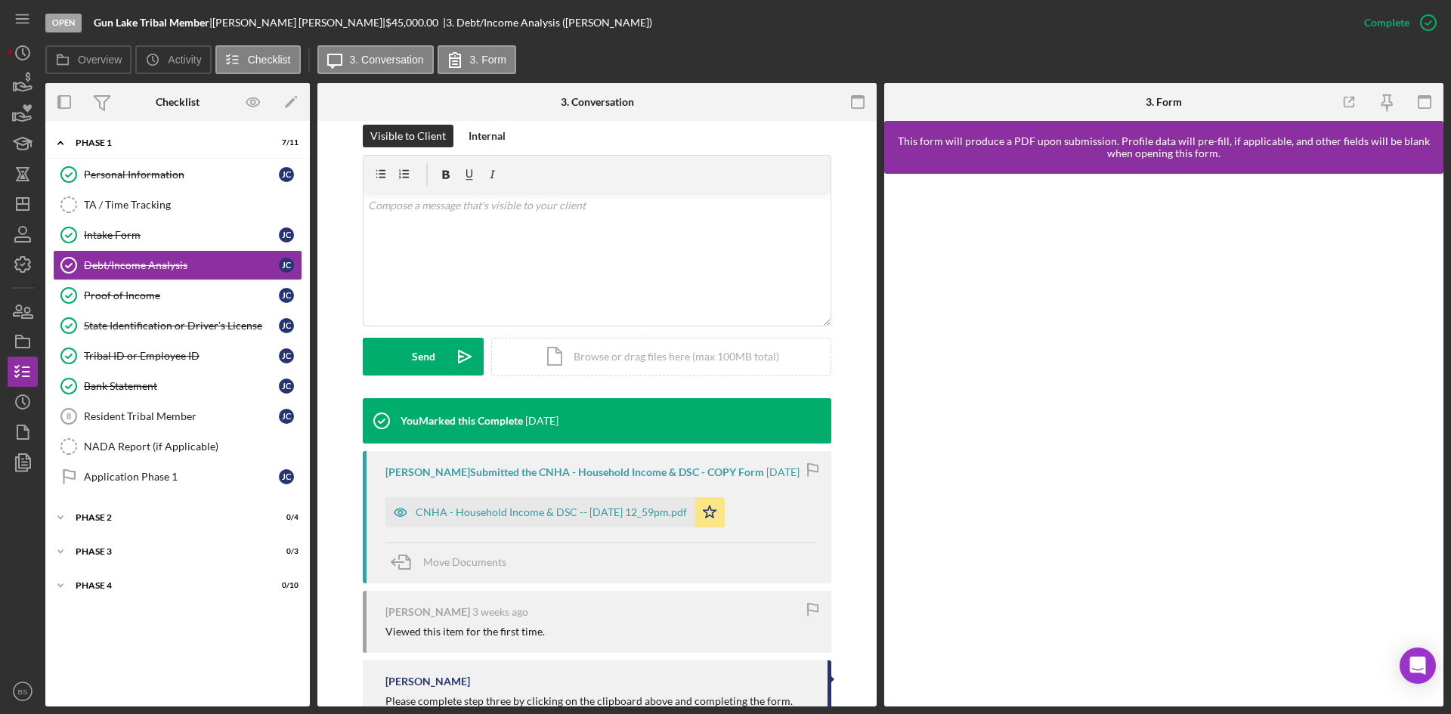
click at [638, 518] on div "CNHA - Household Income & DSC -- [DATE] 12_59pm.pdf" at bounding box center [551, 512] width 271 height 12
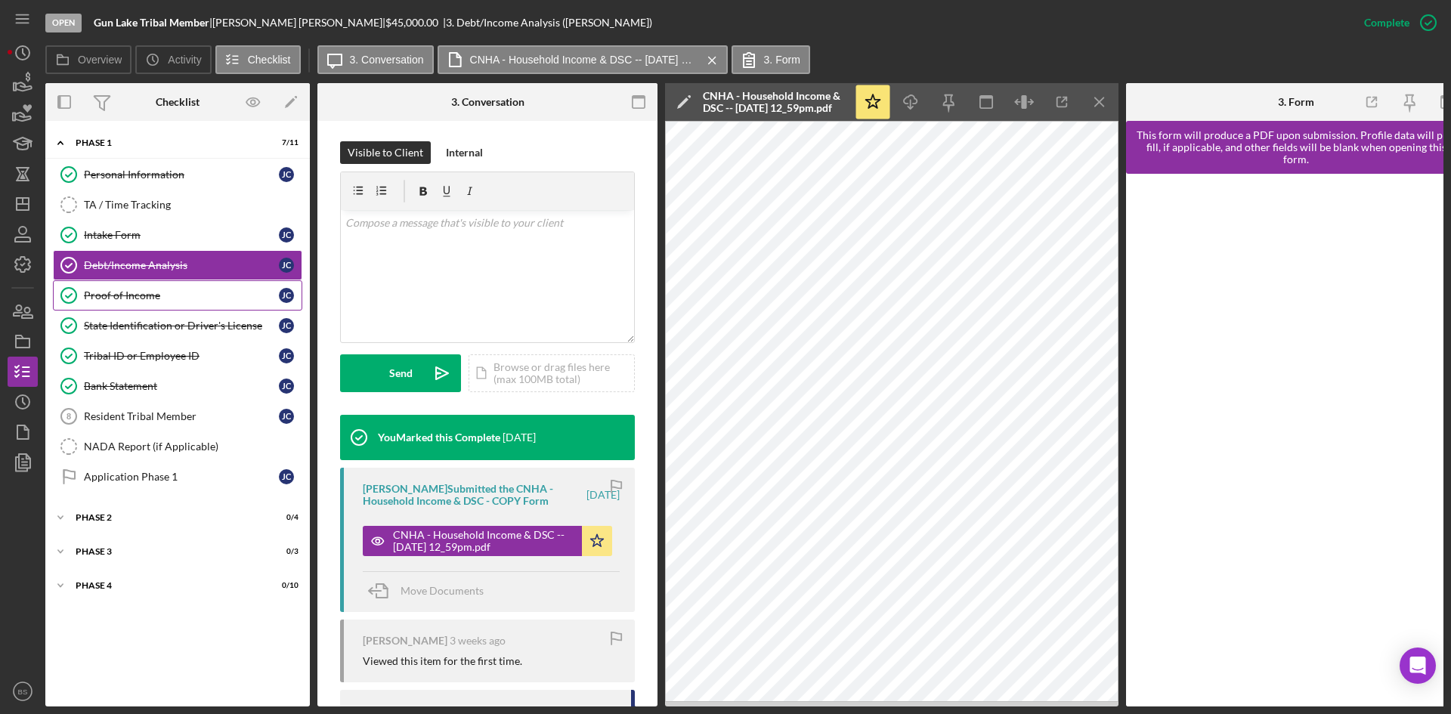
click at [272, 289] on div "Proof of Income" at bounding box center [181, 295] width 195 height 12
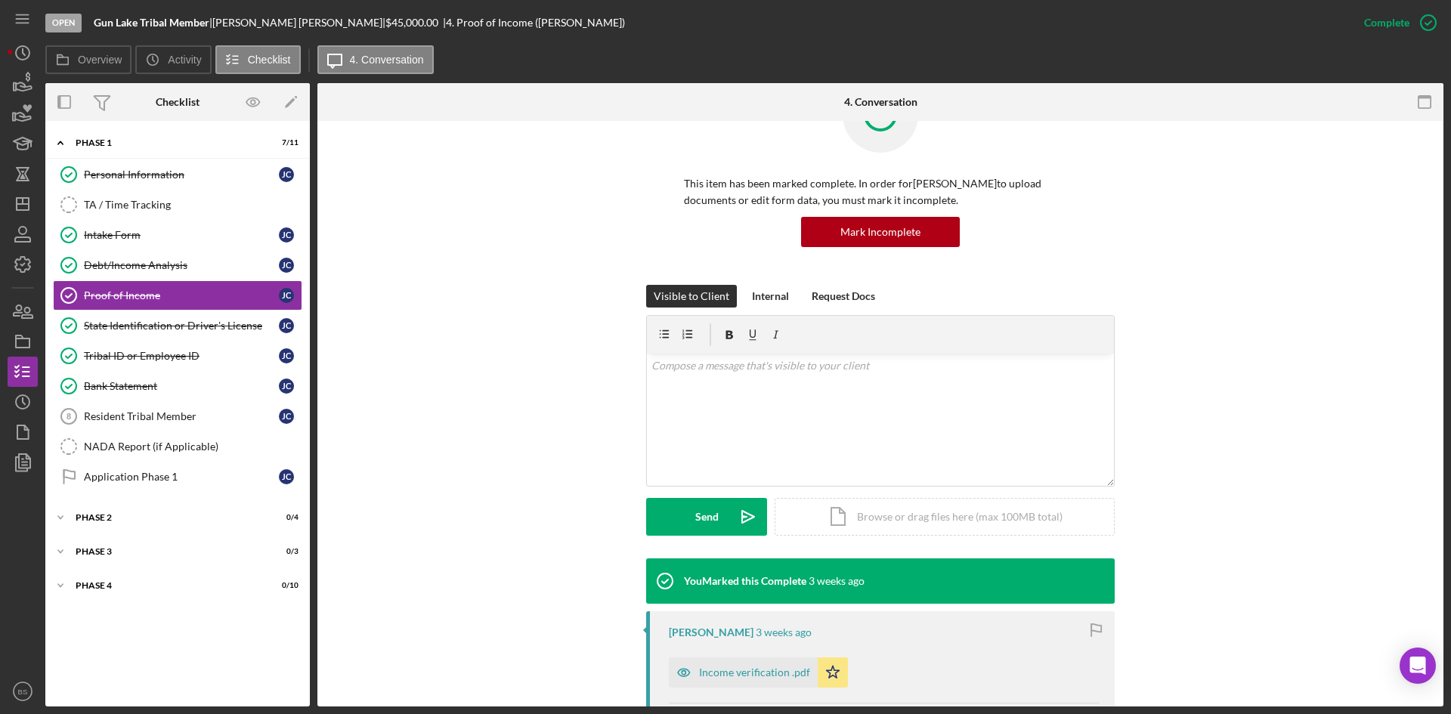
scroll to position [350, 0]
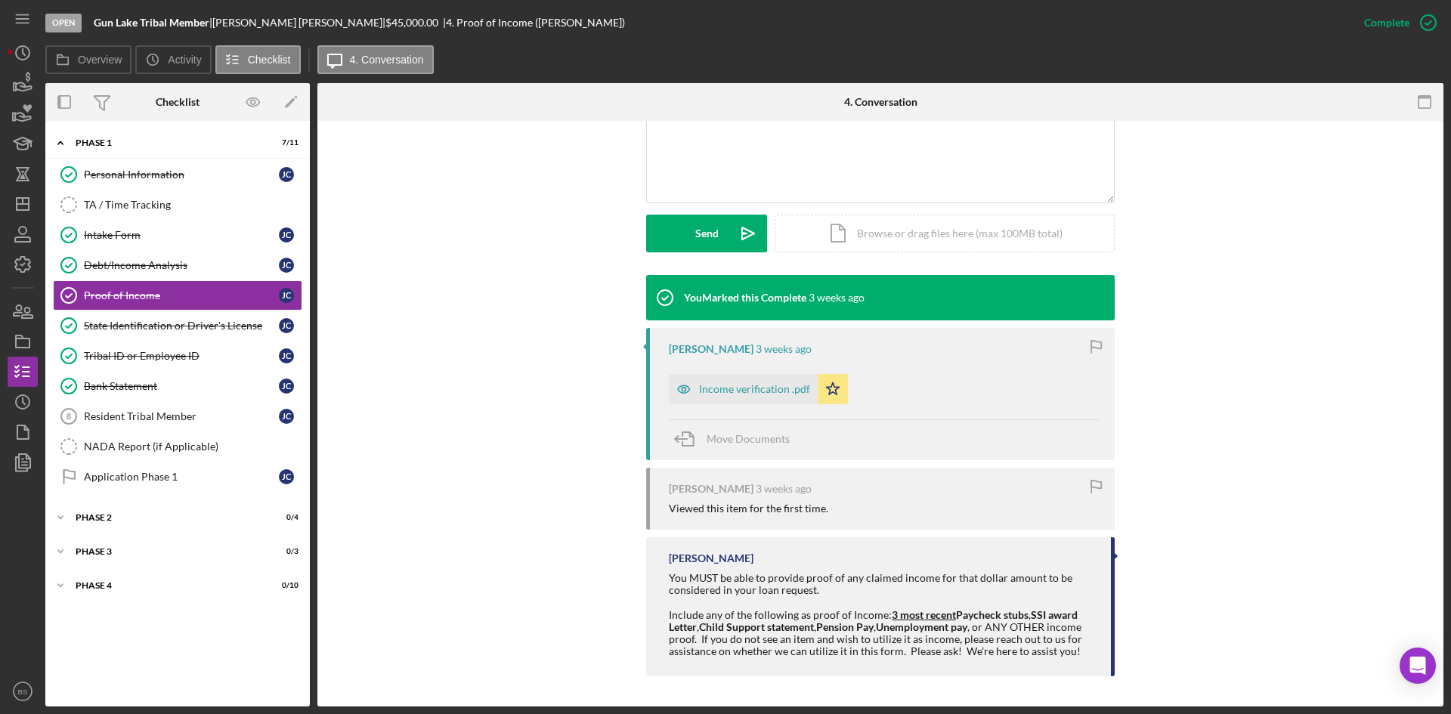
drag, startPoint x: 723, startPoint y: 388, endPoint x: 706, endPoint y: 386, distance: 17.5
click at [723, 388] on div "Income verification .pdf" at bounding box center [754, 389] width 111 height 12
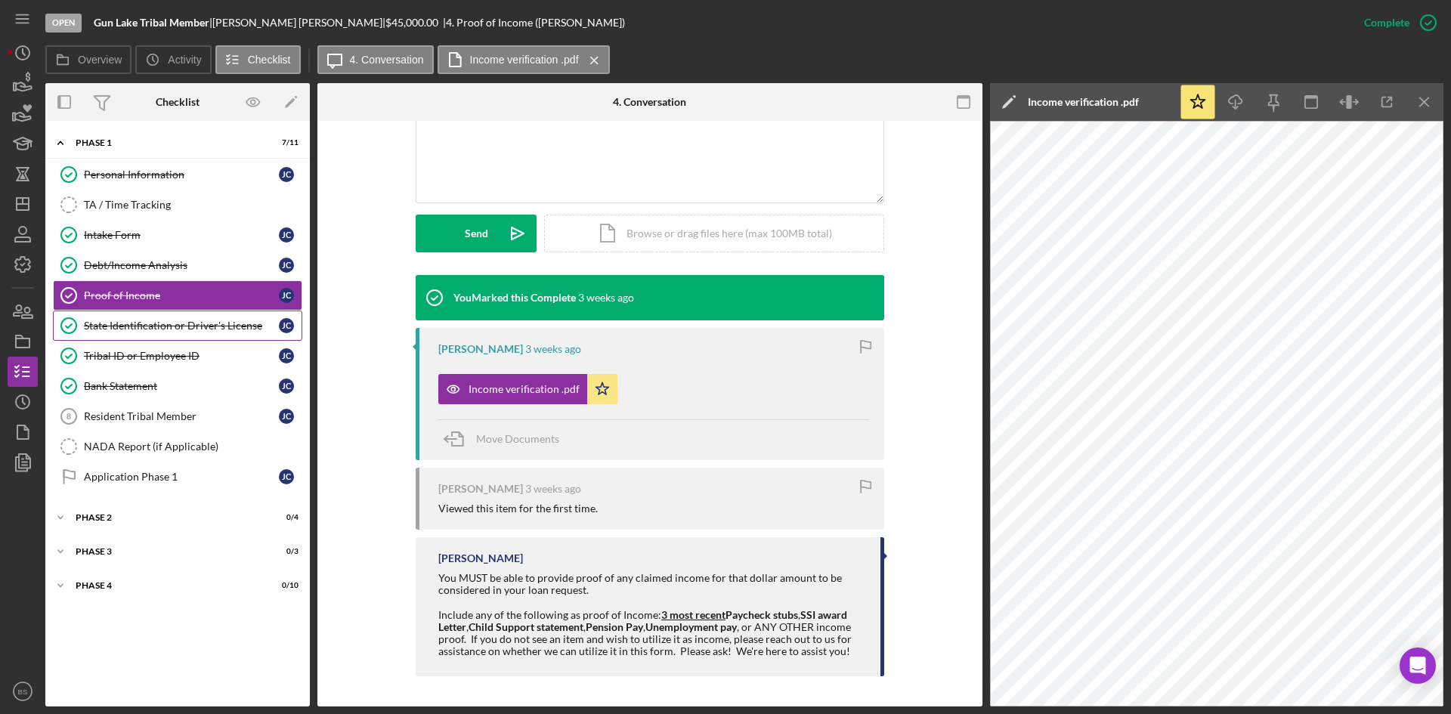
click at [108, 334] on link "State Identification or Driver's License State Identification or Driver's Licen…" at bounding box center [177, 326] width 249 height 30
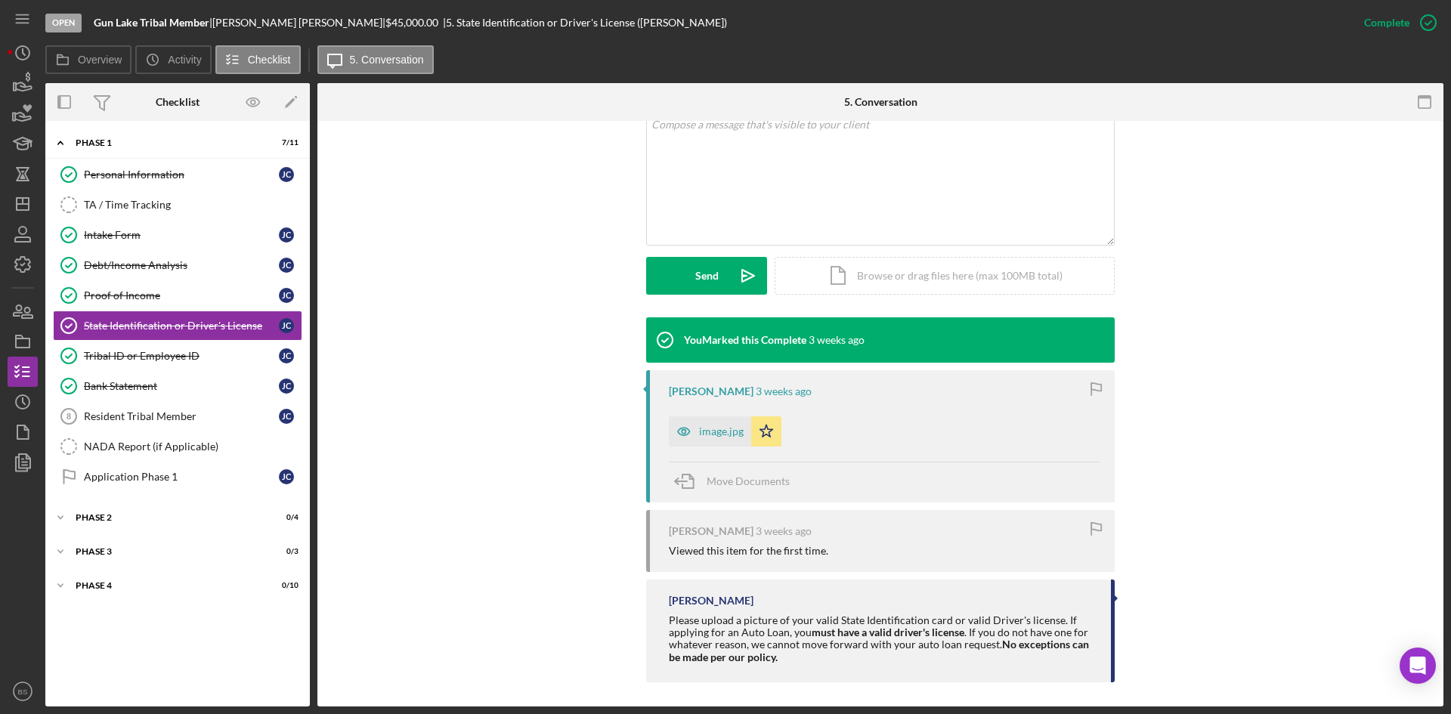
scroll to position [314, 0]
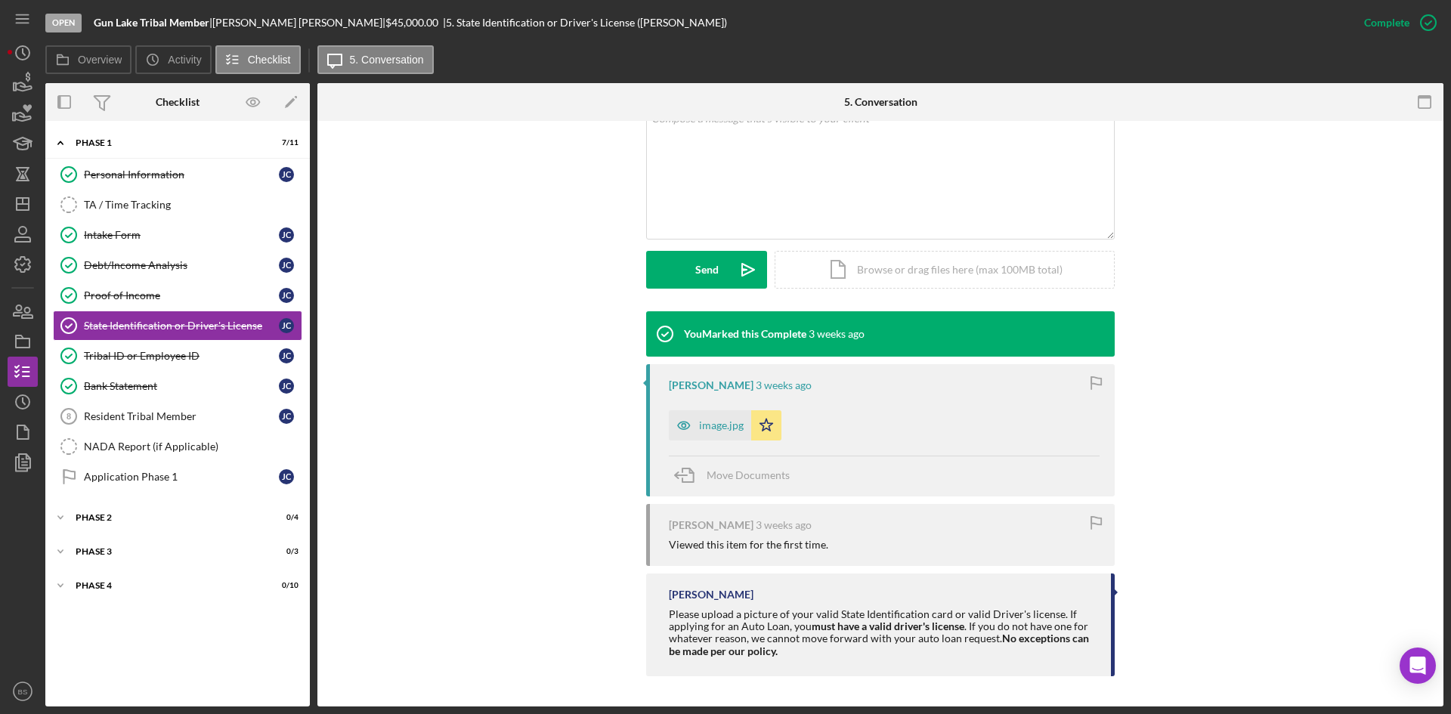
drag, startPoint x: 670, startPoint y: 420, endPoint x: 662, endPoint y: 416, distance: 9.5
click at [670, 420] on icon "button" at bounding box center [684, 425] width 30 height 30
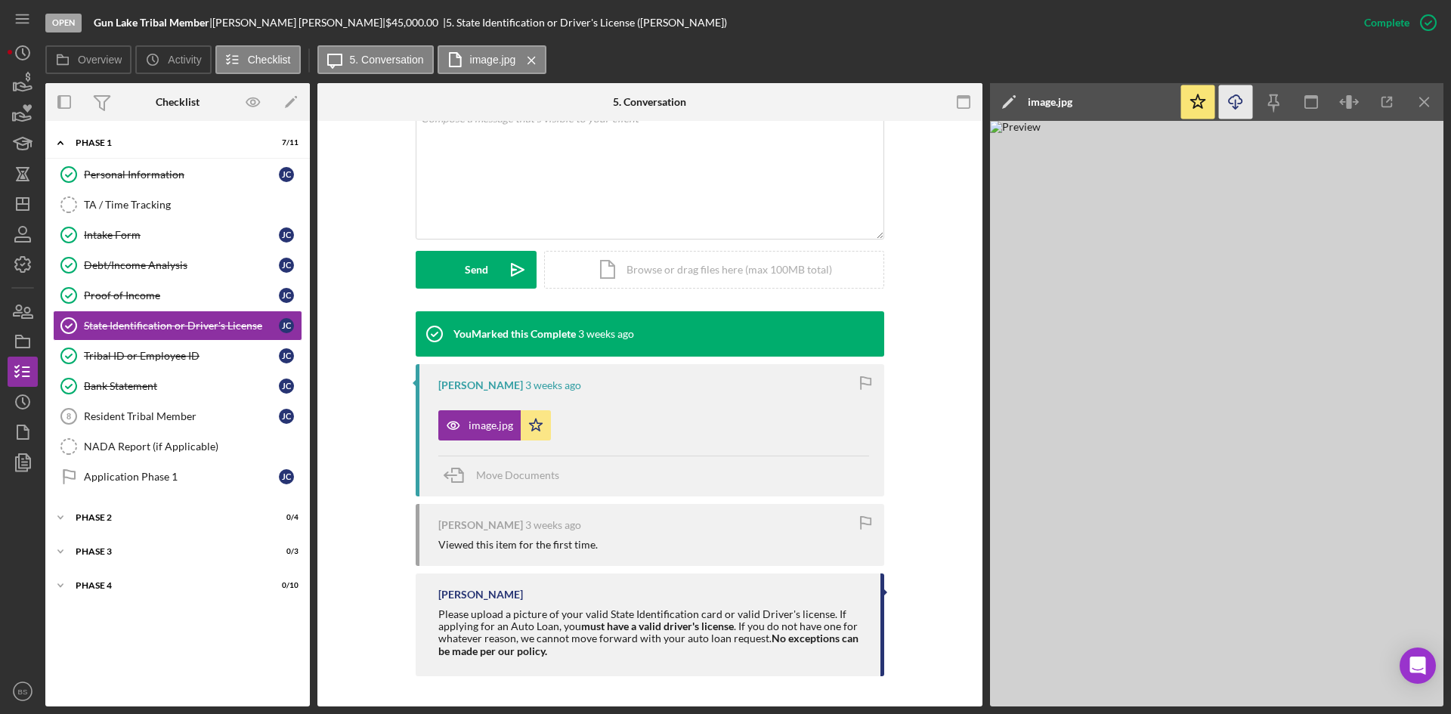
click at [1229, 90] on icon "Icon/Download" at bounding box center [1236, 102] width 34 height 34
drag, startPoint x: 150, startPoint y: 367, endPoint x: 135, endPoint y: 357, distance: 18.0
click at [150, 367] on link "Tribal ID or Employee ID Tribal ID or Employee ID J C" at bounding box center [177, 356] width 249 height 30
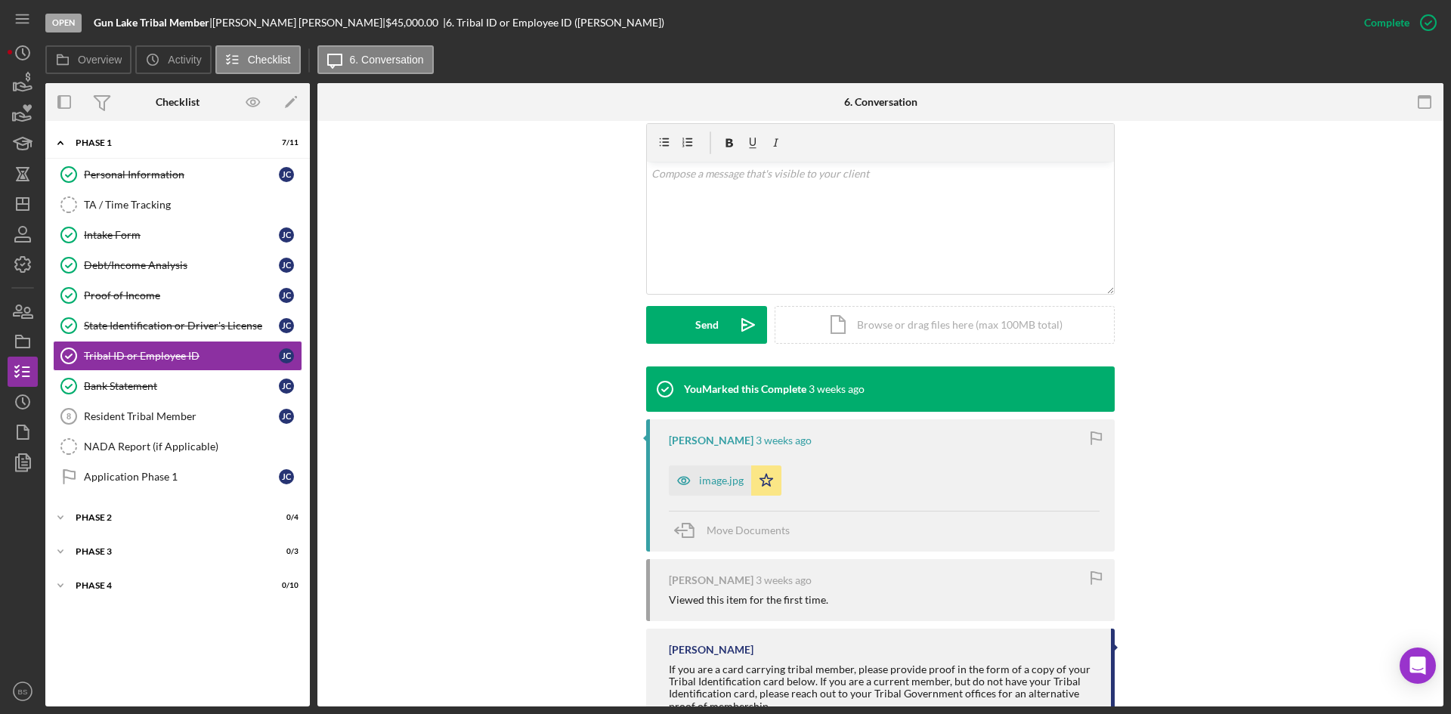
scroll to position [302, 0]
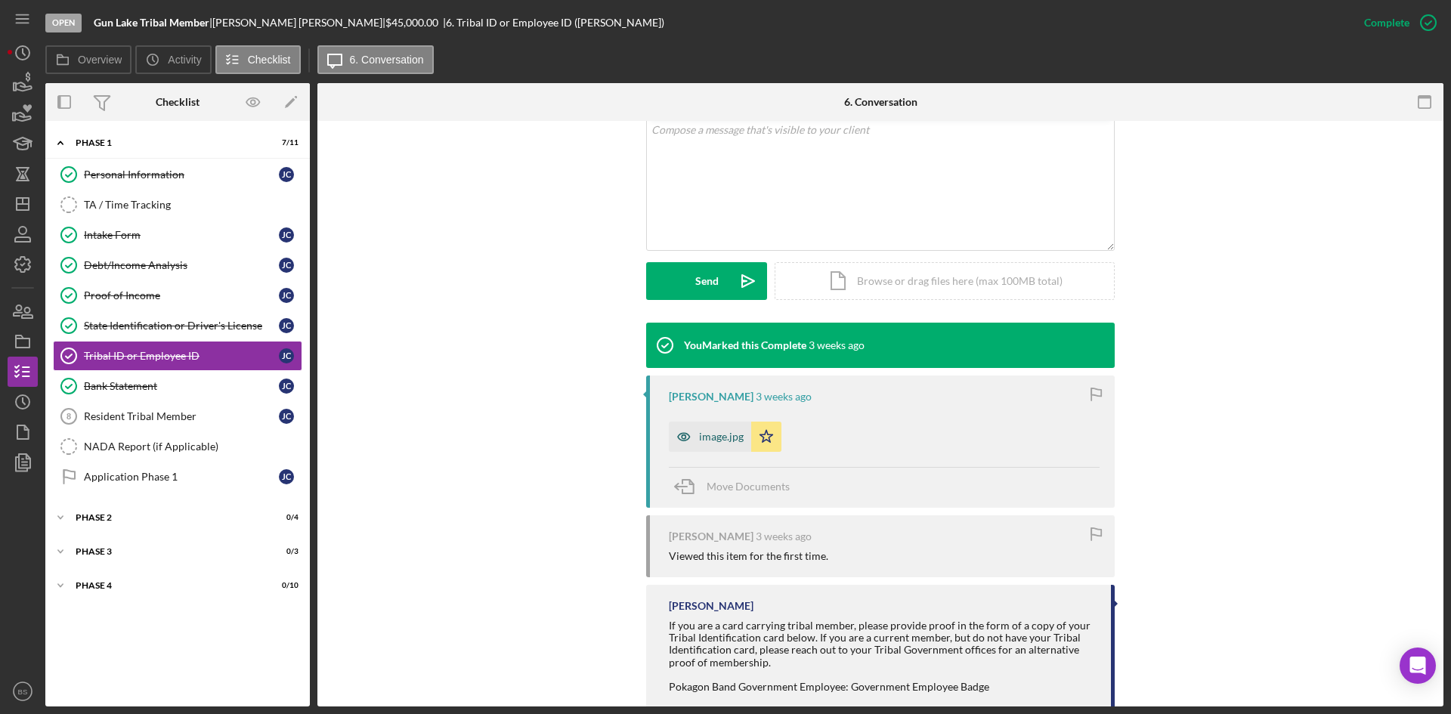
click at [678, 432] on icon "button" at bounding box center [684, 437] width 30 height 30
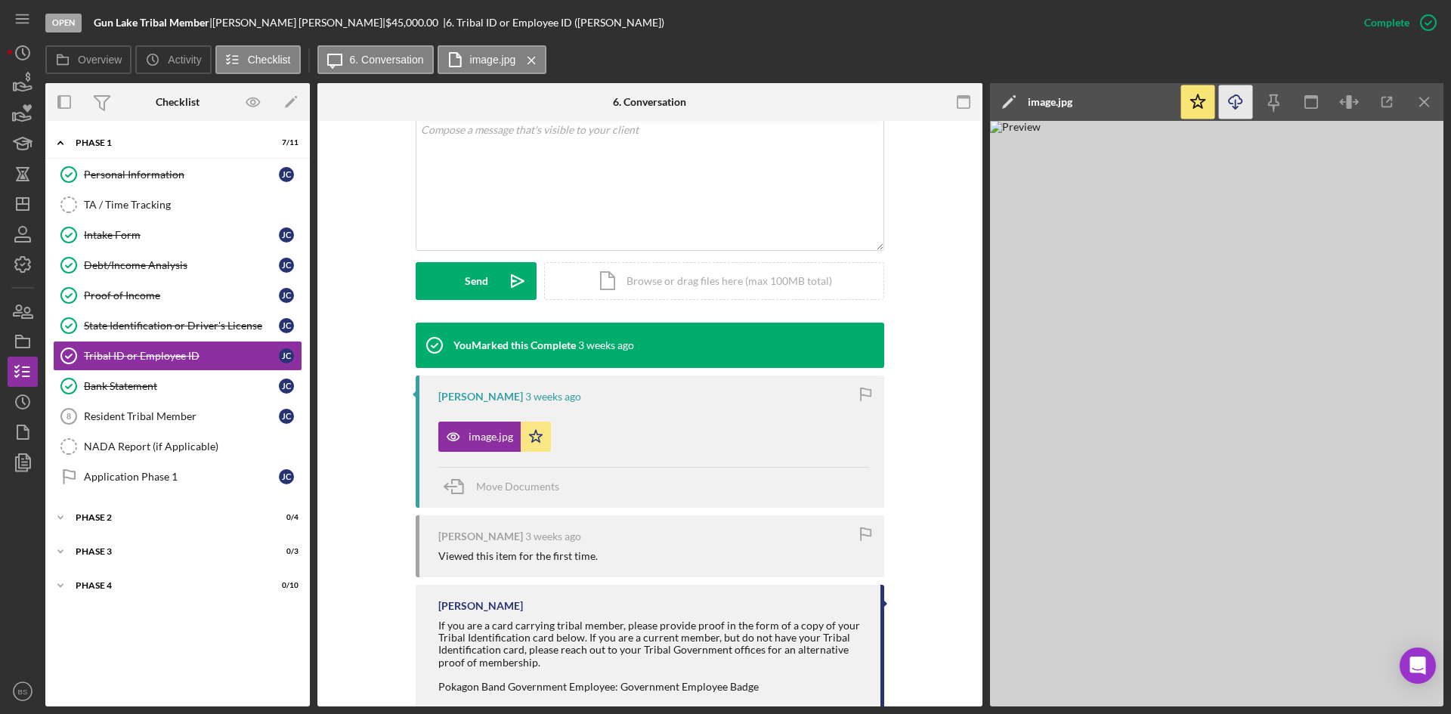
click at [1238, 92] on icon "Icon/Download" at bounding box center [1236, 102] width 34 height 34
drag, startPoint x: 123, startPoint y: 379, endPoint x: 97, endPoint y: 370, distance: 27.0
click at [123, 379] on link "Bank Statement Bank Statement J C" at bounding box center [177, 386] width 249 height 30
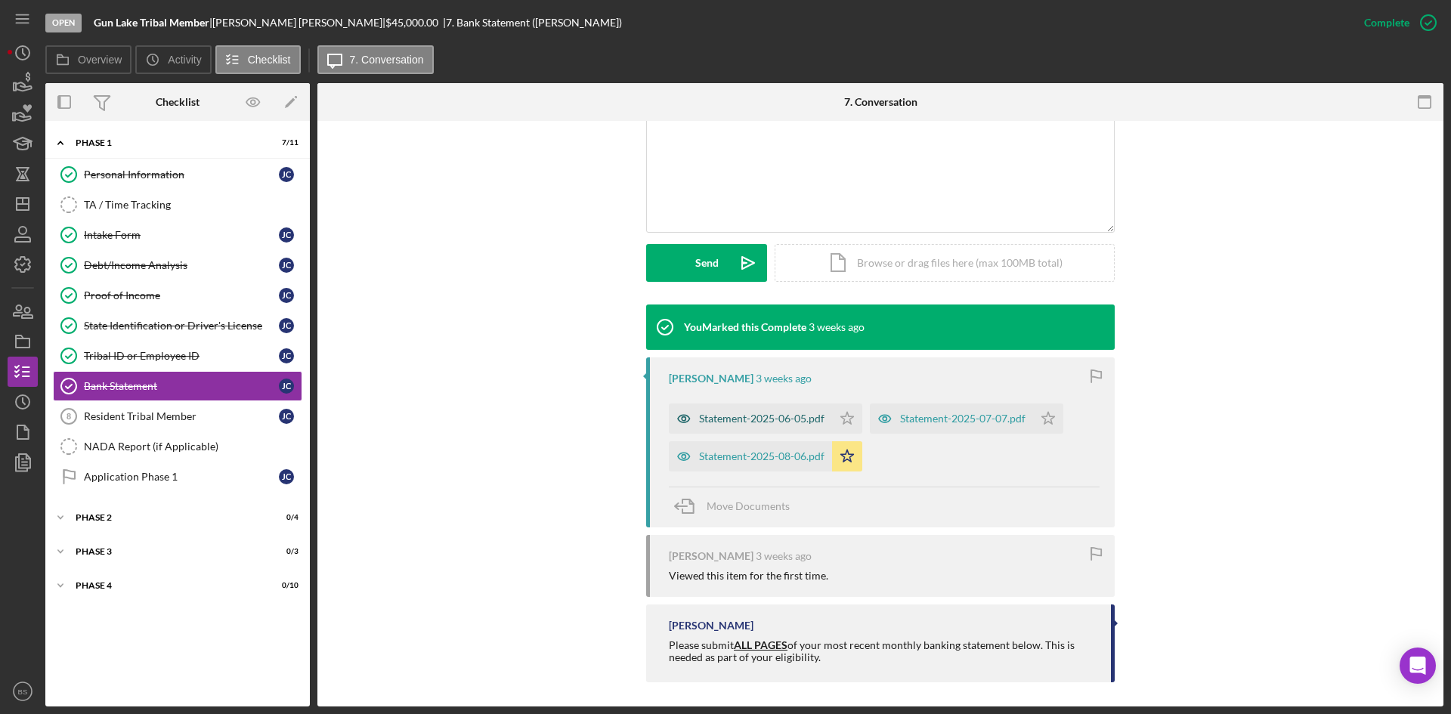
scroll to position [326, 0]
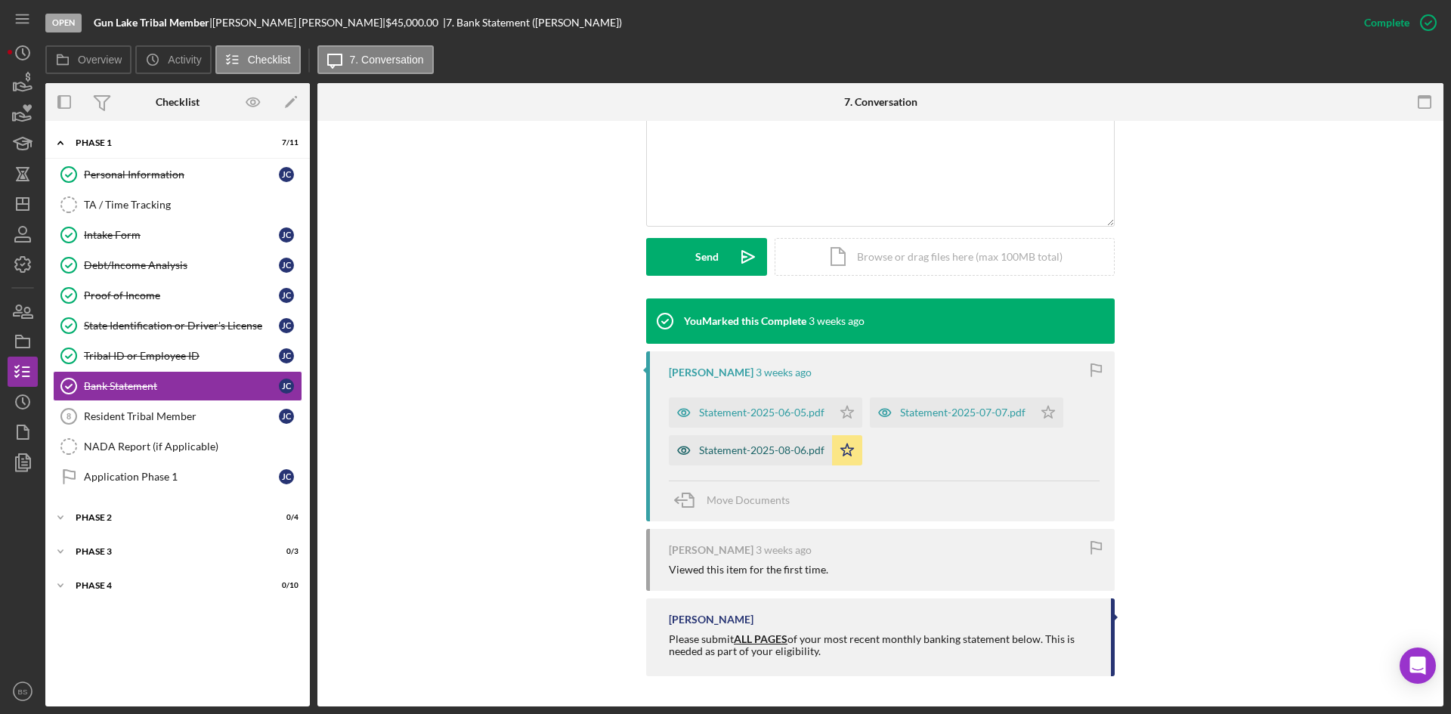
click at [735, 446] on div "Statement-2025-08-06.pdf" at bounding box center [761, 450] width 125 height 12
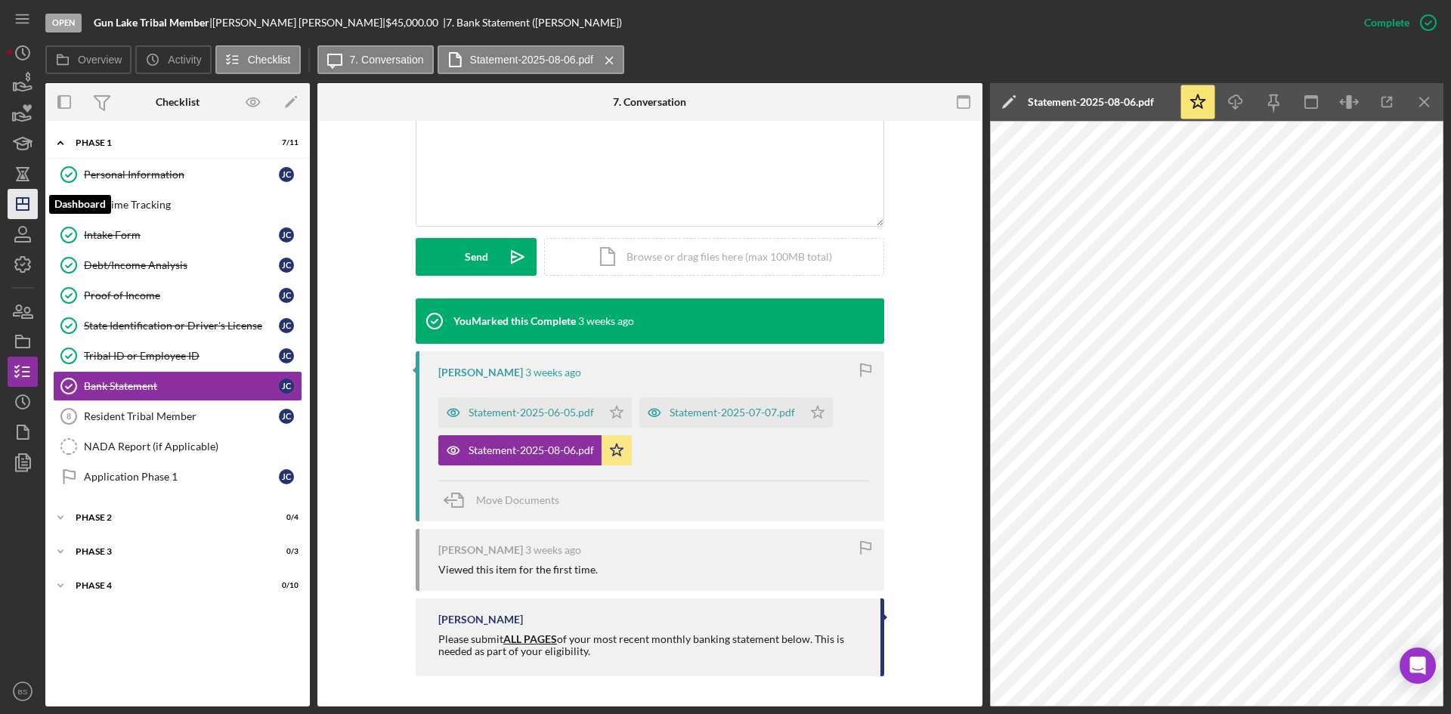
click at [32, 206] on icon "Icon/Dashboard" at bounding box center [23, 204] width 38 height 38
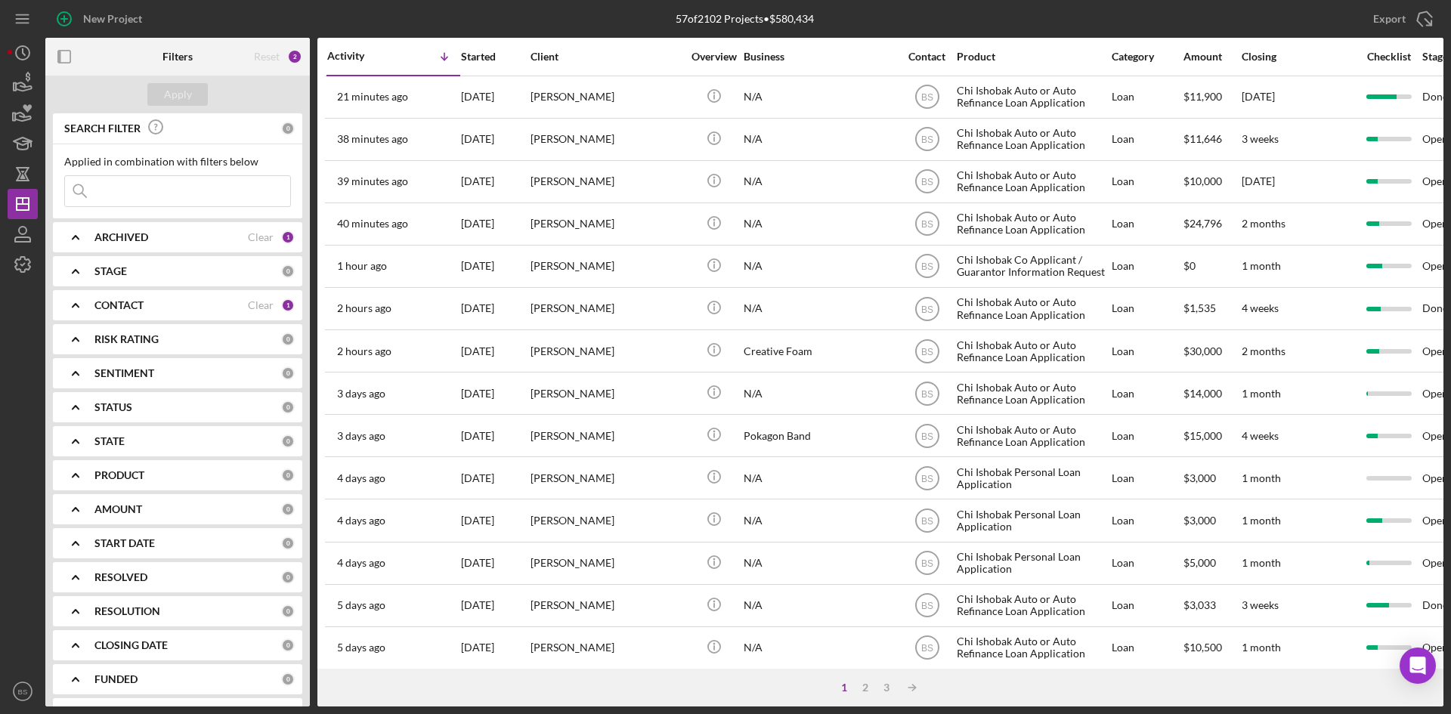
click at [867, 680] on div "1 2 3 Icon/Table Sort Arrow" at bounding box center [880, 688] width 1126 height 38
click at [863, 685] on div "2" at bounding box center [864, 687] width 21 height 12
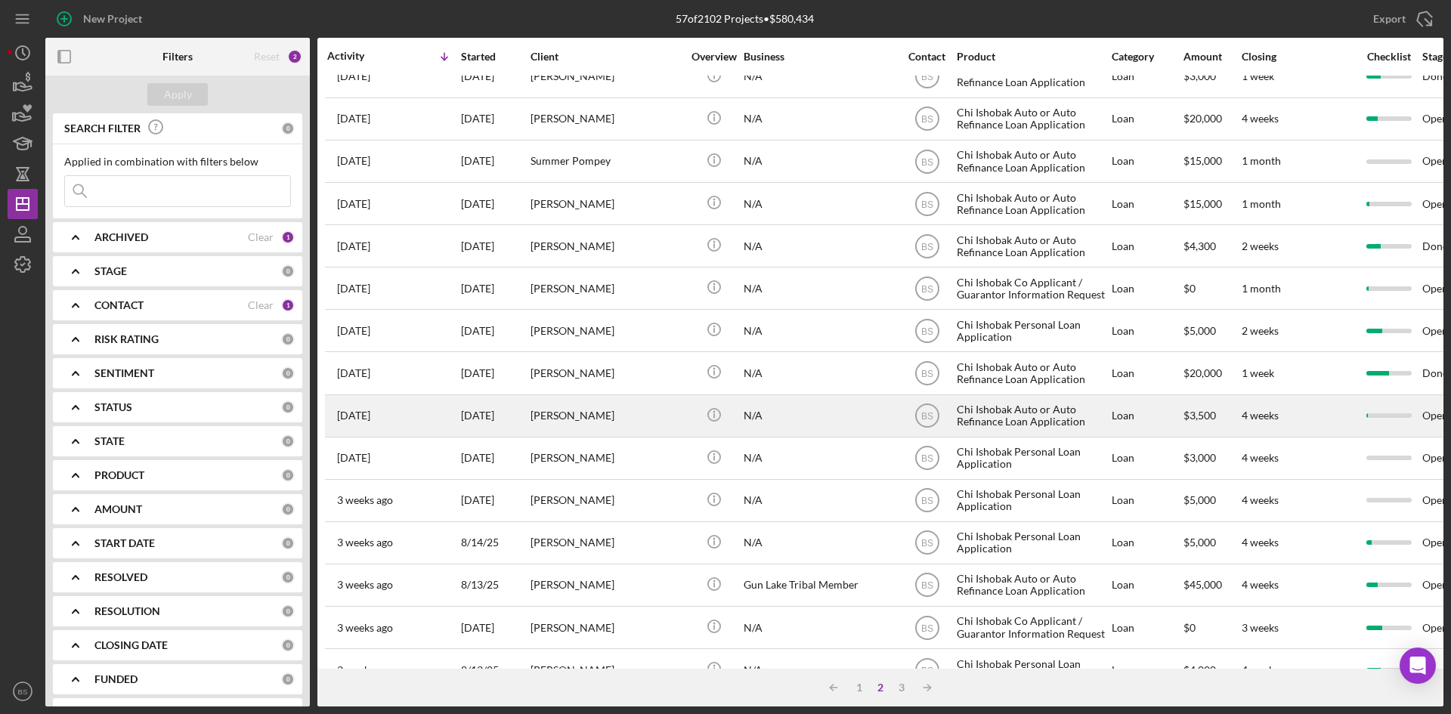
scroll to position [151, 0]
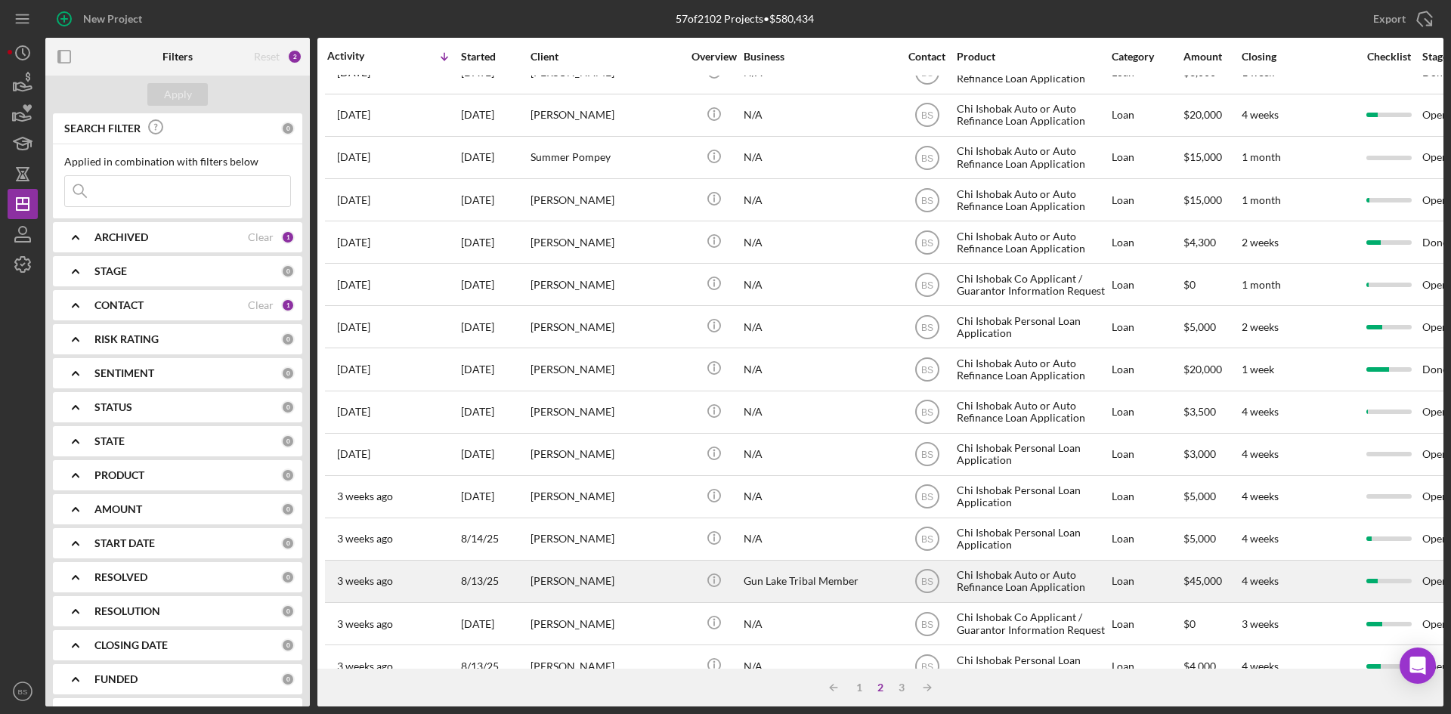
click at [627, 583] on div "[PERSON_NAME]" at bounding box center [605, 581] width 151 height 40
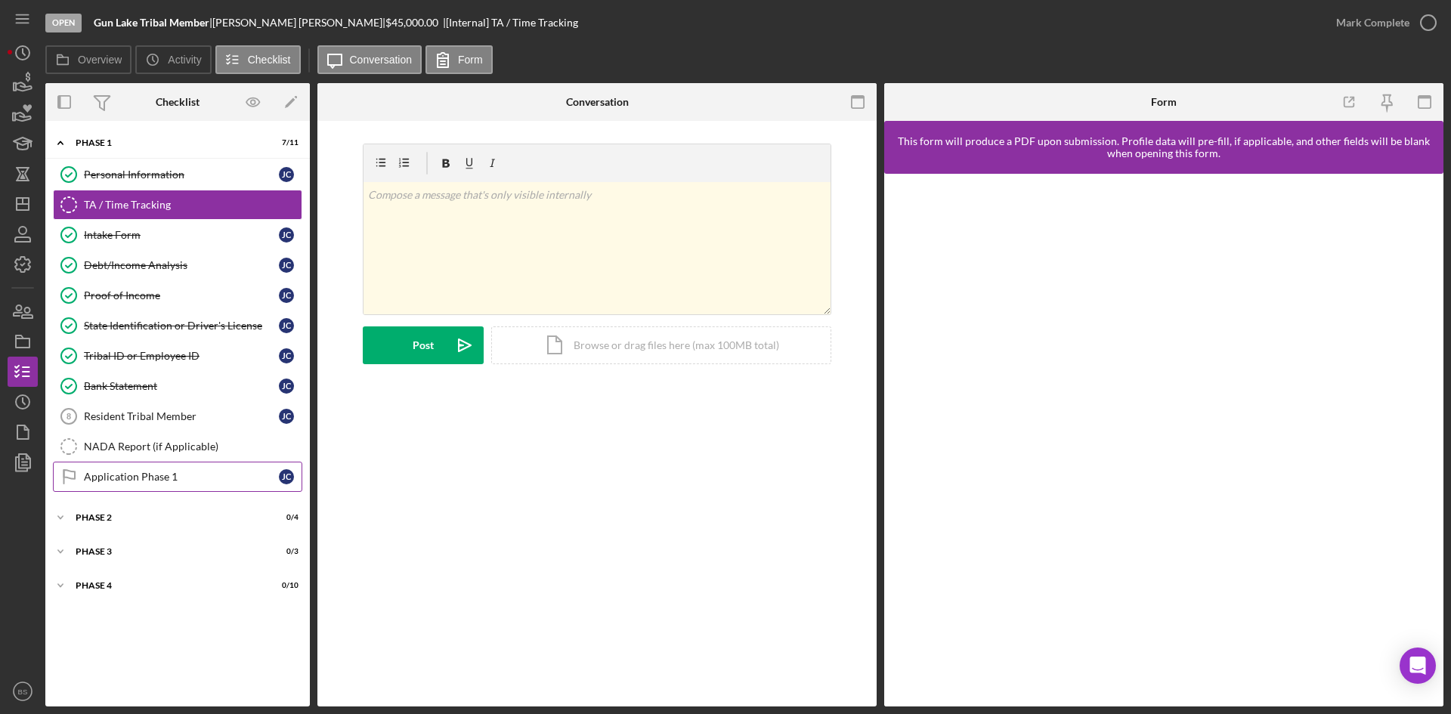
click at [182, 489] on link "Application Phase 1 Application Phase 1 [PERSON_NAME]" at bounding box center [177, 477] width 249 height 30
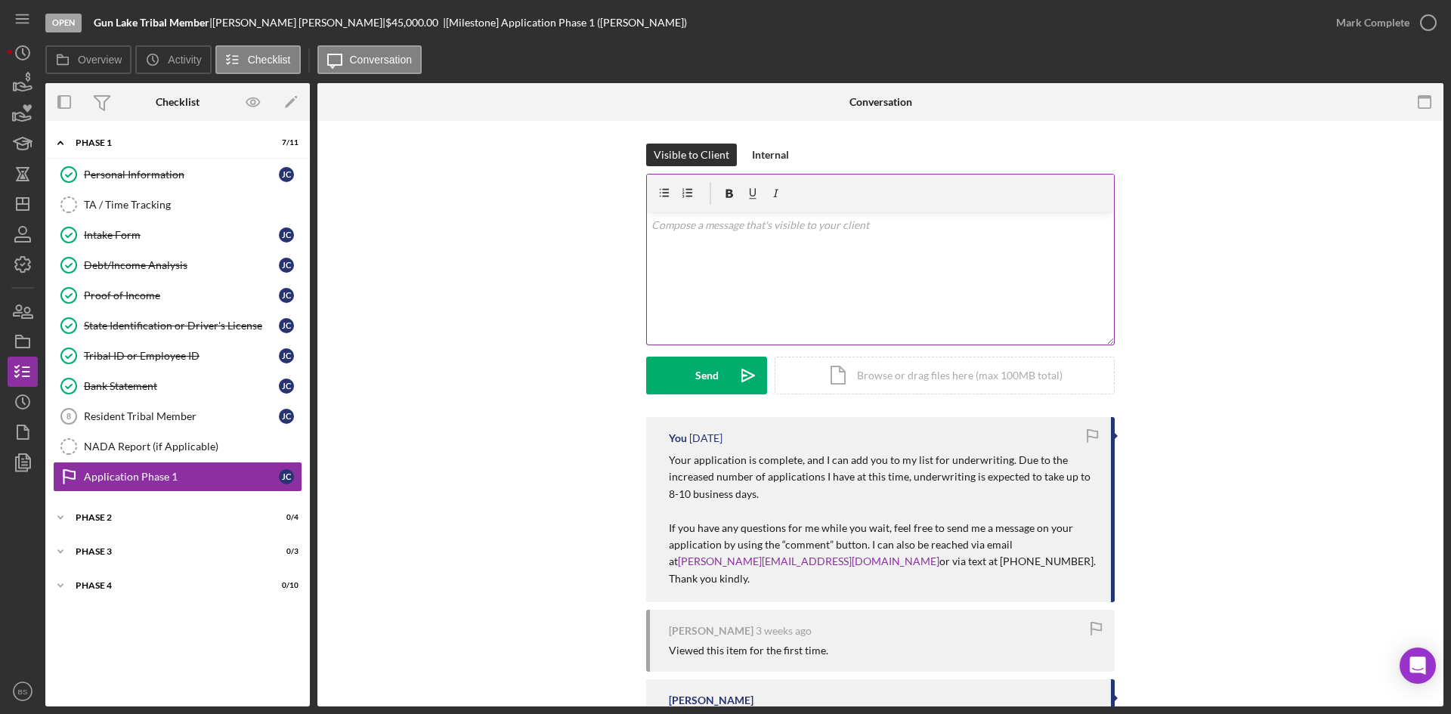
click at [678, 258] on div "v Color teal Color pink Remove color Add row above Add row below Add column bef…" at bounding box center [880, 278] width 467 height 132
click at [874, 248] on p "Hi Jasmine. Right now, you don't qualify for a $45,000 loan. However, you do qu…" at bounding box center [880, 234] width 459 height 34
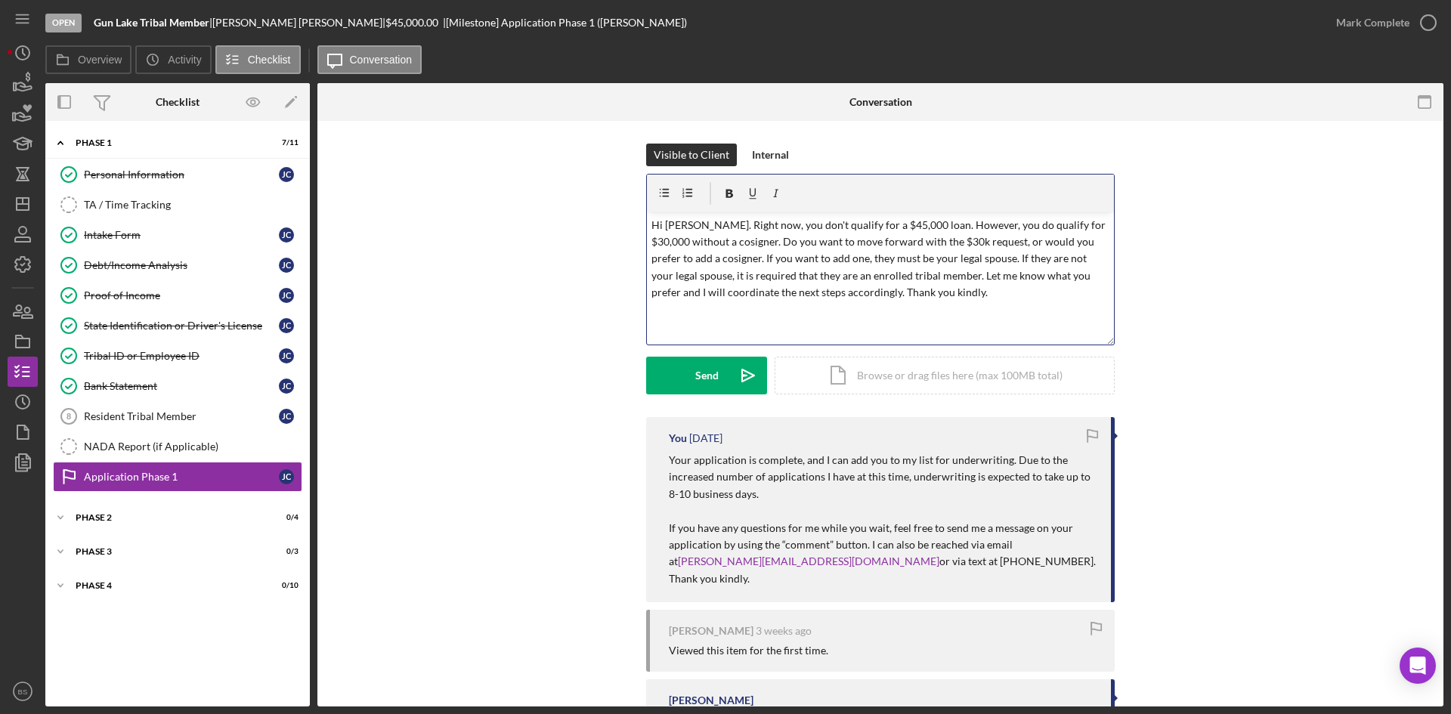
click at [684, 255] on p "Hi Jasmine. Right now, you don't qualify for a $45,000 loan. However, you do qu…" at bounding box center [880, 259] width 459 height 85
click at [1077, 276] on p "Hi Jasmine. Right now, you don't qualify for a $45,000 loan. However, you do qu…" at bounding box center [880, 259] width 459 height 85
click at [747, 363] on icon "Icon/icon-invite-send" at bounding box center [748, 376] width 38 height 38
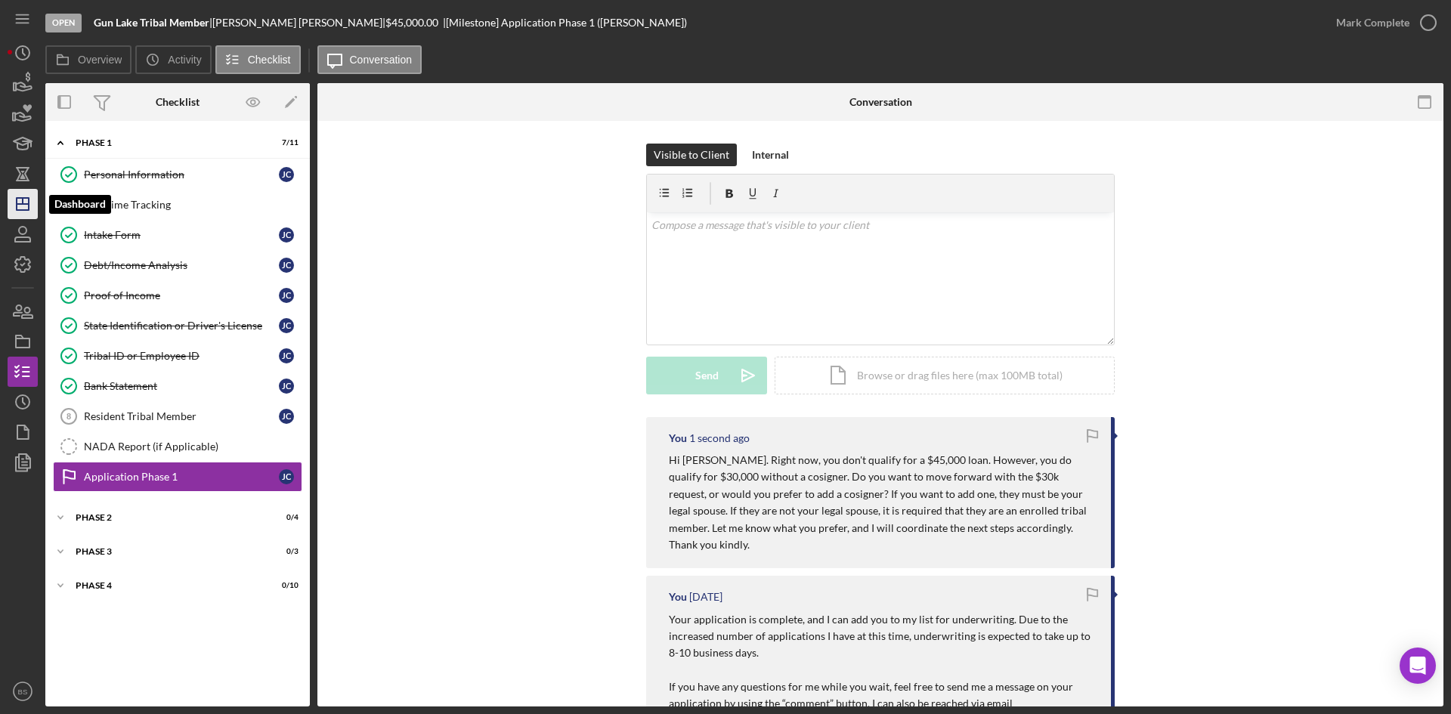
click at [27, 207] on icon "Icon/Dashboard" at bounding box center [23, 204] width 38 height 38
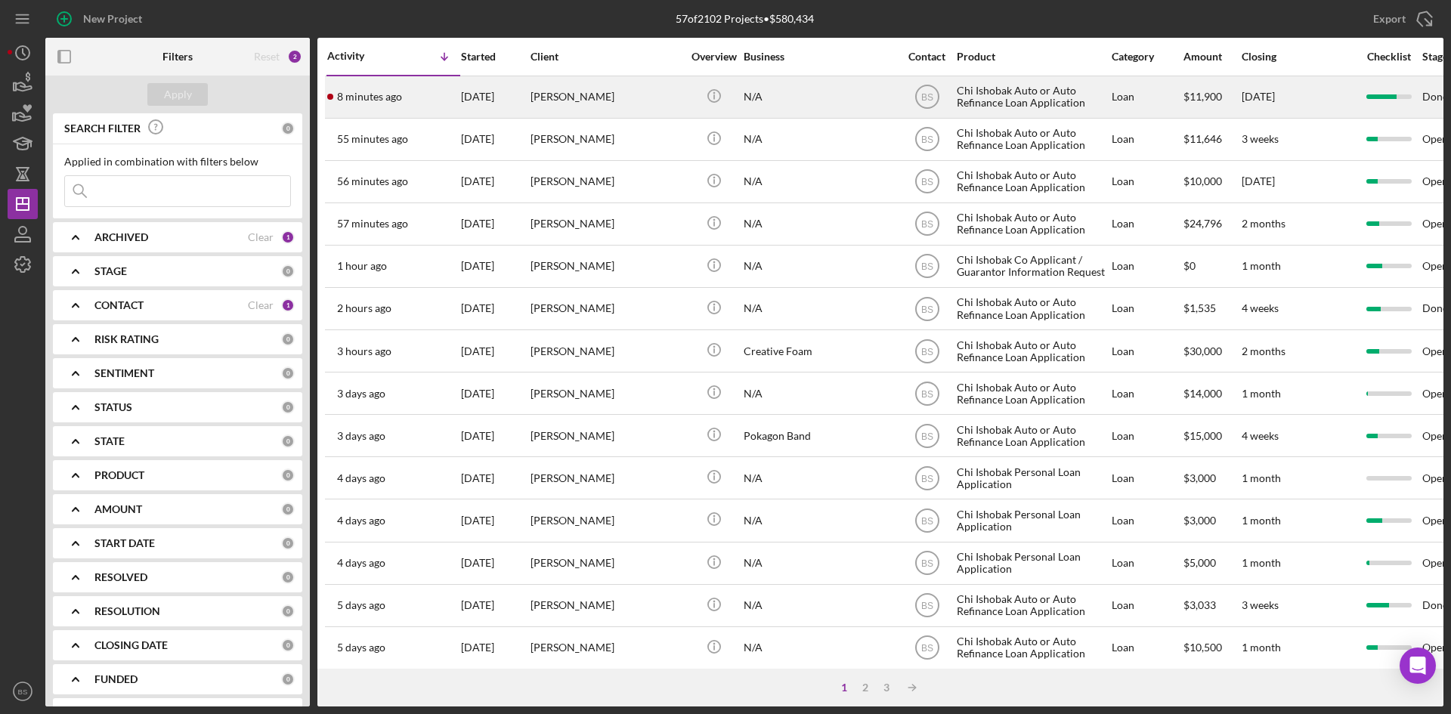
click at [534, 104] on div "[PERSON_NAME]" at bounding box center [605, 97] width 151 height 40
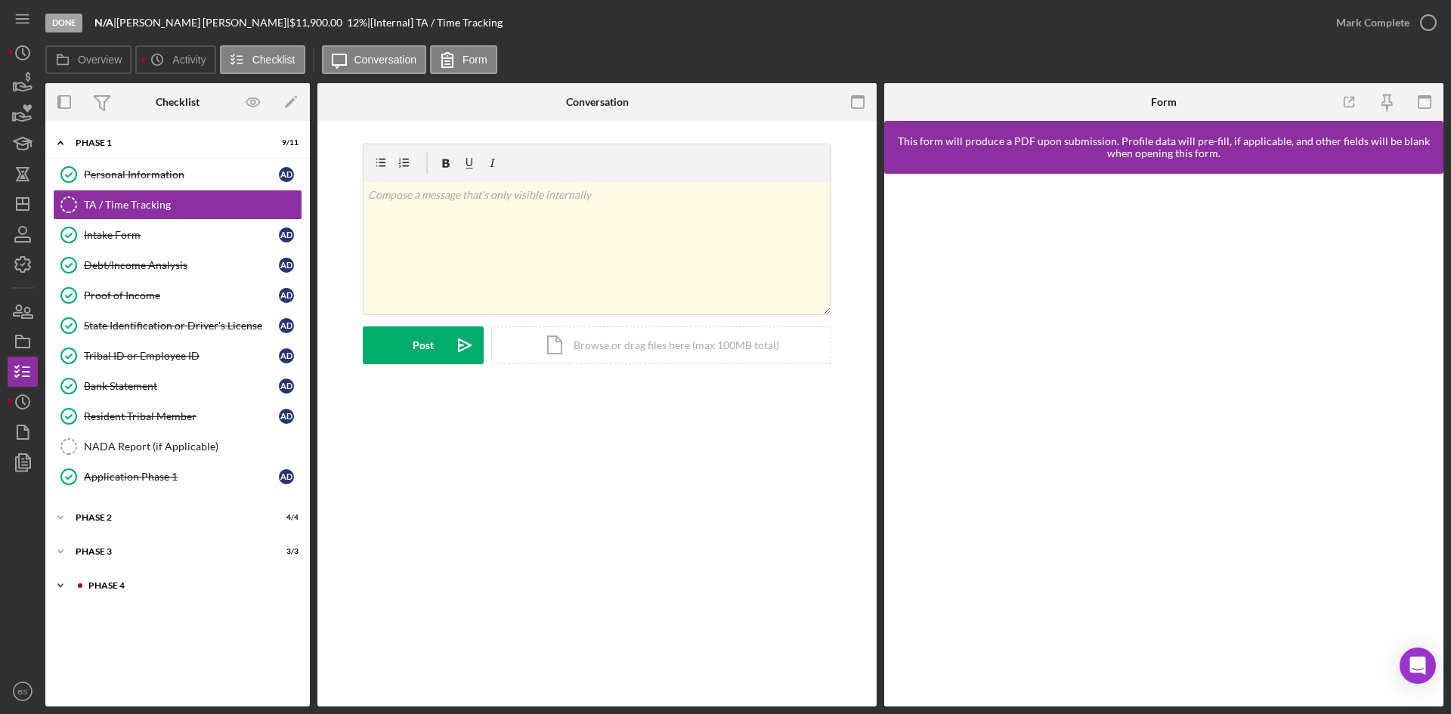
click at [95, 592] on div "Icon/Expander Phase 4 3 / 10" at bounding box center [177, 585] width 264 height 30
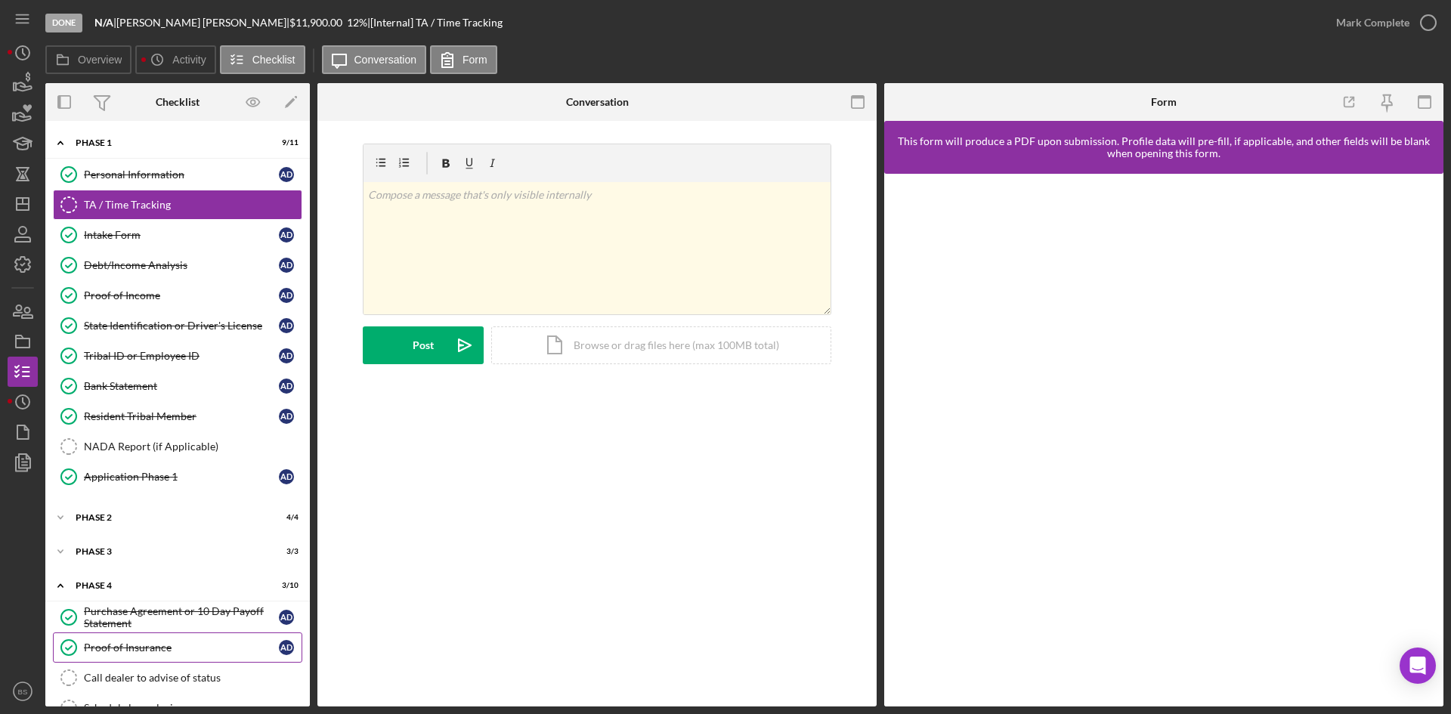
scroll to position [213, 0]
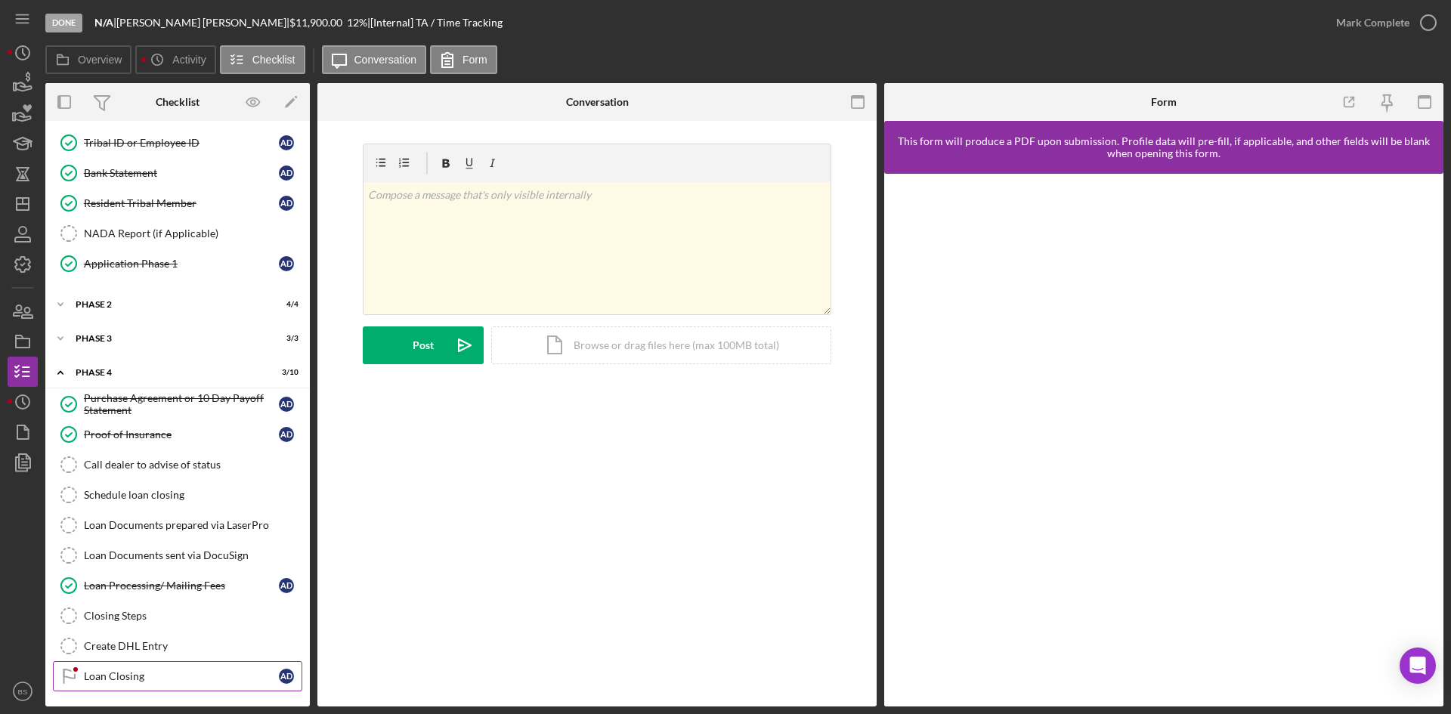
click at [165, 679] on div "Loan Closing" at bounding box center [181, 676] width 195 height 12
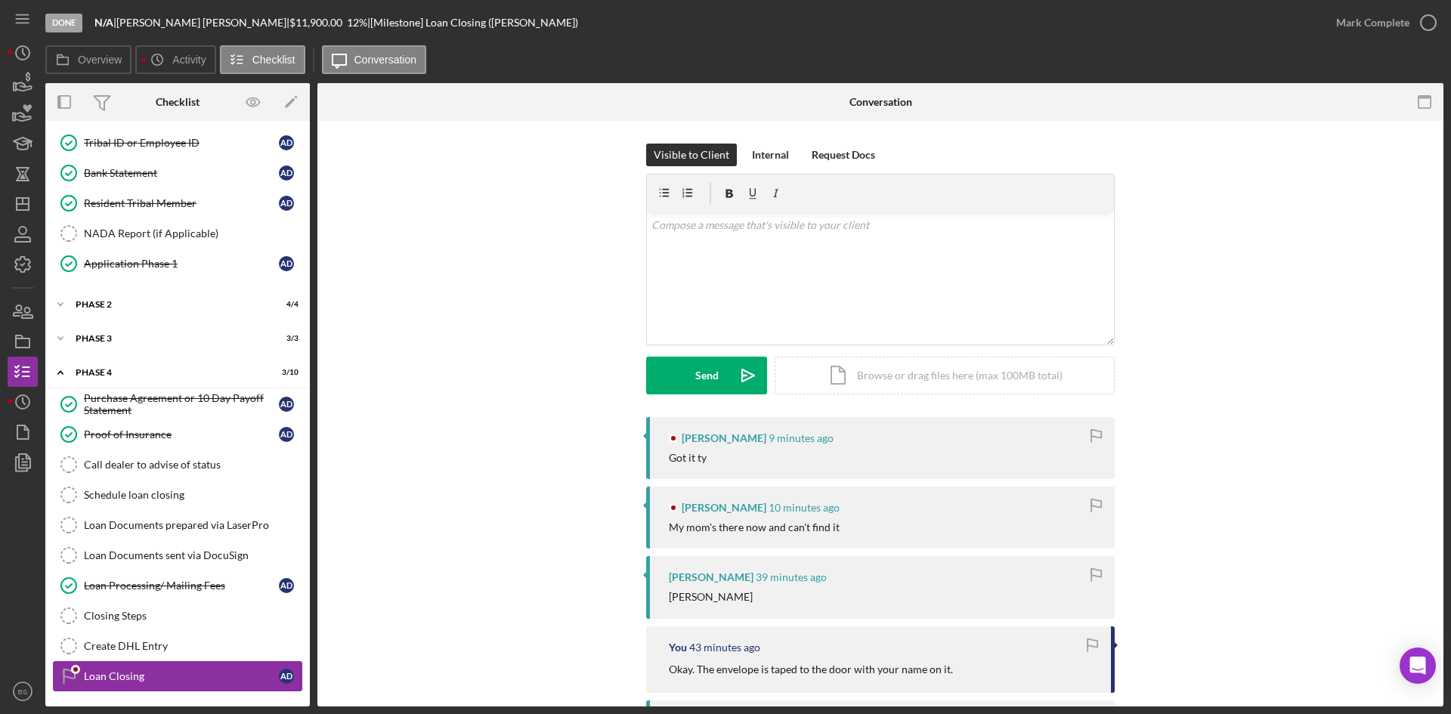
scroll to position [213, 0]
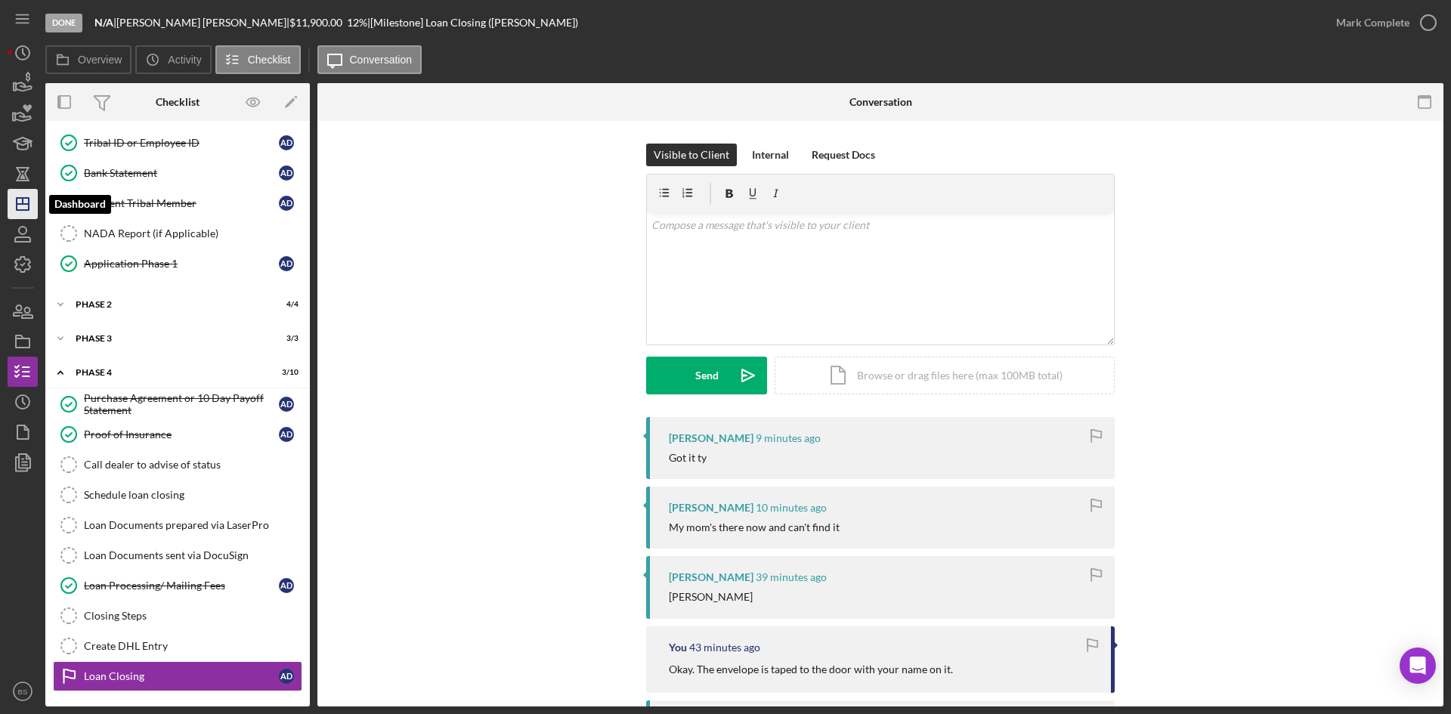
click at [27, 209] on icon "Icon/Dashboard" at bounding box center [23, 204] width 38 height 38
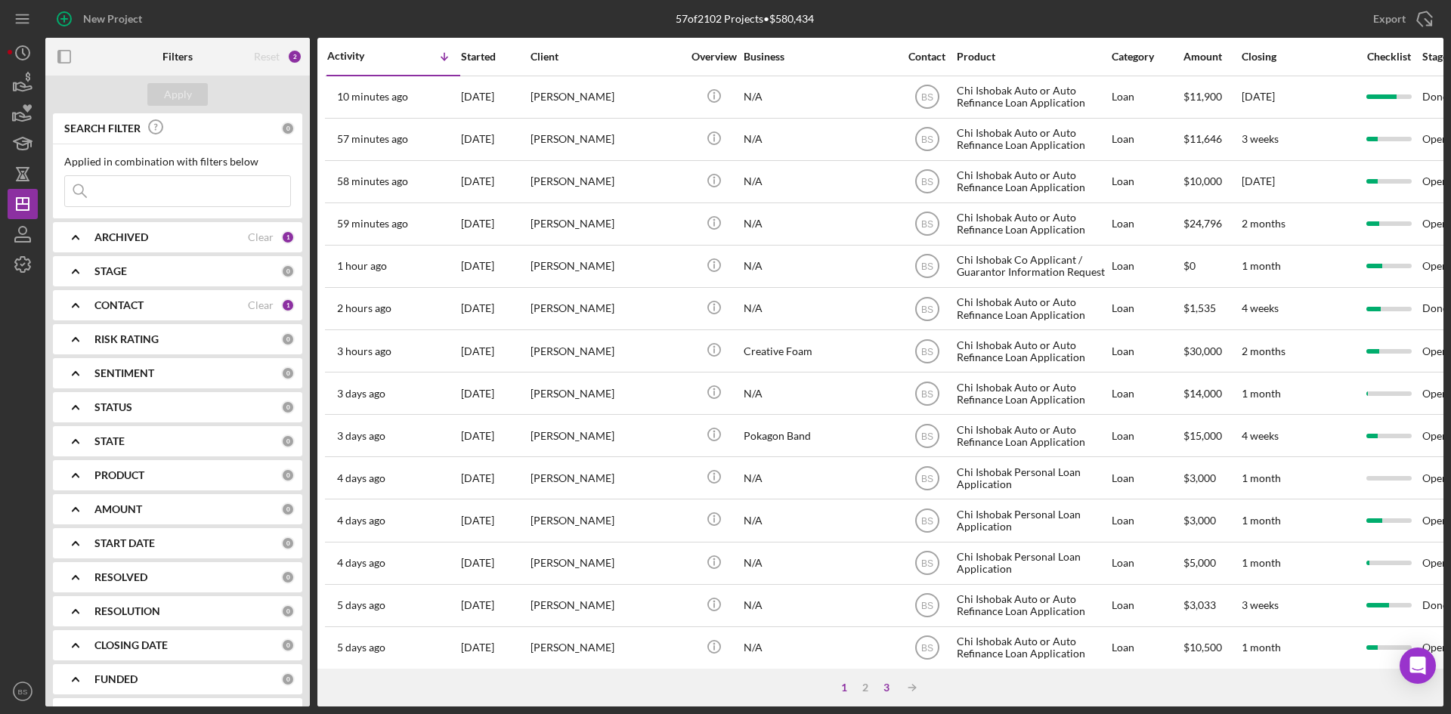
click at [888, 685] on div "3" at bounding box center [886, 687] width 21 height 12
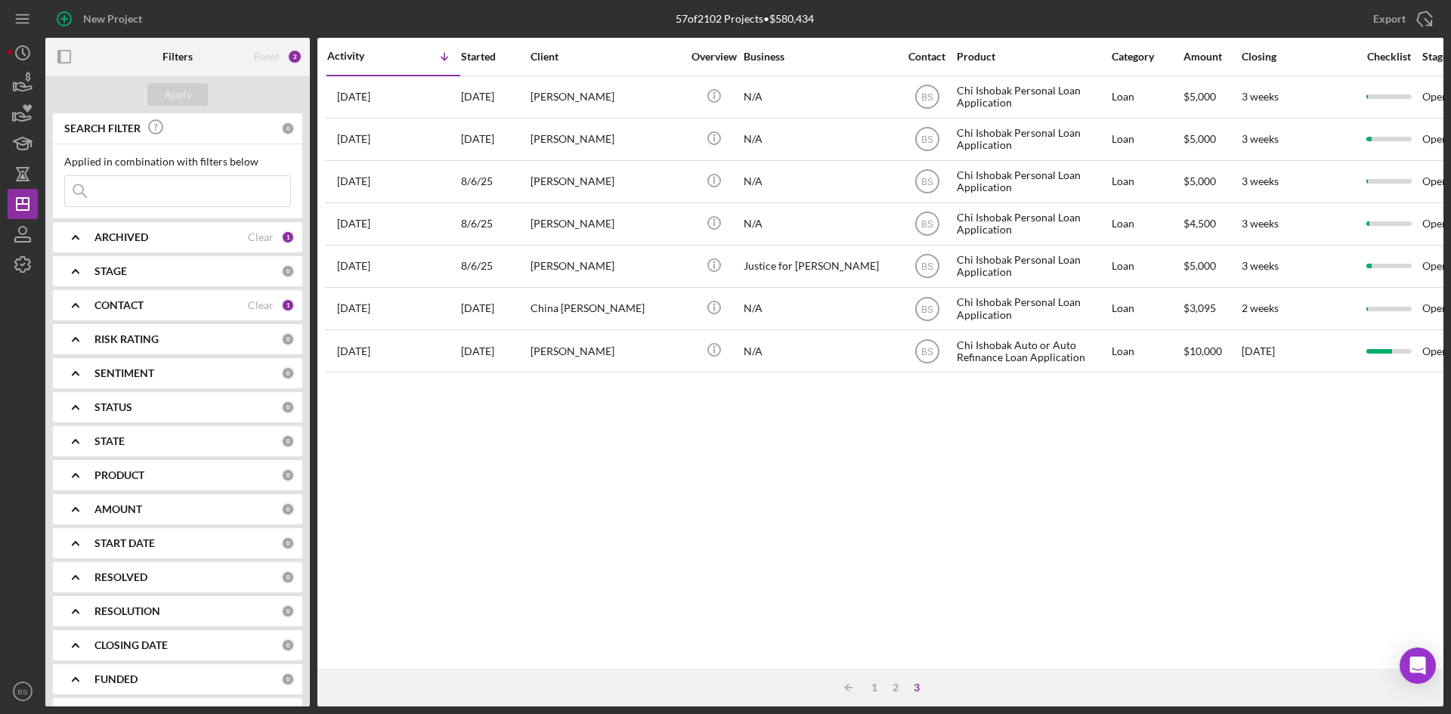
click at [158, 230] on div "ARCHIVED Clear 1" at bounding box center [194, 237] width 200 height 30
click at [128, 321] on label "Archived" at bounding box center [189, 323] width 202 height 15
click at [80, 321] on input "Archived" at bounding box center [72, 323] width 15 height 15
checkbox input "true"
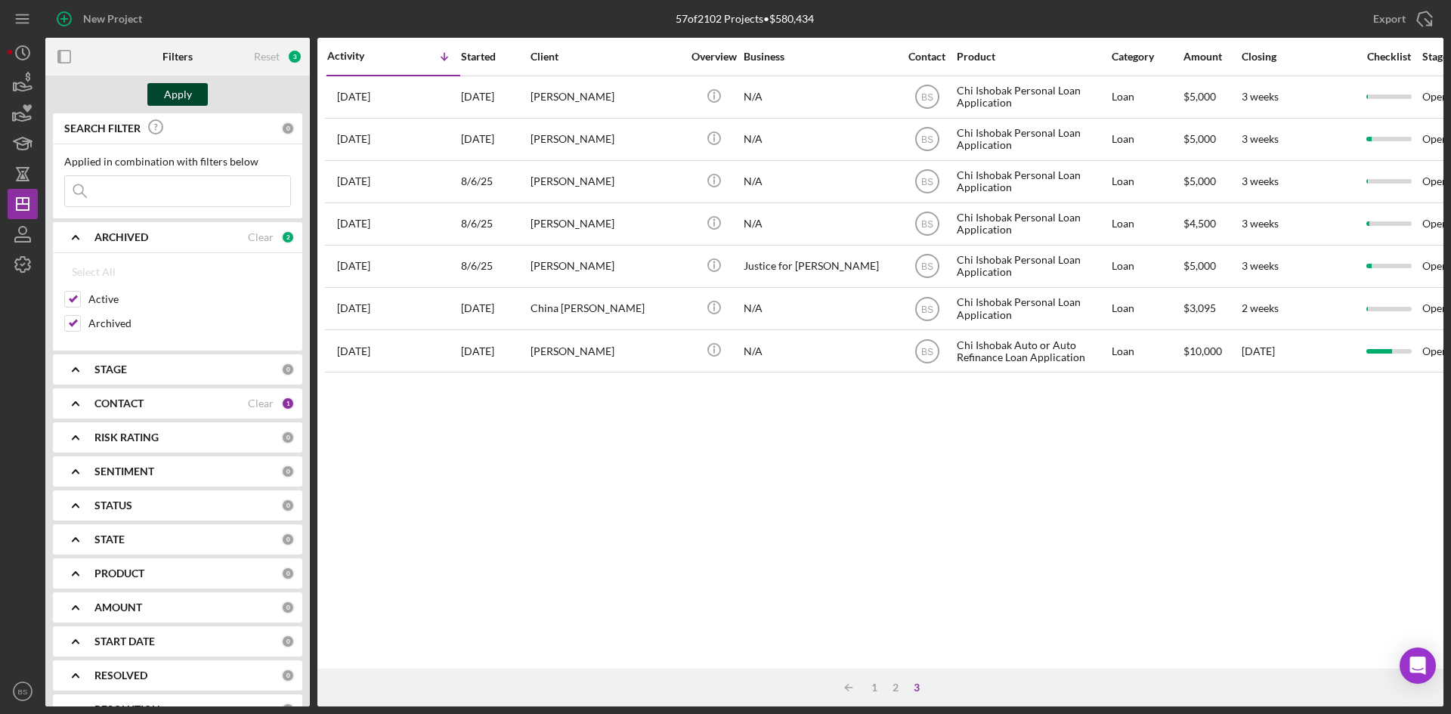
click at [159, 88] on button "Apply" at bounding box center [177, 94] width 60 height 23
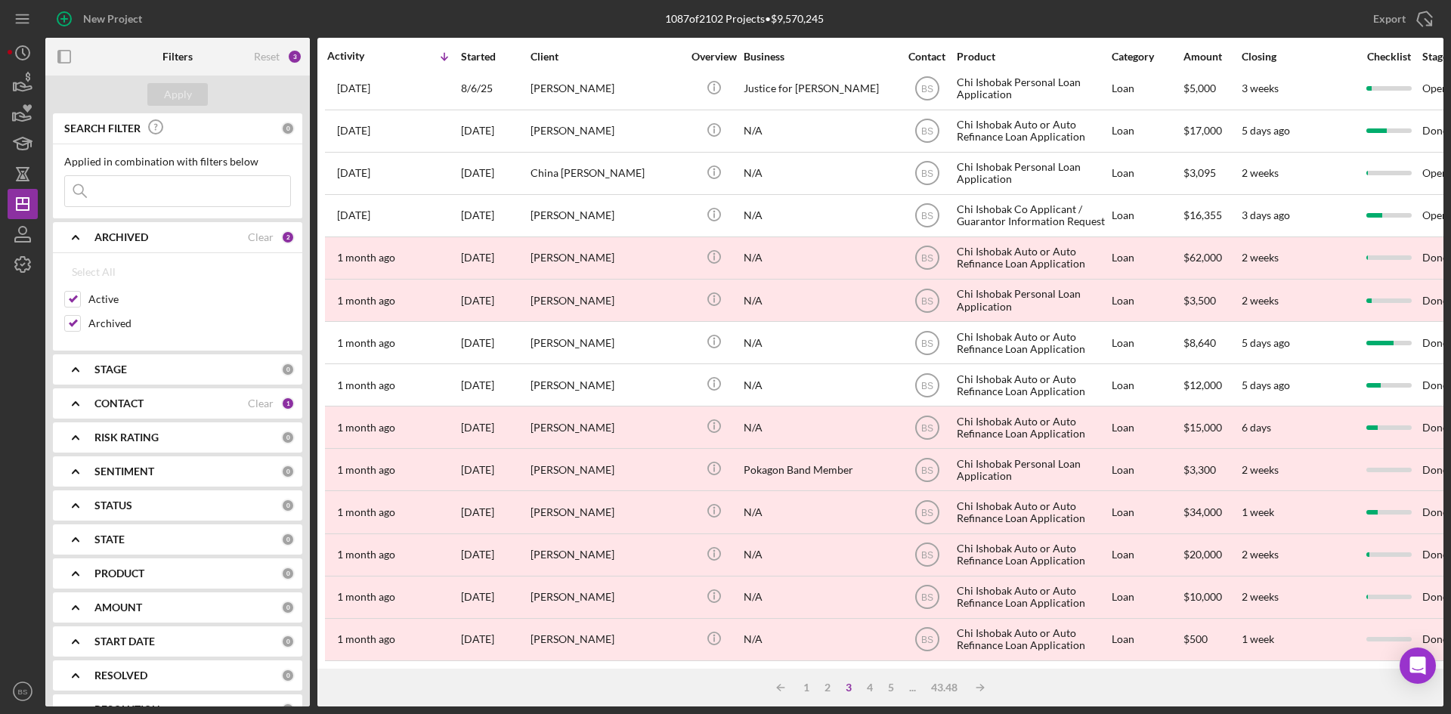
scroll to position [486, 0]
click at [866, 688] on div "4" at bounding box center [869, 687] width 21 height 12
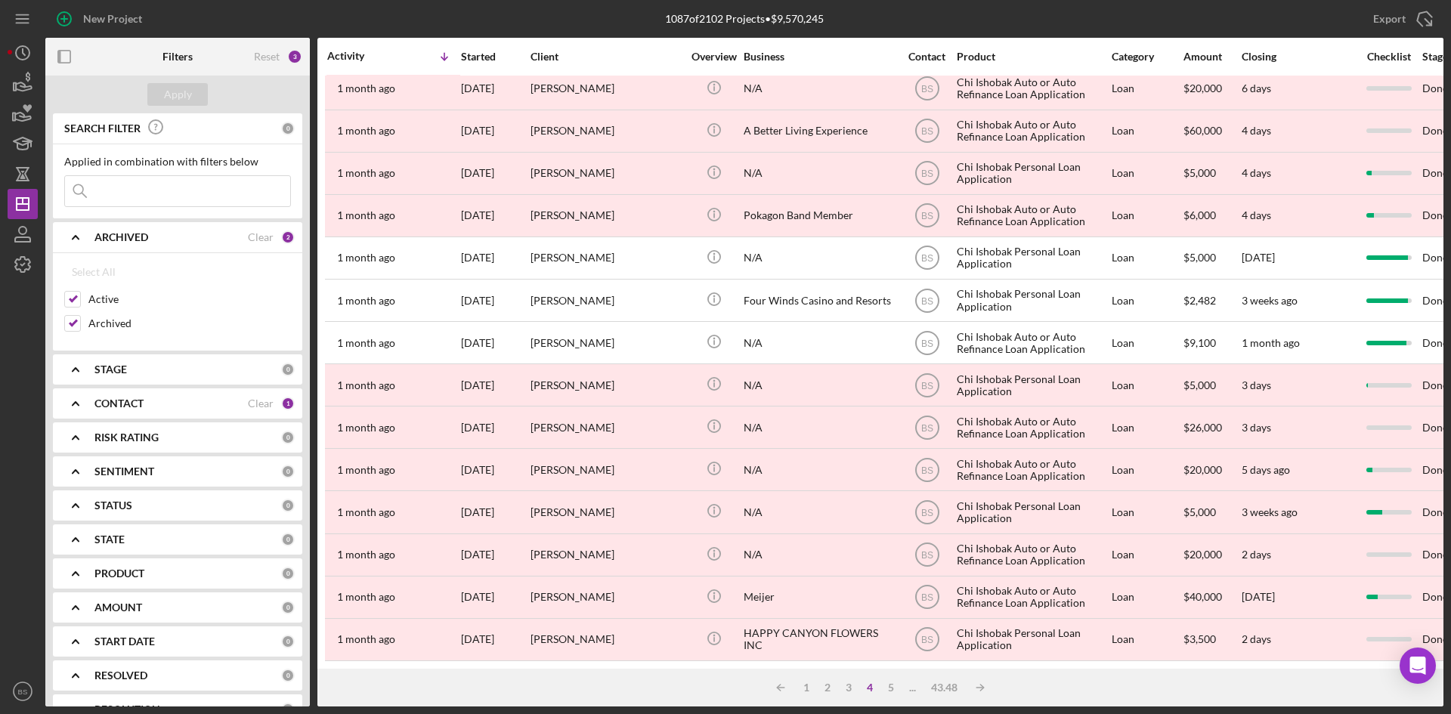
click at [125, 175] on div "Icon/Menu Close" at bounding box center [177, 191] width 227 height 32
click at [133, 193] on input at bounding box center [177, 191] width 225 height 30
click at [181, 88] on div "Apply" at bounding box center [178, 94] width 28 height 23
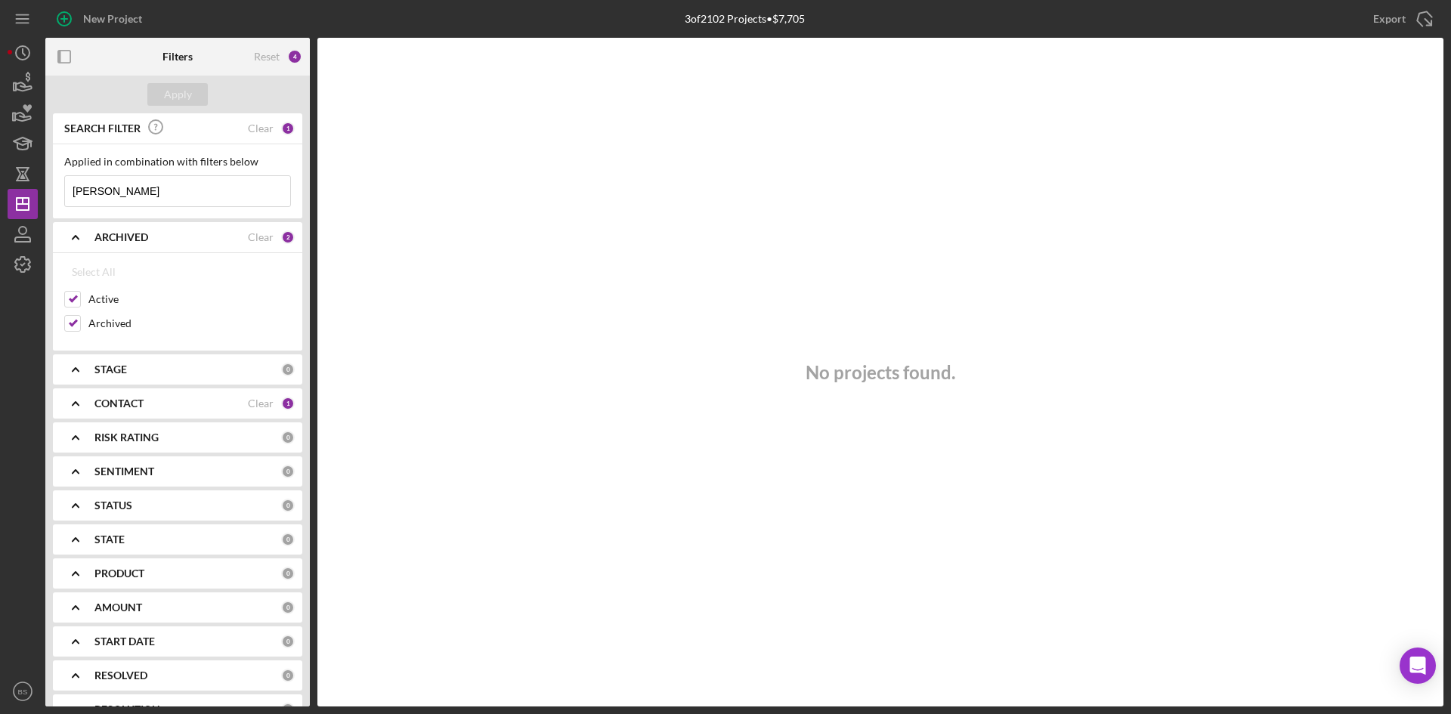
click at [165, 182] on input "vincent" at bounding box center [177, 191] width 225 height 30
drag, startPoint x: 165, startPoint y: 187, endPoint x: -71, endPoint y: 185, distance: 236.5
click at [0, 185] on html "New Project 3 of 2102 Projects • $7,705 Export Icon/Export Filters Reset 4 Appl…" at bounding box center [725, 357] width 1451 height 714
type input "flemming"
click at [194, 92] on button "Apply" at bounding box center [177, 94] width 60 height 23
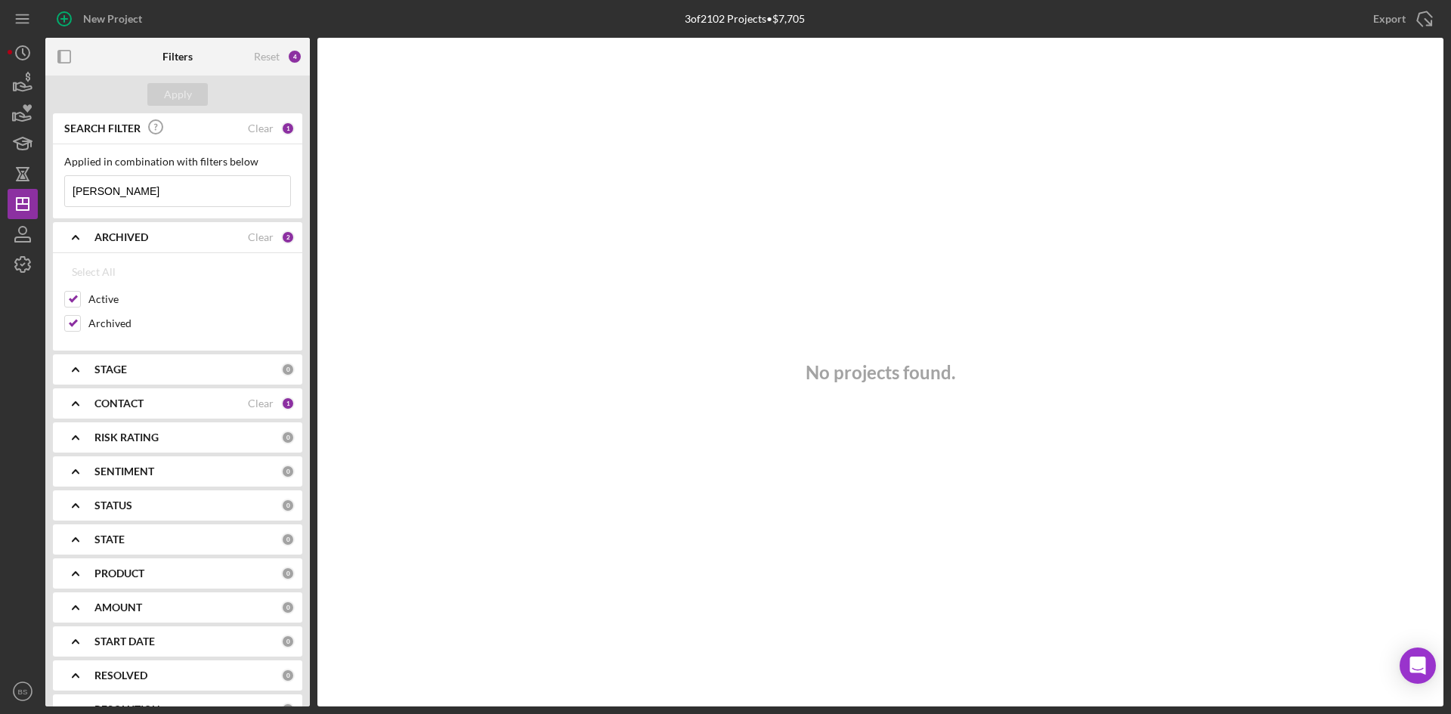
click at [144, 402] on b "CONTACT" at bounding box center [118, 403] width 49 height 12
click at [70, 514] on input "Tricia Rader" at bounding box center [72, 513] width 15 height 15
checkbox input "true"
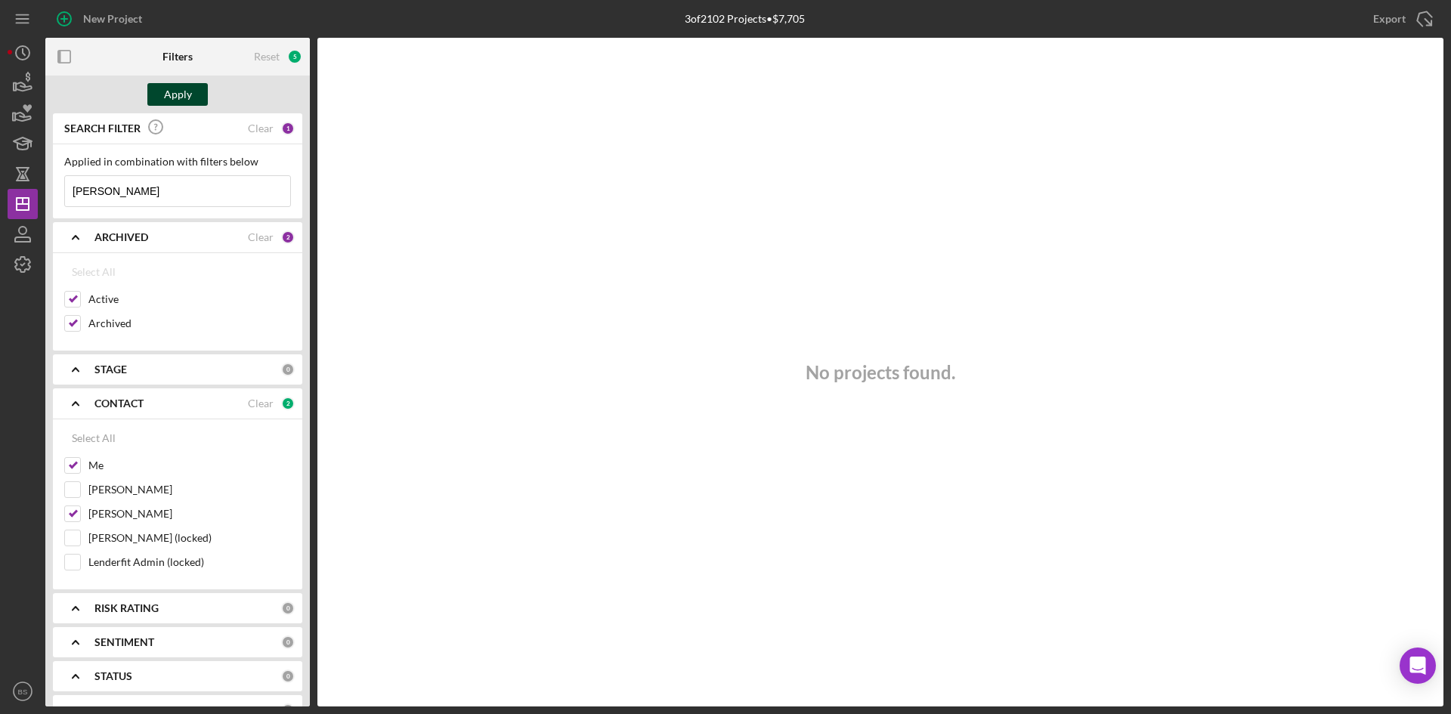
click at [153, 100] on button "Apply" at bounding box center [177, 94] width 60 height 23
click at [271, 63] on div "Reset 5" at bounding box center [278, 57] width 48 height 38
click at [273, 57] on div "Reset" at bounding box center [267, 57] width 26 height 12
checkbox input "false"
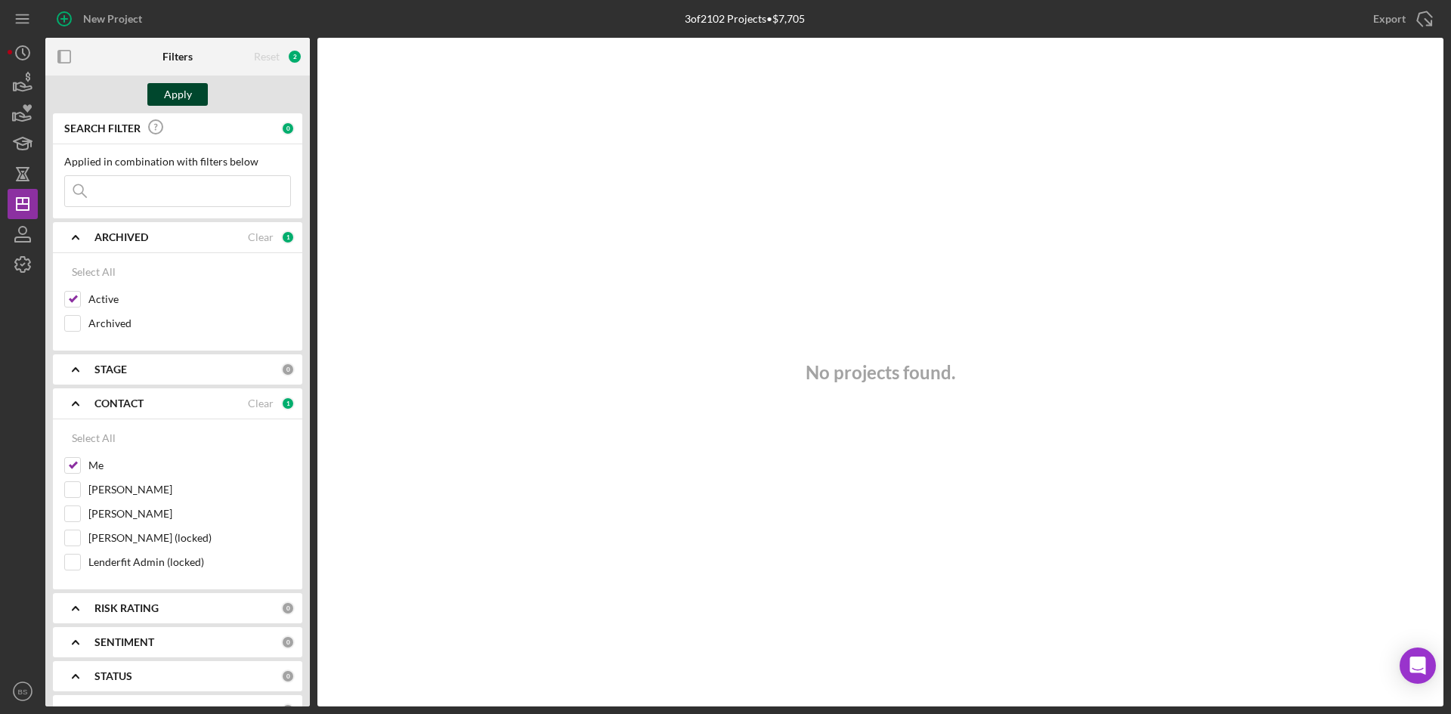
click at [196, 88] on button "Apply" at bounding box center [177, 94] width 60 height 23
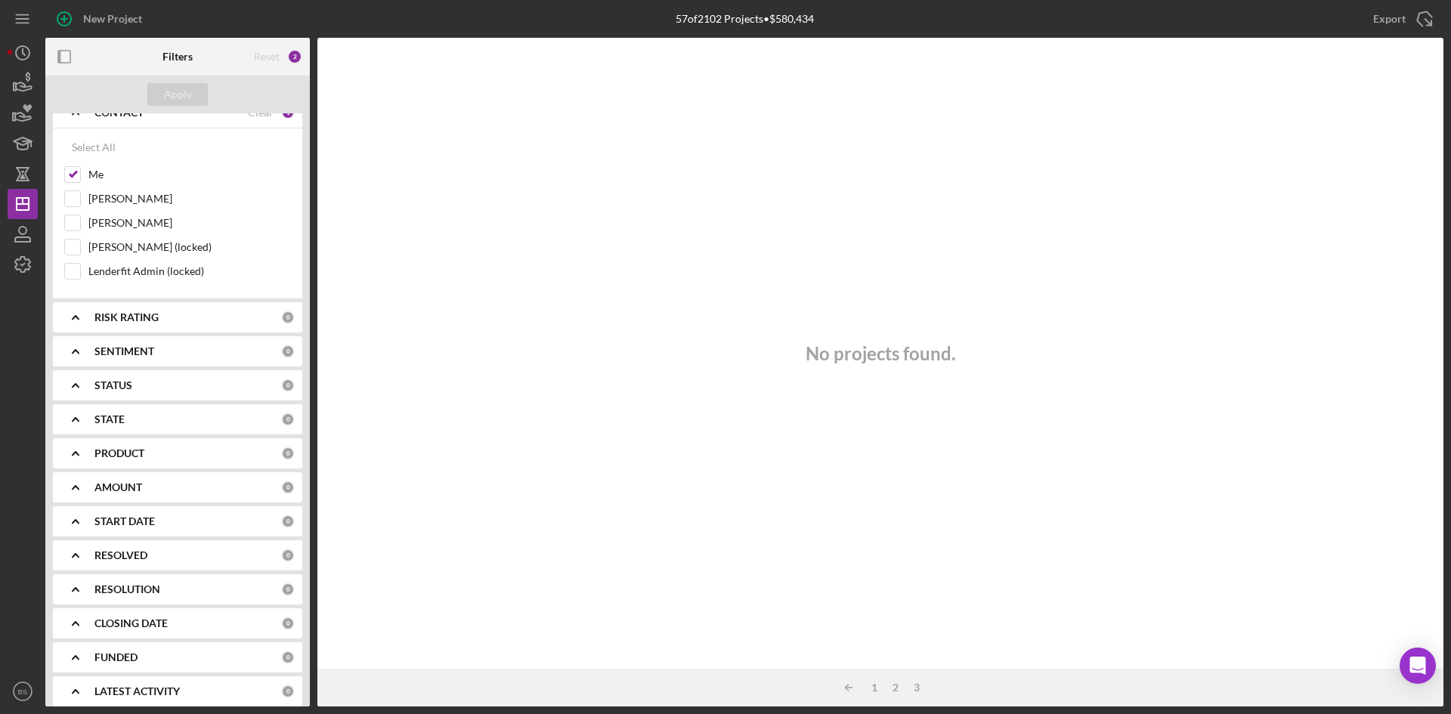
scroll to position [302, 0]
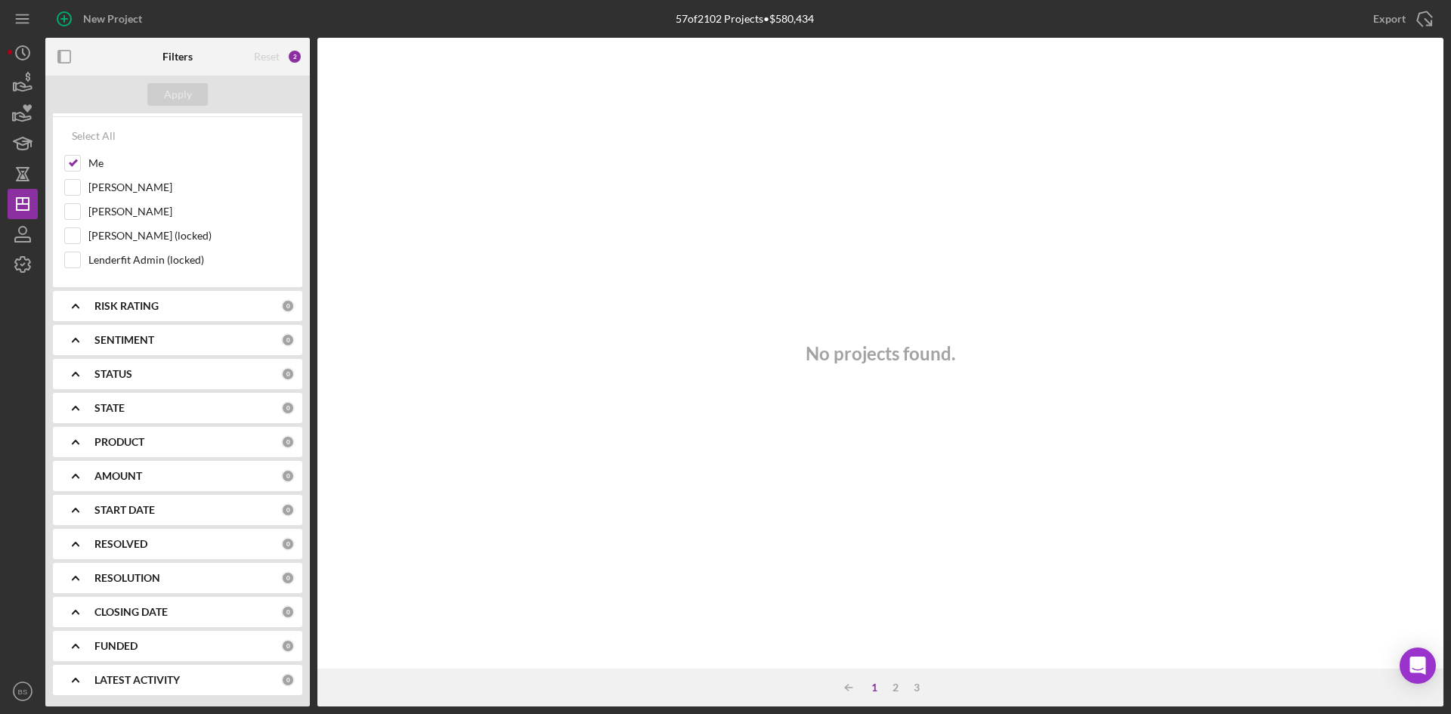
click at [872, 685] on div "1" at bounding box center [874, 687] width 21 height 12
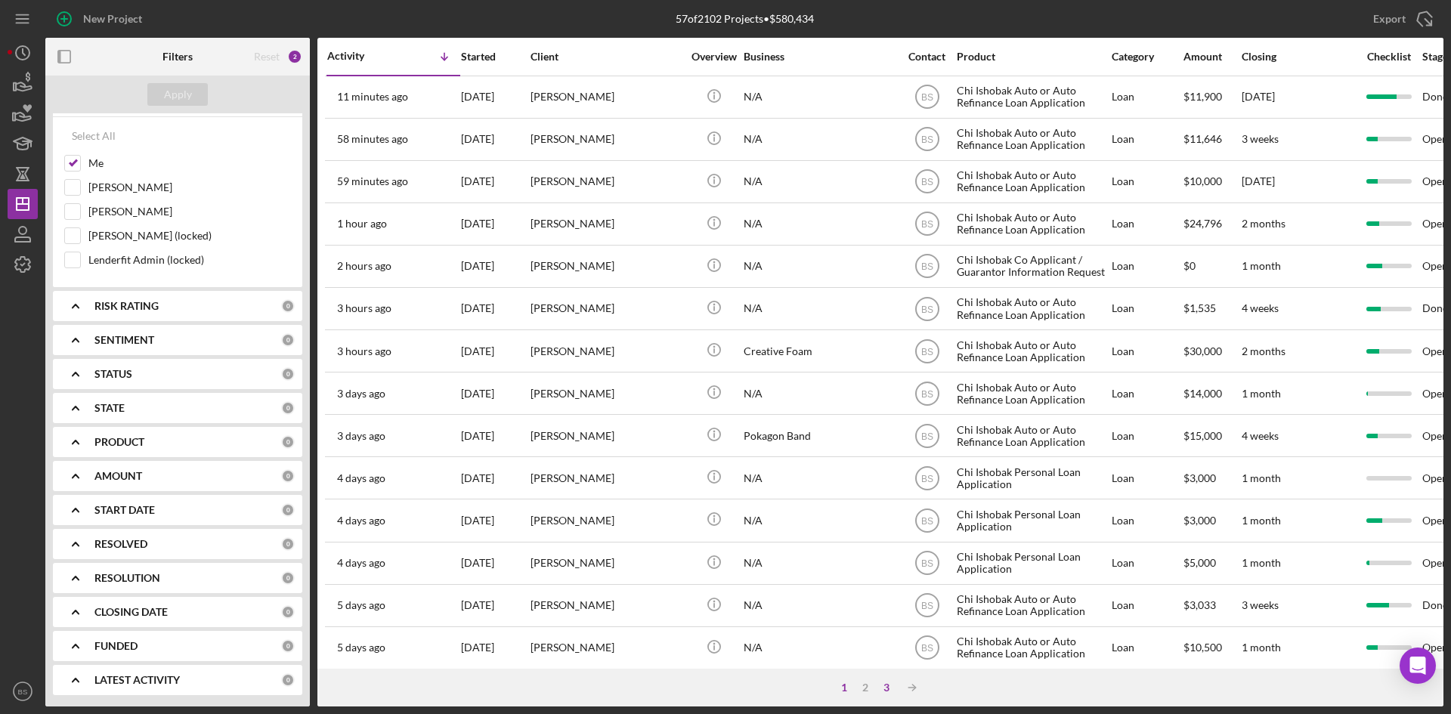
click at [882, 688] on div "3" at bounding box center [886, 687] width 21 height 12
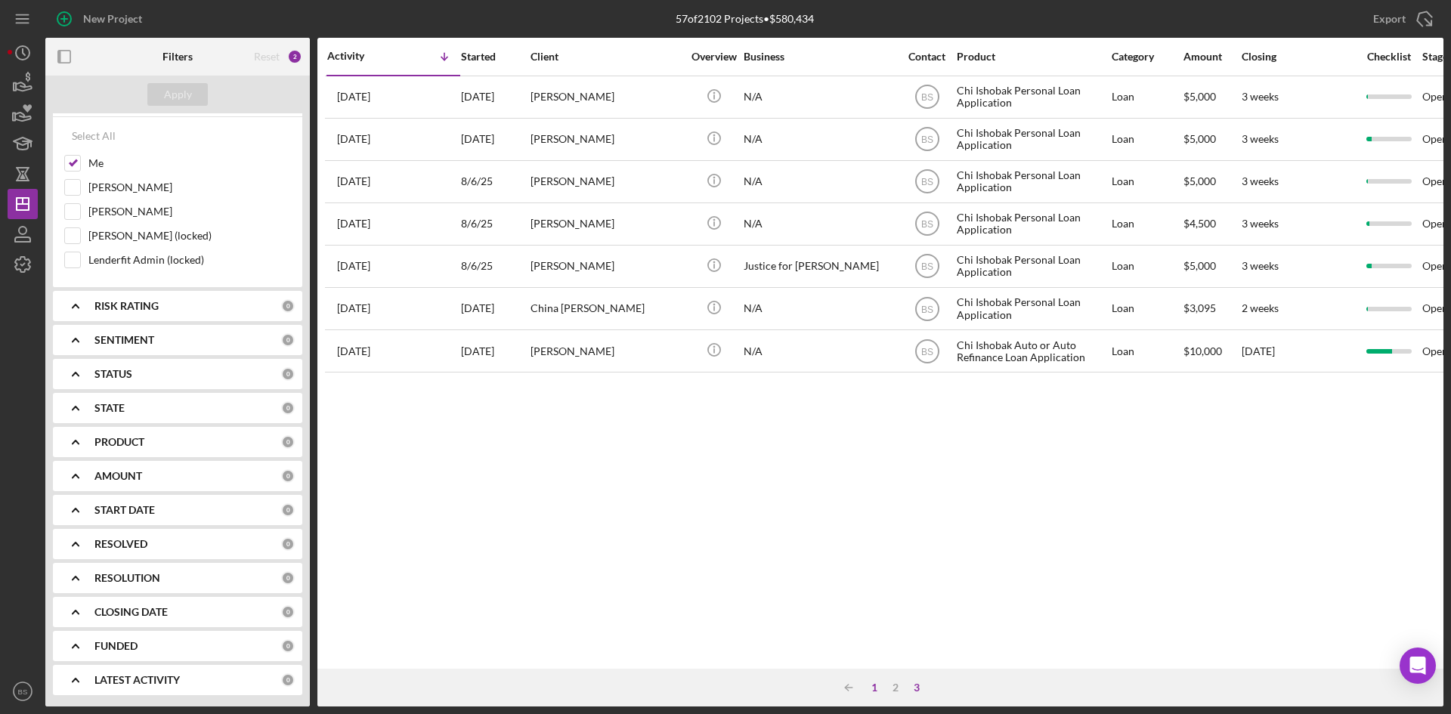
click at [864, 688] on div "1" at bounding box center [874, 687] width 21 height 12
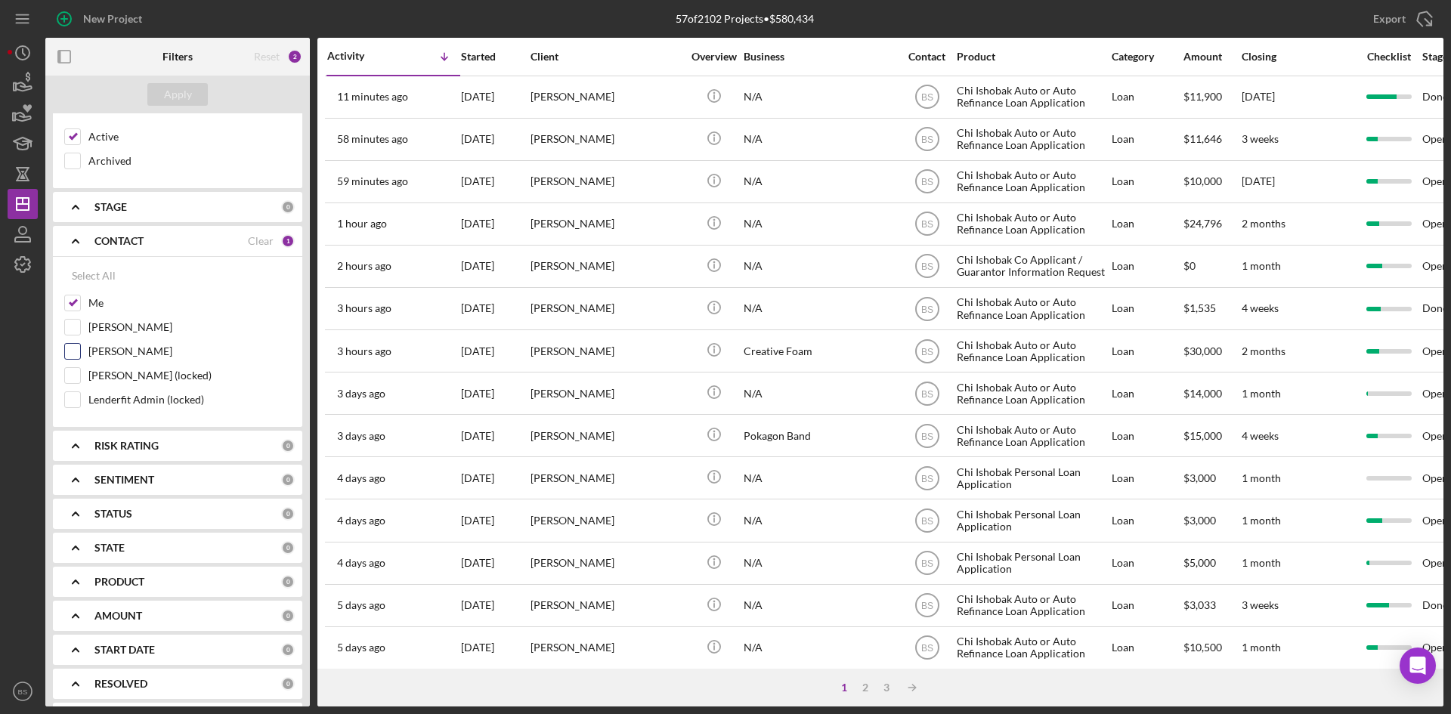
scroll to position [0, 0]
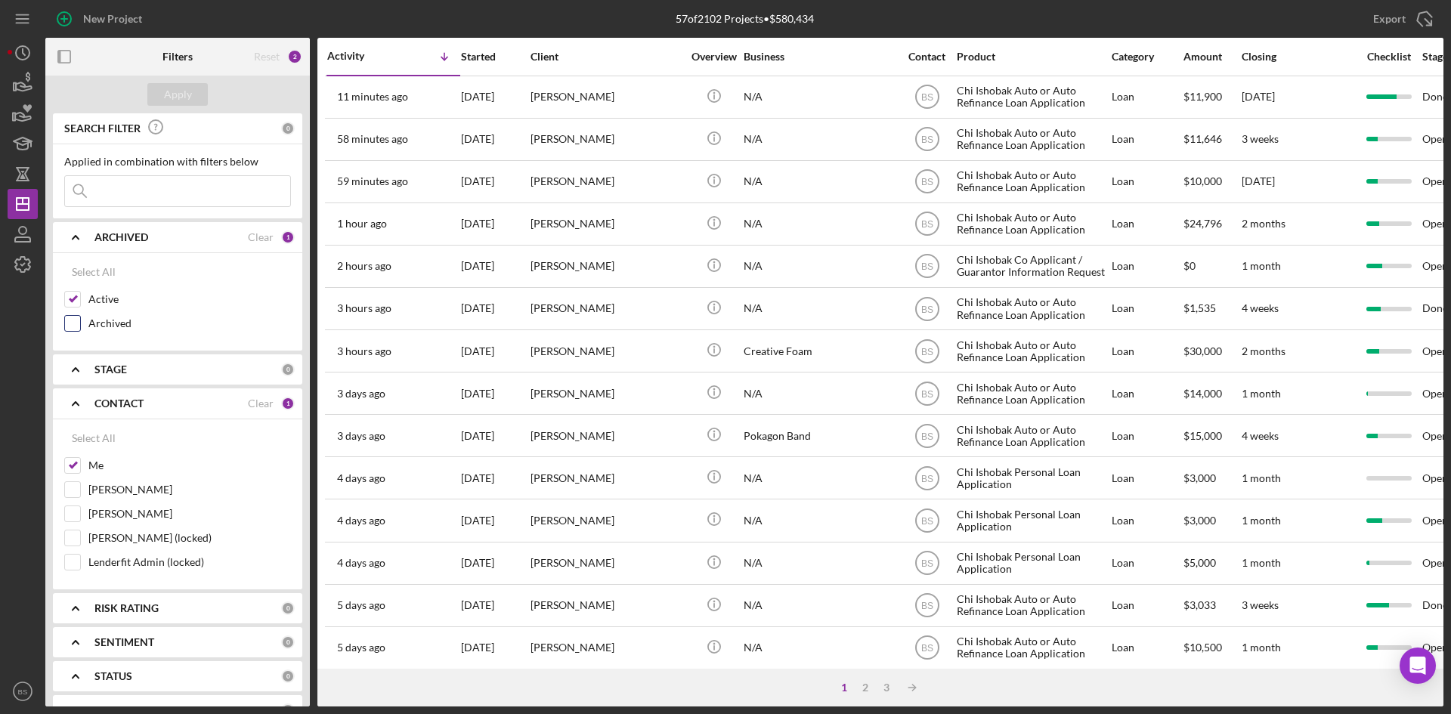
click at [76, 317] on input "Archived" at bounding box center [72, 323] width 15 height 15
checkbox input "true"
click at [131, 202] on input at bounding box center [177, 191] width 225 height 30
type input "flemming"
click at [191, 91] on button "Apply" at bounding box center [177, 94] width 60 height 23
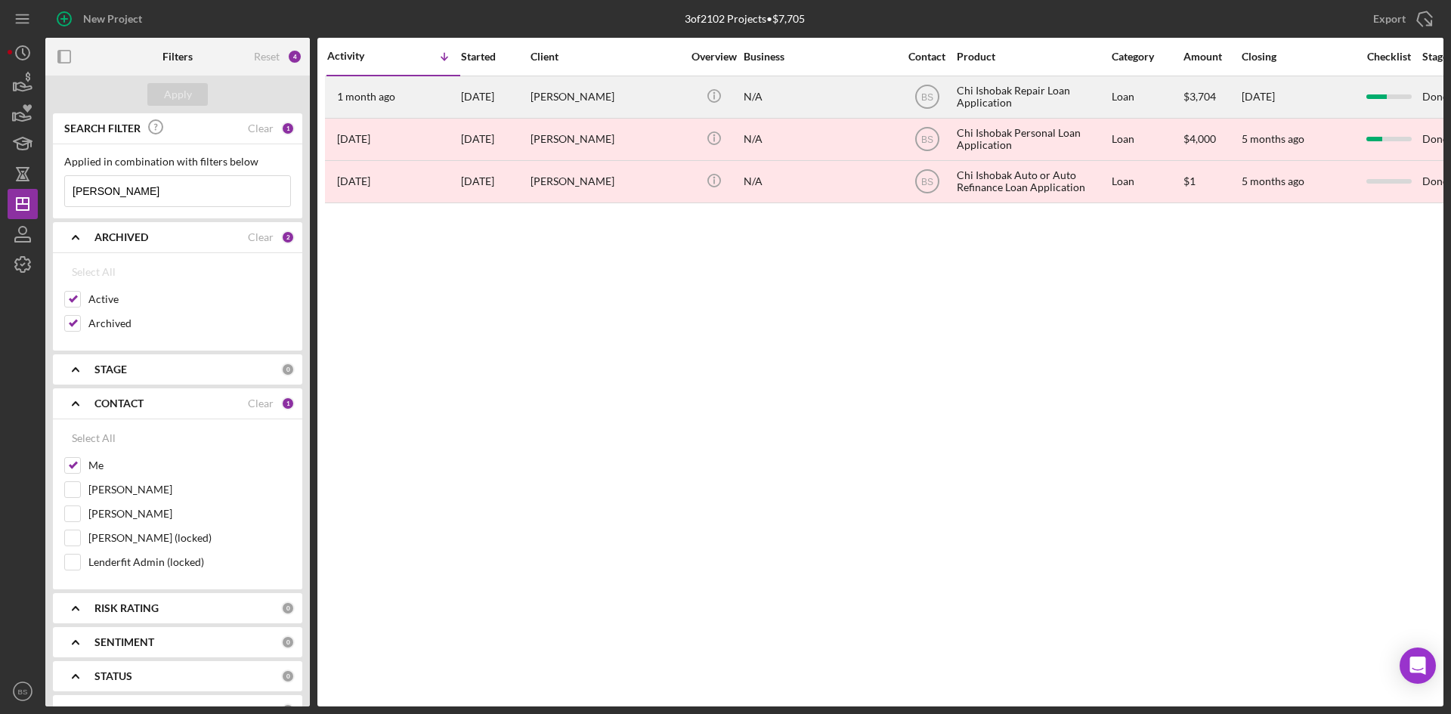
click at [543, 100] on div "Vincent Flemming" at bounding box center [605, 97] width 151 height 40
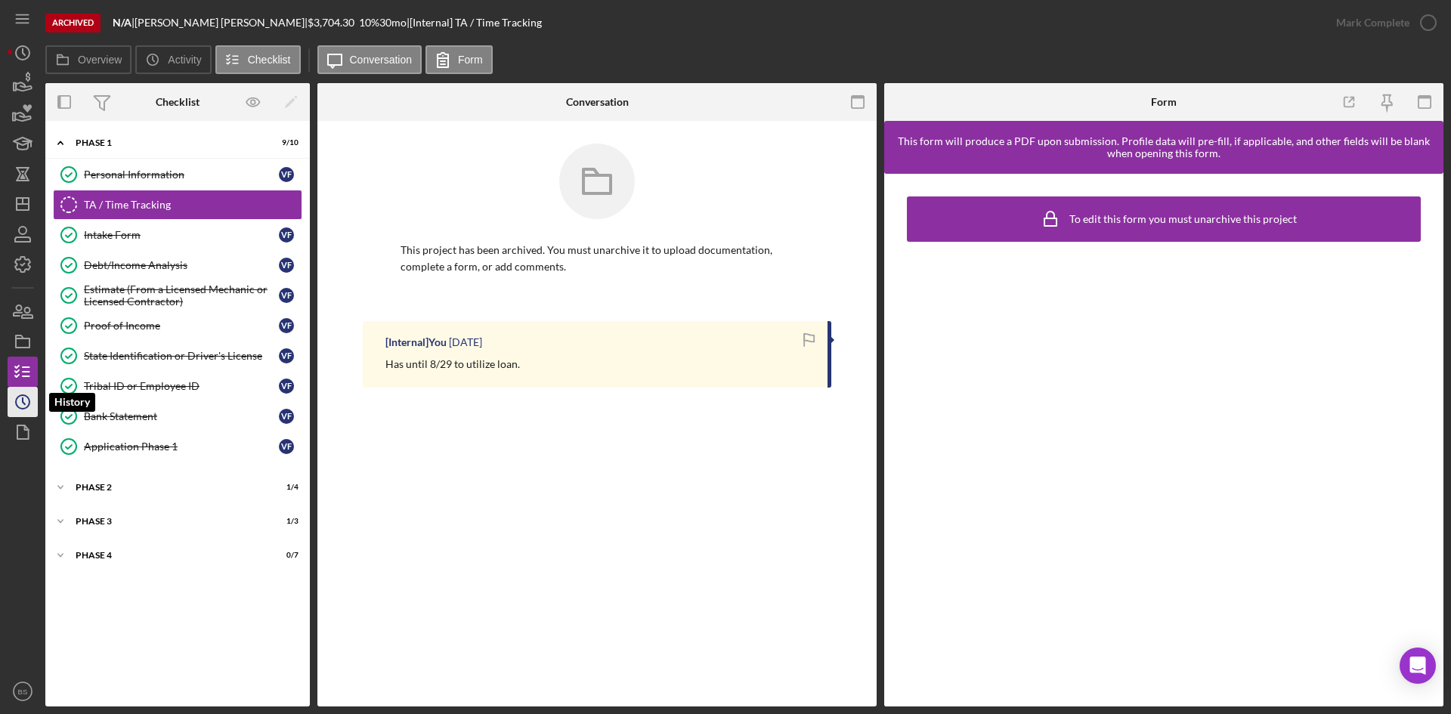
click at [25, 389] on icon "Icon/History" at bounding box center [23, 402] width 38 height 38
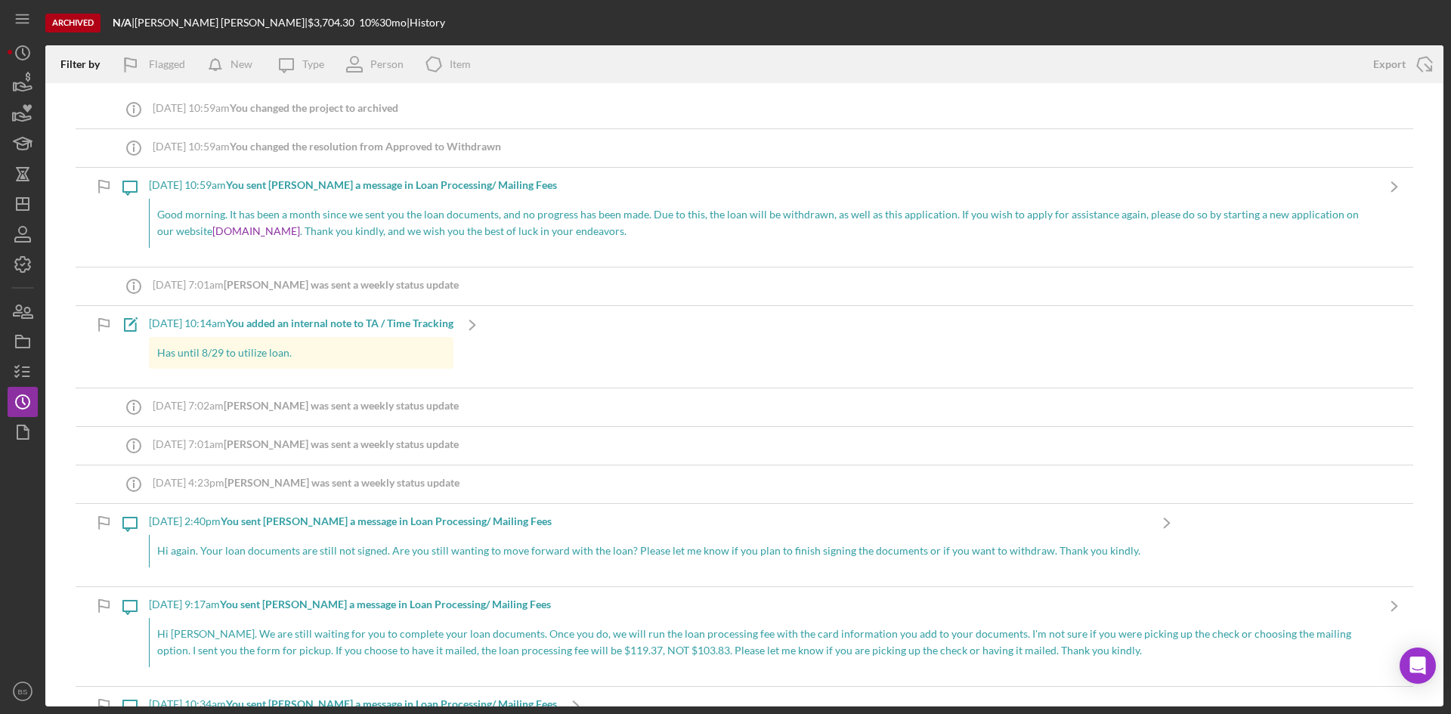
click at [391, 218] on p "Good morning. It has been a month since we sent you the loan documents, and no …" at bounding box center [762, 223] width 1210 height 34
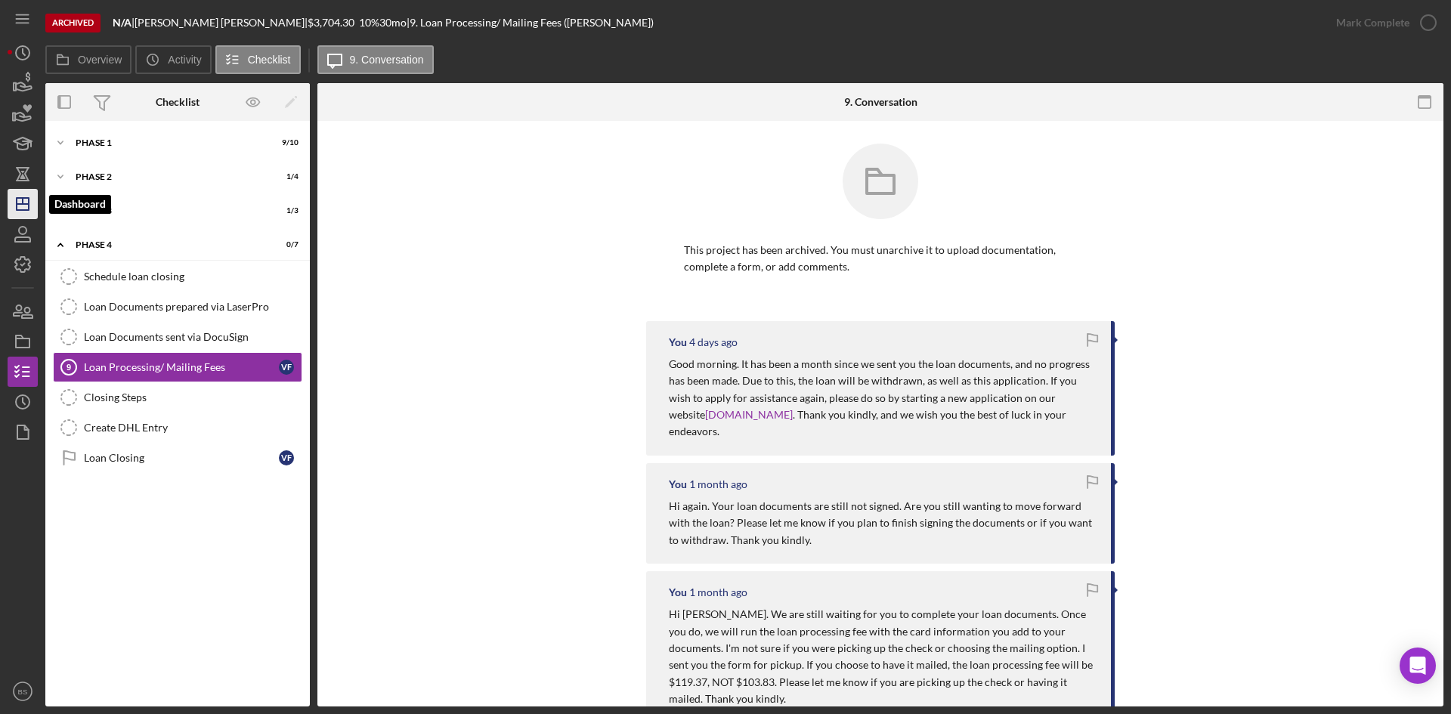
click at [36, 200] on icon "Icon/Dashboard" at bounding box center [23, 204] width 38 height 38
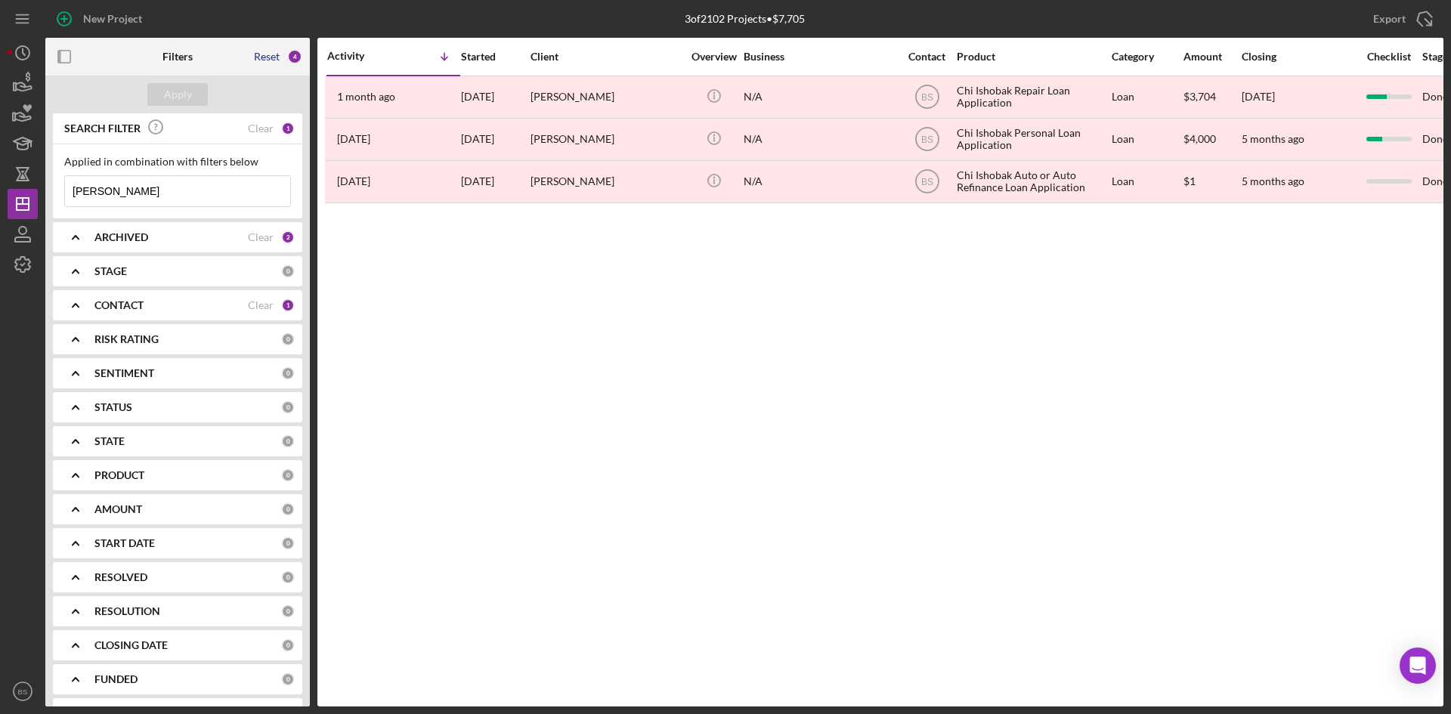
click at [271, 57] on div "Reset" at bounding box center [267, 57] width 26 height 12
click at [177, 96] on div "Apply" at bounding box center [178, 94] width 28 height 23
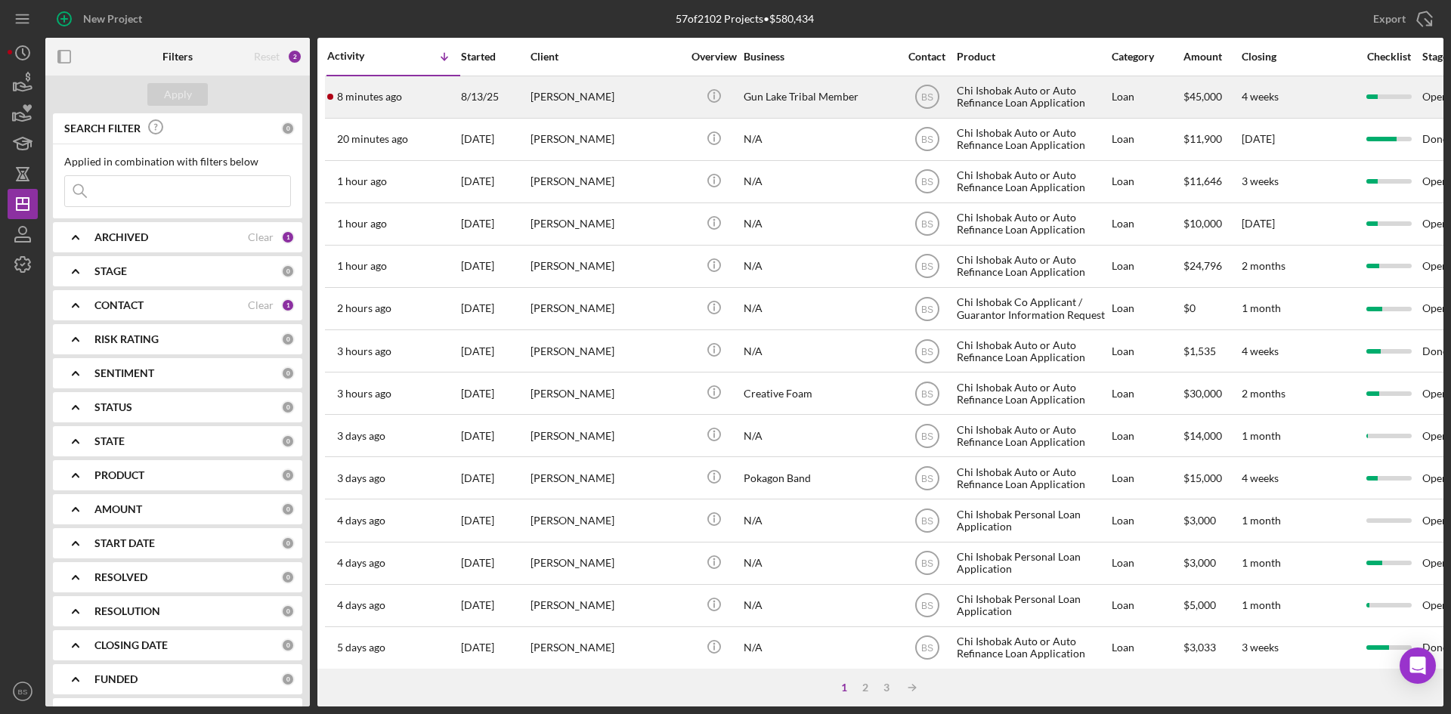
click at [564, 113] on div "[PERSON_NAME]" at bounding box center [605, 97] width 151 height 40
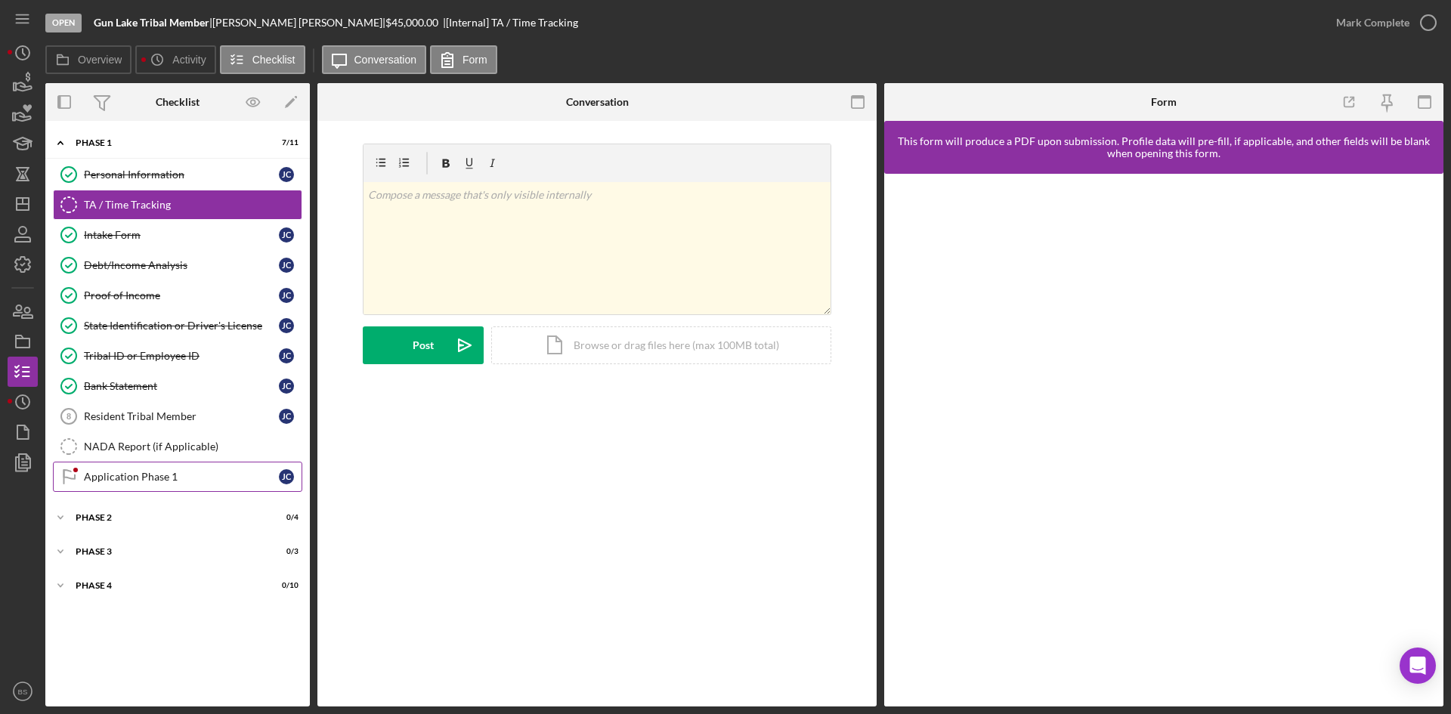
click at [168, 464] on link "Application Phase 1 Application Phase 1 [PERSON_NAME]" at bounding box center [177, 477] width 249 height 30
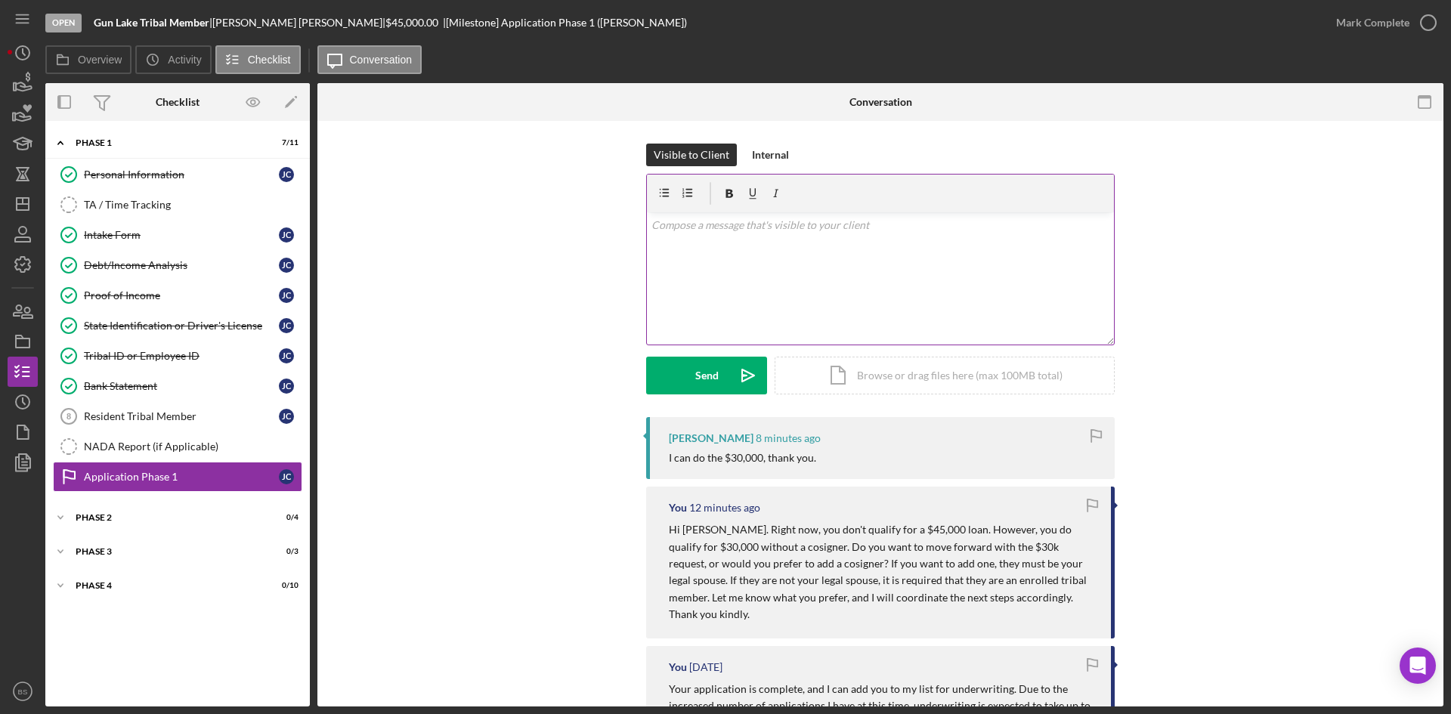
click at [745, 268] on div "v Color teal Color pink Remove color Add row above Add row below Add column bef…" at bounding box center [880, 278] width 467 height 132
click at [789, 227] on p "Thank you. I will continue with $30,000 request." at bounding box center [880, 225] width 459 height 17
click at [904, 218] on p "Thank you. I will continue with the $30,000 request." at bounding box center [880, 225] width 459 height 17
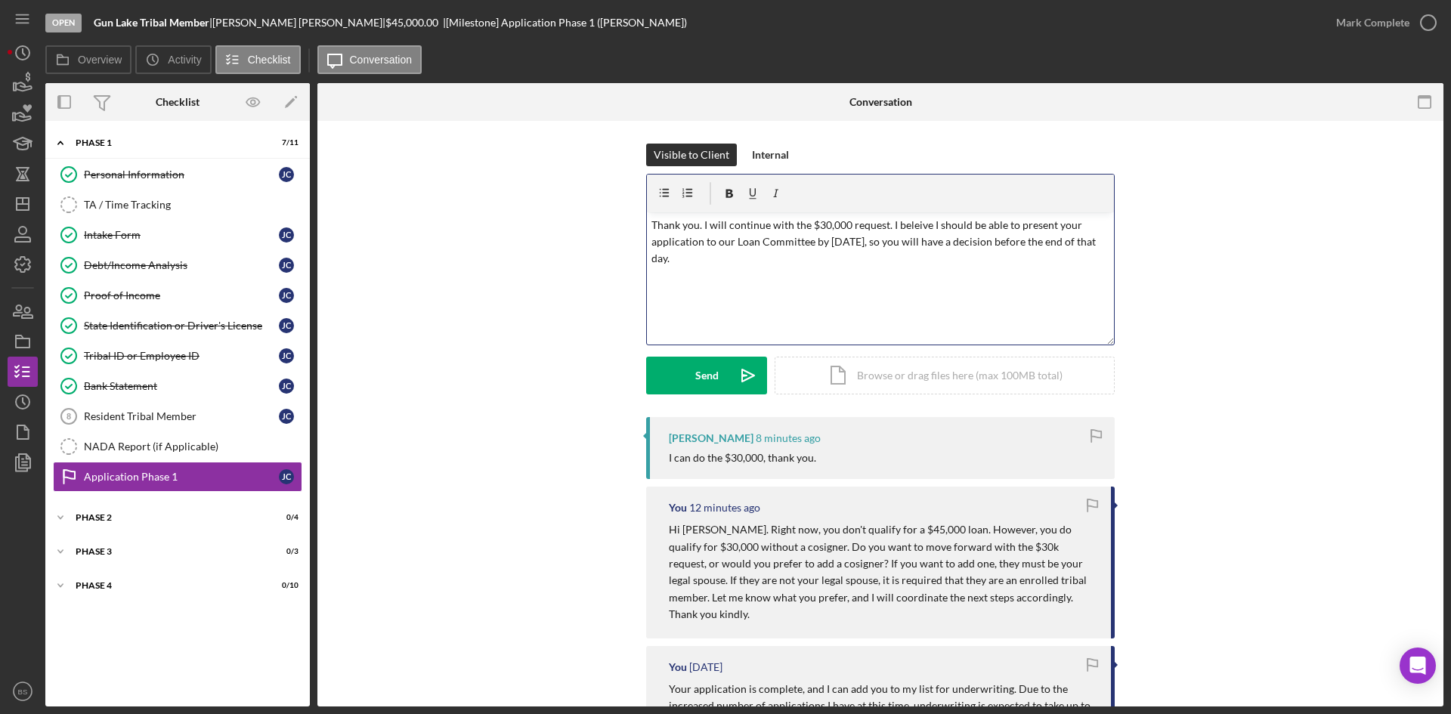
click at [919, 224] on p "Thank you. I will continue with the $30,000 request. I beleive I should be able…" at bounding box center [880, 242] width 459 height 51
click at [746, 382] on icon "Icon/icon-invite-send" at bounding box center [748, 376] width 38 height 38
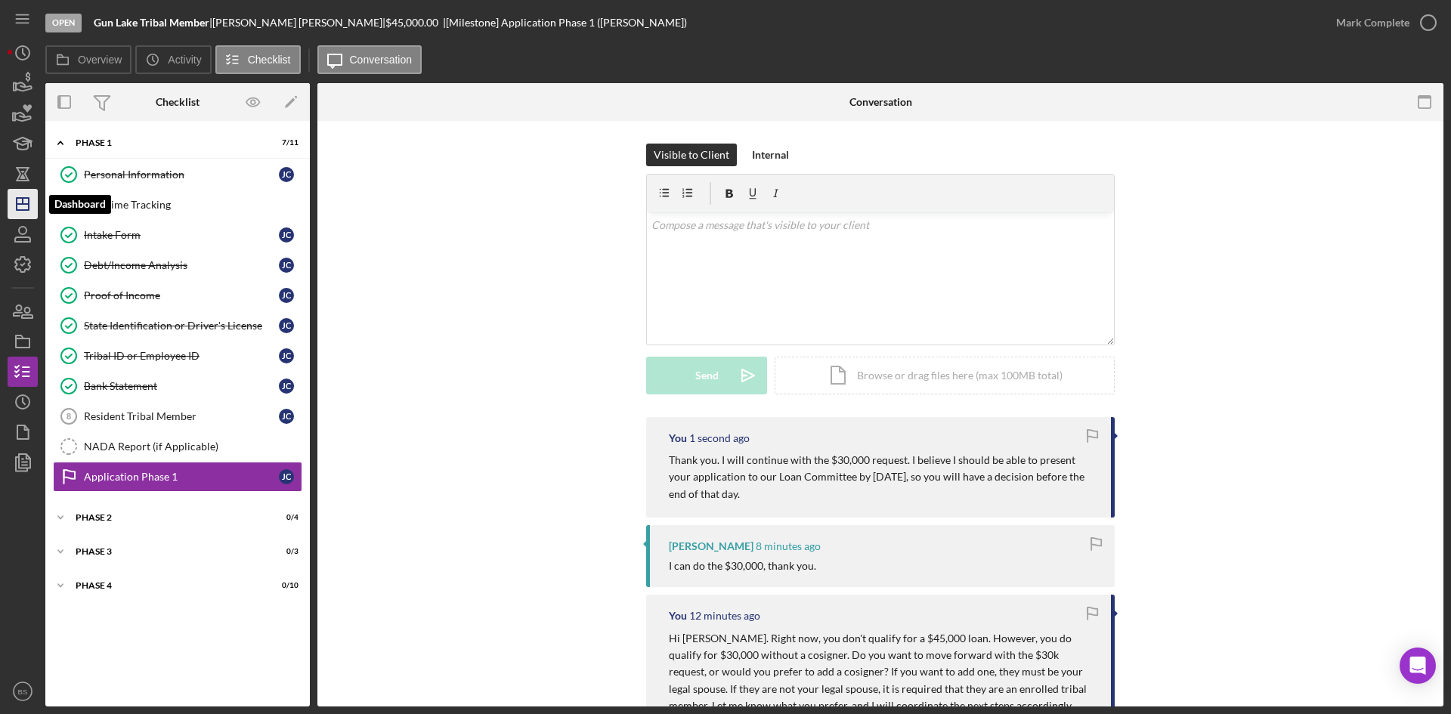
click at [29, 204] on line "button" at bounding box center [23, 204] width 12 height 0
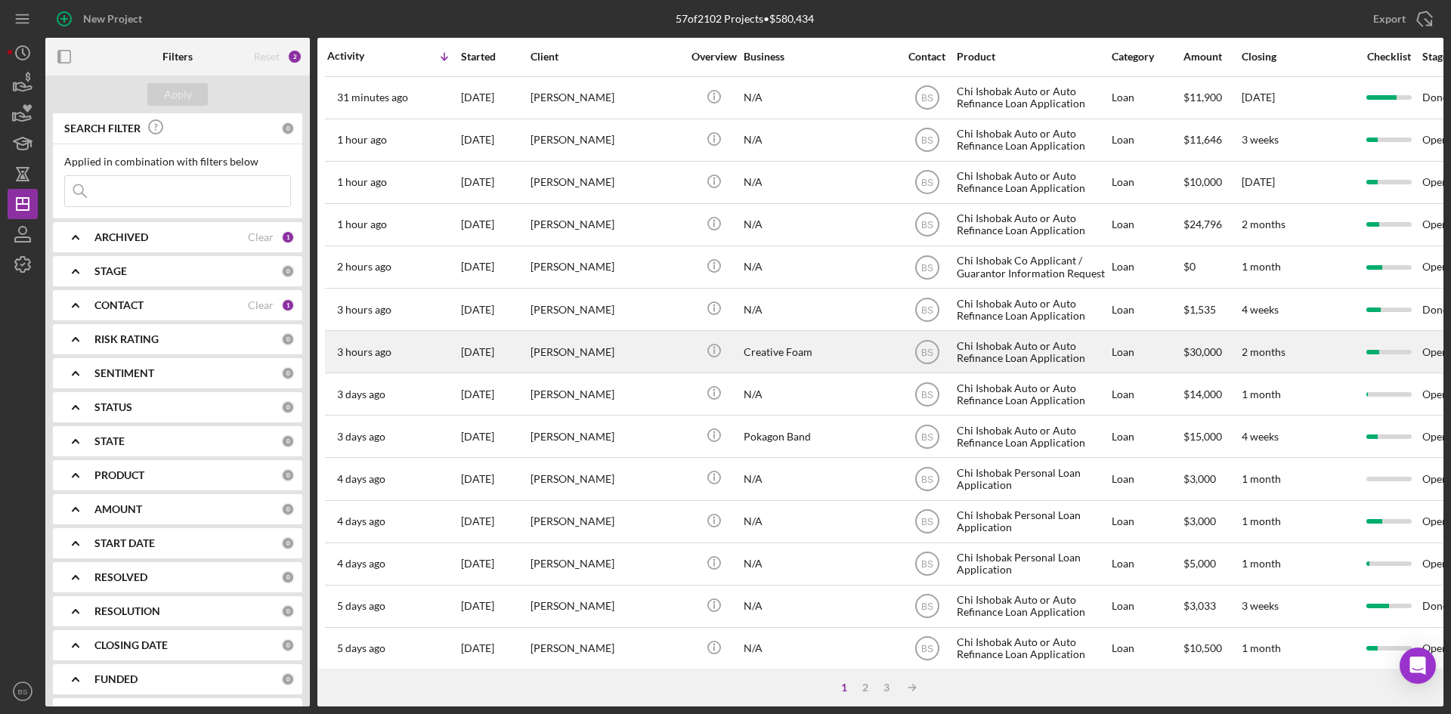
scroll to position [76, 0]
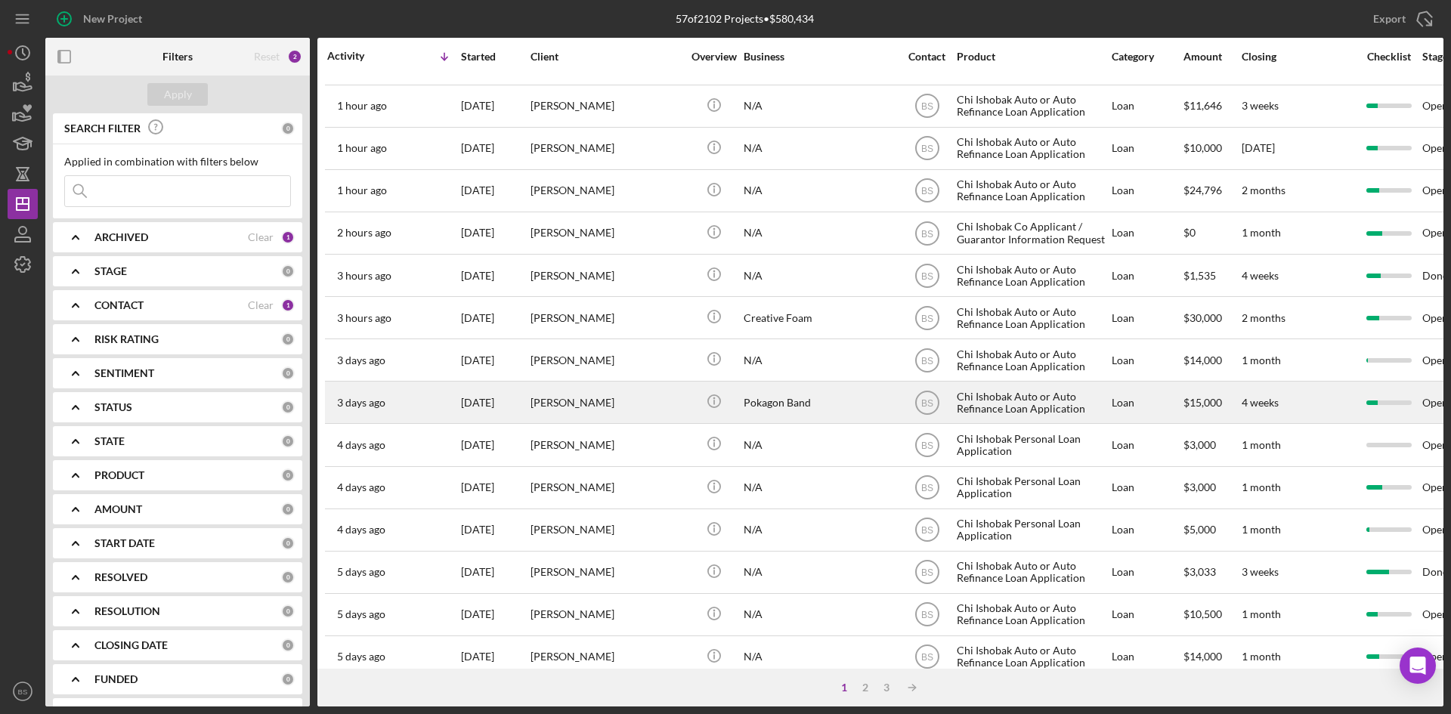
click at [610, 400] on div "[PERSON_NAME]" at bounding box center [605, 402] width 151 height 40
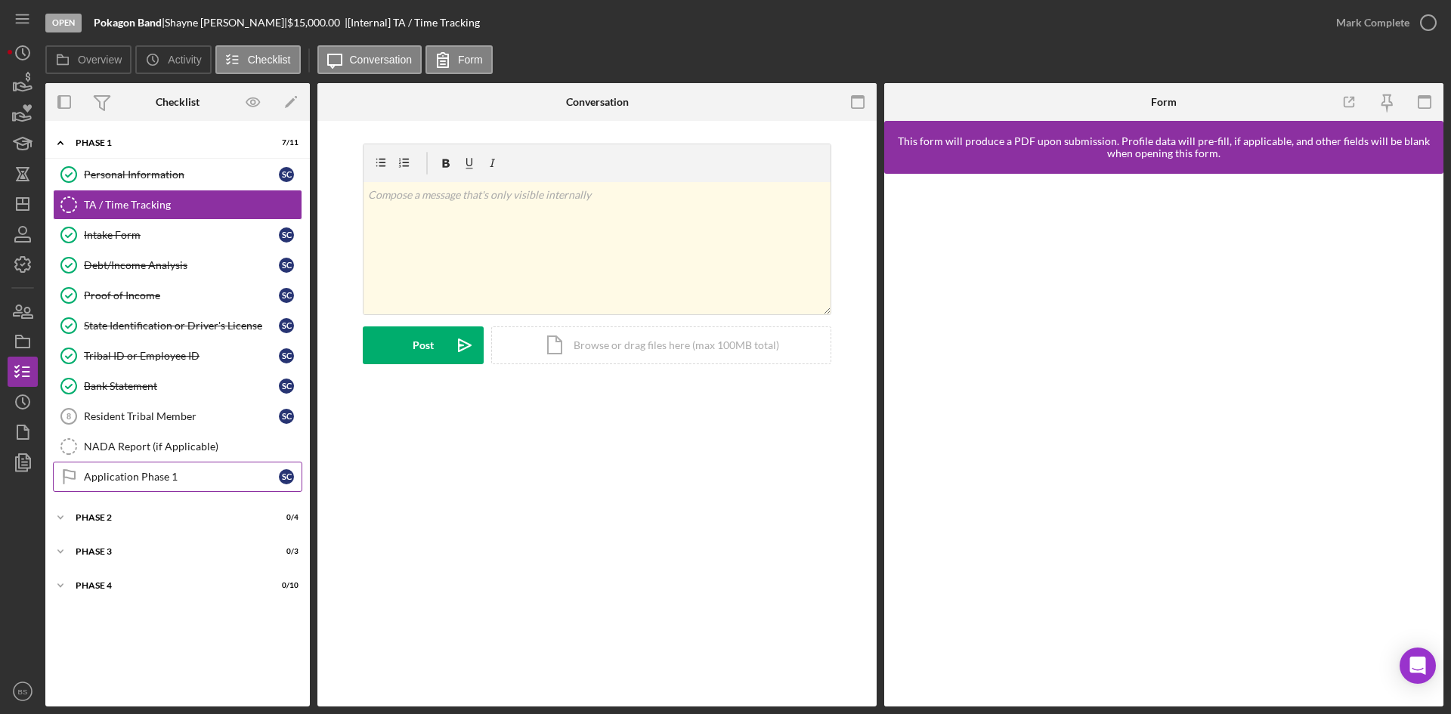
click at [223, 487] on link "Application Phase 1 Application Phase 1 S C" at bounding box center [177, 477] width 249 height 30
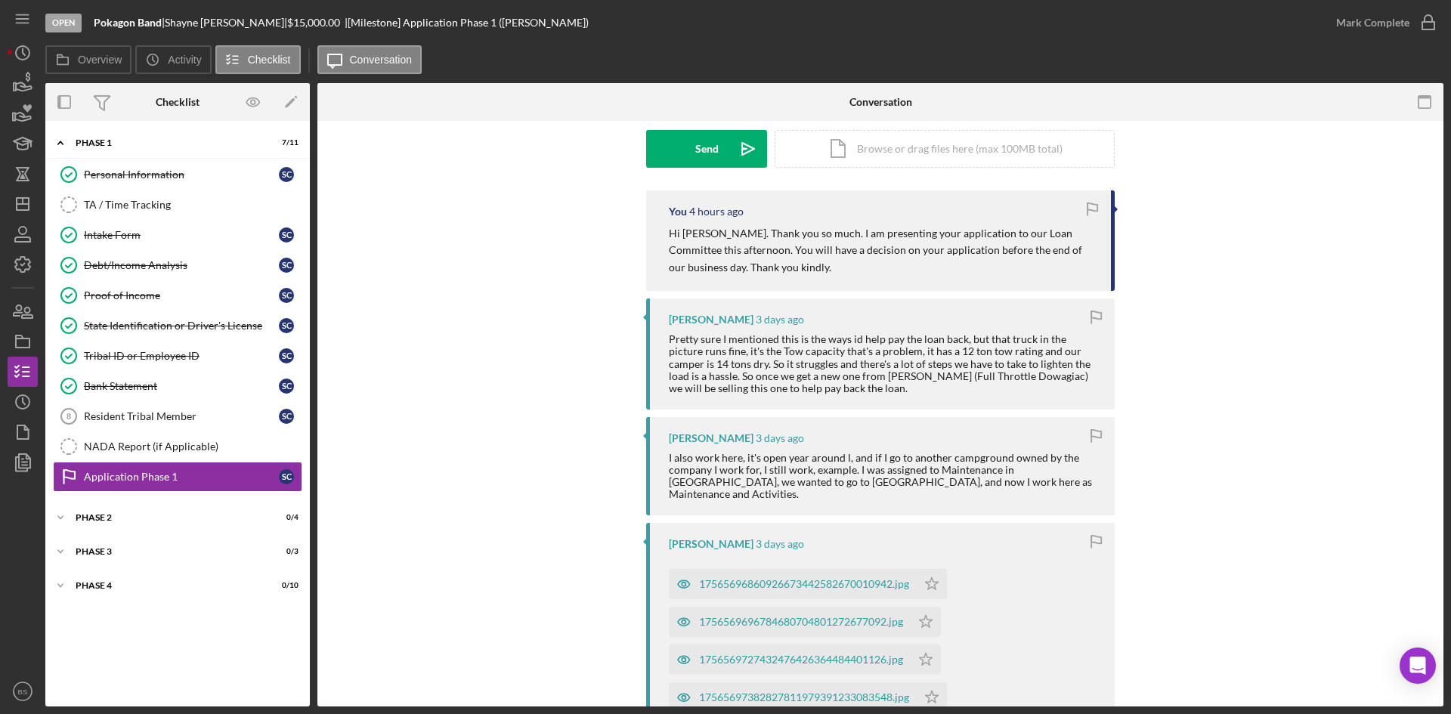
scroll to position [529, 0]
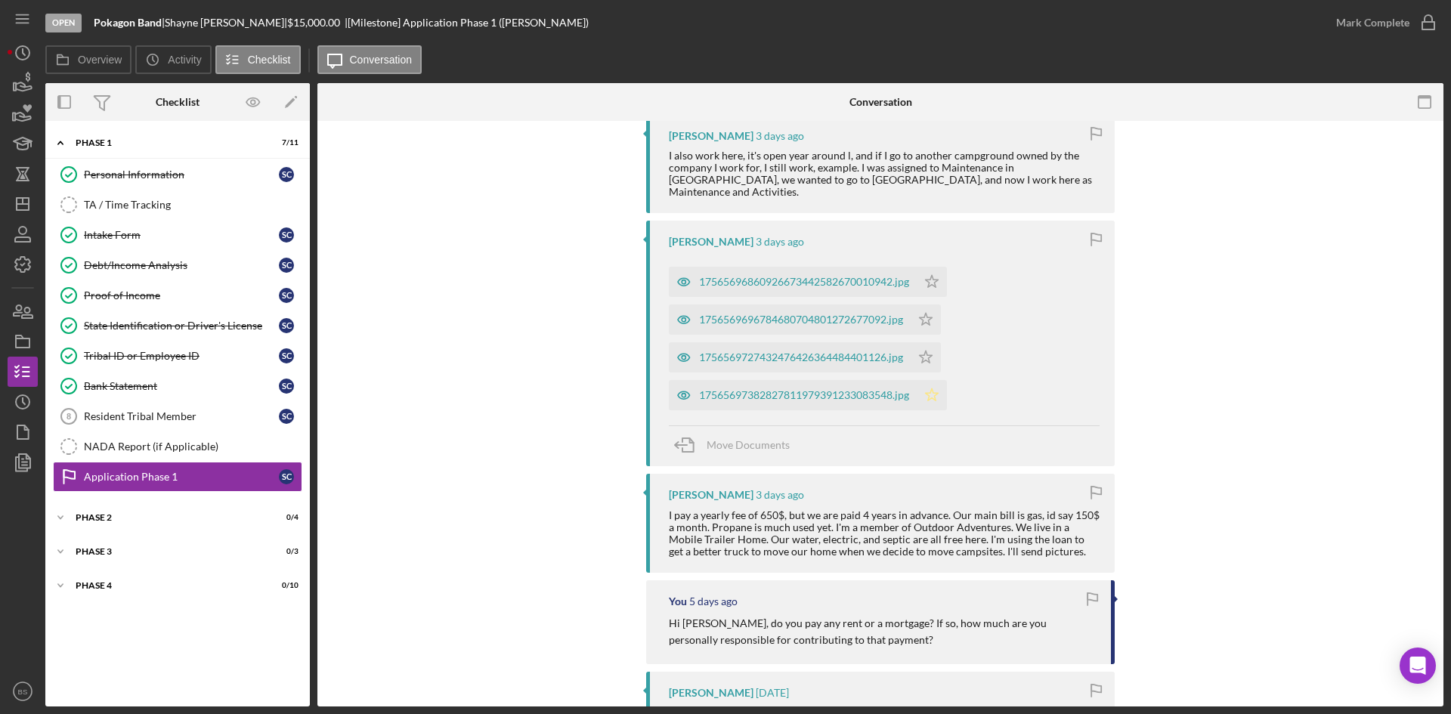
click at [941, 401] on icon "Icon/Star" at bounding box center [931, 395] width 30 height 30
click at [1352, 29] on div "Mark Complete" at bounding box center [1372, 23] width 73 height 30
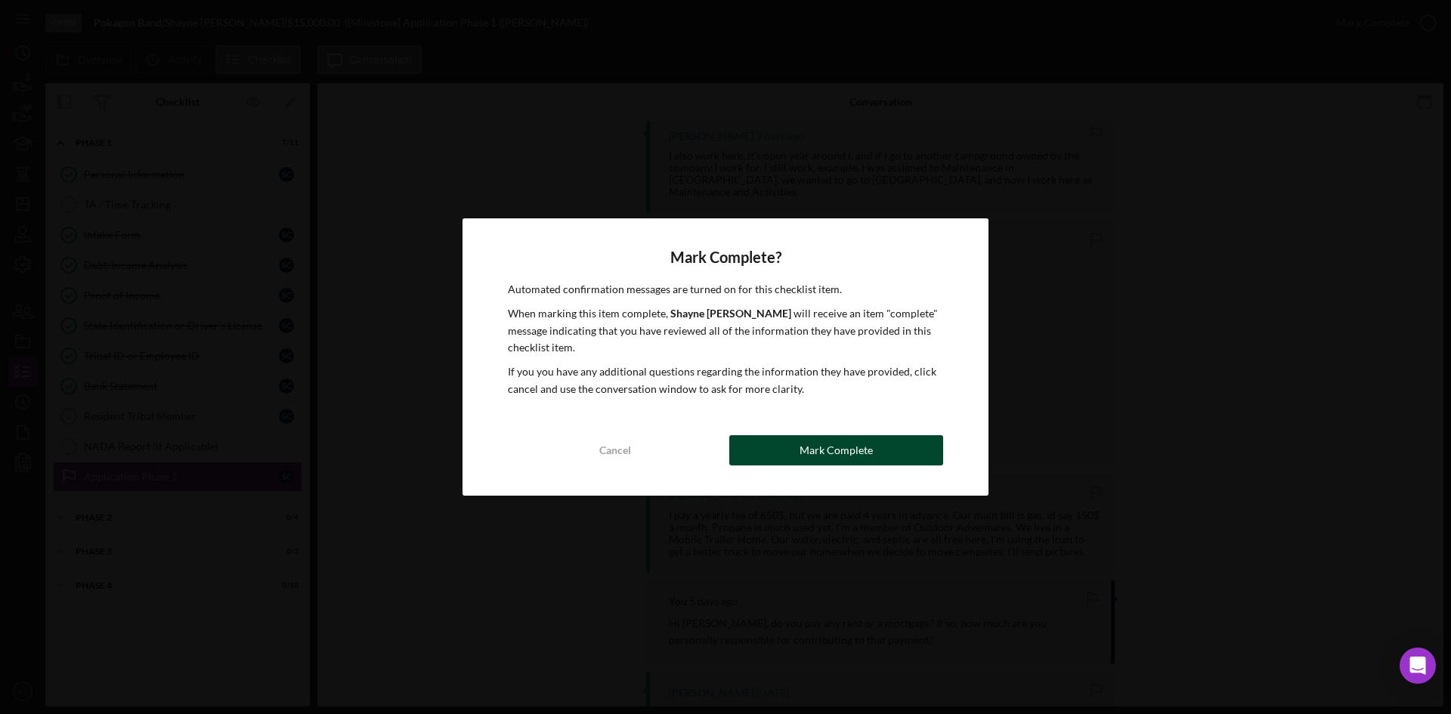
click at [897, 457] on button "Mark Complete" at bounding box center [836, 450] width 214 height 30
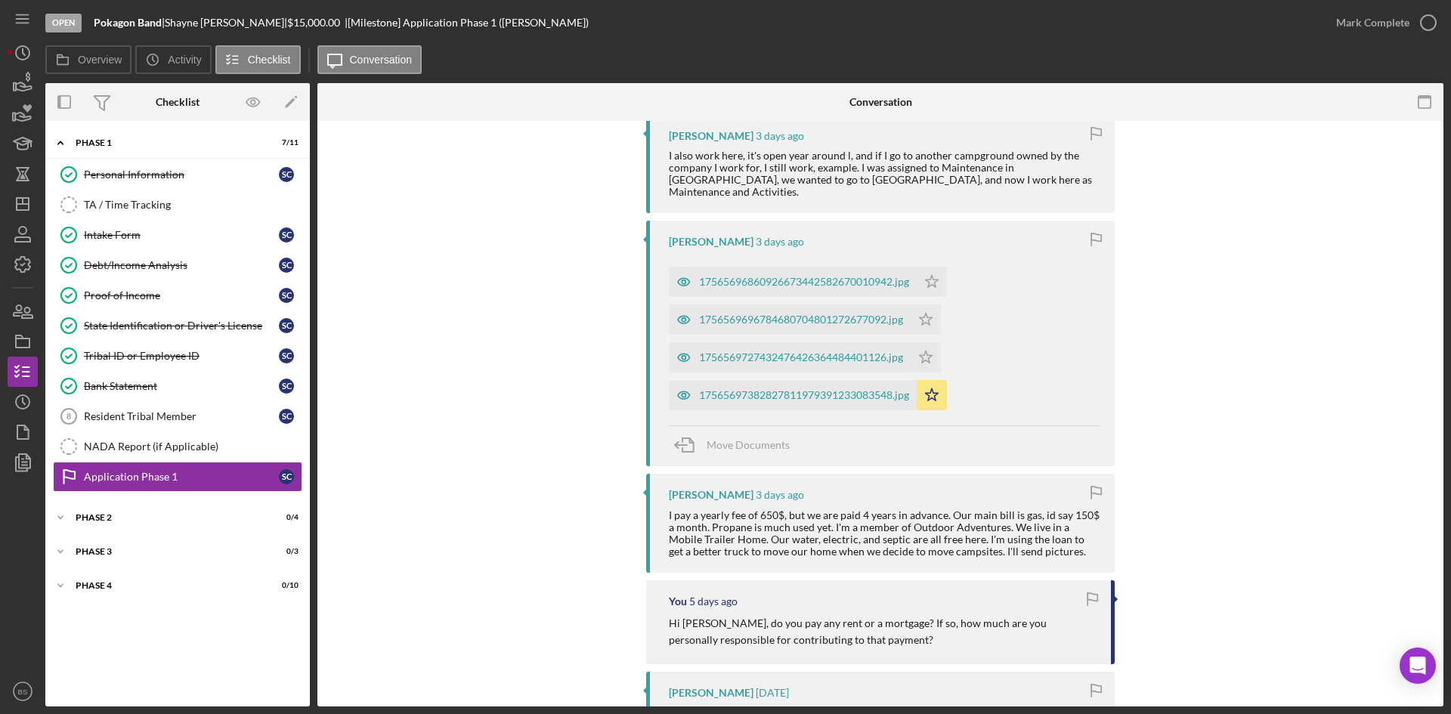
scroll to position [790, 0]
click at [208, 519] on div "Phase 2" at bounding box center [183, 517] width 215 height 9
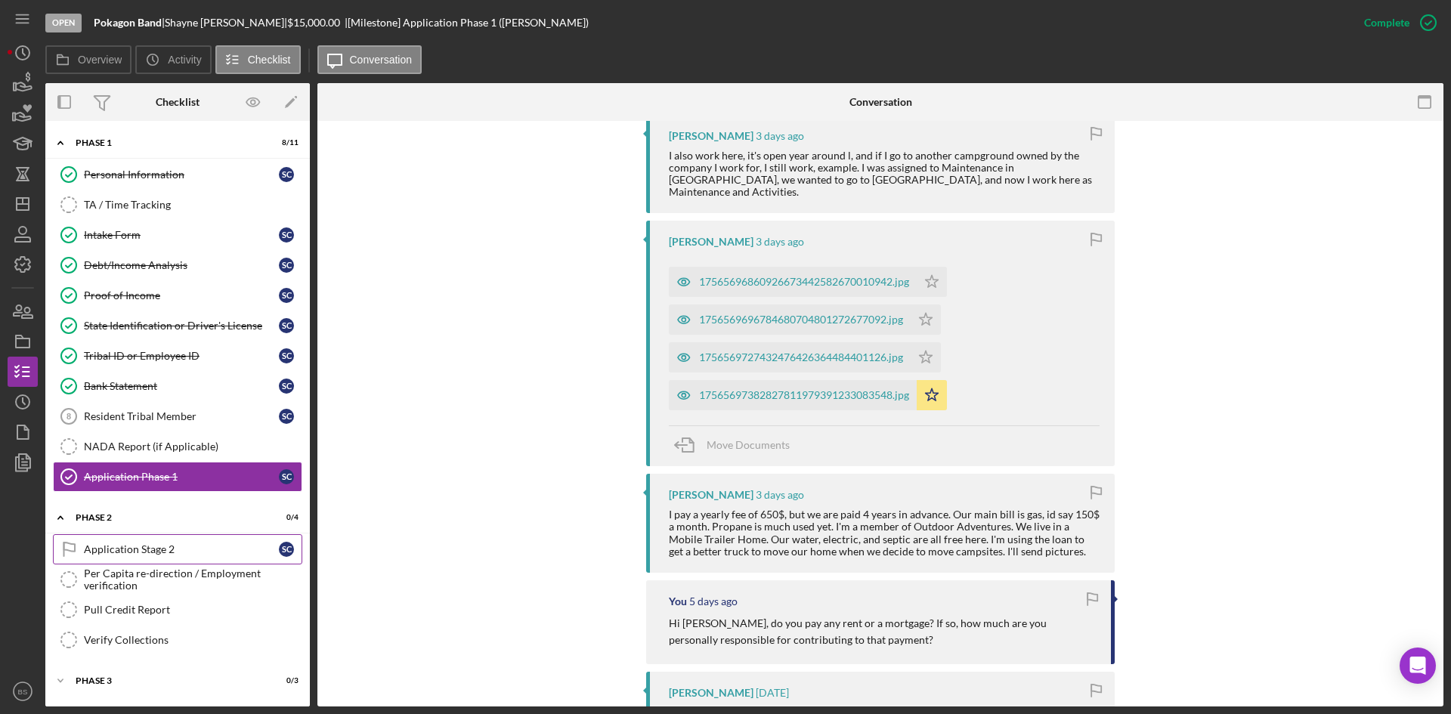
click at [250, 543] on div "Application Stage 2" at bounding box center [181, 549] width 195 height 12
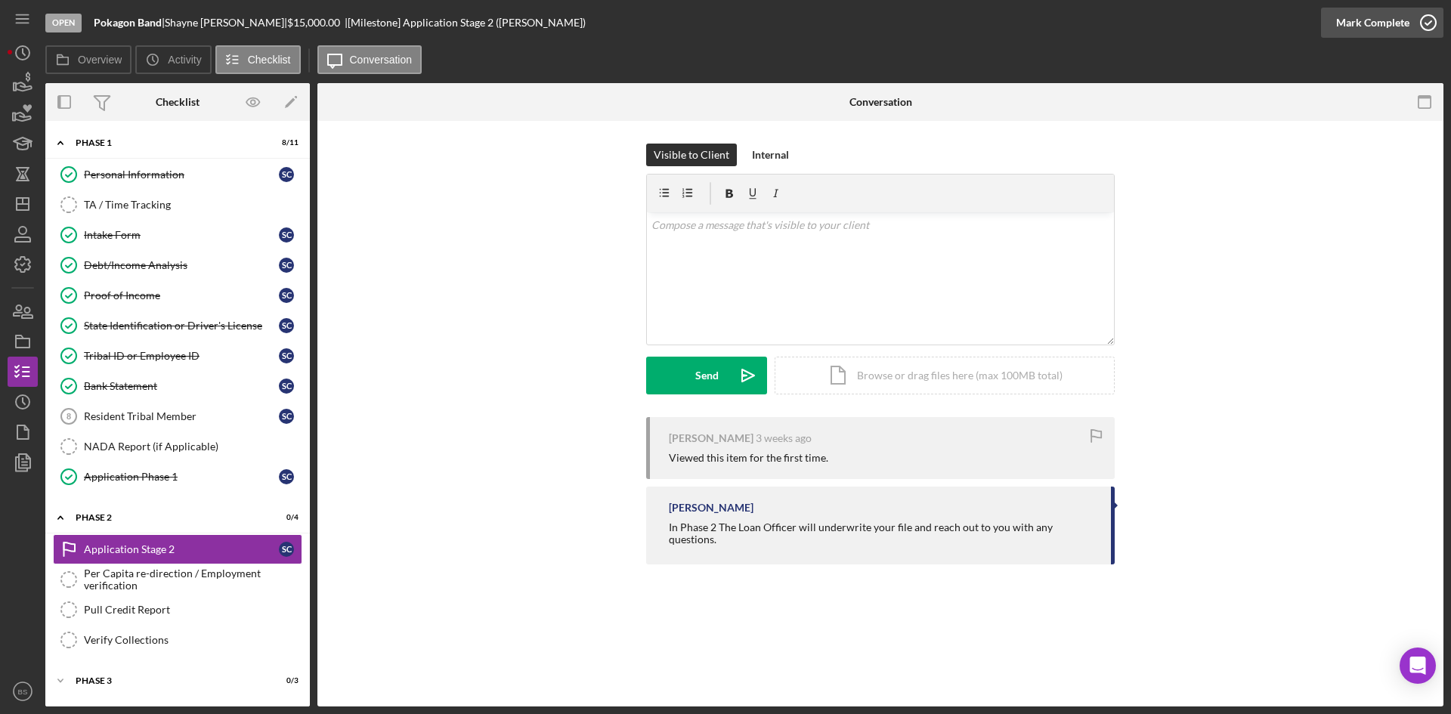
click at [1374, 14] on div "Mark Complete" at bounding box center [1372, 23] width 73 height 30
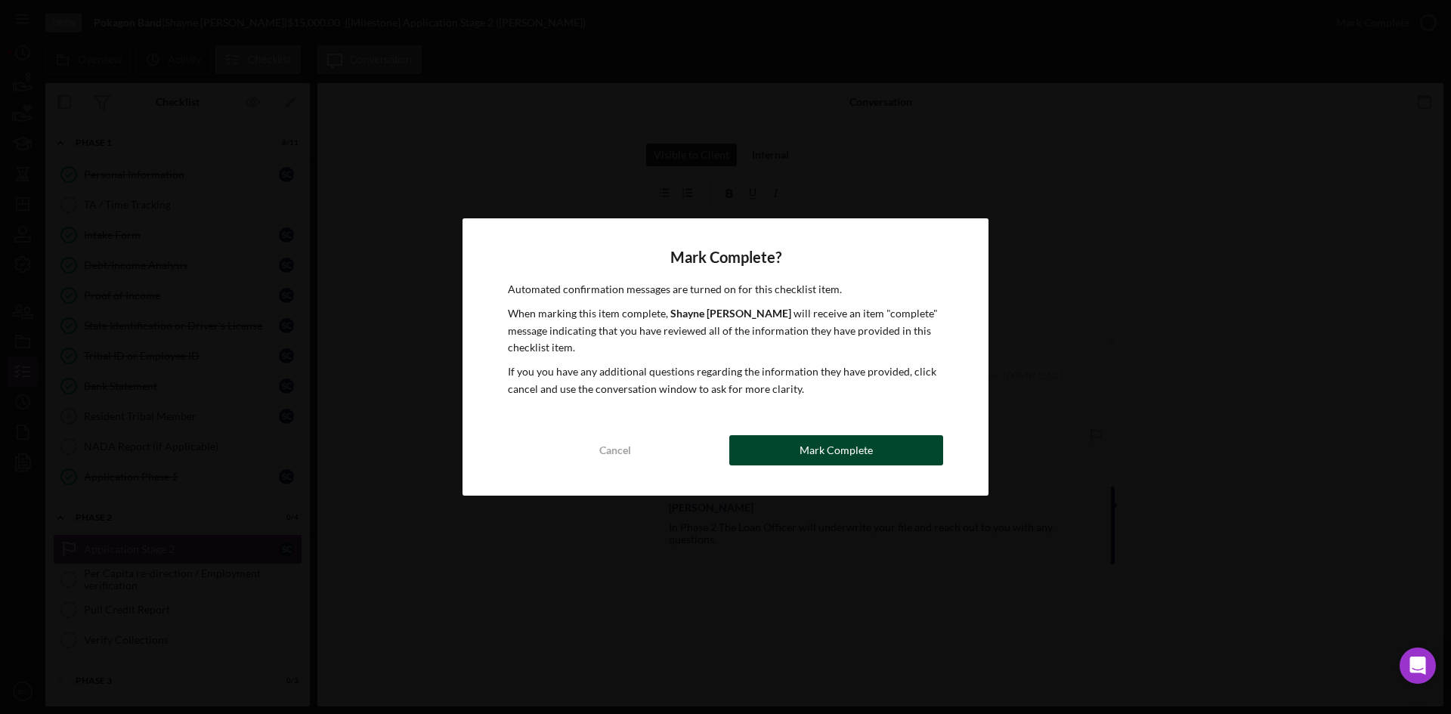
click at [851, 447] on div "Mark Complete" at bounding box center [835, 450] width 73 height 30
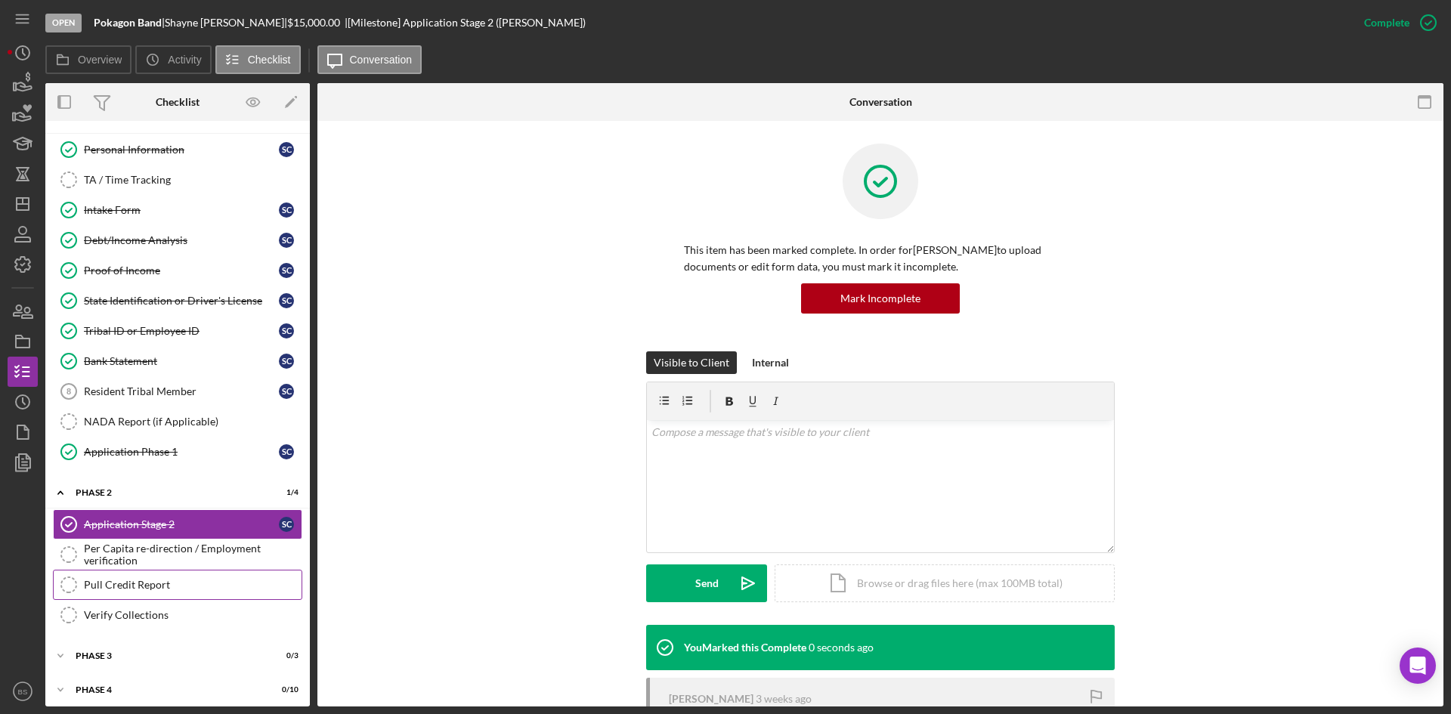
scroll to position [32, 0]
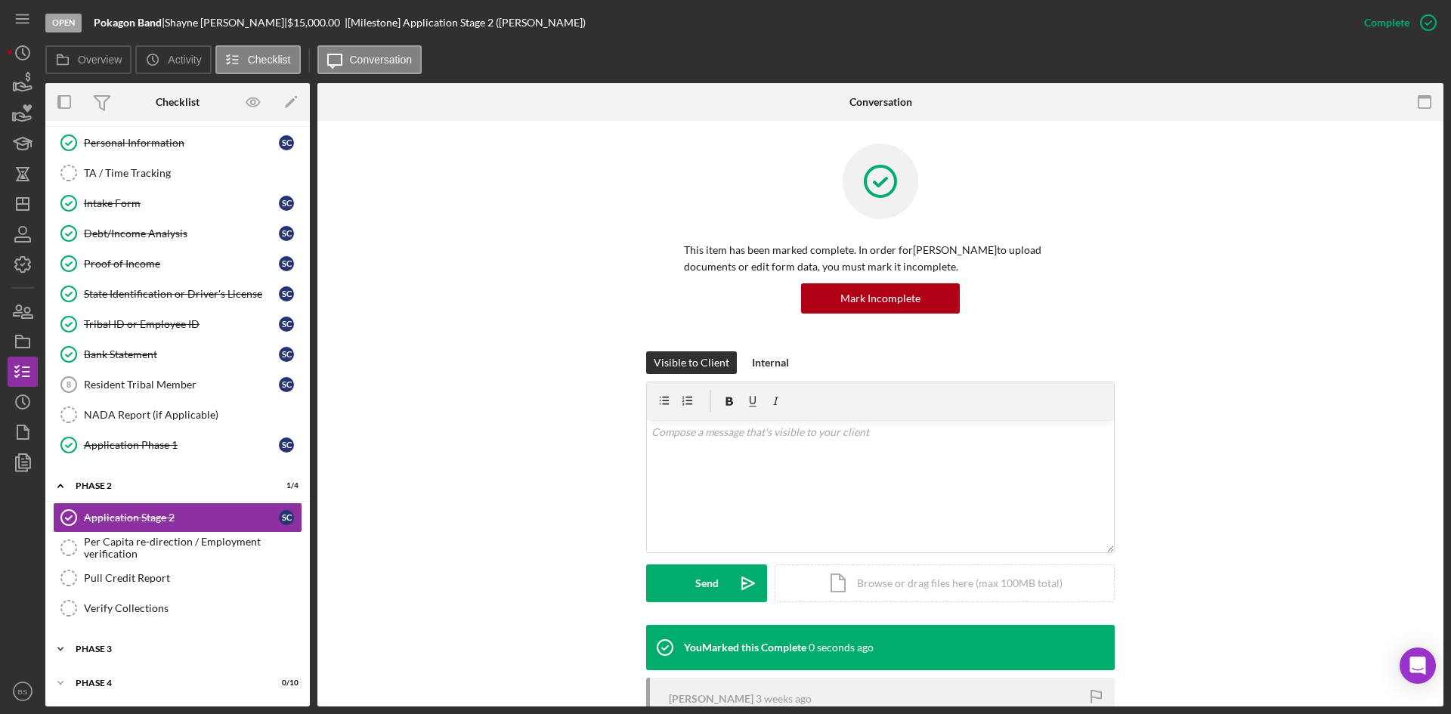
click at [218, 650] on div "Phase 3" at bounding box center [183, 648] width 215 height 9
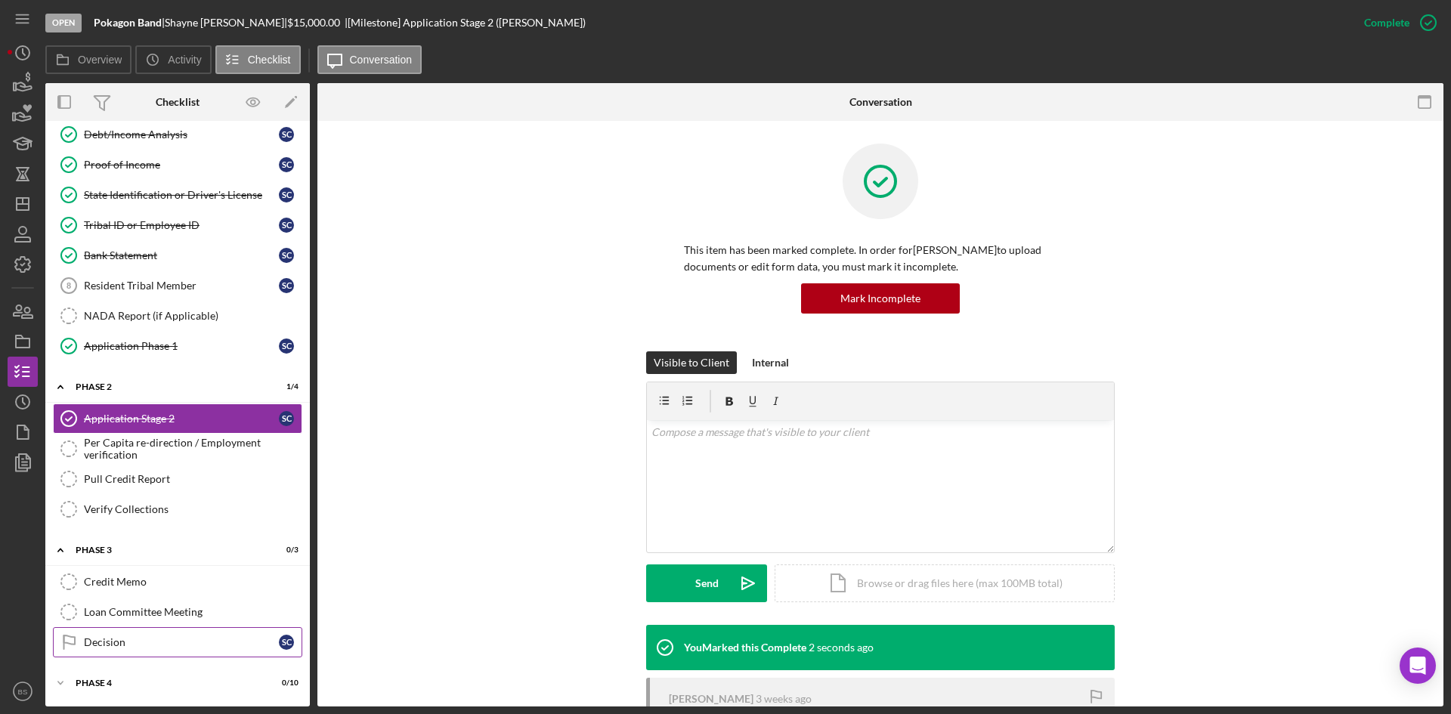
click at [213, 641] on div "Decision" at bounding box center [181, 642] width 195 height 12
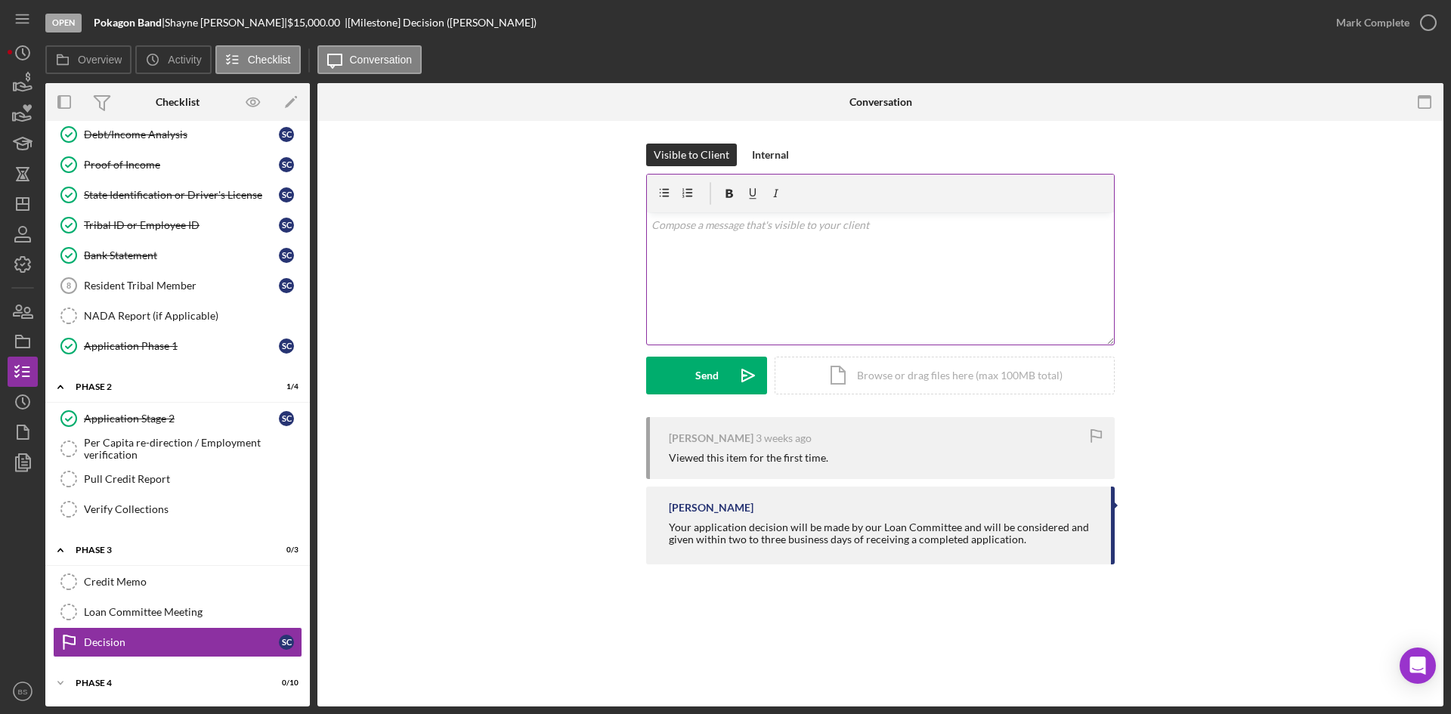
click at [908, 305] on div "v Color teal Color pink Remove color Add row above Add row below Add column bef…" at bounding box center [880, 278] width 467 height 132
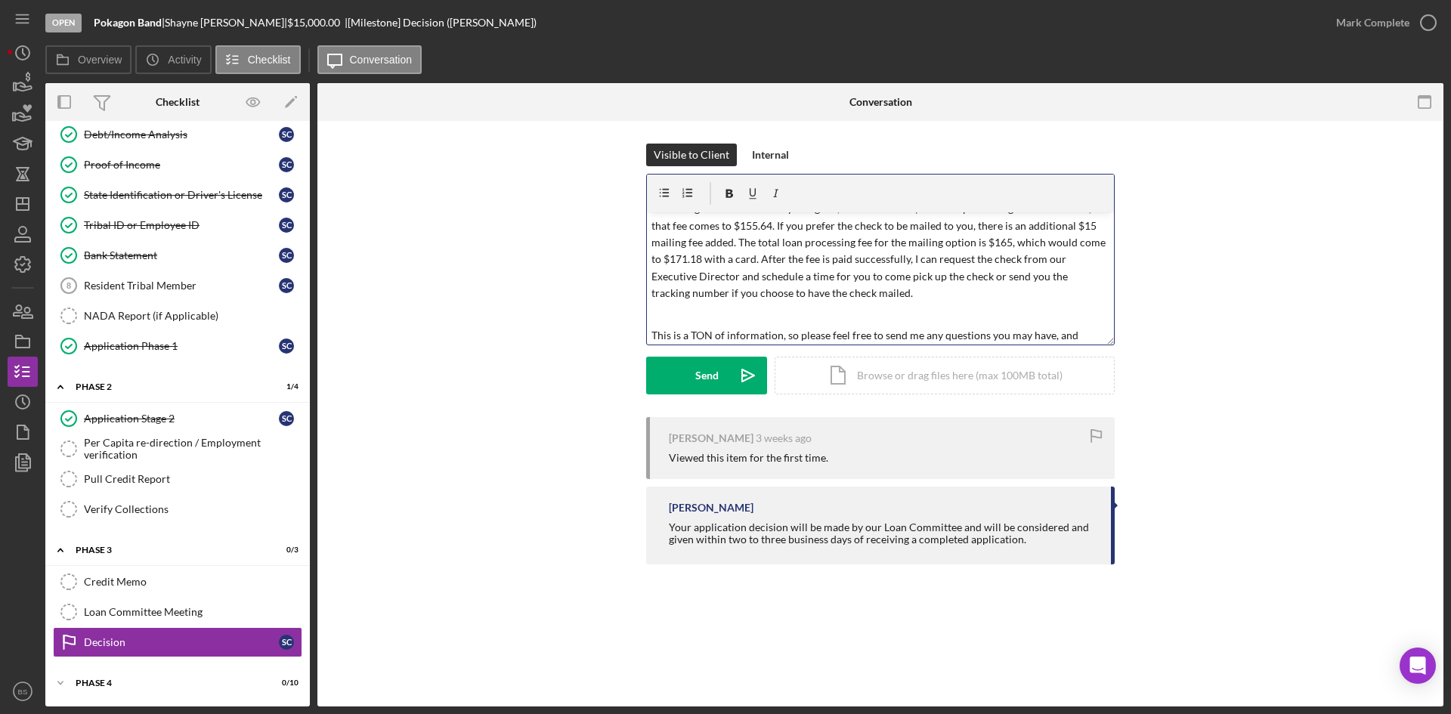
scroll to position [567, 0]
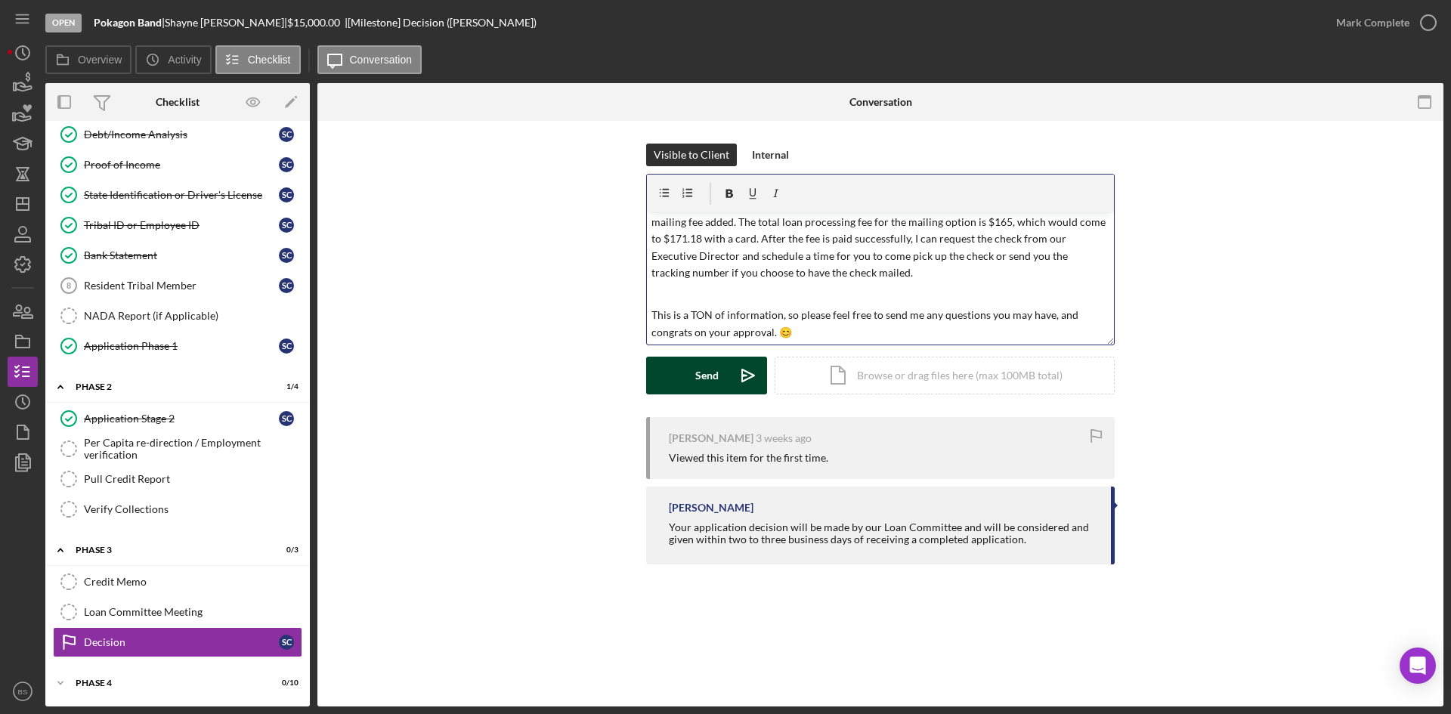
click at [731, 387] on icon "Icon/icon-invite-send" at bounding box center [748, 376] width 38 height 38
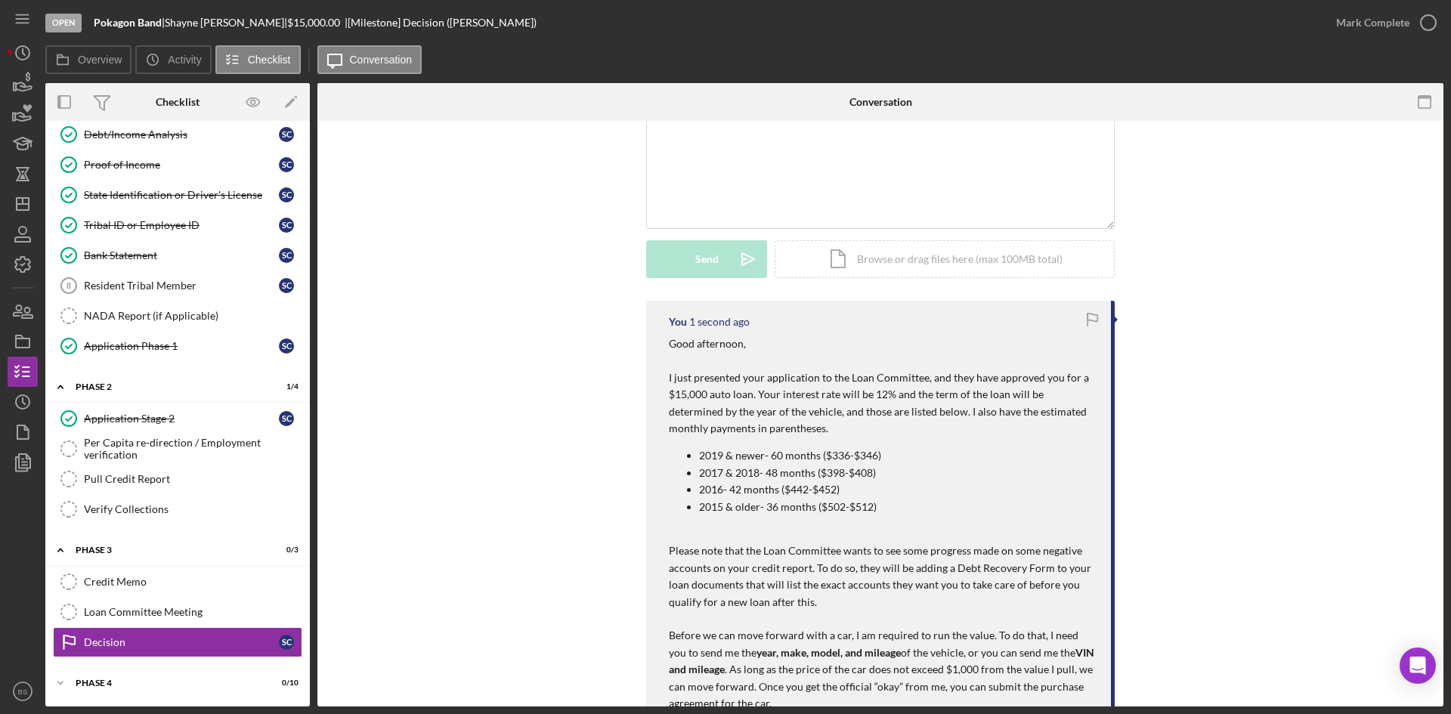
scroll to position [0, 0]
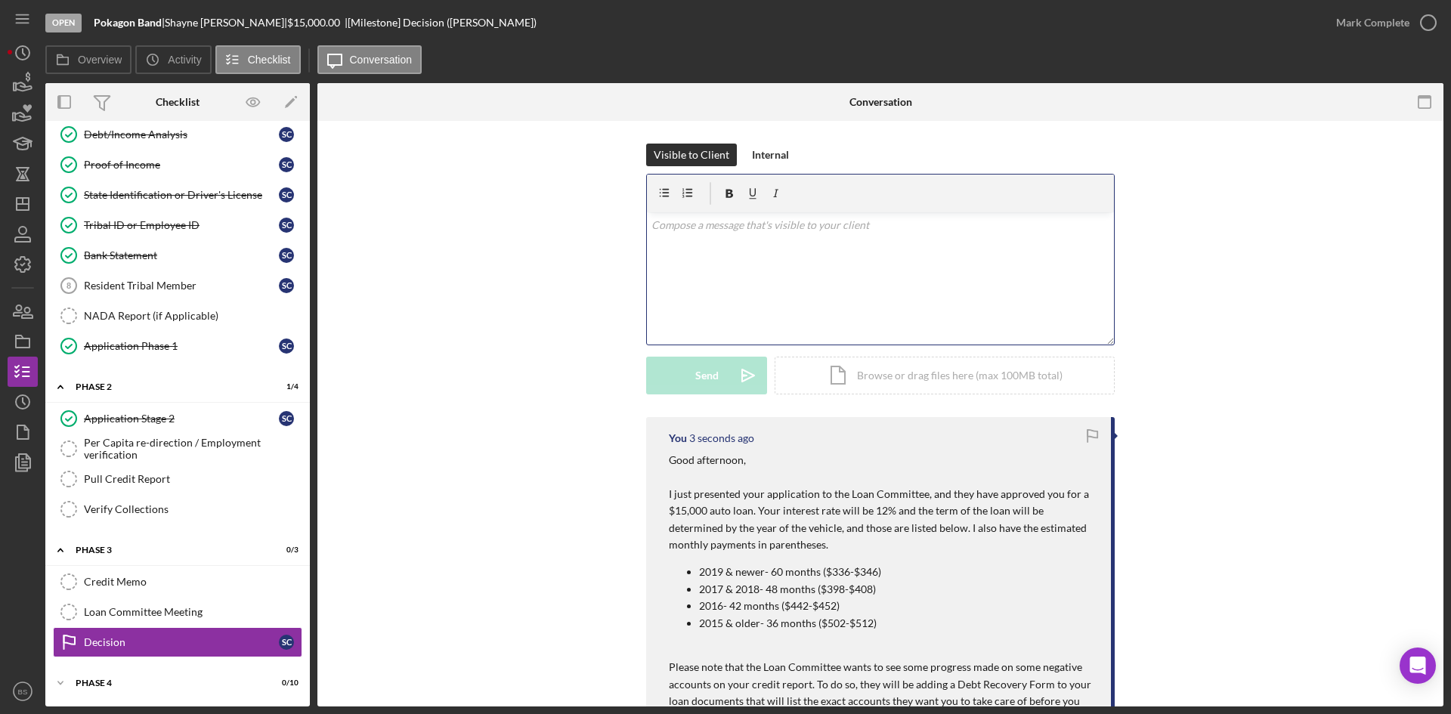
click at [762, 329] on div "v Color teal Color pink Remove color Add row above Add row below Add column bef…" at bounding box center [880, 278] width 467 height 132
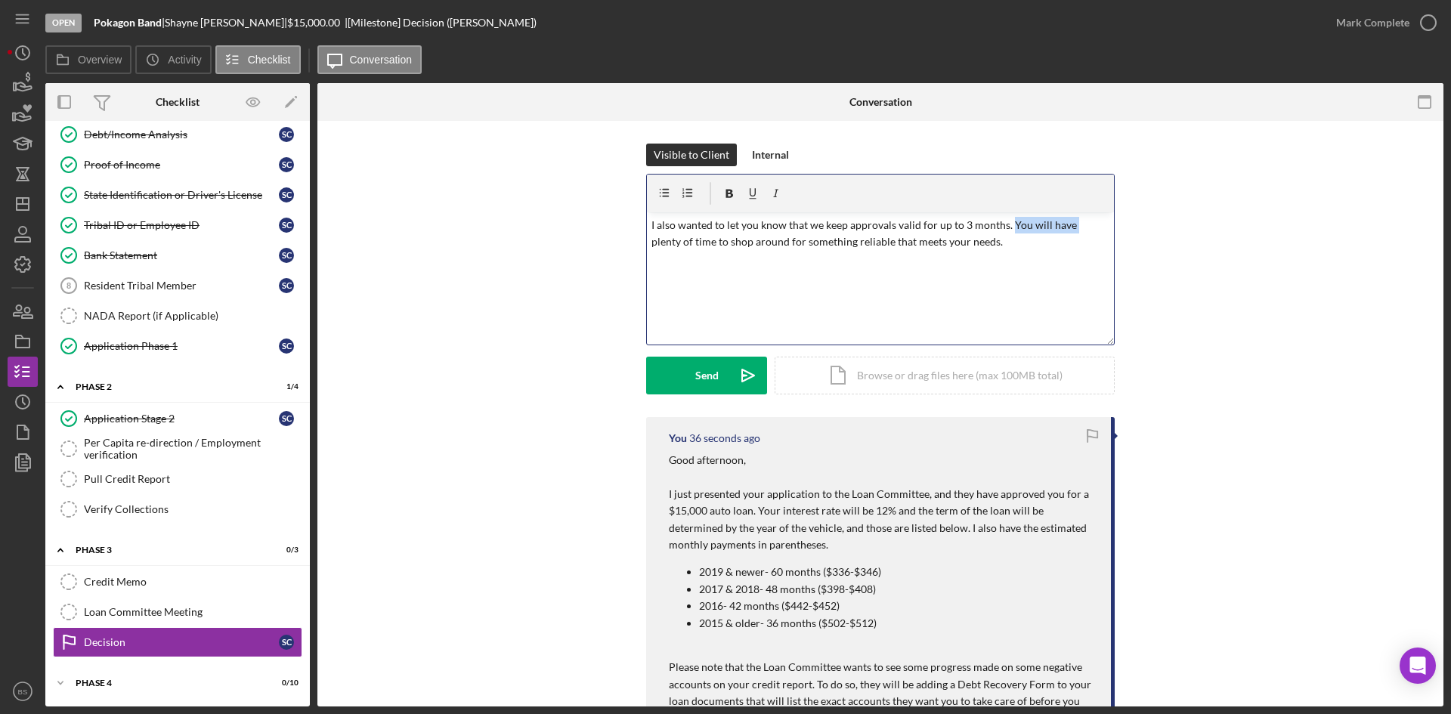
drag, startPoint x: 1066, startPoint y: 227, endPoint x: 1007, endPoint y: 227, distance: 58.9
click at [1007, 227] on p "I also wanted to let you know that we keep approvals valid for up to 3 months. …" at bounding box center [880, 234] width 459 height 34
click at [1010, 243] on p "I also wanted to let you know that we keep approvals valid for up to 3 months. …" at bounding box center [880, 234] width 459 height 34
click at [894, 259] on p "I also wanted to let you know that we keep approvals valid for up to 3 months. …" at bounding box center [880, 242] width 459 height 51
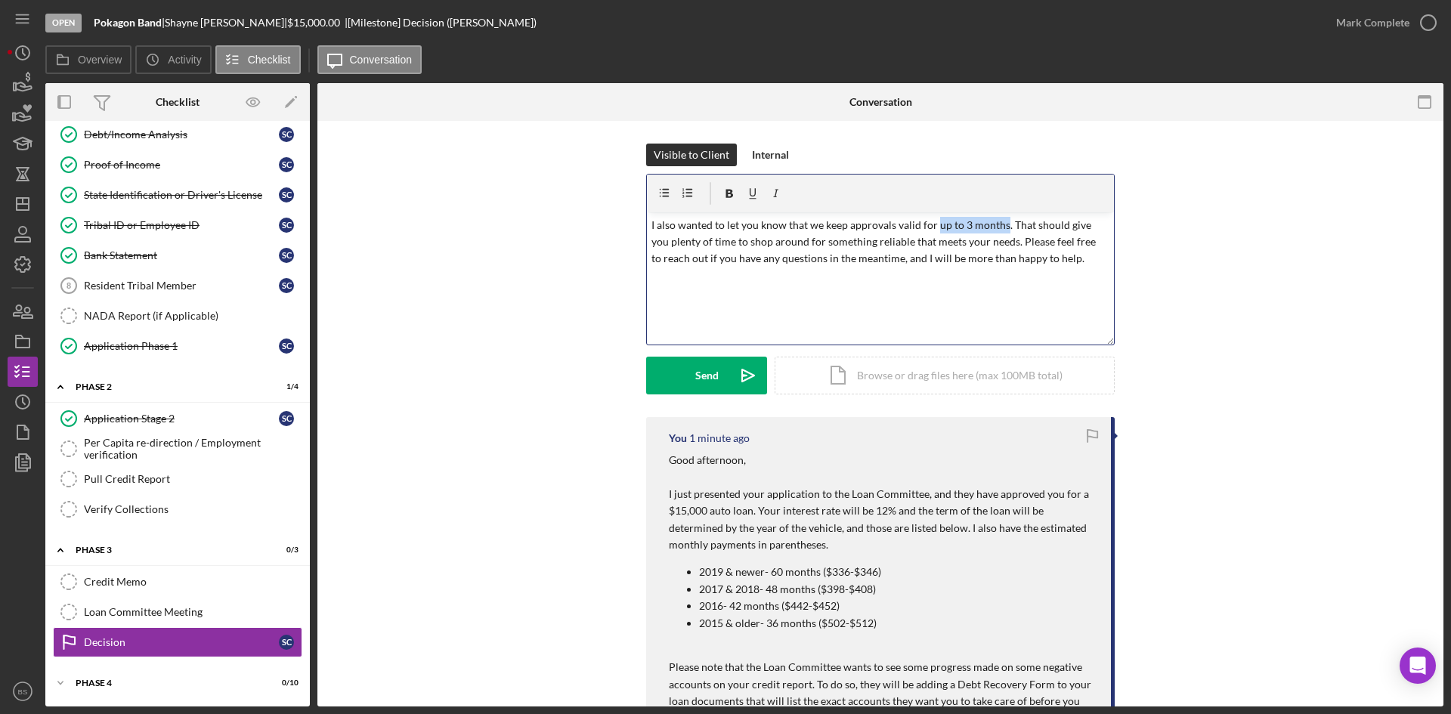
drag, startPoint x: 932, startPoint y: 224, endPoint x: 1000, endPoint y: 224, distance: 67.2
click at [1000, 224] on p "I also wanted to let you know that we keep approvals valid for up to 3 months. …" at bounding box center [880, 242] width 459 height 51
click at [727, 195] on icon "button" at bounding box center [729, 194] width 34 height 34
click at [749, 189] on icon "button" at bounding box center [752, 192] width 6 height 8
click at [987, 249] on p "I also wanted to let you know that we keep approvals valid for up to 3 months .…" at bounding box center [880, 242] width 459 height 51
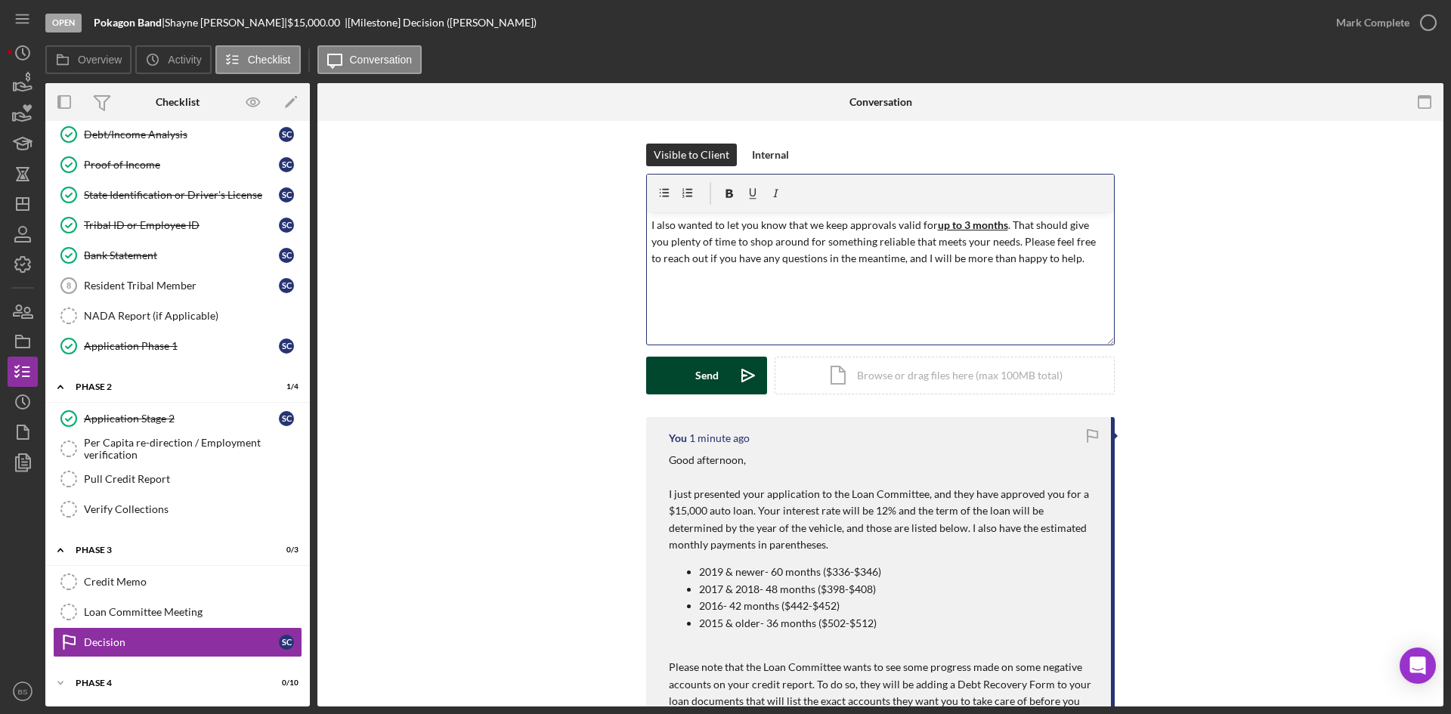
click at [681, 388] on button "Send Icon/icon-invite-send" at bounding box center [706, 376] width 121 height 38
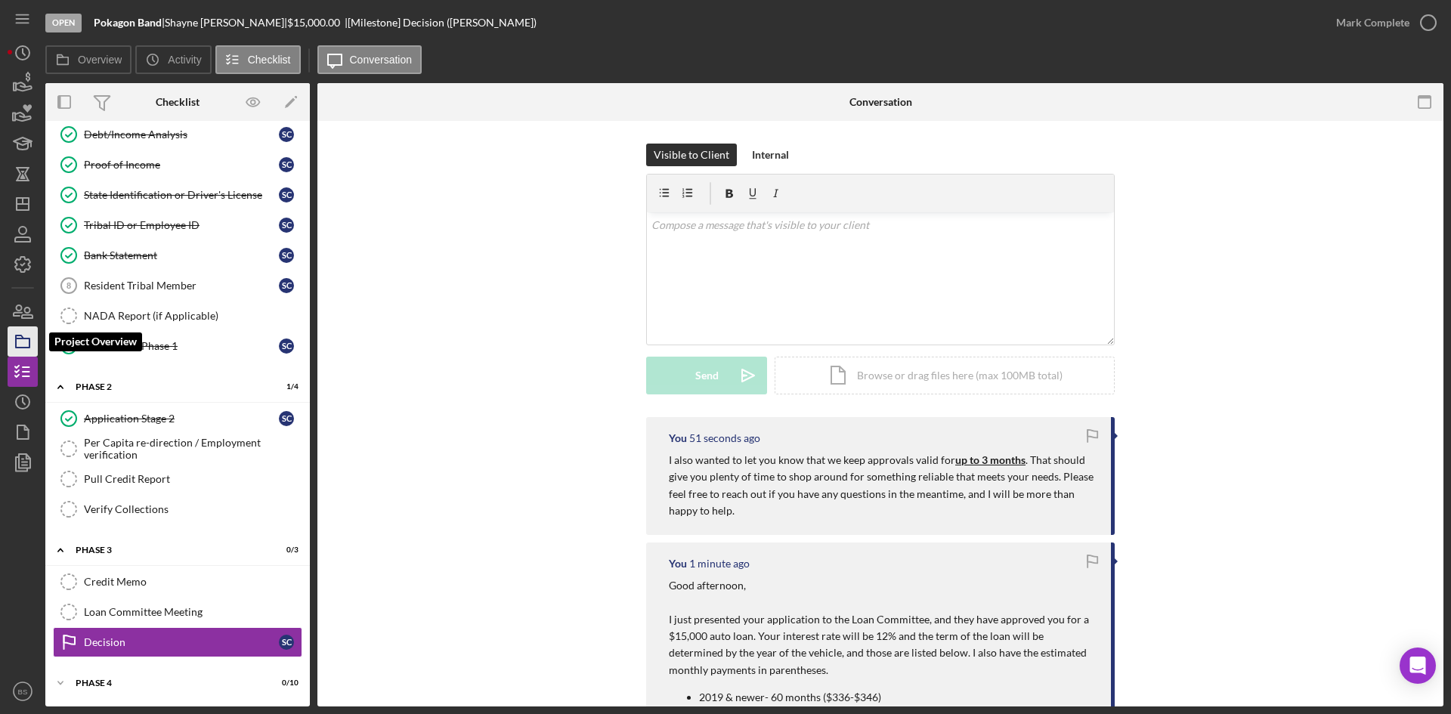
drag, startPoint x: 34, startPoint y: 345, endPoint x: 43, endPoint y: 340, distance: 10.5
click at [34, 345] on icon "button" at bounding box center [23, 342] width 38 height 38
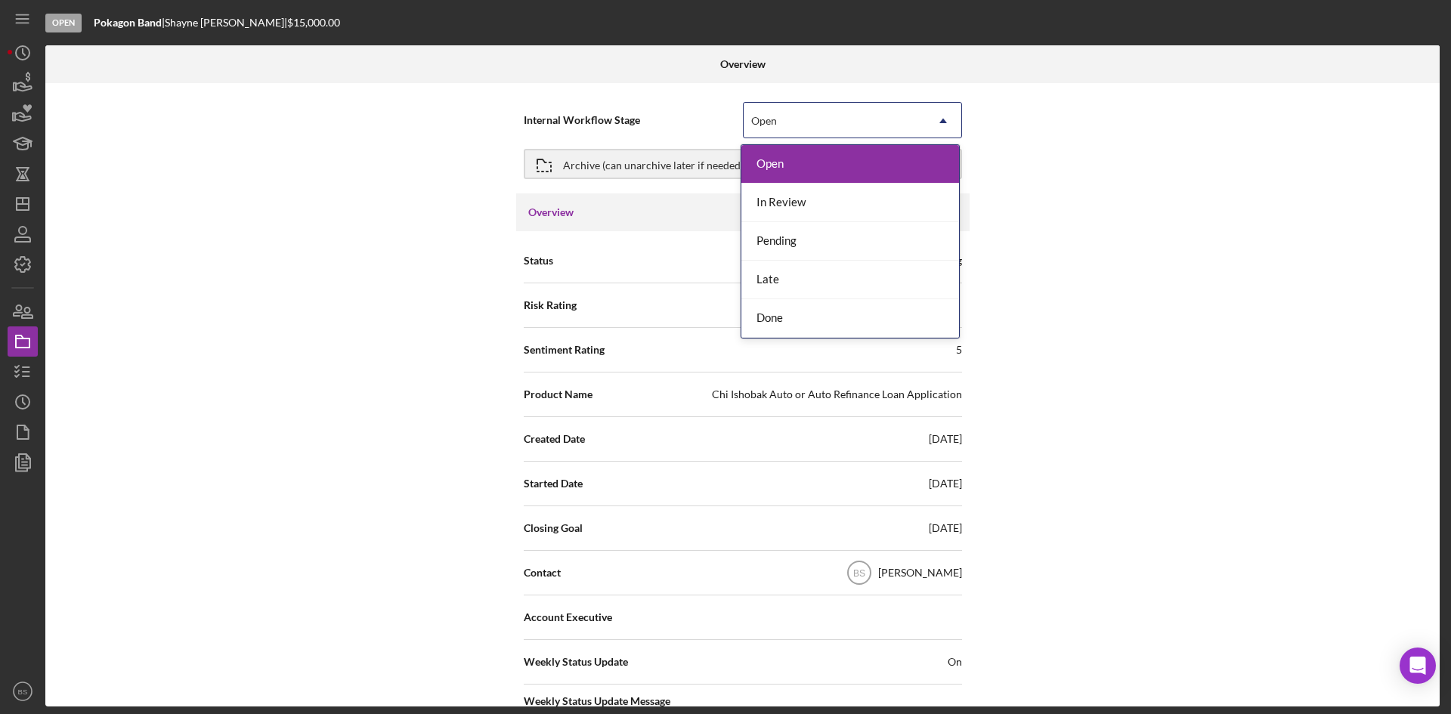
click at [833, 129] on div "Open" at bounding box center [833, 121] width 181 height 35
click at [805, 324] on div "Done" at bounding box center [850, 318] width 218 height 39
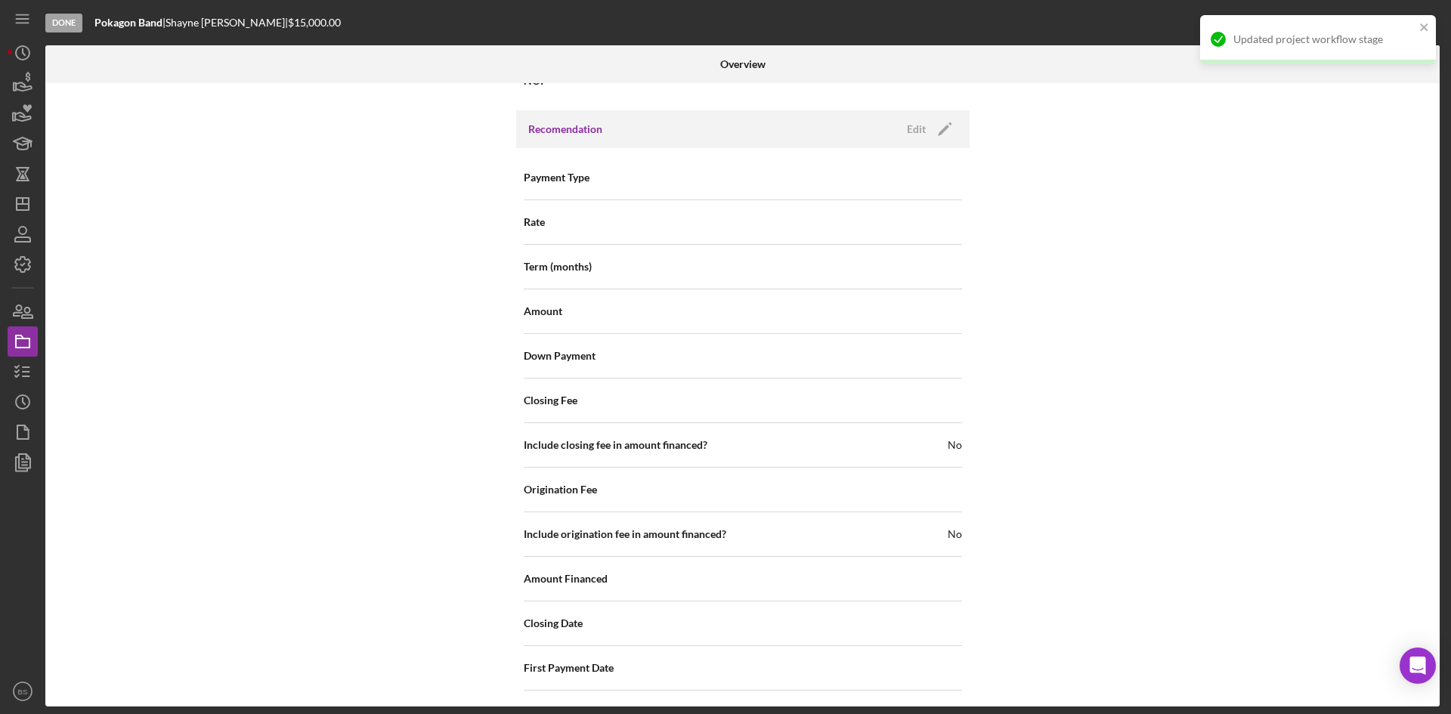
scroll to position [1623, 0]
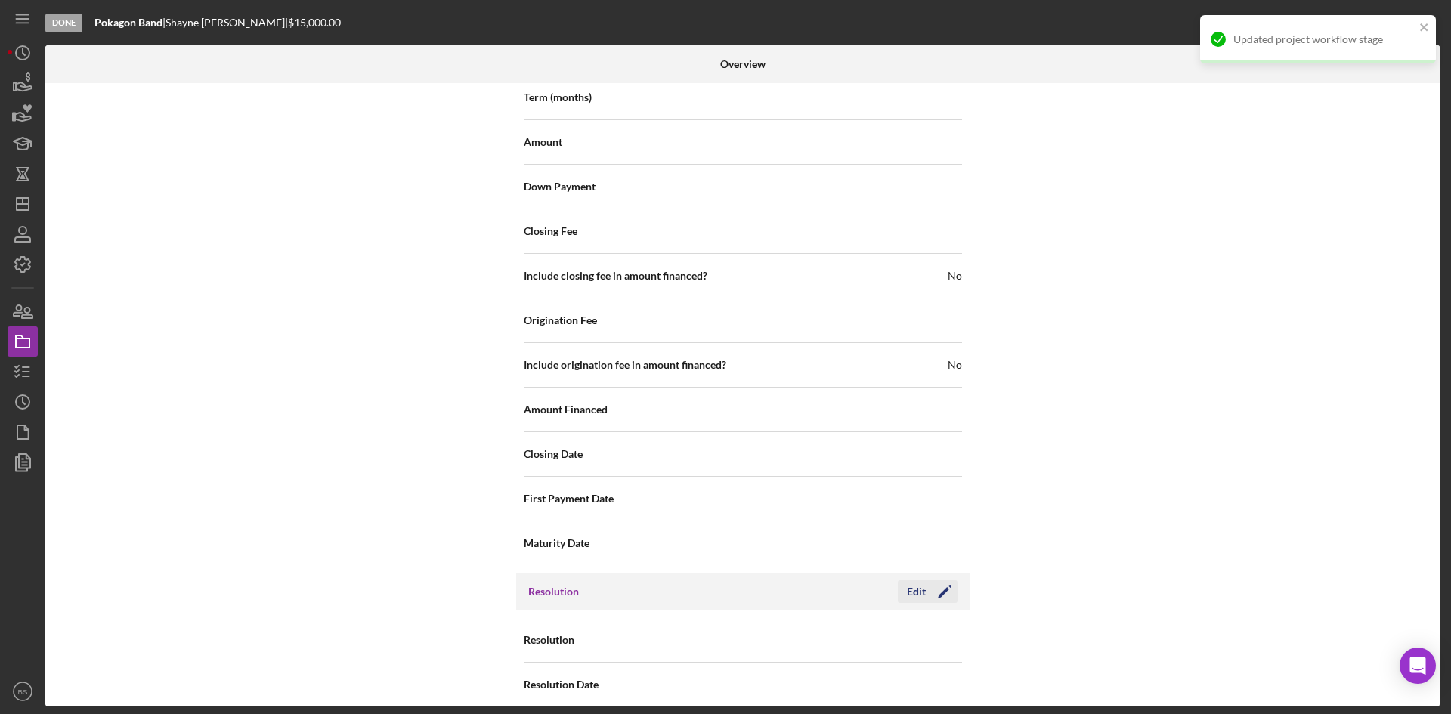
click at [916, 580] on div "Edit" at bounding box center [916, 591] width 19 height 23
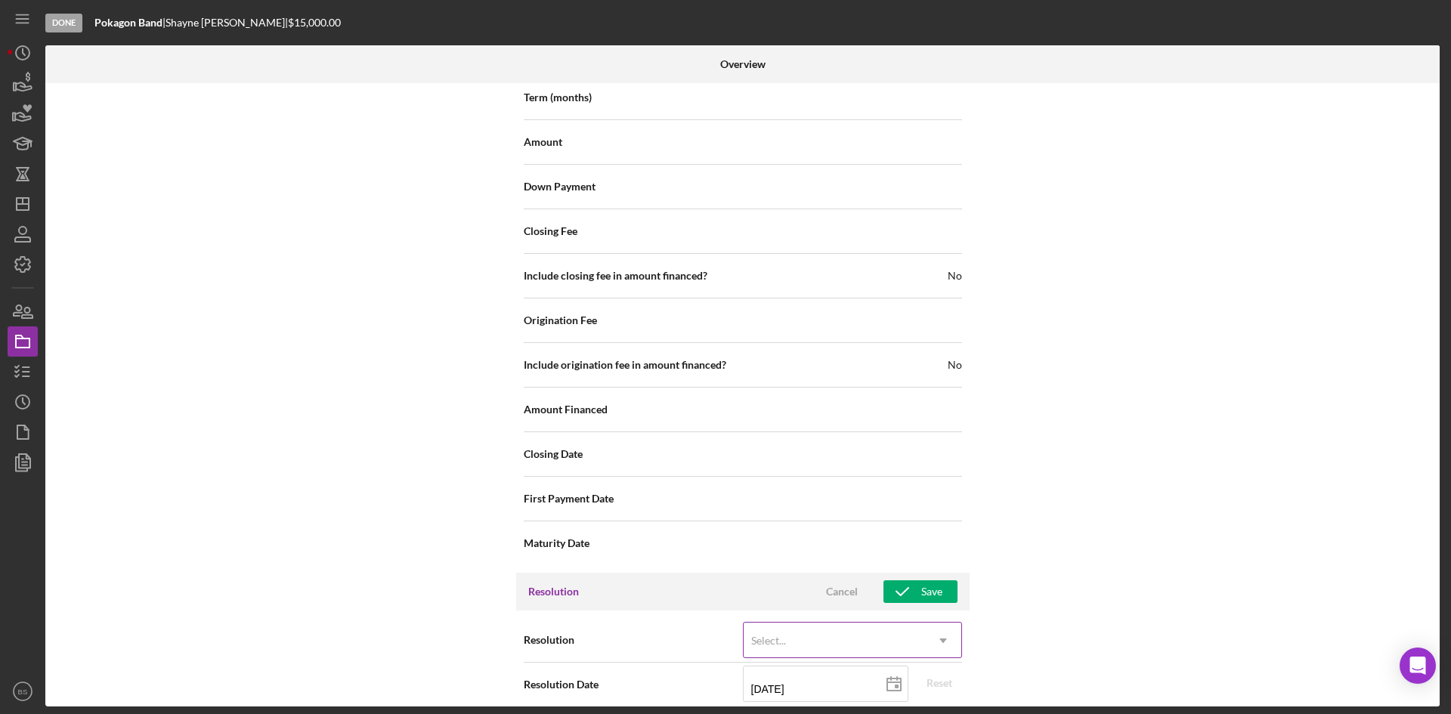
click at [756, 623] on div "Select..." at bounding box center [833, 640] width 181 height 35
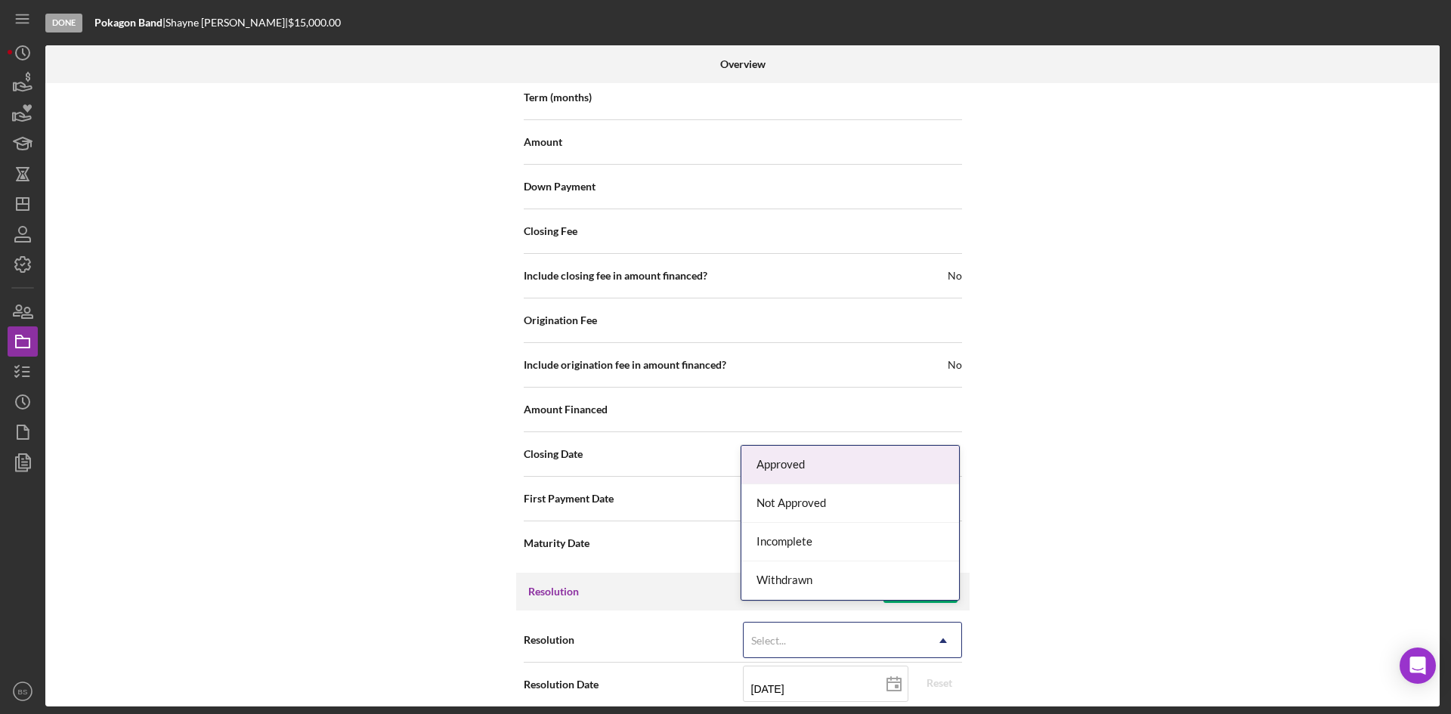
click at [828, 453] on div "Approved" at bounding box center [850, 465] width 218 height 39
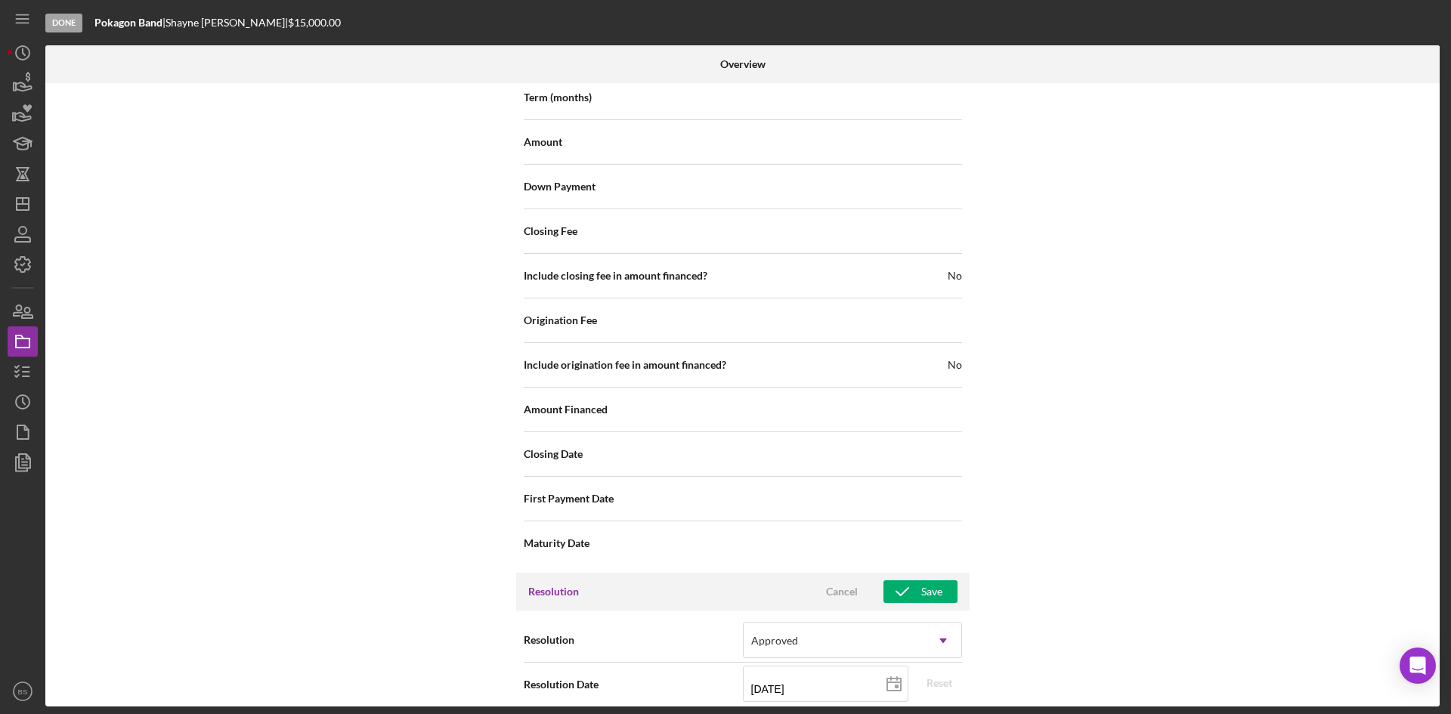
scroll to position [2152, 0]
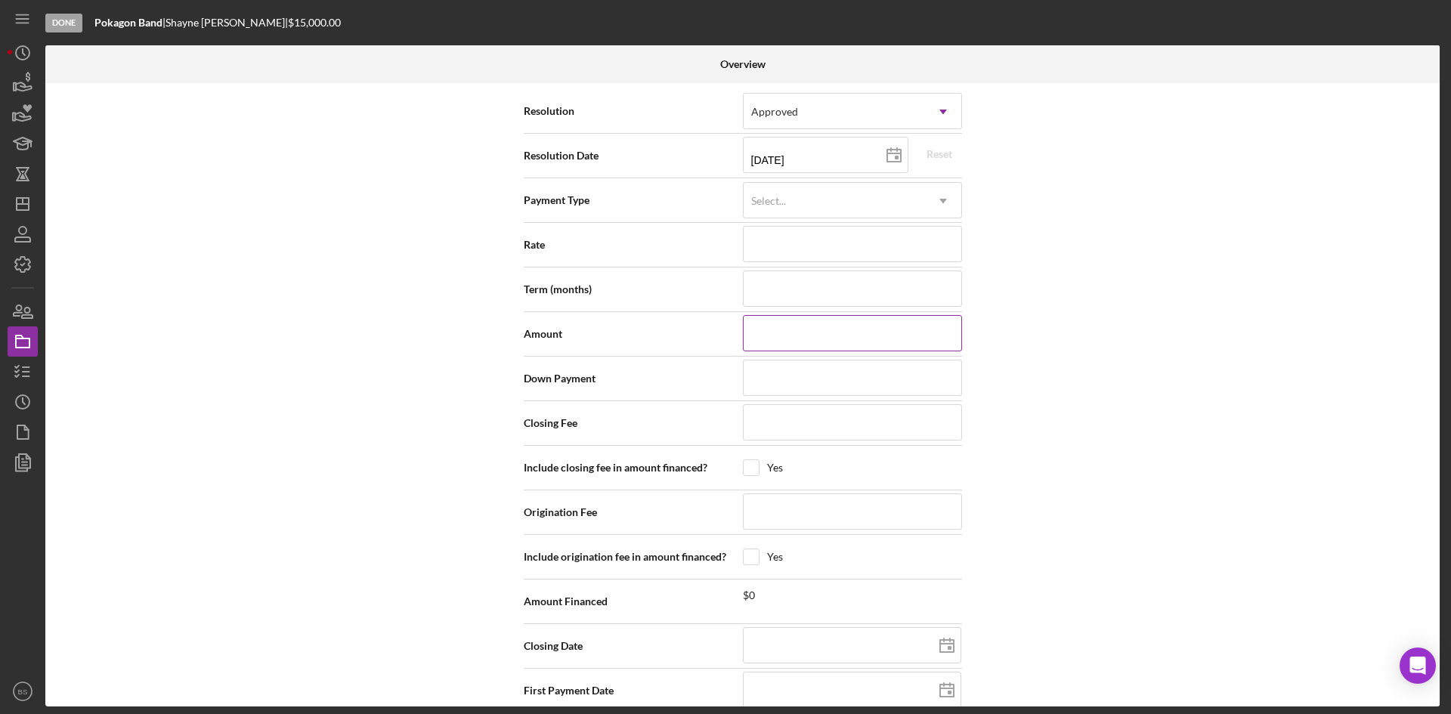
click at [780, 320] on input at bounding box center [852, 333] width 219 height 36
type input "$1"
type input "$15"
type input "$150"
type input "$1,500"
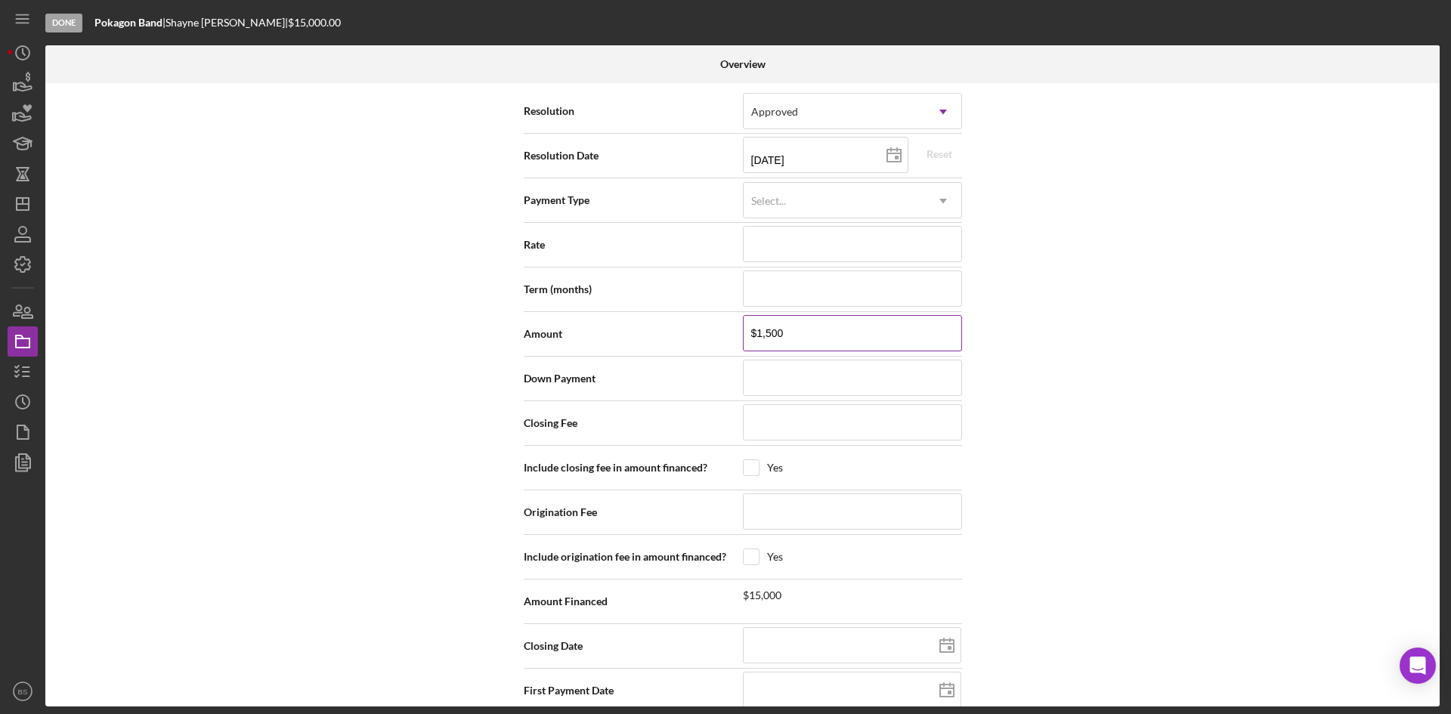
type input "$15,000"
click at [781, 230] on input at bounding box center [852, 244] width 219 height 36
type input "1%"
type input "12%"
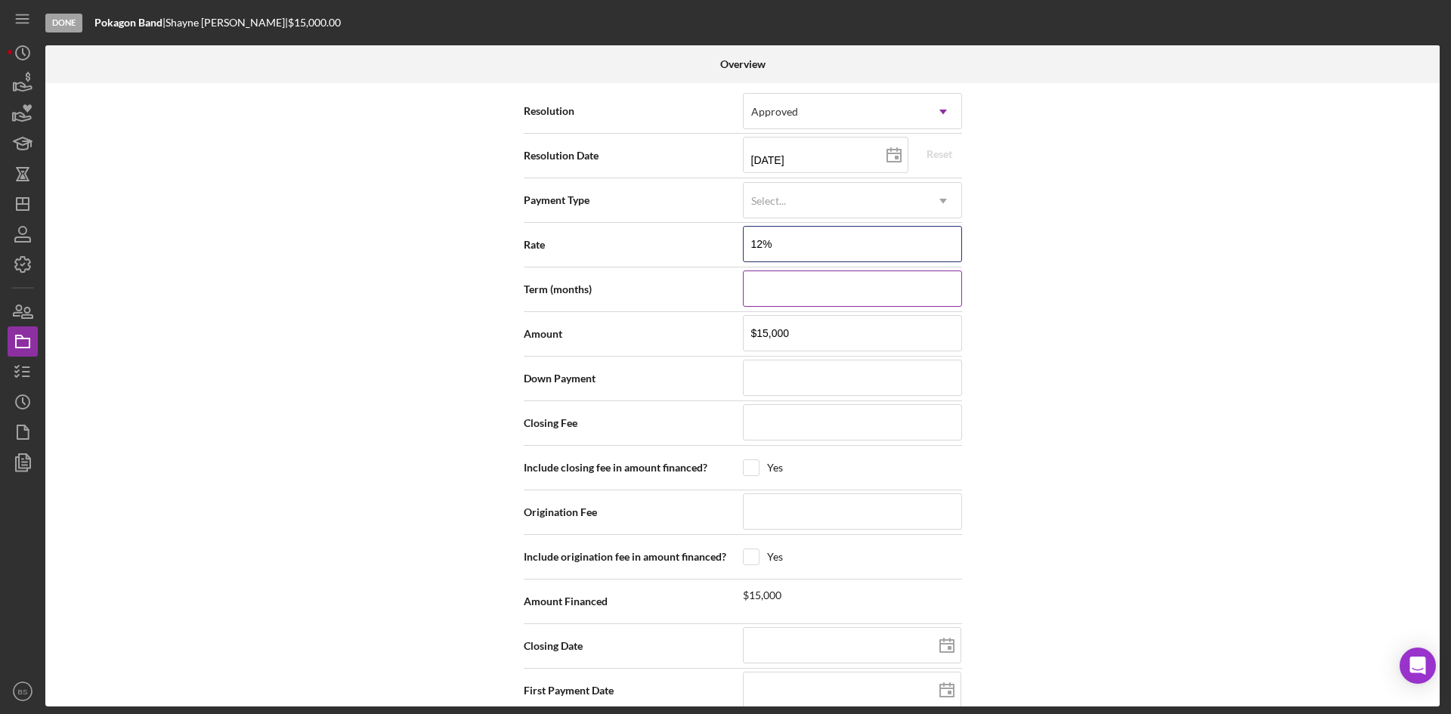
scroll to position [1774, 0]
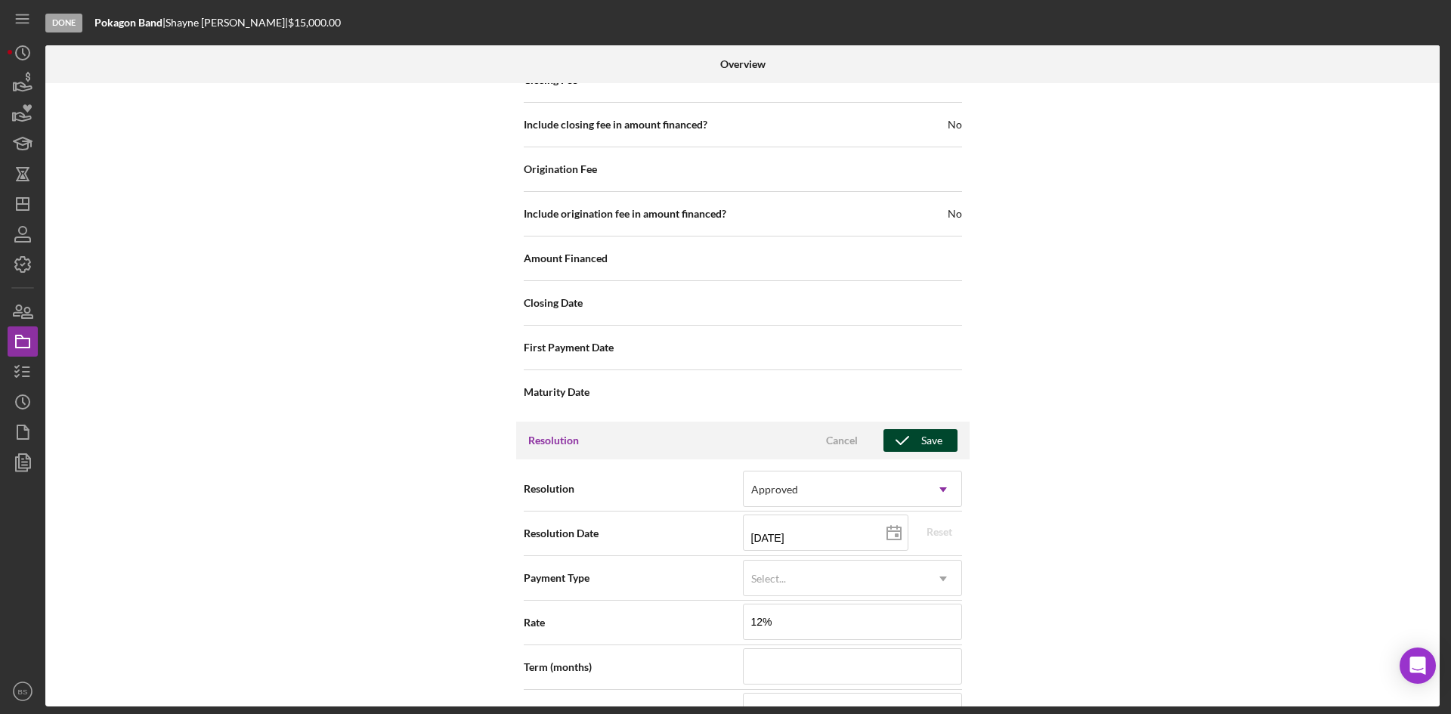
type input "12.000%"
click at [913, 423] on icon "button" at bounding box center [902, 441] width 38 height 38
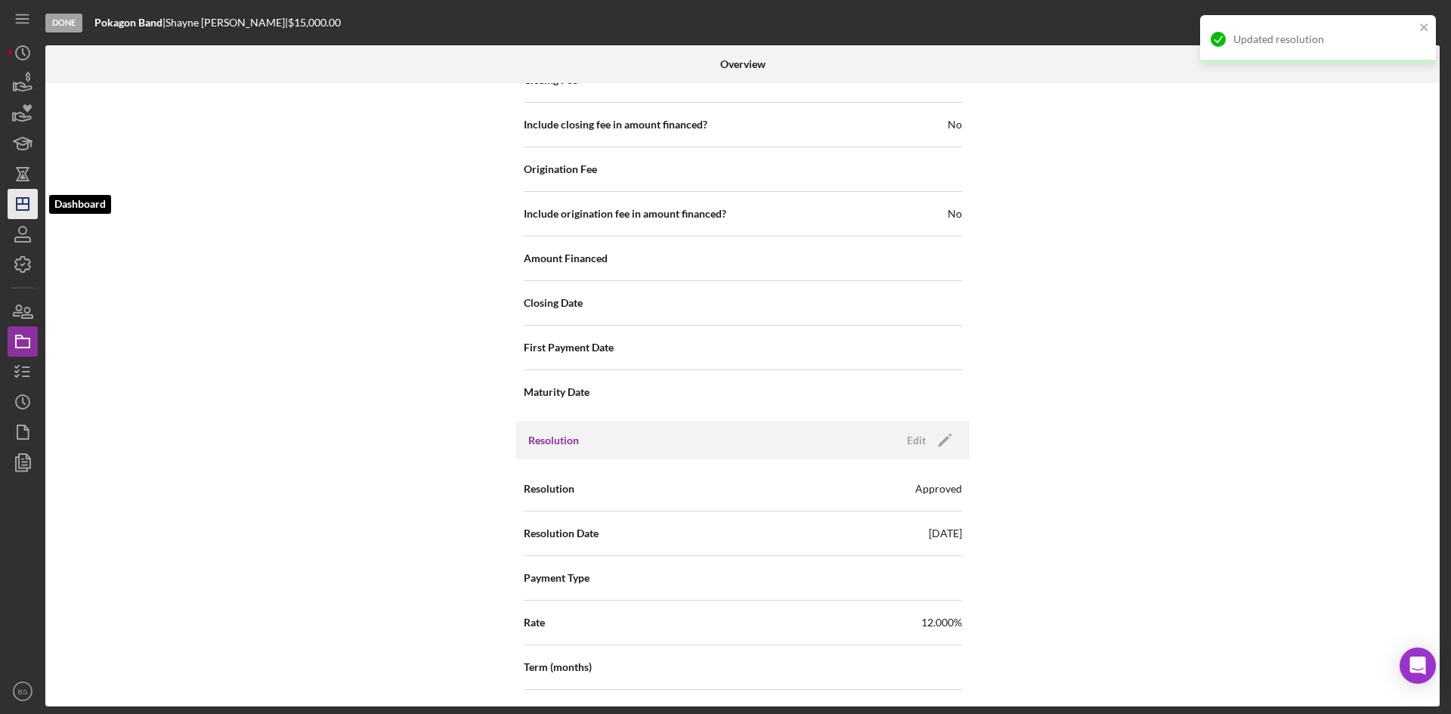
click at [31, 201] on icon "Icon/Dashboard" at bounding box center [23, 204] width 38 height 38
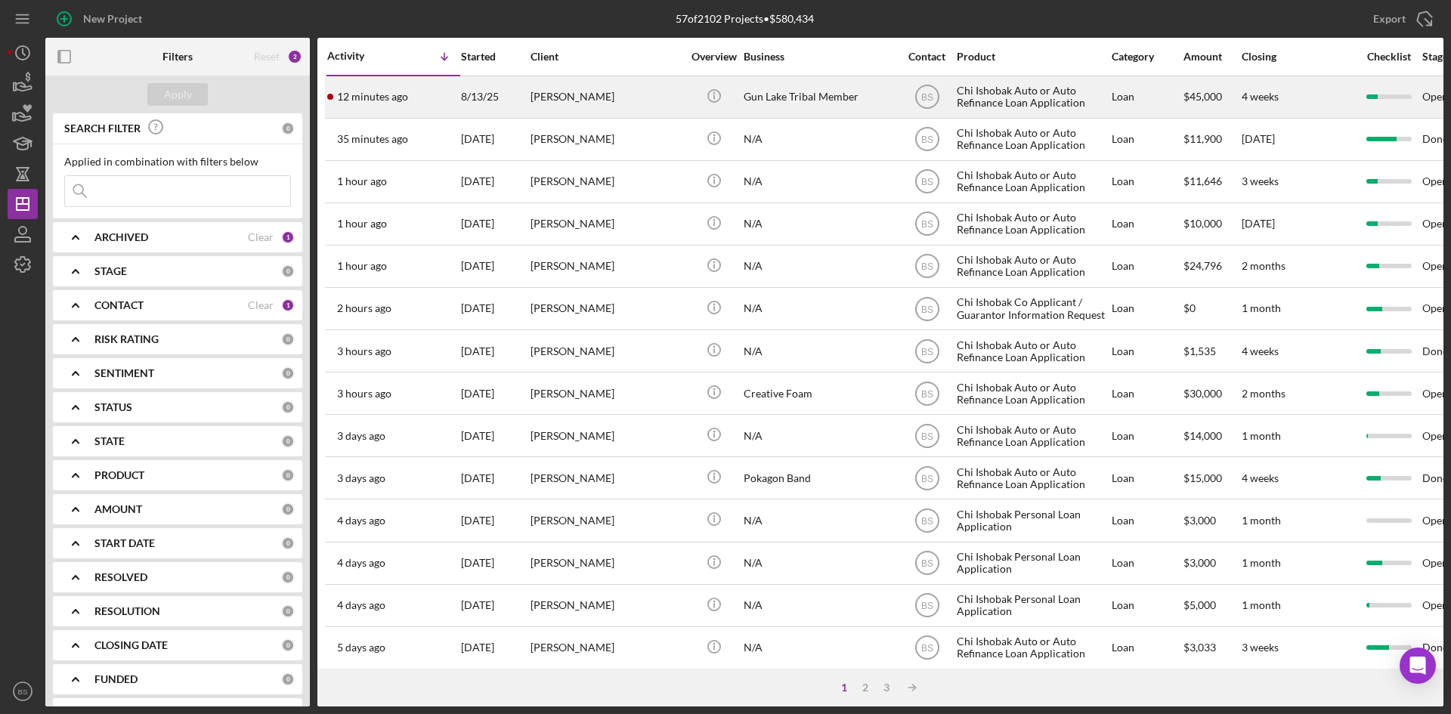
click at [462, 95] on div "8/13/25" at bounding box center [495, 97] width 68 height 40
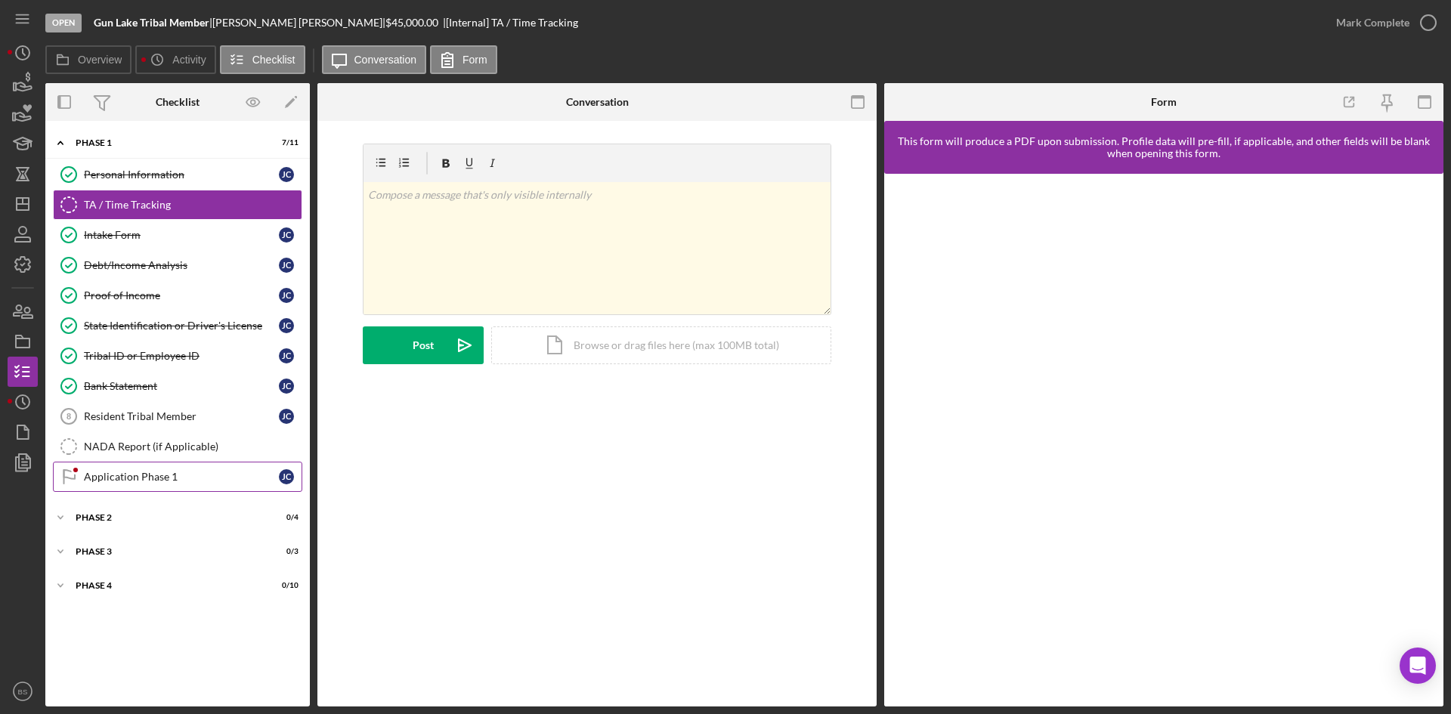
click at [193, 467] on link "Application Phase 1 Application Phase 1 J C" at bounding box center [177, 477] width 249 height 30
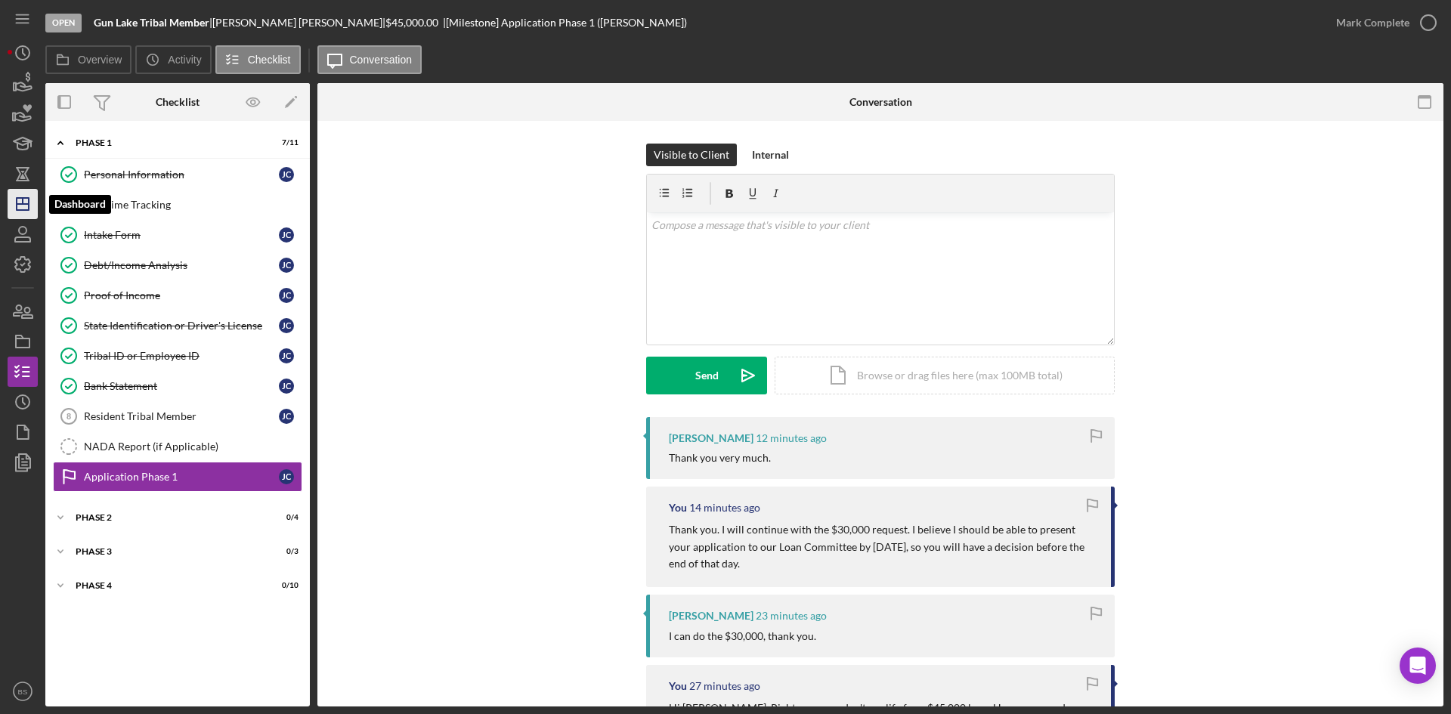
click at [17, 199] on polygon "button" at bounding box center [23, 204] width 12 height 12
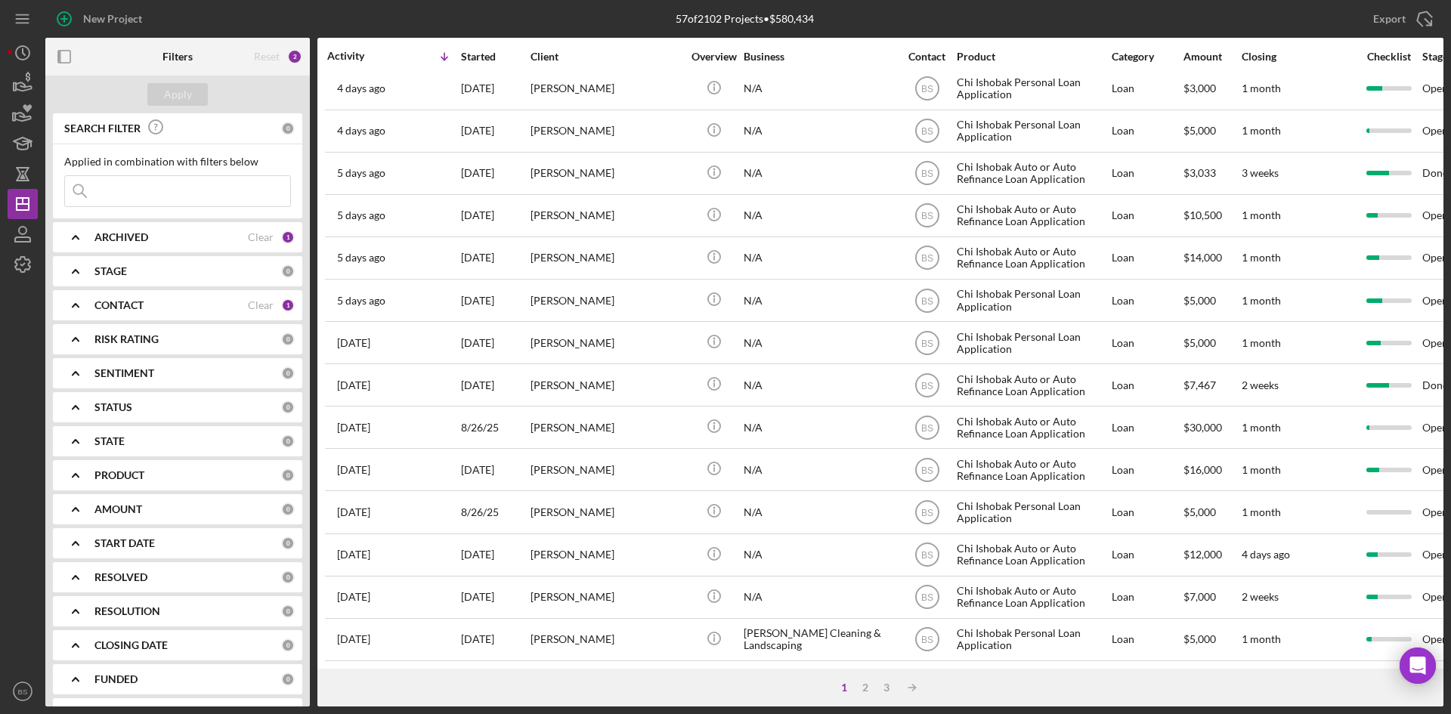
scroll to position [486, 0]
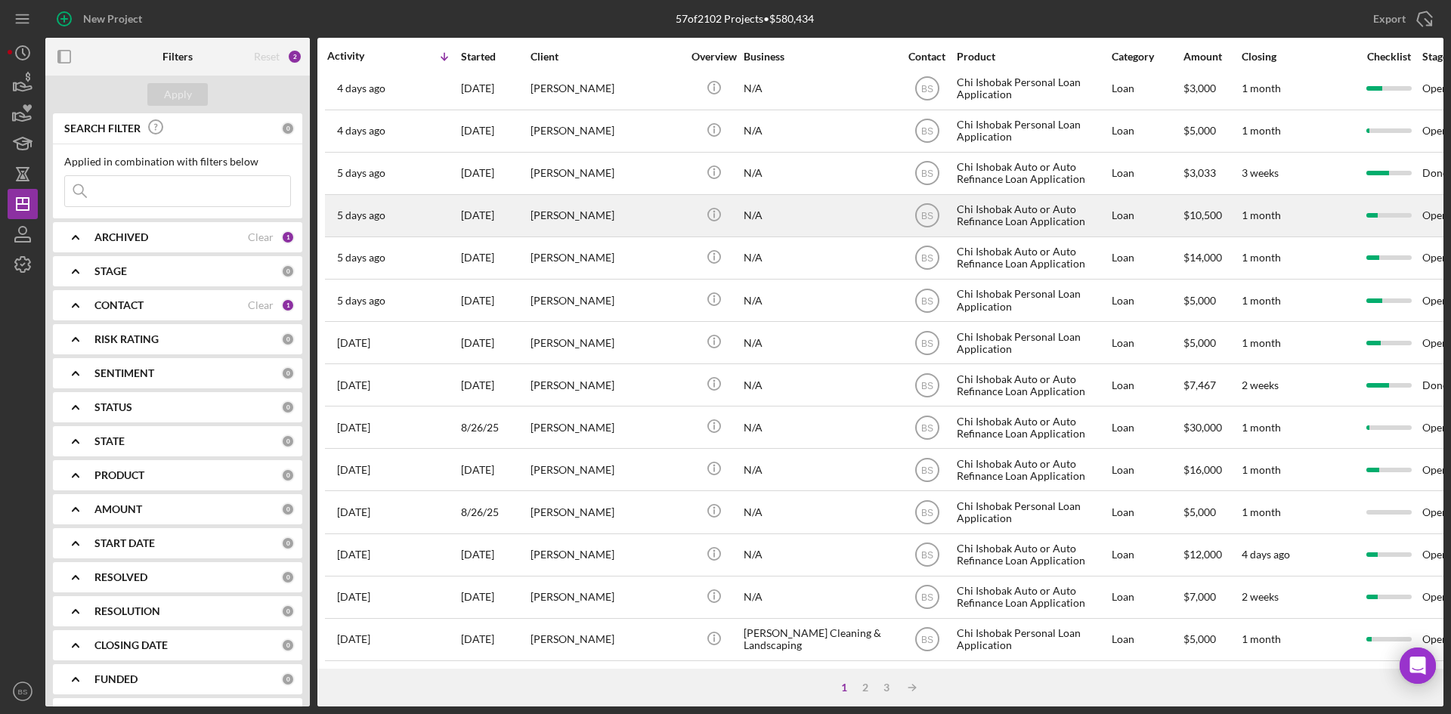
click at [615, 216] on div "[PERSON_NAME]" at bounding box center [605, 216] width 151 height 40
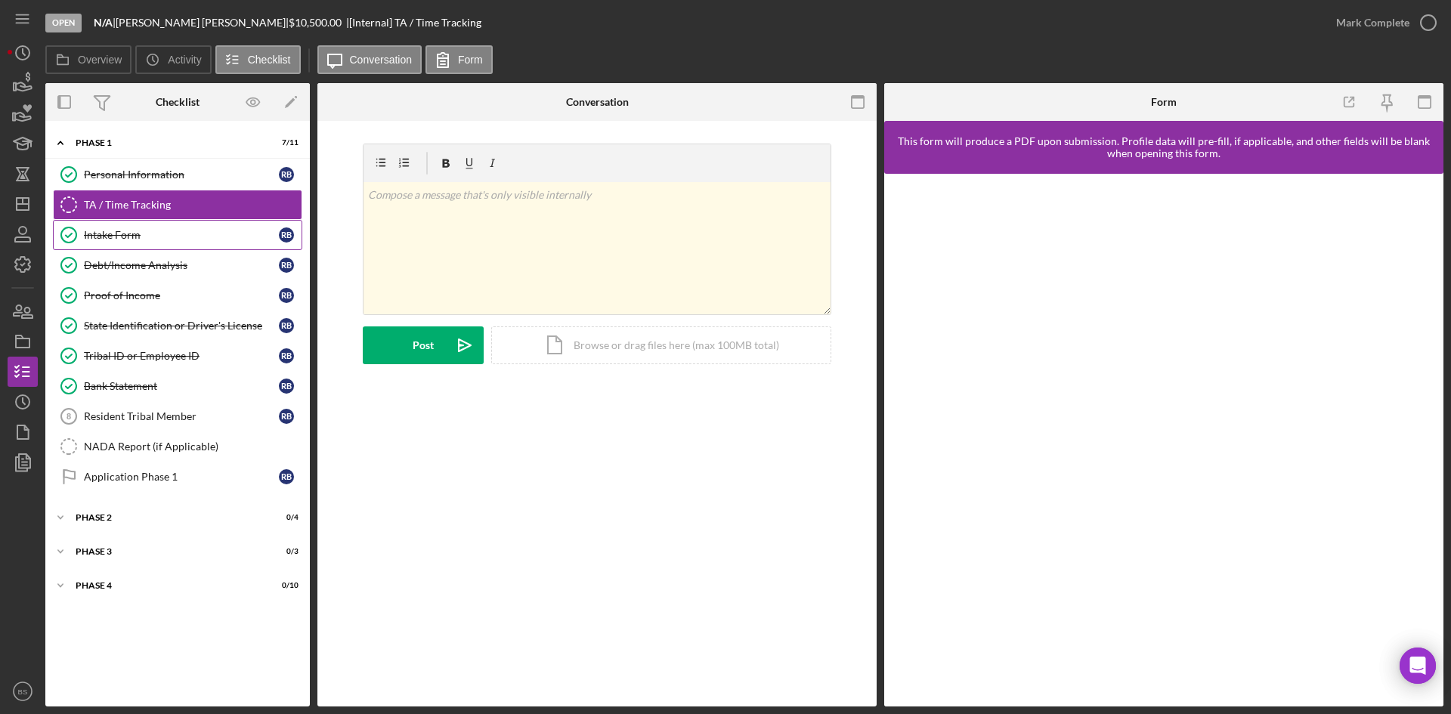
click at [162, 246] on link "Intake Form Intake Form R B" at bounding box center [177, 235] width 249 height 30
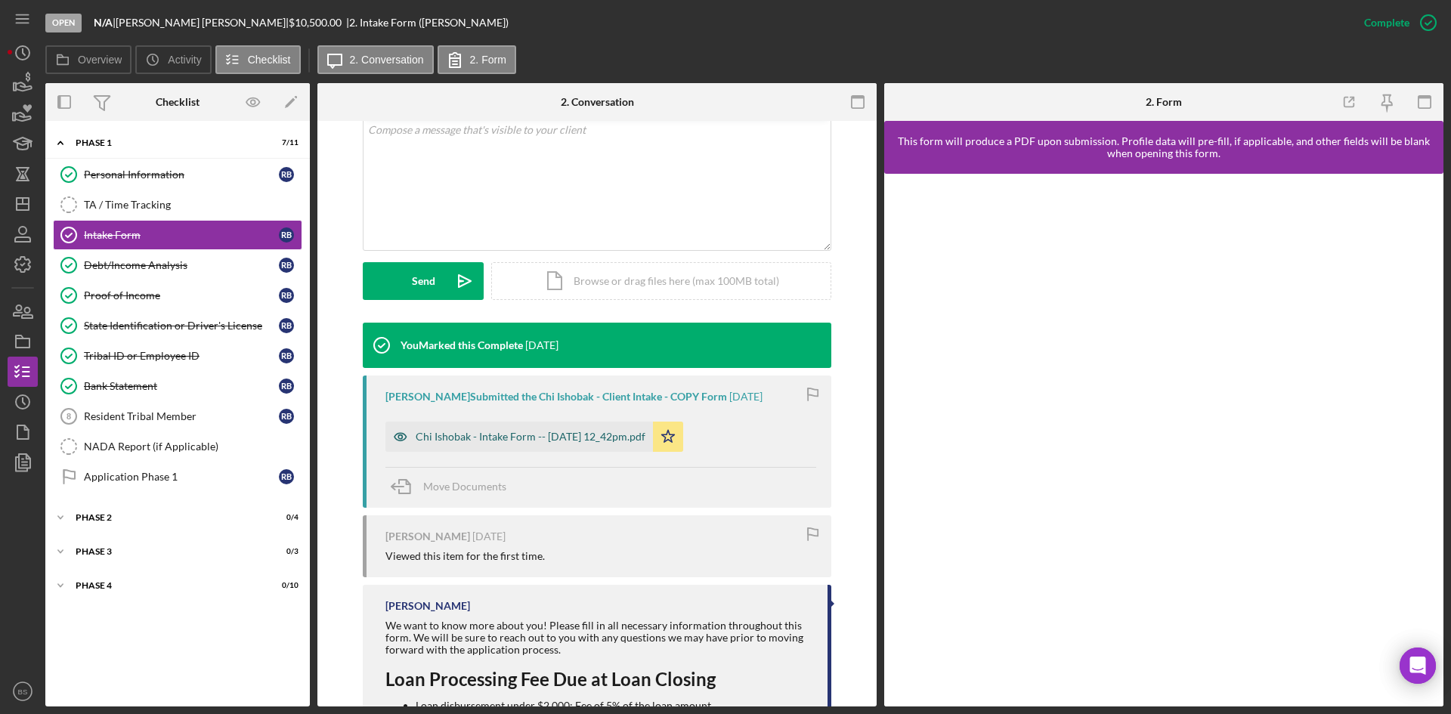
click at [589, 437] on div "Chi Ishobak - Intake Form -- [DATE] 12_42pm.pdf" at bounding box center [531, 437] width 230 height 12
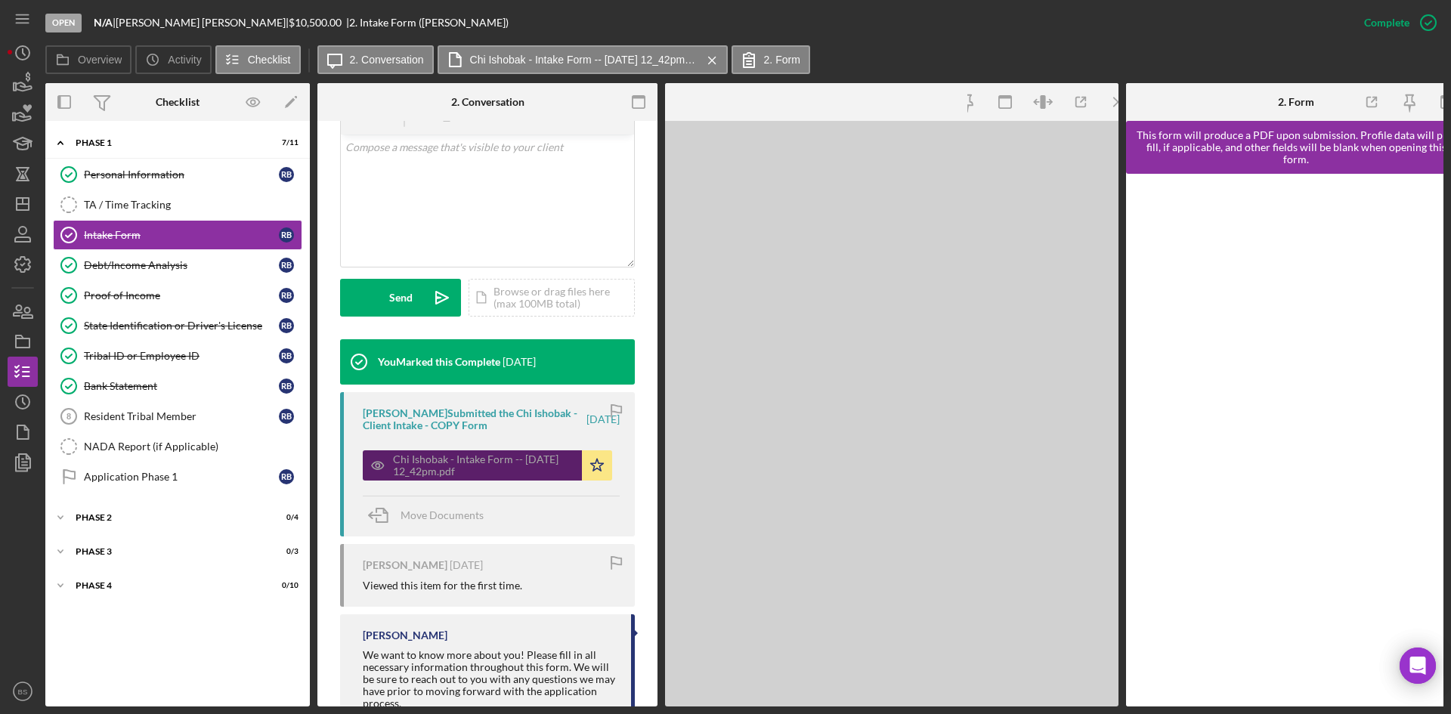
scroll to position [320, 0]
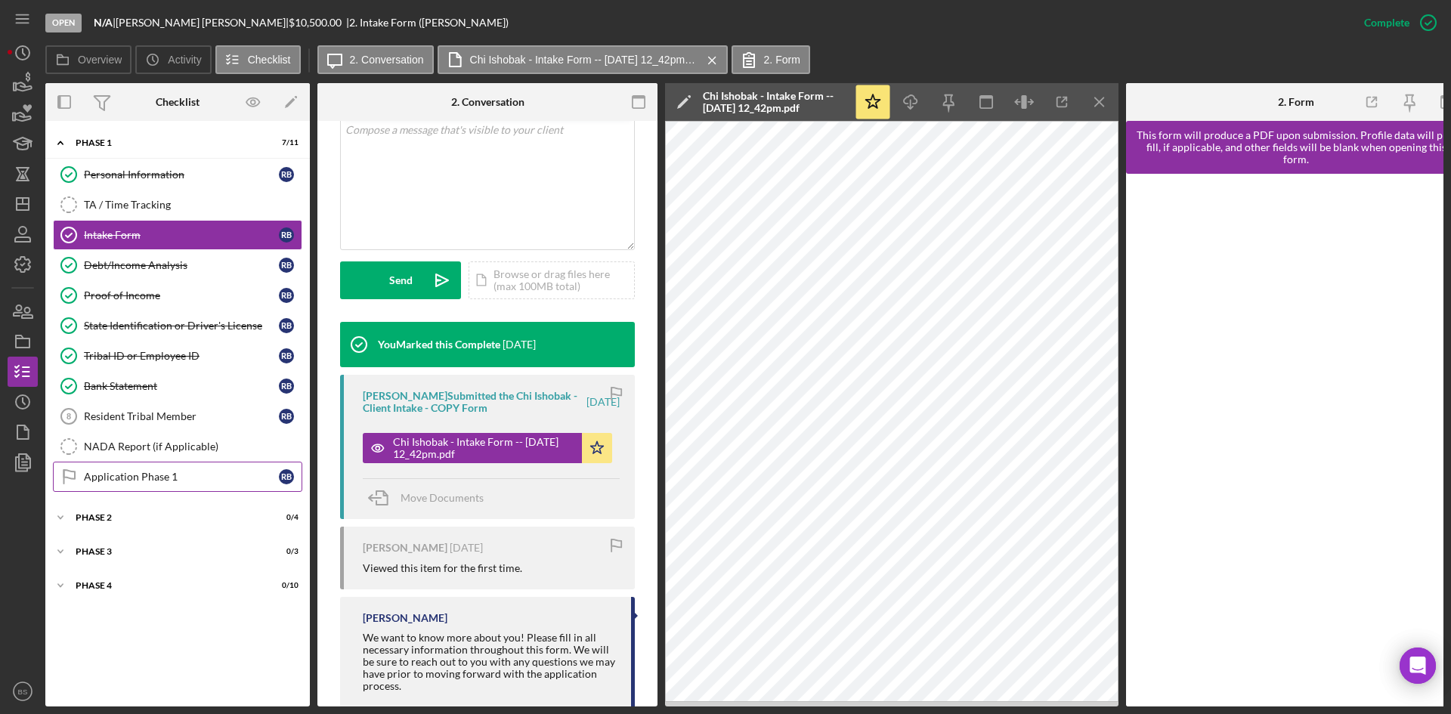
click at [95, 471] on div "Application Phase 1" at bounding box center [181, 477] width 195 height 12
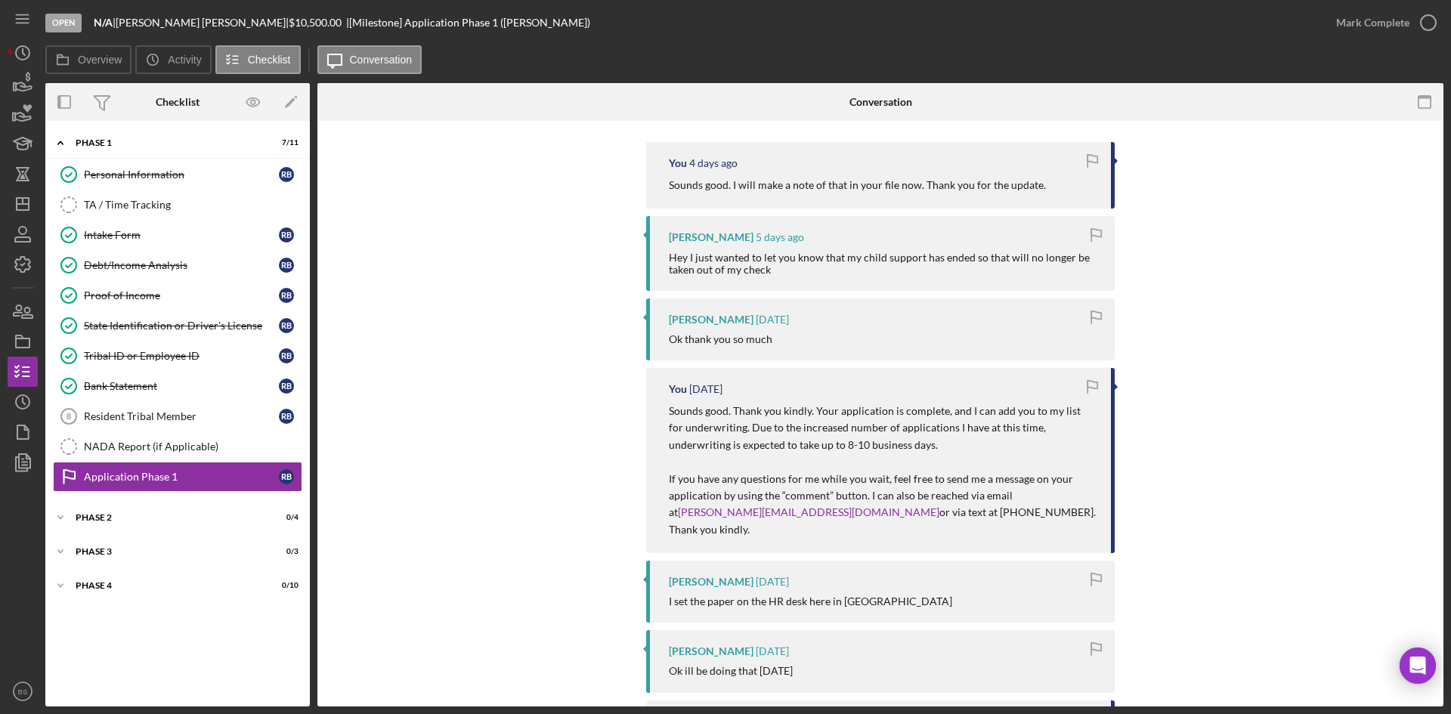
scroll to position [378, 0]
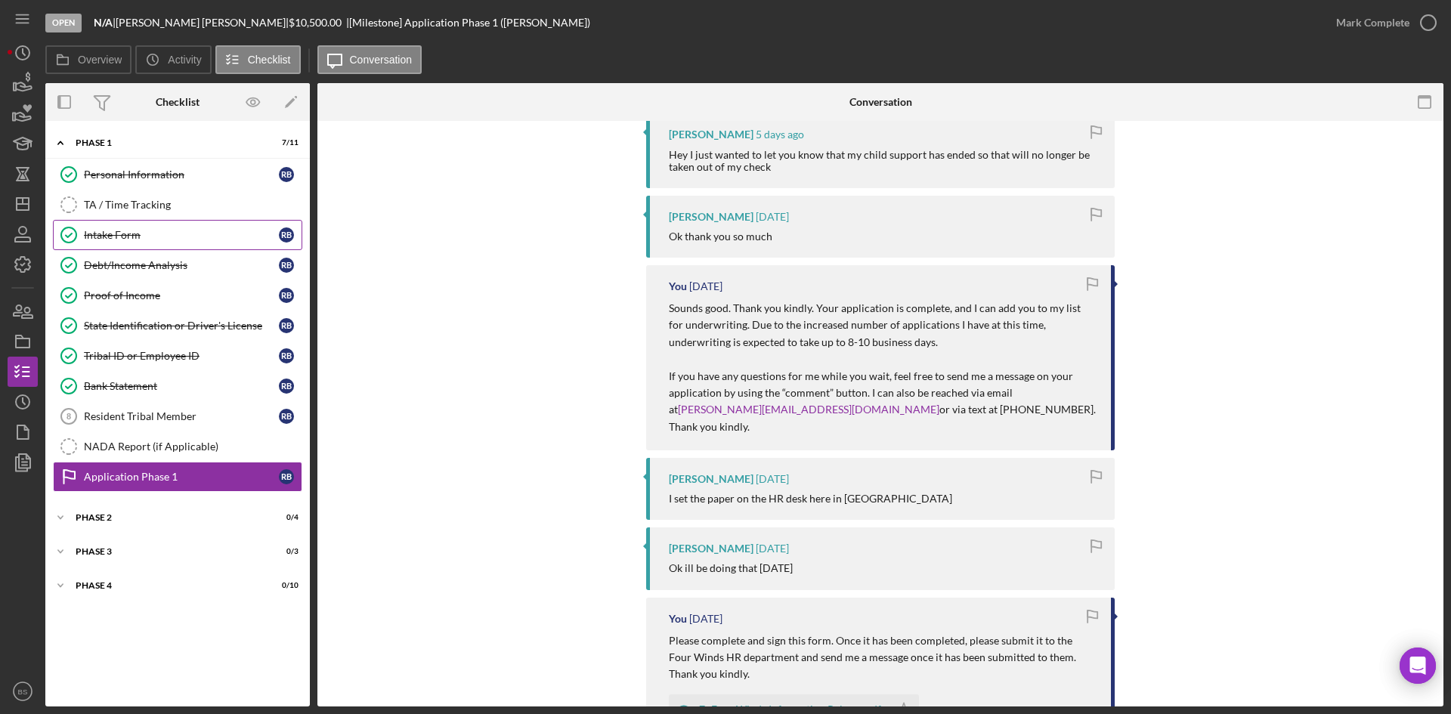
click at [230, 240] on div "Intake Form" at bounding box center [181, 235] width 195 height 12
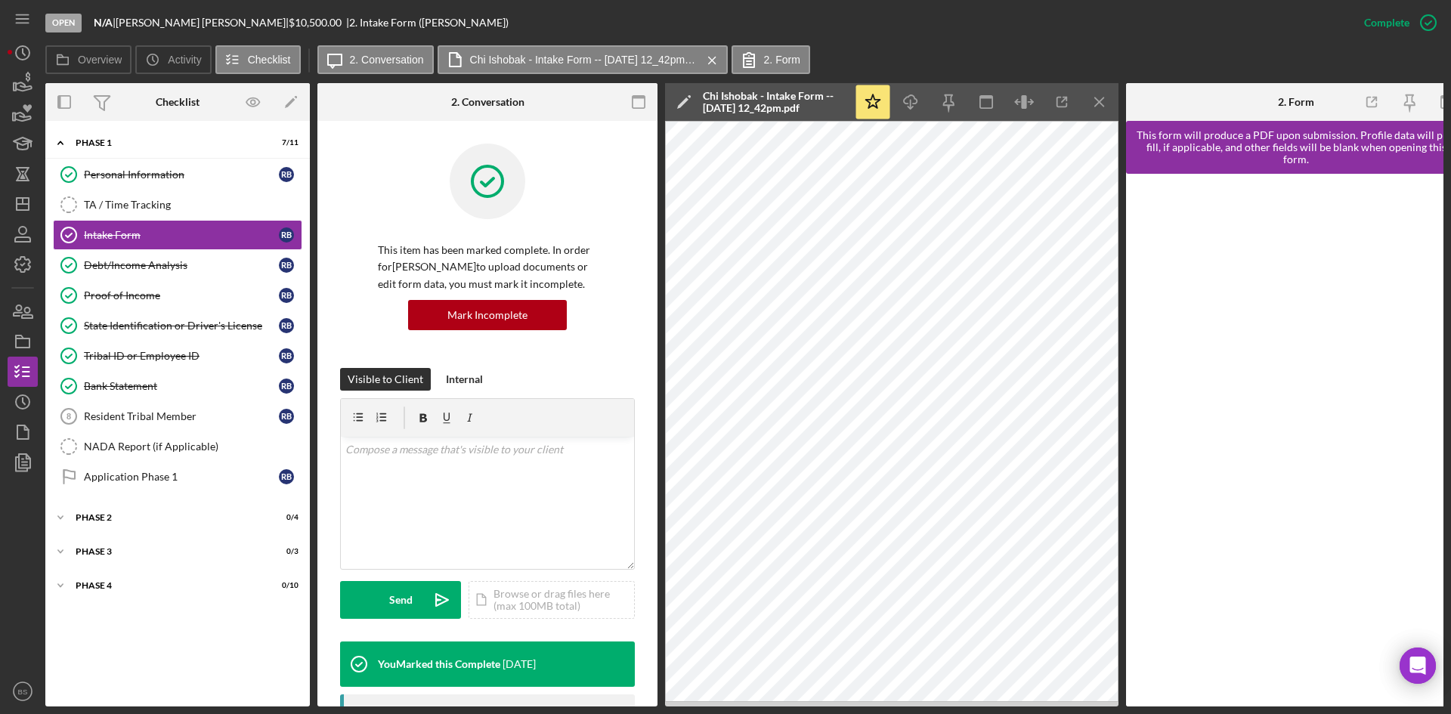
drag, startPoint x: 153, startPoint y: 364, endPoint x: 695, endPoint y: 499, distance: 558.2
click at [153, 364] on link "Tribal ID or Employee ID Tribal ID or Employee ID R B" at bounding box center [177, 356] width 249 height 30
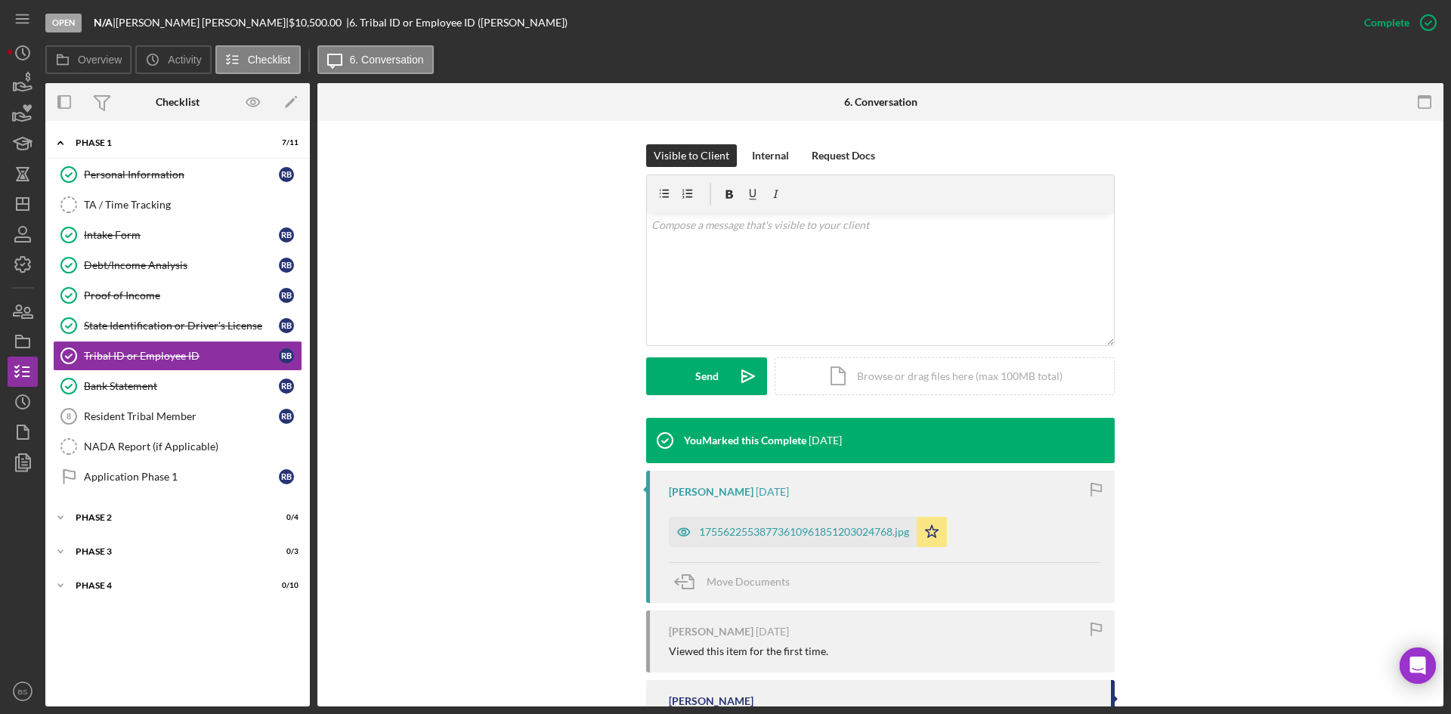
scroll to position [362, 0]
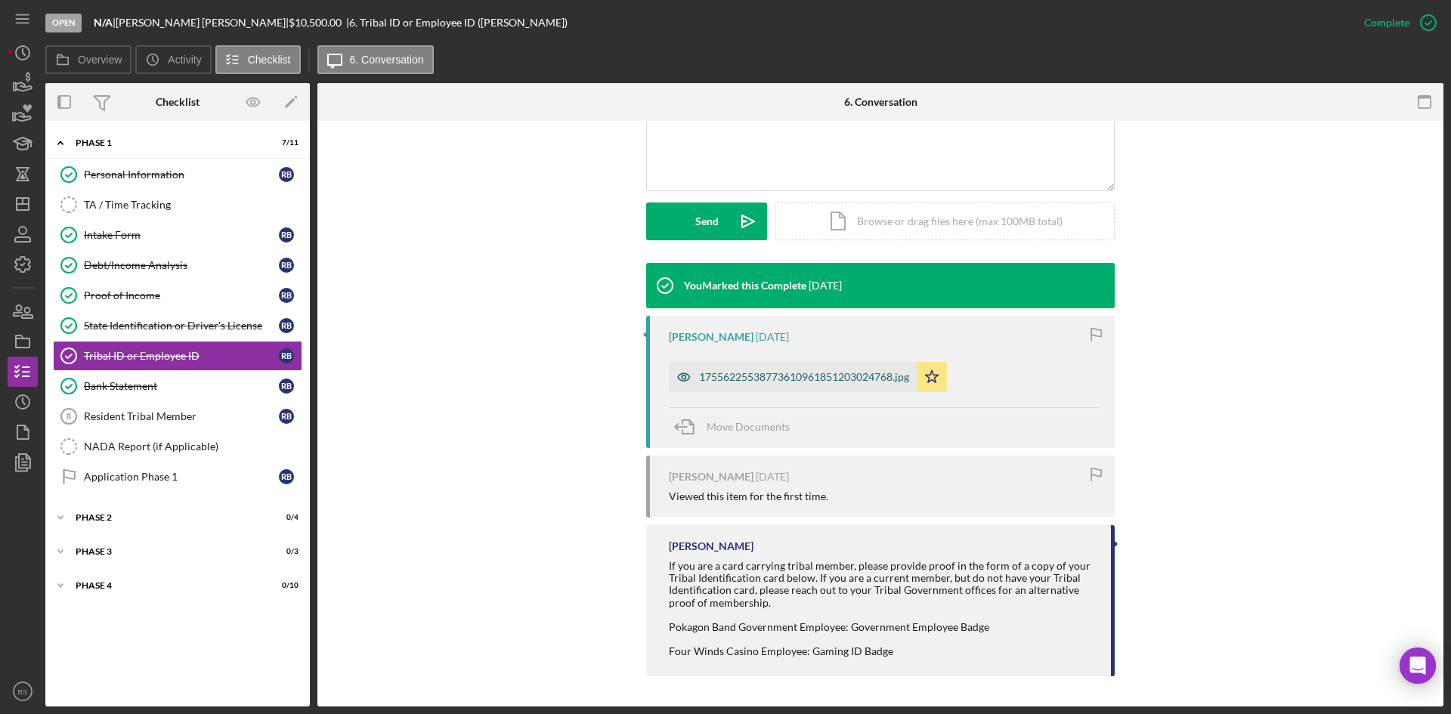
click at [731, 380] on div "17556225538773610961851203024768.jpg" at bounding box center [804, 377] width 210 height 12
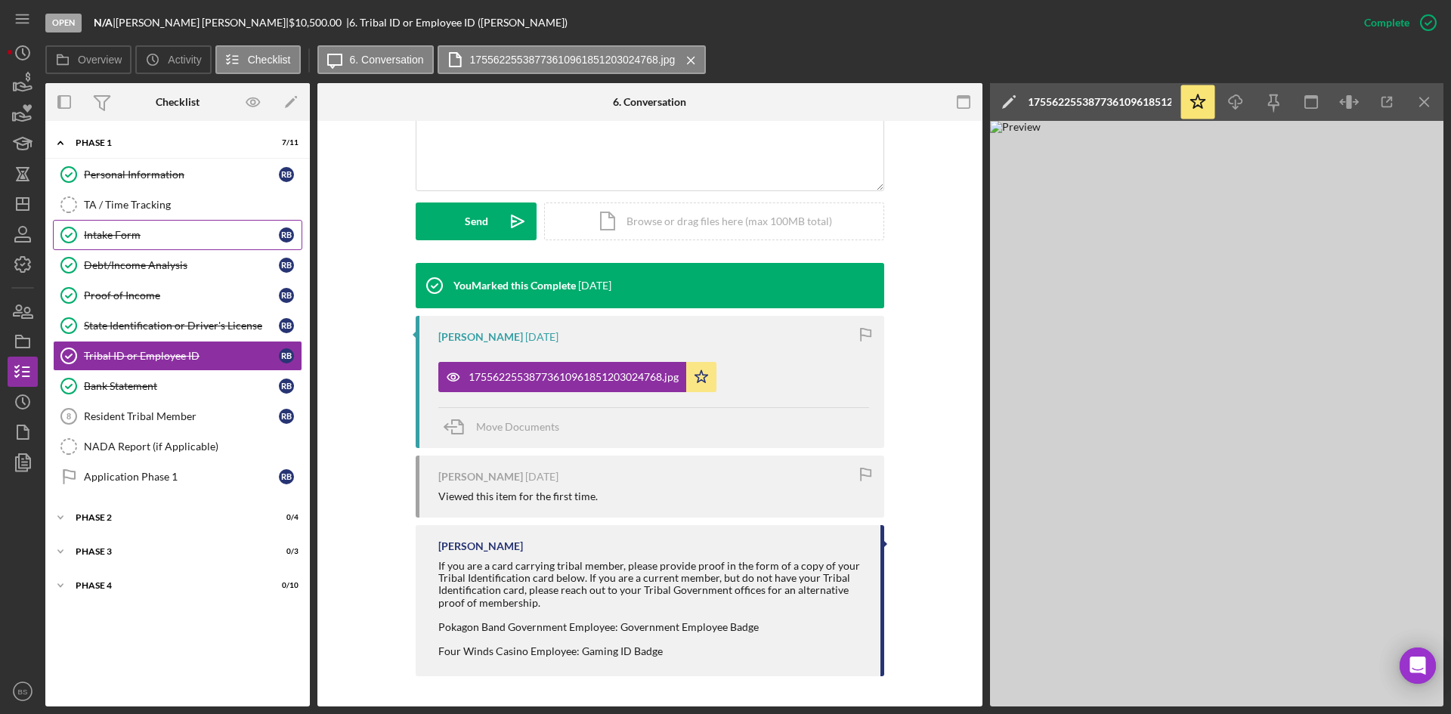
click at [74, 221] on icon "Intake Form" at bounding box center [69, 235] width 38 height 38
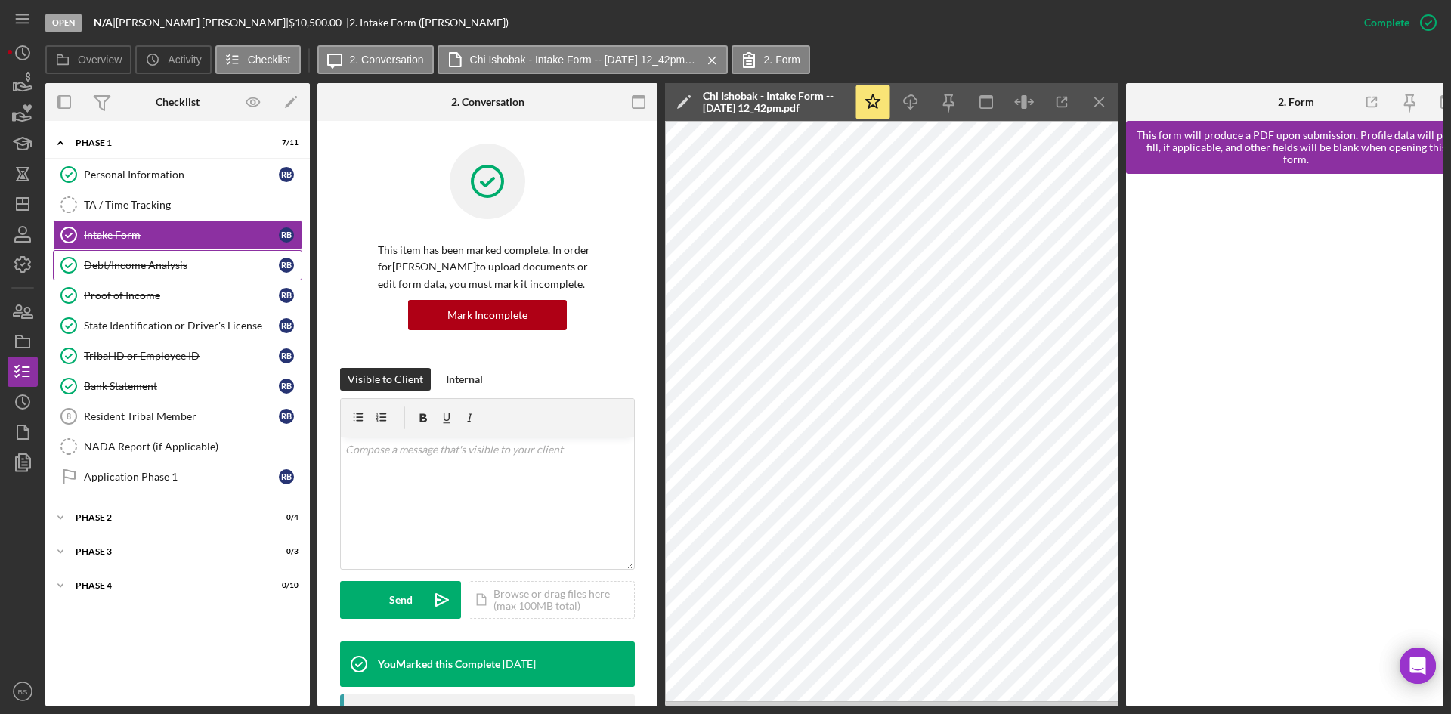
click at [99, 257] on link "Debt/Income Analysis Debt/Income Analysis R B" at bounding box center [177, 265] width 249 height 30
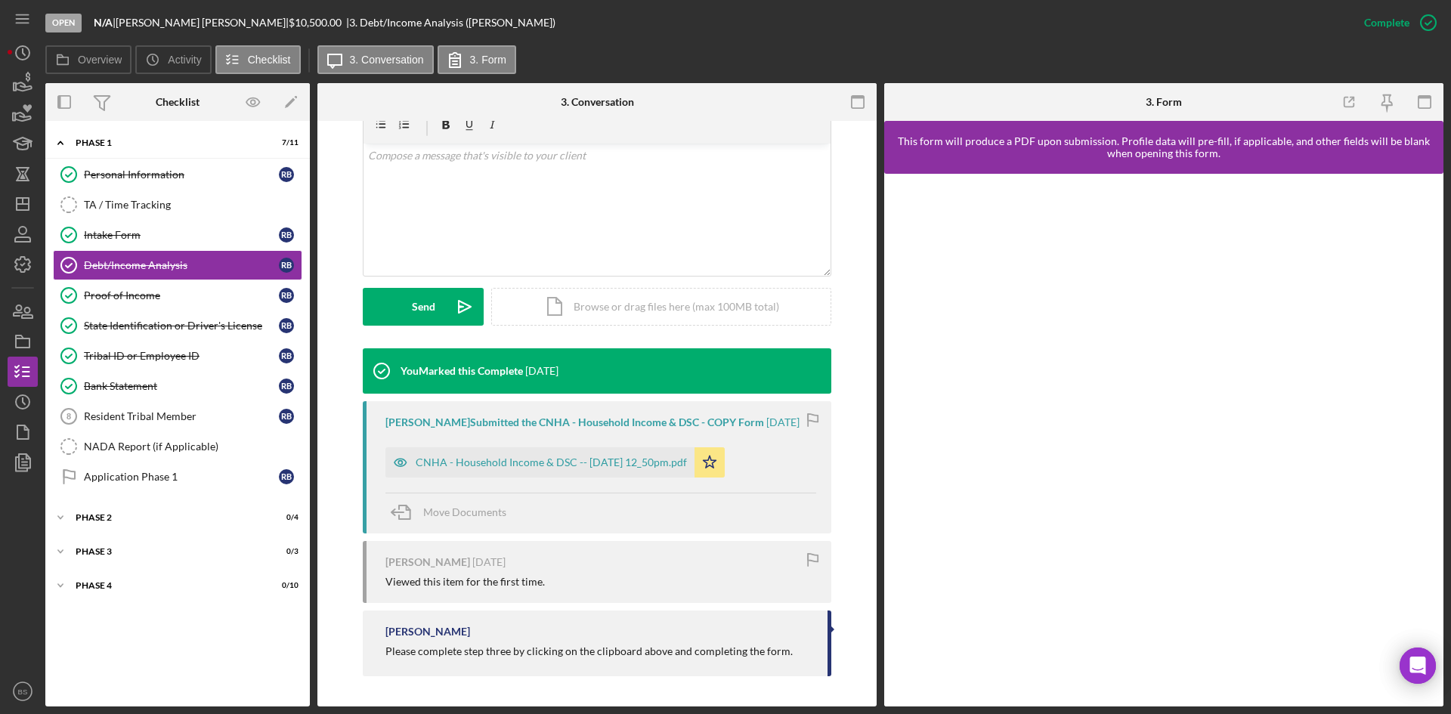
drag, startPoint x: 525, startPoint y: 462, endPoint x: 653, endPoint y: 395, distance: 144.0
click at [525, 462] on div "CNHA - Household Income & DSC -- [DATE] 12_50pm.pdf" at bounding box center [551, 462] width 271 height 12
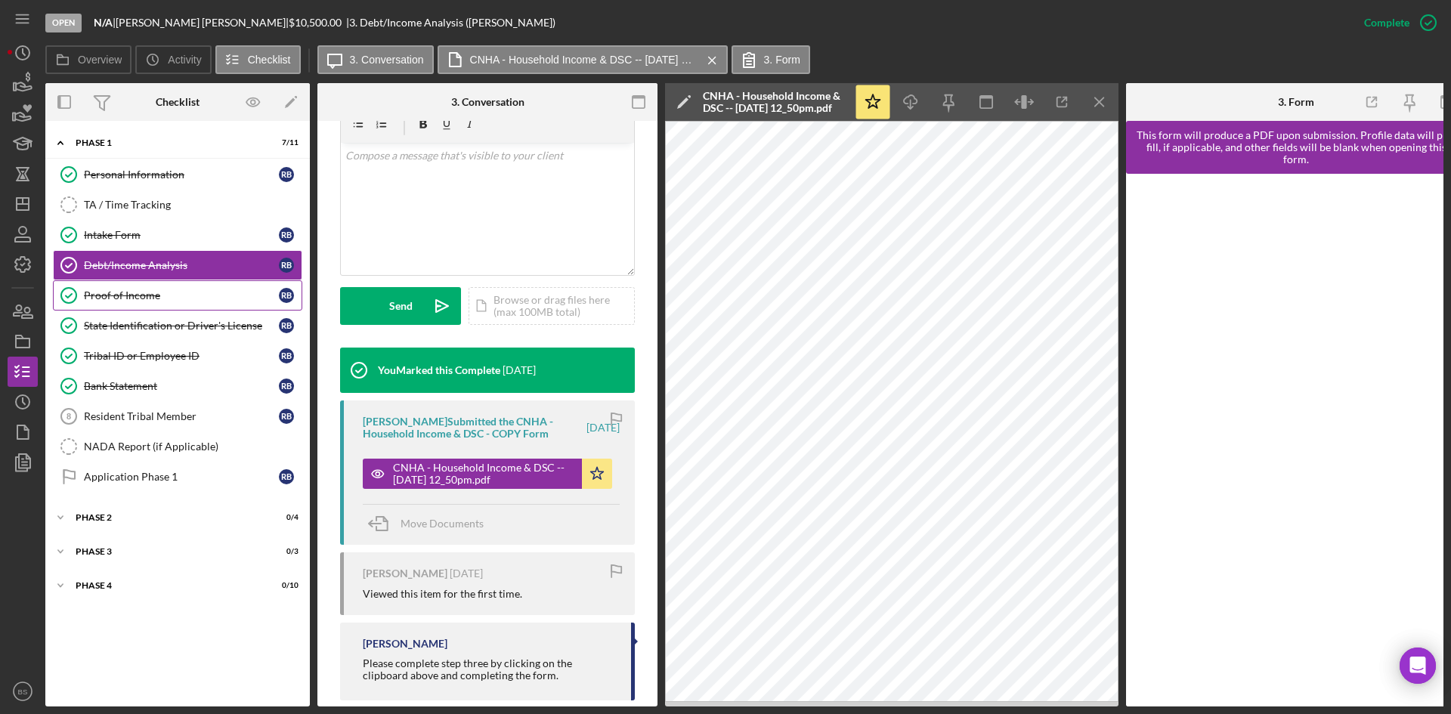
click at [165, 301] on div "Proof of Income" at bounding box center [181, 295] width 195 height 12
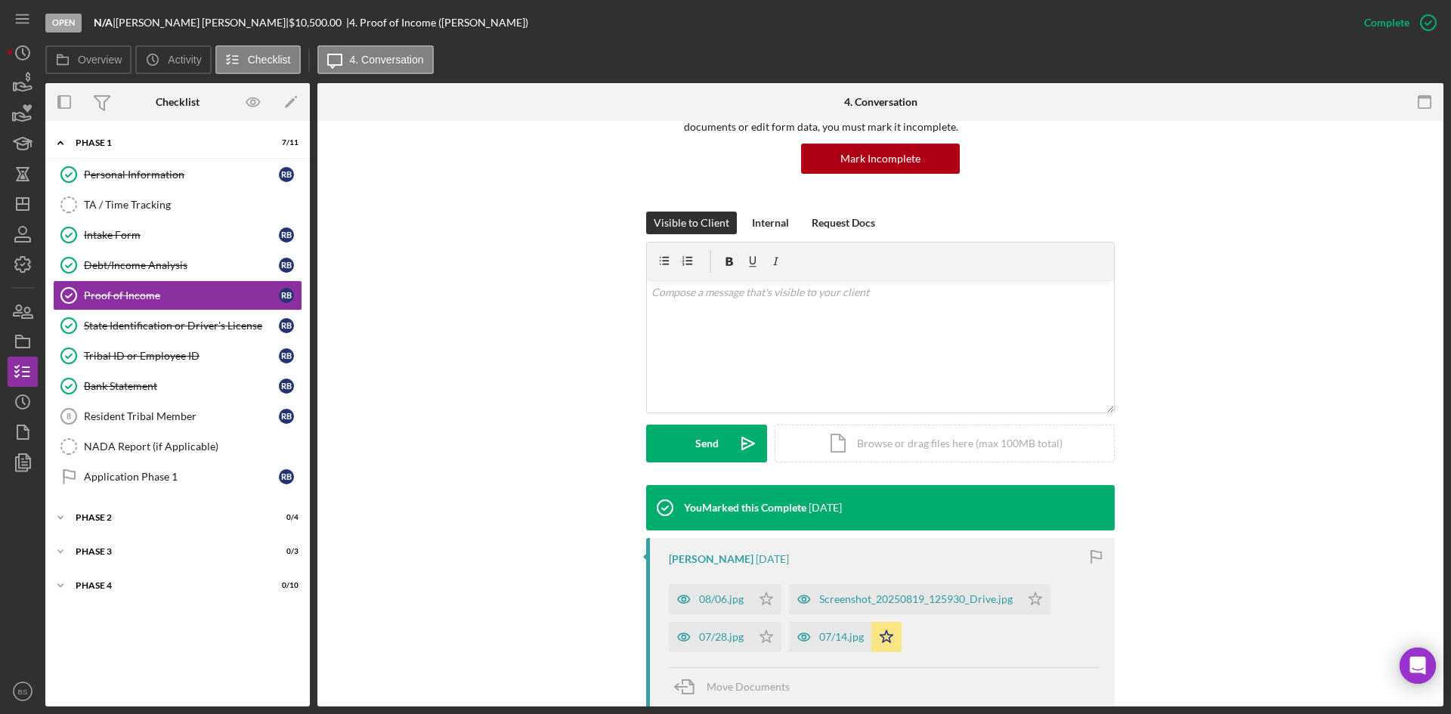
scroll to position [378, 0]
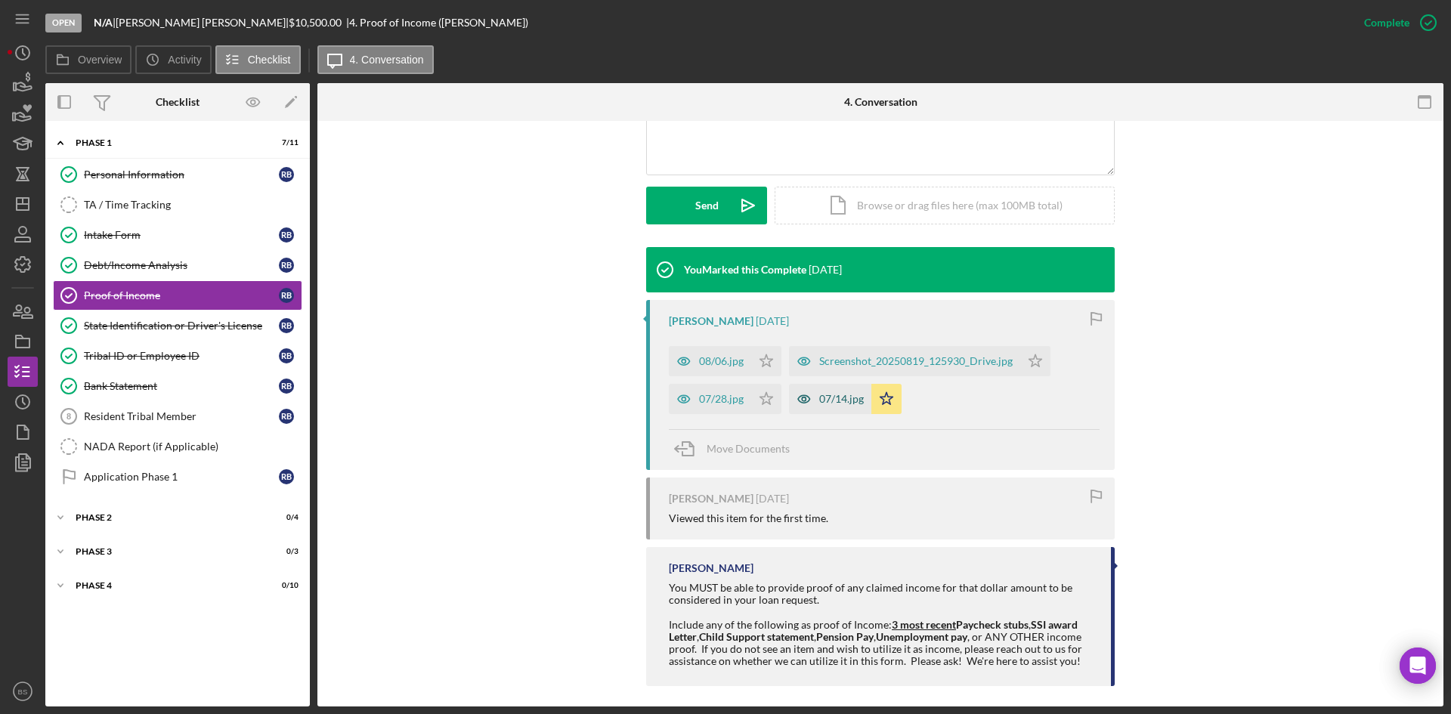
click at [836, 398] on div "07/14.jpg" at bounding box center [841, 399] width 45 height 12
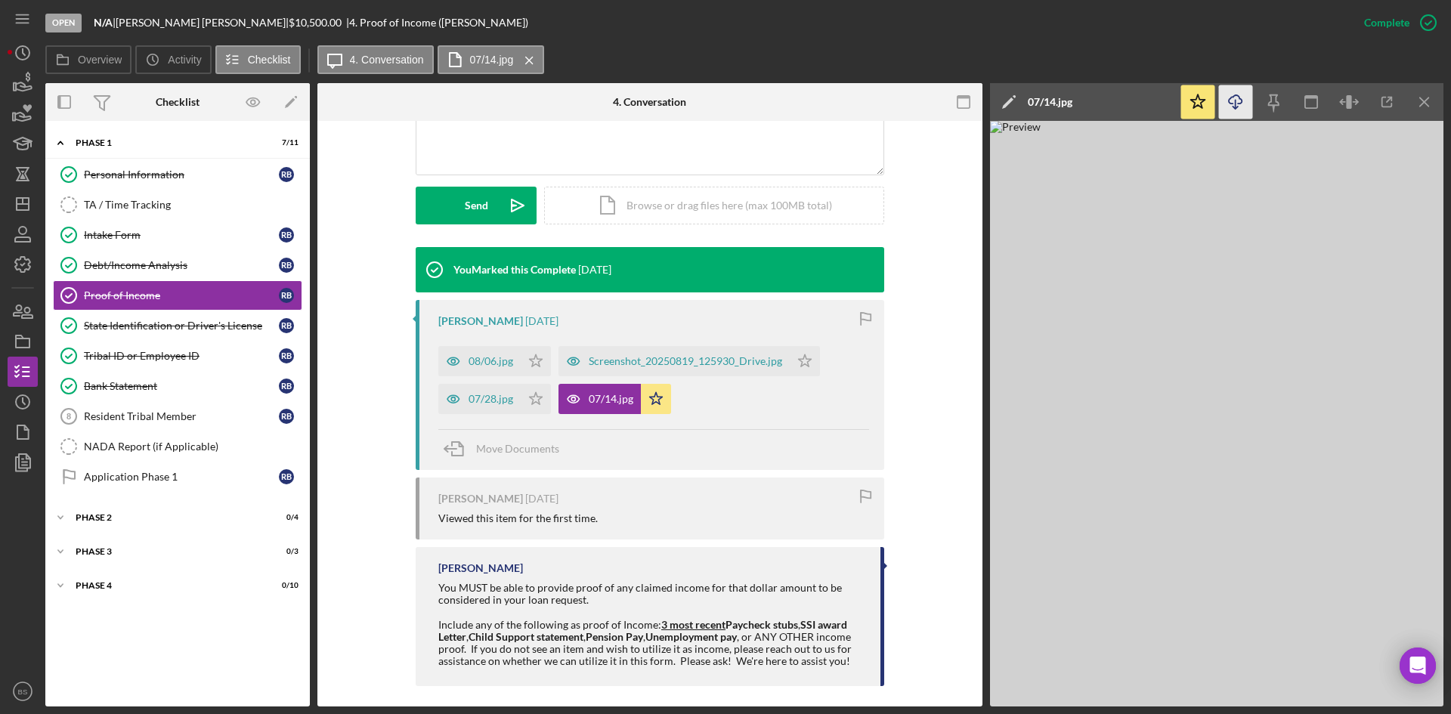
click at [1235, 99] on icon "Icon/Download" at bounding box center [1236, 102] width 34 height 34
click at [490, 404] on div "07/28.jpg" at bounding box center [490, 399] width 45 height 12
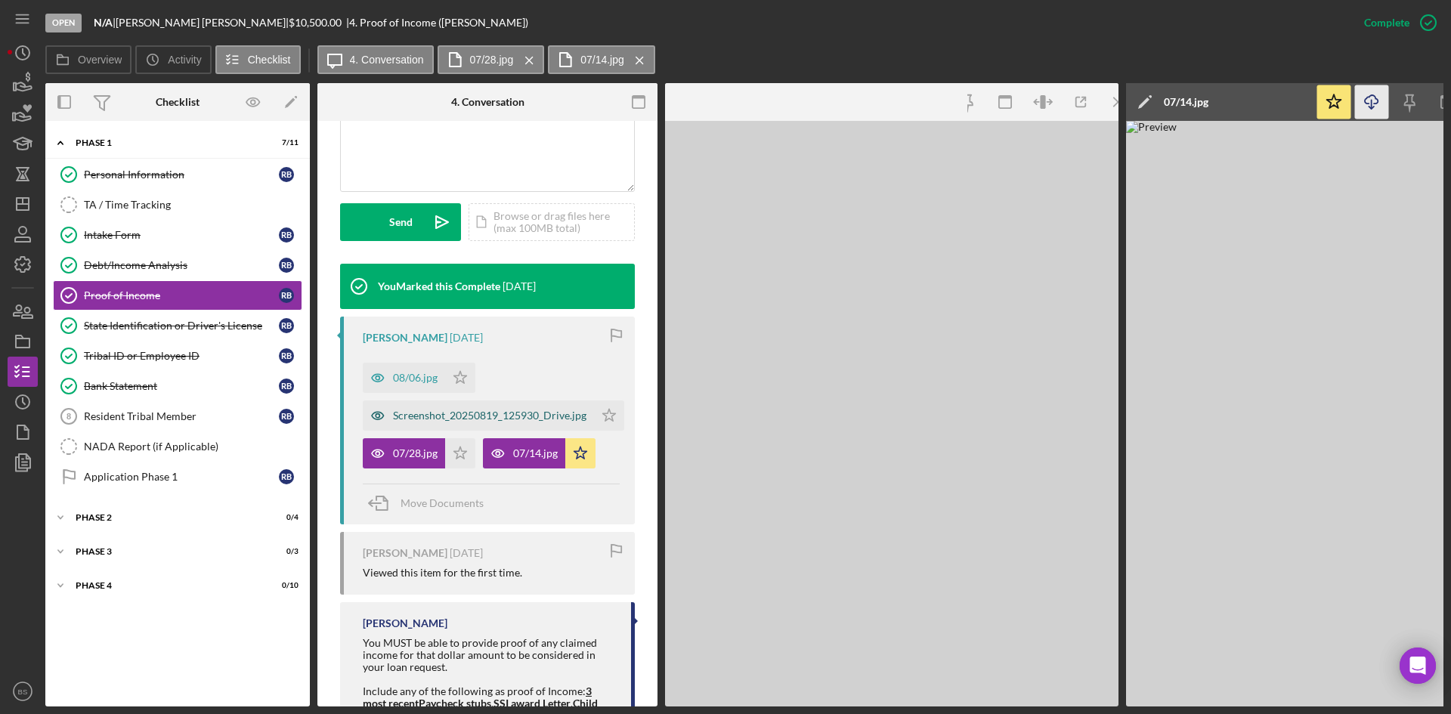
scroll to position [394, 0]
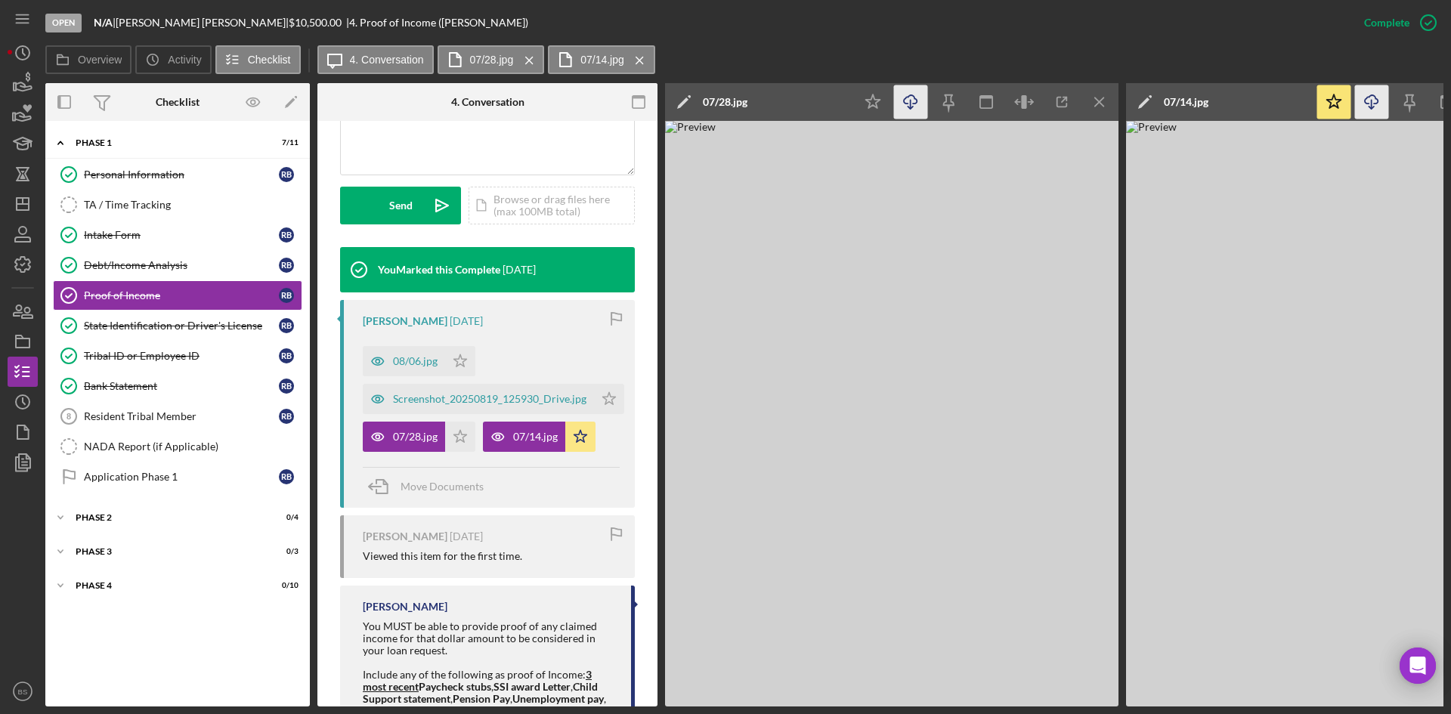
click at [904, 110] on icon "Icon/Download" at bounding box center [911, 102] width 34 height 34
click at [419, 356] on div "08/06.jpg" at bounding box center [415, 361] width 45 height 12
click at [915, 100] on icon "Icon/Download" at bounding box center [911, 102] width 34 height 34
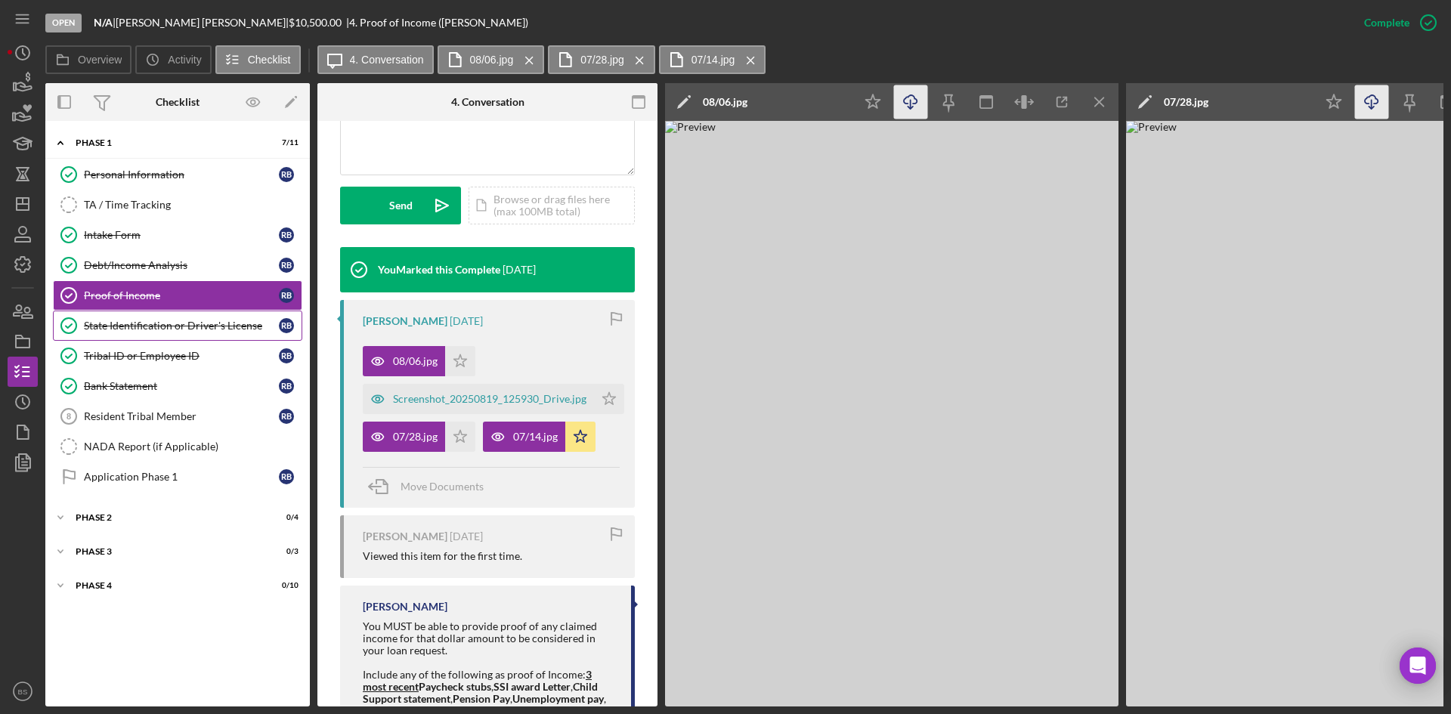
click at [199, 328] on div "State Identification or Driver's License" at bounding box center [181, 326] width 195 height 12
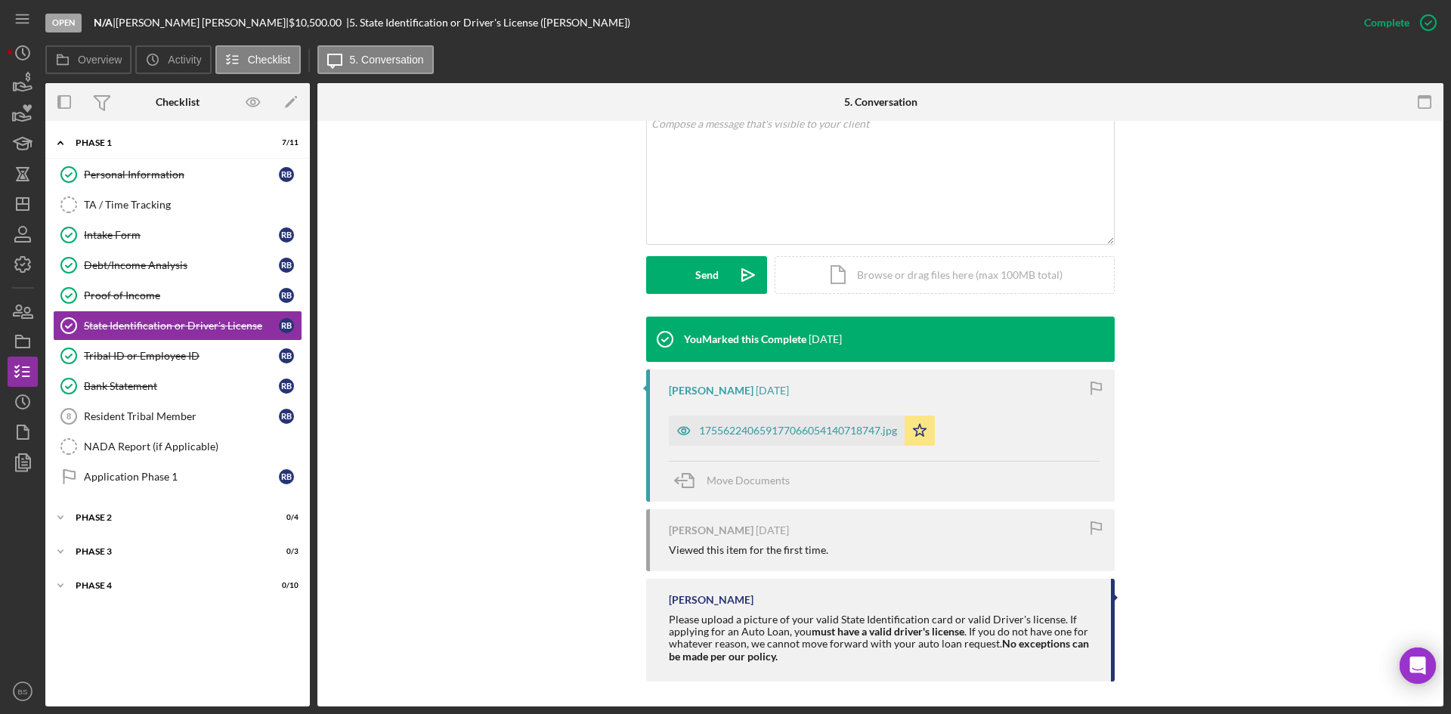
scroll to position [314, 0]
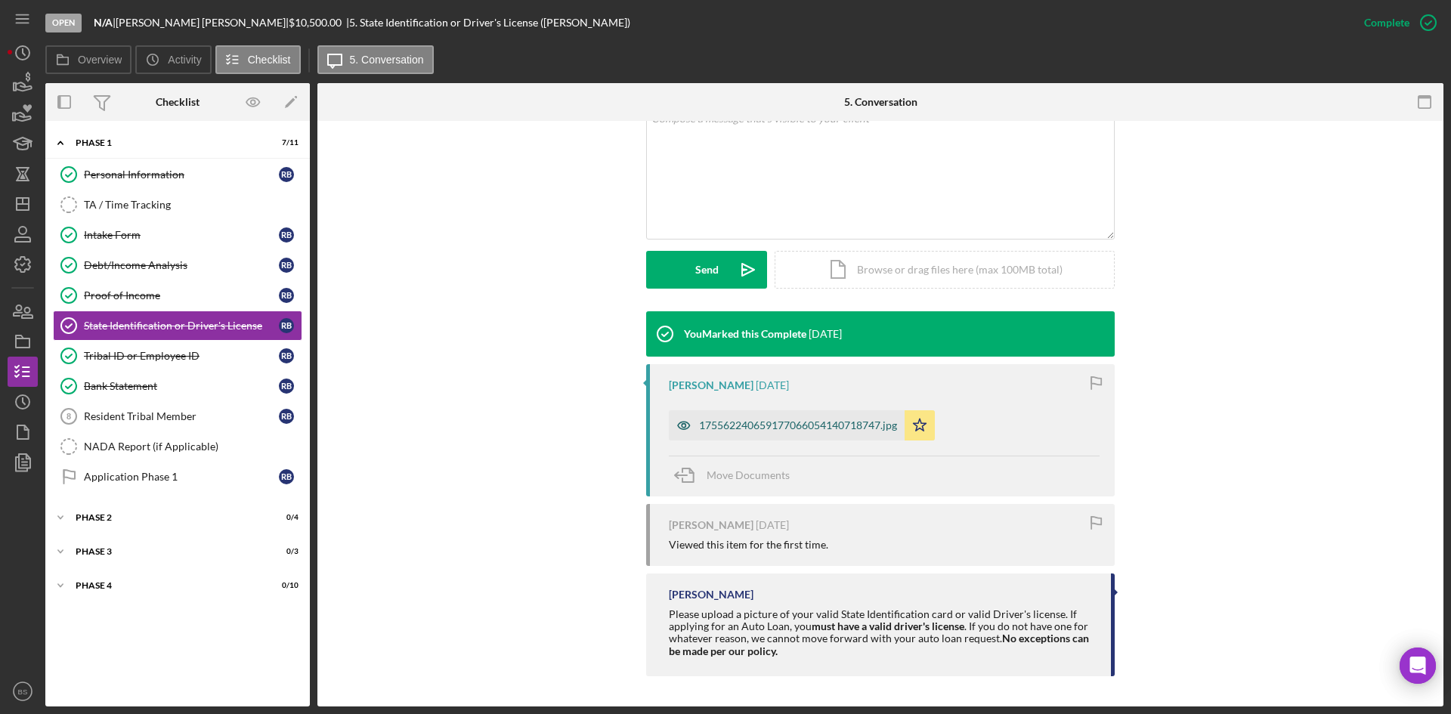
click at [781, 425] on div "175562240659177066054140718747.jpg" at bounding box center [798, 425] width 198 height 12
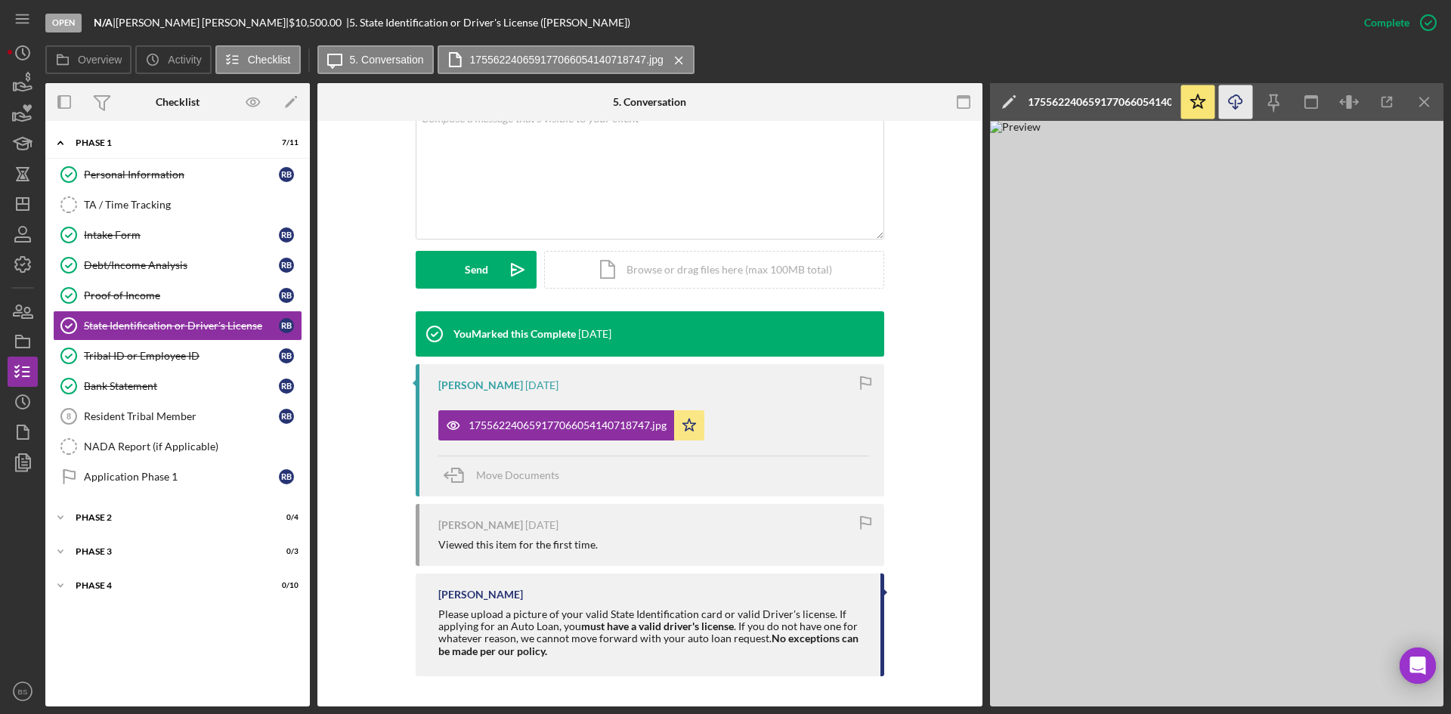
click at [1244, 109] on icon "Icon/Download" at bounding box center [1236, 102] width 34 height 34
click at [120, 354] on div "Tribal ID or Employee ID" at bounding box center [181, 356] width 195 height 12
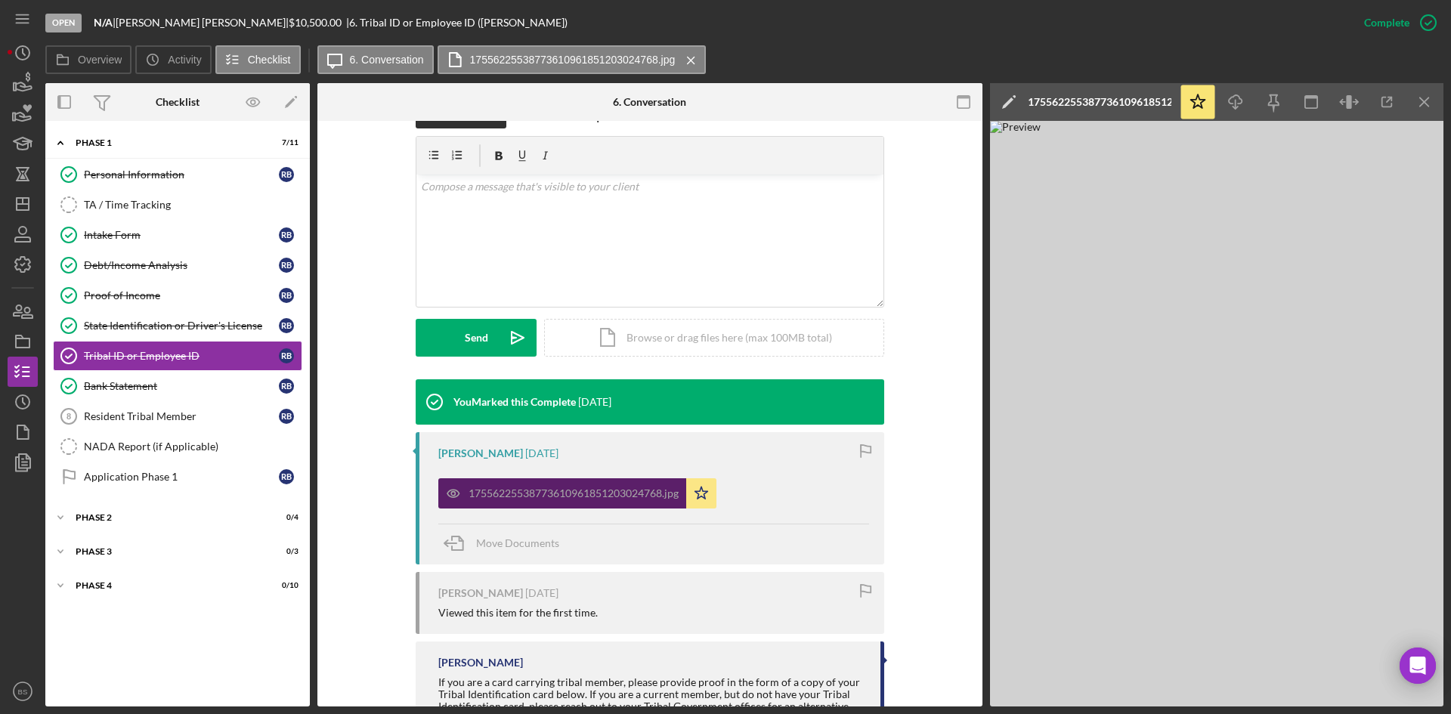
scroll to position [302, 0]
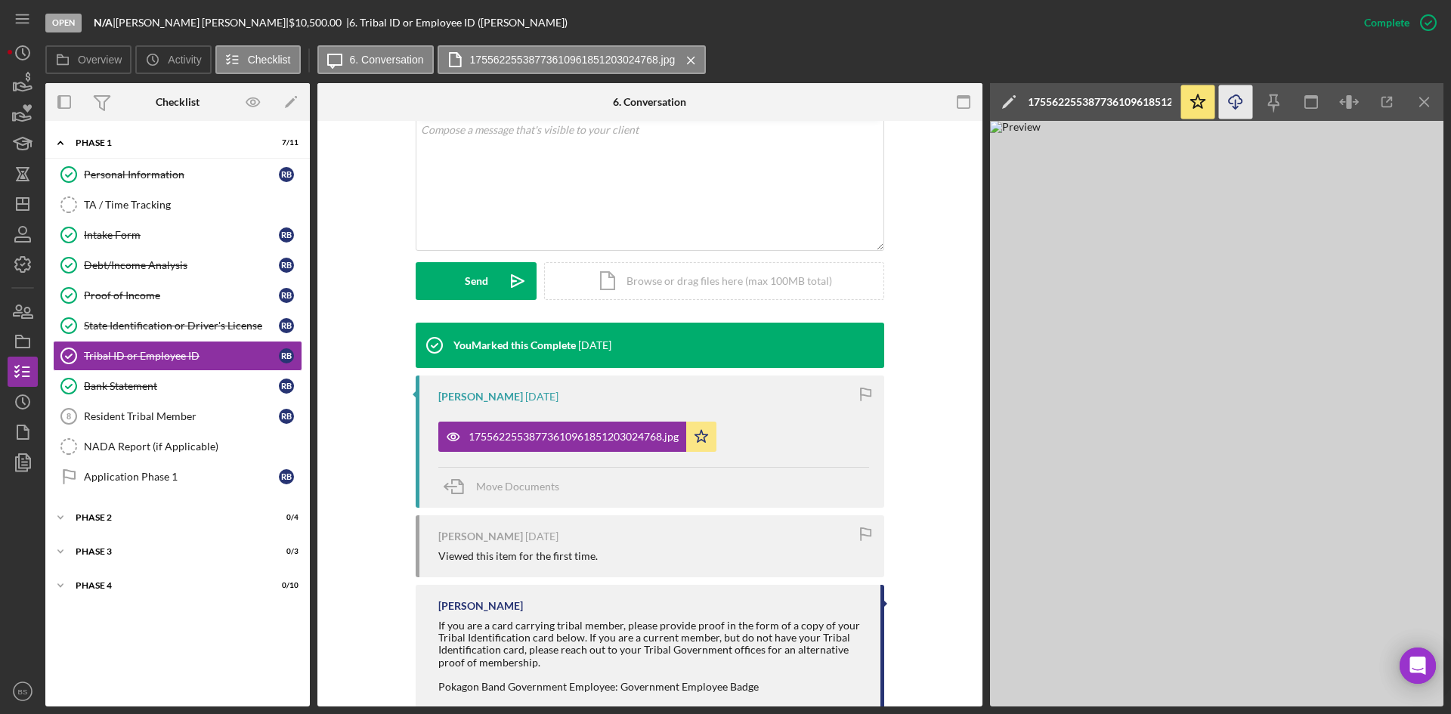
click at [1225, 105] on icon "Icon/Download" at bounding box center [1236, 102] width 34 height 34
drag, startPoint x: 180, startPoint y: 395, endPoint x: 587, endPoint y: 515, distance: 424.6
click at [180, 395] on link "Bank Statement Bank Statement R B" at bounding box center [177, 386] width 249 height 30
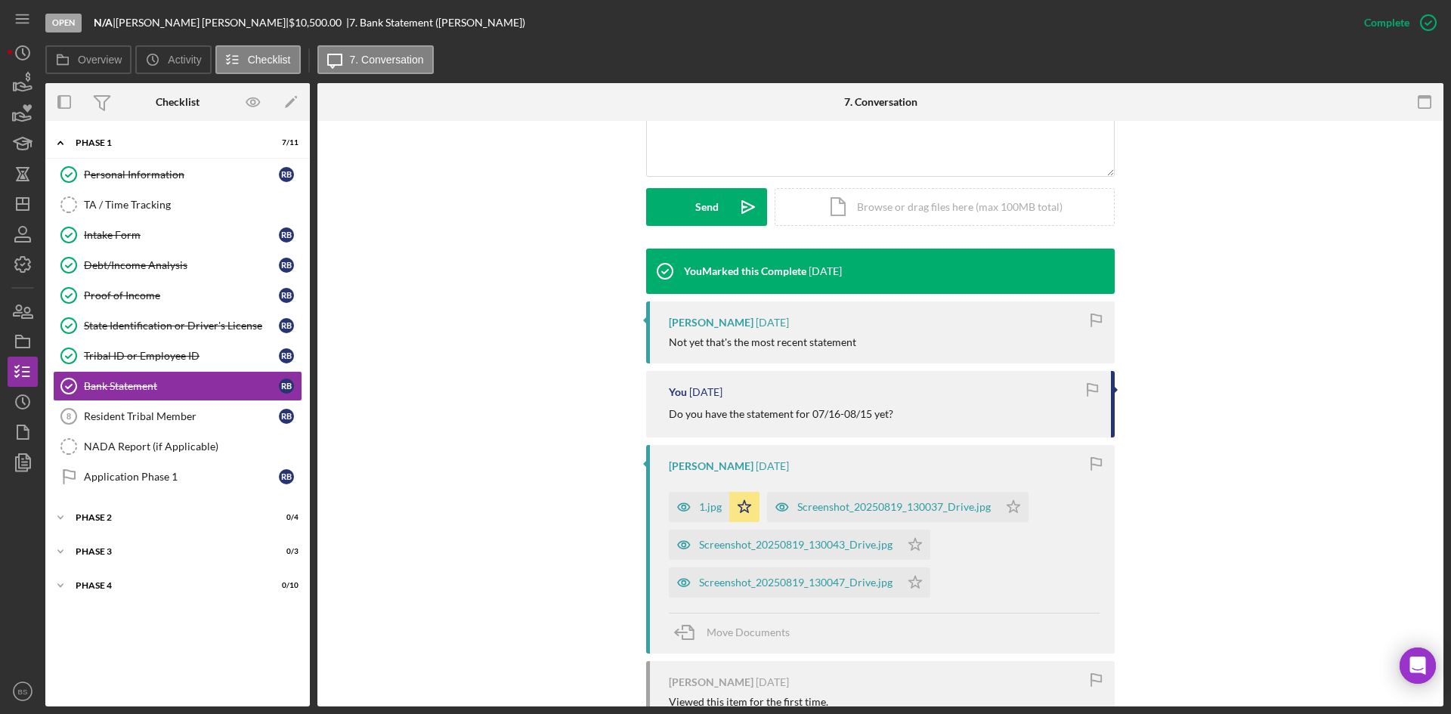
scroll to position [378, 0]
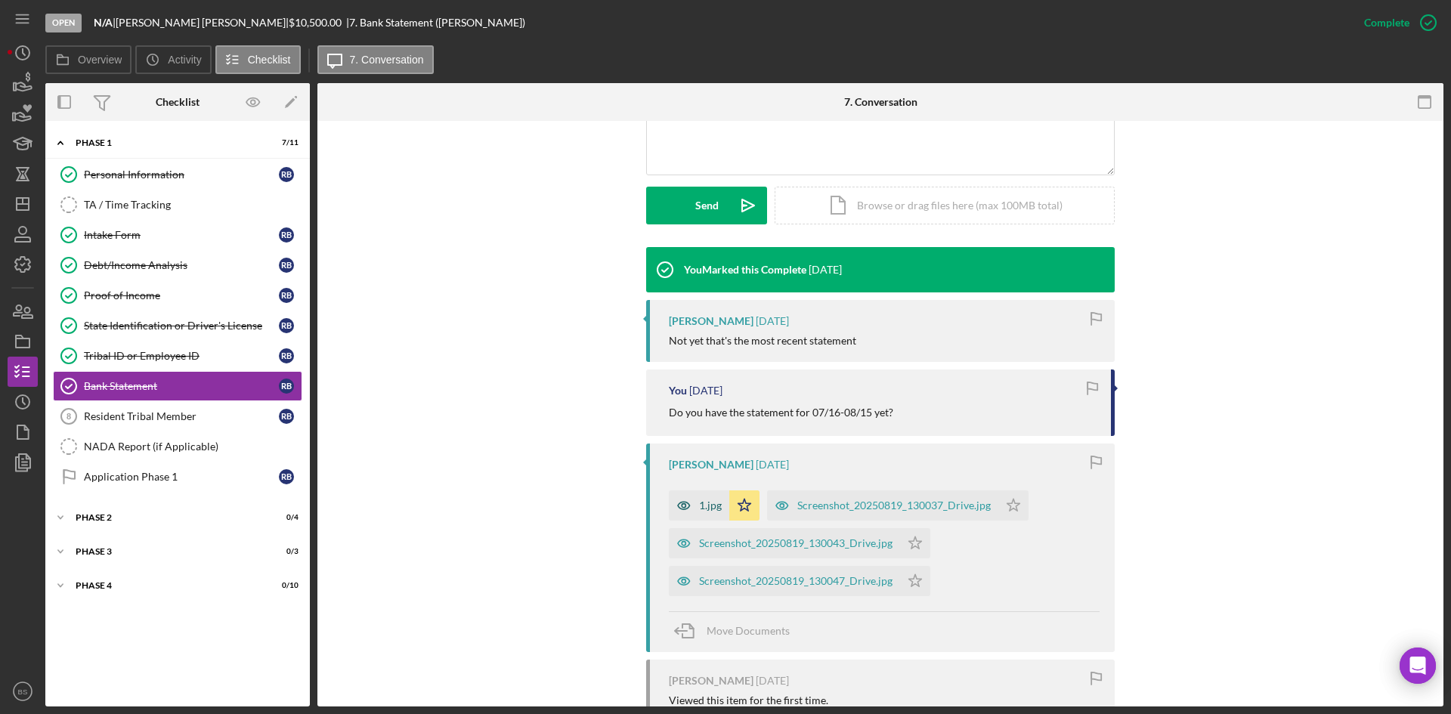
click at [696, 508] on icon "button" at bounding box center [684, 505] width 30 height 30
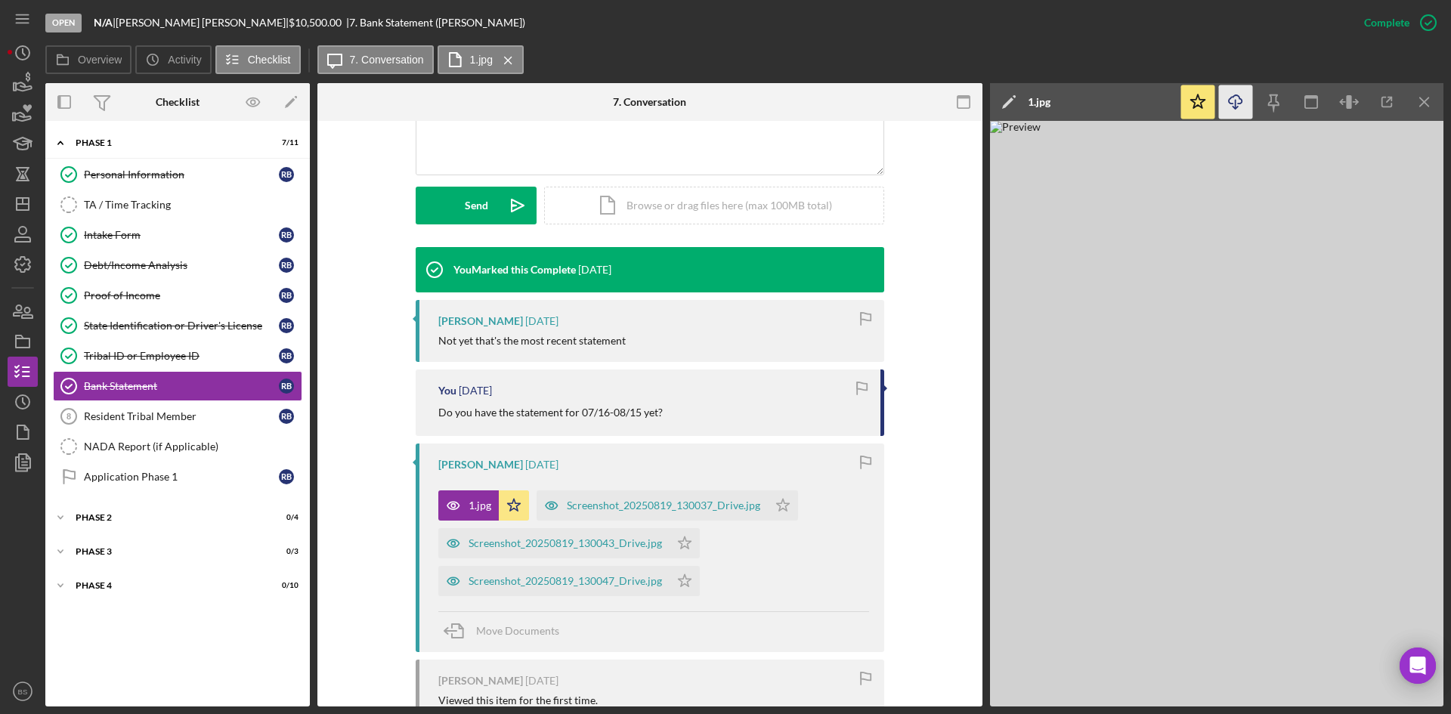
click at [1231, 100] on icon "Icon/Download" at bounding box center [1236, 102] width 34 height 34
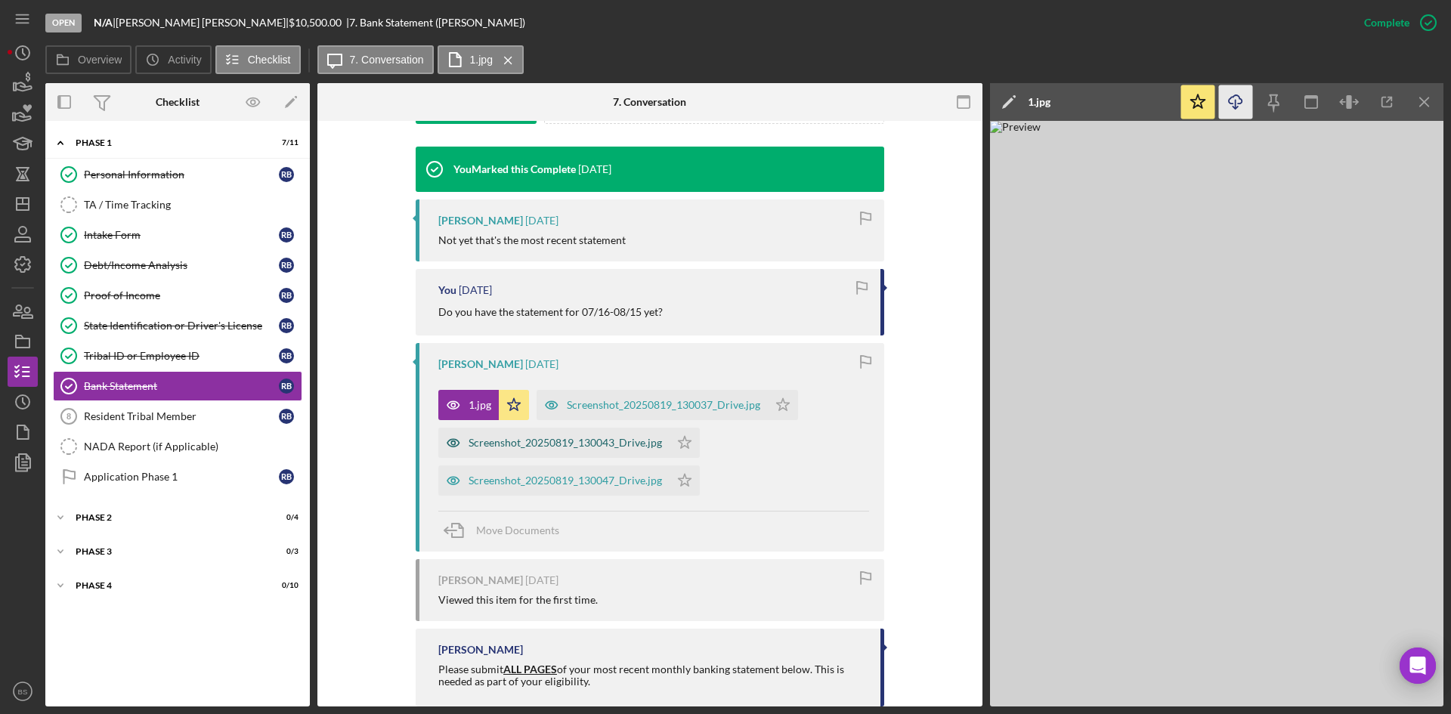
scroll to position [508, 0]
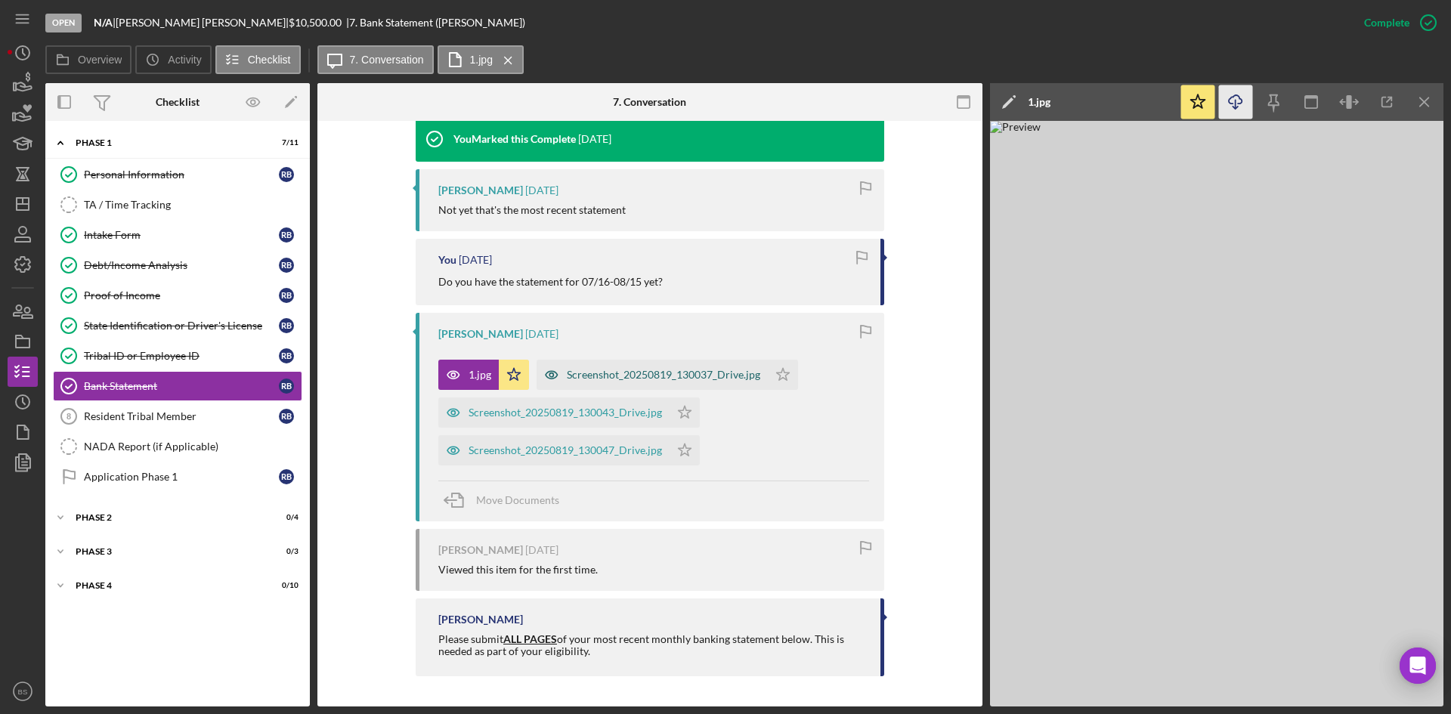
click at [609, 372] on div "Screenshot_20250819_130037_Drive.jpg" at bounding box center [663, 375] width 193 height 12
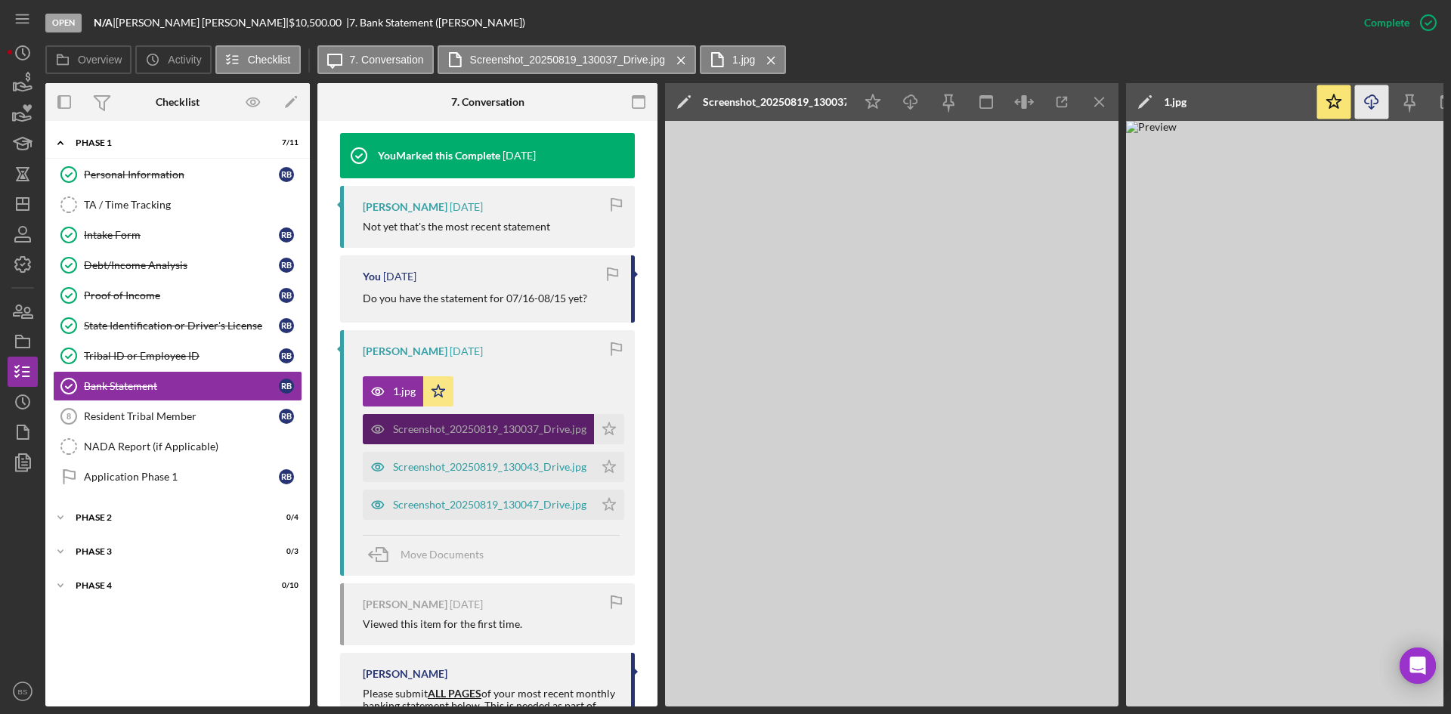
scroll to position [525, 0]
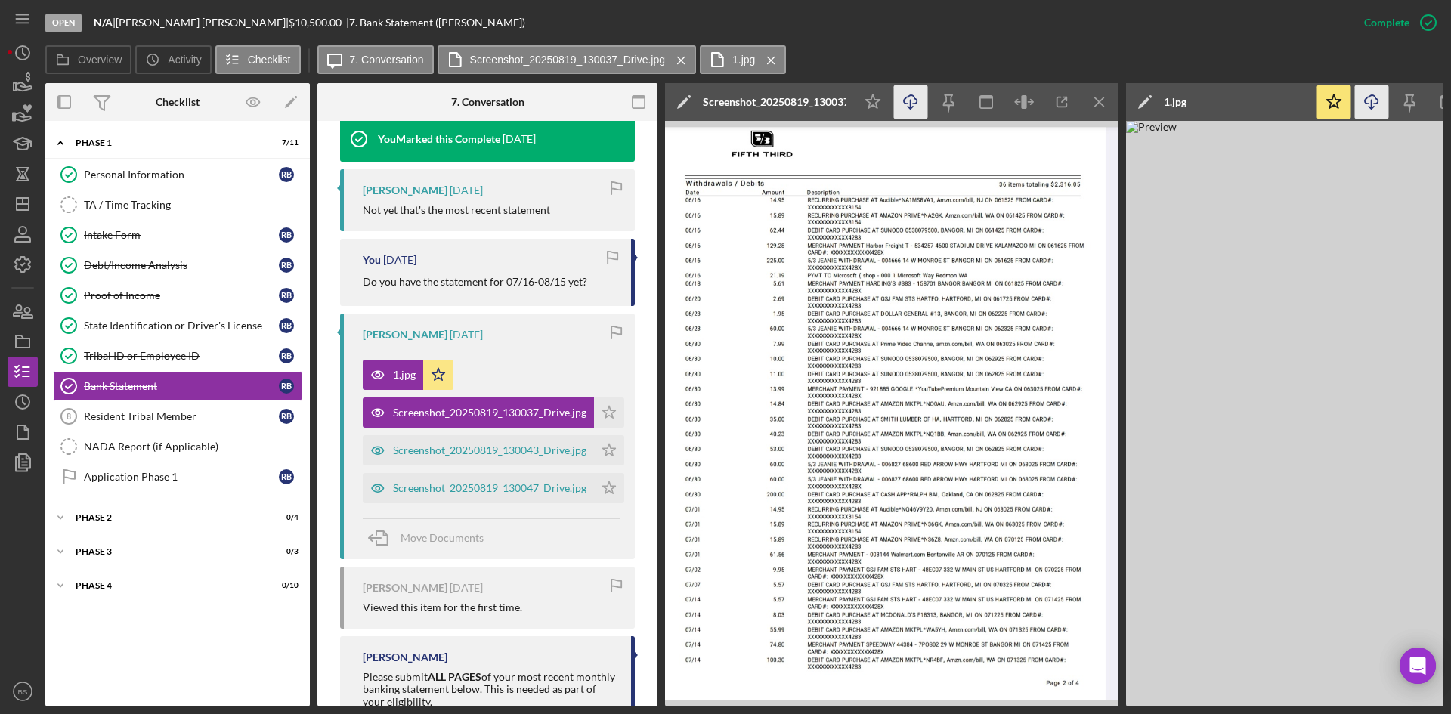
click at [907, 97] on icon "button" at bounding box center [910, 99] width 13 height 8
click at [450, 456] on div "Screenshot_20250819_130043_Drive.jpg" at bounding box center [478, 450] width 231 height 30
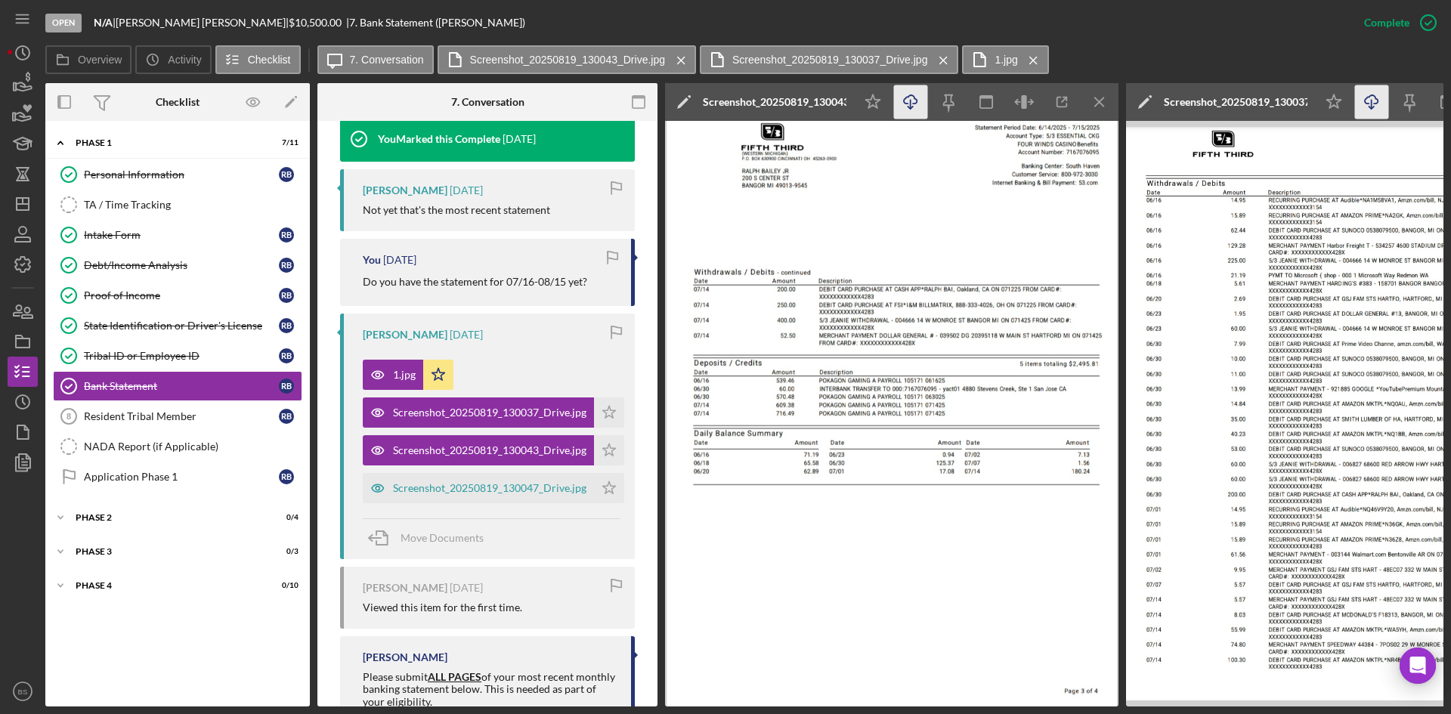
click at [913, 101] on icon "Icon/Download" at bounding box center [911, 102] width 34 height 34
click at [156, 474] on div "Application Phase 1" at bounding box center [181, 477] width 195 height 12
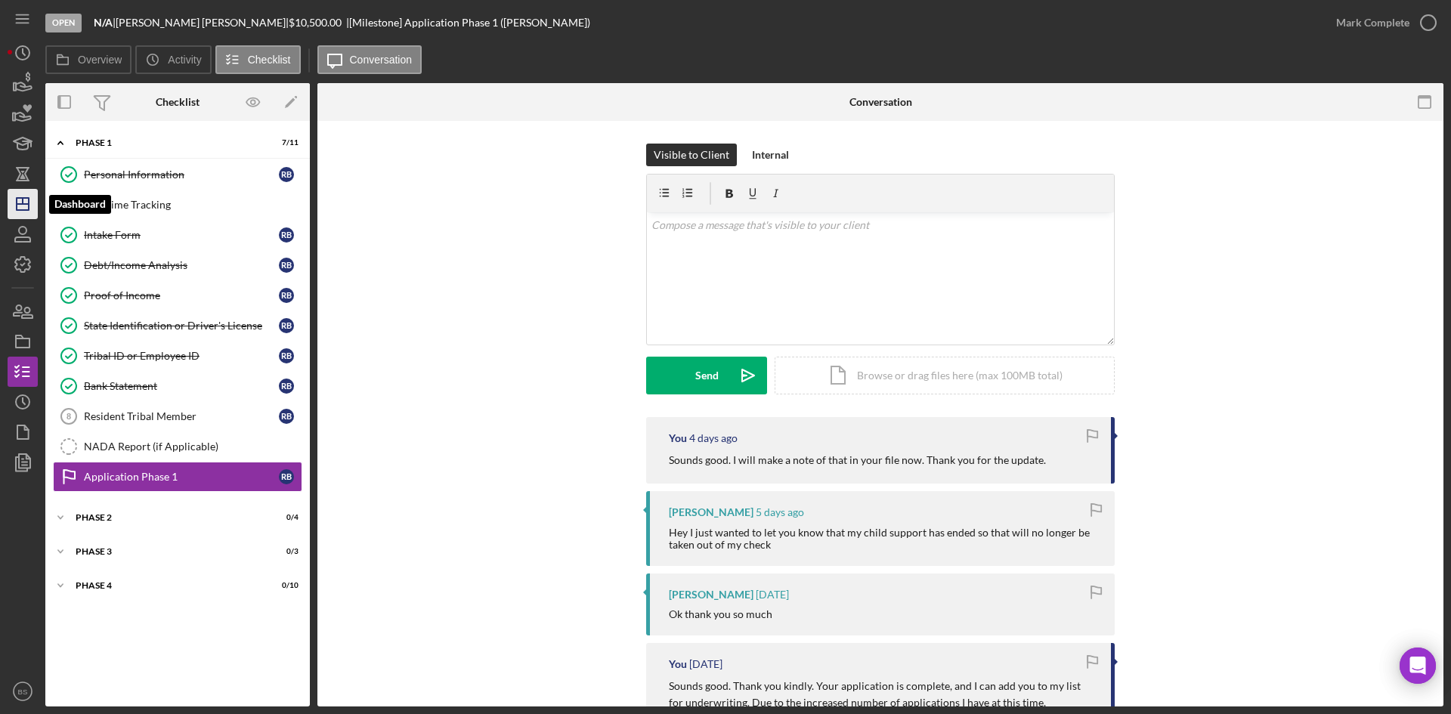
click at [24, 209] on icon "Icon/Dashboard" at bounding box center [23, 204] width 38 height 38
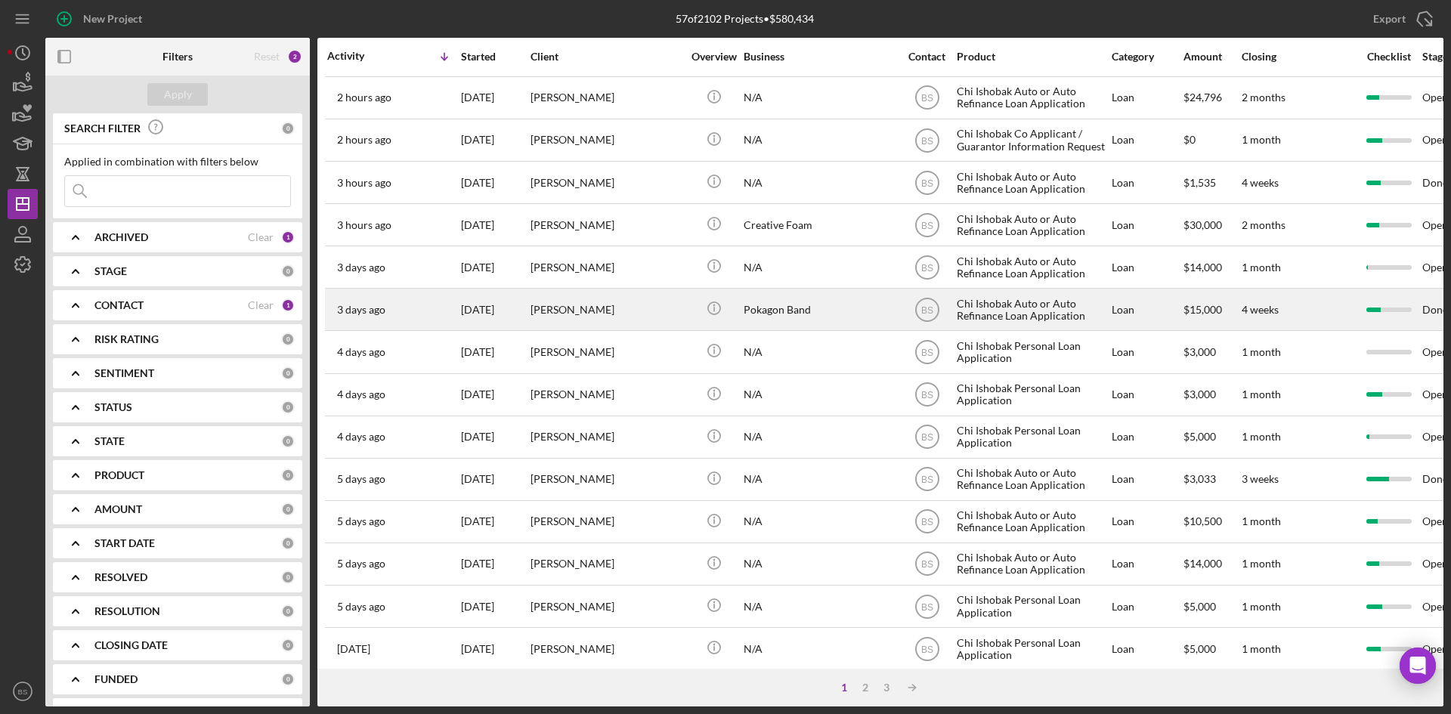
scroll to position [108, 0]
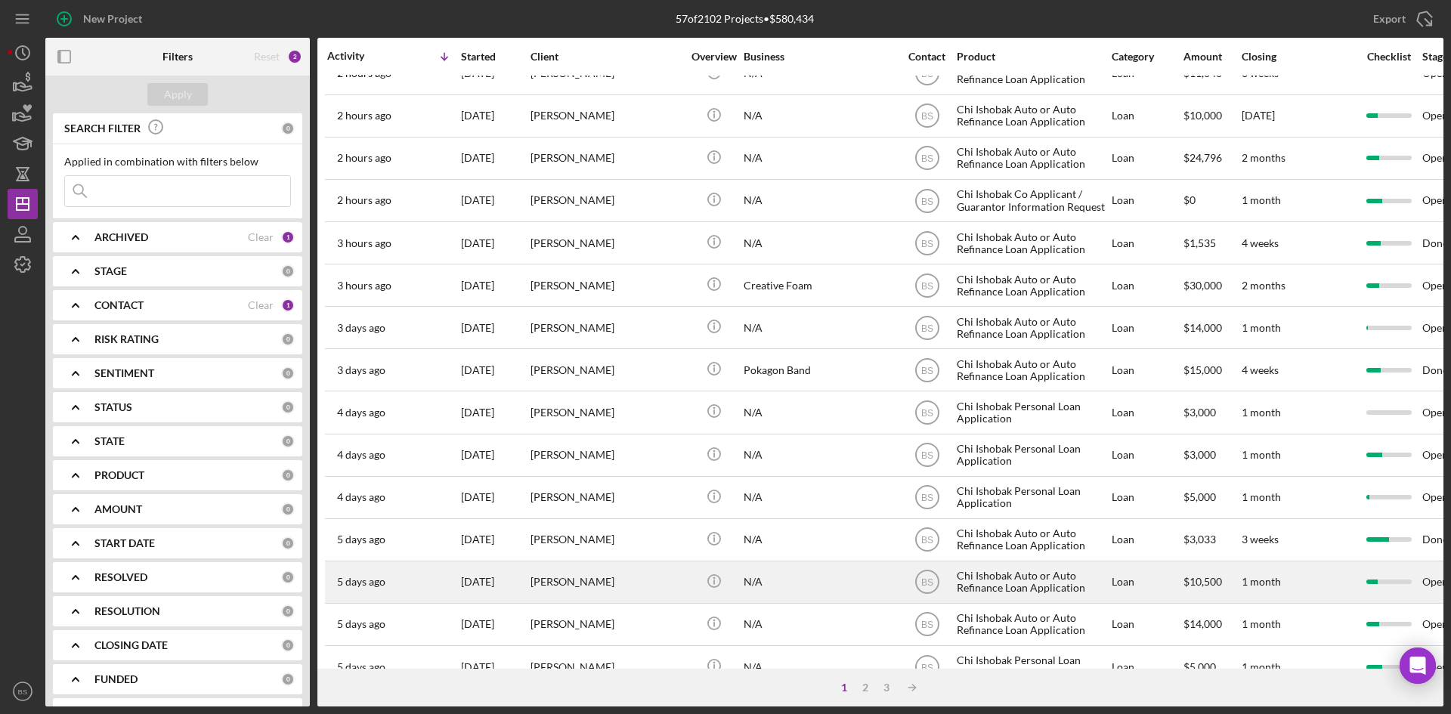
click at [620, 571] on div "[PERSON_NAME]" at bounding box center [605, 582] width 151 height 40
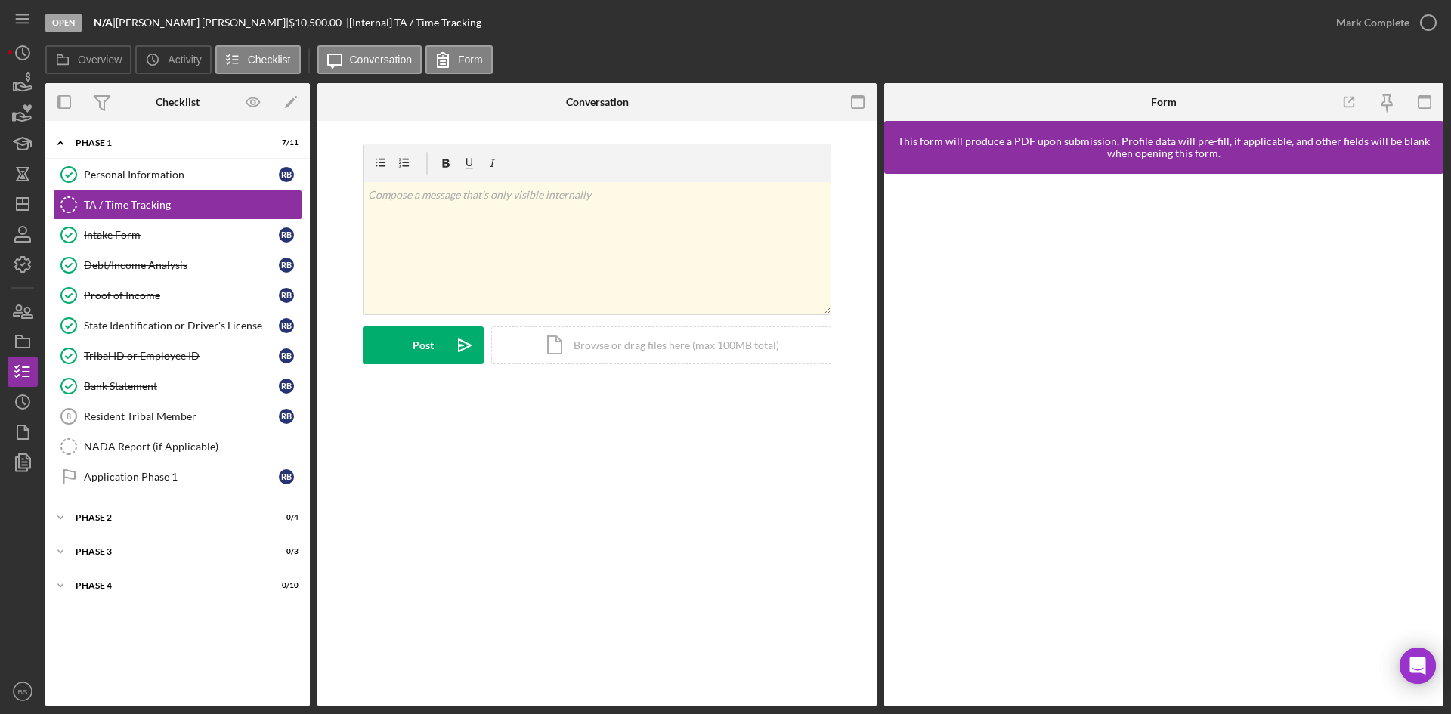
click at [184, 492] on div "Personal Information Personal Information R B TA / Time Tracking TA / Time Trac…" at bounding box center [177, 329] width 264 height 340
click at [220, 471] on div "Application Phase 1" at bounding box center [181, 477] width 195 height 12
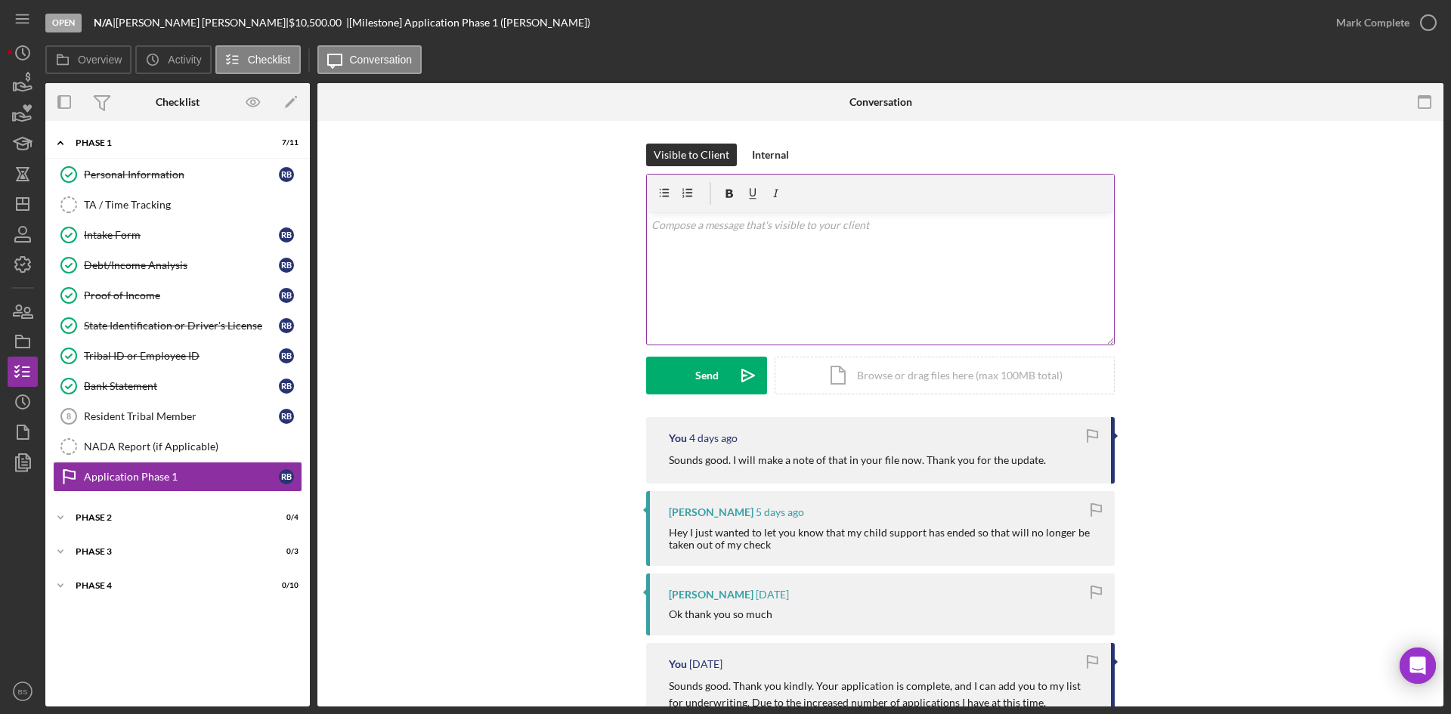
click at [777, 280] on div "v Color teal Color pink Remove color Add row above Add row below Add column bef…" at bounding box center [880, 278] width 467 height 132
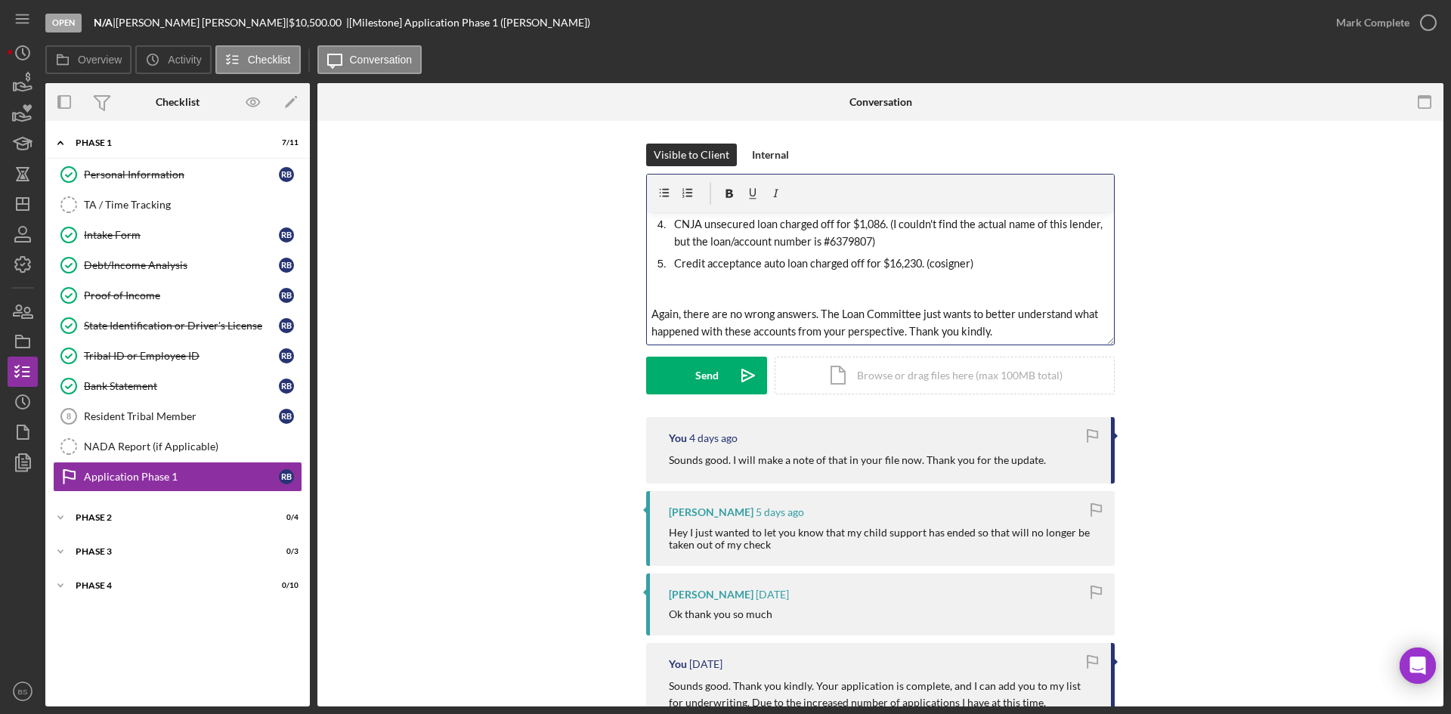
scroll to position [413, 0]
click at [928, 267] on span "Credit acceptance auto loan charged off for $16,230. (cosigner)" at bounding box center [823, 263] width 299 height 13
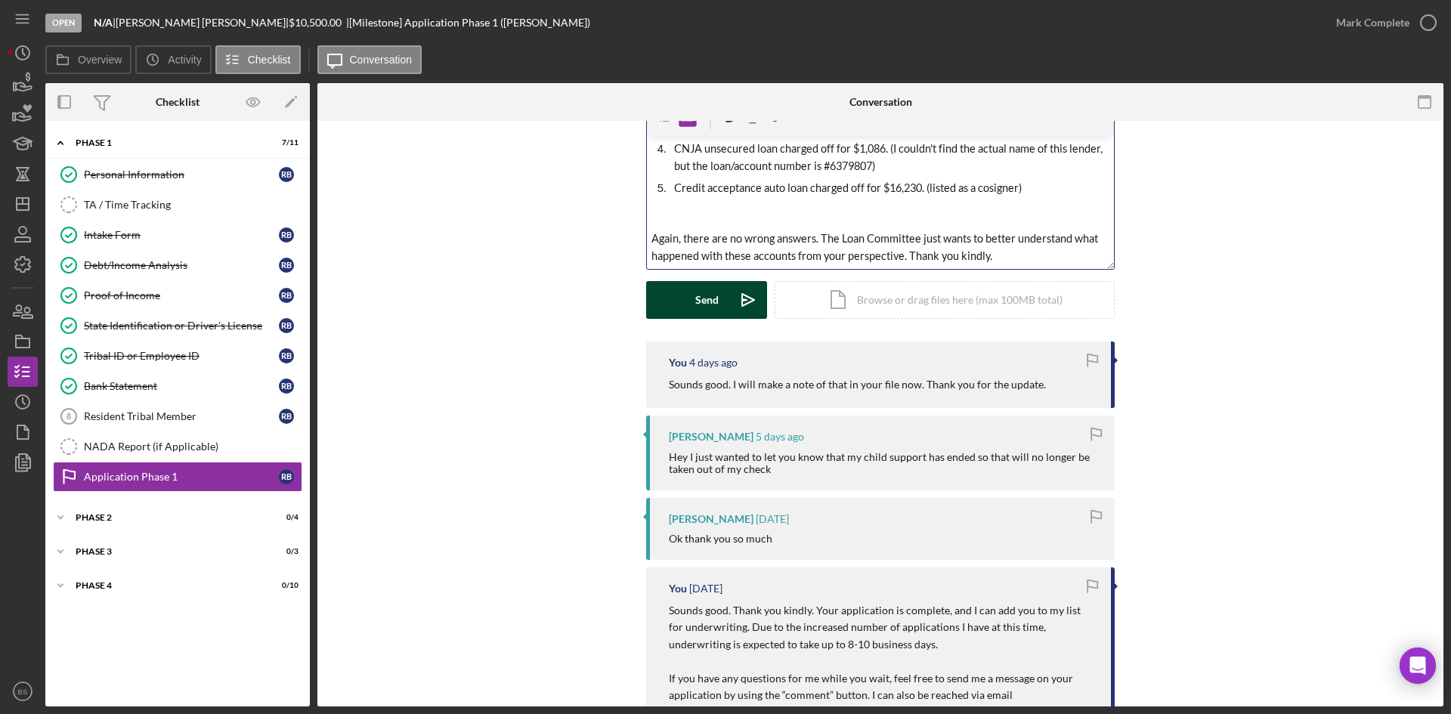
click at [675, 292] on button "Send Icon/icon-invite-send" at bounding box center [706, 300] width 121 height 38
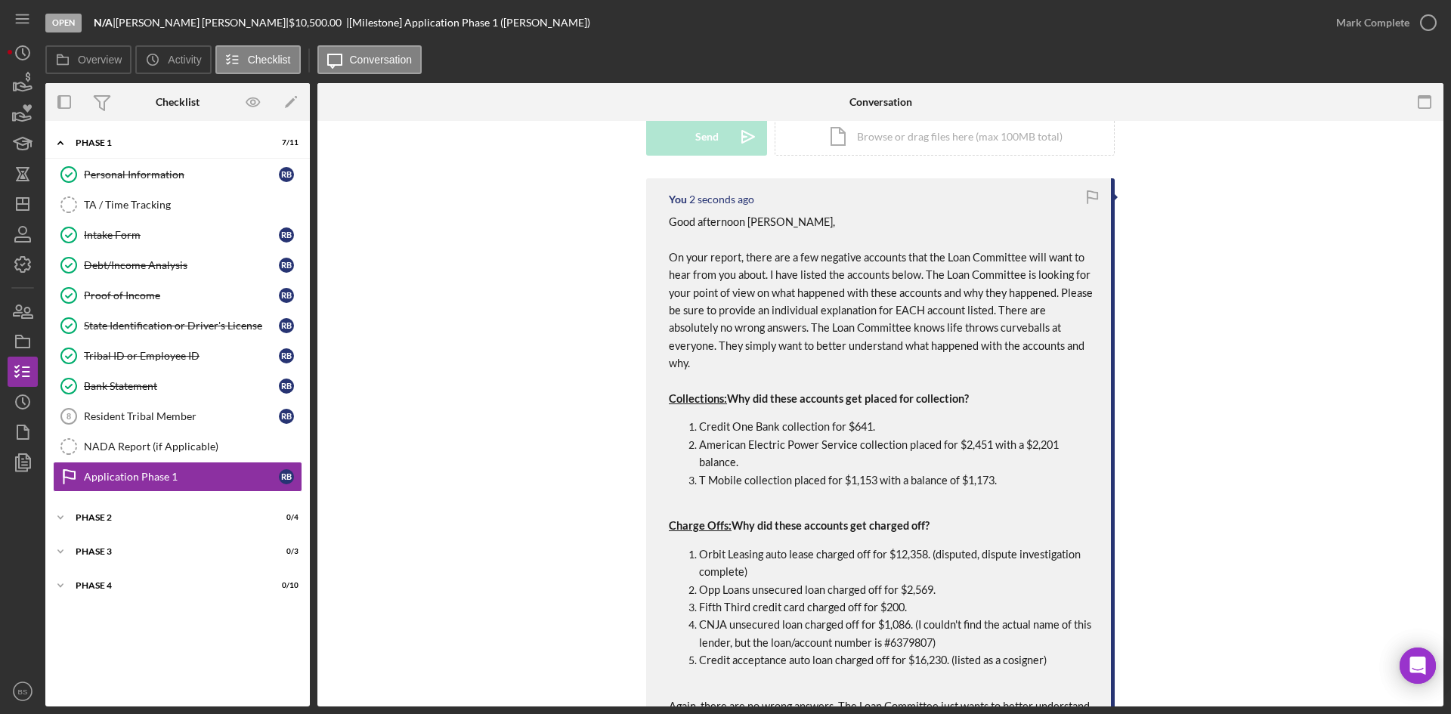
scroll to position [378, 0]
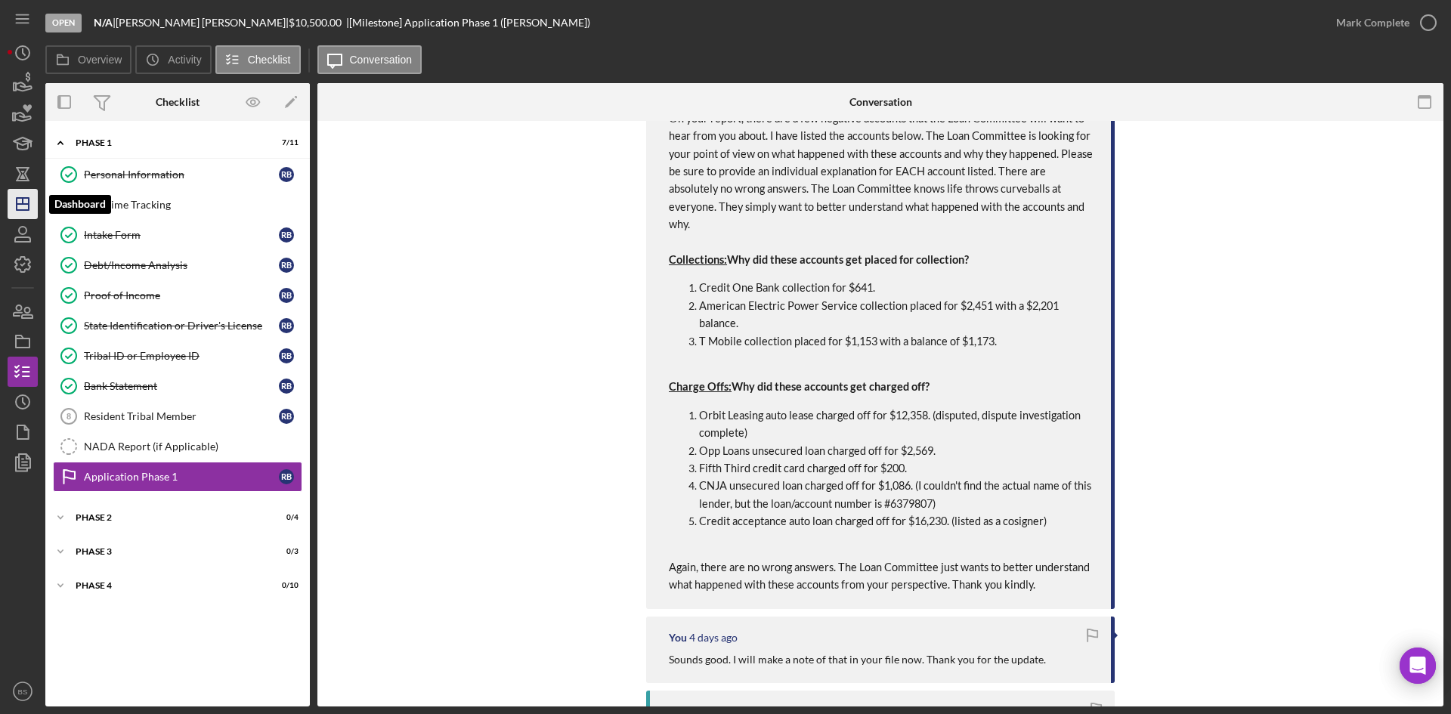
click at [29, 210] on polygon "button" at bounding box center [23, 204] width 12 height 12
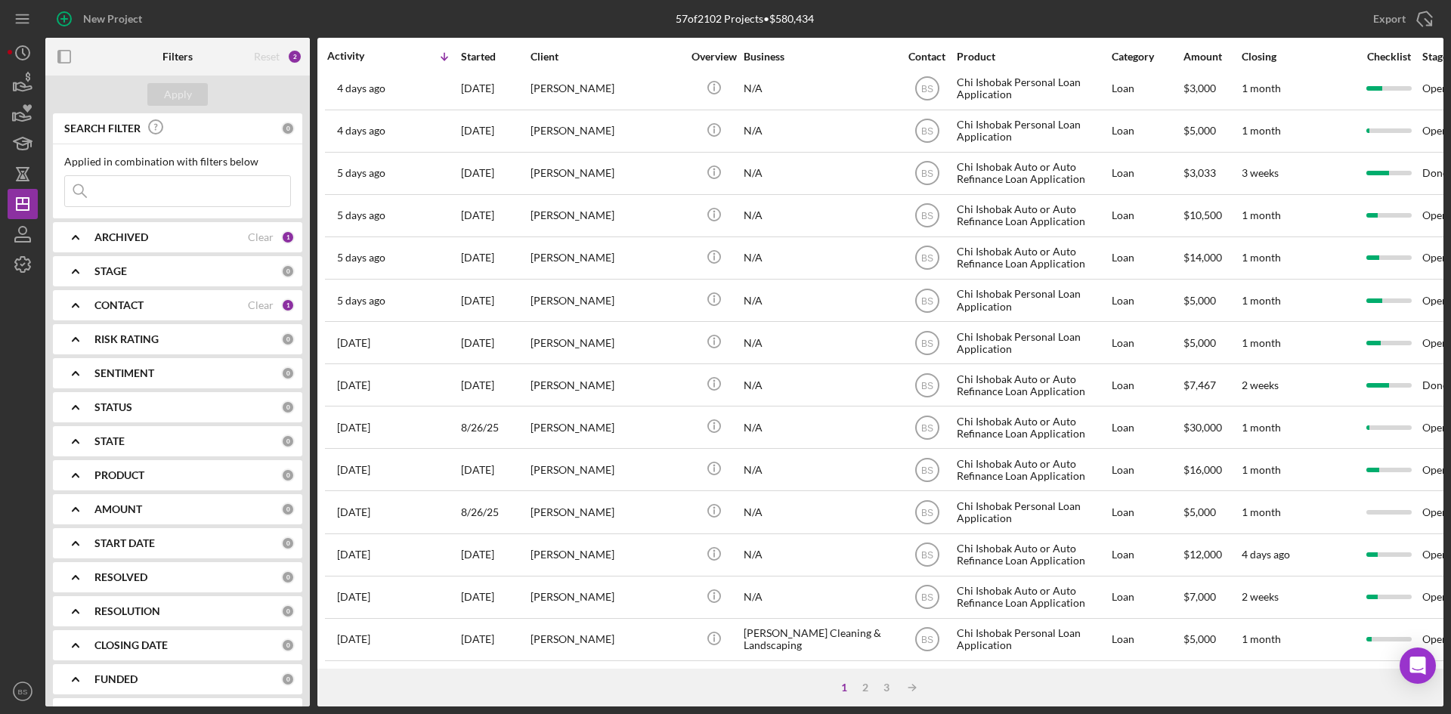
scroll to position [486, 0]
click at [870, 685] on div "2" at bounding box center [864, 687] width 21 height 12
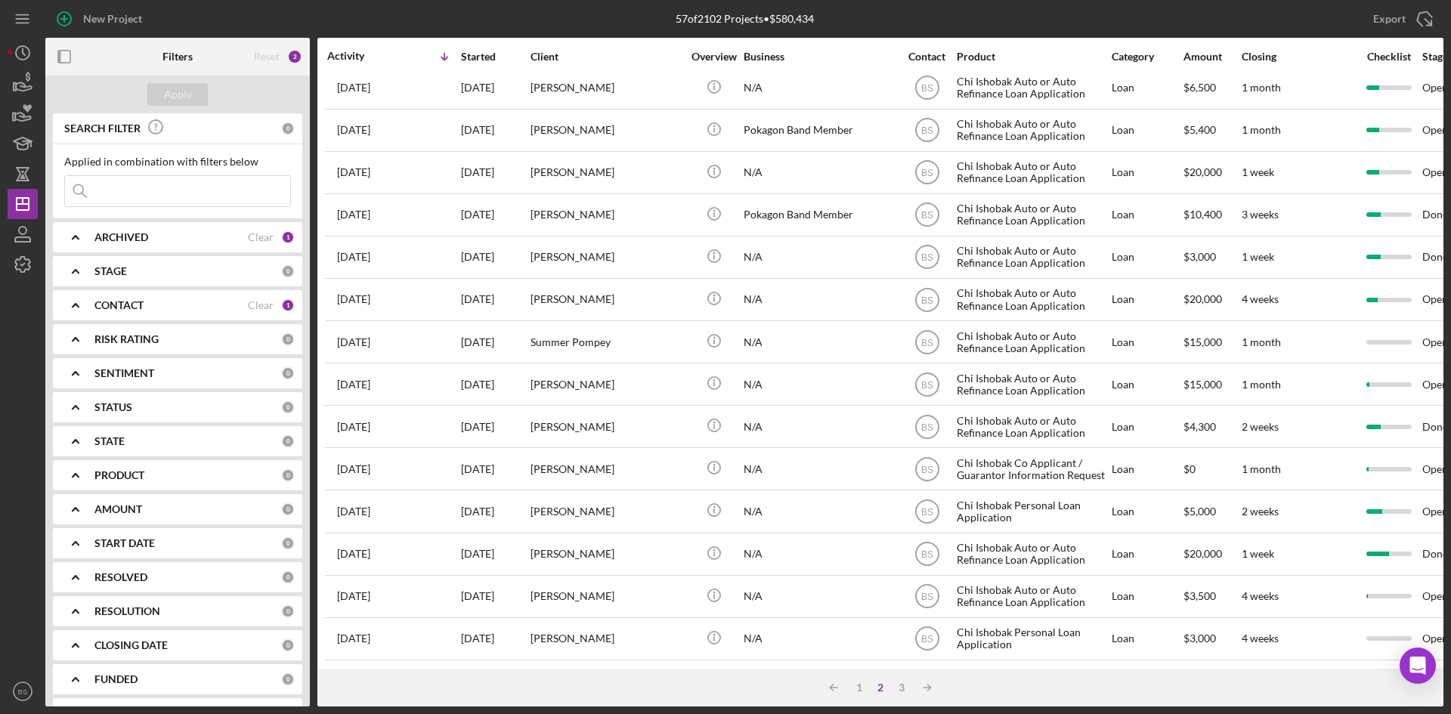
scroll to position [0, 0]
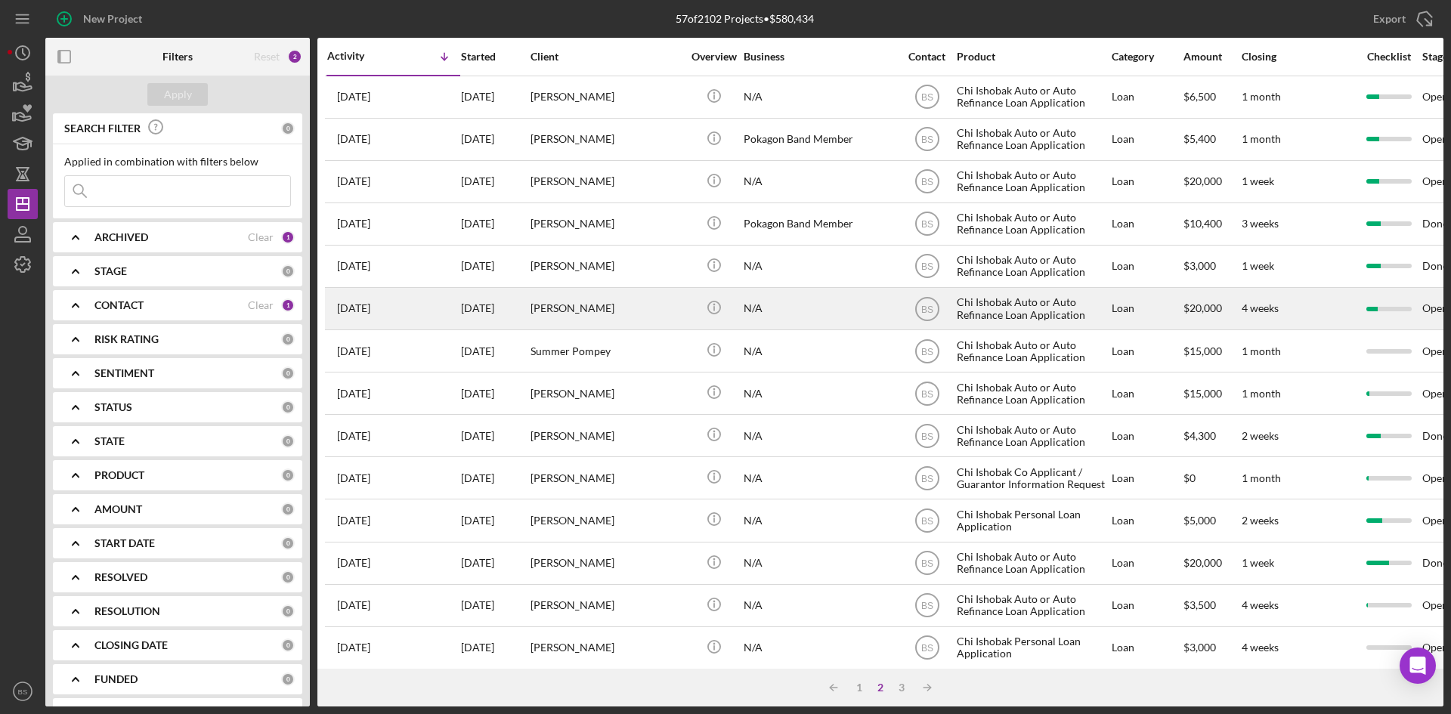
click at [599, 314] on div "[PERSON_NAME]" at bounding box center [605, 309] width 151 height 40
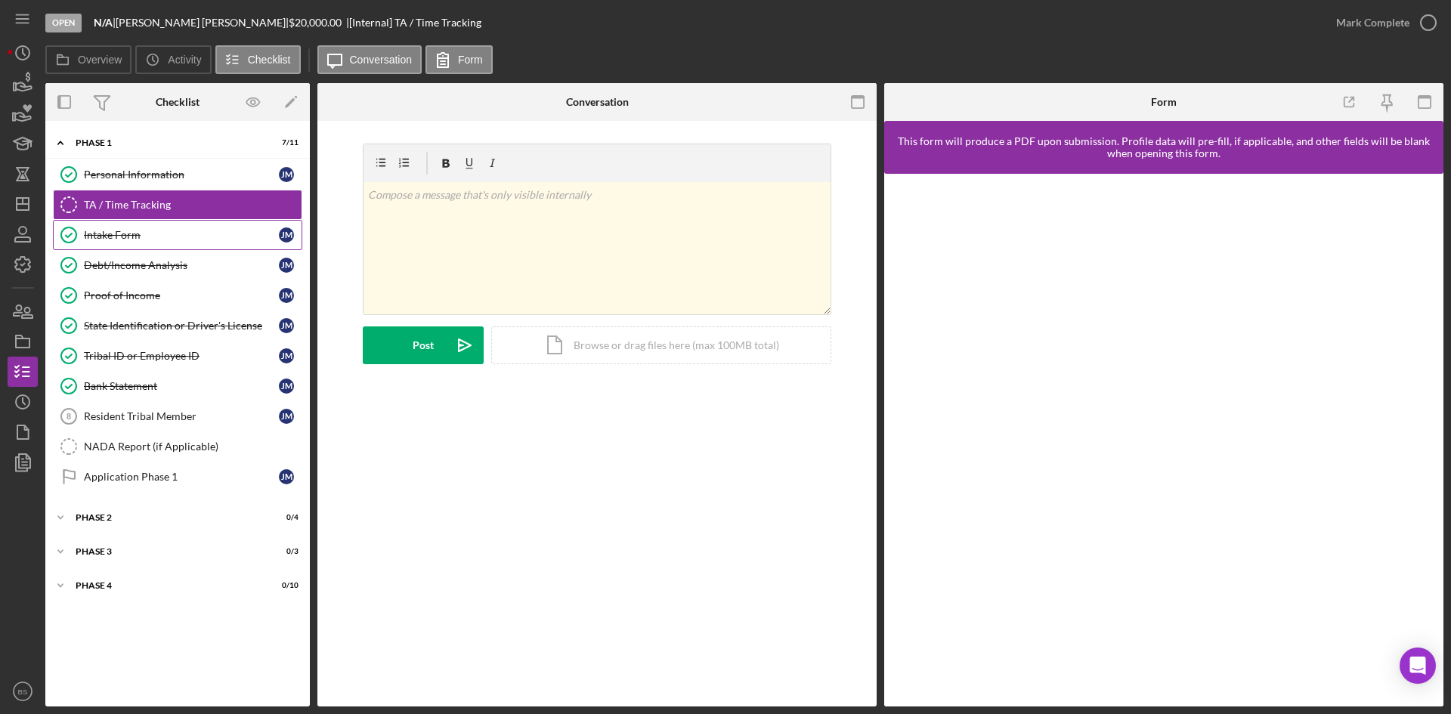
click at [156, 243] on link "Intake Form Intake Form [PERSON_NAME]" at bounding box center [177, 235] width 249 height 30
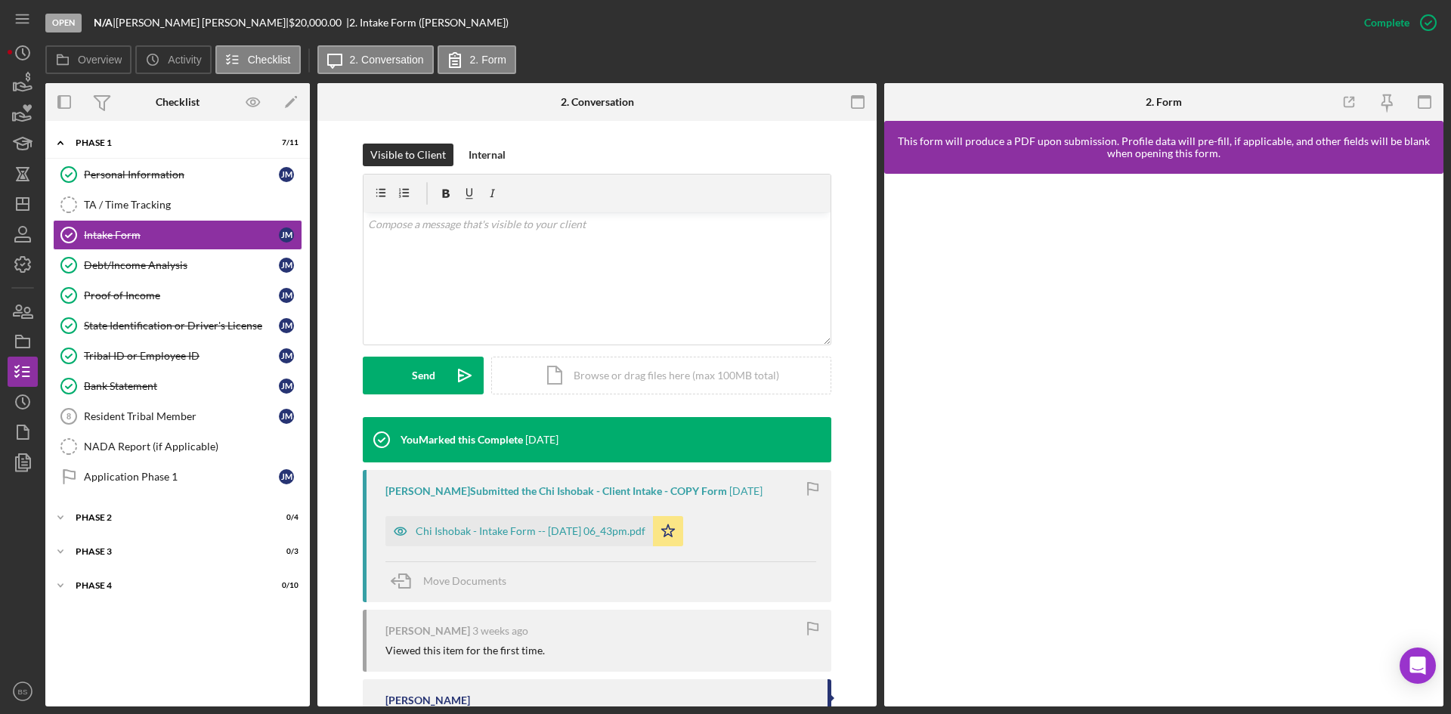
scroll to position [227, 0]
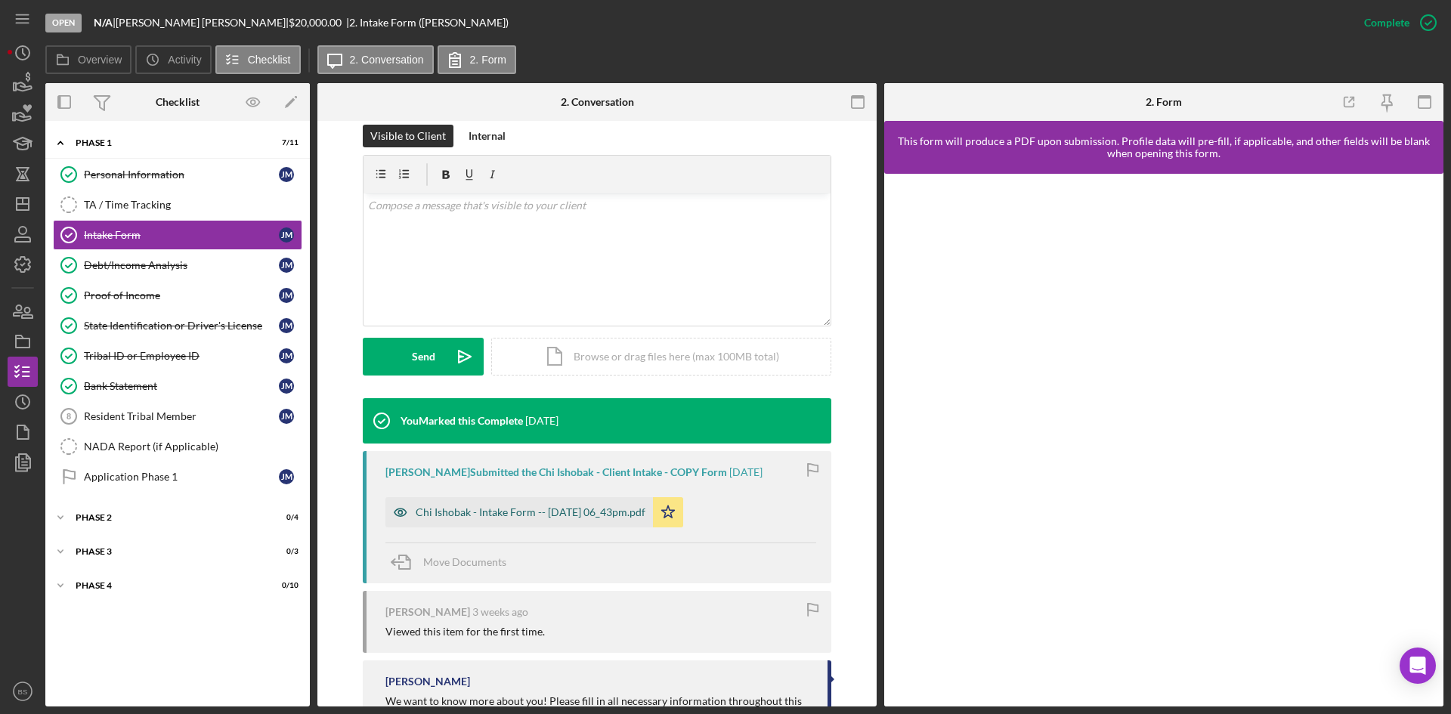
click at [628, 508] on div "Chi Ishobak - Intake Form -- [DATE] 06_43pm.pdf" at bounding box center [531, 512] width 230 height 12
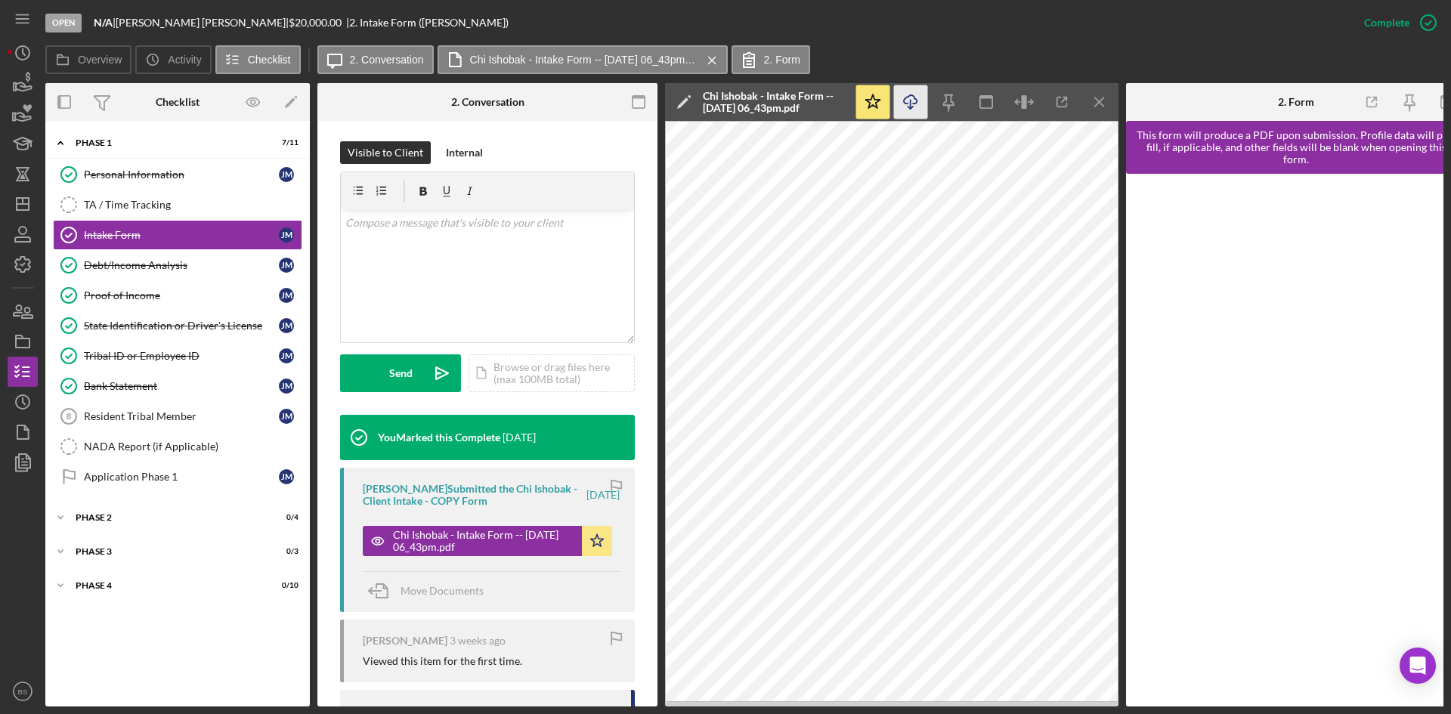
click at [908, 104] on icon "Icon/Download" at bounding box center [911, 102] width 34 height 34
drag, startPoint x: 173, startPoint y: 301, endPoint x: 223, endPoint y: 305, distance: 50.0
click at [173, 301] on div "Proof of Income" at bounding box center [181, 295] width 195 height 12
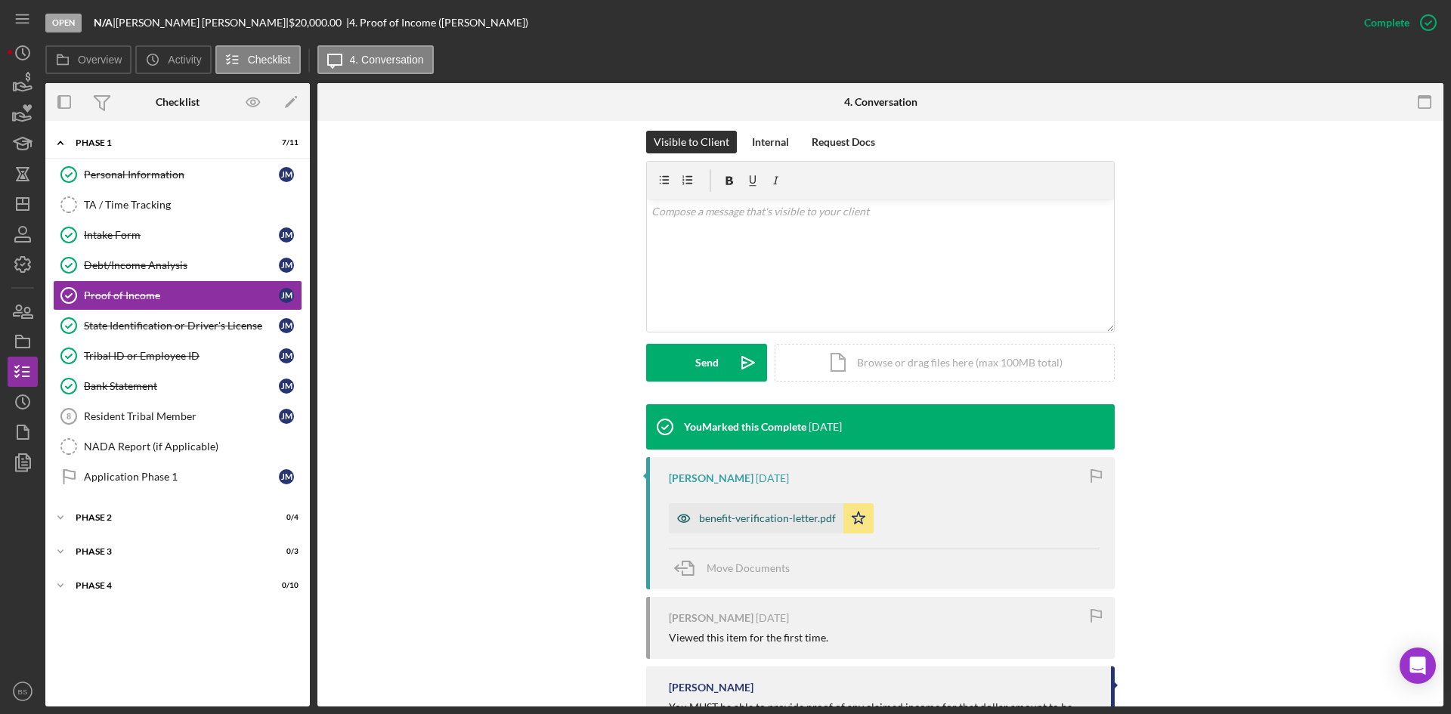
scroll to position [227, 0]
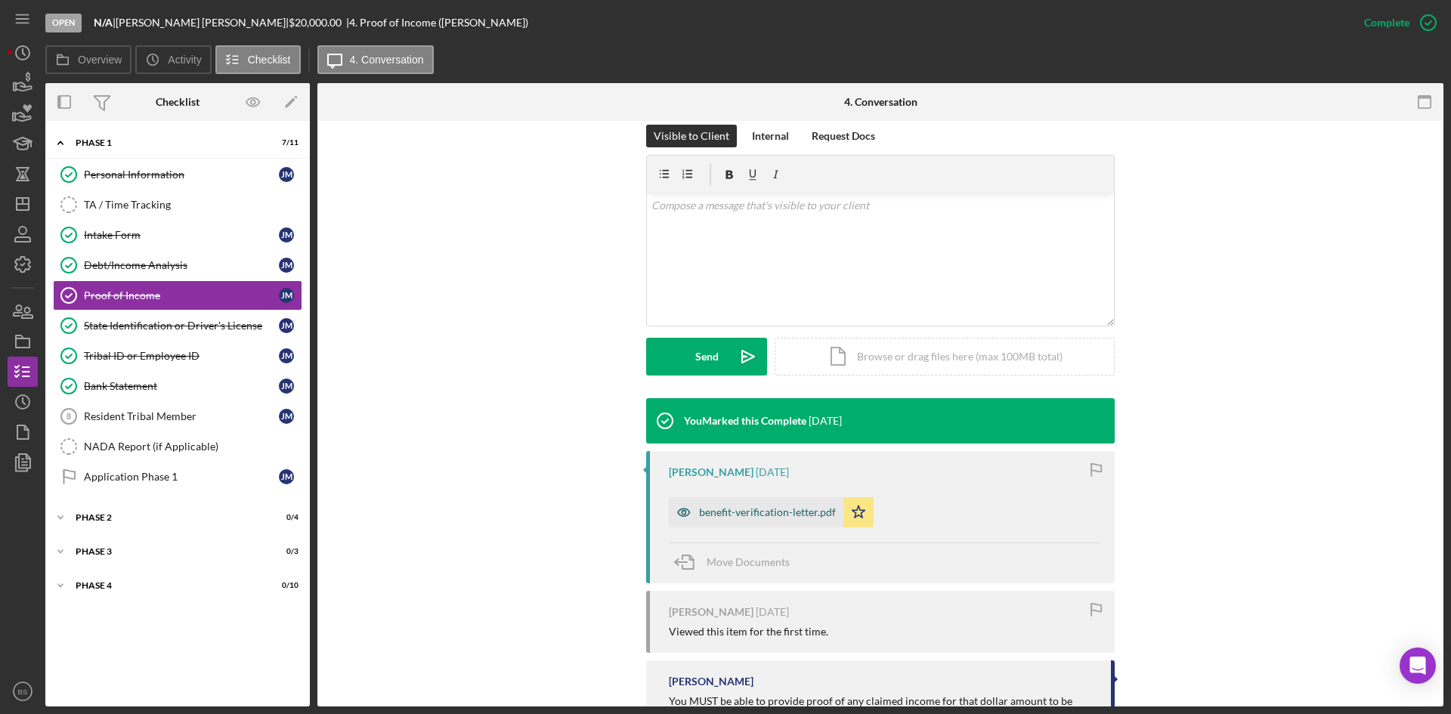
click at [739, 522] on div "benefit-verification-letter.pdf" at bounding box center [756, 512] width 175 height 30
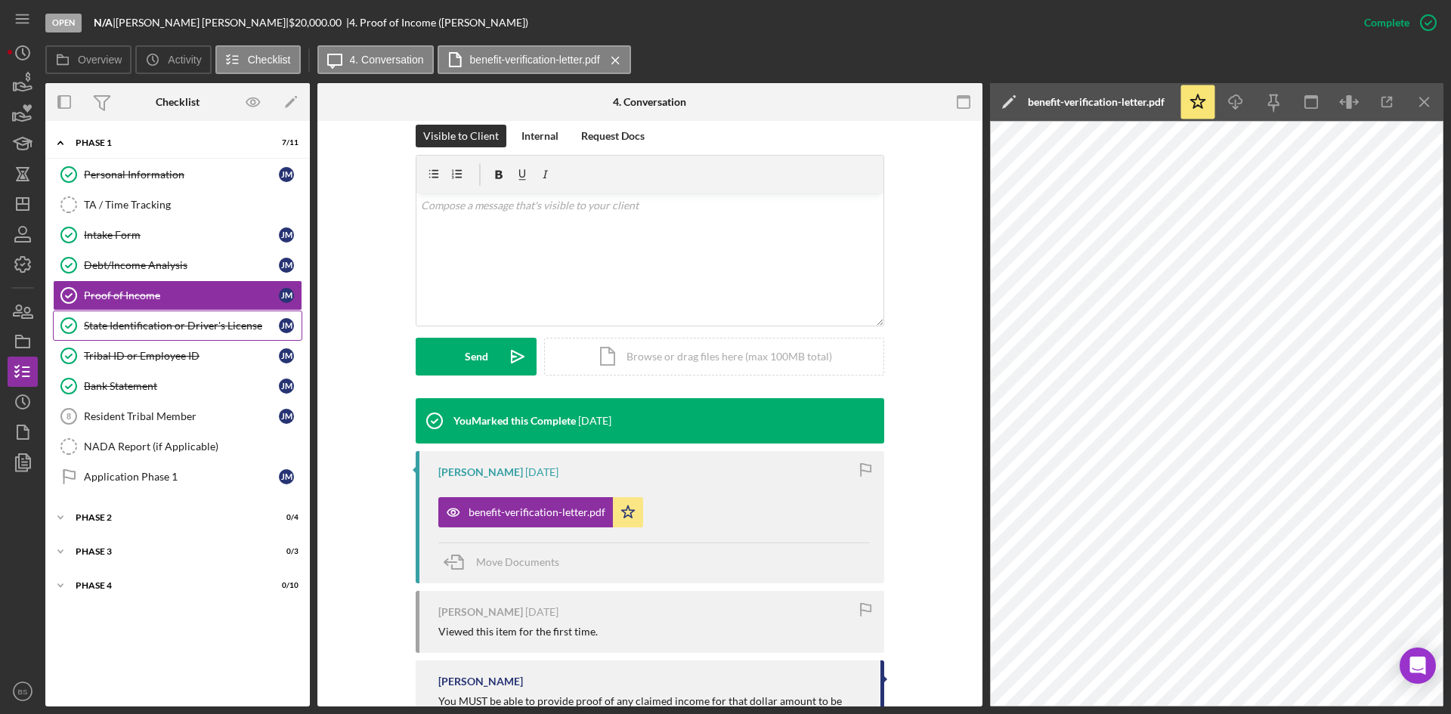
click at [212, 324] on div "State Identification or Driver's License" at bounding box center [181, 326] width 195 height 12
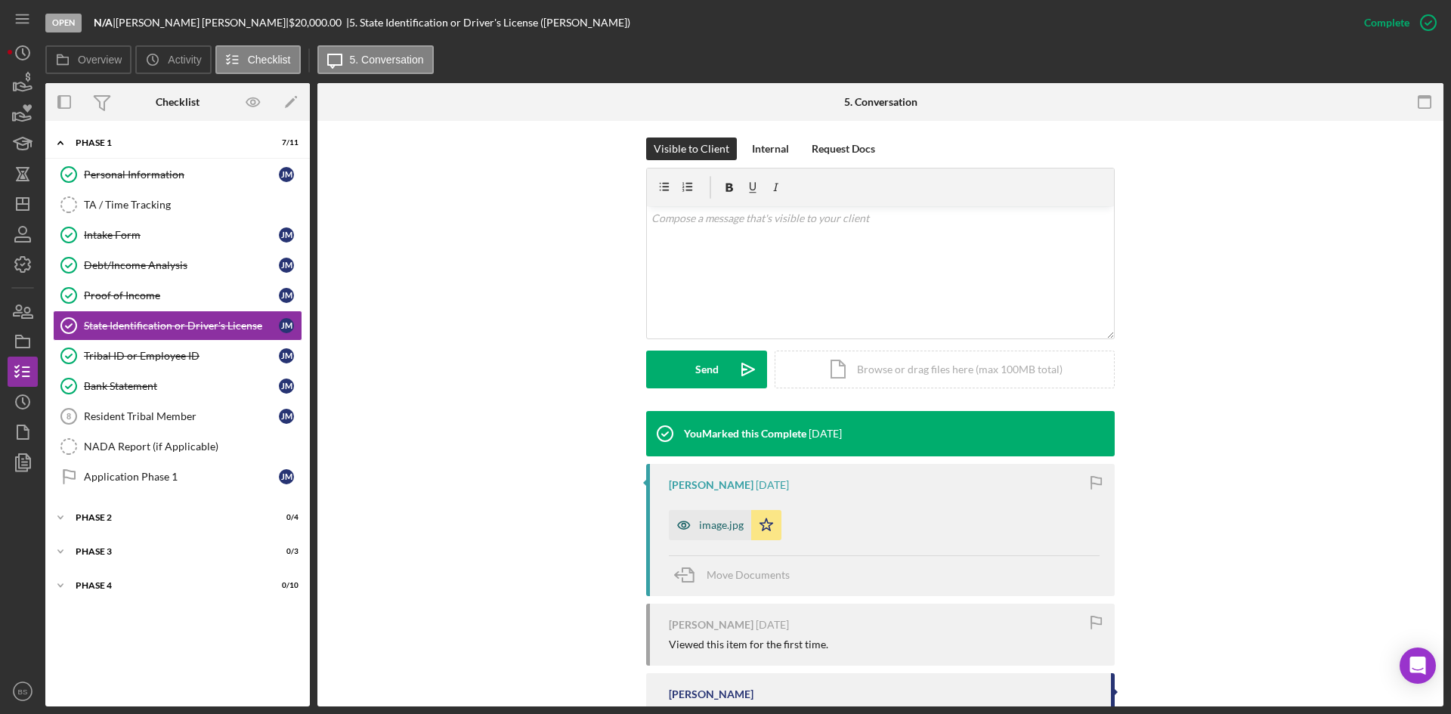
scroll to position [227, 0]
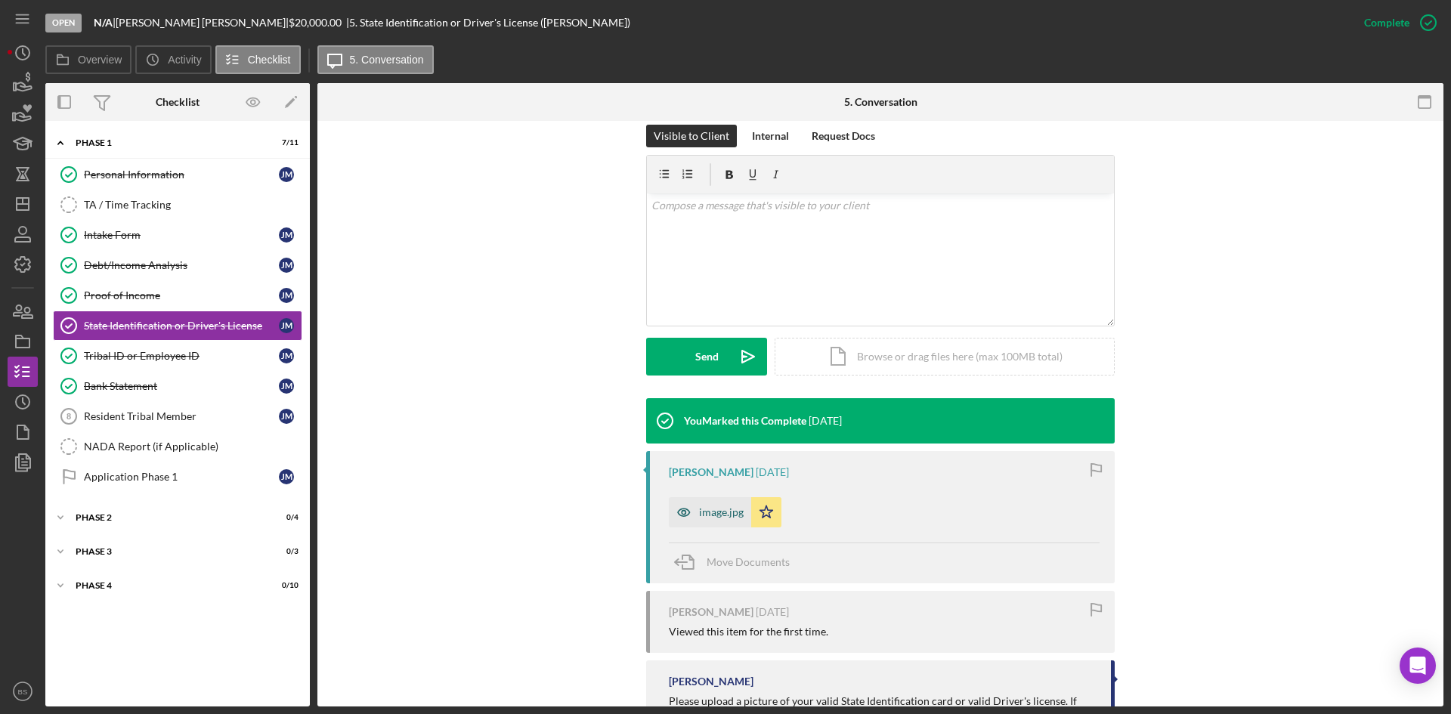
click at [691, 511] on icon "button" at bounding box center [684, 512] width 30 height 30
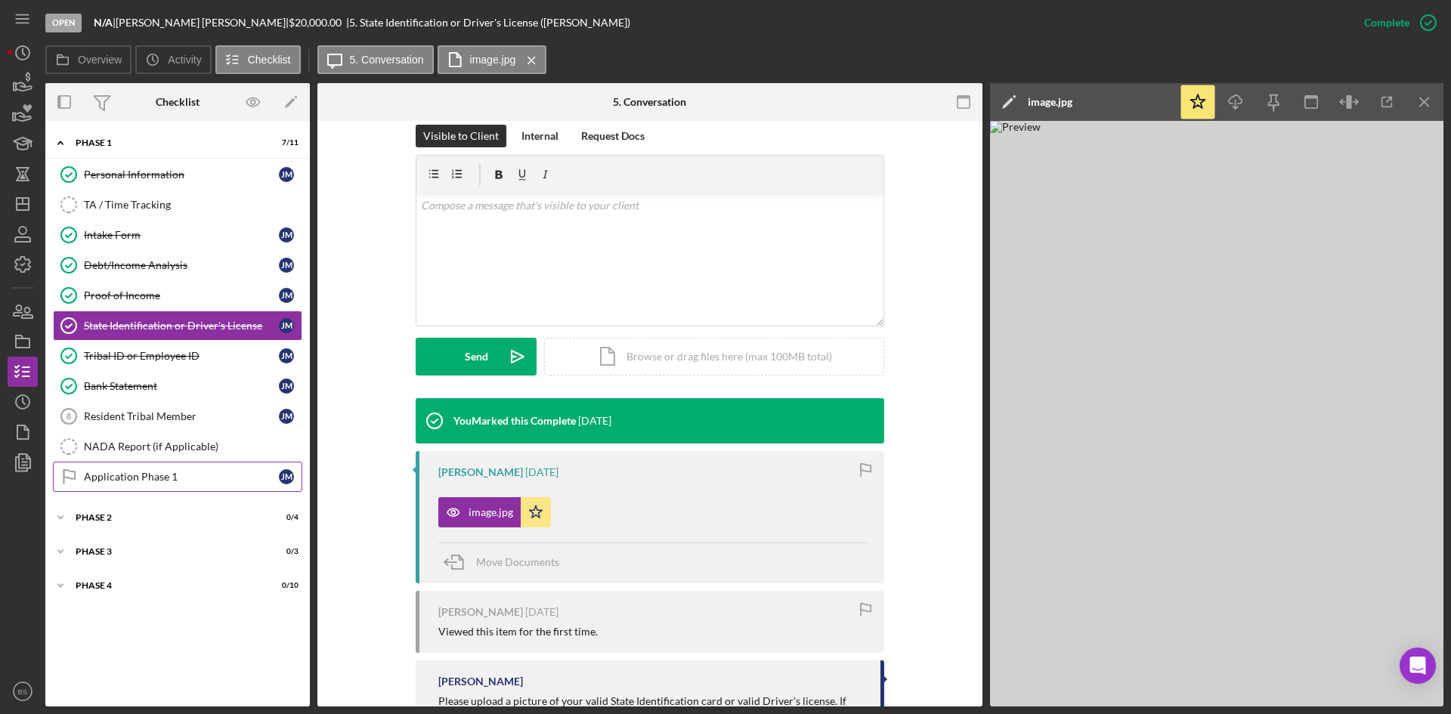
drag, startPoint x: 168, startPoint y: 475, endPoint x: 131, endPoint y: 466, distance: 38.8
click at [168, 475] on div "Application Phase 1" at bounding box center [181, 477] width 195 height 12
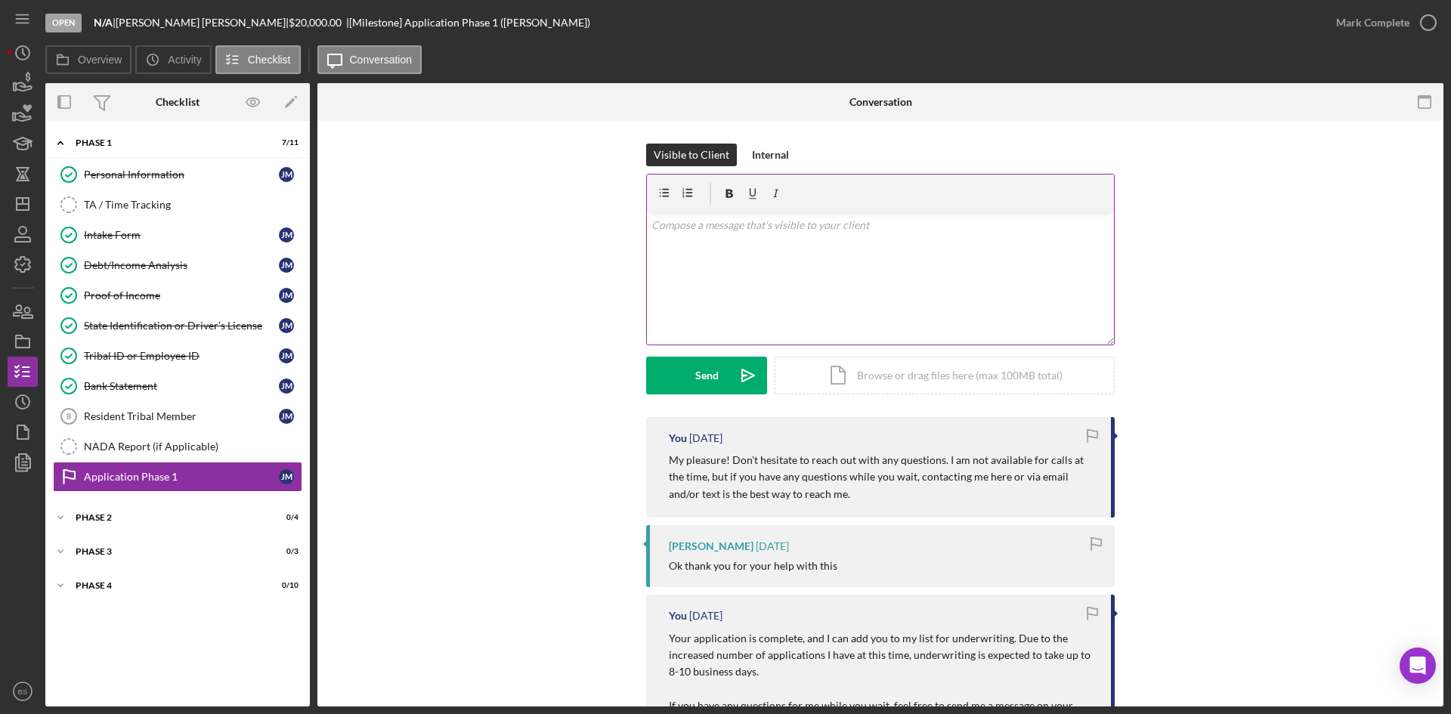
click at [770, 273] on div "v Color teal Color pink Remove color Add row above Add row below Add column bef…" at bounding box center [880, 278] width 467 height 132
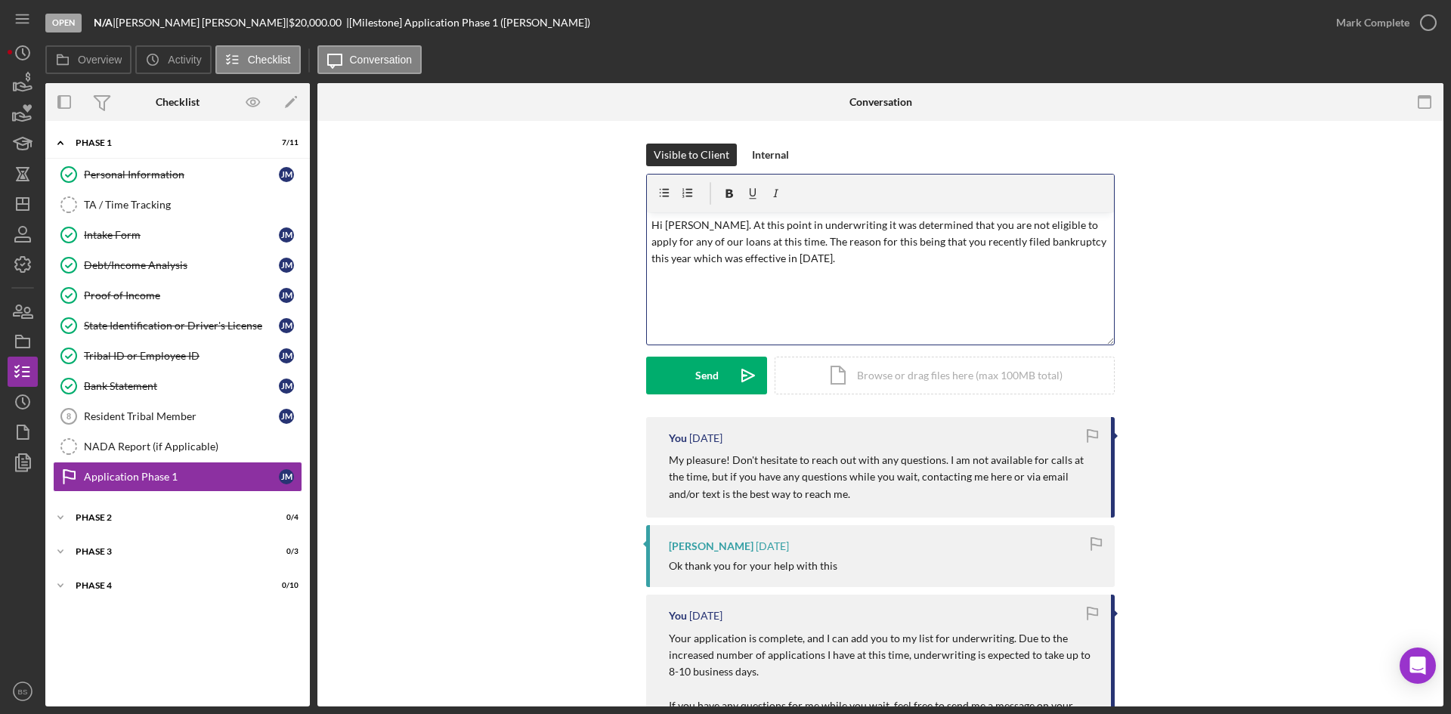
click at [793, 221] on p "Hi [PERSON_NAME]. At this point in underwriting it was determined that you are …" at bounding box center [880, 242] width 459 height 51
click at [982, 261] on p "Hi [PERSON_NAME]. At this point in underwriting, it was determined that you are…" at bounding box center [880, 242] width 459 height 51
click at [1043, 255] on p "Hi [PERSON_NAME]. At this point in underwriting, it was determined that you are…" at bounding box center [880, 242] width 459 height 51
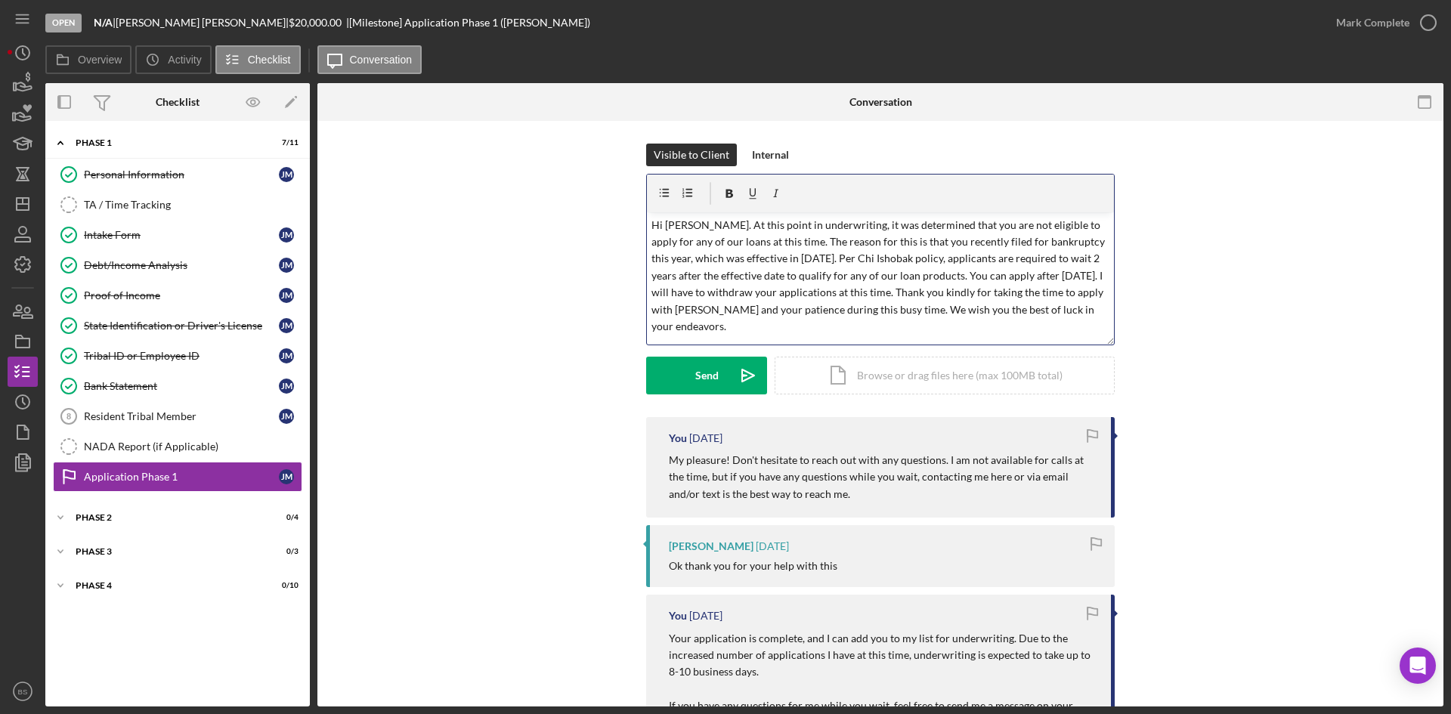
click at [737, 307] on p "Hi [PERSON_NAME]. At this point in underwriting, it was determined that you are…" at bounding box center [880, 276] width 459 height 119
click at [678, 225] on p "Hi [PERSON_NAME]. At this point in underwriting, it was determined that you are…" at bounding box center [880, 276] width 459 height 119
click at [824, 262] on p "Hi [PERSON_NAME]. At this point in underwriting, it was determined that you are…" at bounding box center [880, 276] width 459 height 119
drag, startPoint x: 970, startPoint y: 276, endPoint x: 955, endPoint y: 277, distance: 15.2
click at [955, 277] on p "Hi [PERSON_NAME]. At this point in underwriting, it was determined that you are…" at bounding box center [880, 276] width 459 height 119
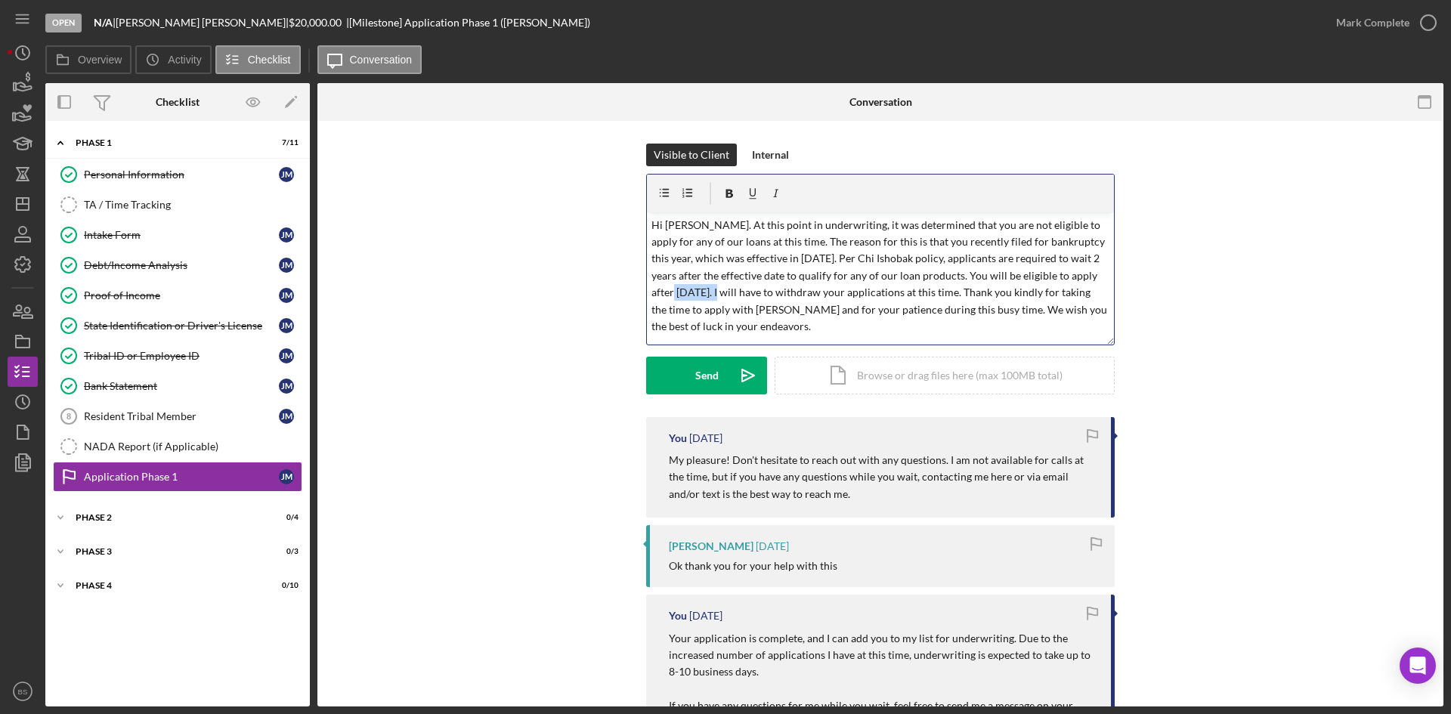
drag, startPoint x: 699, startPoint y: 289, endPoint x: 651, endPoint y: 291, distance: 48.4
click at [651, 291] on p "Hi [PERSON_NAME]. At this point in underwriting, it was determined that you are…" at bounding box center [880, 276] width 459 height 119
click at [726, 191] on icon "button" at bounding box center [730, 194] width 8 height 8
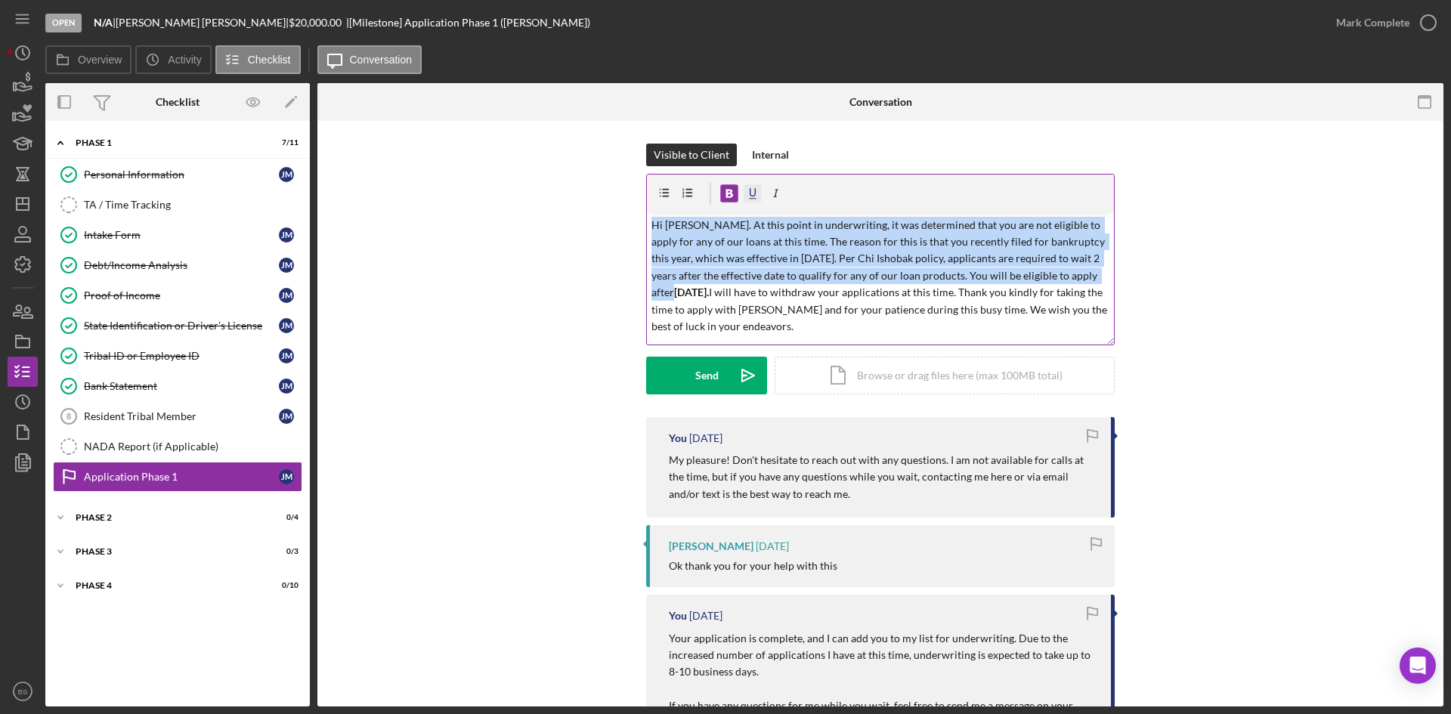
click at [753, 189] on icon "button" at bounding box center [753, 194] width 34 height 34
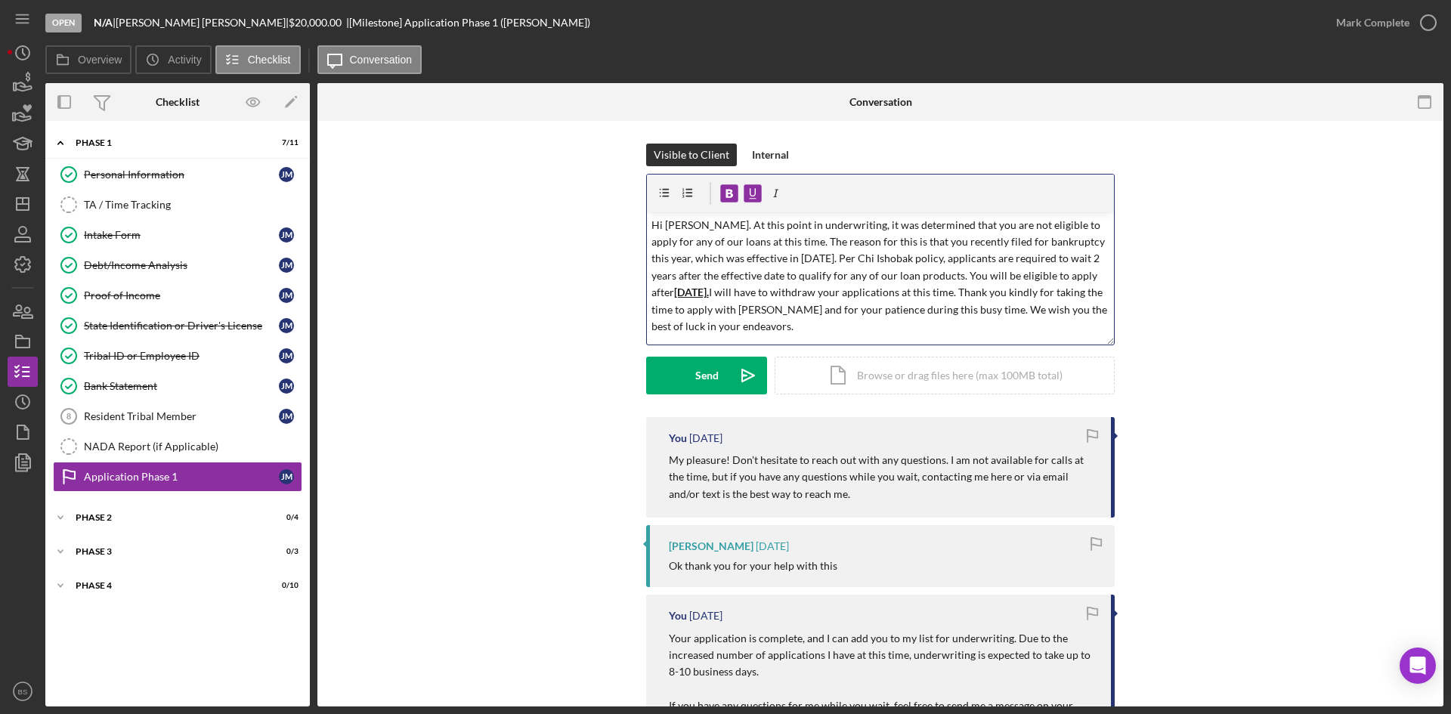
click at [740, 269] on p "Hi [PERSON_NAME]. At this point in underwriting, it was determined that you are…" at bounding box center [880, 276] width 459 height 119
click at [723, 384] on button "Send Icon/icon-invite-send" at bounding box center [706, 376] width 121 height 38
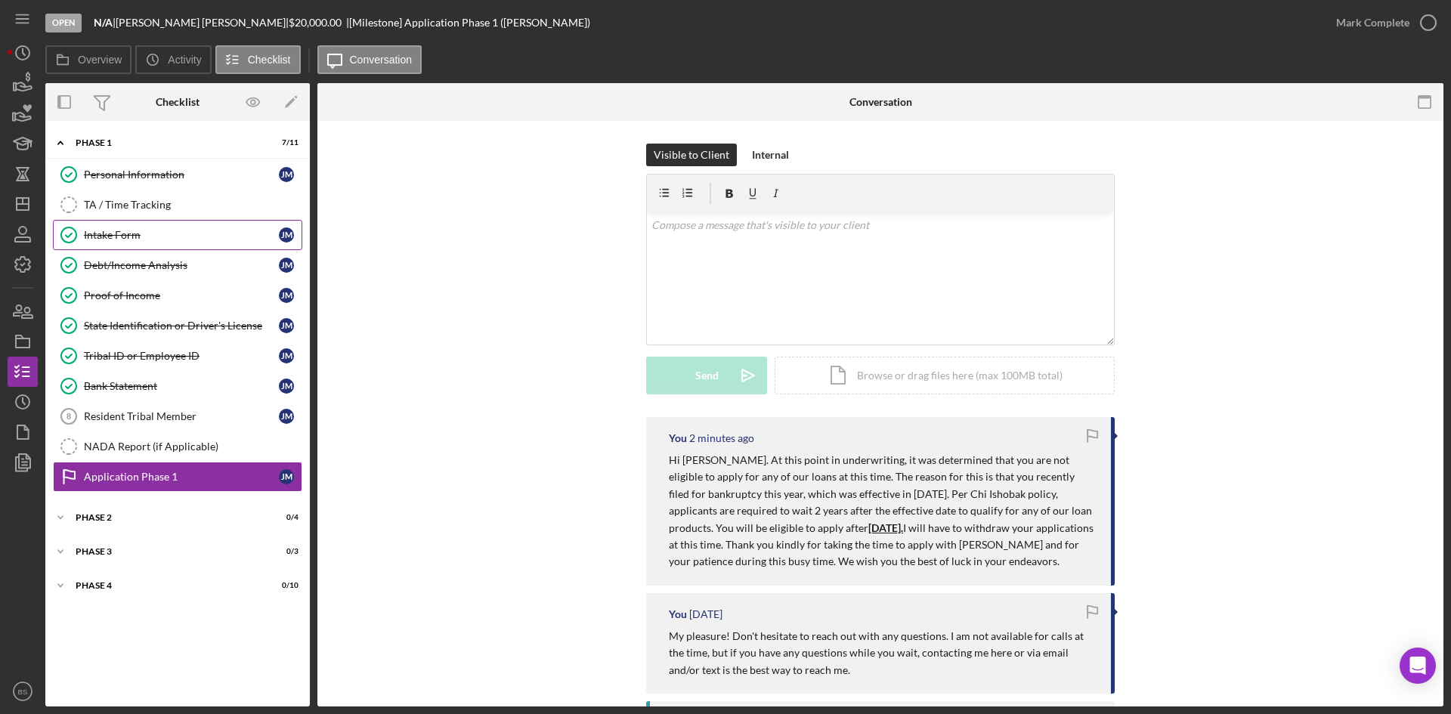
click at [172, 240] on div "Intake Form" at bounding box center [181, 235] width 195 height 12
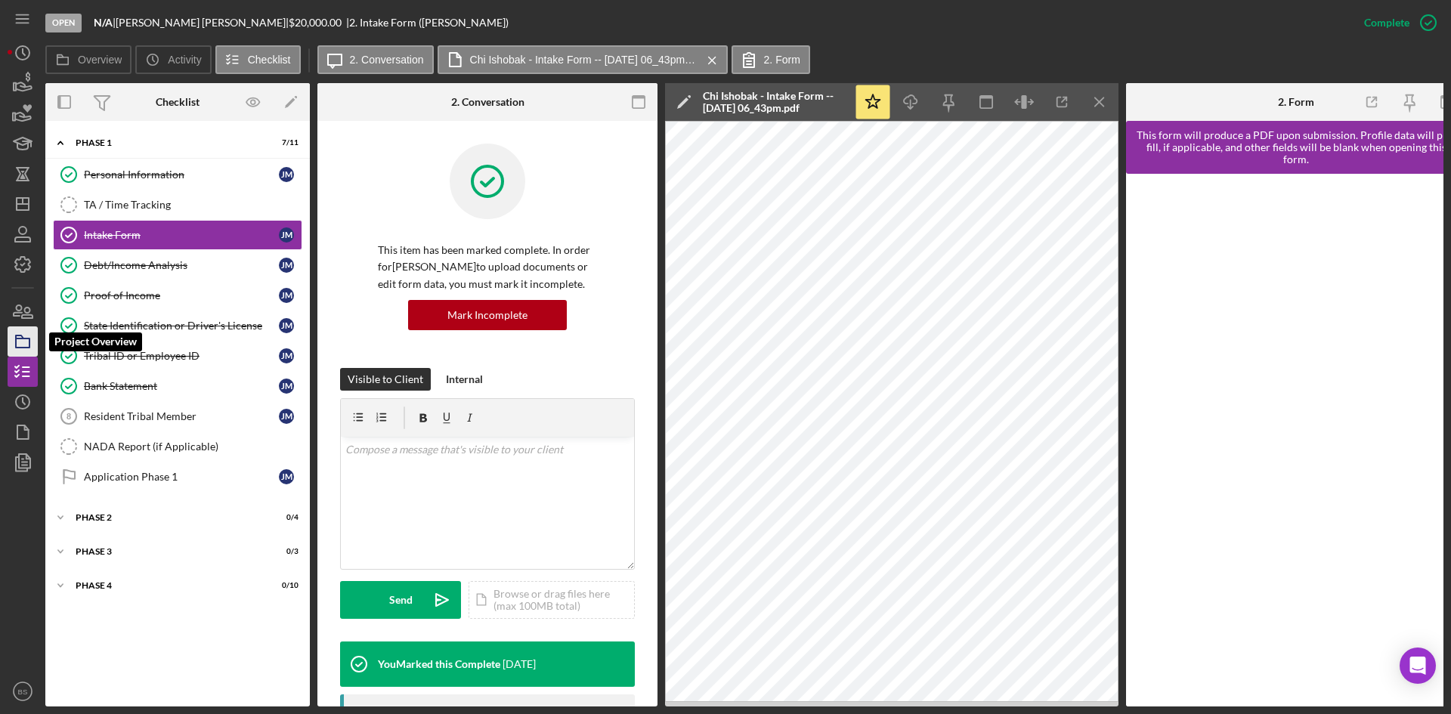
click at [26, 339] on rect "button" at bounding box center [23, 342] width 14 height 9
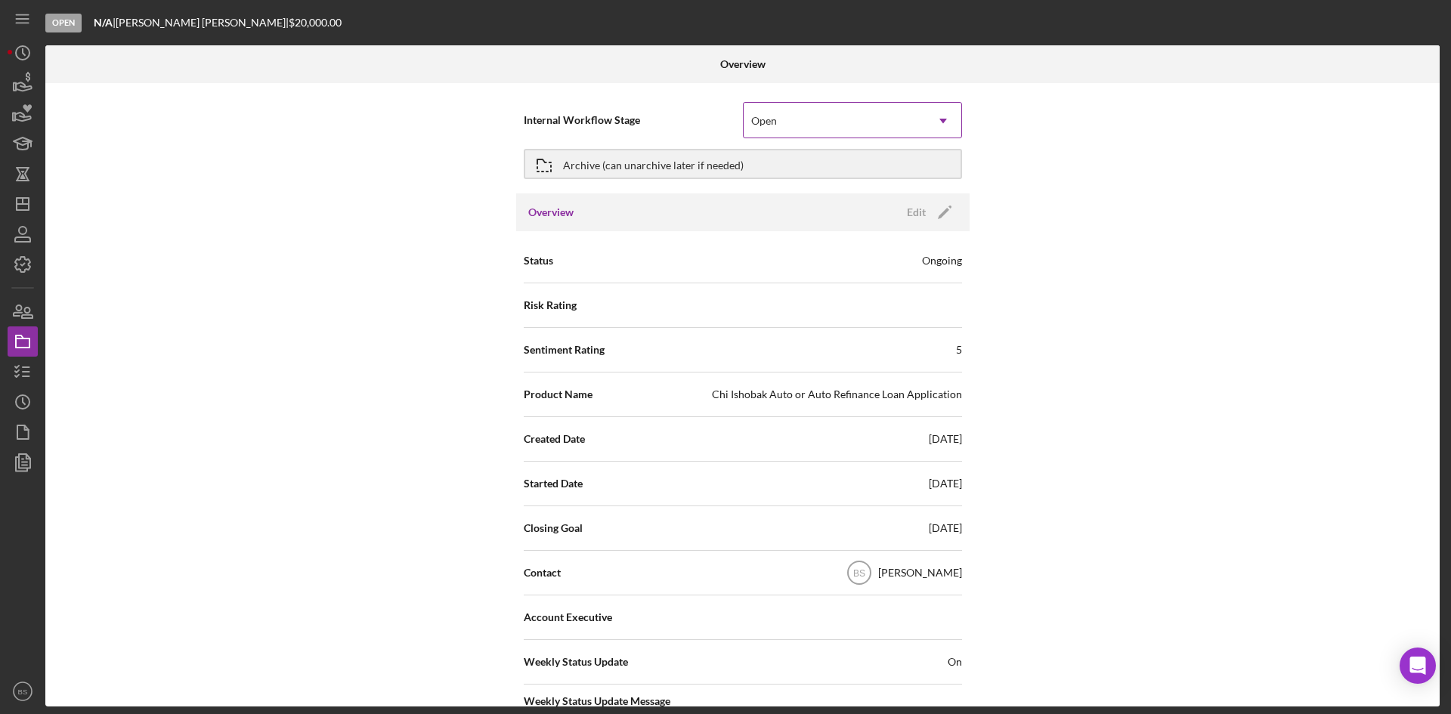
click at [762, 126] on div "Open" at bounding box center [764, 121] width 26 height 12
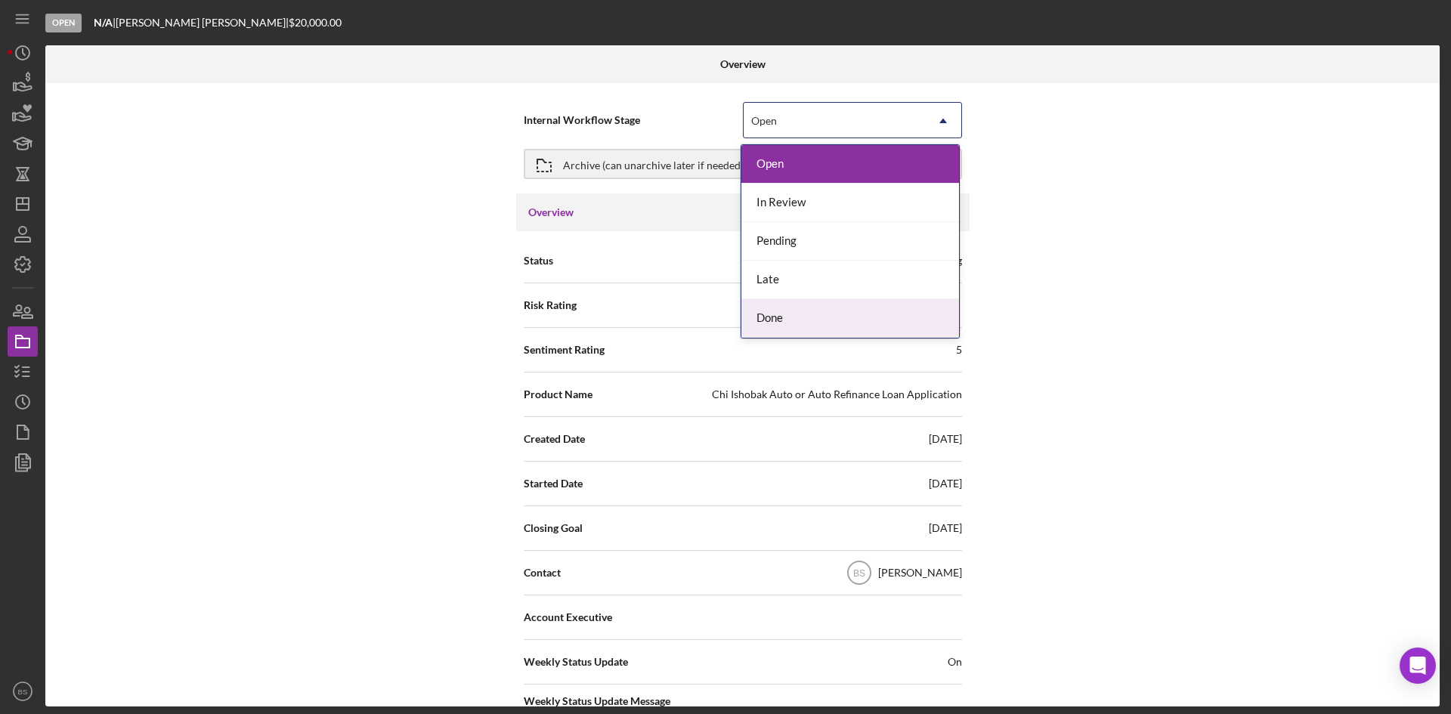
click at [776, 319] on div "Done" at bounding box center [850, 318] width 218 height 39
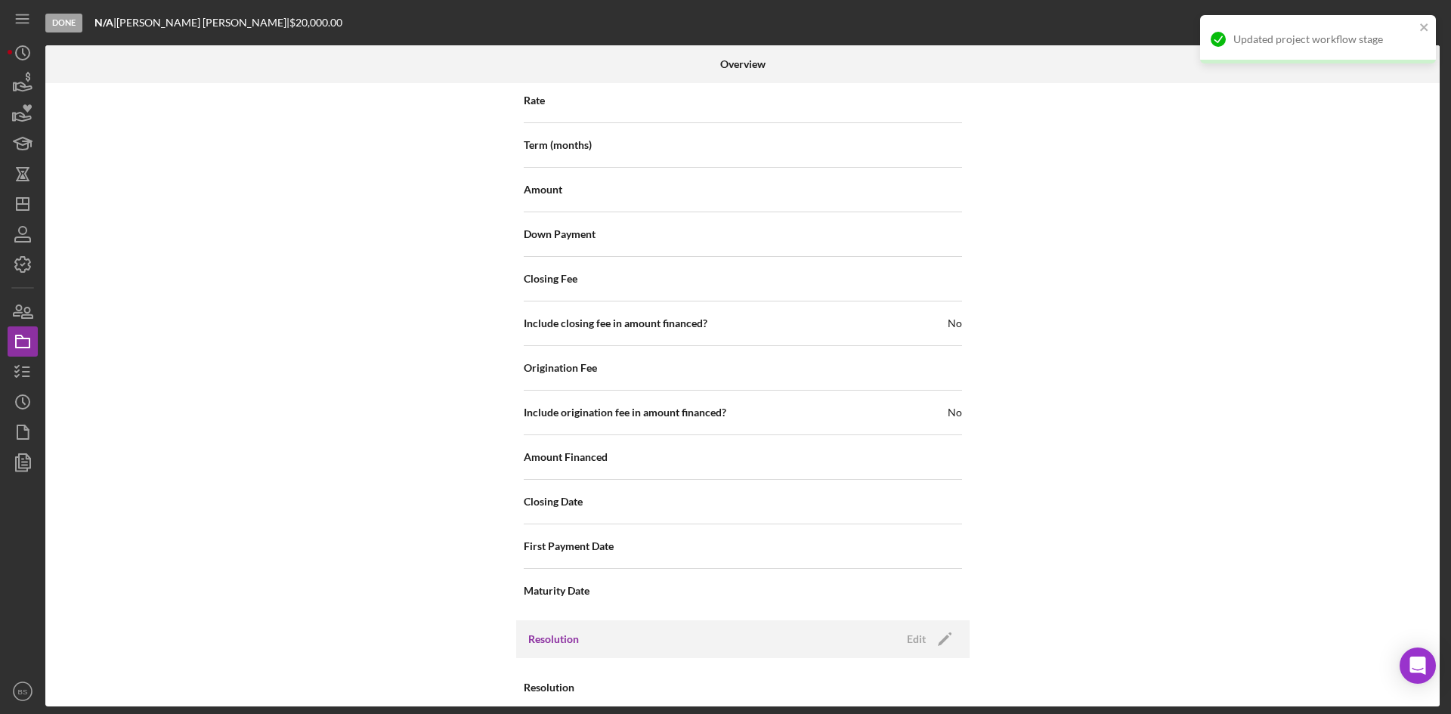
scroll to position [1623, 0]
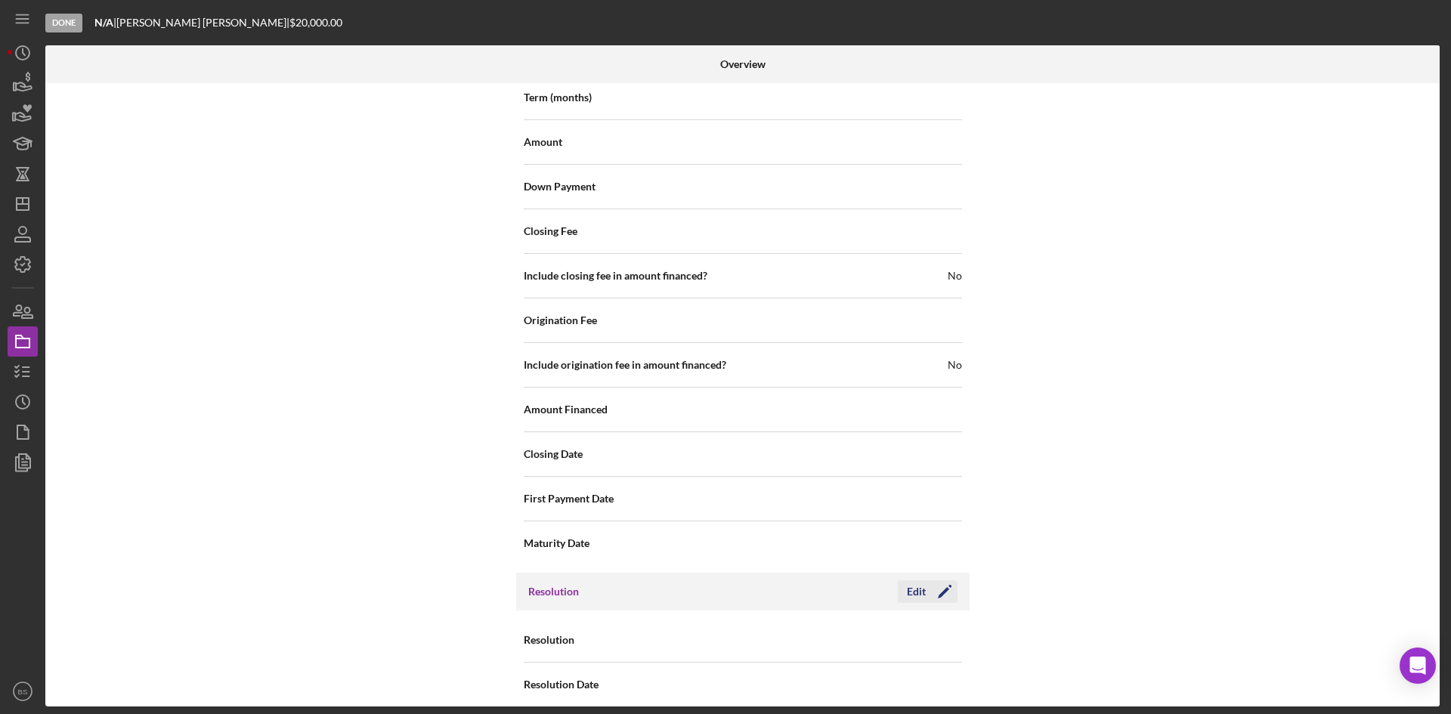
click at [926, 573] on icon "Icon/Edit" at bounding box center [945, 592] width 38 height 38
click at [764, 635] on div "Select..." at bounding box center [768, 641] width 35 height 12
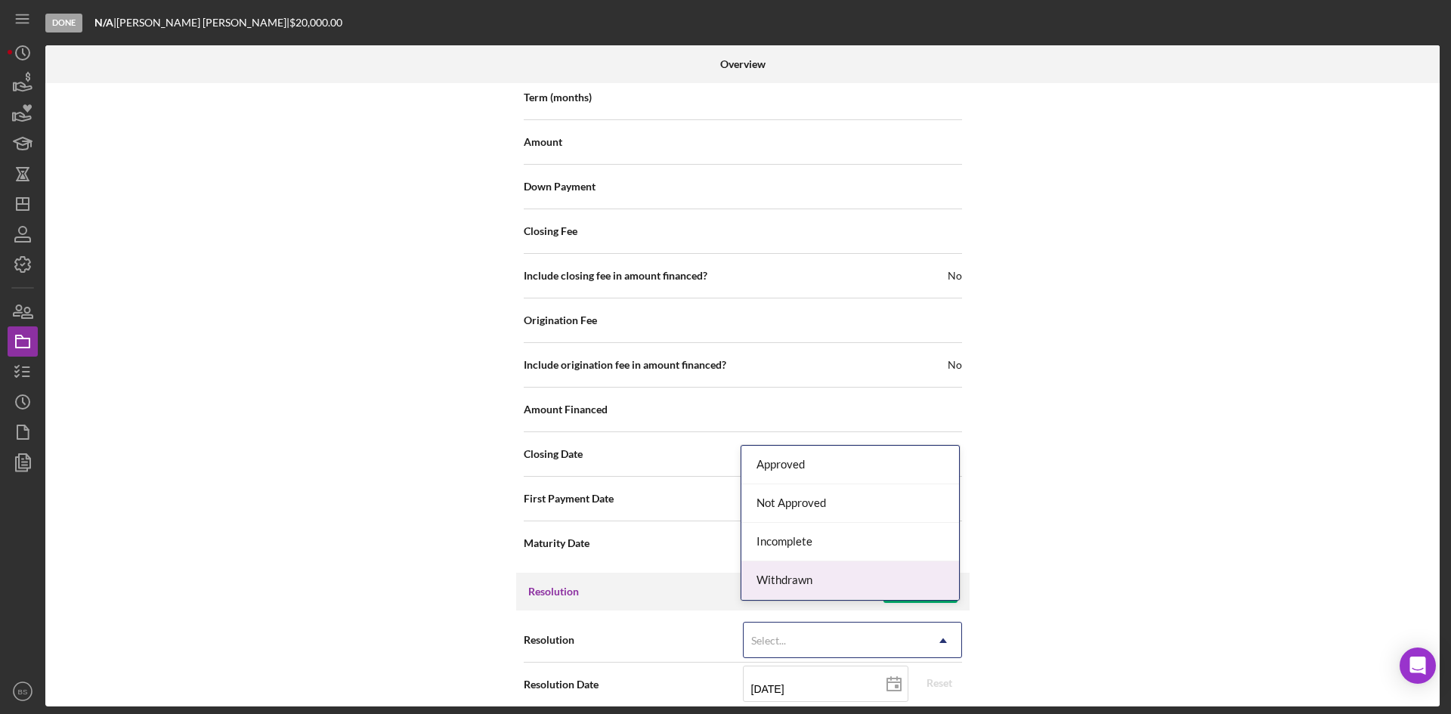
click at [773, 583] on div "Withdrawn" at bounding box center [850, 580] width 218 height 39
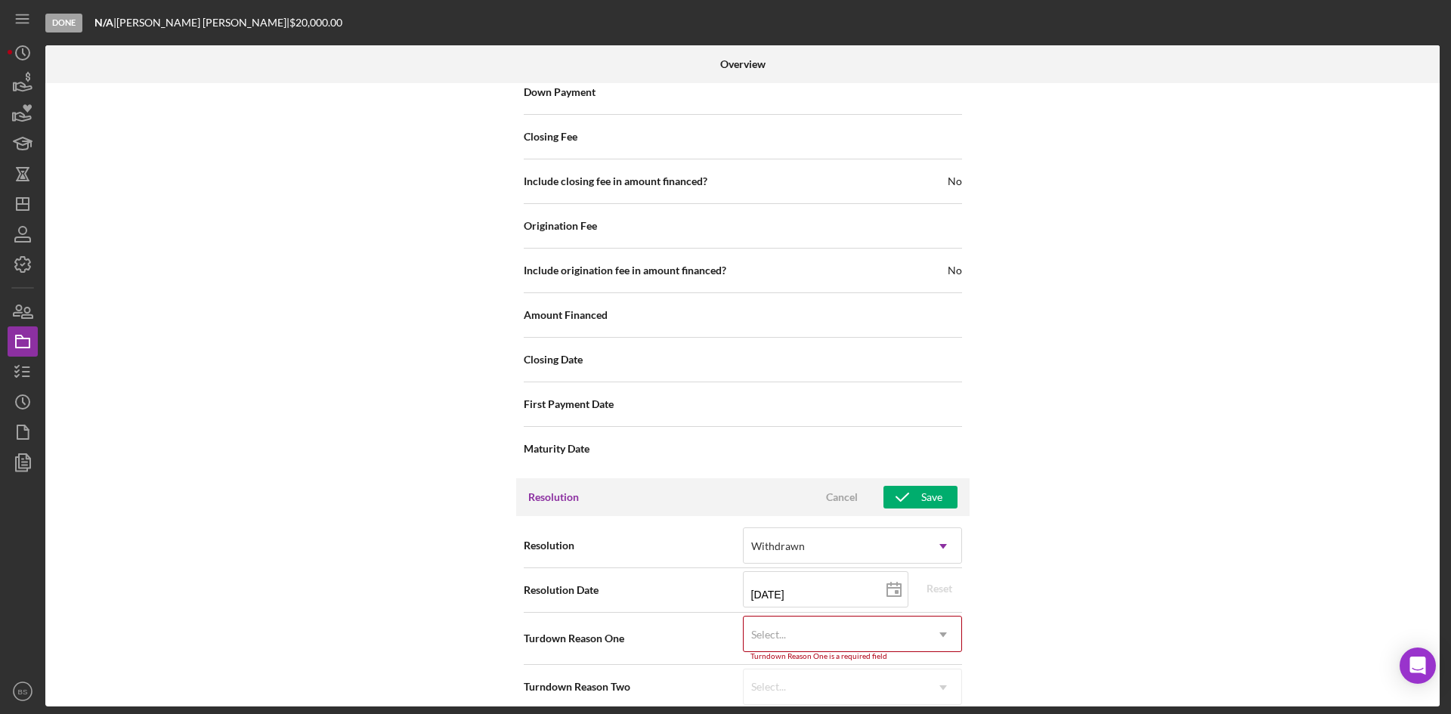
scroll to position [1720, 0]
click at [779, 626] on div "Select..." at bounding box center [768, 632] width 35 height 12
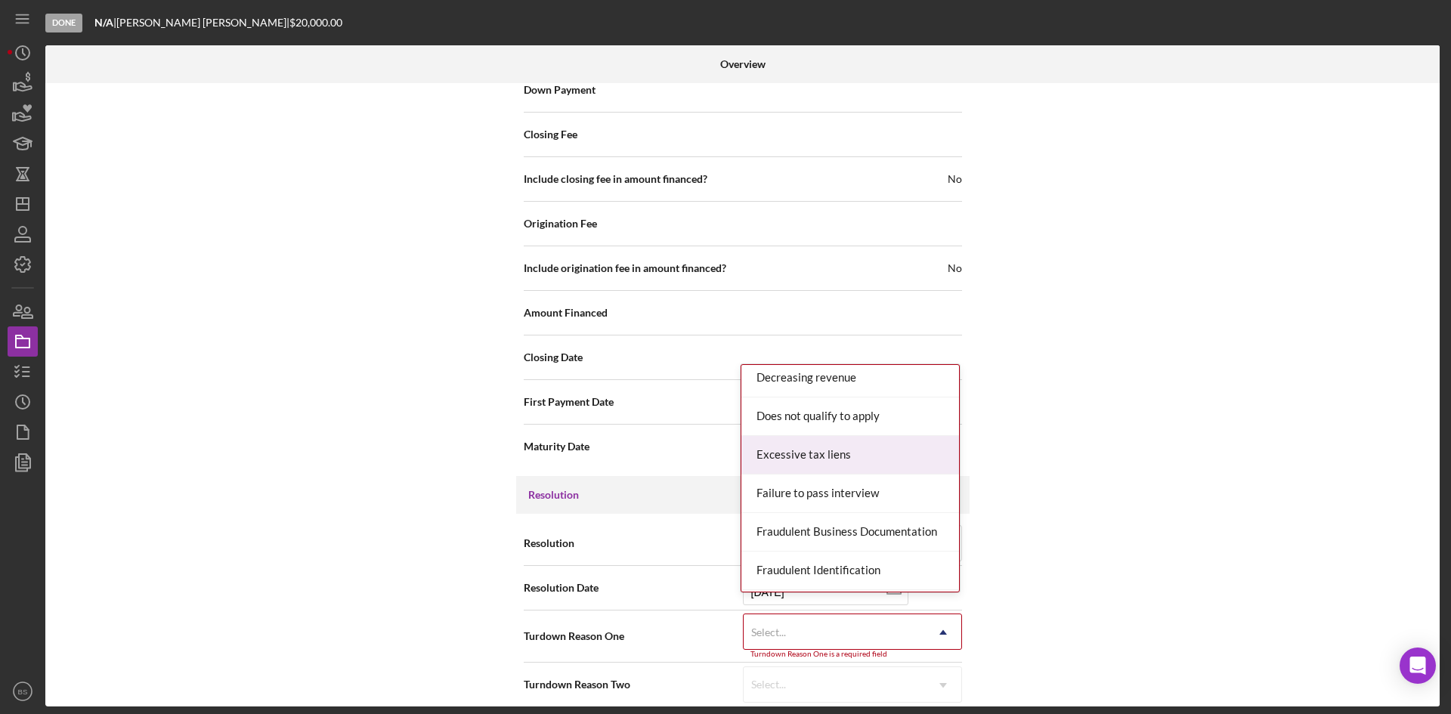
scroll to position [453, 0]
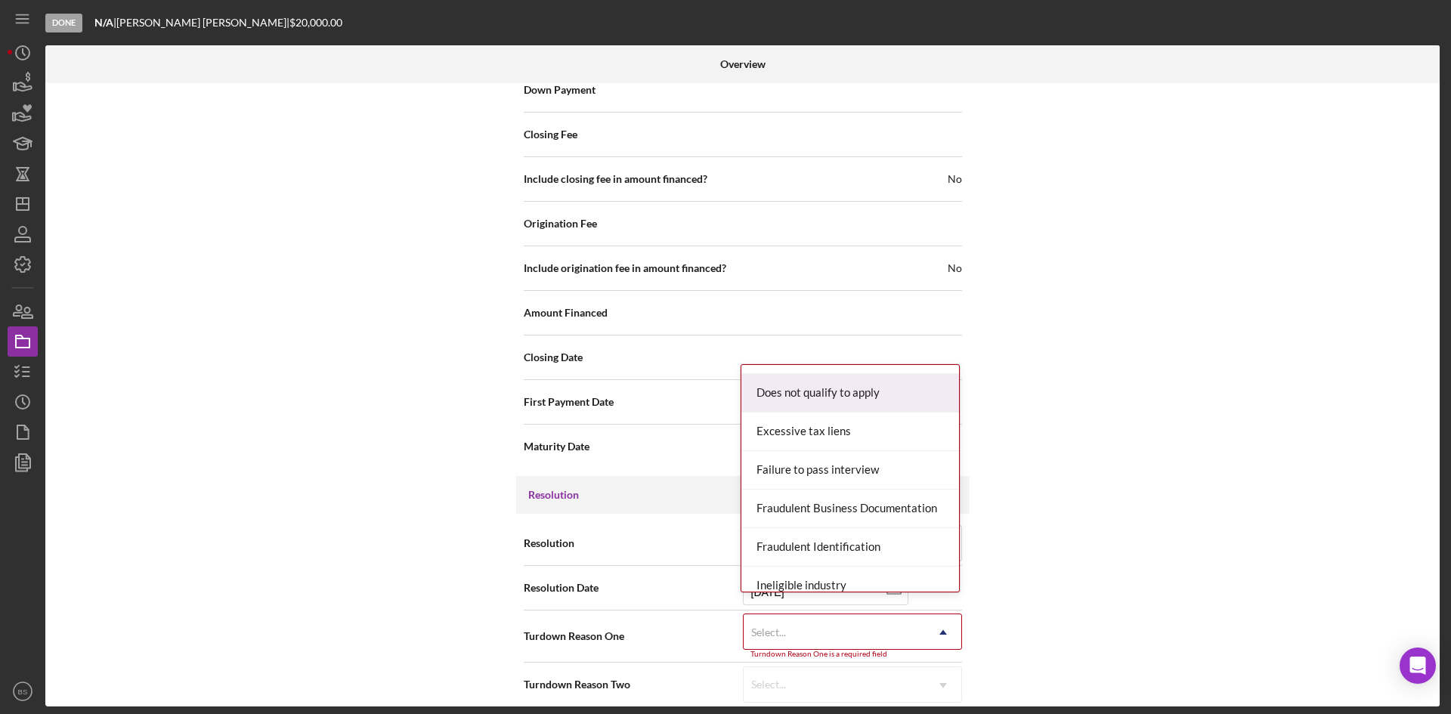
click at [841, 394] on div "Does not qualify to apply" at bounding box center [850, 393] width 218 height 39
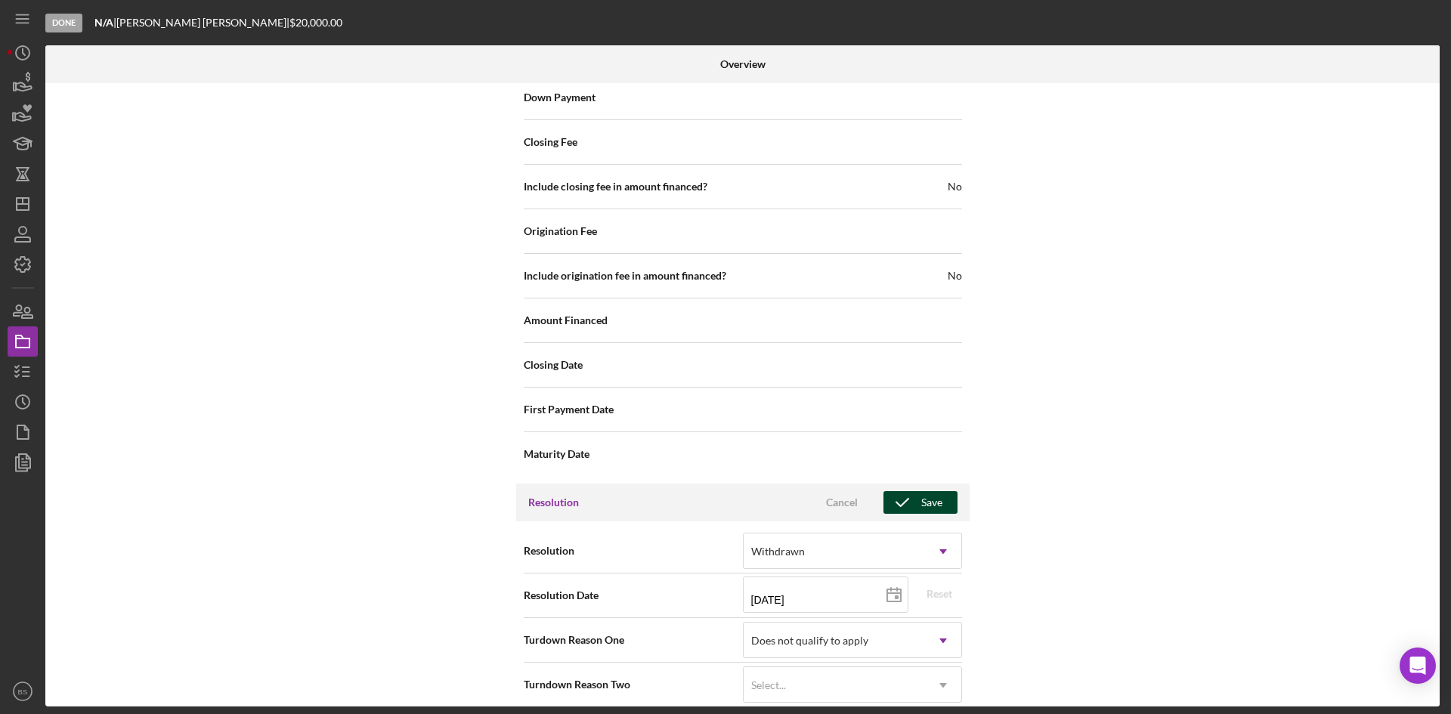
click at [911, 488] on icon "button" at bounding box center [902, 503] width 38 height 38
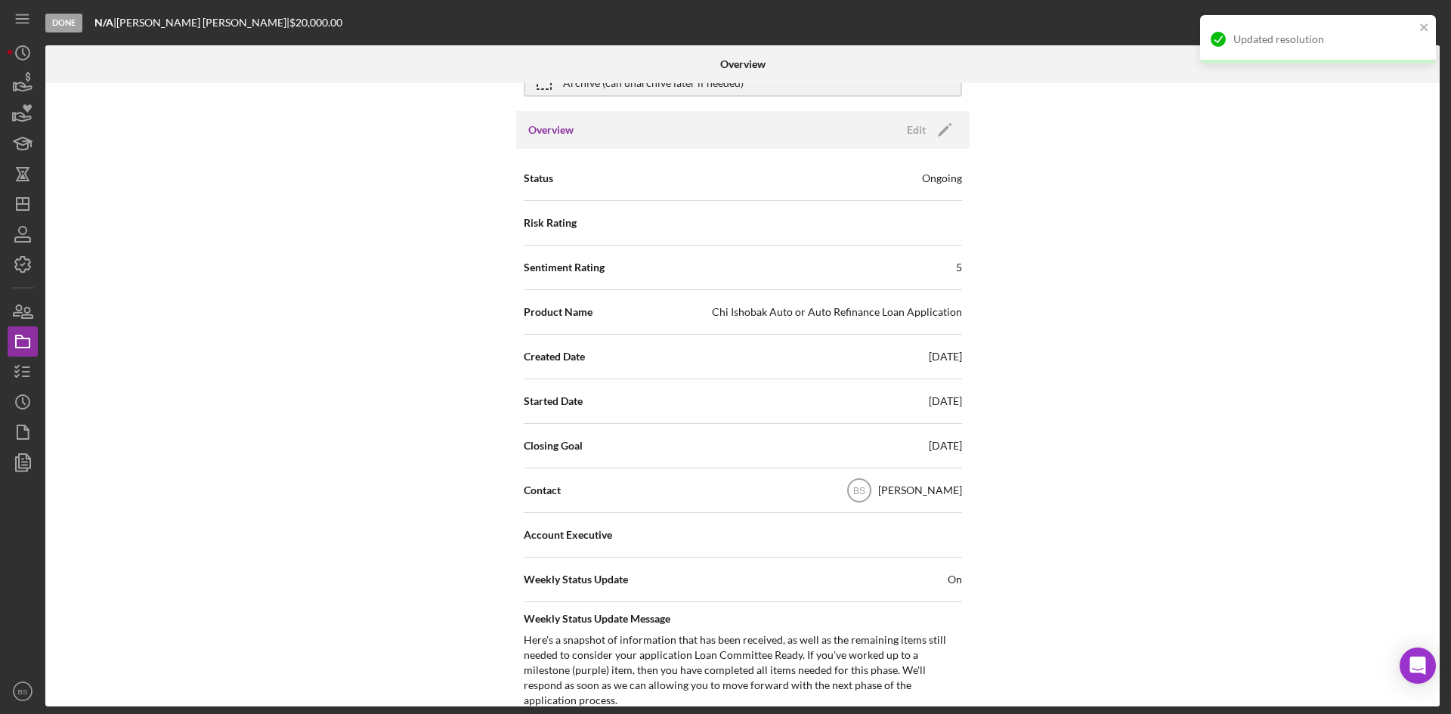
scroll to position [0, 0]
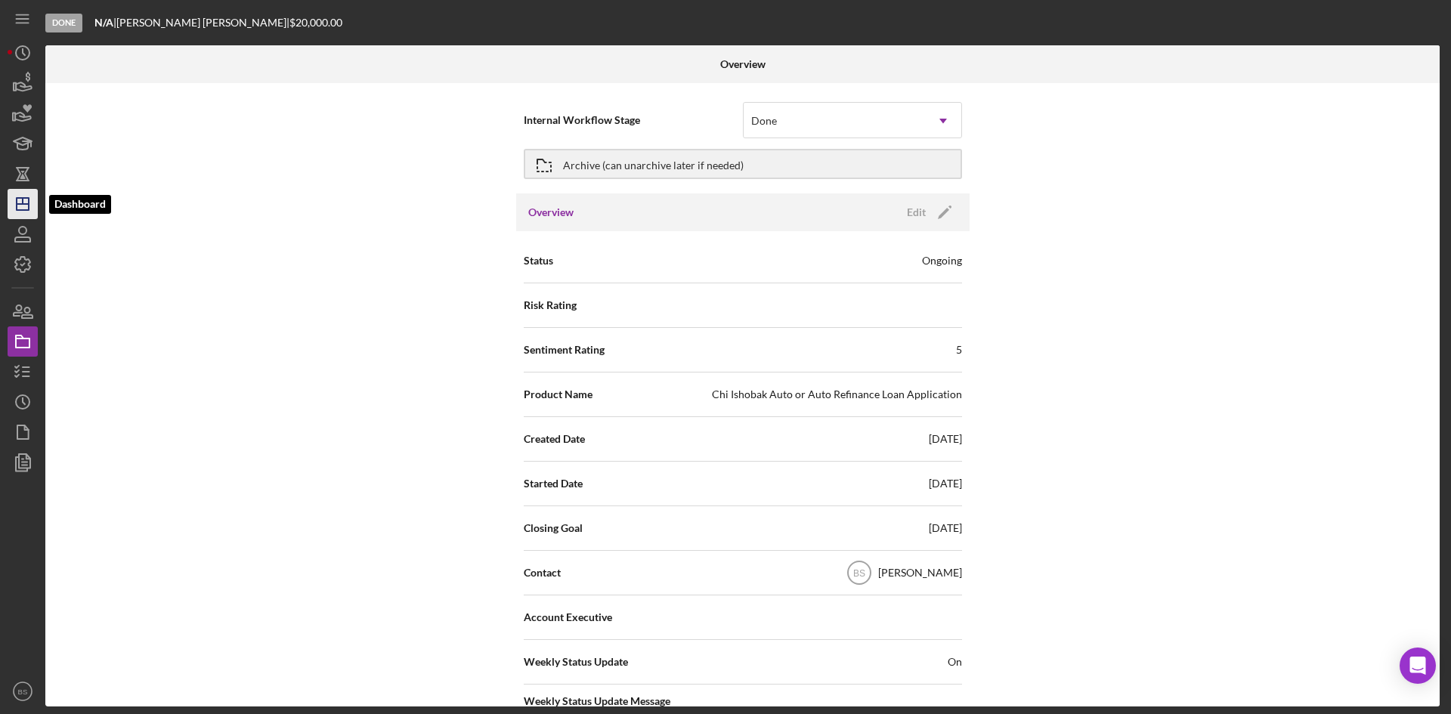
click at [15, 209] on icon "Icon/Dashboard" at bounding box center [23, 204] width 38 height 38
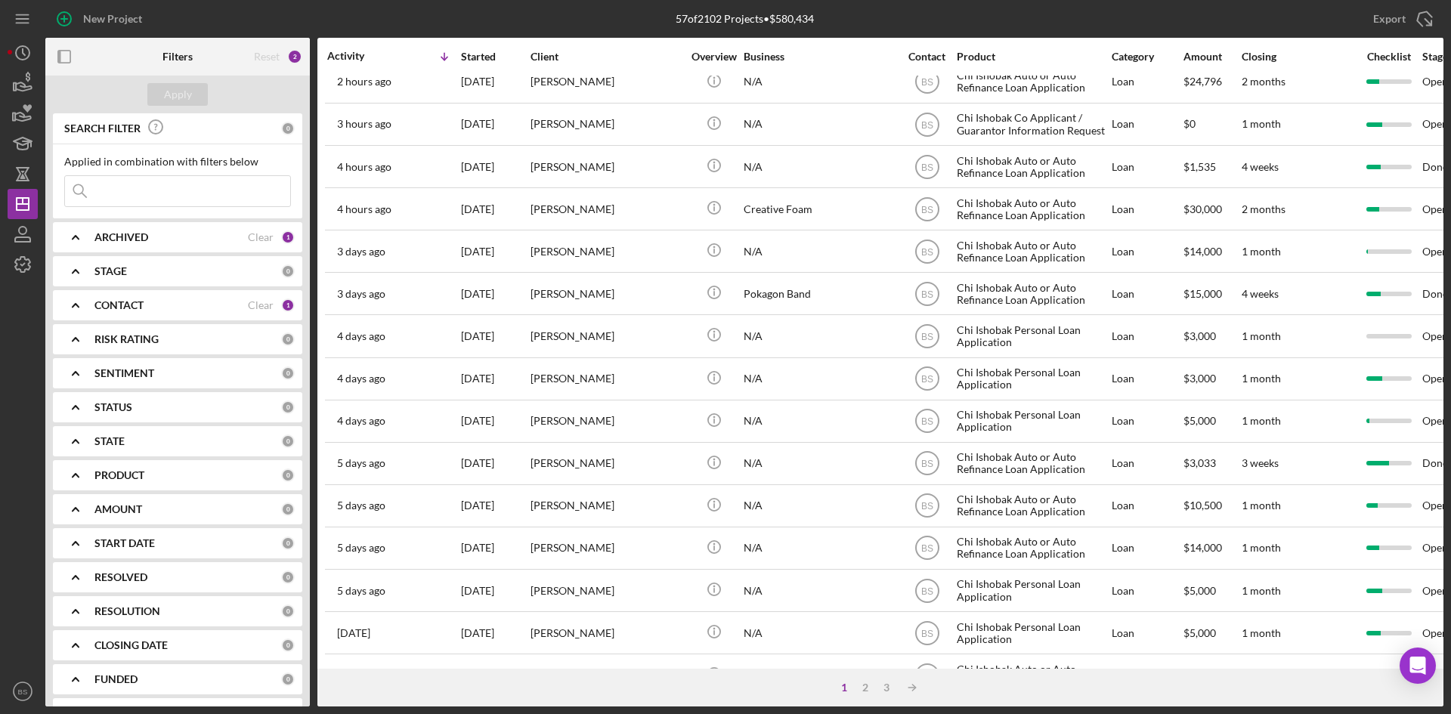
scroll to position [184, 0]
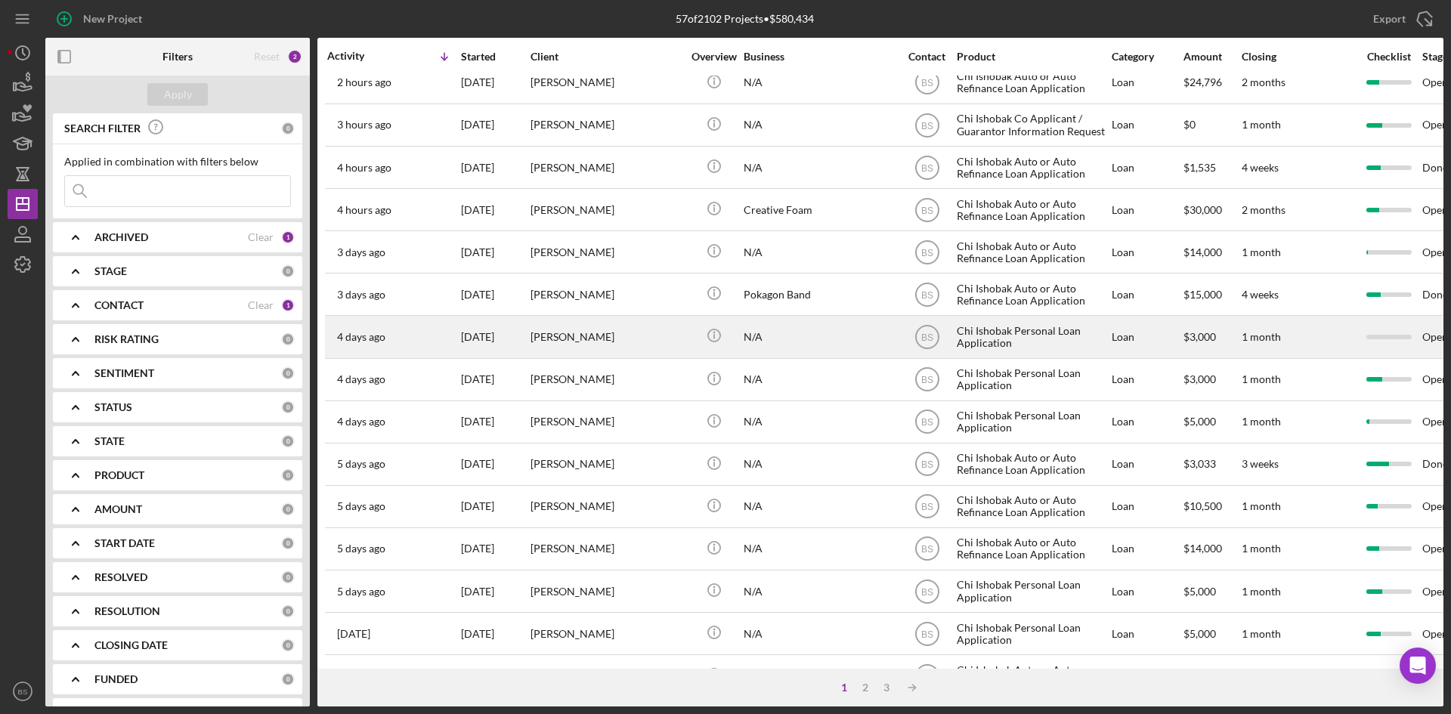
click at [567, 335] on div "[PERSON_NAME]" at bounding box center [605, 337] width 151 height 40
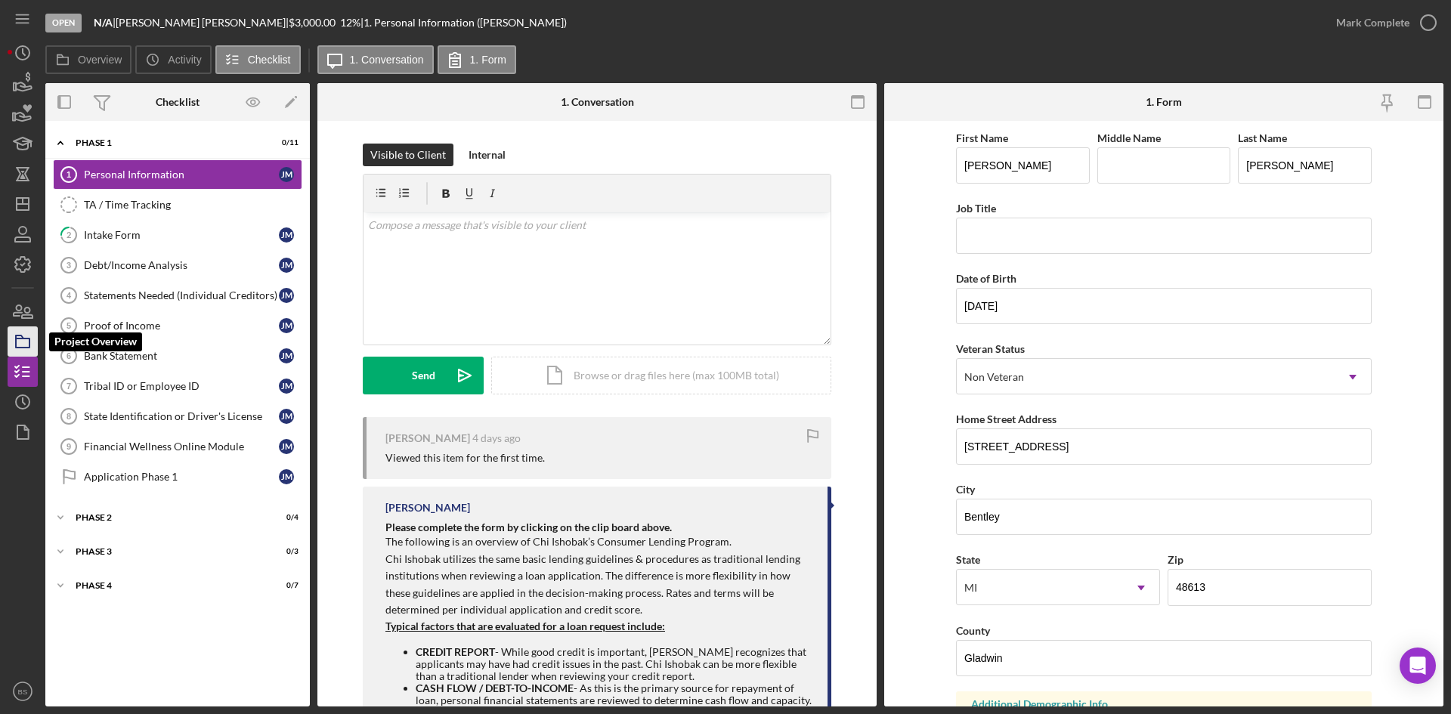
click at [23, 350] on icon "button" at bounding box center [23, 342] width 38 height 38
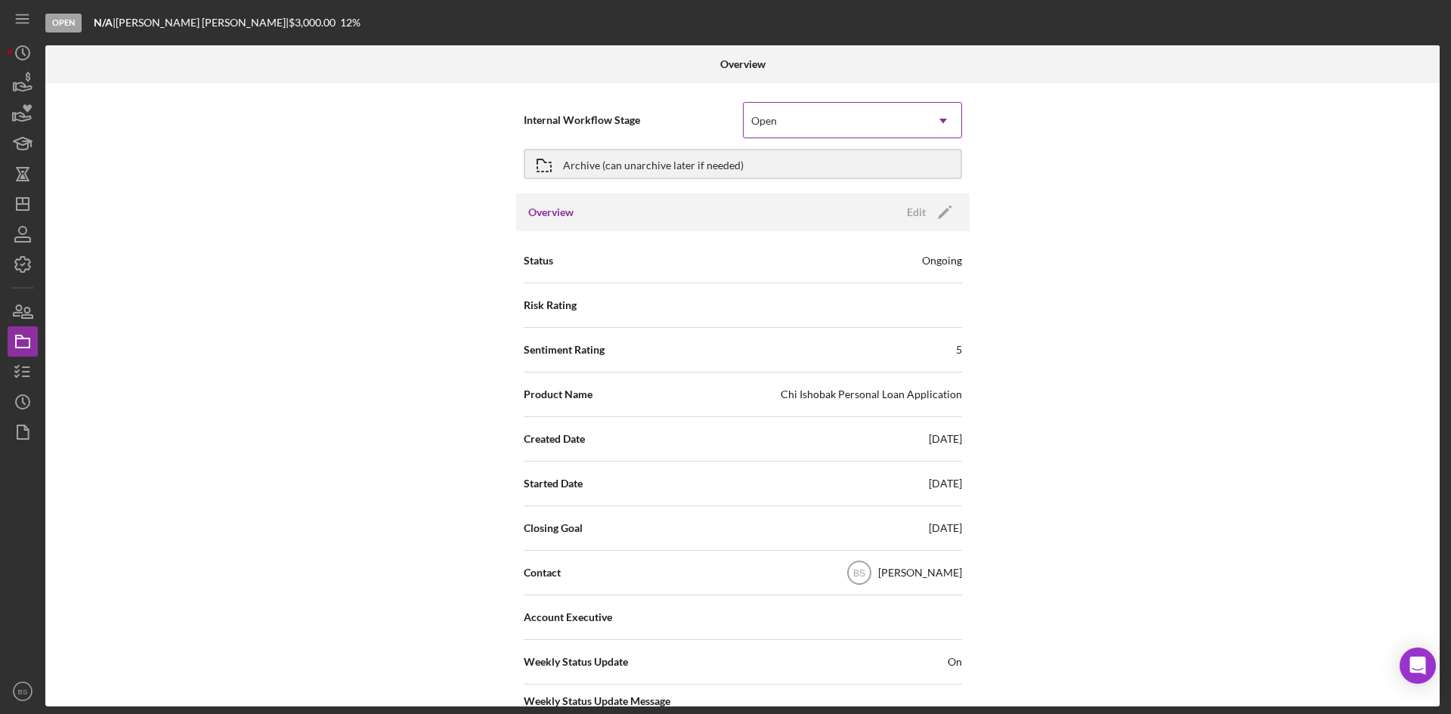
click at [901, 122] on div "Open" at bounding box center [833, 121] width 181 height 35
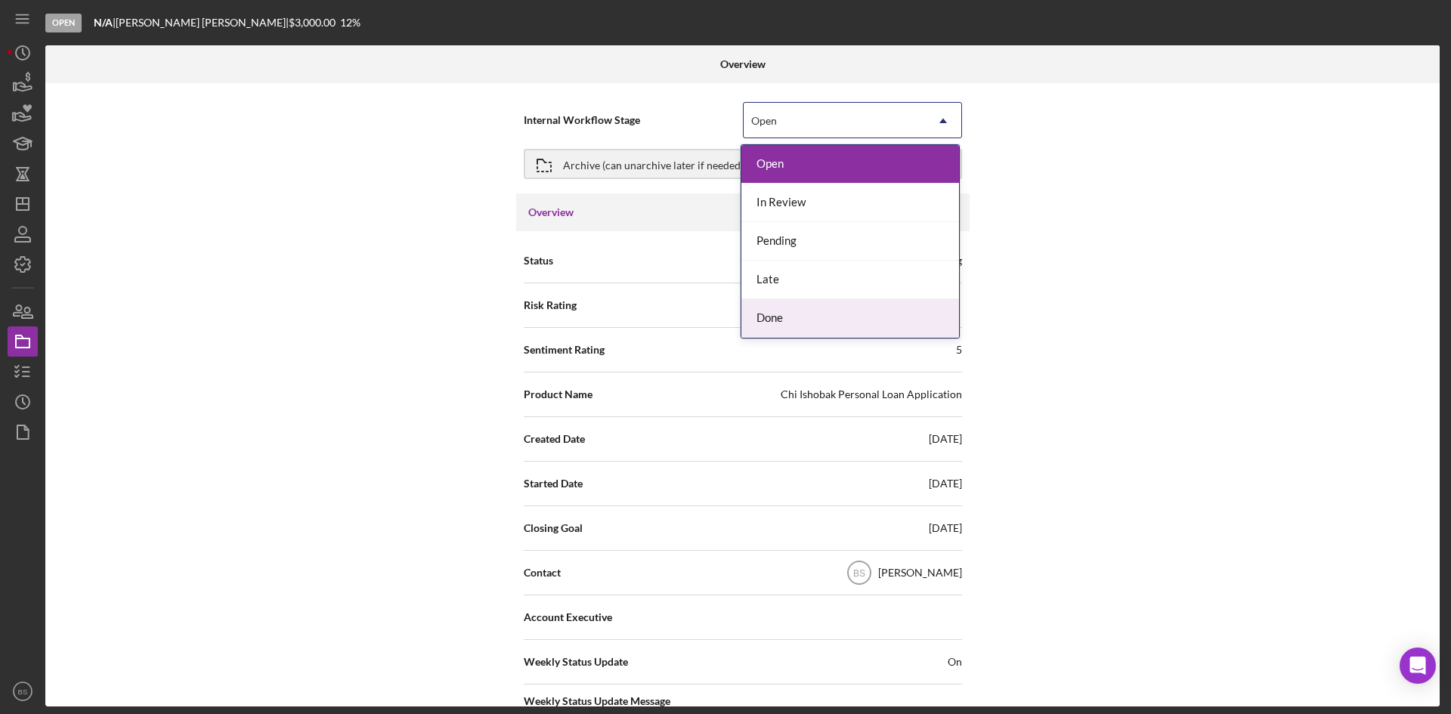
click at [889, 319] on div "Done" at bounding box center [850, 318] width 218 height 39
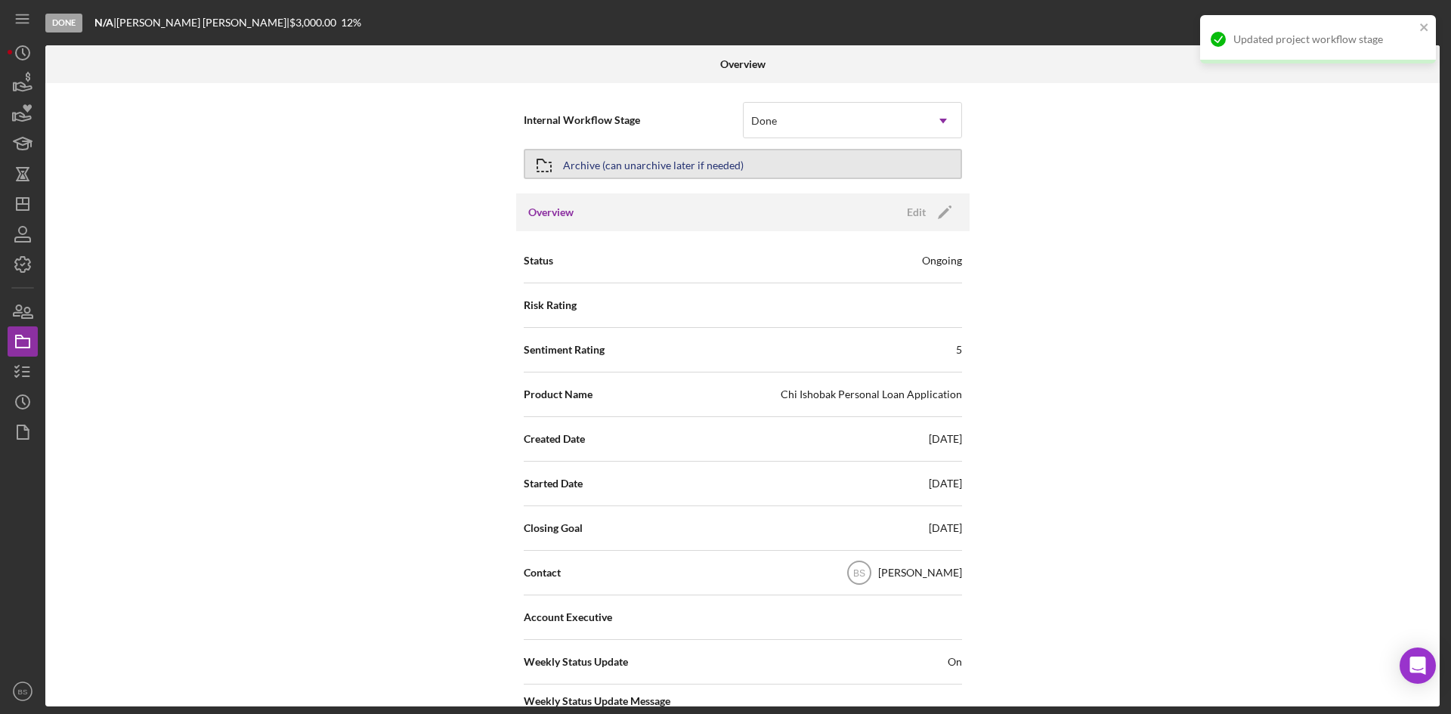
click at [797, 166] on button "Archive (can unarchive later if needed)" at bounding box center [743, 164] width 438 height 30
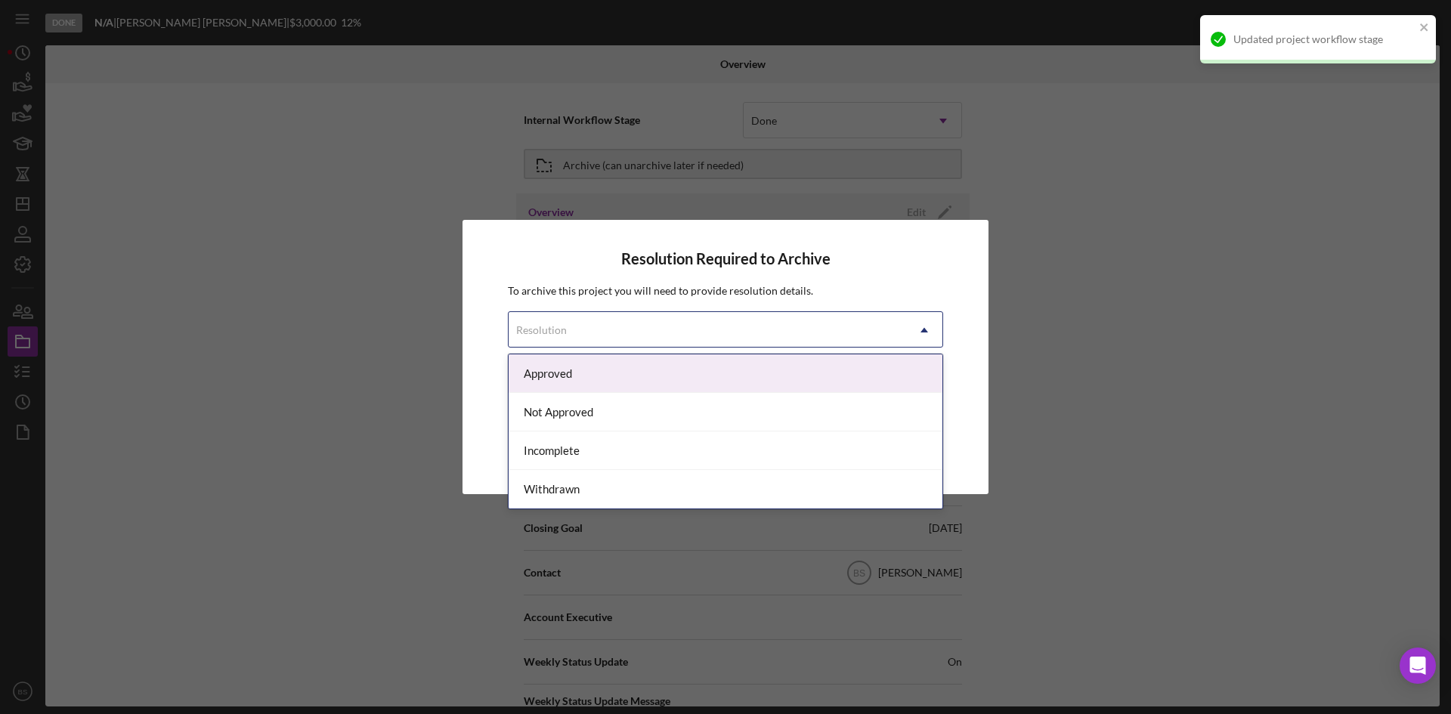
click at [749, 332] on div "Resolution" at bounding box center [706, 330] width 397 height 35
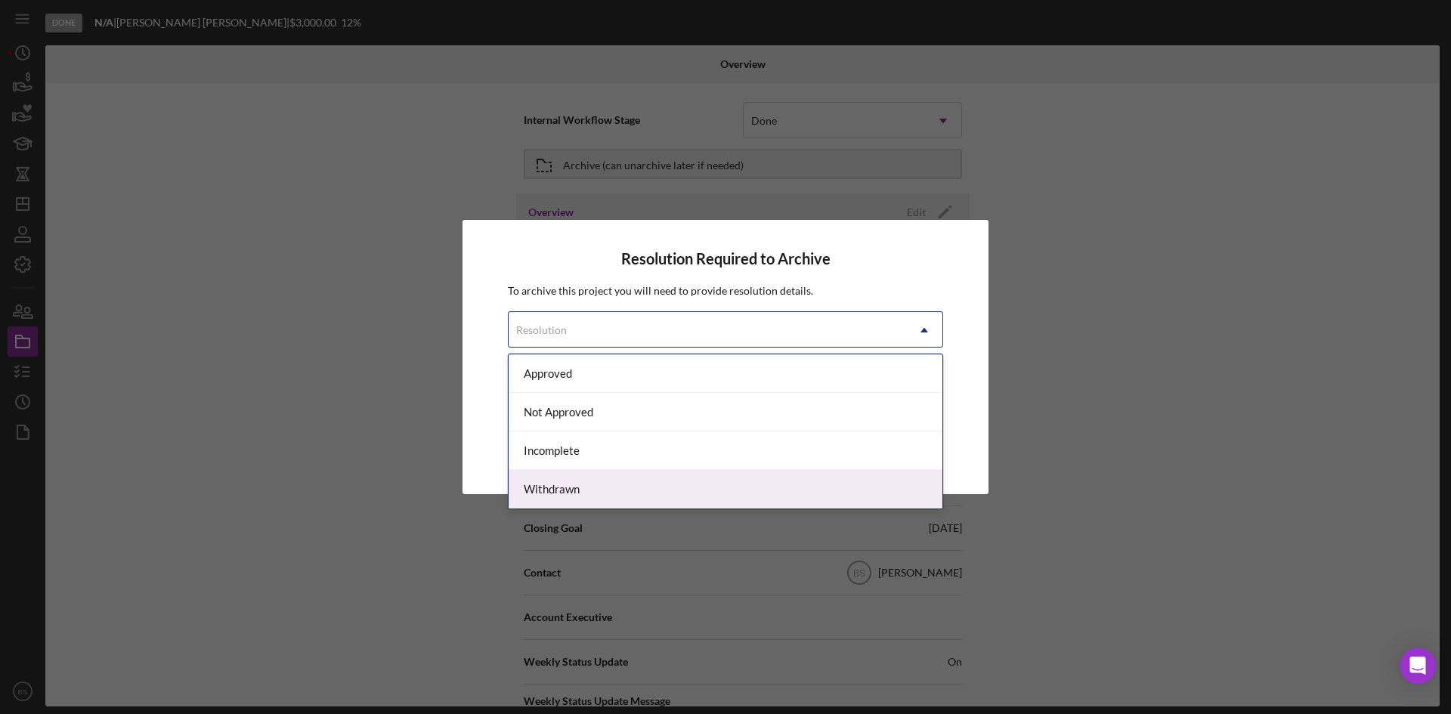
click at [728, 479] on div "Withdrawn" at bounding box center [725, 489] width 434 height 39
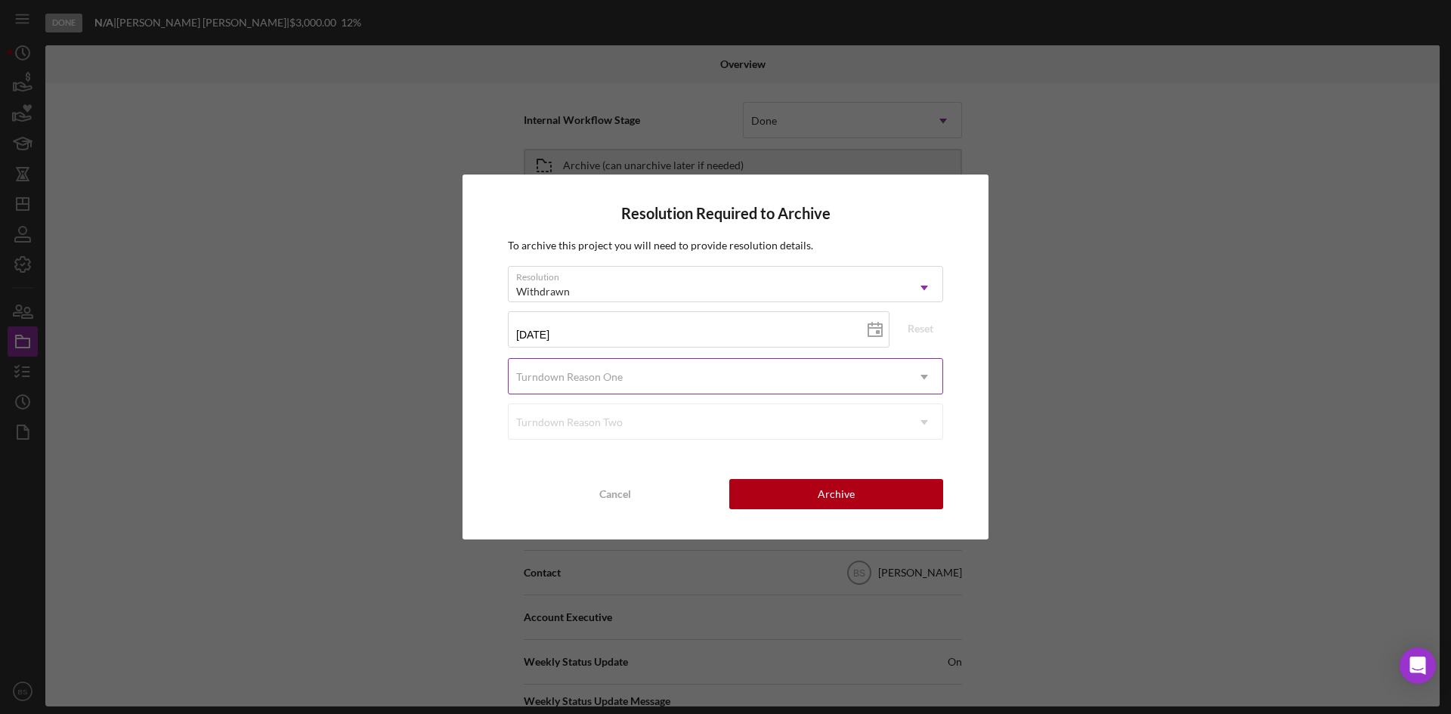
click at [701, 382] on div "Turndown Reason One" at bounding box center [706, 377] width 397 height 35
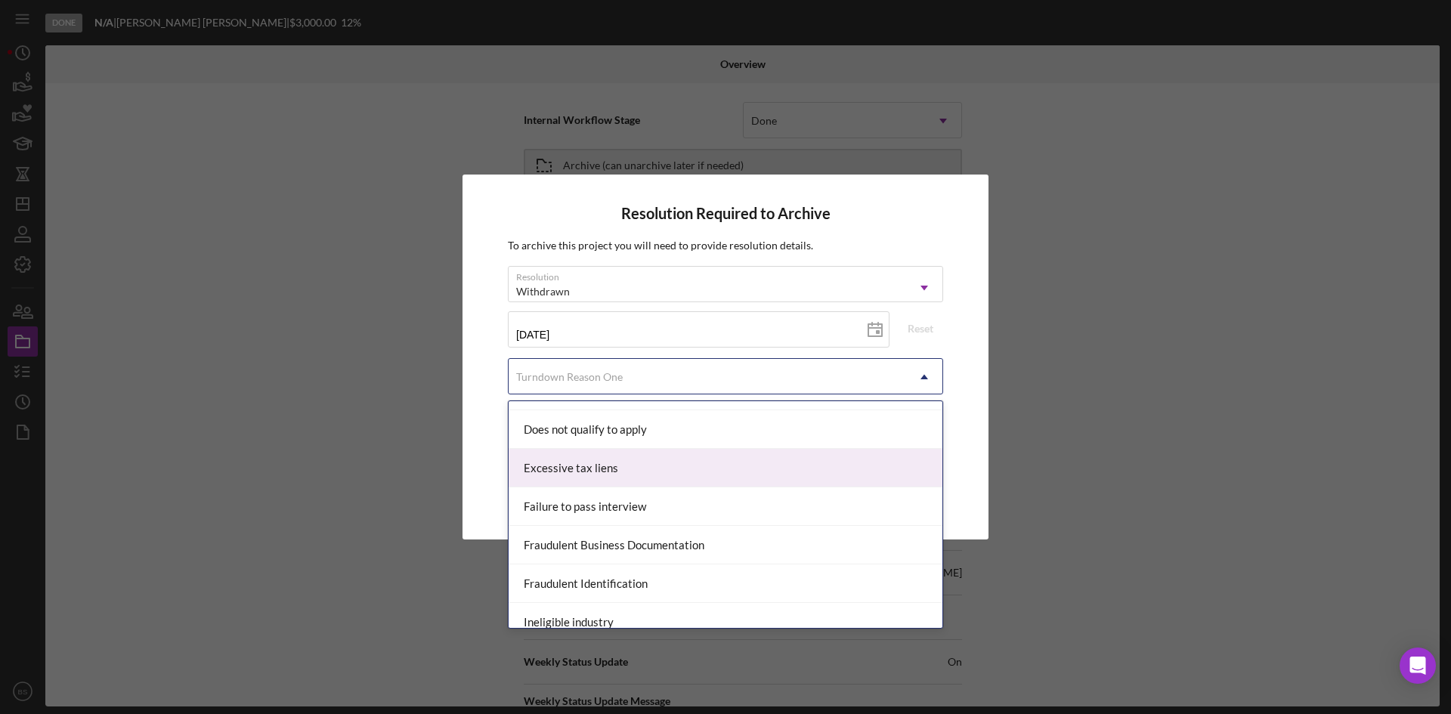
scroll to position [378, 0]
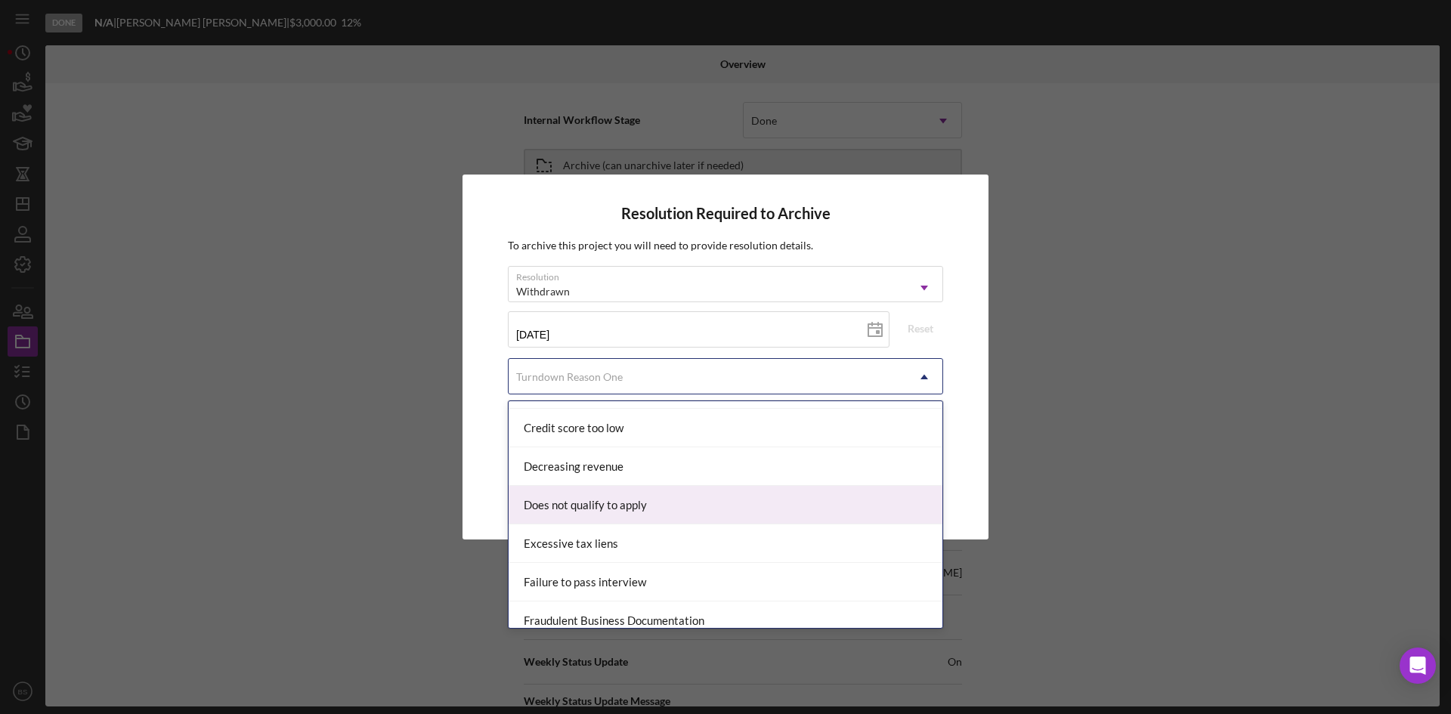
click at [699, 496] on div "Does not qualify to apply" at bounding box center [725, 505] width 434 height 39
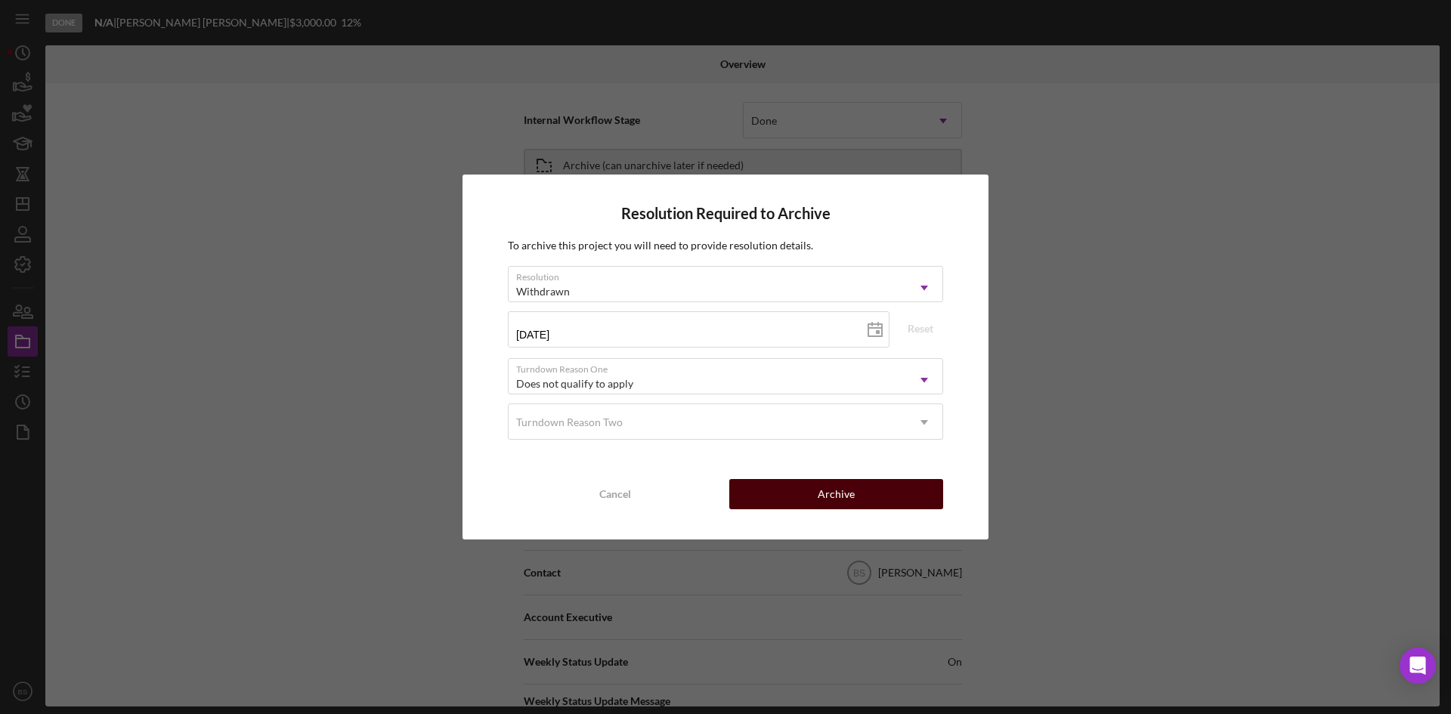
click at [860, 484] on button "Archive" at bounding box center [836, 494] width 214 height 30
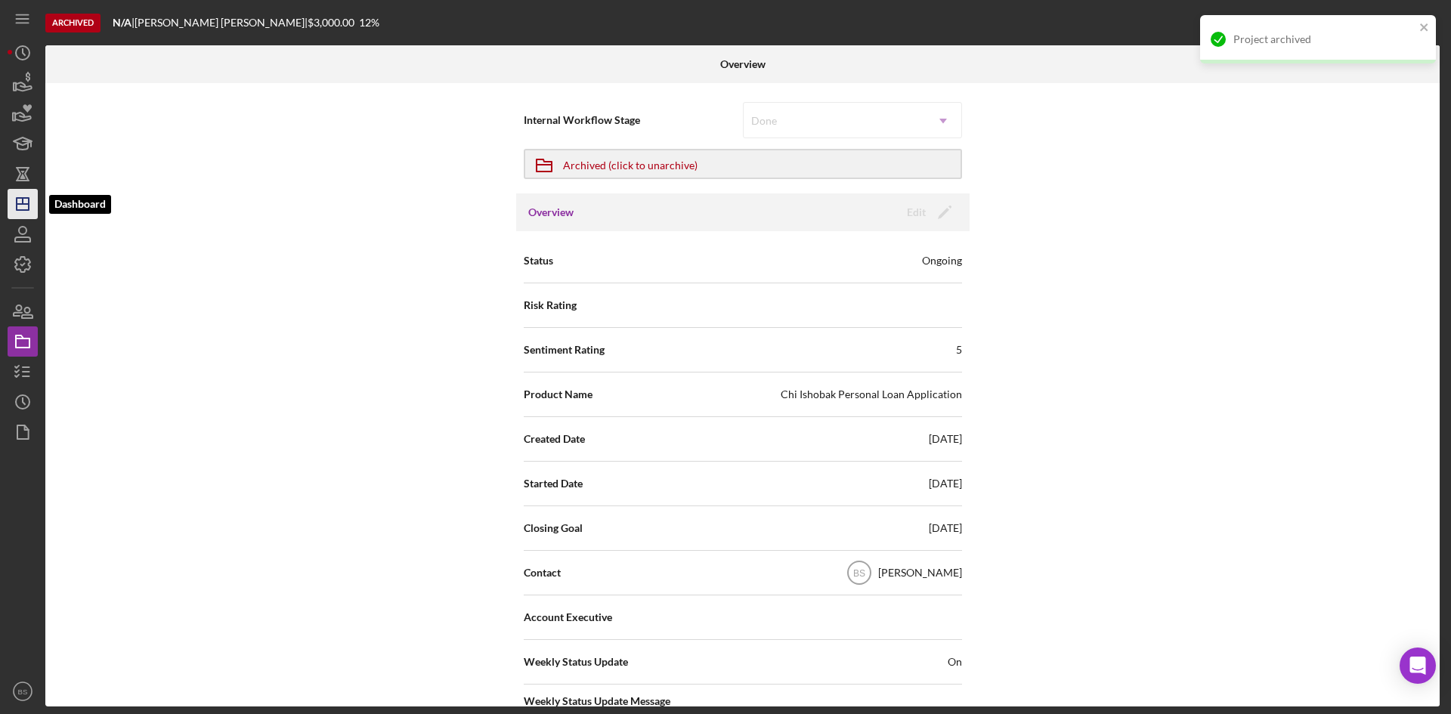
click at [32, 209] on icon "Icon/Dashboard" at bounding box center [23, 204] width 38 height 38
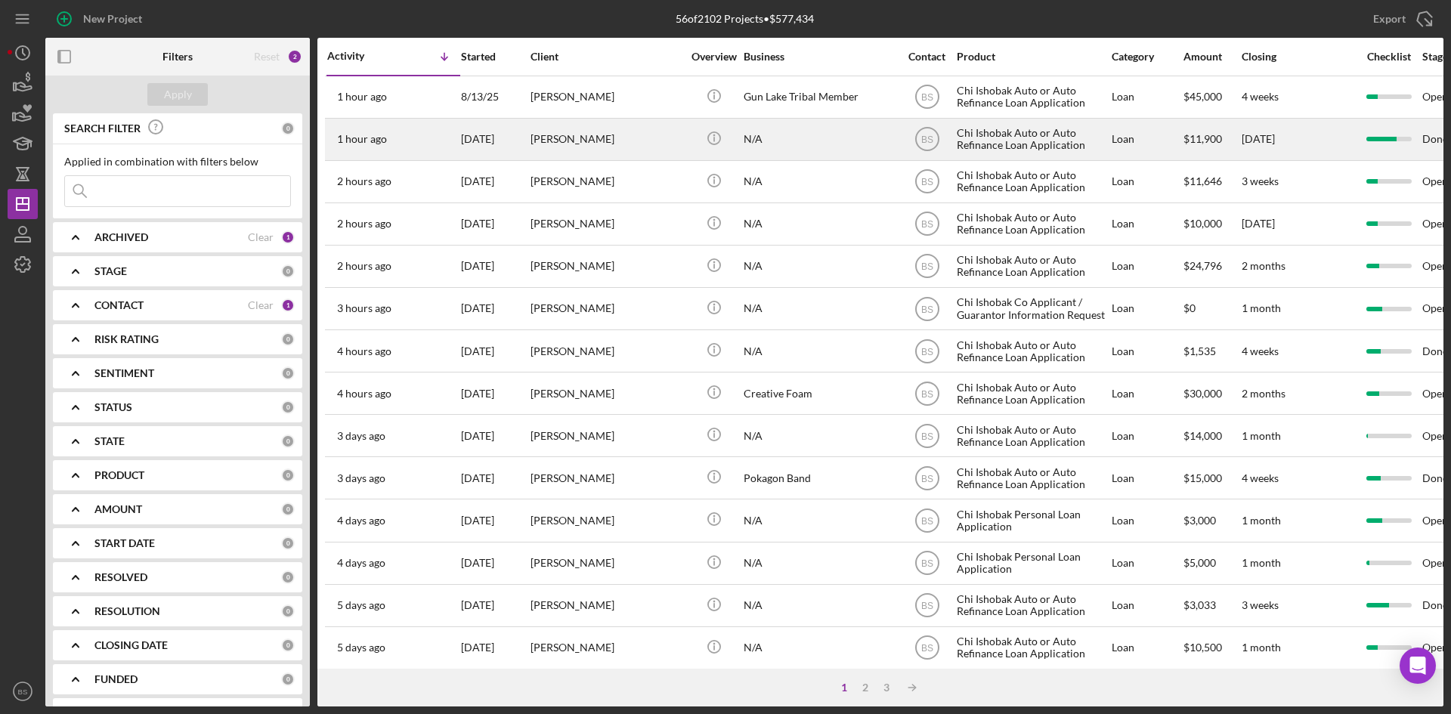
click at [598, 143] on div "[PERSON_NAME]" at bounding box center [605, 139] width 151 height 40
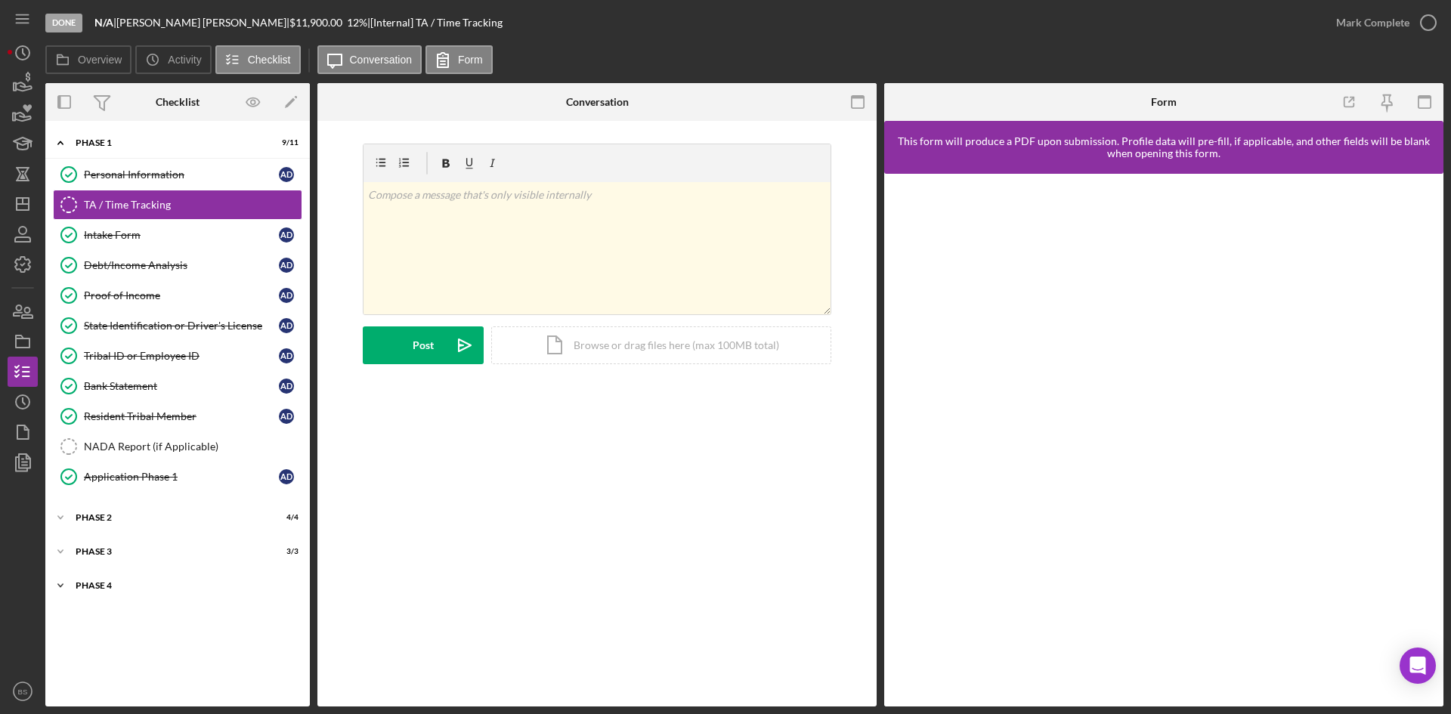
click at [139, 591] on div "Icon/Expander Phase 4 3 / 10" at bounding box center [177, 585] width 264 height 30
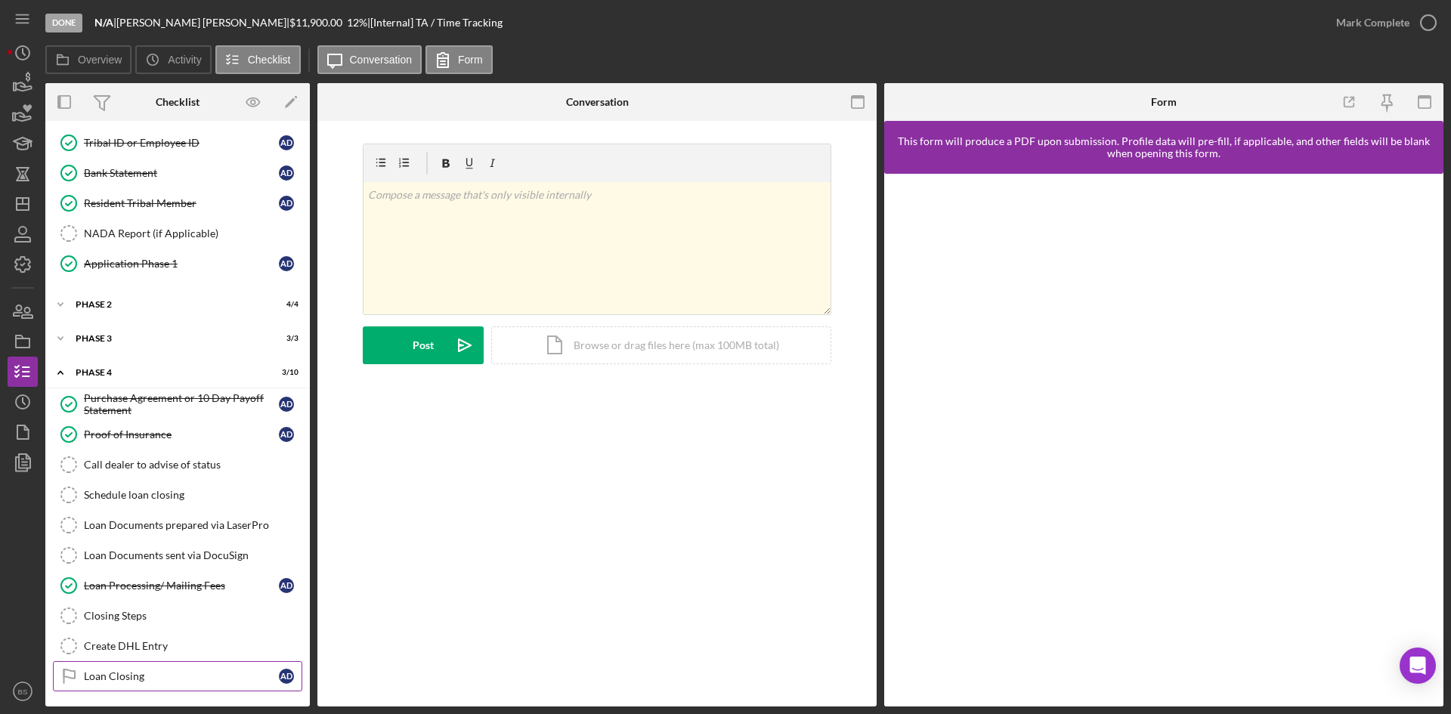
click at [152, 678] on div "Loan Closing" at bounding box center [181, 676] width 195 height 12
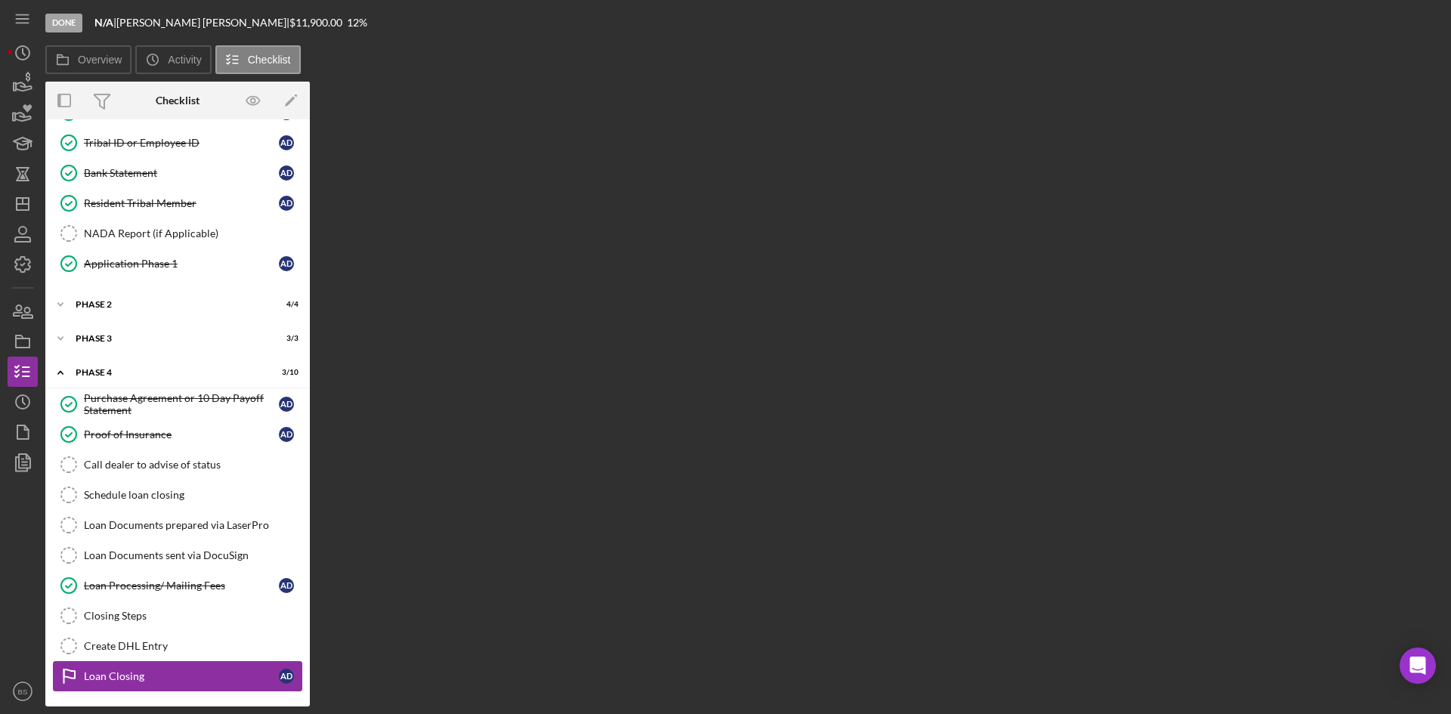
scroll to position [213, 0]
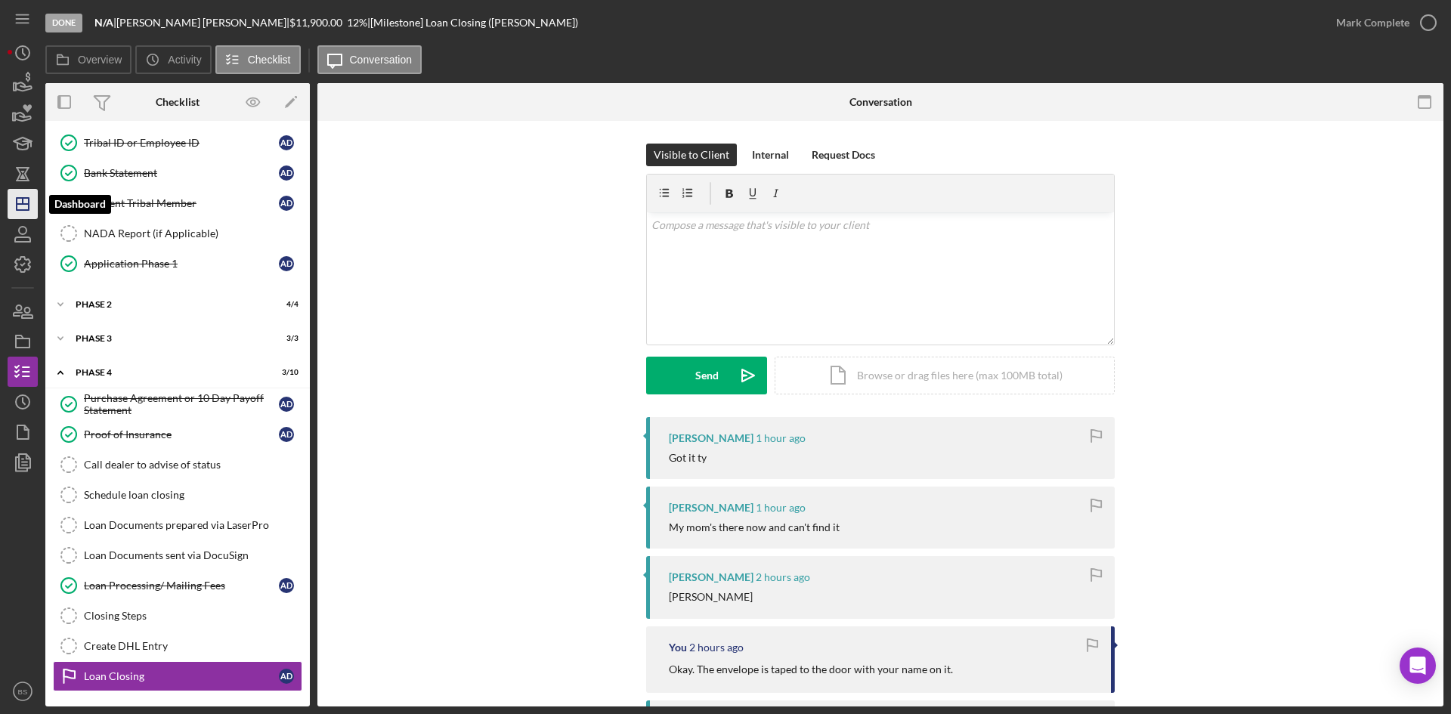
click at [18, 209] on icon "Icon/Dashboard" at bounding box center [23, 204] width 38 height 38
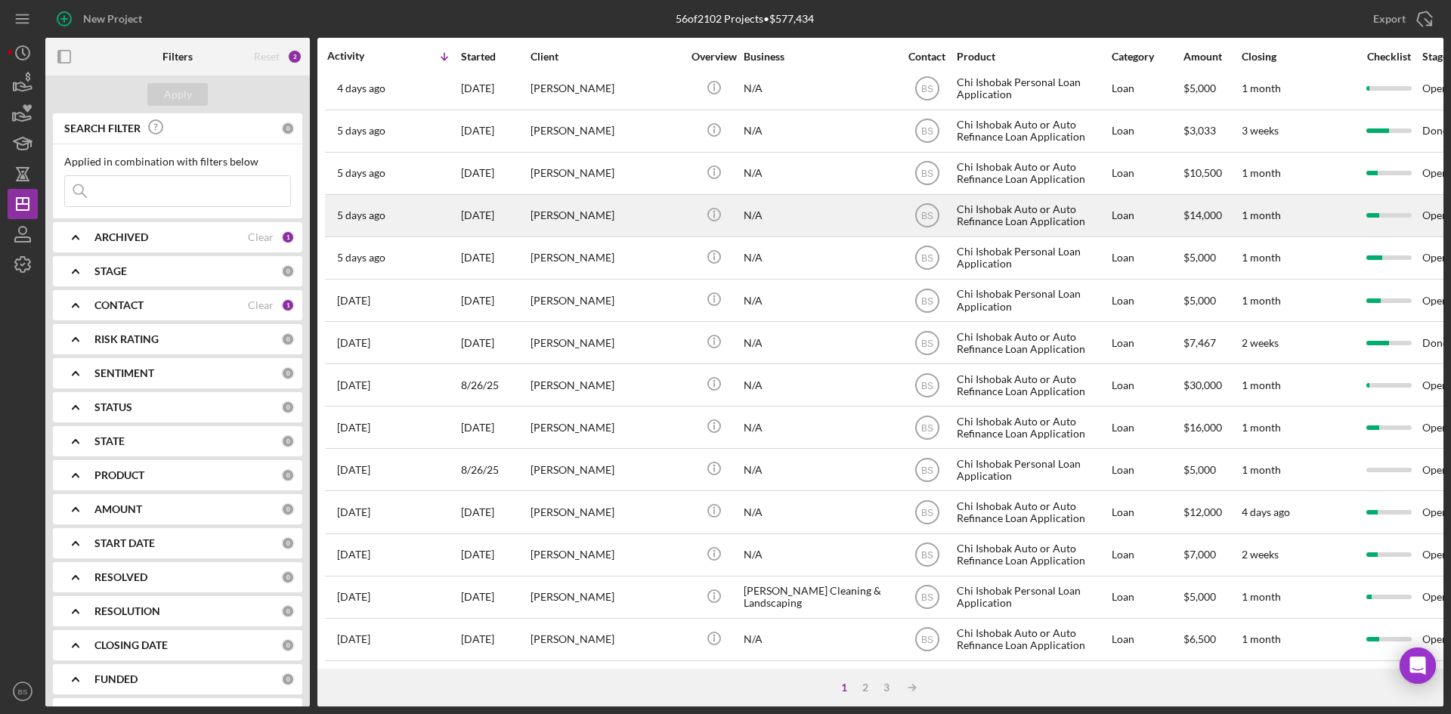
scroll to position [486, 0]
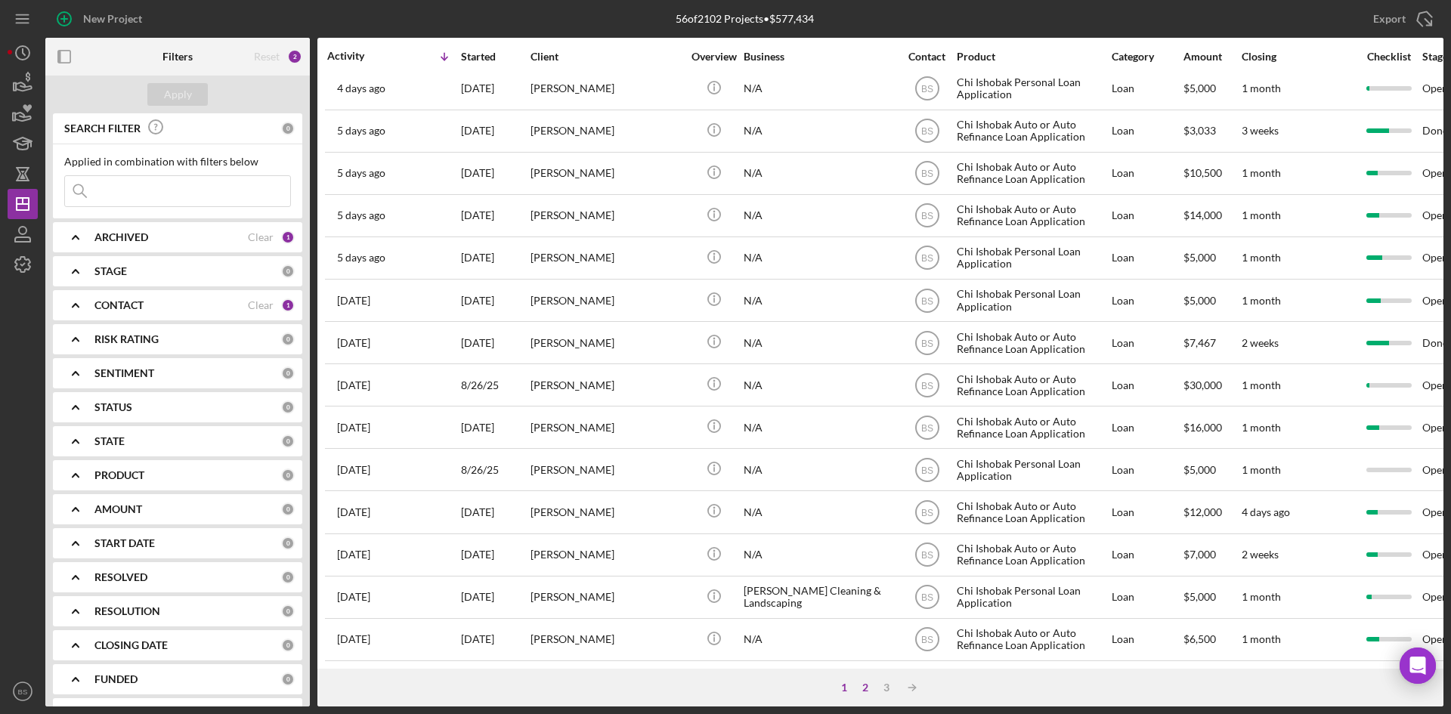
click at [870, 685] on div "2" at bounding box center [864, 687] width 21 height 12
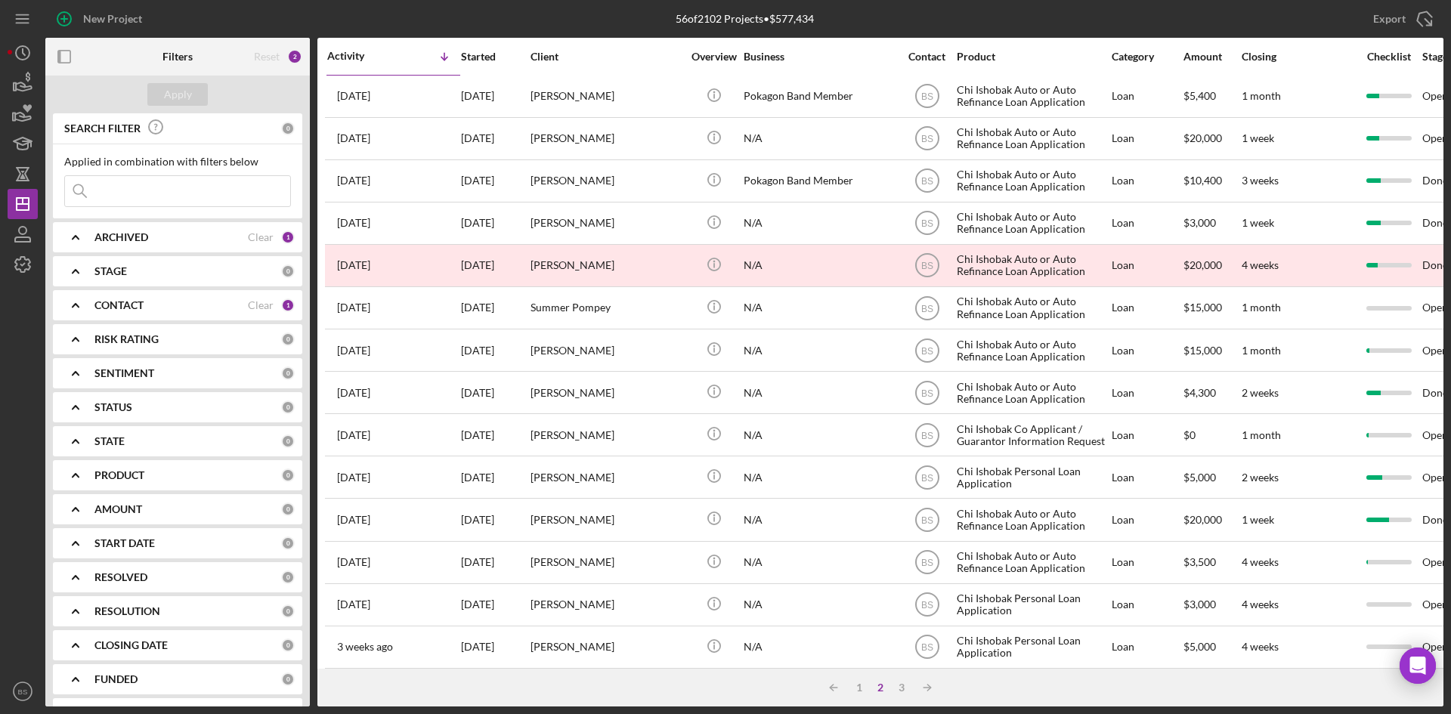
scroll to position [0, 0]
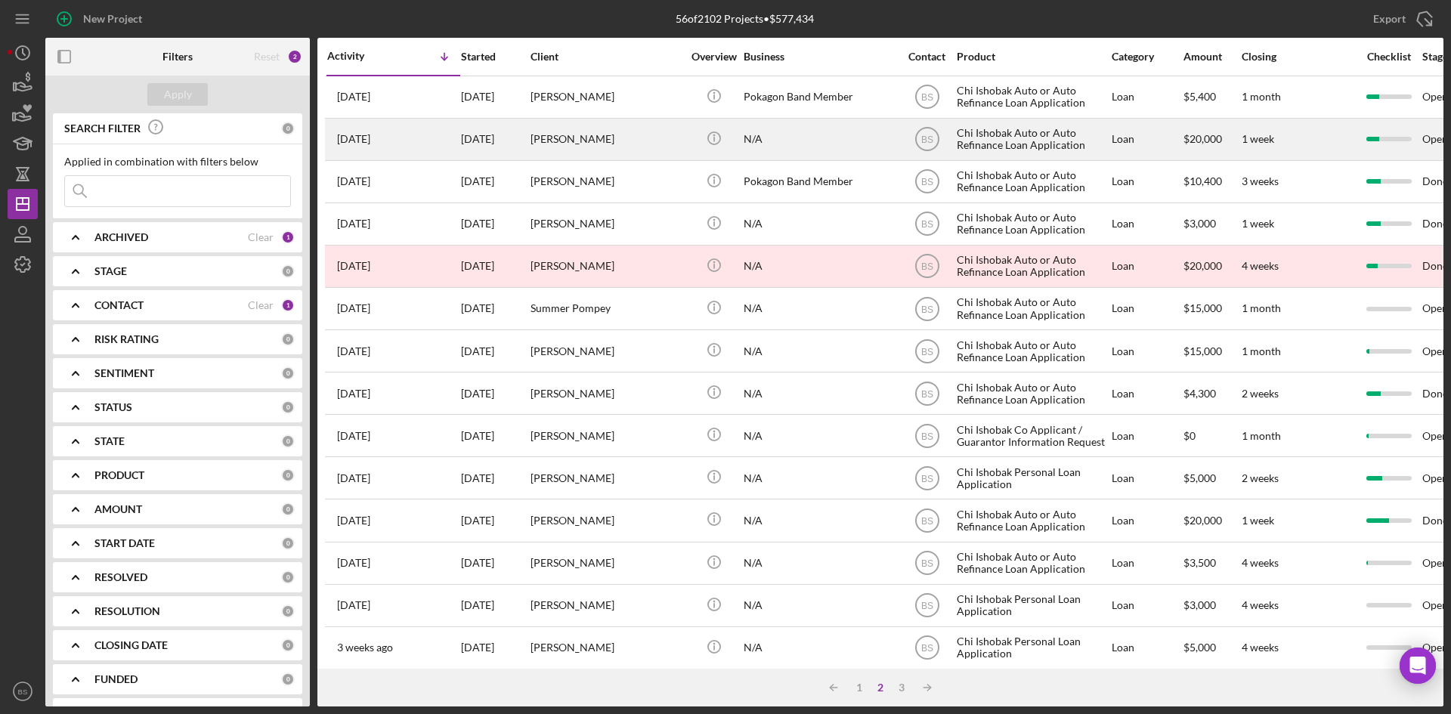
click at [620, 145] on div "[PERSON_NAME]" at bounding box center [605, 139] width 151 height 40
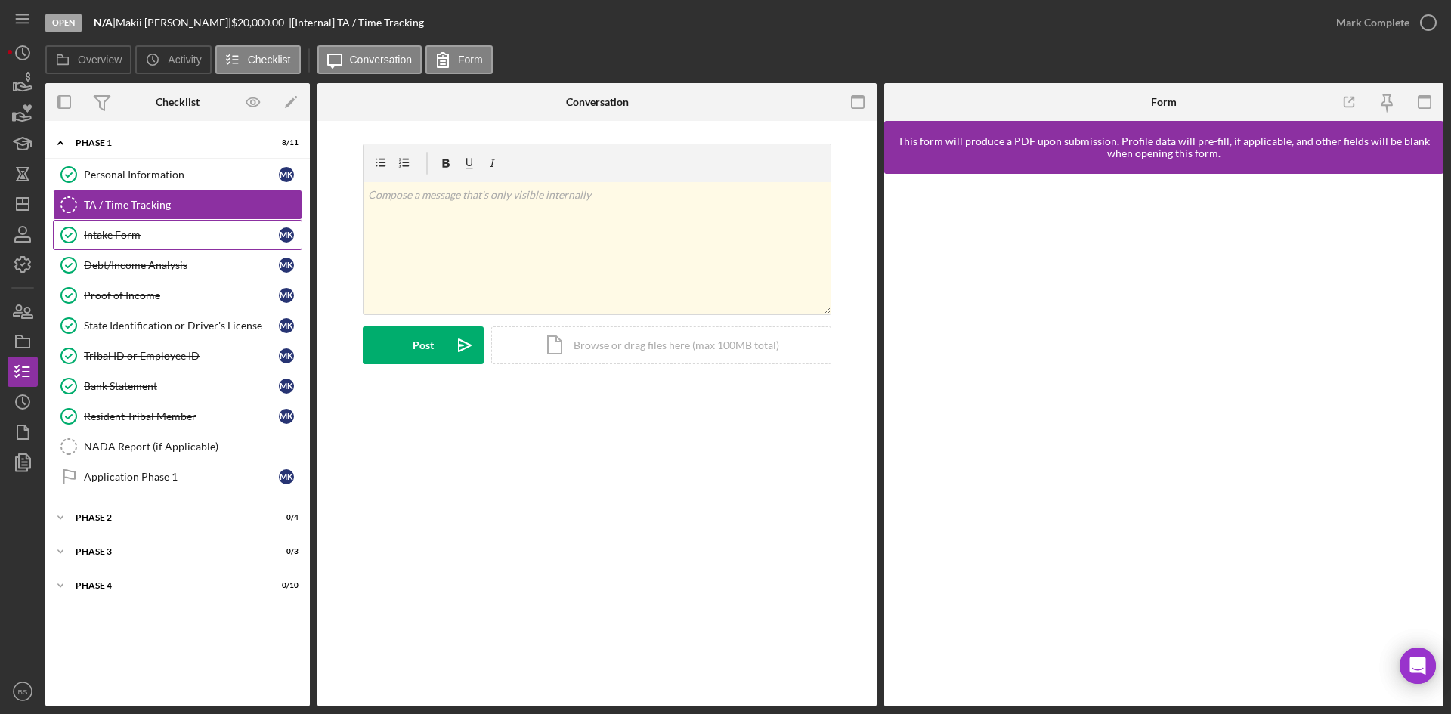
click at [194, 230] on div "Intake Form" at bounding box center [181, 235] width 195 height 12
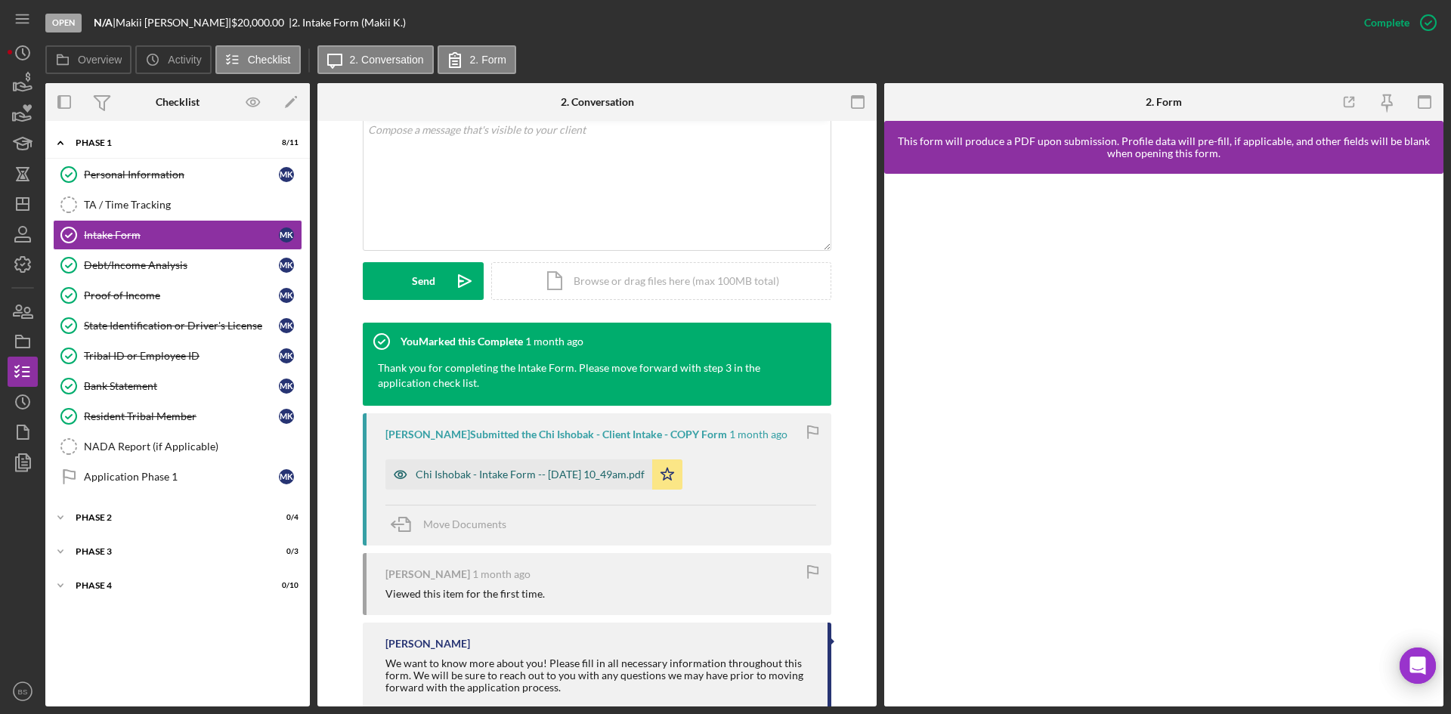
click at [637, 465] on div "Chi Ishobak - Intake Form -- [DATE] 10_49am.pdf" at bounding box center [518, 474] width 267 height 30
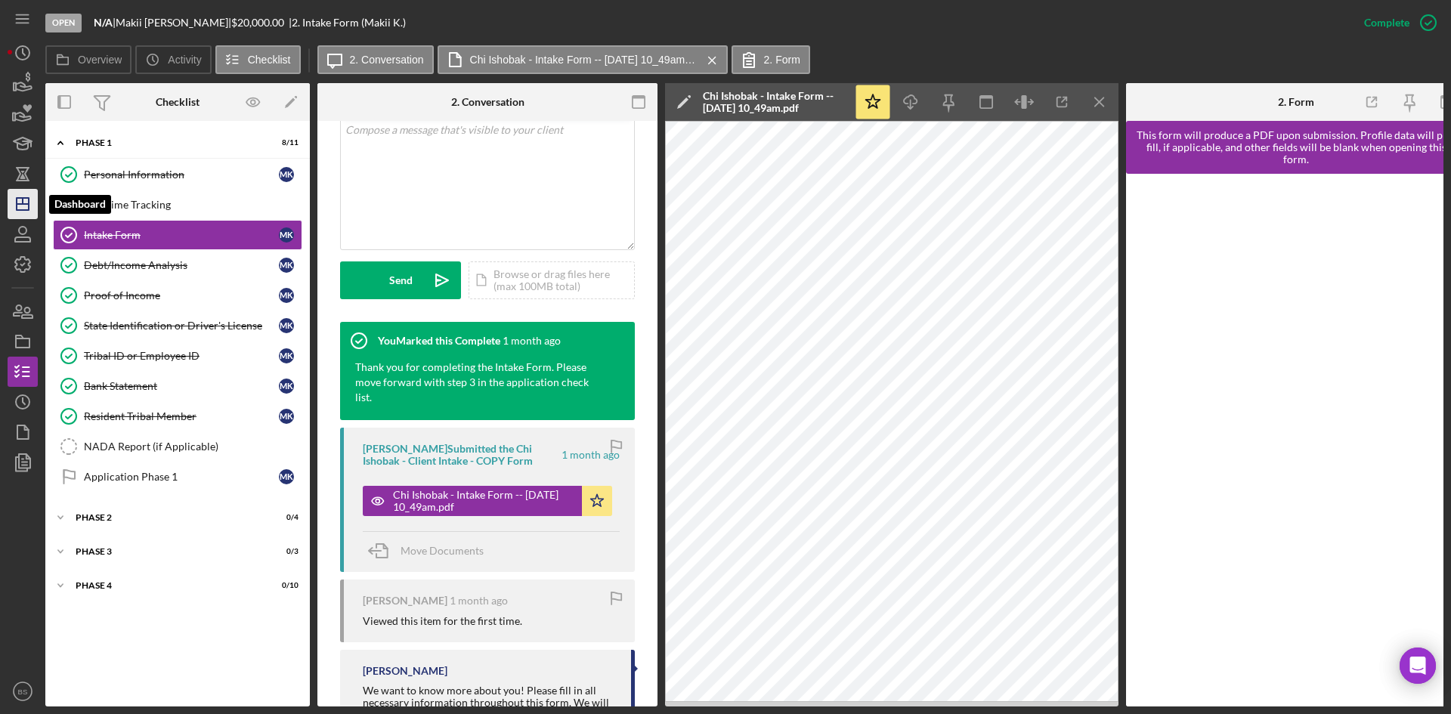
click at [30, 194] on icon "Icon/Dashboard" at bounding box center [23, 204] width 38 height 38
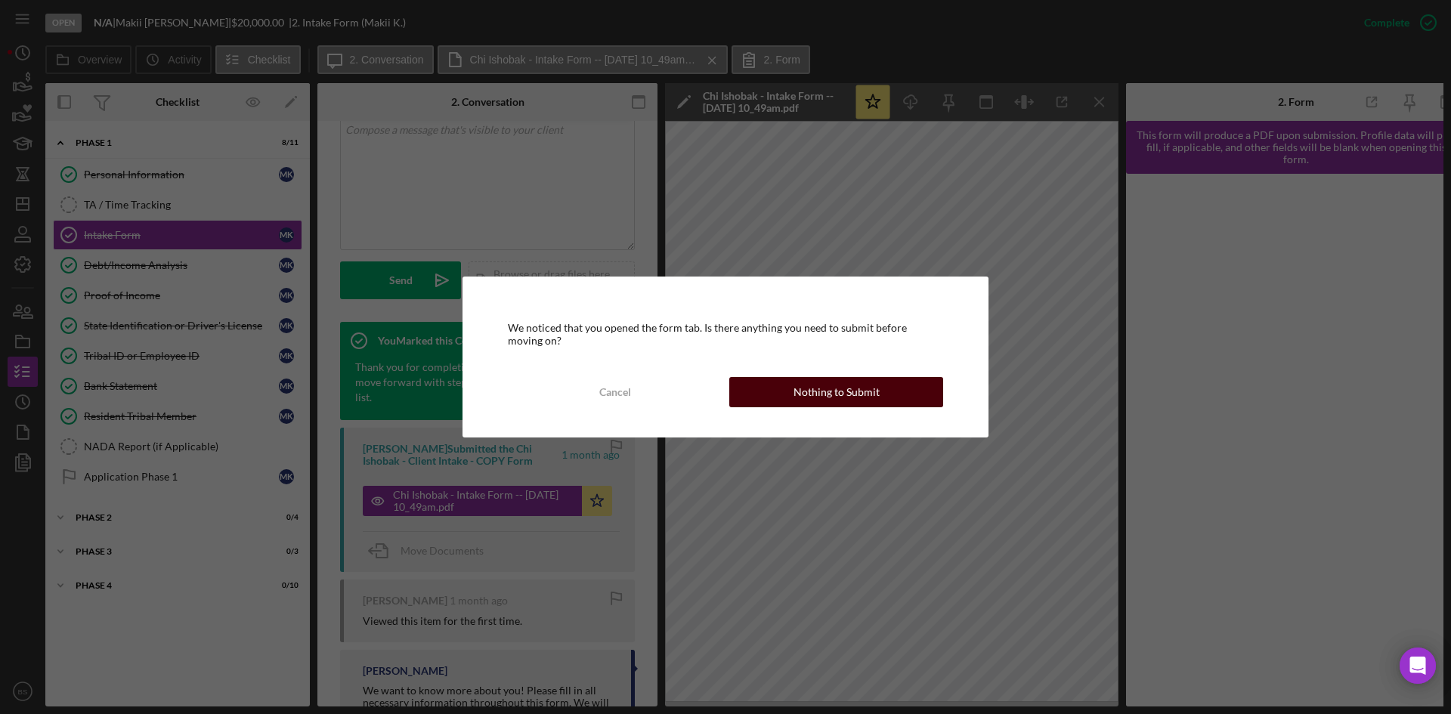
click at [785, 397] on button "Nothing to Submit" at bounding box center [836, 392] width 214 height 30
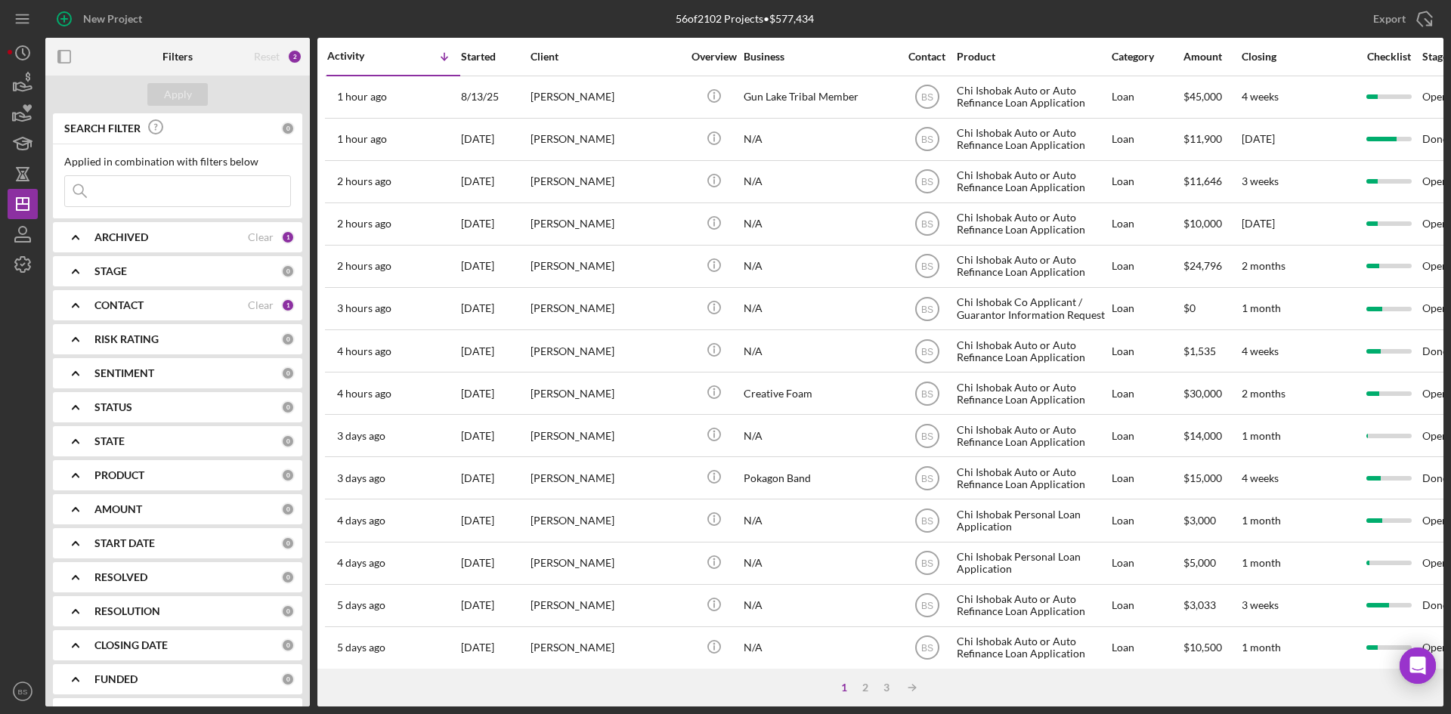
click at [203, 193] on input at bounding box center [177, 191] width 225 height 30
type input "ring"
click at [180, 94] on div "Apply" at bounding box center [178, 94] width 28 height 23
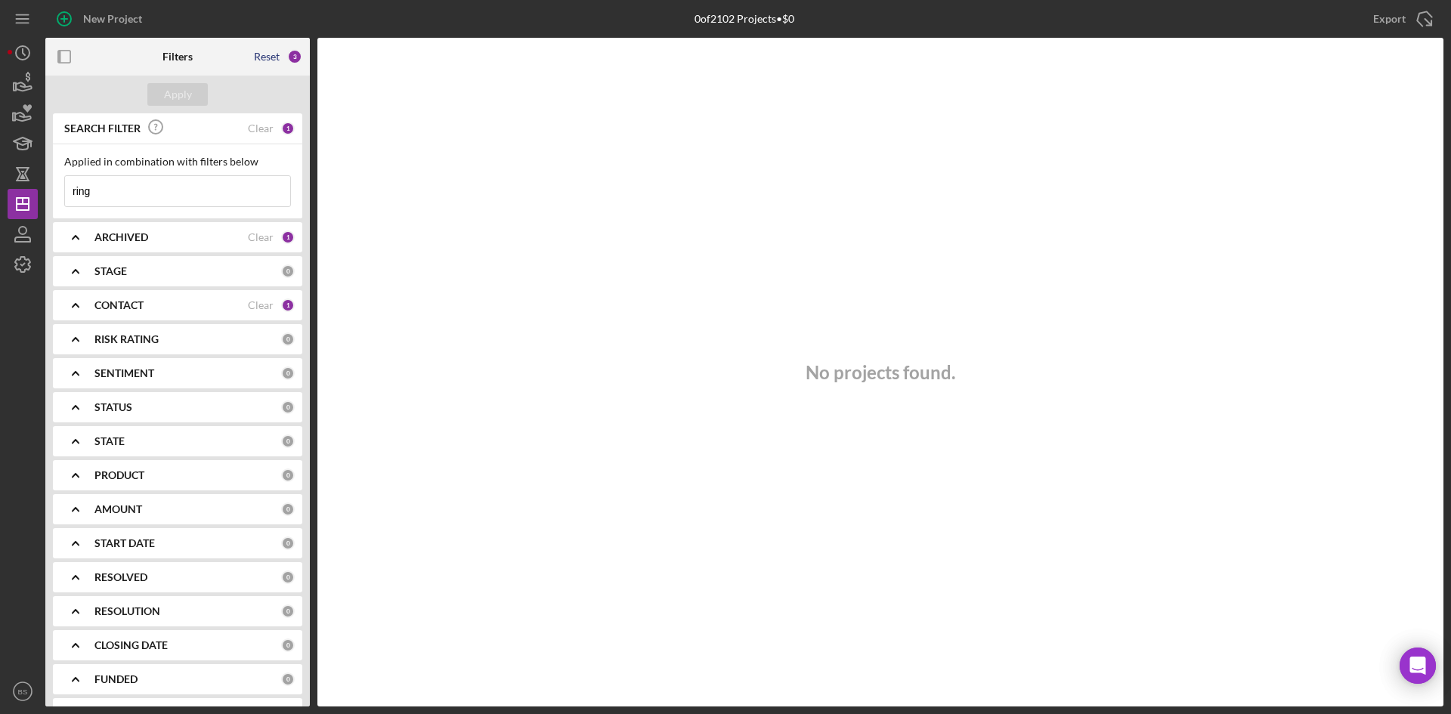
drag, startPoint x: 267, startPoint y: 55, endPoint x: 258, endPoint y: 59, distance: 9.1
click at [267, 54] on div "Reset" at bounding box center [267, 57] width 26 height 12
click at [195, 98] on button "Apply" at bounding box center [177, 94] width 60 height 23
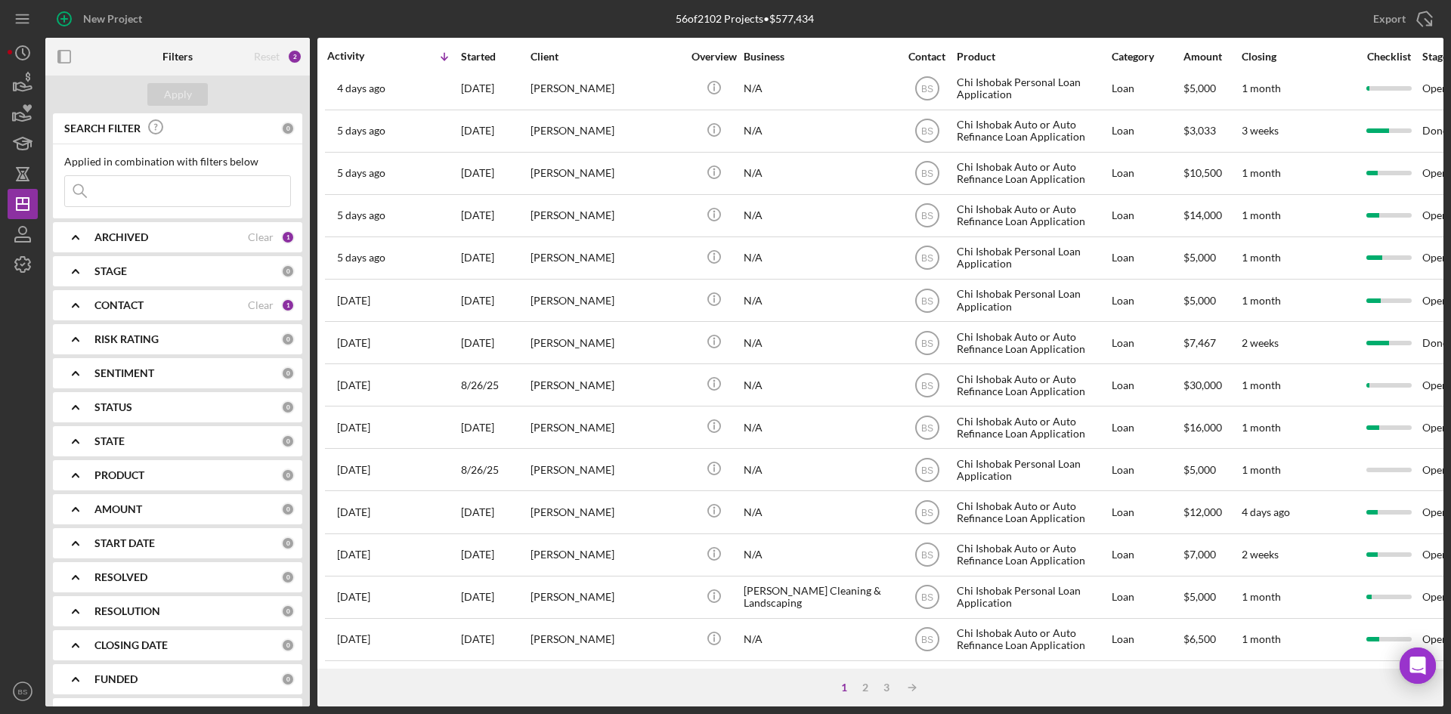
scroll to position [486, 0]
click at [860, 686] on div "2" at bounding box center [864, 687] width 21 height 12
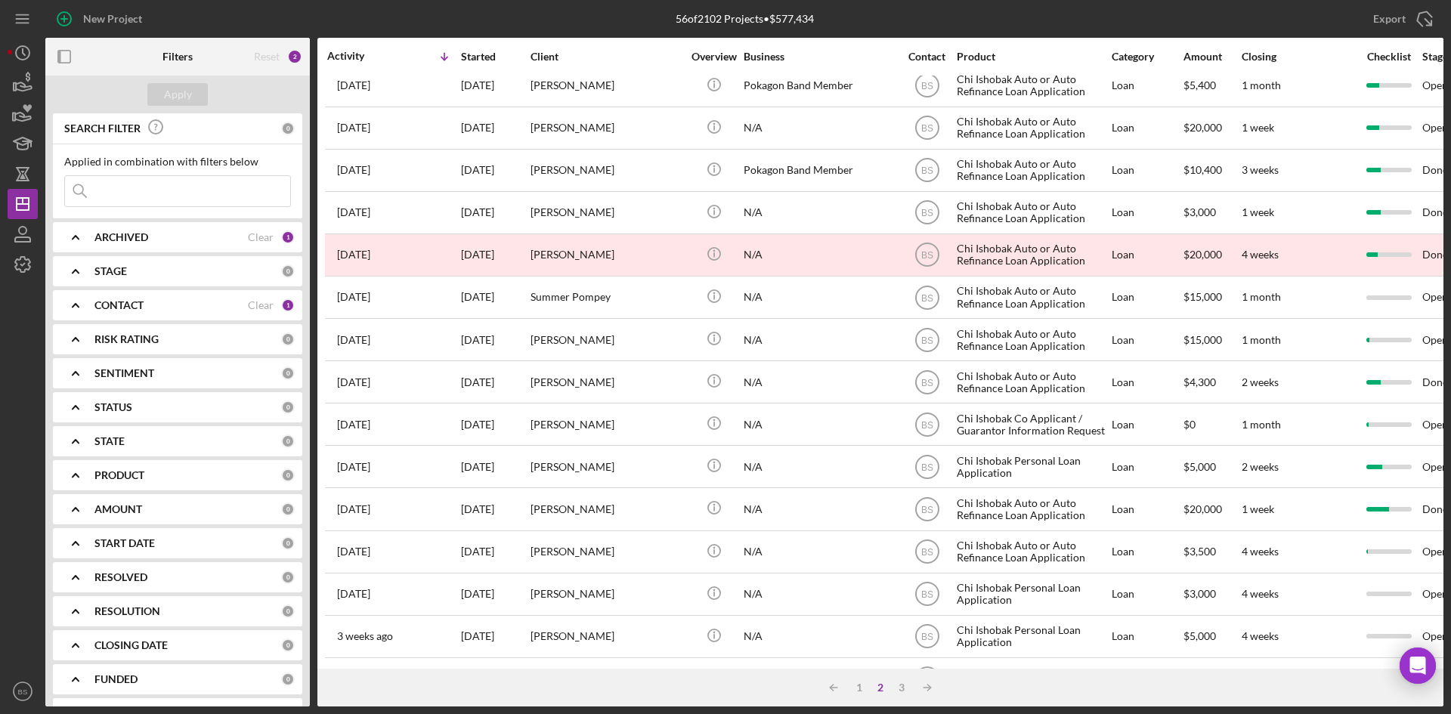
scroll to position [0, 0]
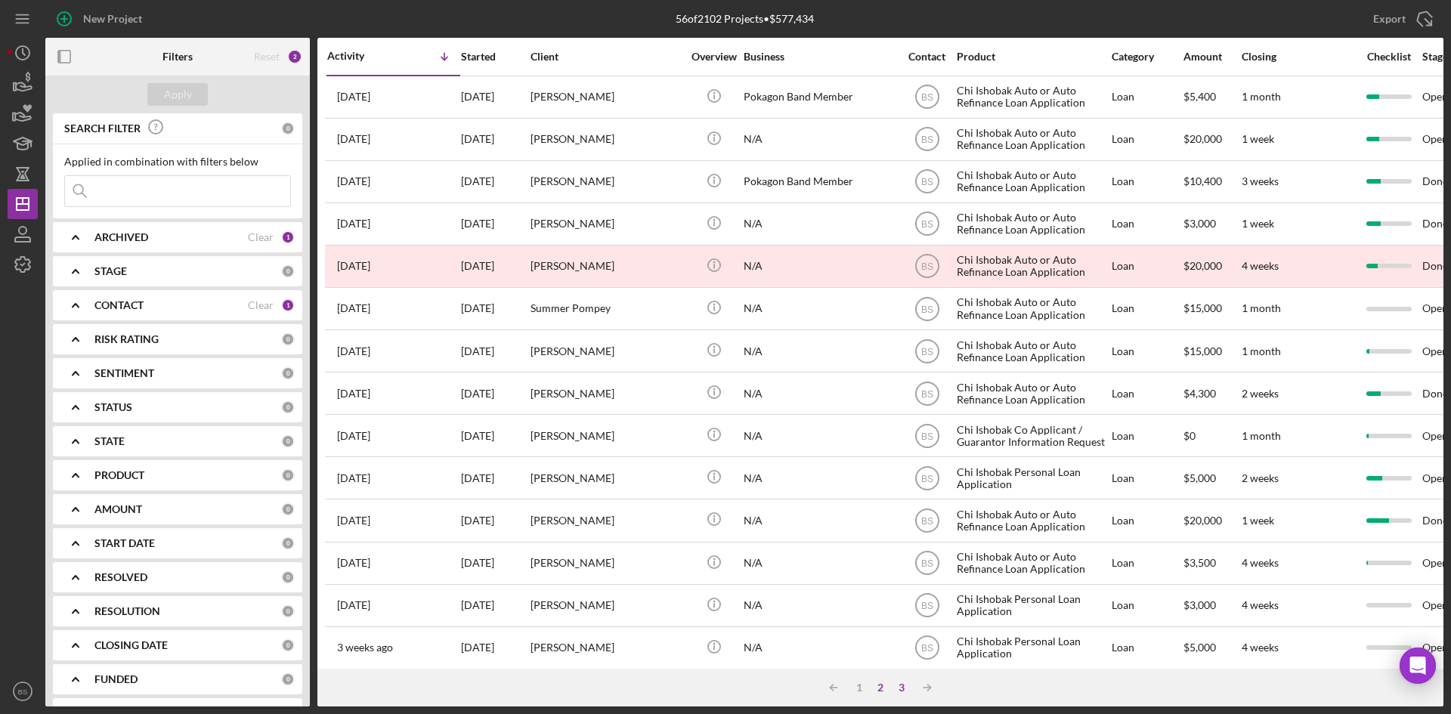
click at [896, 683] on div "3" at bounding box center [901, 687] width 21 height 12
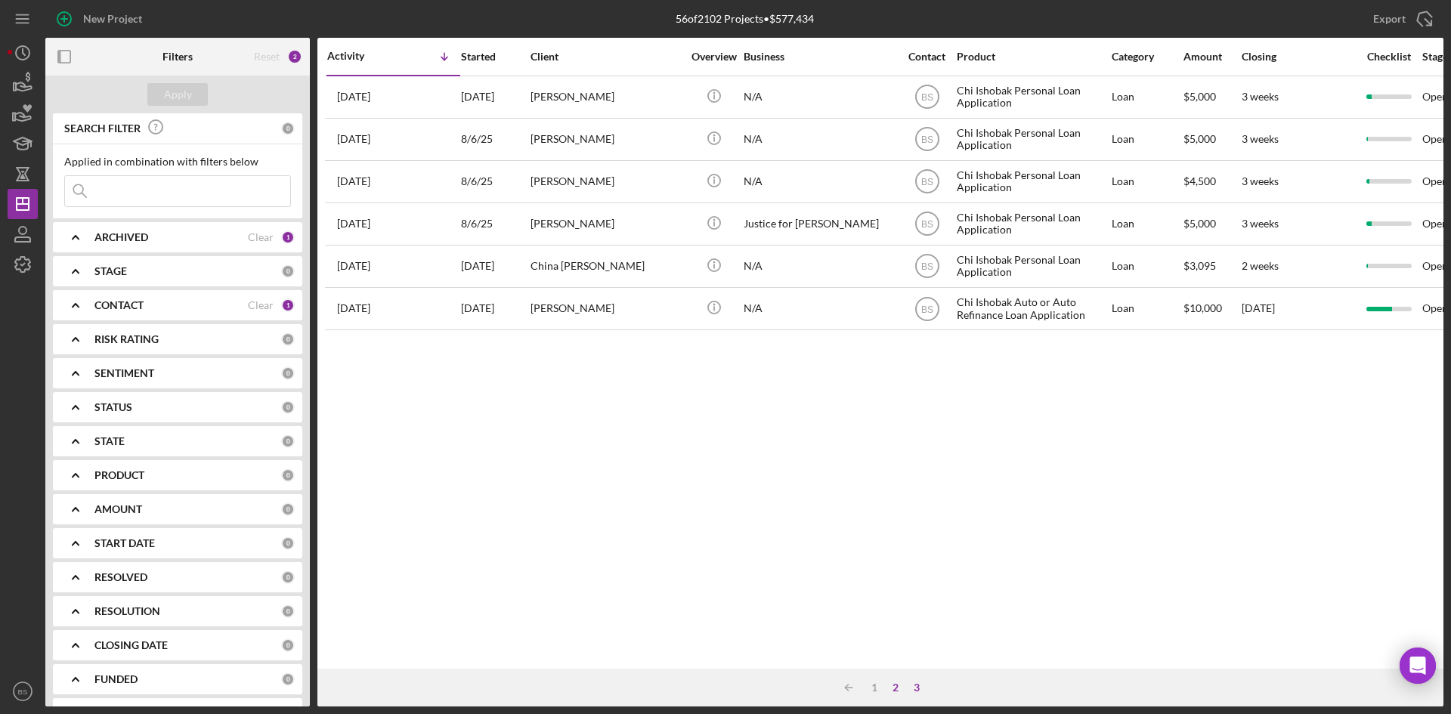
click at [901, 693] on div "2" at bounding box center [895, 687] width 21 height 12
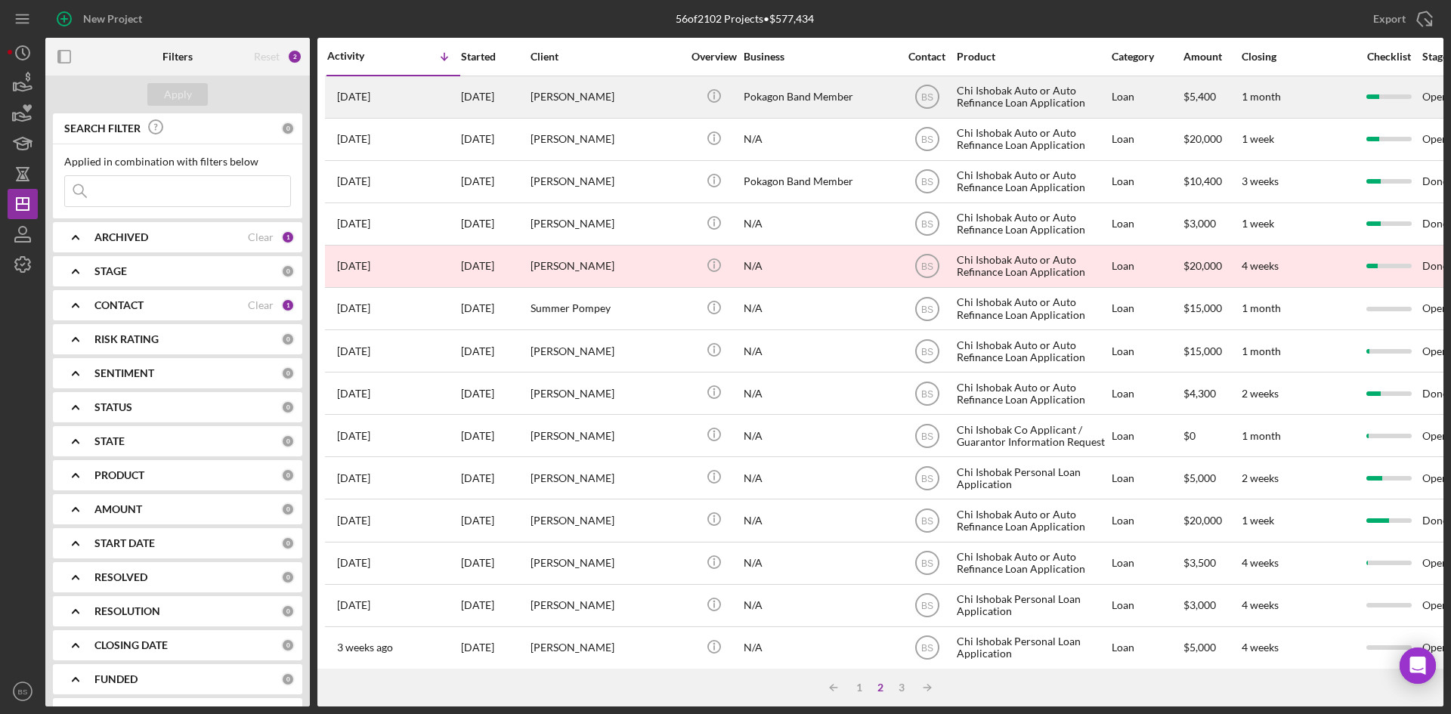
click at [543, 89] on div "Melissa Rininger" at bounding box center [605, 97] width 151 height 40
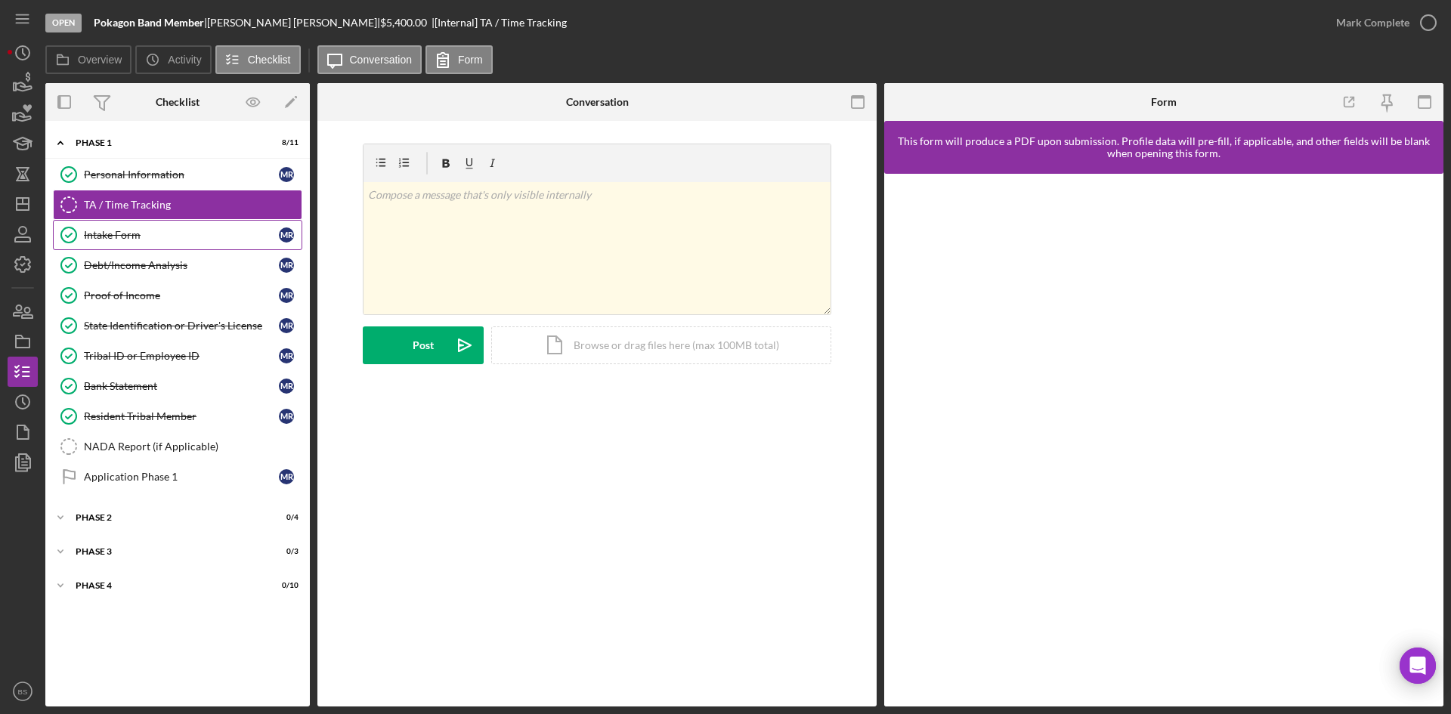
click at [171, 240] on div "Intake Form" at bounding box center [181, 235] width 195 height 12
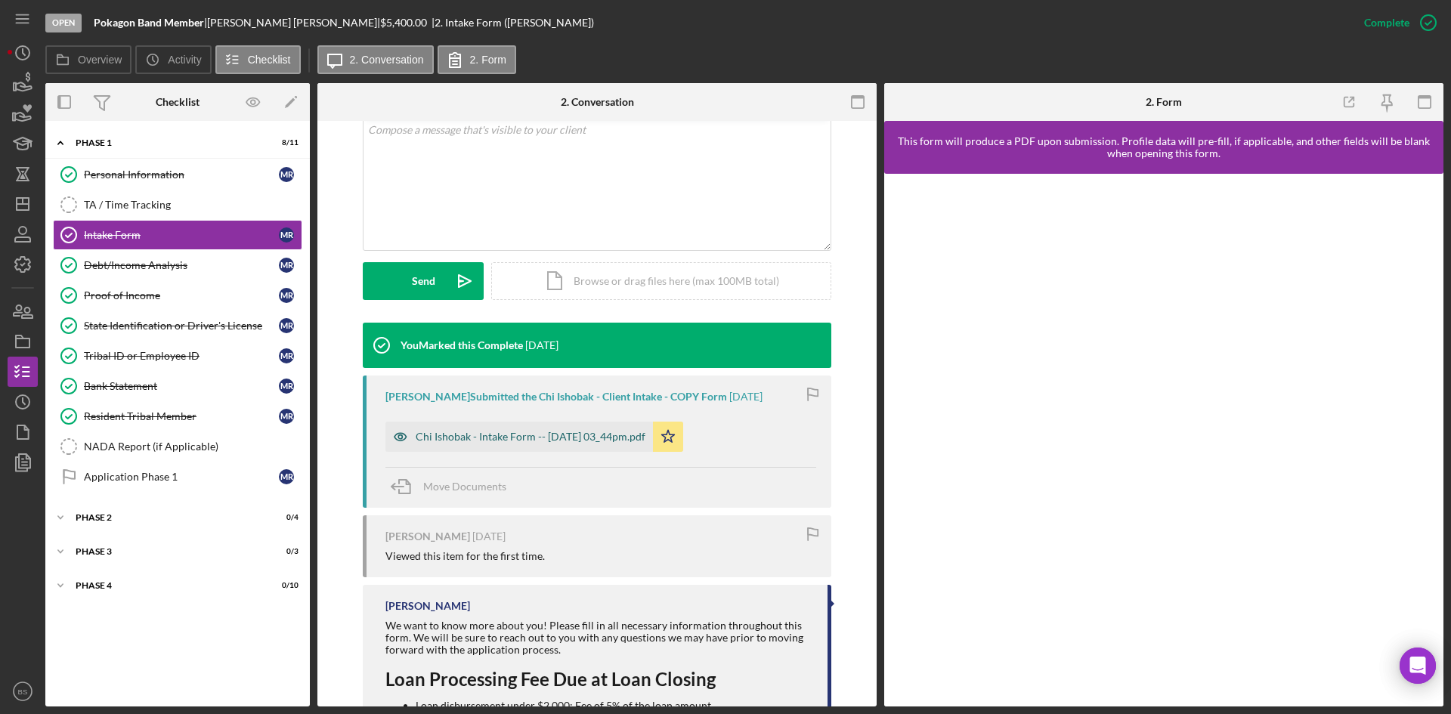
click at [585, 440] on div "Chi Ishobak - Intake Form -- 2025-08-21 03_44pm.pdf" at bounding box center [531, 437] width 230 height 12
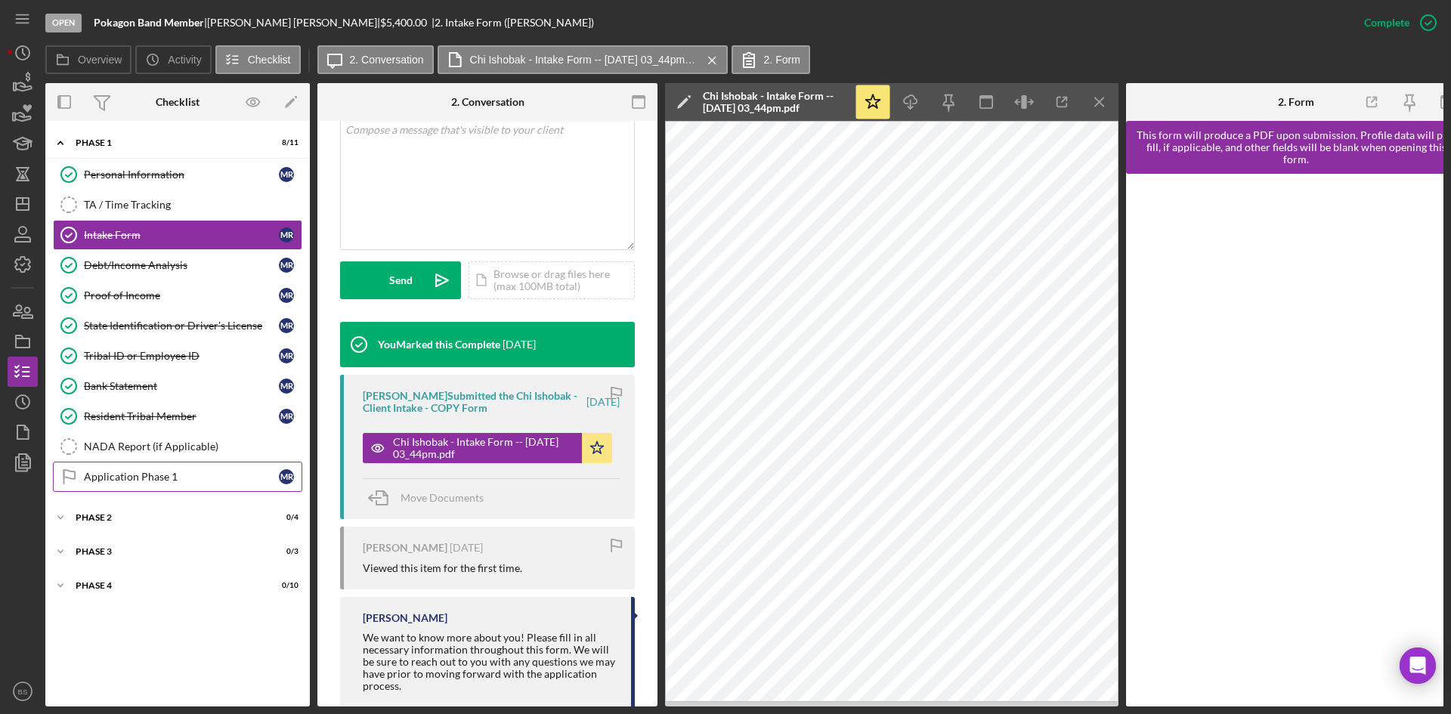
click at [273, 476] on div "Application Phase 1" at bounding box center [181, 477] width 195 height 12
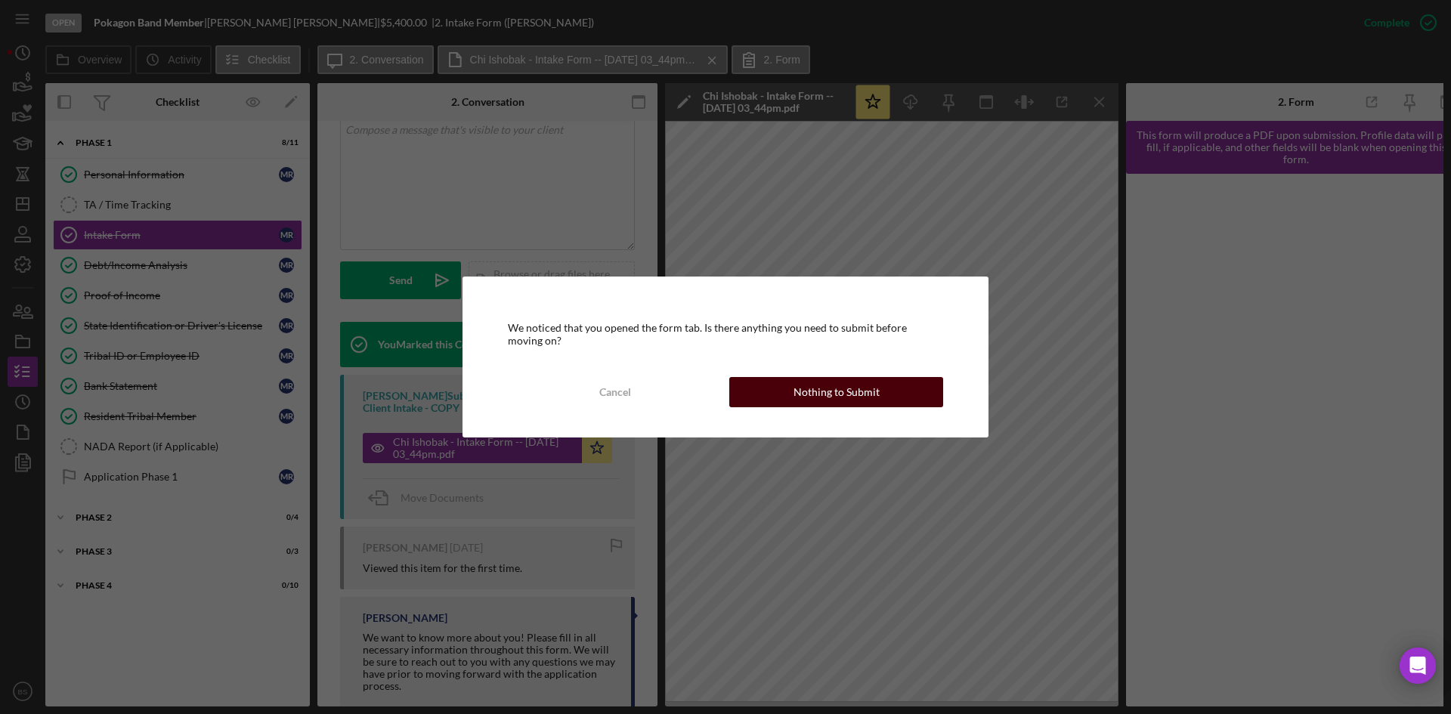
click at [810, 395] on div "Nothing to Submit" at bounding box center [836, 392] width 86 height 30
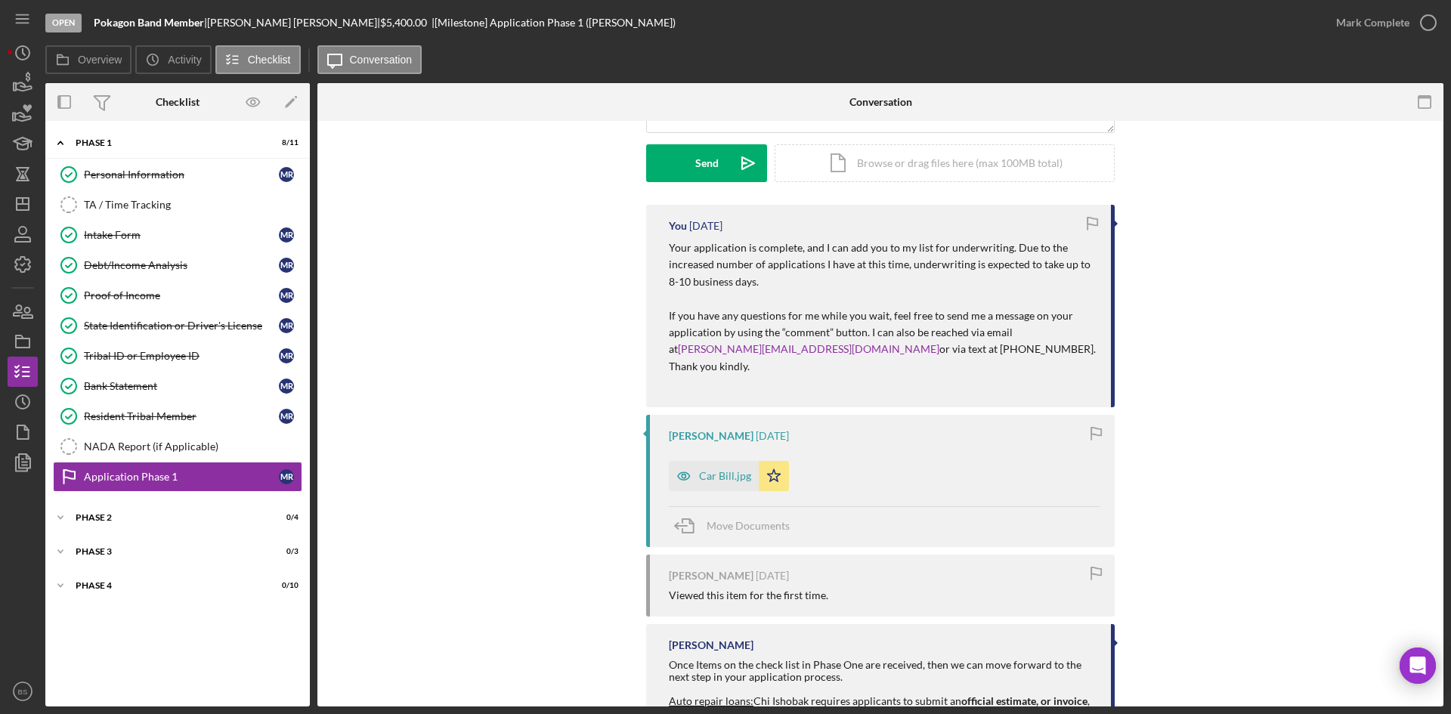
scroll to position [227, 0]
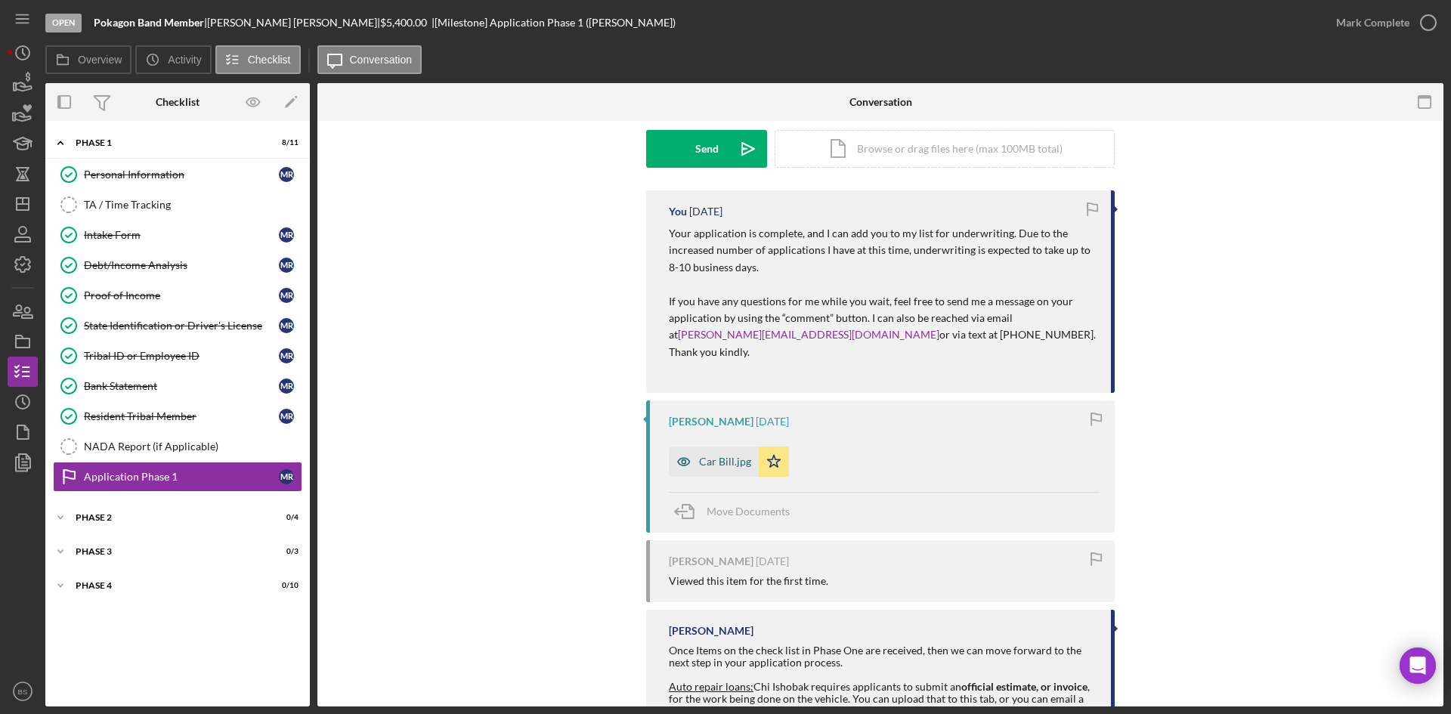
click at [723, 456] on div "Car Bill.jpg" at bounding box center [725, 462] width 52 height 12
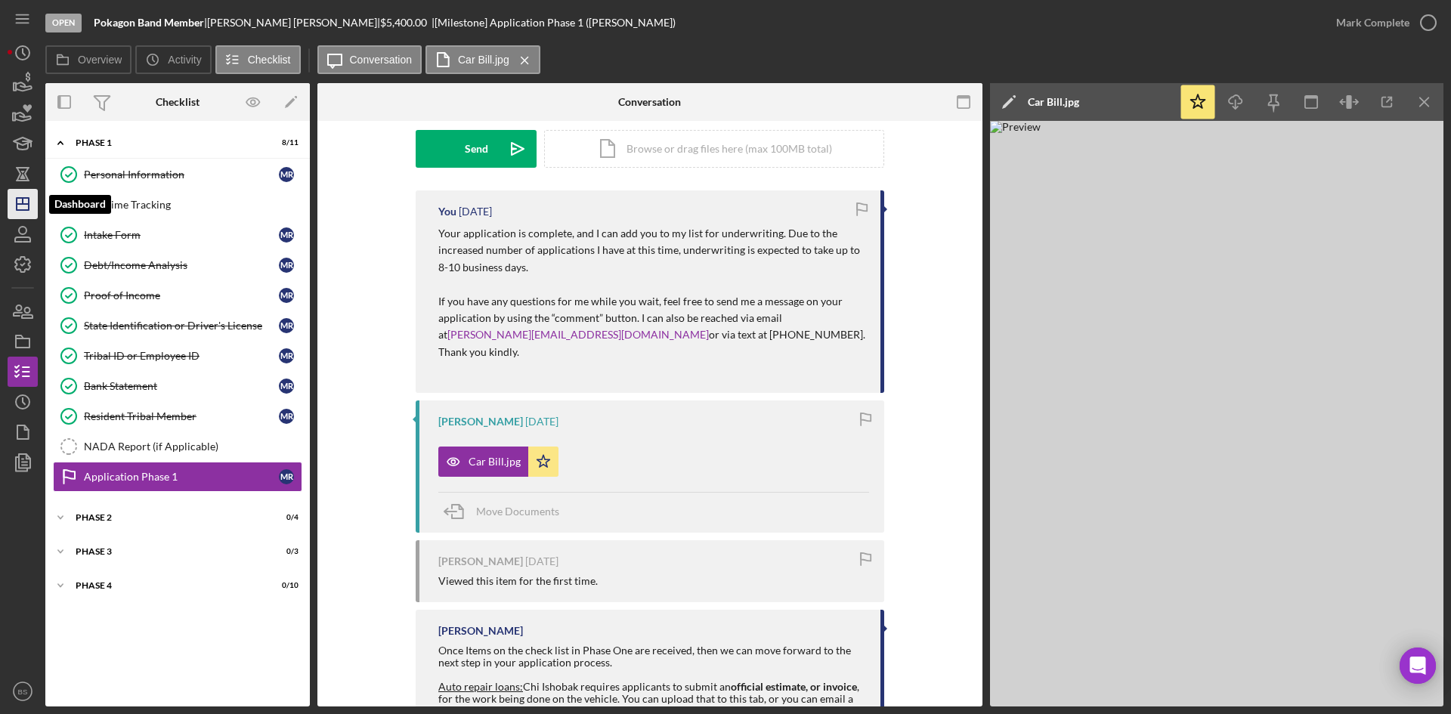
click at [36, 210] on icon "Icon/Dashboard" at bounding box center [23, 204] width 38 height 38
